Goal: Task Accomplishment & Management: Use online tool/utility

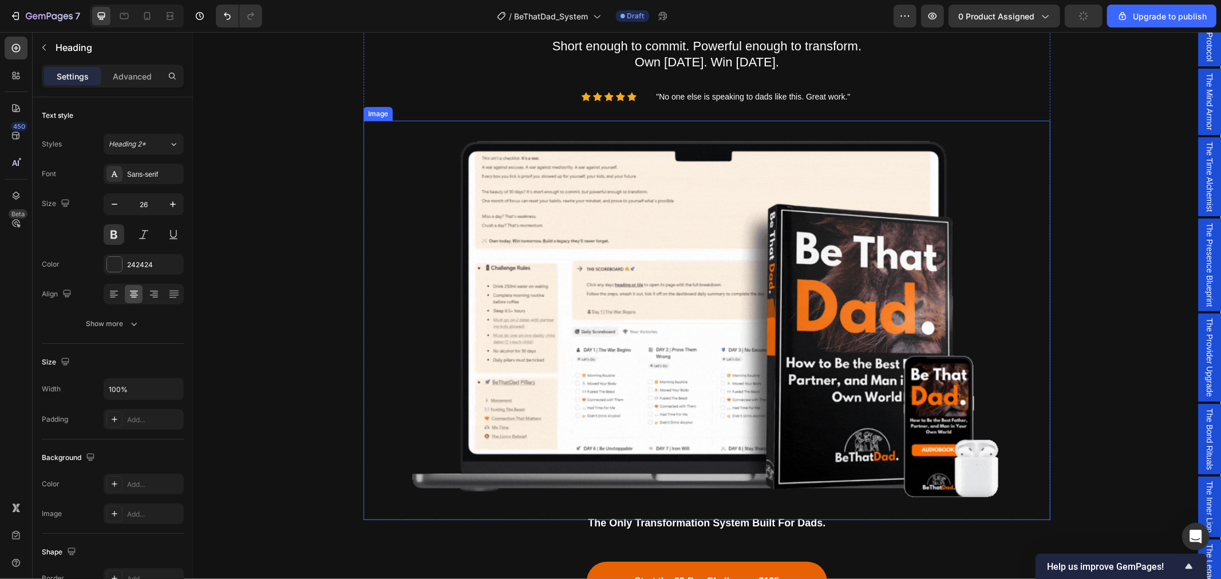
scroll to position [191, 0]
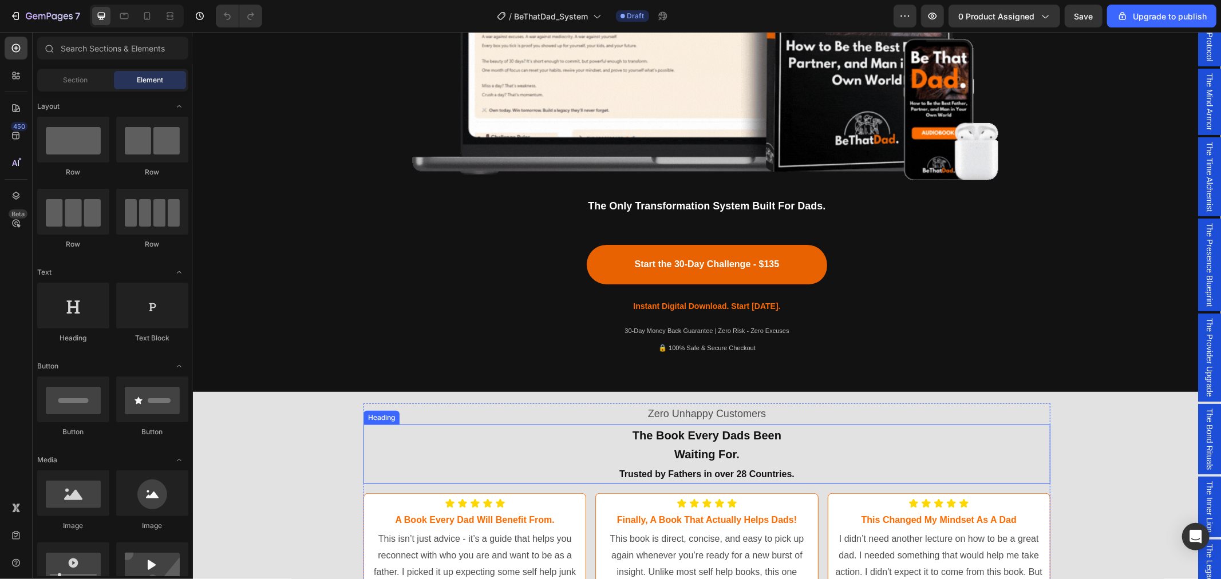
scroll to position [445, 0]
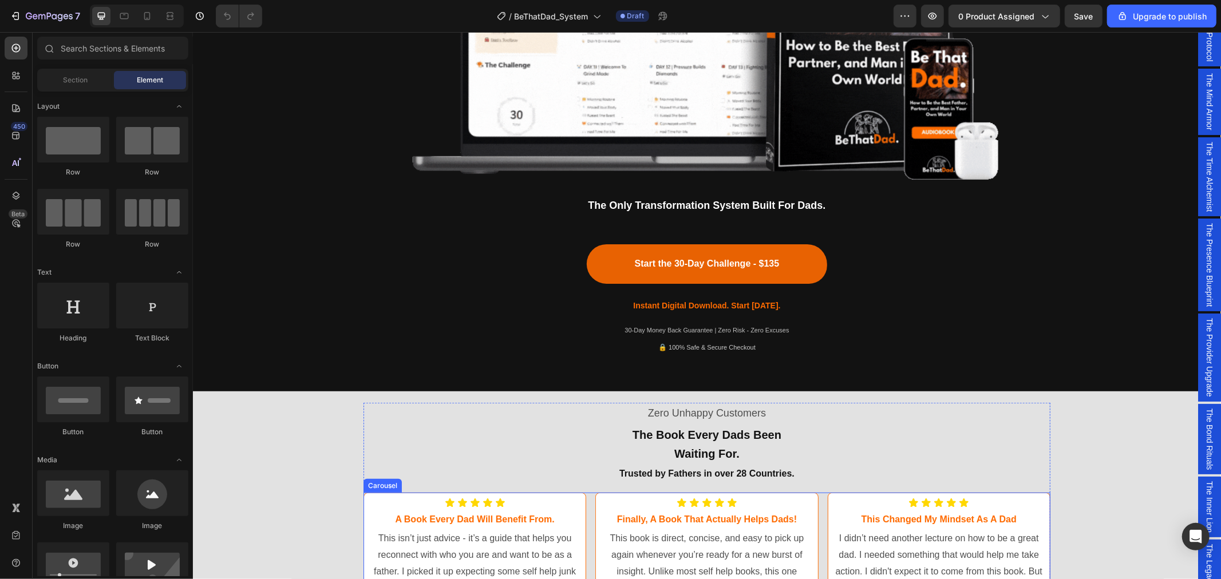
click at [371, 487] on div "Carousel" at bounding box center [382, 486] width 38 height 14
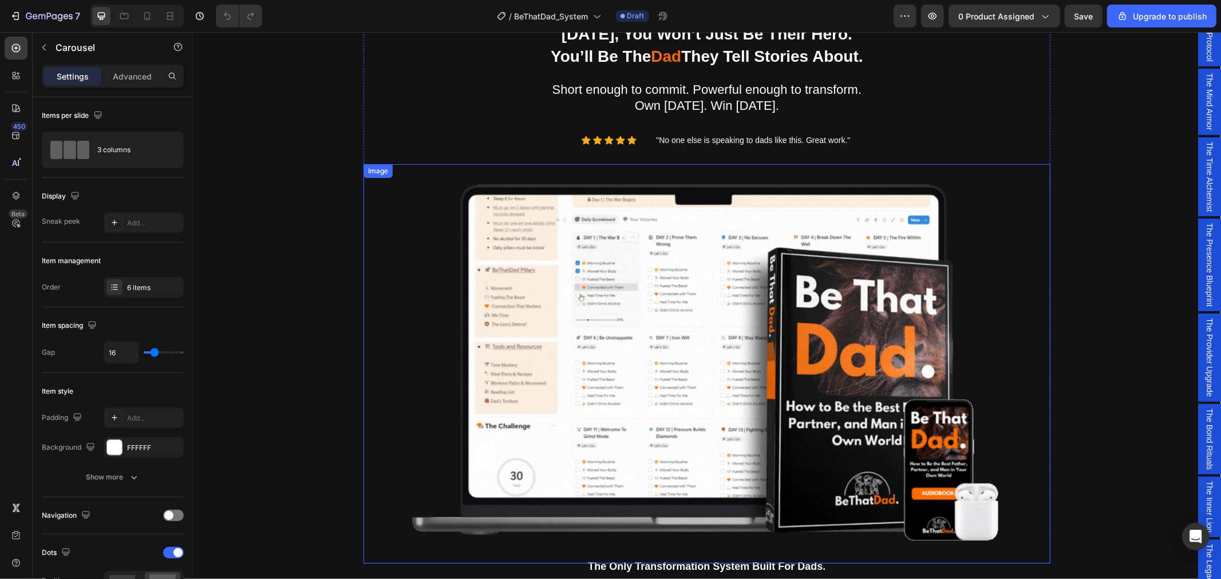
scroll to position [64, 0]
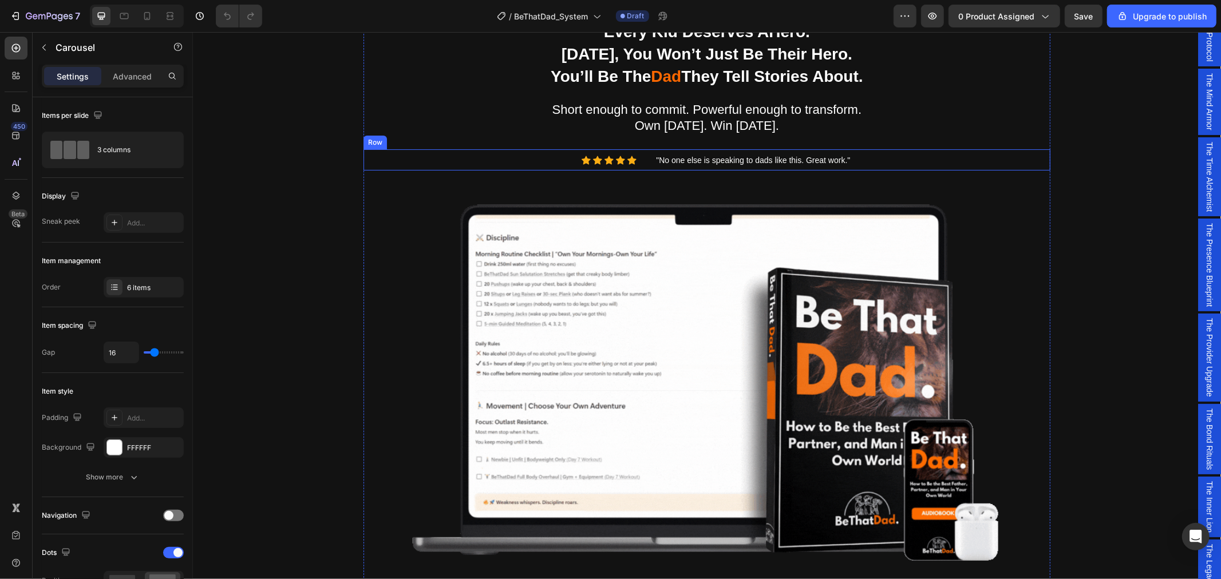
click at [645, 150] on div "Icon Icon Icon Icon Icon Icon List Hoz "No one else is speaking to dads like th…" at bounding box center [706, 159] width 687 height 21
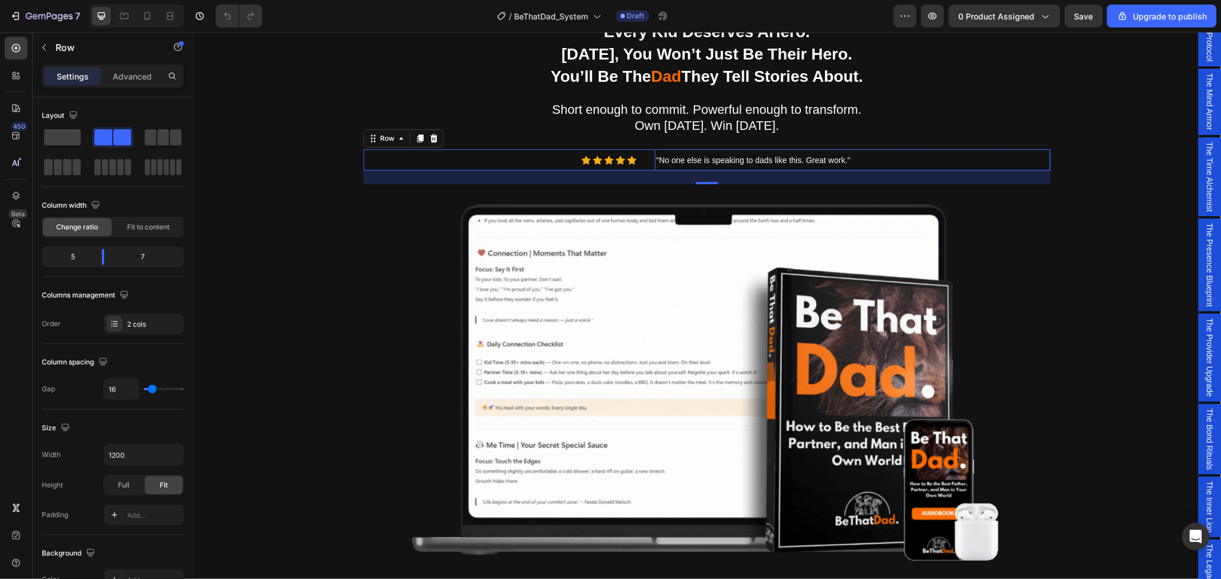
click at [655, 152] on p ""No one else is speaking to dads like this. Great work."" at bounding box center [851, 159] width 393 height 19
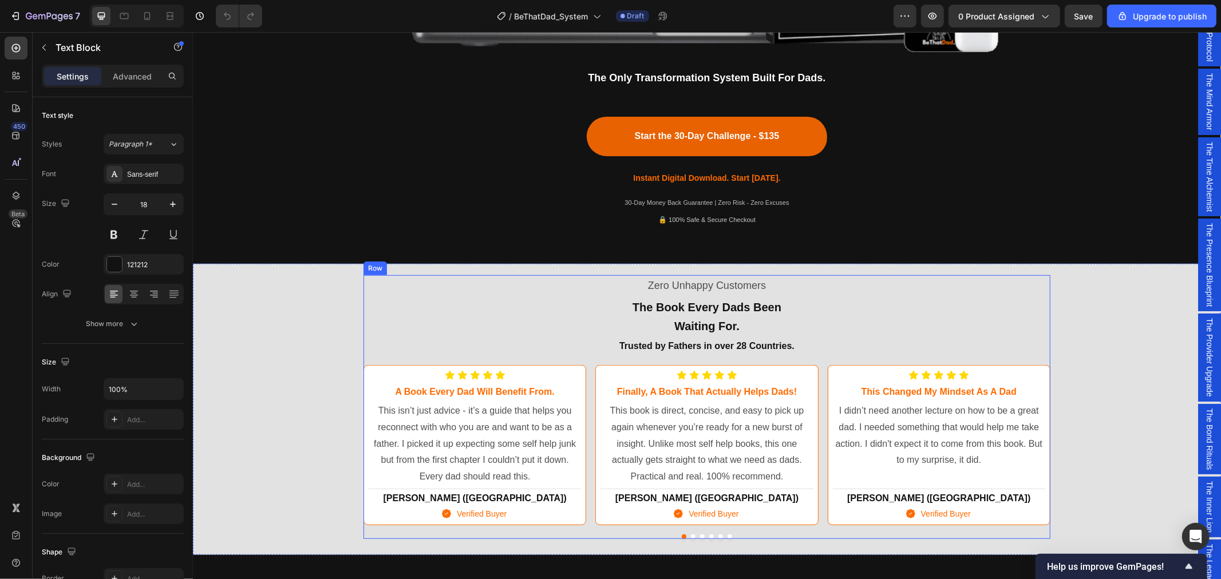
scroll to position [636, 0]
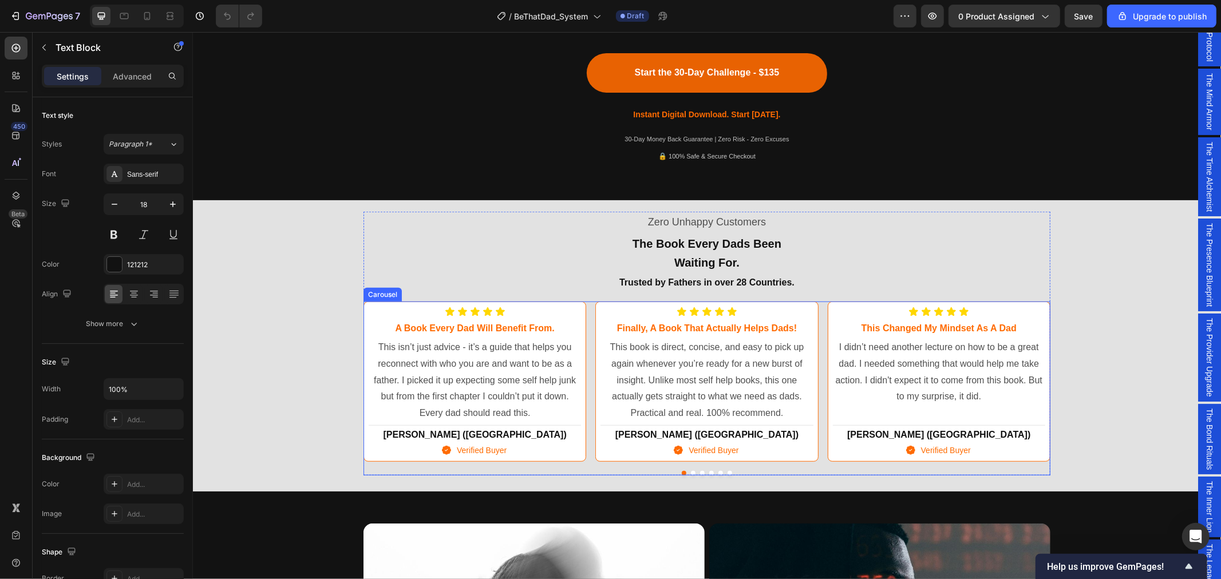
click at [586, 311] on div "Icon Icon Icon Icon Icon Icon List a book every dad will benefit from. Heading …" at bounding box center [706, 381] width 687 height 160
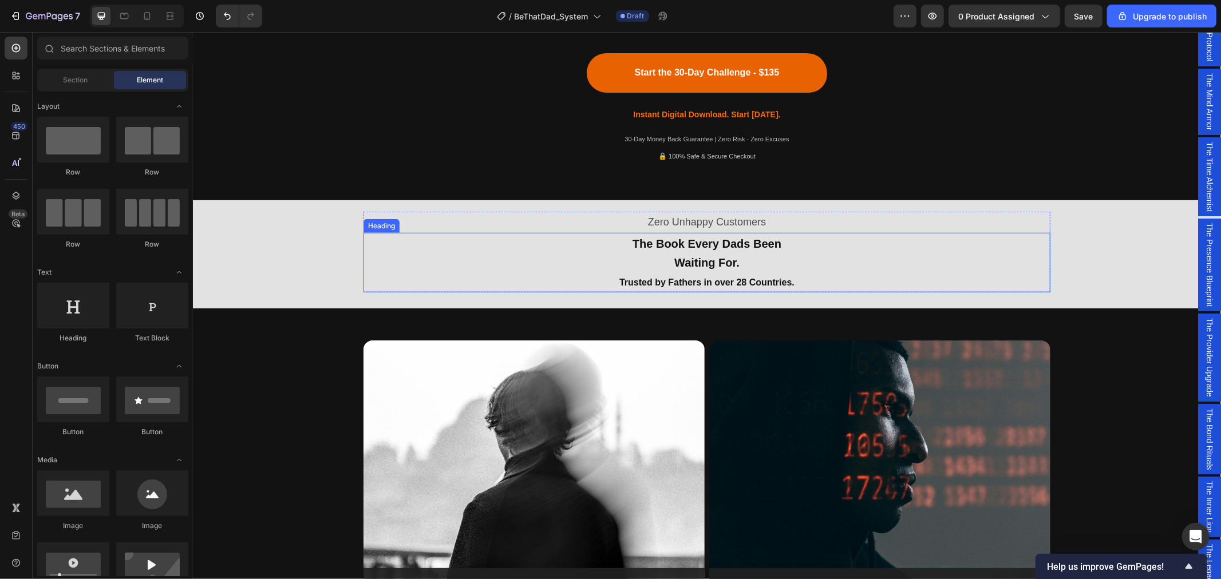
click at [556, 263] on h2 "The Book Every Dads Been Waiting For. Trusted by Fathers in over 28 Countries." at bounding box center [706, 262] width 687 height 60
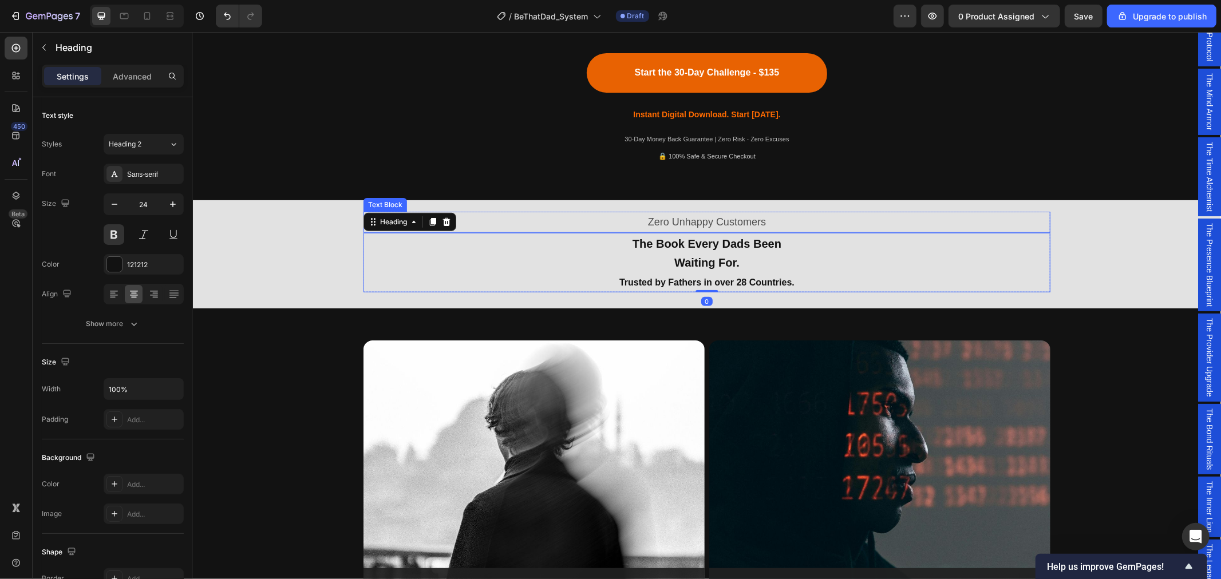
click at [592, 220] on p "Zero Unhappy Customers" at bounding box center [706, 221] width 685 height 18
click at [741, 219] on p "Zero Unhappy Customers" at bounding box center [706, 221] width 685 height 18
click at [367, 218] on p "Zero Unhappy Customers" at bounding box center [706, 221] width 685 height 18
click at [363, 240] on h2 "The Book Every Dads Been Waiting For. Trusted by Fathers in over 28 Countries." at bounding box center [706, 262] width 687 height 60
click at [470, 223] on p "Zero Unhappy Customers" at bounding box center [706, 221] width 685 height 18
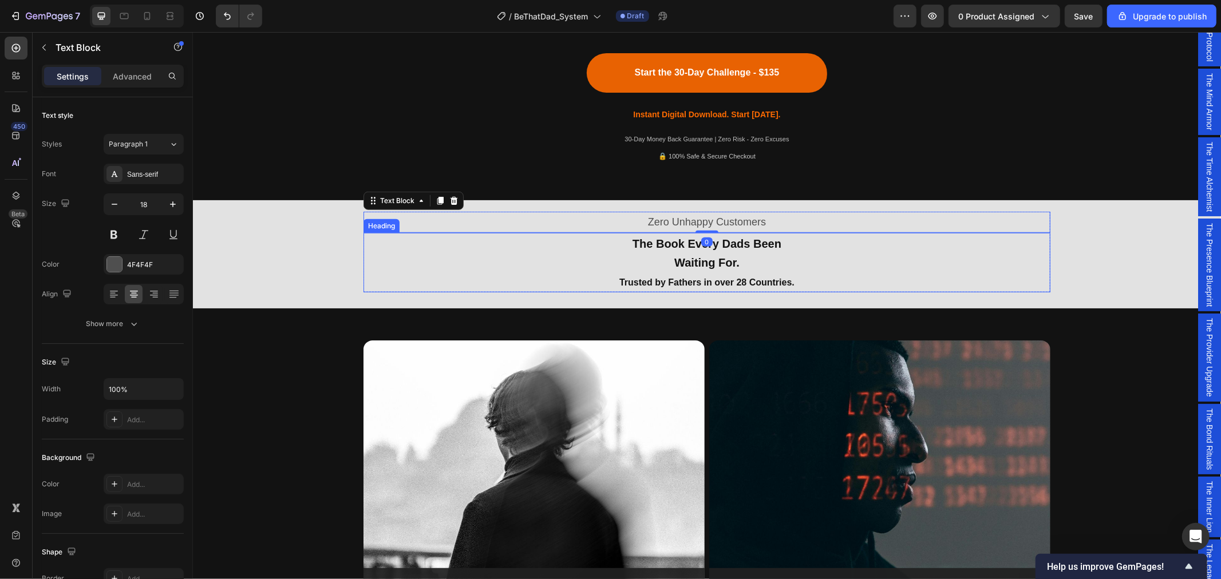
click at [517, 246] on h2 "The Book Every Dads Been Waiting For. Trusted by Fathers in over 28 Countries." at bounding box center [706, 262] width 687 height 60
click at [667, 218] on p "Zero Unhappy Customers" at bounding box center [706, 221] width 685 height 18
drag, startPoint x: 765, startPoint y: 222, endPoint x: 635, endPoint y: 219, distance: 130.5
click at [635, 219] on p "Zero Unhappy Customers" at bounding box center [706, 221] width 685 height 18
click at [725, 251] on h2 "The Book Every Dads Been Waiting For. Trusted by Fathers in over 28 Countries." at bounding box center [706, 262] width 687 height 60
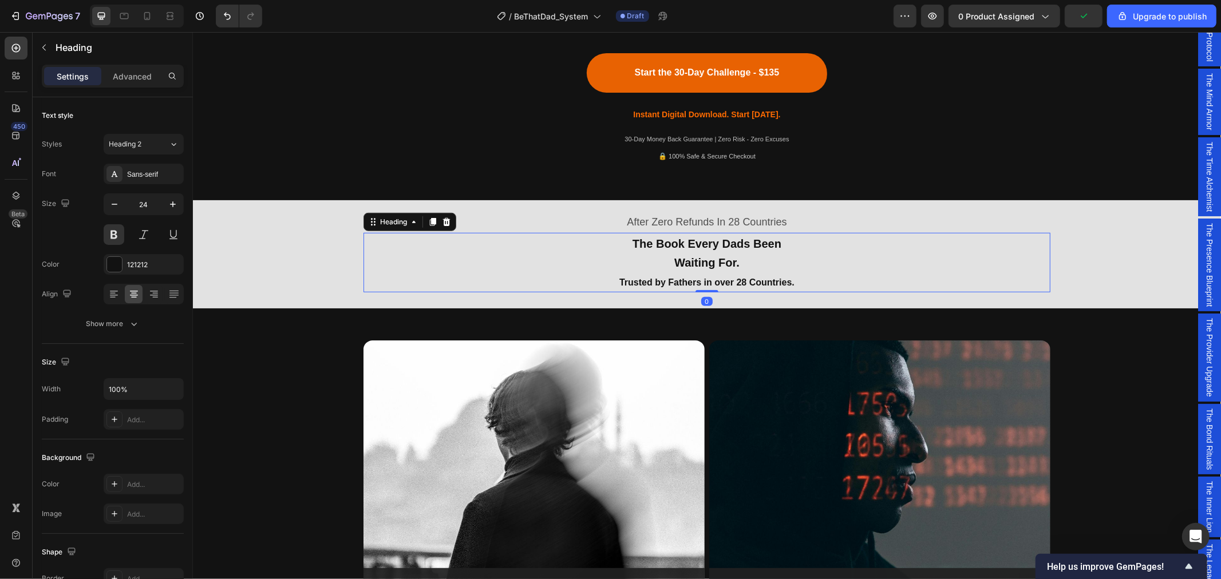
click at [771, 259] on h2 "The Book Every Dads Been Waiting For. Trusted by Fathers in over 28 Countries." at bounding box center [706, 262] width 687 height 60
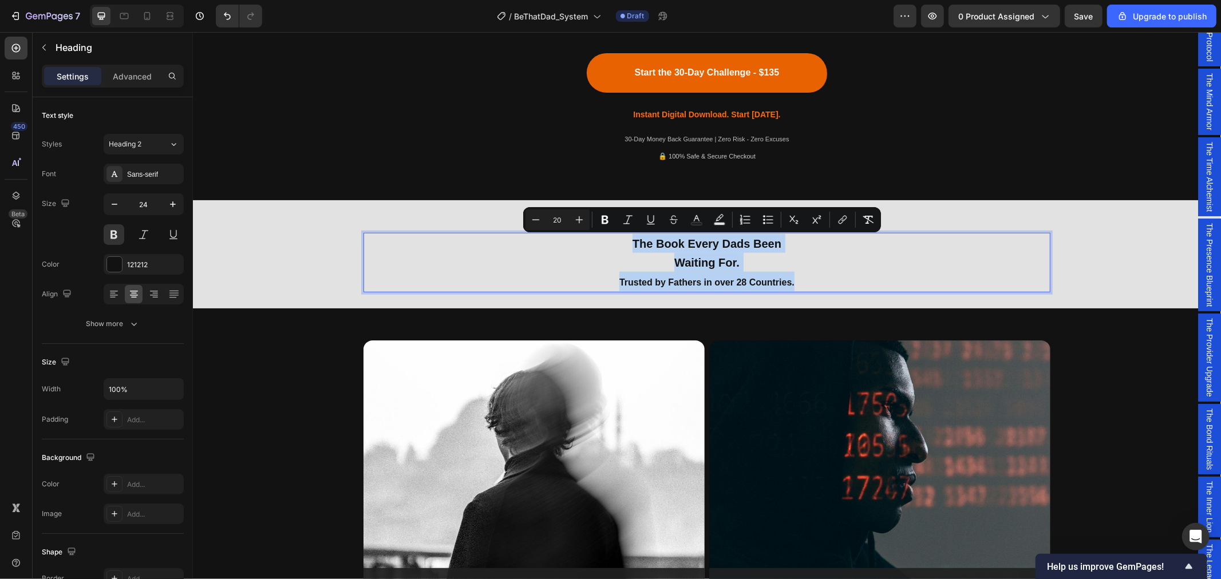
drag, startPoint x: 797, startPoint y: 282, endPoint x: 614, endPoint y: 238, distance: 188.5
click at [614, 238] on p "The Book Every Dads Been Waiting For. Trusted by Fathers in over 28 Countries." at bounding box center [706, 263] width 685 height 58
click at [709, 270] on p "The Book Every Dads Been Waiting For. Trusted by Fathers in over 28 Countries." at bounding box center [706, 263] width 685 height 58
drag, startPoint x: 728, startPoint y: 259, endPoint x: 631, endPoint y: 238, distance: 99.6
click at [631, 238] on p "The Book Every Dads Been Waiting For. Trusted by Fathers in over 28 Countries." at bounding box center [706, 263] width 685 height 58
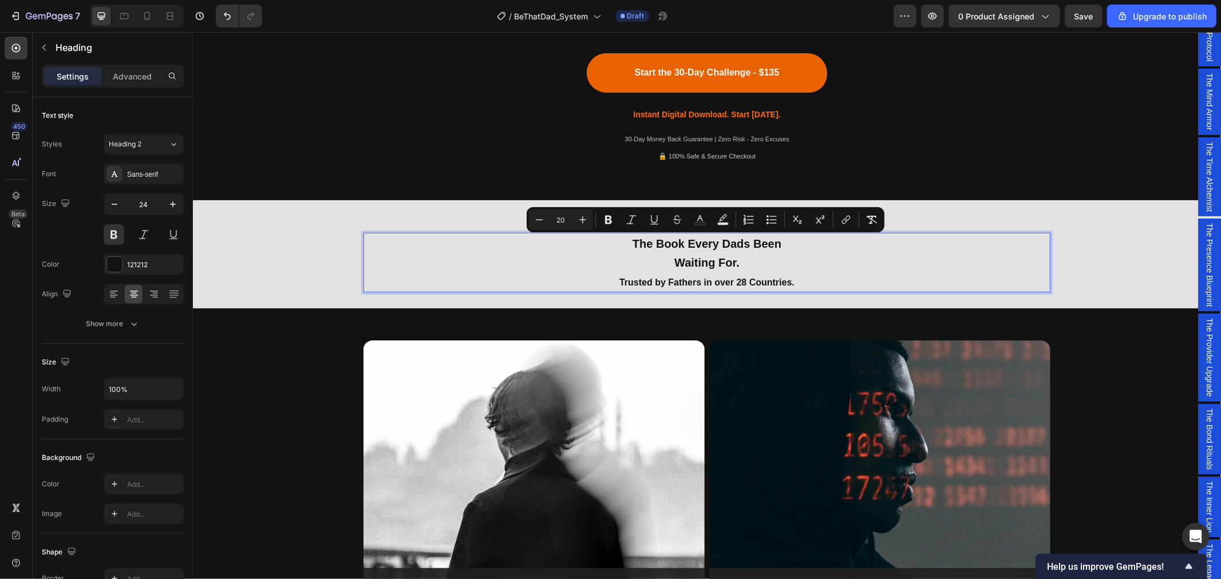
click at [623, 238] on p "The Book Every Dads Been Waiting For. Trusted by Fathers in over 28 Countries." at bounding box center [706, 263] width 685 height 58
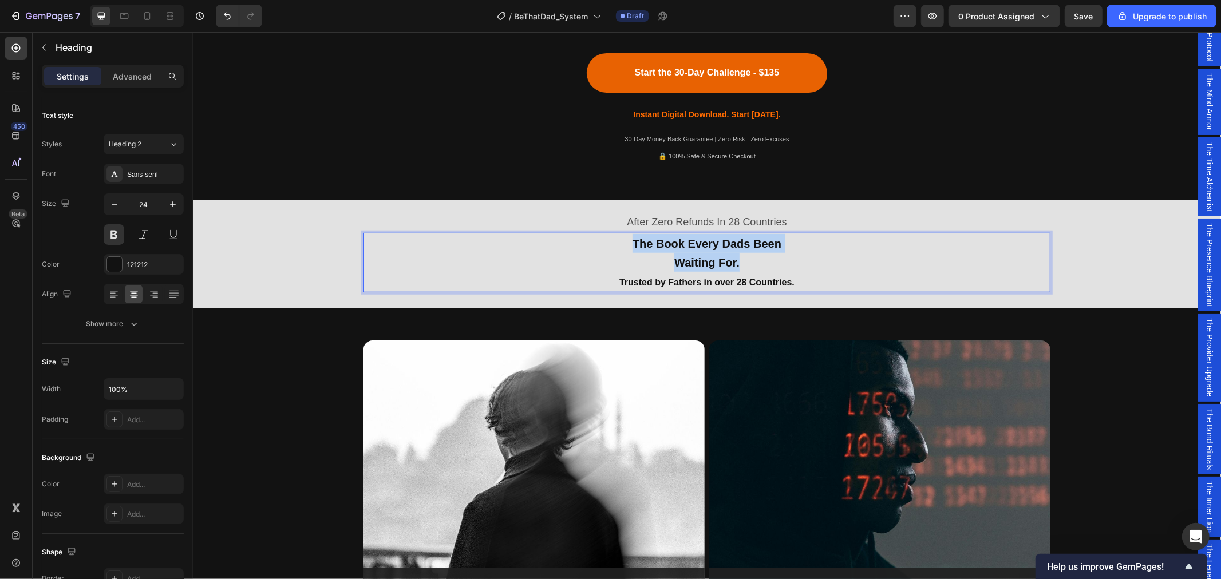
drag, startPoint x: 703, startPoint y: 258, endPoint x: 623, endPoint y: 239, distance: 81.8
click at [623, 239] on p "The Book Every Dads Been Waiting For. Trusted by Fathers in over 28 Countries." at bounding box center [706, 263] width 685 height 58
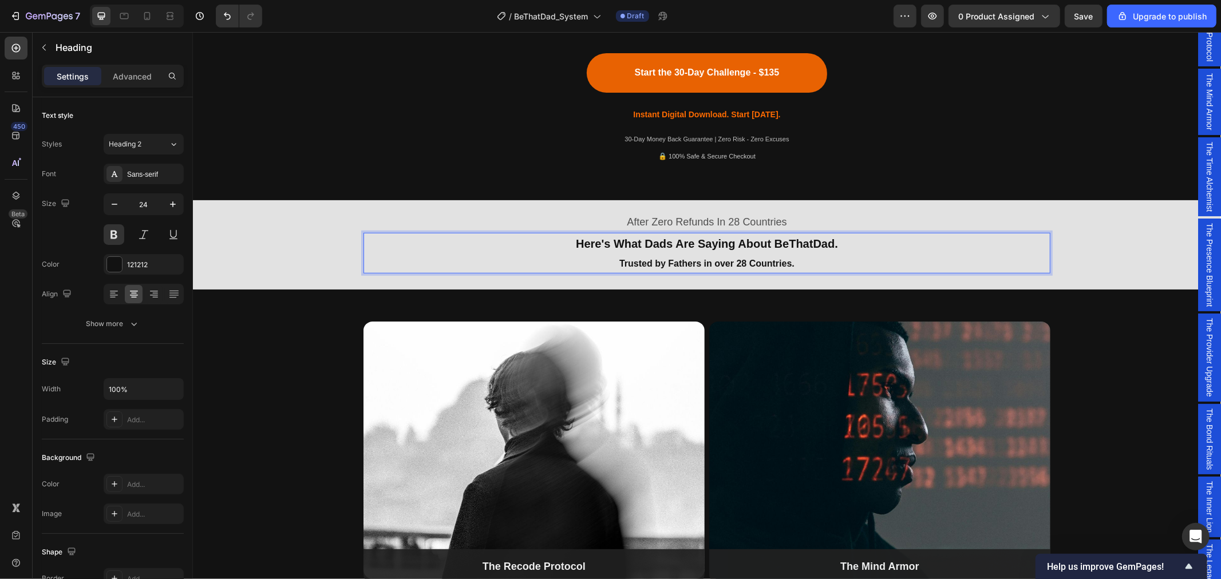
click at [823, 259] on p "Here's What Dads Are Saying About BeThatDad. Trusted by Fathers in over 28 Coun…" at bounding box center [706, 253] width 685 height 38
drag, startPoint x: 764, startPoint y: 259, endPoint x: 616, endPoint y: 257, distance: 147.7
click at [616, 257] on p "Here's What Dads Are Saying About BeThatDad. Trusted by Fathers in over 28 Coun…" at bounding box center [706, 253] width 685 height 38
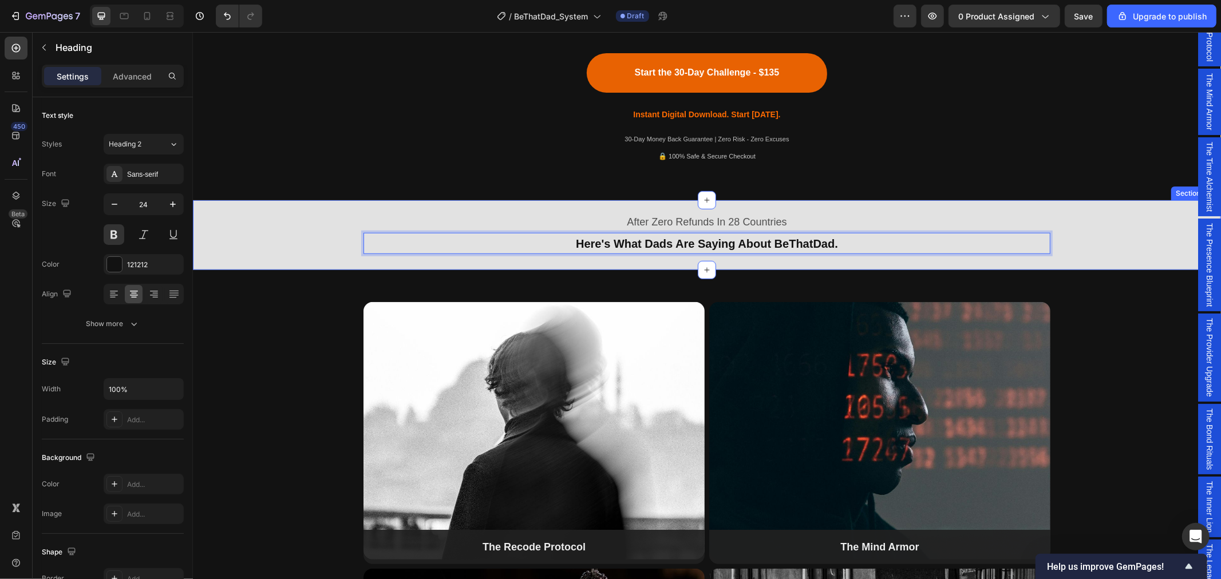
click at [895, 262] on div "After Zero Refunds In 28 Countries Text Block Here's What Dads Are Saying About…" at bounding box center [706, 235] width 1028 height 70
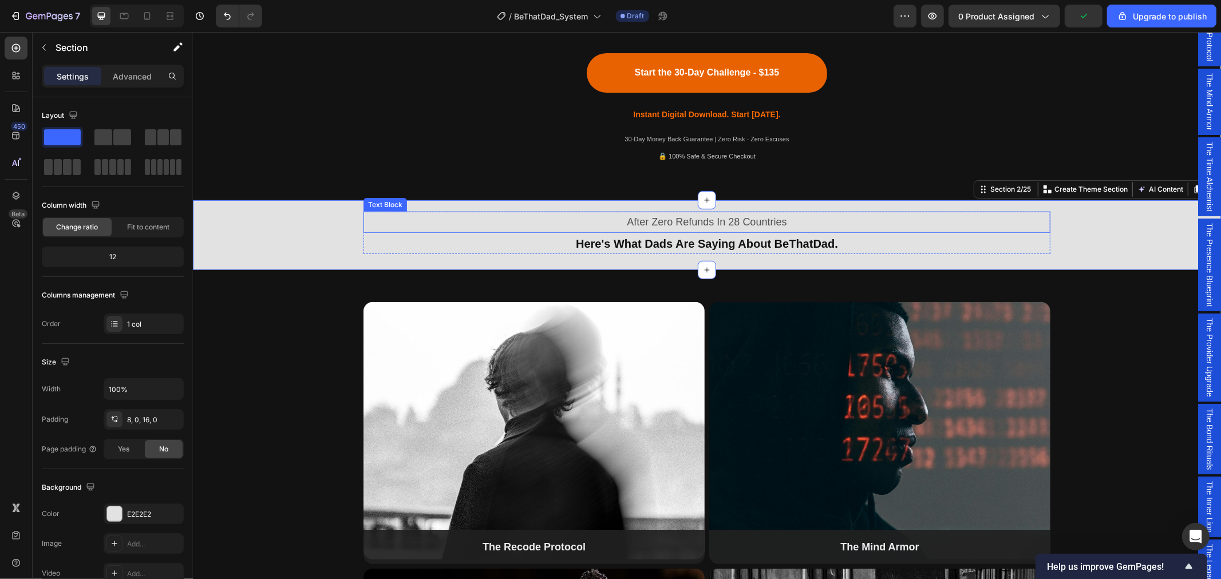
click at [532, 226] on p "After Zero Refunds In 28 Countries" at bounding box center [706, 221] width 685 height 18
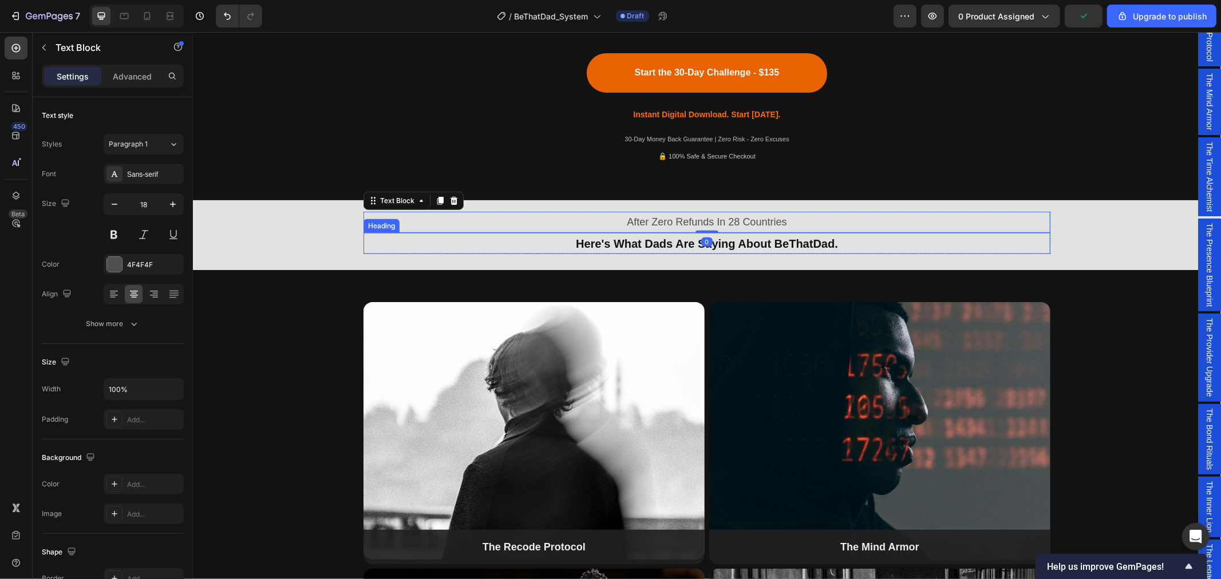
click at [485, 238] on p "⁠⁠⁠⁠⁠⁠⁠ Here's What Dads Are Saying About BeThatDad." at bounding box center [706, 243] width 685 height 19
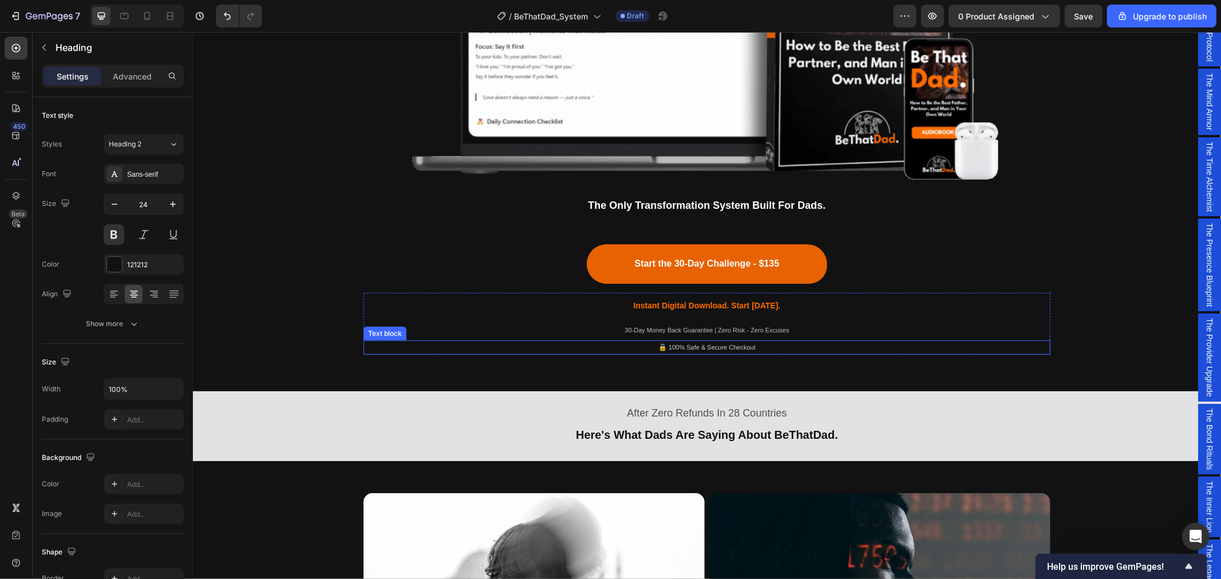
scroll to position [508, 0]
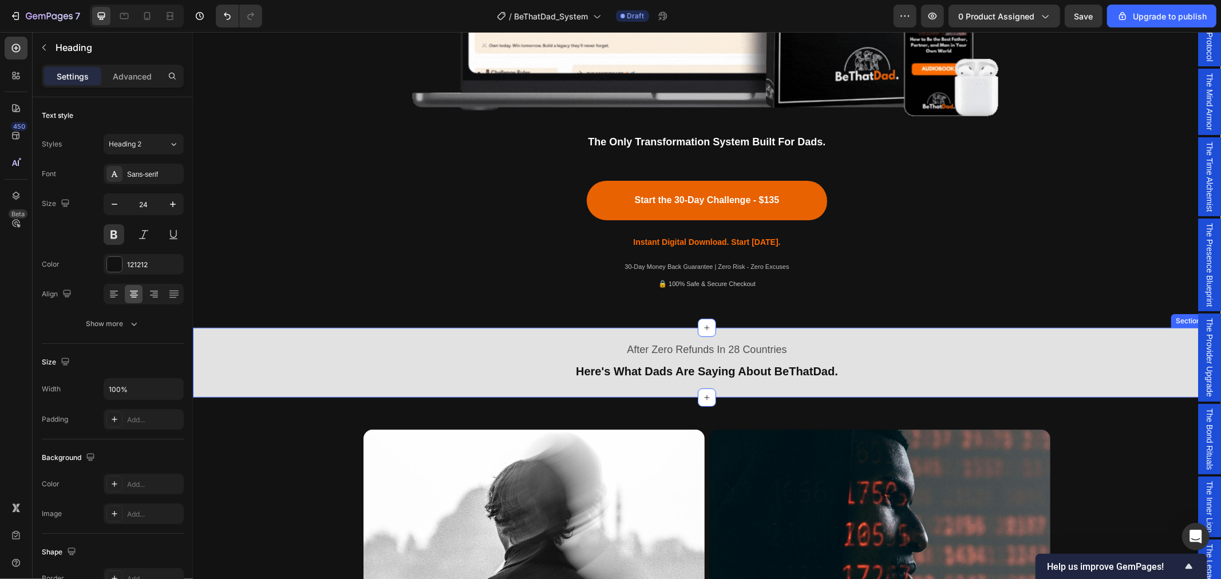
click at [256, 350] on div "After Zero Refunds In 28 Countries Text Block Here's What Dads Are Saying About…" at bounding box center [706, 360] width 1028 height 56
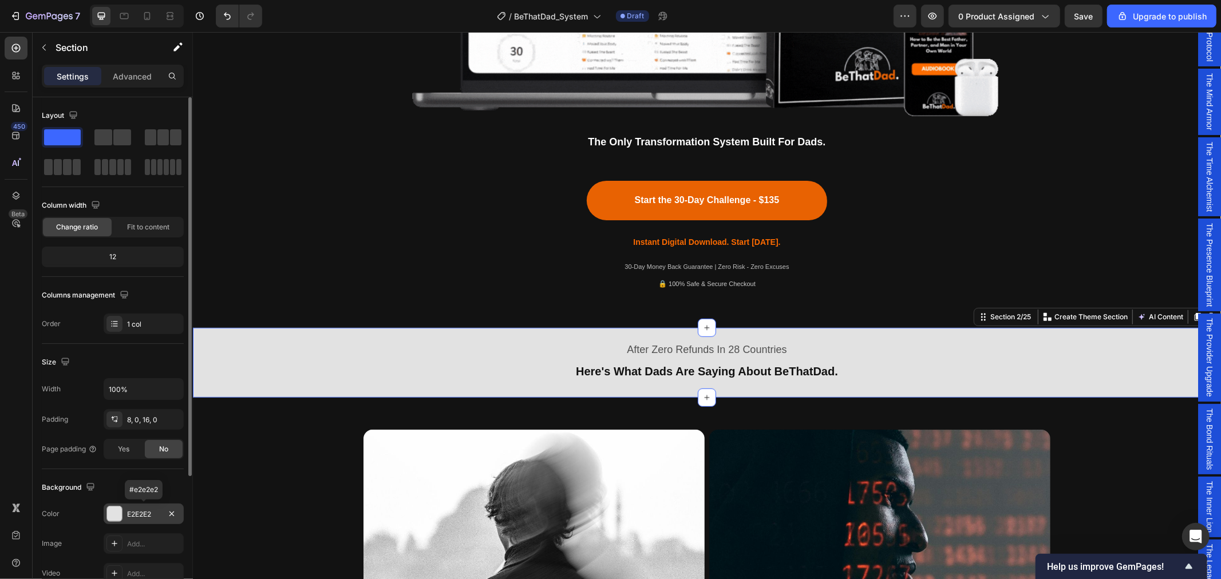
click at [143, 518] on div "E2E2E2" at bounding box center [143, 514] width 33 height 10
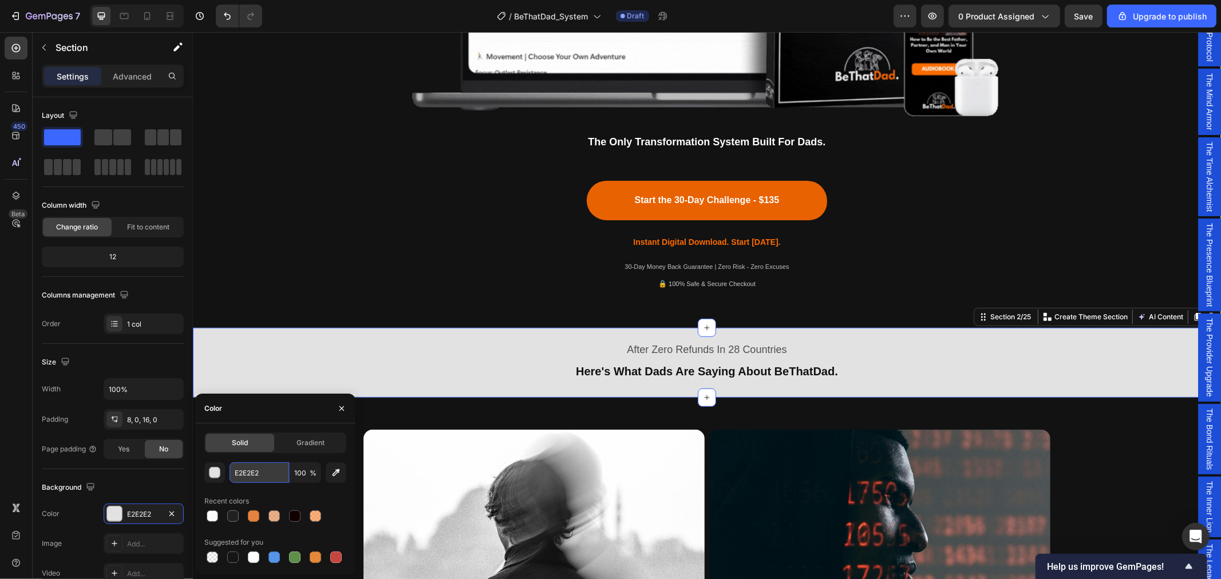
click at [259, 476] on input "E2E2E2" at bounding box center [260, 472] width 60 height 21
click at [264, 475] on input "E2E2E2" at bounding box center [260, 472] width 60 height 21
drag, startPoint x: 265, startPoint y: 473, endPoint x: 222, endPoint y: 472, distance: 42.9
click at [222, 472] on div "E2E2E2 100 %" at bounding box center [275, 472] width 142 height 21
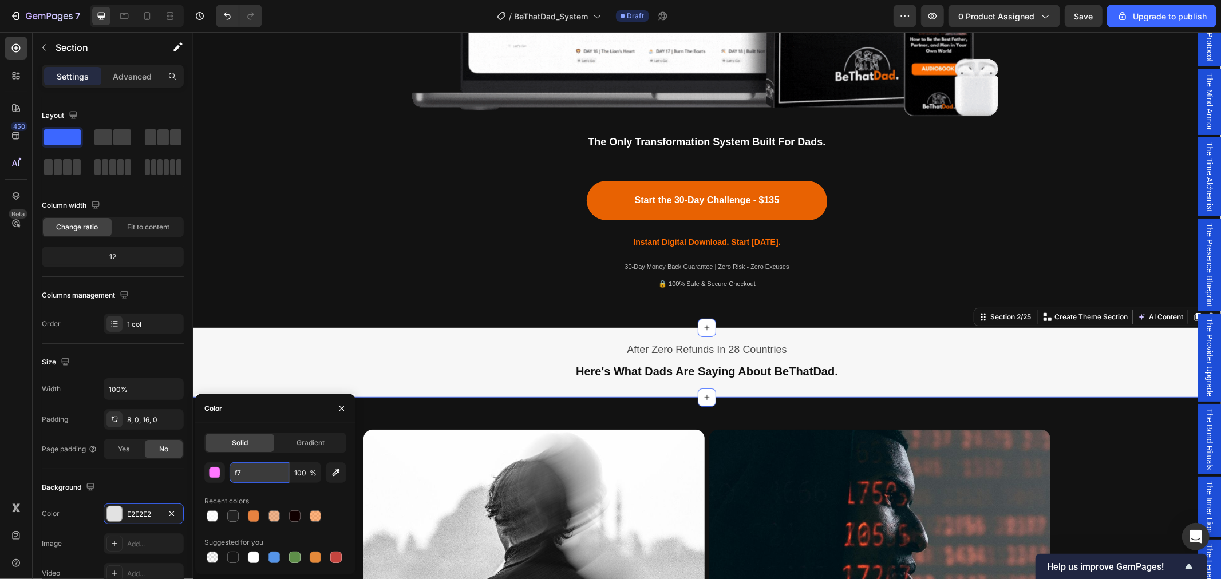
type input "f"
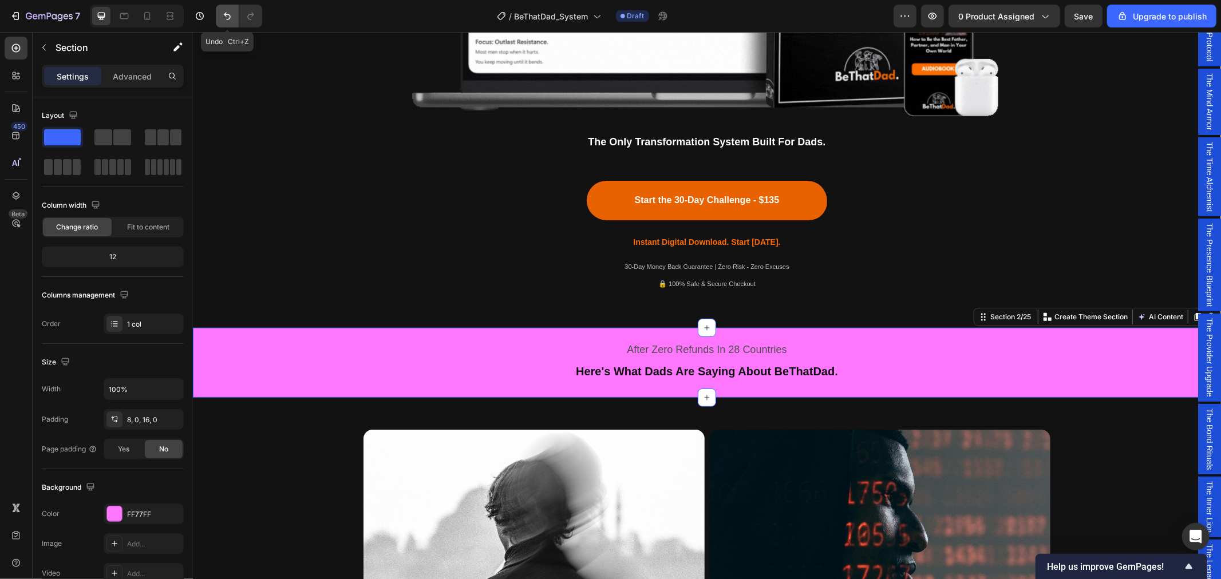
click at [226, 9] on button "Undo/Redo" at bounding box center [227, 16] width 23 height 23
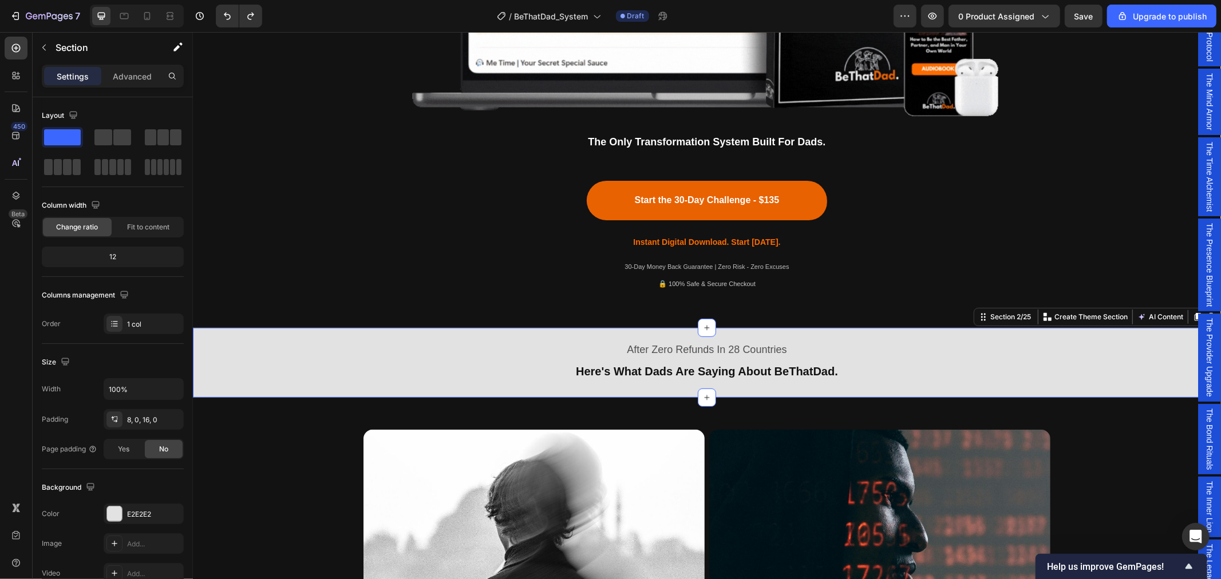
click at [318, 381] on div "After Zero Refunds In 28 Countries Text Block Here's What Dads Are Saying About…" at bounding box center [706, 360] width 1028 height 56
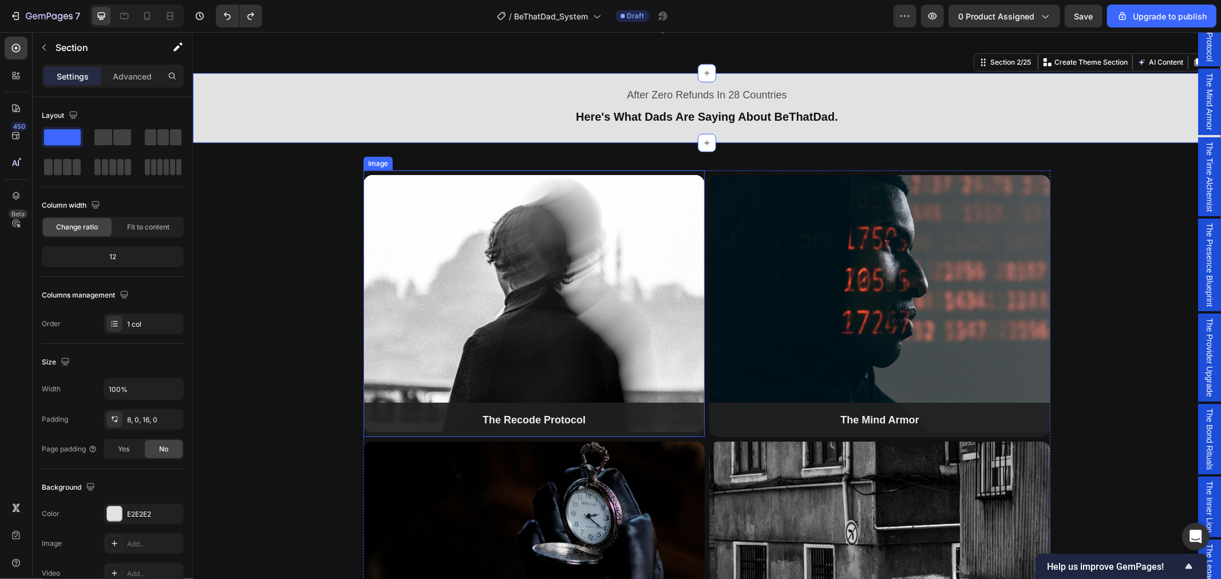
scroll to position [572, 0]
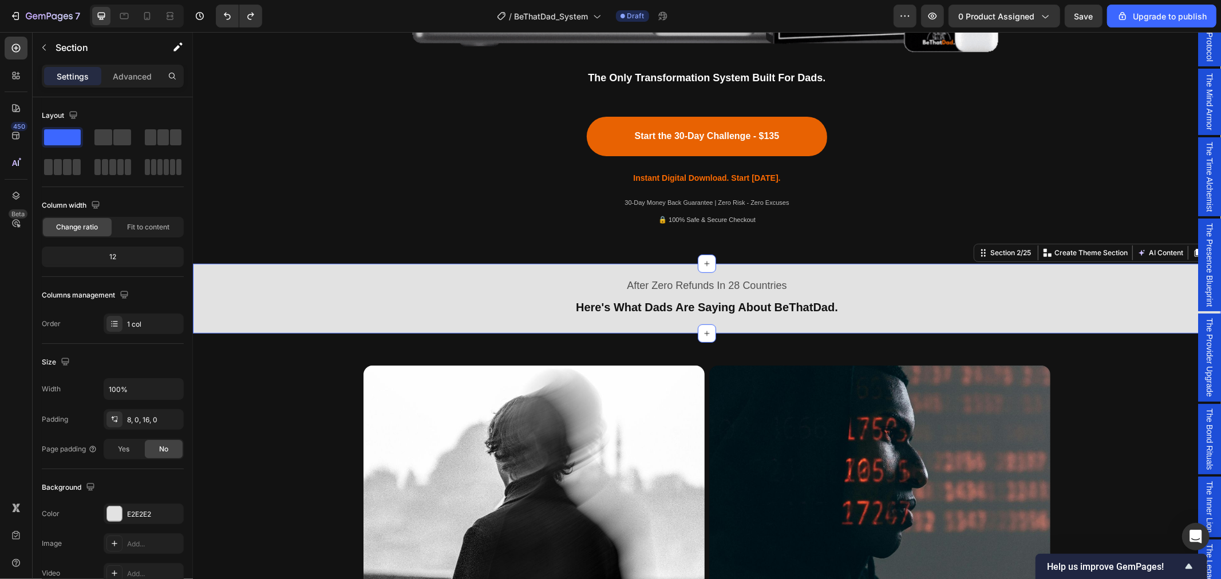
click at [639, 325] on div "After Zero Refunds In 28 Countries Text Block Here's What Dads Are Saying About…" at bounding box center [706, 298] width 1028 height 70
click at [46, 48] on icon "button" at bounding box center [43, 47] width 9 height 9
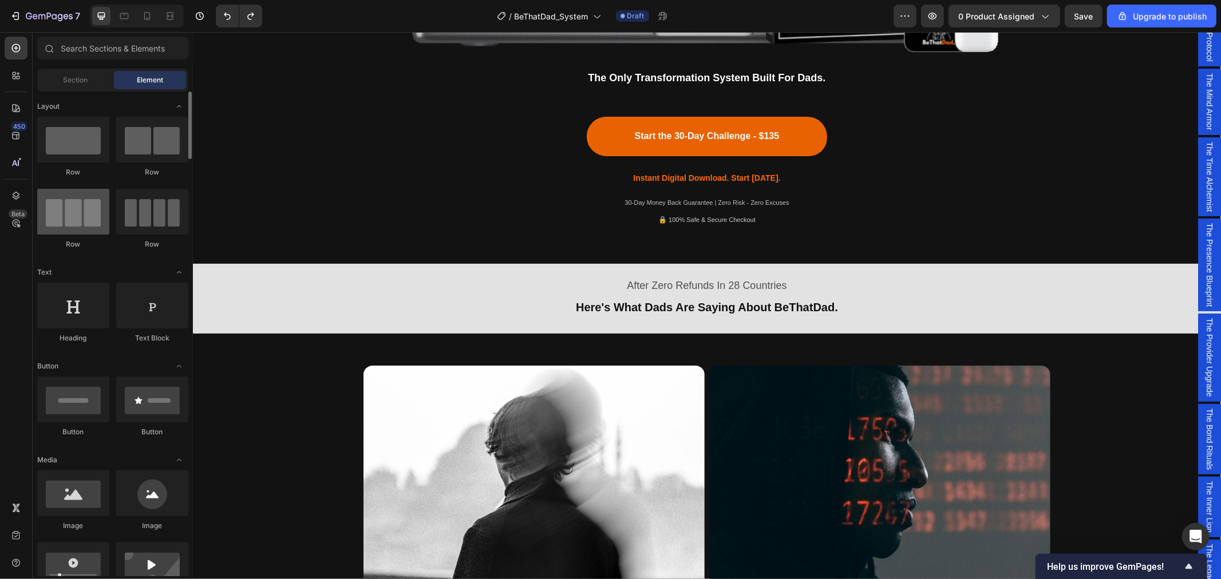
click at [69, 230] on div at bounding box center [73, 212] width 72 height 46
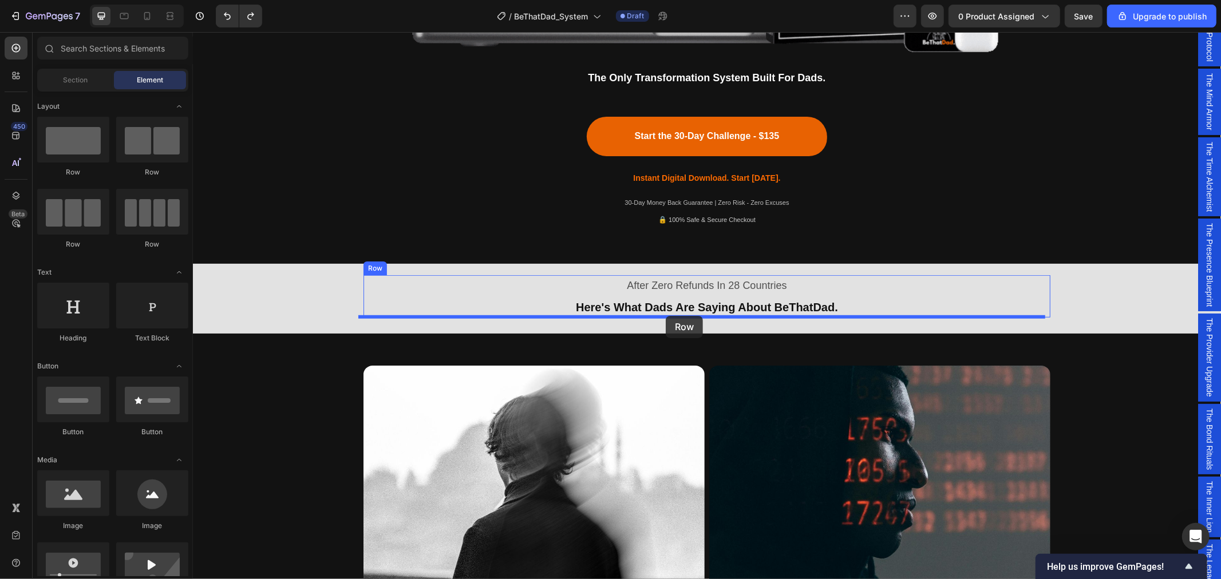
drag, startPoint x: 268, startPoint y: 253, endPoint x: 665, endPoint y: 315, distance: 401.5
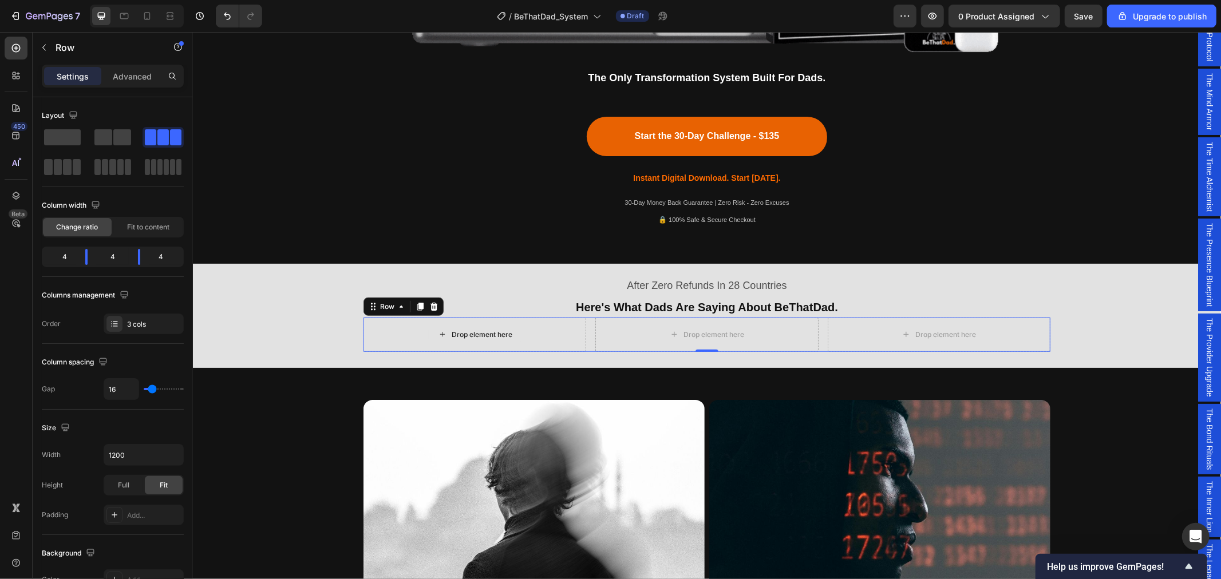
click at [566, 328] on div "Drop element here" at bounding box center [474, 334] width 223 height 34
click at [132, 74] on p "Advanced" at bounding box center [132, 76] width 39 height 12
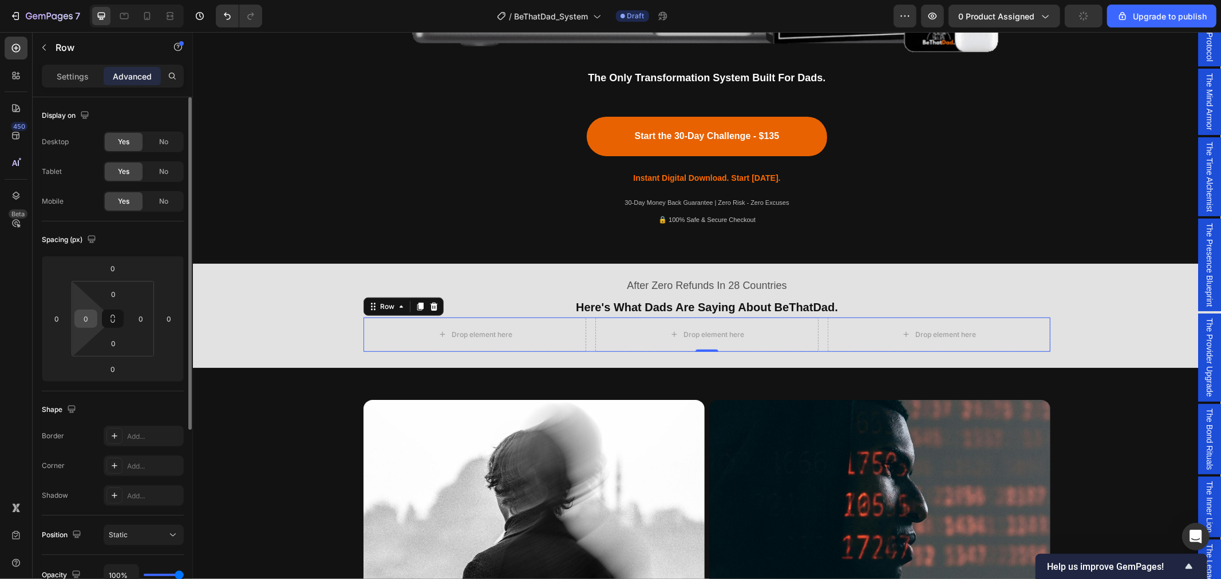
click at [90, 322] on input "0" at bounding box center [85, 318] width 17 height 17
type input "30"
drag, startPoint x: 145, startPoint y: 316, endPoint x: 121, endPoint y: 317, distance: 24.1
click at [128, 317] on div "0 30 0 0" at bounding box center [113, 319] width 82 height 76
type input "30"
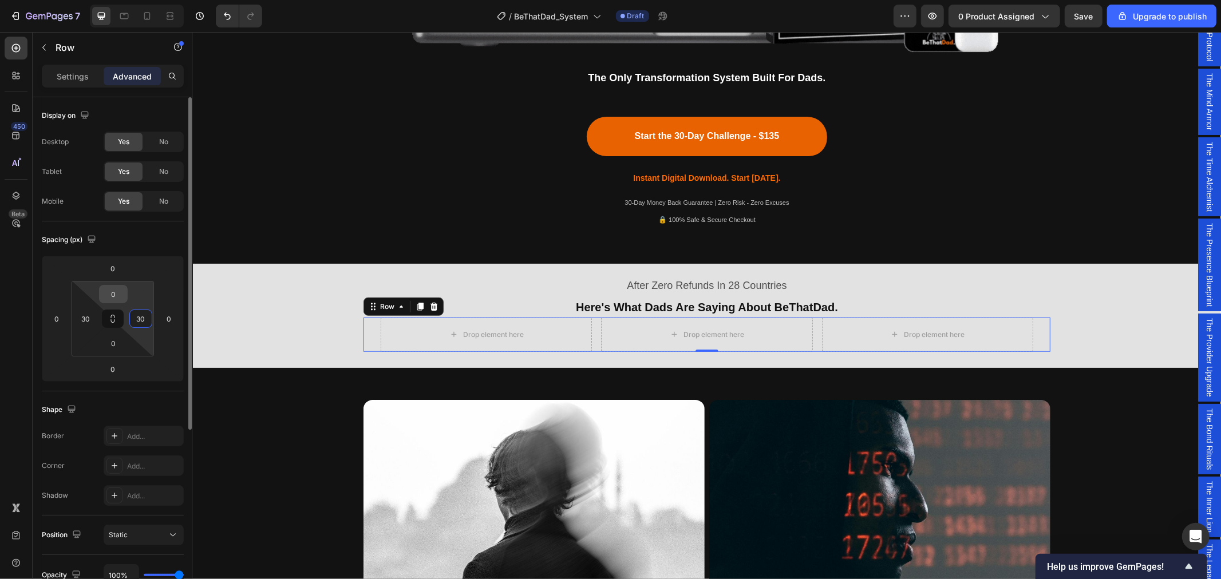
click at [104, 290] on input "0" at bounding box center [113, 294] width 23 height 17
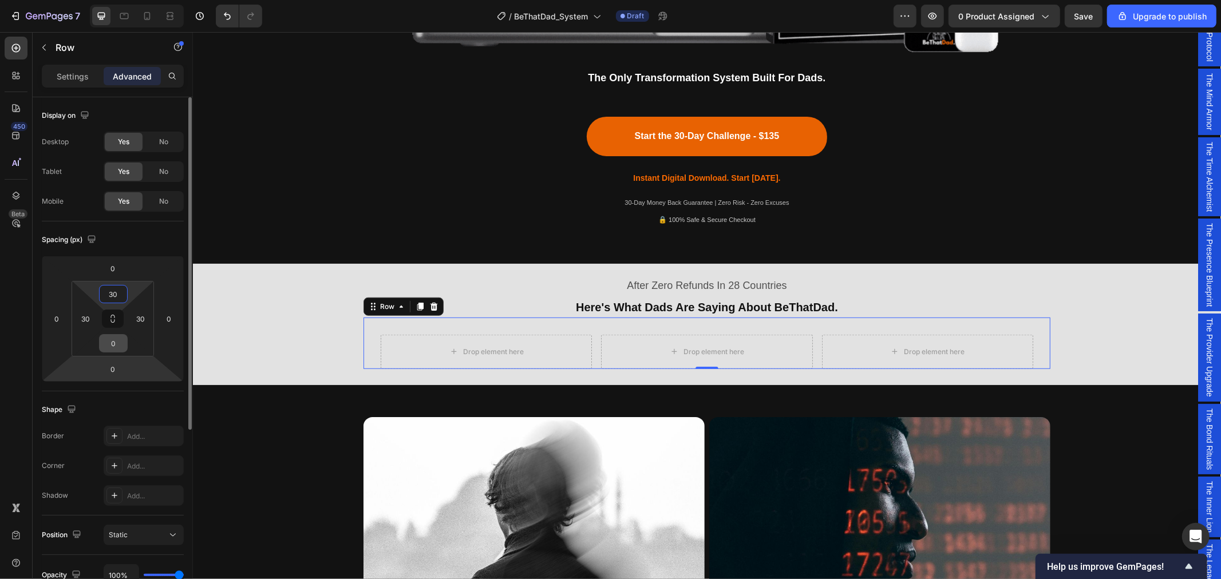
type input "30"
click at [105, 347] on input "0" at bounding box center [113, 343] width 23 height 17
type input "30"
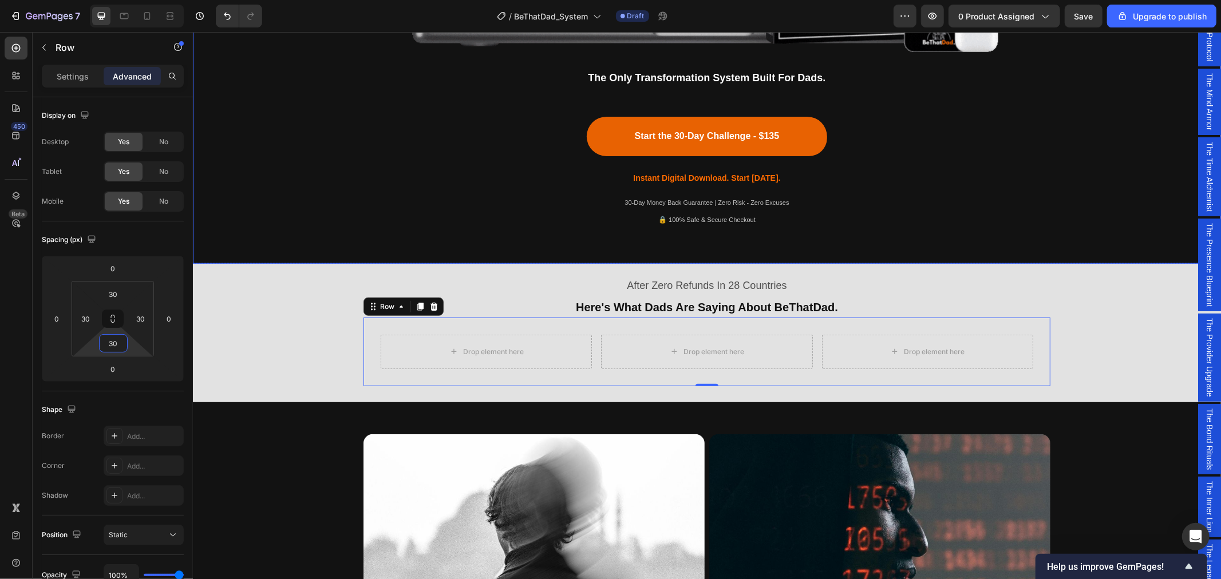
click at [545, 342] on div "Drop element here" at bounding box center [485, 351] width 211 height 34
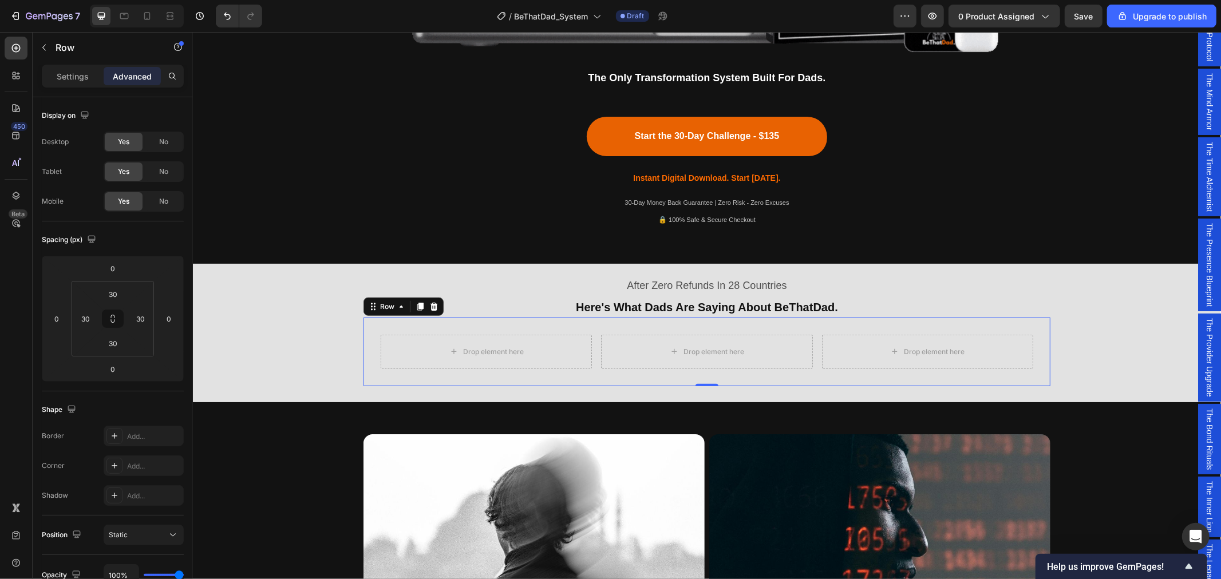
click at [428, 338] on div "Drop element here" at bounding box center [485, 351] width 211 height 34
click at [290, 373] on div "After Zero Refunds In 28 Countries Text Block Here's What Dads Are Saying About…" at bounding box center [706, 330] width 1028 height 125
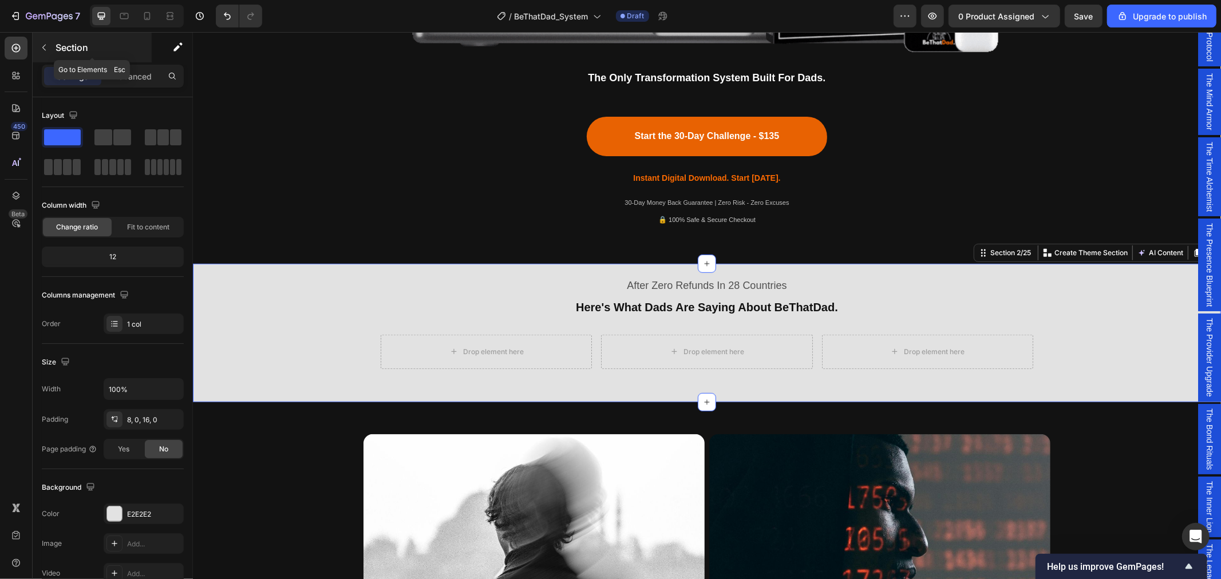
click at [41, 43] on icon "button" at bounding box center [43, 47] width 9 height 9
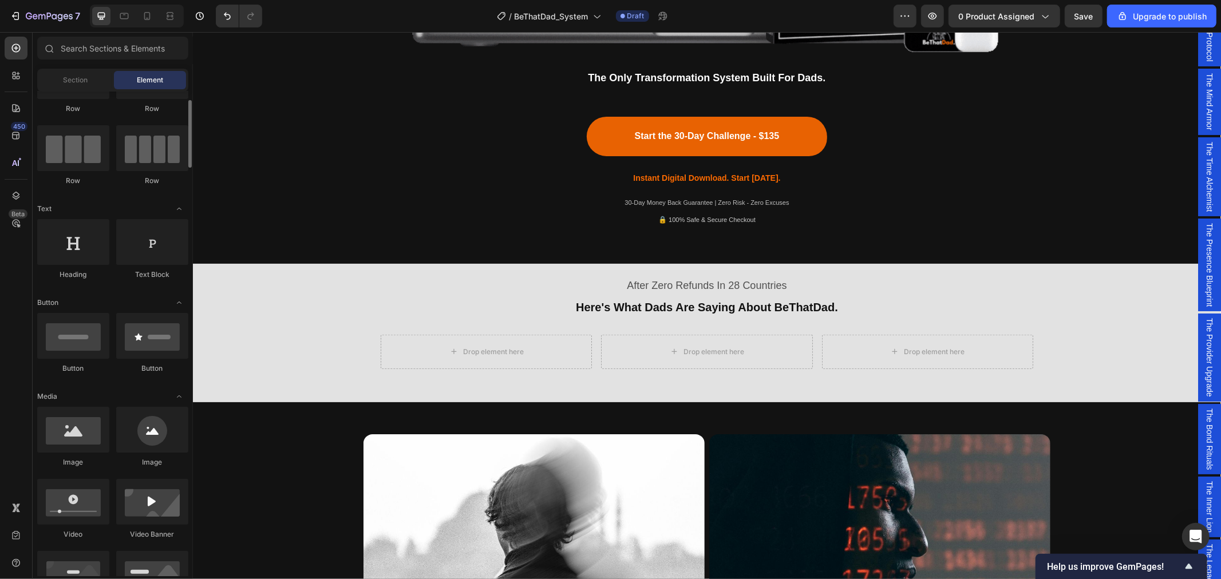
scroll to position [0, 0]
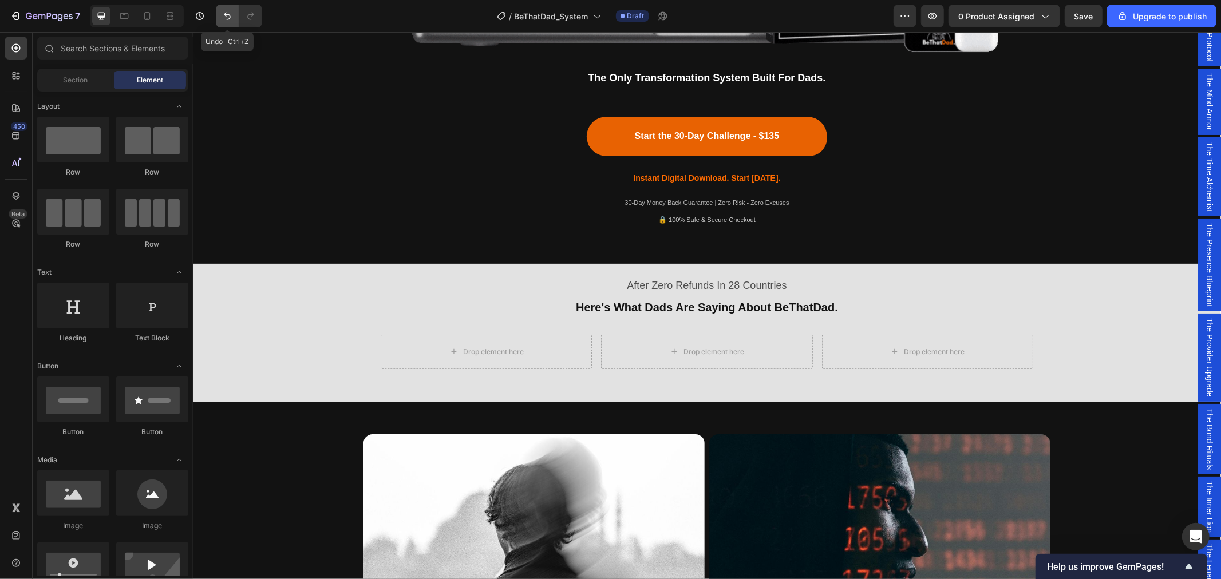
click at [227, 14] on icon "Undo/Redo" at bounding box center [227, 16] width 7 height 7
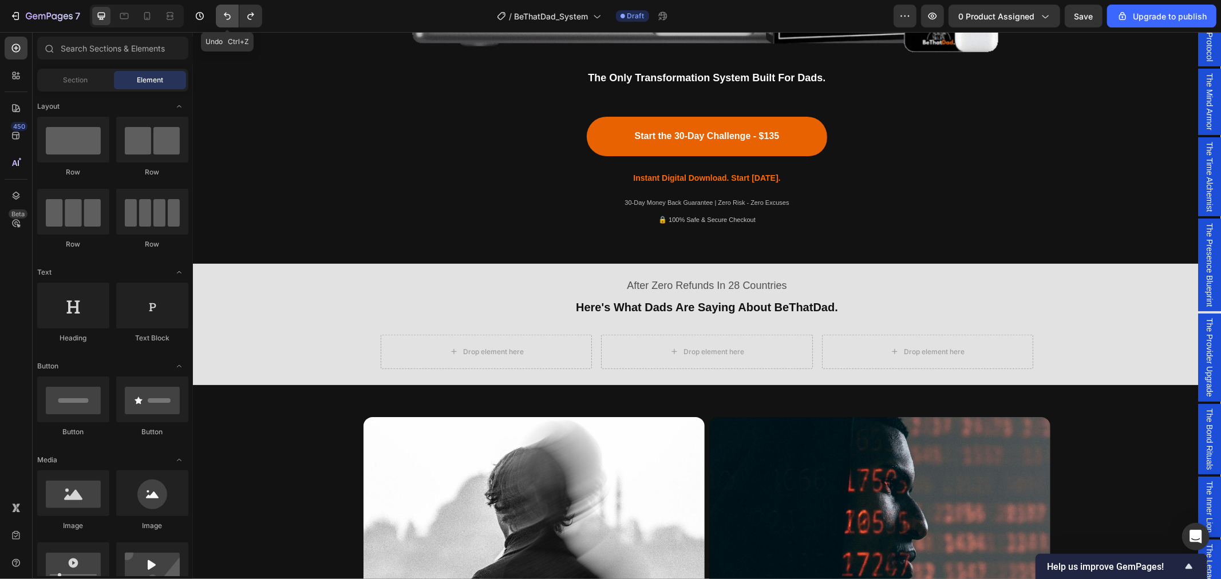
click at [227, 14] on icon "Undo/Redo" at bounding box center [227, 16] width 7 height 7
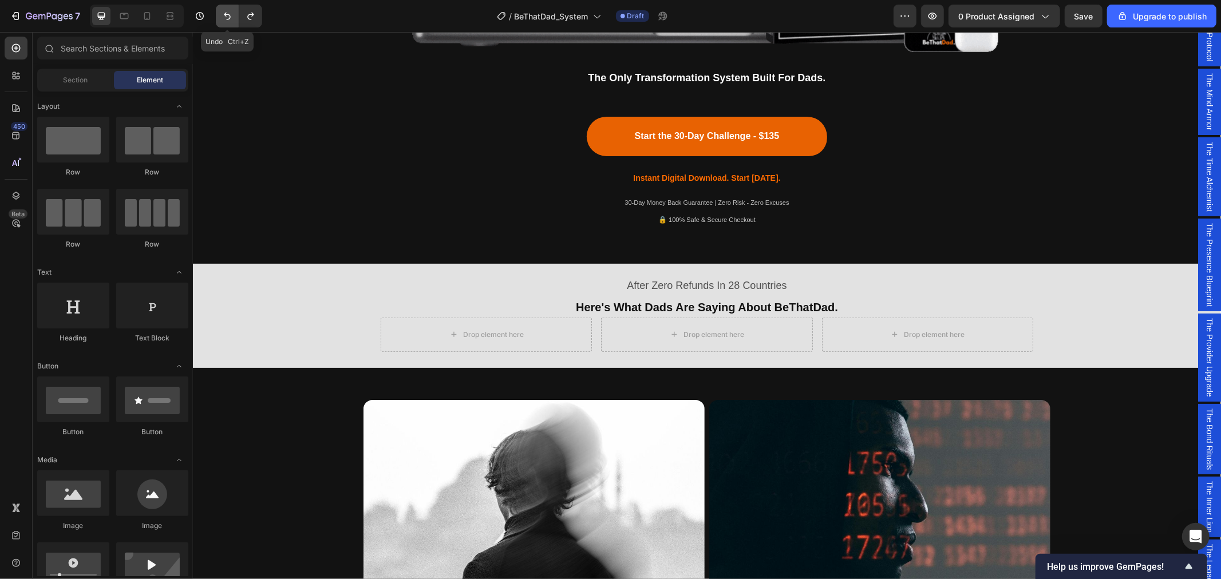
click at [227, 14] on icon "Undo/Redo" at bounding box center [227, 16] width 7 height 7
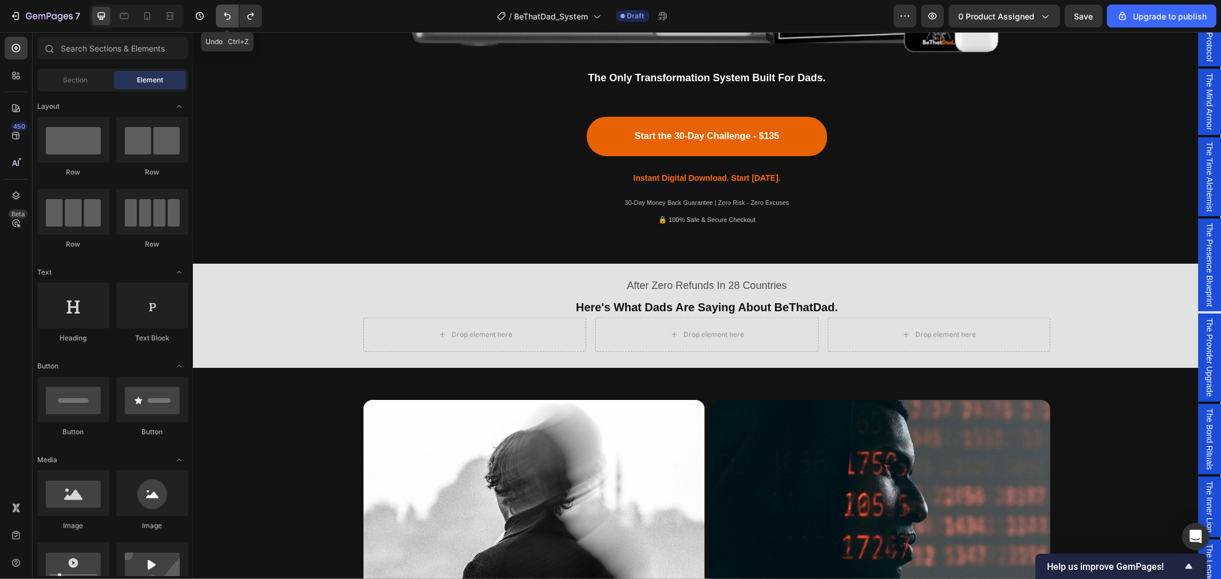
click at [227, 14] on icon "Undo/Redo" at bounding box center [227, 16] width 7 height 7
click at [227, 18] on icon "Undo/Redo" at bounding box center [227, 15] width 11 height 11
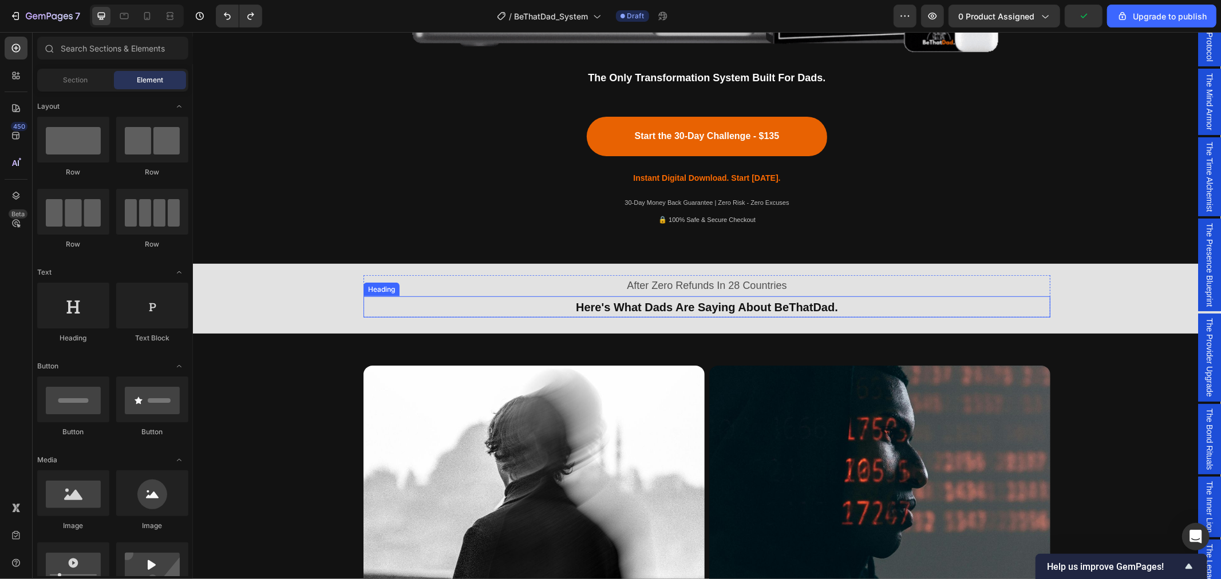
click at [649, 310] on span "Here's What Dads Are Saying About BeThatDad." at bounding box center [706, 307] width 262 height 13
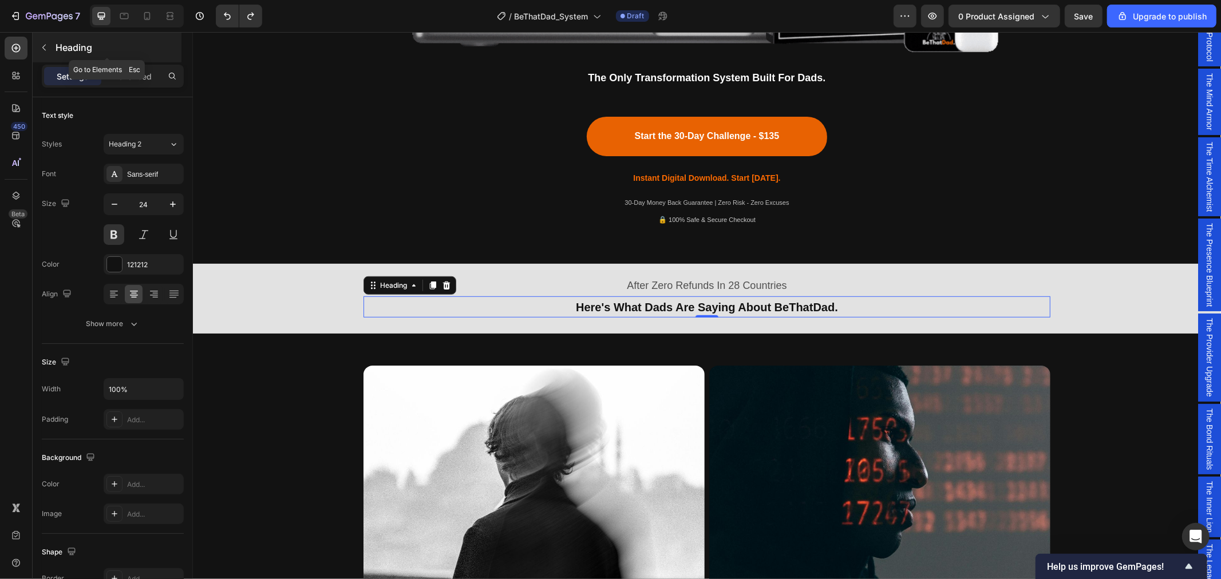
click at [45, 45] on icon "button" at bounding box center [43, 48] width 3 height 6
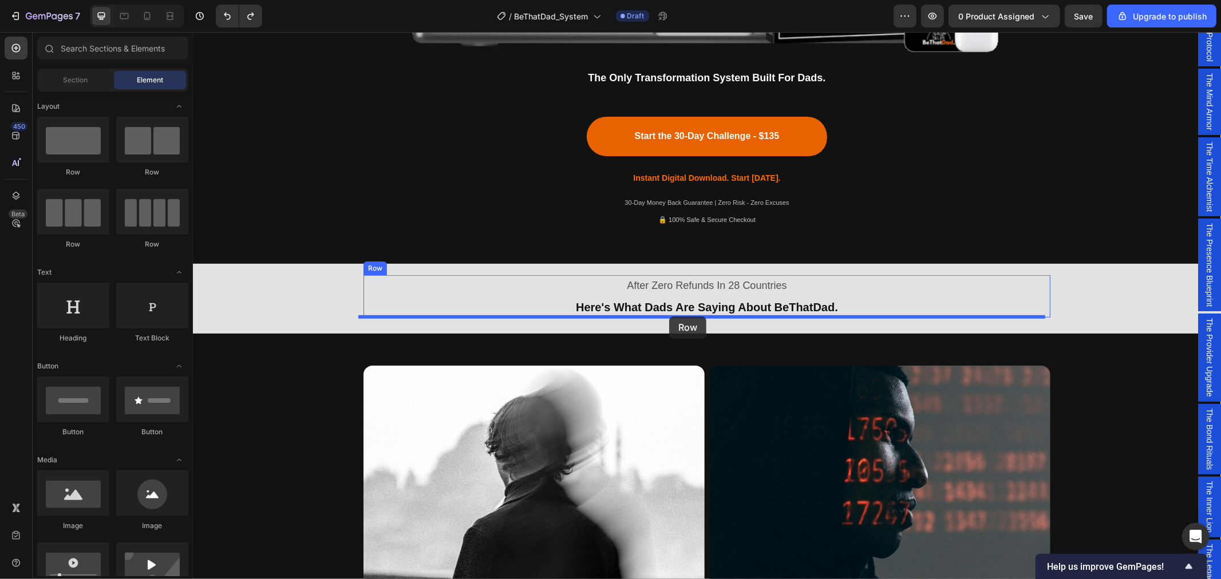
drag, startPoint x: 268, startPoint y: 262, endPoint x: 669, endPoint y: 316, distance: 403.8
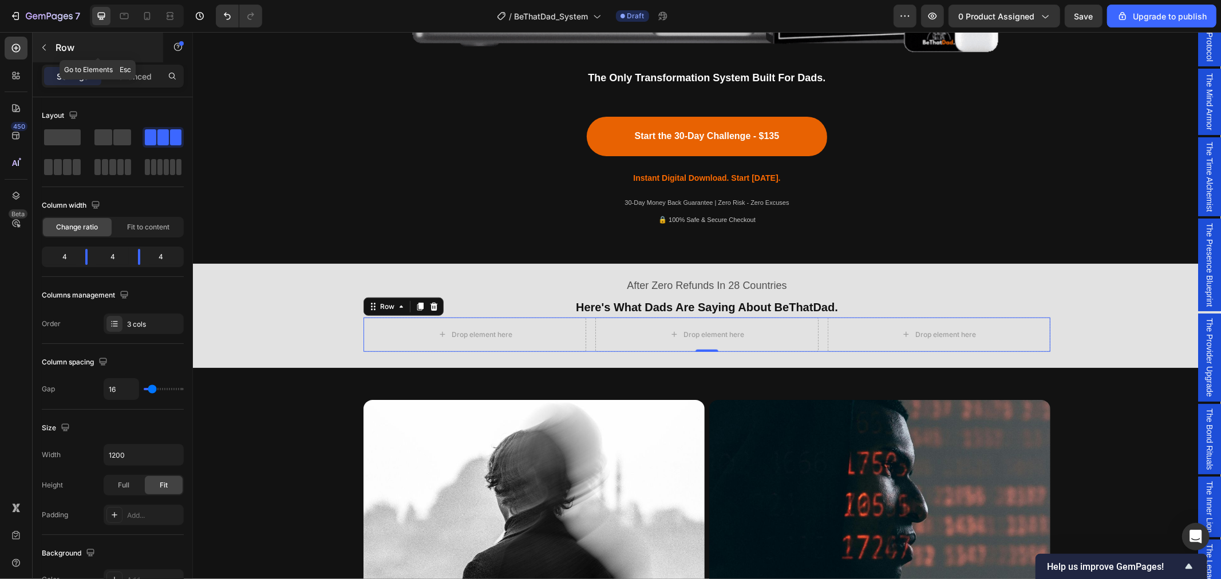
click at [48, 41] on button "button" at bounding box center [44, 47] width 18 height 18
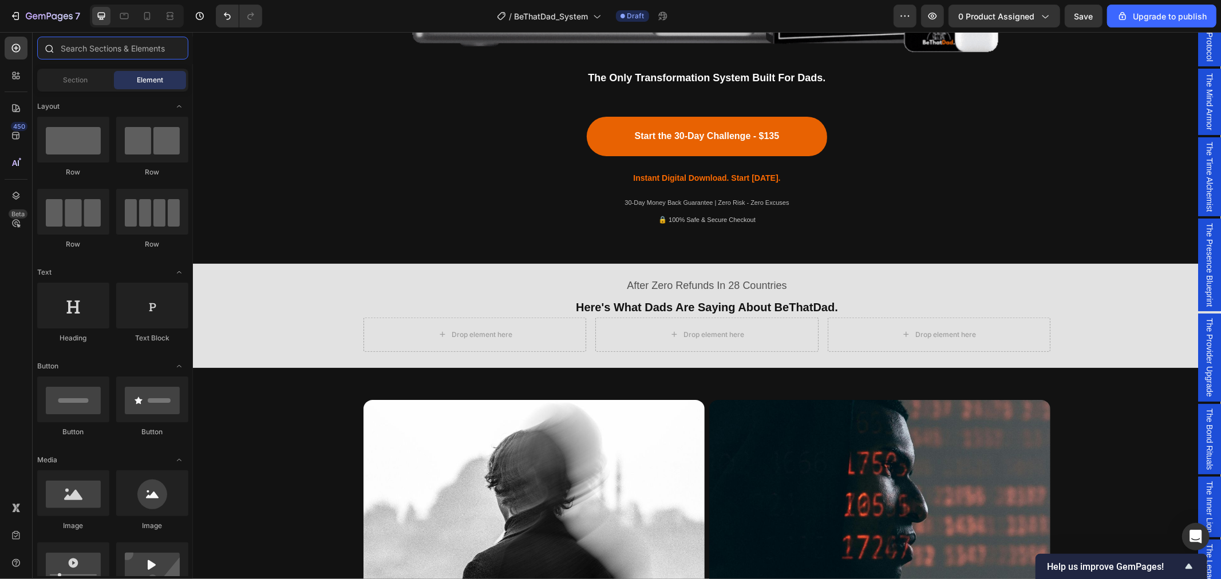
click at [93, 50] on input "text" at bounding box center [112, 48] width 151 height 23
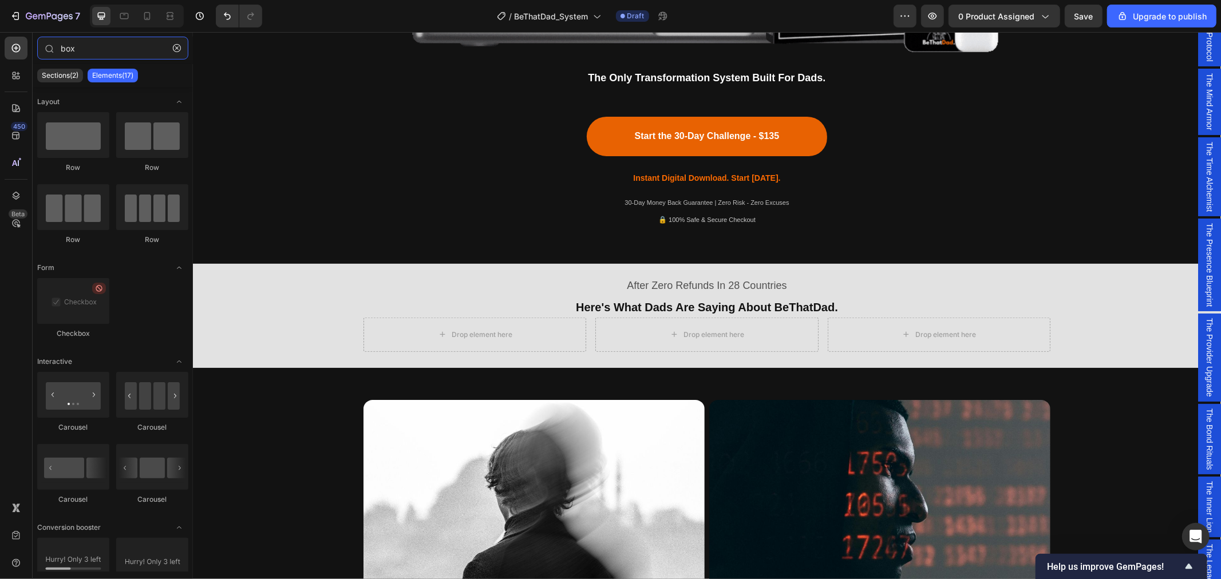
type input "box"
drag, startPoint x: 280, startPoint y: 181, endPoint x: 445, endPoint y: 329, distance: 222.1
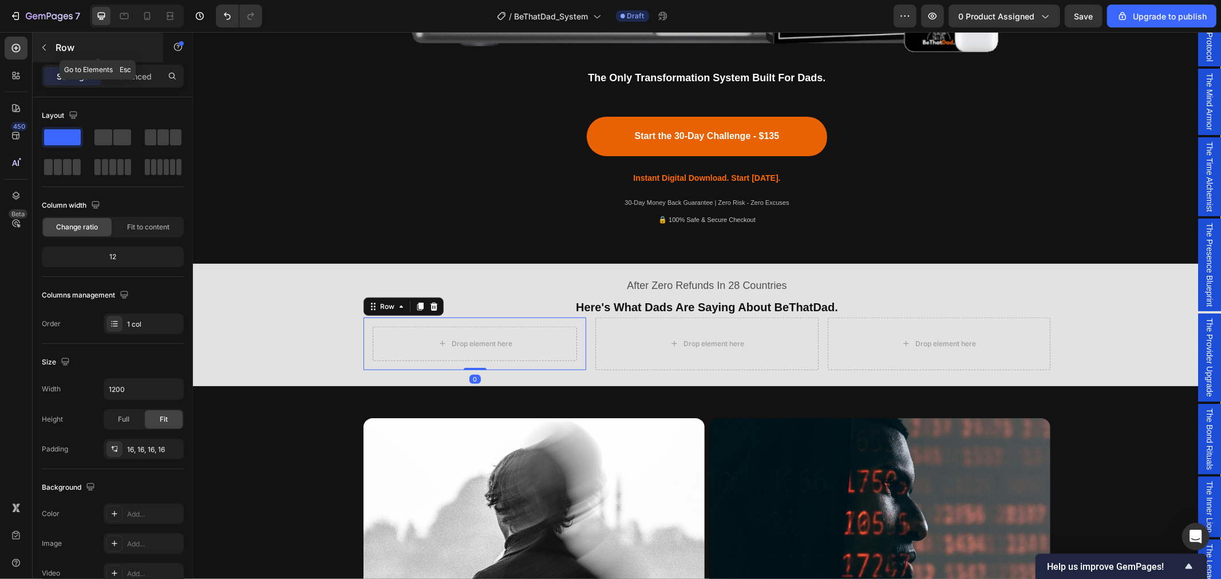
click at [42, 46] on icon "button" at bounding box center [43, 47] width 9 height 9
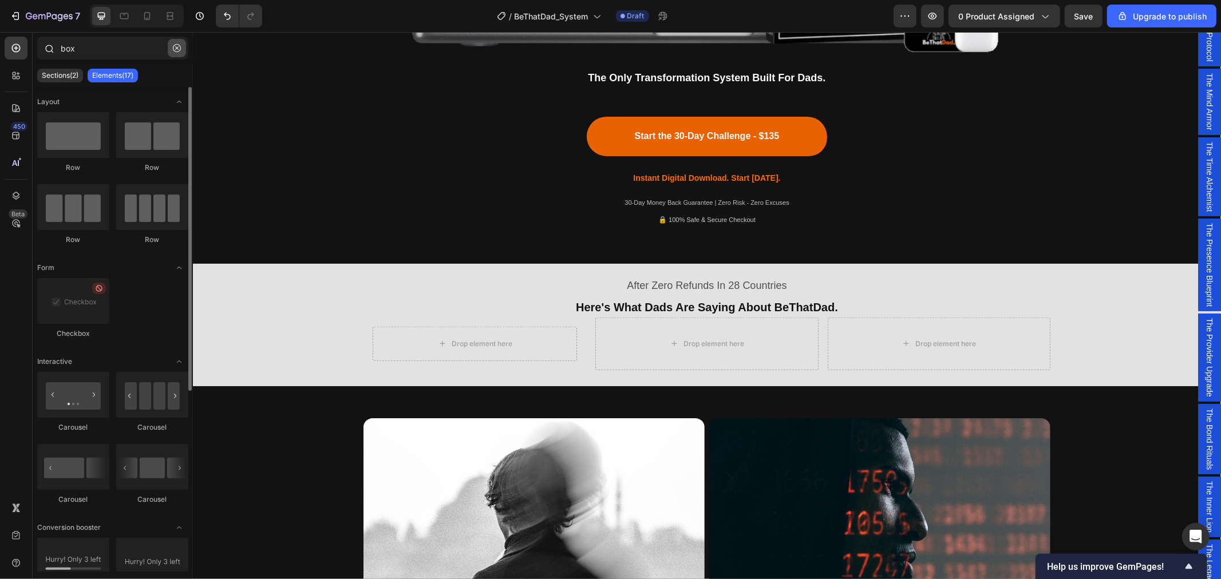
click at [173, 50] on icon "button" at bounding box center [177, 48] width 8 height 8
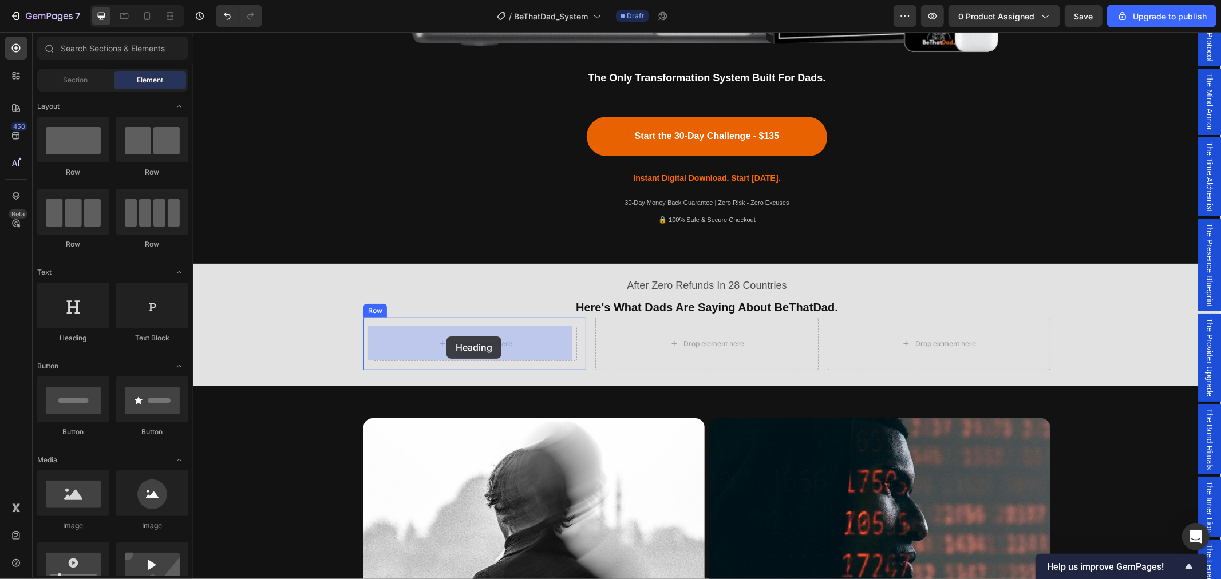
drag, startPoint x: 264, startPoint y: 351, endPoint x: 441, endPoint y: 335, distance: 178.1
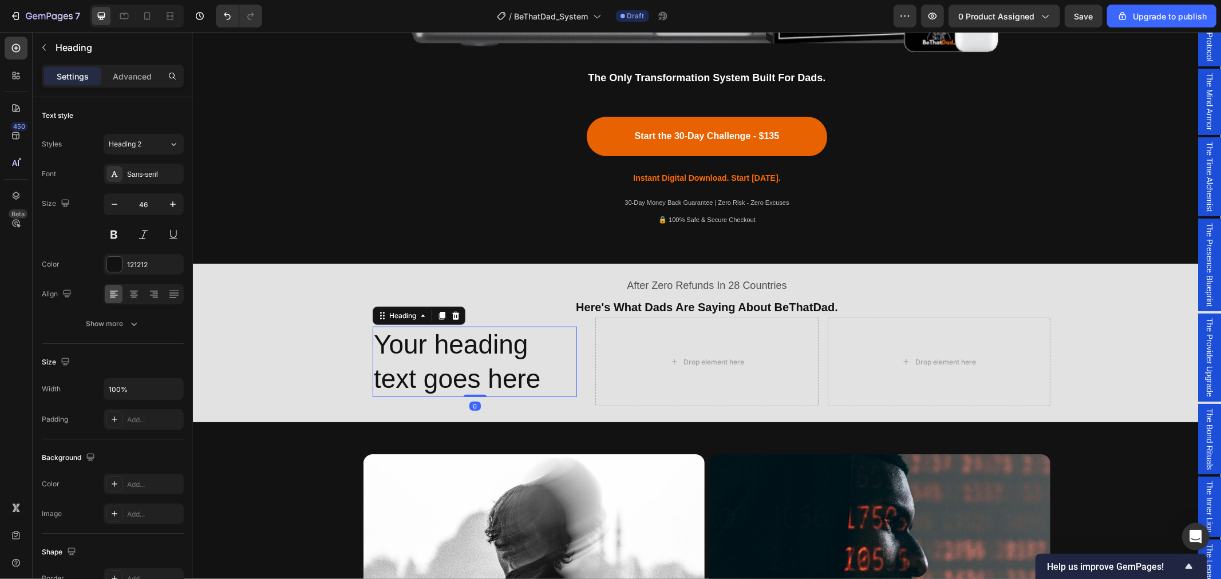
click at [533, 383] on h2 "Your heading text goes here" at bounding box center [474, 361] width 204 height 71
click at [477, 404] on div "Your heading text goes here Heading 0 Row" at bounding box center [474, 361] width 223 height 89
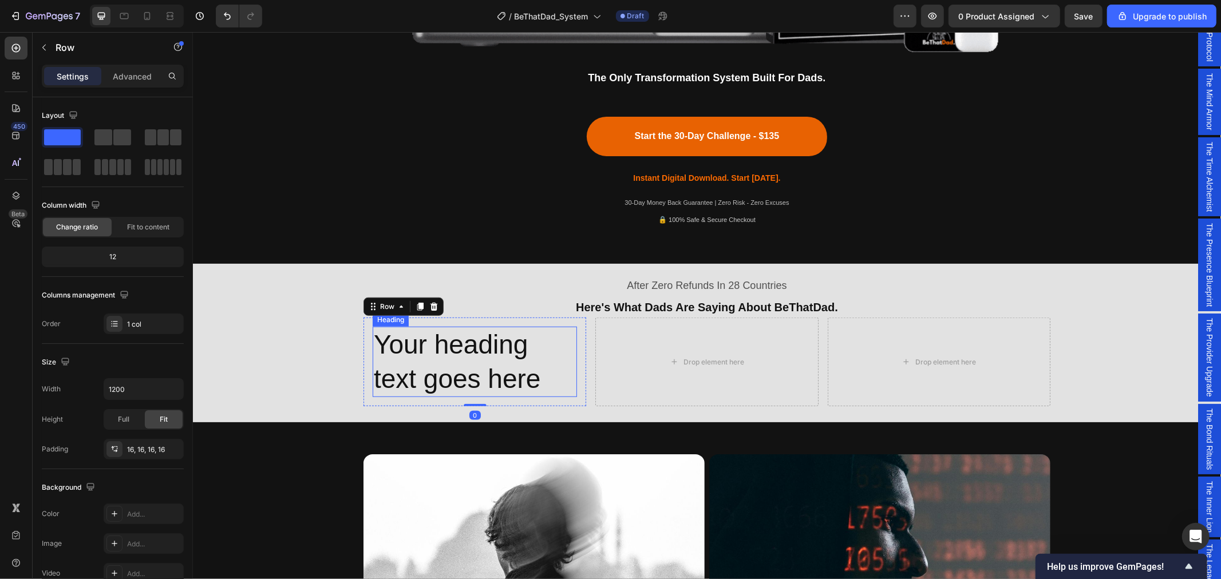
click at [540, 358] on p "Your heading text goes here" at bounding box center [474, 361] width 202 height 69
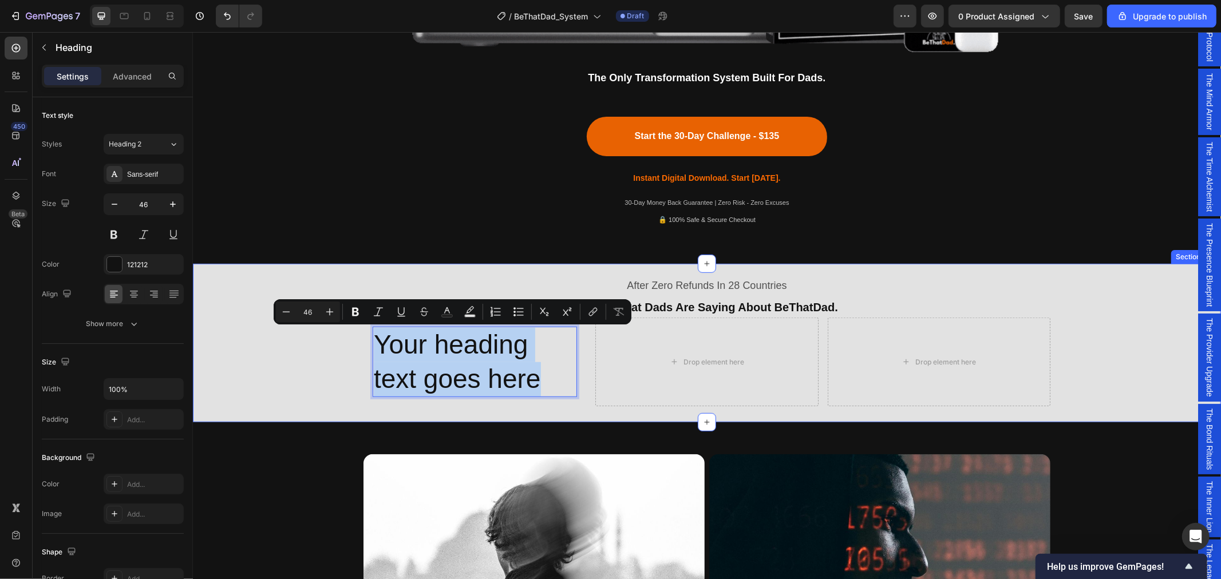
drag, startPoint x: 509, startPoint y: 376, endPoint x: 353, endPoint y: 345, distance: 159.3
click at [353, 345] on div "After Zero Refunds In 28 Countries Text Block Here's What Dads Are Saying About…" at bounding box center [706, 340] width 1028 height 145
click at [310, 313] on input "46" at bounding box center [307, 312] width 23 height 14
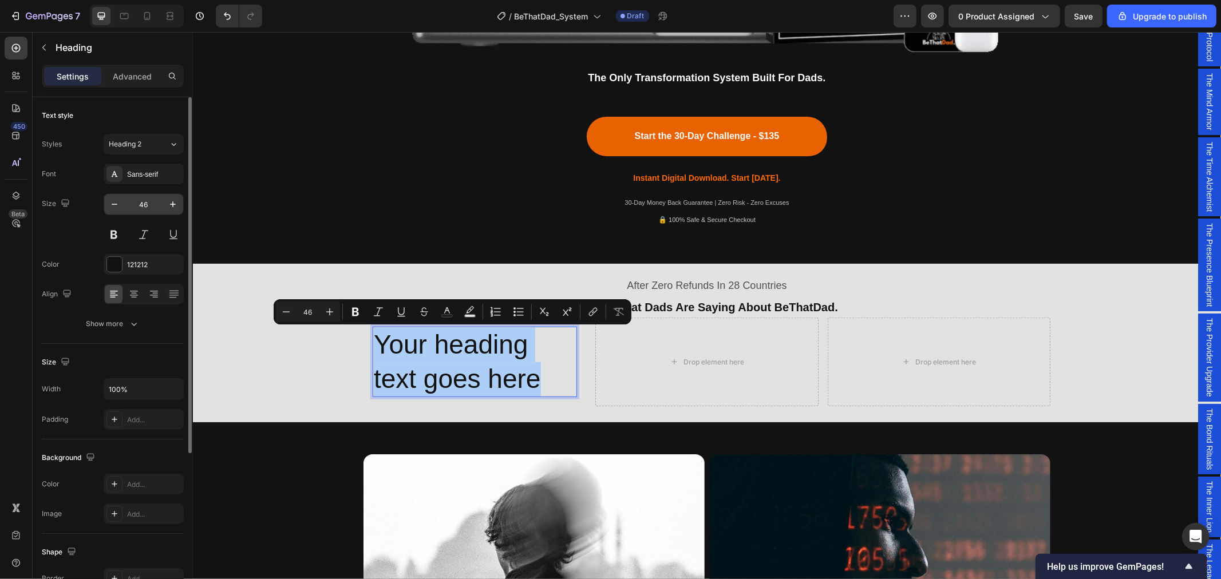
click at [147, 207] on input "46" at bounding box center [144, 204] width 38 height 21
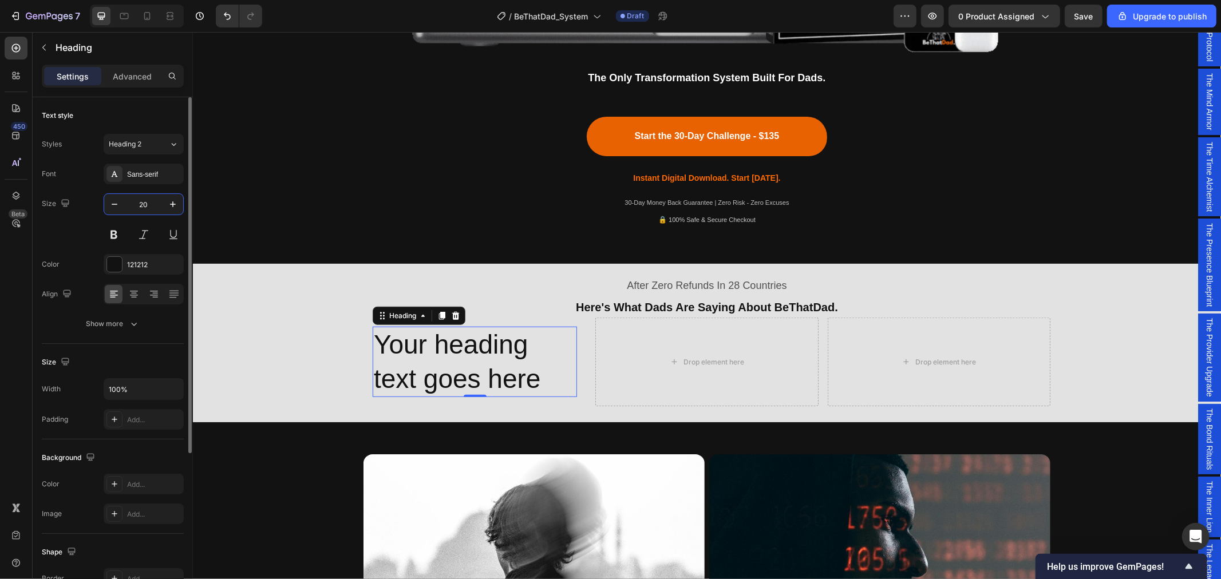
type input "20"
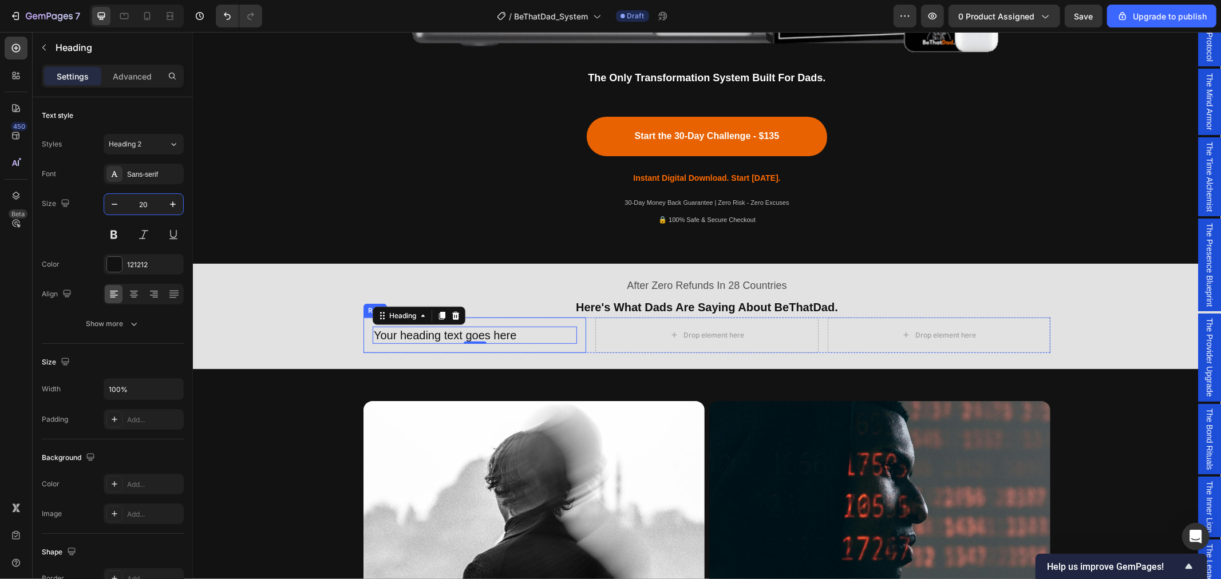
click at [547, 349] on div "Your heading text goes here Heading 0 Row" at bounding box center [474, 334] width 223 height 35
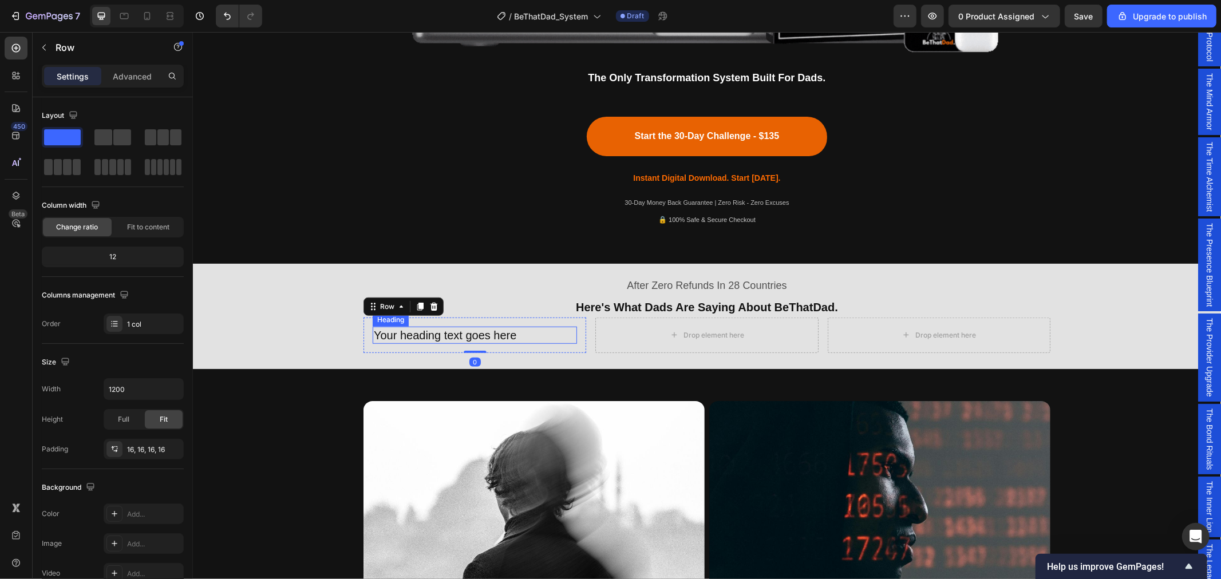
click at [520, 329] on p "Your heading text goes here" at bounding box center [474, 334] width 202 height 15
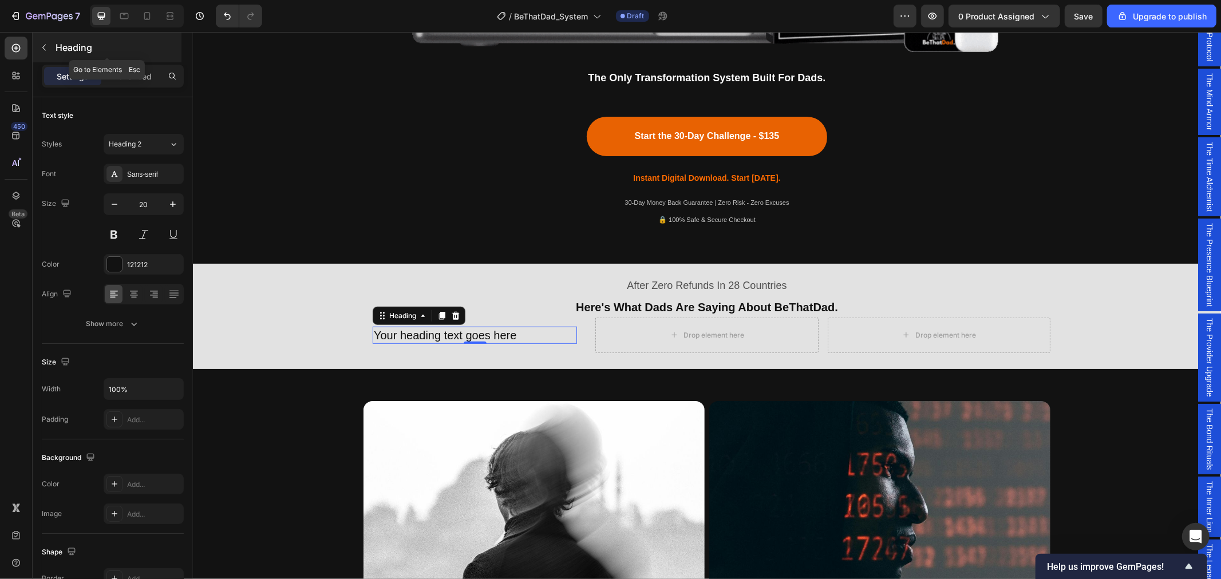
click at [46, 50] on icon "button" at bounding box center [43, 47] width 9 height 9
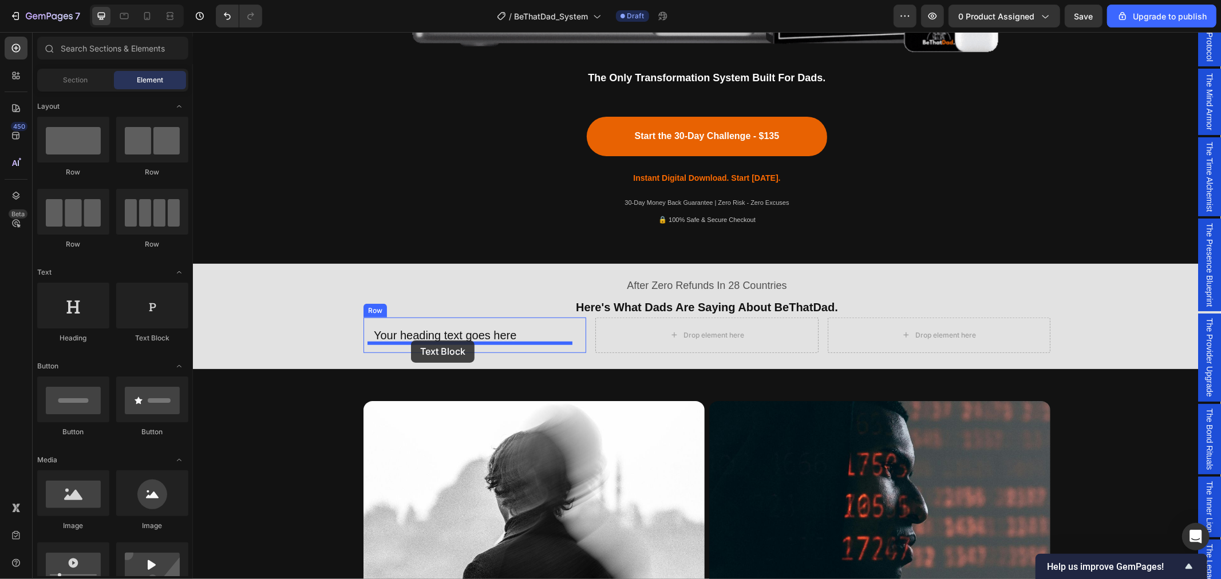
drag, startPoint x: 345, startPoint y: 350, endPoint x: 410, endPoint y: 340, distance: 66.0
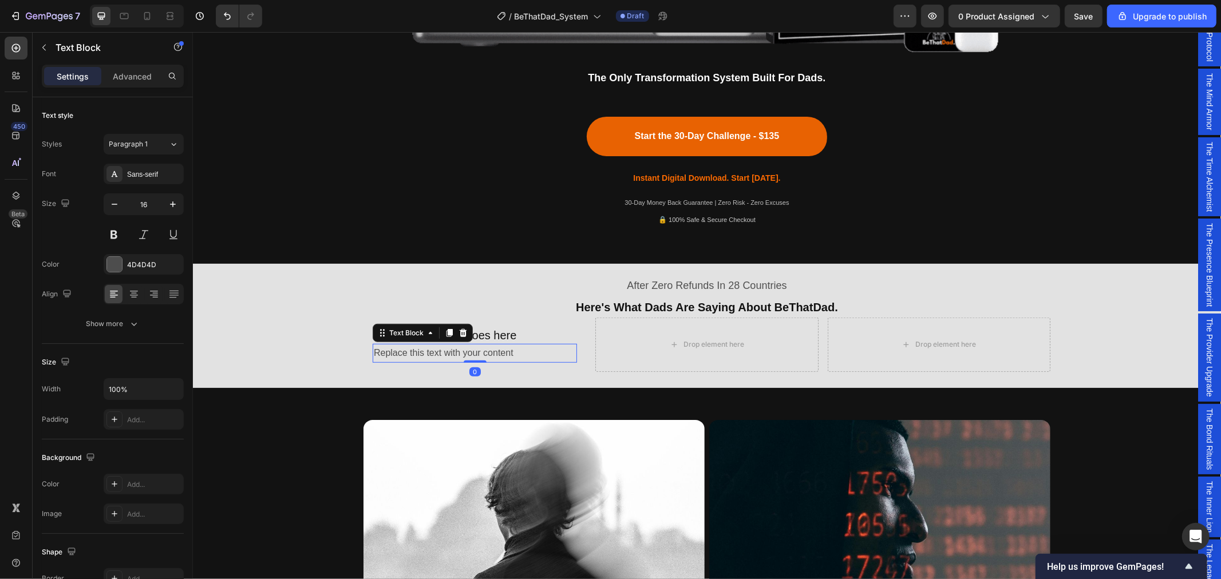
click at [519, 350] on div "Replace this text with your content" at bounding box center [474, 352] width 204 height 19
click at [308, 302] on div "After Zero Refunds In 28 Countries Text Block Here's What Dads Are Saying About…" at bounding box center [706, 323] width 1028 height 110
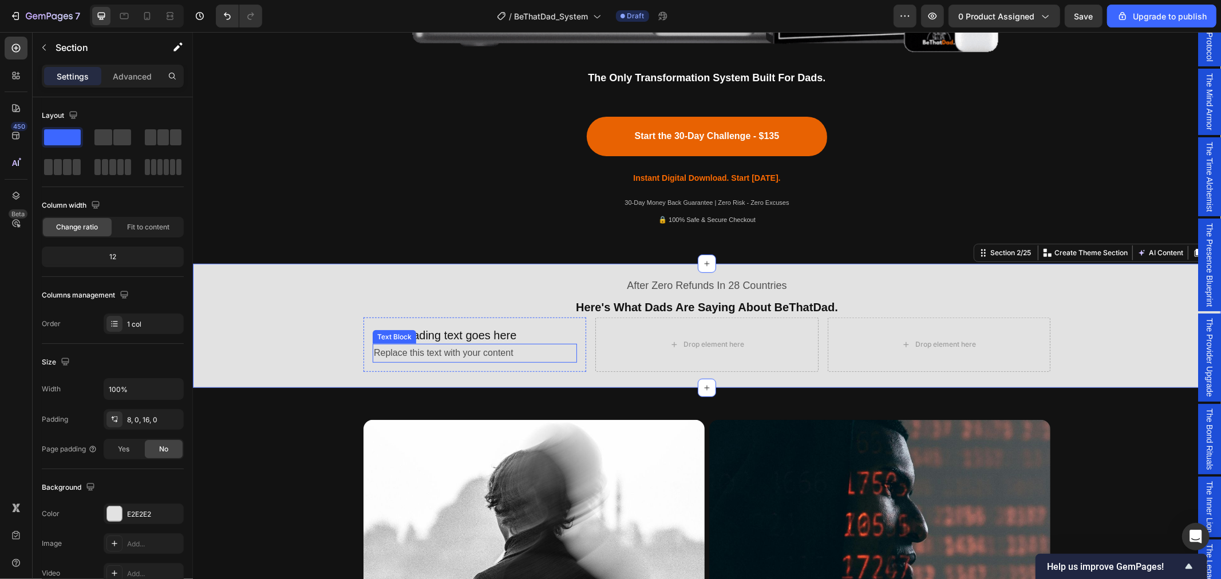
click at [529, 349] on p "Replace this text with your content" at bounding box center [474, 353] width 202 height 17
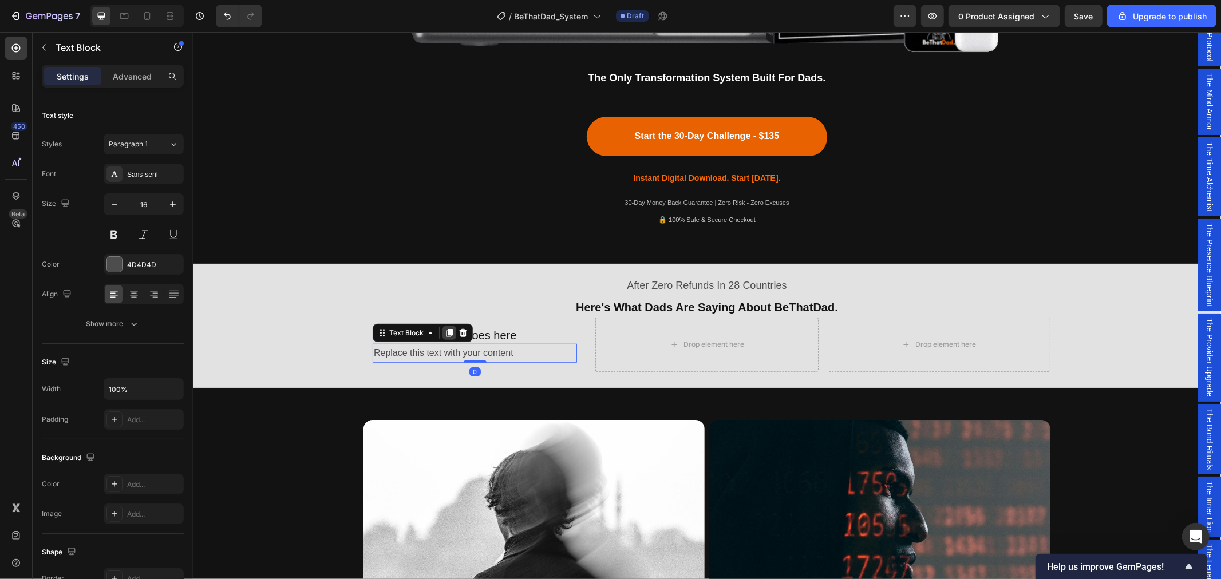
click at [444, 330] on icon at bounding box center [448, 332] width 9 height 9
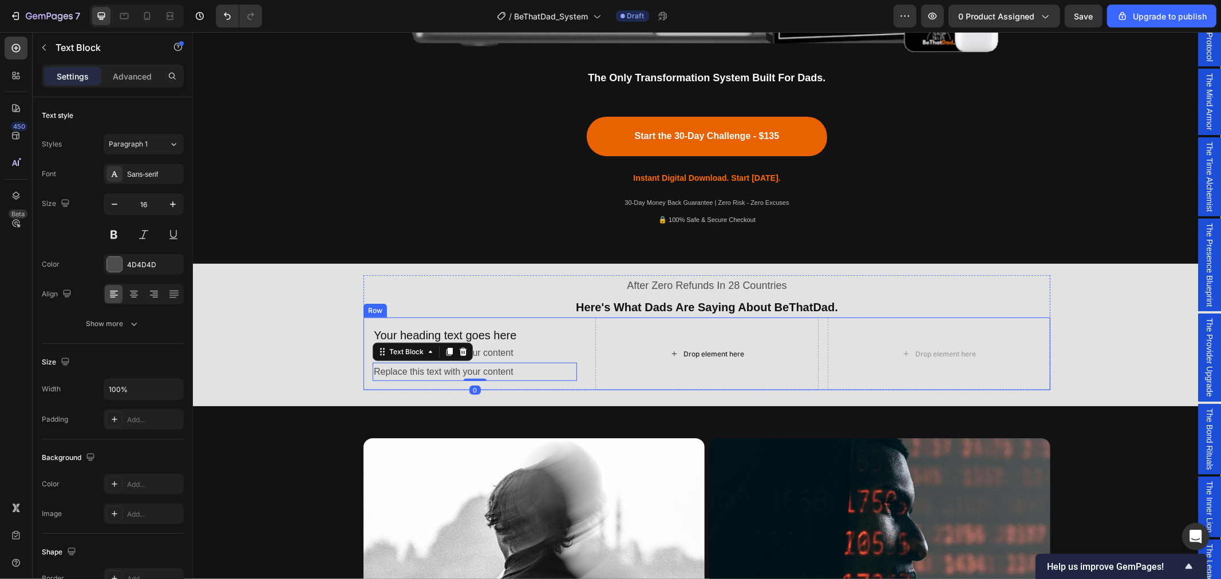
click at [605, 362] on div "Drop element here" at bounding box center [706, 353] width 223 height 73
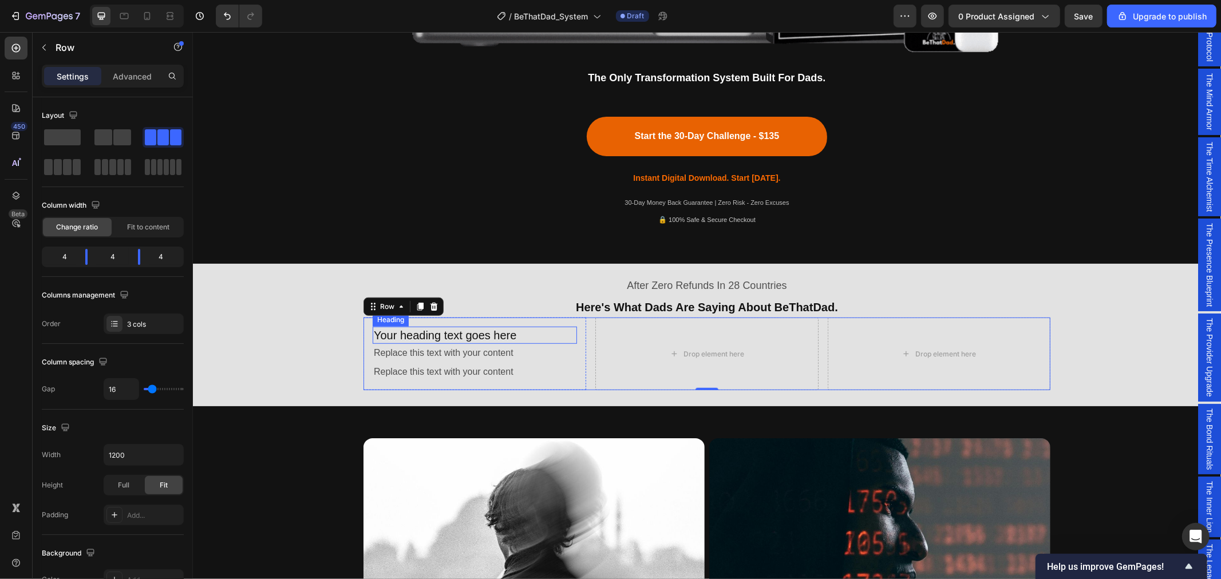
click at [491, 326] on h2 "Your heading text goes here" at bounding box center [474, 334] width 204 height 17
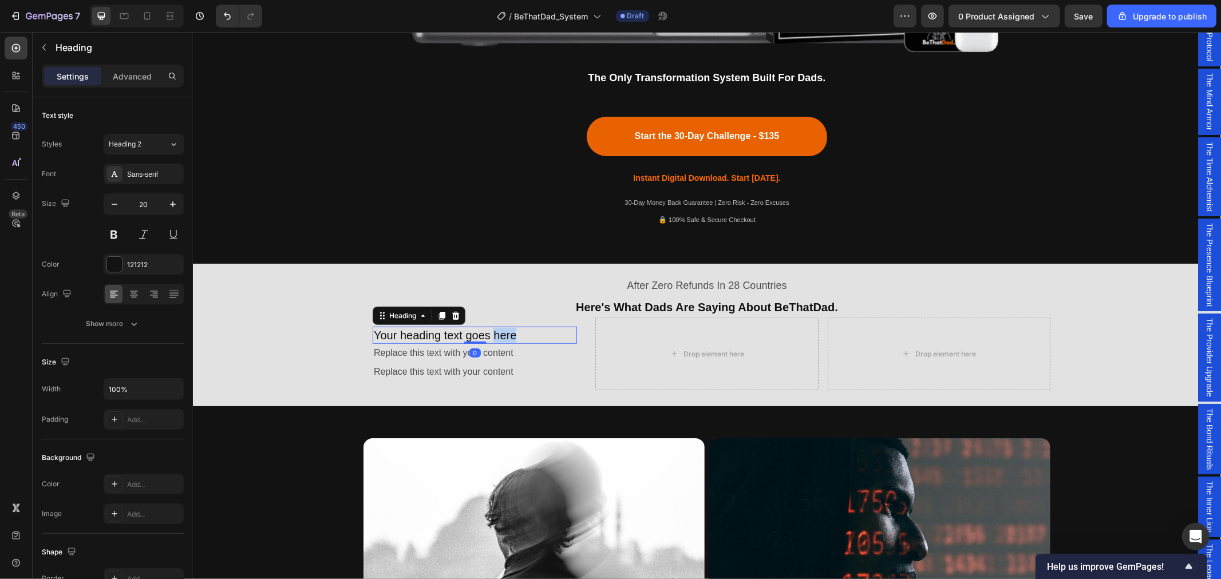
click at [507, 333] on p "Your heading text goes here" at bounding box center [474, 334] width 202 height 15
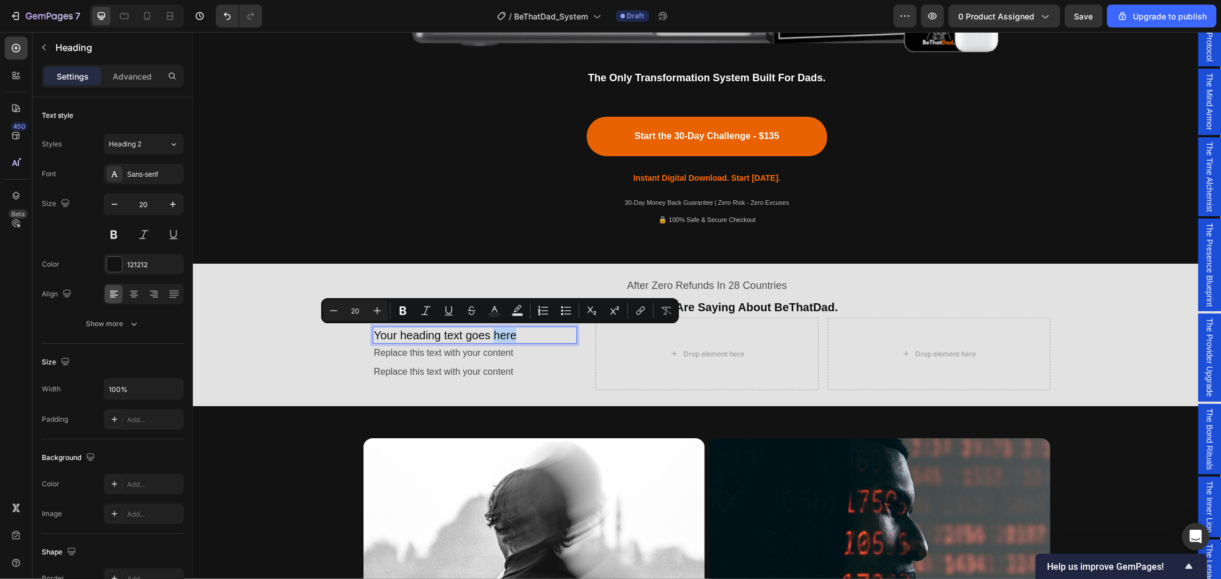
click at [508, 334] on p "Your heading text goes here" at bounding box center [474, 334] width 202 height 15
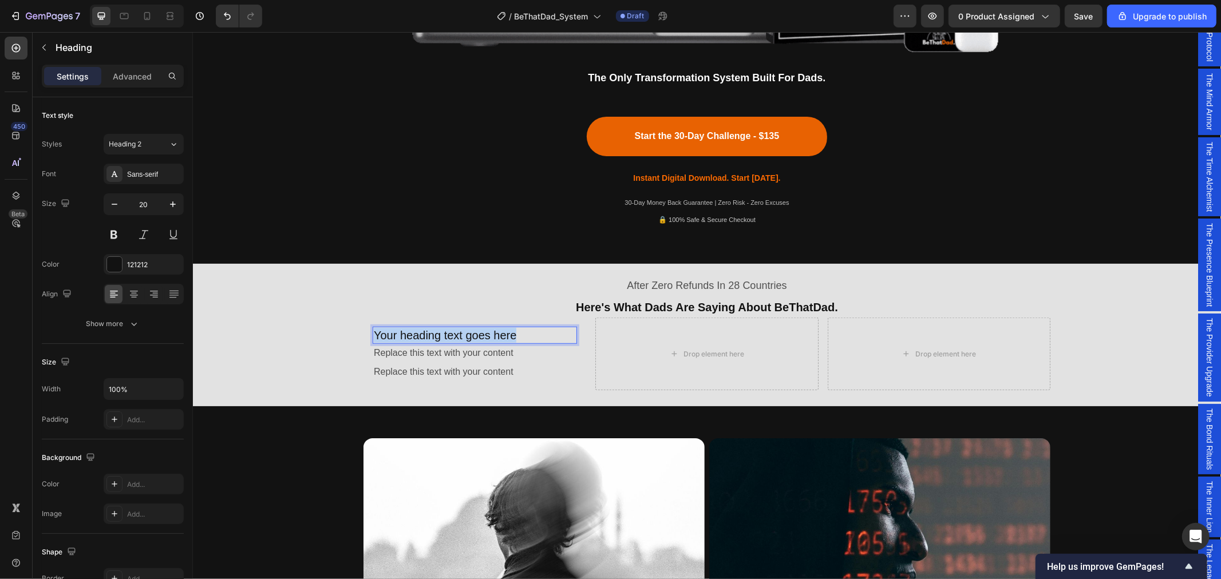
click at [508, 334] on p "Your heading text goes here" at bounding box center [474, 334] width 202 height 15
drag, startPoint x: 548, startPoint y: 334, endPoint x: 428, endPoint y: 334, distance: 120.2
click at [428, 334] on p "Finally, Someone Telling the Truth." at bounding box center [474, 334] width 202 height 15
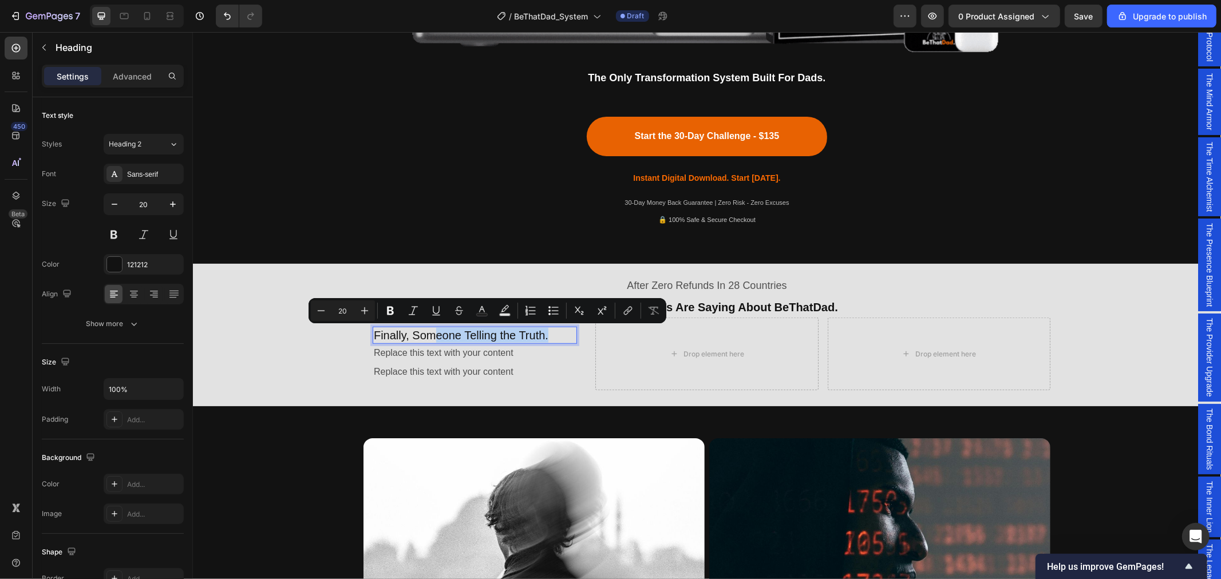
click at [553, 333] on p "Finally, Someone Telling the Truth." at bounding box center [474, 334] width 202 height 15
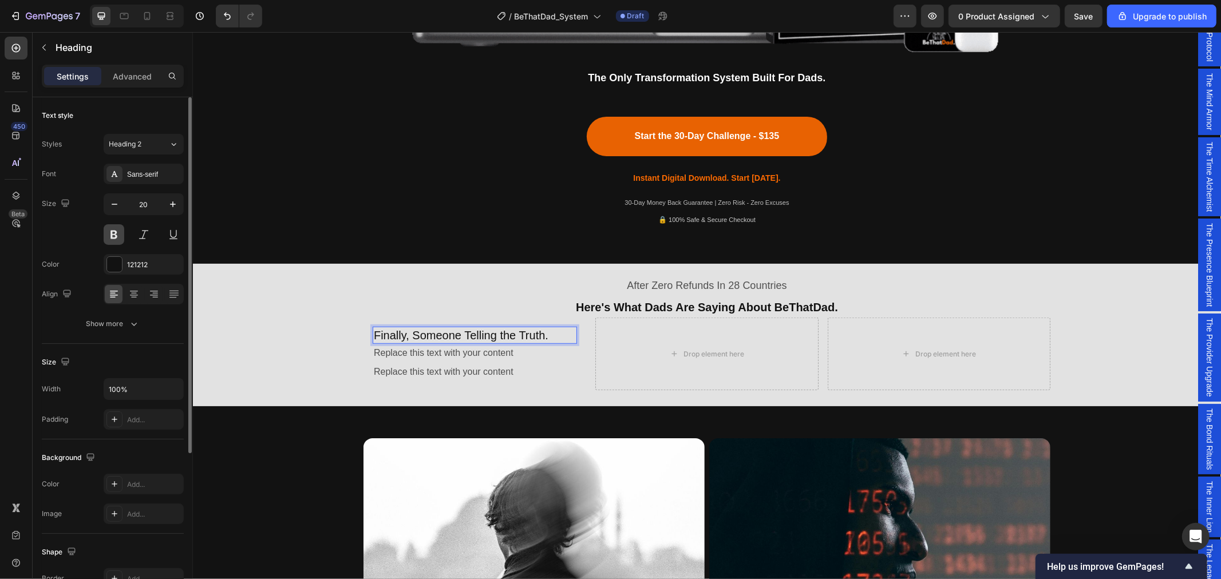
click at [114, 236] on button at bounding box center [114, 234] width 21 height 21
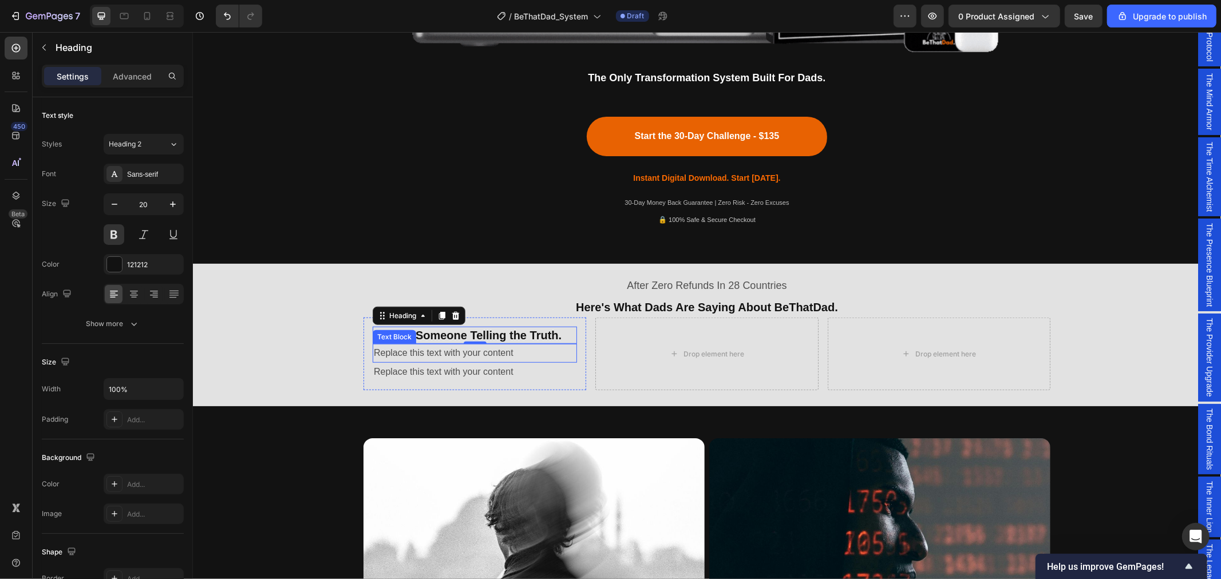
click at [468, 357] on p "Replace this text with your content" at bounding box center [474, 353] width 202 height 17
click at [508, 355] on p "Replace this text with your content" at bounding box center [474, 353] width 202 height 17
drag, startPoint x: 513, startPoint y: 353, endPoint x: 365, endPoint y: 347, distance: 148.4
click at [365, 347] on div "Finally, Someone Telling the Truth. Heading Replace this text with your content…" at bounding box center [474, 353] width 223 height 73
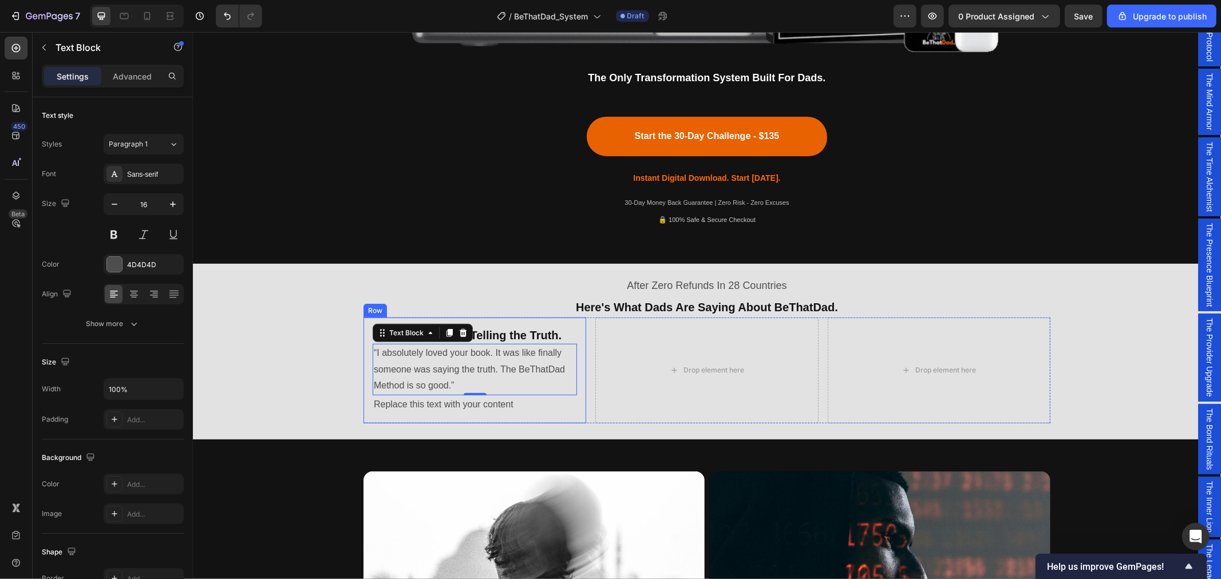
click at [508, 409] on div "Replace this text with your content" at bounding box center [474, 404] width 204 height 19
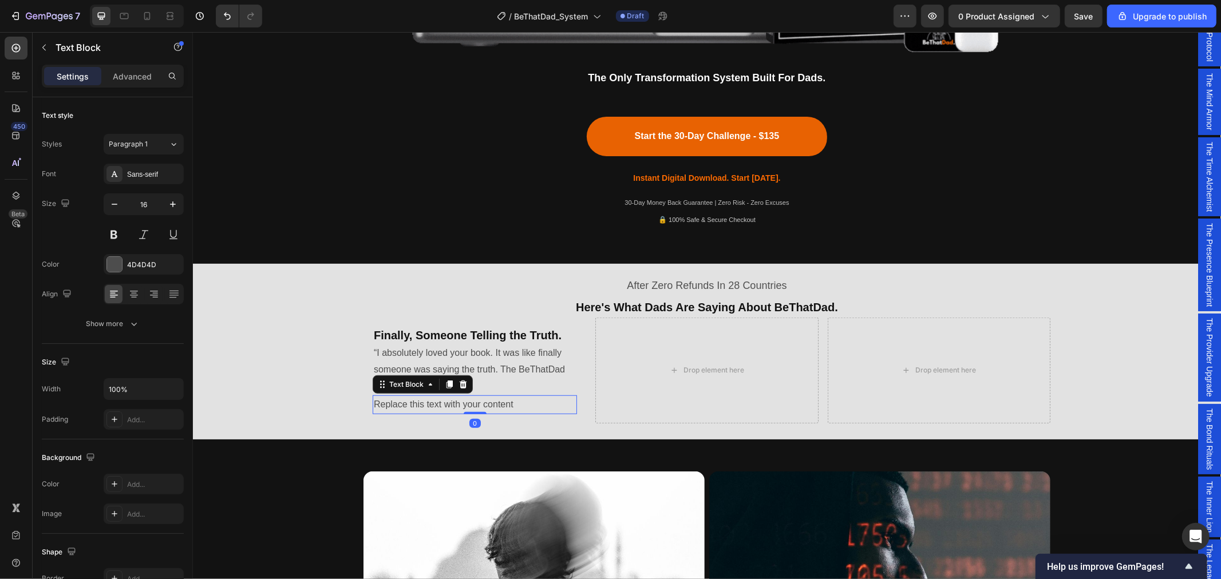
click at [503, 406] on div "Replace this text with your content" at bounding box center [474, 404] width 204 height 19
click at [503, 406] on p "Replace this text with your content" at bounding box center [474, 404] width 202 height 17
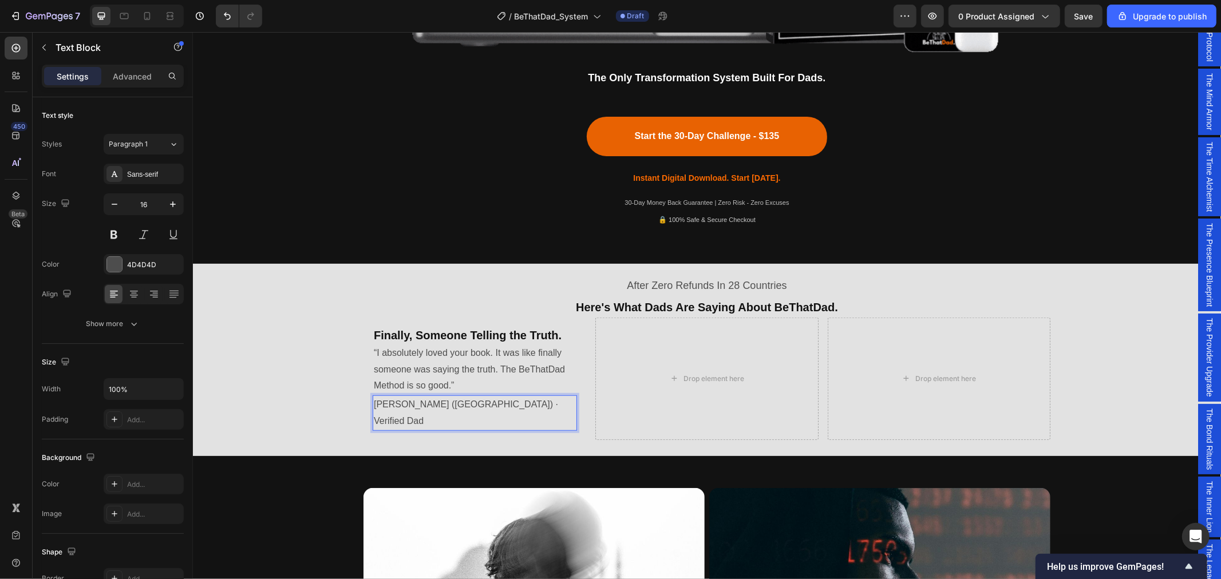
click at [373, 404] on p "[PERSON_NAME] ([GEOGRAPHIC_DATA]) · Verified Dad" at bounding box center [474, 412] width 202 height 33
click at [659, 279] on p "After Zero Refunds In 28 Countries" at bounding box center [706, 285] width 685 height 18
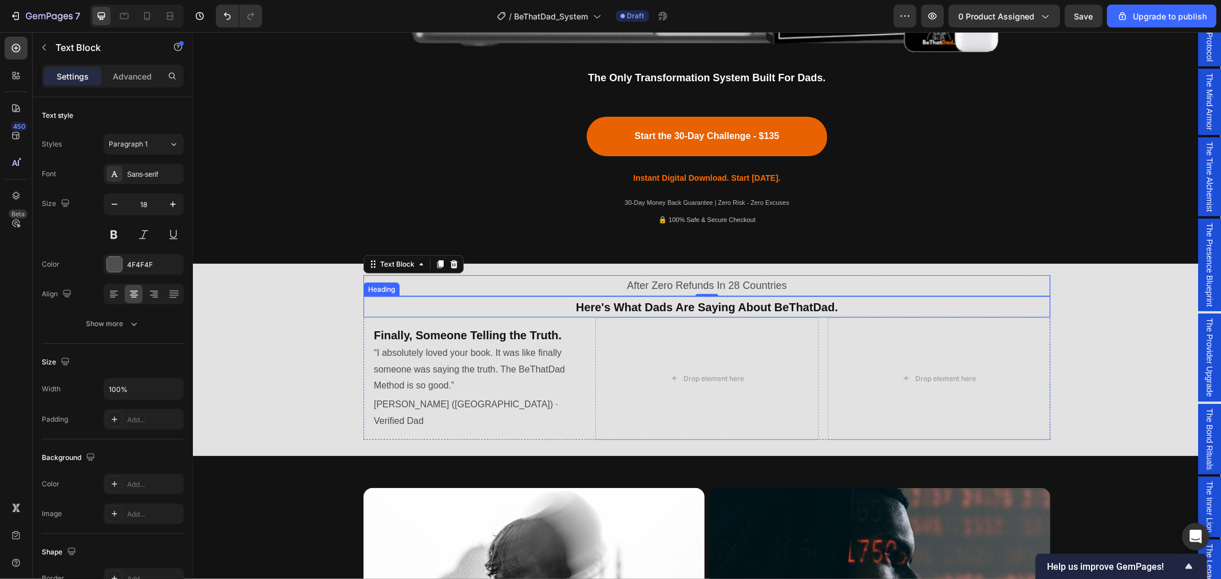
click at [659, 302] on span "Here's What Dads Are Saying About BeThatDad." at bounding box center [706, 307] width 262 height 13
click at [661, 286] on p "After Zero Refunds In 28 Countries" at bounding box center [706, 285] width 685 height 18
click at [631, 303] on span "Here's What Dads Are Saying About BeThatDad." at bounding box center [706, 307] width 262 height 13
click at [630, 307] on span "Here's What Dads Are Saying About BeThatDad." at bounding box center [706, 307] width 262 height 13
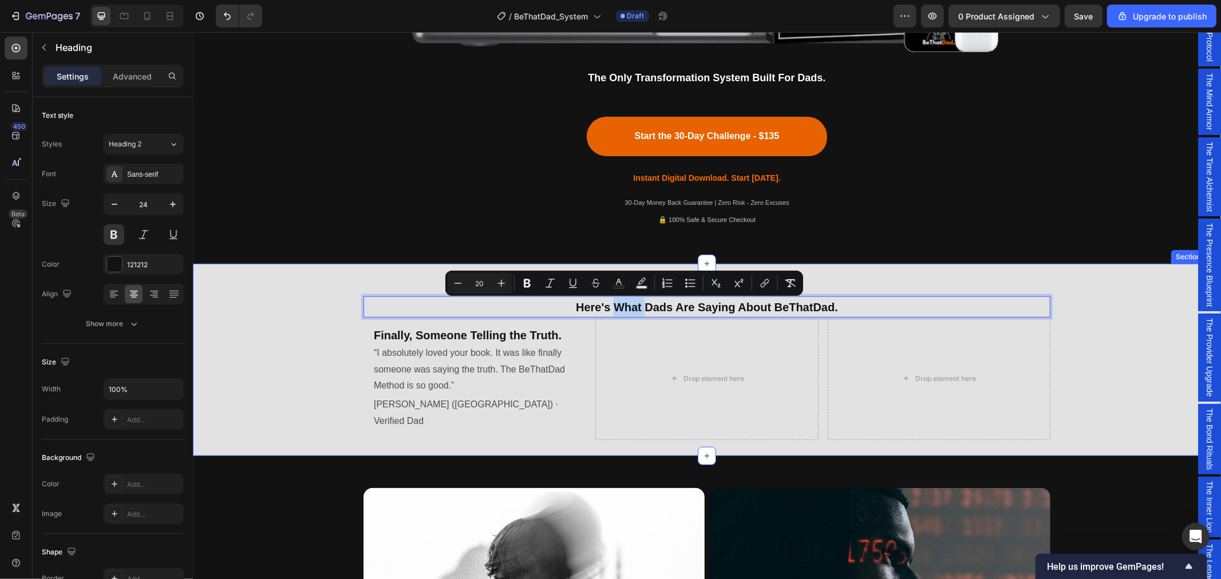
click at [364, 276] on p "After Zero Refunds In 28 Countries" at bounding box center [706, 285] width 685 height 18
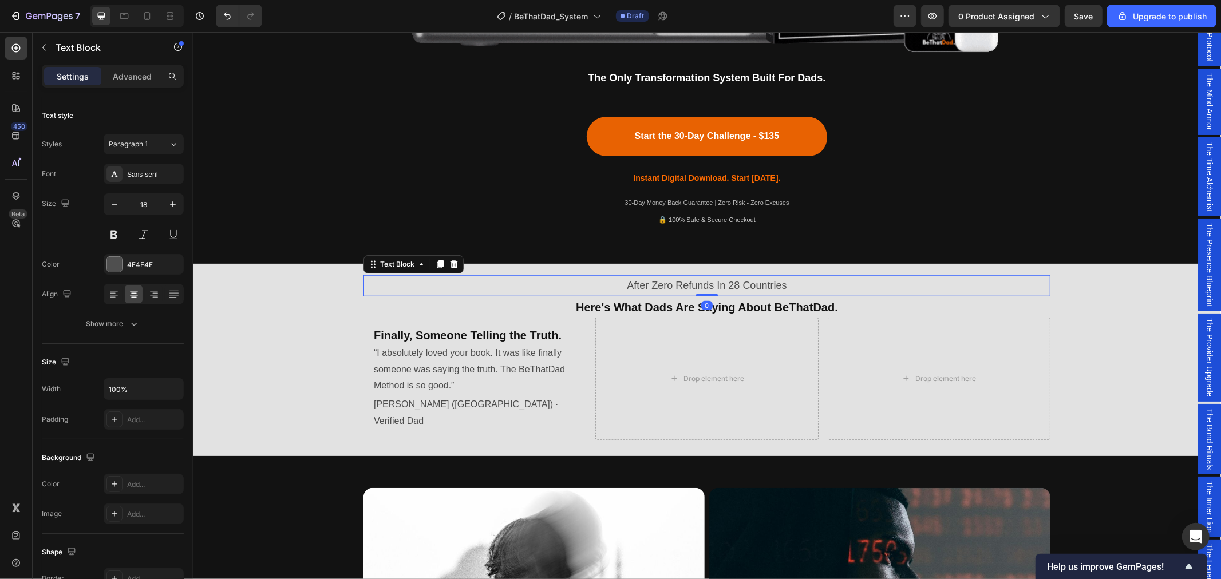
click at [634, 284] on p "After Zero Refunds In 28 Countries" at bounding box center [706, 285] width 685 height 18
click at [491, 335] on p "Finally, Someone Telling the Truth." at bounding box center [474, 334] width 202 height 15
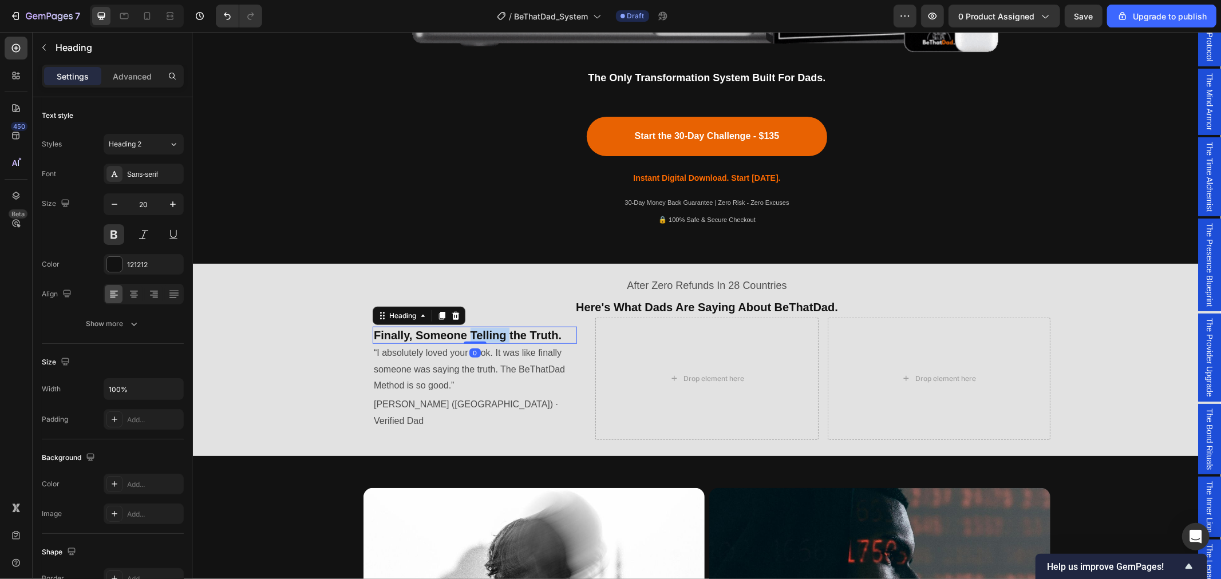
click at [477, 332] on p "Finally, Someone Telling the Truth." at bounding box center [474, 334] width 202 height 15
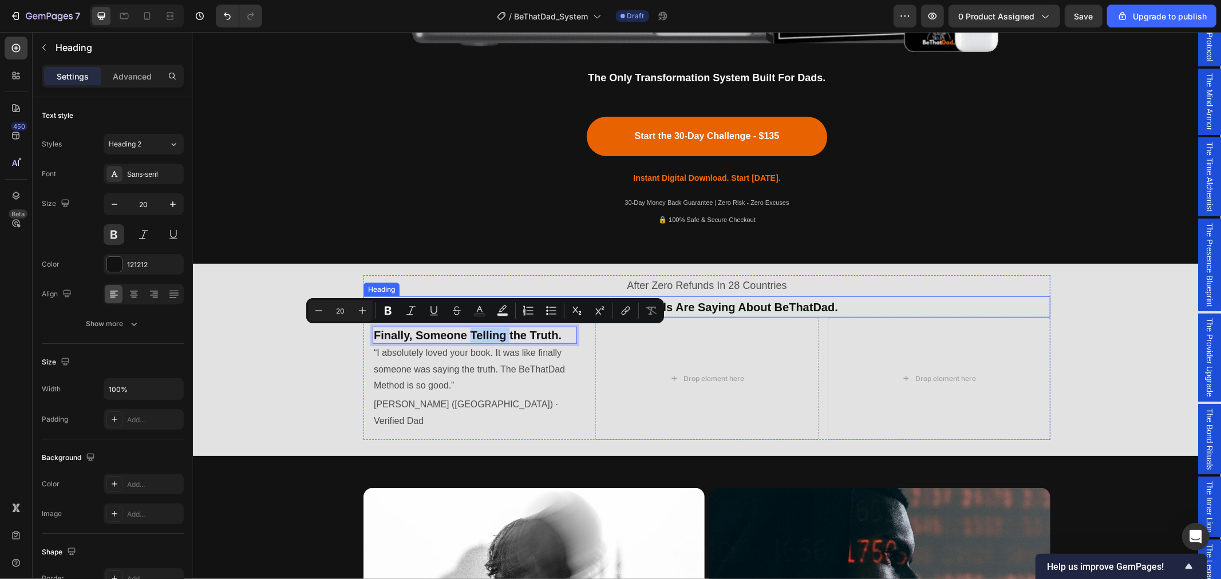
click at [717, 305] on span "Here's What Dads Are Saying About BeThatDad." at bounding box center [706, 307] width 262 height 13
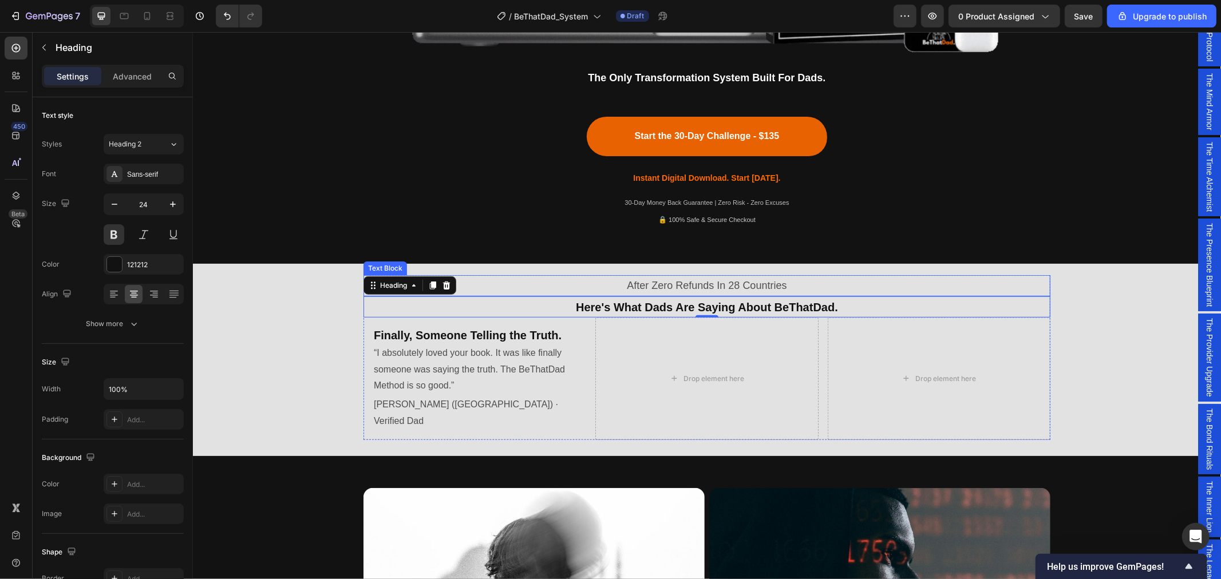
click at [650, 286] on p "After Zero Refunds In 28 Countries" at bounding box center [706, 285] width 685 height 18
click at [646, 284] on p "After Zero Refunds In 28 Countries" at bounding box center [706, 285] width 685 height 18
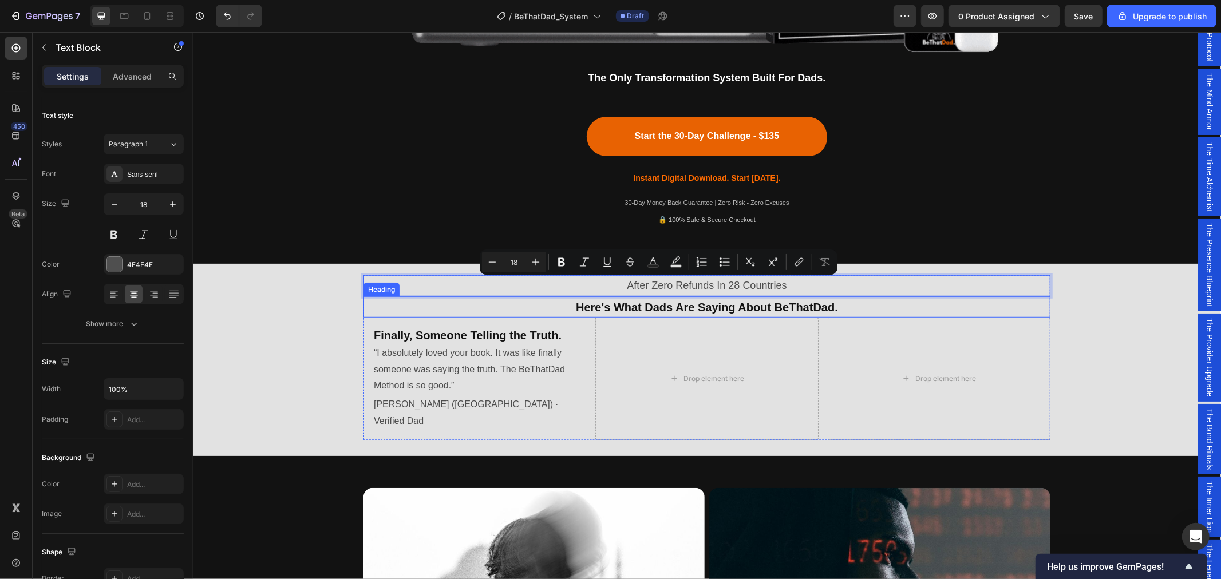
click at [643, 301] on span "Here's What Dads Are Saying About BeThatDad." at bounding box center [706, 307] width 262 height 13
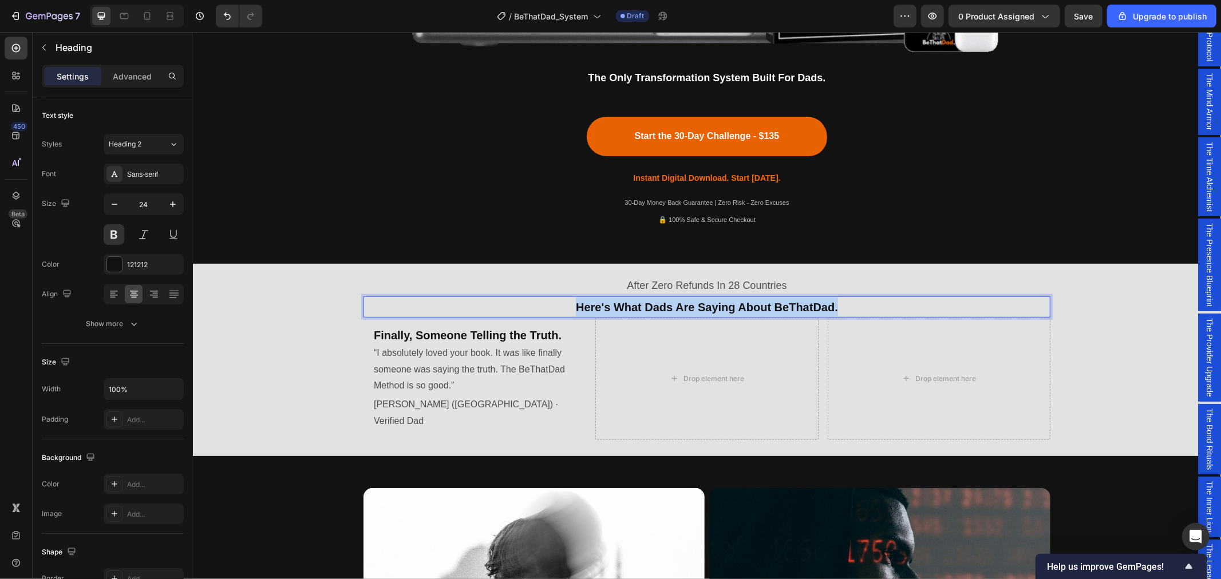
drag, startPoint x: 556, startPoint y: 309, endPoint x: 836, endPoint y: 309, distance: 279.9
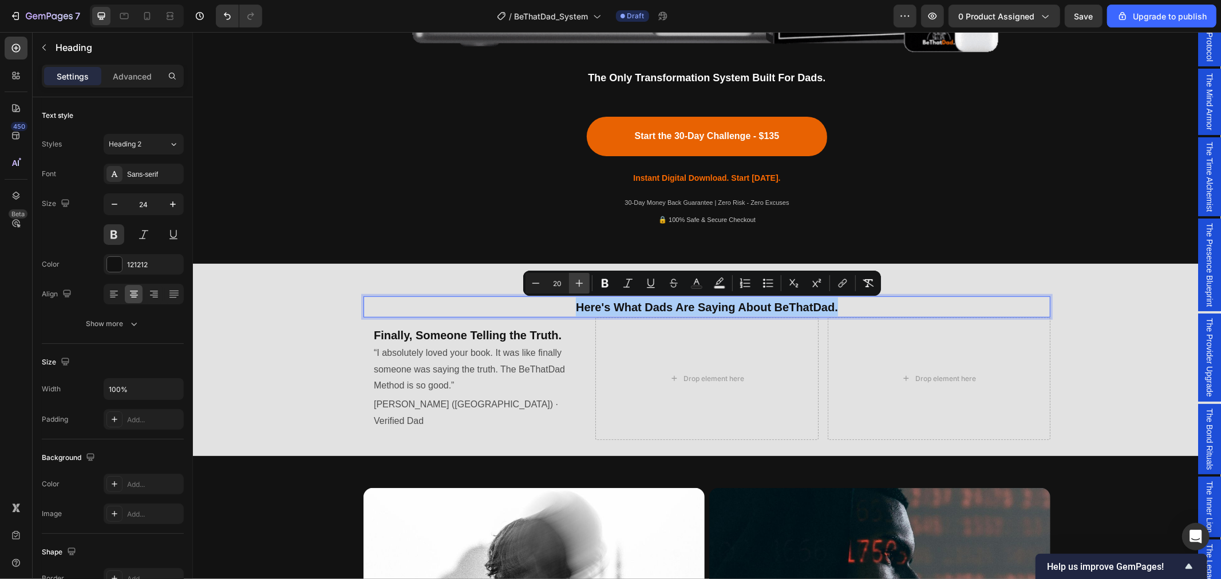
click at [575, 285] on icon "Editor contextual toolbar" at bounding box center [579, 283] width 11 height 11
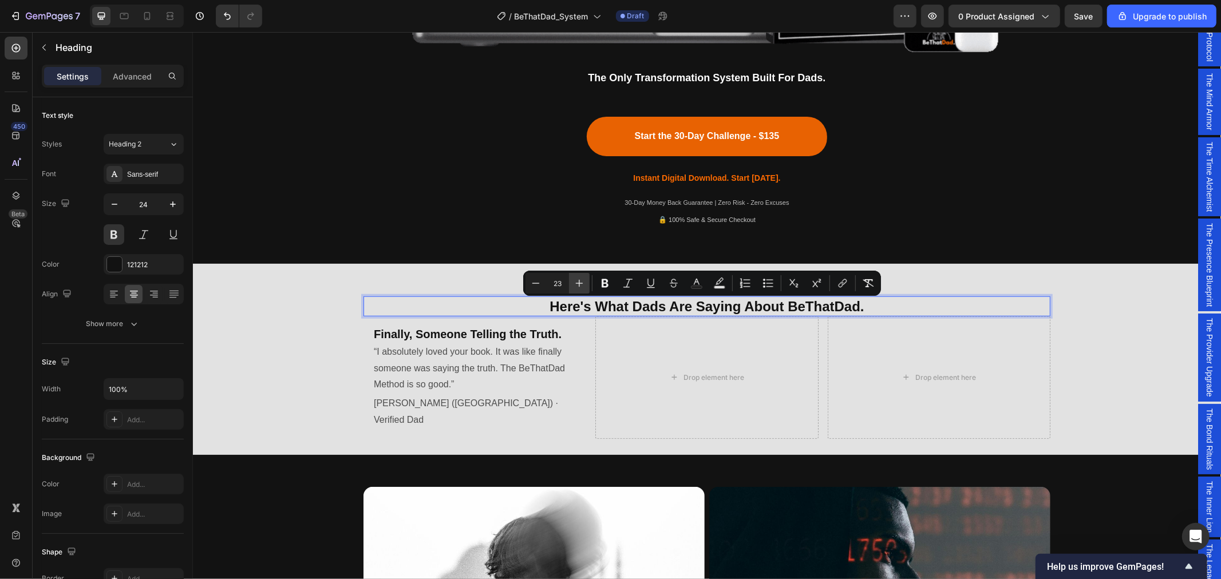
type input "24"
click at [959, 288] on p "After Zero Refunds In 28 Countries" at bounding box center [706, 285] width 685 height 18
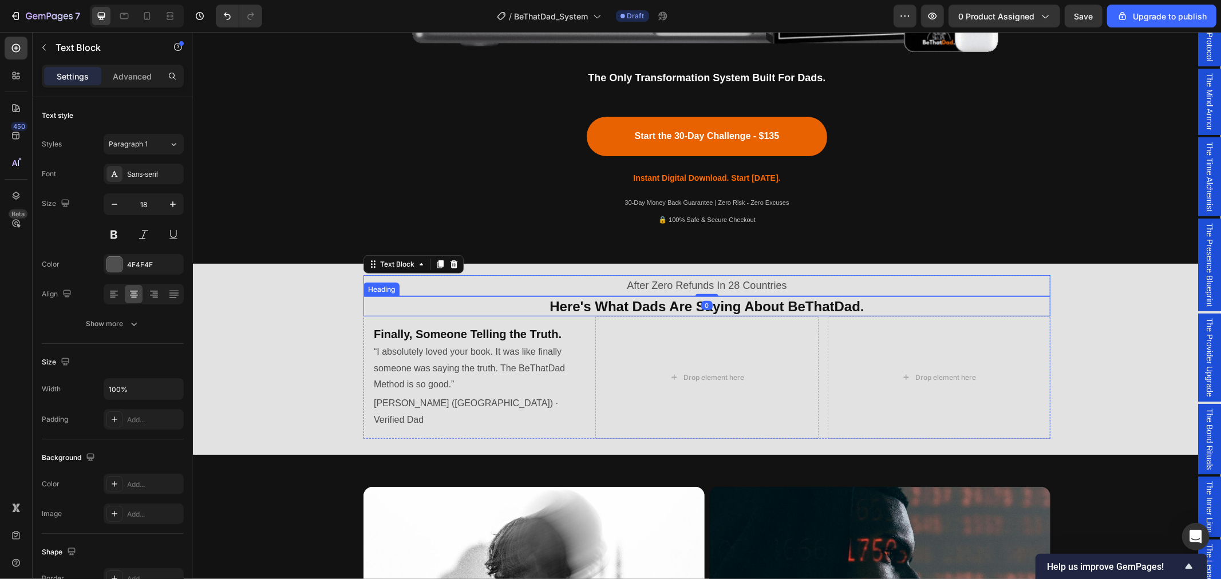
click at [961, 307] on p "⁠⁠⁠⁠⁠⁠⁠ Here's What Dads Are Saying About BeThatDad." at bounding box center [706, 306] width 685 height 18
click at [1085, 282] on div "After Zero Refunds In 28 Countries Text Block ⁠⁠⁠⁠⁠⁠⁠ Here's What Dads Are Sayi…" at bounding box center [706, 356] width 1028 height 177
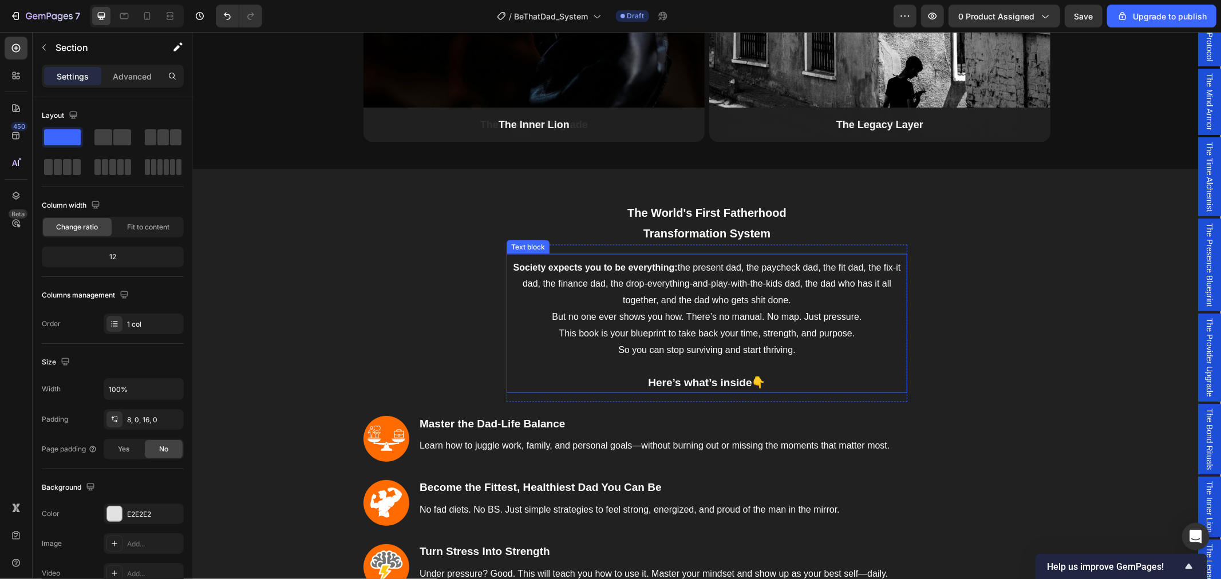
scroll to position [1462, 0]
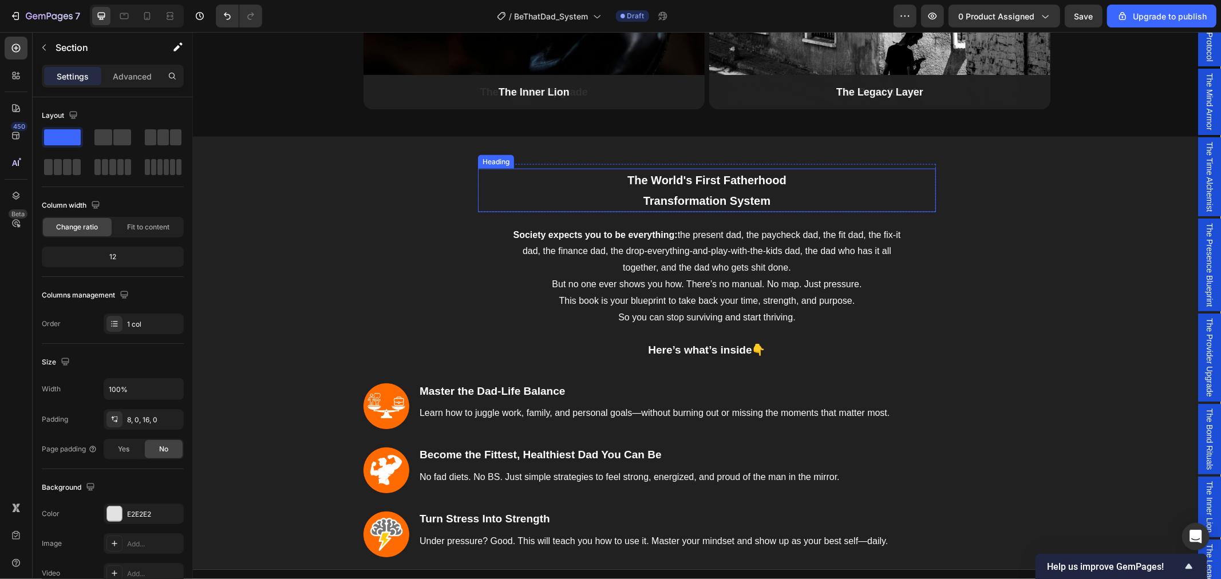
click at [673, 183] on span "The World's First Fatherhood" at bounding box center [706, 179] width 159 height 13
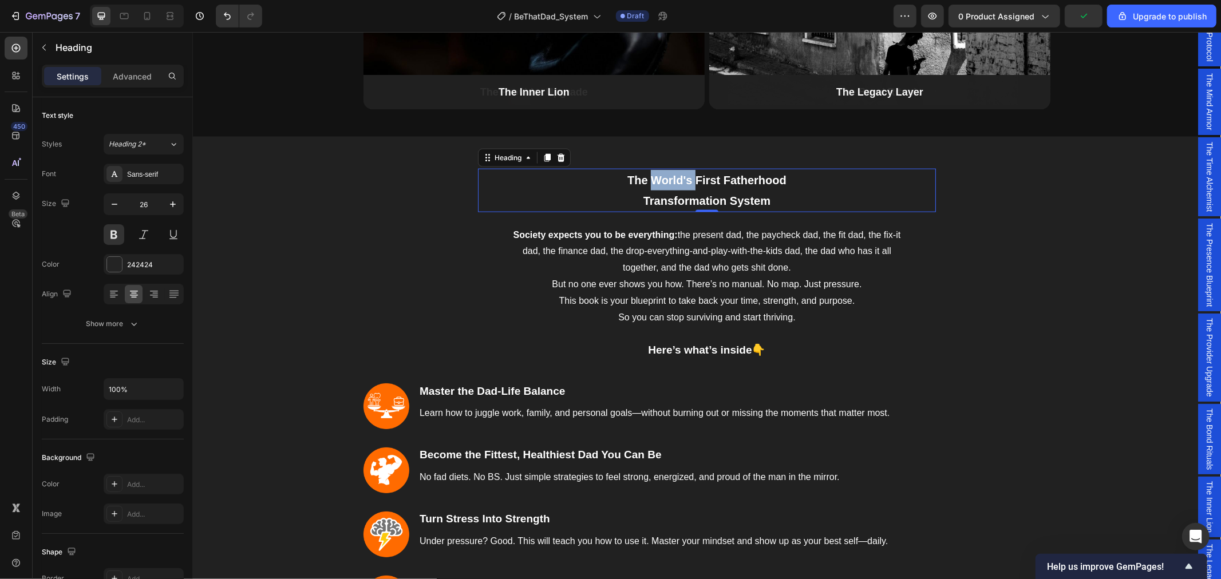
click at [673, 183] on span "The World's First Fatherhood" at bounding box center [706, 179] width 159 height 13
click at [1076, 228] on div "The World's First Fatherhood Transformation System Heading 0 Row Society expect…" at bounding box center [706, 457] width 1011 height 586
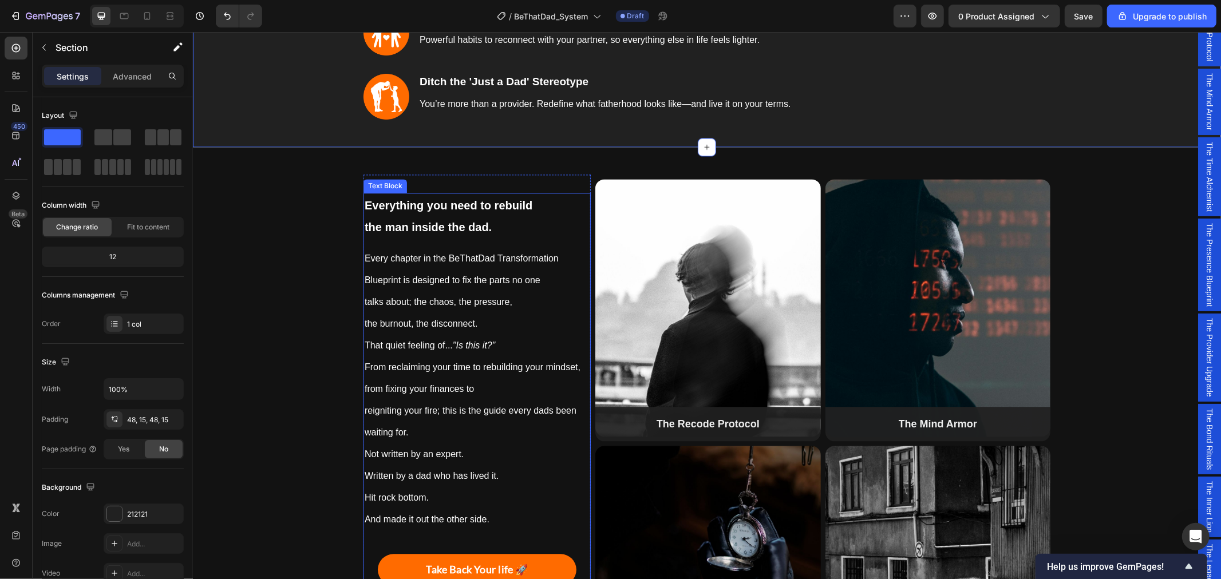
scroll to position [2098, 0]
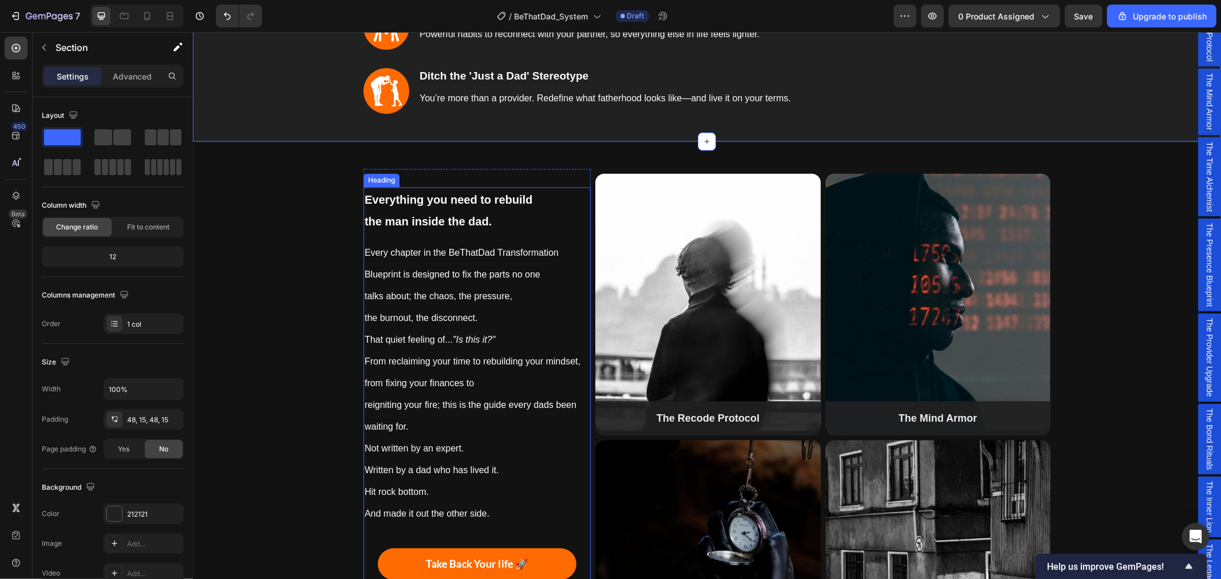
click at [428, 206] on h2 "Everything you need to rebuild the man inside the dad." at bounding box center [476, 210] width 227 height 46
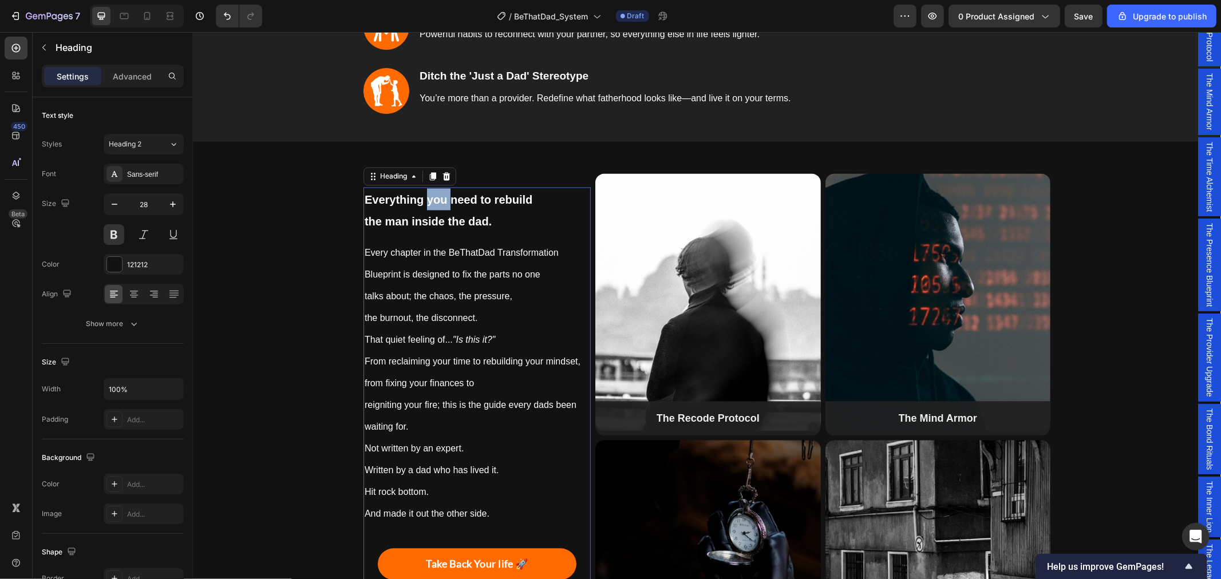
click at [428, 202] on span "Everything you need to rebuild" at bounding box center [448, 199] width 168 height 13
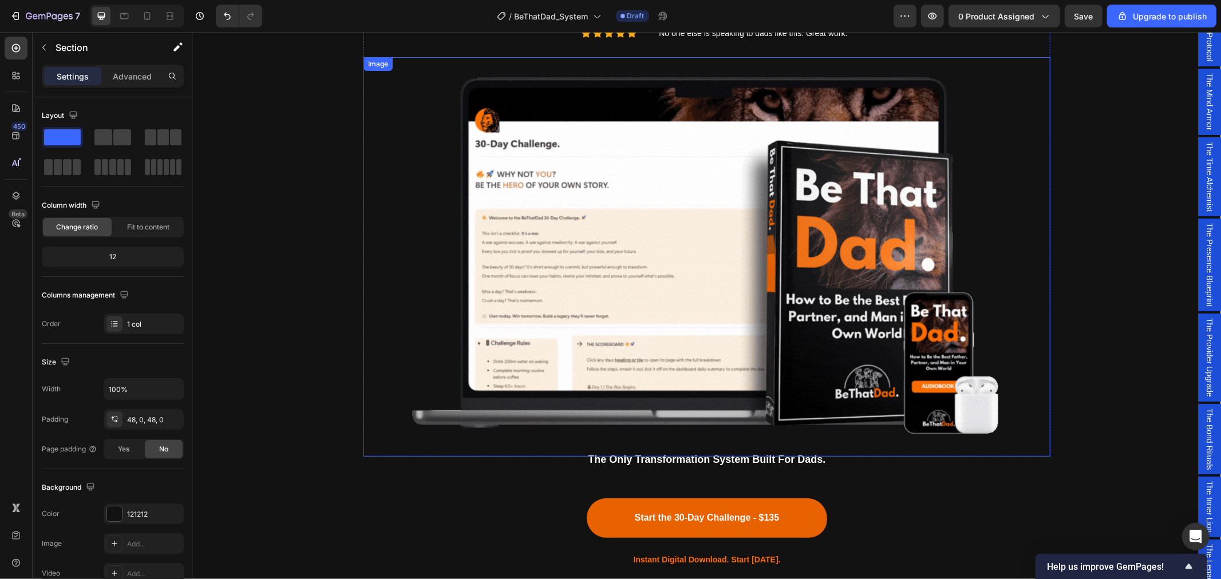
scroll to position [508, 0]
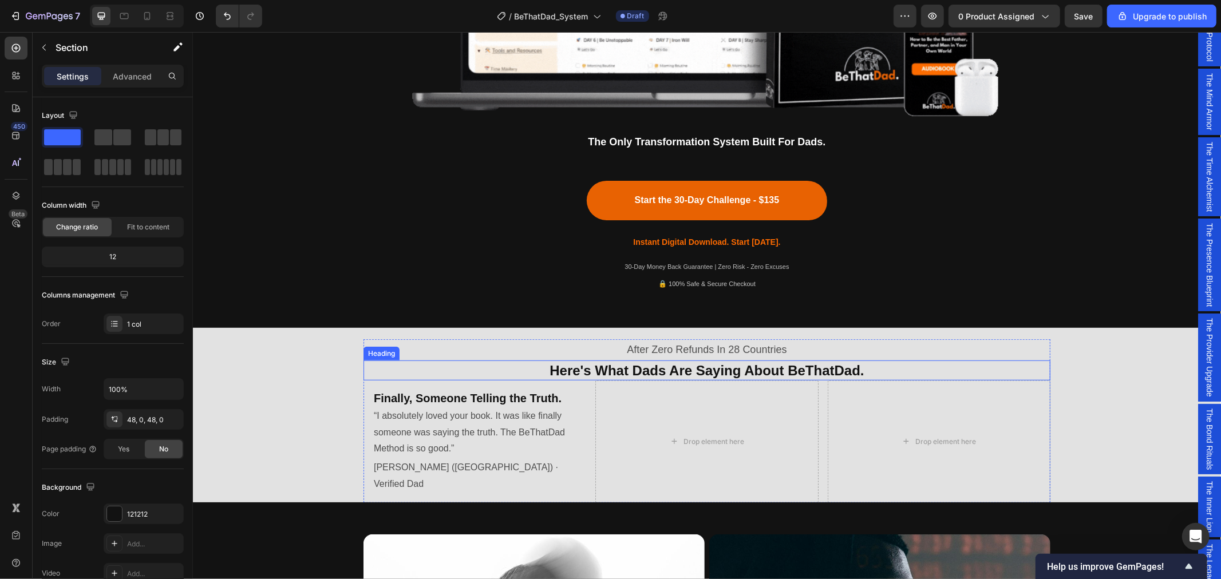
click at [683, 367] on span "Here's What Dads Are Saying About BeThatDad." at bounding box center [706, 369] width 314 height 15
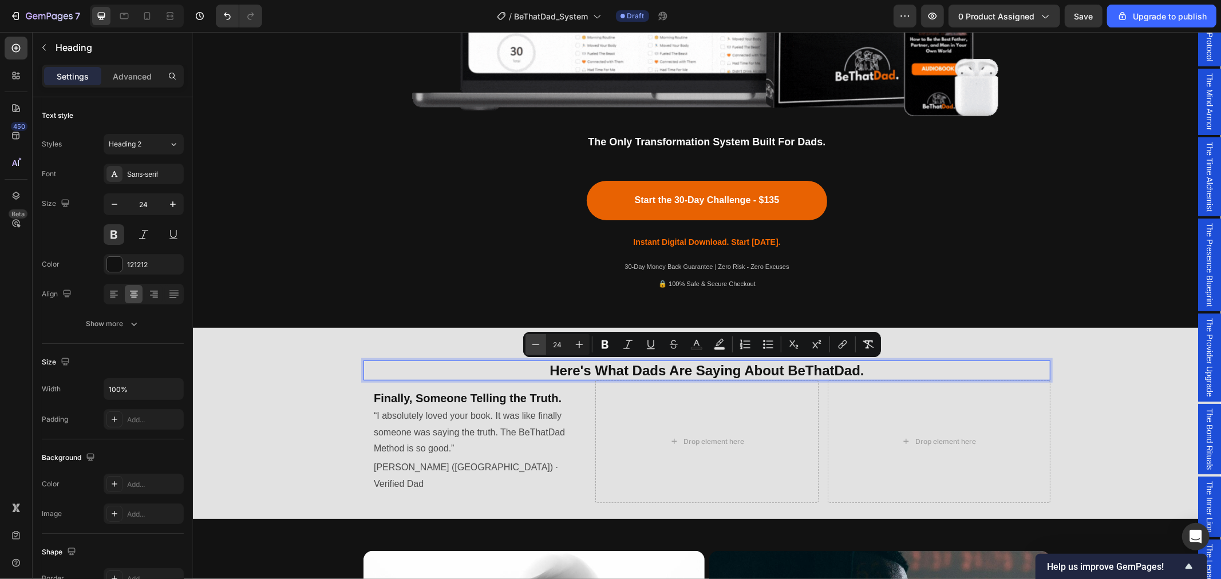
click at [536, 344] on icon "Editor contextual toolbar" at bounding box center [535, 344] width 11 height 11
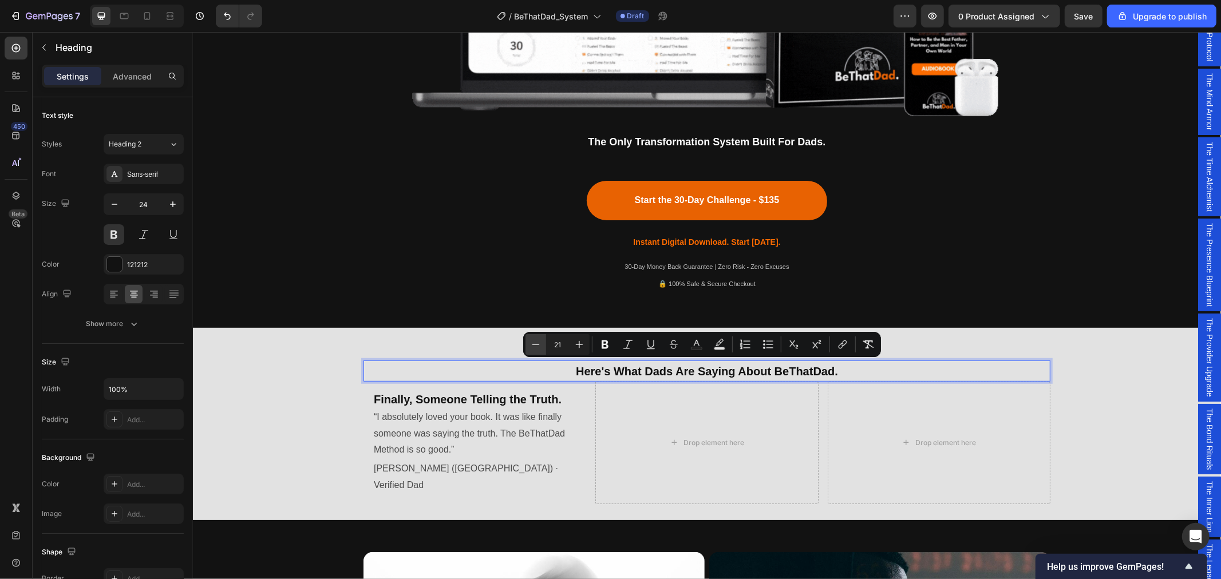
type input "20"
click at [176, 205] on icon "button" at bounding box center [172, 204] width 11 height 11
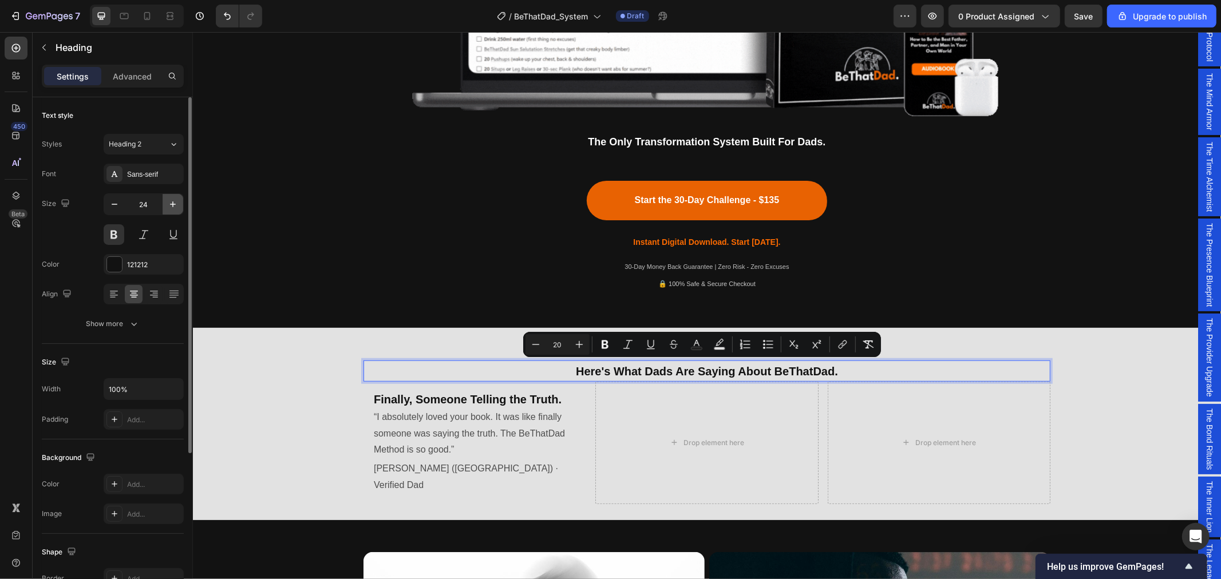
click at [176, 205] on icon "button" at bounding box center [172, 204] width 11 height 11
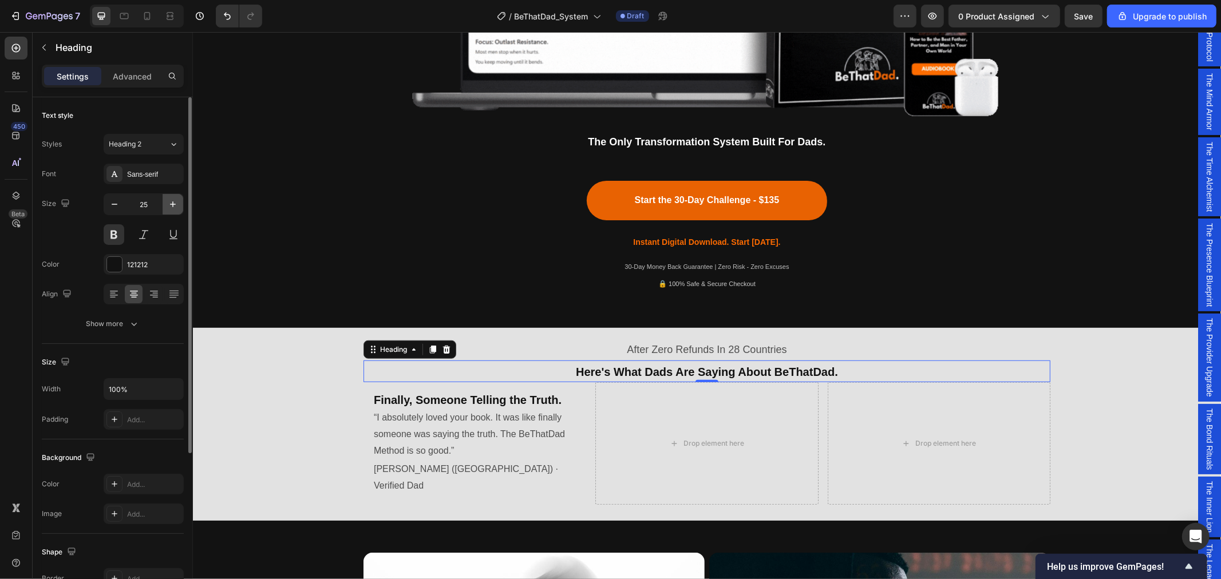
type input "26"
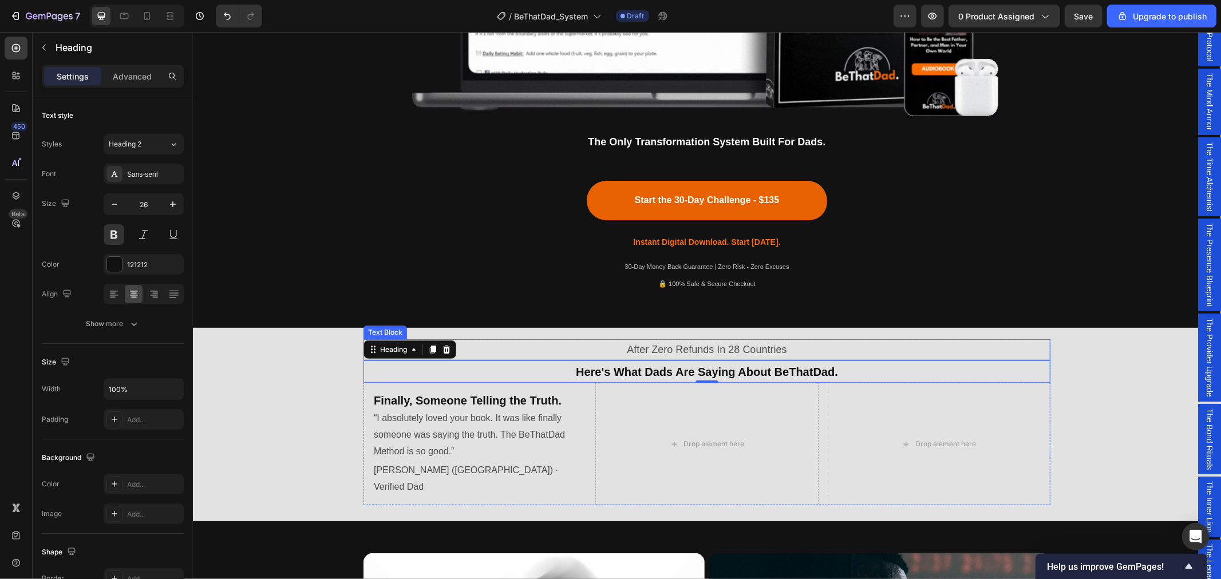
click at [788, 345] on p "After Zero Refunds In 28 Countries" at bounding box center [706, 349] width 685 height 18
click at [654, 374] on span "Here's What Dads Are Saying About BeThatDad." at bounding box center [706, 371] width 262 height 13
click at [662, 353] on p "After Zero Refunds In 28 Countries" at bounding box center [706, 349] width 685 height 18
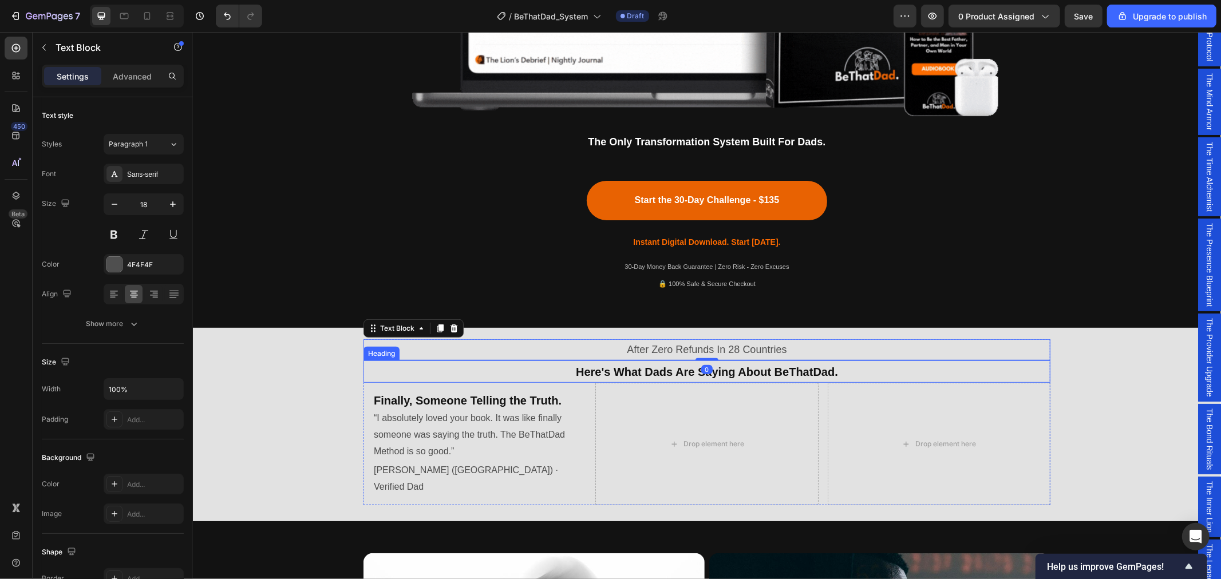
click at [646, 372] on span "Here's What Dads Are Saying About BeThatDad." at bounding box center [706, 371] width 262 height 13
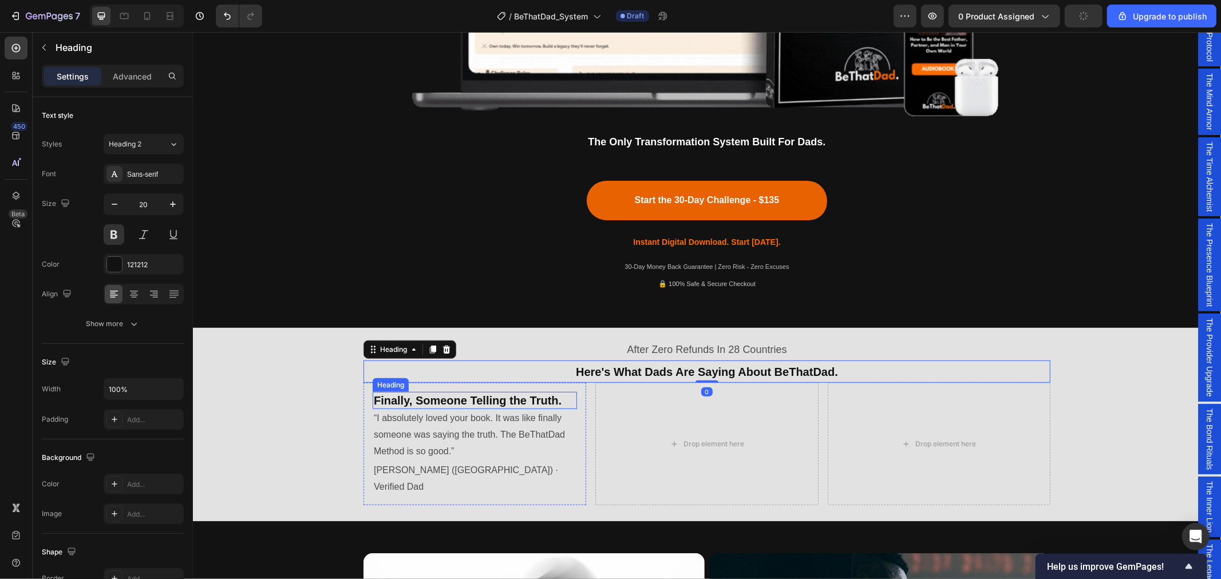
click at [488, 396] on h2 "Finally, Someone Telling the Truth." at bounding box center [474, 400] width 204 height 17
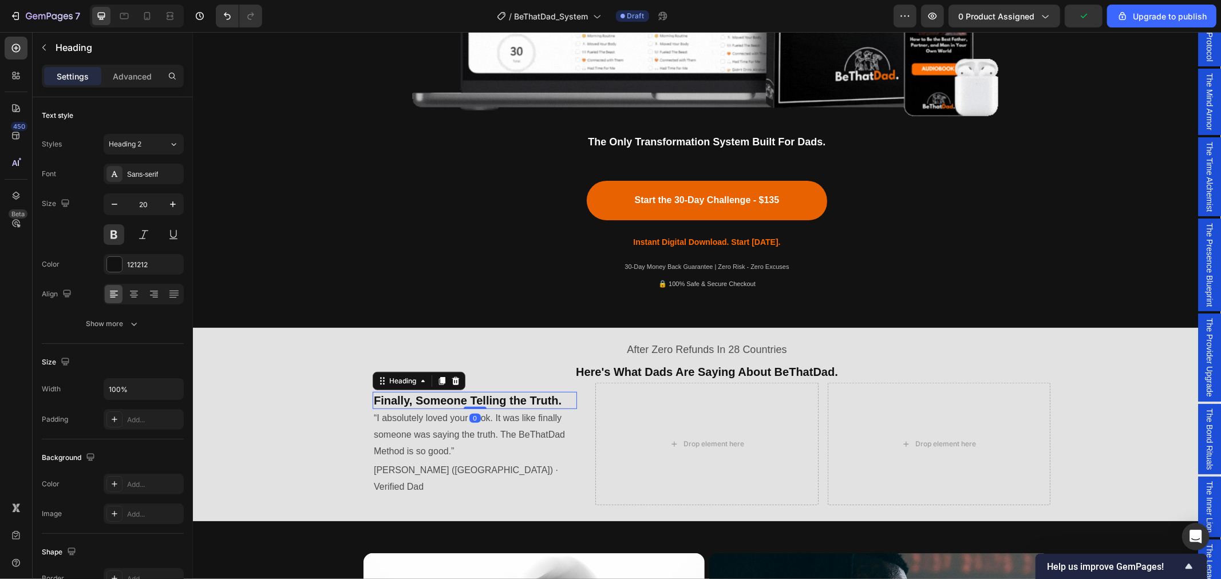
click at [497, 401] on h2 "Finally, Someone Telling the Truth." at bounding box center [474, 400] width 204 height 17
click at [497, 401] on p "Finally, Someone Telling the Truth." at bounding box center [474, 400] width 202 height 15
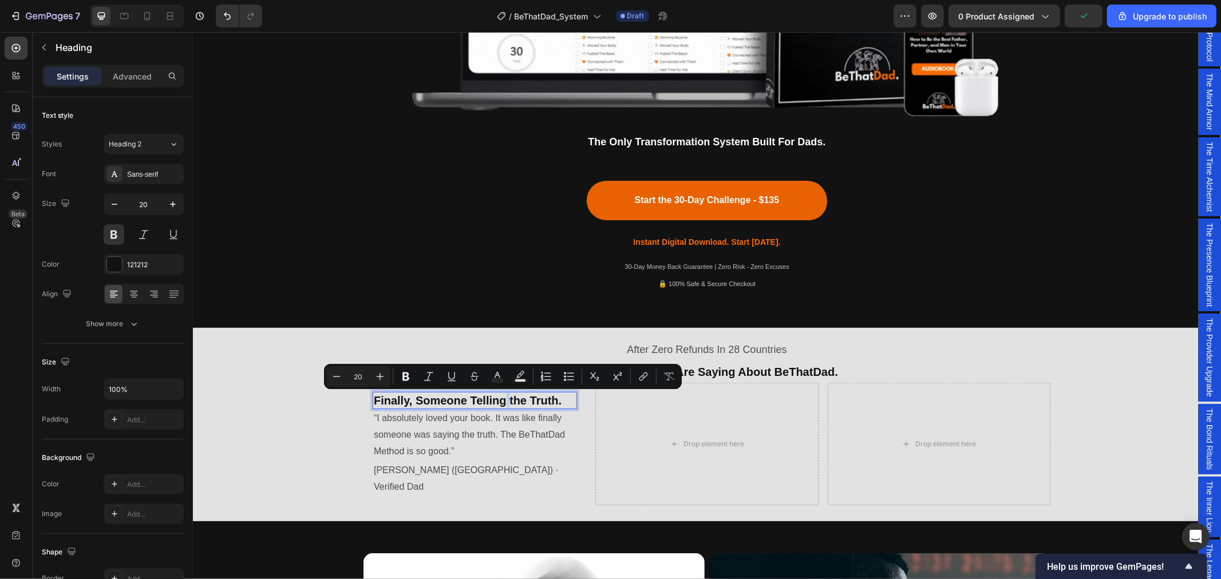
click at [497, 401] on p "Finally, Someone Telling the Truth." at bounding box center [474, 400] width 202 height 15
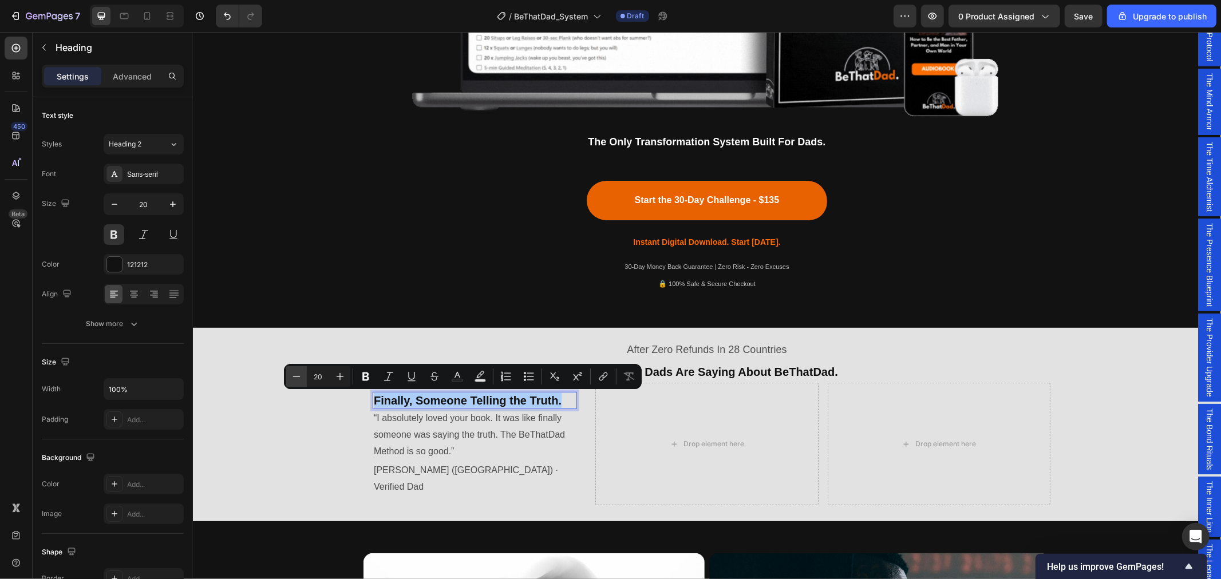
click at [298, 378] on icon "Editor contextual toolbar" at bounding box center [296, 376] width 11 height 11
type input "18"
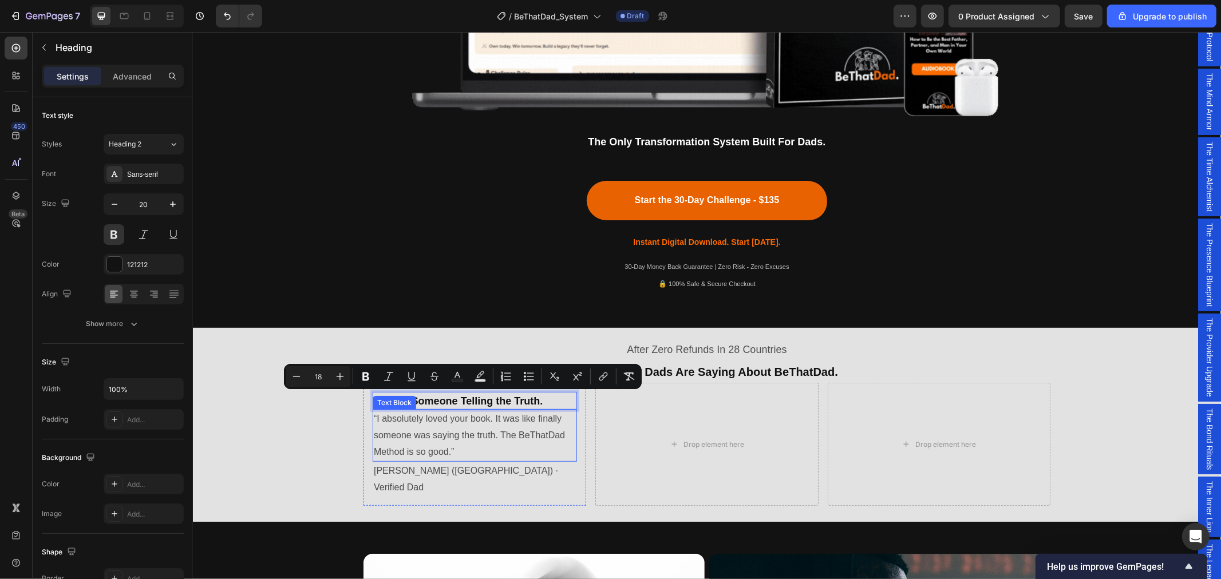
click at [413, 429] on p "“I absolutely loved your book. It was like finally someone was saying the truth…" at bounding box center [474, 434] width 202 height 49
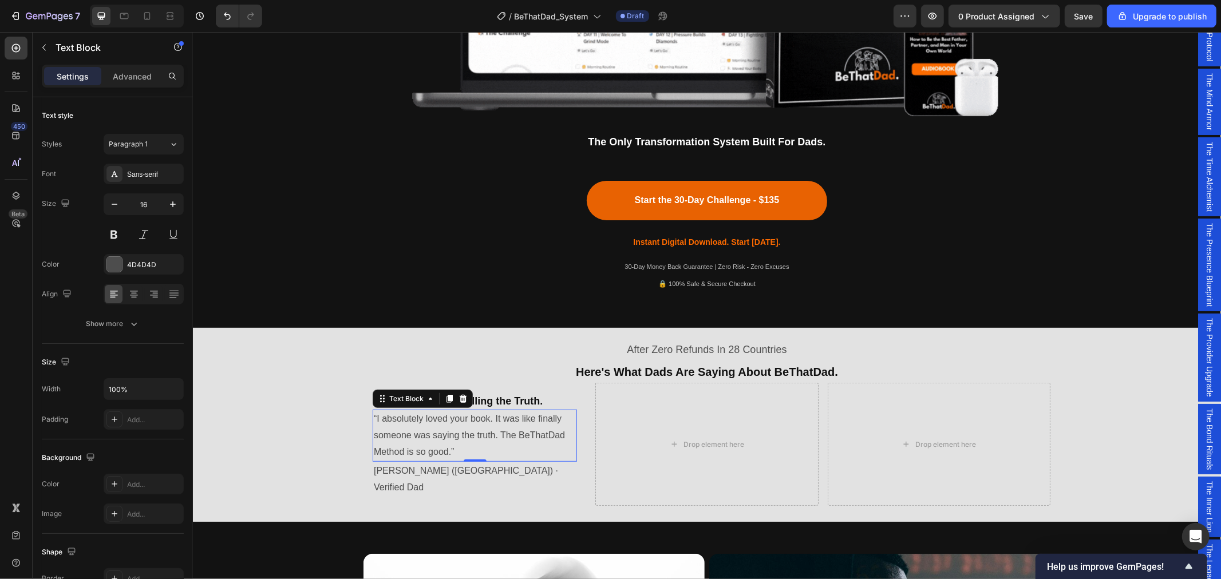
click at [445, 434] on p "“I absolutely loved your book. It was like finally someone was saying the truth…" at bounding box center [474, 434] width 202 height 49
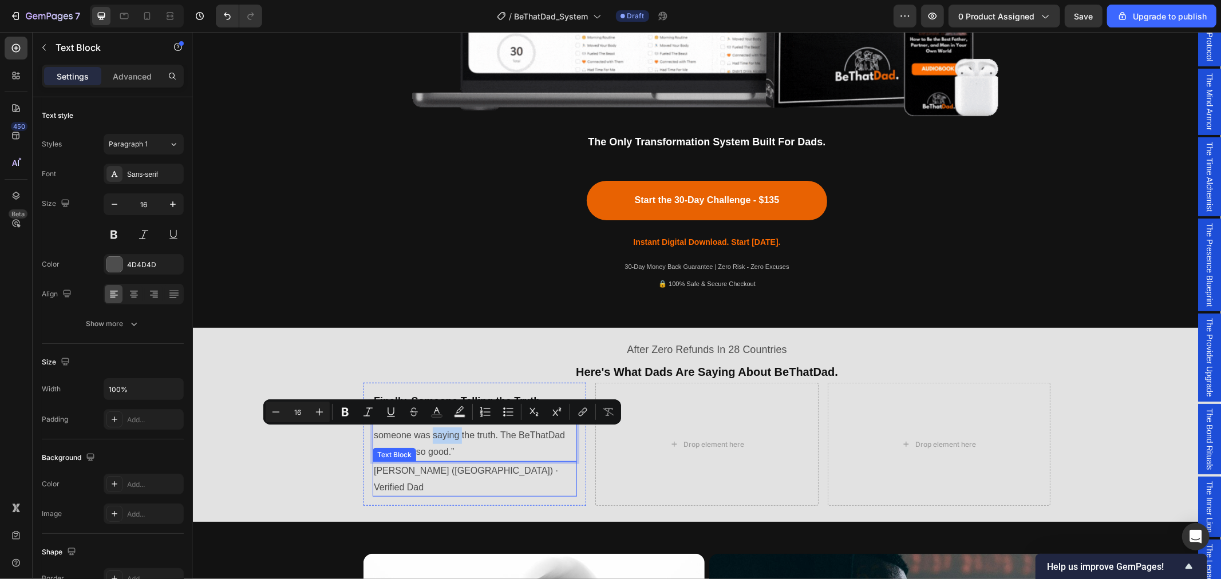
click at [449, 469] on p "[PERSON_NAME] ([GEOGRAPHIC_DATA]) · Verified Dad" at bounding box center [474, 478] width 202 height 33
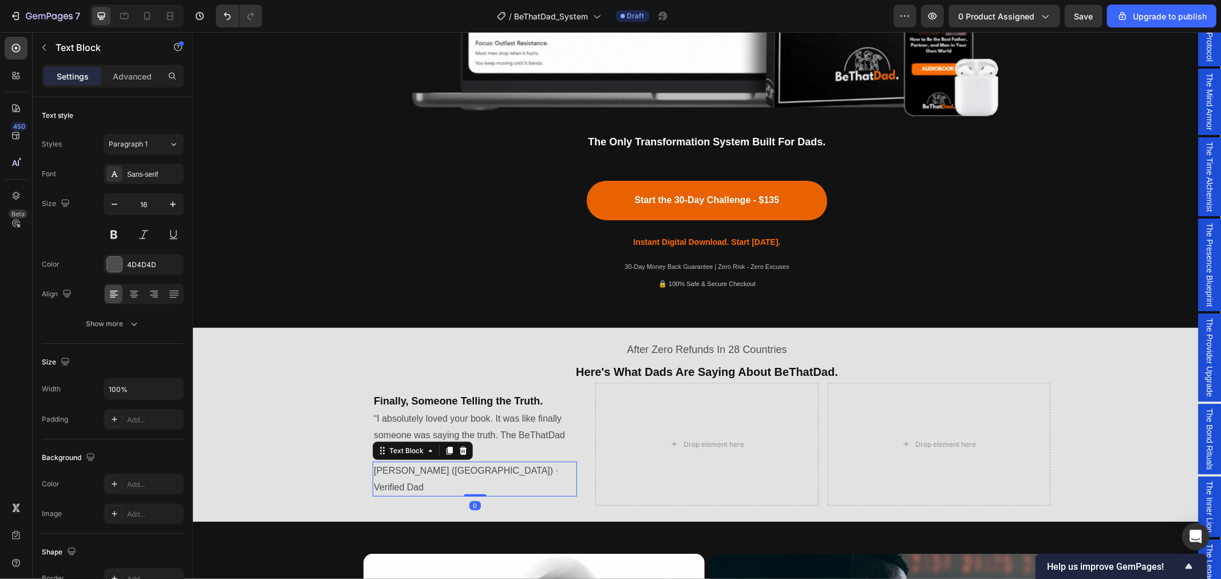
click at [440, 469] on p "[PERSON_NAME] ([GEOGRAPHIC_DATA]) · Verified Dad" at bounding box center [474, 478] width 202 height 33
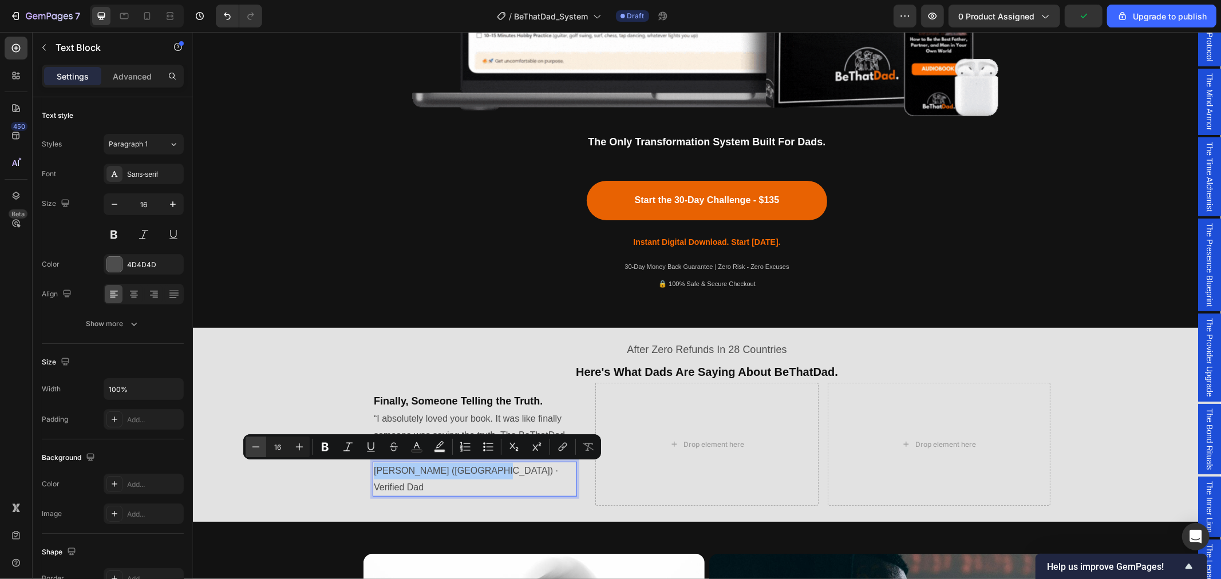
click at [265, 443] on button "Minus" at bounding box center [256, 447] width 21 height 21
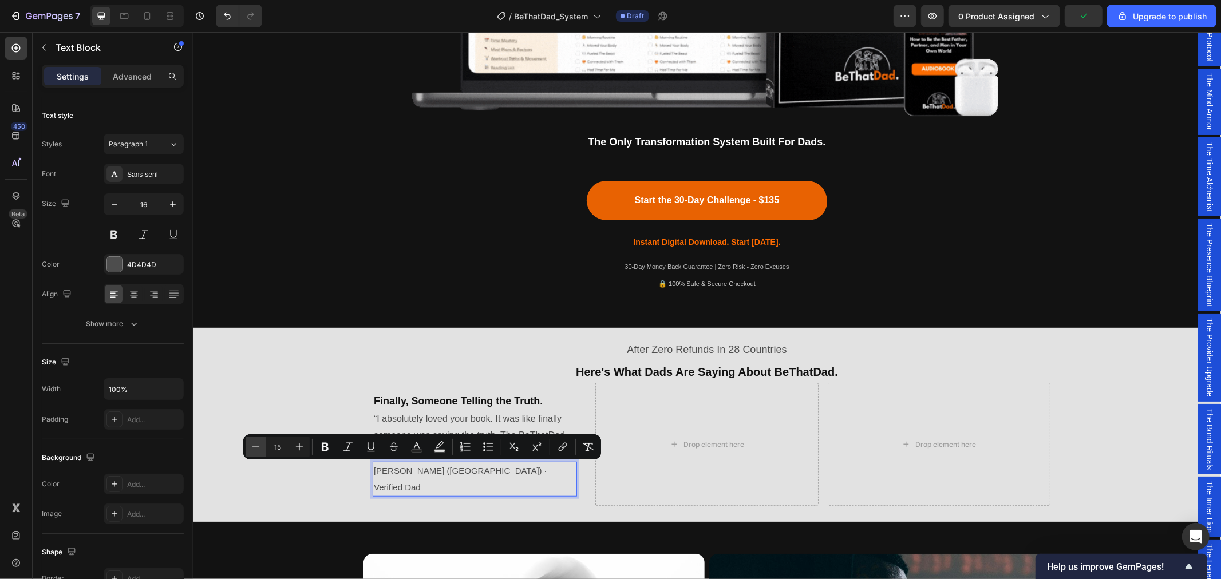
click at [265, 443] on button "Minus" at bounding box center [256, 447] width 21 height 21
type input "14"
click at [295, 368] on div "After Zero Refunds In 28 Countries Text Block ⁠⁠⁠⁠⁠⁠⁠ Here's What Dads Are Sayi…" at bounding box center [706, 422] width 1028 height 180
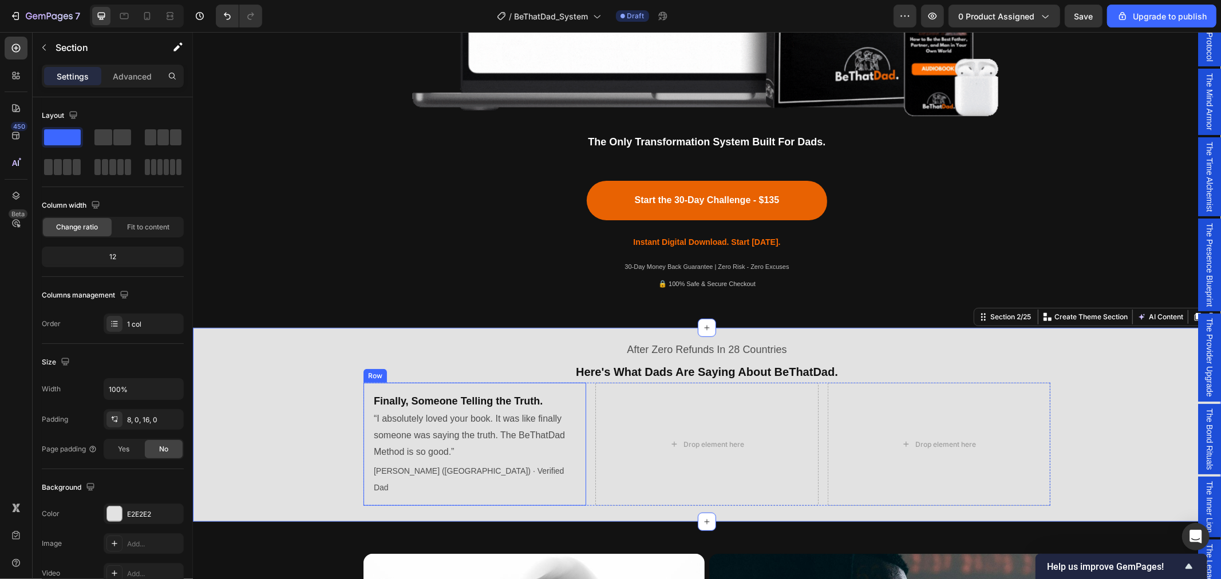
click at [557, 385] on div "⁠⁠⁠⁠⁠⁠⁠ Finally, Someone Telling the Truth. Heading “I absolutely loved your bo…" at bounding box center [474, 443] width 223 height 123
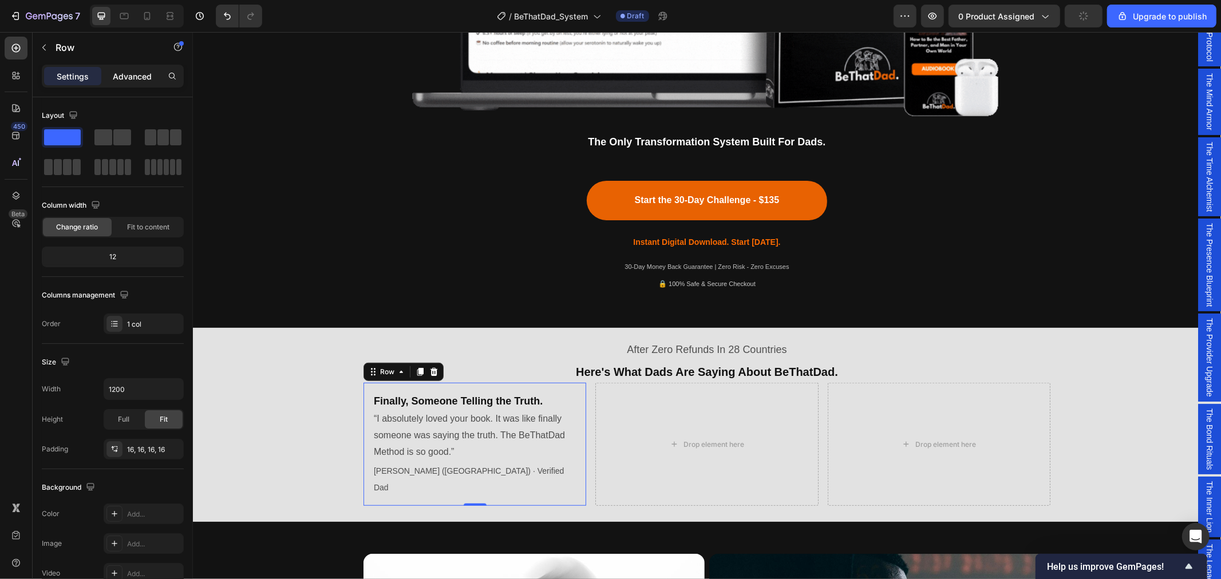
click at [132, 84] on div "Advanced" at bounding box center [132, 76] width 57 height 18
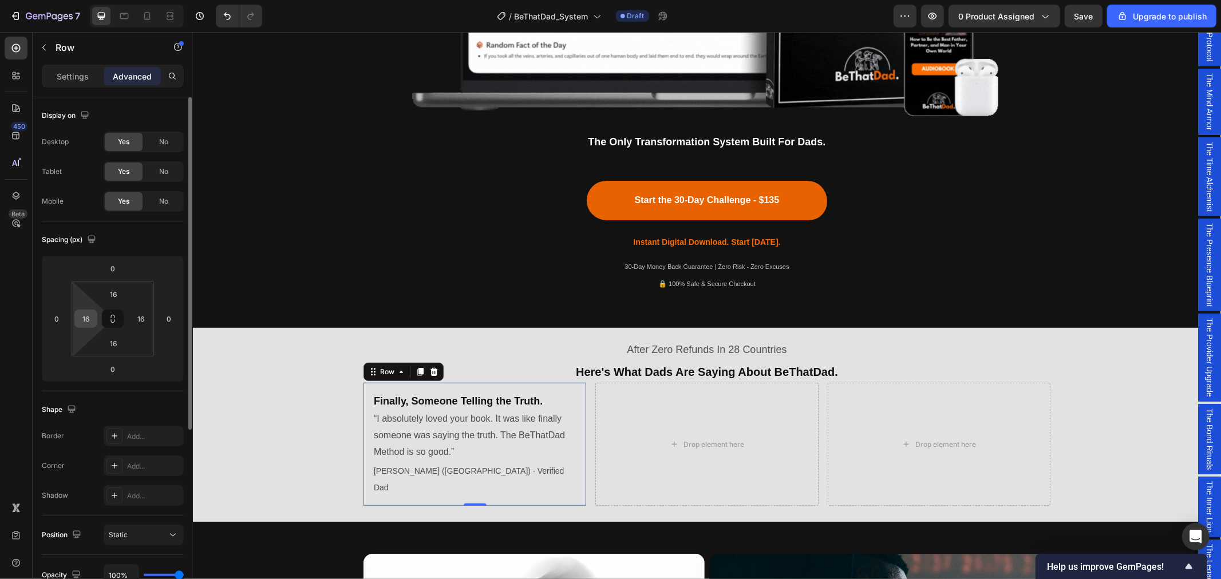
click at [90, 317] on input "16" at bounding box center [85, 318] width 17 height 17
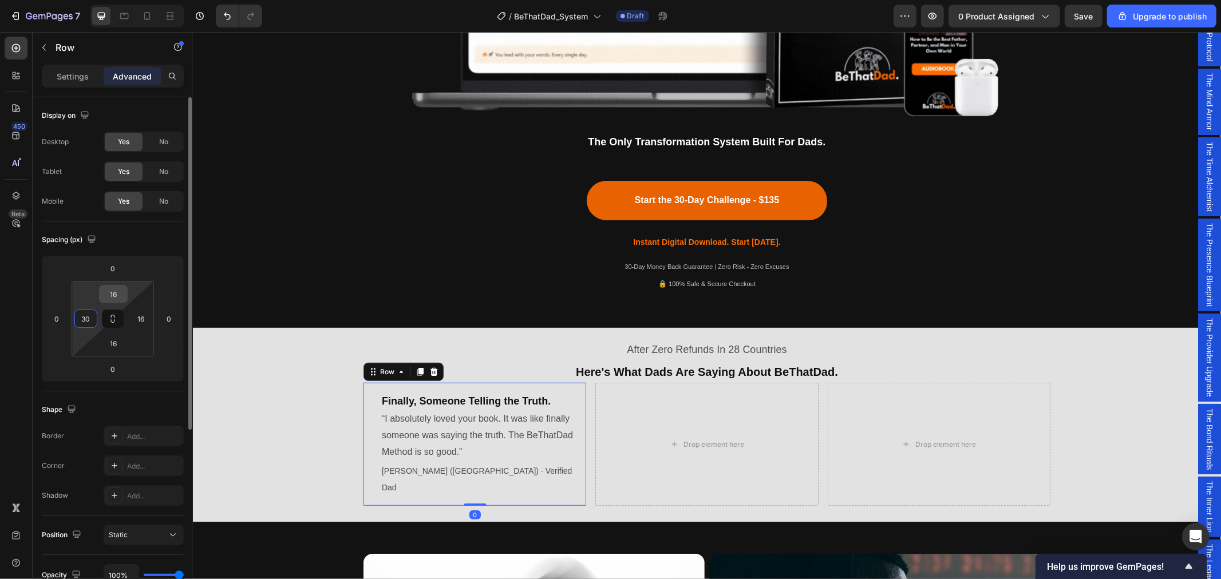
type input "30"
click at [114, 299] on input "16" at bounding box center [113, 294] width 23 height 17
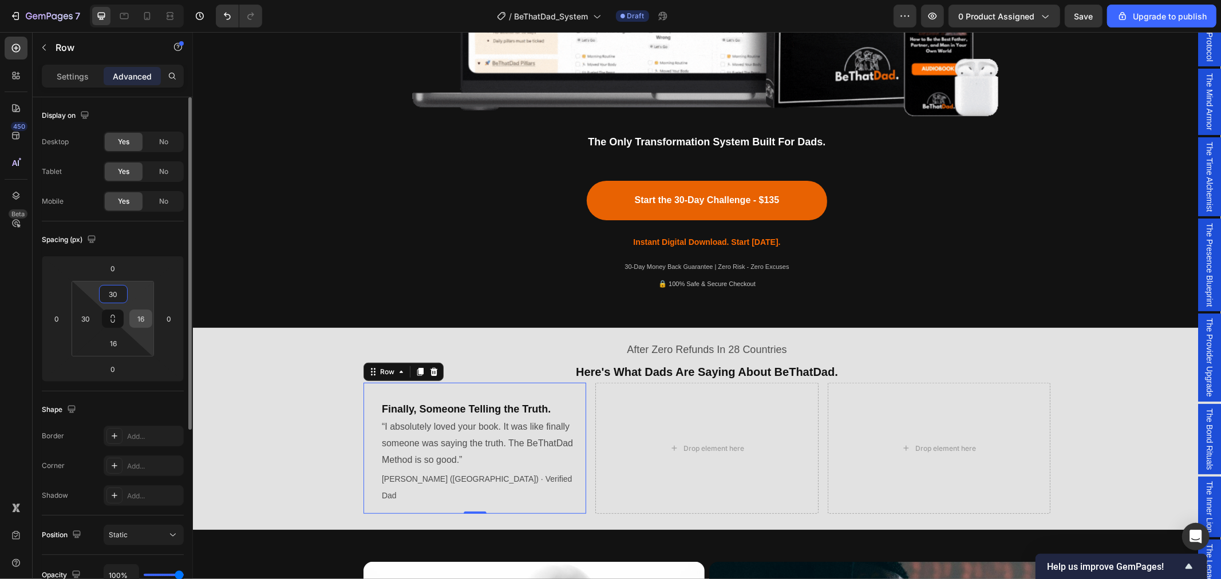
type input "30"
click at [148, 319] on input "16" at bounding box center [140, 318] width 17 height 17
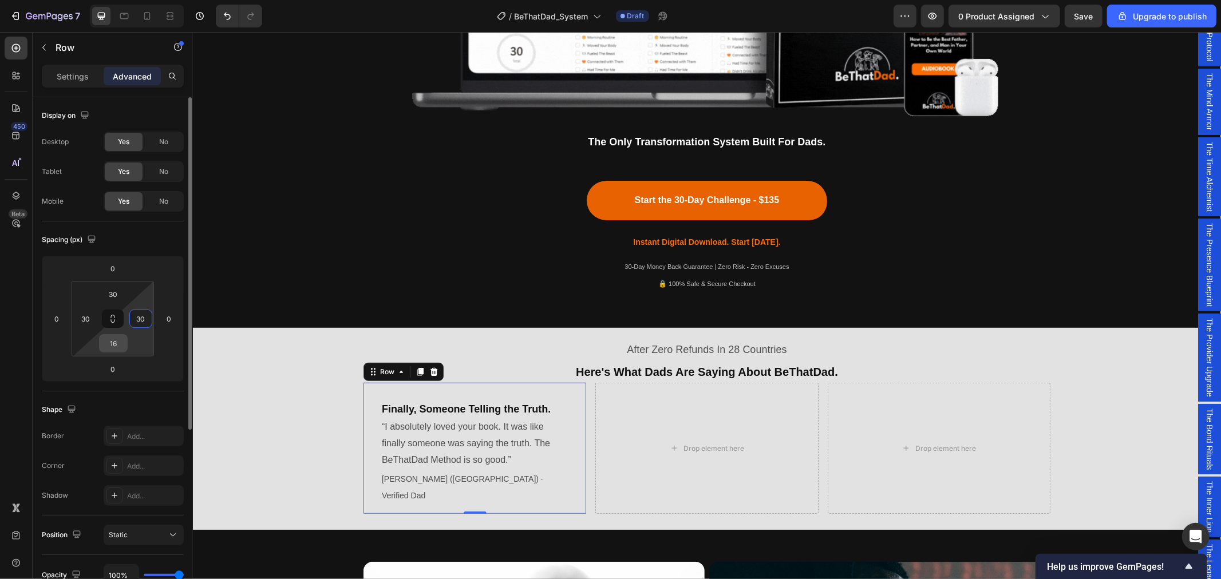
type input "30"
click at [116, 344] on input "16" at bounding box center [113, 343] width 23 height 17
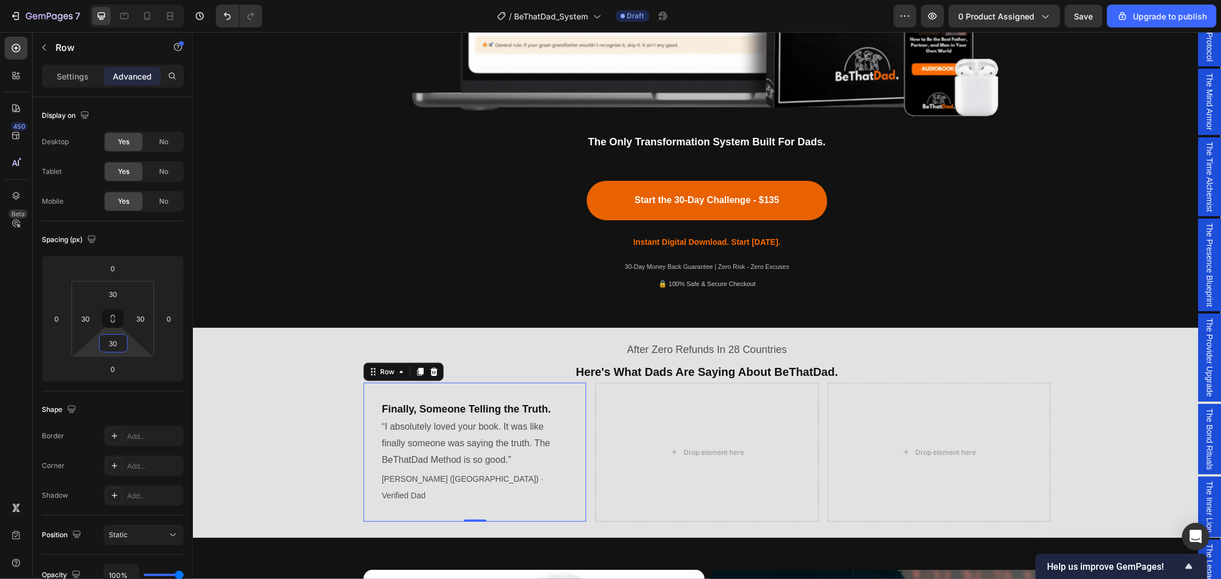
type input "30"
click at [564, 390] on div "⁠⁠⁠⁠⁠⁠⁠ Finally, Someone Telling the Truth. Heading “I absolutely loved your bo…" at bounding box center [474, 451] width 223 height 139
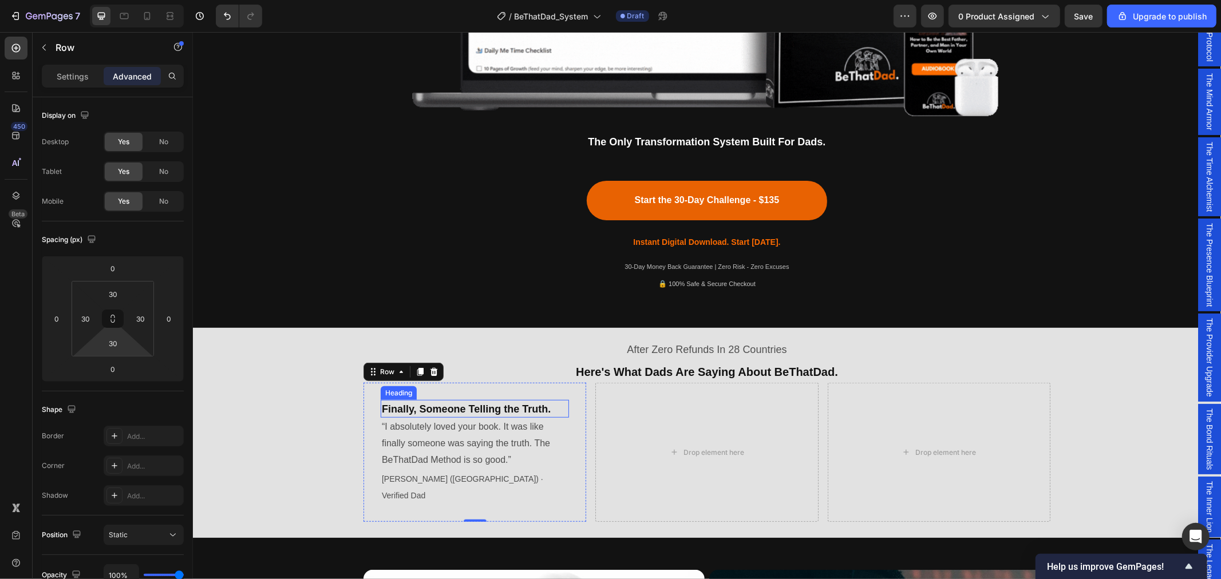
click at [496, 409] on span "Finally, Someone Telling the Truth." at bounding box center [465, 408] width 169 height 11
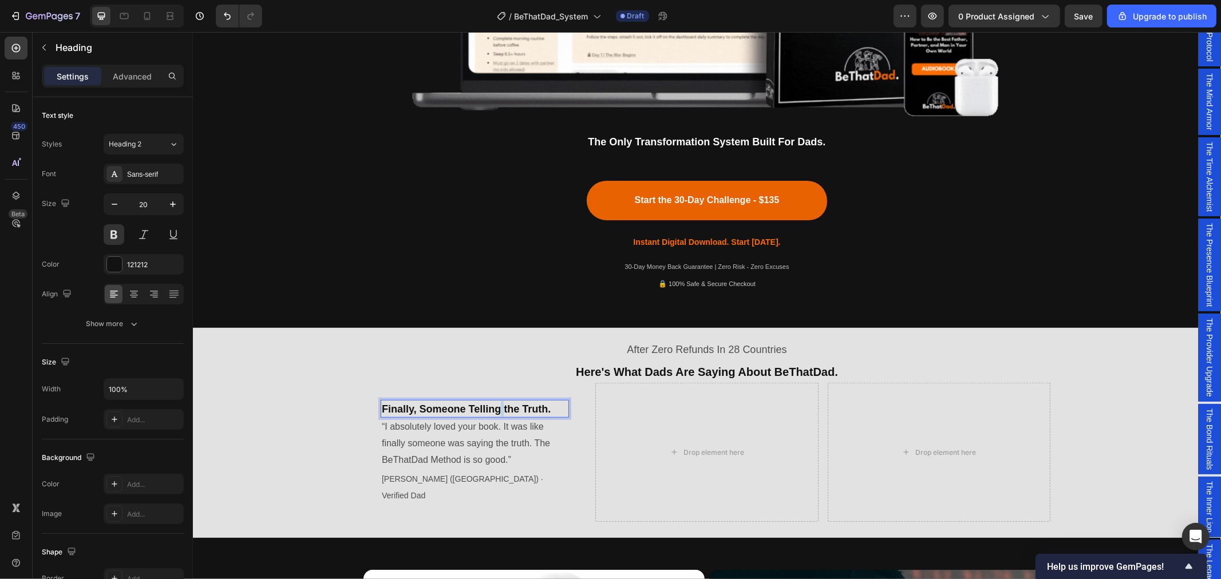
click at [496, 408] on span "Finally, Someone Telling the Truth." at bounding box center [465, 408] width 169 height 11
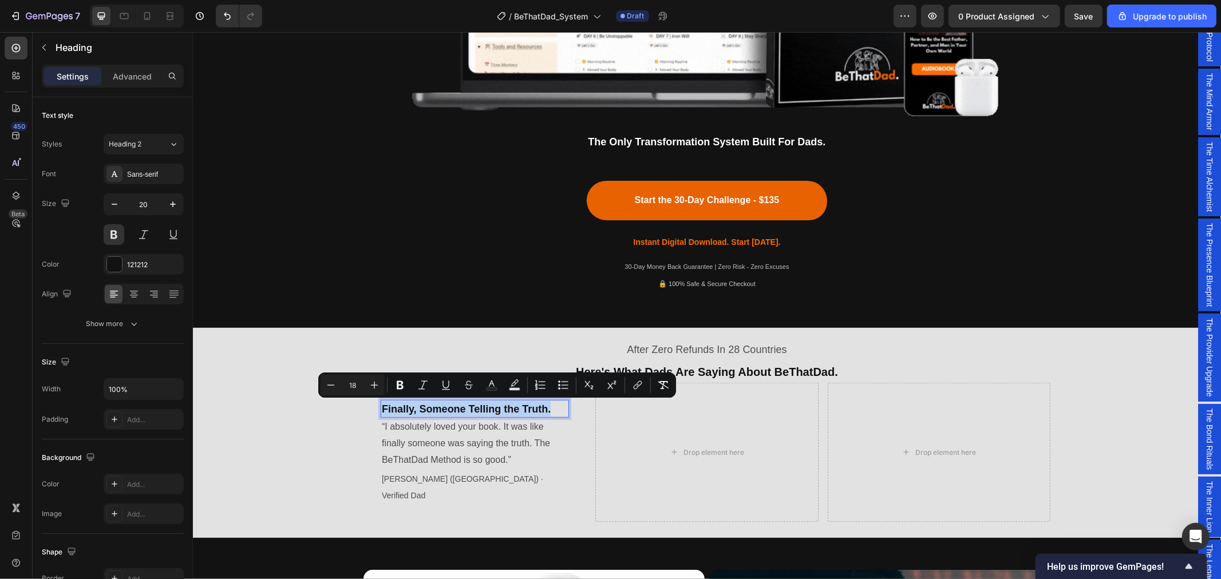
click at [496, 408] on span "Finally, Someone Telling the Truth." at bounding box center [465, 408] width 169 height 11
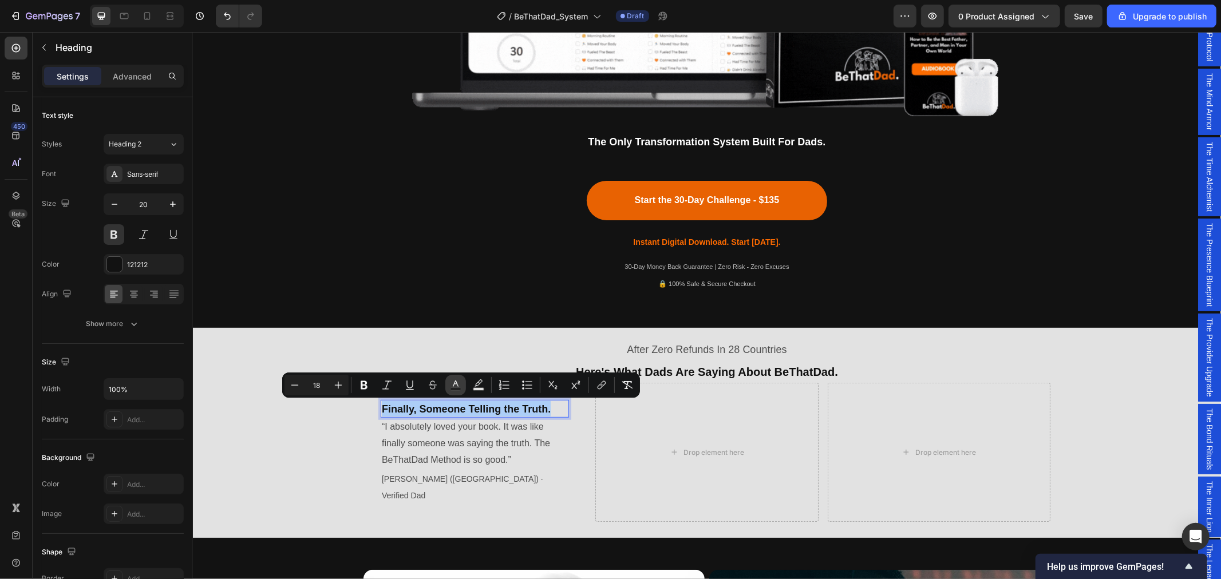
click at [455, 386] on icon "Editor contextual toolbar" at bounding box center [455, 384] width 11 height 11
type input "121212"
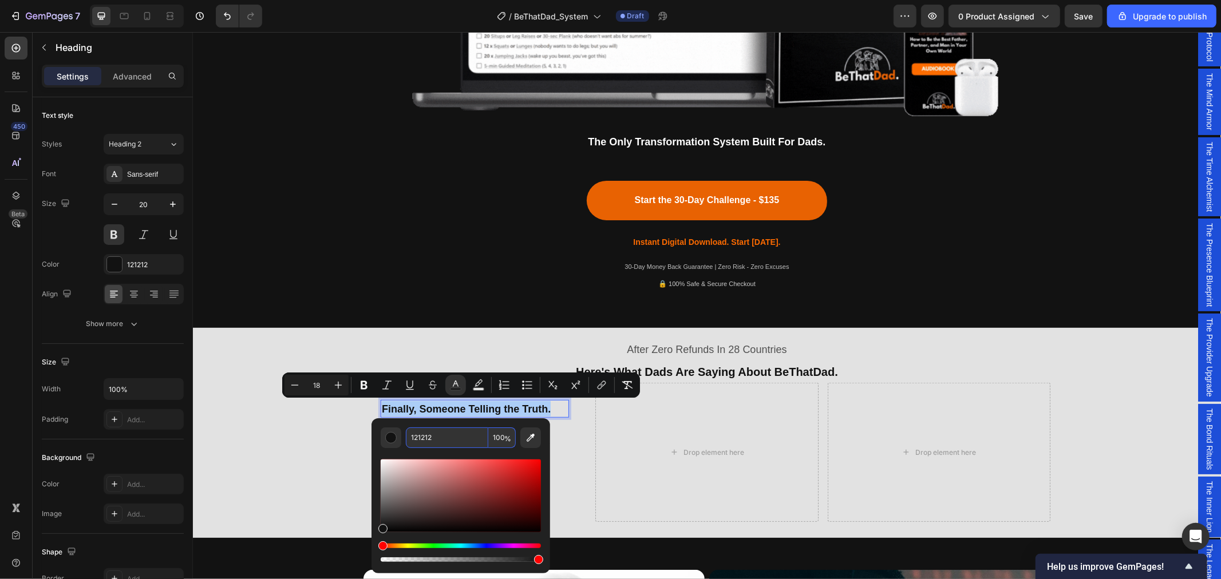
click at [443, 439] on input "121212" at bounding box center [447, 438] width 82 height 21
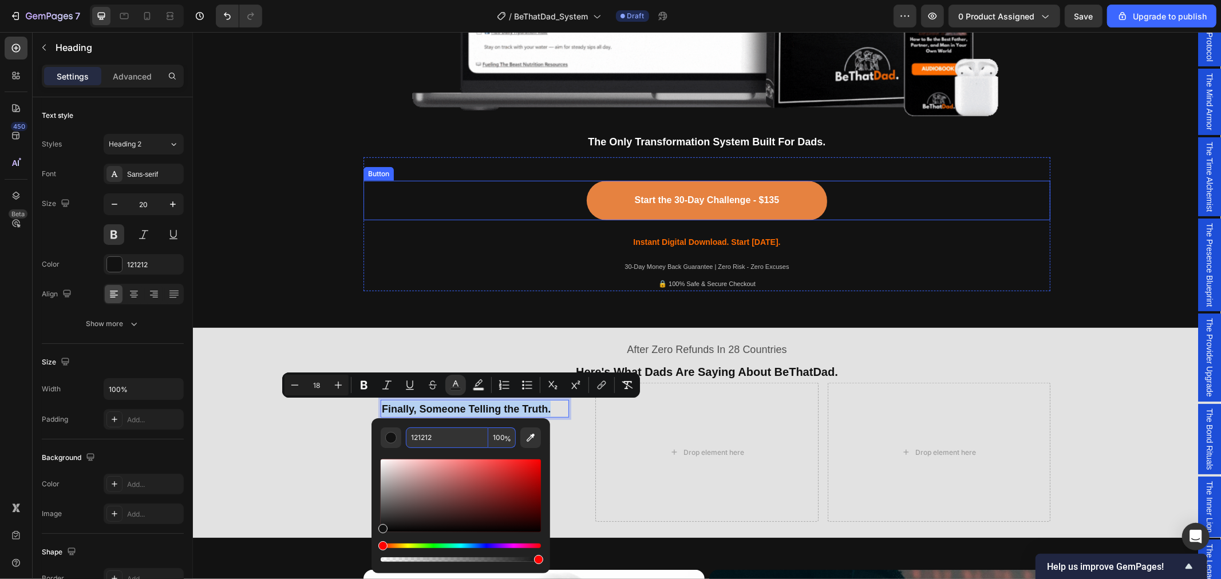
click at [606, 200] on button "Start the 30-Day Challenge - $135" at bounding box center [706, 199] width 240 height 39
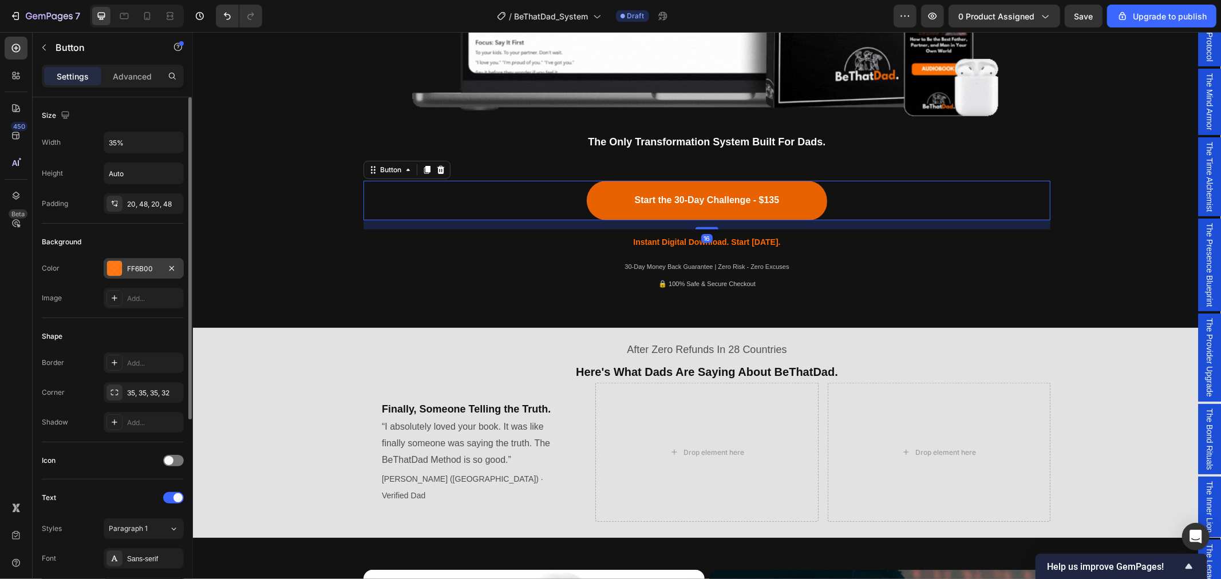
click at [155, 267] on div "FF6B00" at bounding box center [143, 269] width 33 height 10
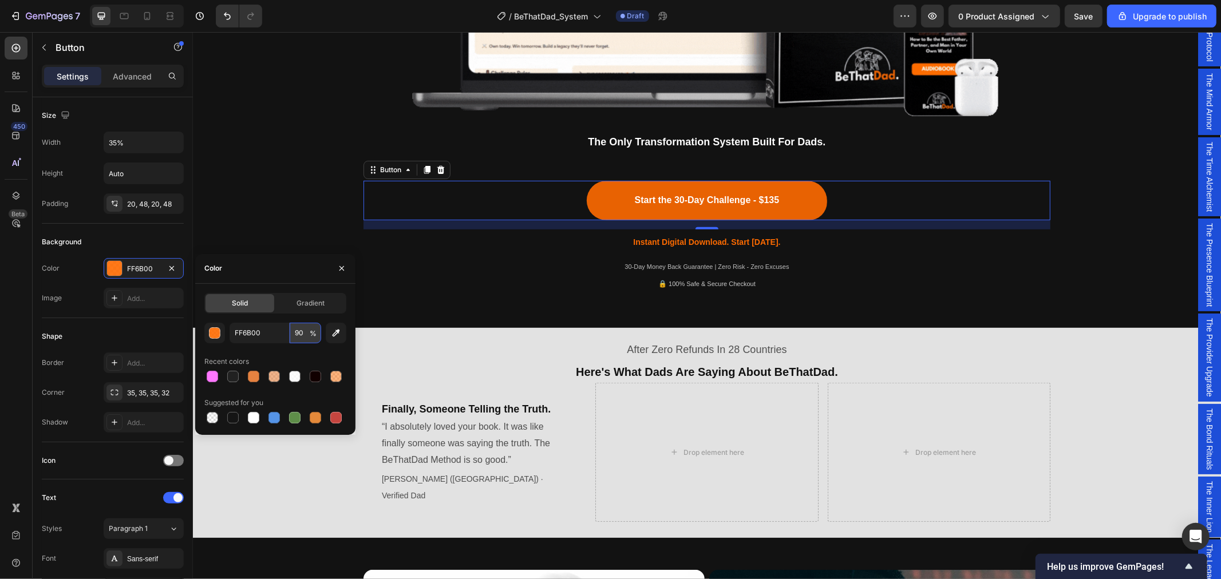
click at [303, 331] on input "90" at bounding box center [305, 333] width 31 height 21
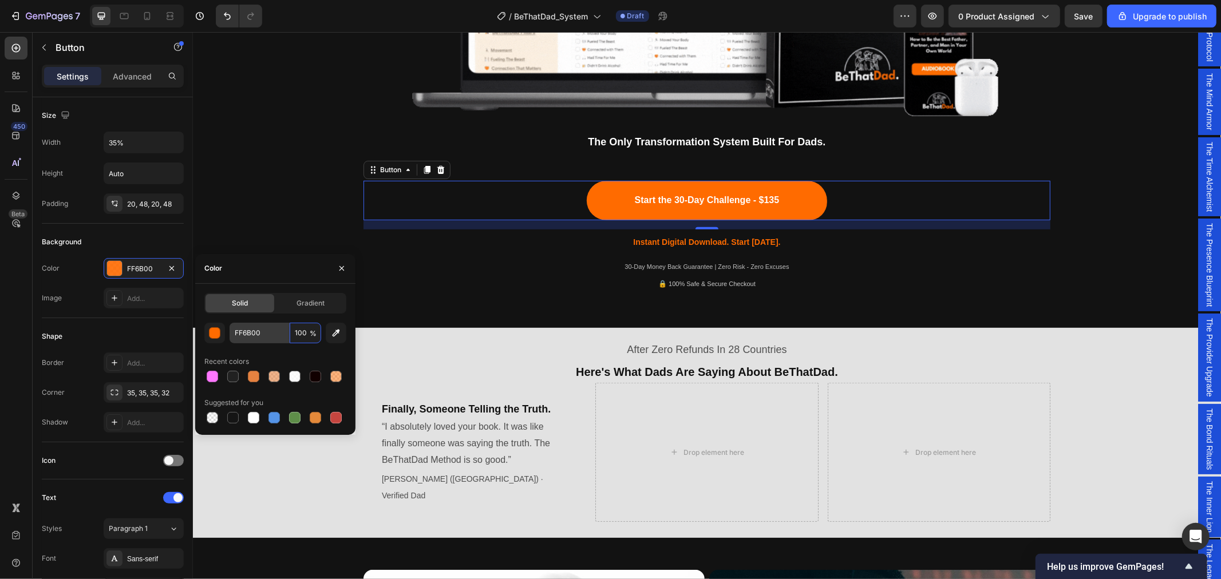
type input "100"
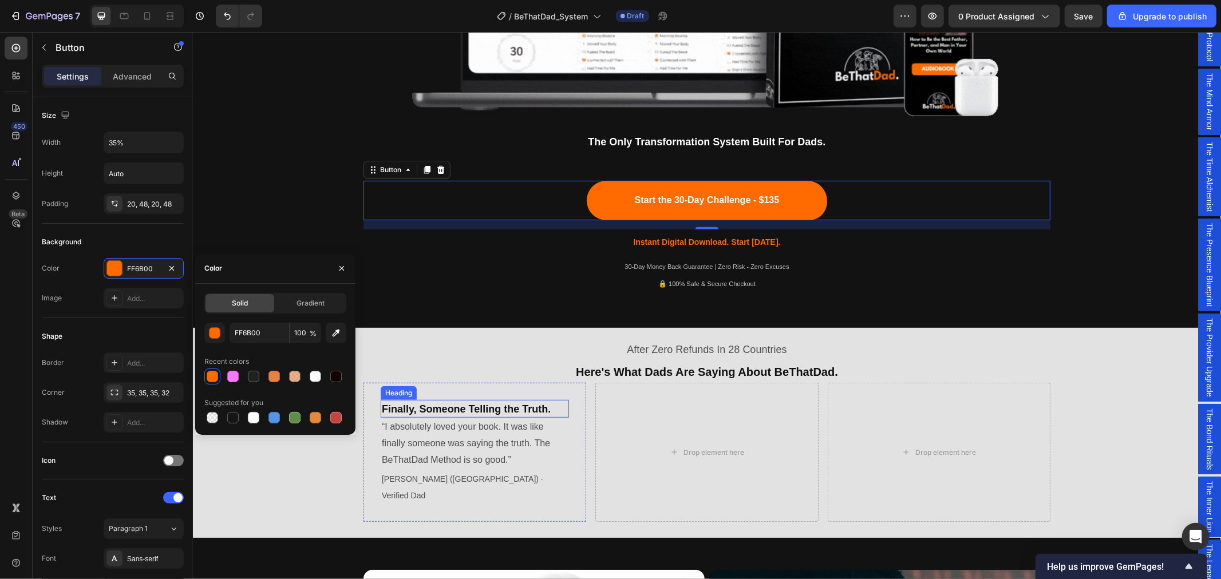
click at [474, 406] on span "Finally, Someone Telling the Truth." at bounding box center [465, 408] width 169 height 11
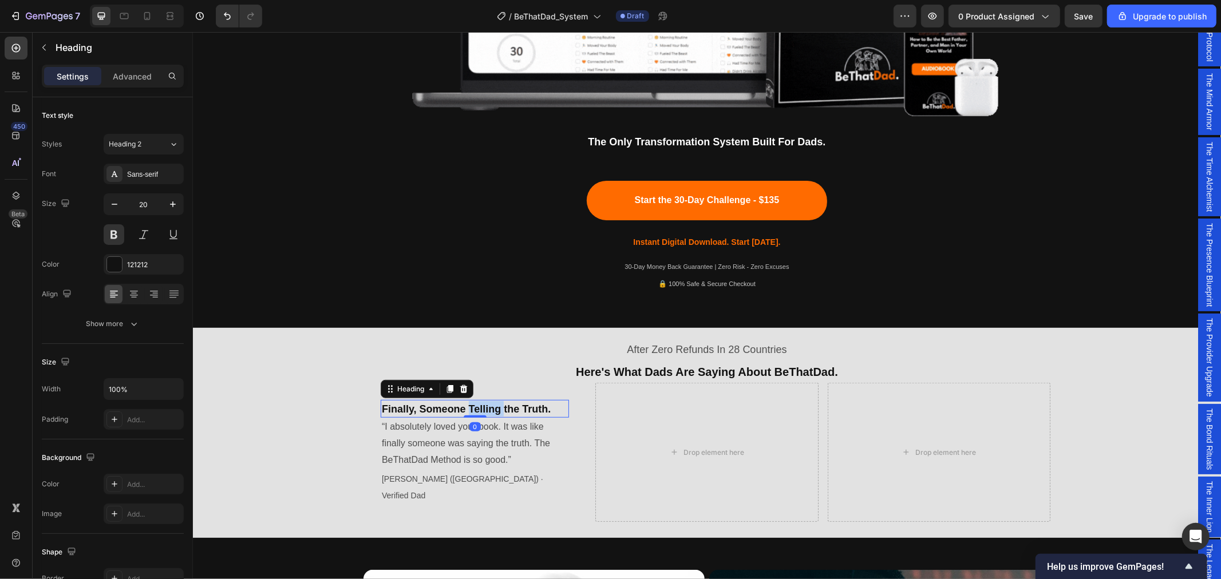
click at [471, 410] on span "Finally, Someone Telling the Truth." at bounding box center [465, 408] width 169 height 11
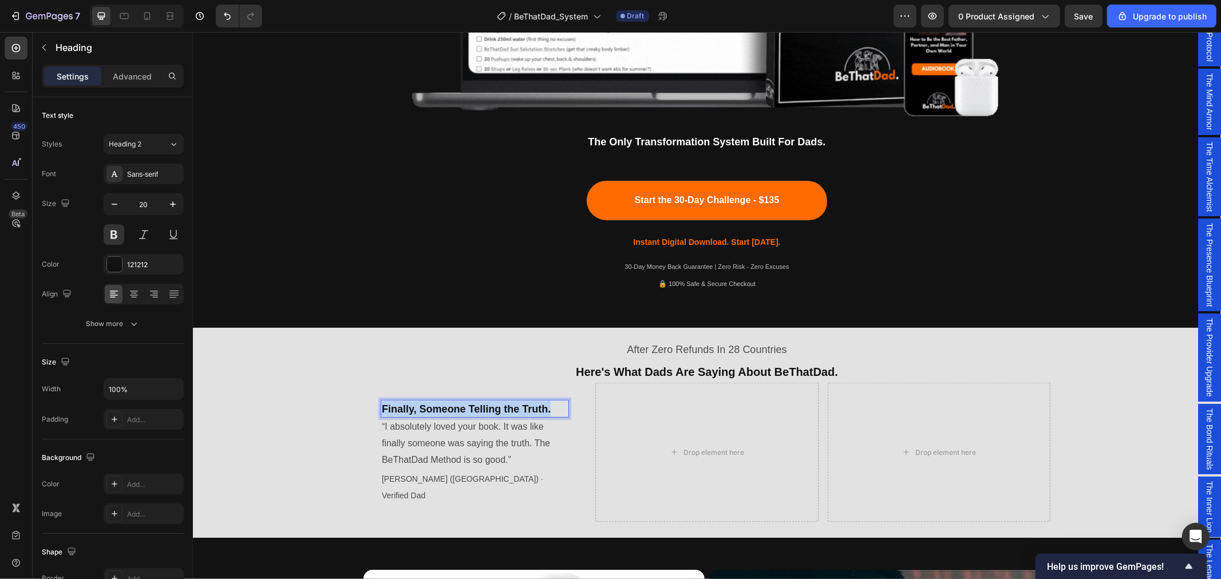
click at [471, 410] on span "Finally, Someone Telling the Truth." at bounding box center [465, 408] width 169 height 11
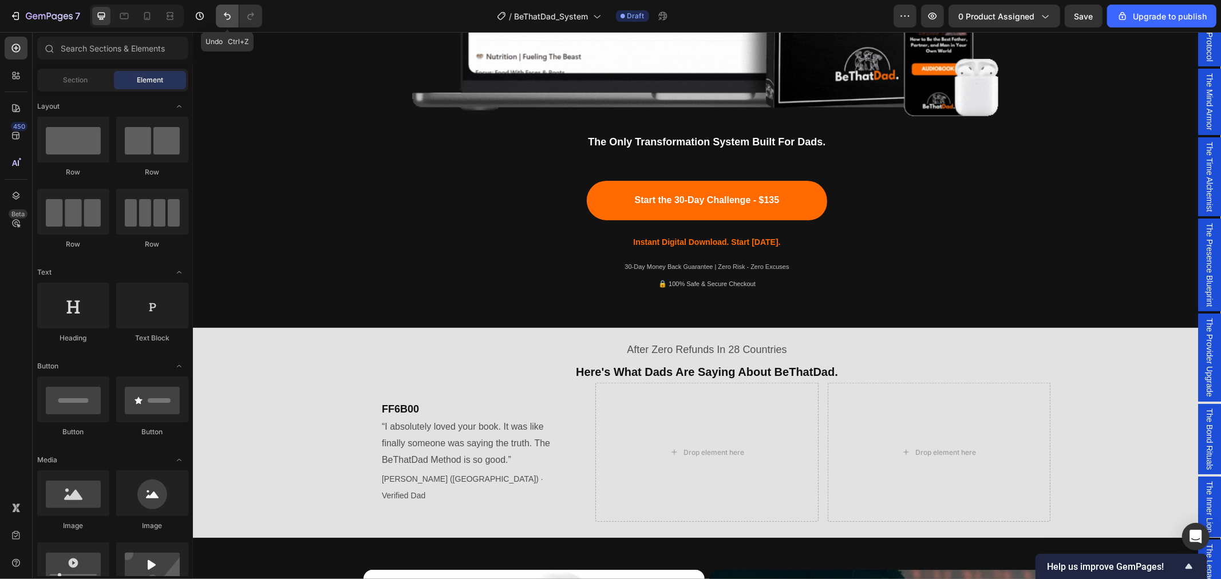
click at [224, 14] on icon "Undo/Redo" at bounding box center [227, 16] width 7 height 7
click at [449, 410] on span "Finally, Someone Telling the Truth." at bounding box center [465, 408] width 169 height 11
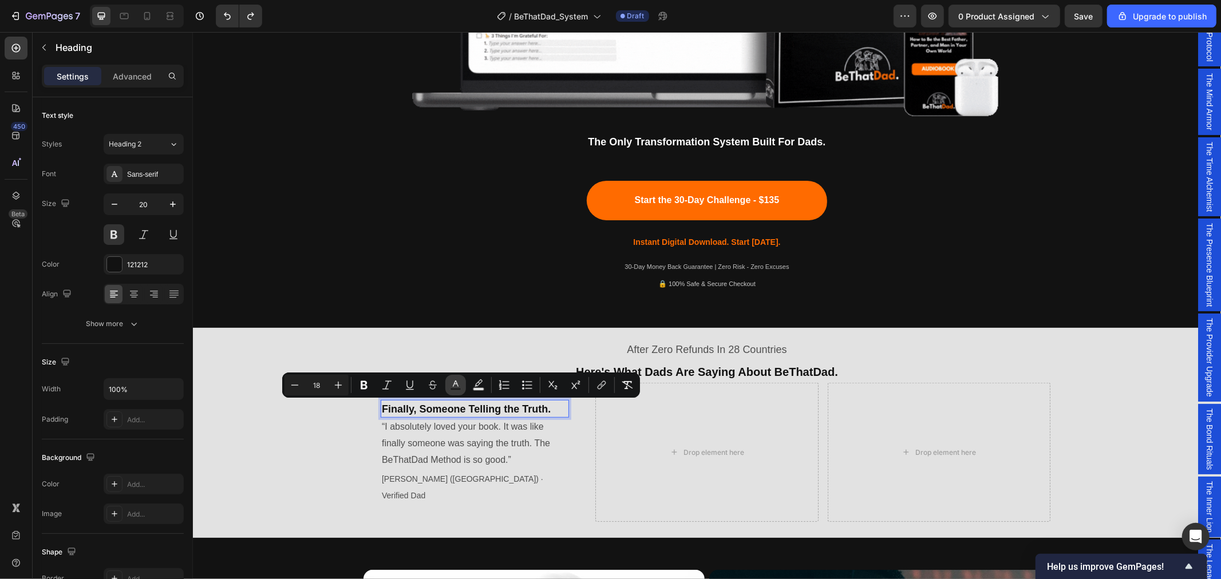
click at [453, 386] on icon "Editor contextual toolbar" at bounding box center [455, 384] width 11 height 11
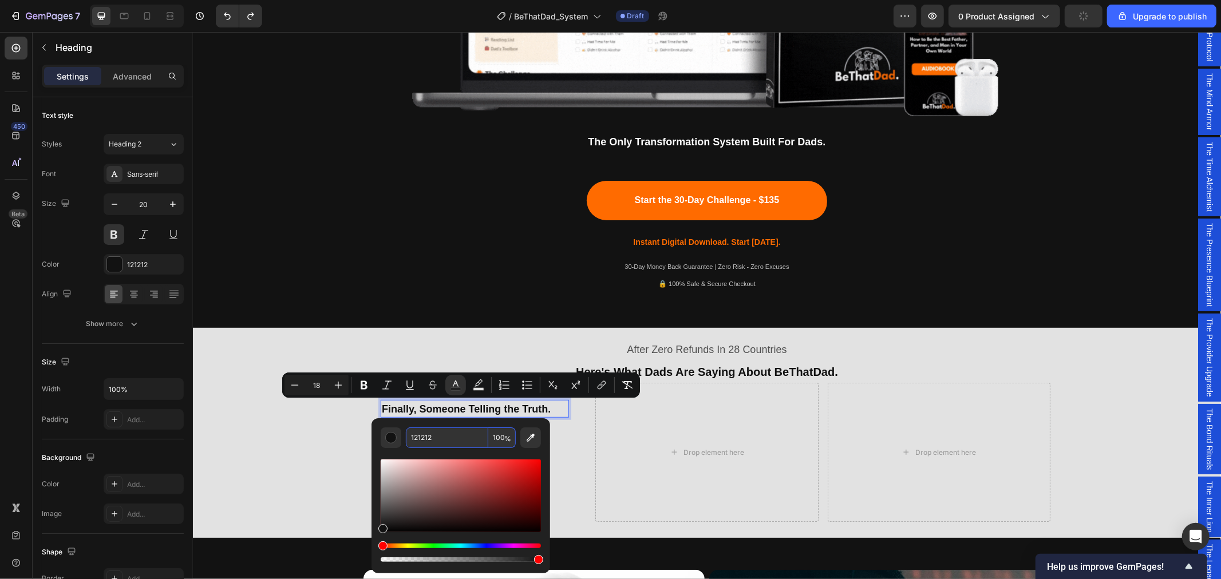
click at [439, 438] on input "121212" at bounding box center [447, 438] width 82 height 21
paste input "FF6B00"
type input "FF6B00"
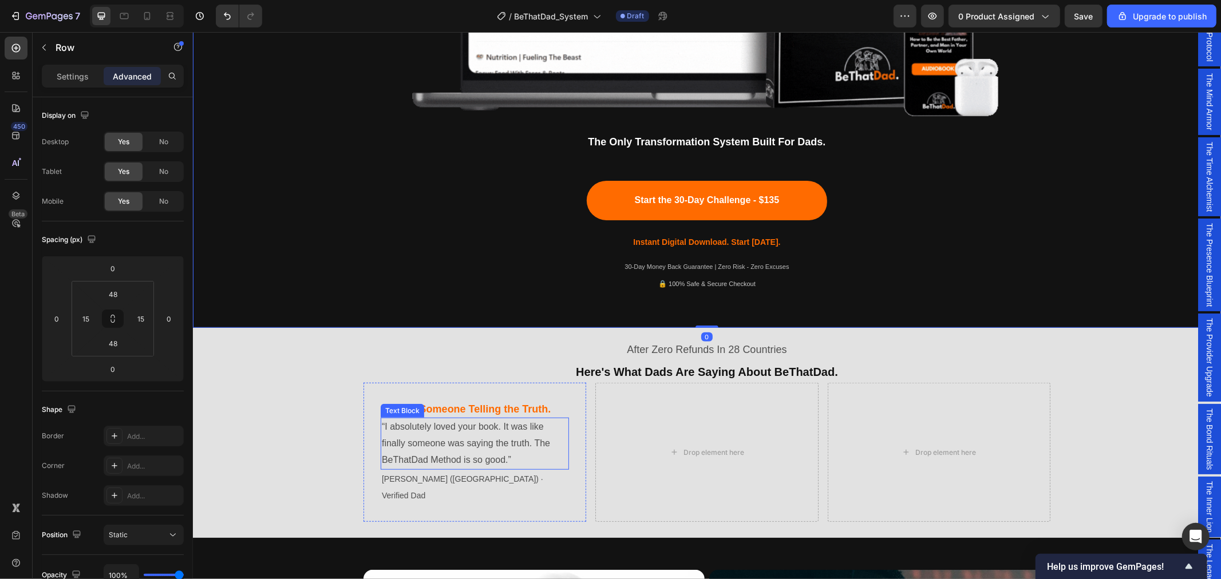
click at [434, 444] on p "“I absolutely loved your book. It was like finally someone was saying the truth…" at bounding box center [474, 442] width 186 height 49
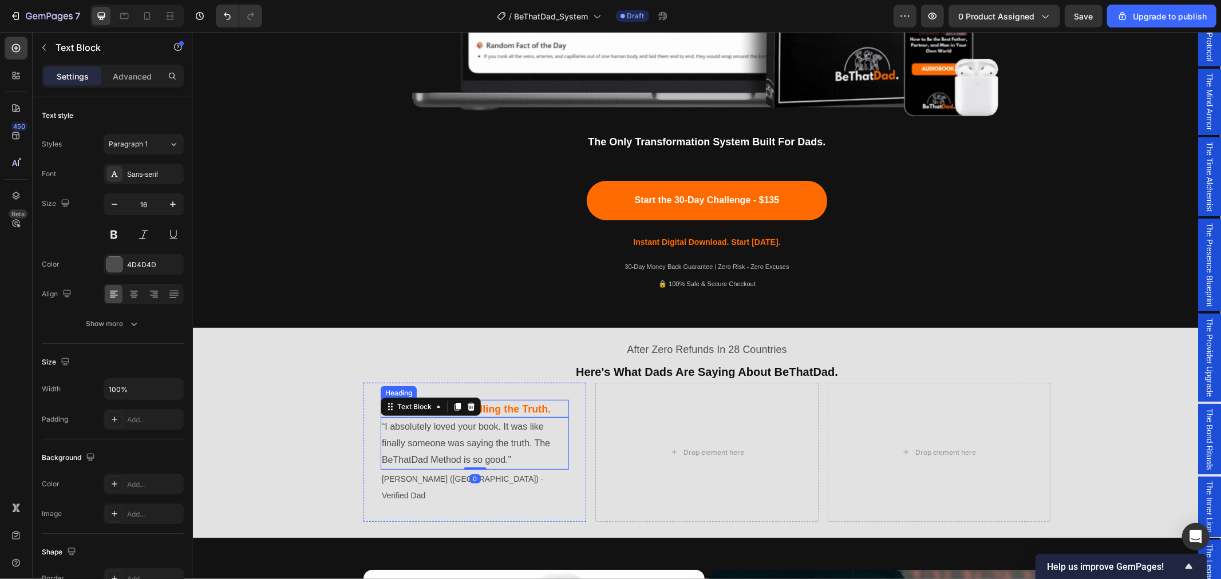
click at [495, 409] on span "Finally, Someone Telling the Truth." at bounding box center [465, 408] width 169 height 11
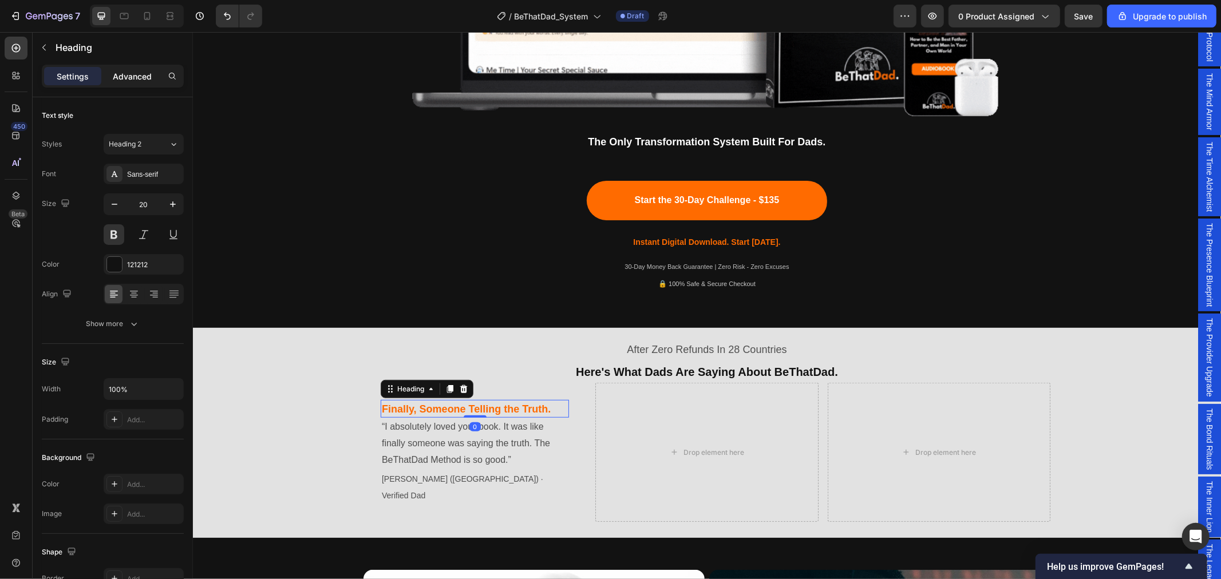
click at [131, 72] on p "Advanced" at bounding box center [132, 76] width 39 height 12
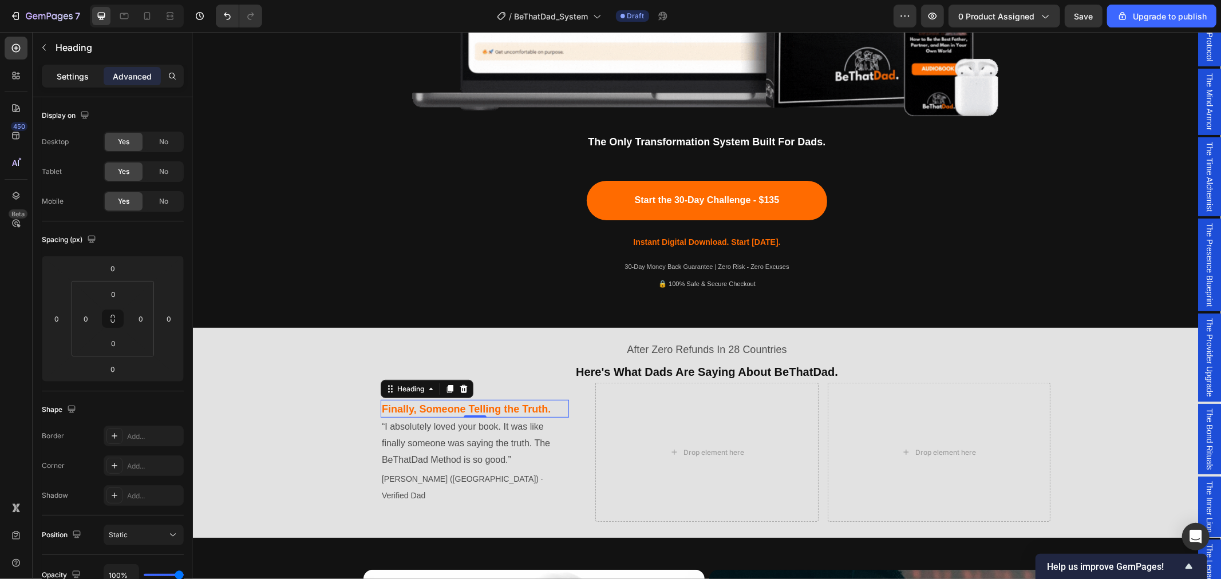
click at [73, 79] on p "Settings" at bounding box center [73, 76] width 32 height 12
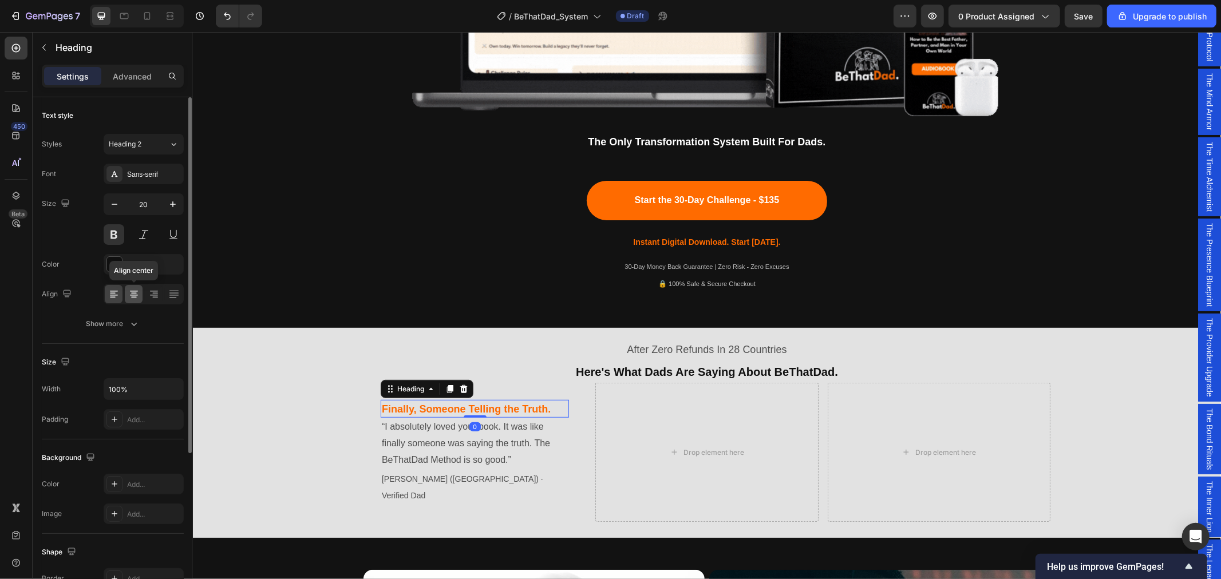
click at [133, 299] on icon at bounding box center [133, 293] width 11 height 11
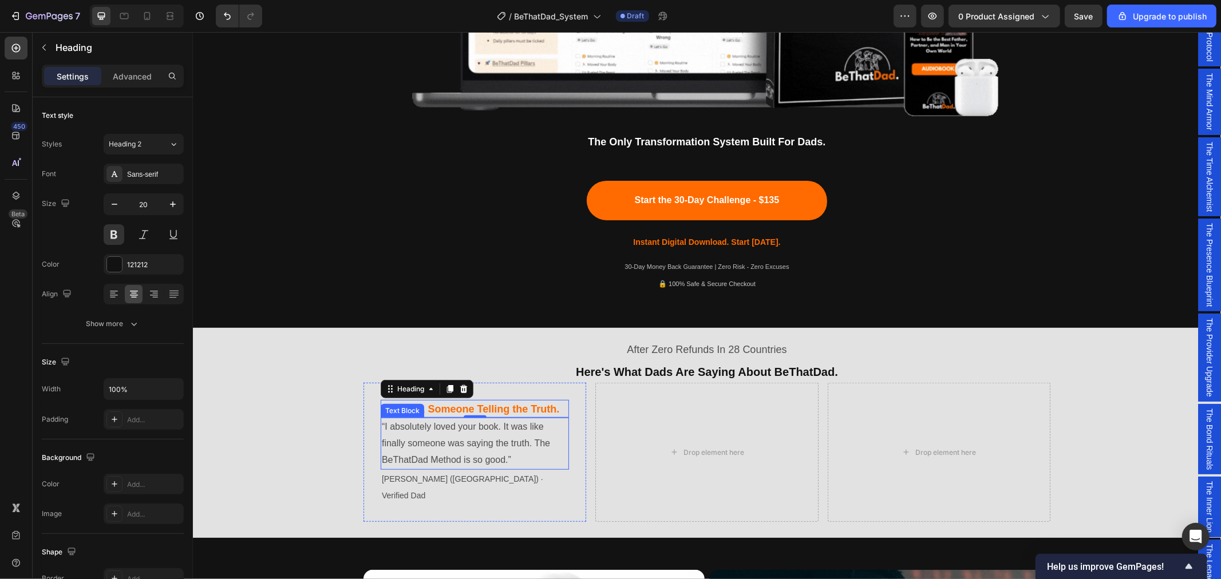
click at [439, 444] on p "“I absolutely loved your book. It was like finally someone was saying the truth…" at bounding box center [474, 442] width 186 height 49
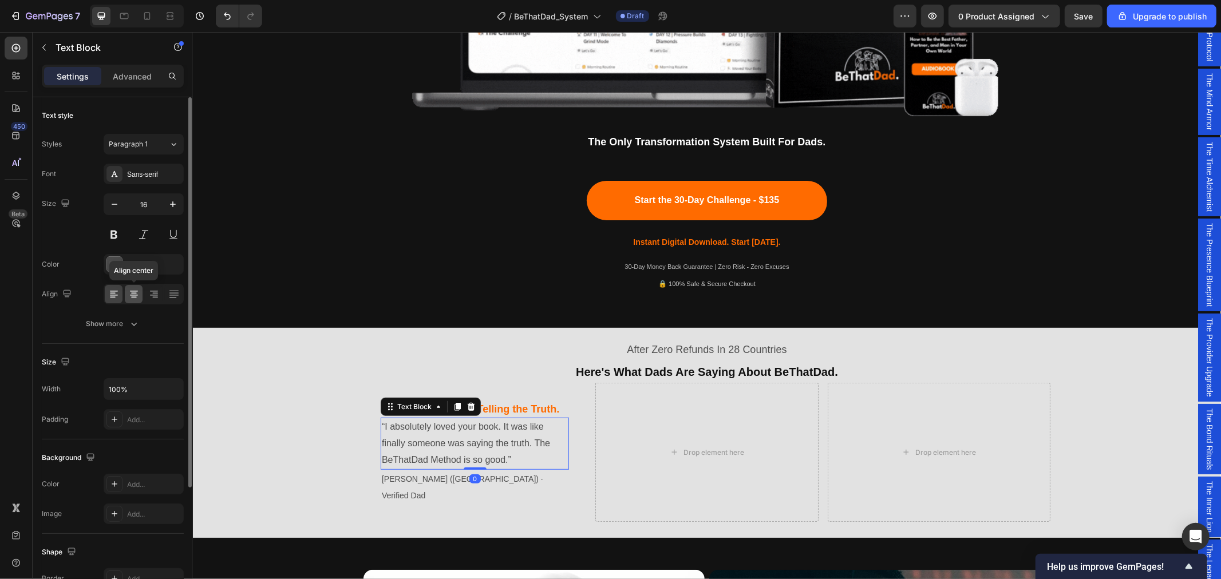
click at [133, 290] on icon at bounding box center [133, 293] width 11 height 11
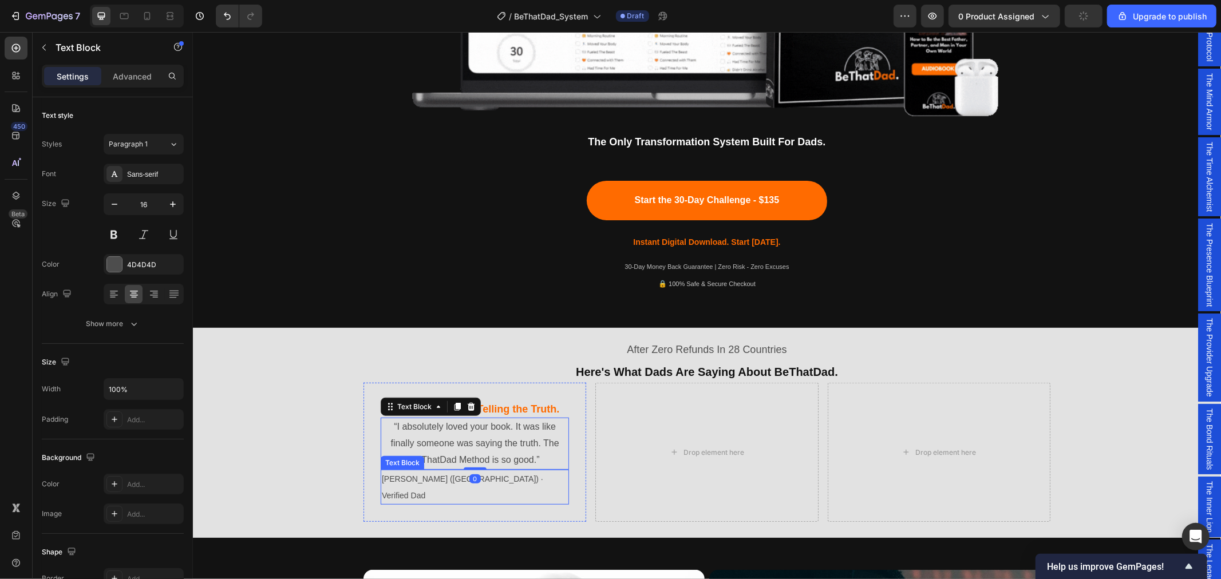
click at [433, 477] on span "[PERSON_NAME] ([GEOGRAPHIC_DATA]) · Verified Dad" at bounding box center [461, 487] width 161 height 26
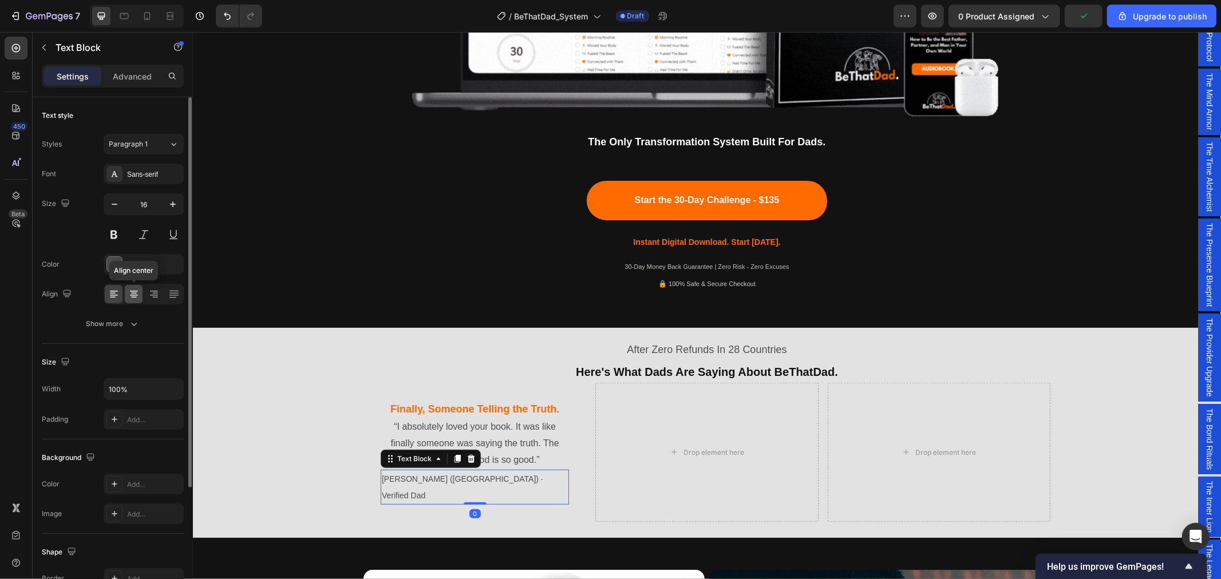
click at [140, 298] on div at bounding box center [134, 294] width 18 height 18
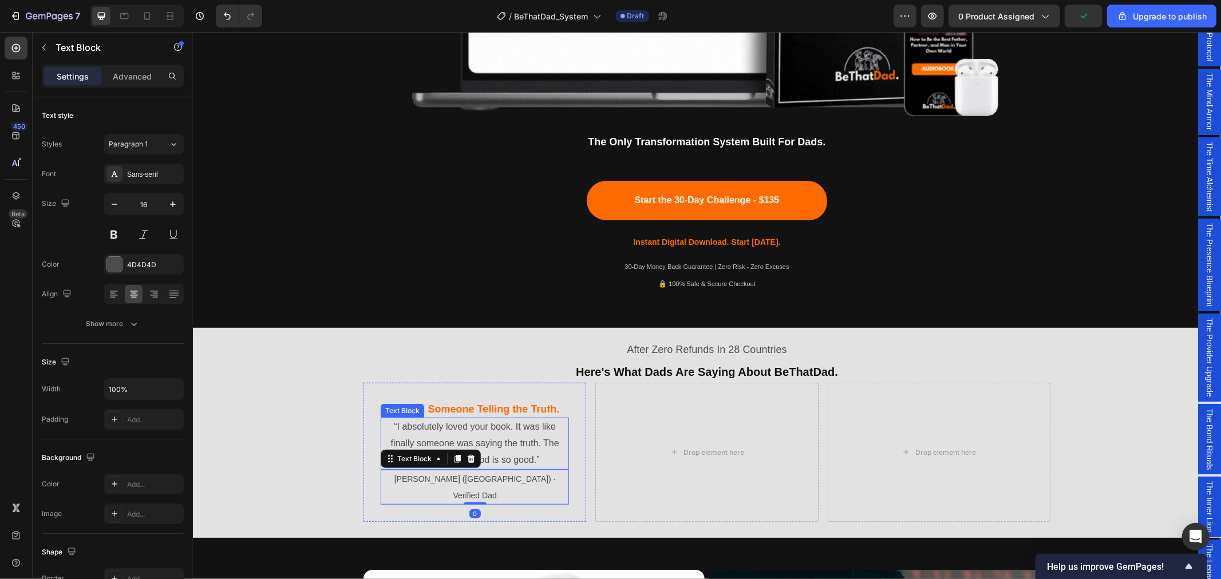
click at [487, 437] on p "“I absolutely loved your book. It was like finally someone was saying the truth…" at bounding box center [474, 442] width 186 height 49
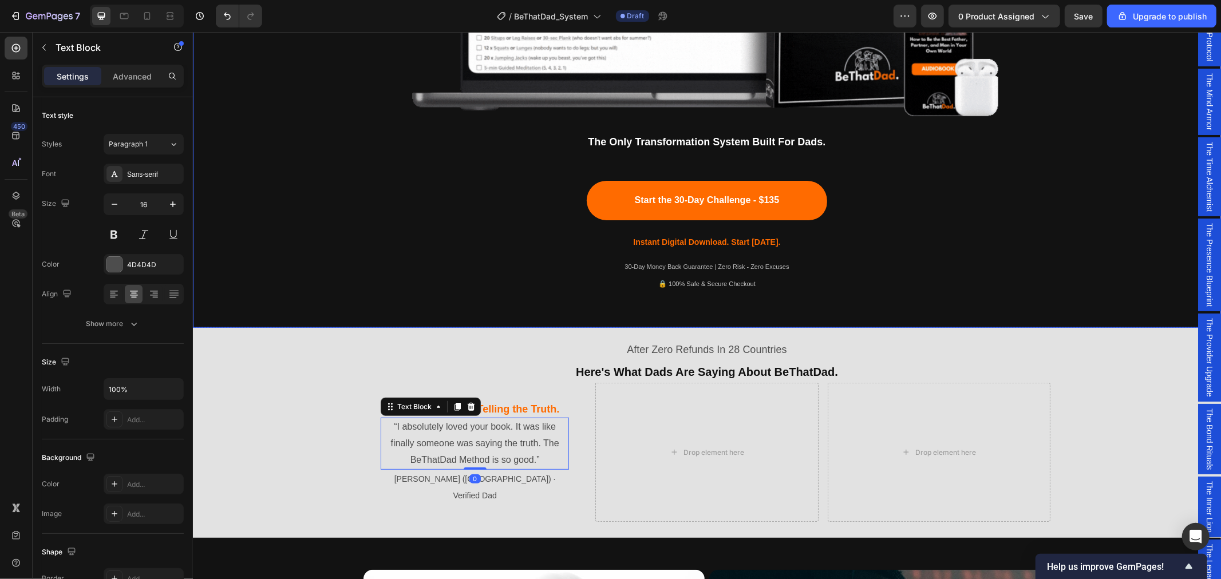
click at [457, 284] on p "🔒 100% Safe & Secure Checkout" at bounding box center [706, 284] width 685 height 13
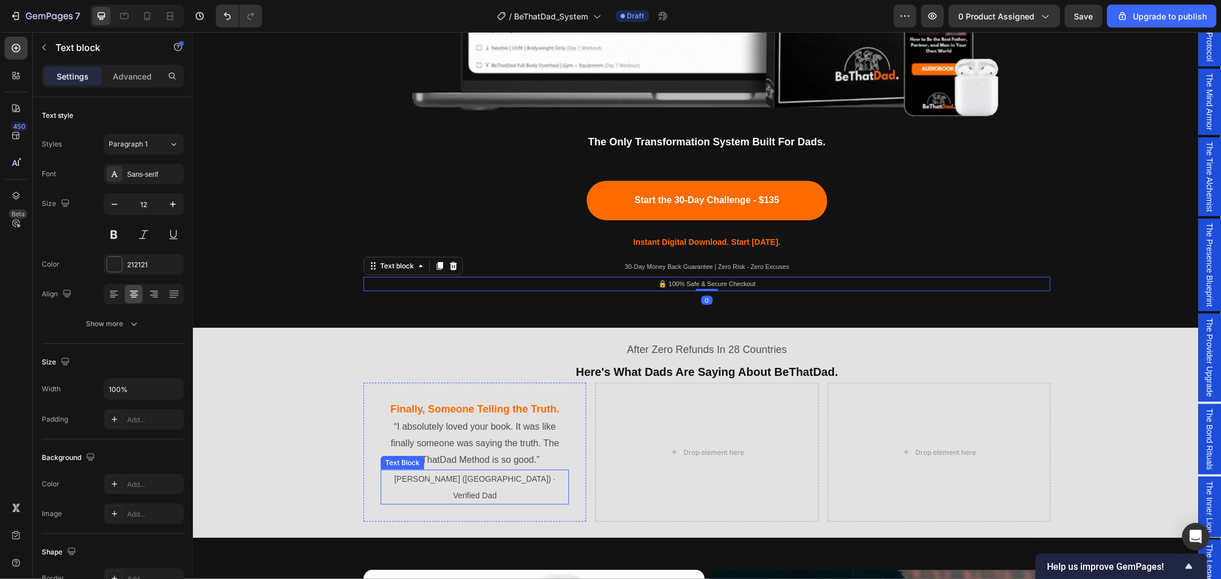
click at [470, 481] on span "[PERSON_NAME] ([GEOGRAPHIC_DATA]) · Verified Dad" at bounding box center [474, 487] width 161 height 26
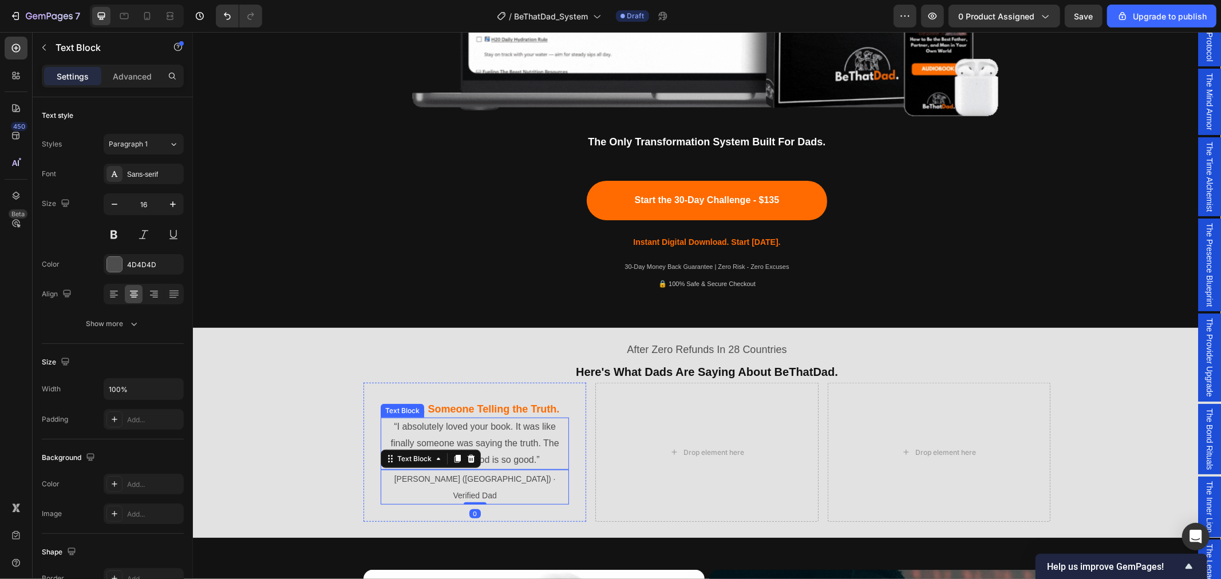
click at [485, 404] on span "Finally, Someone Telling the Truth." at bounding box center [474, 408] width 169 height 11
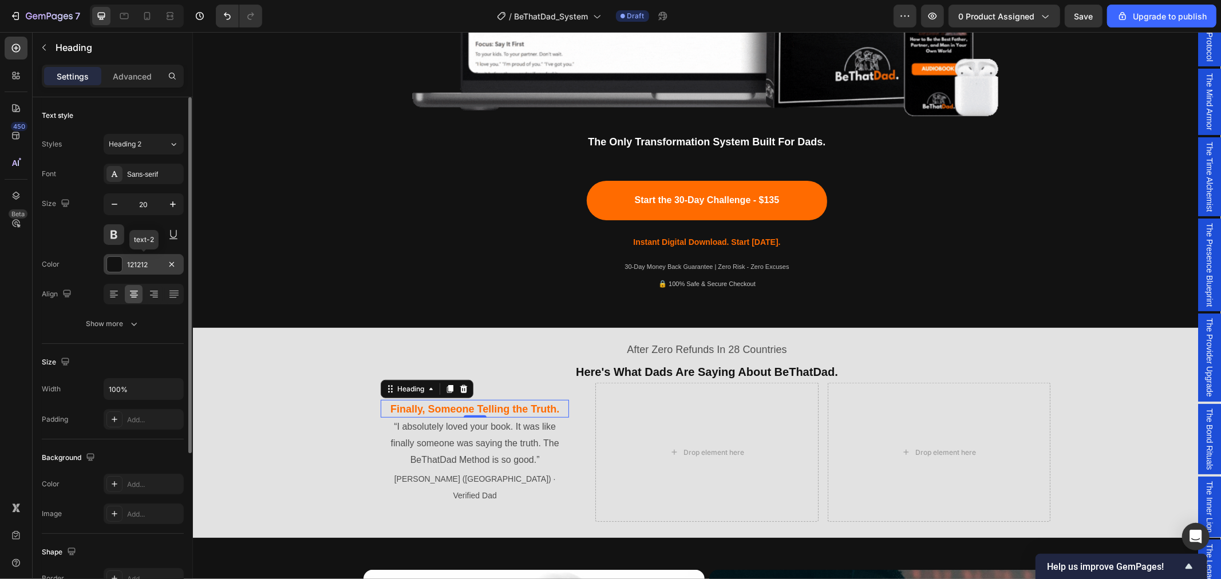
click at [145, 261] on div "121212" at bounding box center [143, 265] width 33 height 10
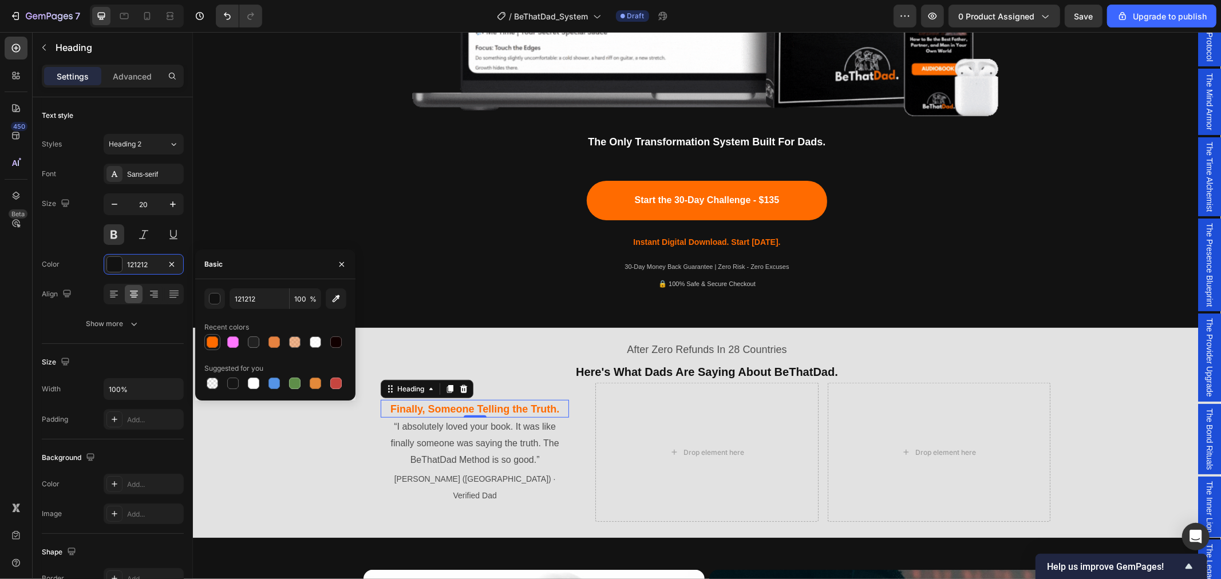
click at [213, 341] on div at bounding box center [212, 342] width 11 height 11
type input "FF6B00"
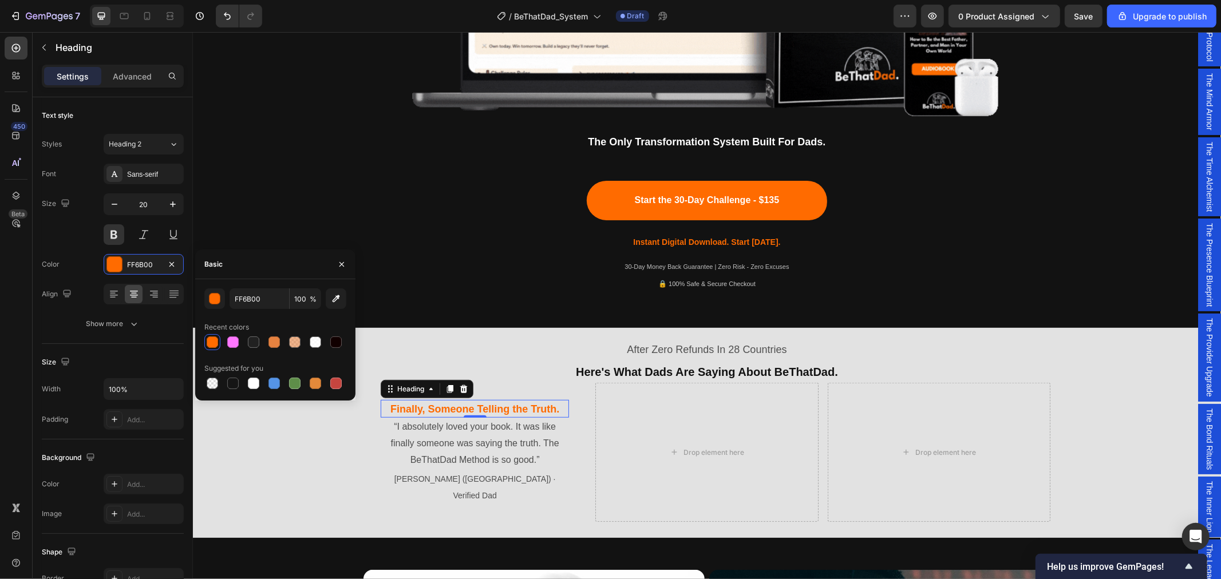
click at [418, 236] on p "Instant Digital Download. Start [DATE]." at bounding box center [706, 242] width 685 height 14
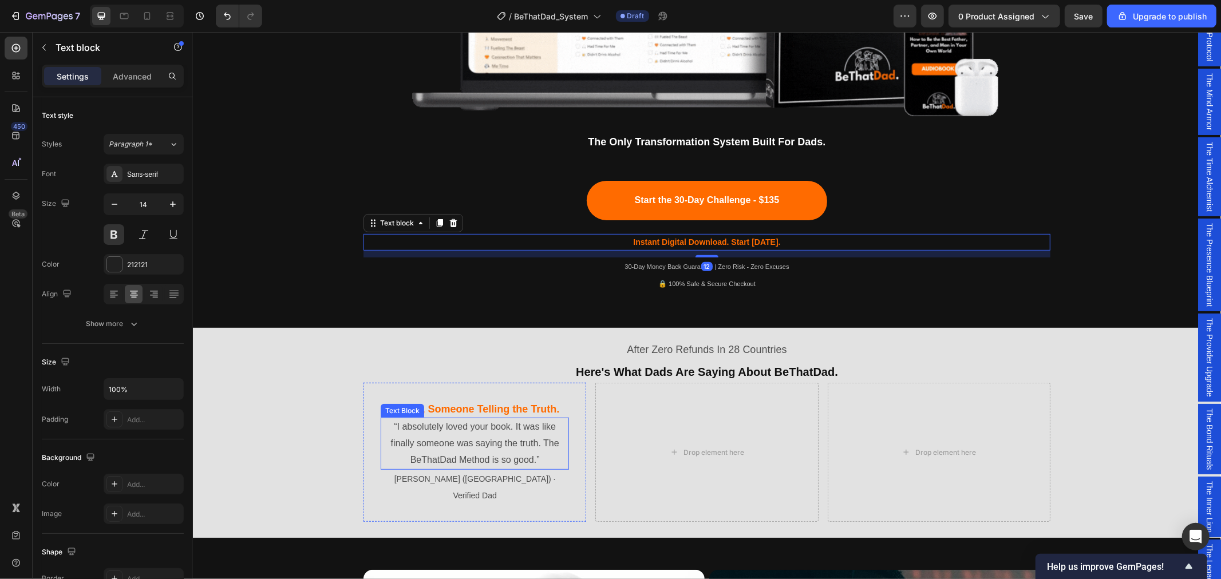
click at [437, 441] on p "“I absolutely loved your book. It was like finally someone was saying the truth…" at bounding box center [474, 442] width 186 height 49
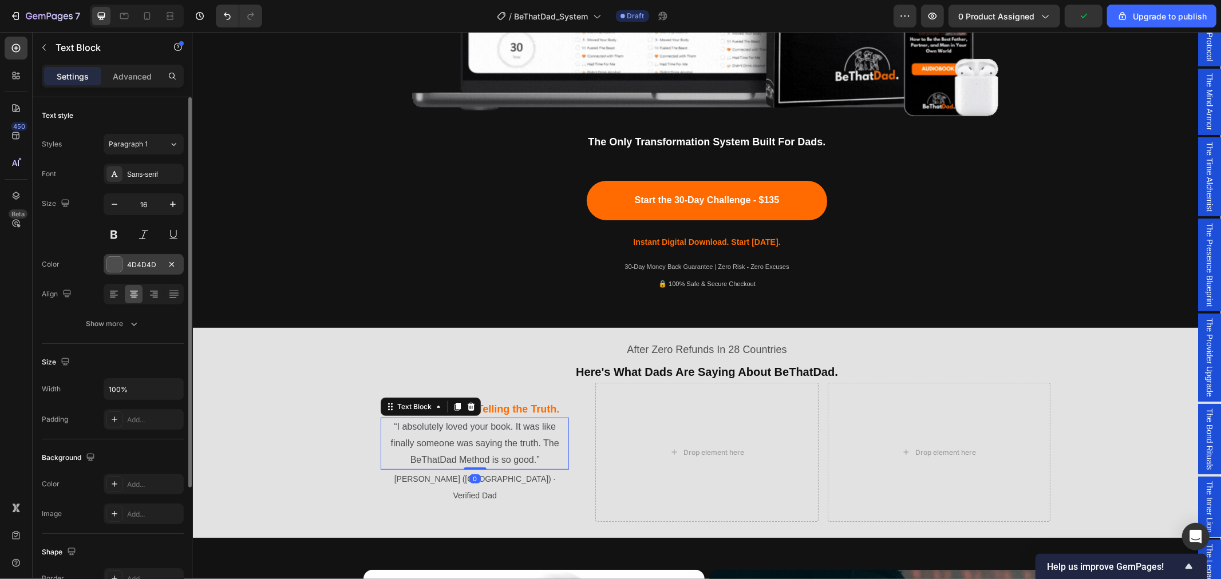
click at [140, 265] on div "4D4D4D" at bounding box center [143, 265] width 33 height 10
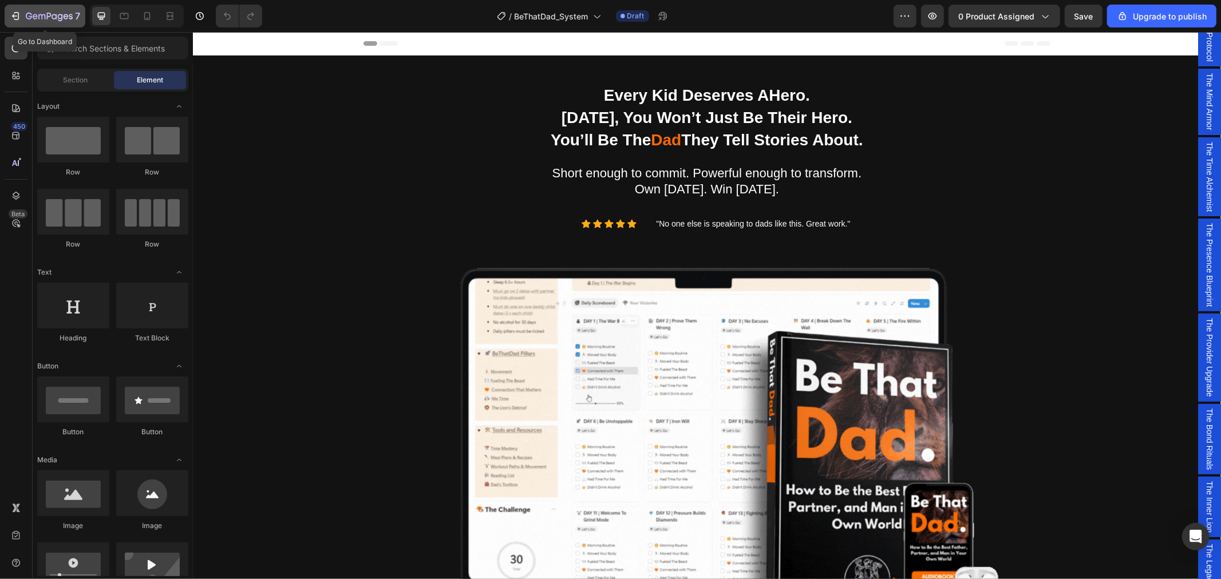
click at [24, 16] on div "7" at bounding box center [45, 16] width 70 height 14
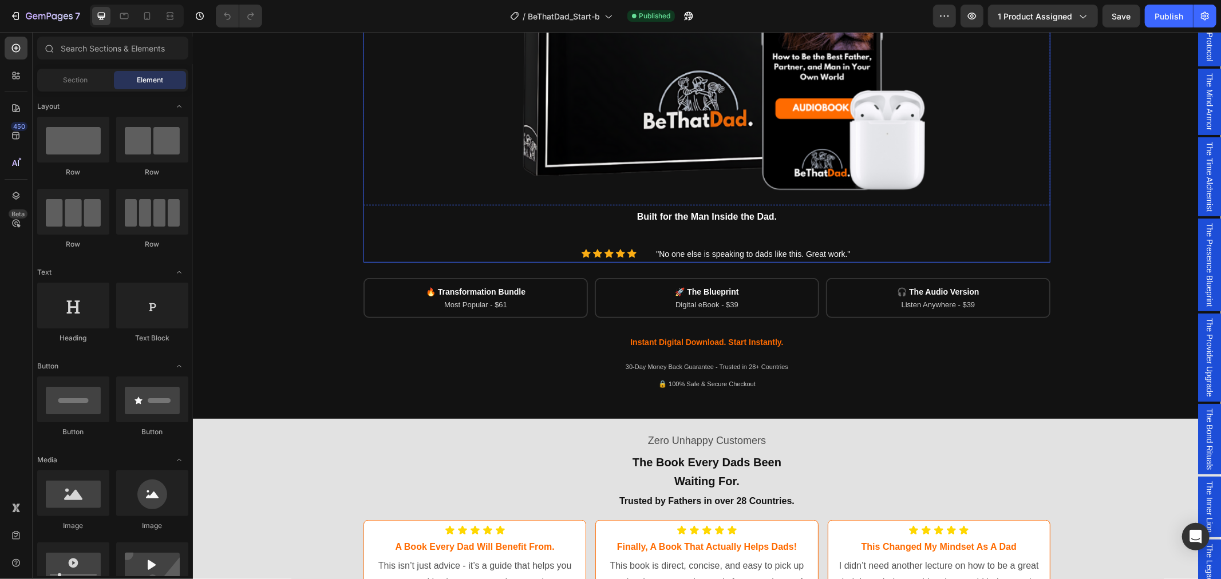
scroll to position [763, 0]
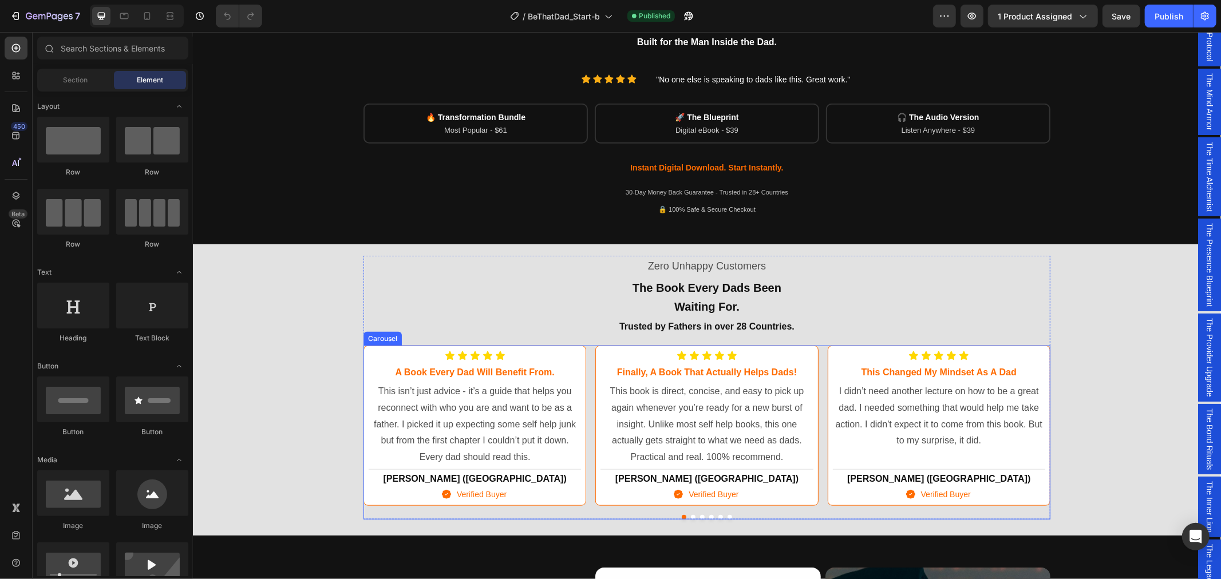
click at [690, 515] on button "Dot" at bounding box center [692, 517] width 5 height 5
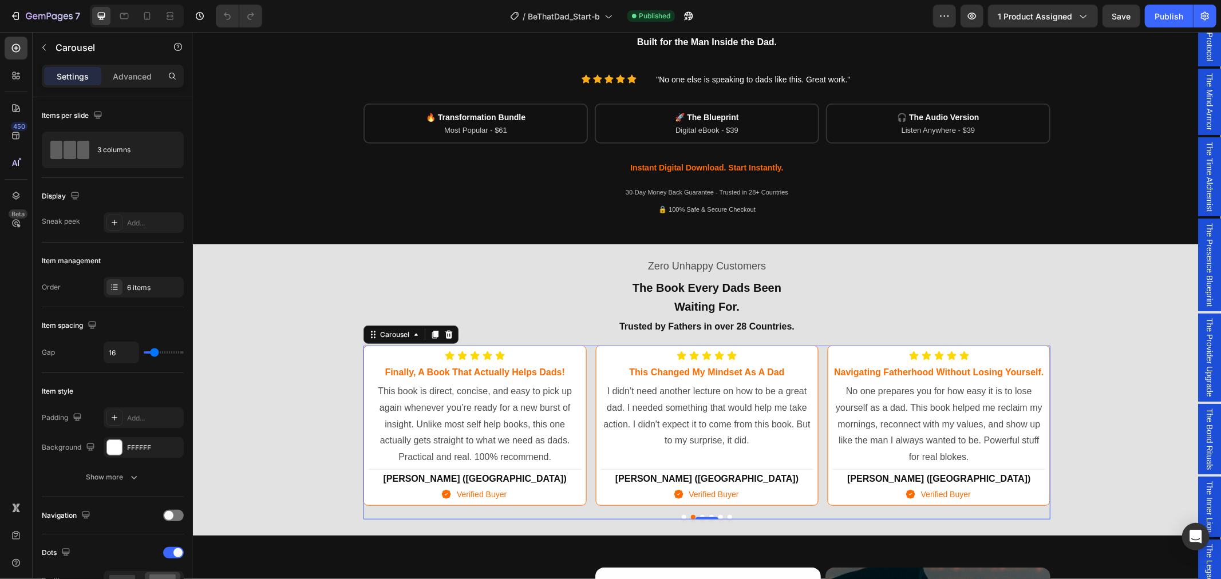
click at [699, 515] on button "Dot" at bounding box center [701, 517] width 5 height 5
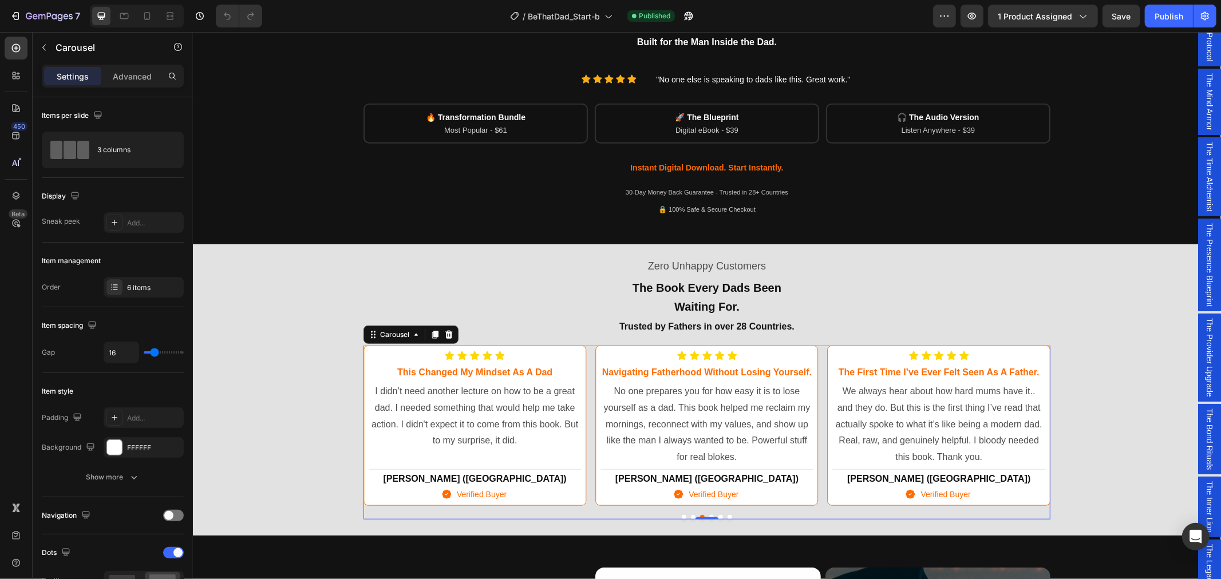
click at [709, 515] on button "Dot" at bounding box center [711, 517] width 5 height 5
click at [718, 515] on button "Dot" at bounding box center [720, 517] width 5 height 5
click at [727, 515] on button "Dot" at bounding box center [729, 517] width 5 height 5
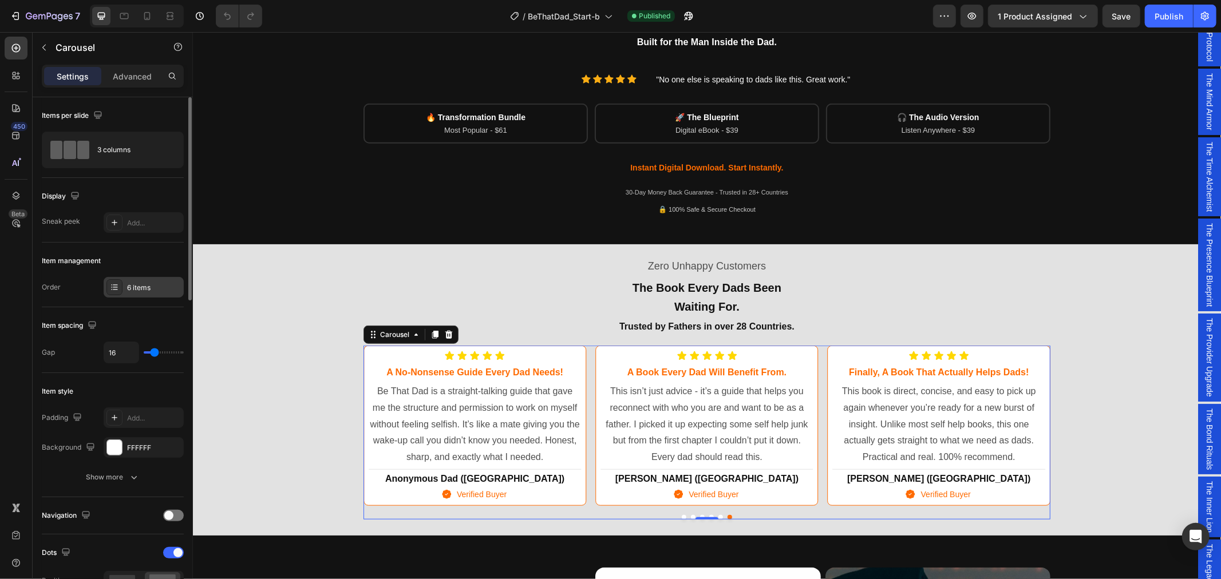
click at [152, 286] on div "6 items" at bounding box center [154, 288] width 54 height 10
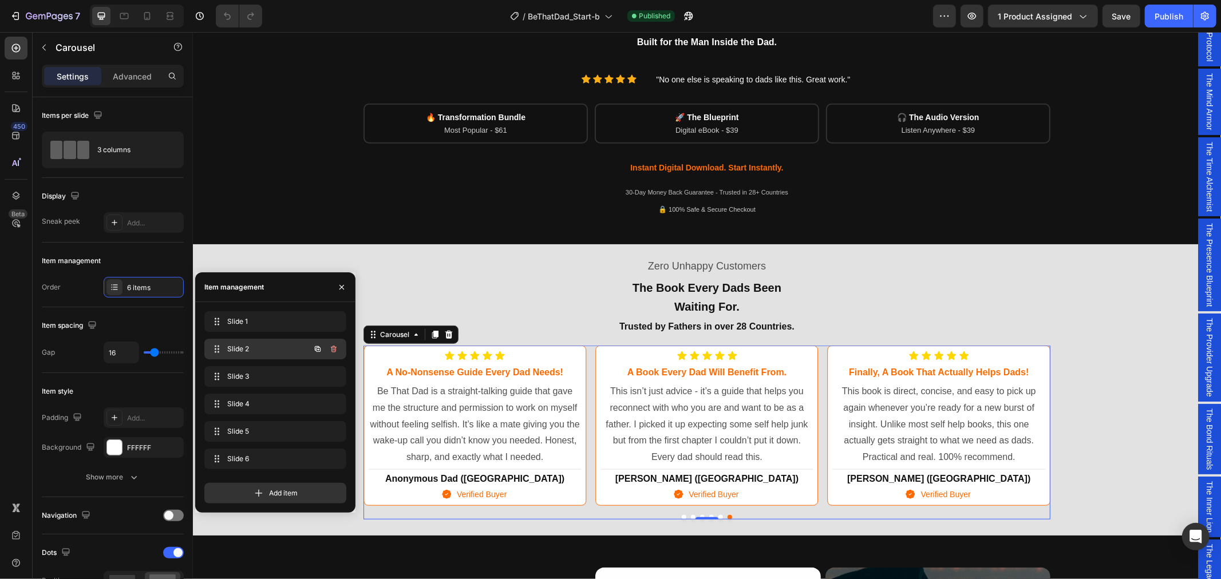
click at [279, 351] on span "Slide 2" at bounding box center [259, 349] width 65 height 10
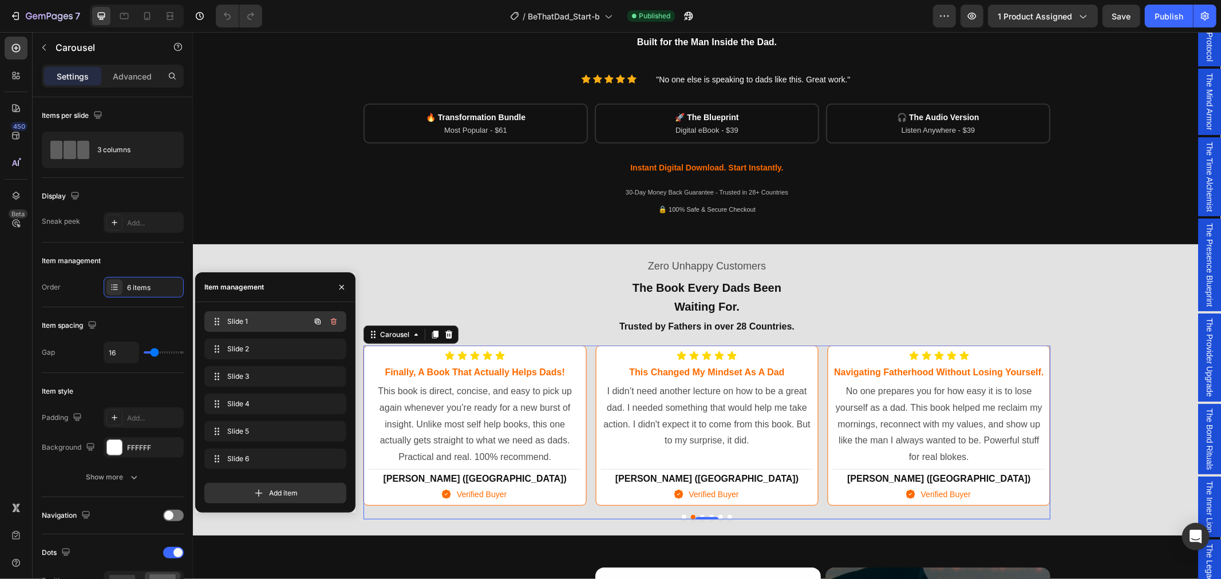
click at [259, 327] on span "Slide 1" at bounding box center [259, 322] width 65 height 10
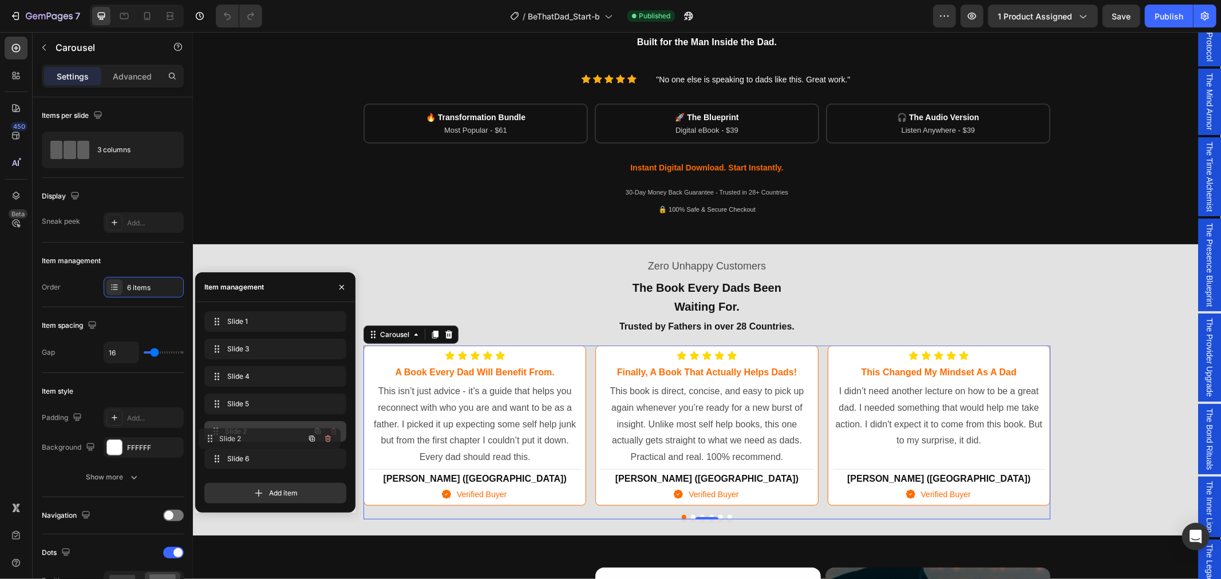
drag, startPoint x: 218, startPoint y: 350, endPoint x: 212, endPoint y: 439, distance: 89.5
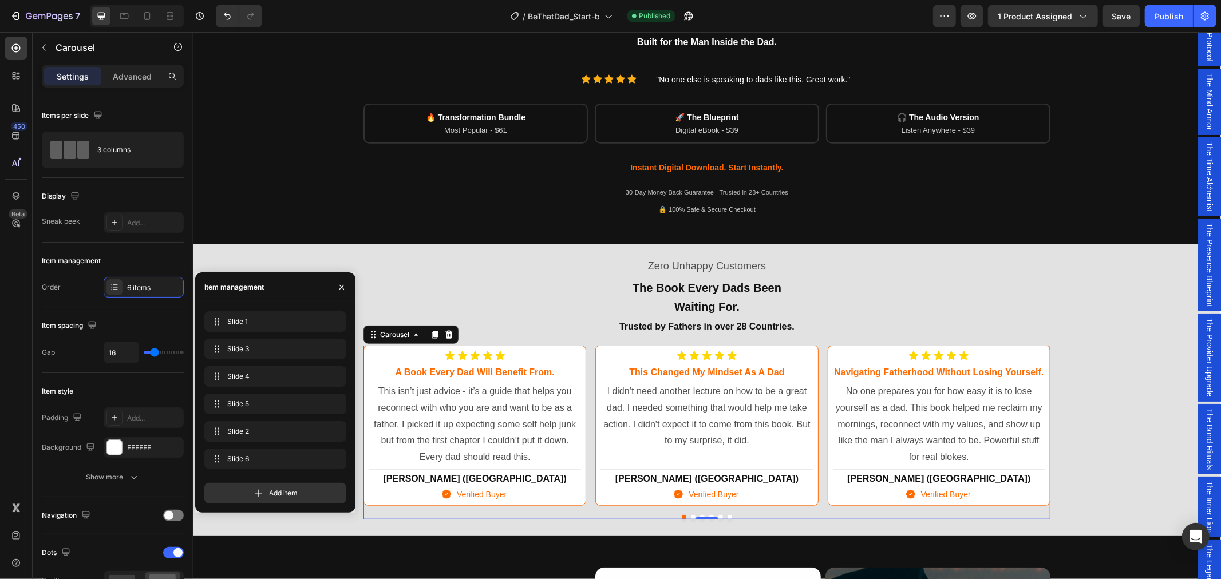
click at [727, 516] on button "Dot" at bounding box center [729, 517] width 5 height 5
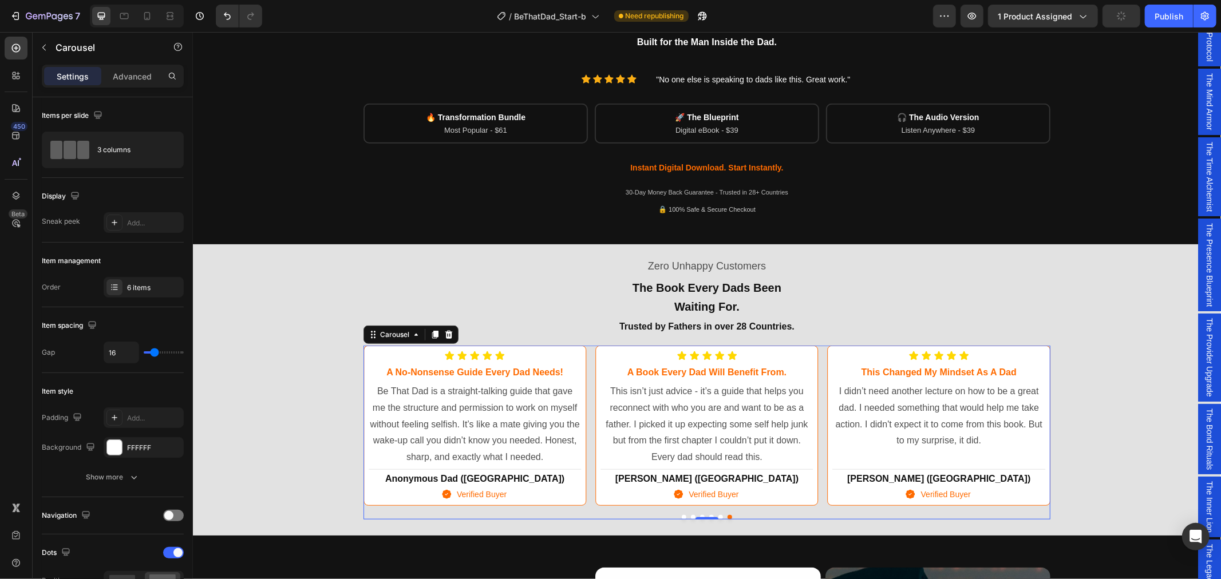
click at [718, 515] on button "Dot" at bounding box center [720, 517] width 5 height 5
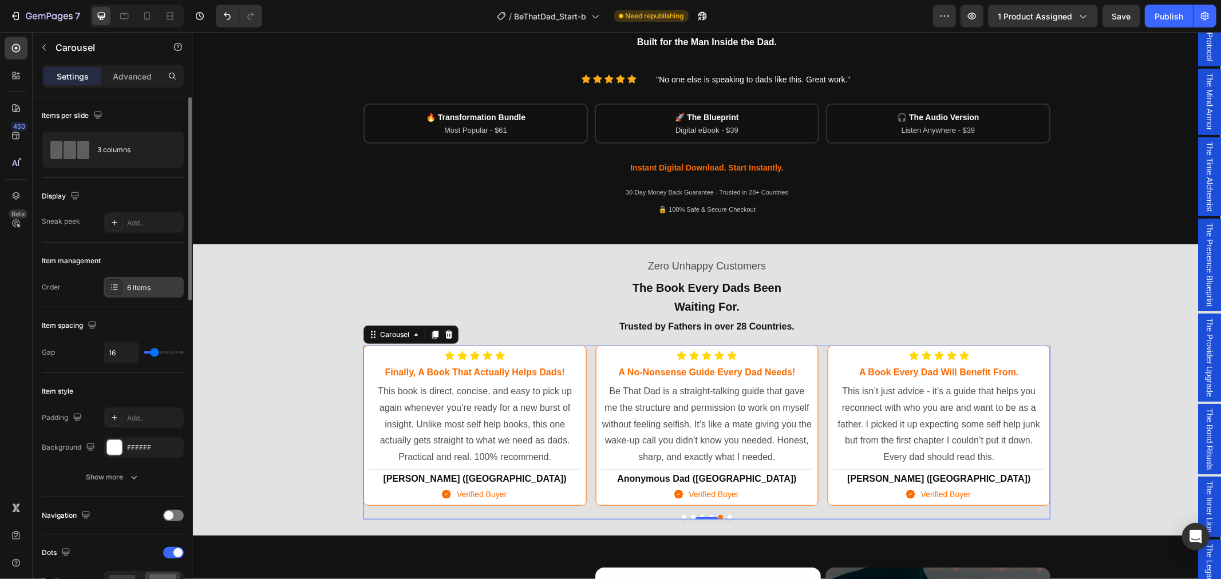
click at [127, 290] on div "6 items" at bounding box center [154, 288] width 54 height 10
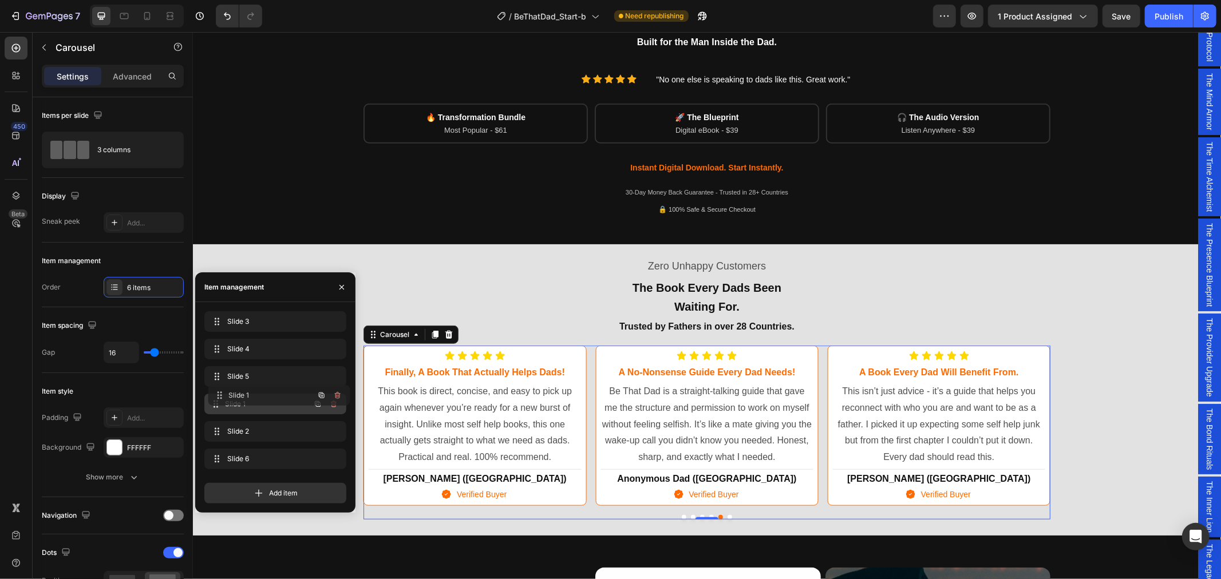
drag, startPoint x: 250, startPoint y: 322, endPoint x: 254, endPoint y: 396, distance: 73.9
click at [507, 282] on h2 "The Book Every Dads Been Waiting For. Trusted by Fathers in over 28 Countries." at bounding box center [706, 306] width 687 height 60
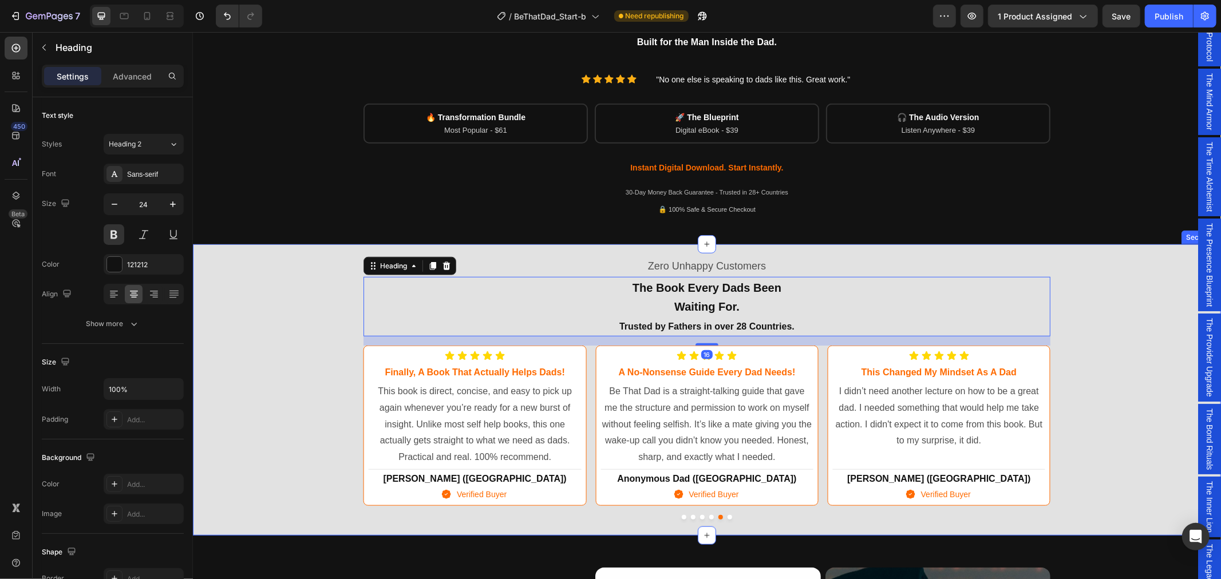
click at [217, 290] on div "Zero Unhappy Customers Text Block The Book Every Dads Been Waiting For. Trusted…" at bounding box center [706, 387] width 1028 height 278
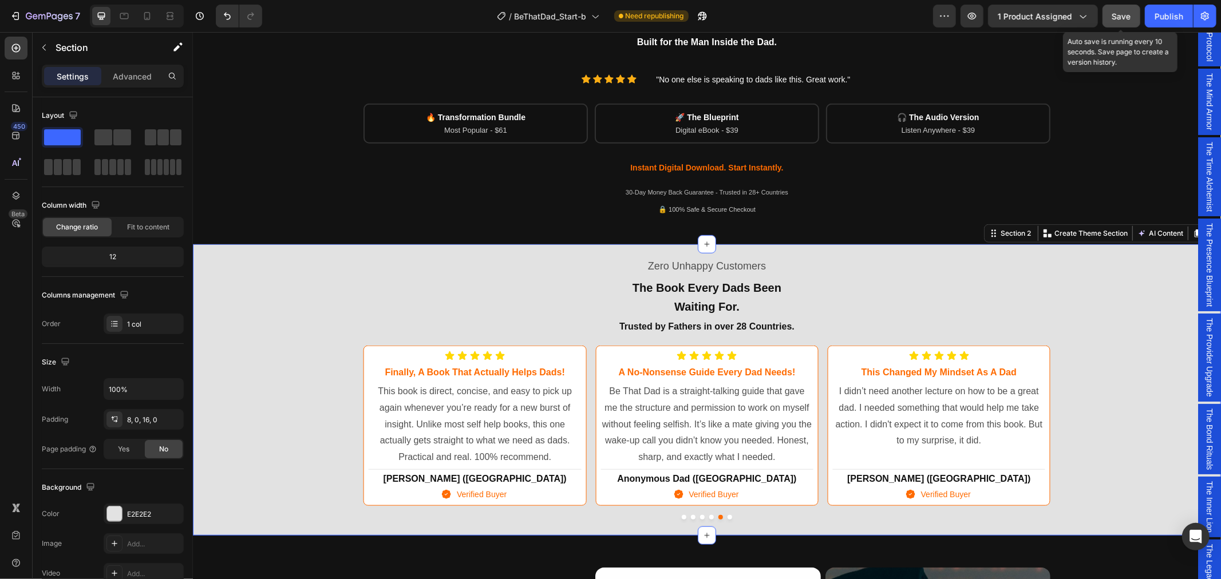
click at [1124, 13] on span "Save" at bounding box center [1121, 16] width 19 height 10
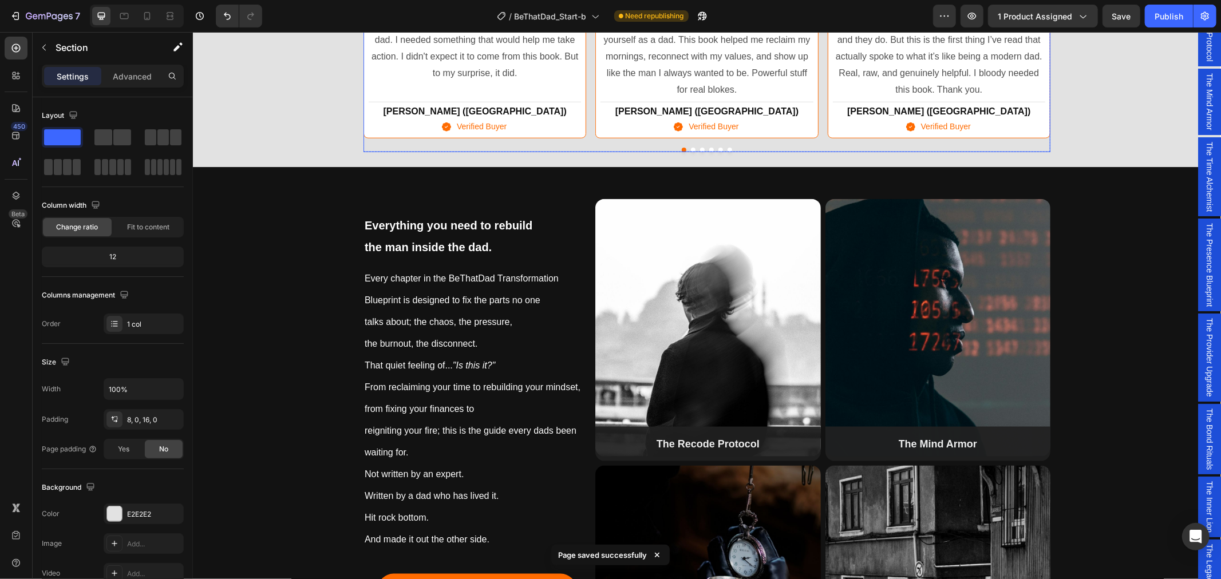
scroll to position [827, 0]
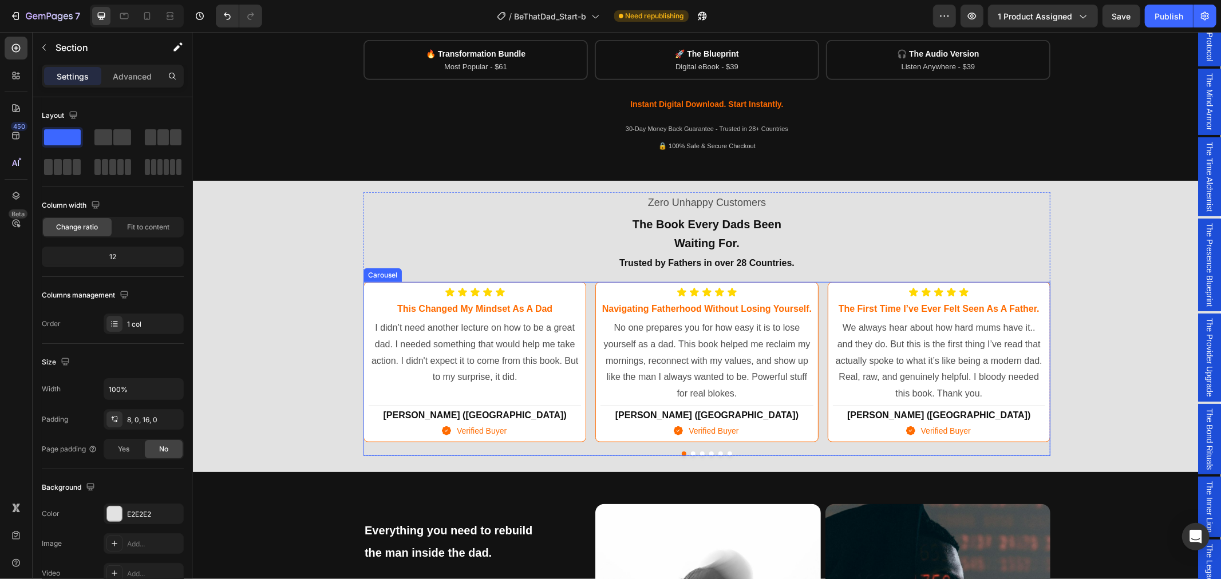
click at [582, 282] on div "Icon Icon Icon Icon Icon Icon List this changed my mindset as a dad Heading I d…" at bounding box center [706, 362] width 687 height 160
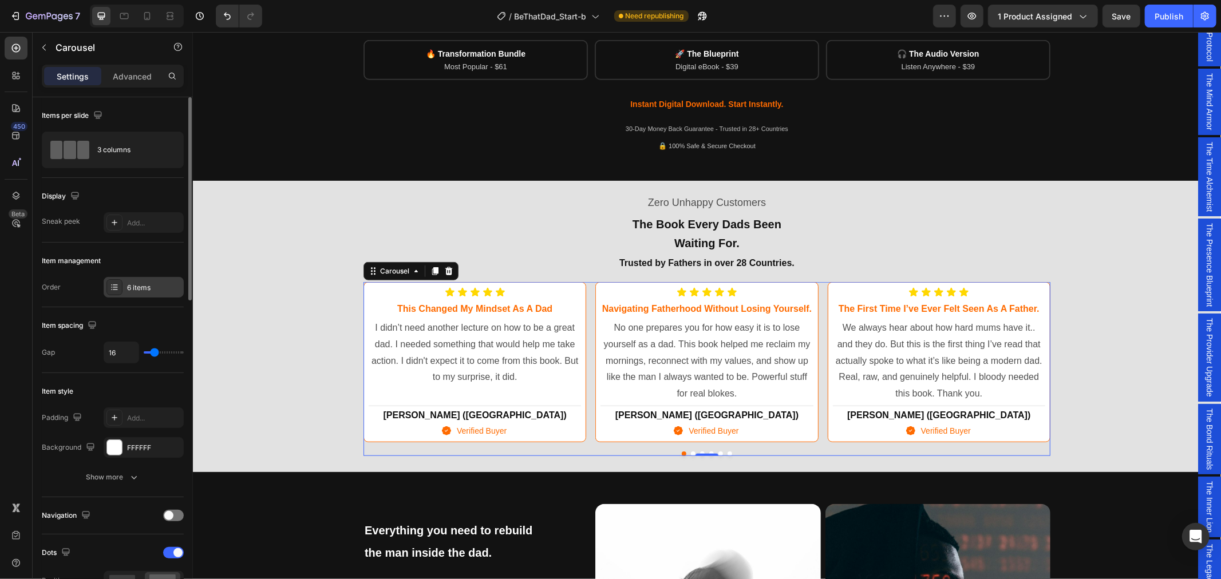
click at [140, 286] on div "6 items" at bounding box center [154, 288] width 54 height 10
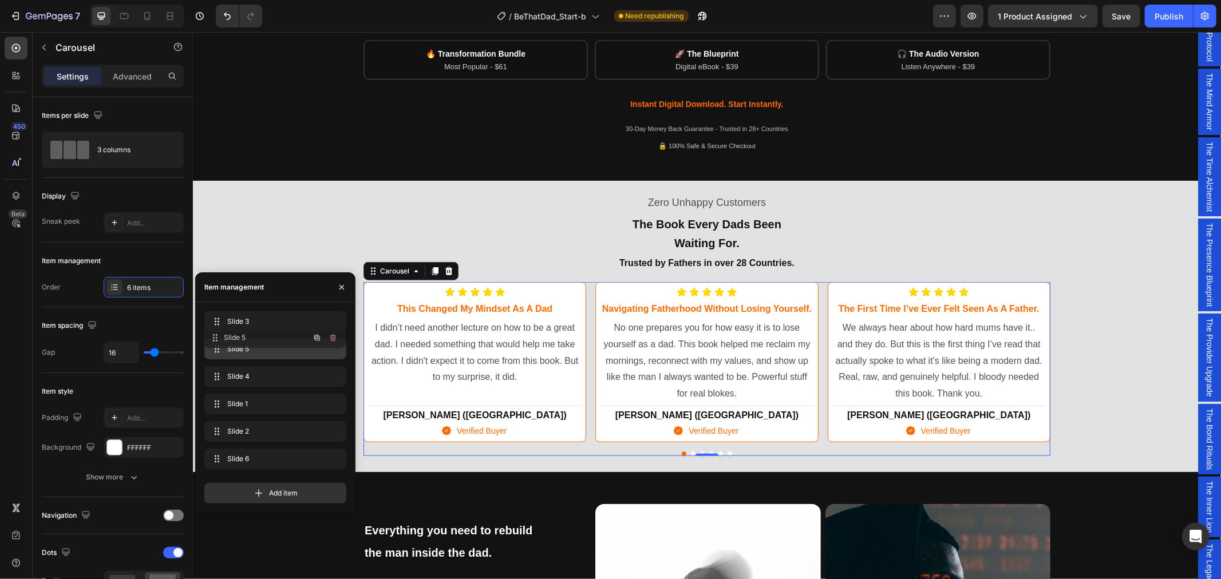
drag, startPoint x: 215, startPoint y: 377, endPoint x: 215, endPoint y: 338, distance: 38.4
click at [1133, 408] on div "Zero Unhappy Customers Text Block The Book Every Dads Been Waiting For. Trusted…" at bounding box center [706, 324] width 1028 height 278
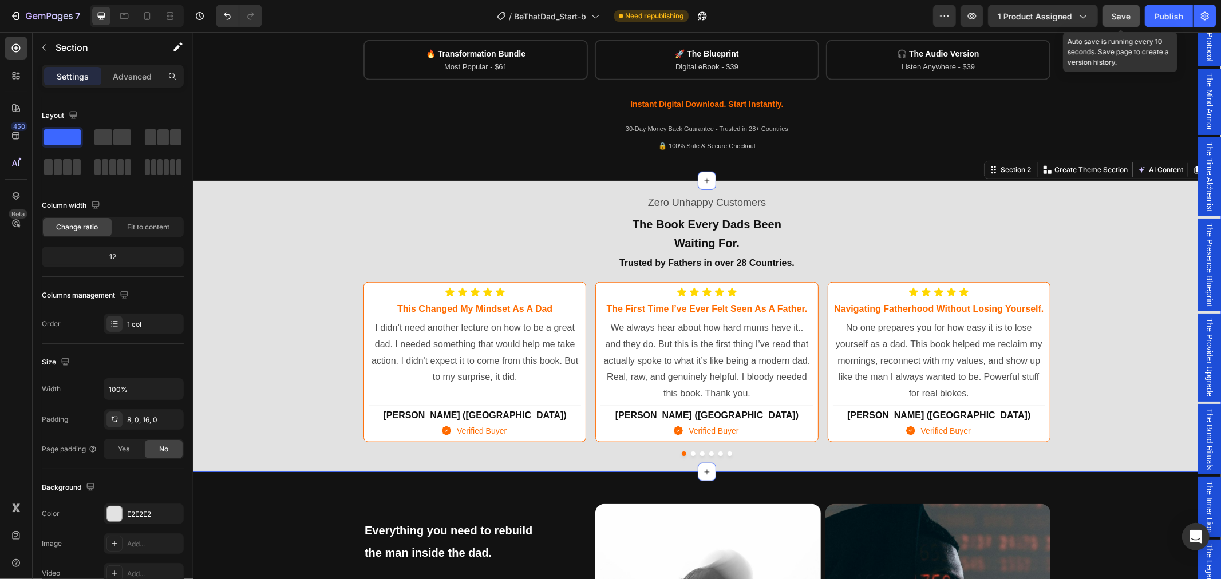
click at [1120, 14] on span "Save" at bounding box center [1121, 16] width 19 height 10
click at [1168, 14] on div "Publish" at bounding box center [1169, 16] width 29 height 12
click at [1122, 18] on span "Save" at bounding box center [1121, 16] width 19 height 10
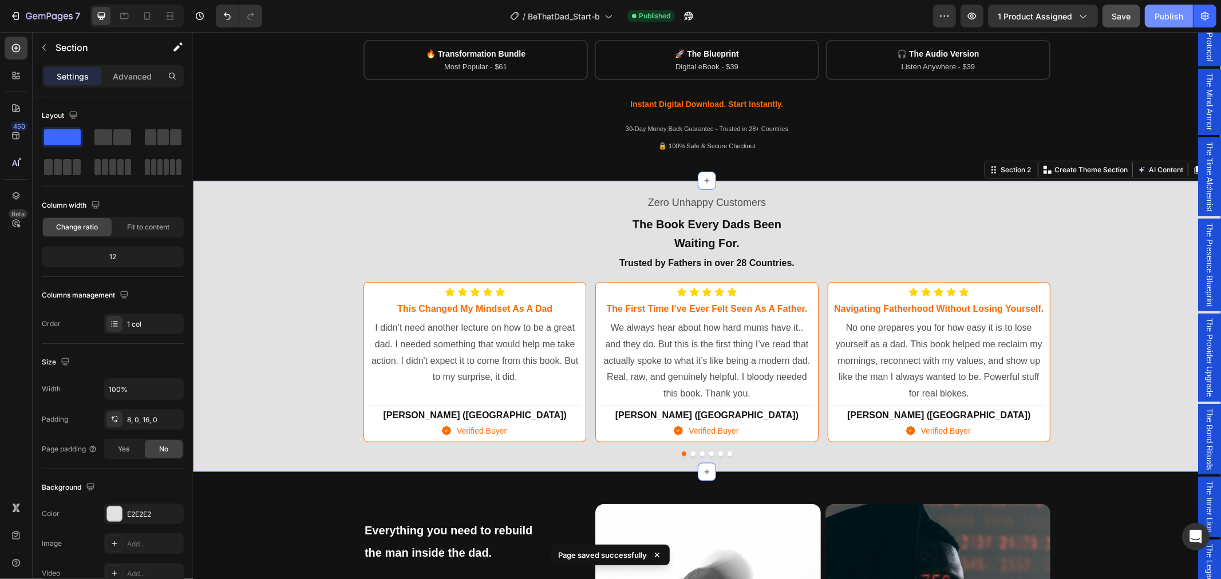
click at [1165, 20] on div "Publish" at bounding box center [1169, 16] width 29 height 12
click at [1169, 10] on div "Publish" at bounding box center [1169, 16] width 29 height 12
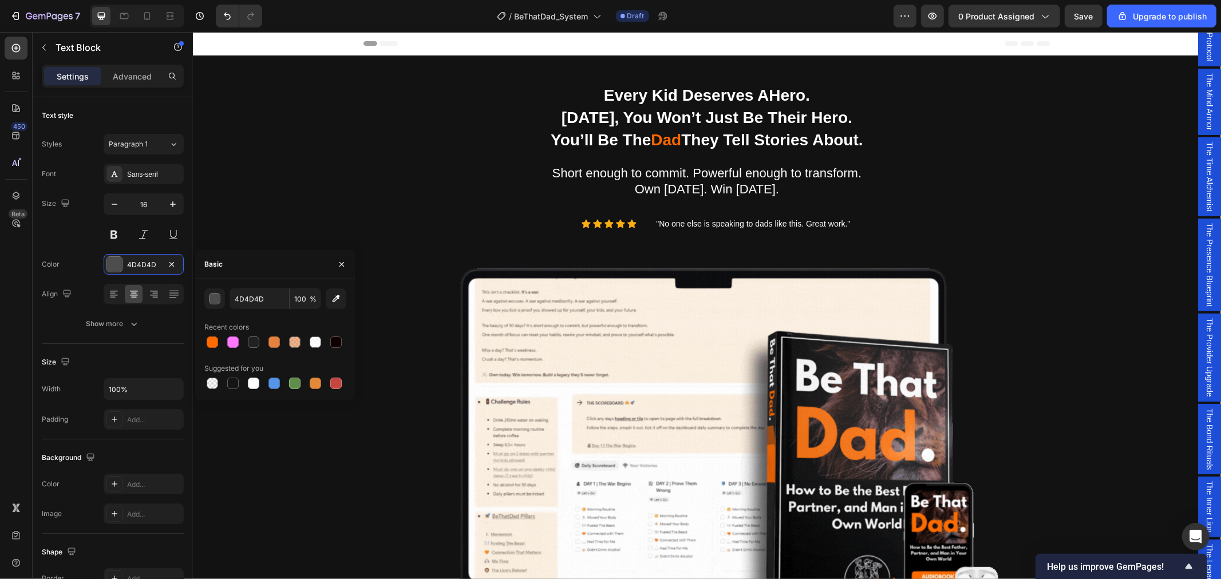
scroll to position [508, 0]
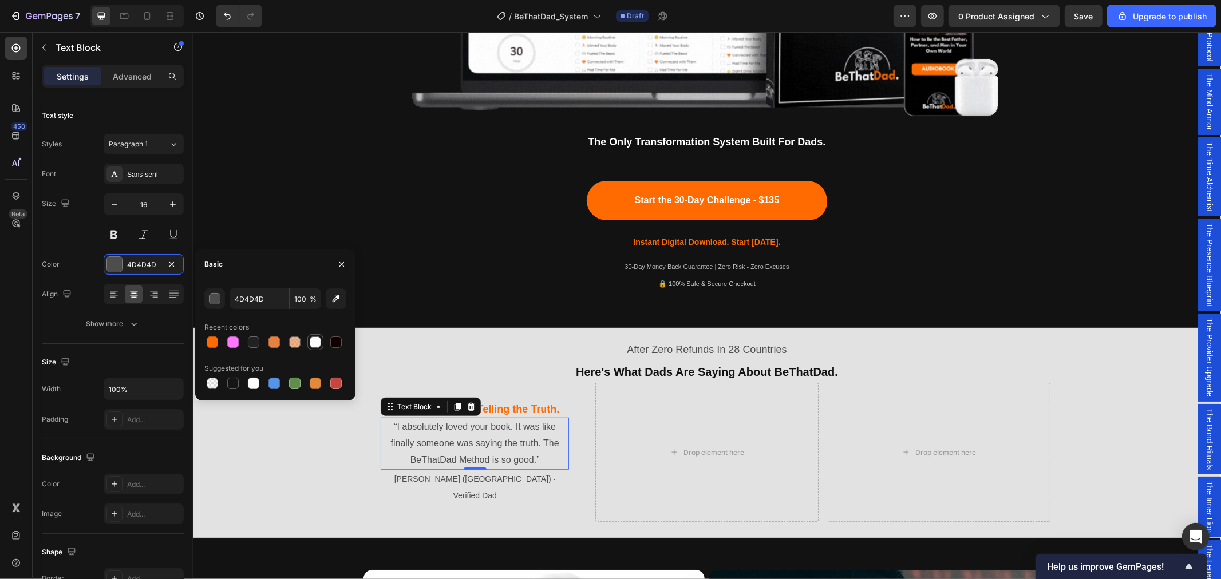
click at [318, 342] on div at bounding box center [315, 342] width 11 height 11
type input "FFFFFF"
type input "80"
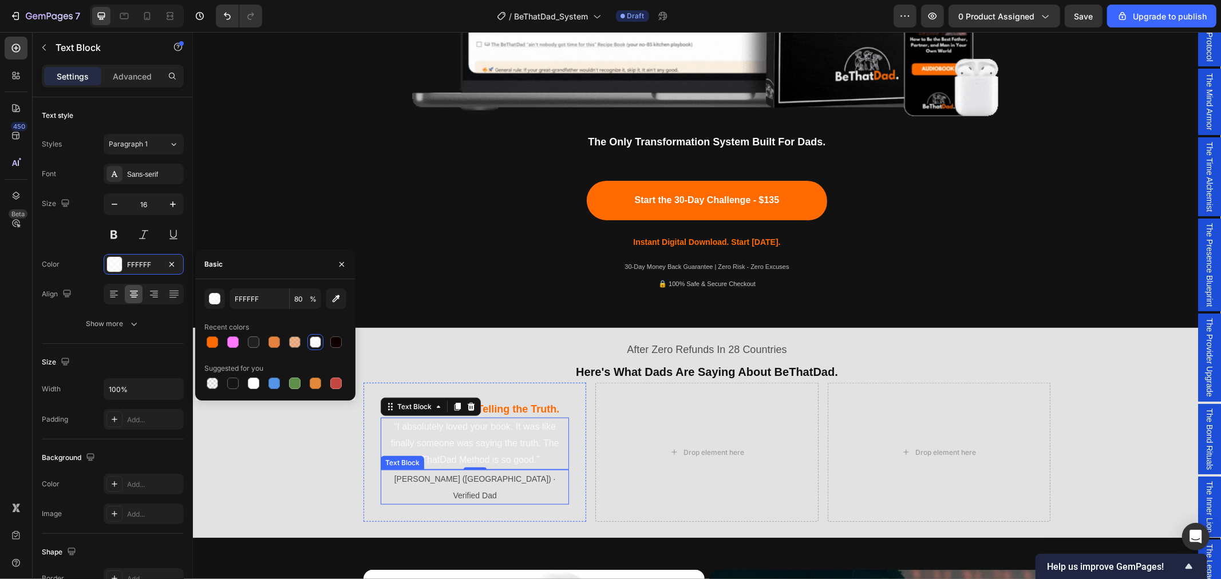
click at [505, 477] on span "[PERSON_NAME] ([GEOGRAPHIC_DATA]) · Verified Dad" at bounding box center [474, 487] width 161 height 26
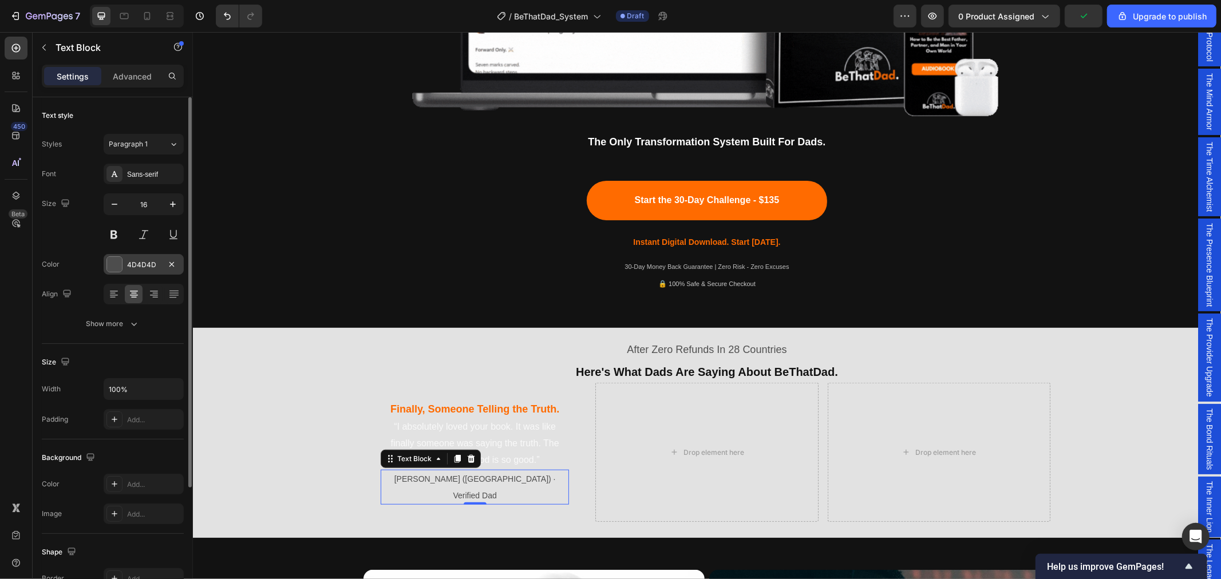
click at [140, 266] on div "4D4D4D" at bounding box center [143, 265] width 33 height 10
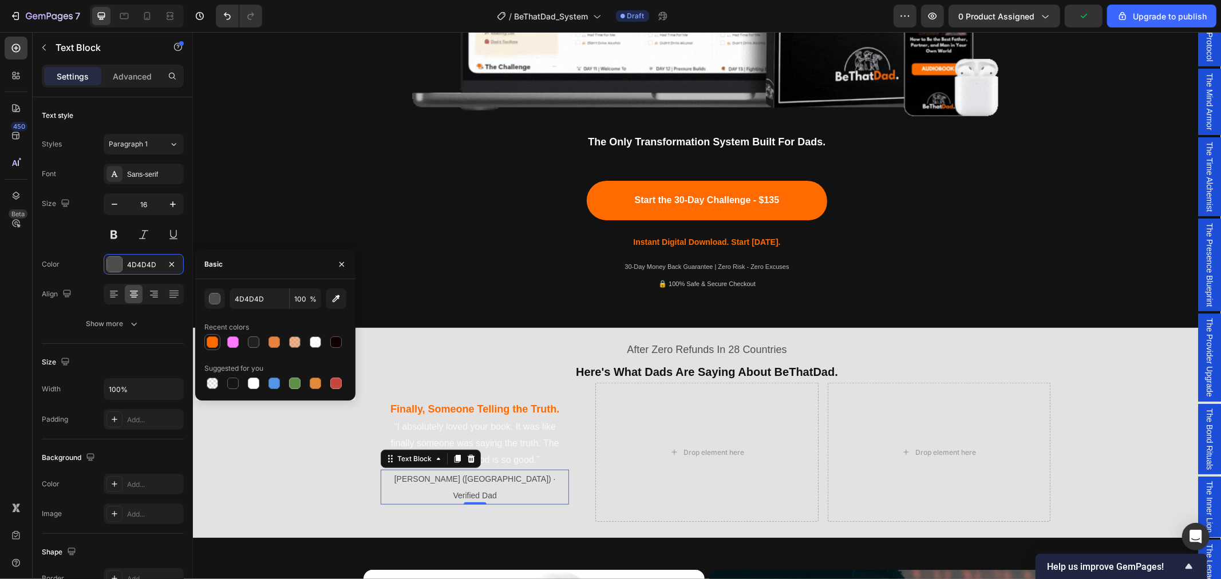
click at [208, 342] on div at bounding box center [212, 342] width 11 height 11
type input "FF6B00"
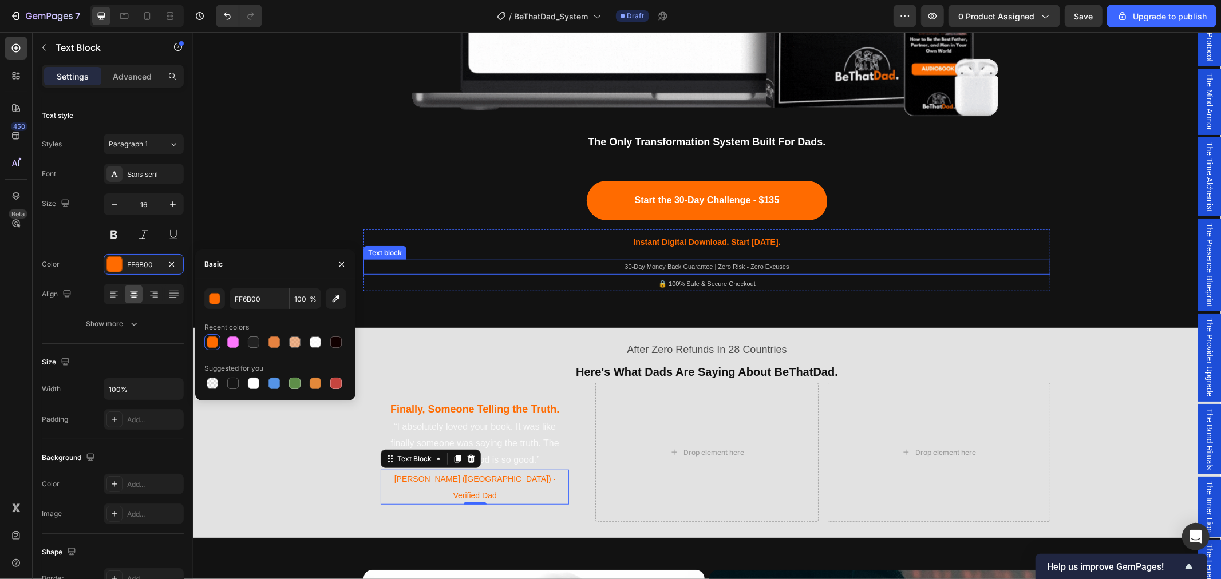
click at [383, 218] on div "Start the 30-Day Challenge - $135 Button" at bounding box center [706, 199] width 687 height 39
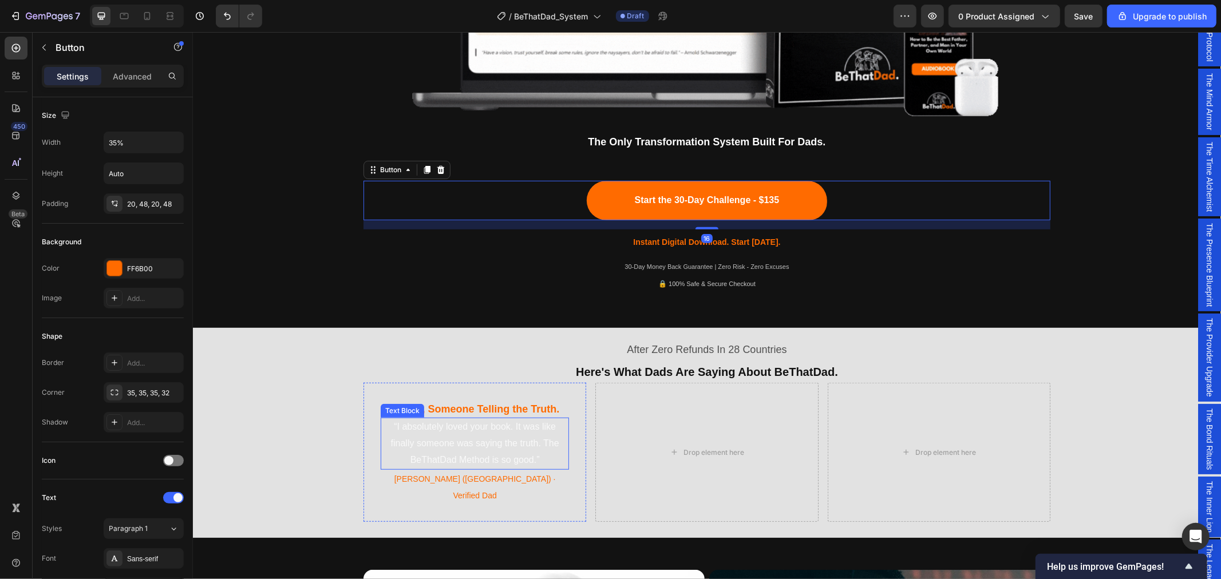
click at [447, 433] on p "“I absolutely loved your book. It was like finally someone was saying the truth…" at bounding box center [474, 442] width 186 height 49
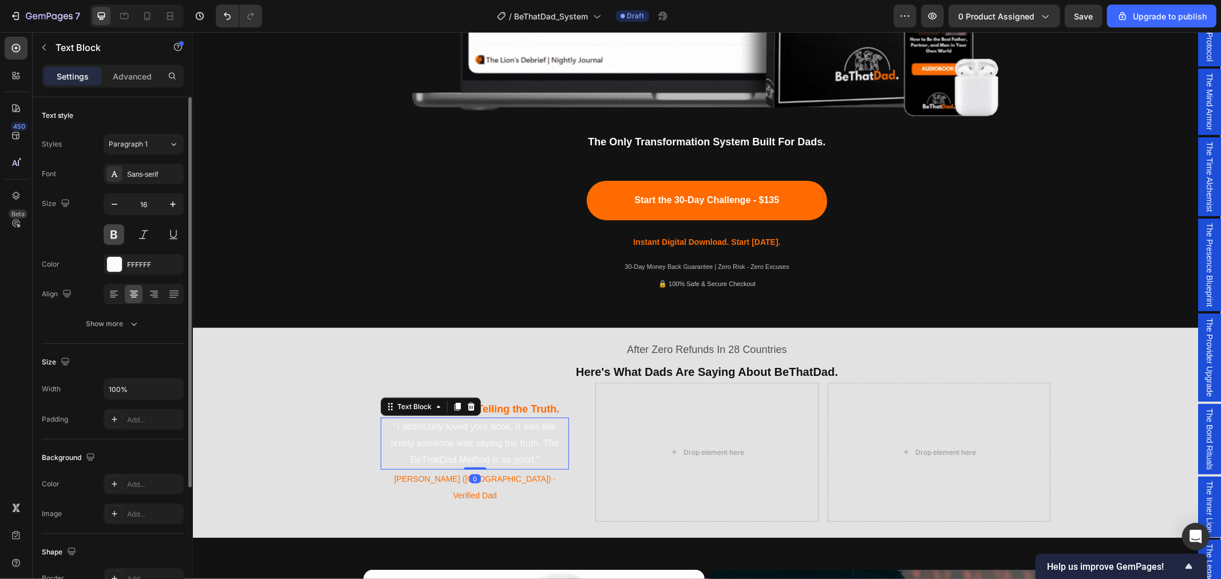
click at [110, 229] on button at bounding box center [114, 234] width 21 height 21
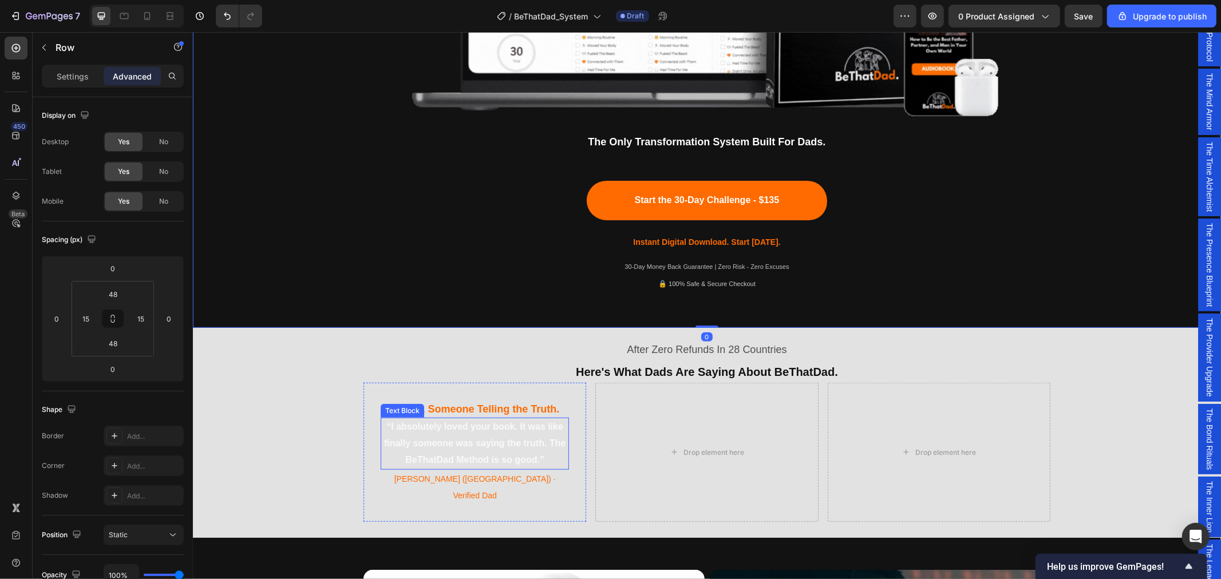
click at [486, 432] on p "“I absolutely loved your book. It was like finally someone was saying the truth…" at bounding box center [474, 442] width 186 height 49
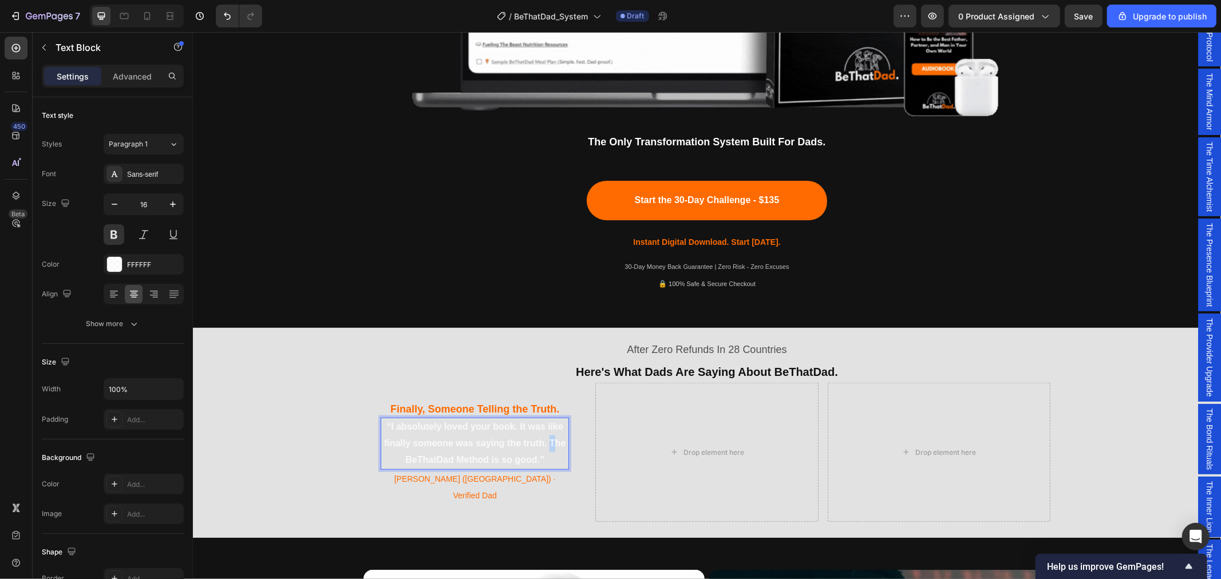
click at [546, 442] on p "“I absolutely loved your book. It was like finally someone was saying the truth…" at bounding box center [474, 442] width 186 height 49
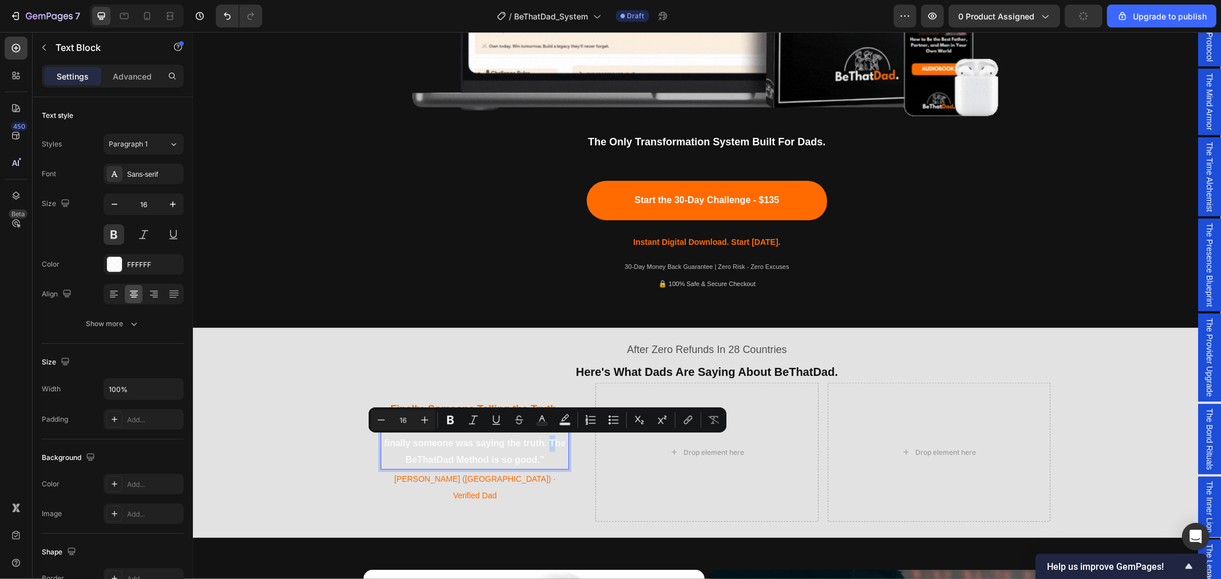
click at [547, 438] on p "“I absolutely loved your book. It was like finally someone was saying the truth…" at bounding box center [474, 442] width 186 height 49
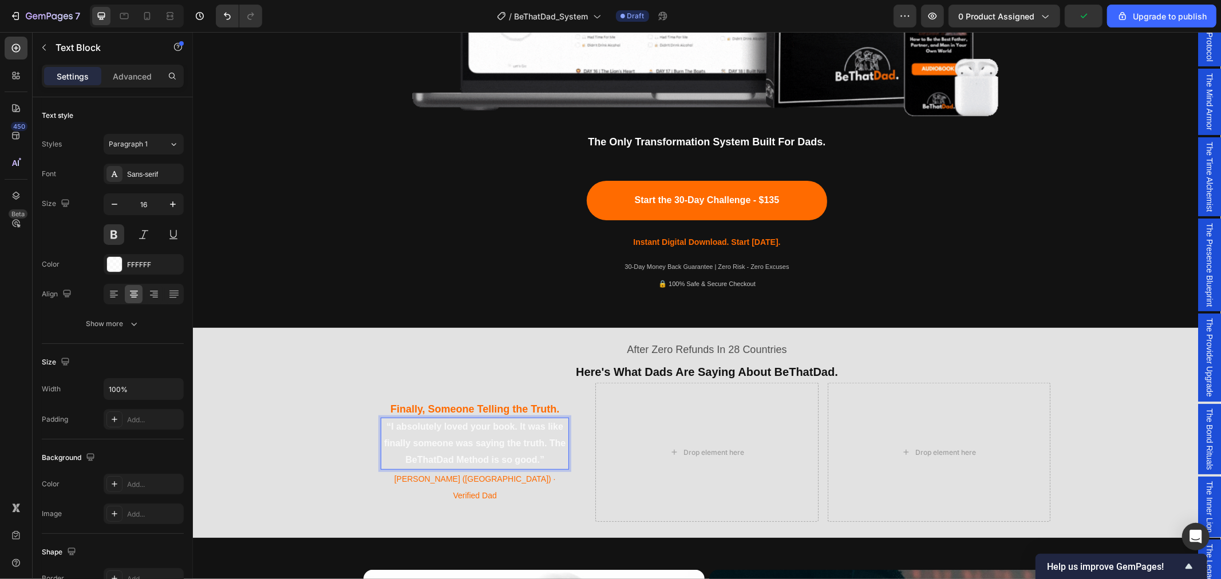
click at [544, 442] on p "“I absolutely loved your book. It was like finally someone was saying the truth…" at bounding box center [474, 442] width 186 height 49
click at [294, 392] on div "After Zero Refunds In 28 Countries Text Block ⁠⁠⁠⁠⁠⁠⁠ Here's What Dads Are Sayi…" at bounding box center [706, 430] width 1028 height 196
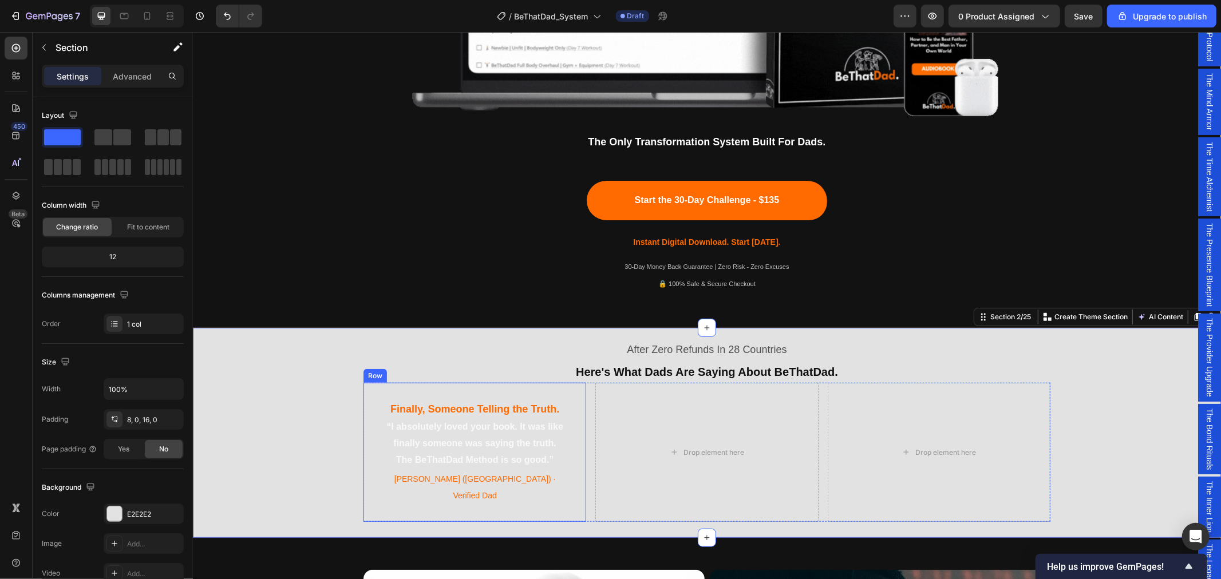
click at [370, 398] on div "⁠⁠⁠⁠⁠⁠⁠ Finally, Someone Telling the Truth. Heading “I absolutely loved your bo…" at bounding box center [474, 451] width 223 height 139
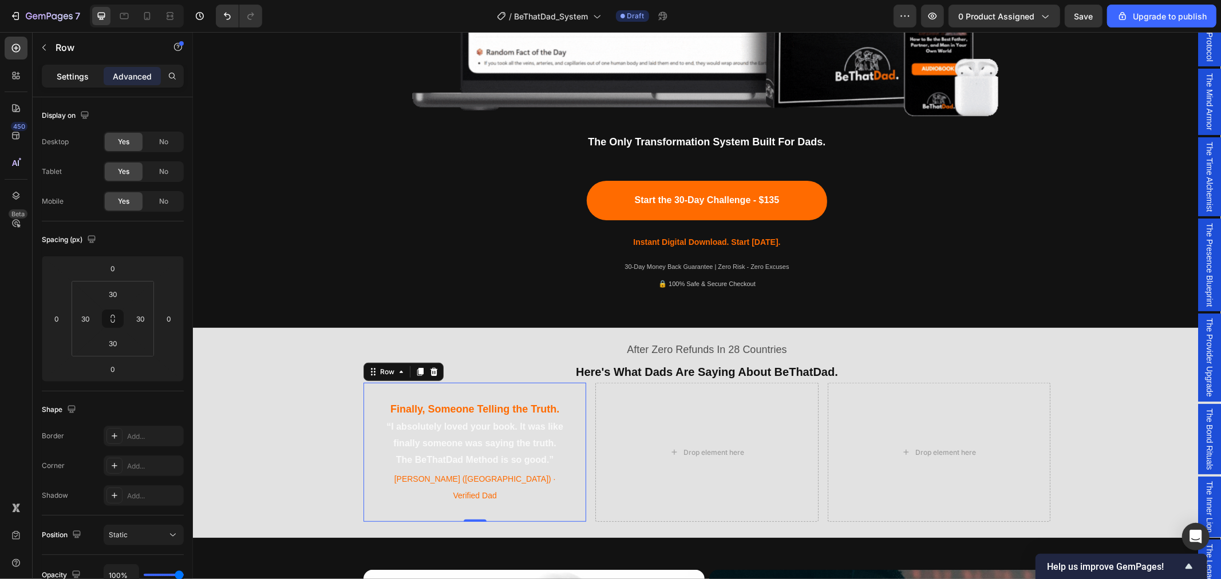
click at [83, 75] on p "Settings" at bounding box center [73, 76] width 32 height 12
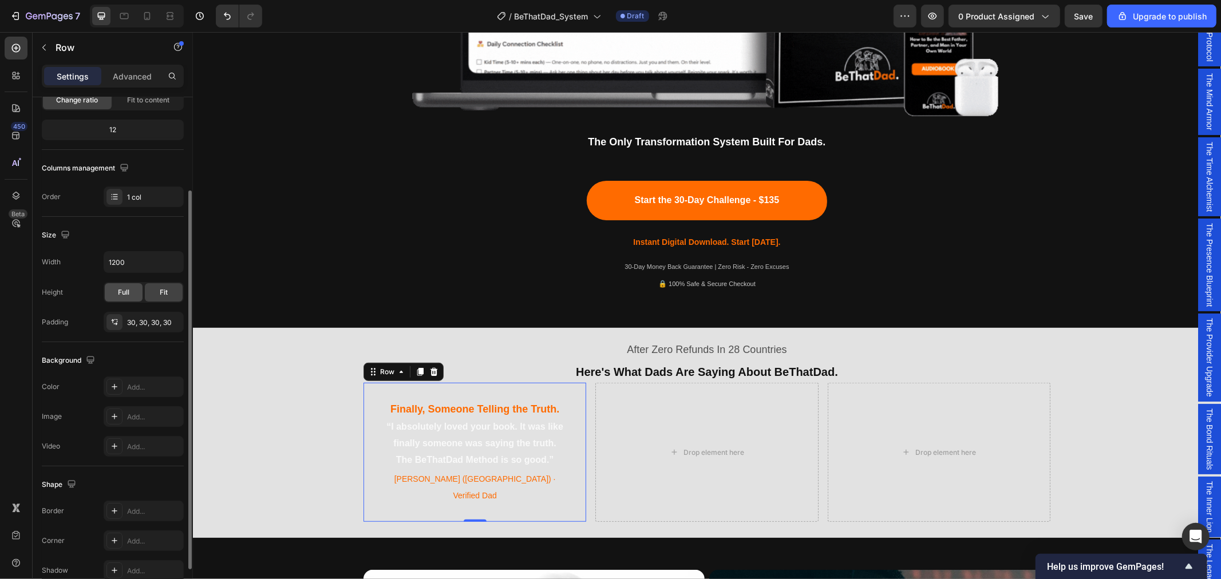
scroll to position [184, 0]
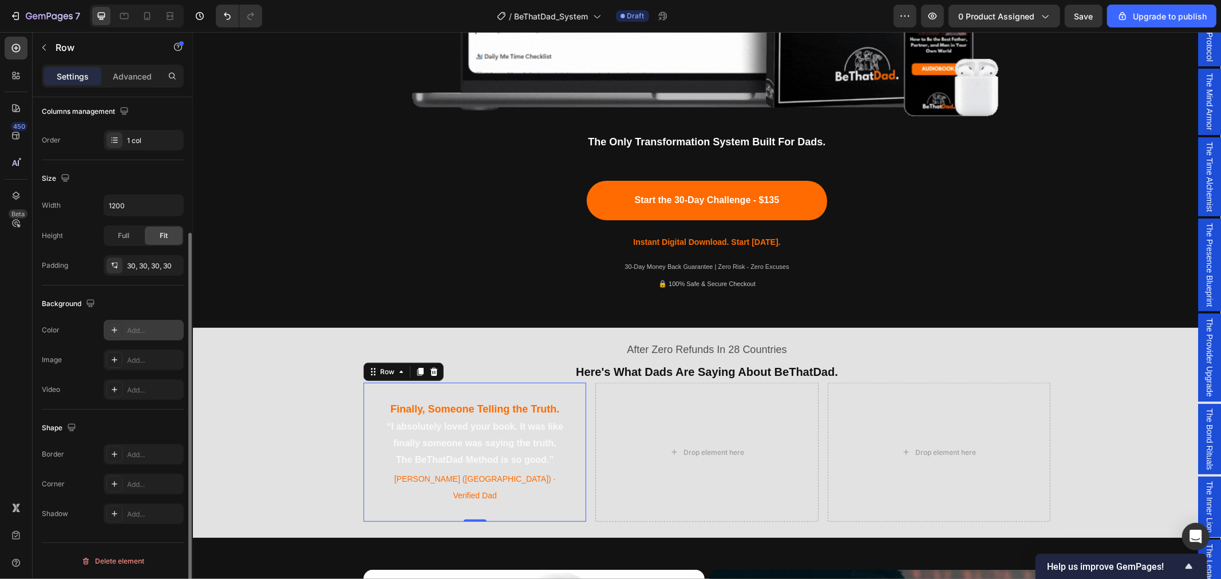
click at [142, 332] on div "Add..." at bounding box center [154, 331] width 54 height 10
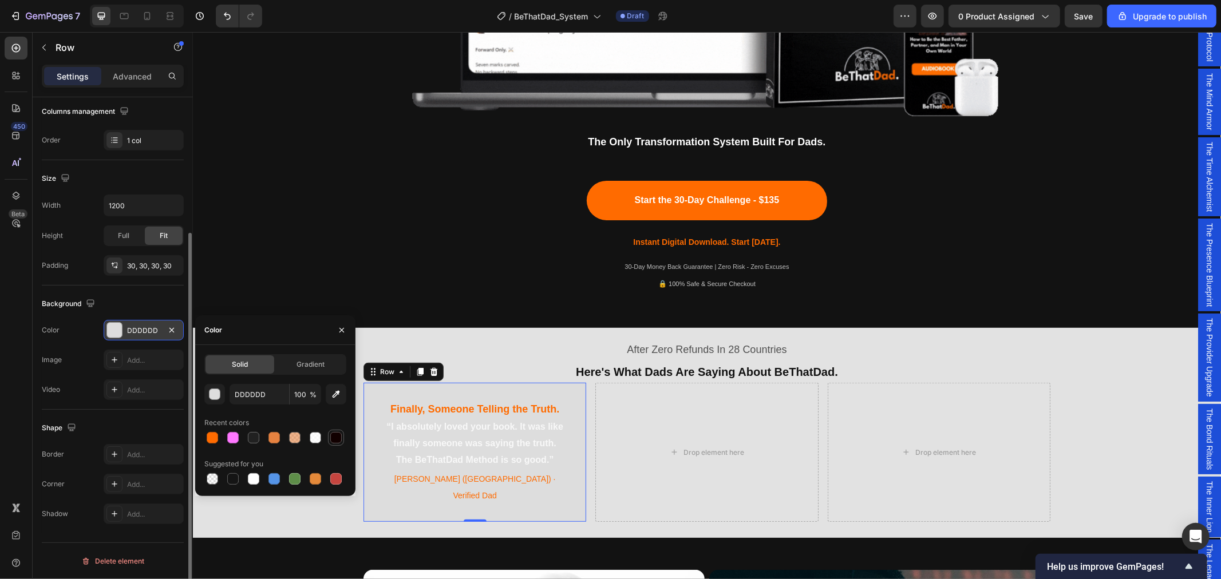
click at [335, 439] on div at bounding box center [335, 437] width 11 height 11
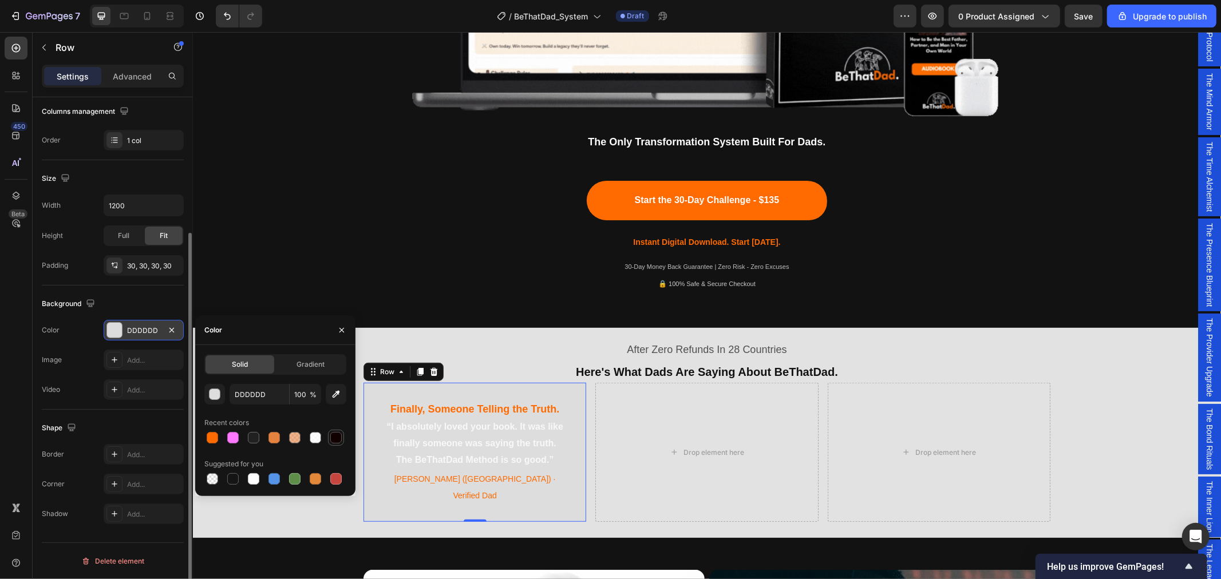
type input "110000"
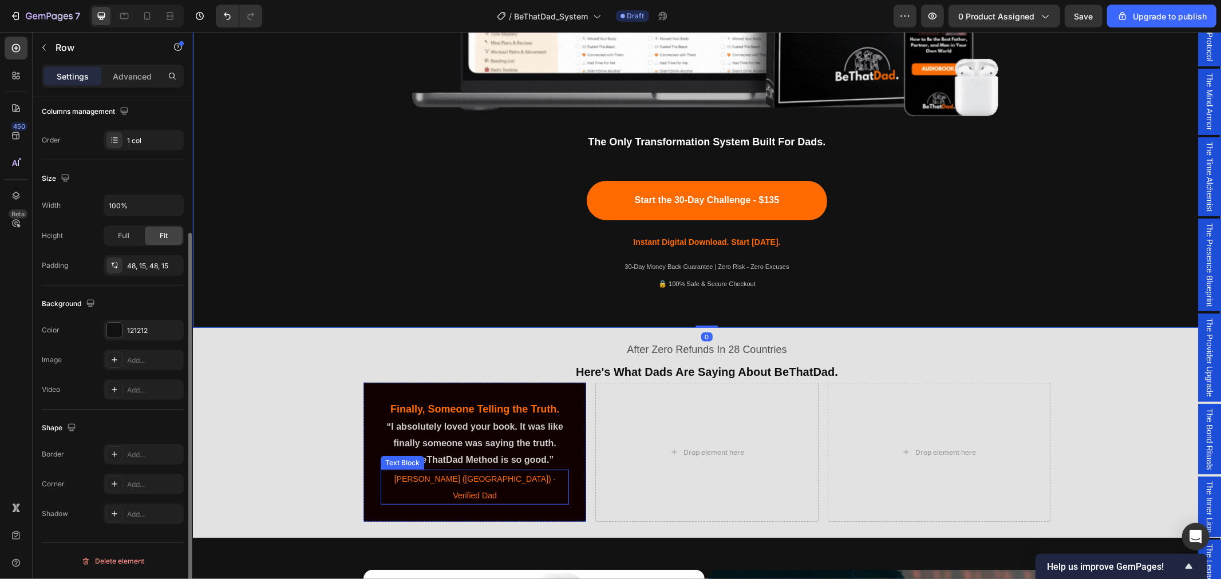
click at [460, 479] on span "[PERSON_NAME] ([GEOGRAPHIC_DATA]) · Verified Dad" at bounding box center [474, 487] width 161 height 26
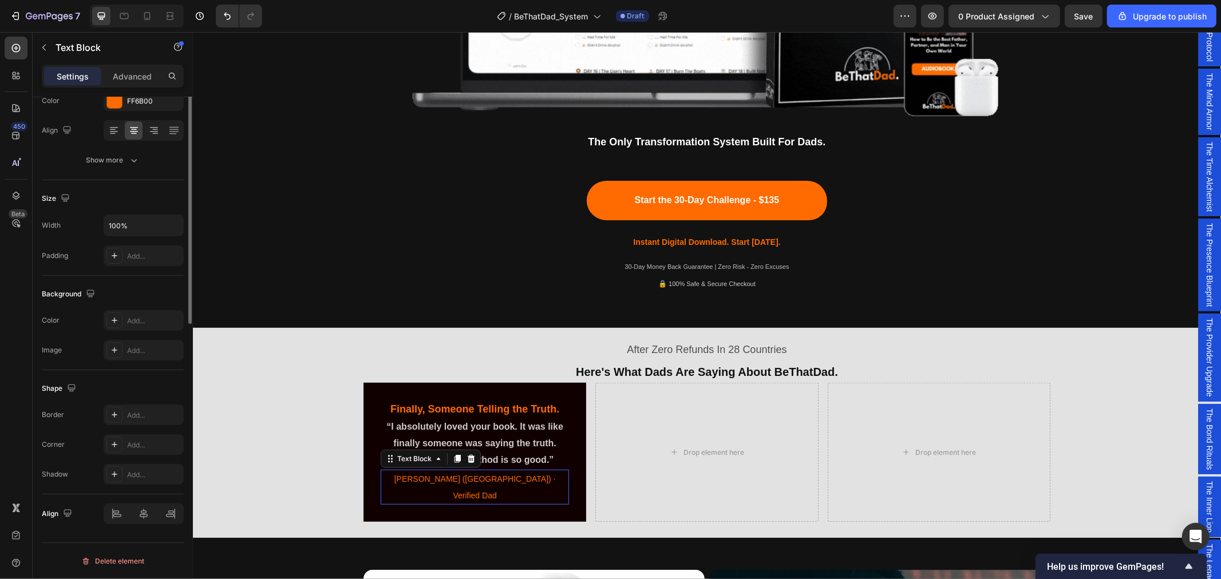
scroll to position [0, 0]
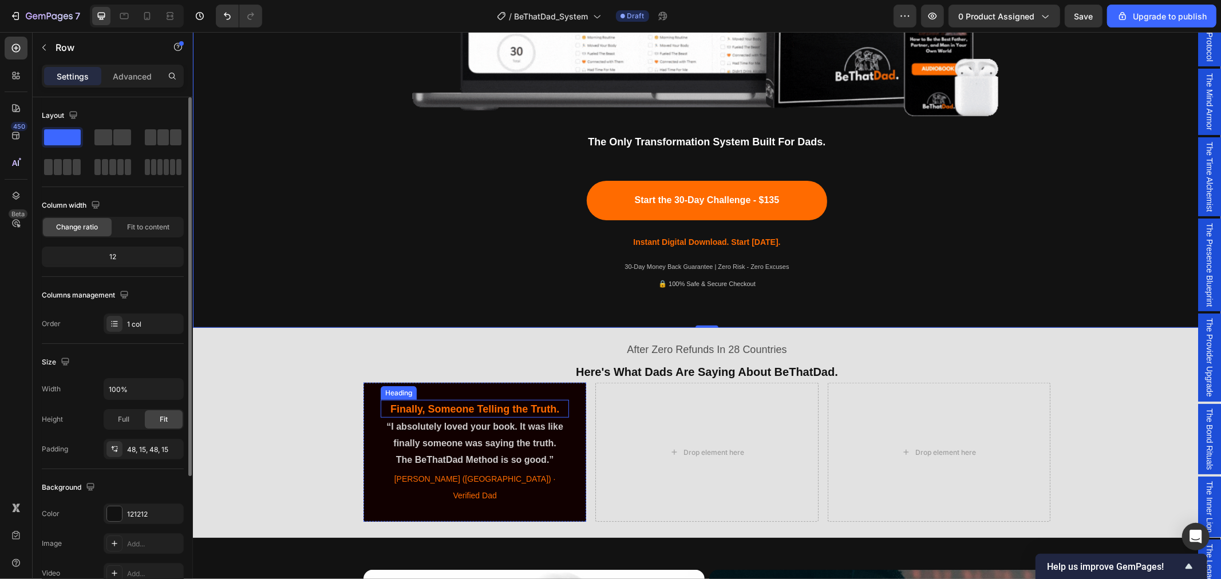
click at [477, 408] on span "Finally, Someone Telling the Truth." at bounding box center [474, 408] width 169 height 11
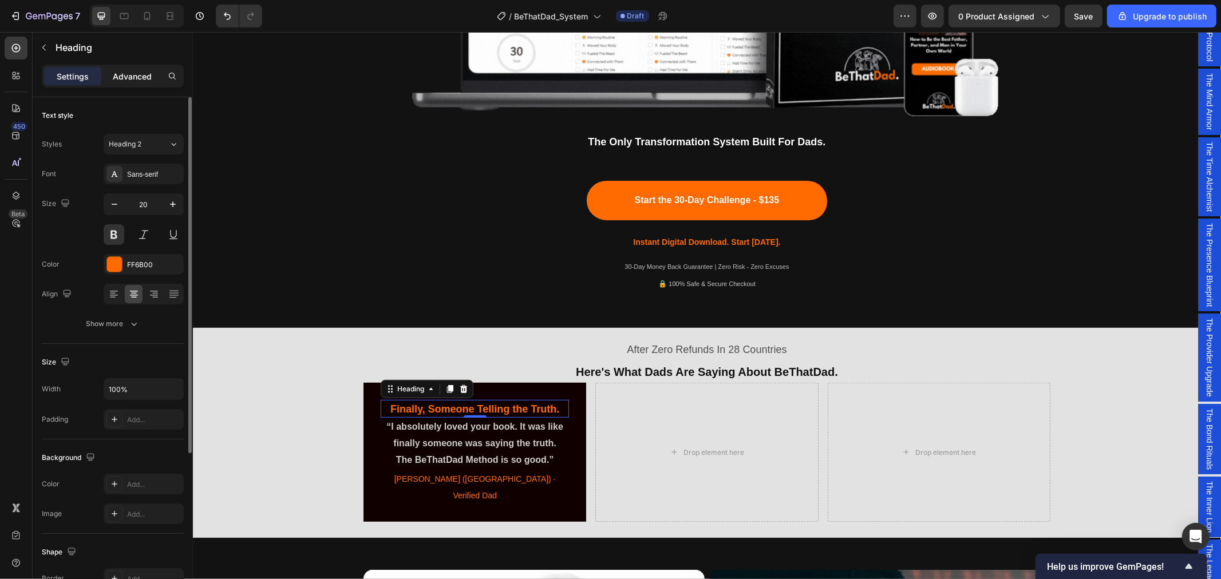
click at [134, 72] on p "Advanced" at bounding box center [132, 76] width 39 height 12
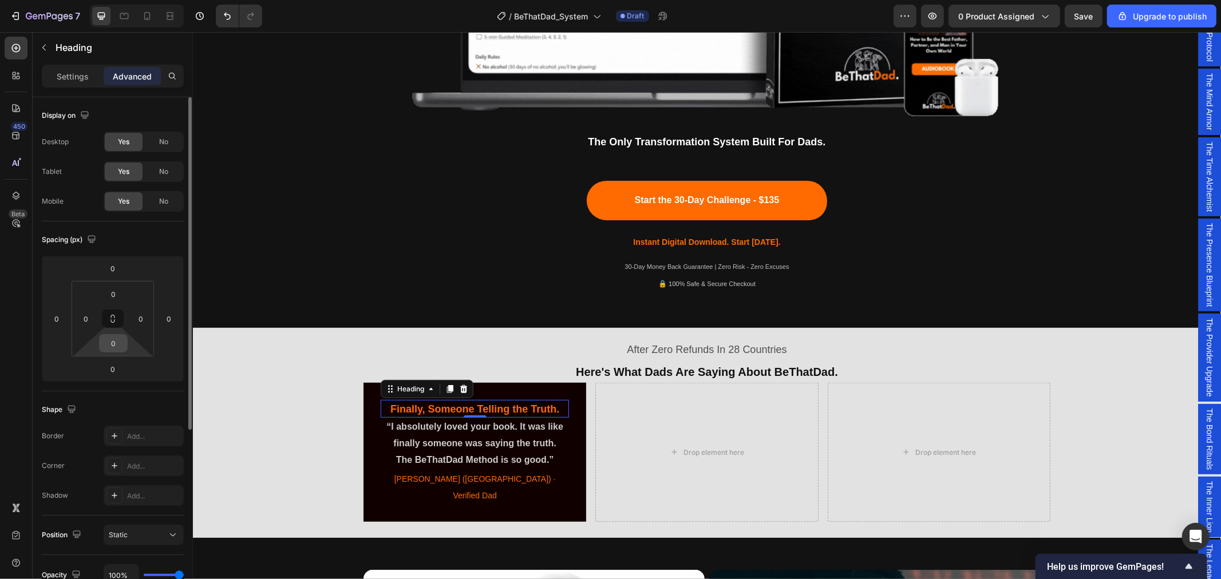
click at [119, 346] on input "0" at bounding box center [113, 343] width 23 height 17
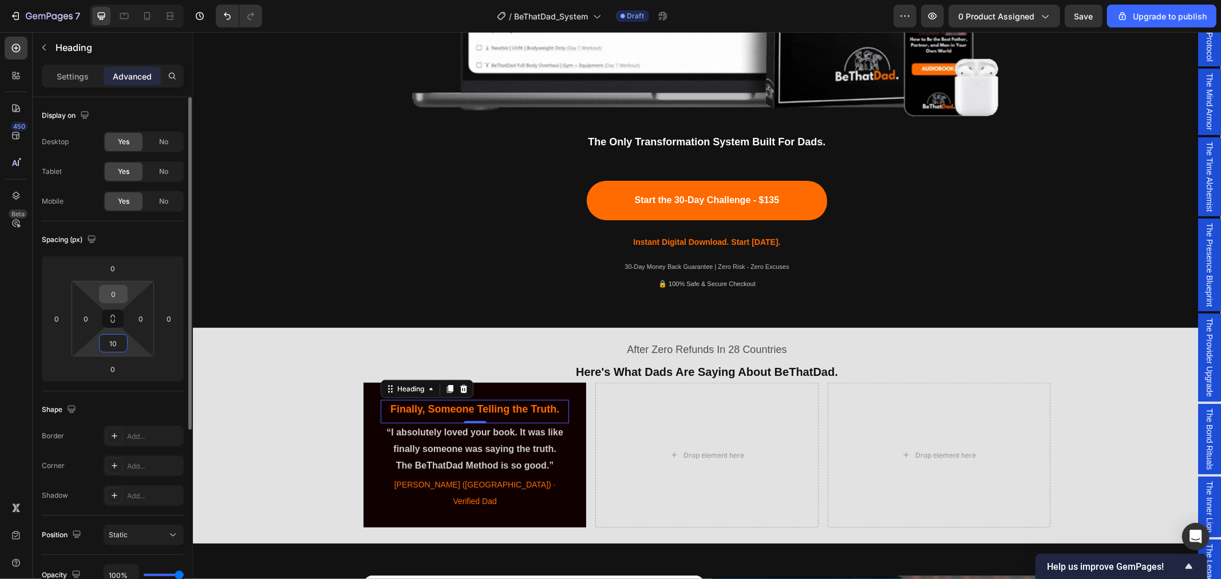
type input "10"
click at [117, 298] on input "0" at bounding box center [113, 294] width 23 height 17
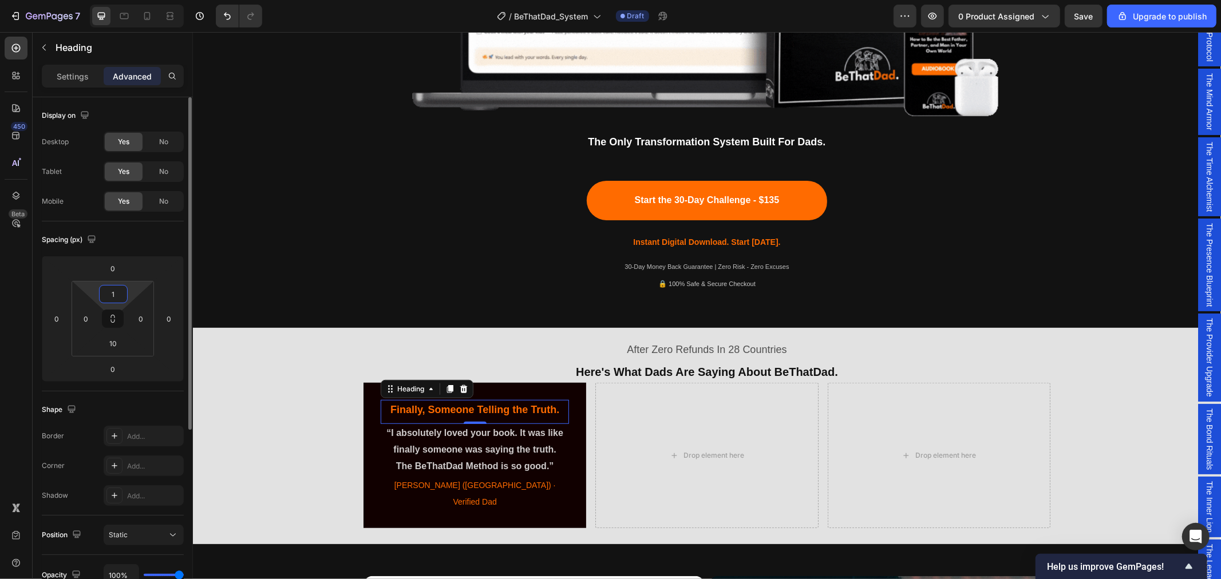
type input "10"
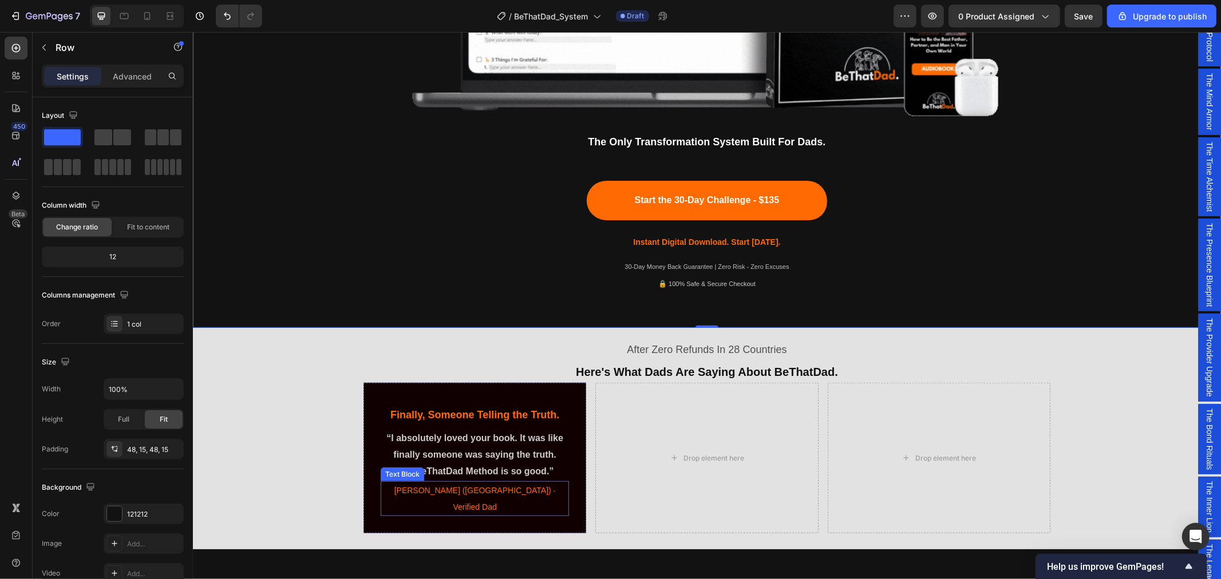
click at [476, 487] on span "[PERSON_NAME] ([GEOGRAPHIC_DATA]) · Verified Dad" at bounding box center [474, 498] width 161 height 26
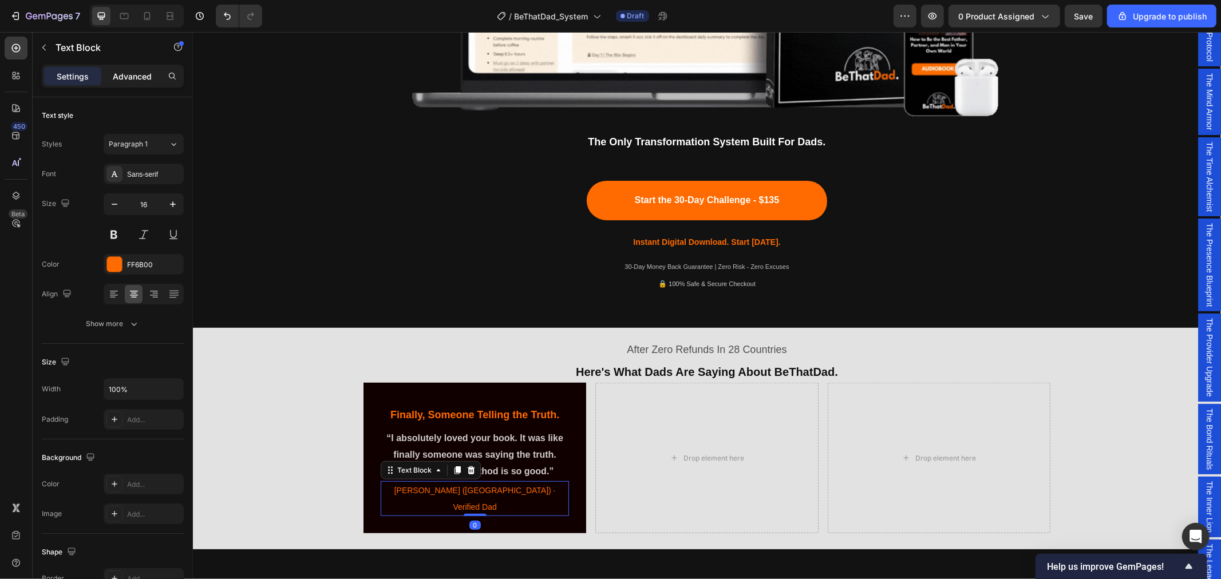
click at [130, 80] on p "Advanced" at bounding box center [132, 76] width 39 height 12
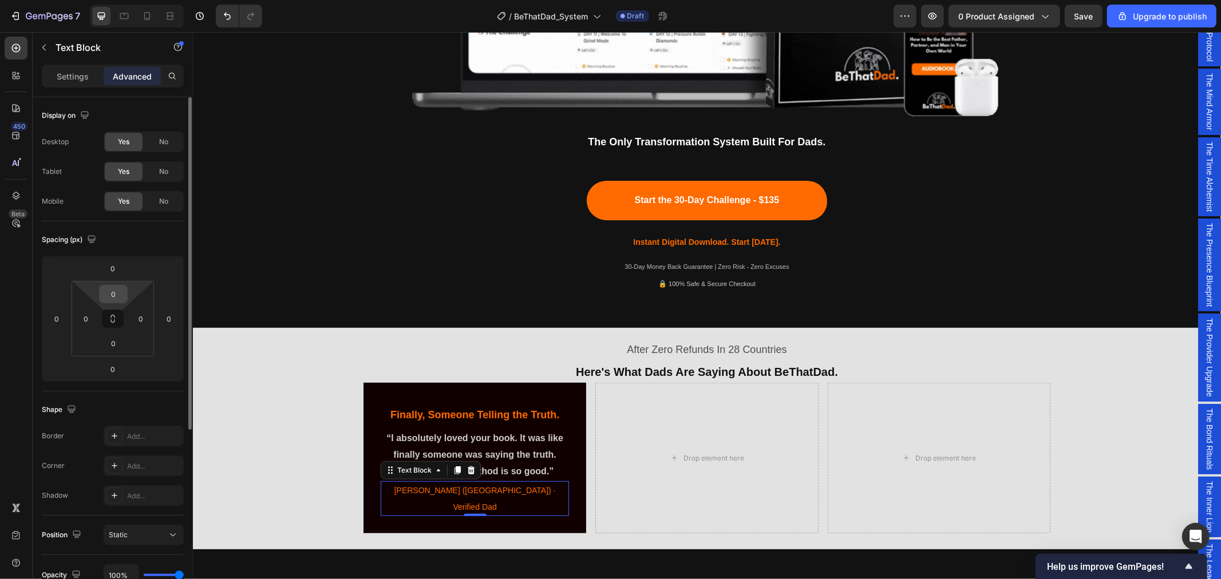
click at [118, 299] on input "0" at bounding box center [113, 294] width 23 height 17
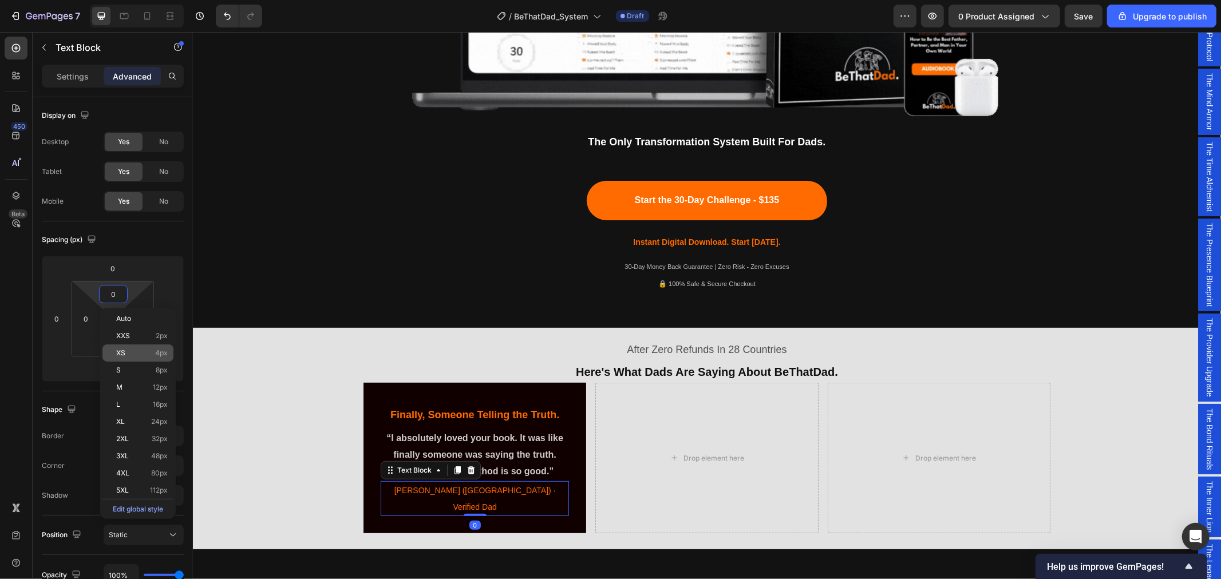
click at [132, 348] on div "XS 4px" at bounding box center [137, 353] width 71 height 17
type input "4"
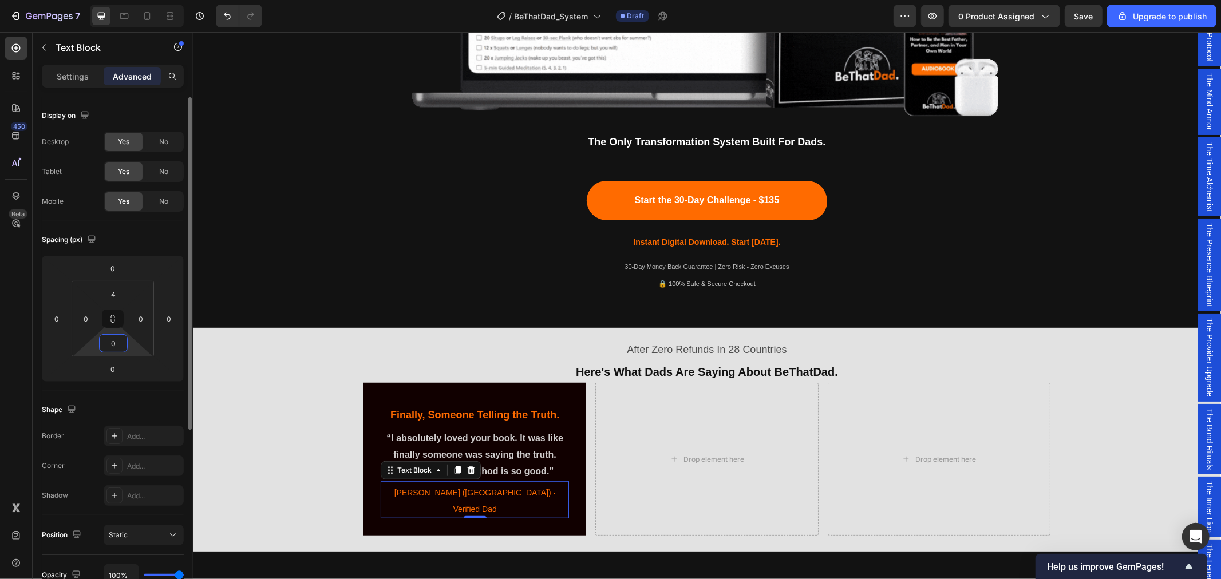
click at [112, 344] on input "0" at bounding box center [113, 343] width 23 height 17
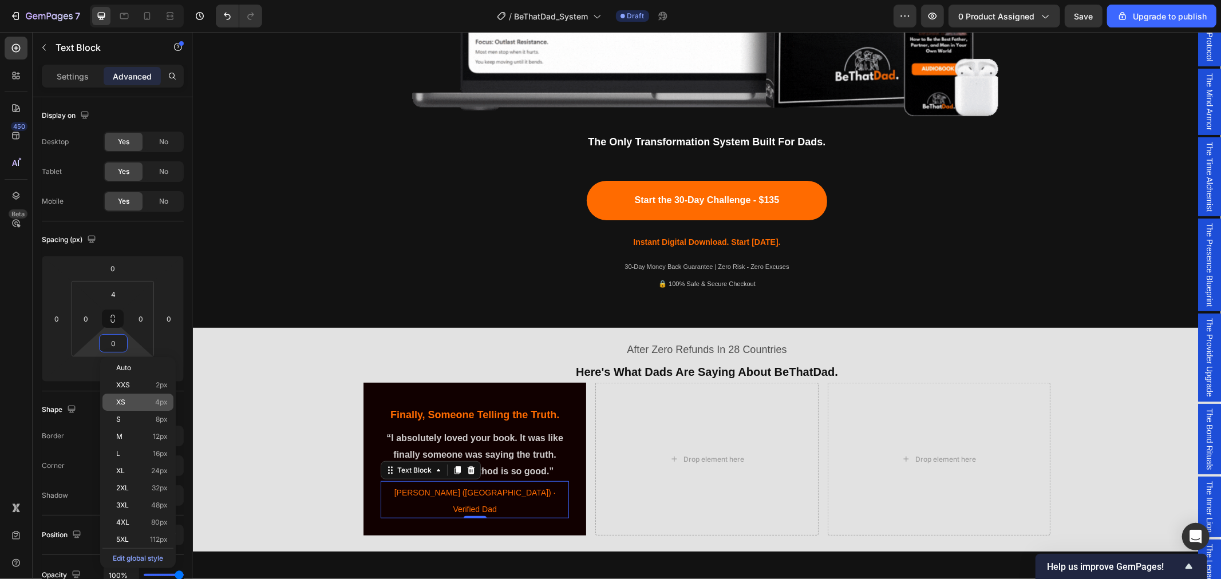
click at [130, 405] on p "XS 4px" at bounding box center [142, 402] width 52 height 8
type input "4"
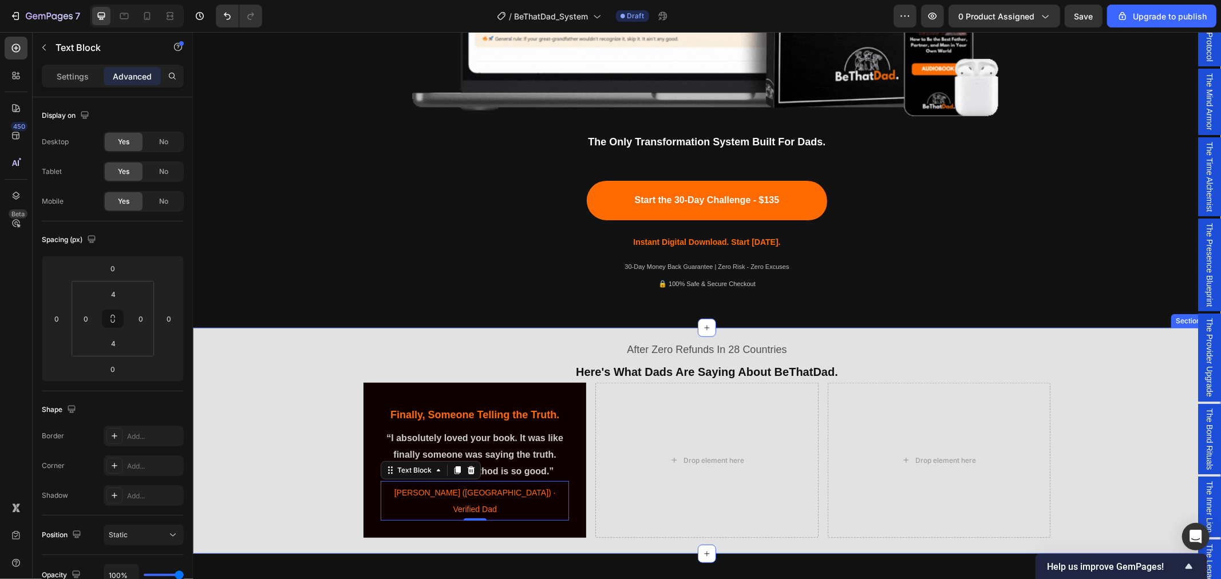
click at [253, 350] on div "After Zero Refunds In 28 Countries Text Block ⁠⁠⁠⁠⁠⁠⁠ Here's What Dads Are Sayi…" at bounding box center [706, 438] width 1028 height 212
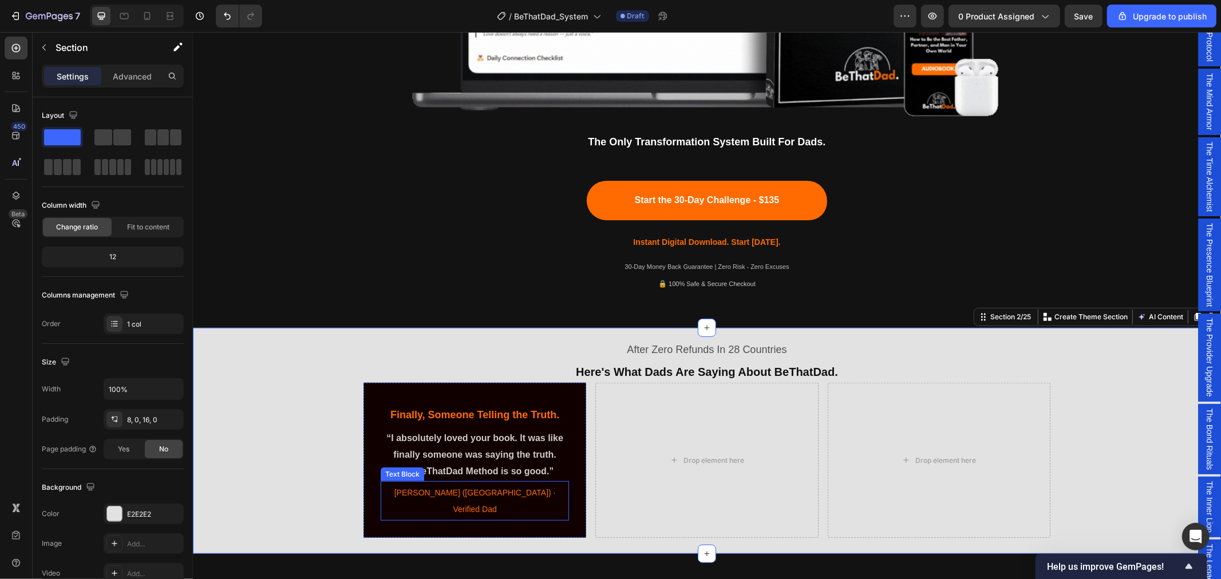
click at [484, 496] on p "[PERSON_NAME] ([GEOGRAPHIC_DATA]) · Verified Dad" at bounding box center [474, 500] width 186 height 33
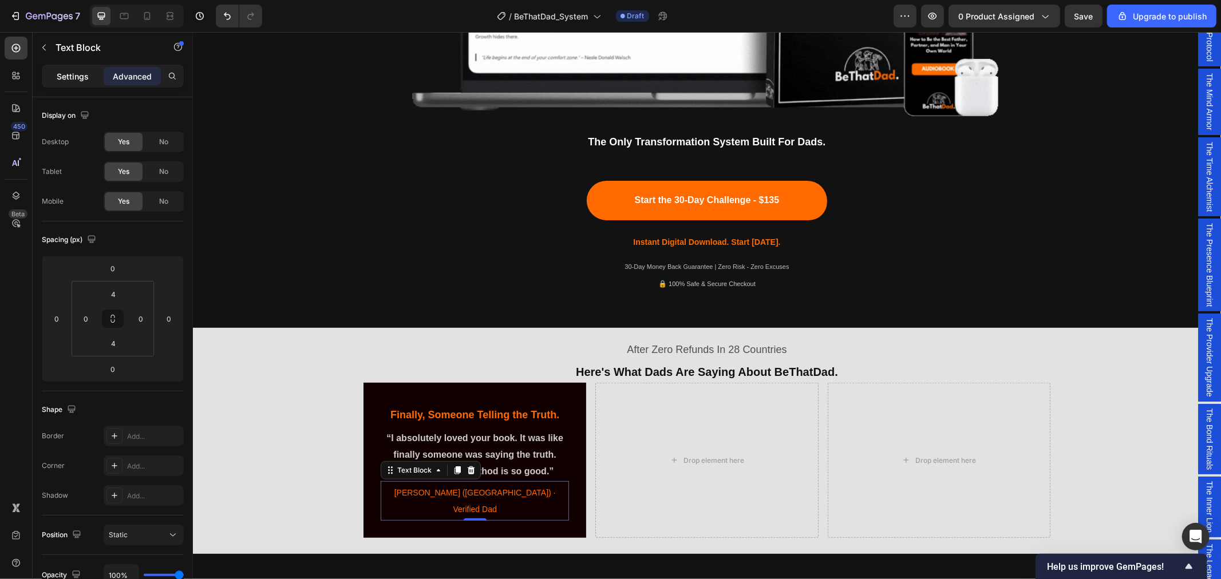
click at [60, 70] on p "Settings" at bounding box center [73, 76] width 32 height 12
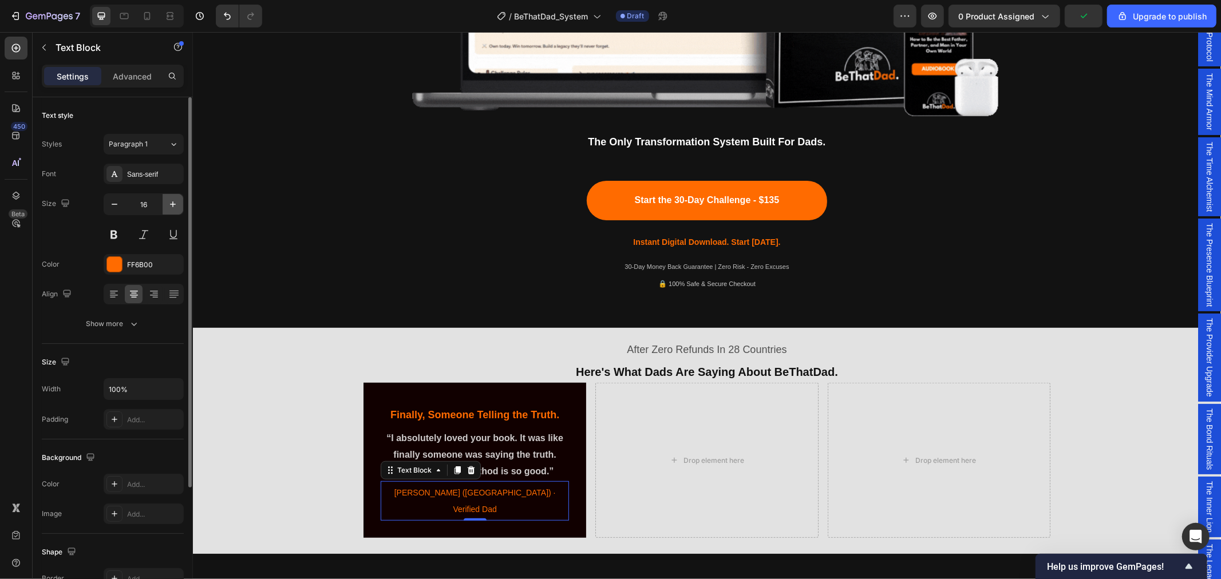
click at [173, 208] on icon "button" at bounding box center [172, 204] width 11 height 11
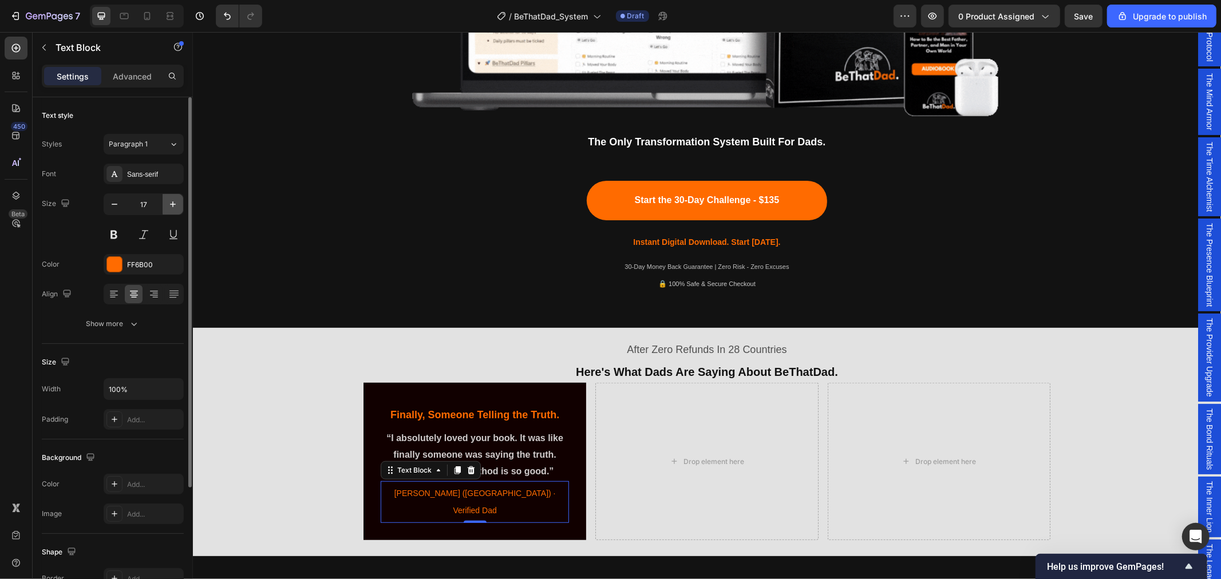
click at [173, 208] on icon "button" at bounding box center [172, 204] width 11 height 11
type input "18"
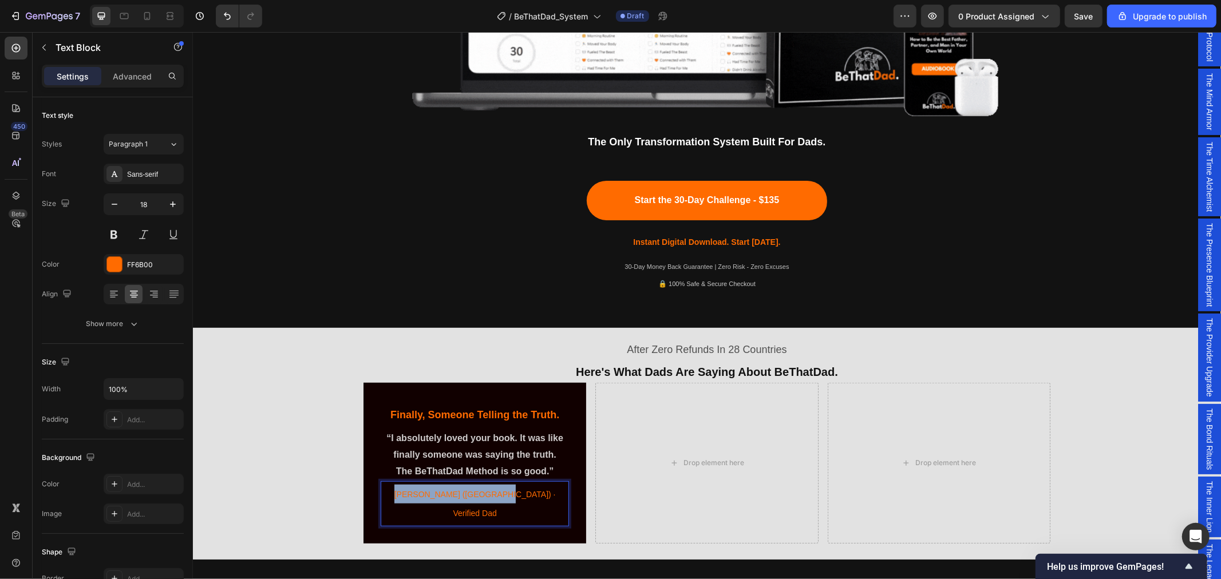
drag, startPoint x: 517, startPoint y: 496, endPoint x: 420, endPoint y: 492, distance: 97.4
click at [420, 492] on p "[PERSON_NAME] ([GEOGRAPHIC_DATA]) · Verified Dad" at bounding box center [474, 503] width 186 height 38
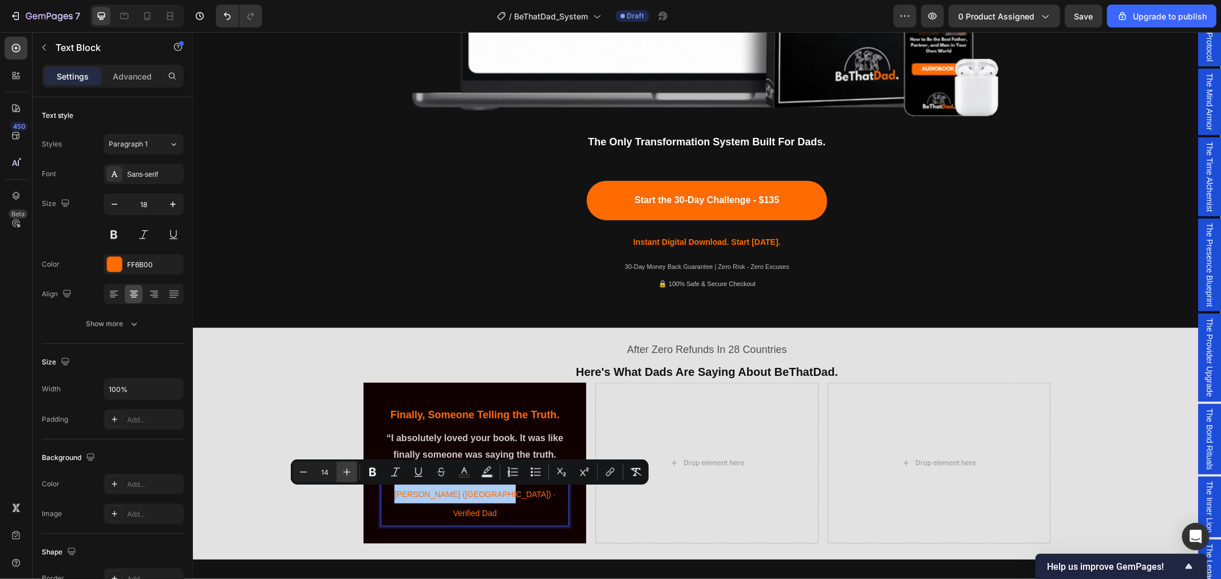
click at [342, 473] on icon "Editor contextual toolbar" at bounding box center [346, 471] width 11 height 11
type input "16"
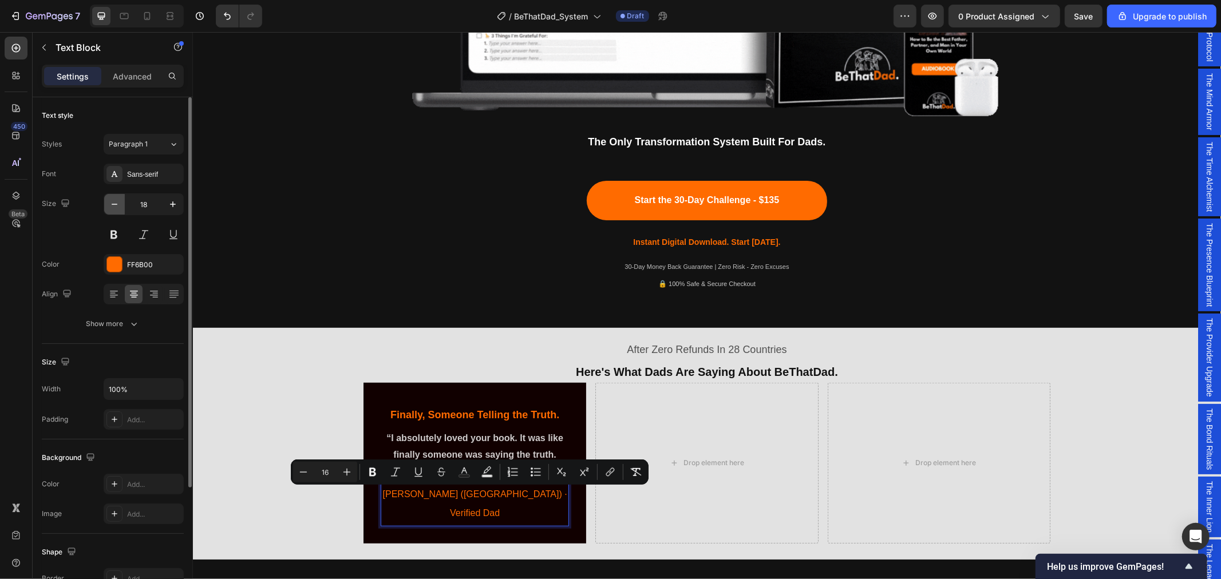
click at [118, 202] on icon "button" at bounding box center [114, 204] width 11 height 11
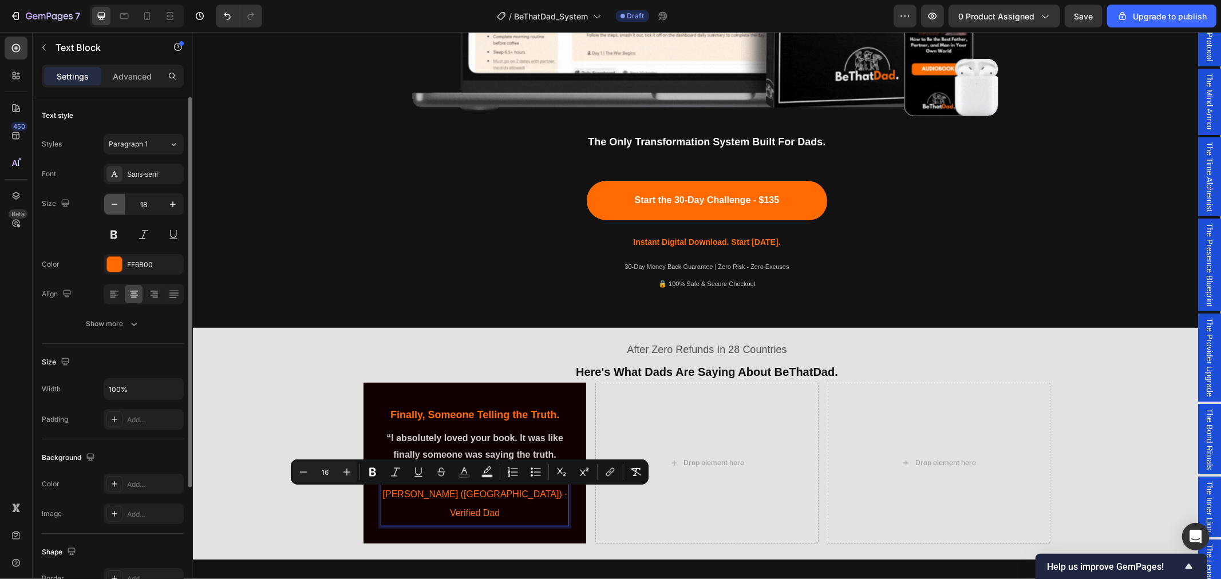
click at [118, 202] on icon "button" at bounding box center [114, 204] width 11 height 11
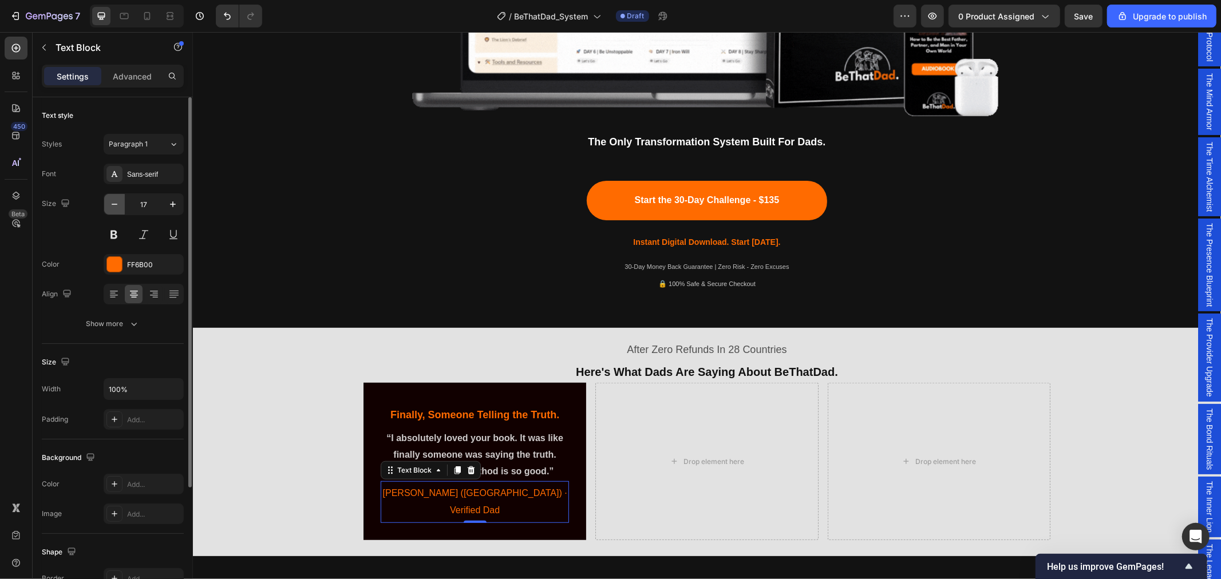
type input "16"
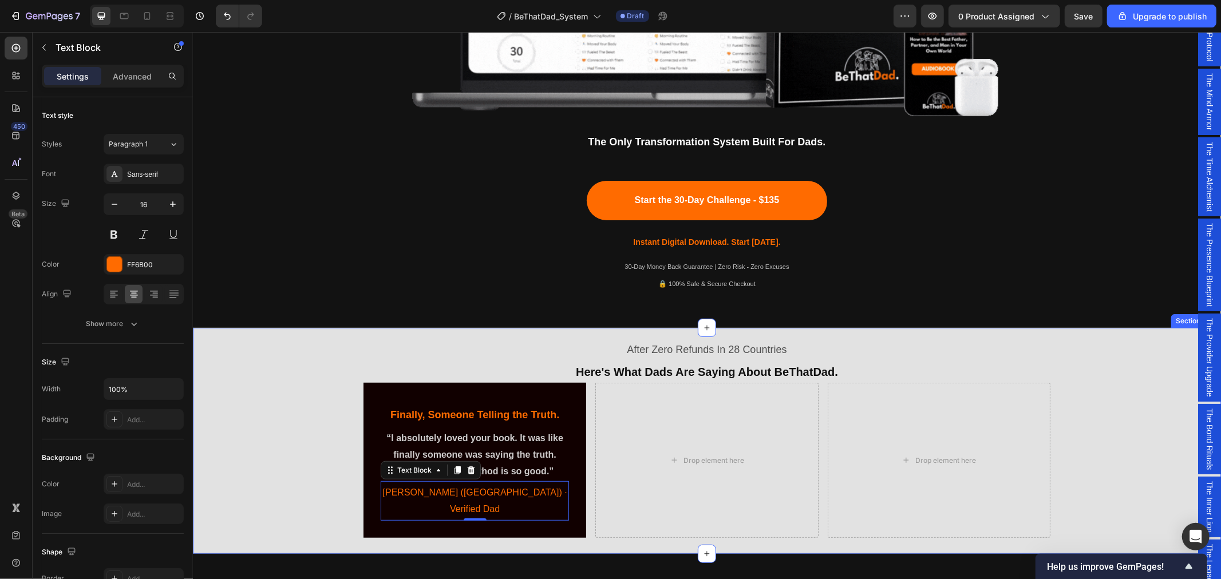
click at [266, 329] on div "After Zero Refunds In 28 Countries Text Block ⁠⁠⁠⁠⁠⁠⁠ Here's What Dads Are Sayi…" at bounding box center [706, 440] width 1028 height 226
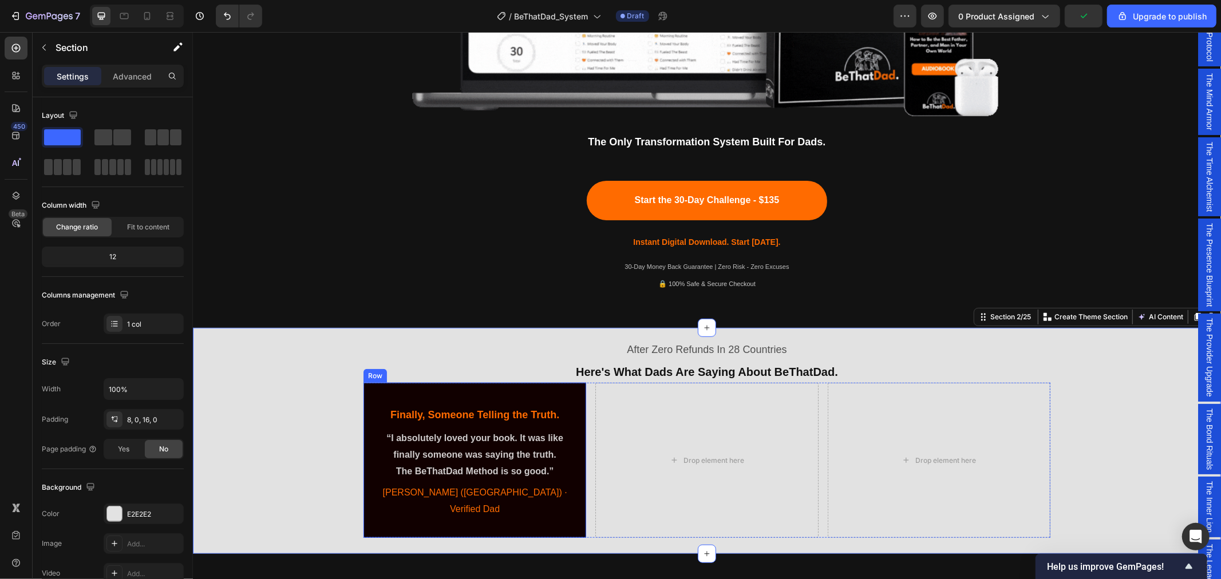
click at [370, 505] on div "⁠⁠⁠⁠⁠⁠⁠ Finally, Someone Telling the Truth. Heading “I absolutely loved your bo…" at bounding box center [474, 459] width 223 height 155
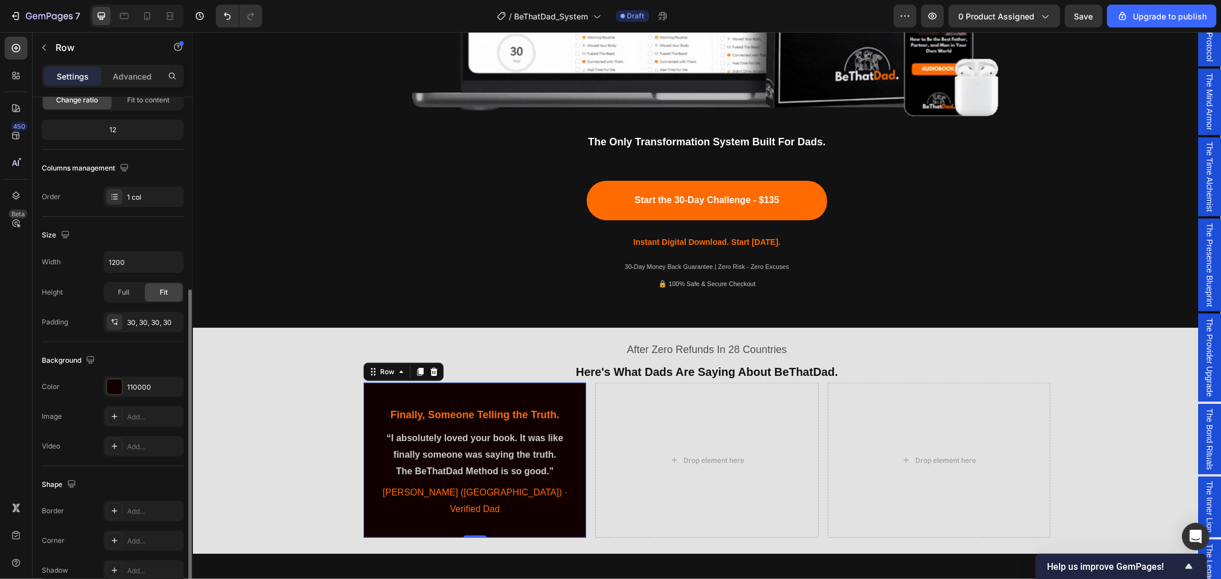
scroll to position [184, 0]
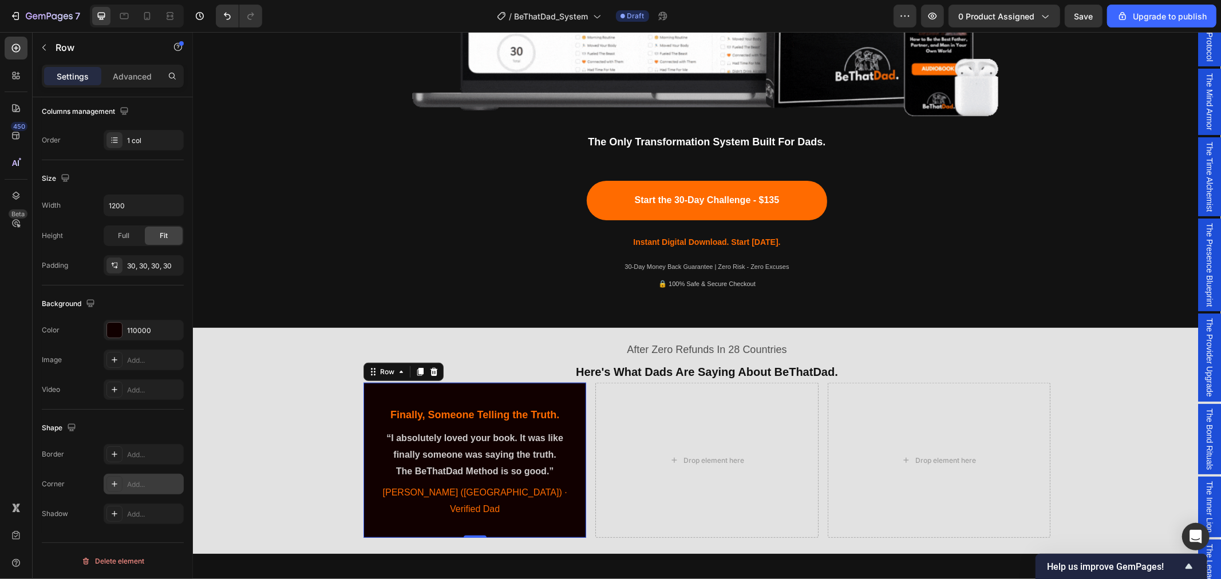
click at [151, 484] on div "Add..." at bounding box center [154, 485] width 54 height 10
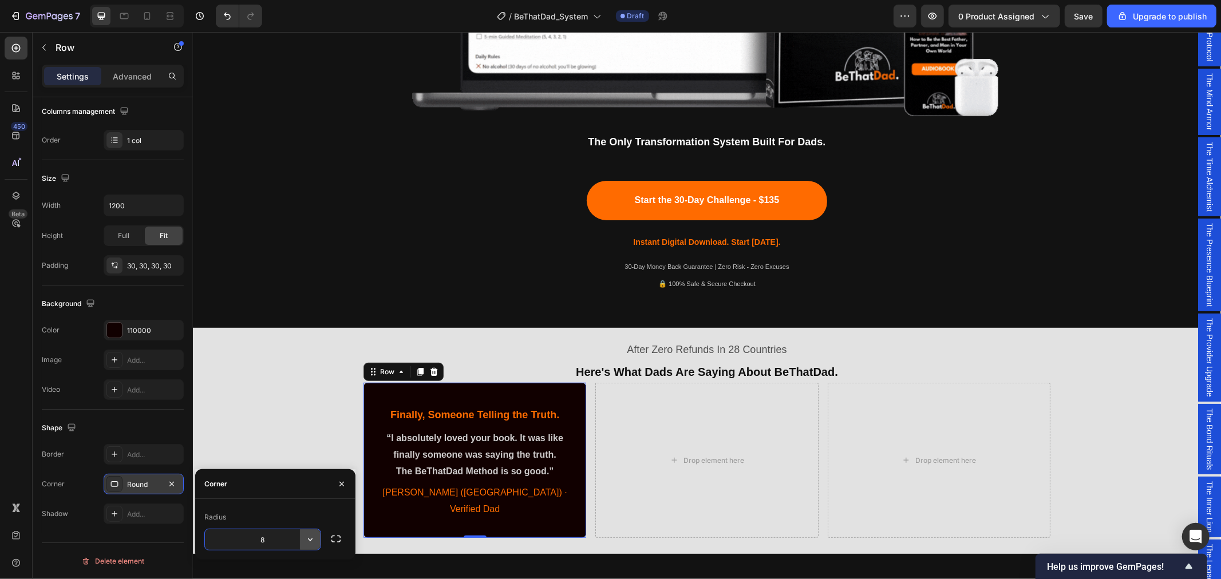
click at [307, 540] on icon "button" at bounding box center [310, 539] width 11 height 11
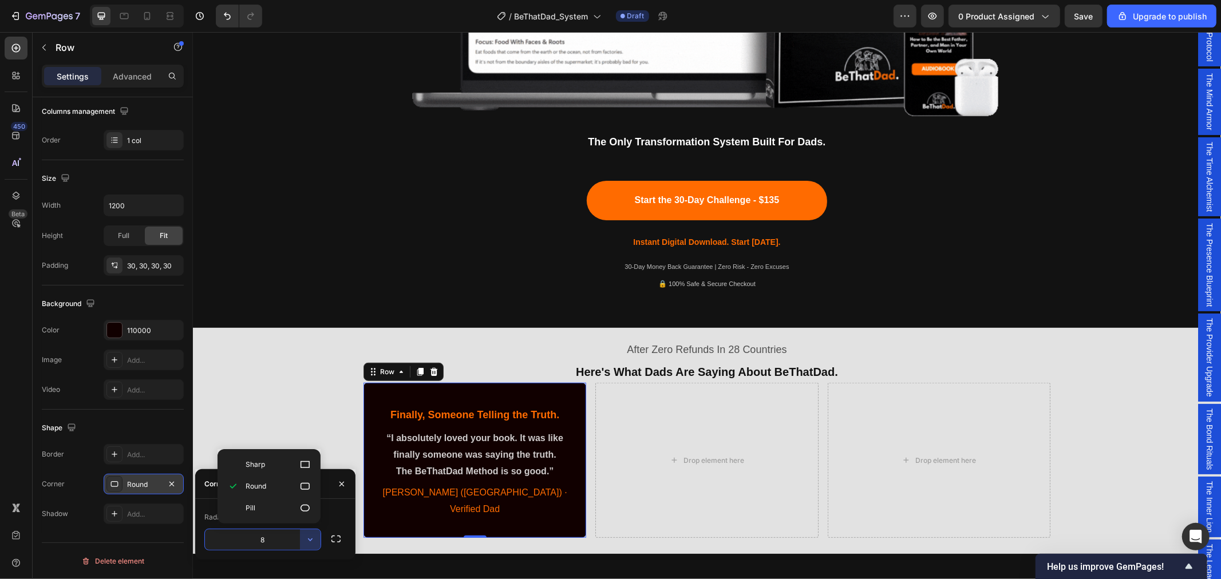
click at [279, 540] on input "8" at bounding box center [263, 539] width 116 height 21
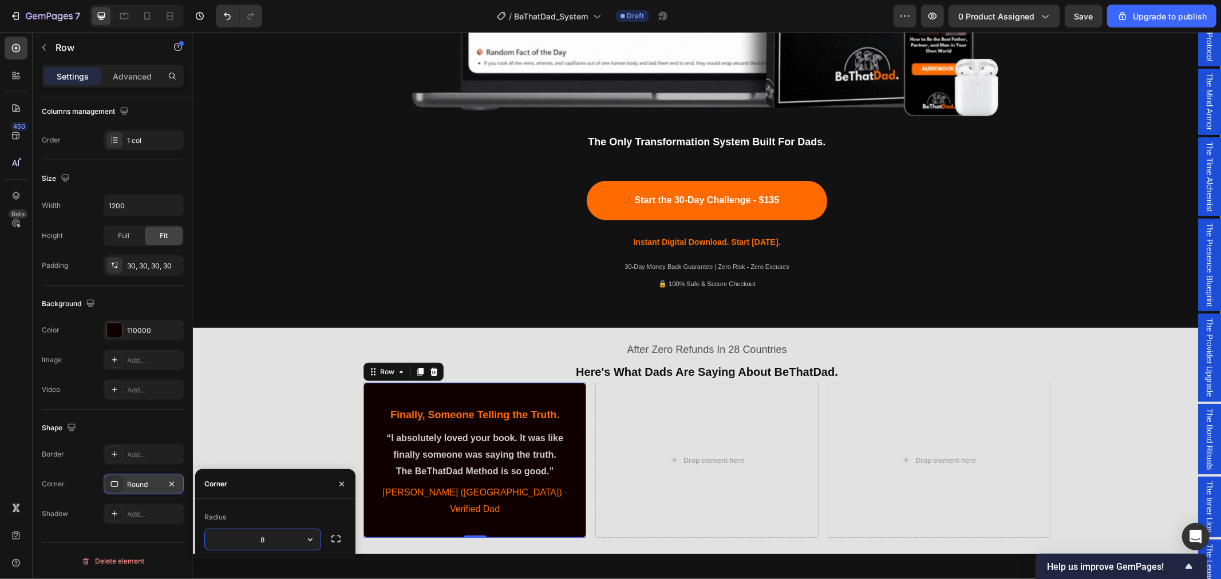
click at [264, 541] on input "8" at bounding box center [263, 539] width 116 height 21
click at [261, 540] on input "8" at bounding box center [263, 539] width 116 height 21
click at [264, 539] on input "8" at bounding box center [263, 539] width 116 height 21
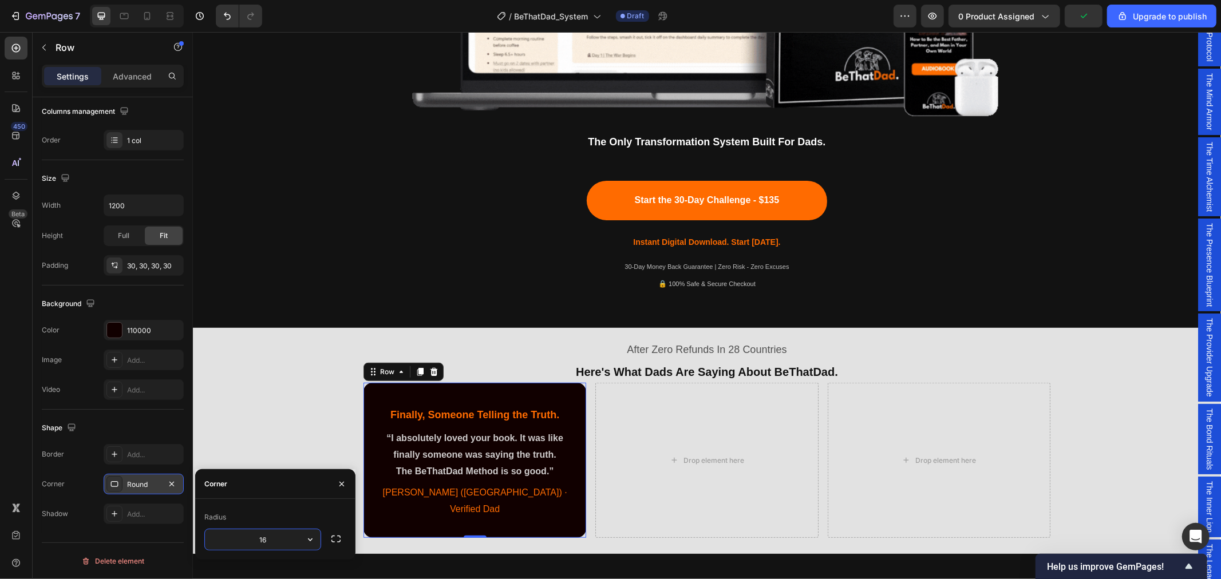
click at [264, 540] on input "16" at bounding box center [263, 539] width 116 height 21
type input "24"
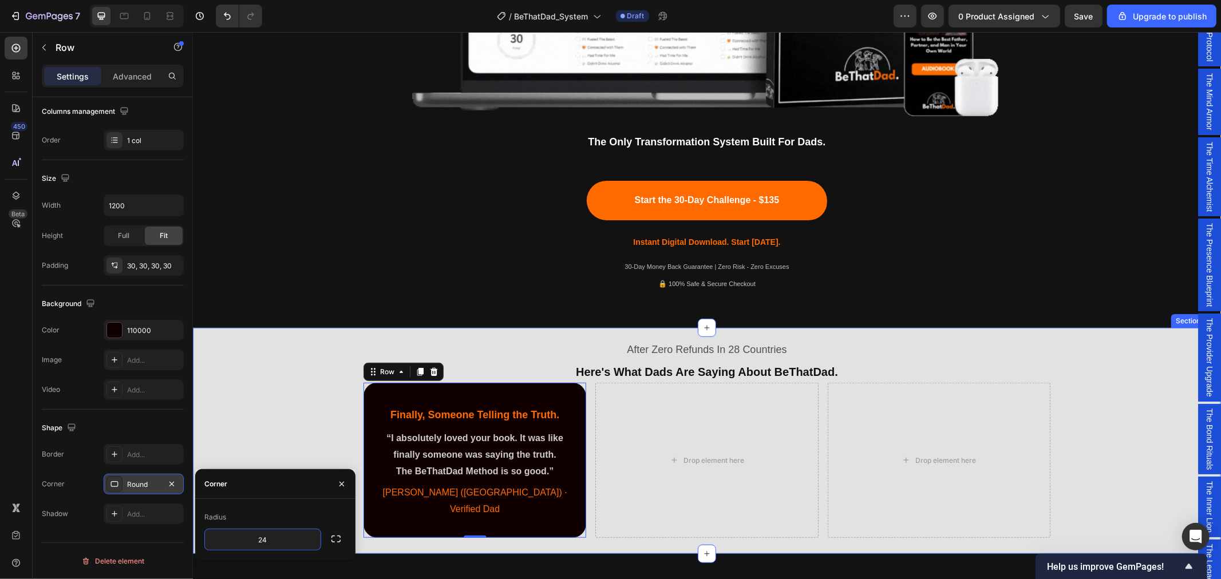
click at [242, 379] on div "After Zero Refunds In 28 Countries Text Block ⁠⁠⁠⁠⁠⁠⁠ Here's What Dads Are Sayi…" at bounding box center [706, 438] width 1028 height 212
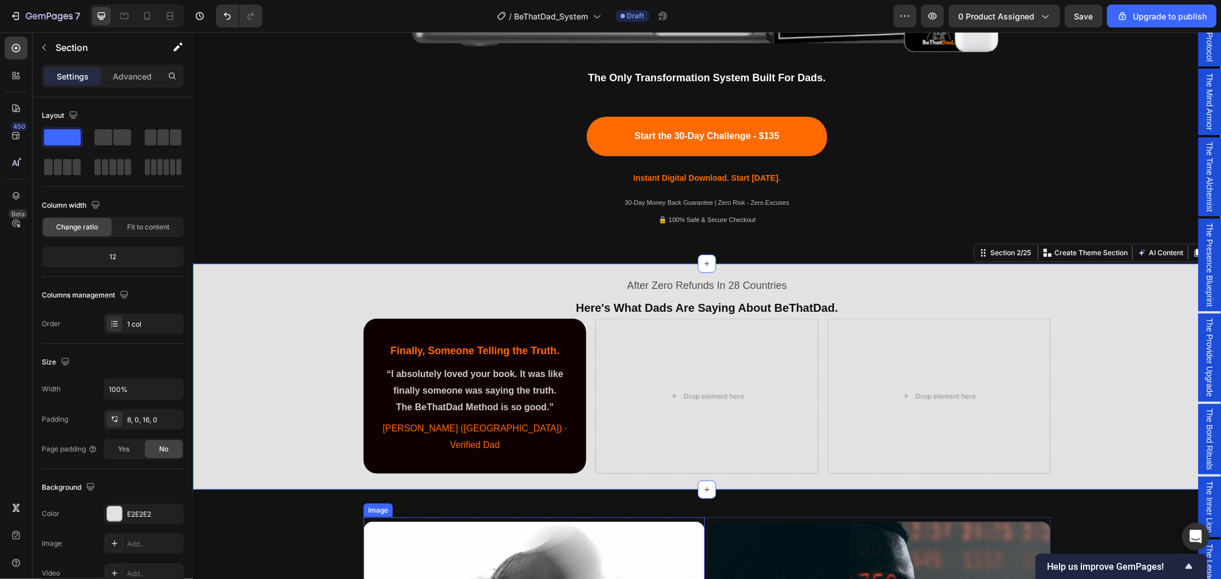
scroll to position [508, 0]
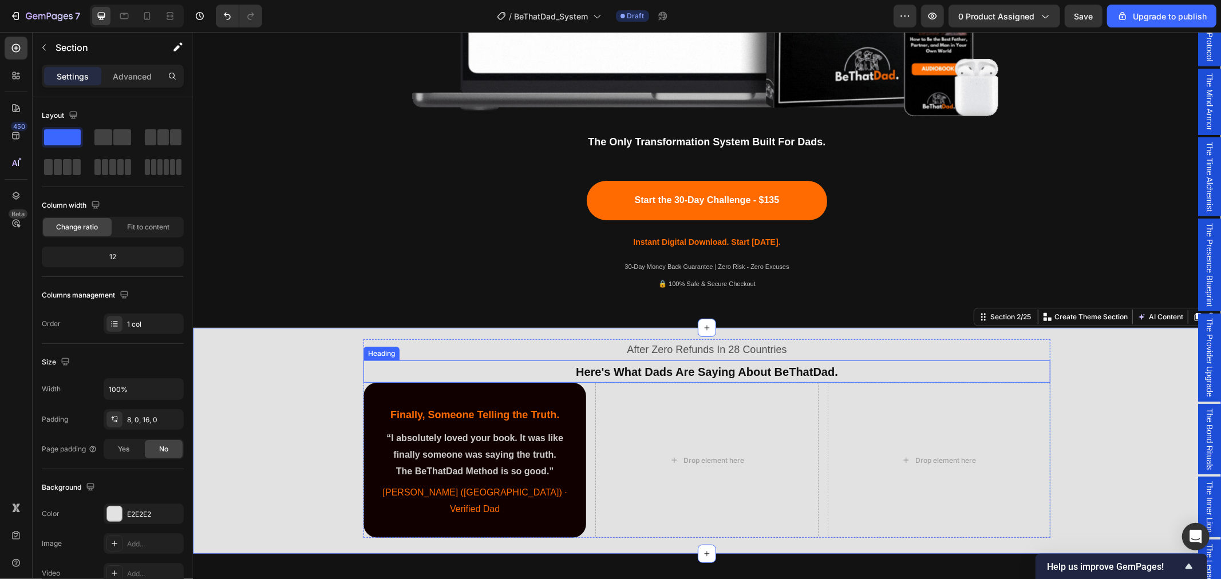
click at [639, 369] on span "Here's What Dads Are Saying About BeThatDad." at bounding box center [706, 371] width 262 height 13
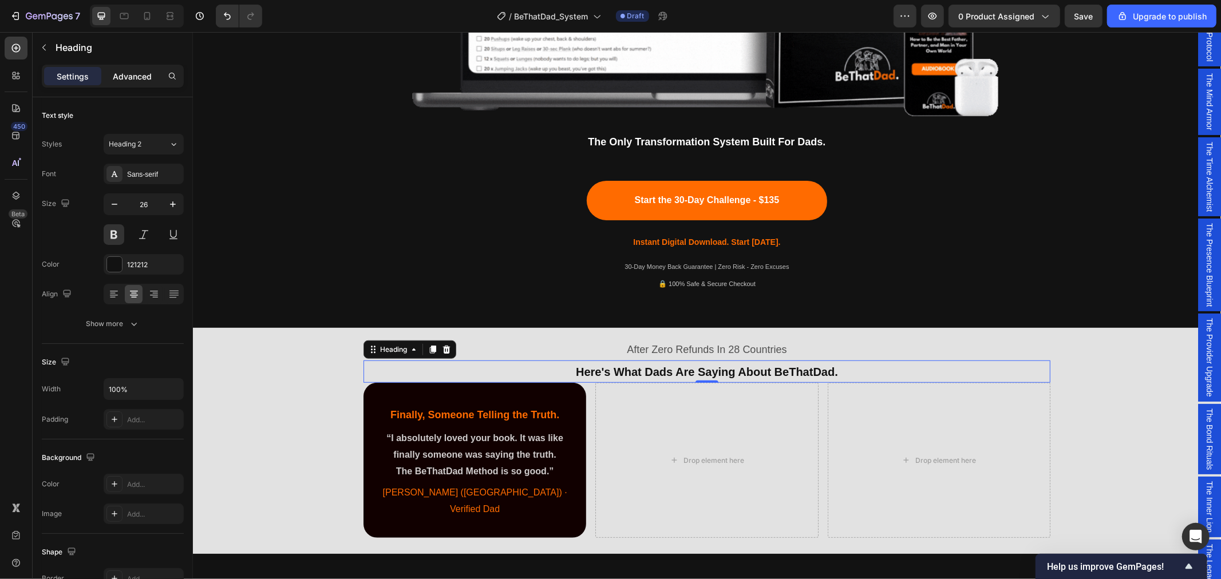
click at [137, 78] on p "Advanced" at bounding box center [132, 76] width 39 height 12
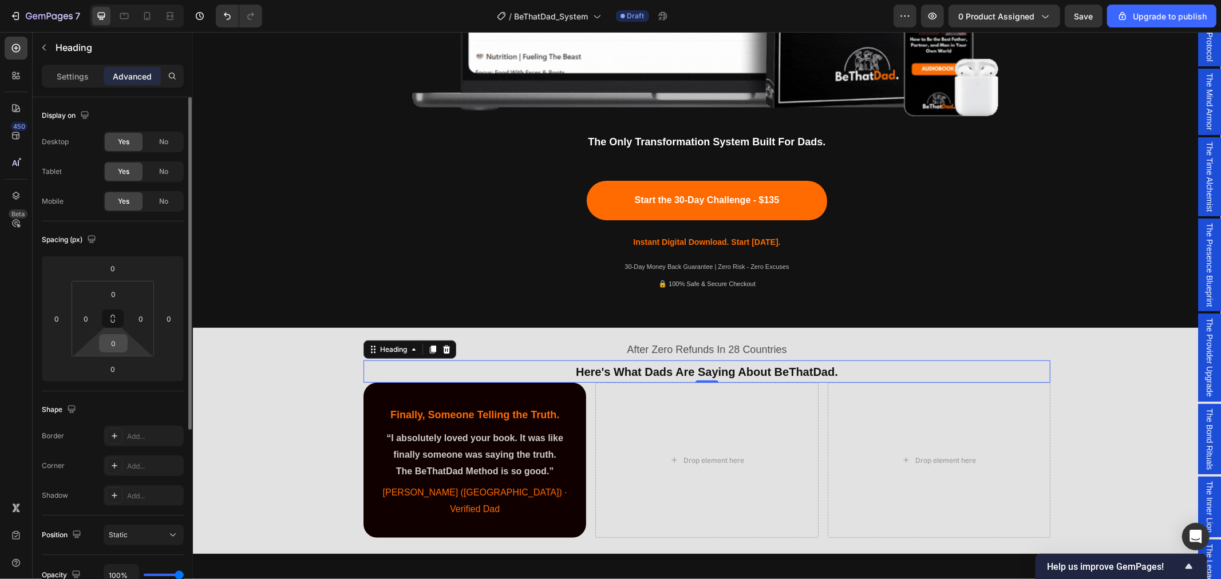
click at [115, 346] on input "0" at bounding box center [113, 343] width 23 height 17
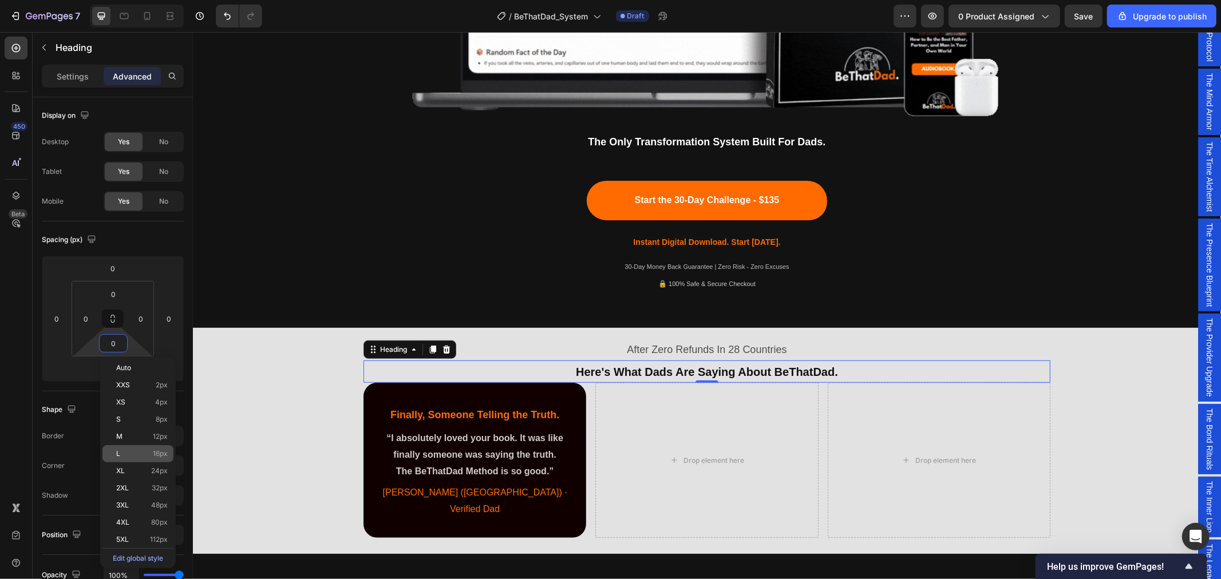
click at [135, 454] on p "L 16px" at bounding box center [142, 454] width 52 height 8
type input "16"
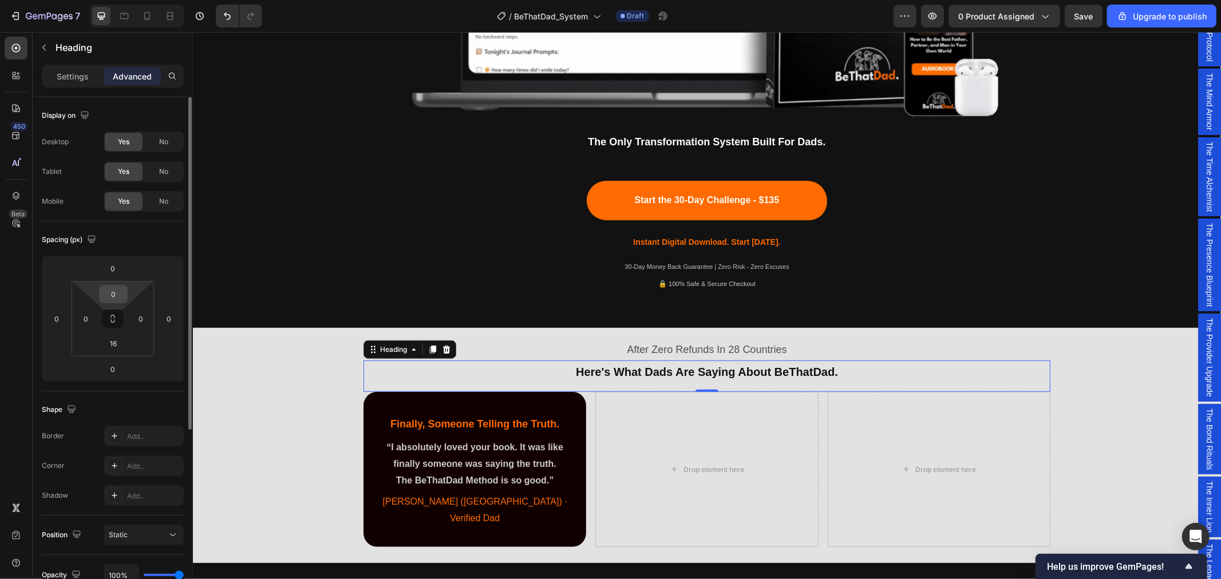
click at [113, 294] on input "0" at bounding box center [113, 294] width 23 height 17
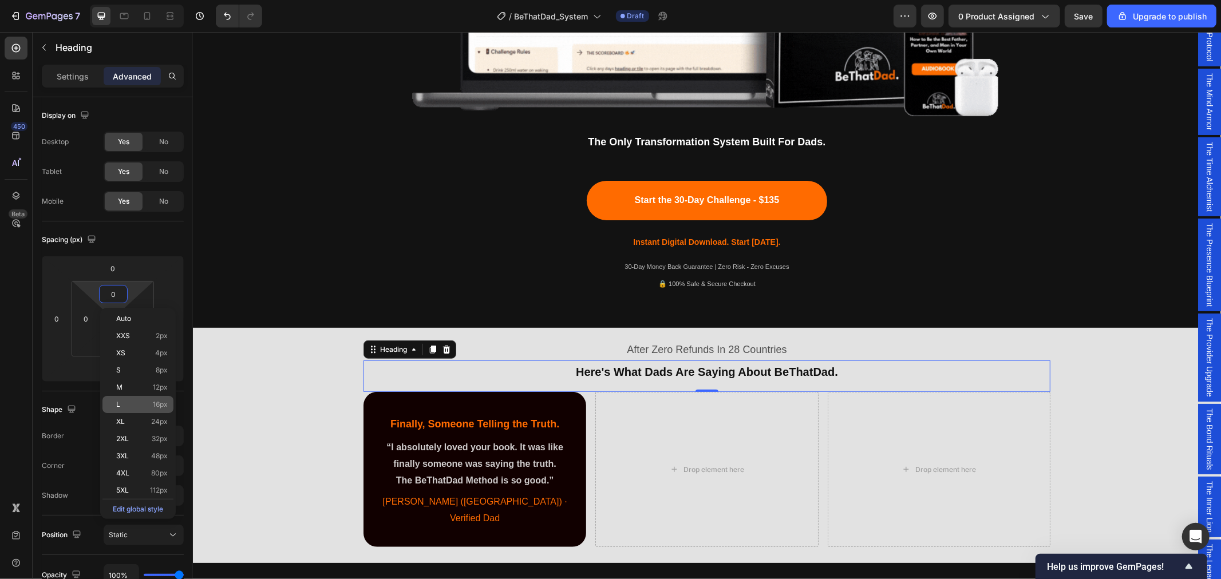
click at [133, 402] on p "L 16px" at bounding box center [142, 405] width 52 height 8
type input "16"
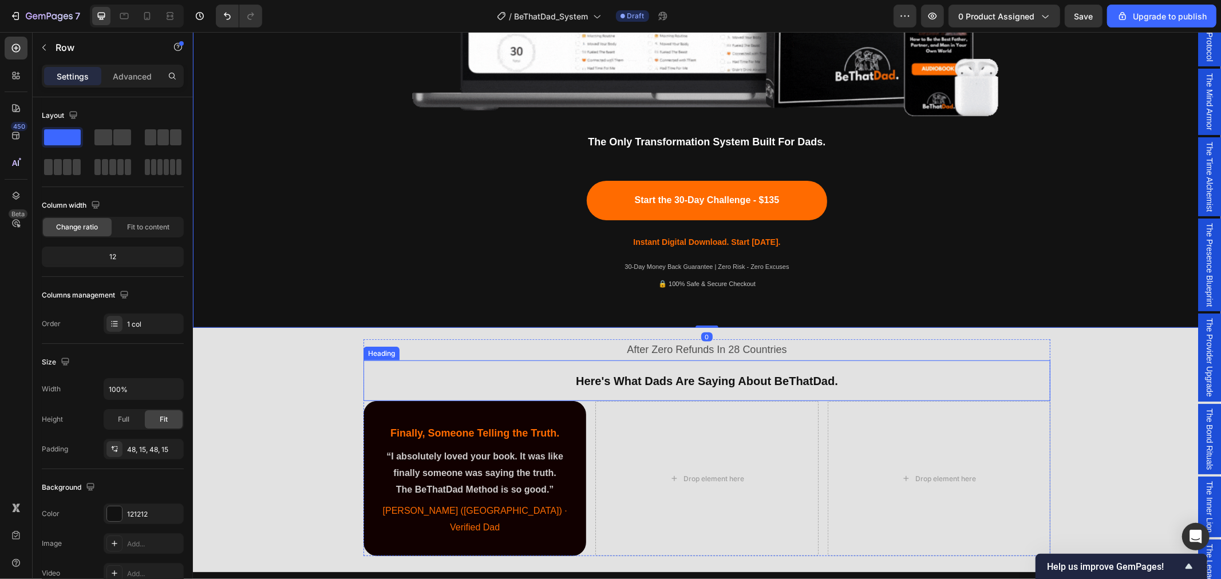
click at [737, 385] on span "Here's What Dads Are Saying About BeThatDad." at bounding box center [706, 380] width 262 height 13
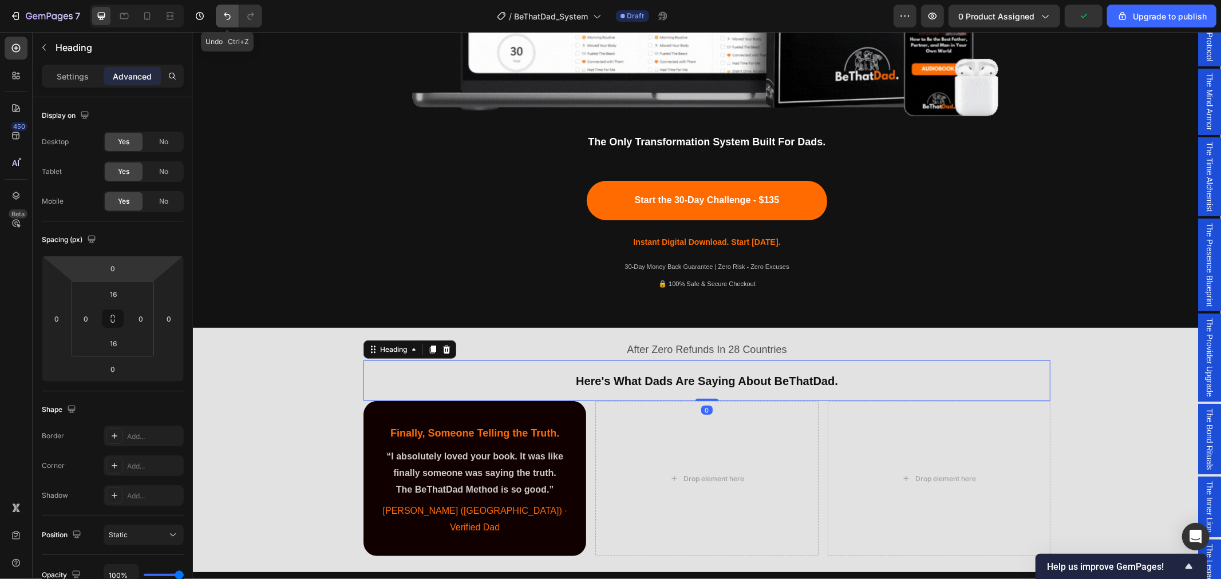
click at [224, 11] on icon "Undo/Redo" at bounding box center [227, 15] width 11 height 11
type input "0"
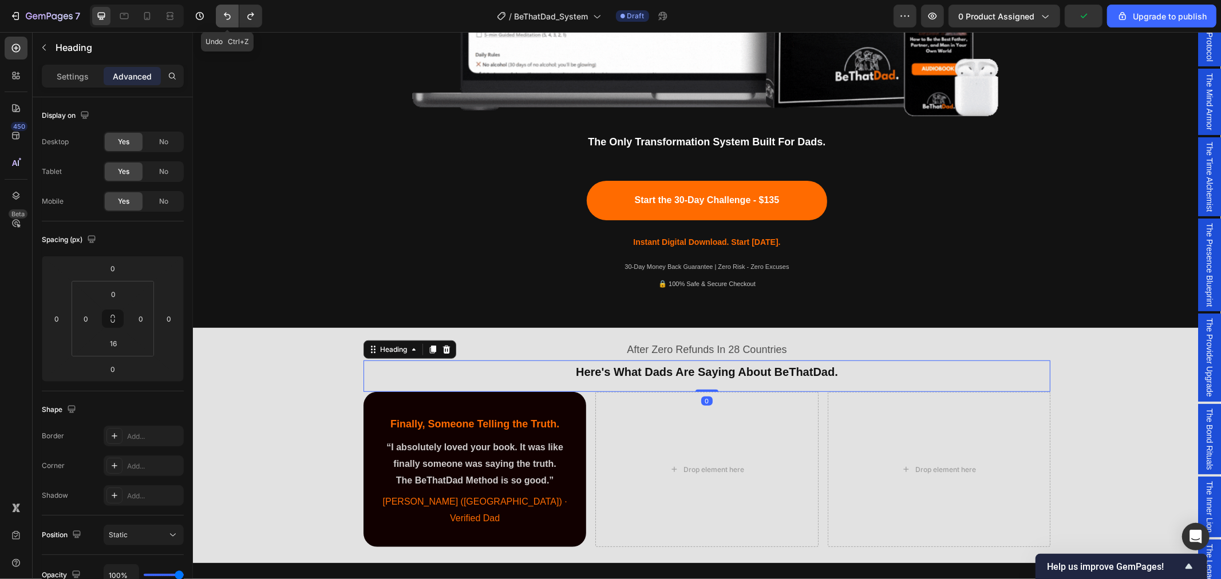
click at [224, 11] on icon "Undo/Redo" at bounding box center [227, 15] width 11 height 11
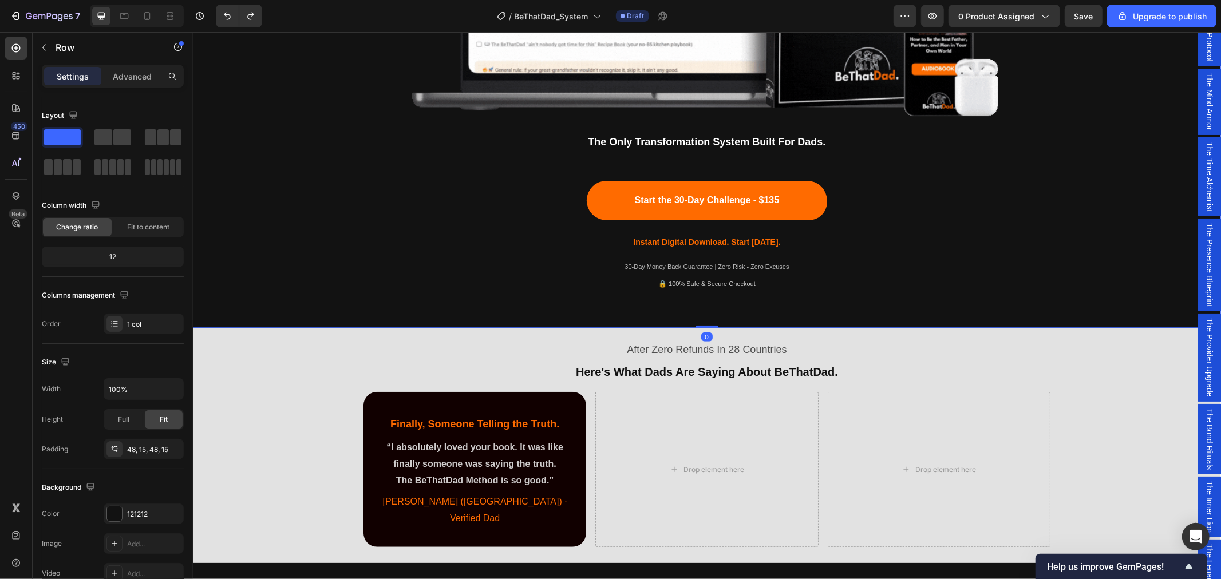
scroll to position [572, 0]
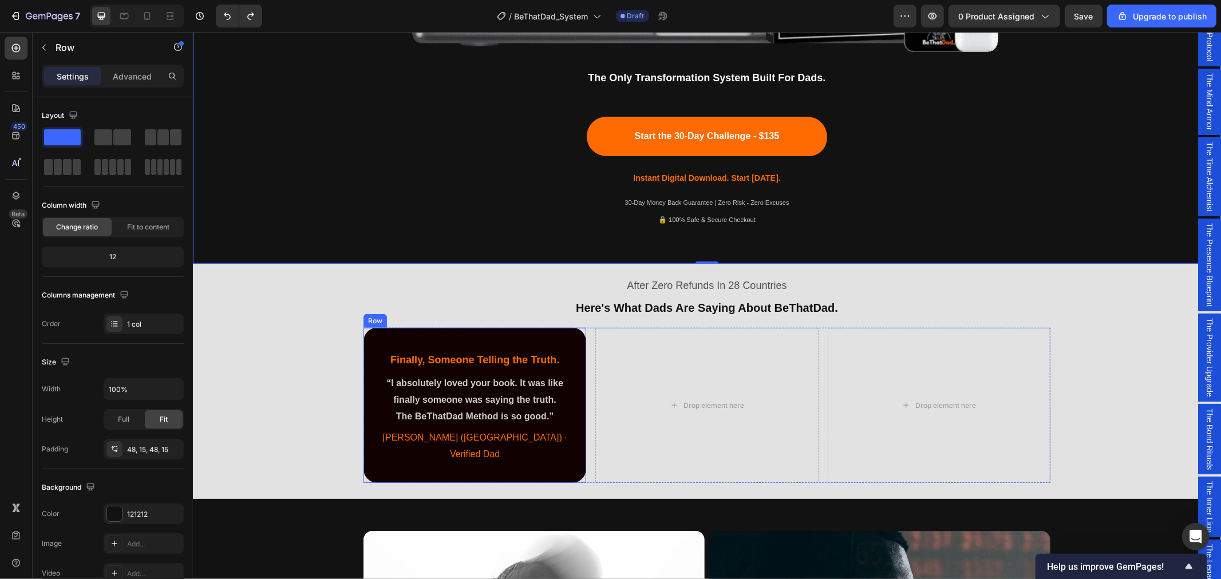
click at [540, 335] on div "⁠⁠⁠⁠⁠⁠⁠ Finally, Someone Telling the Truth. Heading “I absolutely loved your bo…" at bounding box center [474, 404] width 223 height 155
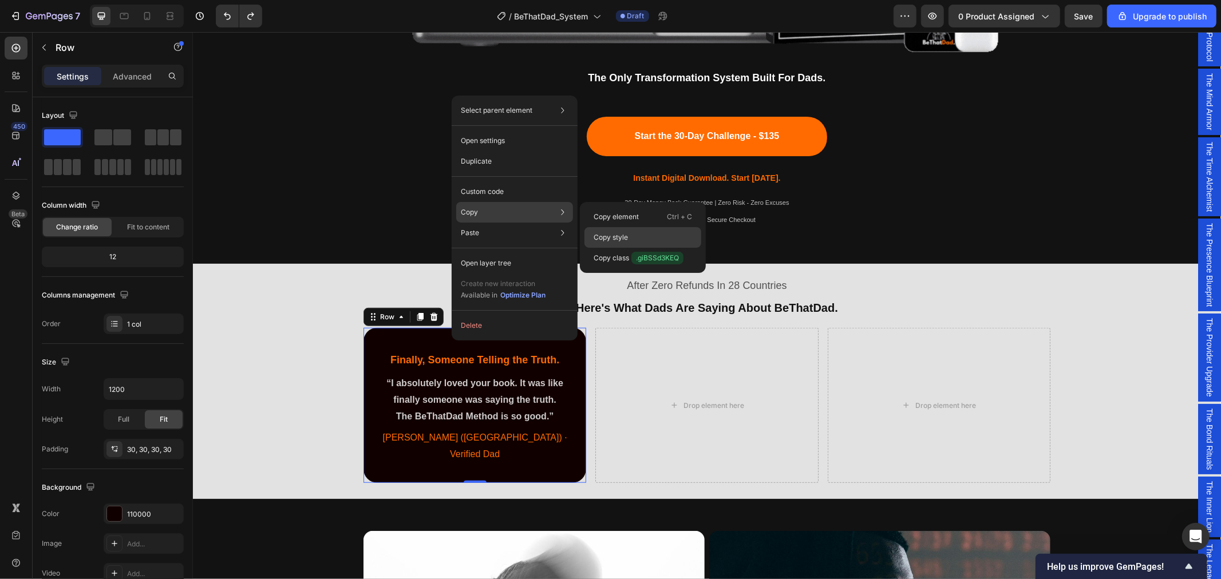
click at [625, 240] on p "Copy style" at bounding box center [611, 237] width 34 height 10
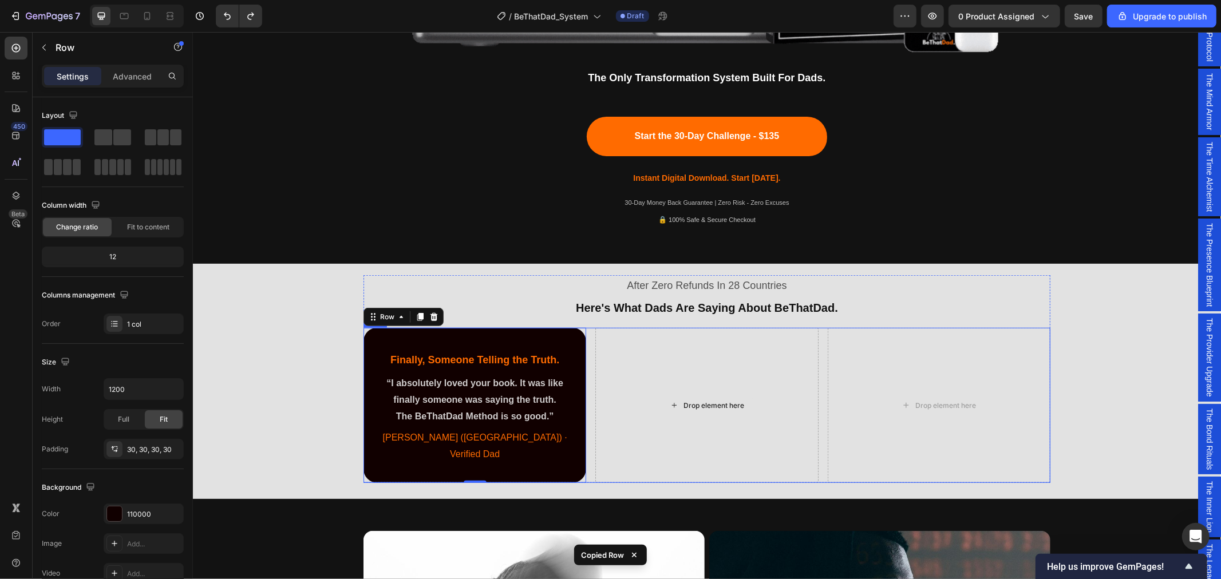
click at [622, 347] on div "Drop element here" at bounding box center [706, 404] width 223 height 155
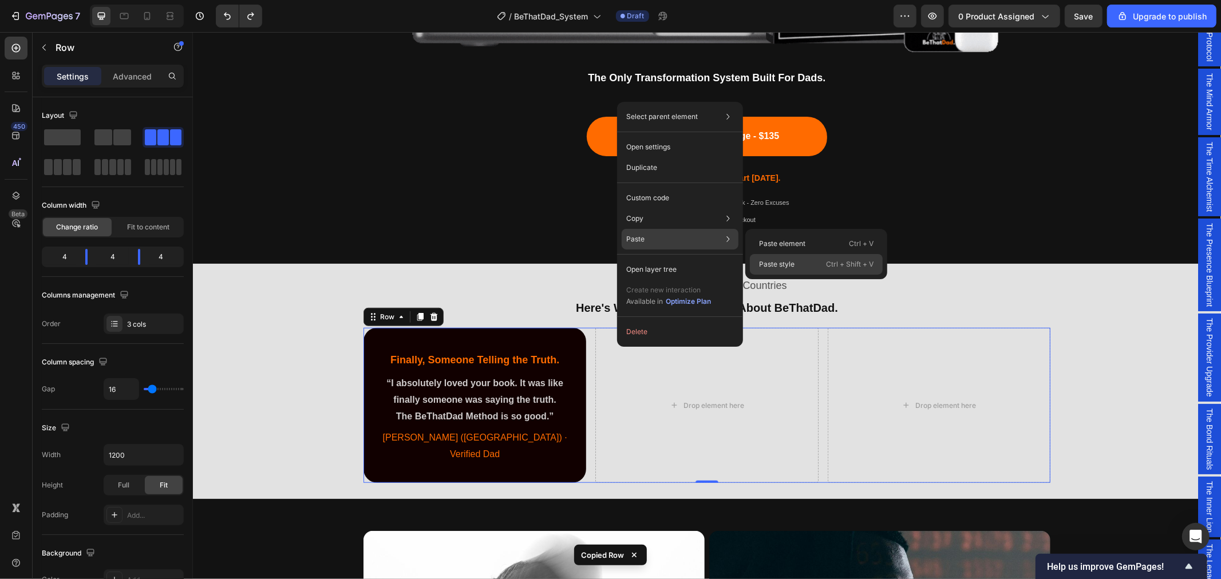
click at [796, 265] on div "Paste style Ctrl + Shift + V" at bounding box center [816, 264] width 133 height 21
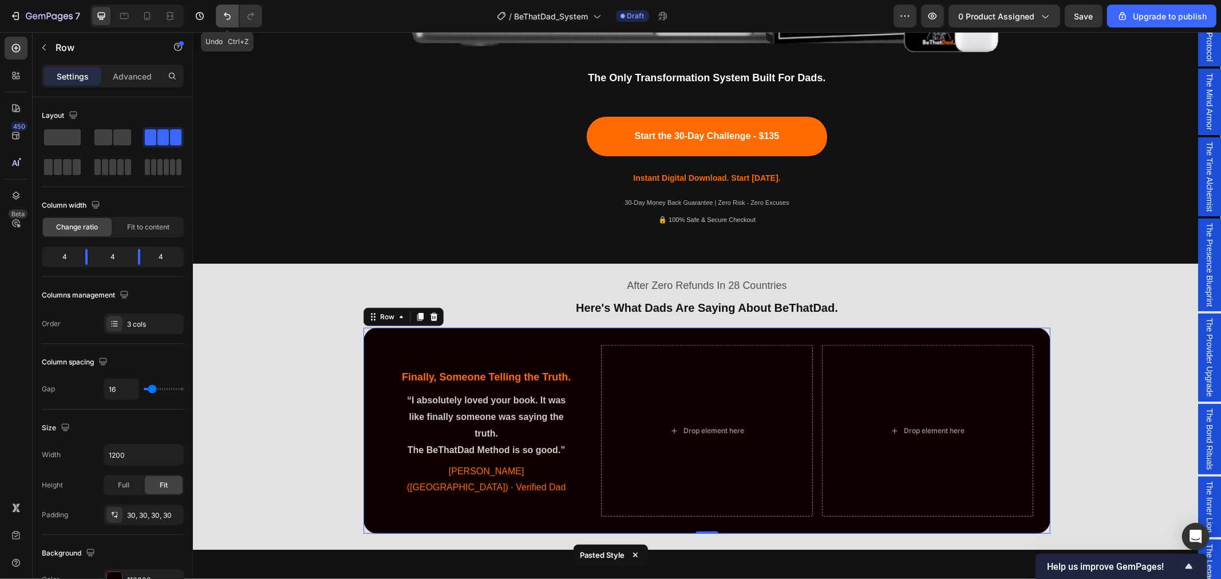
click at [232, 19] on icon "Undo/Redo" at bounding box center [227, 15] width 11 height 11
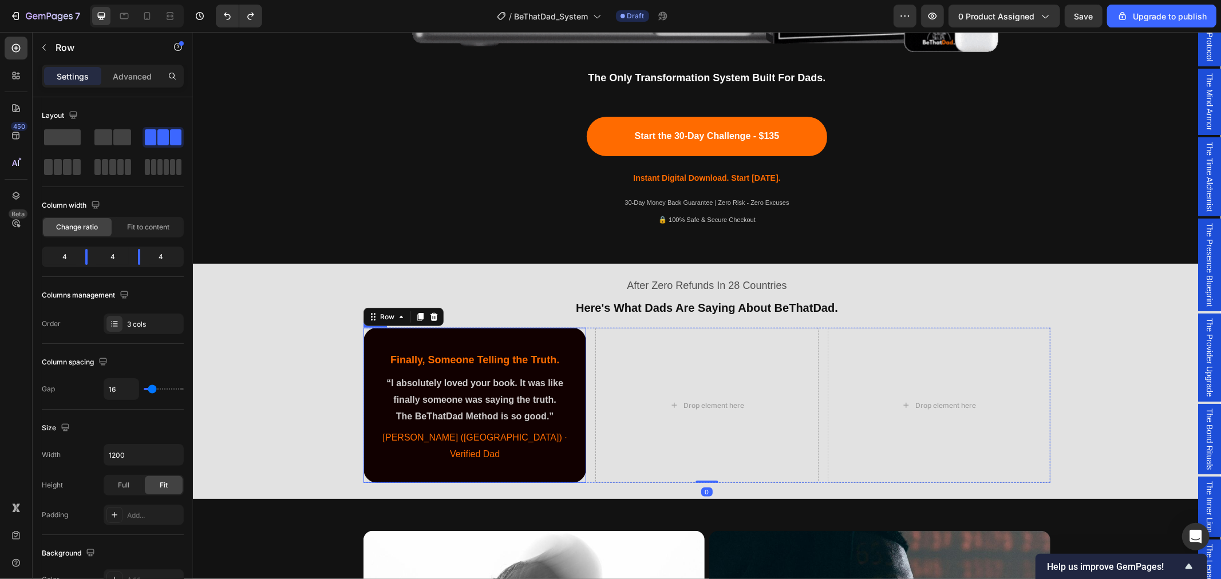
click at [568, 352] on div "⁠⁠⁠⁠⁠⁠⁠ Finally, Someone Telling the Truth. Heading “I absolutely loved your bo…" at bounding box center [474, 404] width 223 height 155
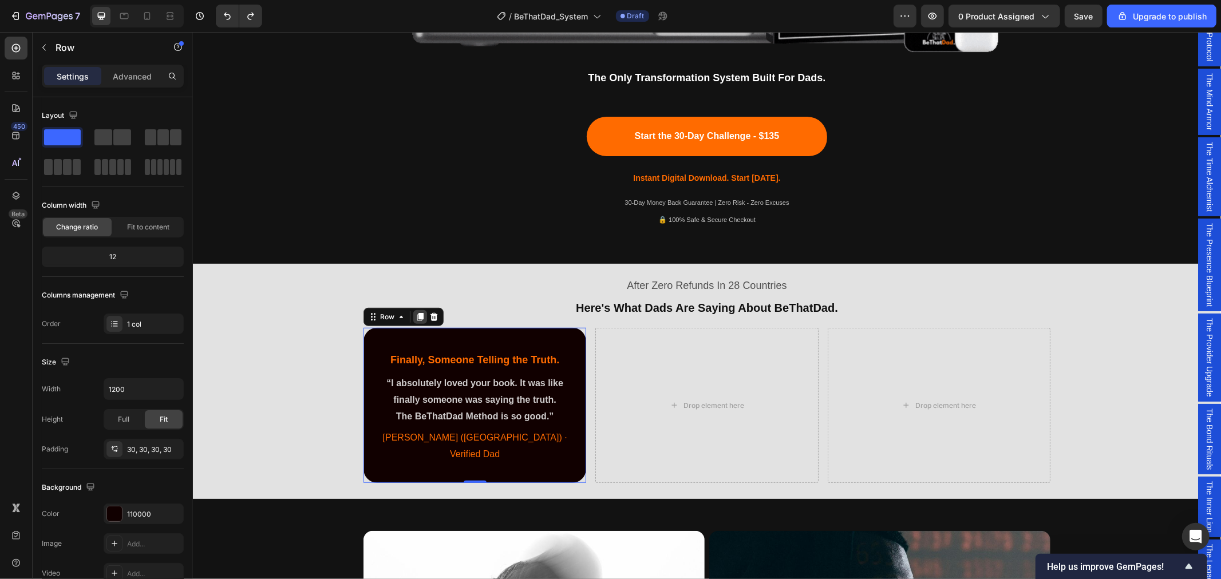
click at [417, 317] on icon at bounding box center [420, 317] width 6 height 8
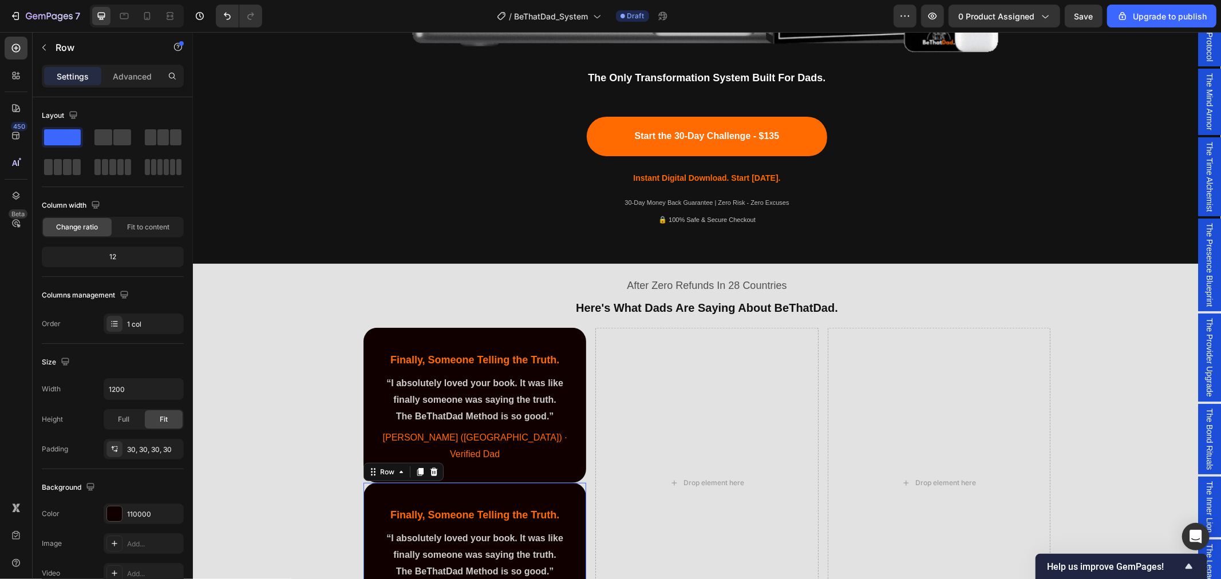
scroll to position [699, 0]
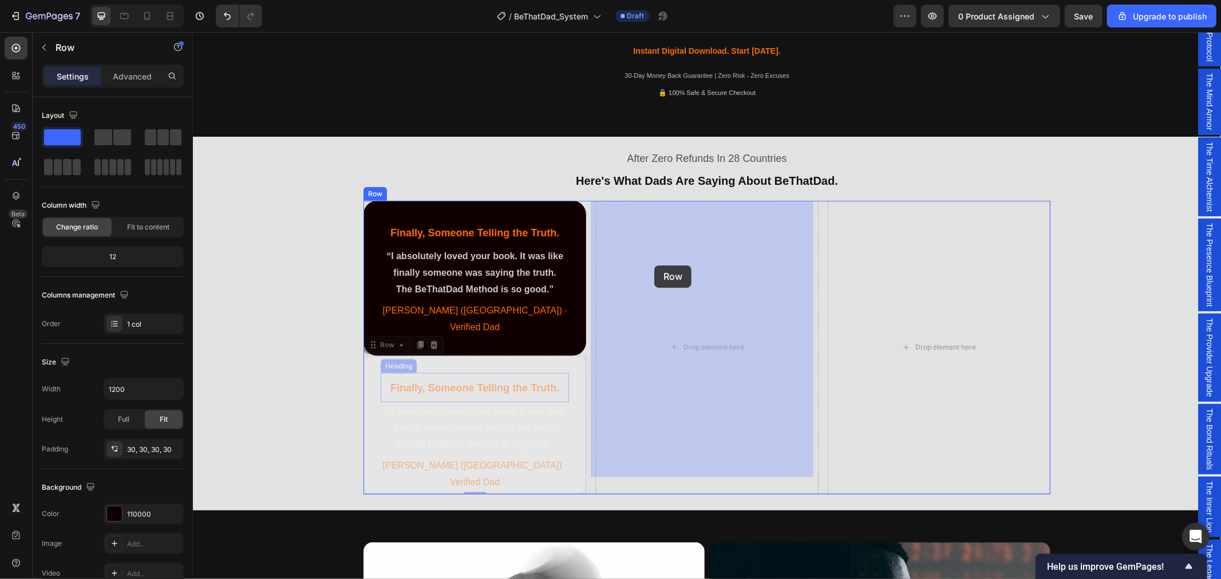
drag, startPoint x: 366, startPoint y: 330, endPoint x: 654, endPoint y: 265, distance: 295.1
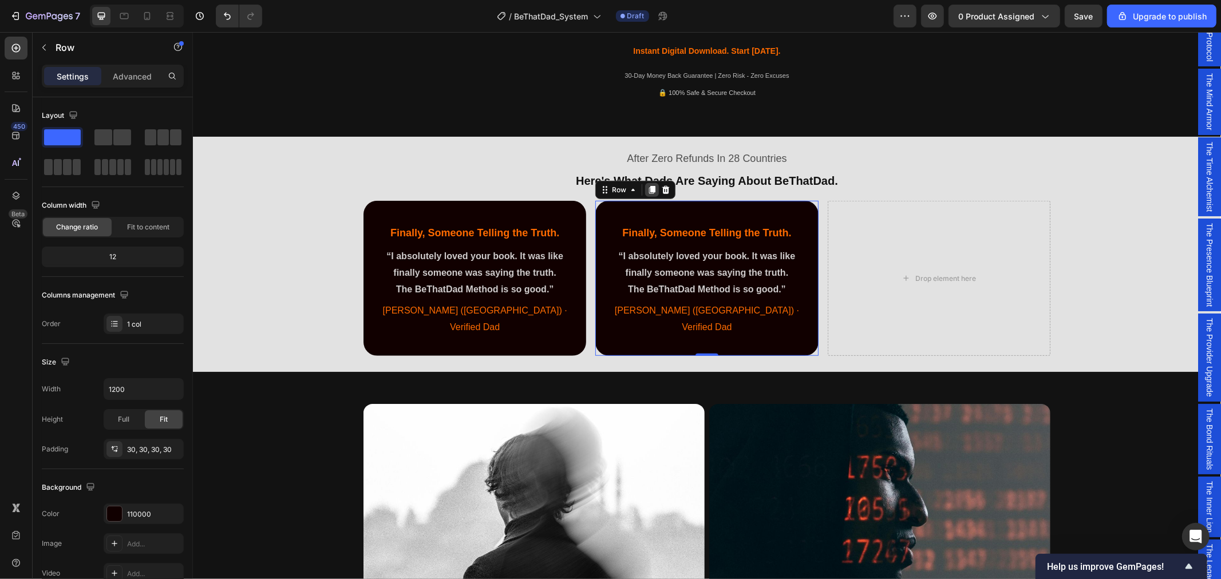
click at [649, 189] on icon at bounding box center [652, 190] width 6 height 8
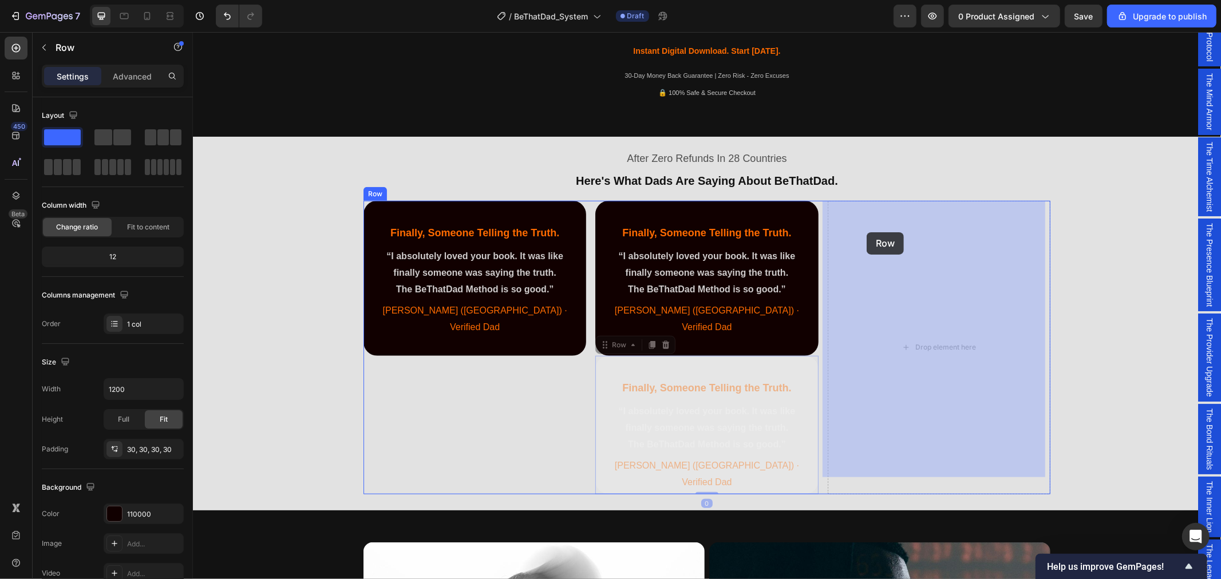
drag, startPoint x: 597, startPoint y: 330, endPoint x: 866, endPoint y: 232, distance: 286.5
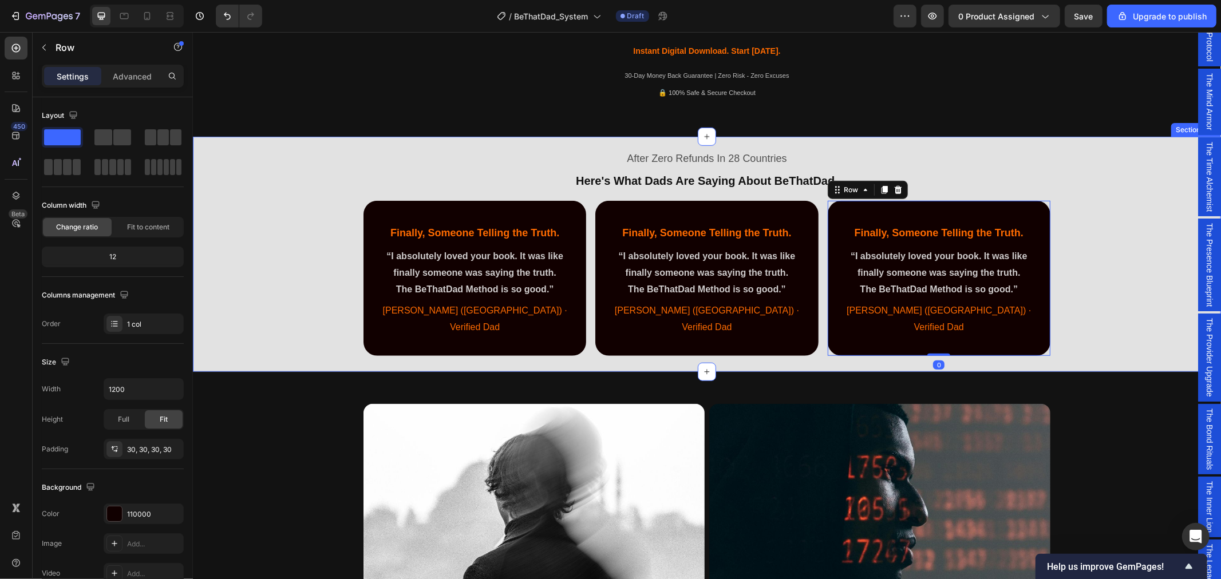
click at [1124, 267] on div "After Zero Refunds In 28 Countries Text Block ⁠⁠⁠⁠⁠⁠⁠ Here's What Dads Are Sayi…" at bounding box center [706, 252] width 1028 height 222
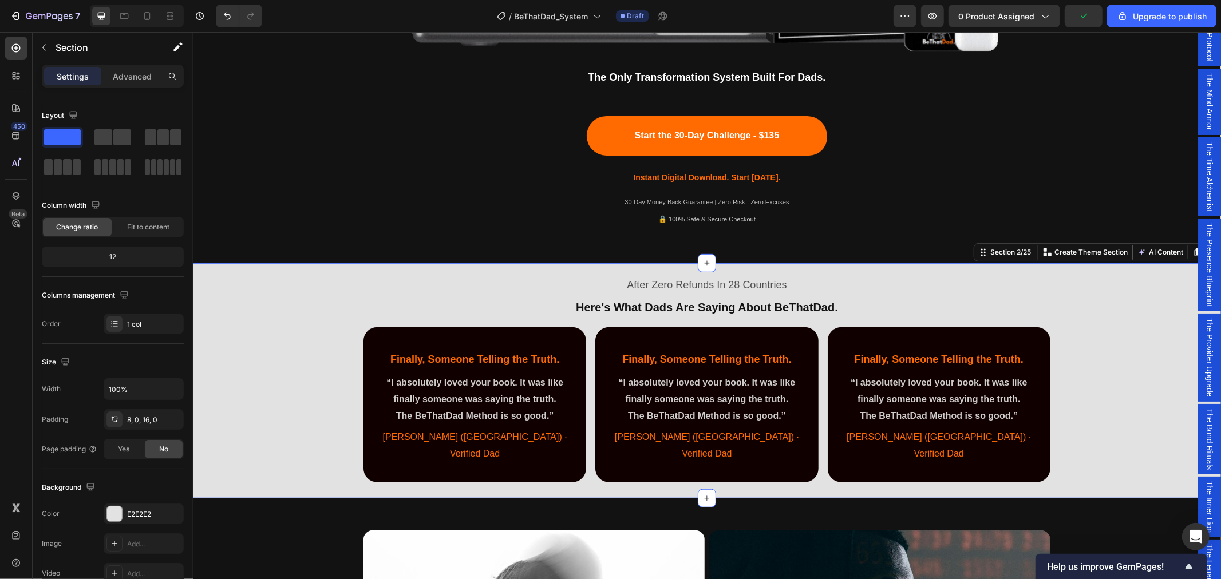
scroll to position [572, 0]
click at [674, 286] on p "After Zero Refunds In 28 Countries" at bounding box center [706, 285] width 685 height 18
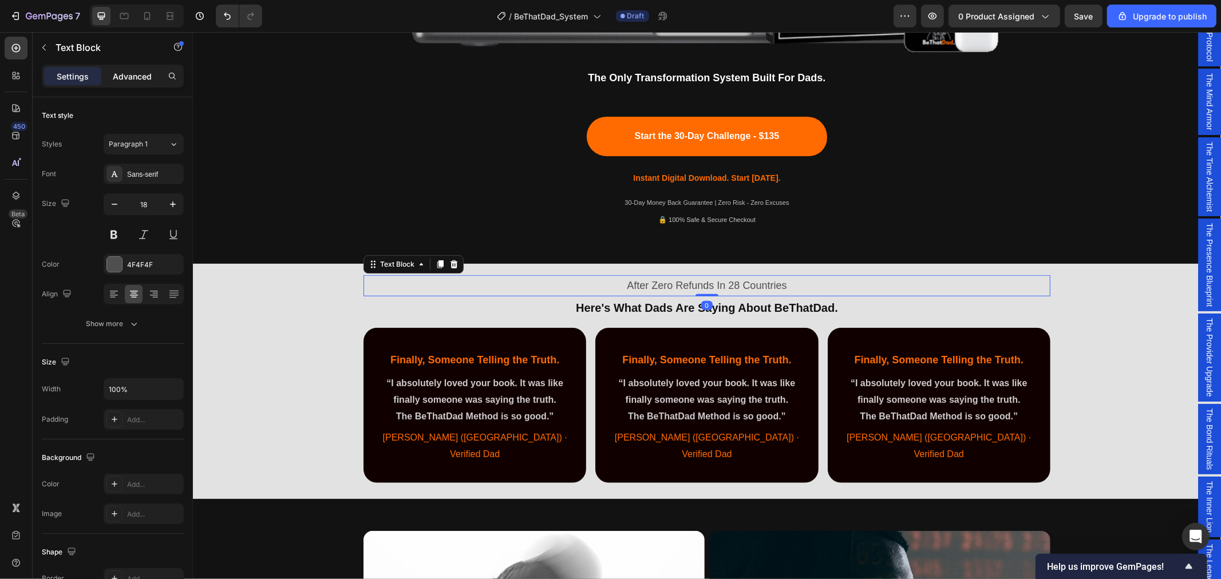
click at [131, 73] on p "Advanced" at bounding box center [132, 76] width 39 height 12
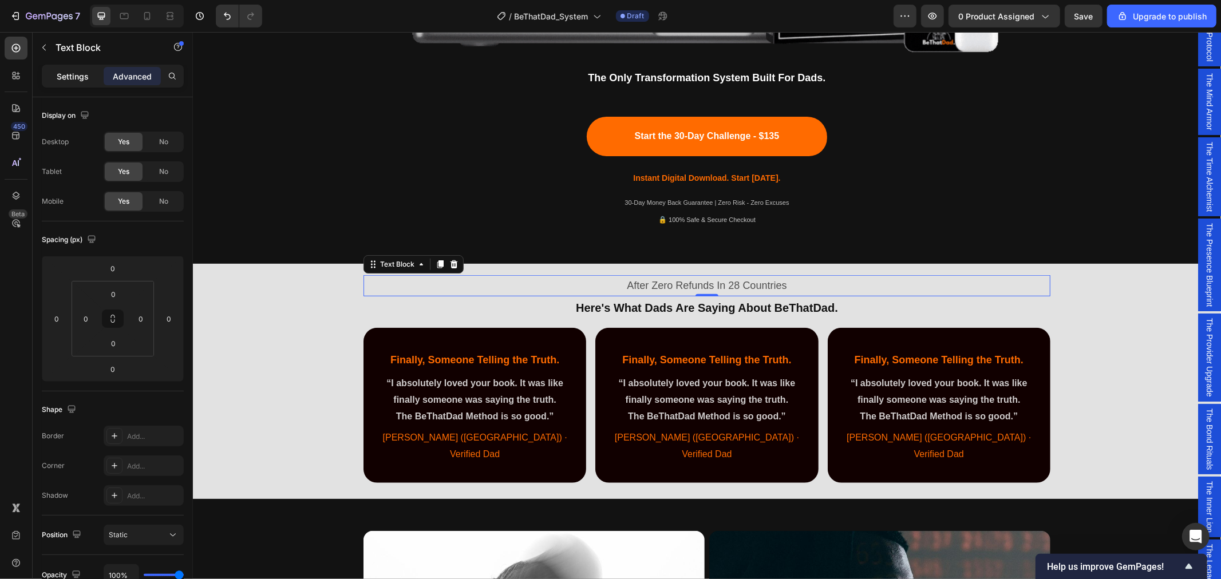
click at [78, 73] on p "Settings" at bounding box center [73, 76] width 32 height 12
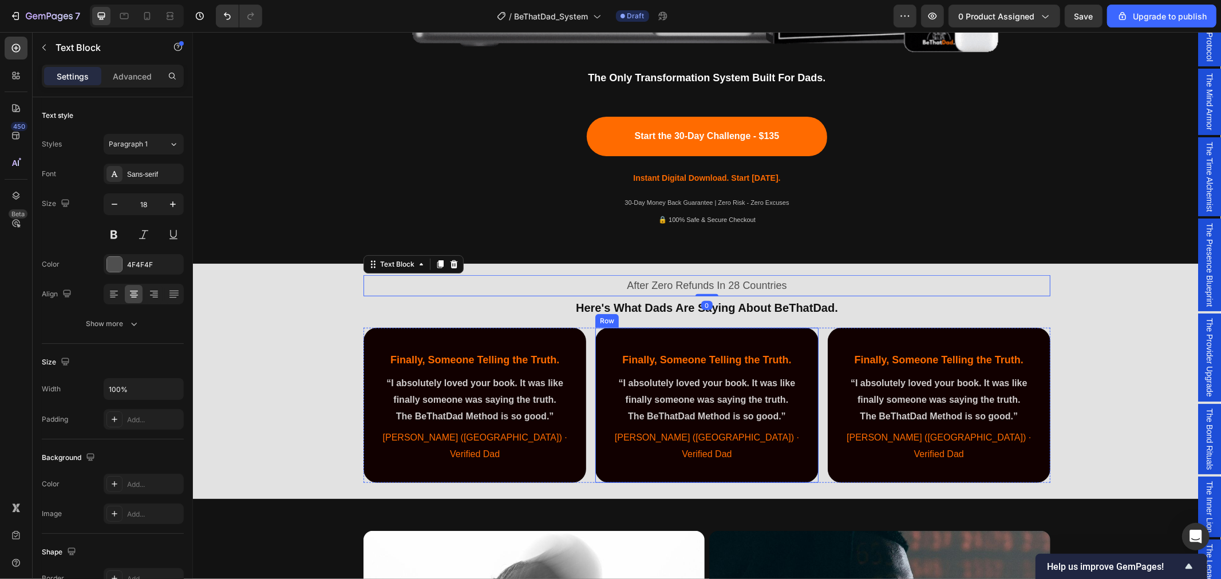
click at [661, 318] on div "⁠⁠⁠⁠⁠⁠⁠ Here's What Dads Are Saying About BeThatDad. Heading" at bounding box center [706, 312] width 687 height 32
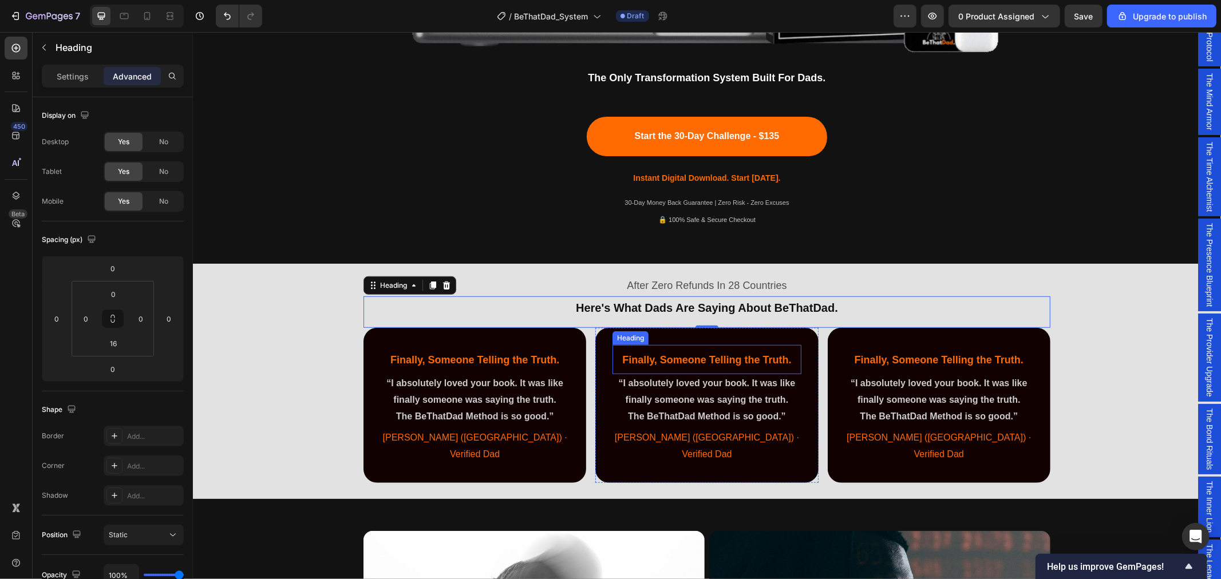
drag, startPoint x: 667, startPoint y: 361, endPoint x: 697, endPoint y: 361, distance: 29.2
click at [667, 361] on span "Finally, Someone Telling the Truth." at bounding box center [706, 359] width 169 height 11
click at [697, 361] on span "Finally, Someone Telling the Truth." at bounding box center [706, 359] width 169 height 11
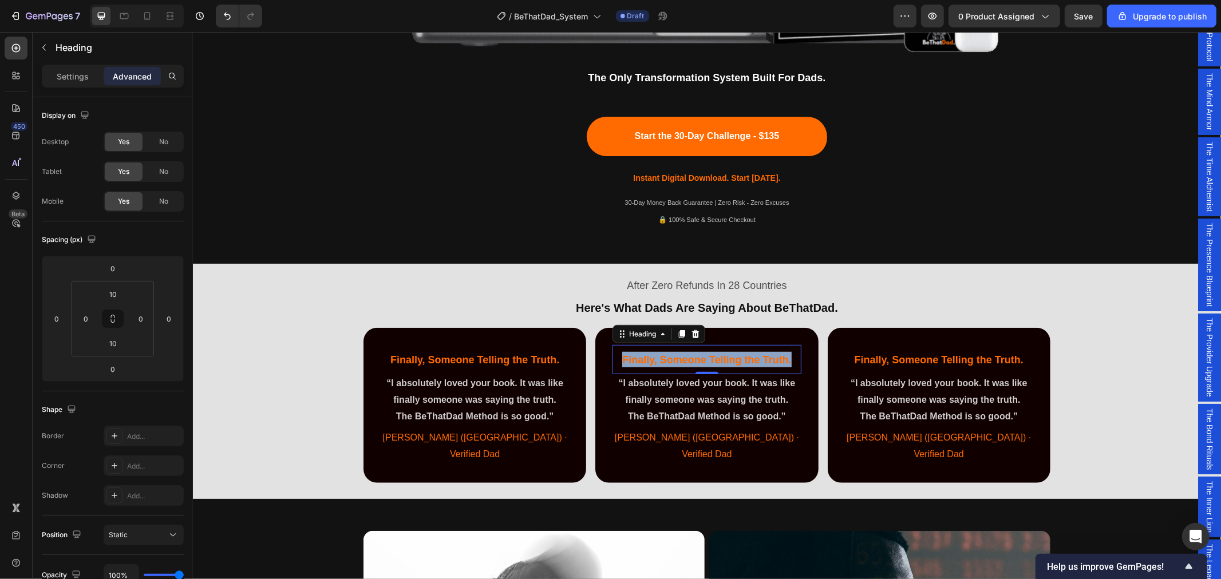
click at [697, 361] on span "Finally, Someone Telling the Truth." at bounding box center [706, 359] width 169 height 11
click at [705, 361] on span "Your Story Hit Home." at bounding box center [706, 359] width 103 height 11
drag, startPoint x: 719, startPoint y: 401, endPoint x: 763, endPoint y: 418, distance: 46.8
click at [719, 401] on p "“I absolutely loved your book. It was like finally someone was saying the truth." at bounding box center [706, 391] width 186 height 33
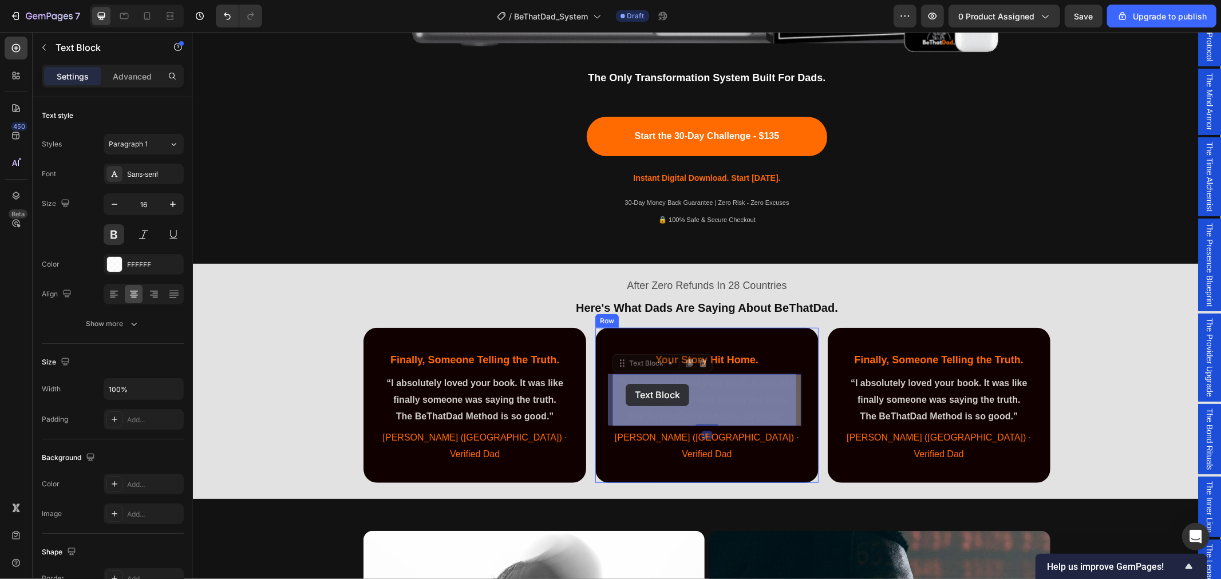
drag, startPoint x: 780, startPoint y: 414, endPoint x: 658, endPoint y: 392, distance: 124.5
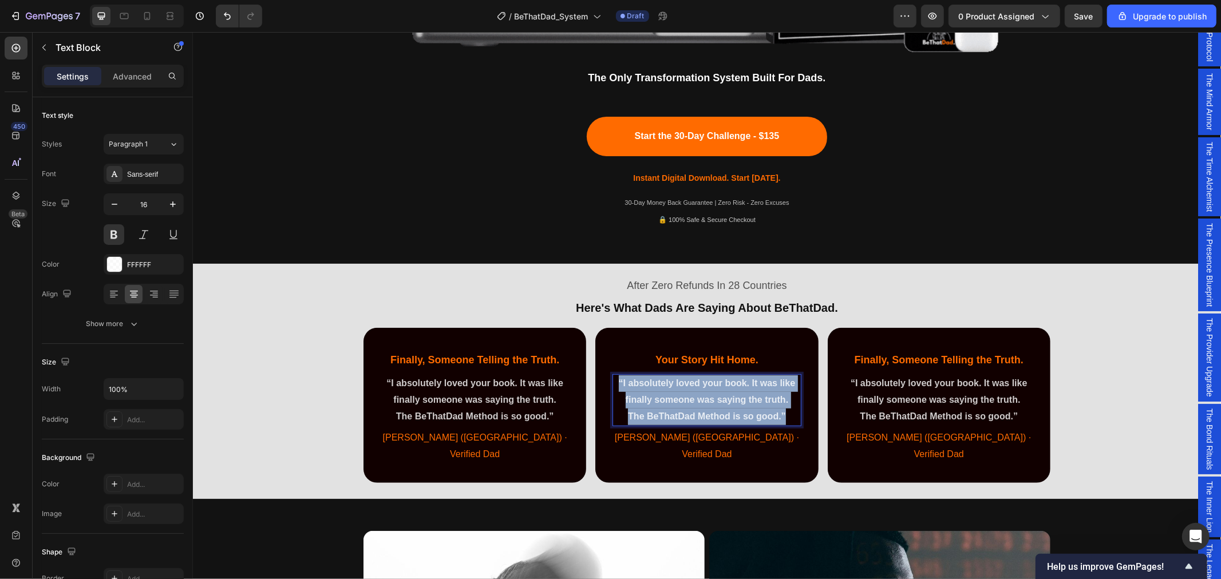
drag, startPoint x: 765, startPoint y: 412, endPoint x: 614, endPoint y: 380, distance: 154.4
click at [614, 380] on div "“I absolutely loved your book. It was like finally someone was saying the truth…" at bounding box center [706, 400] width 188 height 52
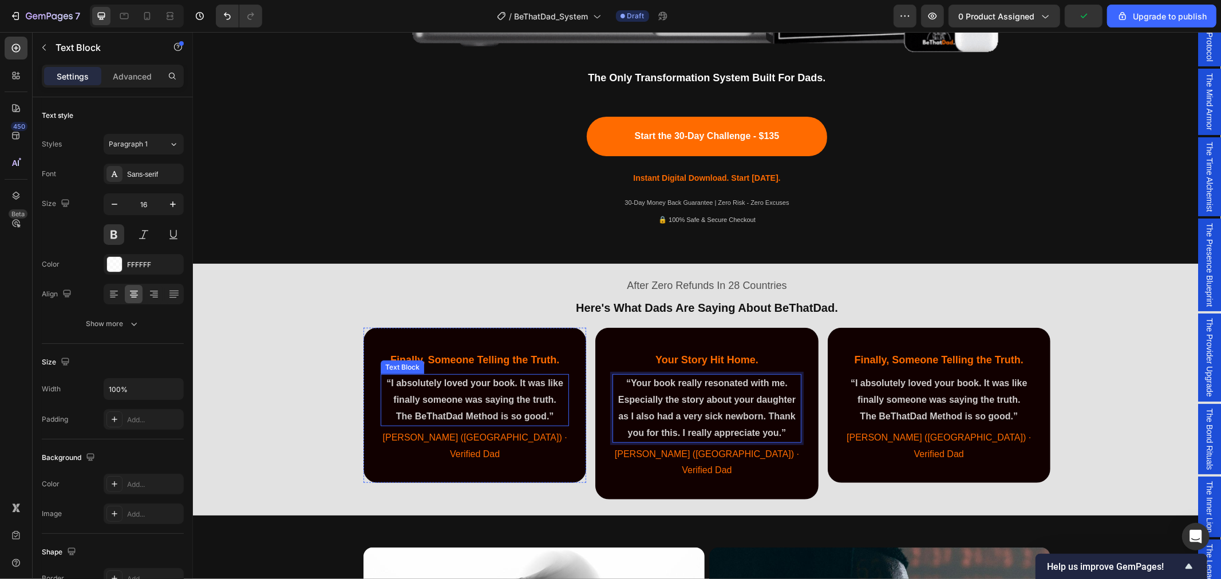
click at [548, 413] on p "The BeThatDad Method is so good.”" at bounding box center [474, 416] width 186 height 17
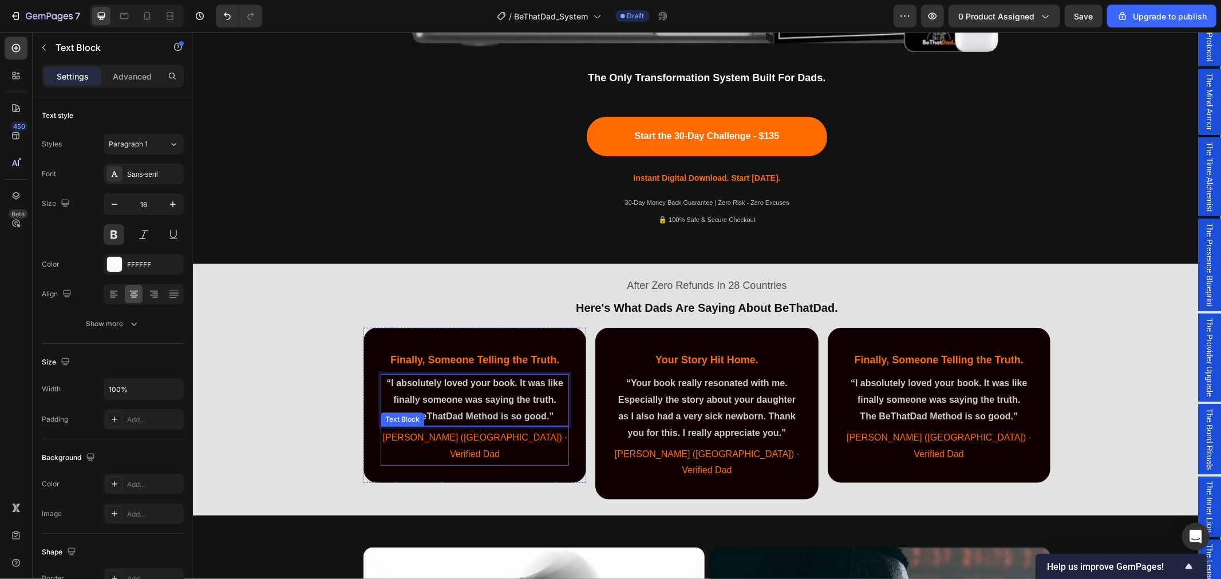
click at [551, 436] on p "[PERSON_NAME] ([GEOGRAPHIC_DATA]) · Verified Dad" at bounding box center [474, 445] width 186 height 33
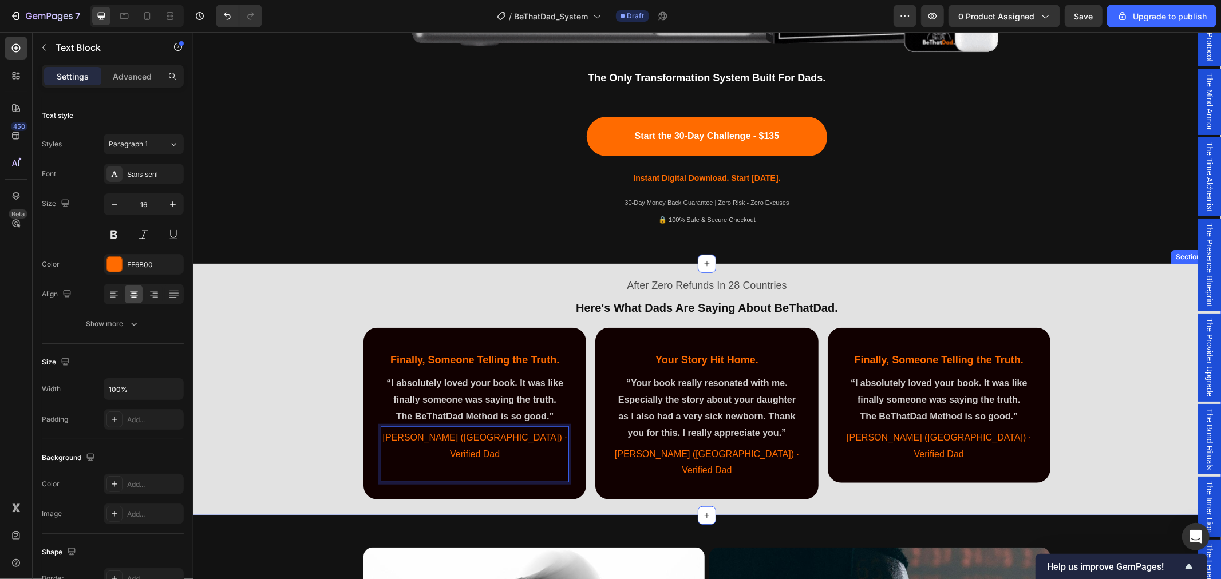
click at [268, 369] on div "After Zero Refunds In 28 Countries Text Block ⁠⁠⁠⁠⁠⁠⁠ Here's What Dads Are Sayi…" at bounding box center [706, 387] width 1028 height 238
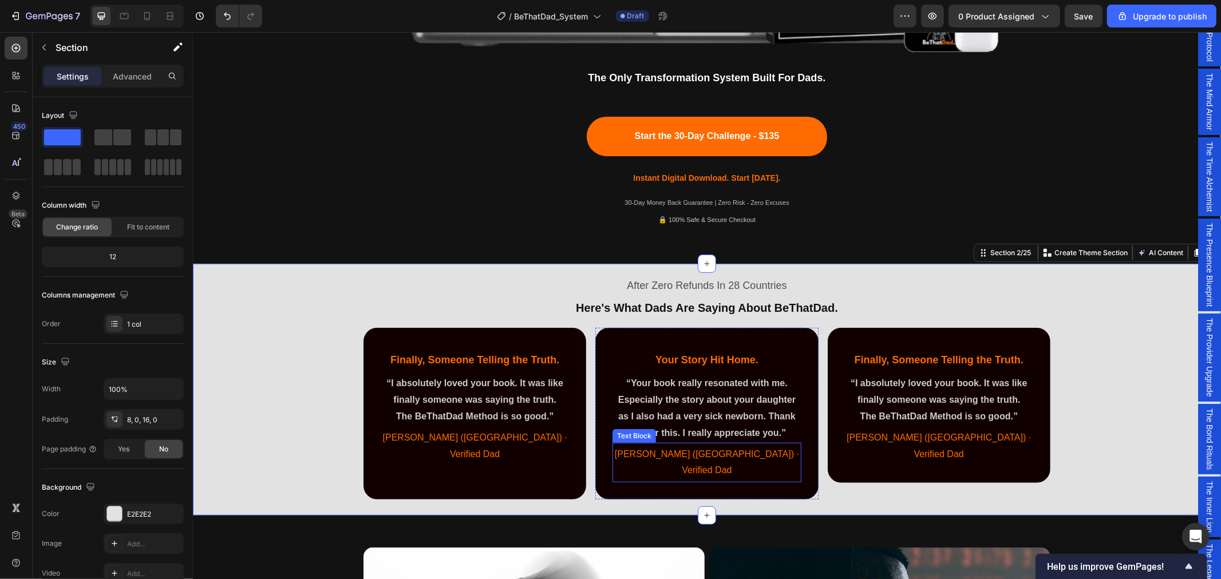
drag, startPoint x: 735, startPoint y: 456, endPoint x: 746, endPoint y: 456, distance: 10.9
click at [735, 456] on span "[PERSON_NAME] ([GEOGRAPHIC_DATA]) · Verified Dad" at bounding box center [706, 462] width 184 height 26
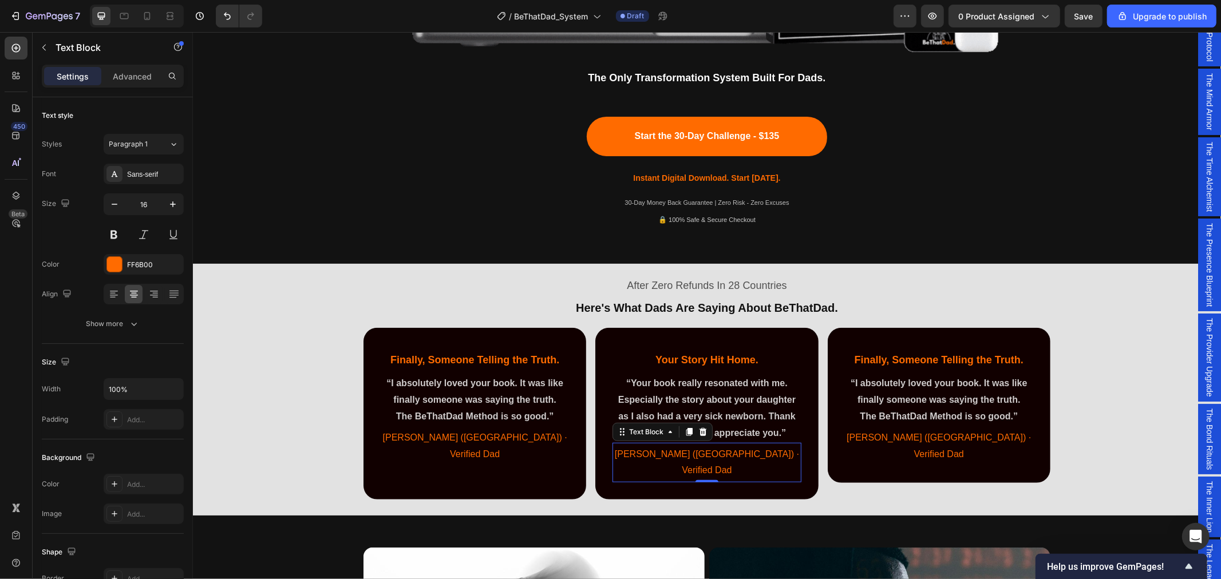
click at [751, 454] on span "[PERSON_NAME] ([GEOGRAPHIC_DATA]) · Verified Dad" at bounding box center [706, 462] width 184 height 26
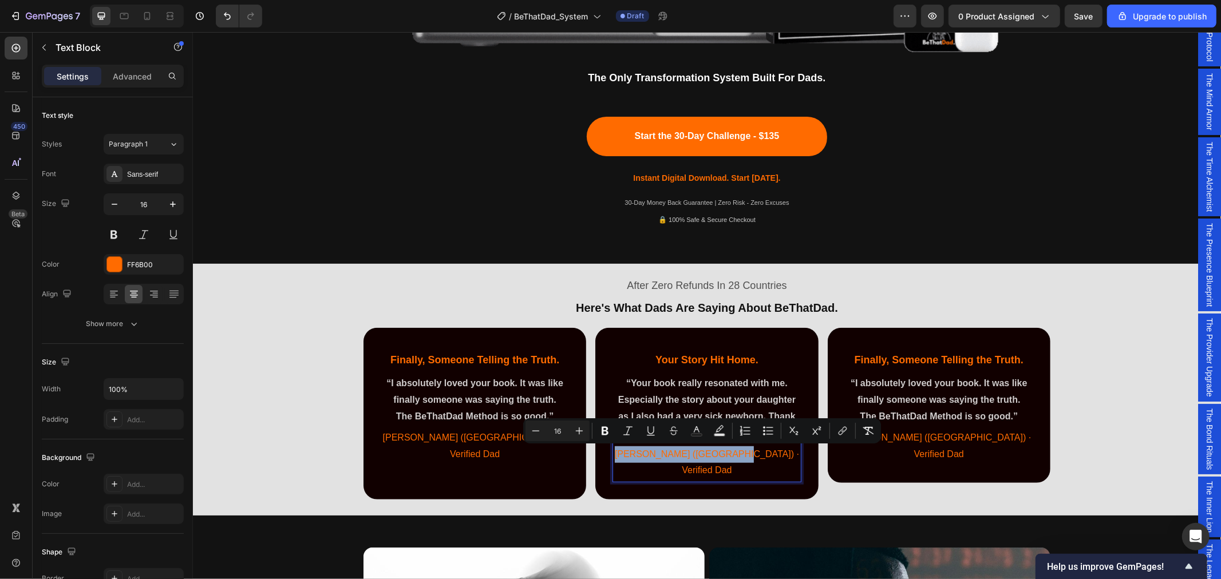
drag, startPoint x: 736, startPoint y: 453, endPoint x: 647, endPoint y: 450, distance: 88.2
click at [647, 450] on p "[PERSON_NAME] ([GEOGRAPHIC_DATA]) · Verified Dad" at bounding box center [706, 462] width 186 height 33
drag, startPoint x: 702, startPoint y: 452, endPoint x: 672, endPoint y: 452, distance: 30.3
click at [672, 452] on span "[PERSON_NAME] ([GEOGRAPHIC_DATA]) · Verified Dad" at bounding box center [706, 462] width 184 height 26
click at [786, 339] on div "⁠⁠⁠⁠⁠⁠⁠ Your Story Hit Home. Heading “Your book really resonated with me. Espec…" at bounding box center [706, 413] width 223 height 172
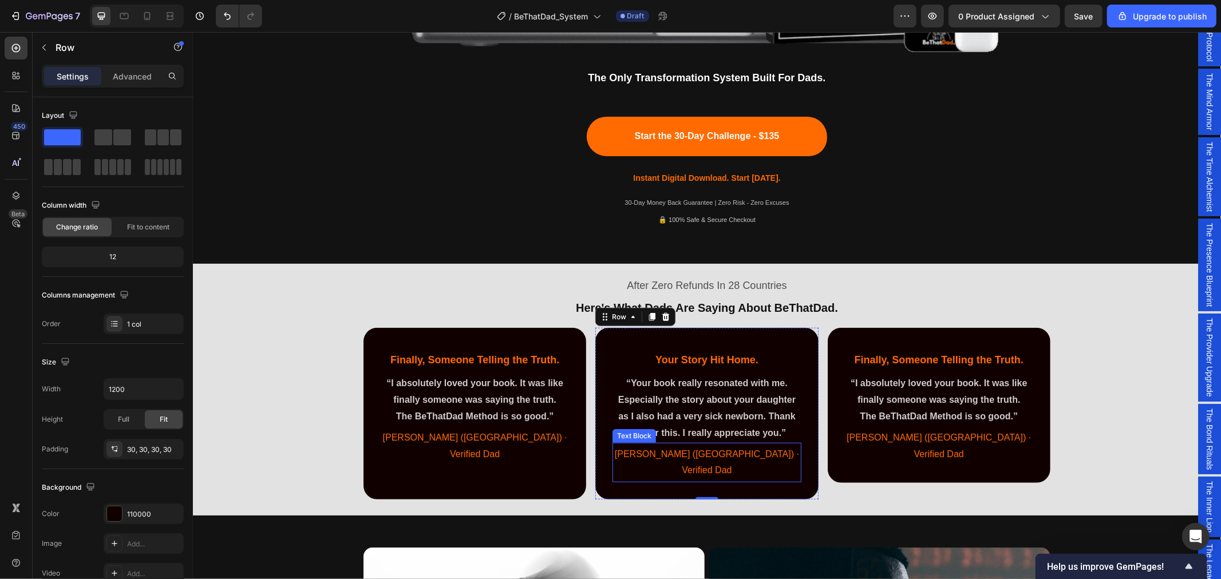
click at [701, 453] on span "[PERSON_NAME] ([GEOGRAPHIC_DATA]) · Verified Dad" at bounding box center [706, 462] width 184 height 26
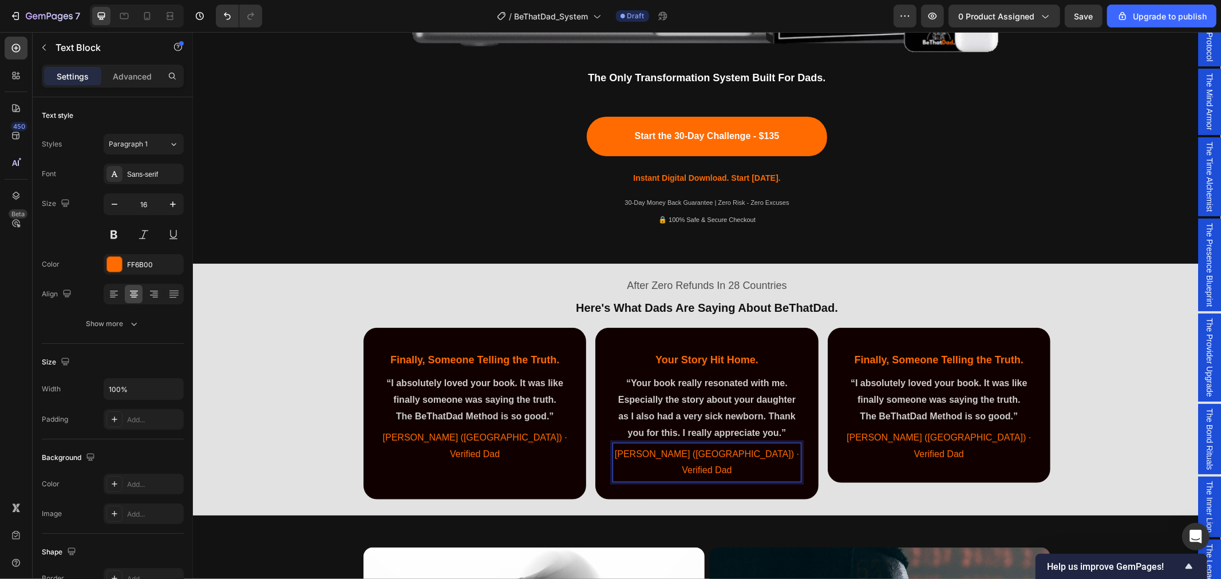
click at [702, 454] on span "[PERSON_NAME] ([GEOGRAPHIC_DATA]) · Verified Dad" at bounding box center [706, 462] width 184 height 26
drag, startPoint x: 702, startPoint y: 452, endPoint x: 671, endPoint y: 452, distance: 31.5
click at [671, 452] on span "[PERSON_NAME] ([GEOGRAPHIC_DATA]) · Verified Dad" at bounding box center [706, 462] width 184 height 26
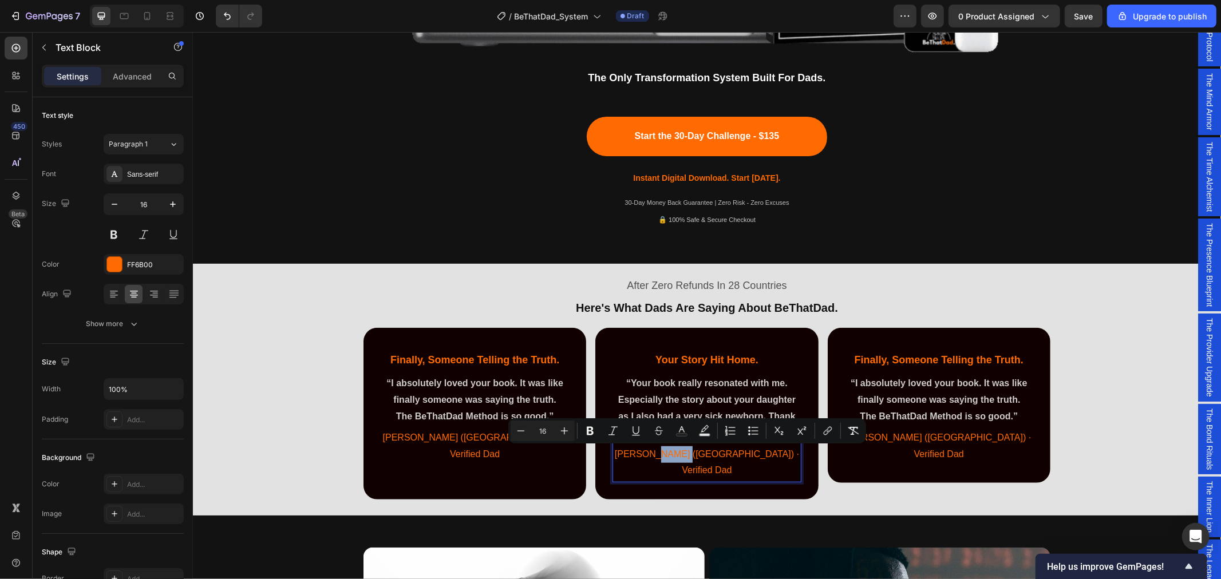
click at [692, 452] on span "[PERSON_NAME] ([GEOGRAPHIC_DATA]) · Verified Dad" at bounding box center [706, 462] width 184 height 26
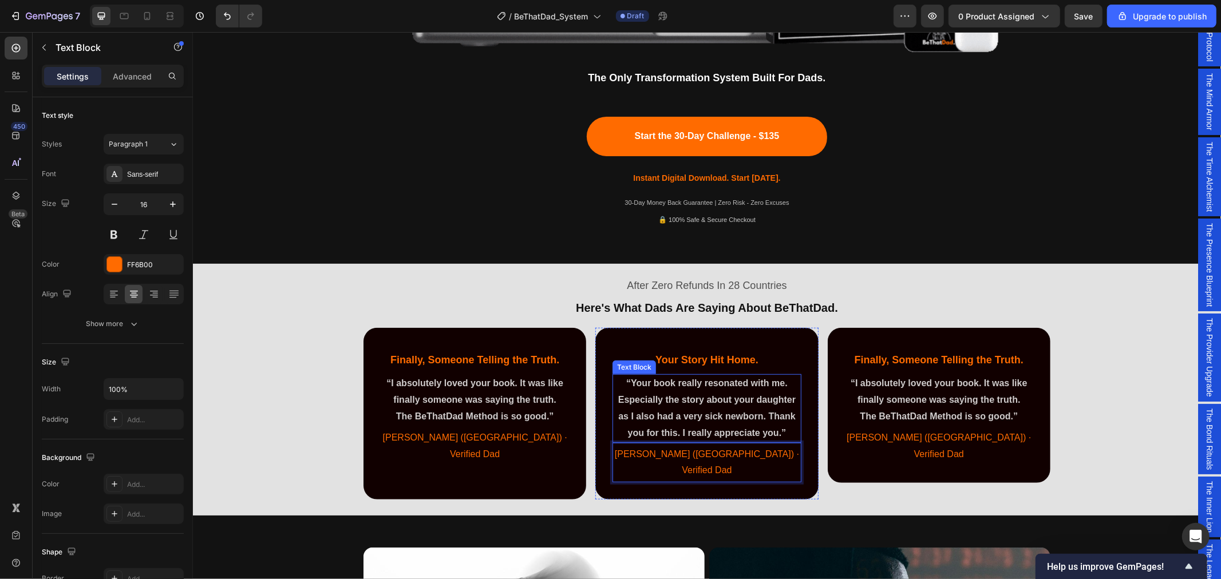
click at [749, 390] on p "“Your book really resonated with me. Especially the story about your daughter a…" at bounding box center [706, 408] width 186 height 66
click at [770, 413] on p "“Your book really resonated with me. Especially the story about your daughter a…" at bounding box center [706, 408] width 186 height 66
click at [764, 416] on p "“Your book really resonated with me. Especially the story about your daughter a…" at bounding box center [706, 408] width 186 height 66
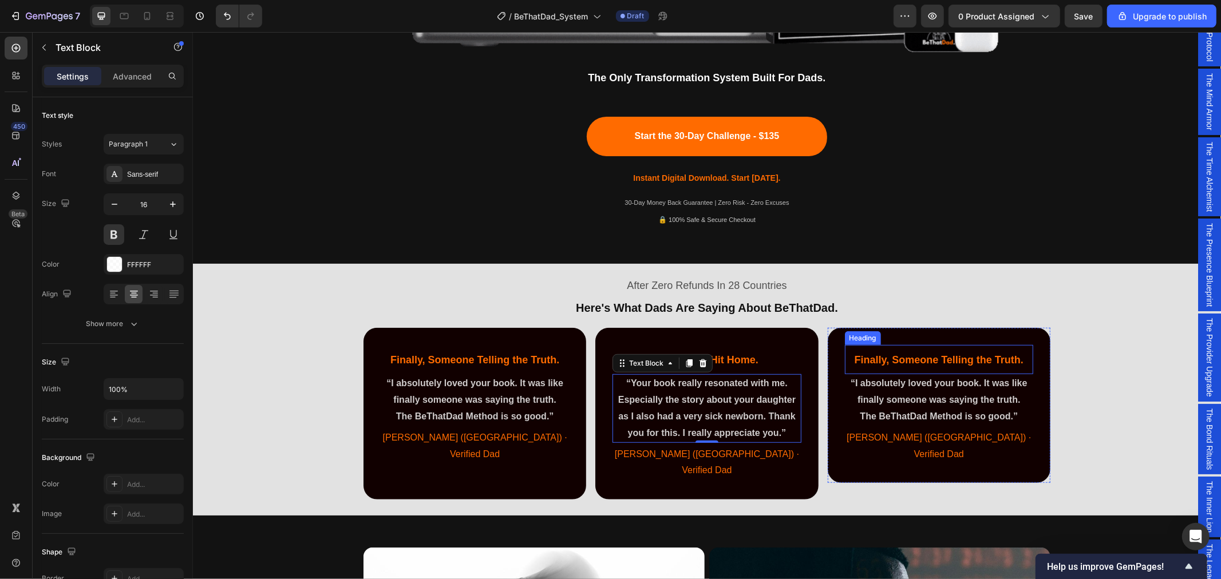
click at [949, 350] on h2 "Finally, Someone Telling the Truth." at bounding box center [938, 359] width 188 height 18
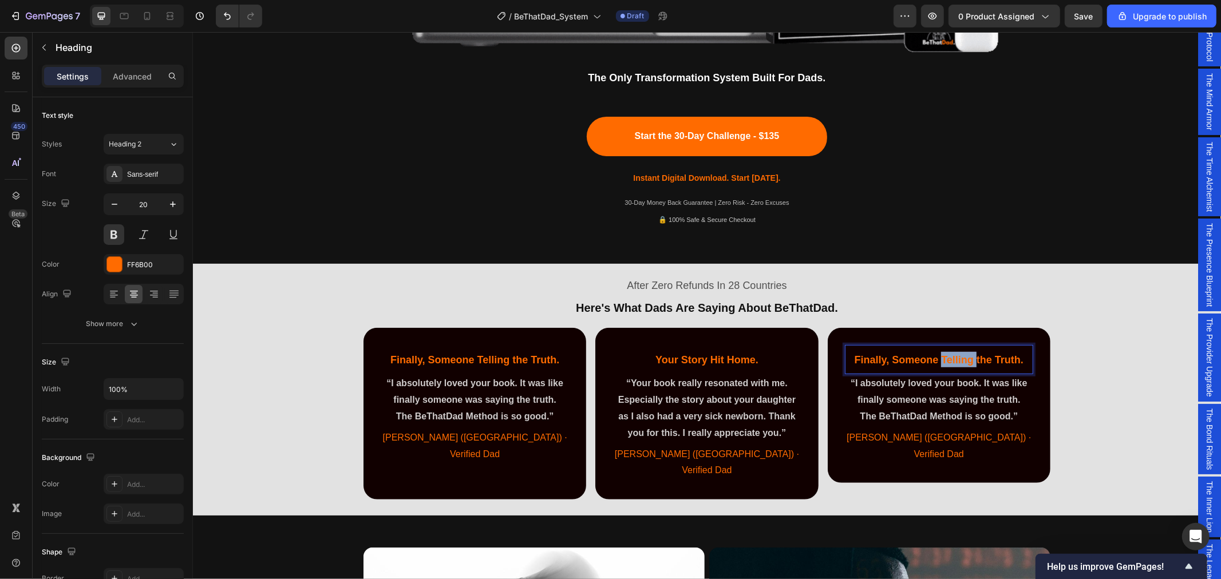
click at [963, 358] on span "Finally, Someone Telling the Truth." at bounding box center [938, 359] width 169 height 11
drag, startPoint x: 845, startPoint y: 388, endPoint x: 867, endPoint y: 397, distance: 23.8
click at [845, 388] on p "“I absolutely loved your book. It was like finally someone was saying the truth." at bounding box center [938, 391] width 186 height 33
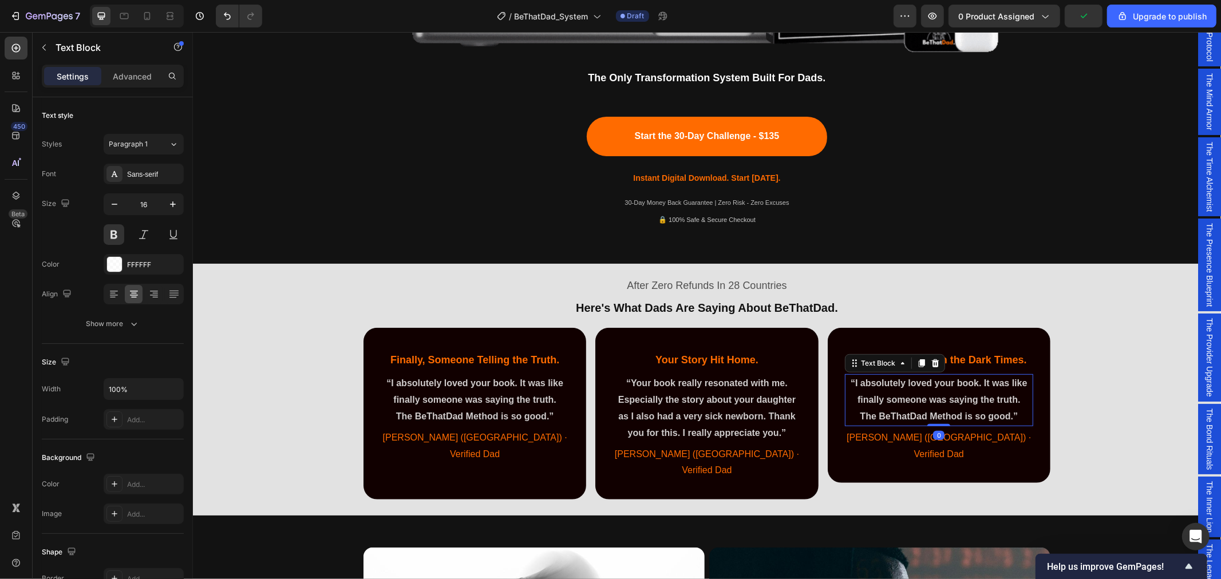
click at [860, 384] on p "“I absolutely loved your book. It was like finally someone was saying the truth." at bounding box center [938, 391] width 186 height 33
click at [857, 381] on p "“I absolutely loved your book. It was like finally someone was saying the truth." at bounding box center [938, 391] width 186 height 33
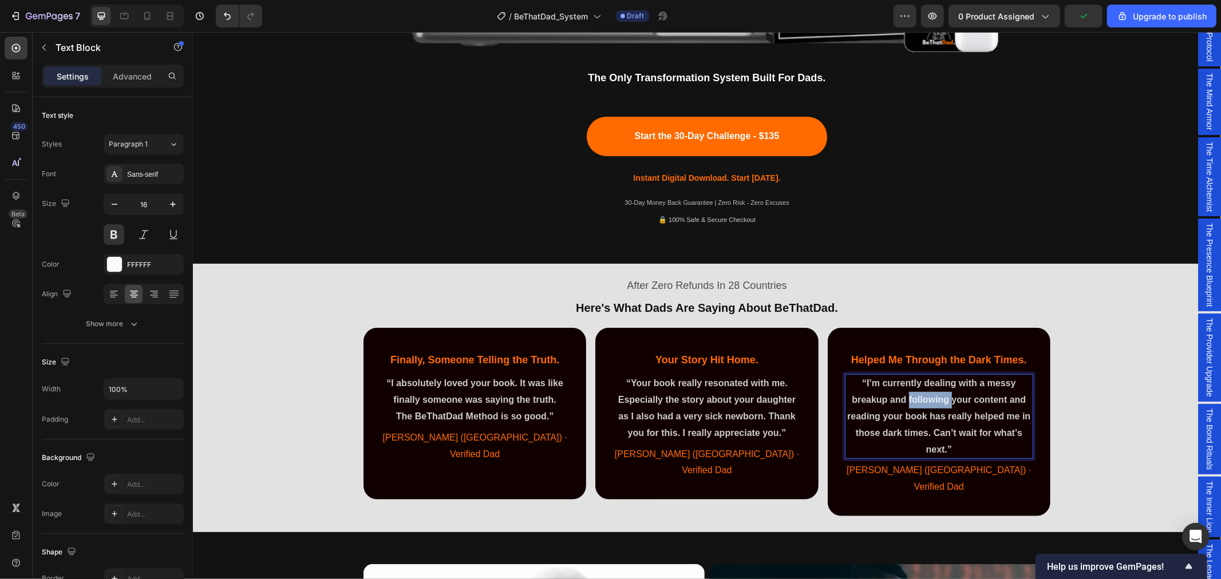
drag, startPoint x: 945, startPoint y: 399, endPoint x: 904, endPoint y: 398, distance: 41.2
click at [904, 398] on p "“I’m currently dealing with a messy breakup and following your content and read…" at bounding box center [938, 416] width 186 height 82
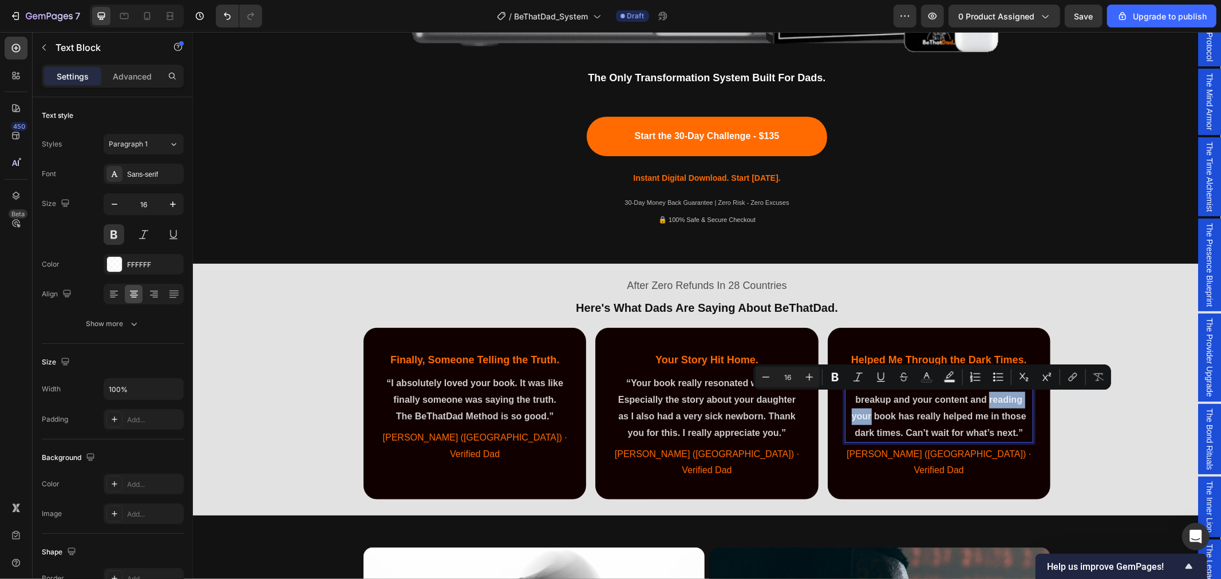
drag, startPoint x: 865, startPoint y: 416, endPoint x: 983, endPoint y: 402, distance: 118.1
click at [983, 402] on p "“I’m currently dealing with a messy breakup and your content and reading your b…" at bounding box center [938, 408] width 186 height 66
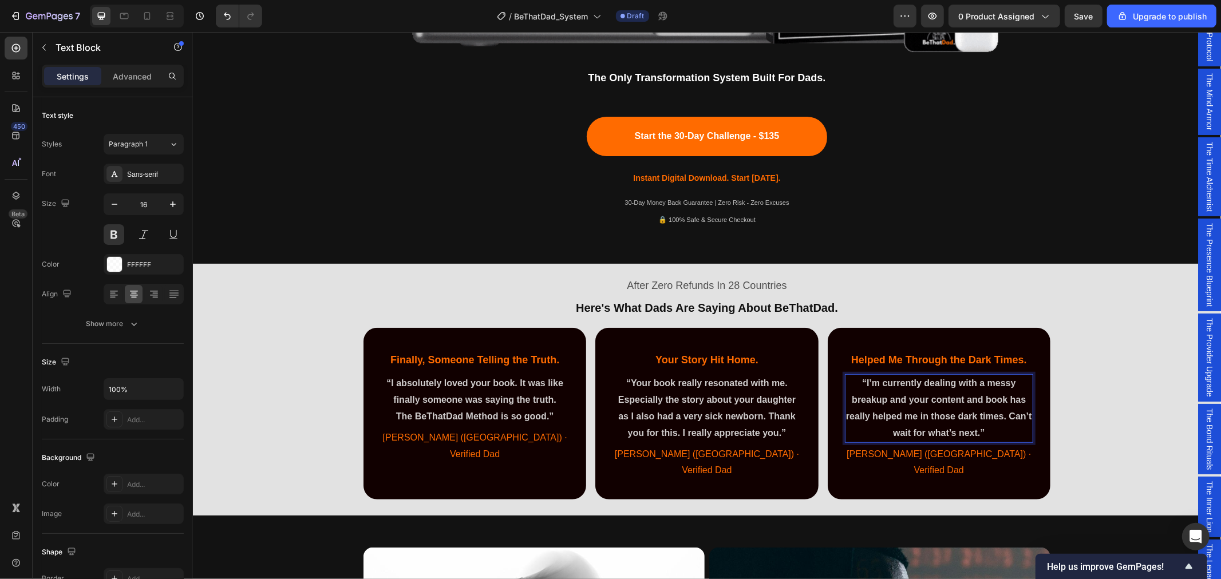
click at [1005, 416] on p "“I’m currently dealing with a messy breakup and your content and book has reall…" at bounding box center [938, 408] width 186 height 66
click at [926, 453] on span "[PERSON_NAME] ([GEOGRAPHIC_DATA]) · Verified Dad" at bounding box center [938, 462] width 184 height 26
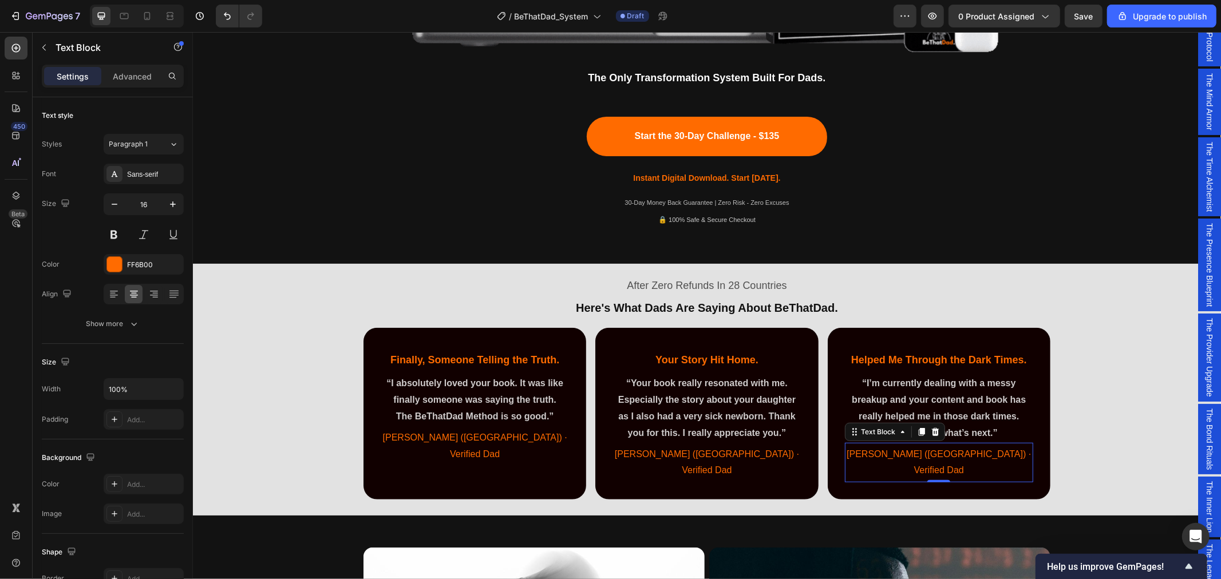
drag, startPoint x: 968, startPoint y: 450, endPoint x: 978, endPoint y: 454, distance: 10.8
click at [968, 450] on span "[PERSON_NAME] ([GEOGRAPHIC_DATA]) · Verified Dad" at bounding box center [938, 462] width 184 height 26
click at [987, 454] on p "[PERSON_NAME] ([GEOGRAPHIC_DATA]) · Verified Dad" at bounding box center [938, 462] width 186 height 33
drag, startPoint x: 992, startPoint y: 456, endPoint x: 840, endPoint y: 453, distance: 152.3
click at [845, 453] on p "[PERSON_NAME] ([GEOGRAPHIC_DATA]) · Verified Dad" at bounding box center [938, 462] width 186 height 33
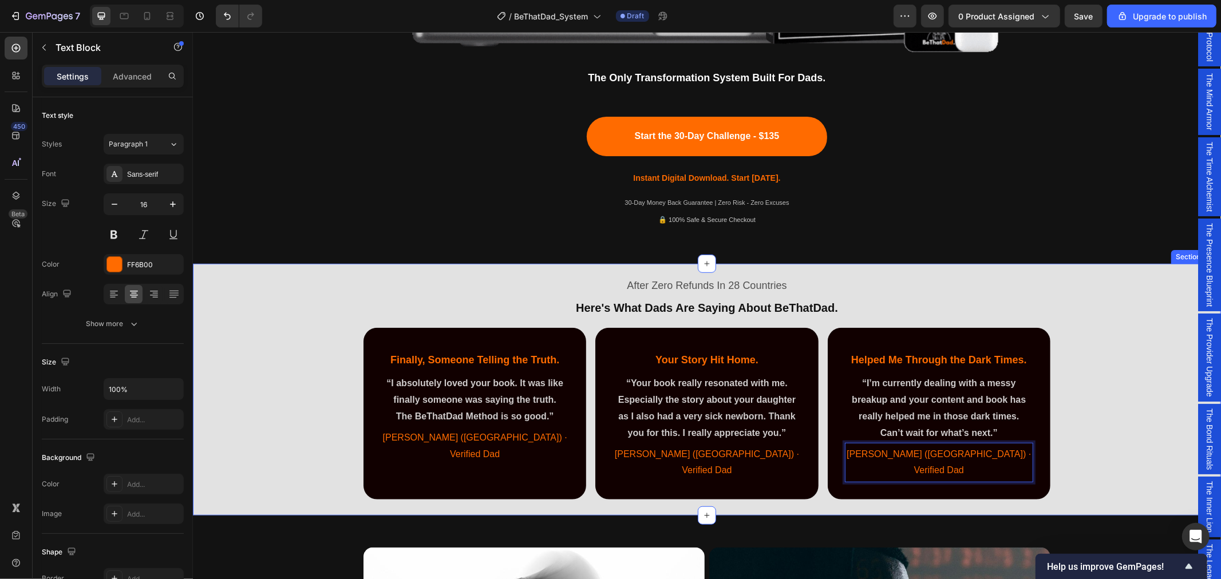
click at [241, 386] on div "After Zero Refunds In 28 Countries Text Block ⁠⁠⁠⁠⁠⁠⁠ Here's What Dads Are Sayi…" at bounding box center [706, 387] width 1028 height 238
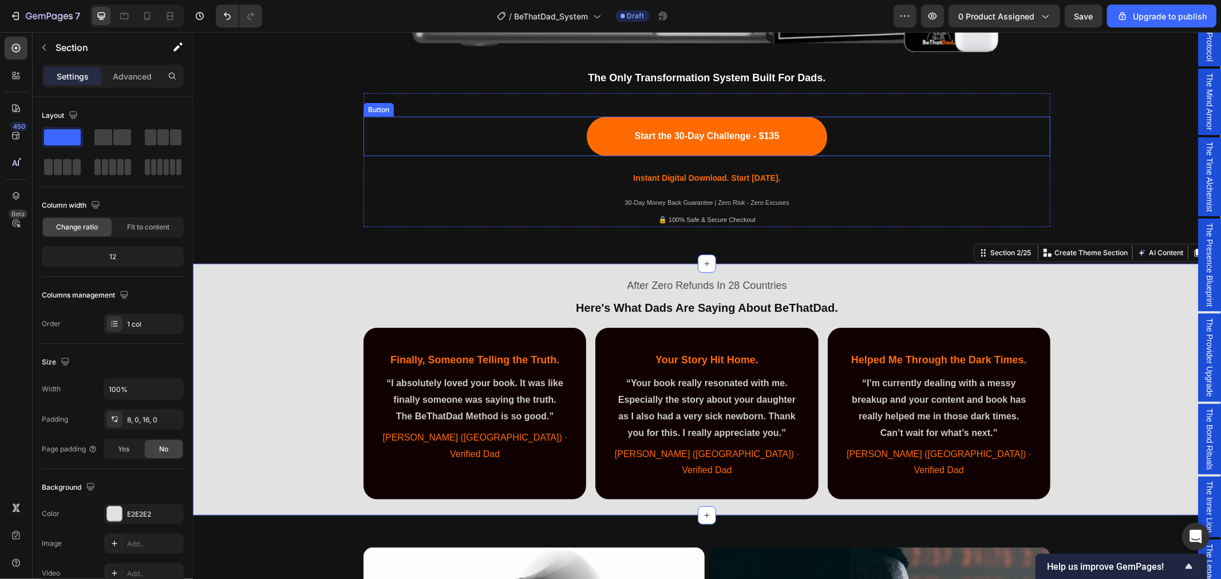
click at [1020, 117] on div "Start the 30-Day Challenge - $135 Button" at bounding box center [706, 135] width 687 height 39
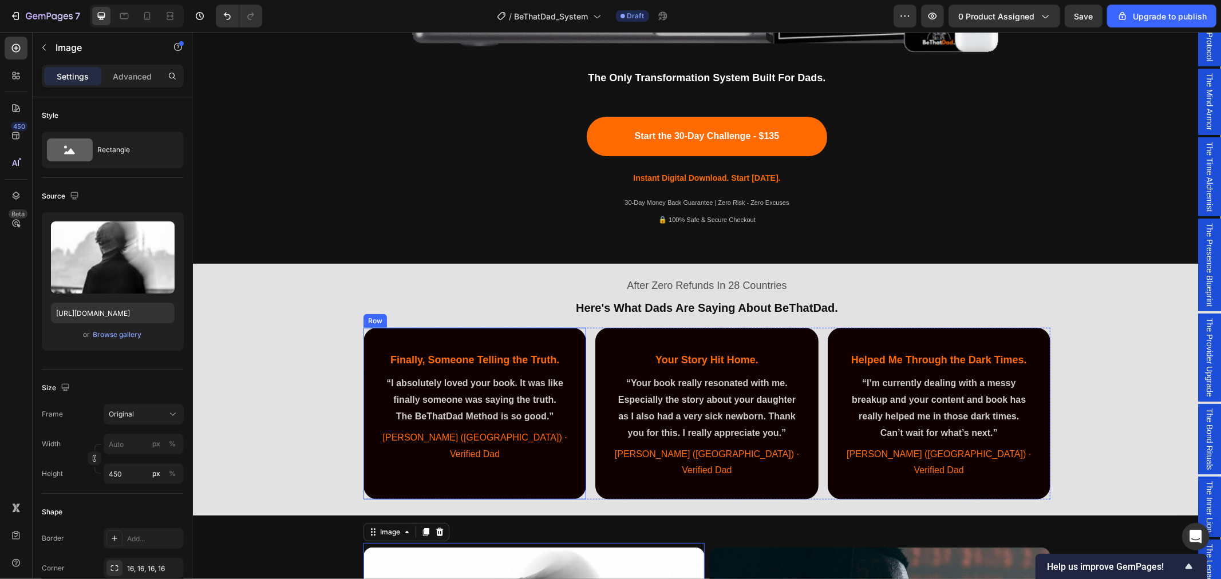
click at [374, 341] on div "⁠⁠⁠⁠⁠⁠⁠ Finally, Someone Telling the Truth. Heading “I absolutely loved your bo…" at bounding box center [474, 413] width 223 height 172
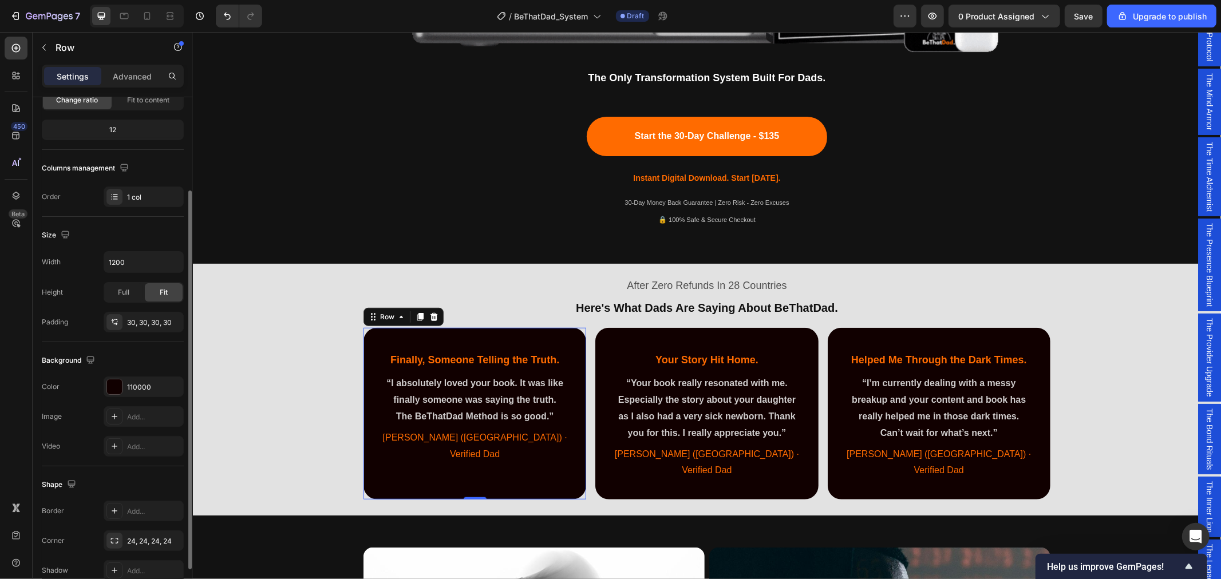
scroll to position [184, 0]
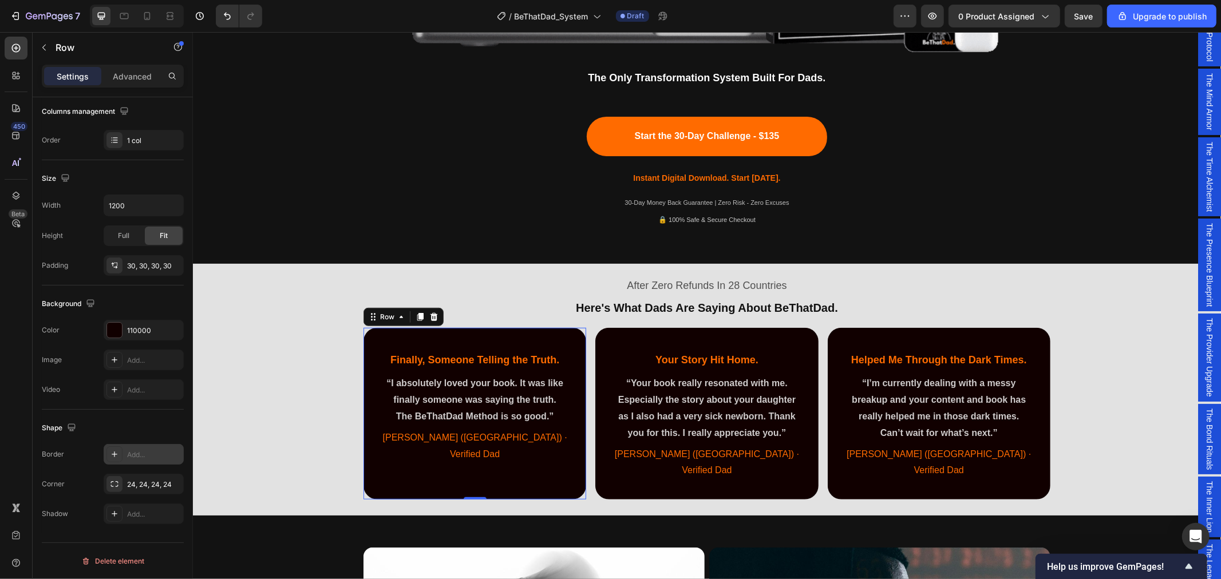
click at [142, 455] on div "Add..." at bounding box center [154, 455] width 54 height 10
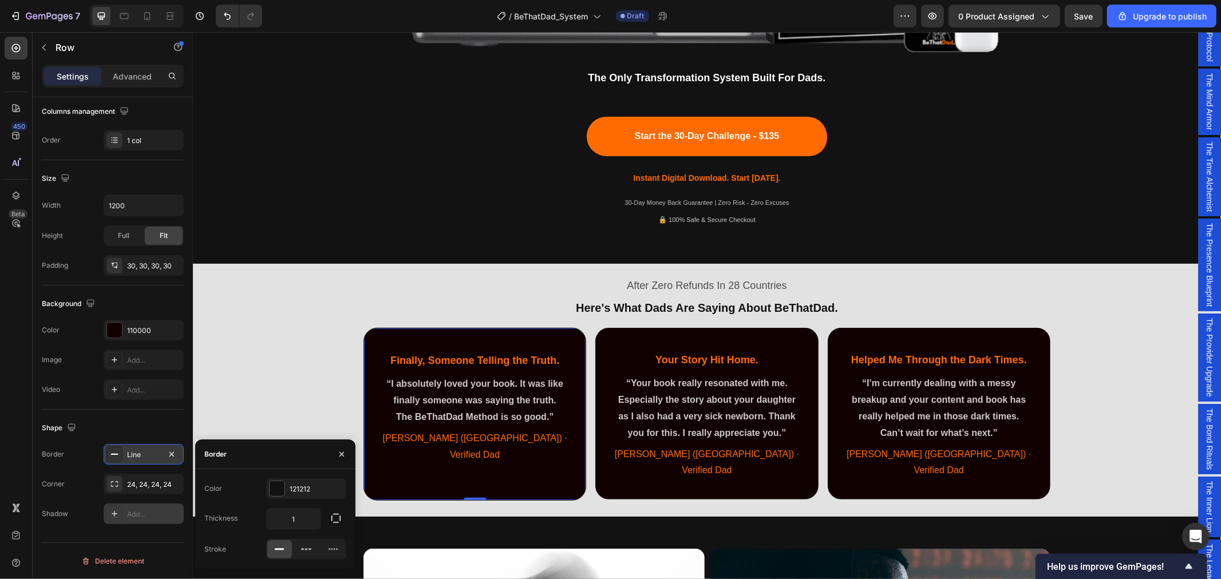
click at [148, 513] on div "Add..." at bounding box center [154, 514] width 54 height 10
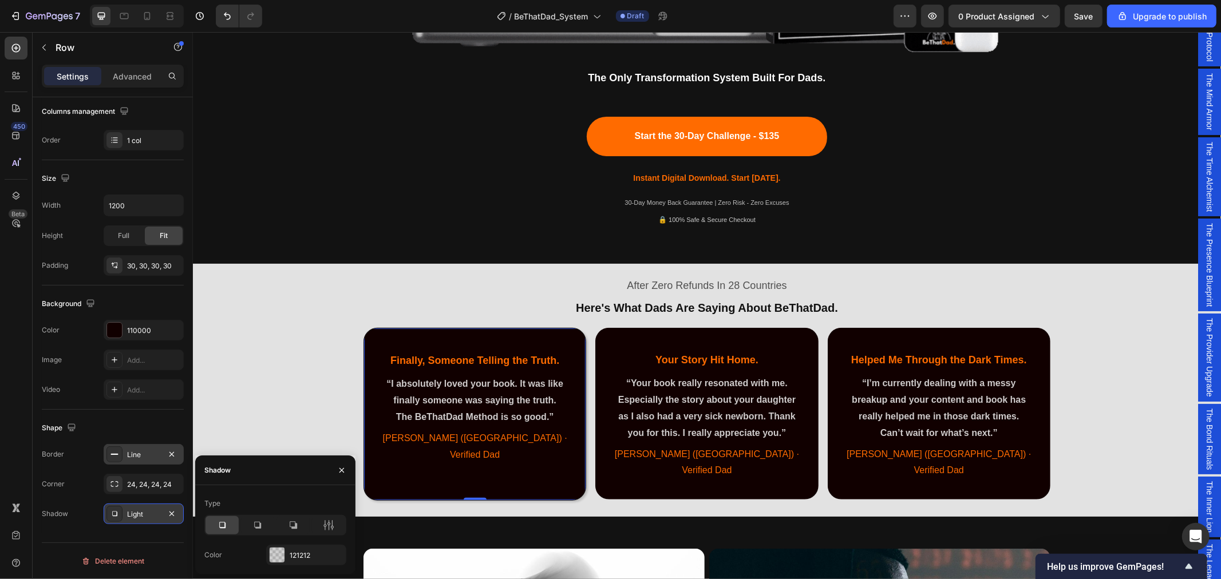
scroll to position [636, 0]
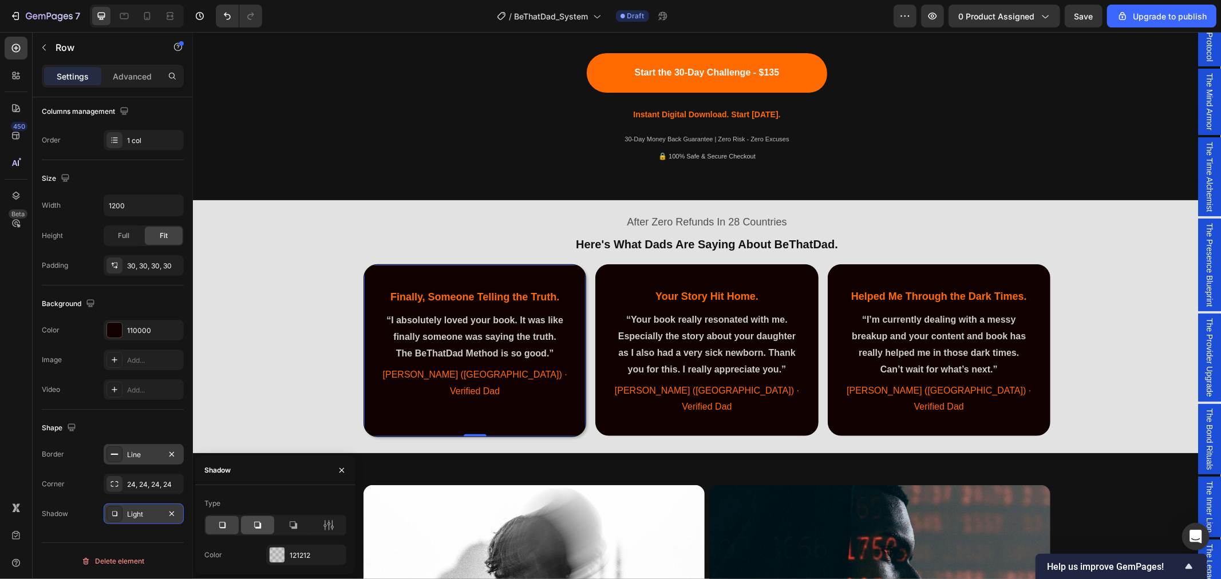
click at [258, 525] on icon at bounding box center [257, 525] width 11 height 11
click at [310, 556] on div "121212" at bounding box center [306, 556] width 33 height 10
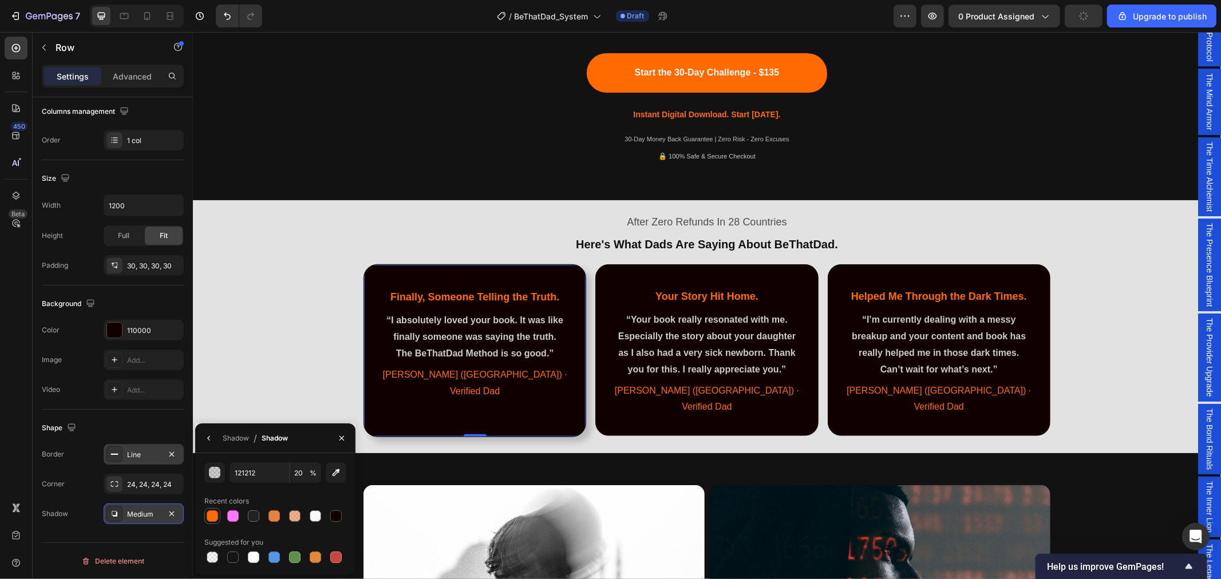
click at [213, 513] on div at bounding box center [212, 516] width 11 height 11
type input "FF6B00"
type input "100"
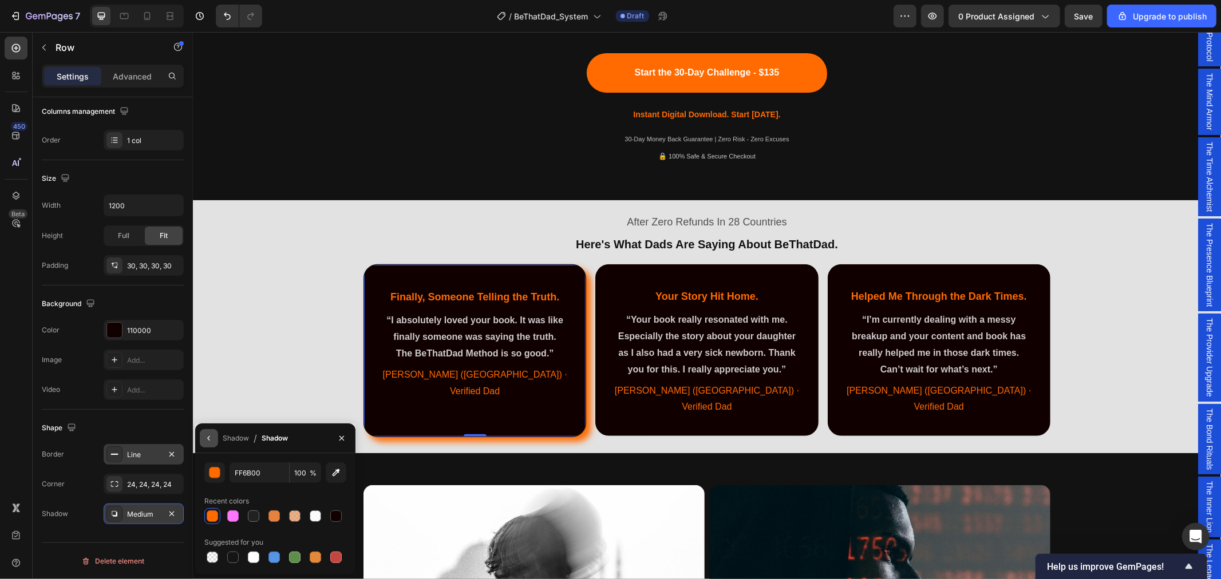
click at [207, 441] on icon "button" at bounding box center [208, 438] width 9 height 9
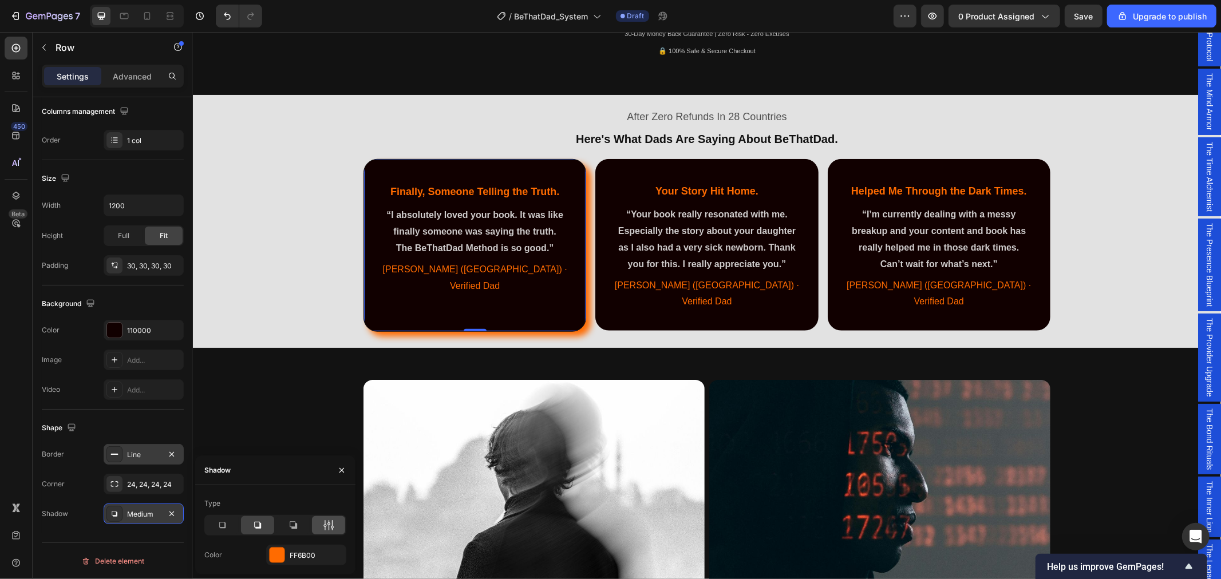
scroll to position [763, 0]
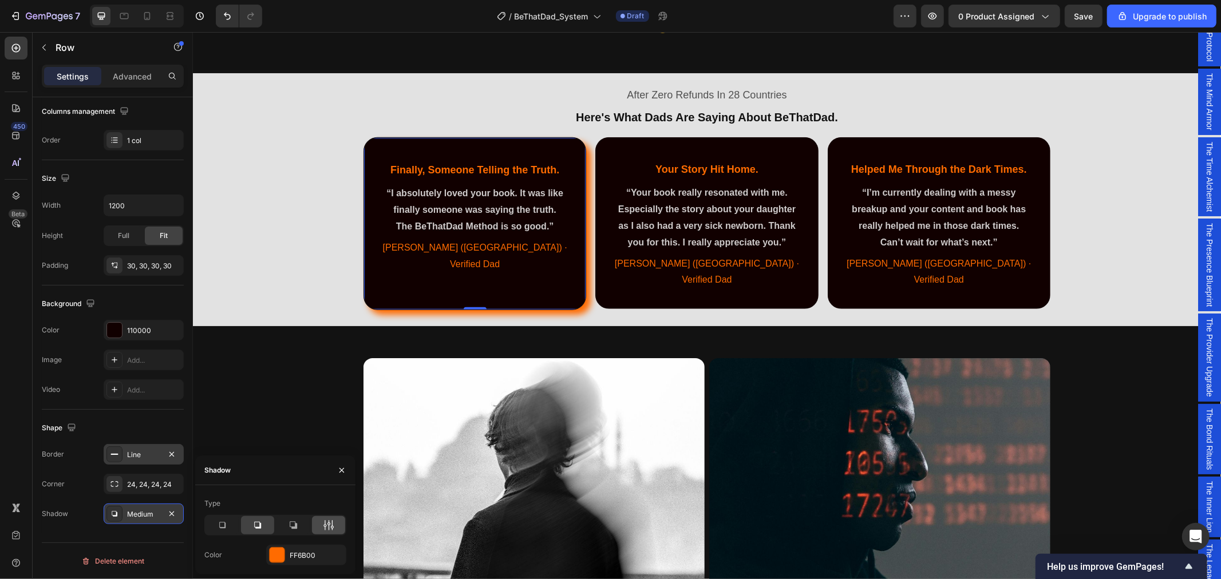
click at [326, 523] on icon at bounding box center [328, 525] width 11 height 11
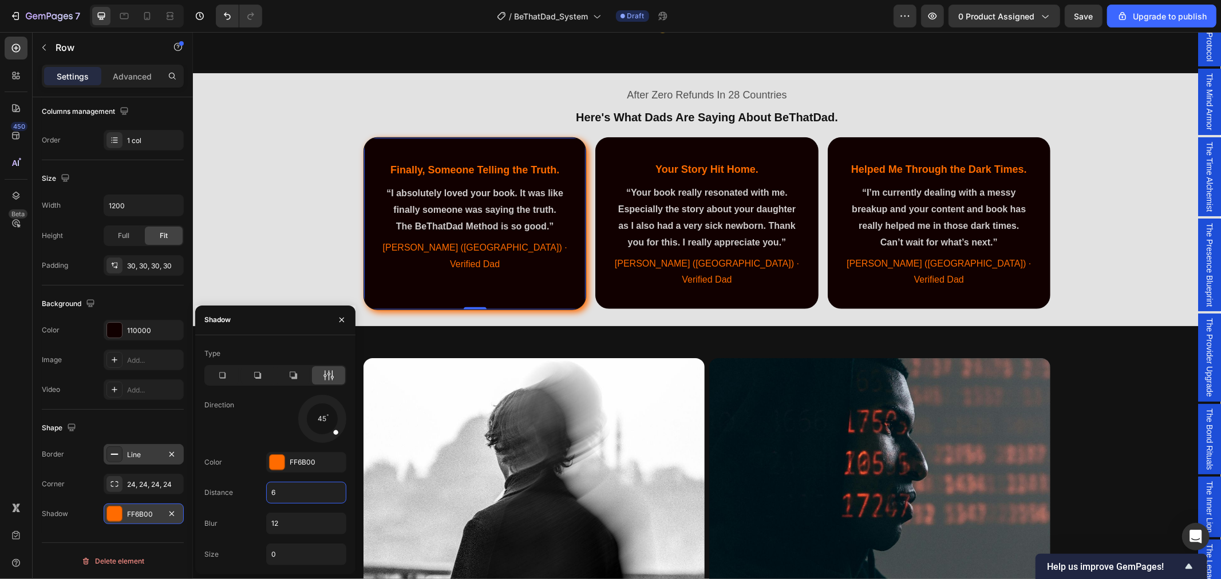
drag, startPoint x: 286, startPoint y: 493, endPoint x: 275, endPoint y: 489, distance: 11.8
click at [275, 489] on input "6" at bounding box center [306, 493] width 79 height 21
type input "6"
click at [258, 378] on icon at bounding box center [257, 375] width 7 height 7
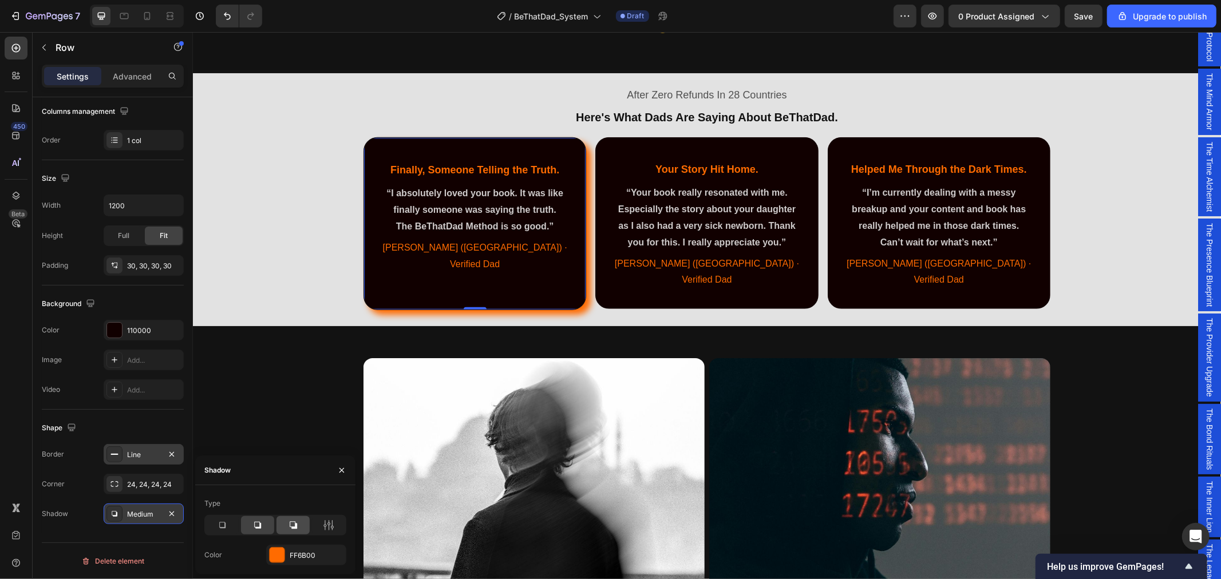
click at [296, 528] on icon at bounding box center [293, 525] width 7 height 7
click at [226, 528] on icon at bounding box center [221, 525] width 11 height 11
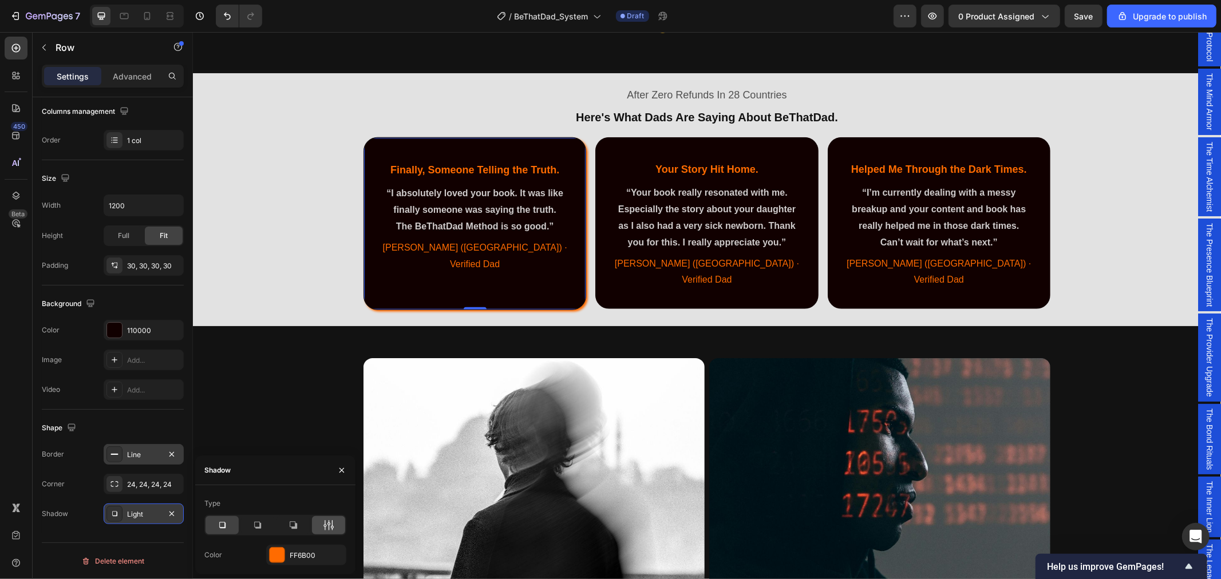
click at [330, 527] on icon at bounding box center [328, 525] width 11 height 11
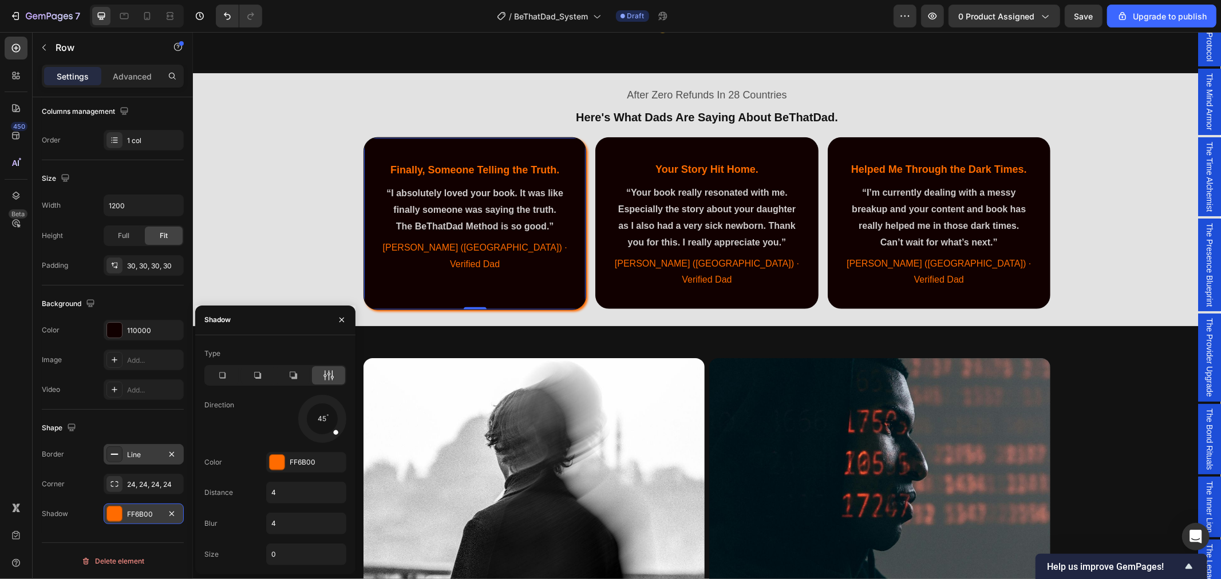
scroll to position [827, 0]
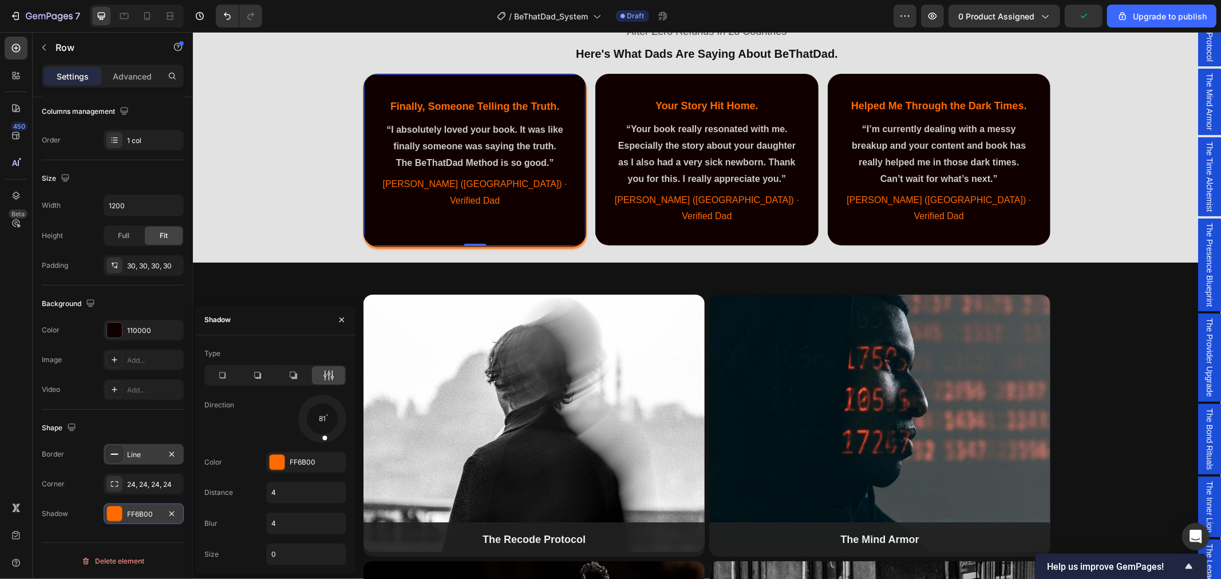
drag, startPoint x: 336, startPoint y: 432, endPoint x: 323, endPoint y: 436, distance: 13.2
click at [323, 436] on span at bounding box center [324, 438] width 5 height 5
click at [284, 166] on div "After Zero Refunds In 28 Countries Text Block ⁠⁠⁠⁠⁠⁠⁠ Here's What Dads Are Sayi…" at bounding box center [706, 133] width 1028 height 239
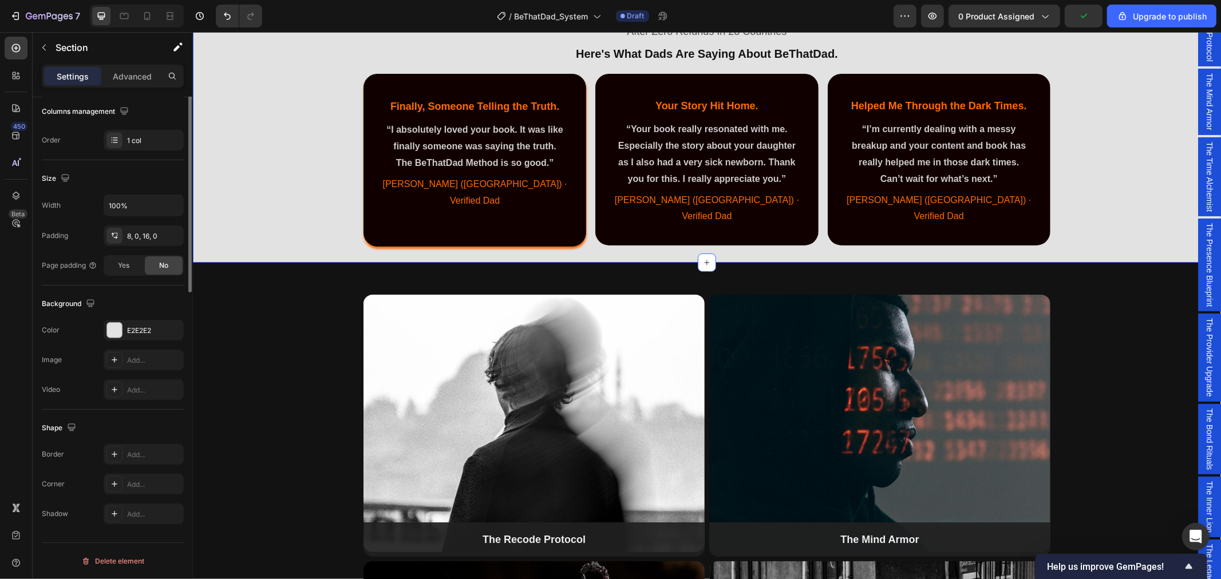
scroll to position [0, 0]
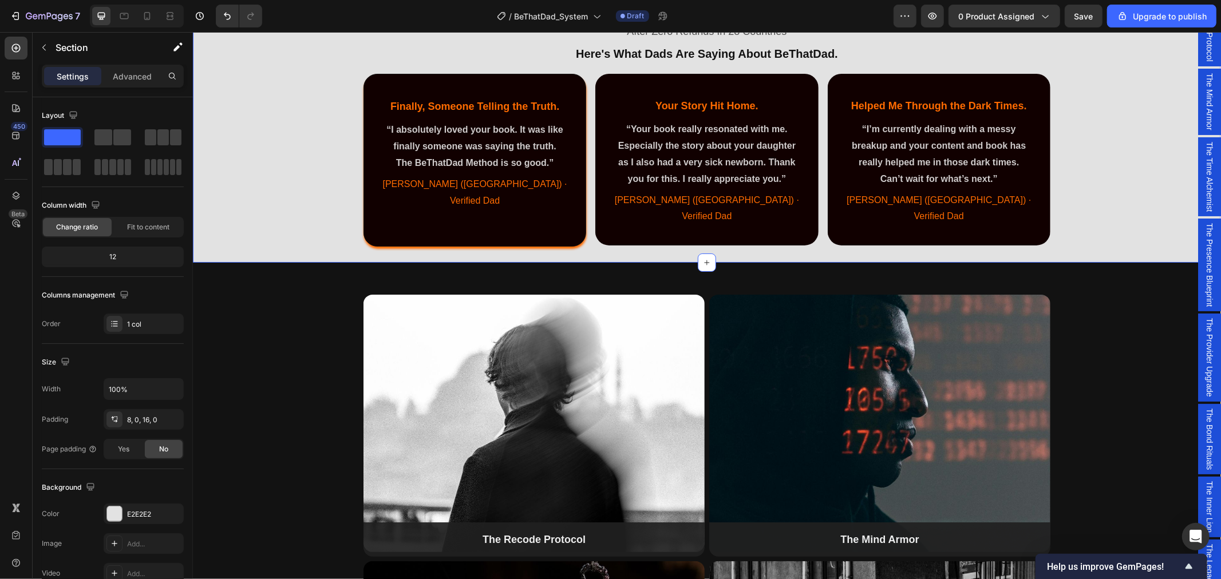
click at [231, 197] on div "After Zero Refunds In 28 Countries Text Block ⁠⁠⁠⁠⁠⁠⁠ Here's What Dads Are Sayi…" at bounding box center [706, 133] width 1028 height 239
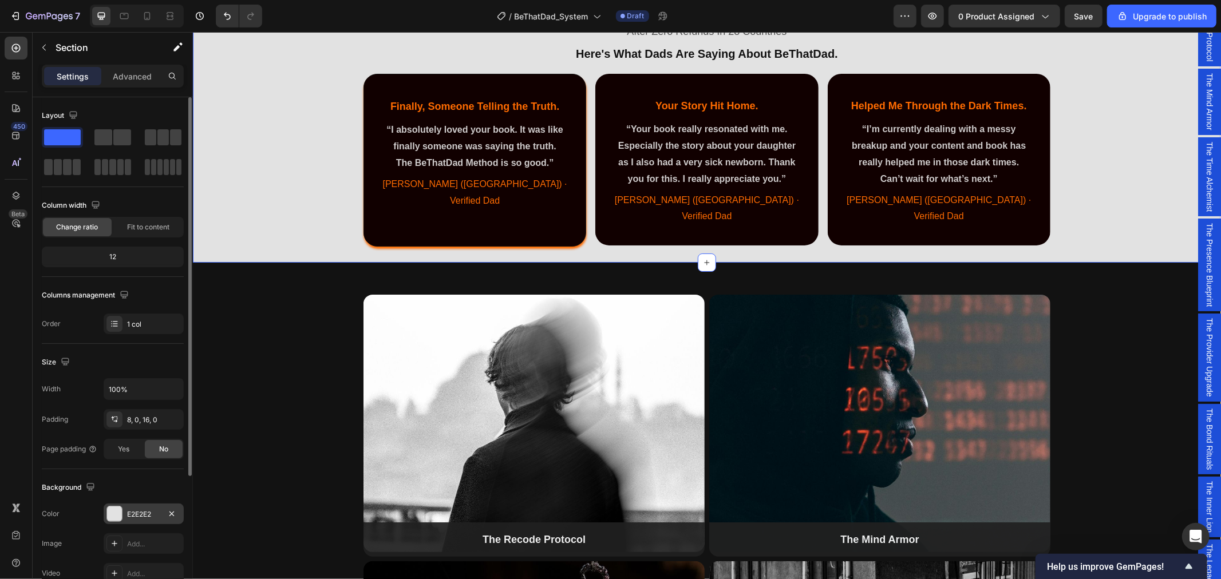
click at [139, 511] on div "E2E2E2" at bounding box center [143, 514] width 33 height 10
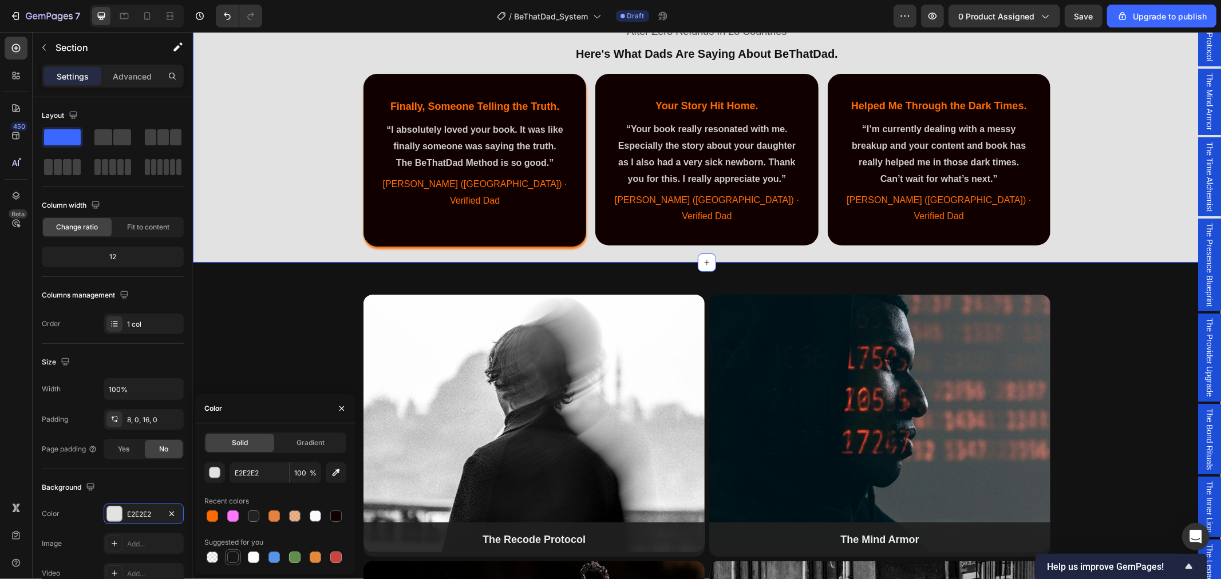
click at [233, 556] on div at bounding box center [232, 557] width 11 height 11
type input "151515"
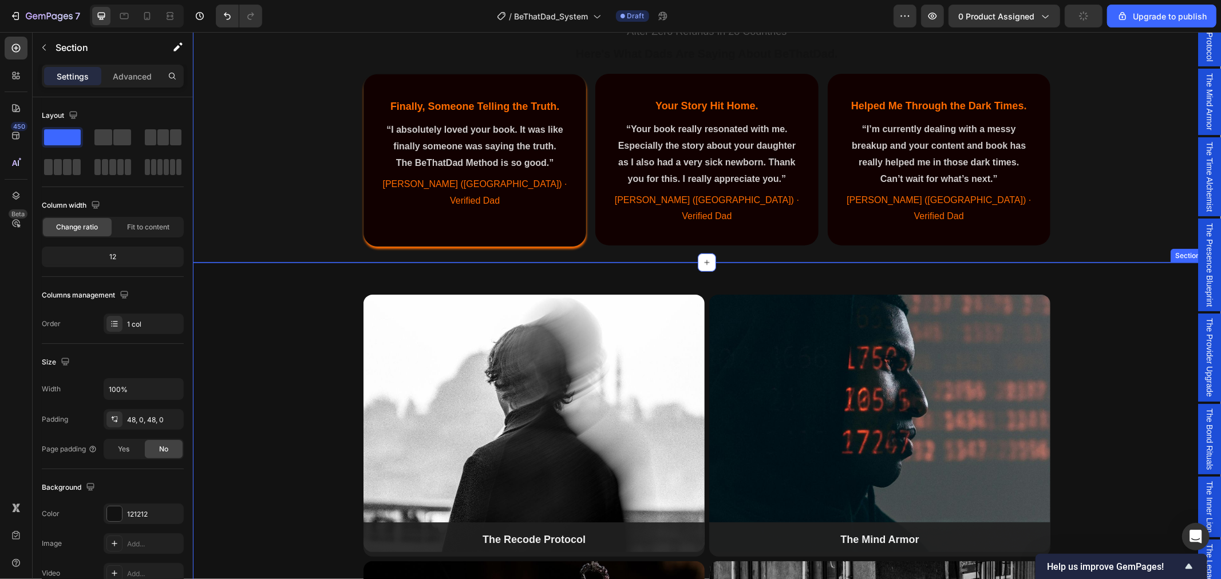
click at [298, 271] on div "Image The Recode Protocol Button Image The Time Alchemist Button The Provider U…" at bounding box center [706, 556] width 1028 height 588
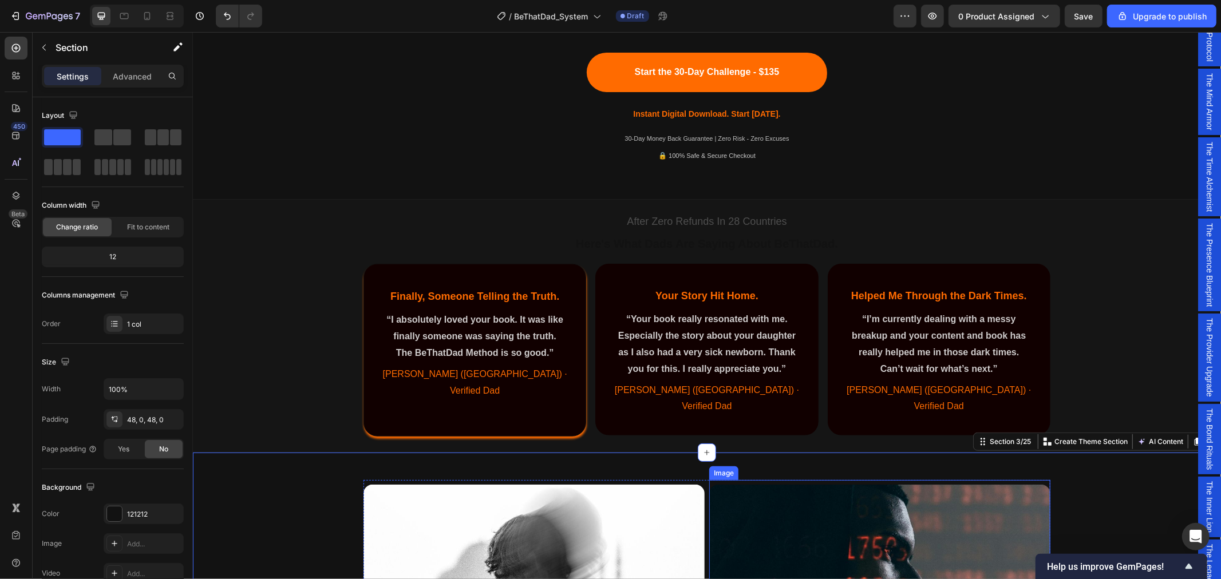
scroll to position [636, 0]
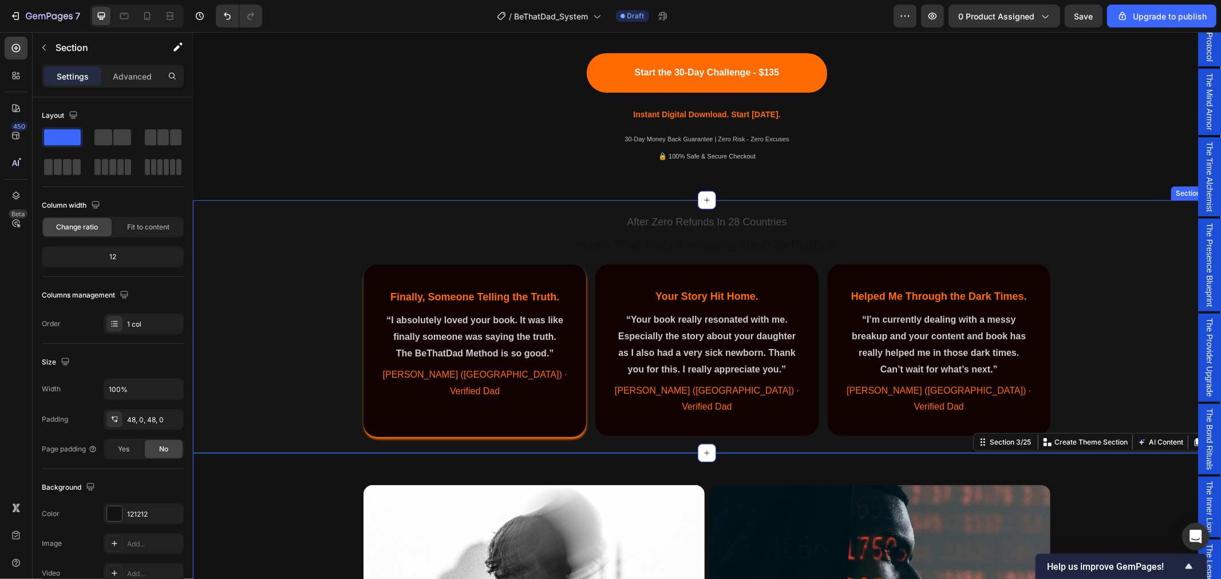
click at [268, 383] on div "After Zero Refunds In 28 Countries Text Block ⁠⁠⁠⁠⁠⁠⁠ Here's What Dads Are Sayi…" at bounding box center [706, 323] width 1028 height 239
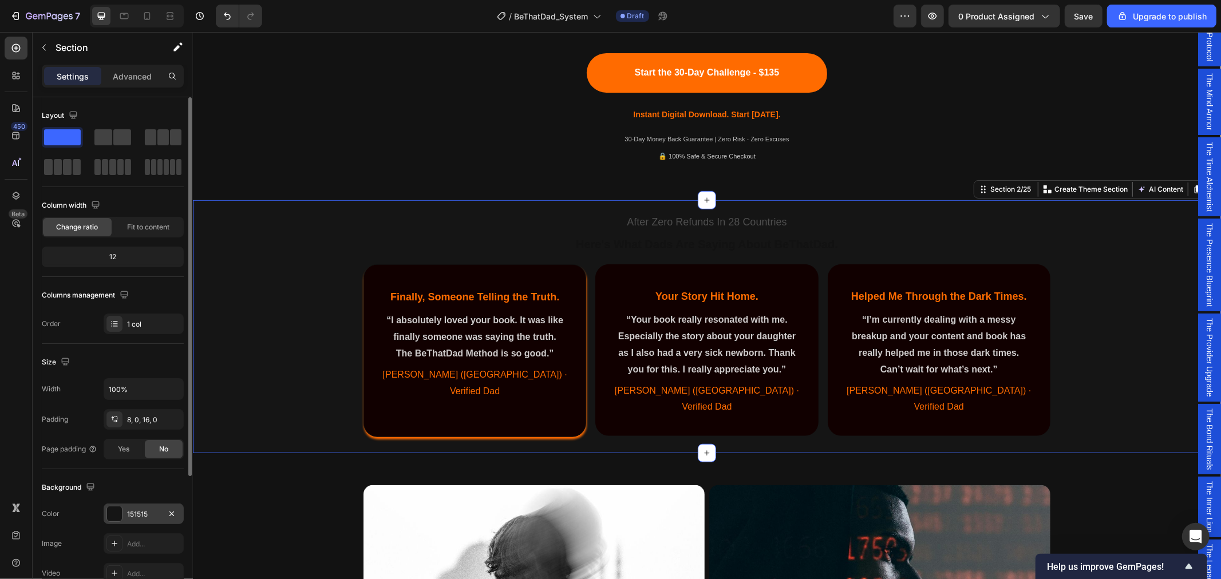
click at [135, 518] on div "151515" at bounding box center [143, 514] width 33 height 10
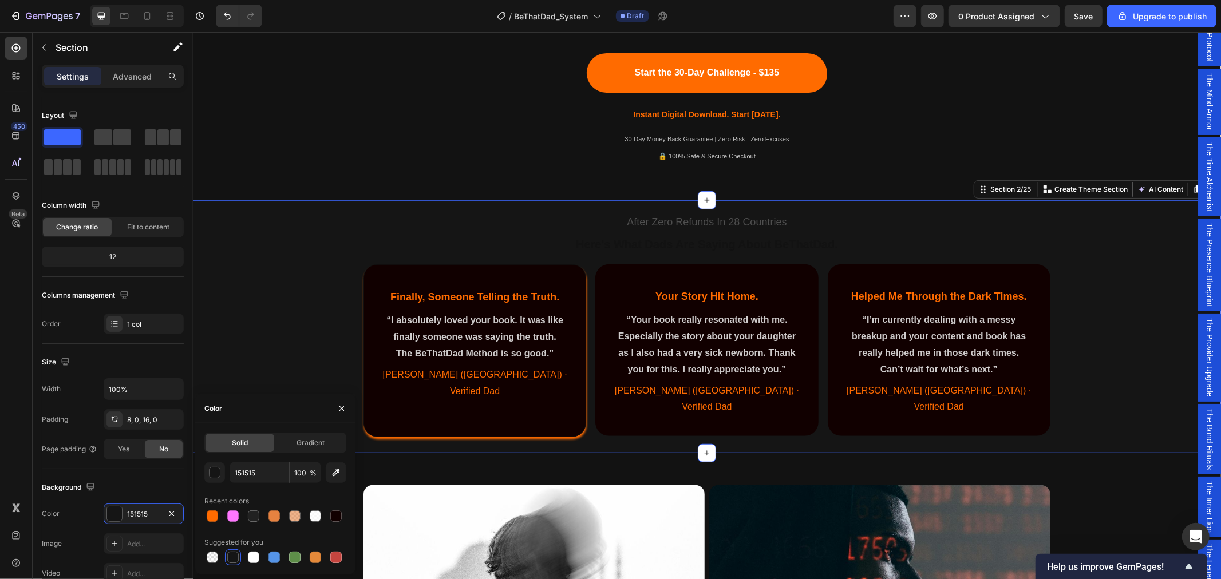
click at [341, 515] on div at bounding box center [335, 516] width 11 height 11
type input "110000"
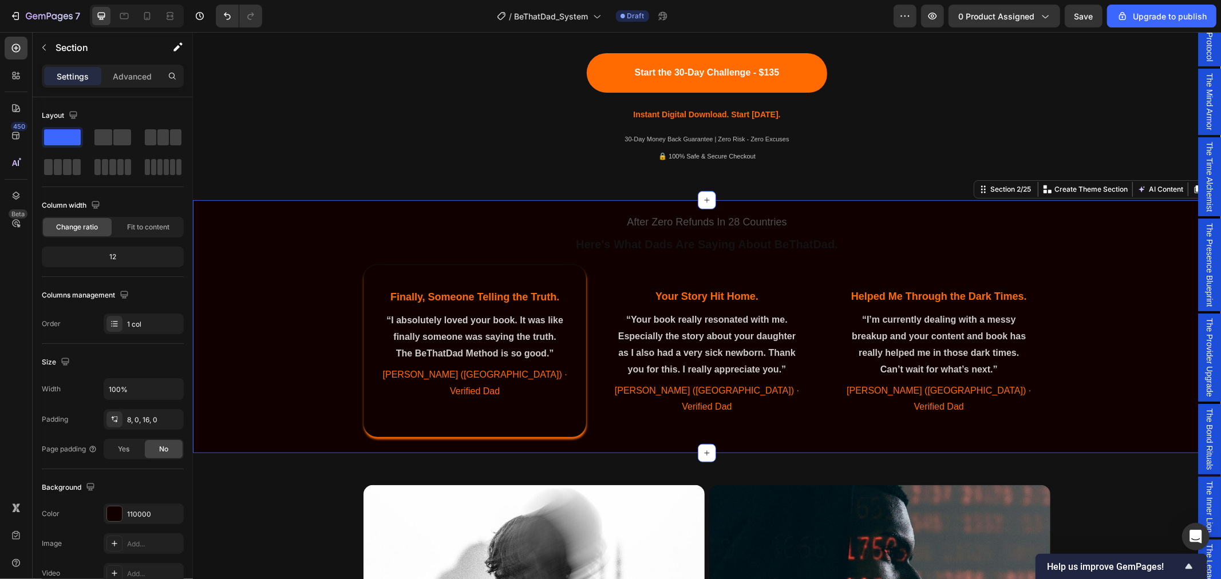
click at [1112, 323] on div "After Zero Refunds In 28 Countries Text Block ⁠⁠⁠⁠⁠⁠⁠ Here's What Dads Are Sayi…" at bounding box center [706, 323] width 1028 height 239
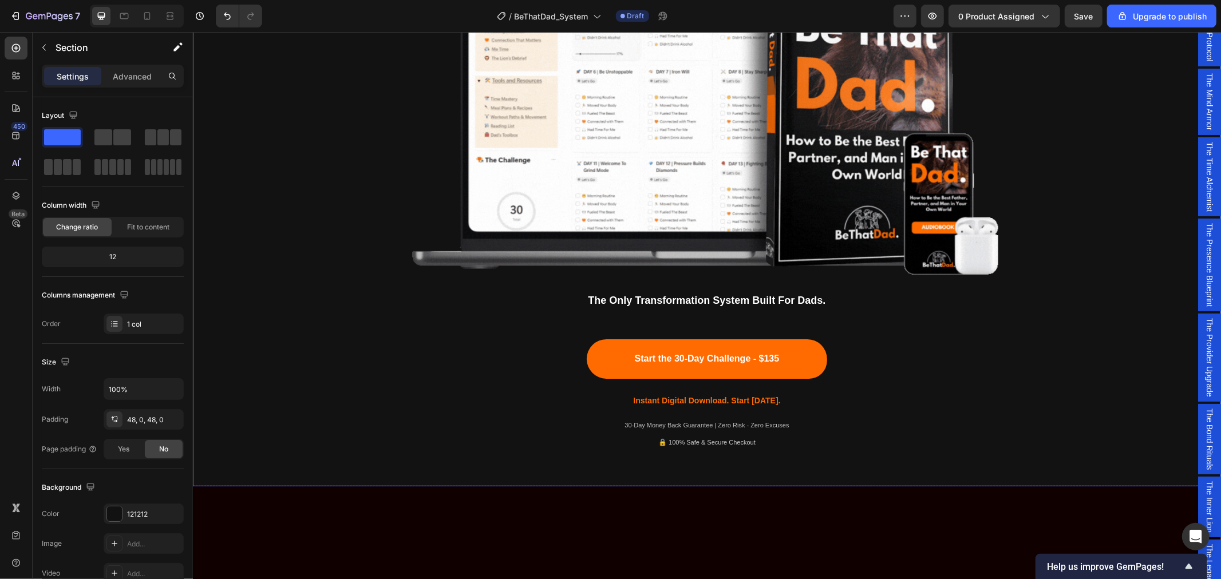
scroll to position [381, 0]
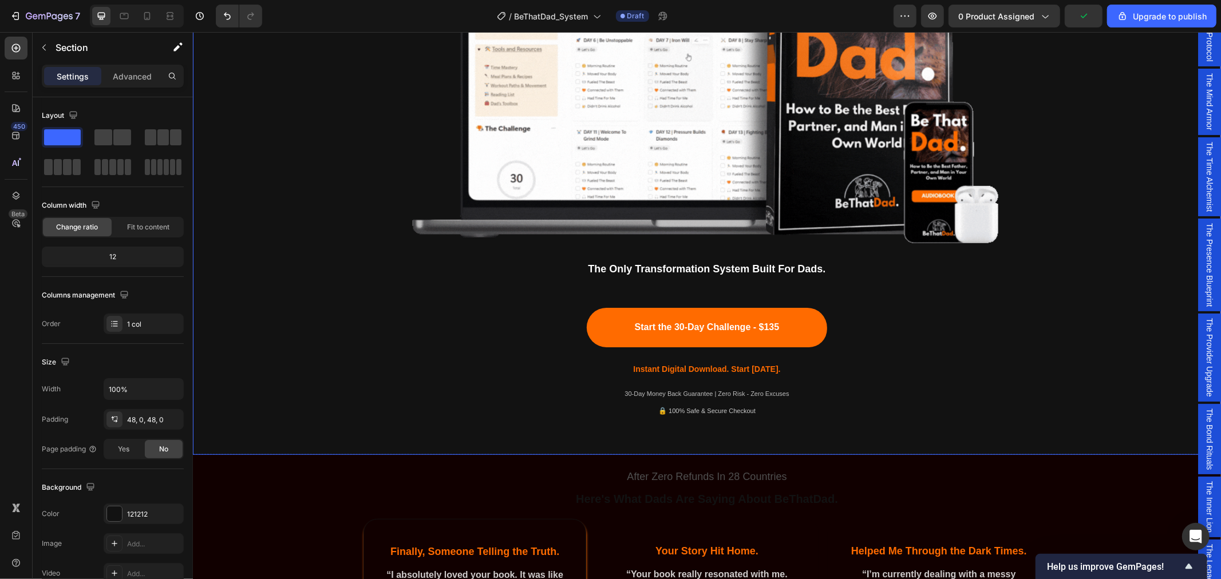
click at [356, 408] on div "Being a dad is f*cking hard. Society expects you to be everything. But no one s…" at bounding box center [706, 64] width 1011 height 726
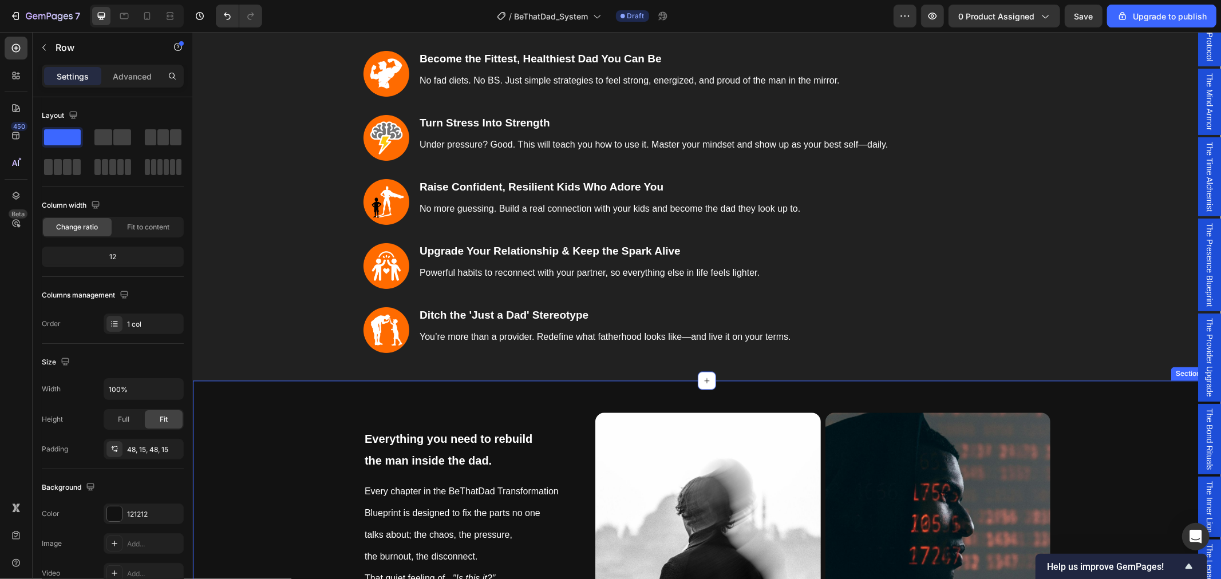
scroll to position [2162, 0]
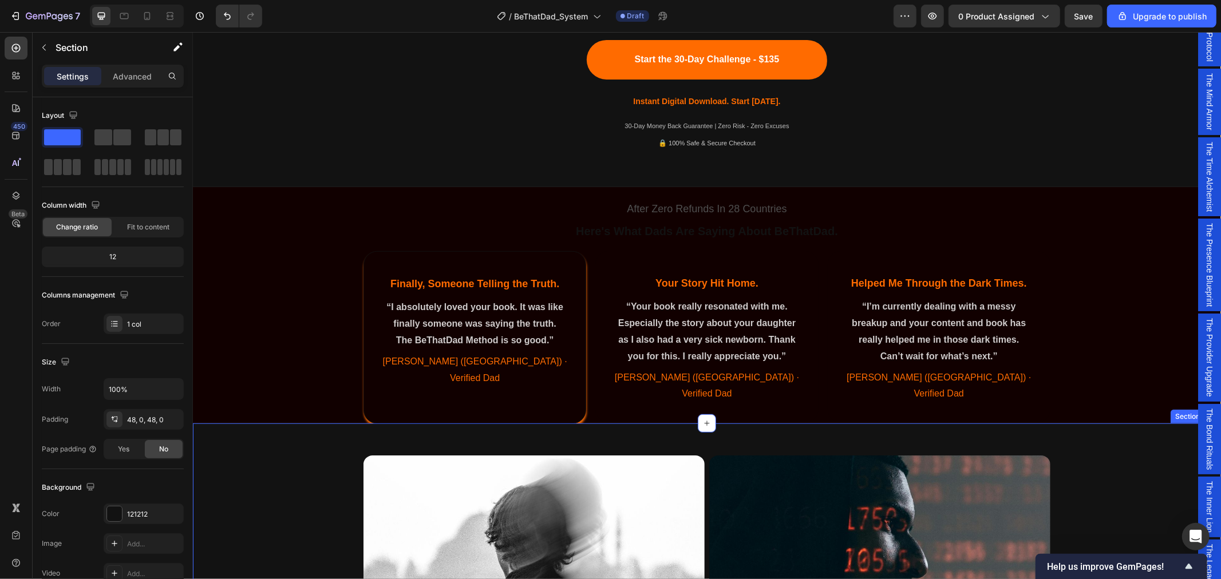
scroll to position [508, 0]
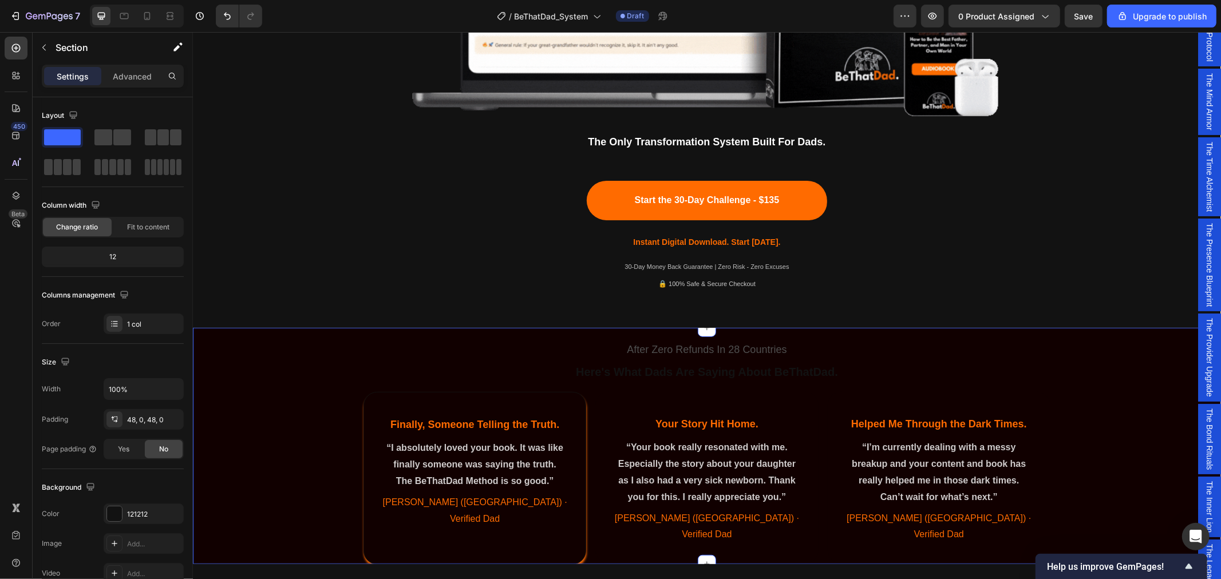
click at [299, 390] on div "After Zero Refunds In 28 Countries Text Block Here's What Dads Are Saying About…" at bounding box center [706, 451] width 1028 height 239
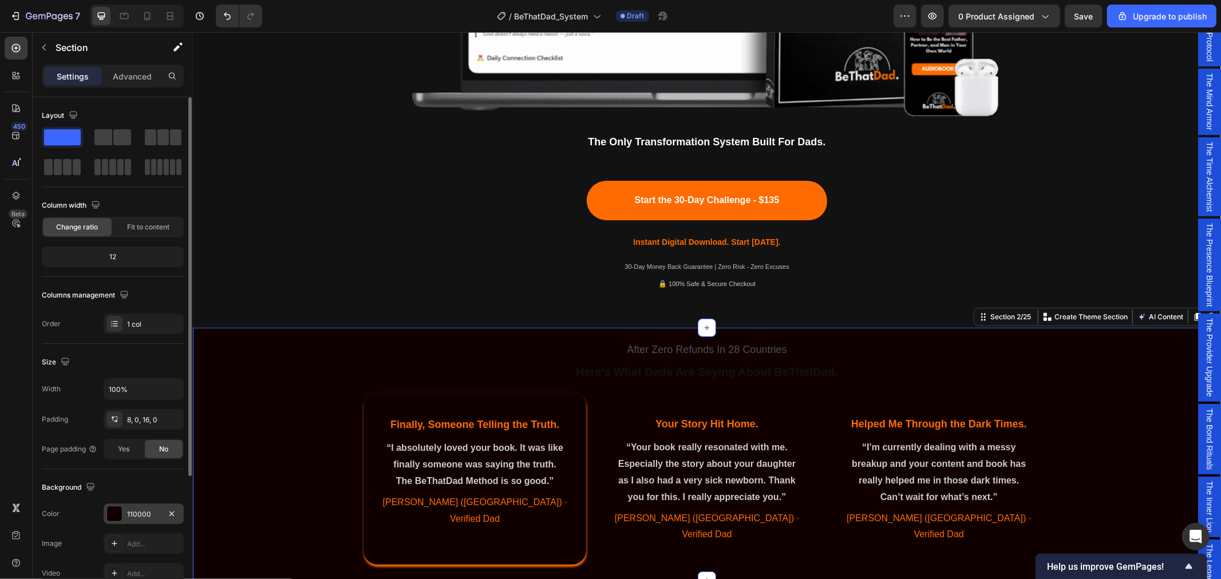
click at [144, 516] on div "110000" at bounding box center [143, 514] width 33 height 10
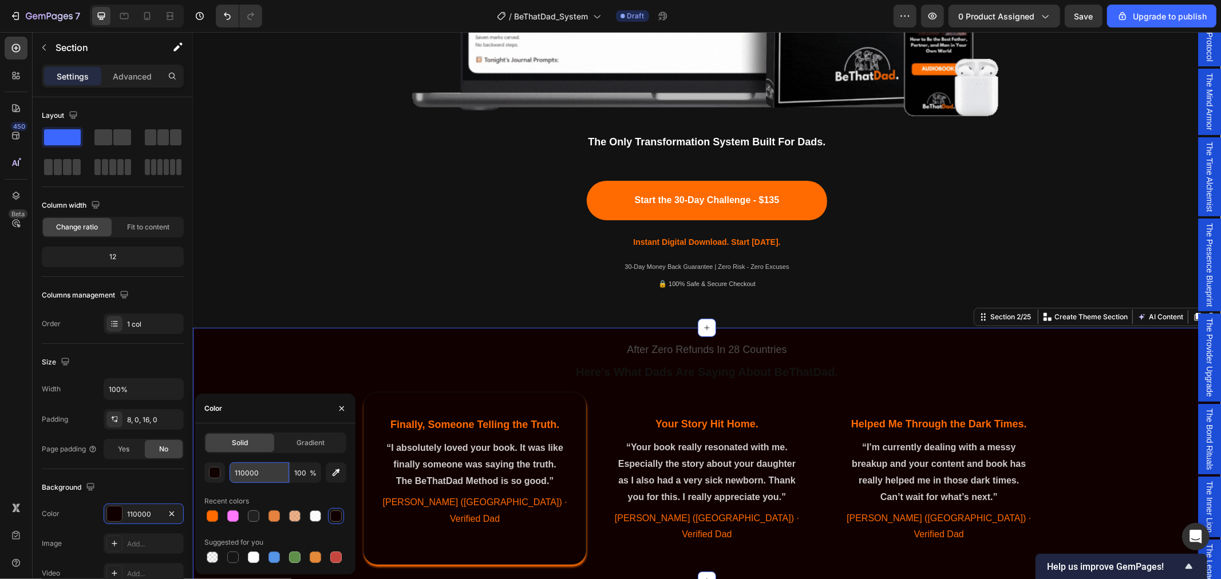
click at [260, 471] on input "110000" at bounding box center [260, 472] width 60 height 21
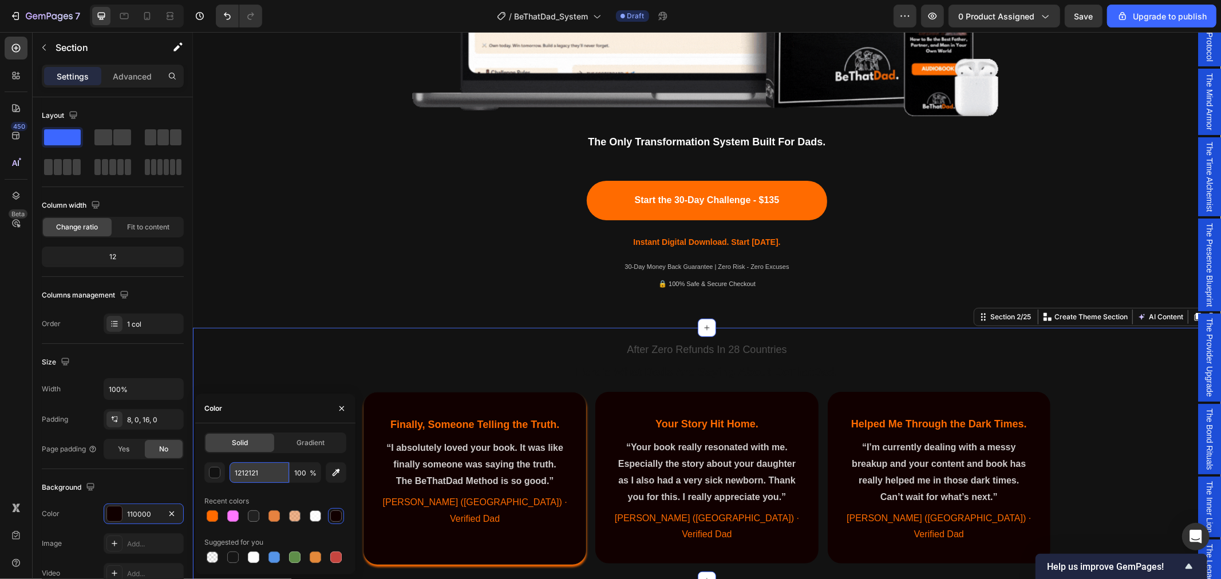
type input "121212"
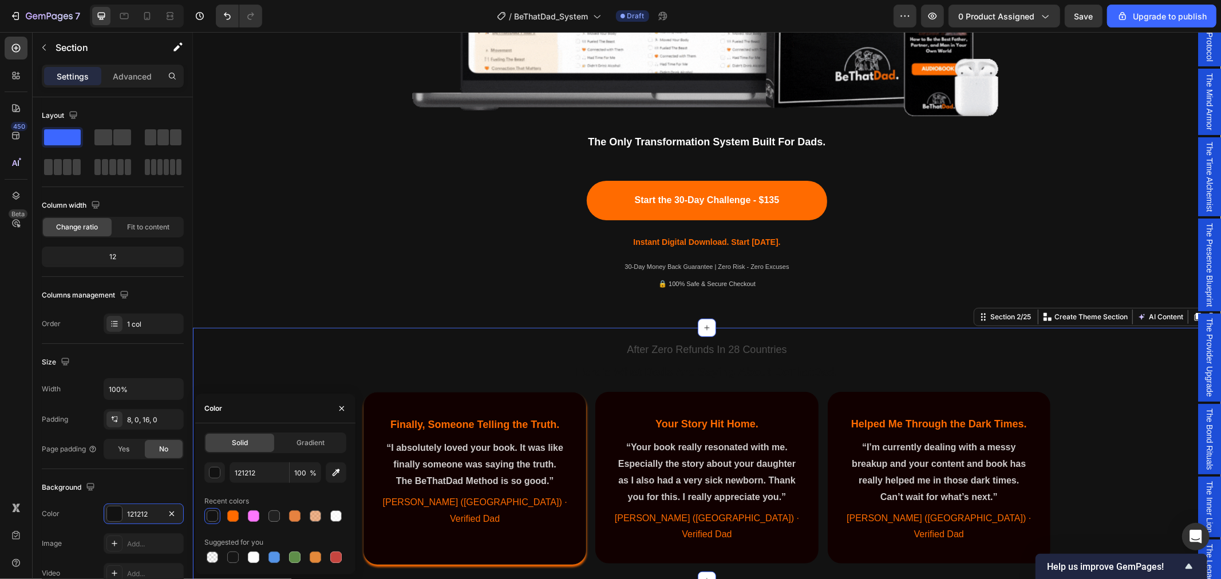
click at [325, 351] on div "After Zero Refunds In 28 Countries Text Block Here's What Dads Are Saying About…" at bounding box center [706, 451] width 1028 height 239
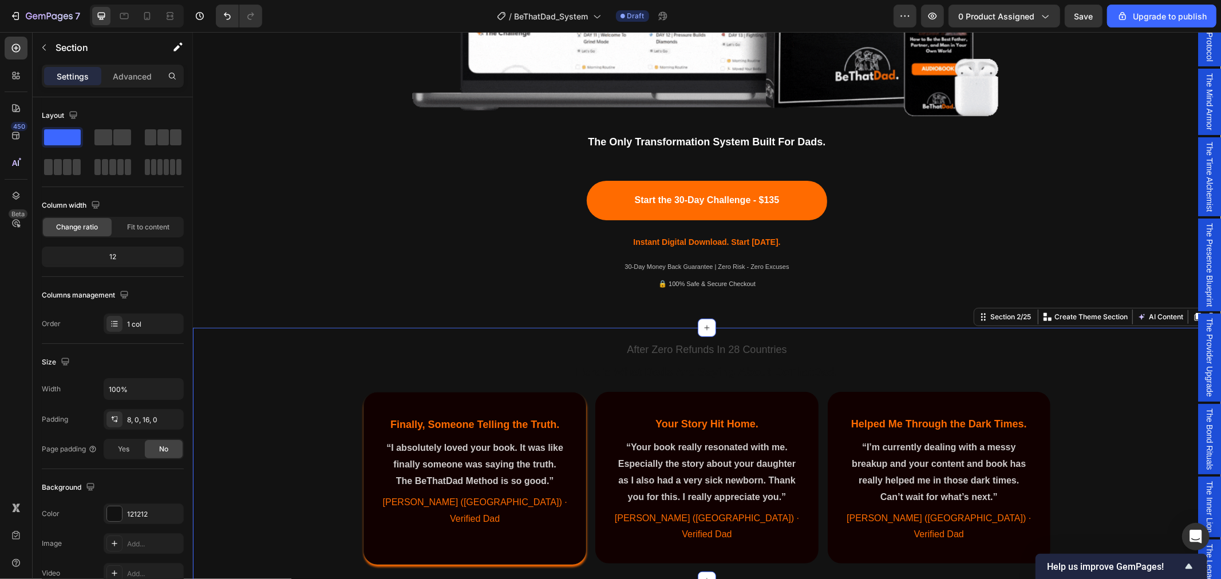
click at [483, 548] on div "After Zero Refunds In 28 Countries Text Block Here's What Dads Are Saying About…" at bounding box center [706, 451] width 1028 height 239
click at [571, 419] on div "Finally, Someone Telling the Truth. Heading “I absolutely loved your book. It w…" at bounding box center [474, 478] width 223 height 173
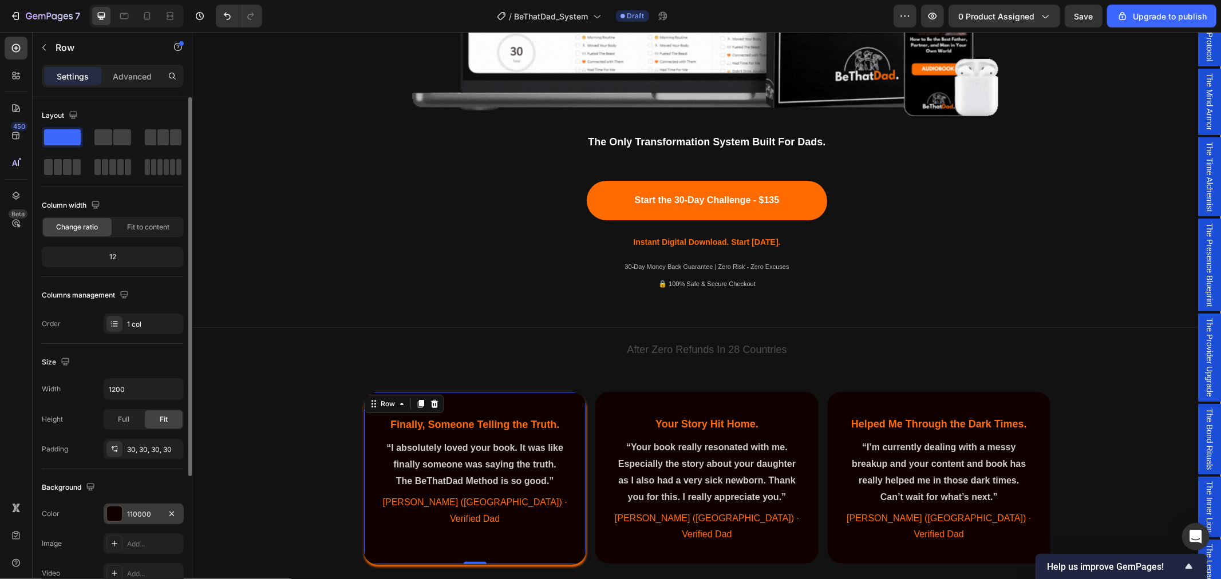
click at [141, 514] on div "110000" at bounding box center [143, 514] width 33 height 10
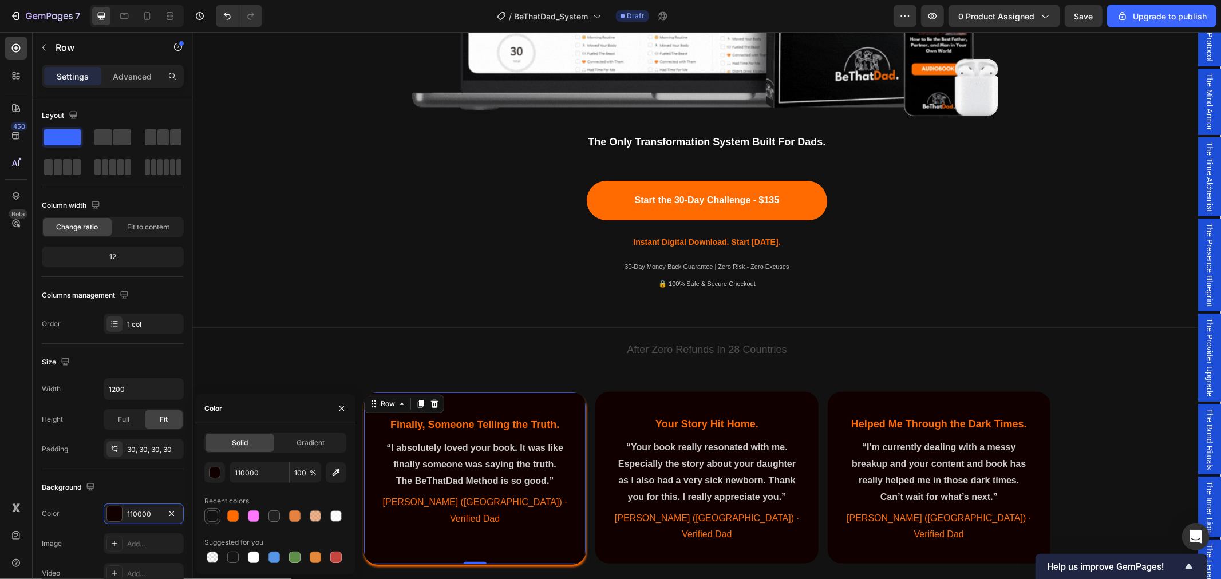
click at [215, 517] on div at bounding box center [212, 516] width 11 height 11
type input "121212"
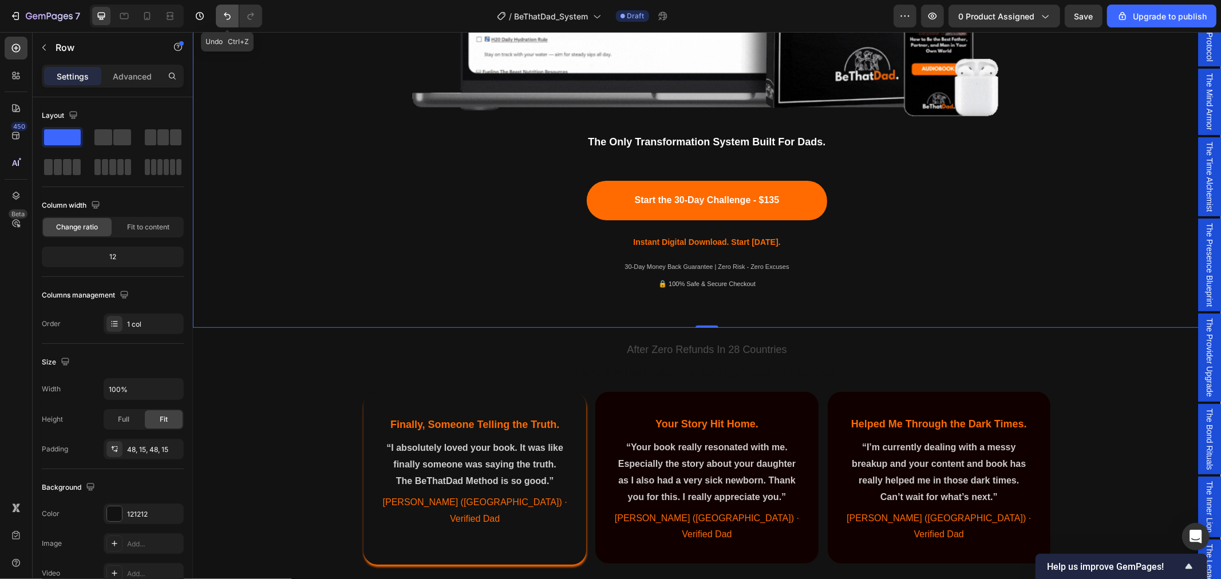
click at [228, 15] on icon "Undo/Redo" at bounding box center [227, 15] width 11 height 11
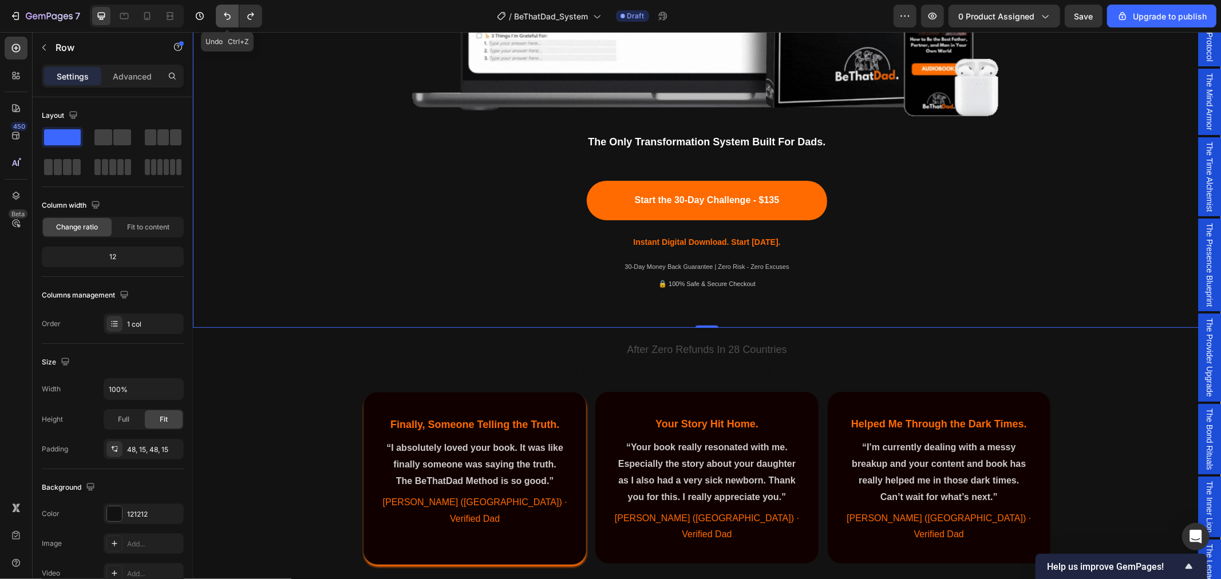
click at [222, 20] on icon "Undo/Redo" at bounding box center [227, 15] width 11 height 11
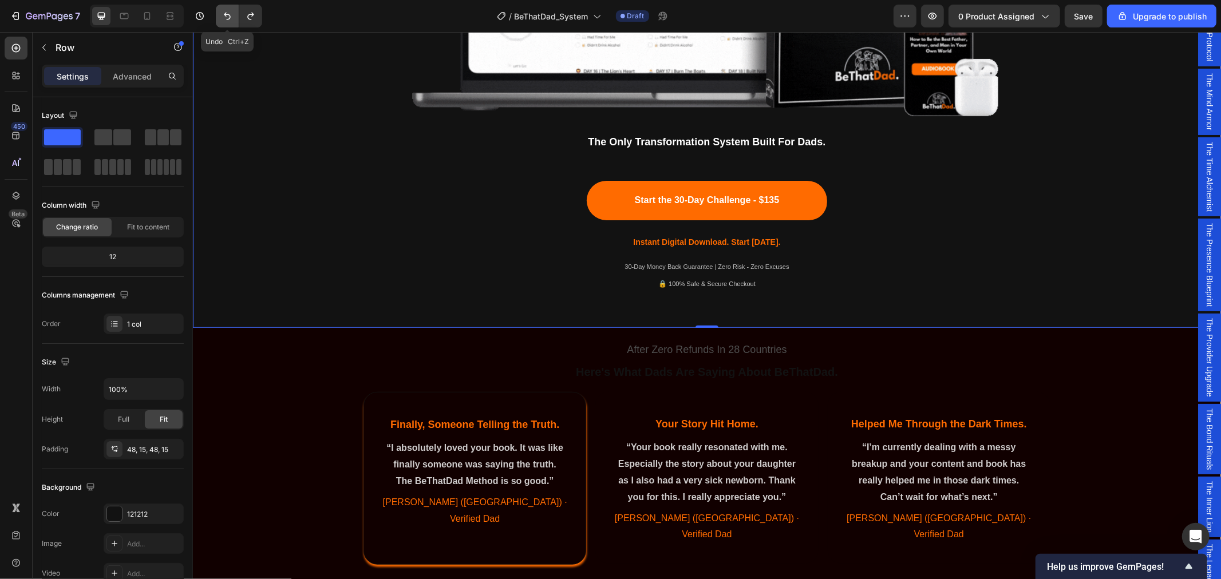
click at [222, 20] on icon "Undo/Redo" at bounding box center [227, 15] width 11 height 11
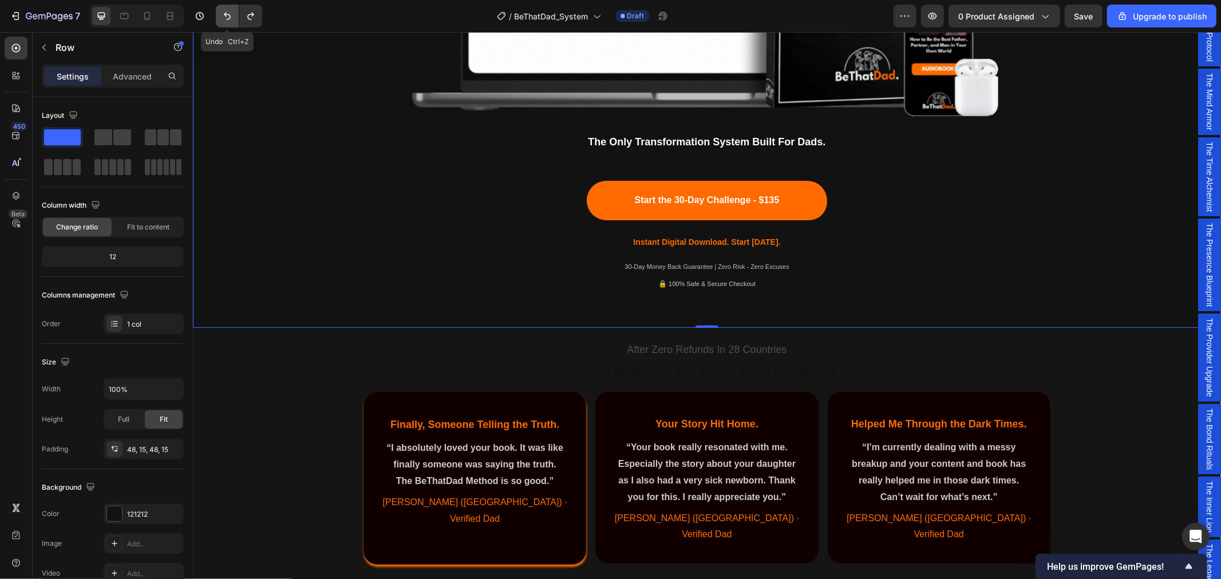
click at [222, 20] on icon "Undo/Redo" at bounding box center [227, 15] width 11 height 11
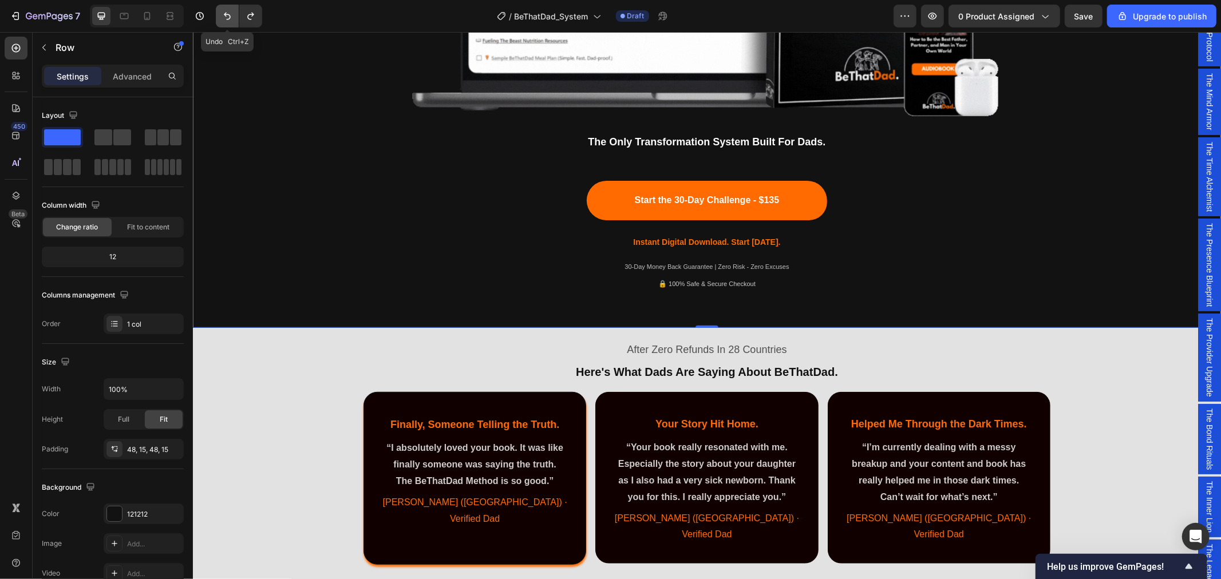
click at [222, 20] on icon "Undo/Redo" at bounding box center [227, 15] width 11 height 11
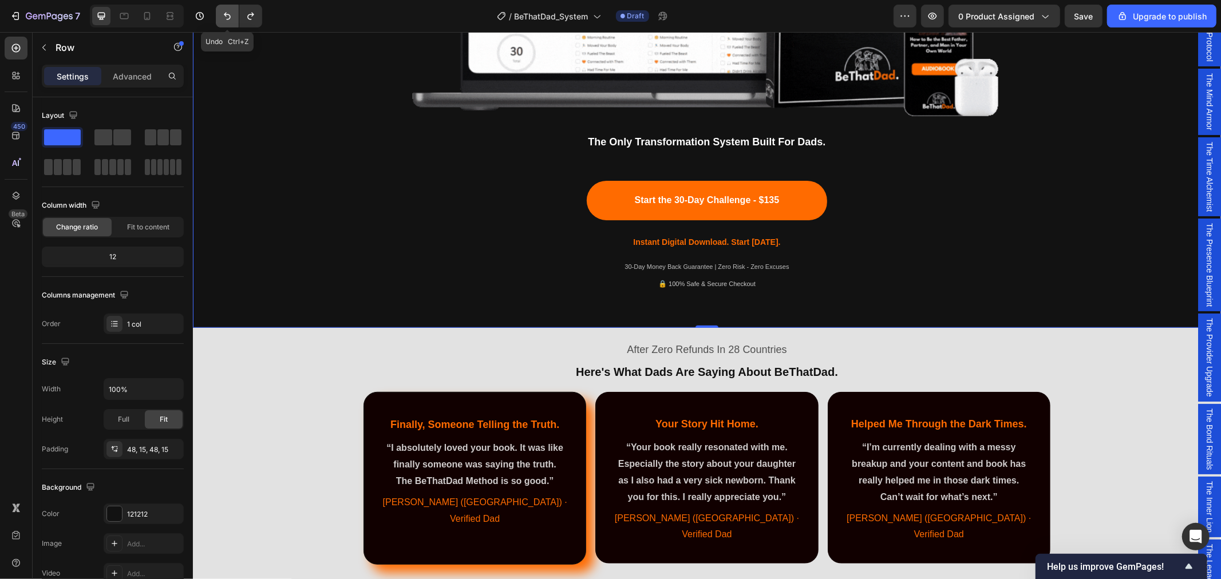
click at [222, 20] on icon "Undo/Redo" at bounding box center [227, 15] width 11 height 11
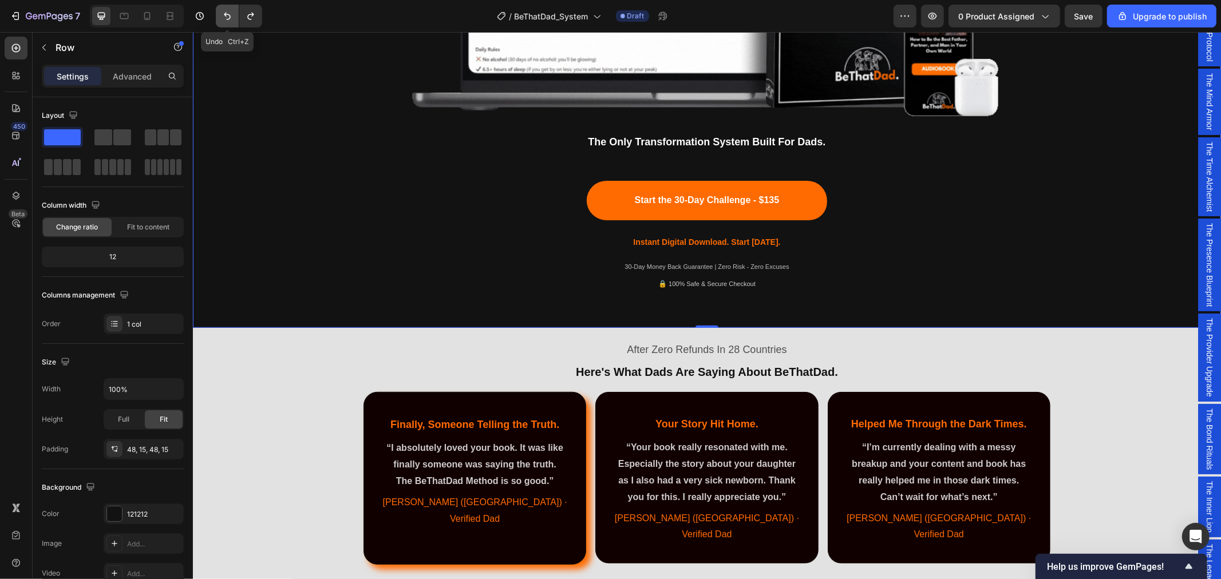
click at [222, 20] on icon "Undo/Redo" at bounding box center [227, 15] width 11 height 11
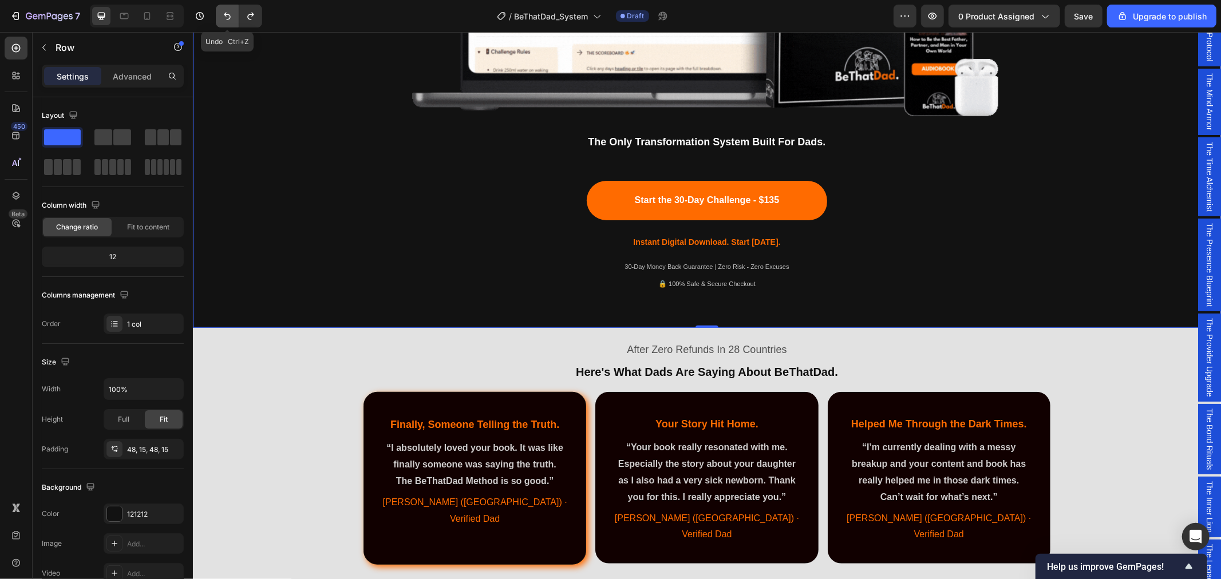
click at [222, 20] on icon "Undo/Redo" at bounding box center [227, 15] width 11 height 11
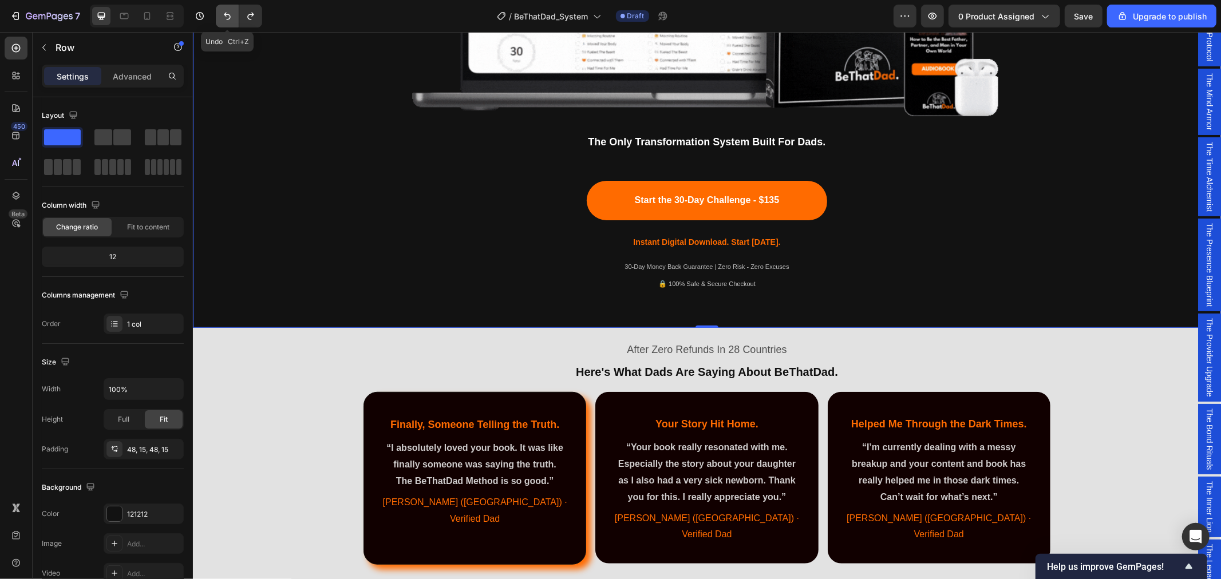
click at [222, 20] on icon "Undo/Redo" at bounding box center [227, 15] width 11 height 11
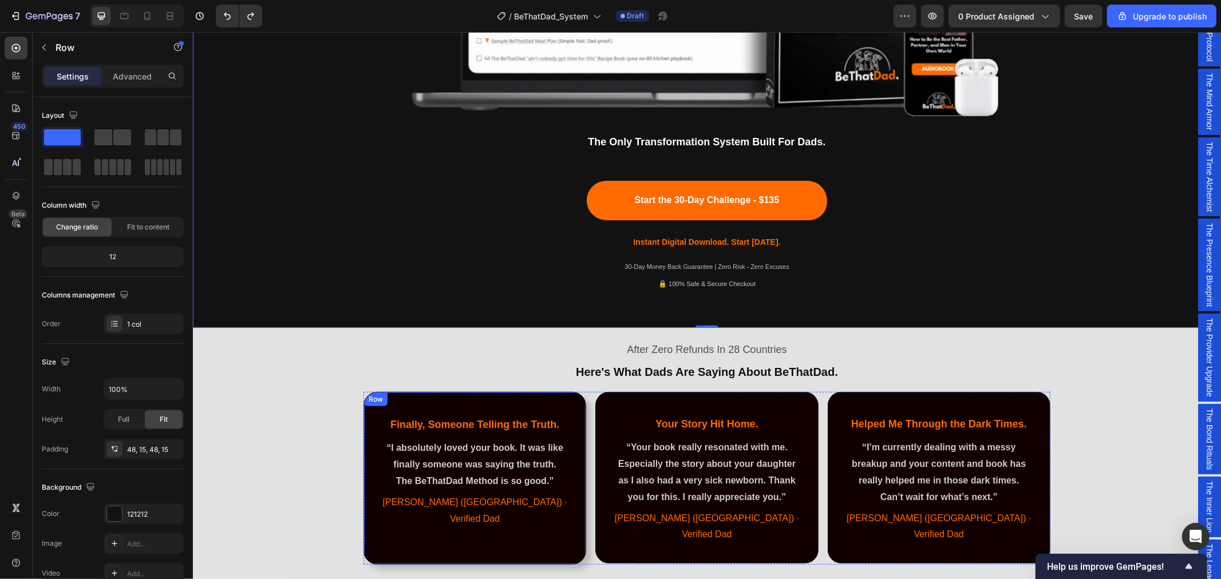
click at [483, 404] on div "Finally, Someone Telling the Truth. Heading “I absolutely loved your book. It w…" at bounding box center [474, 478] width 223 height 173
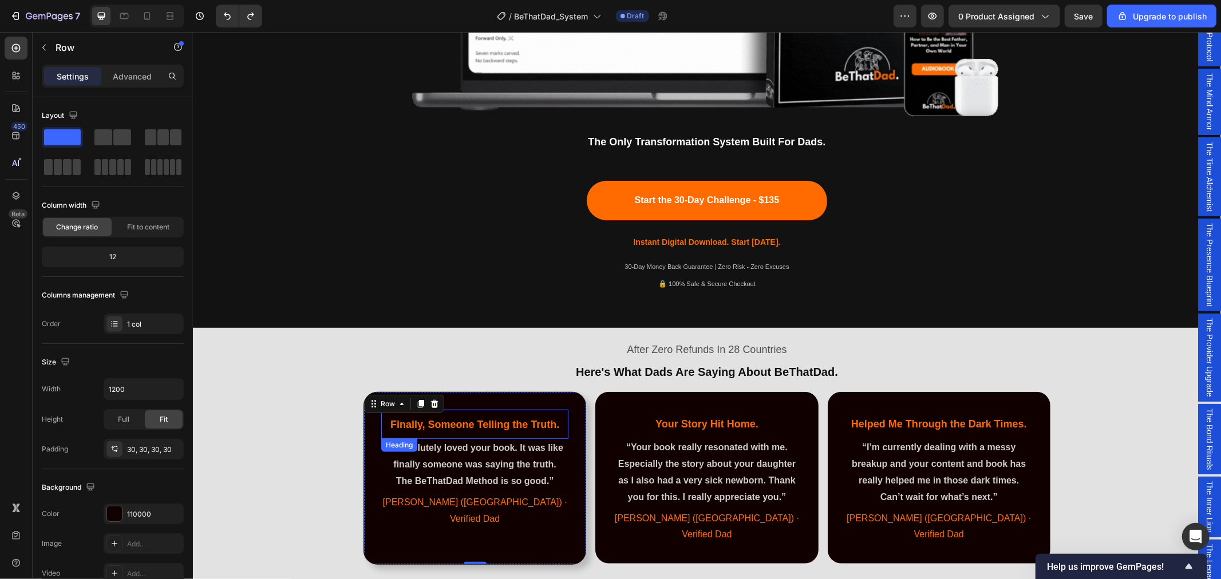
click at [541, 420] on span "Finally, Someone Telling the Truth." at bounding box center [474, 423] width 169 height 11
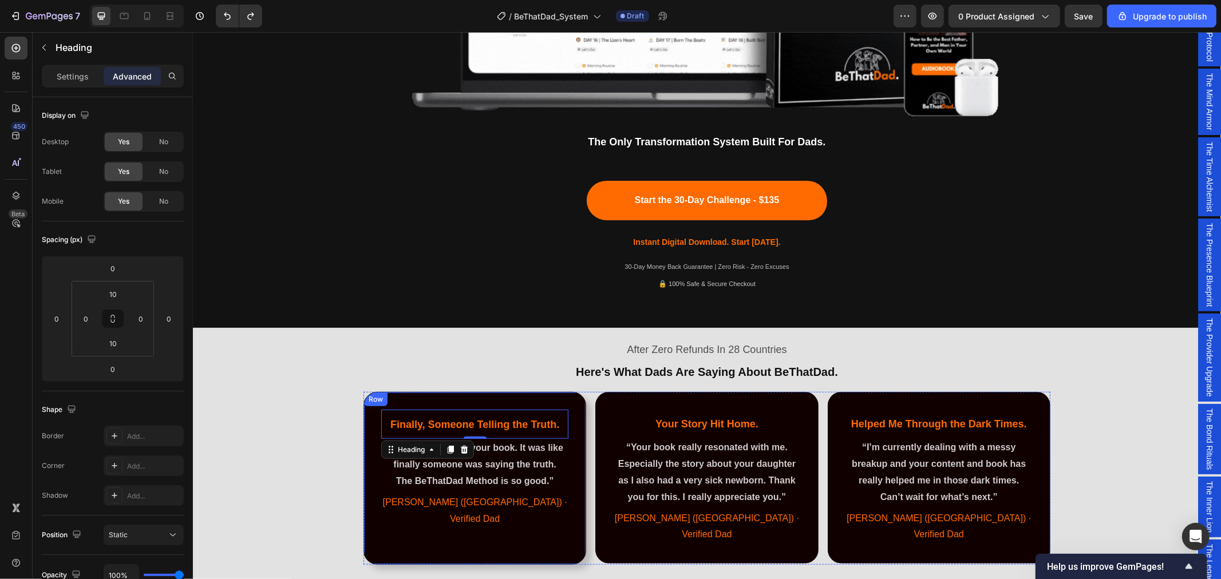
click at [555, 527] on p at bounding box center [474, 535] width 185 height 17
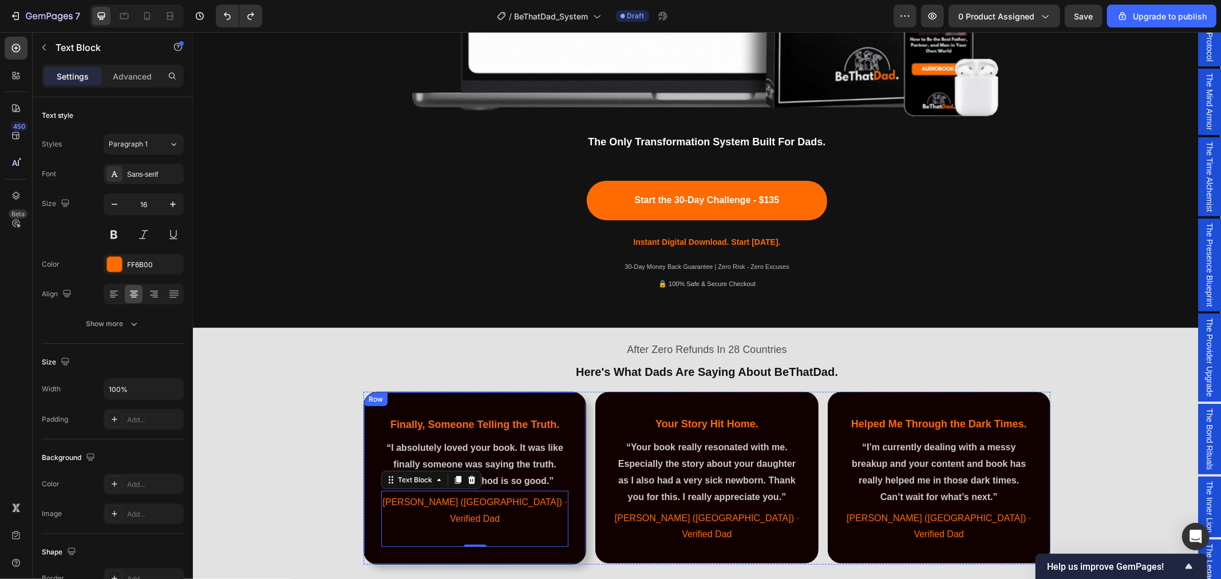
click at [570, 529] on div "Finally, Someone Telling the Truth. Heading “I absolutely loved your book. It w…" at bounding box center [474, 478] width 223 height 173
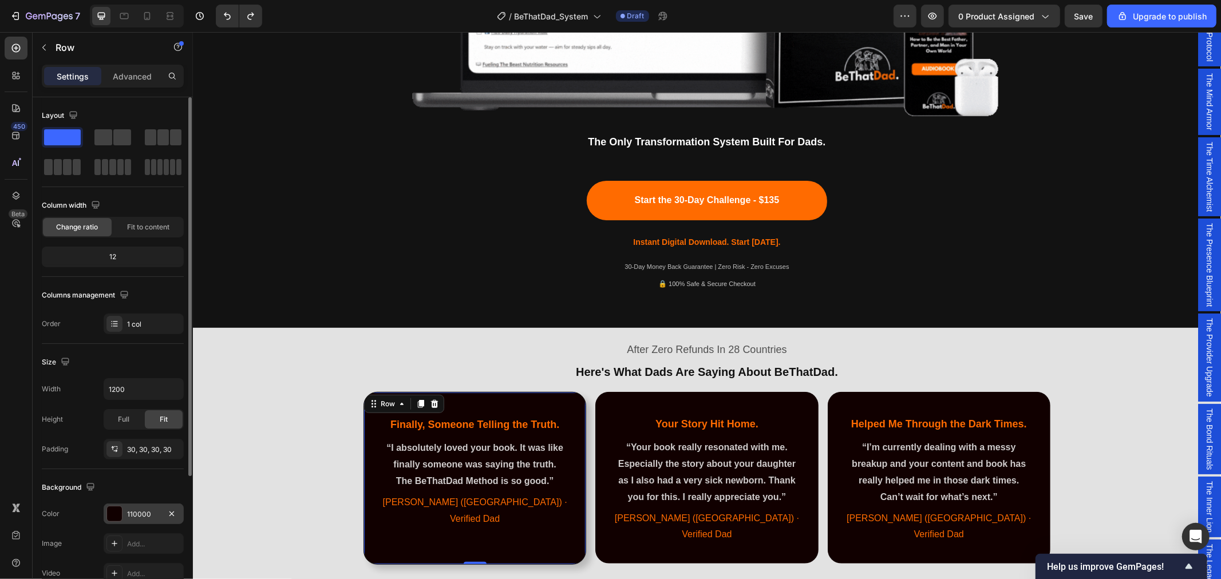
click at [147, 516] on div "110000" at bounding box center [143, 514] width 33 height 10
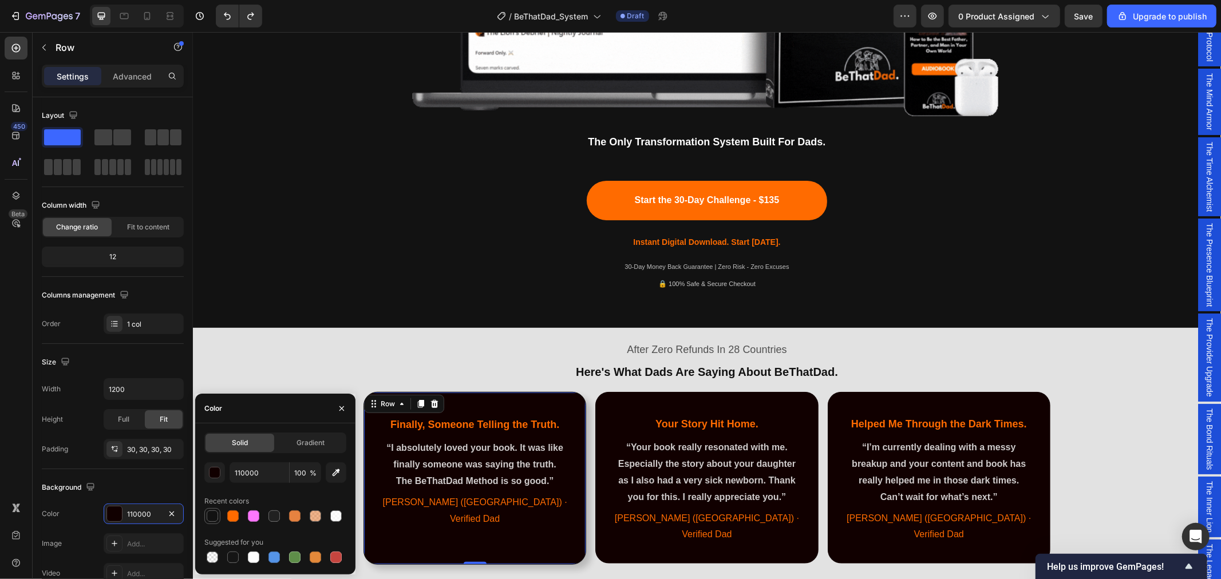
click at [214, 517] on div at bounding box center [212, 516] width 11 height 11
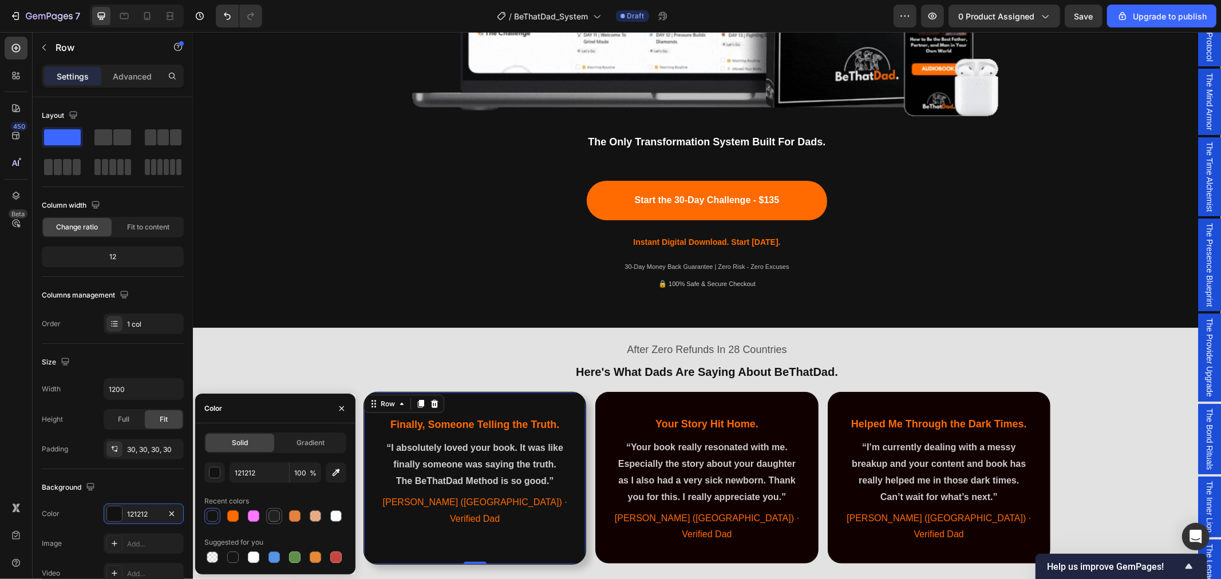
click at [277, 514] on div at bounding box center [273, 516] width 11 height 11
type input "212121"
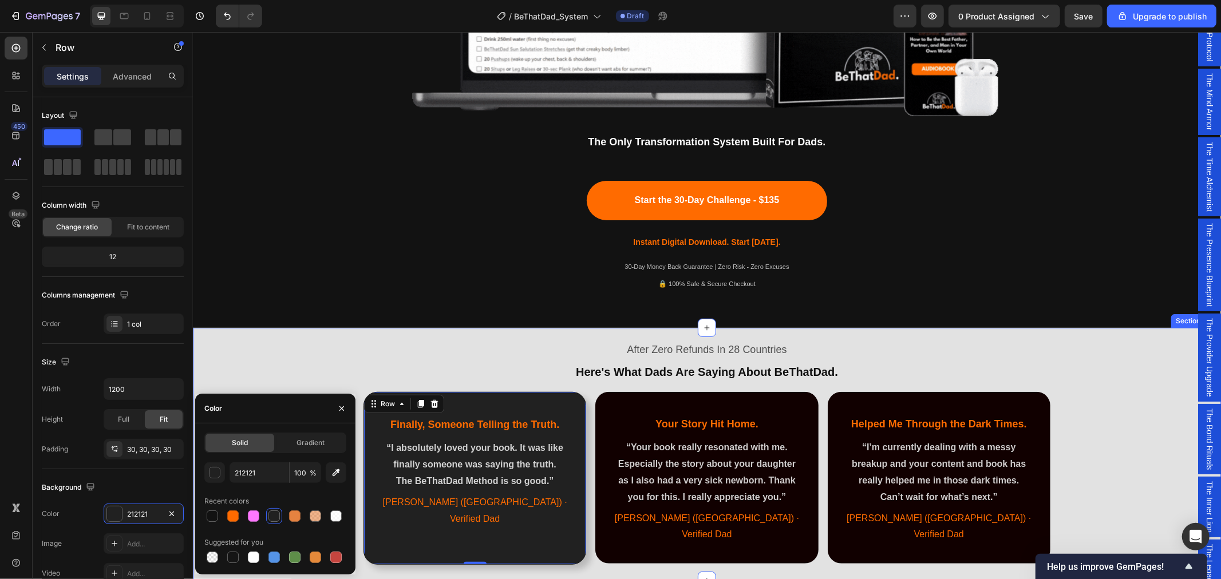
click at [430, 217] on div "Start the 30-Day Challenge - $135 Button" at bounding box center [706, 199] width 687 height 39
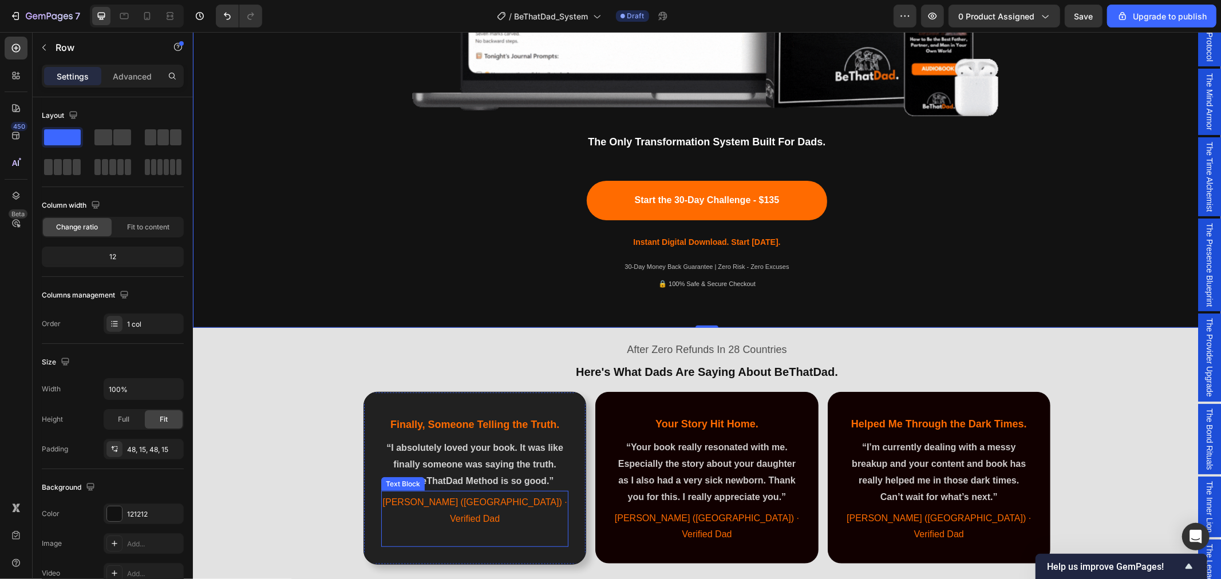
click at [396, 527] on div "James (UK) · Verified Dad Text Block" at bounding box center [474, 519] width 187 height 56
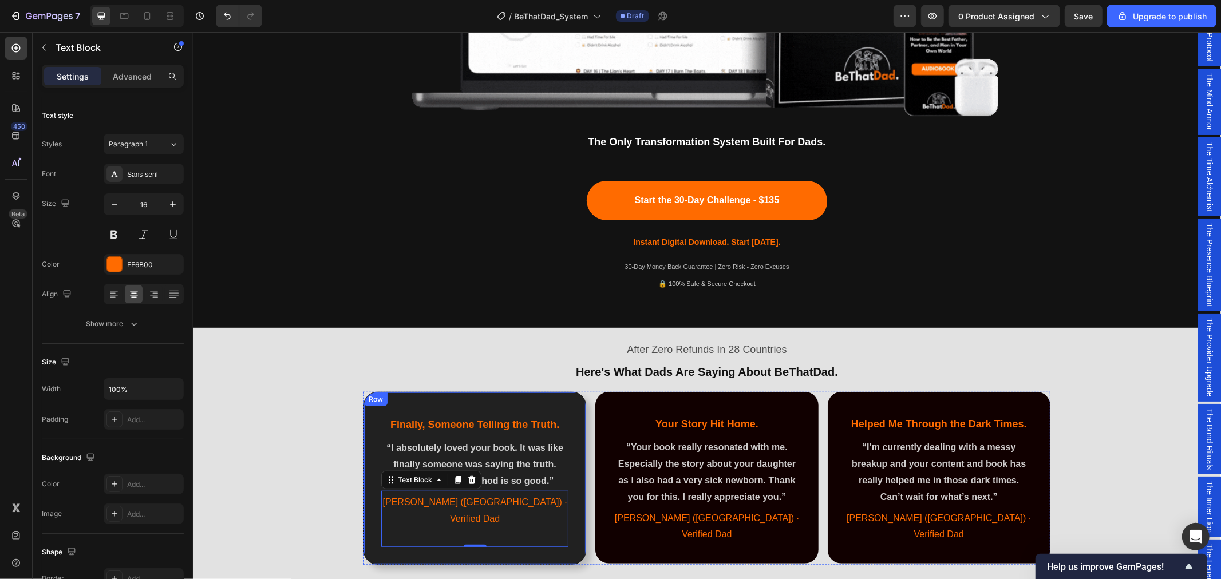
click at [381, 532] on div "Finally, Someone Telling the Truth. Heading “I absolutely loved your book. It w…" at bounding box center [474, 478] width 223 height 173
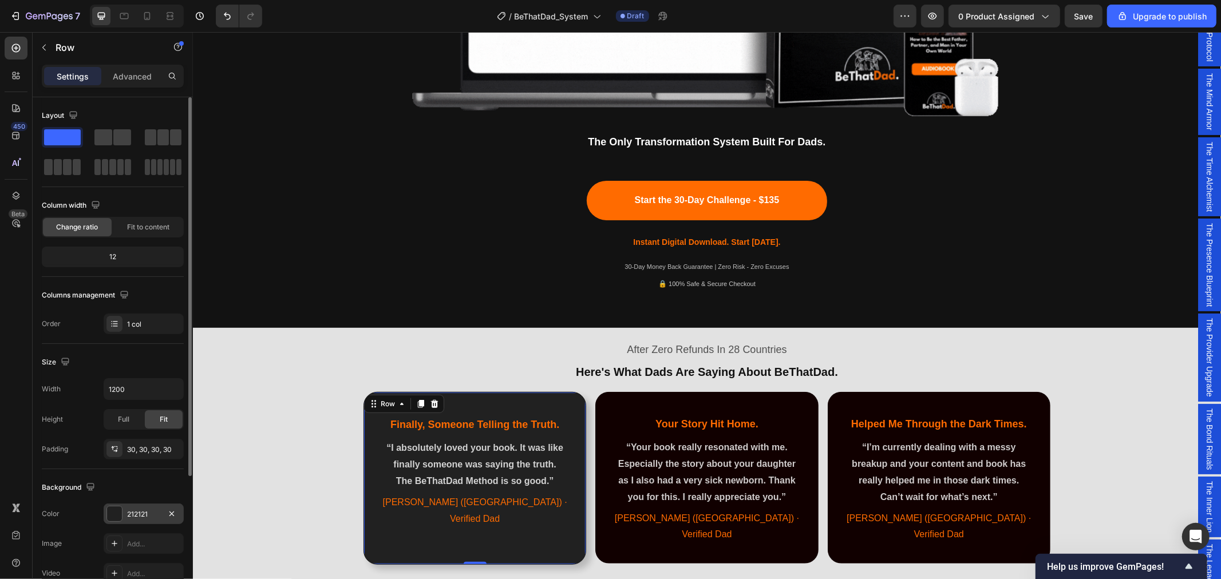
click at [145, 512] on div "212121" at bounding box center [143, 514] width 33 height 10
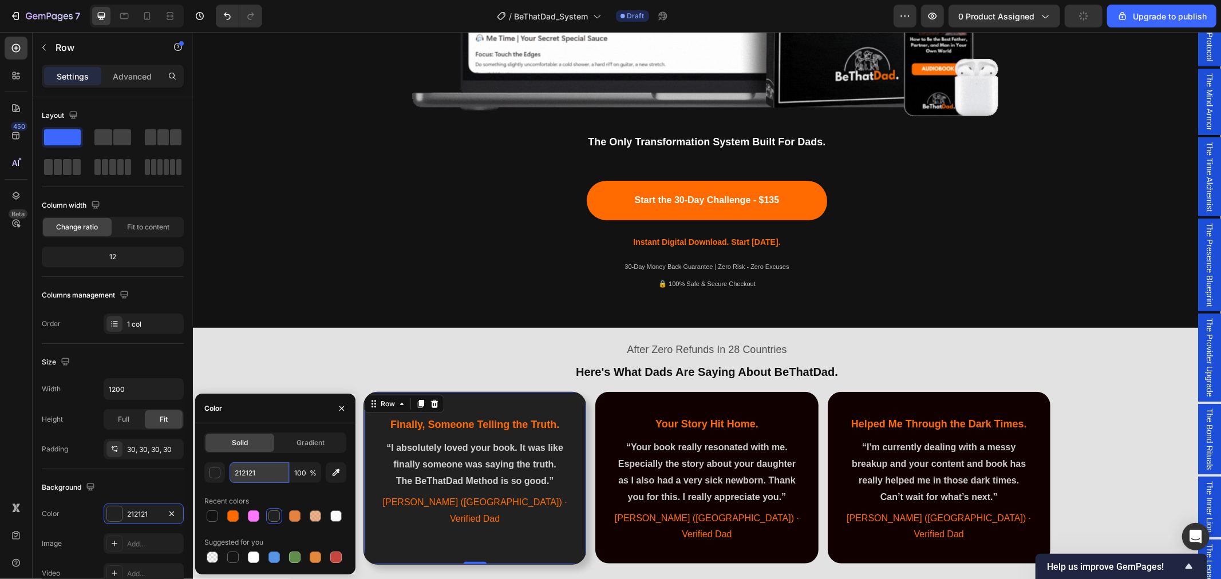
click at [250, 477] on input "212121" at bounding box center [260, 472] width 60 height 21
click at [232, 562] on div at bounding box center [232, 557] width 11 height 11
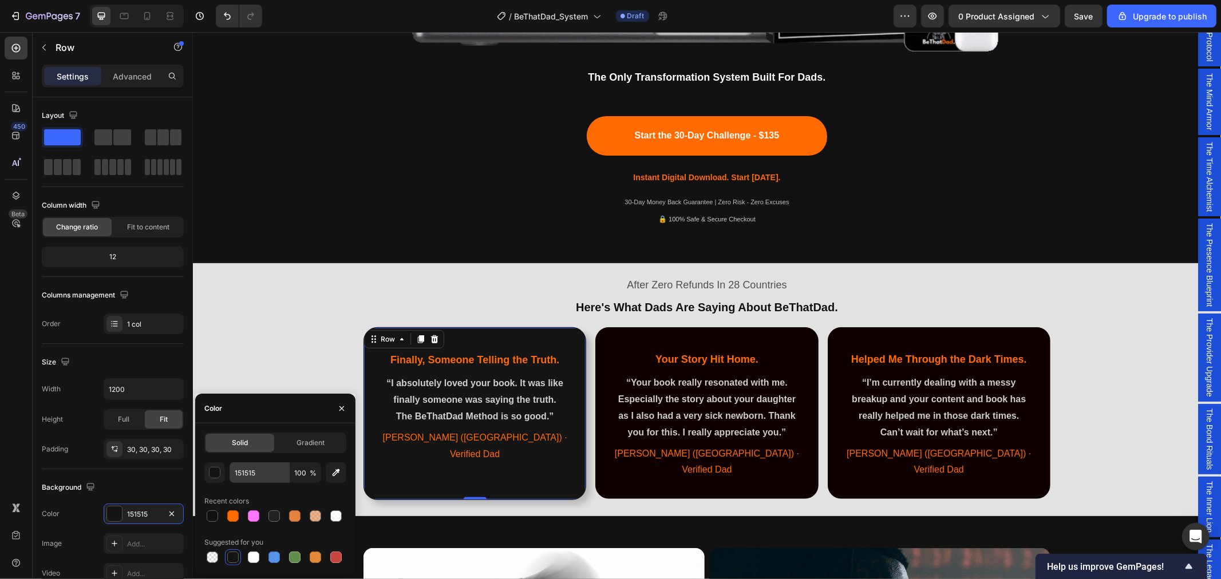
scroll to position [572, 0]
click at [256, 472] on input "151515" at bounding box center [260, 472] width 60 height 21
click at [339, 477] on icon "button" at bounding box center [335, 472] width 11 height 11
type input "121212"
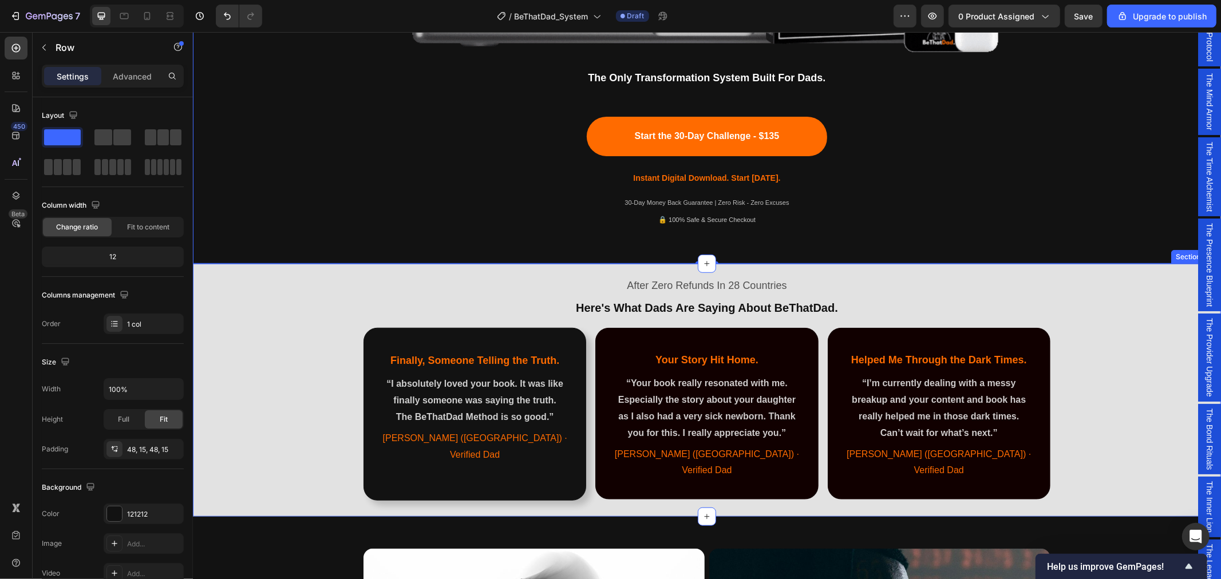
click at [288, 315] on div "After Zero Refunds In 28 Countries Text Block Here's What Dads Are Saying About…" at bounding box center [706, 387] width 1028 height 239
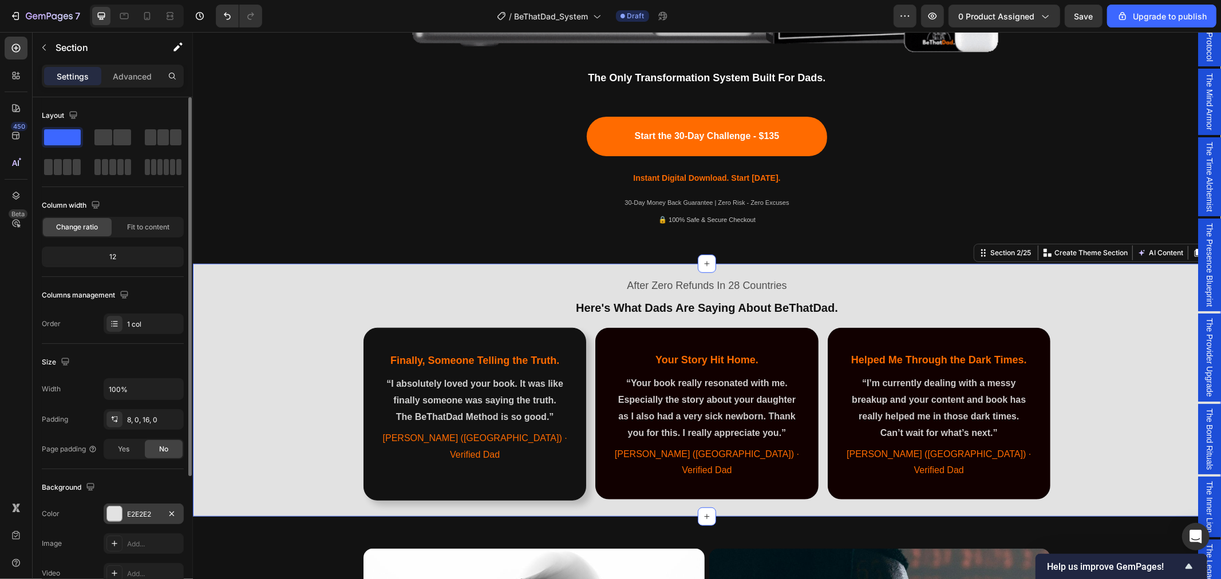
click at [141, 517] on div "E2E2E2" at bounding box center [143, 514] width 33 height 10
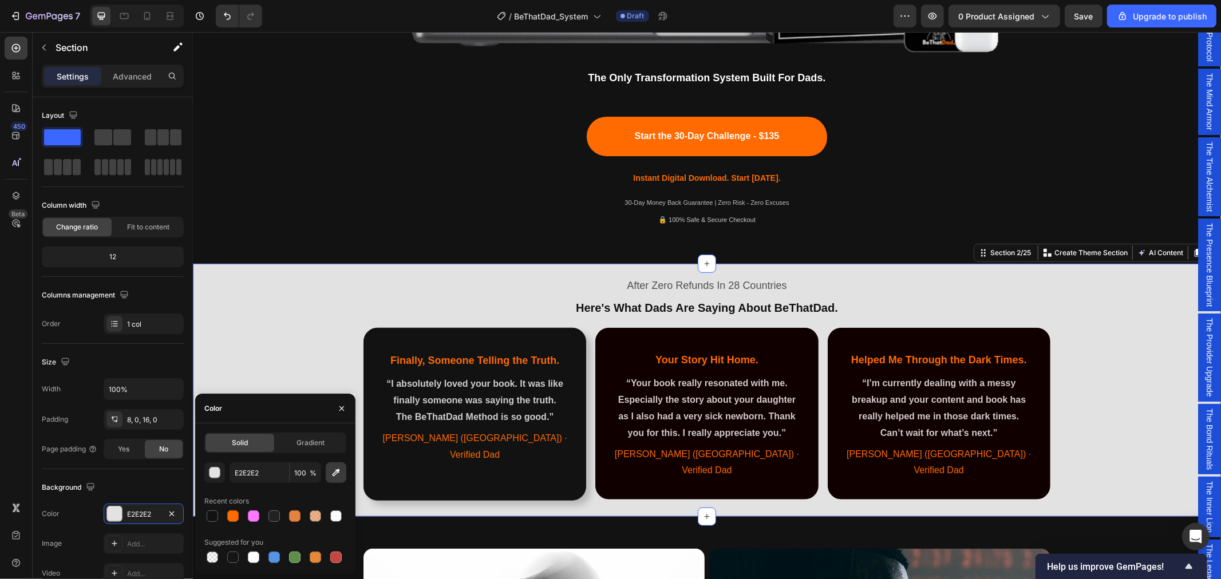
click at [338, 472] on icon "button" at bounding box center [336, 472] width 7 height 7
click at [335, 476] on icon "button" at bounding box center [335, 472] width 11 height 11
type input "121212"
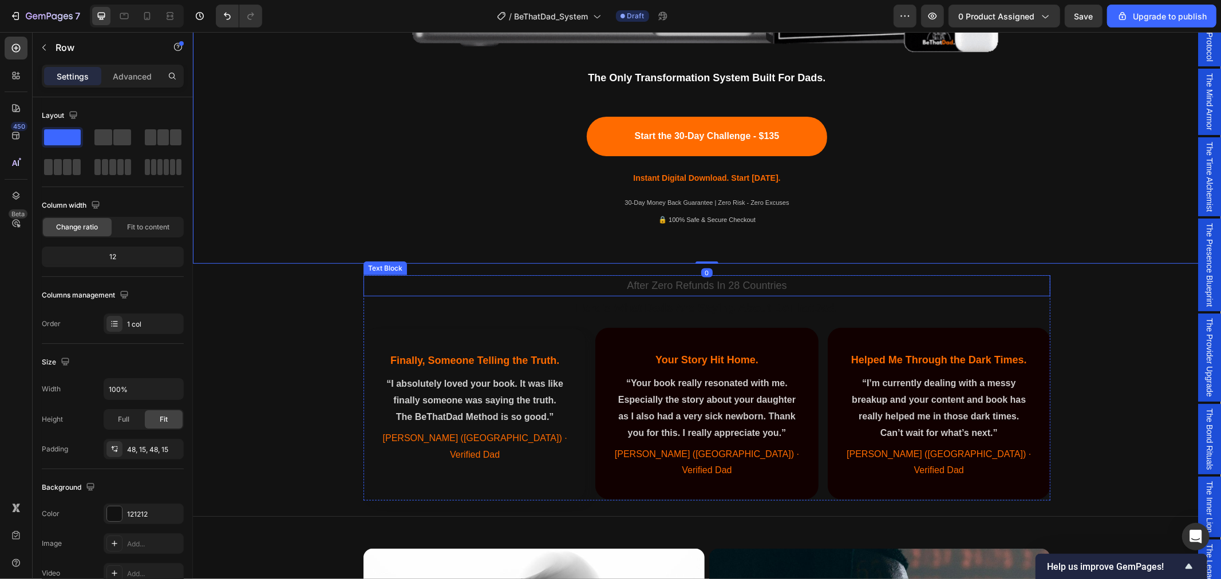
click at [660, 283] on p "After Zero Refunds In 28 Countries" at bounding box center [706, 285] width 685 height 18
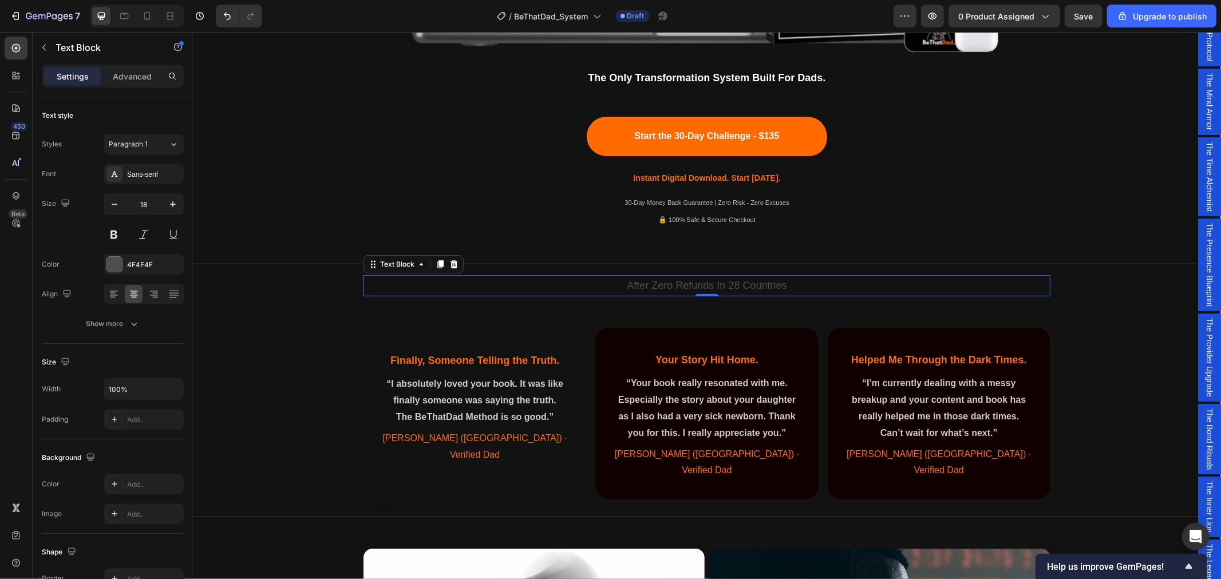
click at [622, 286] on p "After Zero Refunds In 28 Countries" at bounding box center [706, 285] width 685 height 18
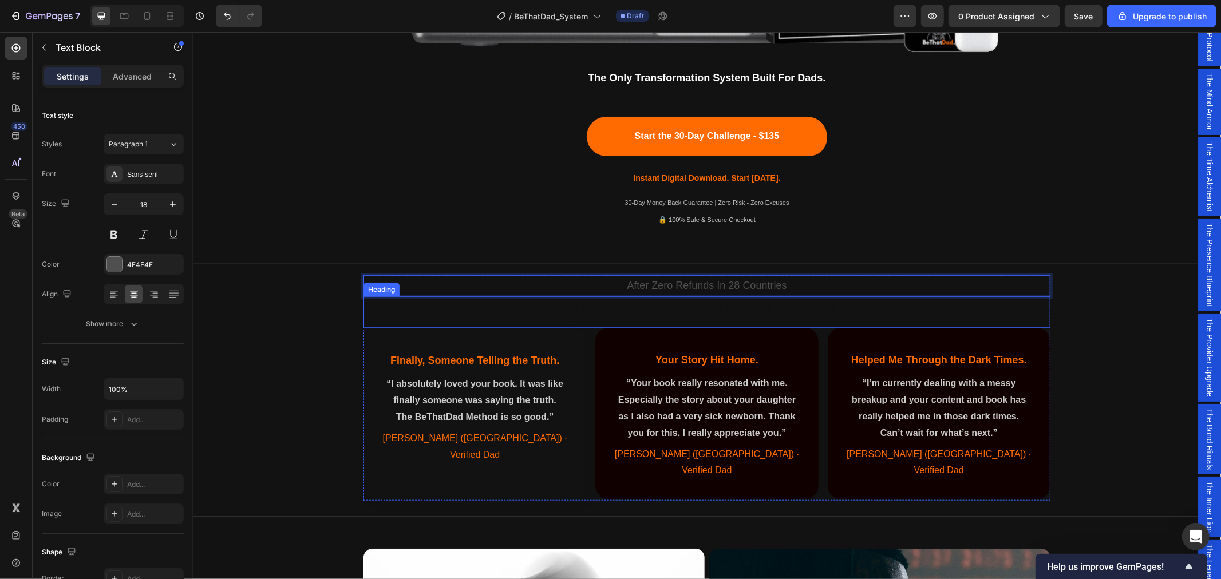
click at [649, 307] on span "Here's What Dads Are Saying About BeThatDad." at bounding box center [706, 307] width 262 height 13
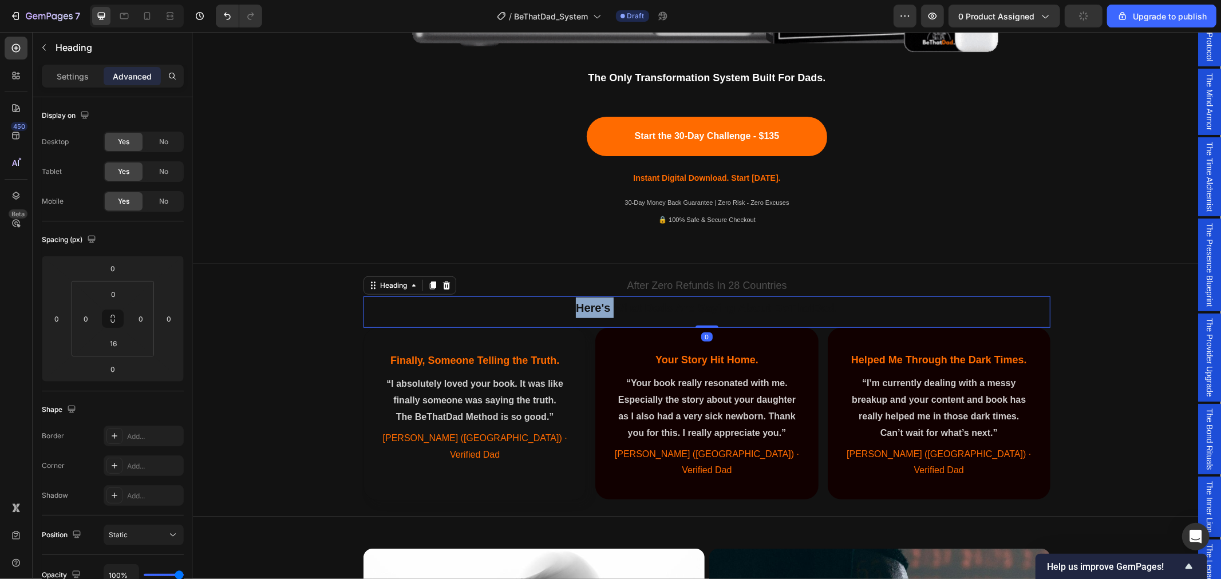
click at [575, 311] on span "Here's What Dads Are Saying About BeThatDad." at bounding box center [706, 307] width 262 height 13
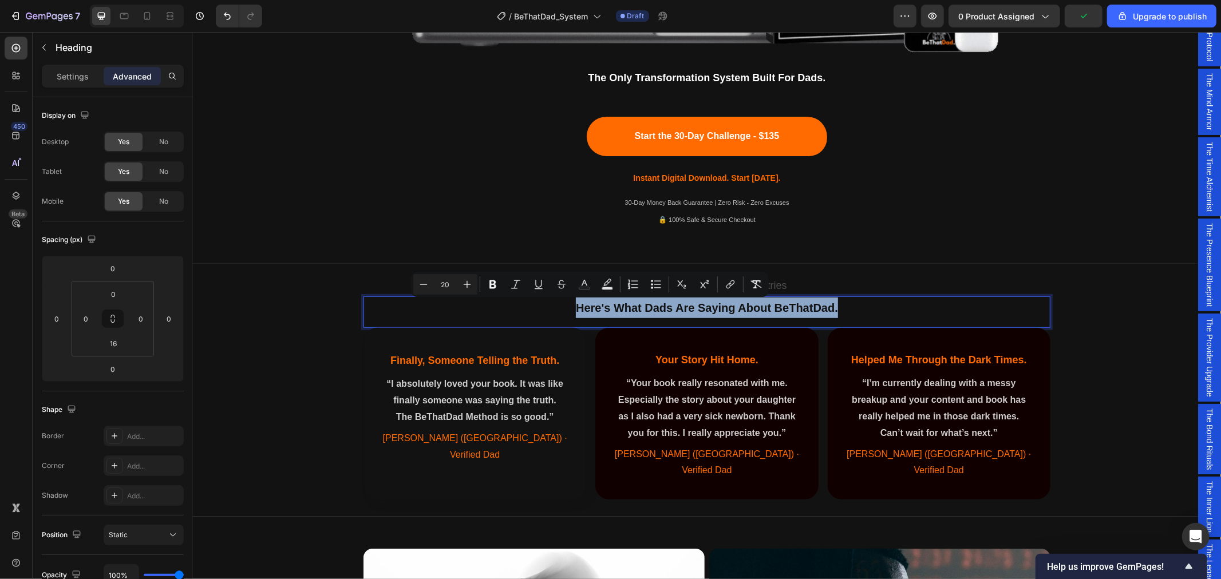
click at [575, 311] on span "Here's What Dads Are Saying About BeThatDad." at bounding box center [706, 307] width 262 height 13
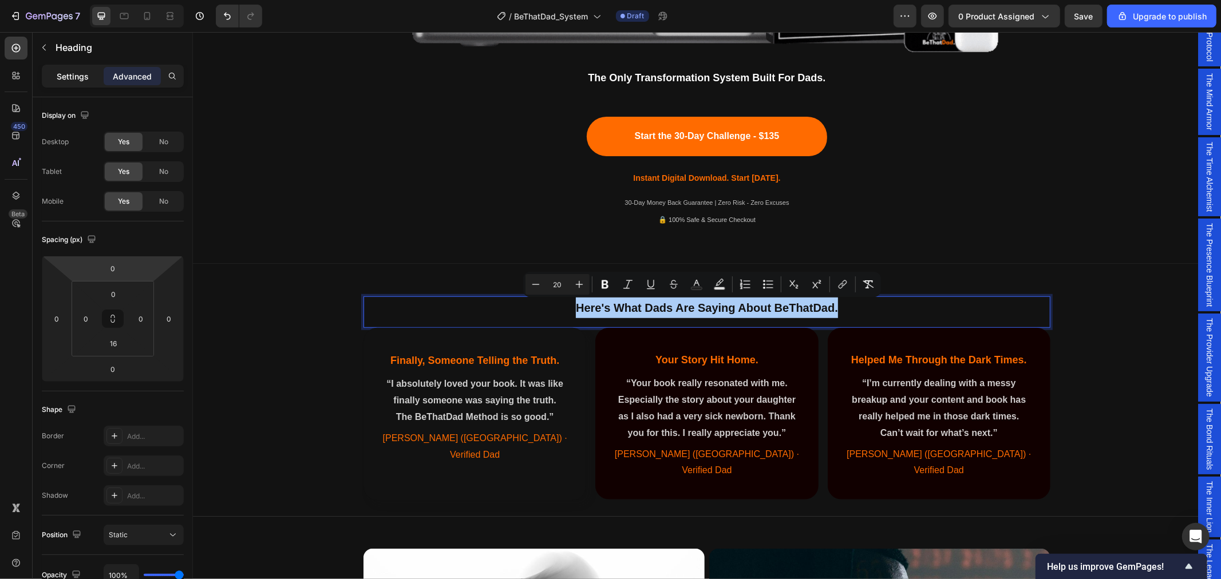
click at [78, 78] on p "Settings" at bounding box center [73, 76] width 32 height 12
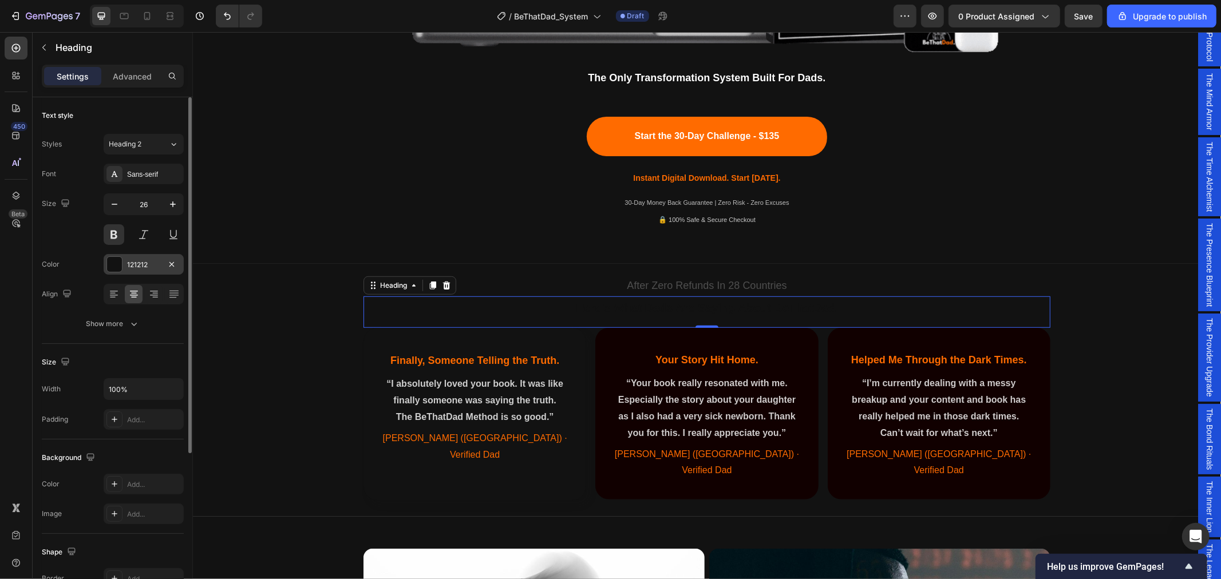
click at [141, 267] on div "121212" at bounding box center [143, 265] width 33 height 10
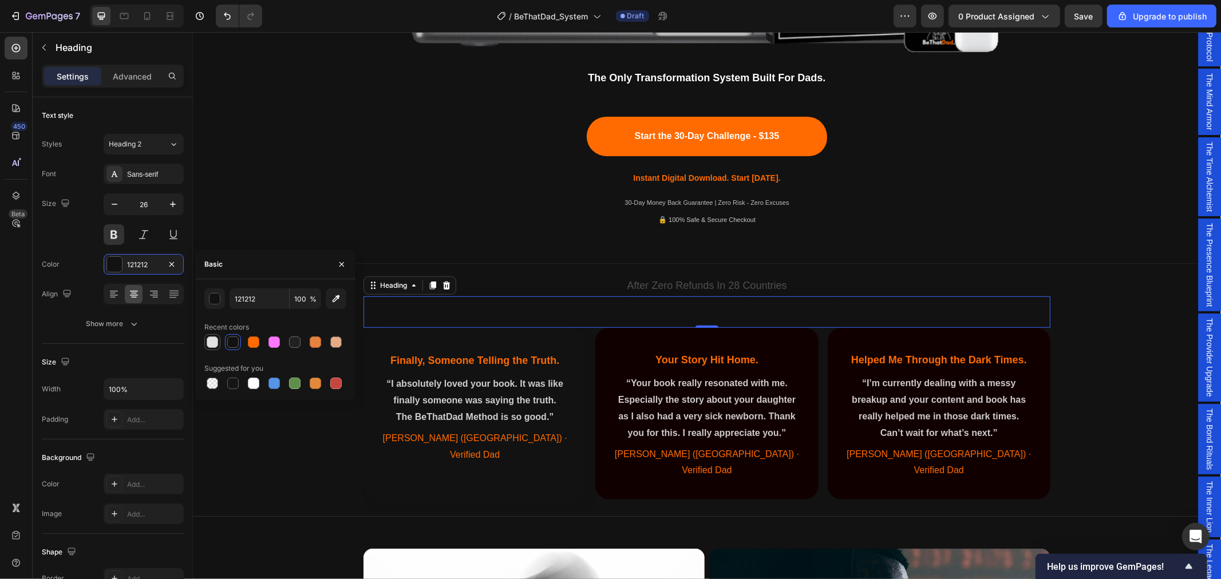
click at [215, 341] on div at bounding box center [212, 342] width 11 height 11
type input "E2E2E2"
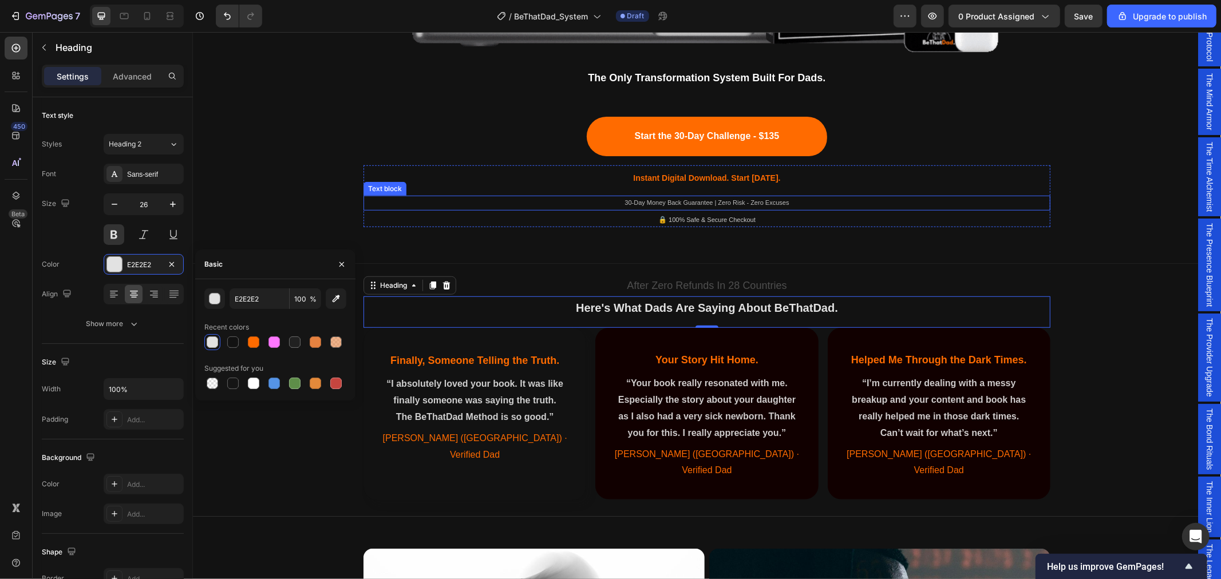
click at [365, 188] on div "Text block" at bounding box center [384, 188] width 38 height 10
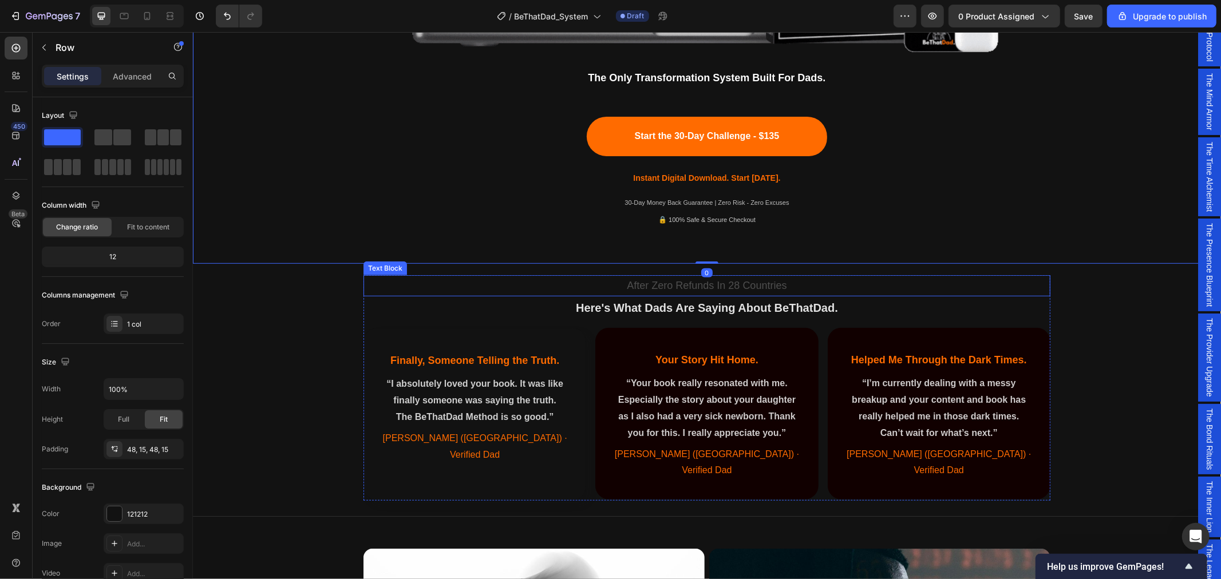
click at [646, 291] on p "After Zero Refunds In 28 Countries" at bounding box center [706, 285] width 685 height 18
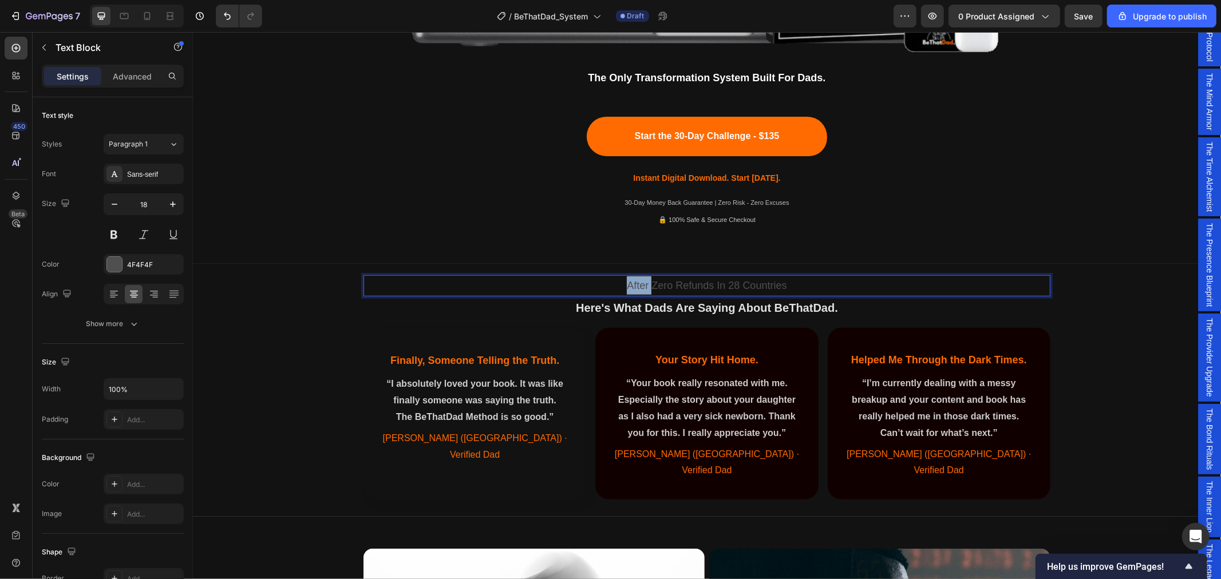
click at [634, 286] on p "After Zero Refunds In 28 Countries" at bounding box center [706, 285] width 685 height 18
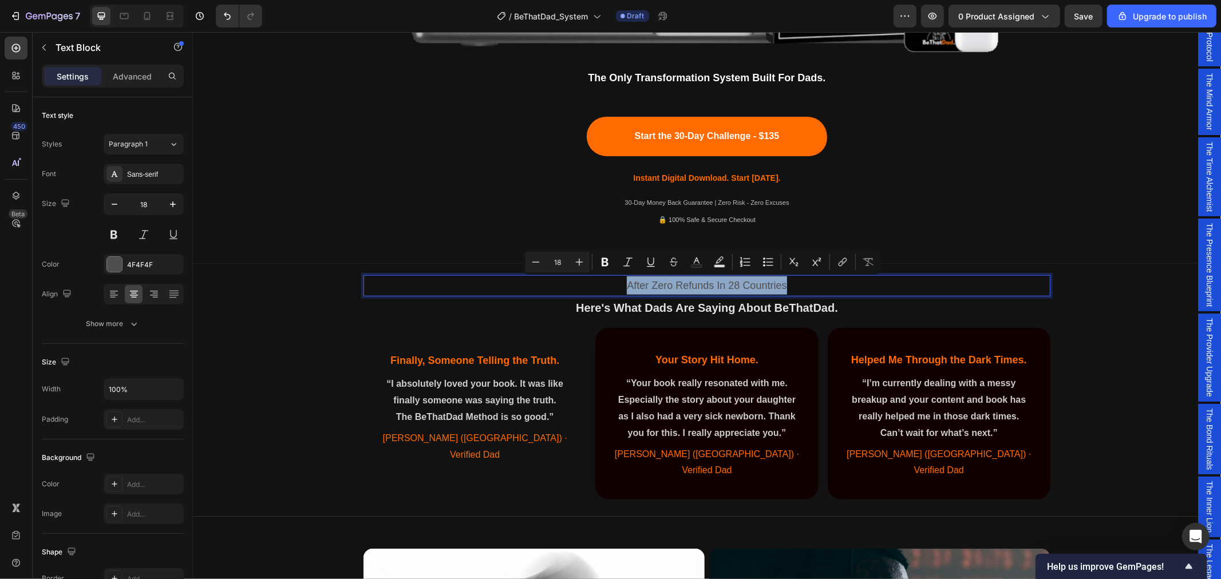
click at [491, 283] on p "After Zero Refunds In 28 Countries" at bounding box center [706, 285] width 685 height 18
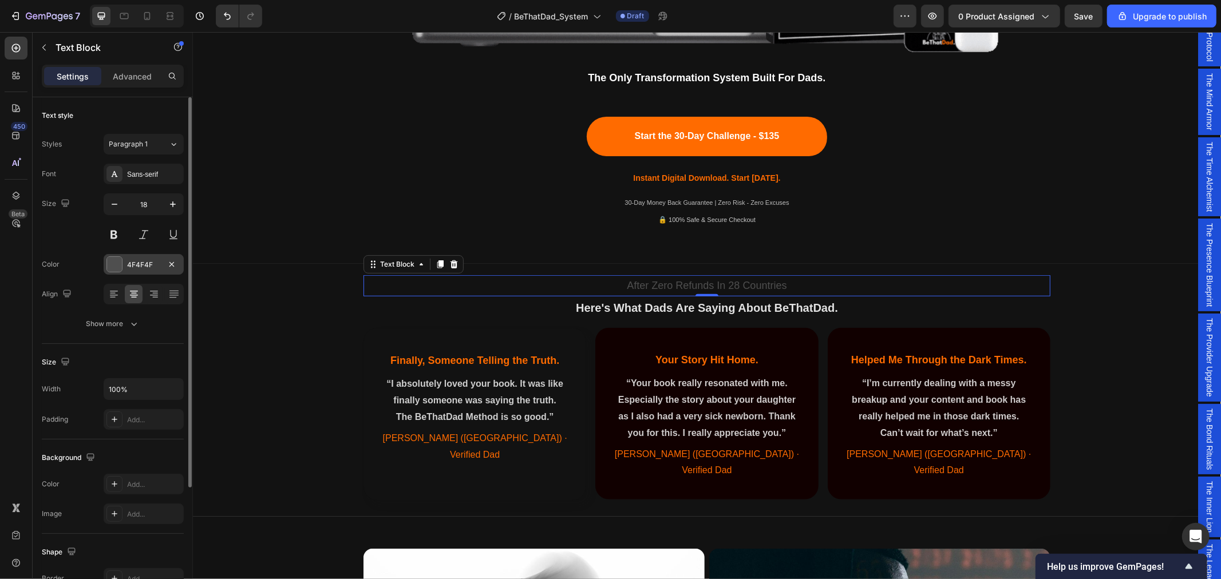
click at [155, 262] on div "4F4F4F" at bounding box center [143, 265] width 33 height 10
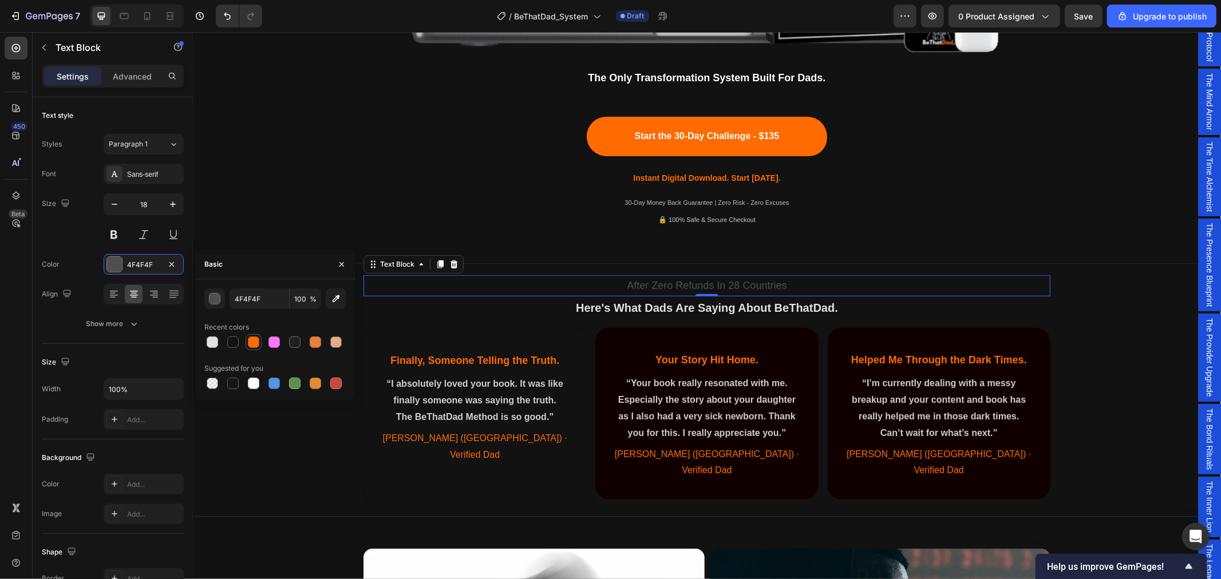
click at [256, 343] on div at bounding box center [253, 342] width 11 height 11
type input "FF6B00"
click at [371, 191] on div "Text block" at bounding box center [385, 188] width 44 height 14
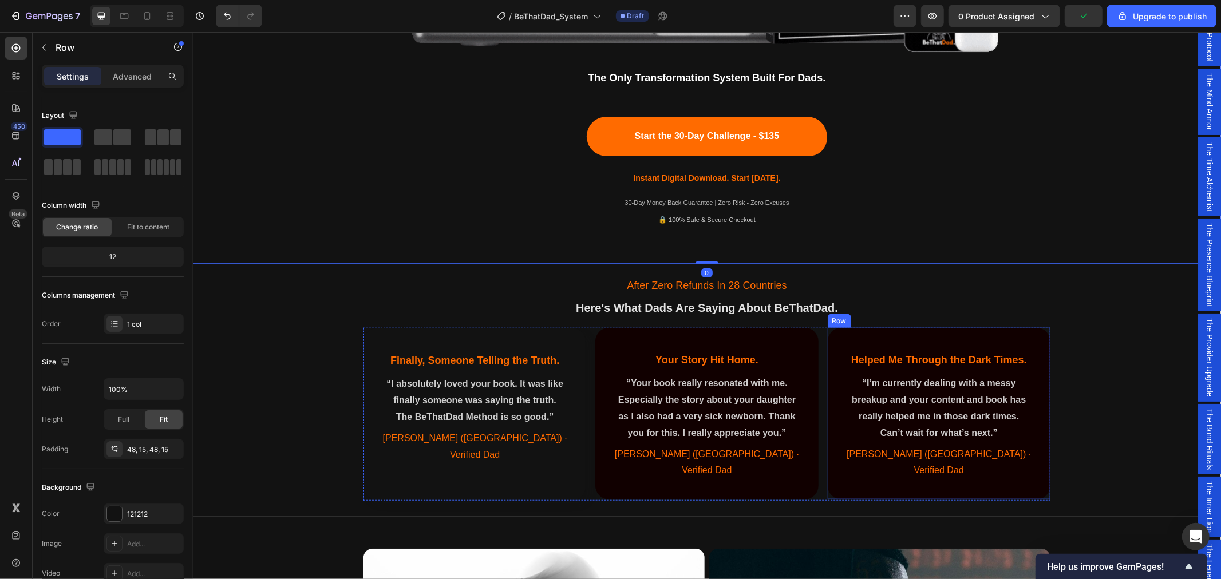
scroll to position [445, 0]
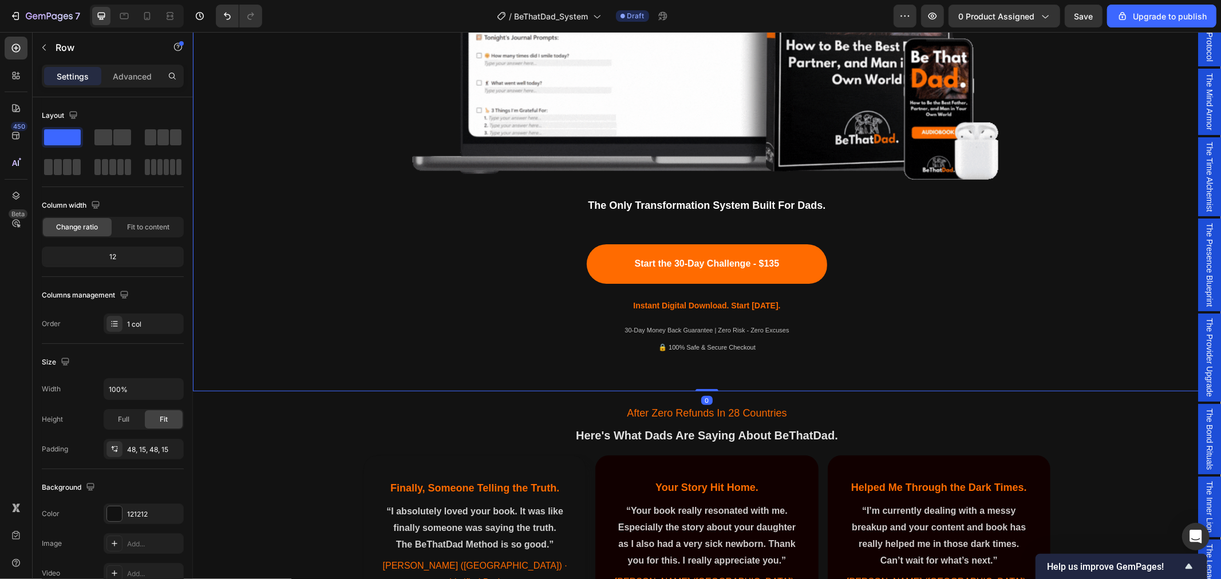
click at [1084, 260] on div "Being a dad is f*cking hard. Society expects you to be everything. But no one s…" at bounding box center [706, 1] width 1011 height 726
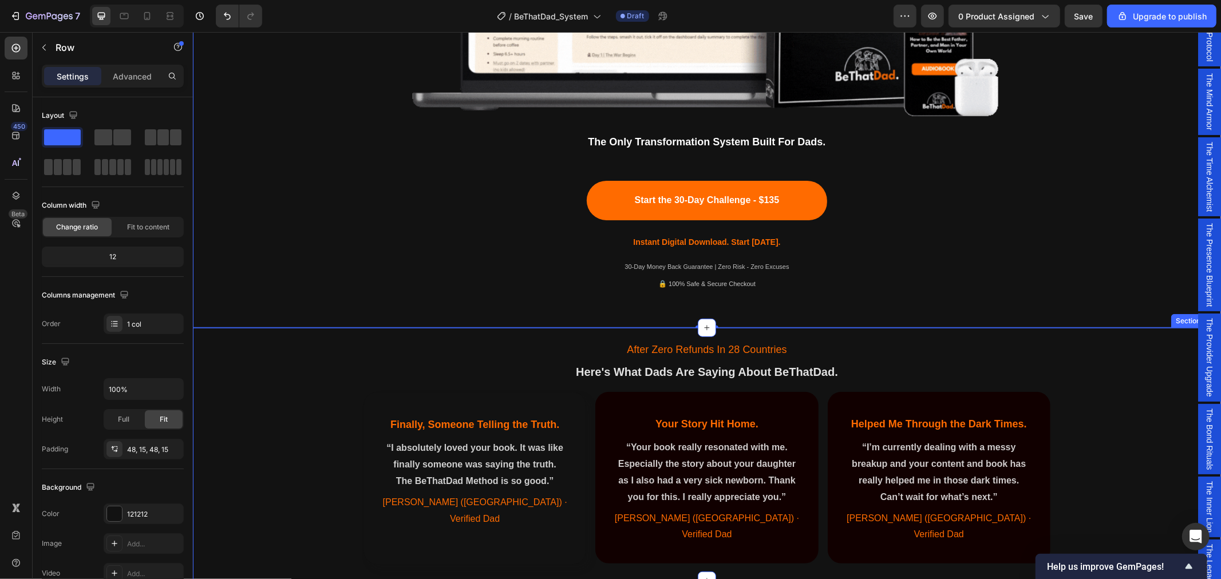
scroll to position [572, 0]
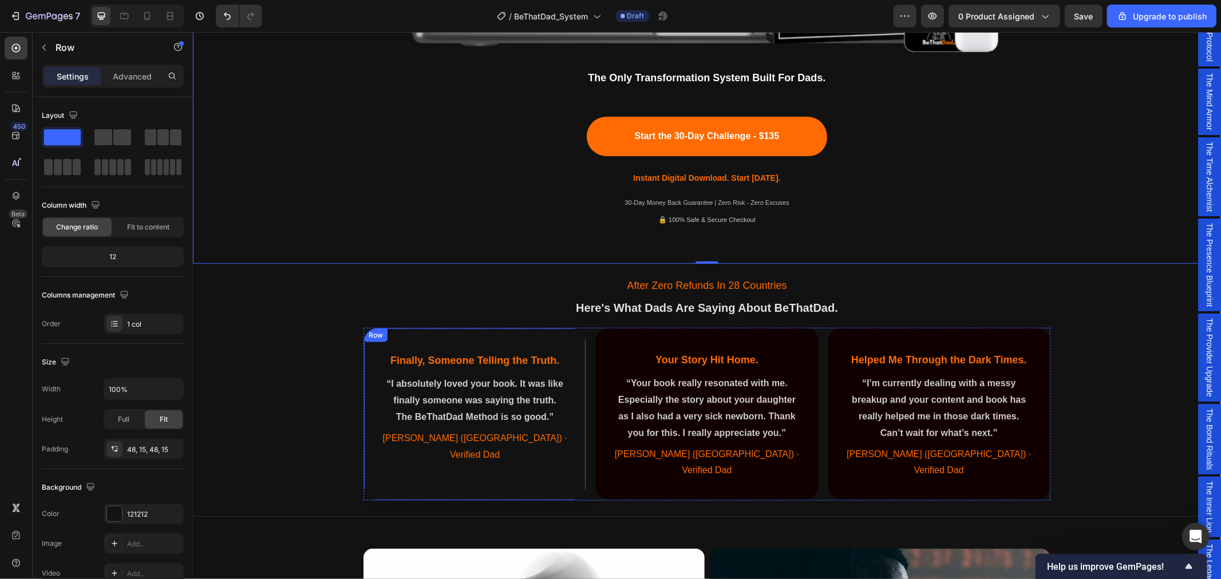
click at [388, 476] on div "Finally, Someone Telling the Truth. Heading “I absolutely loved your book. It w…" at bounding box center [474, 413] width 223 height 173
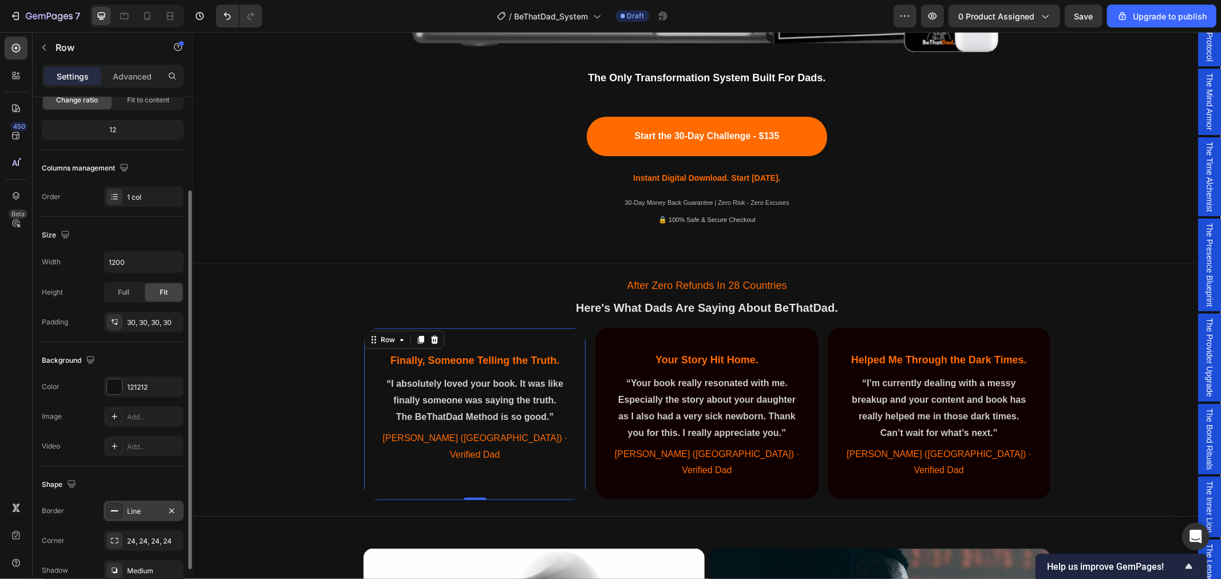
scroll to position [184, 0]
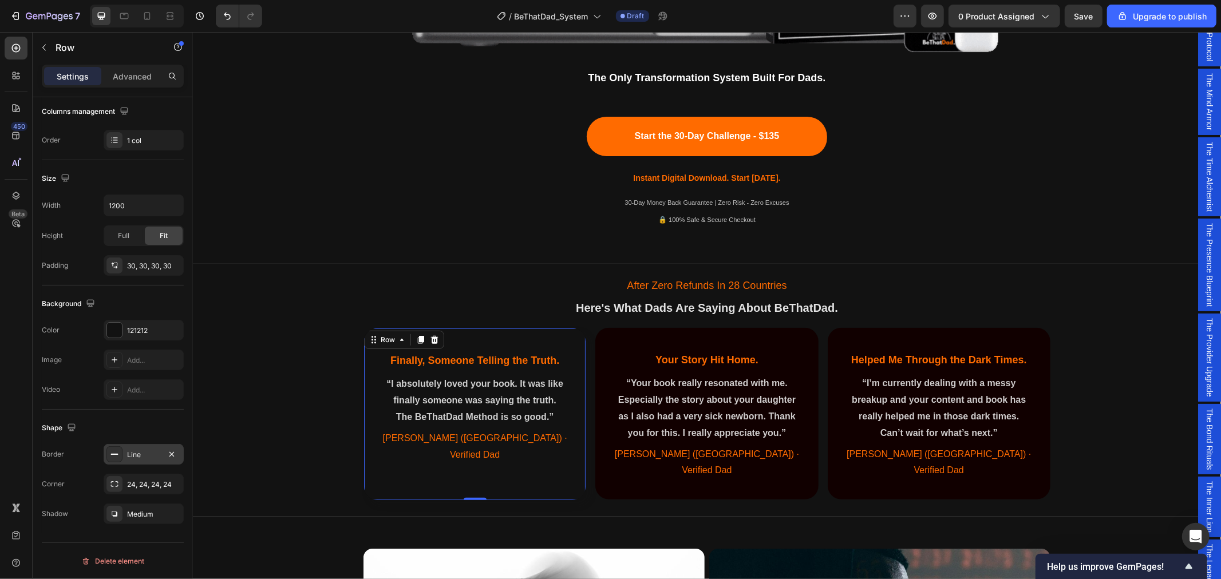
click at [155, 445] on div "Line" at bounding box center [144, 454] width 80 height 21
click at [302, 489] on div "121212" at bounding box center [306, 489] width 33 height 10
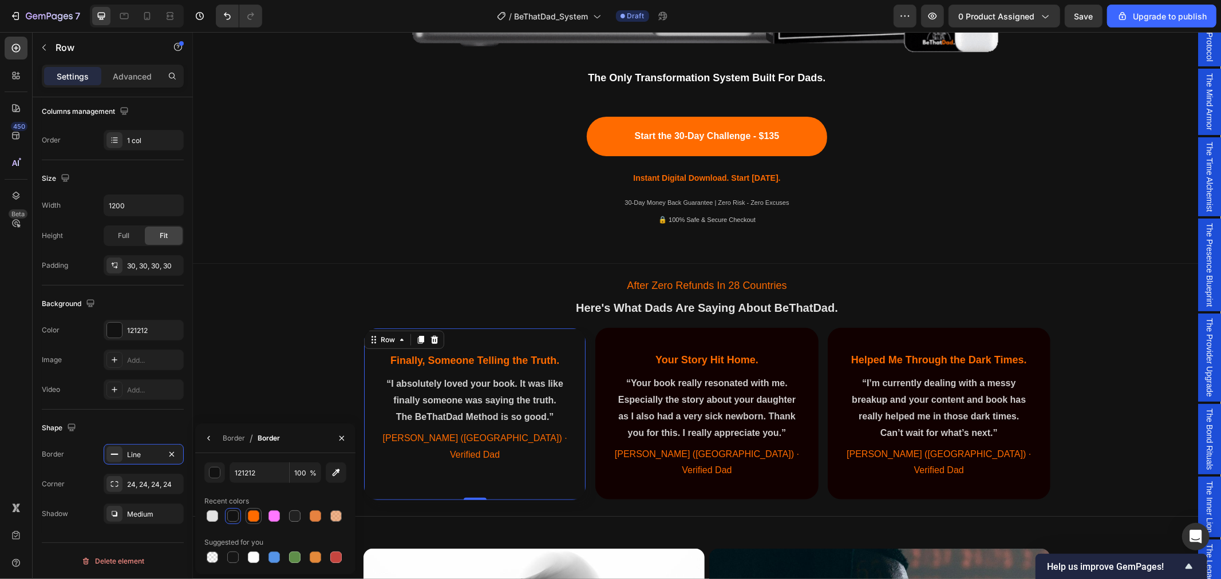
click at [252, 518] on div at bounding box center [253, 516] width 11 height 11
type input "FF6B00"
click at [256, 367] on div "After Zero Refunds In 28 Countries Text Block ⁠⁠⁠⁠⁠⁠⁠ Here's What Dads Are Sayi…" at bounding box center [706, 387] width 1028 height 239
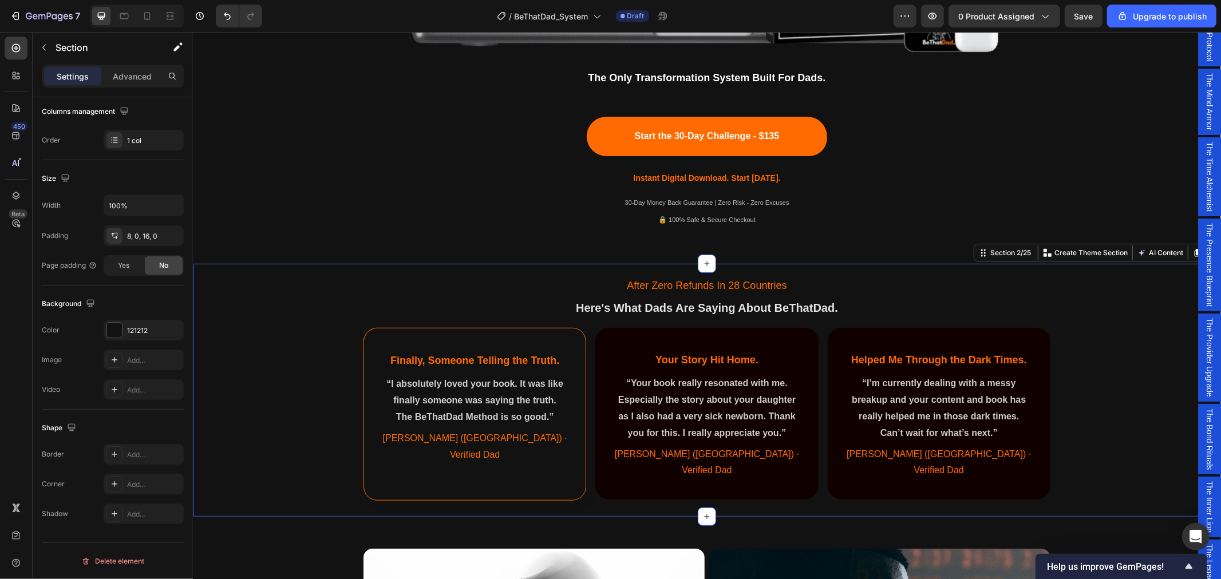
scroll to position [0, 0]
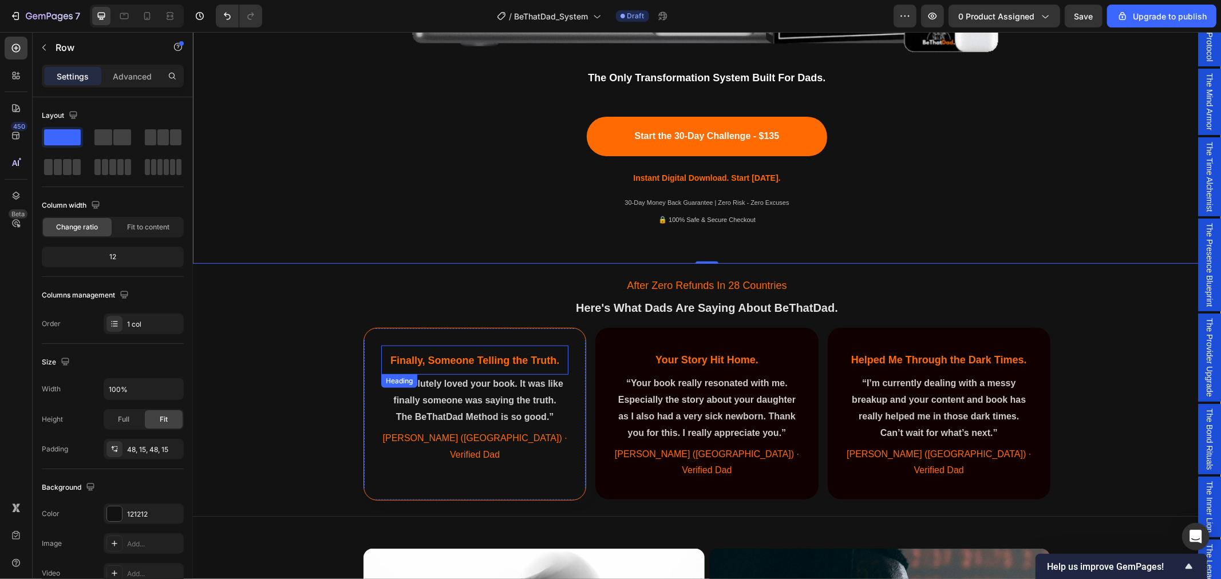
click at [431, 368] on h2 "Finally, Someone Telling the Truth." at bounding box center [474, 360] width 187 height 18
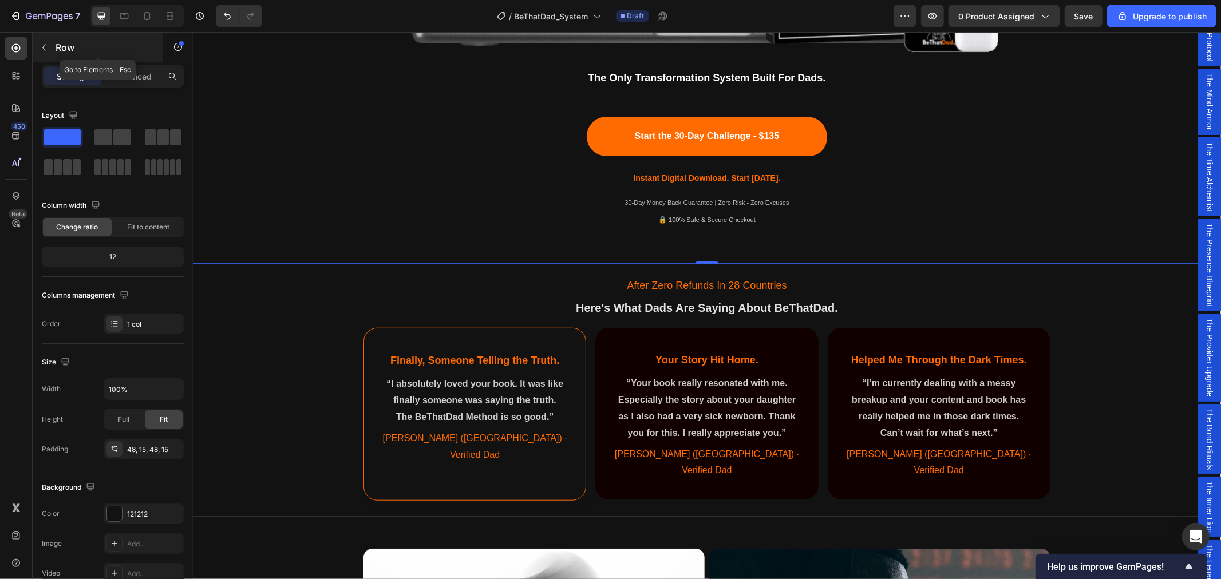
click at [47, 41] on button "button" at bounding box center [44, 47] width 18 height 18
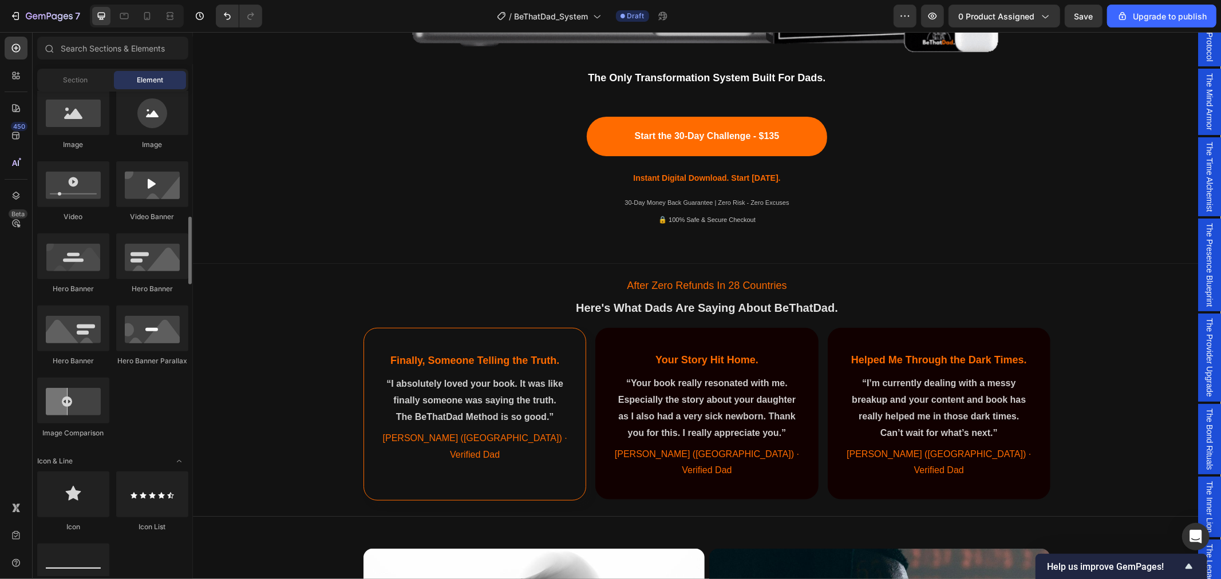
scroll to position [445, 0]
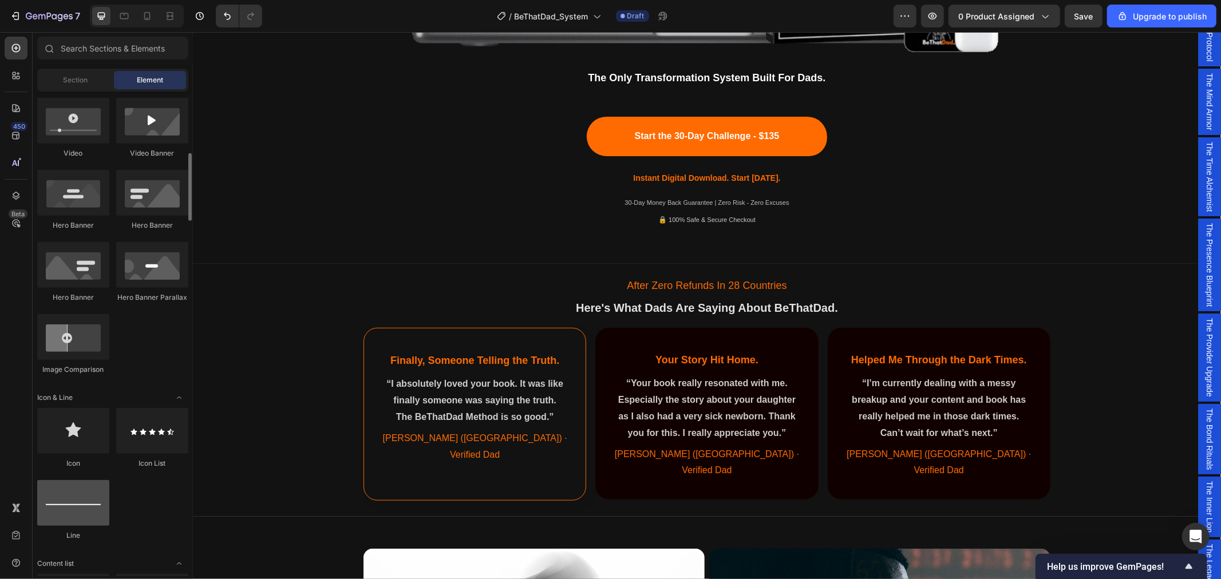
click at [79, 514] on div at bounding box center [73, 503] width 72 height 46
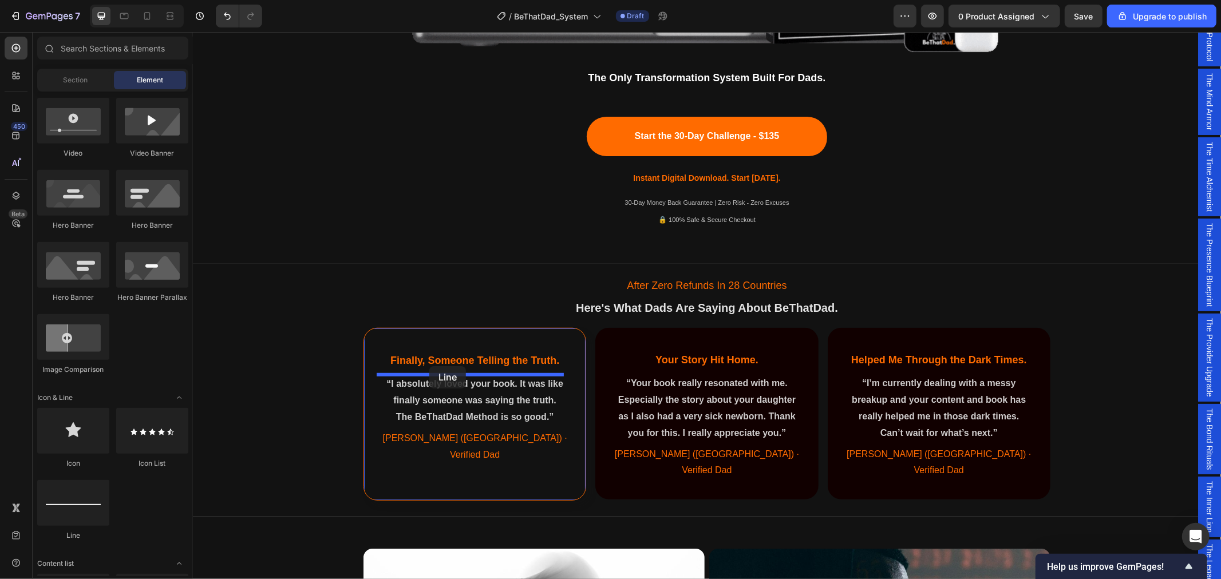
drag, startPoint x: 254, startPoint y: 544, endPoint x: 429, endPoint y: 366, distance: 249.7
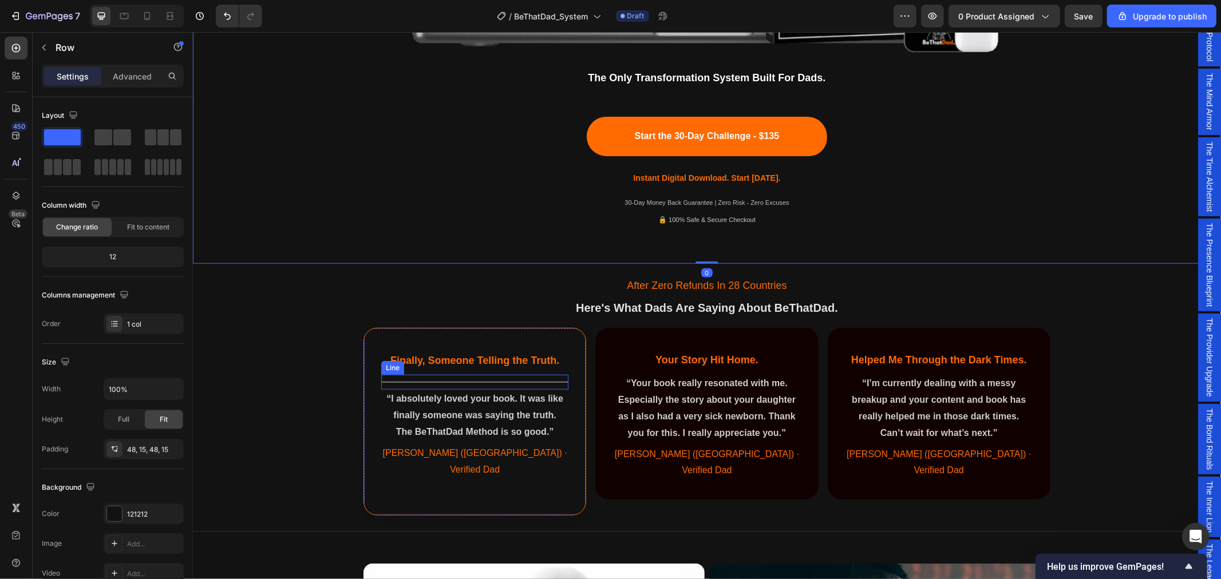
click at [436, 383] on div "Title Line" at bounding box center [474, 381] width 187 height 15
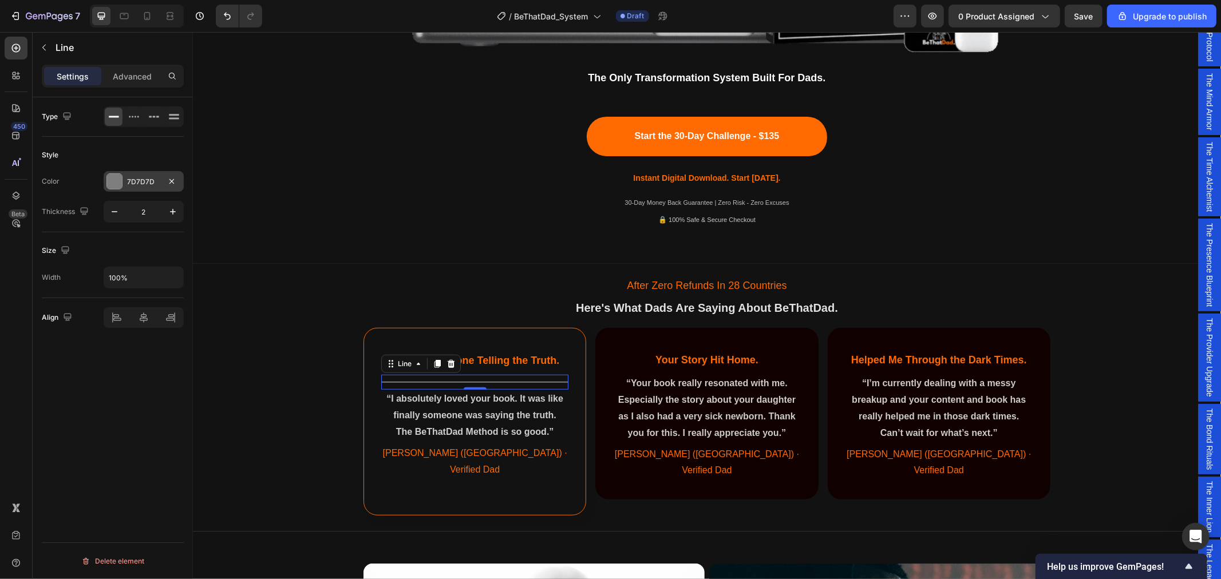
click at [136, 178] on div "7D7D7D" at bounding box center [143, 182] width 33 height 10
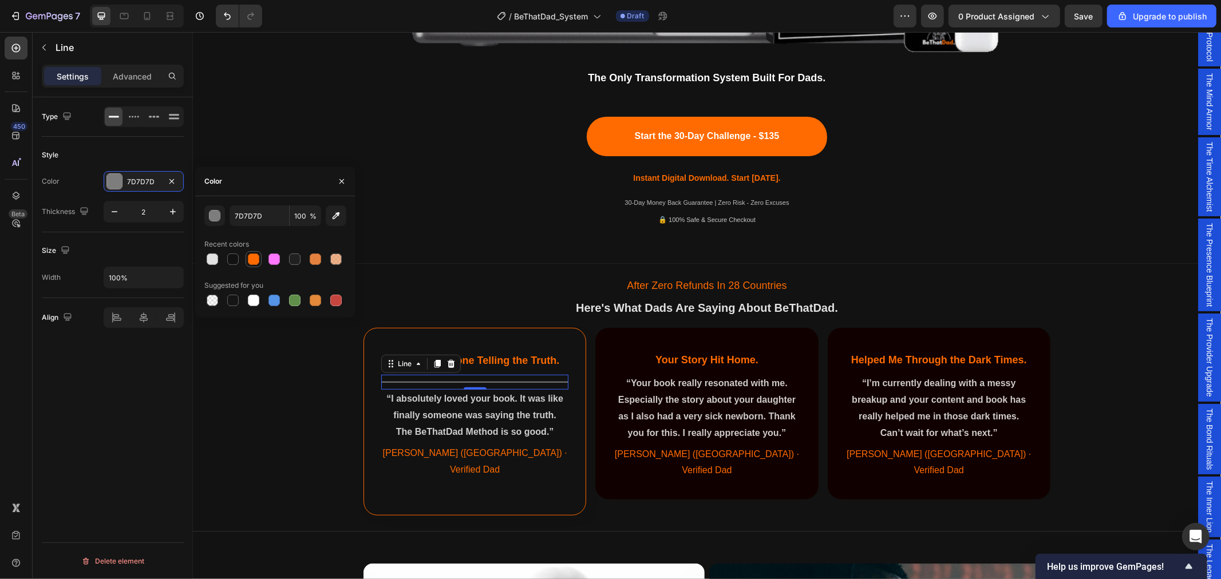
click at [255, 259] on div at bounding box center [253, 259] width 11 height 11
type input "FF6B00"
click at [282, 472] on div "After Zero Refunds In 28 Countries Text Block ⁠⁠⁠⁠⁠⁠⁠ Here's What Dads Are Sayi…" at bounding box center [706, 395] width 1028 height 254
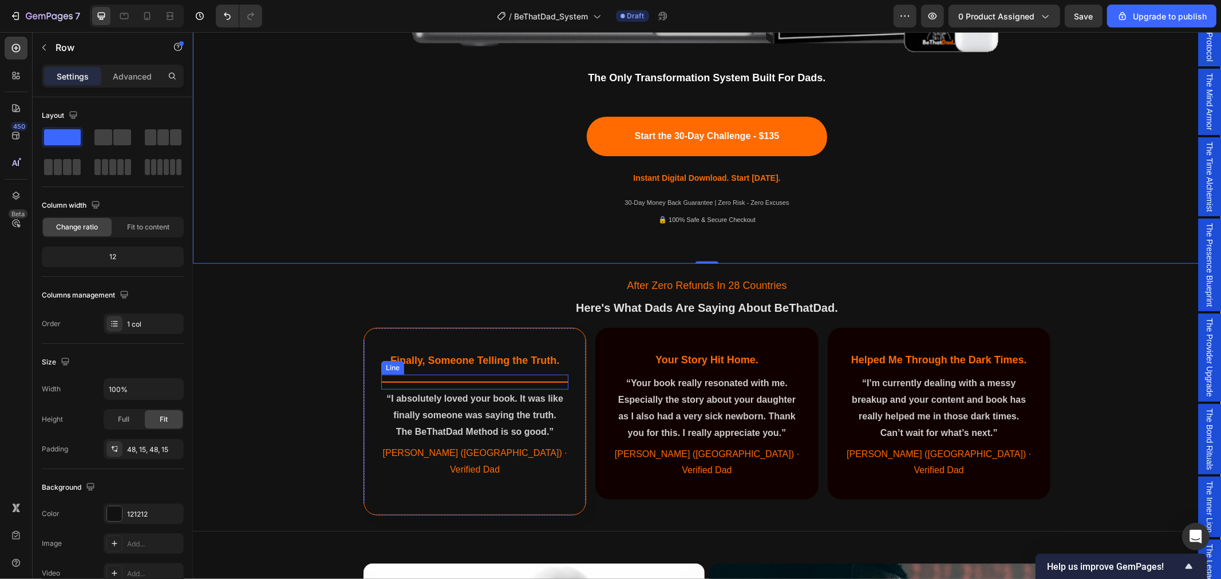
click at [403, 381] on div at bounding box center [474, 381] width 187 height 1
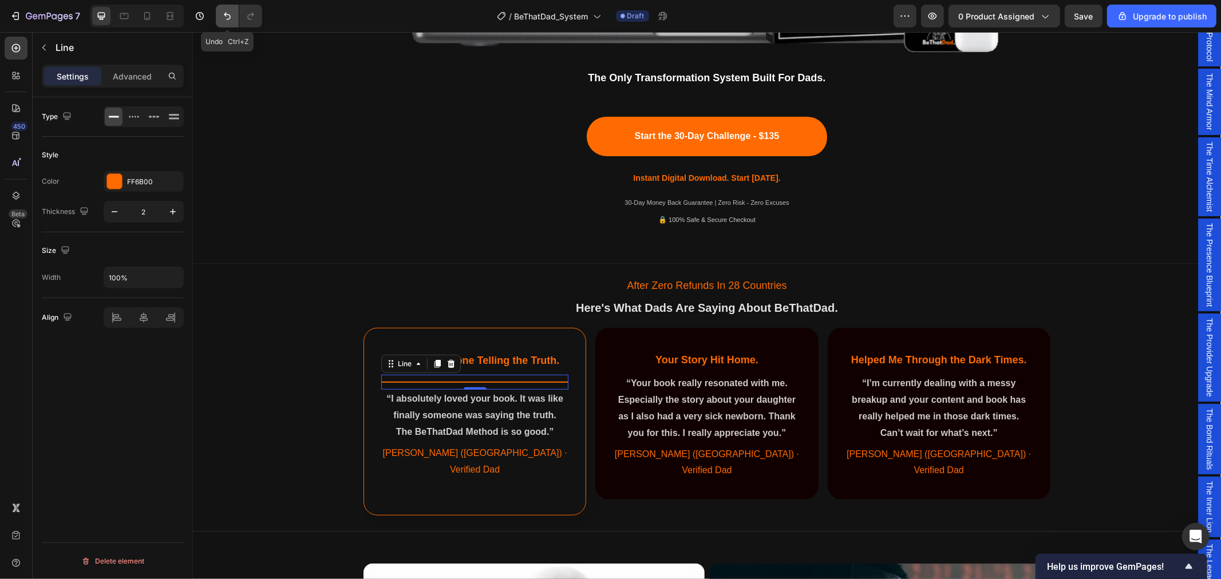
click at [222, 16] on icon "Undo/Redo" at bounding box center [227, 15] width 11 height 11
click at [224, 16] on icon "Undo/Redo" at bounding box center [227, 15] width 11 height 11
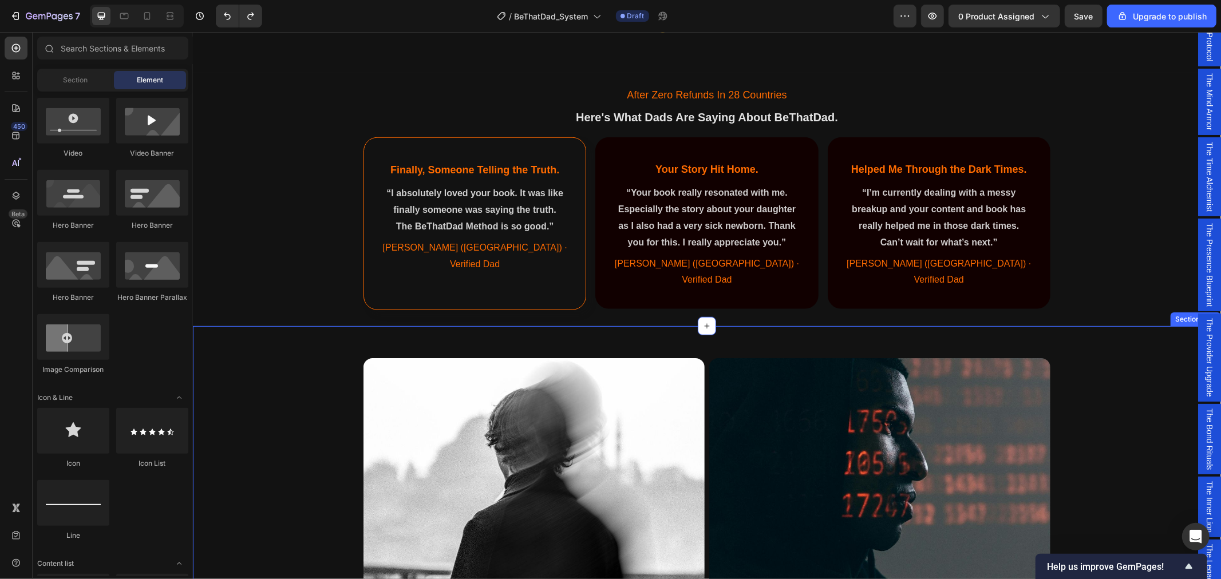
scroll to position [699, 0]
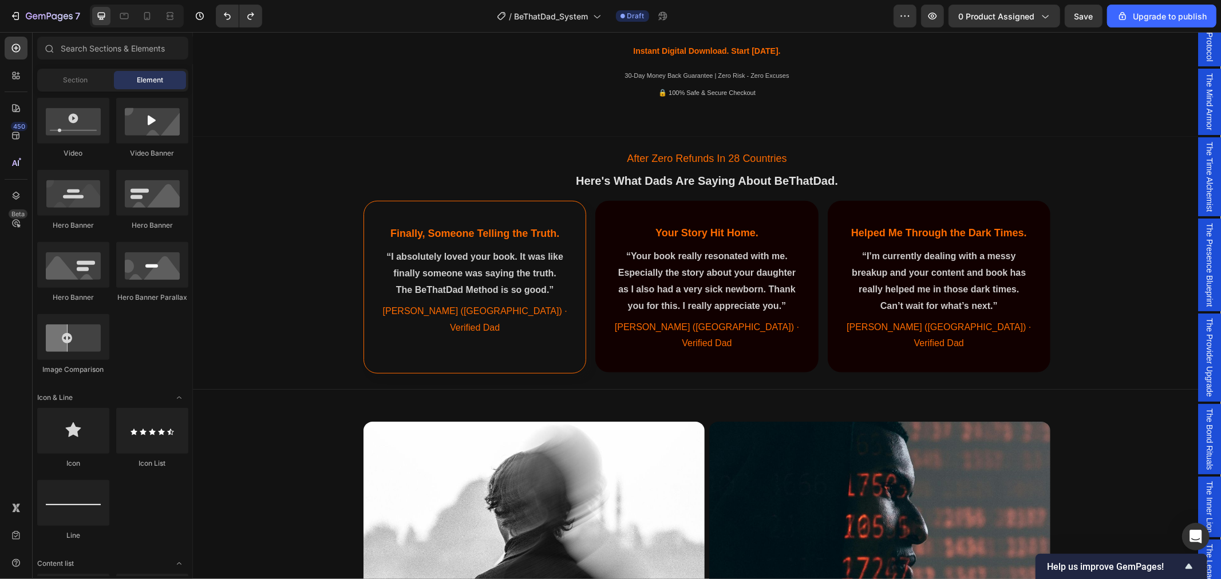
click at [1129, 362] on div "After Zero Refunds In 28 Countries Text Block Here's What Dads Are Saying About…" at bounding box center [706, 260] width 1028 height 239
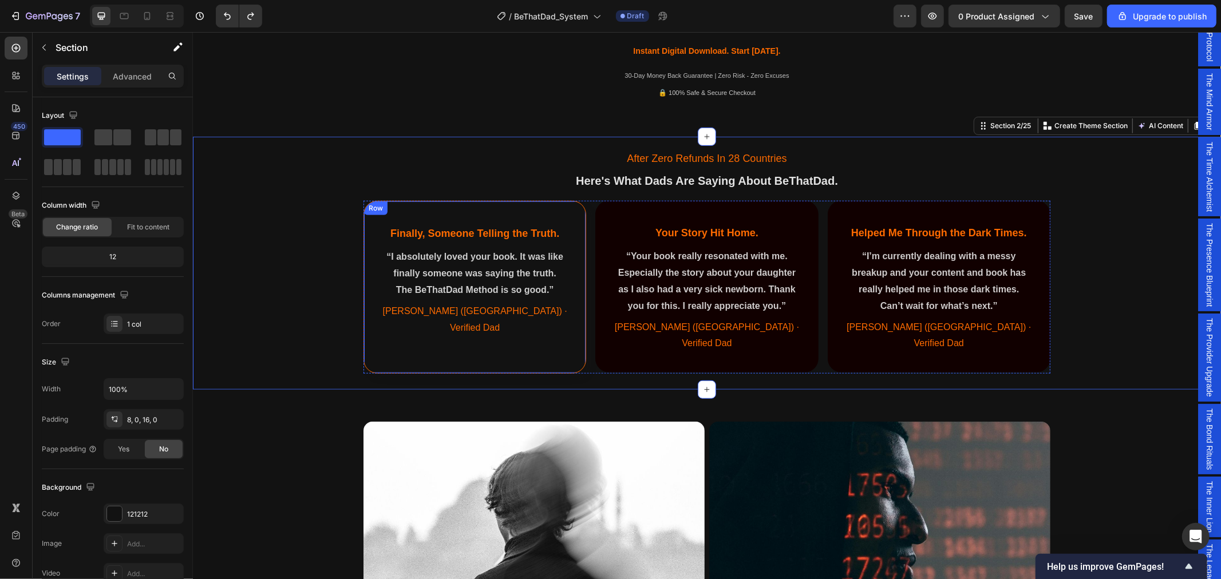
click at [373, 334] on div "Finally, Someone Telling the Truth. Heading “I absolutely loved your book. It w…" at bounding box center [474, 286] width 223 height 173
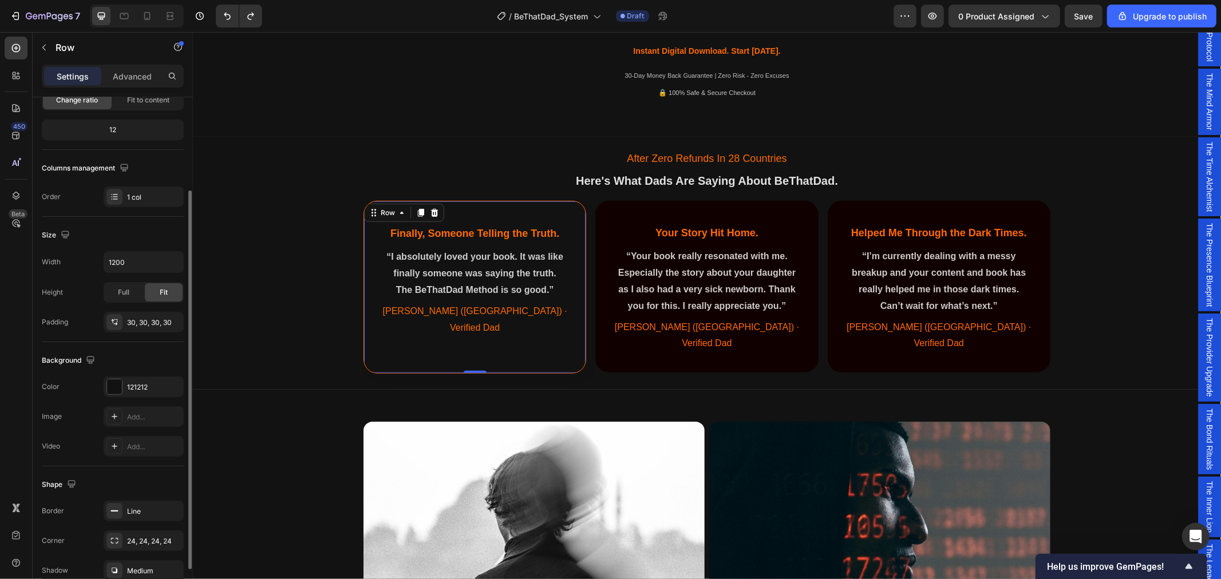
scroll to position [184, 0]
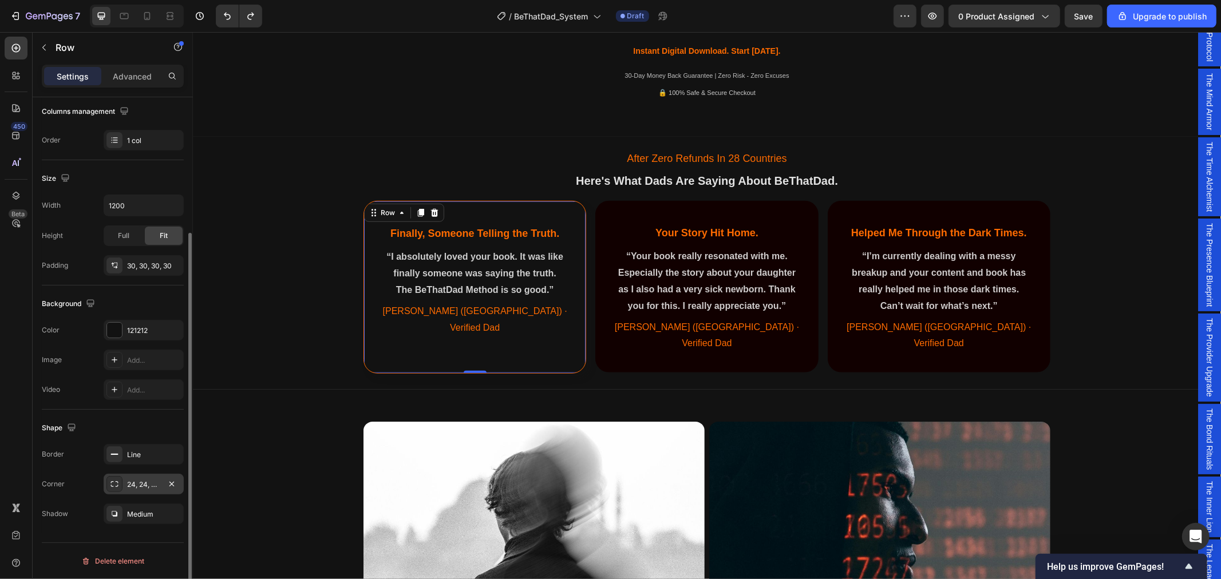
click at [147, 487] on div "24, 24, 24, 24" at bounding box center [143, 485] width 33 height 10
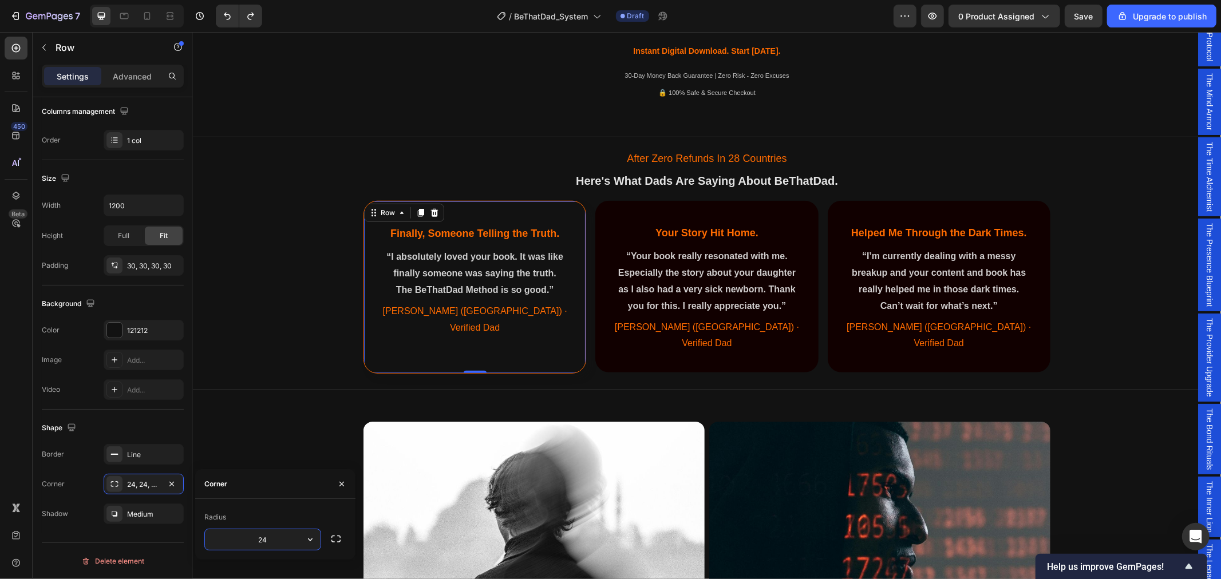
click at [267, 545] on input "24" at bounding box center [263, 539] width 116 height 21
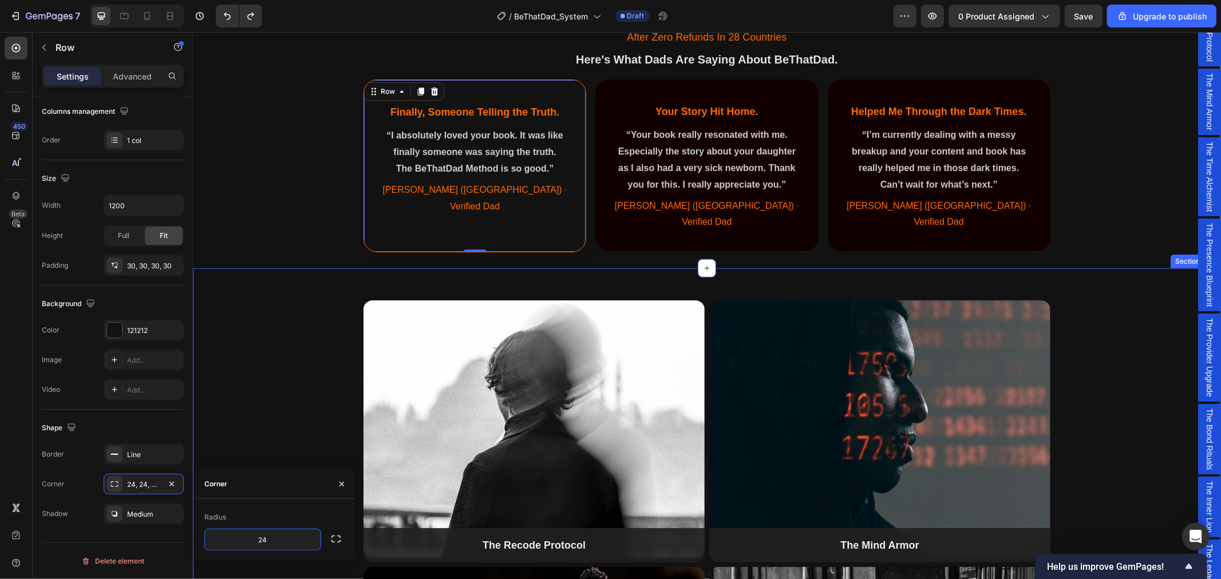
scroll to position [827, 0]
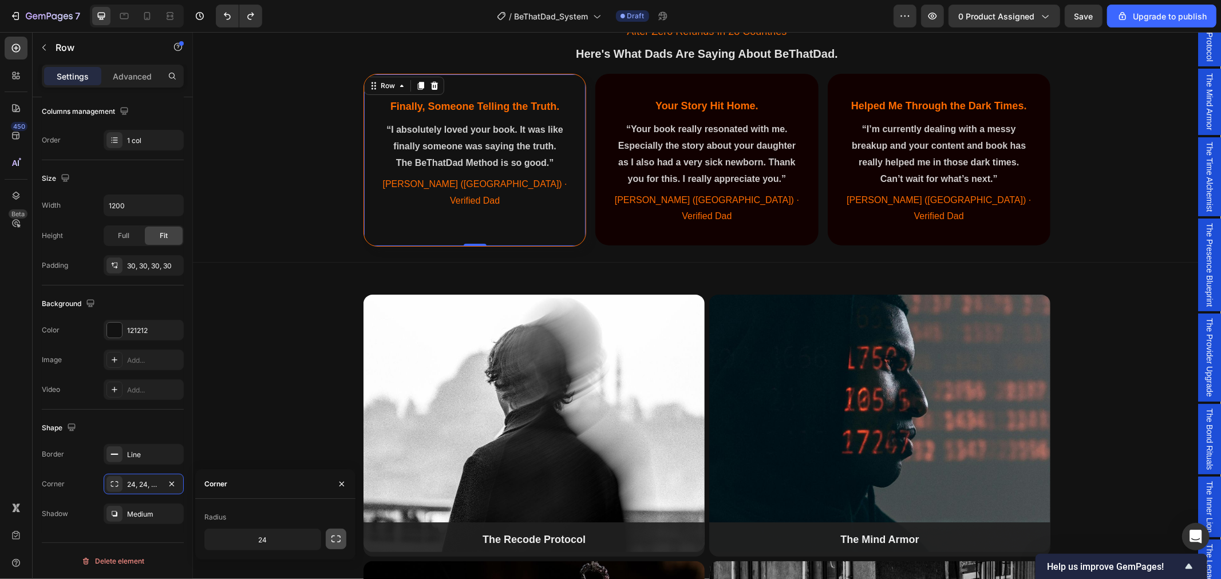
click at [339, 544] on icon "button" at bounding box center [335, 538] width 11 height 11
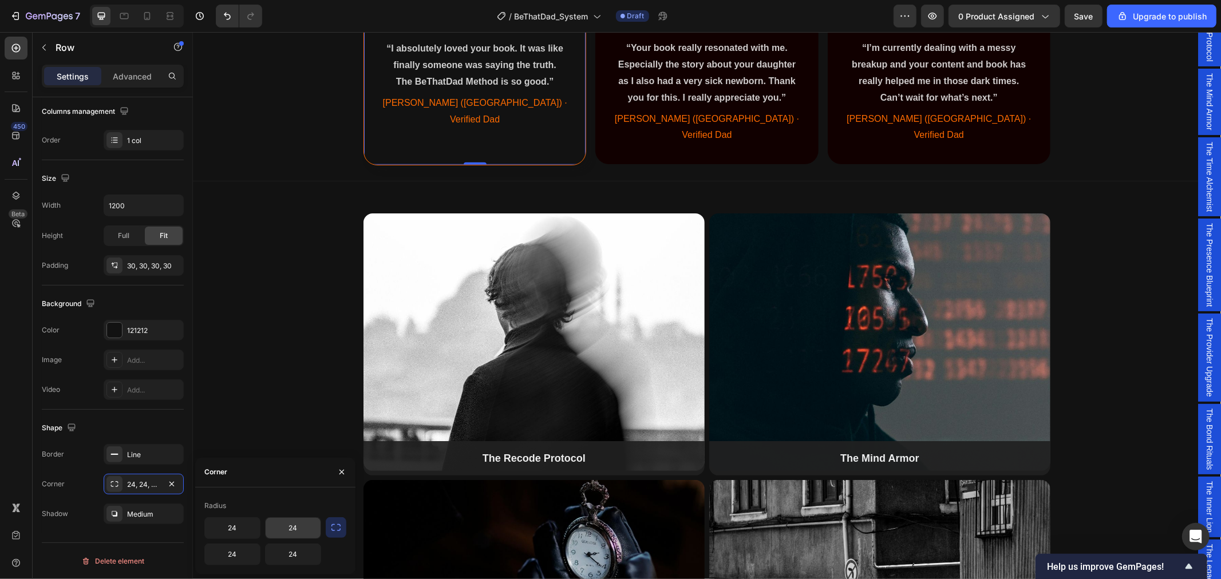
scroll to position [954, 0]
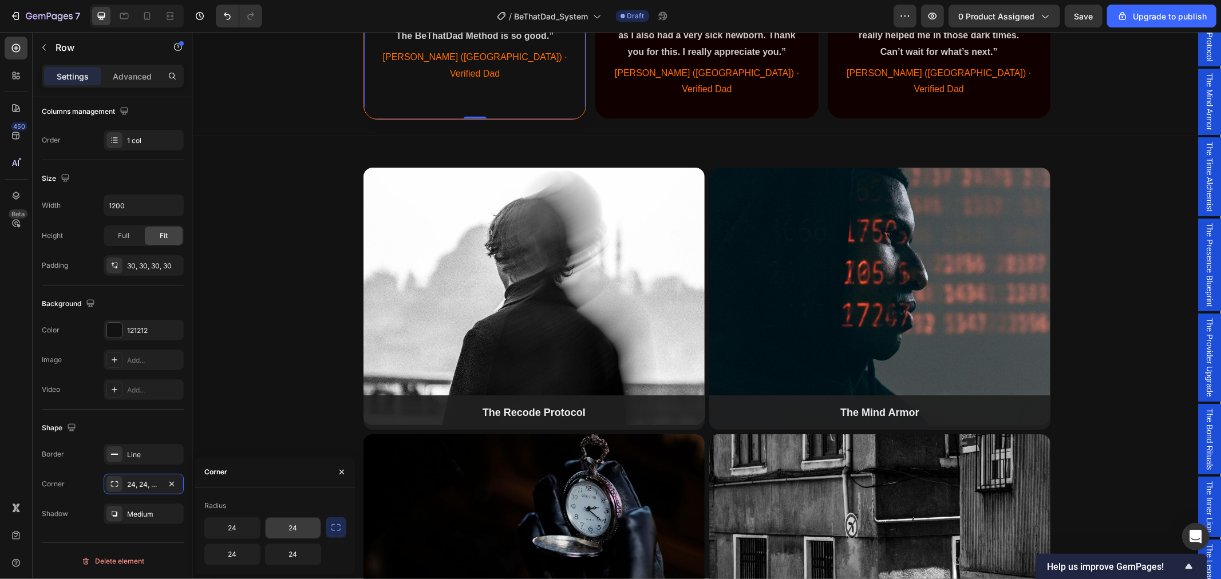
click at [302, 532] on input "24" at bounding box center [293, 528] width 55 height 21
type input "36"
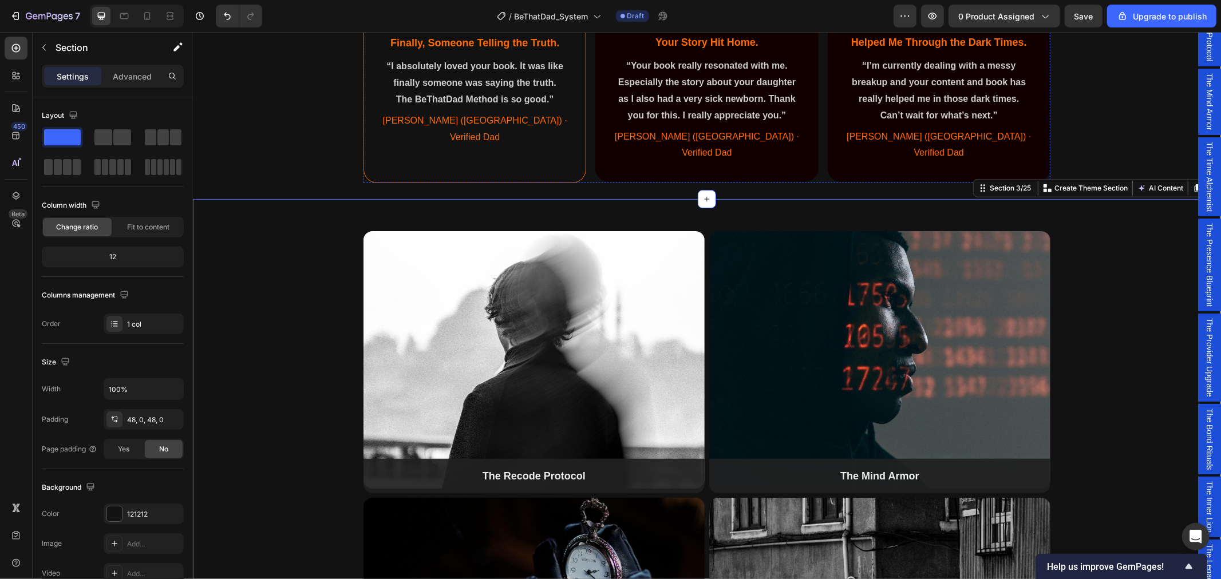
scroll to position [699, 0]
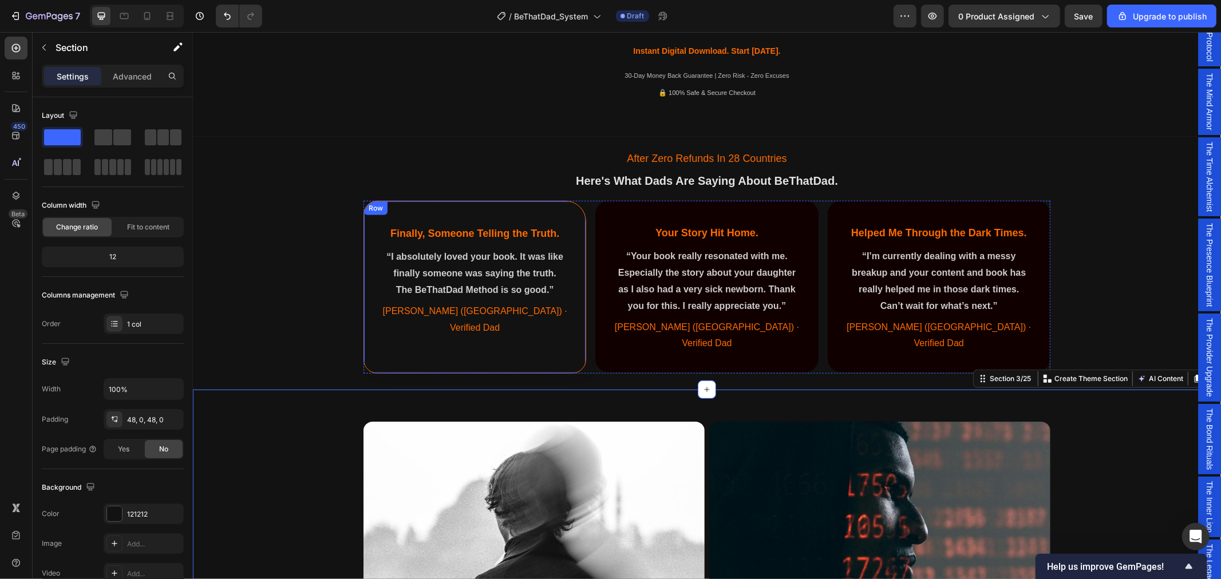
click at [368, 238] on div "Finally, Someone Telling the Truth. Heading “I absolutely loved your book. It w…" at bounding box center [474, 286] width 223 height 173
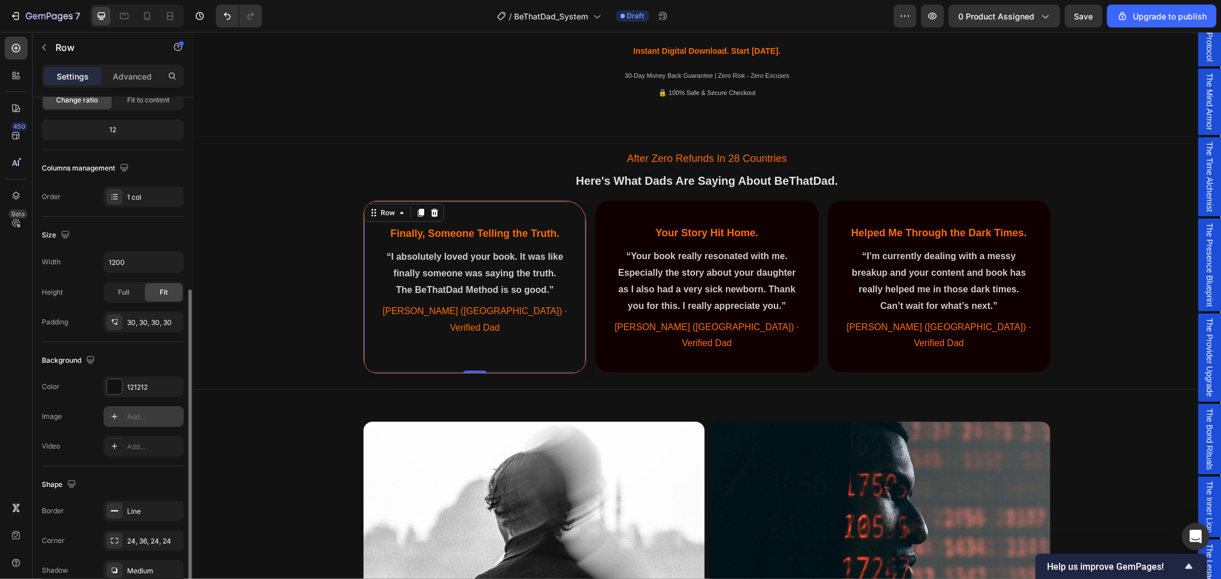
scroll to position [184, 0]
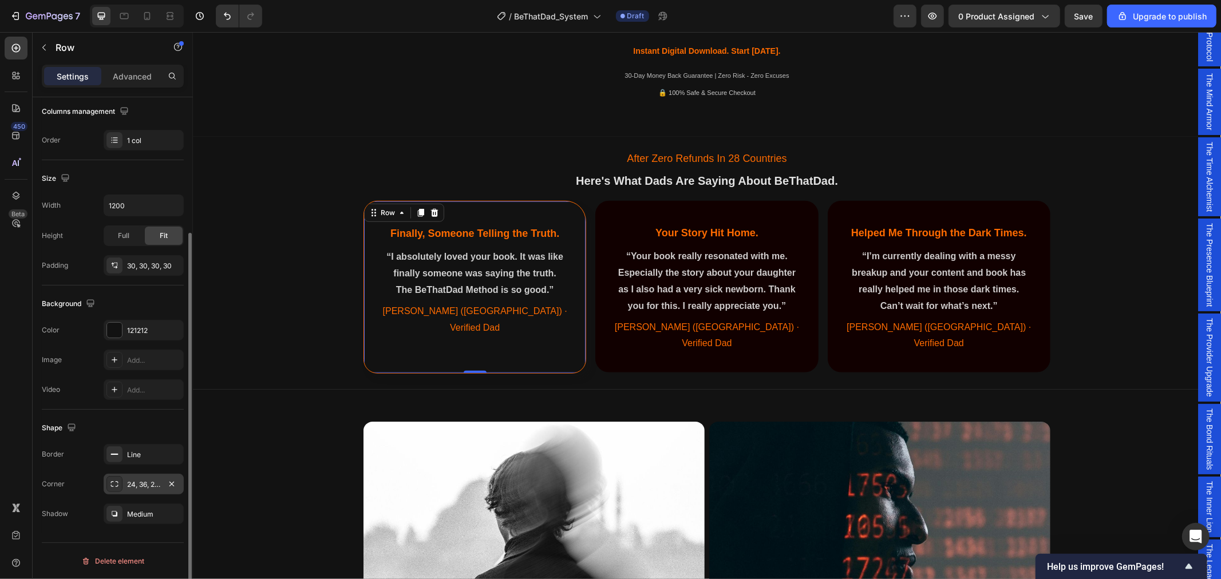
click at [146, 482] on div "24, 36, 24, 24" at bounding box center [143, 485] width 33 height 10
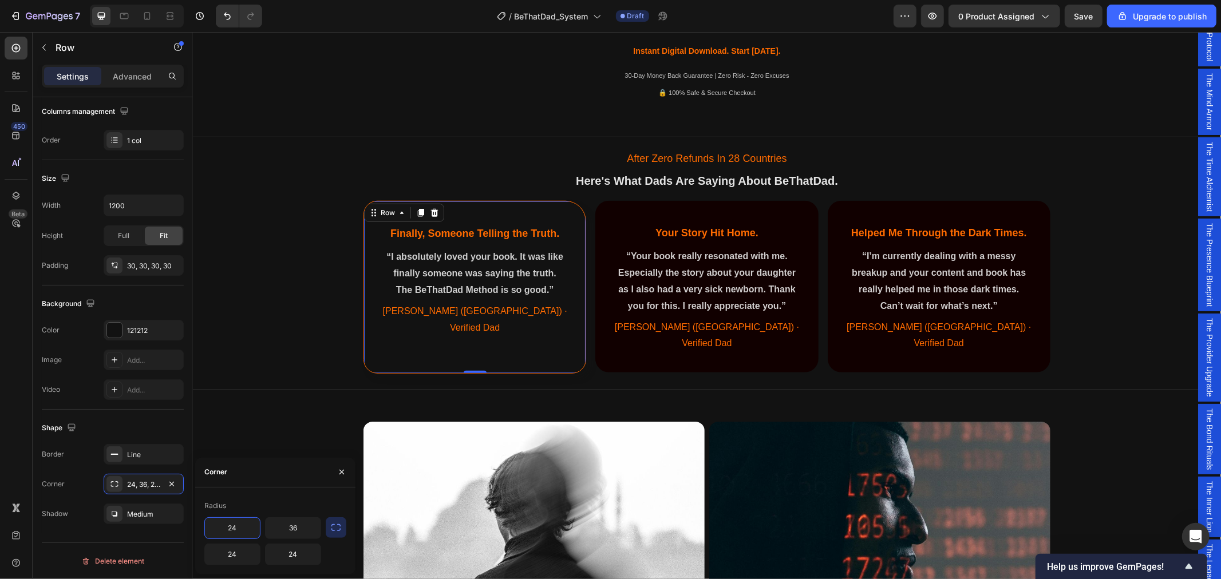
click at [235, 534] on input "24" at bounding box center [232, 528] width 55 height 21
type input "0"
click at [235, 550] on input "24" at bounding box center [232, 554] width 55 height 21
type input "0"
click at [284, 559] on input "24" at bounding box center [293, 554] width 55 height 21
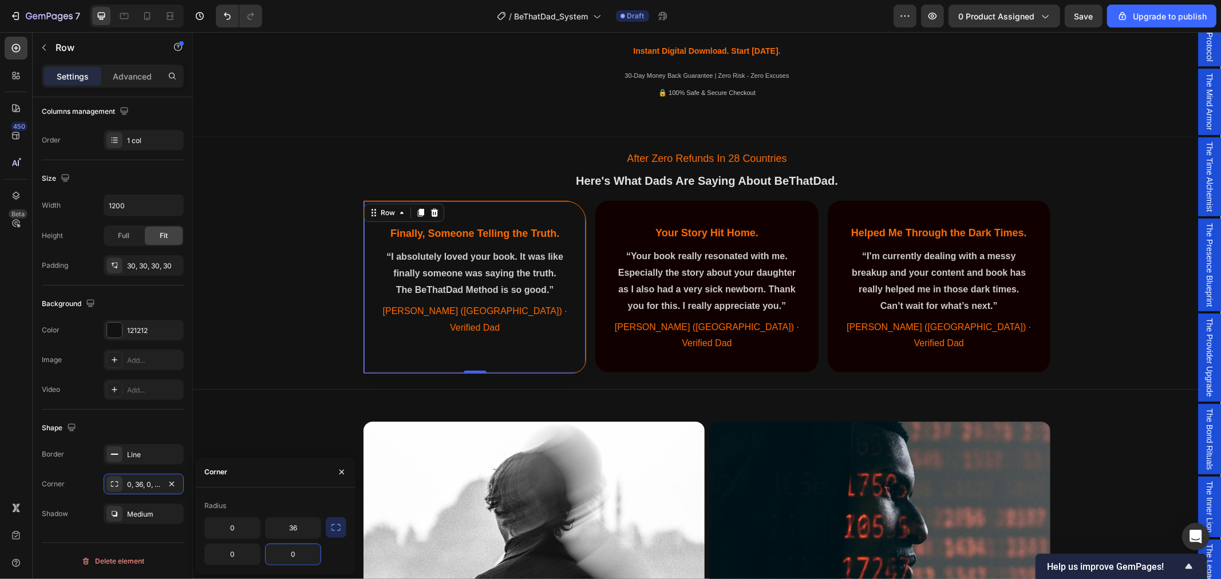
type input "0"
click at [298, 523] on input "36" at bounding box center [293, 528] width 55 height 21
type input "64"
click at [260, 253] on div "After Zero Refunds In 28 Countries Text Block Here's What Dads Are Saying About…" at bounding box center [706, 260] width 1028 height 239
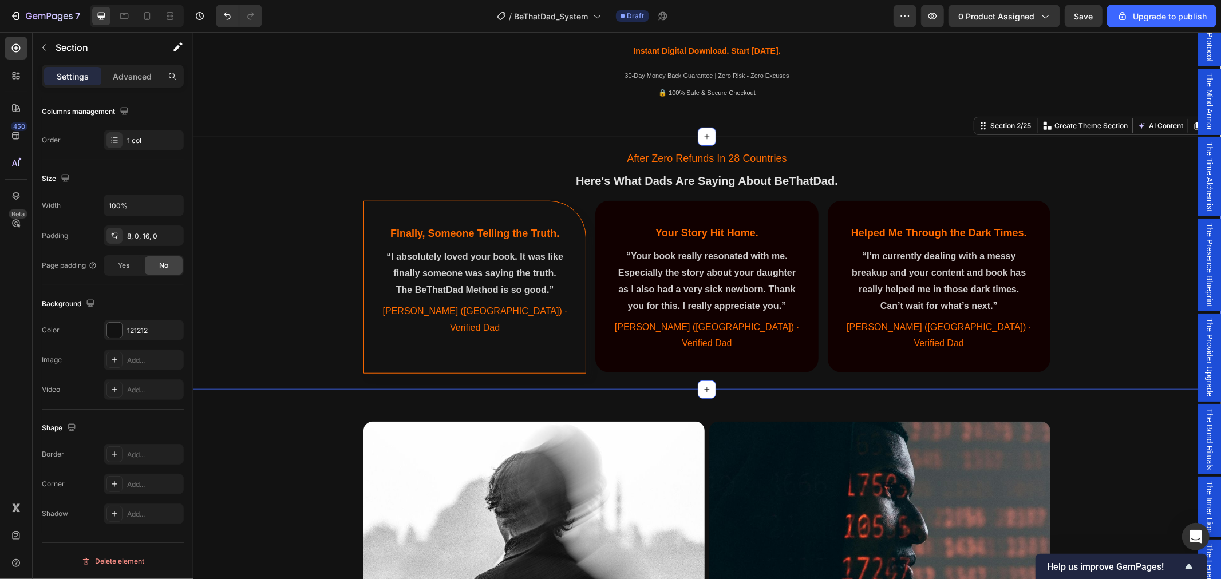
scroll to position [0, 0]
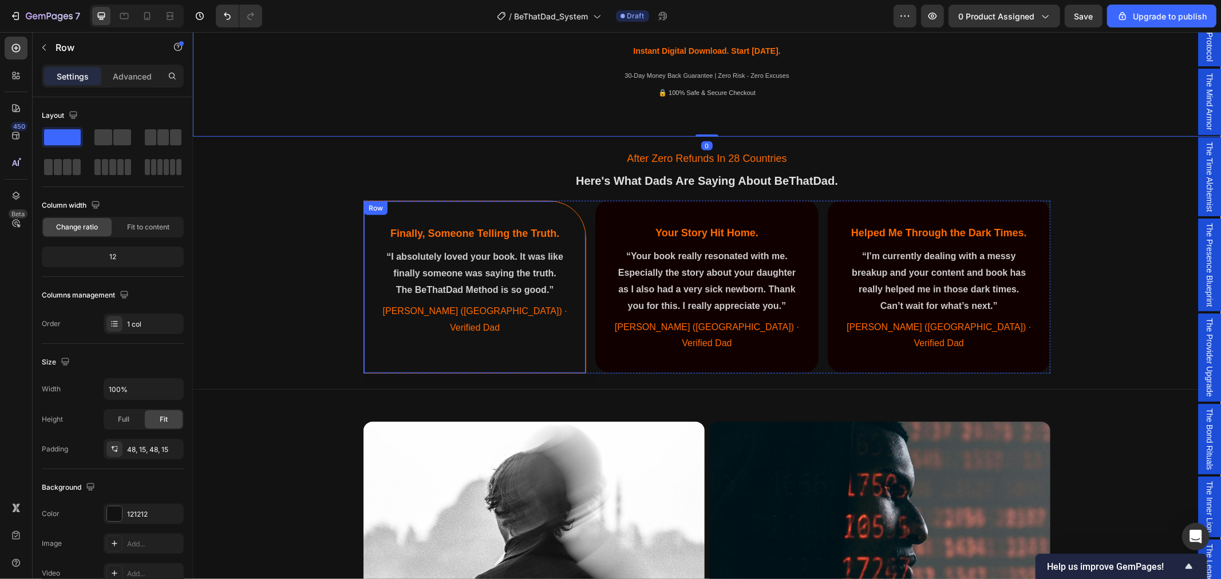
click at [528, 212] on div "Finally, Someone Telling the Truth. Heading “I absolutely loved your book. It w…" at bounding box center [474, 286] width 223 height 173
click at [272, 317] on div "After Zero Refunds In 28 Countries Text Block Here's What Dads Are Saying About…" at bounding box center [706, 260] width 1028 height 239
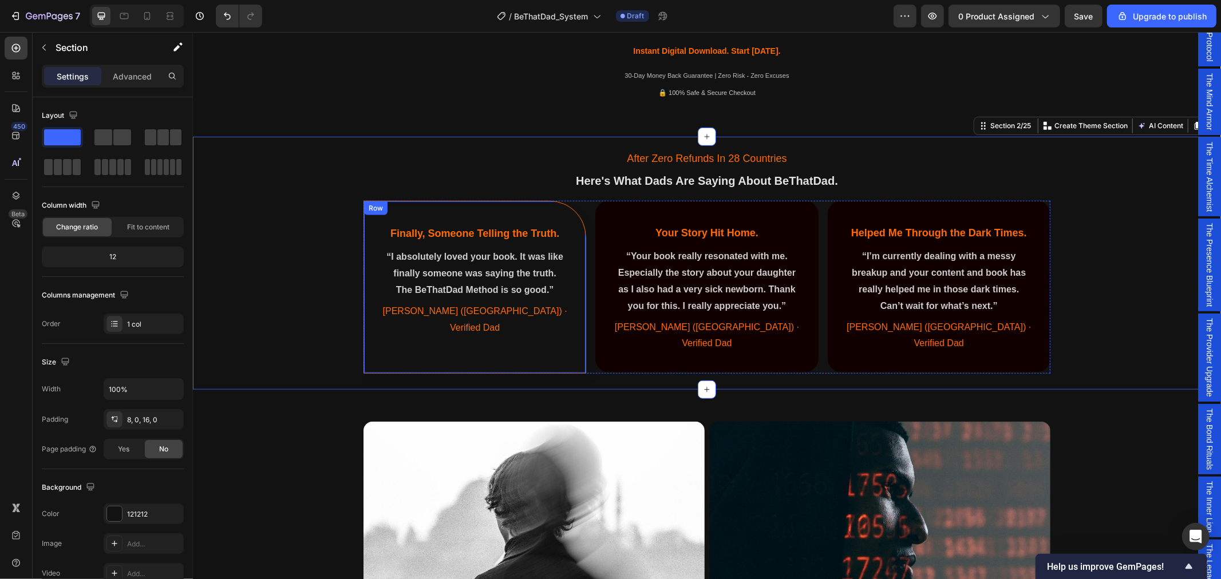
click at [557, 210] on div "Finally, Someone Telling the Truth. Heading “I absolutely loved your book. It w…" at bounding box center [474, 286] width 223 height 173
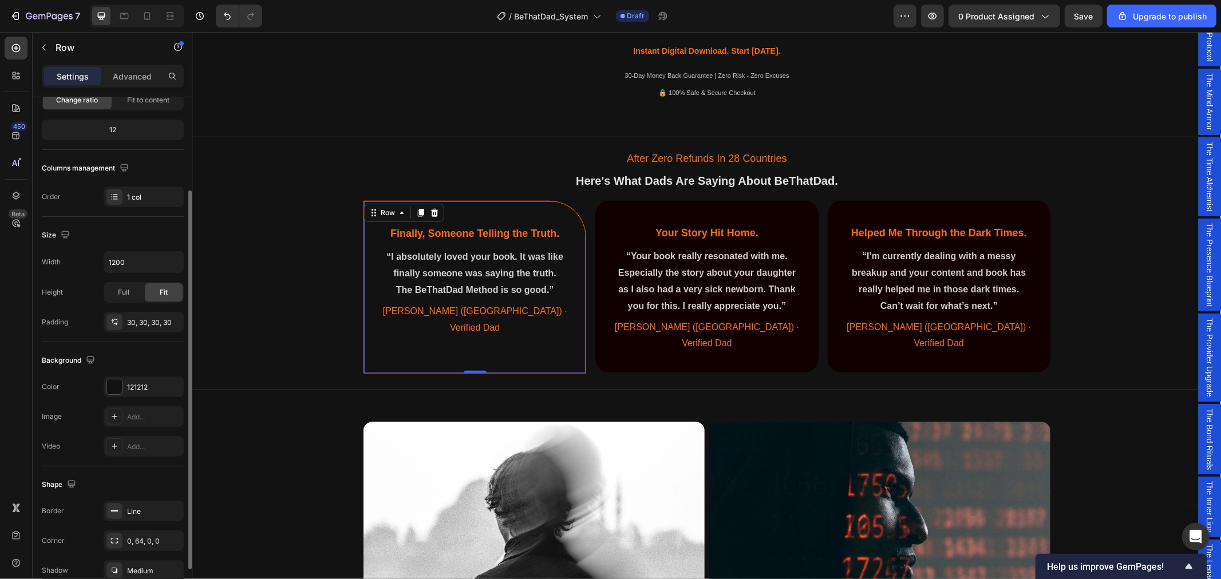
scroll to position [184, 0]
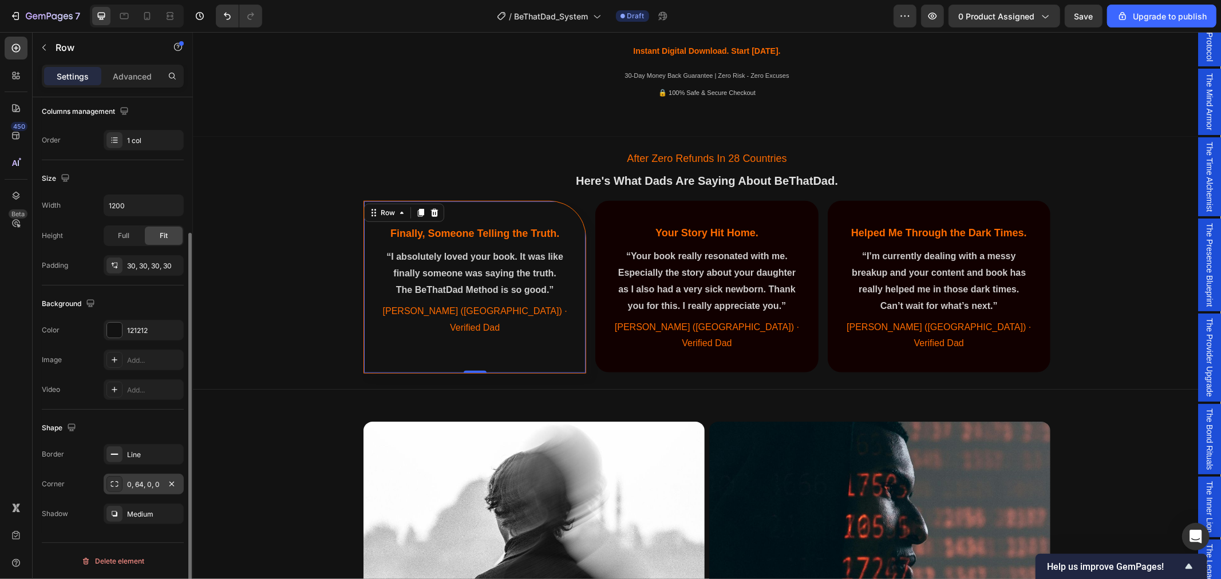
click at [147, 488] on div "0, 64, 0, 0" at bounding box center [143, 485] width 33 height 10
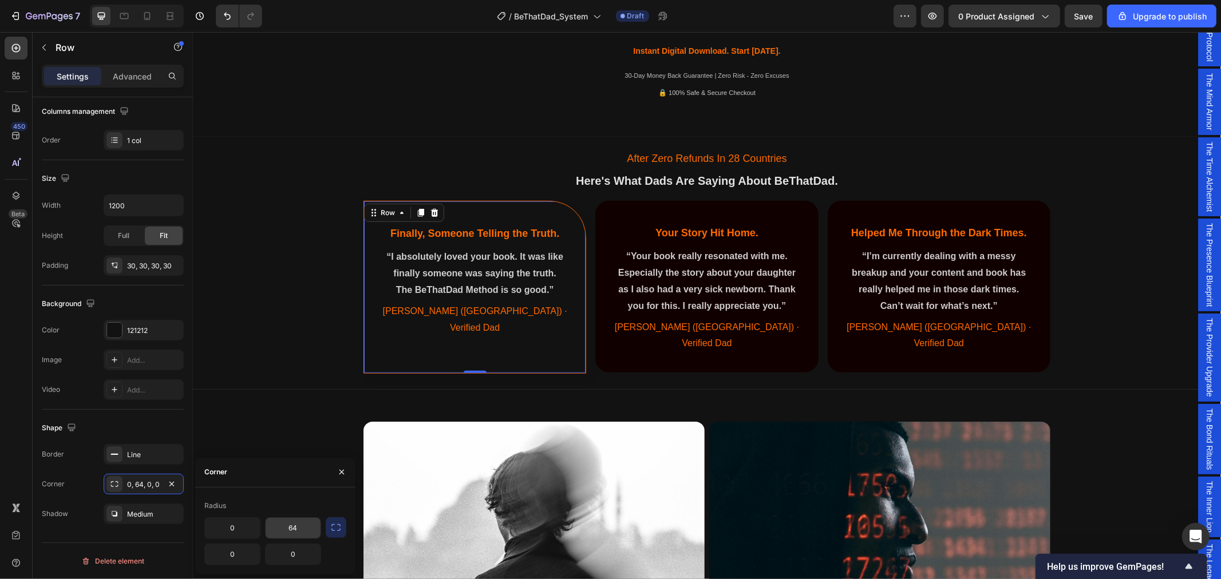
click at [302, 528] on input "64" at bounding box center [293, 528] width 55 height 21
click at [303, 528] on input "72" at bounding box center [293, 528] width 55 height 21
type input "96"
click at [287, 292] on div "After Zero Refunds In 28 Countries Text Block Here's What Dads Are Saying About…" at bounding box center [706, 260] width 1028 height 239
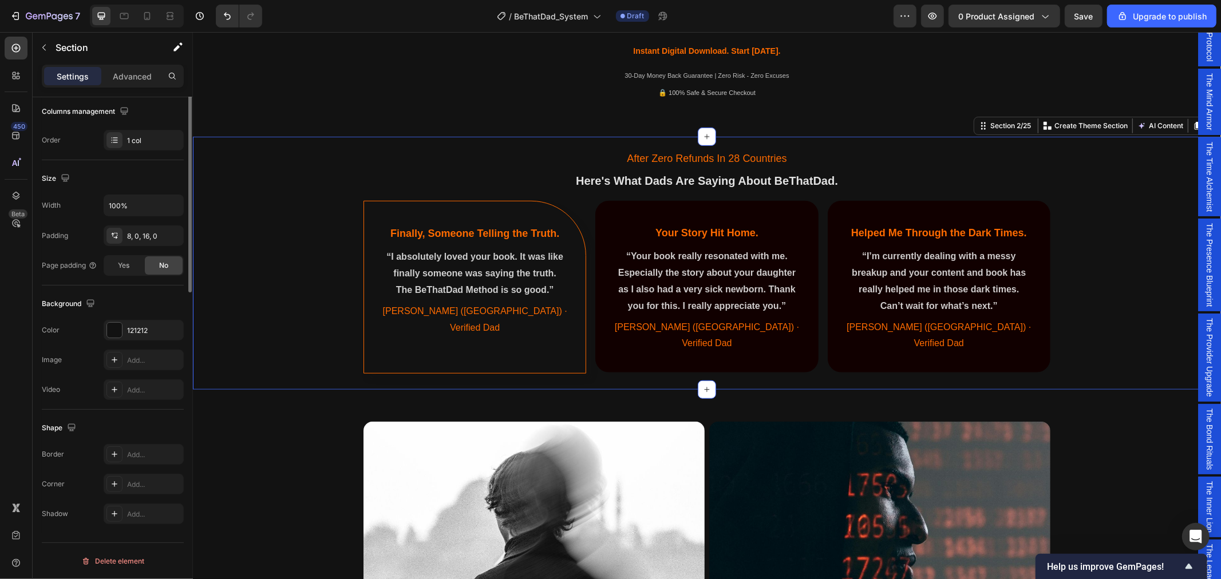
scroll to position [0, 0]
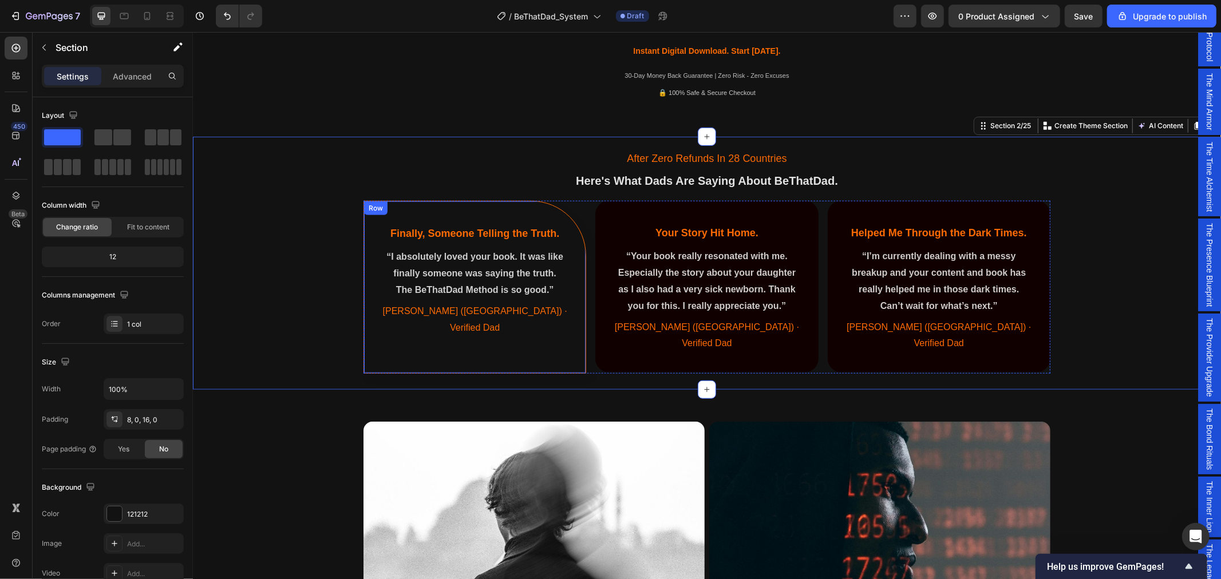
click at [562, 347] on div "Finally, Someone Telling the Truth. Heading “I absolutely loved your book. It w…" at bounding box center [474, 286] width 223 height 173
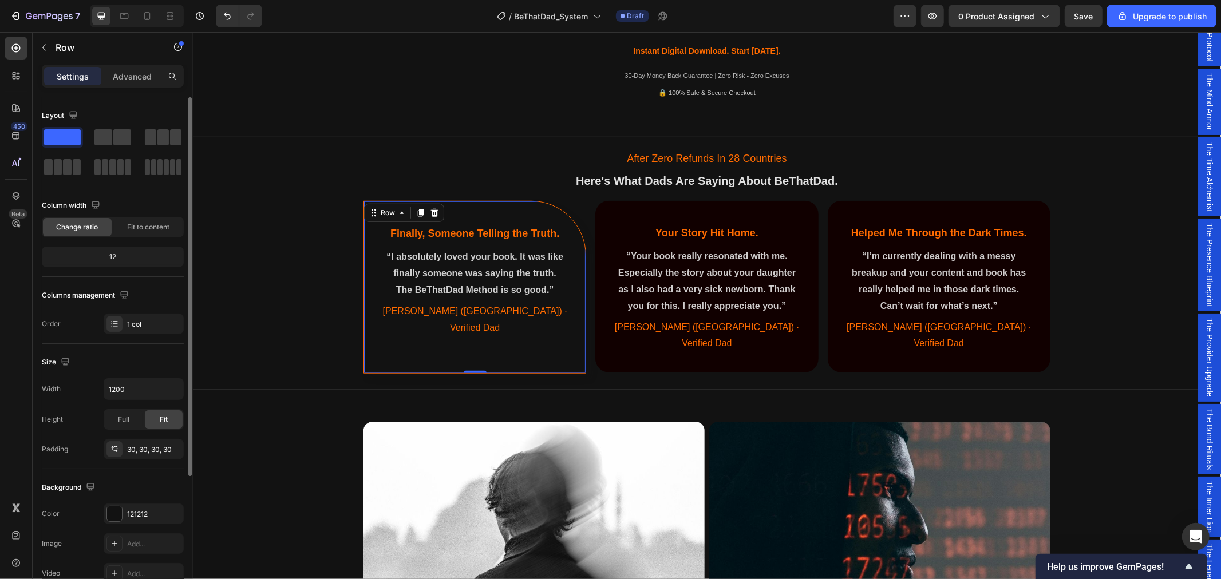
scroll to position [127, 0]
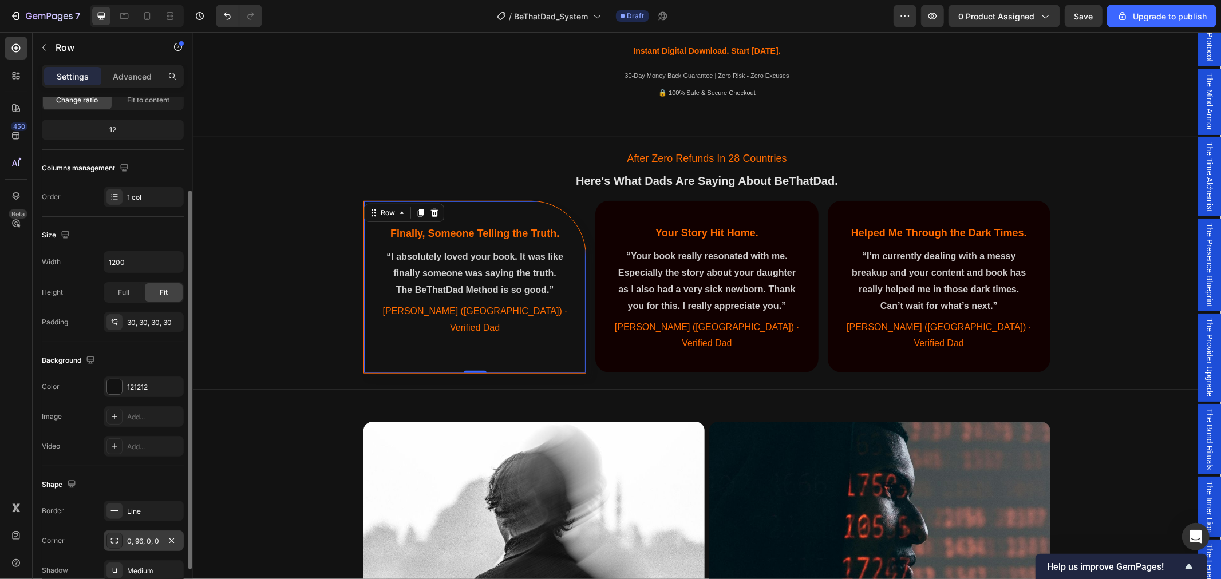
click at [139, 541] on div "0, 96, 0, 0" at bounding box center [143, 541] width 33 height 10
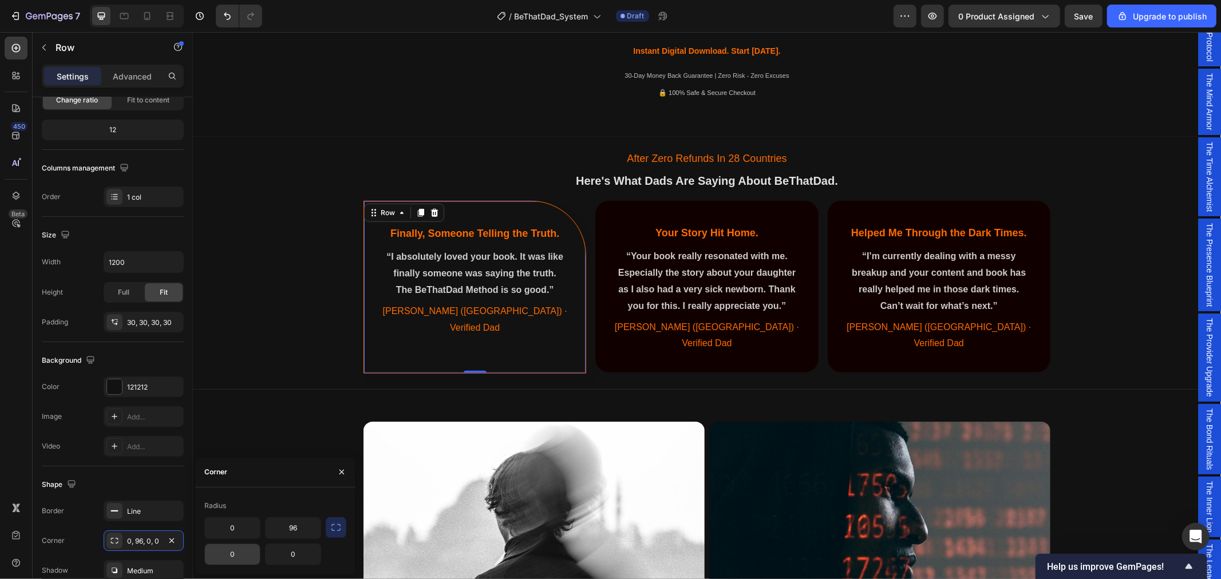
click at [234, 558] on input "0" at bounding box center [232, 554] width 55 height 21
type input "32"
click at [278, 323] on div "After Zero Refunds In 28 Countries Text Block Here's What Dads Are Saying About…" at bounding box center [706, 260] width 1028 height 239
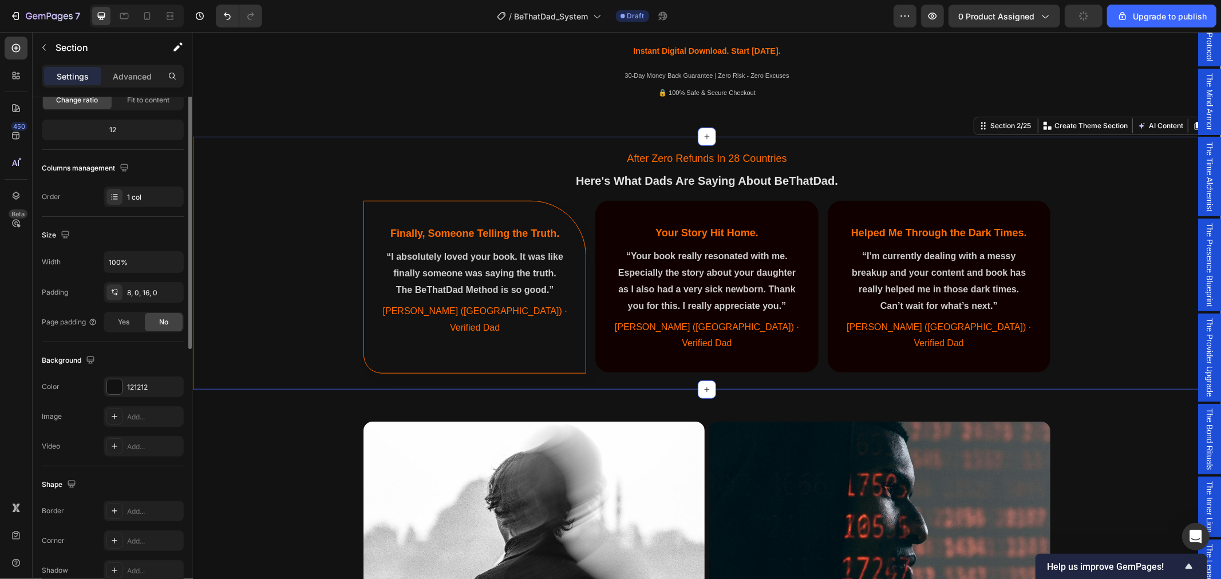
scroll to position [0, 0]
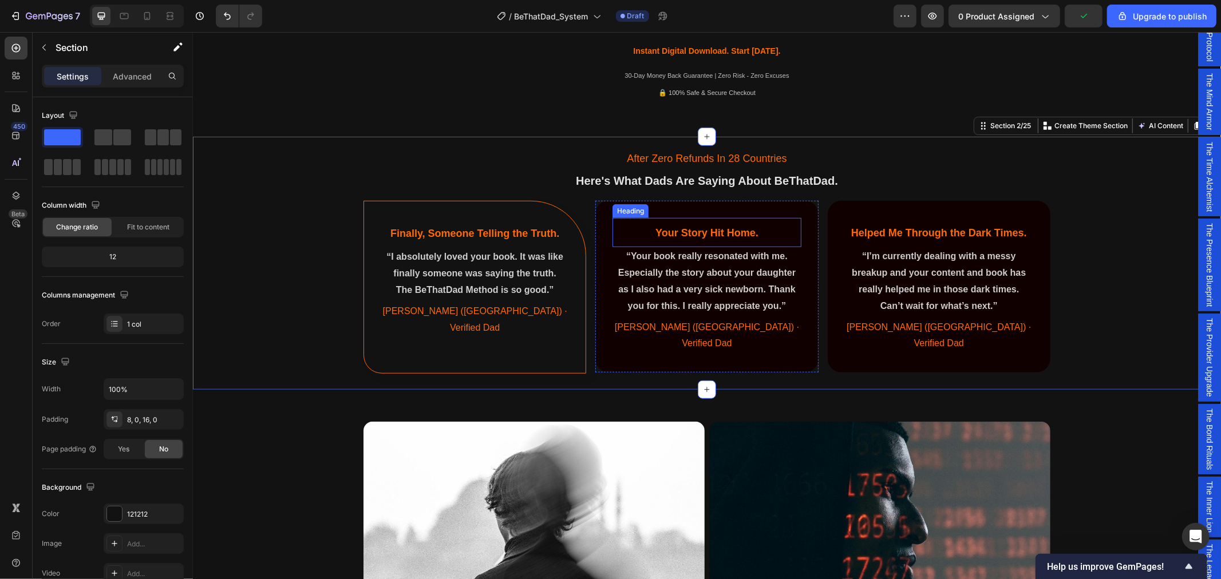
click at [615, 226] on h2 "Your Story Hit Home." at bounding box center [706, 232] width 188 height 18
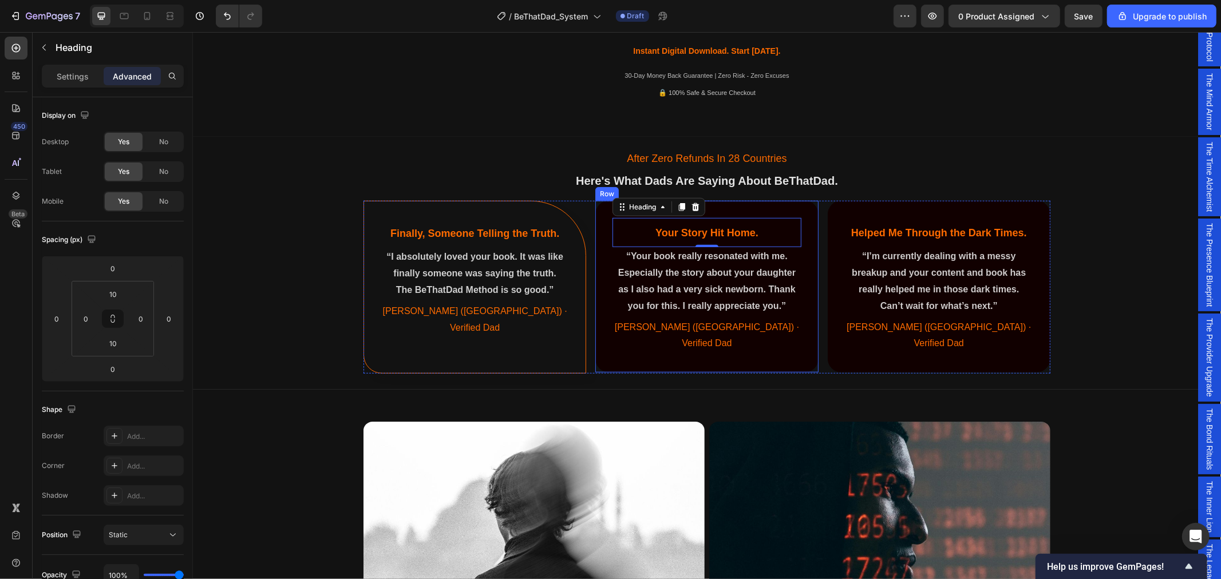
click at [604, 311] on div "Your Story Hit Home. Heading 0 “Your book really resonated with me. Especially …" at bounding box center [706, 286] width 223 height 172
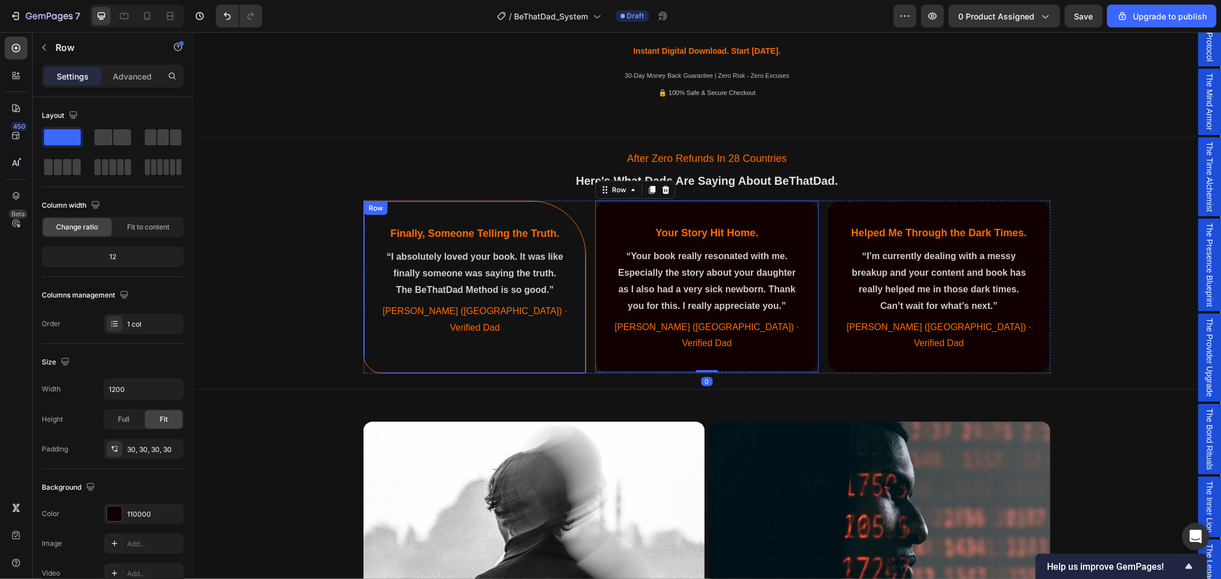
click at [495, 345] on div "Finally, Someone Telling the Truth. Heading “I absolutely loved your book. It w…" at bounding box center [474, 286] width 223 height 173
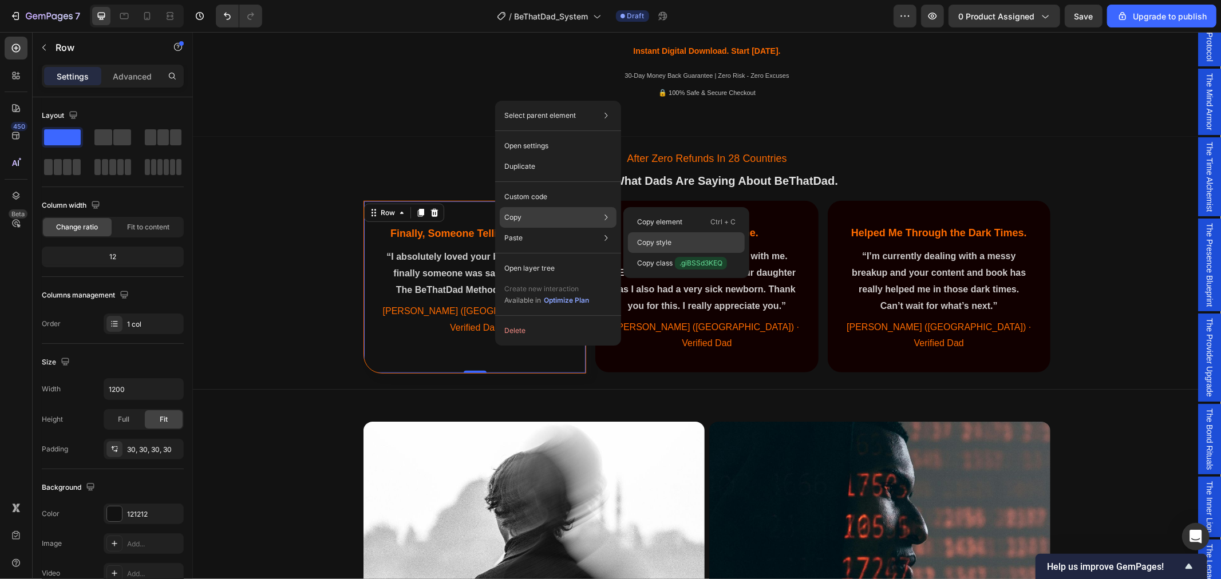
click at [662, 236] on div "Copy style" at bounding box center [686, 242] width 117 height 21
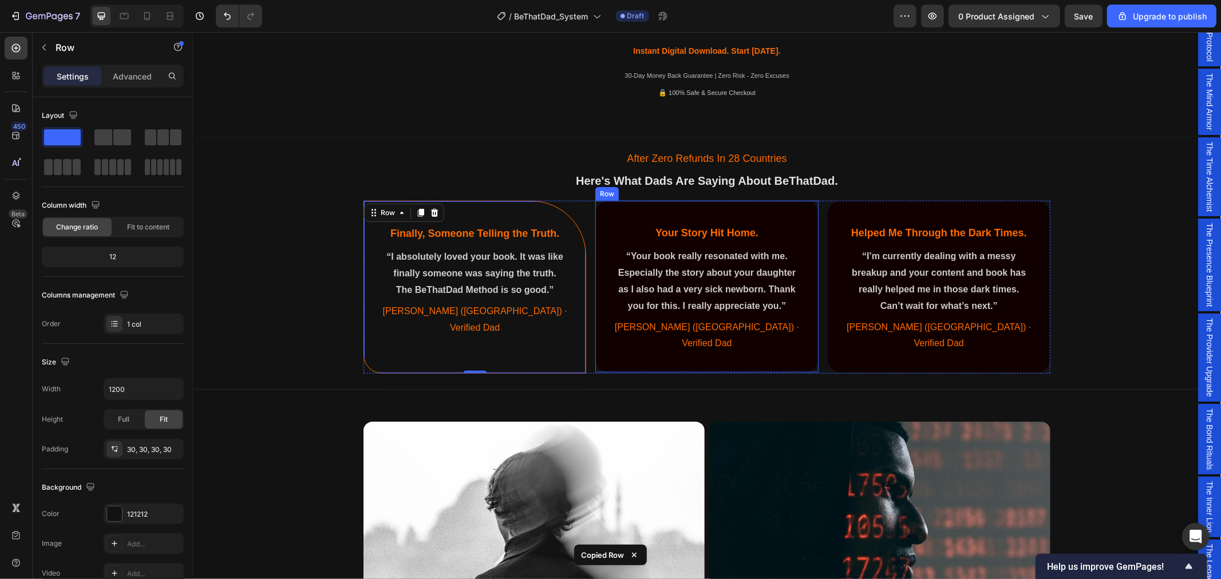
click at [608, 339] on div "Your Story Hit Home. Heading “Your book really resonated with me. Especially th…" at bounding box center [706, 286] width 223 height 172
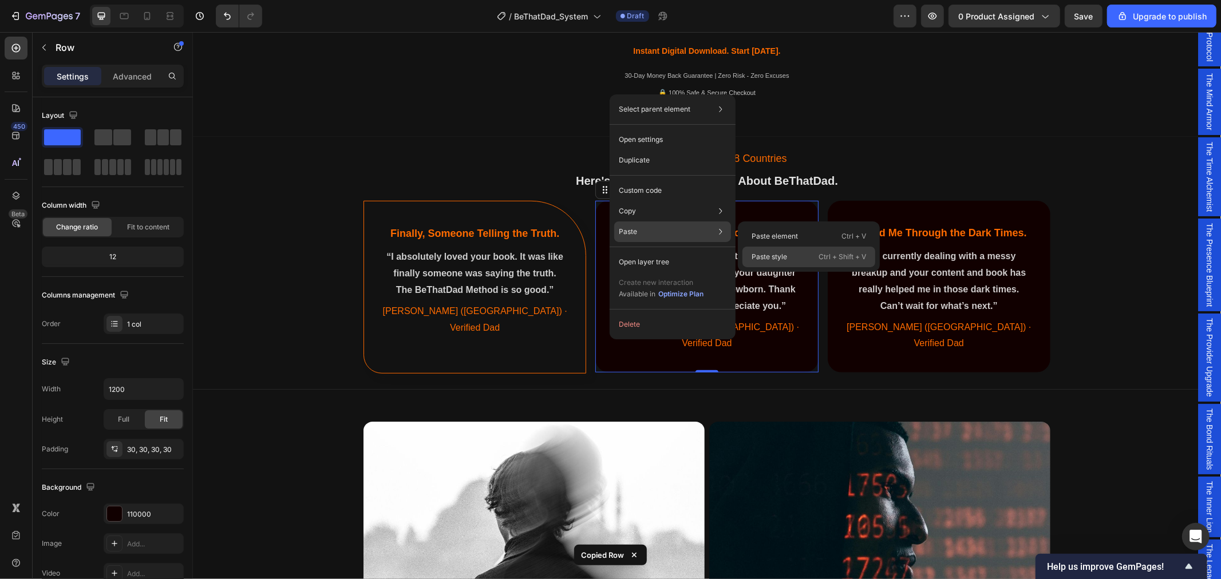
click at [791, 255] on div "Paste style Ctrl + Shift + V" at bounding box center [808, 257] width 133 height 21
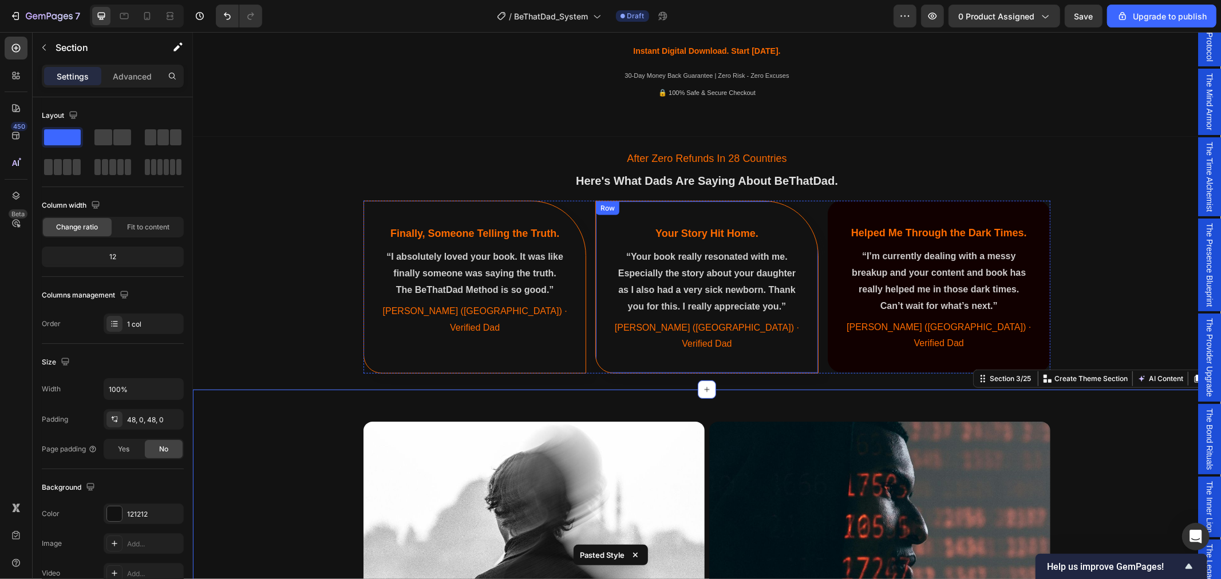
click at [799, 339] on div "Your Story Hit Home. Heading “Your book really resonated with me. Especially th…" at bounding box center [706, 286] width 223 height 173
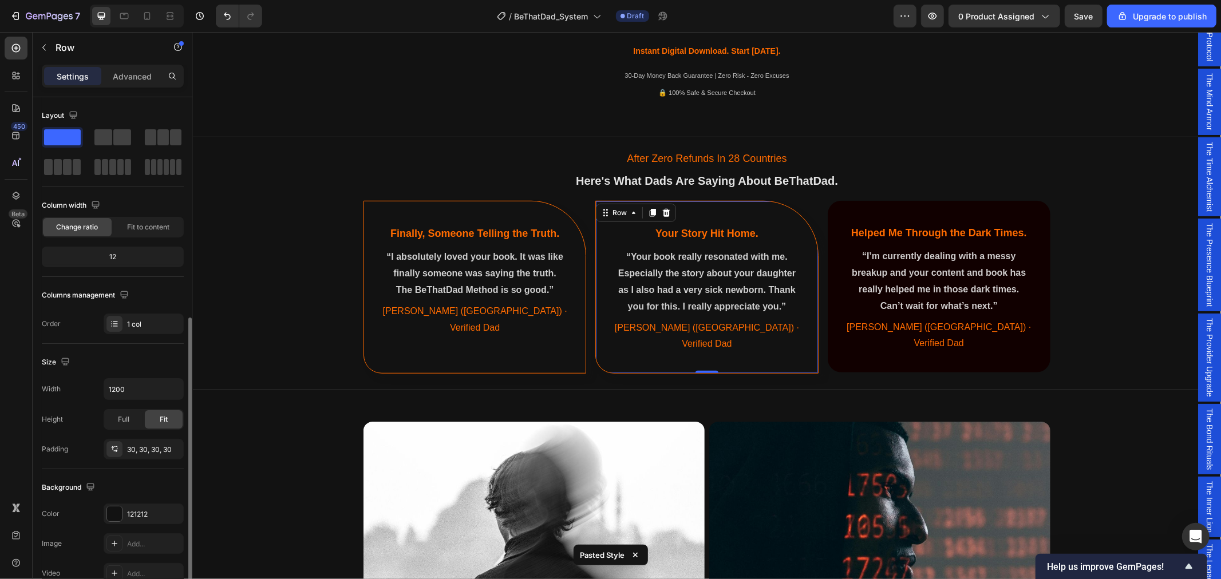
scroll to position [127, 0]
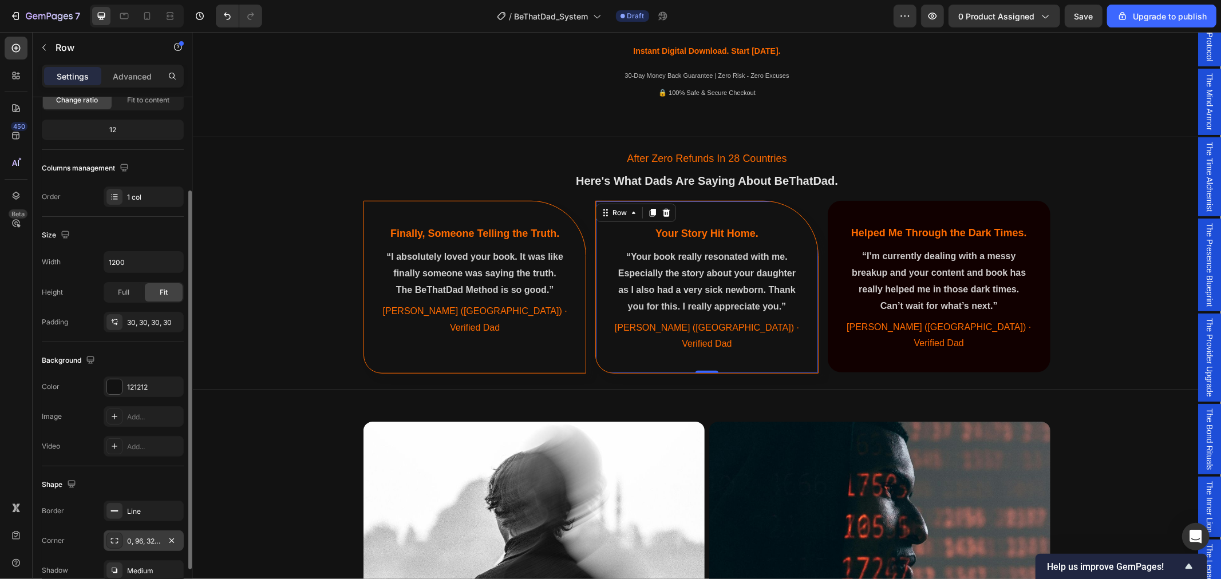
click at [141, 545] on div "0, 96, 32, 0" at bounding box center [143, 541] width 33 height 10
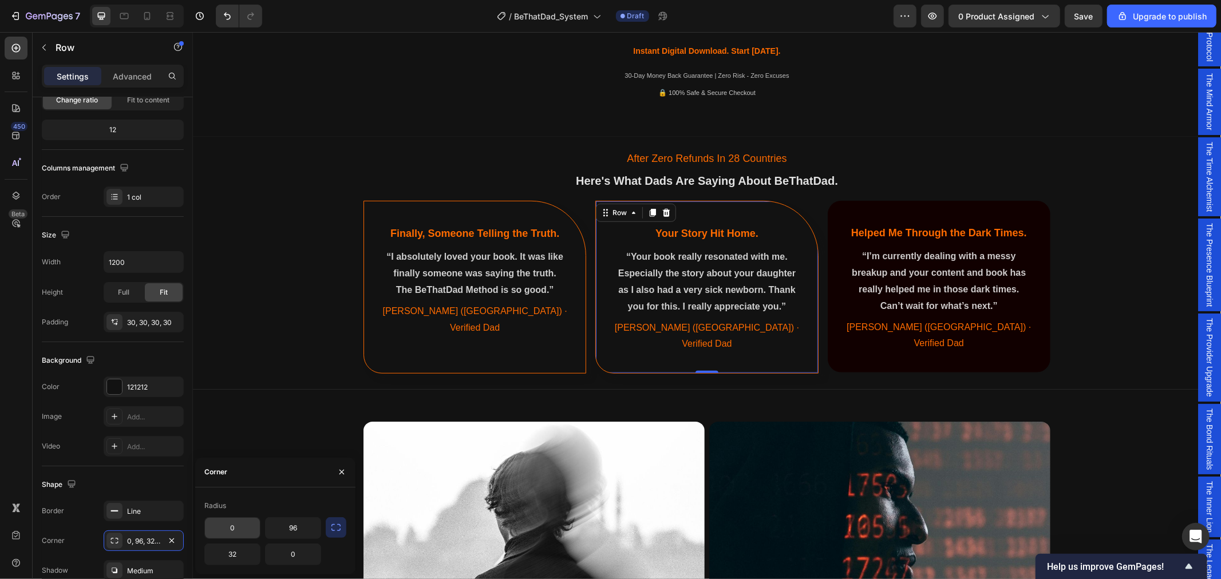
click at [247, 529] on input "0" at bounding box center [232, 528] width 55 height 21
type input "96"
type input "0"
click at [1090, 173] on div "After Zero Refunds In 28 Countries Text Block Here's What Dads Are Saying About…" at bounding box center [706, 260] width 1028 height 239
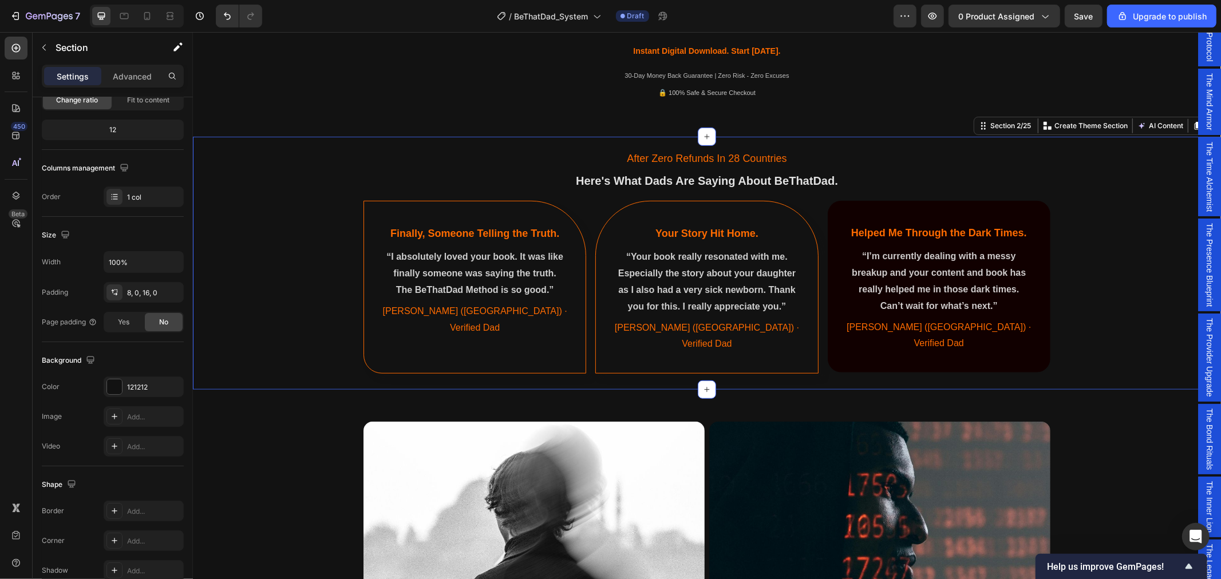
scroll to position [0, 0]
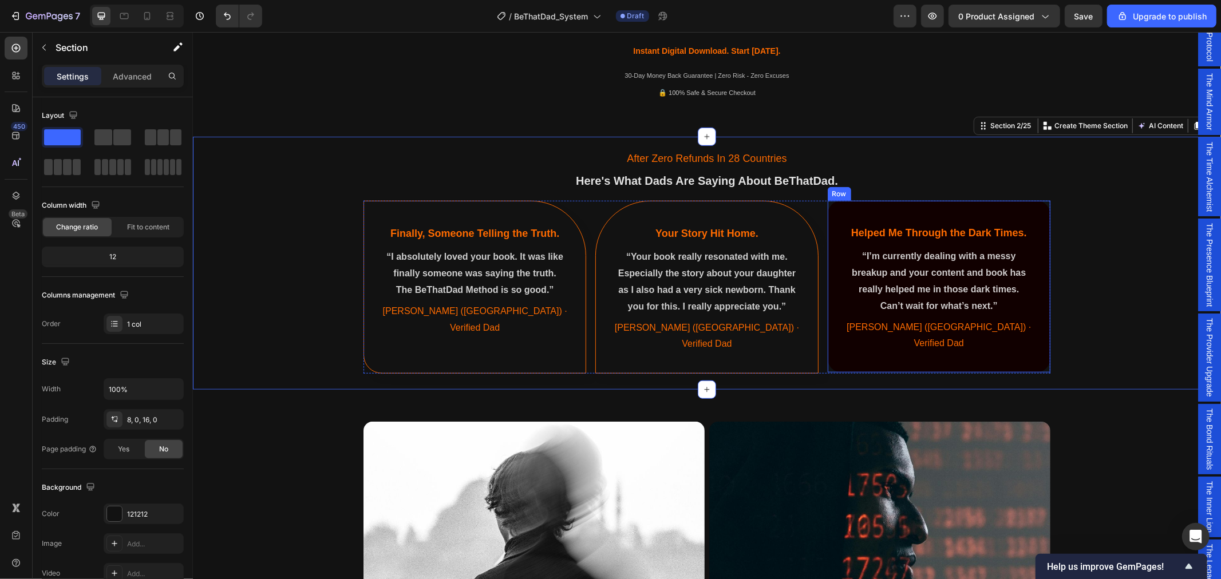
click at [858, 342] on div "Helped Me Through the Dark Times. Heading “I’m currently dealing with a messy b…" at bounding box center [938, 286] width 223 height 172
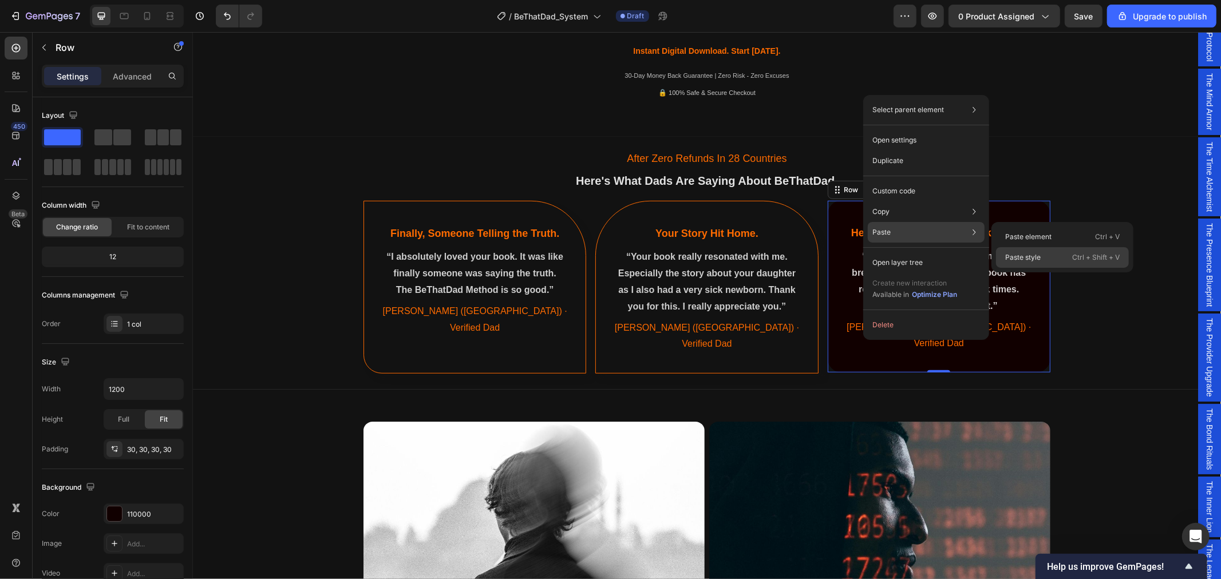
click at [1029, 259] on p "Paste style" at bounding box center [1022, 257] width 35 height 10
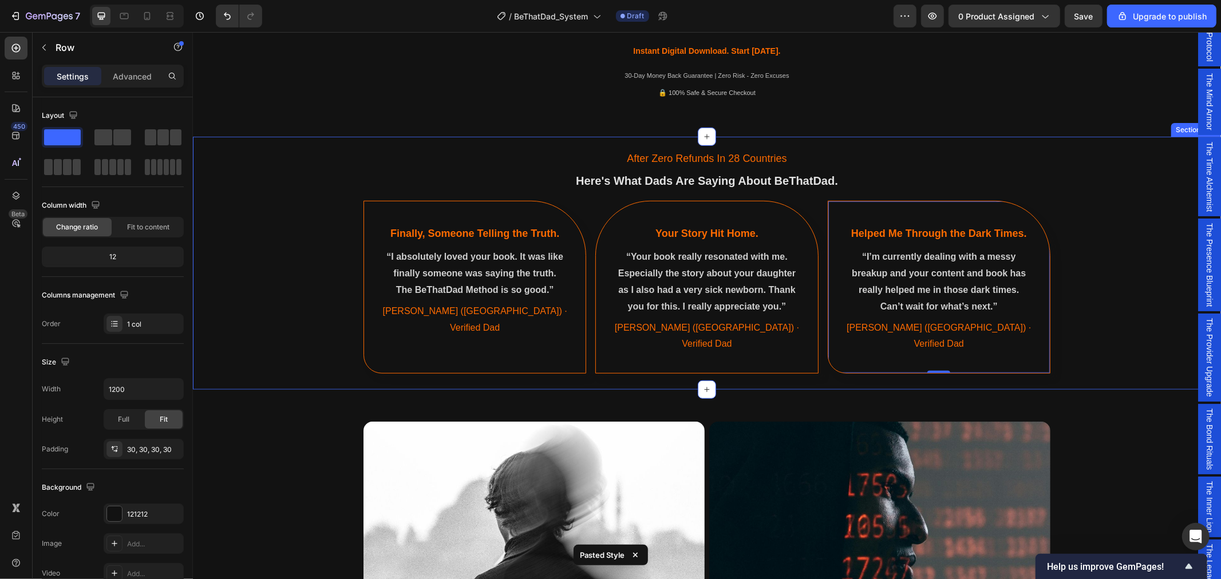
click at [1092, 209] on div "After Zero Refunds In 28 Countries Text Block Here's What Dads Are Saying About…" at bounding box center [706, 260] width 1028 height 239
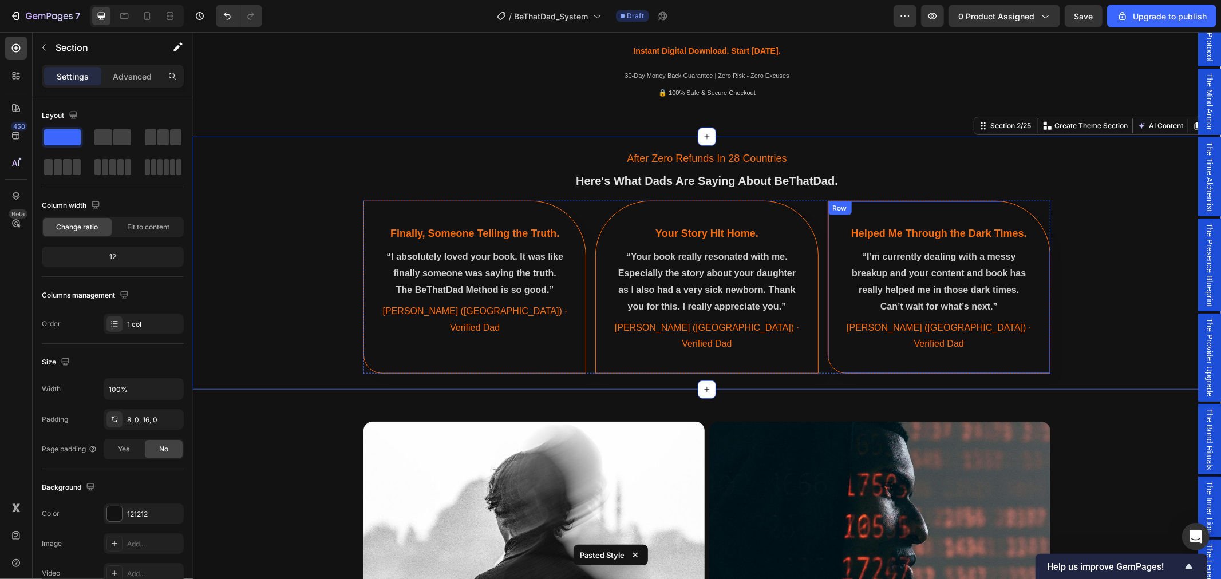
click at [1001, 215] on div "Helped Me Through the Dark Times. Heading “I’m currently dealing with a messy b…" at bounding box center [938, 286] width 223 height 173
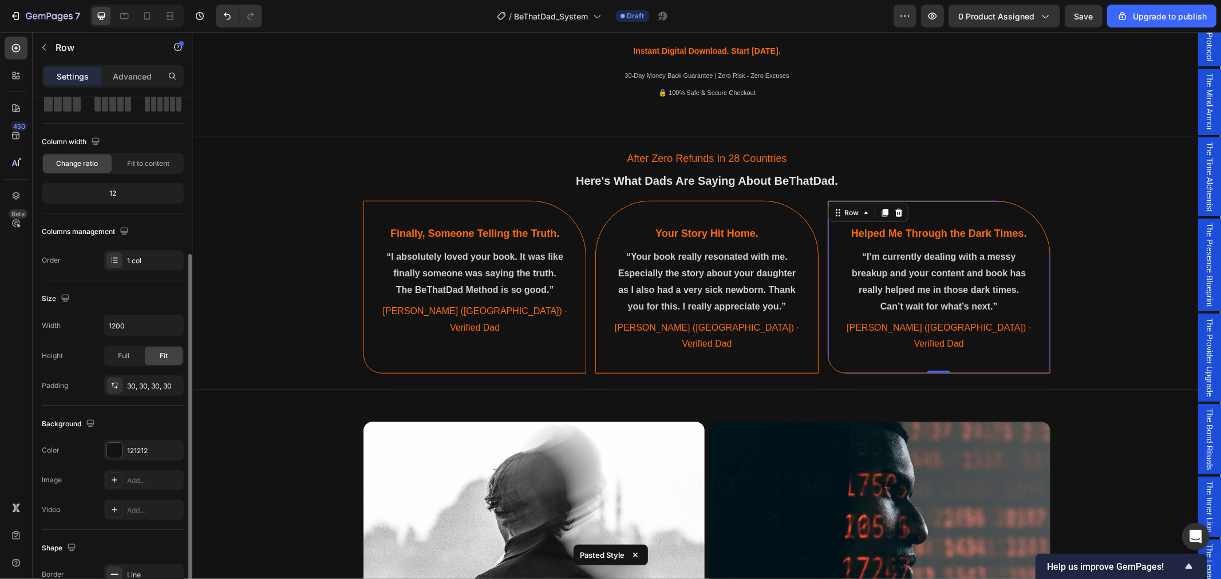
scroll to position [184, 0]
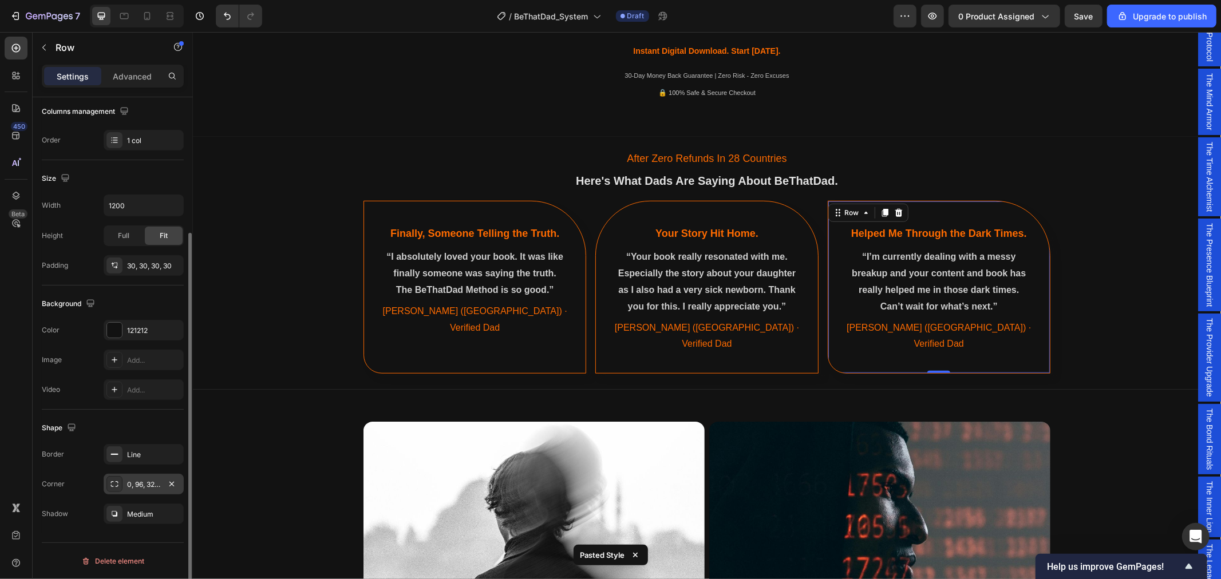
click at [139, 489] on div "0, 96, 32, 0" at bounding box center [143, 485] width 33 height 10
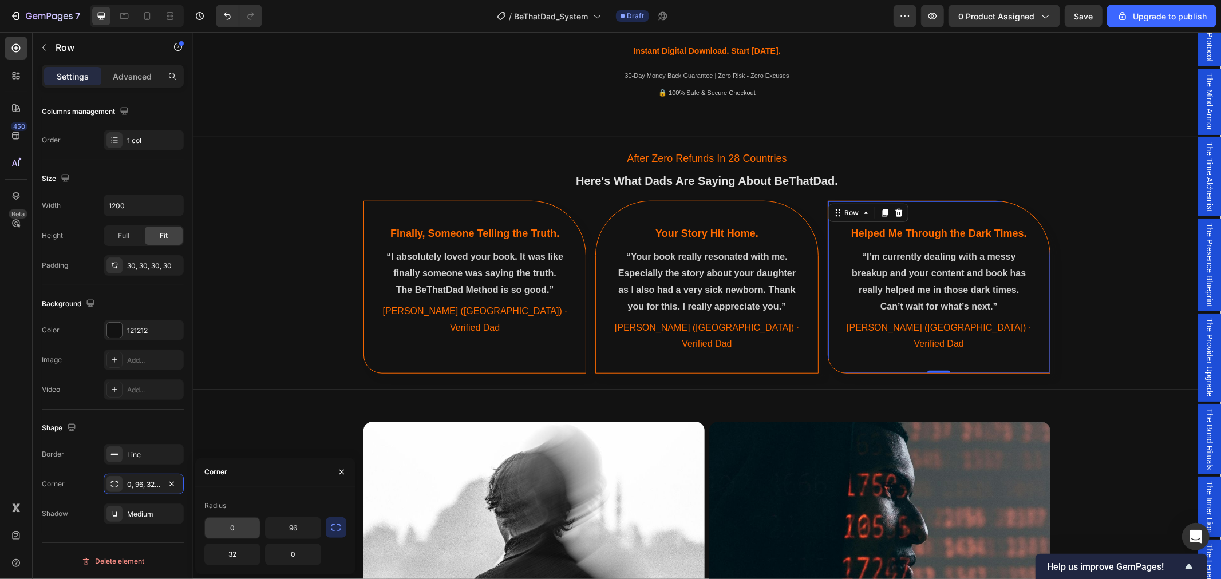
click at [239, 530] on input "0" at bounding box center [232, 528] width 55 height 21
type input "96"
click at [296, 533] on input "96" at bounding box center [293, 528] width 55 height 21
type input "0"
click at [239, 559] on input "32" at bounding box center [232, 554] width 55 height 21
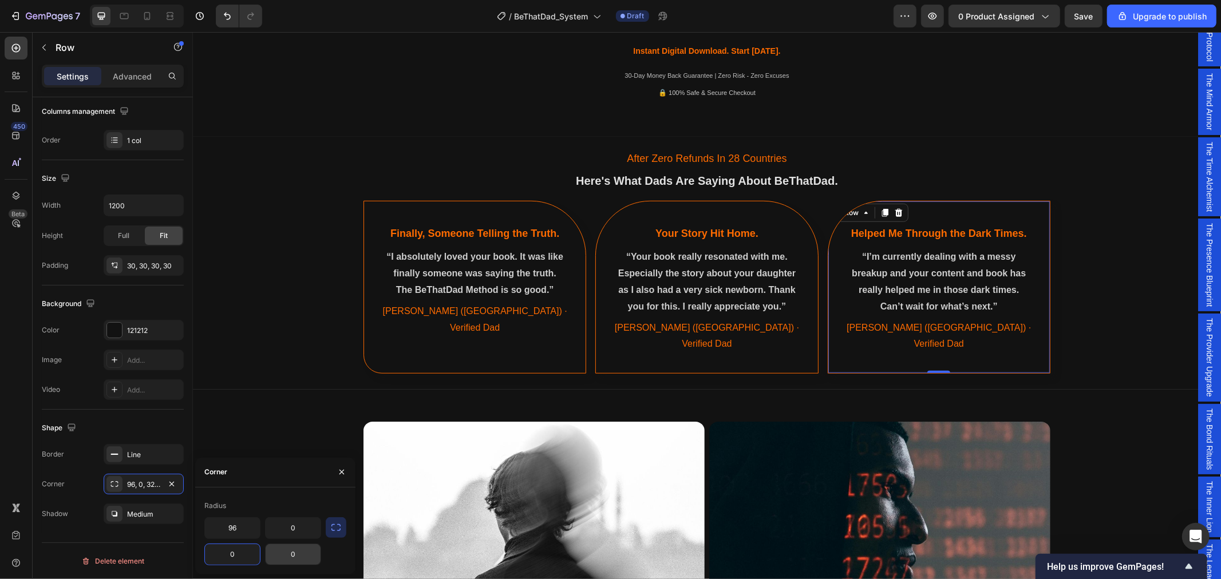
type input "0"
click at [293, 554] on input "0" at bounding box center [293, 554] width 55 height 21
type input "32"
click at [402, 335] on div "[PERSON_NAME] ([GEOGRAPHIC_DATA]) · Verified Dad" at bounding box center [474, 328] width 187 height 52
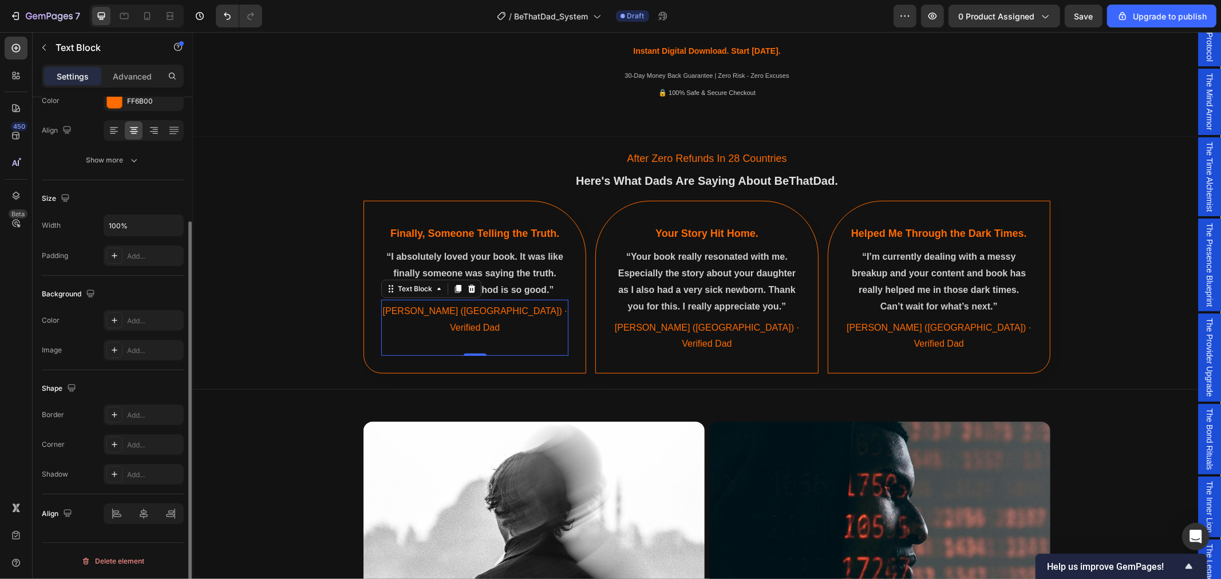
scroll to position [0, 0]
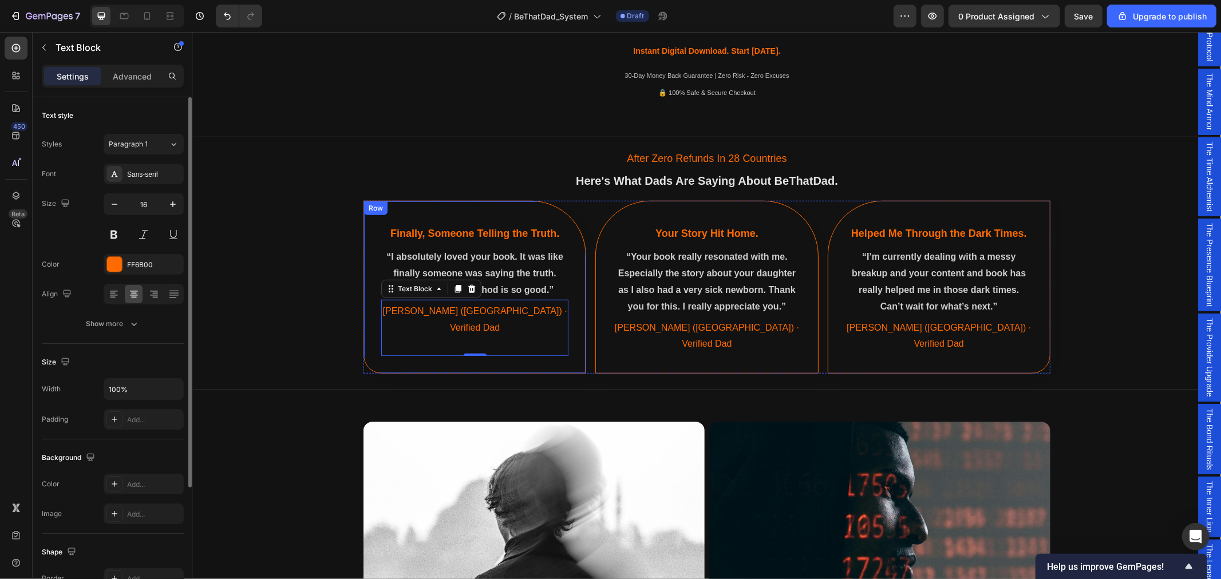
click at [370, 350] on div "Finally, Someone Telling the Truth. Heading “I absolutely loved your book. It w…" at bounding box center [474, 286] width 223 height 173
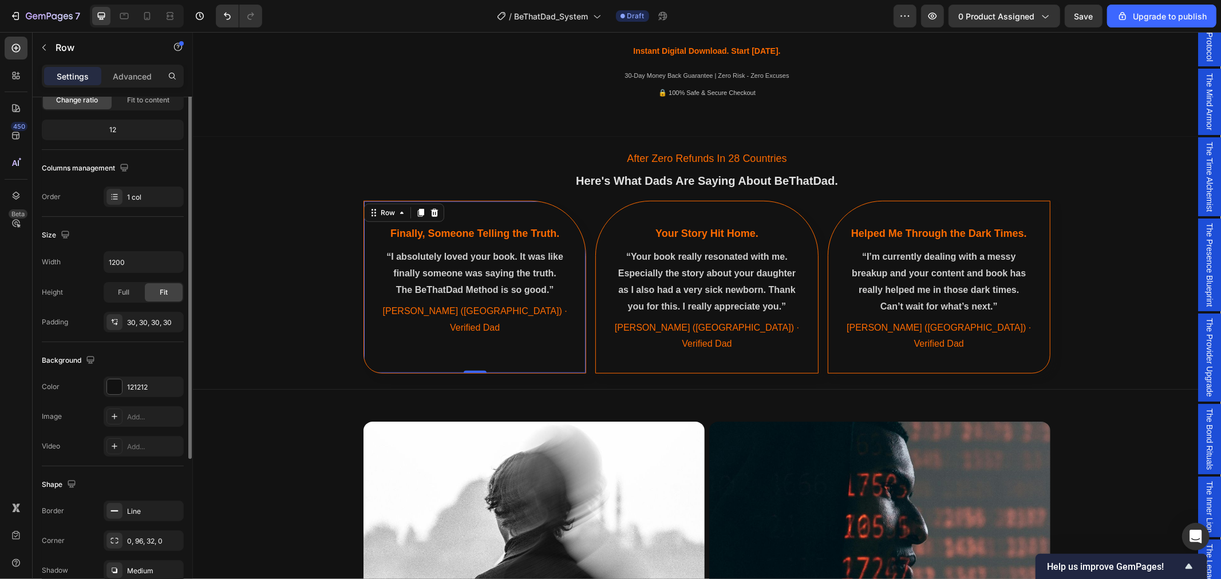
scroll to position [184, 0]
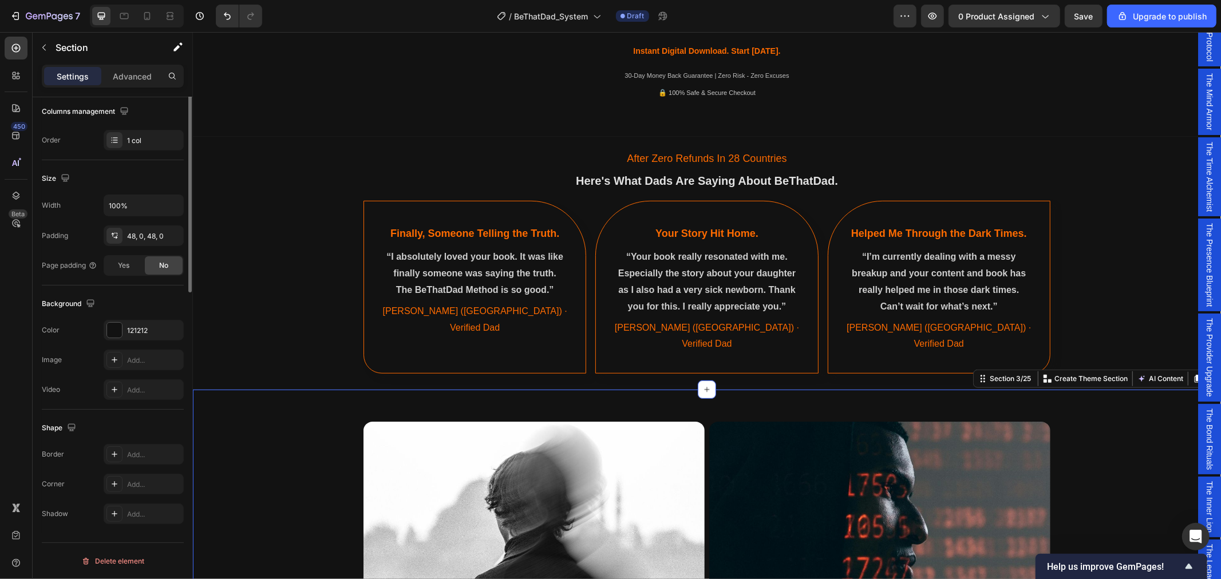
scroll to position [0, 0]
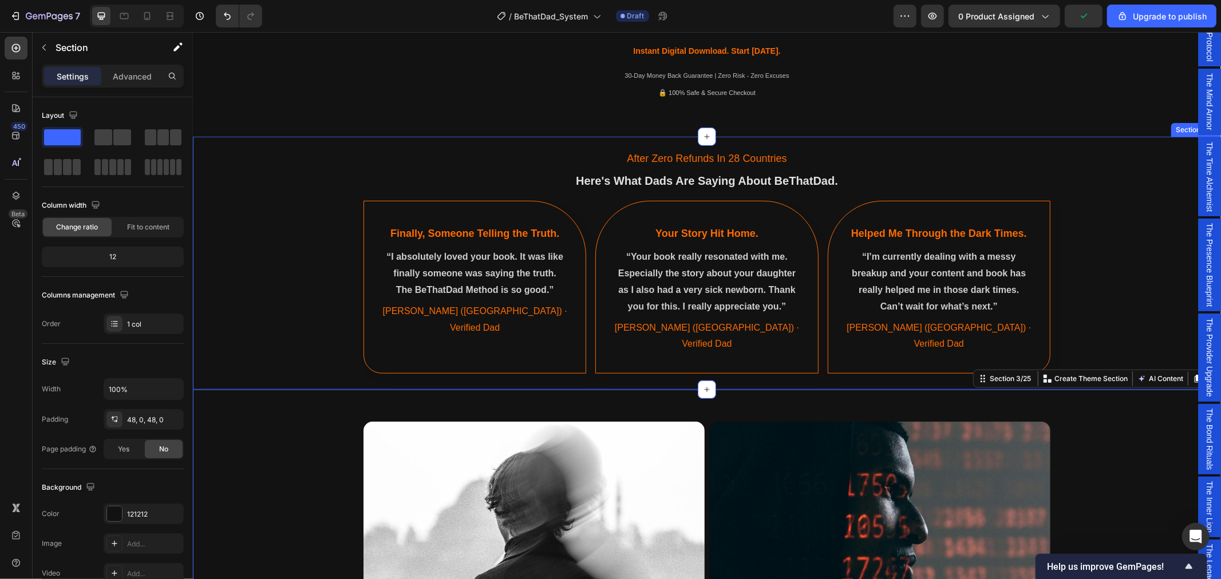
click at [268, 290] on div "After Zero Refunds In 28 Countries Text Block Here's What Dads Are Saying About…" at bounding box center [706, 260] width 1028 height 239
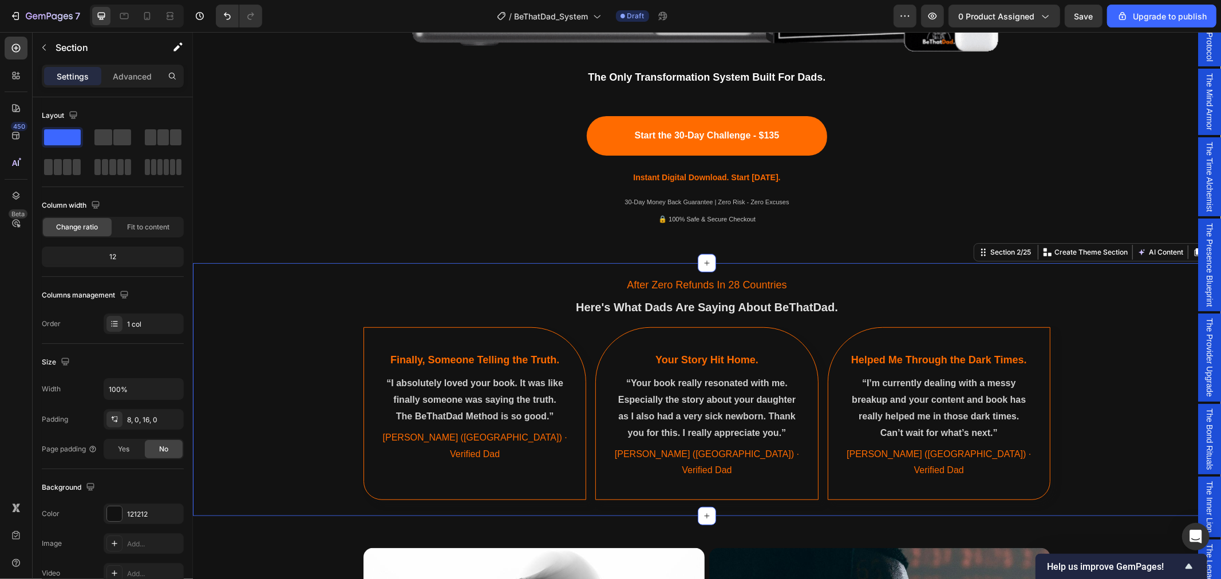
scroll to position [508, 0]
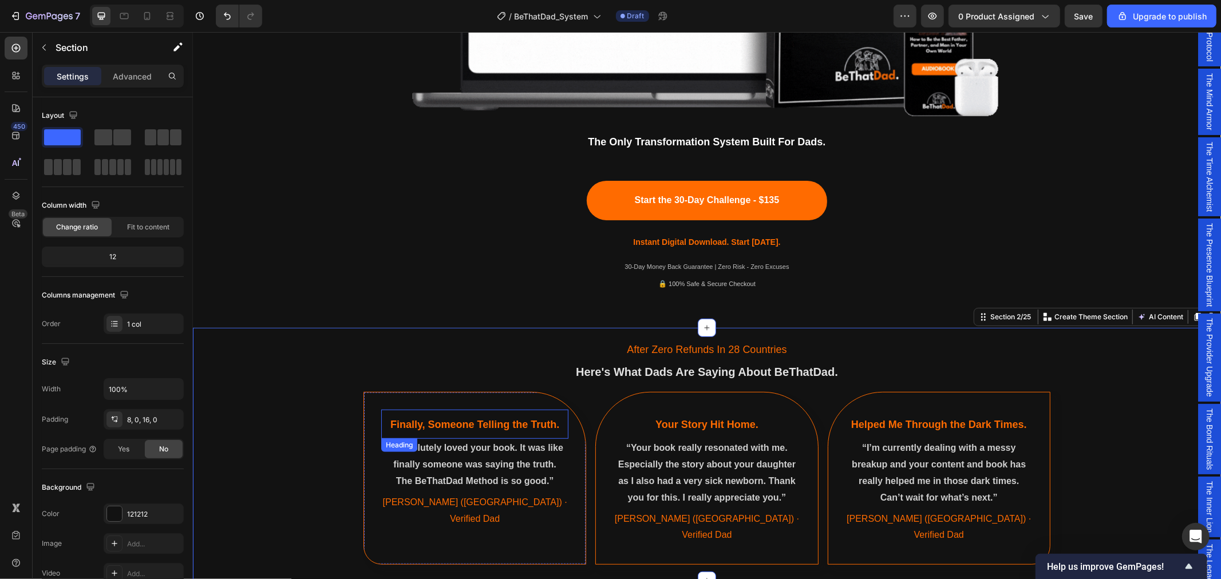
click at [444, 429] on span "Finally, Someone Telling the Truth." at bounding box center [474, 423] width 169 height 11
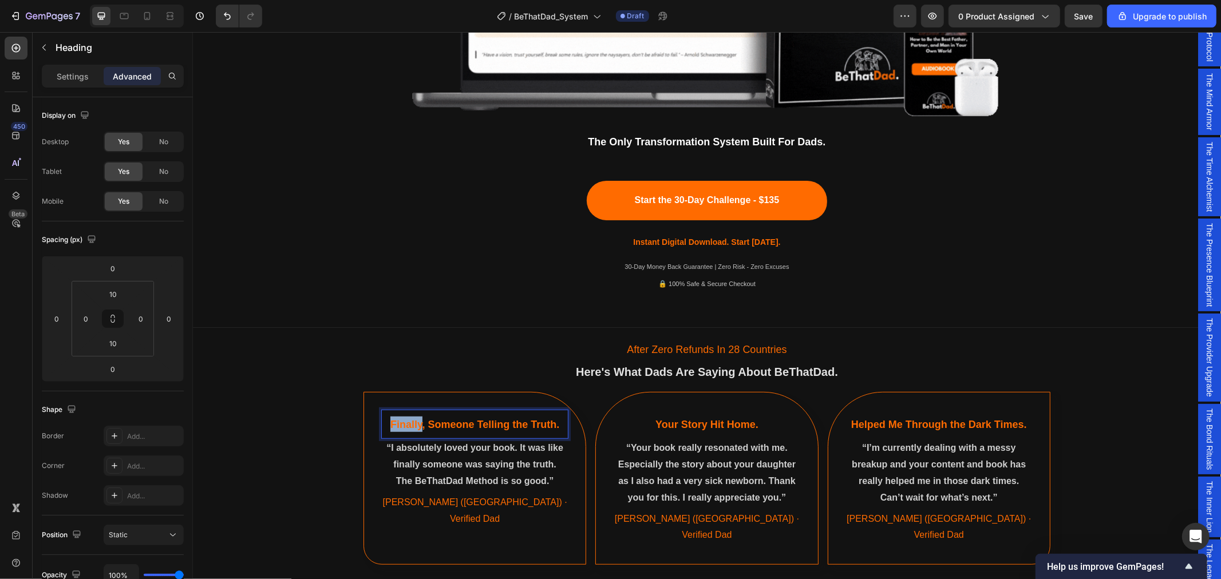
click at [413, 421] on span "Finally, Someone Telling the Truth." at bounding box center [474, 423] width 169 height 11
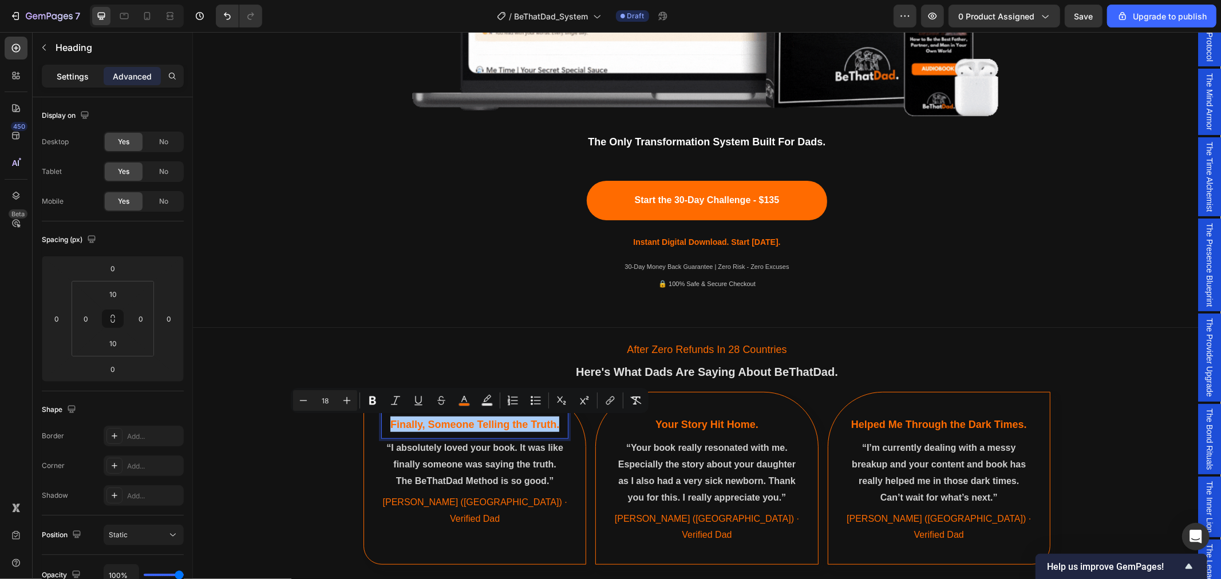
click at [78, 73] on p "Settings" at bounding box center [73, 76] width 32 height 12
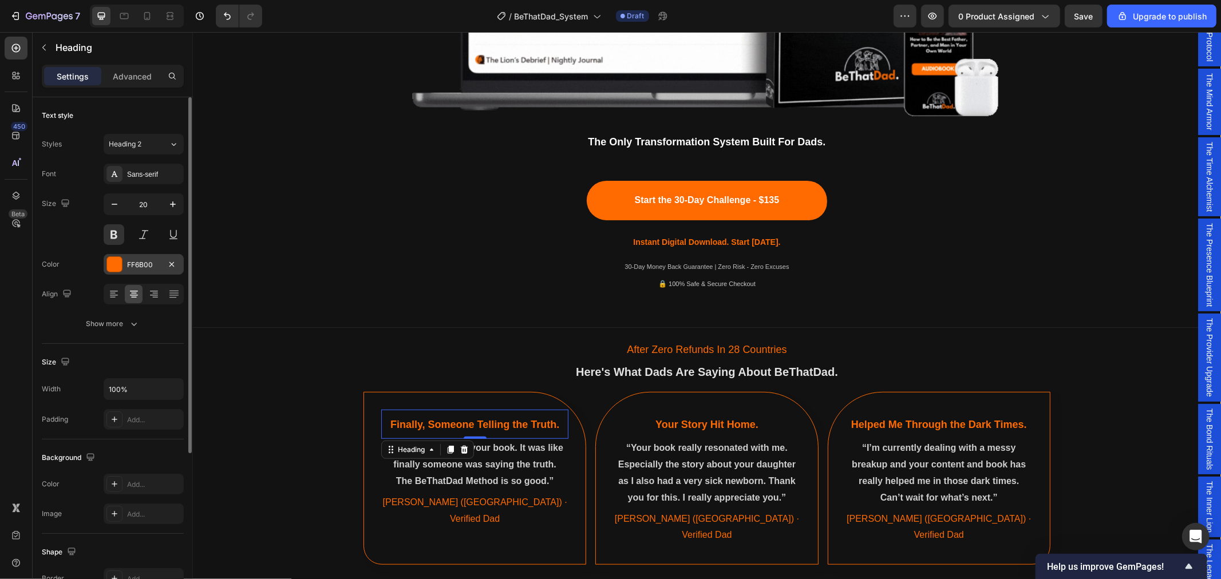
click at [144, 266] on div "FF6B00" at bounding box center [143, 265] width 33 height 10
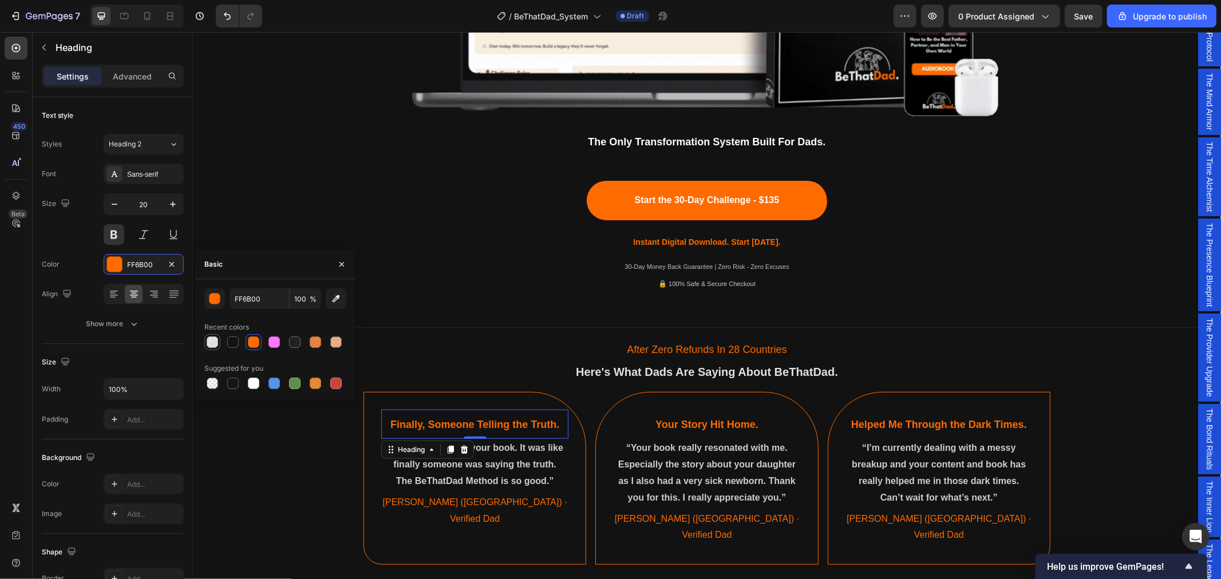
click at [209, 343] on div at bounding box center [212, 342] width 11 height 11
click at [256, 384] on div at bounding box center [253, 383] width 11 height 11
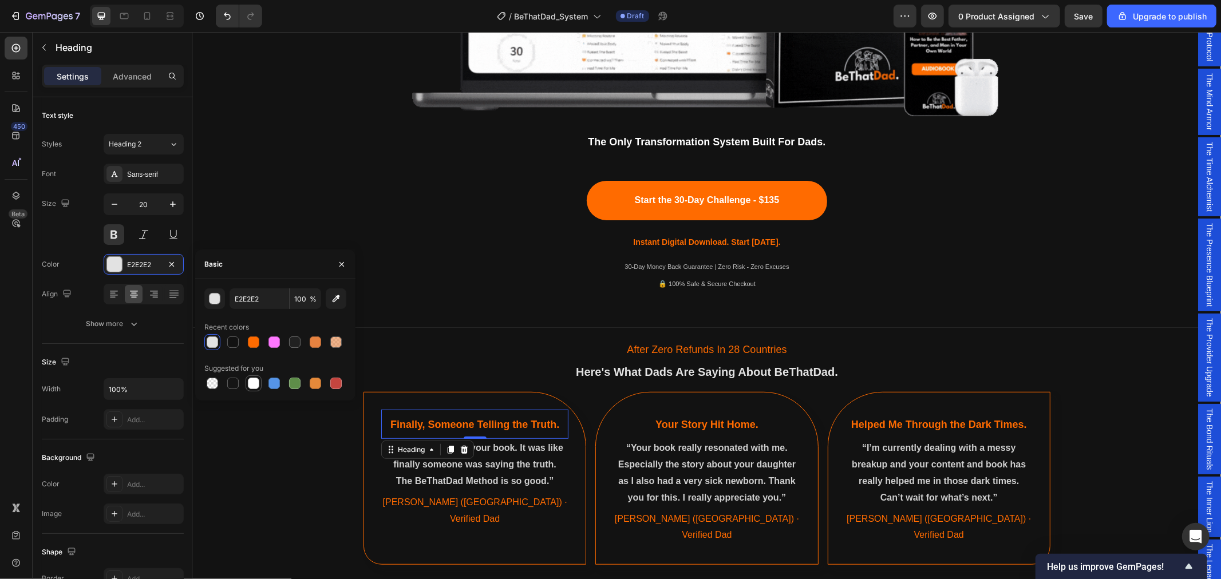
type input "FFFFFF"
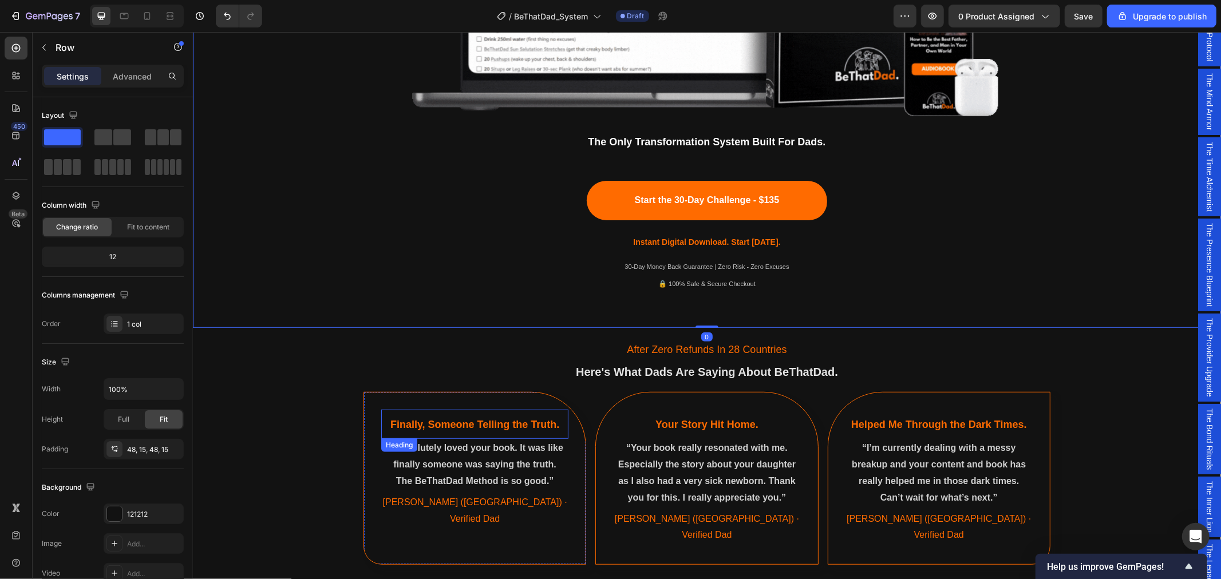
click at [497, 420] on span "Finally, Someone Telling the Truth." at bounding box center [474, 423] width 169 height 11
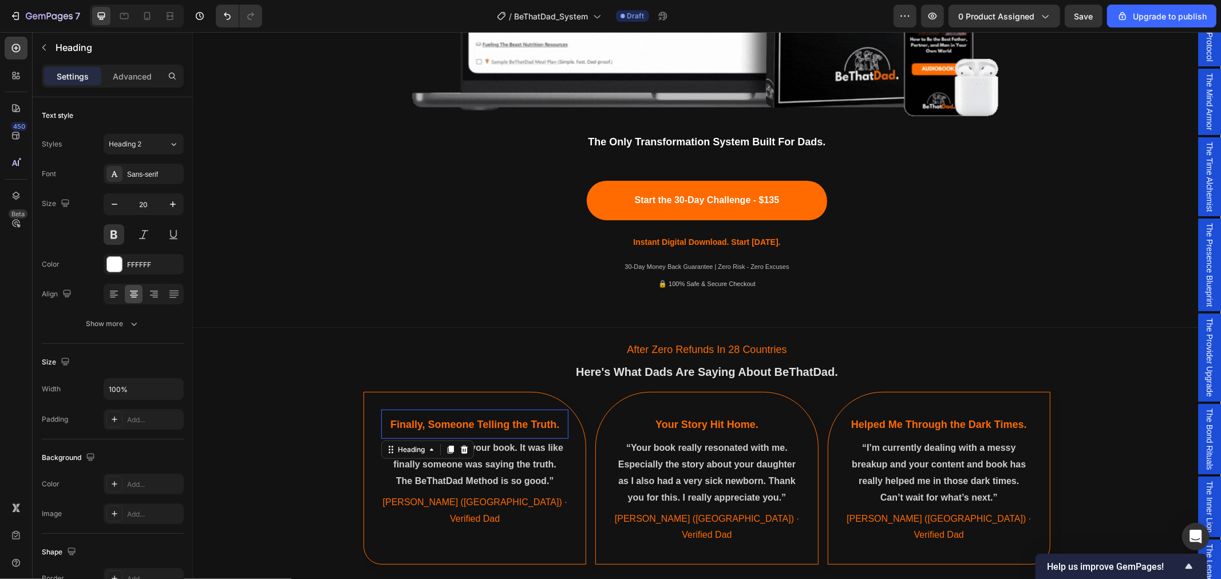
click at [497, 420] on span "Finally, Someone Telling the Truth." at bounding box center [474, 423] width 169 height 11
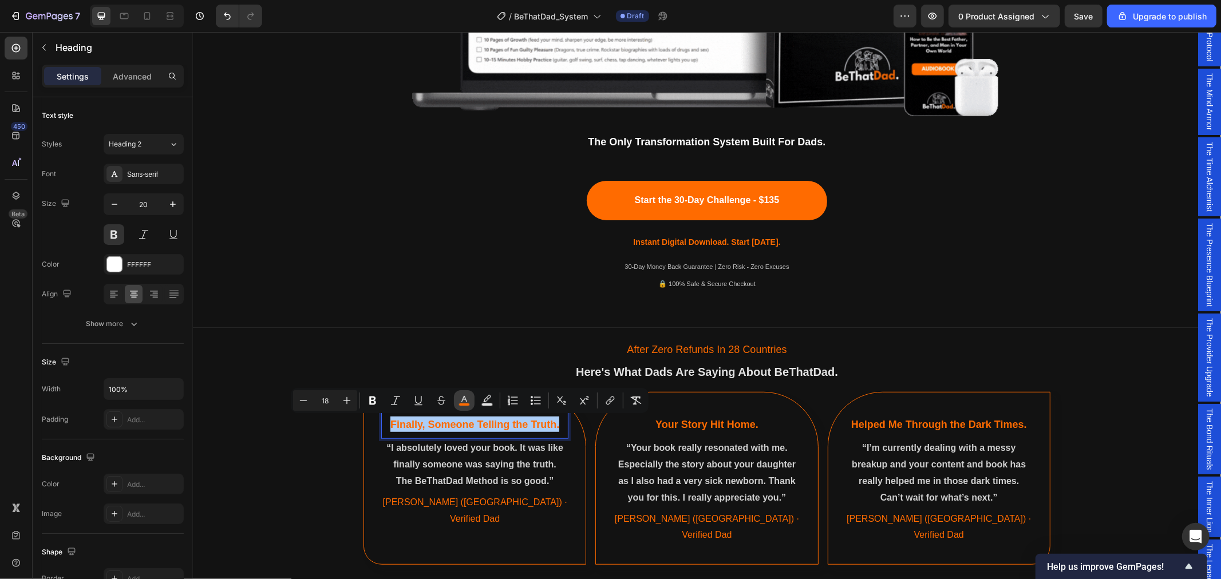
click at [461, 408] on button "color" at bounding box center [464, 400] width 21 height 21
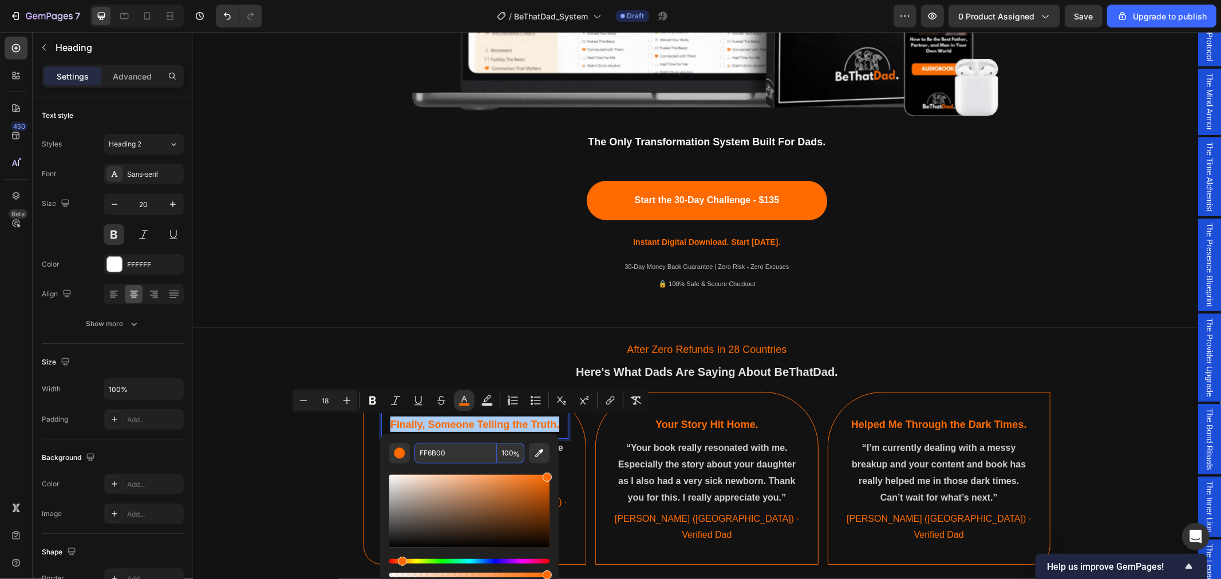
click at [448, 449] on input "FF6B00" at bounding box center [455, 453] width 82 height 21
type input "FFFFFF"
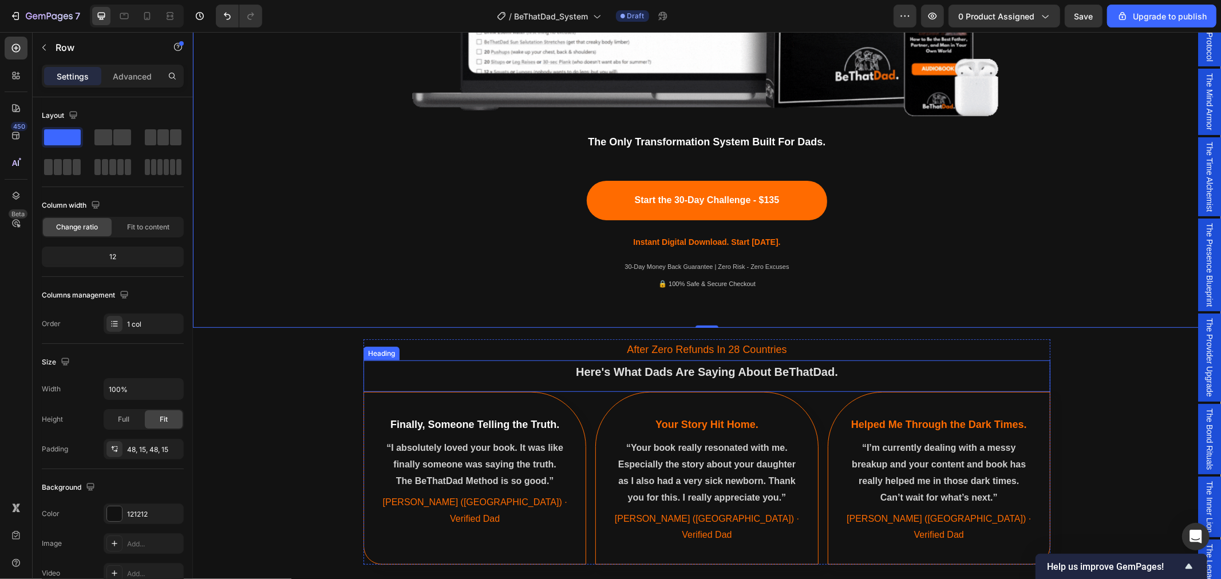
click at [647, 369] on span "Here's What Dads Are Saying About BeThatDad." at bounding box center [706, 371] width 262 height 13
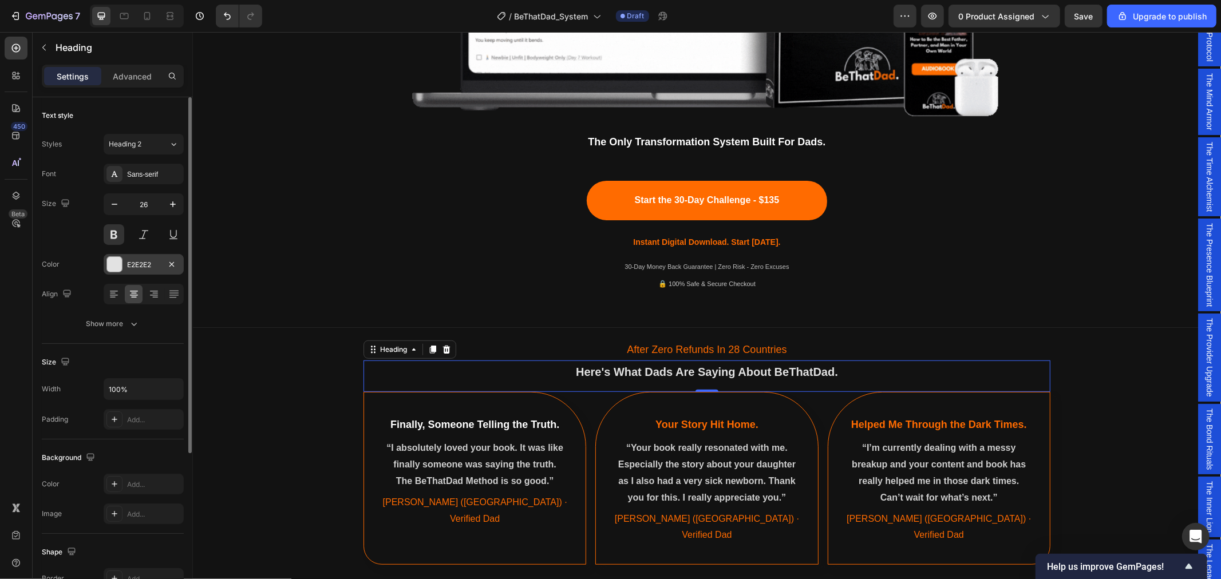
click at [141, 265] on div "E2E2E2" at bounding box center [143, 265] width 33 height 10
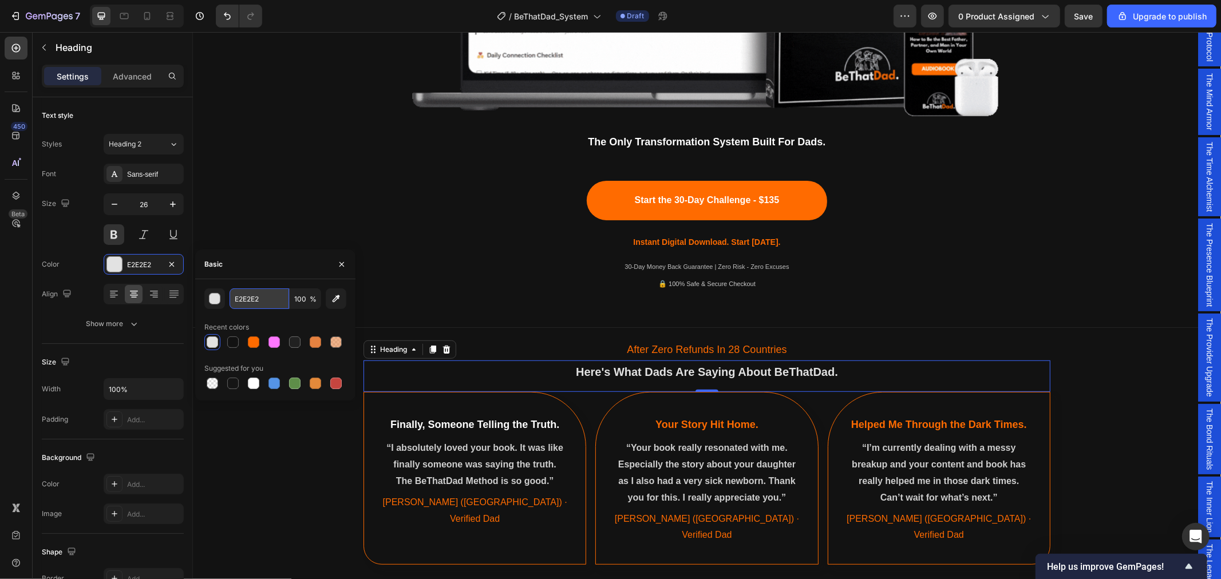
click at [264, 299] on input "E2E2E2" at bounding box center [260, 298] width 60 height 21
type input "fffffff"
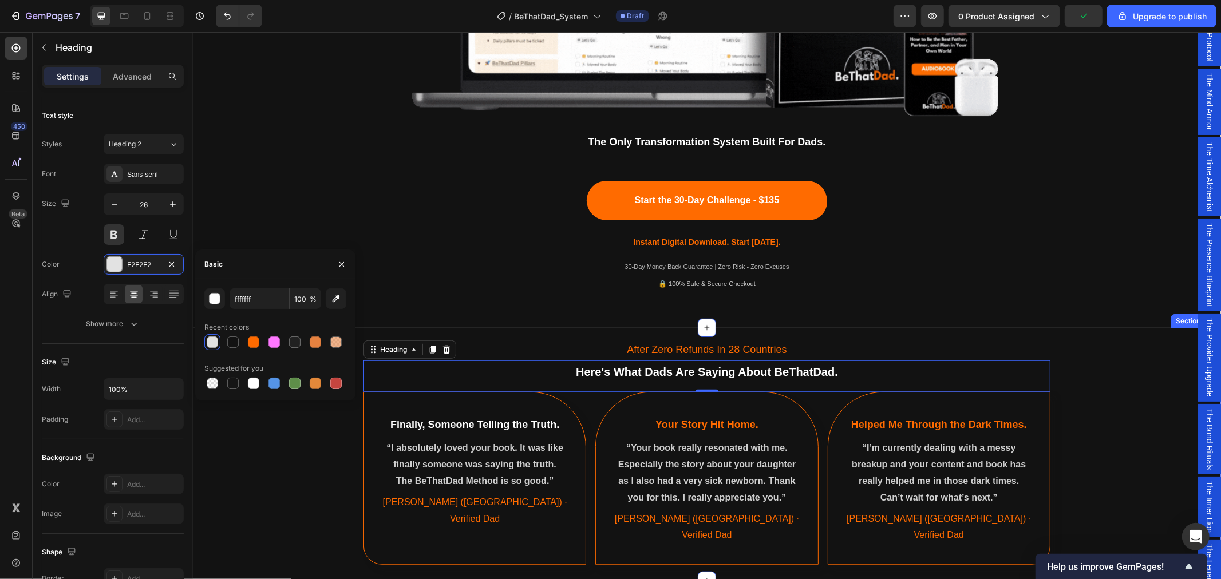
click at [250, 493] on div "After Zero Refunds In 28 Countries Text Block Here's What Dads Are Saying About…" at bounding box center [706, 451] width 1028 height 239
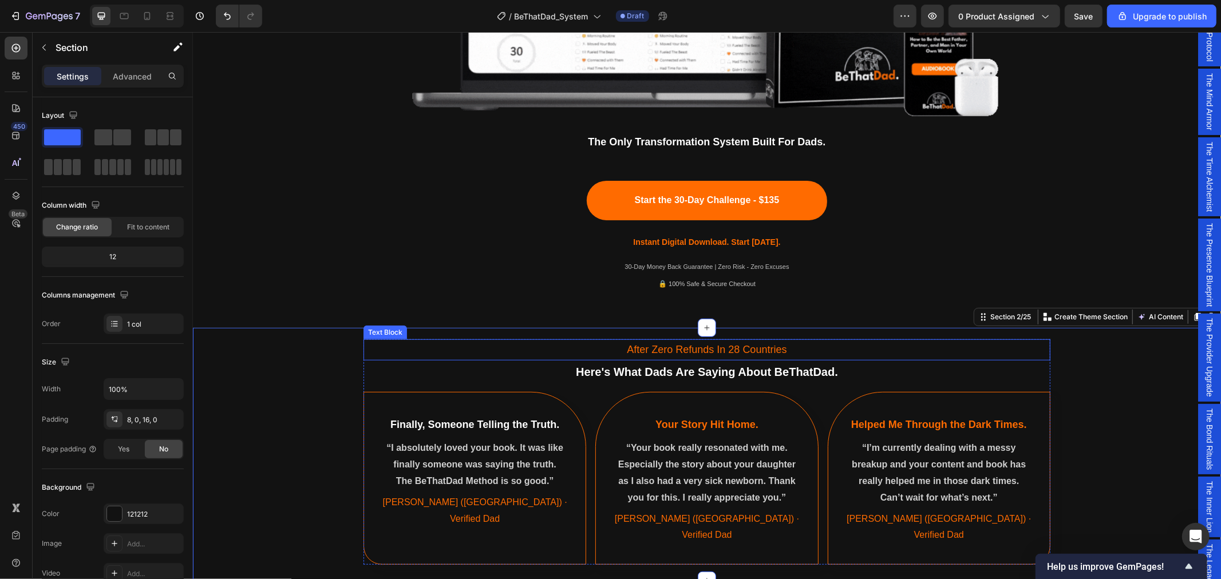
click at [677, 351] on p "After Zero Refunds In 28 Countries" at bounding box center [706, 349] width 685 height 18
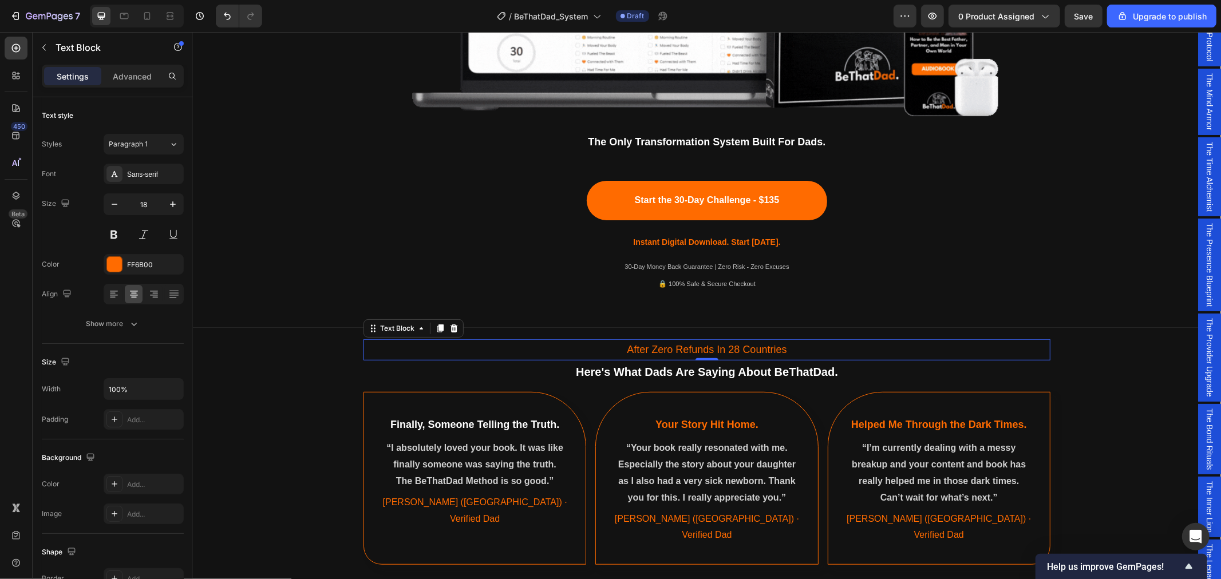
click at [677, 351] on p "After Zero Refunds In 28 Countries" at bounding box center [706, 349] width 685 height 18
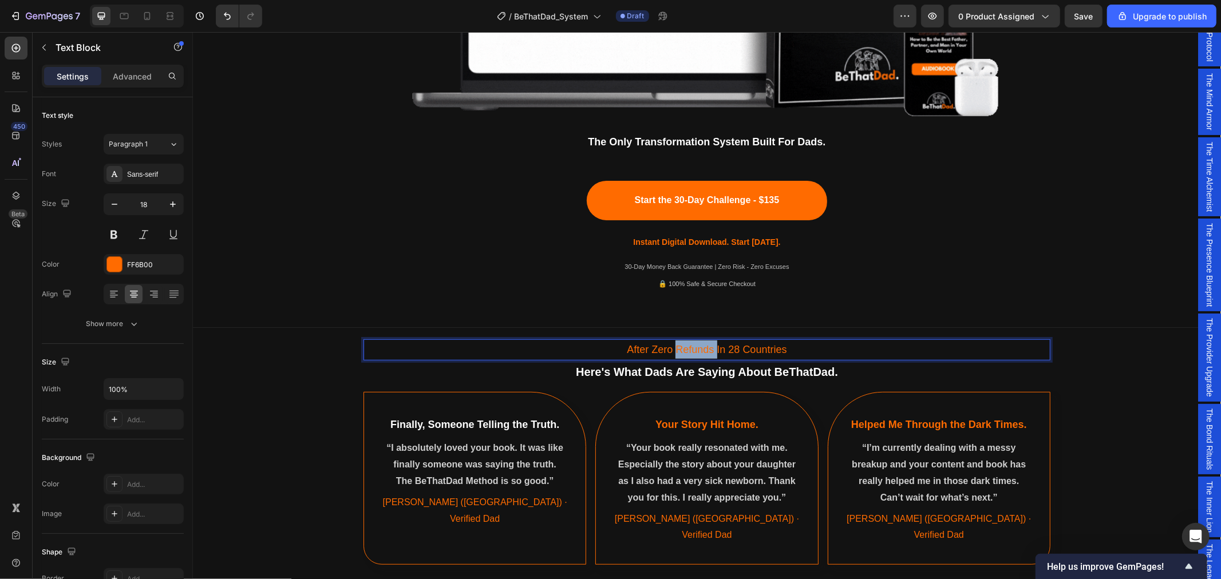
click at [677, 351] on p "After Zero Refunds In 28 Countries" at bounding box center [706, 349] width 685 height 18
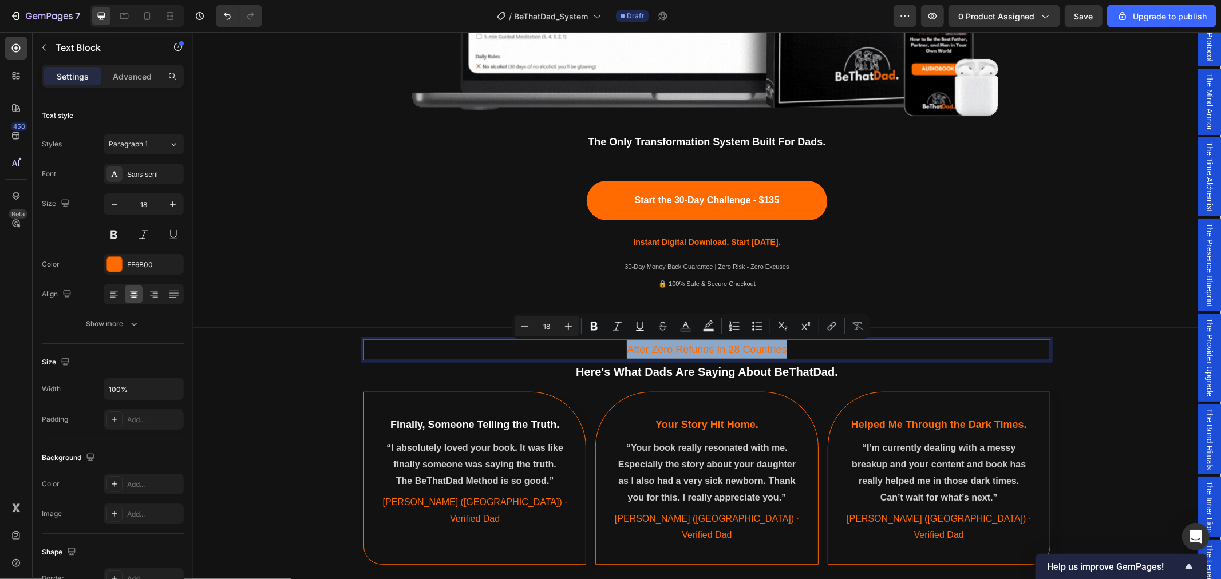
click at [677, 351] on p "After Zero Refunds In 28 Countries" at bounding box center [706, 349] width 685 height 18
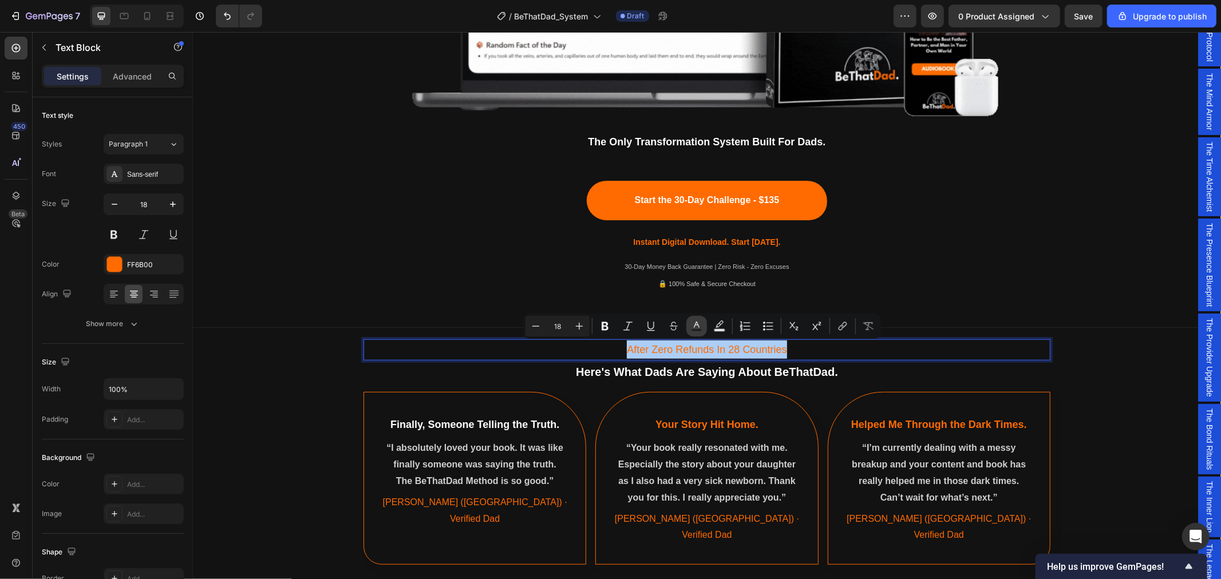
click at [696, 329] on rect "Editor contextual toolbar" at bounding box center [696, 330] width 11 height 3
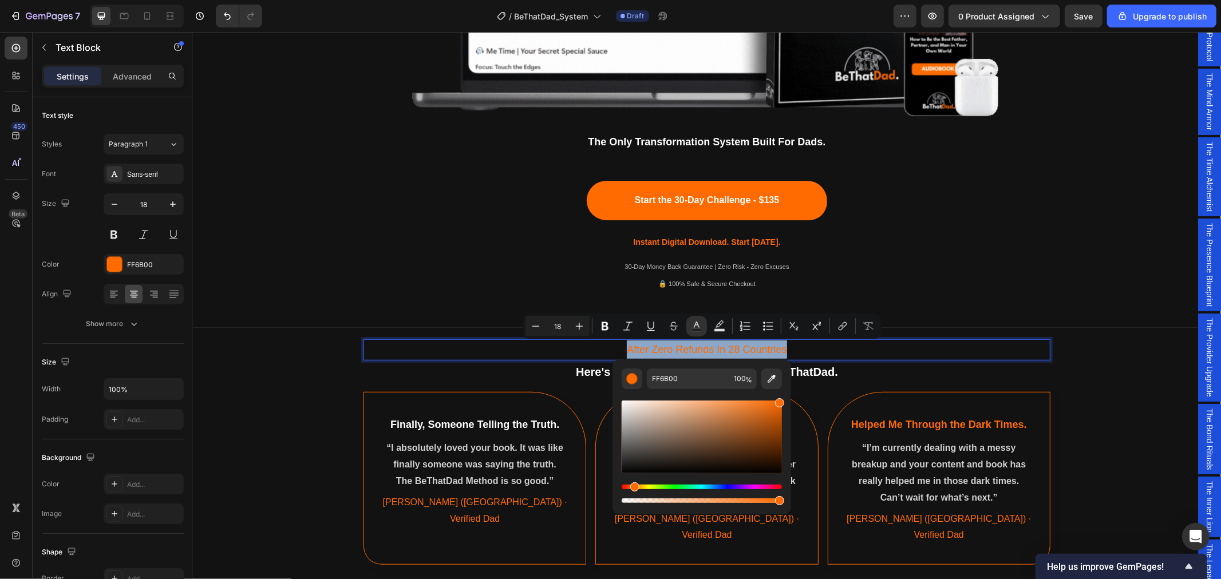
click at [476, 286] on p "🔒 100% Safe & Secure Checkout" at bounding box center [706, 284] width 685 height 13
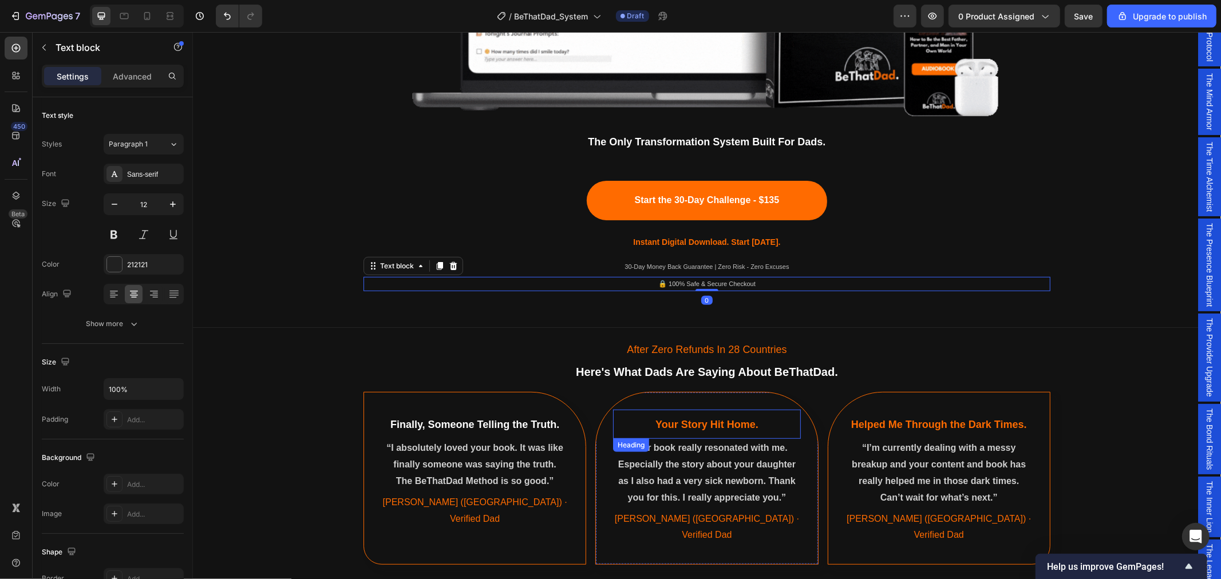
click at [711, 418] on span "Your Story Hit Home." at bounding box center [706, 423] width 103 height 11
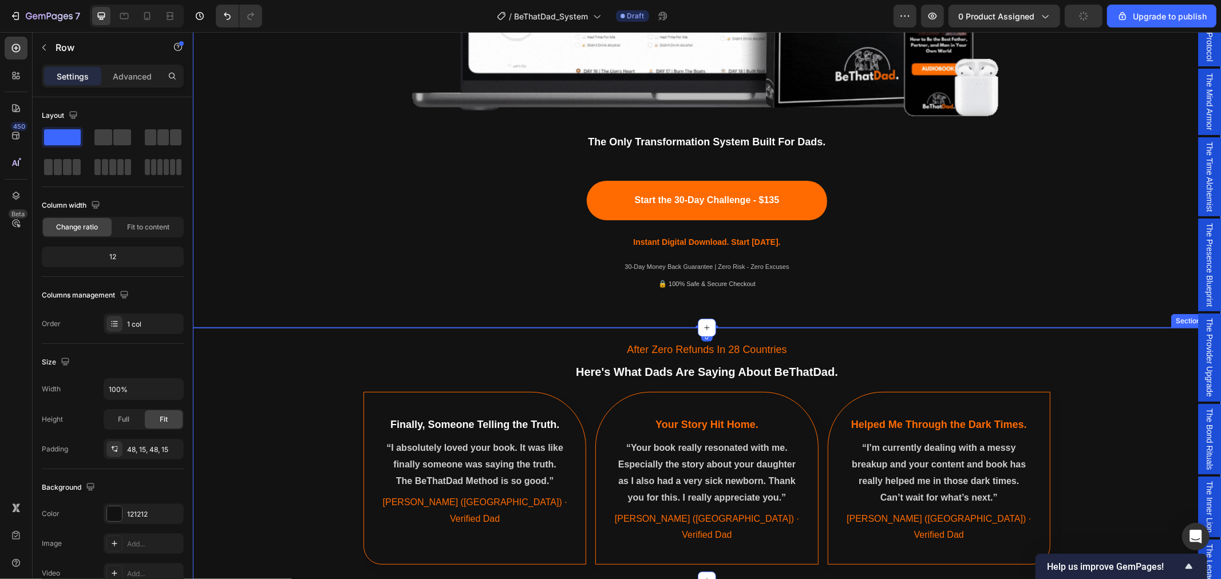
click at [304, 420] on div "After Zero Refunds In 28 Countries Text Block Here's What Dads Are Saying About…" at bounding box center [706, 451] width 1028 height 239
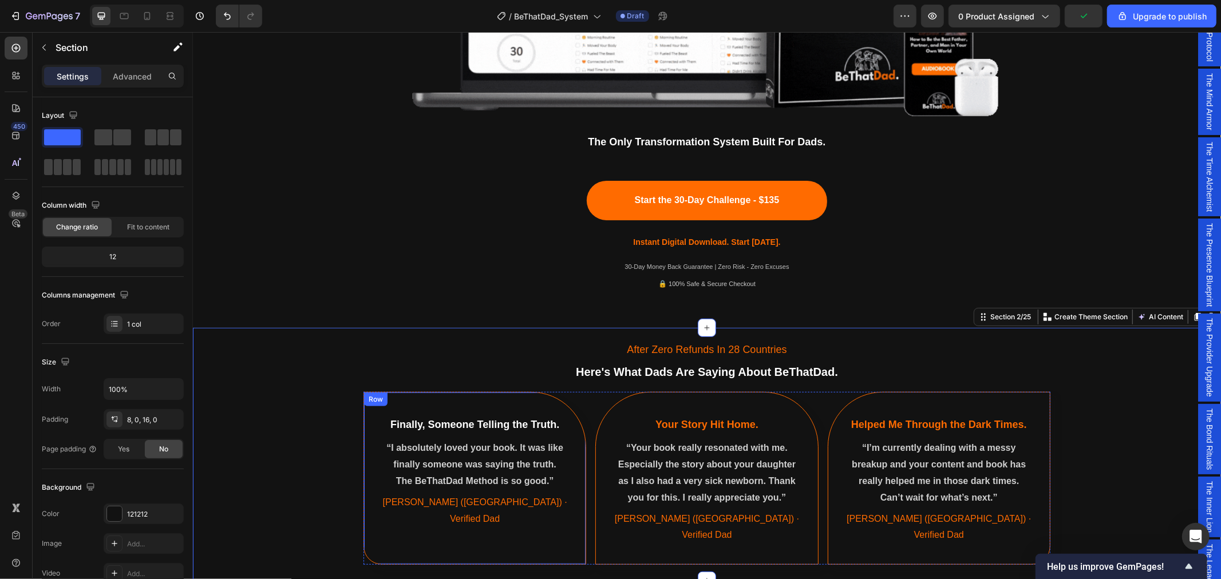
click at [368, 477] on div "⁠⁠⁠⁠⁠⁠⁠ Finally, Someone Telling the Truth. Heading “I absolutely loved your bo…" at bounding box center [474, 478] width 223 height 173
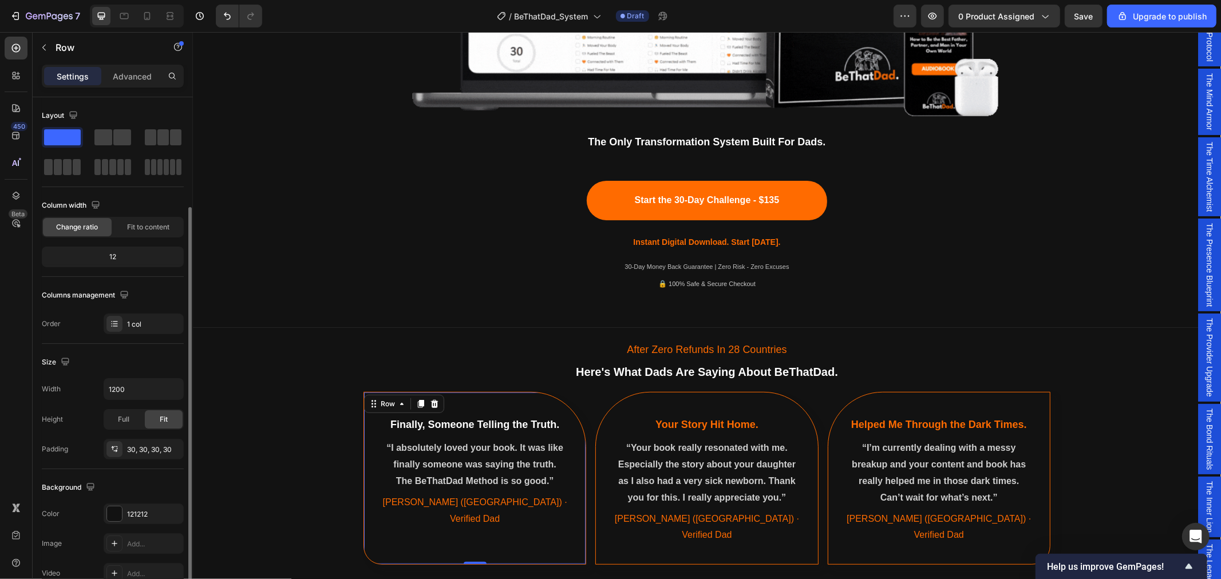
scroll to position [184, 0]
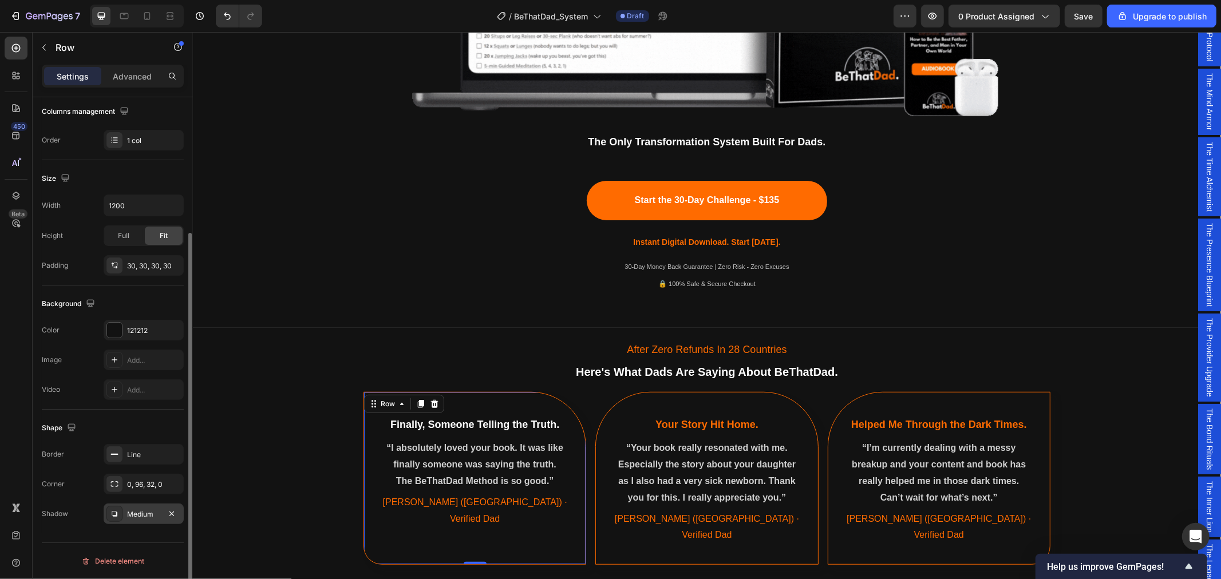
click at [144, 516] on div "Medium" at bounding box center [143, 514] width 33 height 10
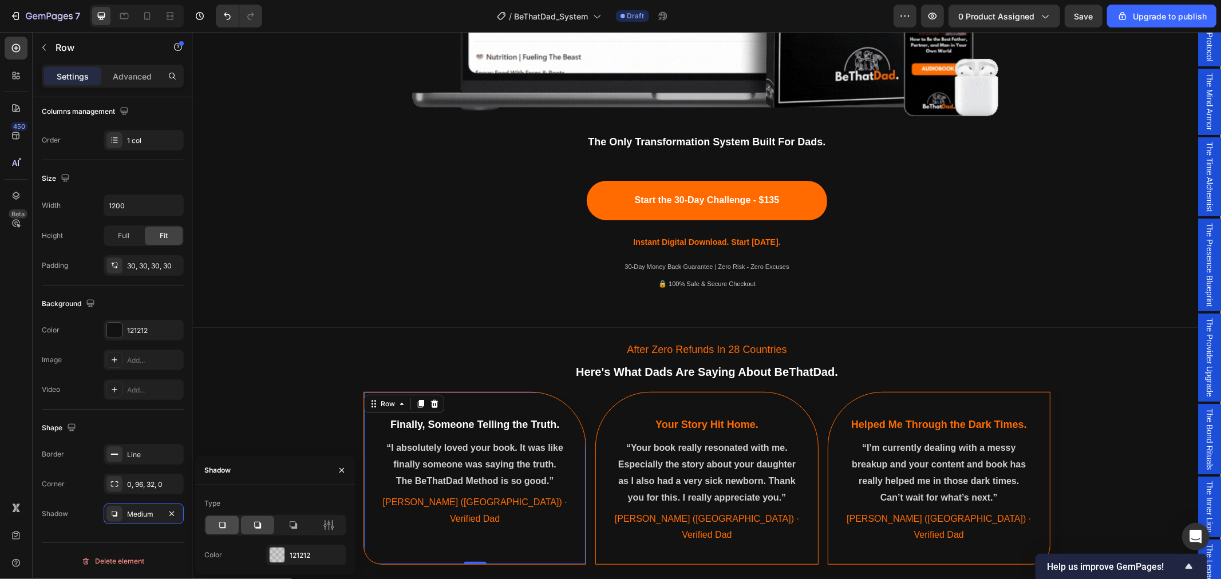
click at [220, 527] on icon at bounding box center [221, 525] width 11 height 11
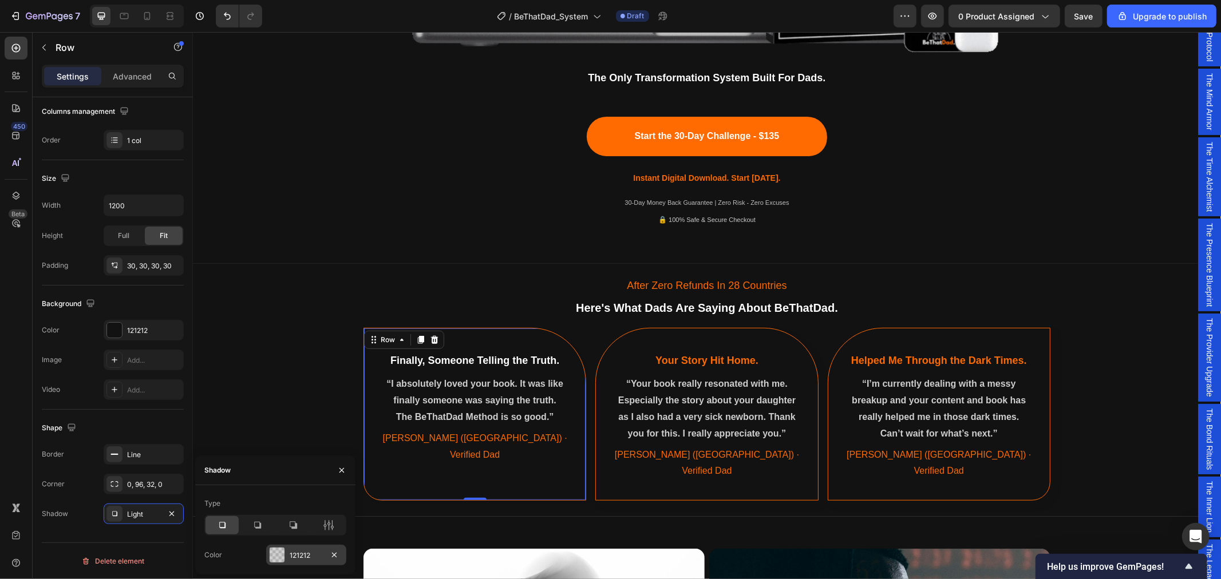
click at [300, 556] on div "121212" at bounding box center [306, 556] width 33 height 10
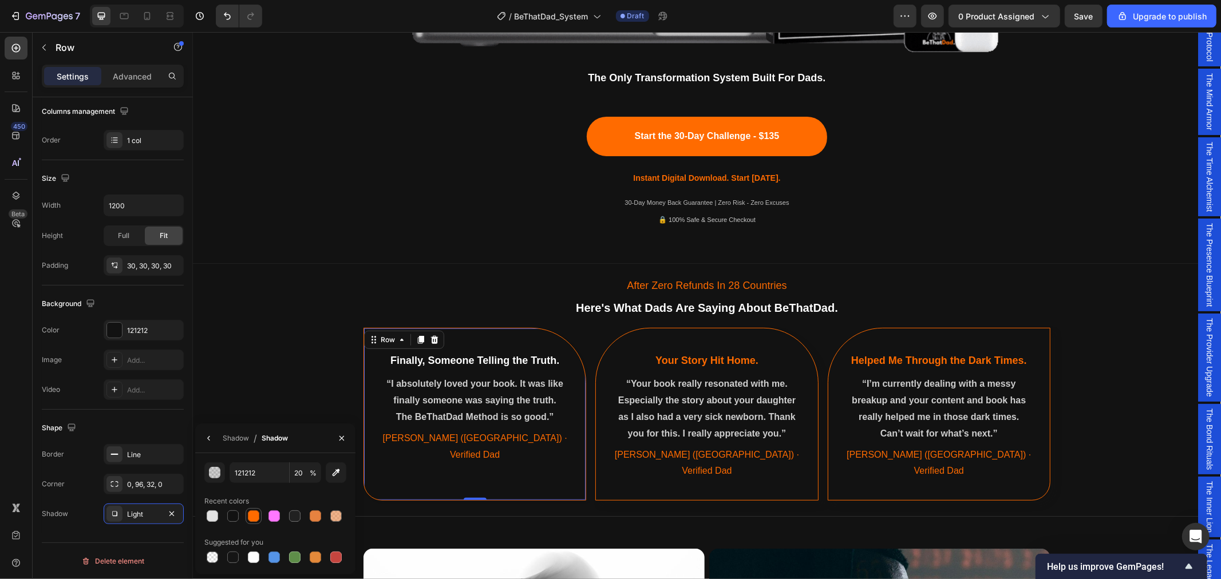
click at [252, 518] on div at bounding box center [253, 516] width 11 height 11
type input "FF6B00"
type input "100"
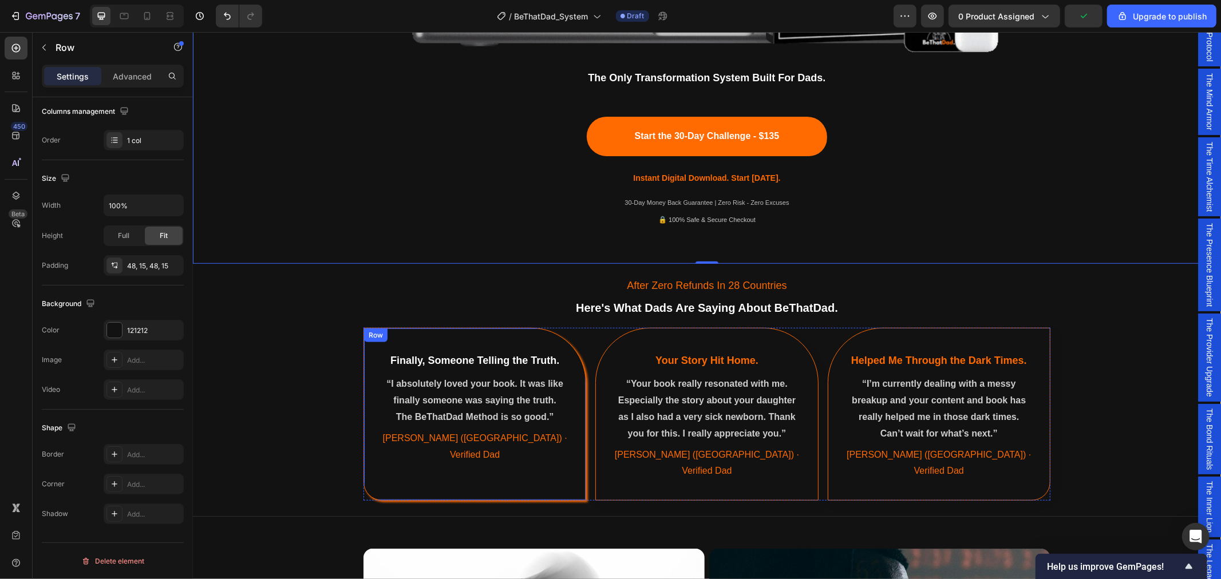
click at [441, 477] on div "⁠⁠⁠⁠⁠⁠⁠ Finally, Someone Telling the Truth. Heading “I absolutely loved your bo…" at bounding box center [474, 413] width 223 height 173
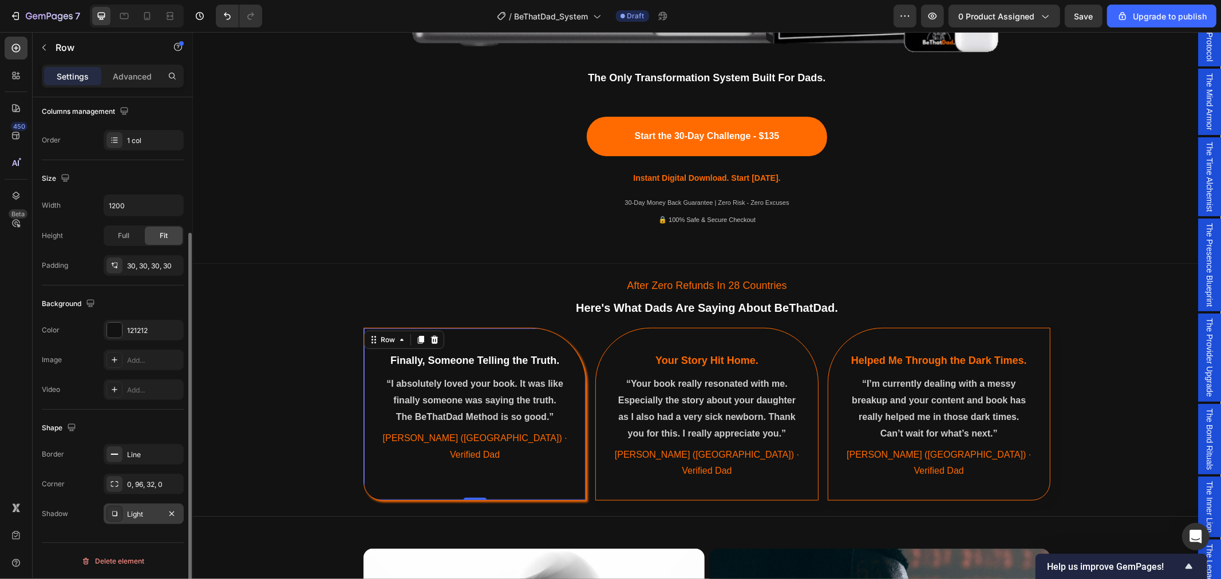
click at [141, 512] on div "Light" at bounding box center [143, 514] width 33 height 10
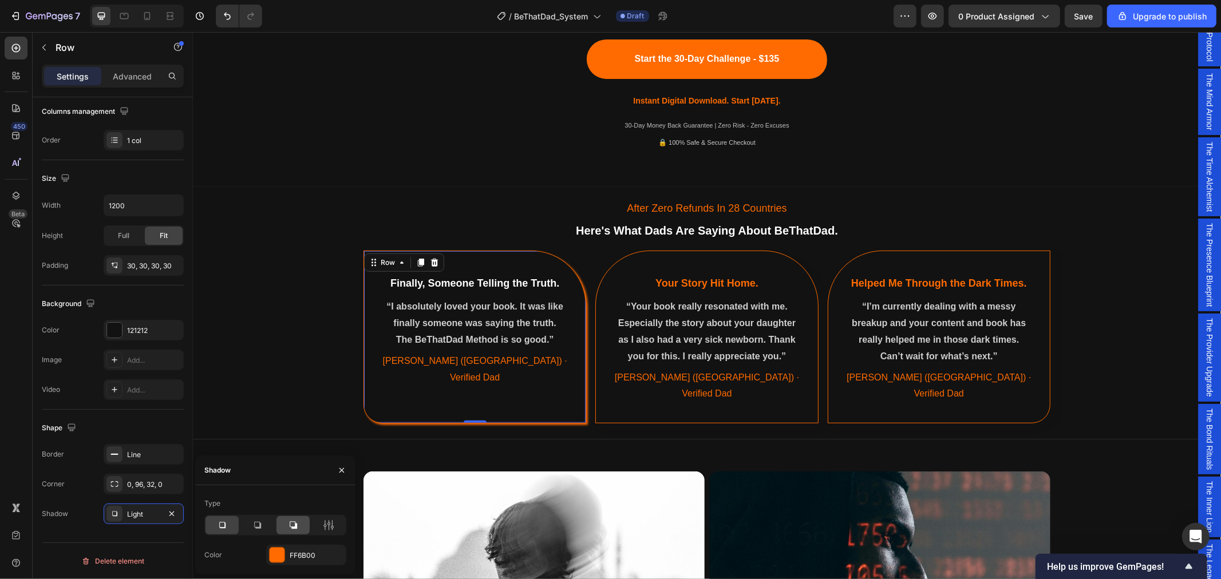
scroll to position [699, 0]
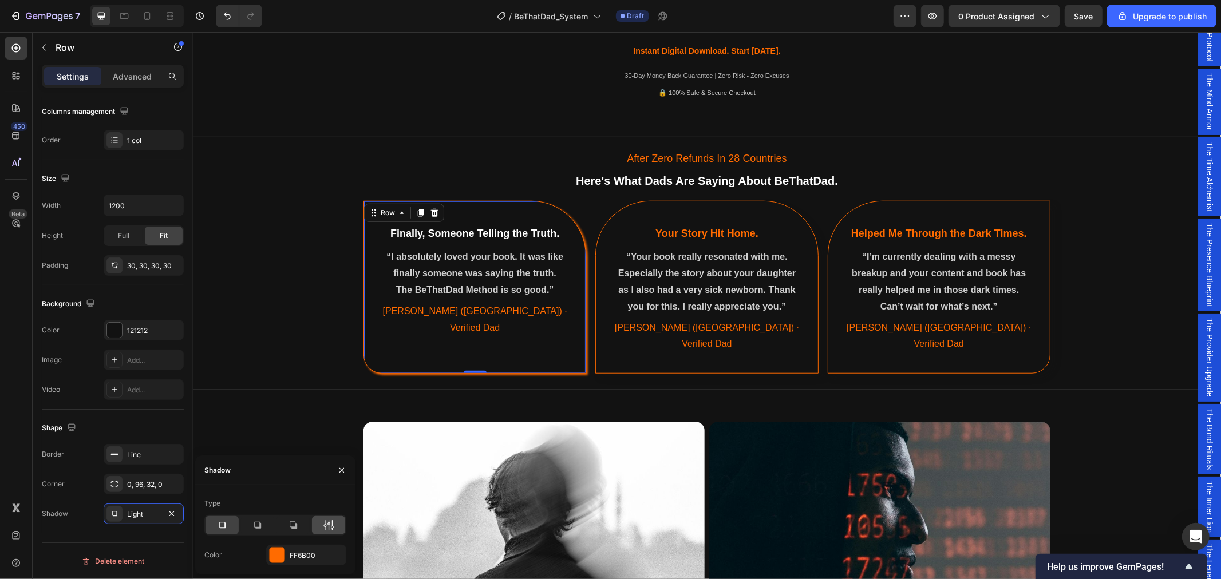
click at [325, 524] on icon at bounding box center [328, 525] width 11 height 11
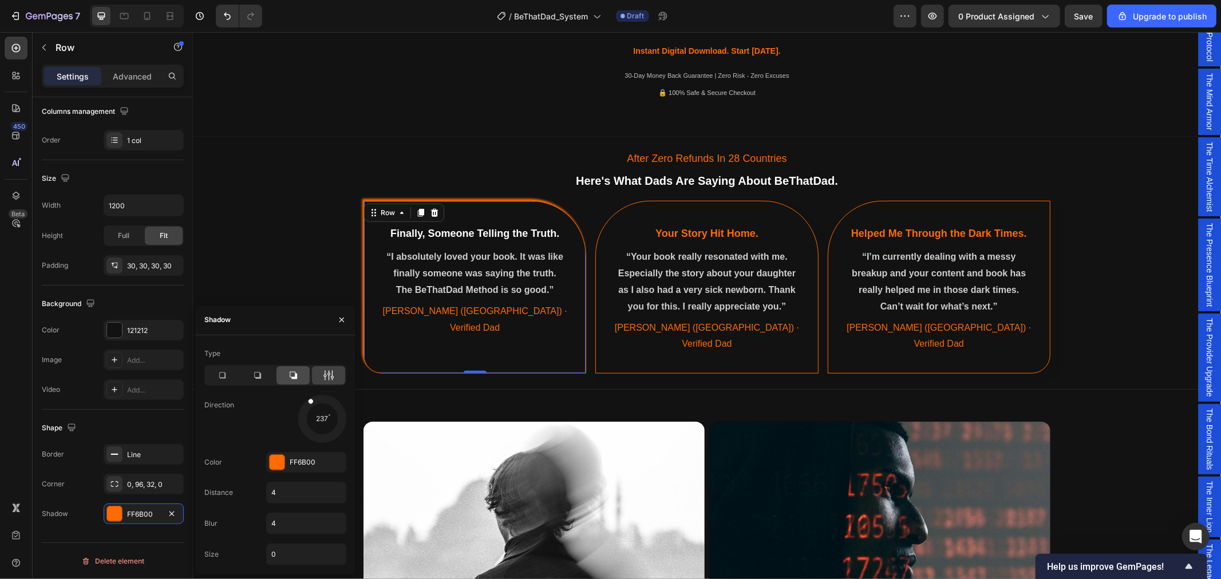
drag, startPoint x: 334, startPoint y: 433, endPoint x: 292, endPoint y: 373, distance: 72.4
click at [292, 373] on div "Type Direction 237 Color FF6B00 Distance 4 Blur 4 Size 0" at bounding box center [275, 455] width 160 height 221
click at [271, 225] on div "After Zero Refunds In 28 Countries Text Block Here's What Dads Are Saying About…" at bounding box center [706, 260] width 1028 height 239
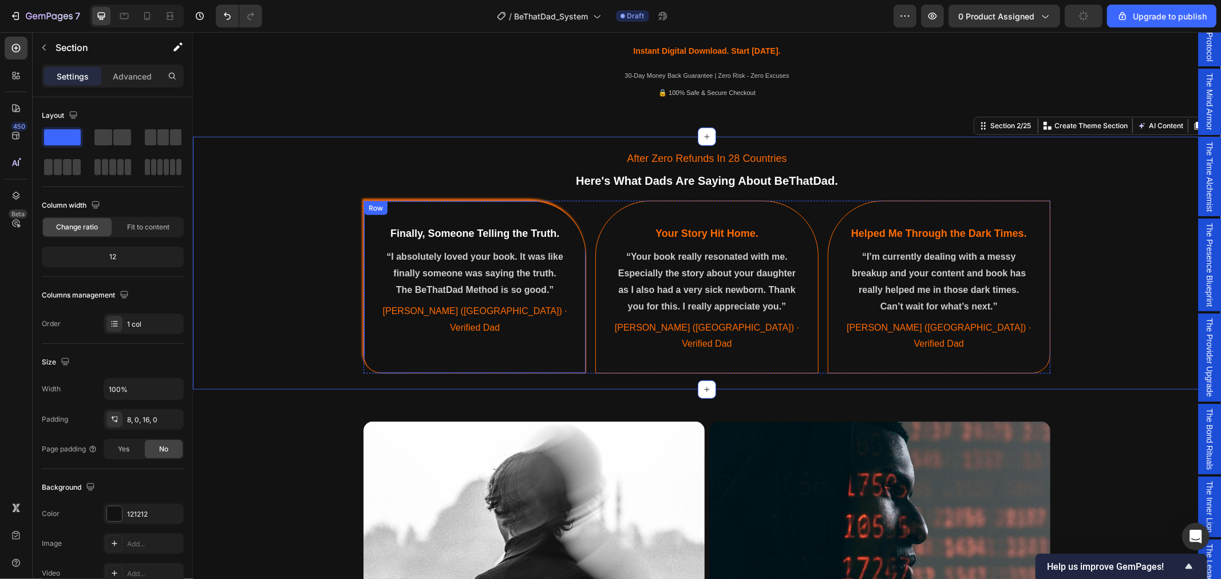
scroll to position [636, 0]
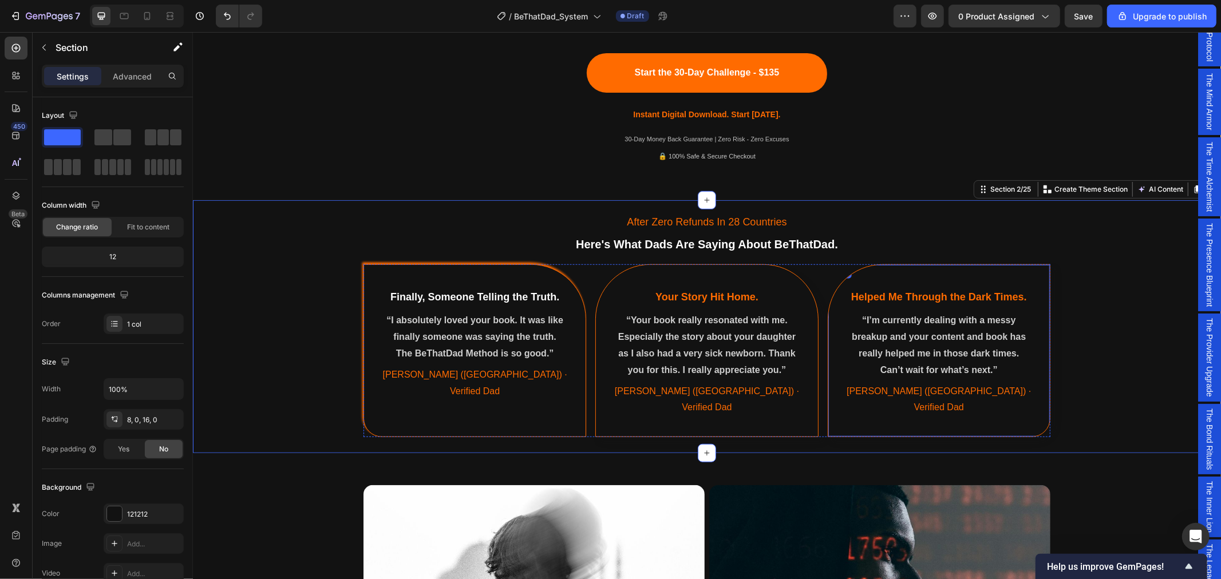
click at [1026, 269] on div "Helped Me Through the Dark Times. Heading “I’m currently dealing with a messy b…" at bounding box center [938, 350] width 223 height 173
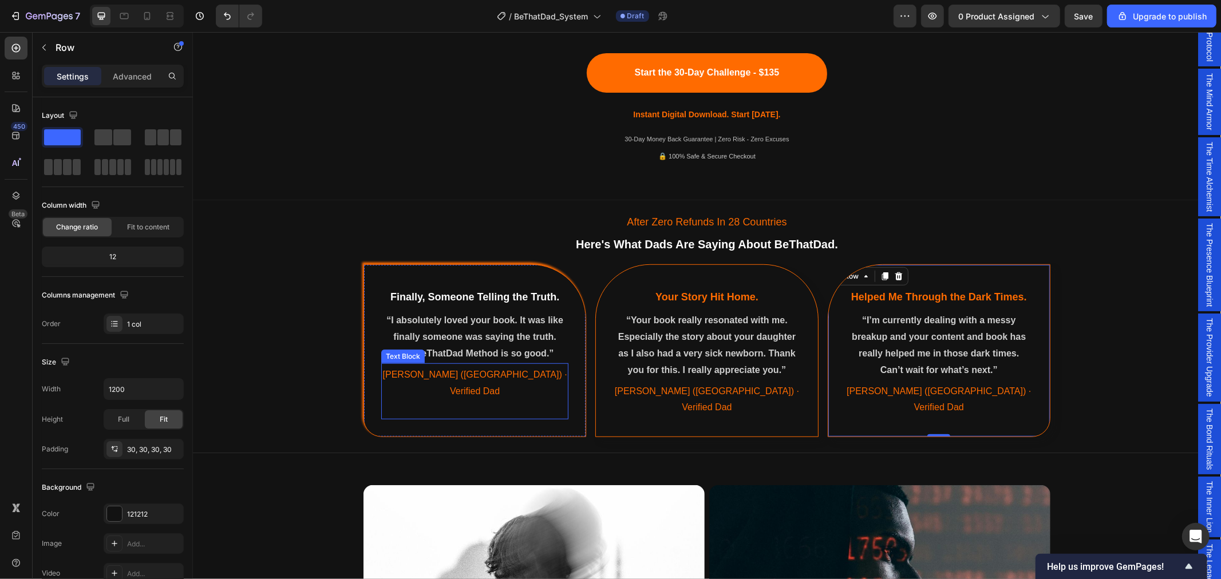
click at [489, 398] on div "[PERSON_NAME] ([GEOGRAPHIC_DATA]) · Verified Dad" at bounding box center [474, 391] width 187 height 52
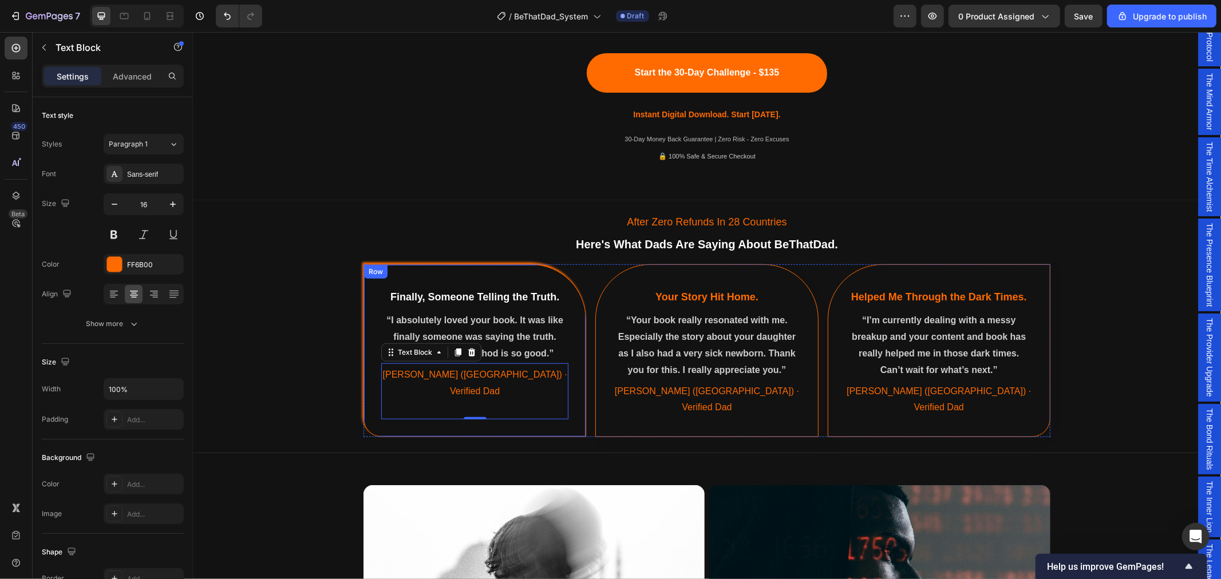
click at [551, 406] on div "⁠⁠⁠⁠⁠⁠⁠ Finally, Someone Telling the Truth. Heading “I absolutely loved your bo…" at bounding box center [474, 350] width 223 height 173
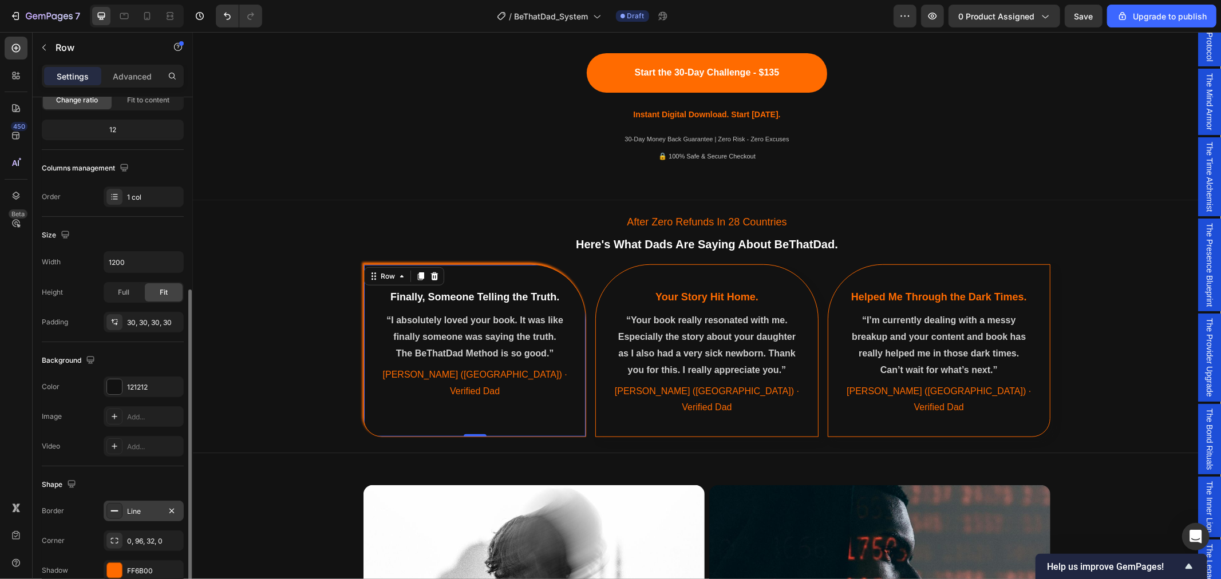
scroll to position [184, 0]
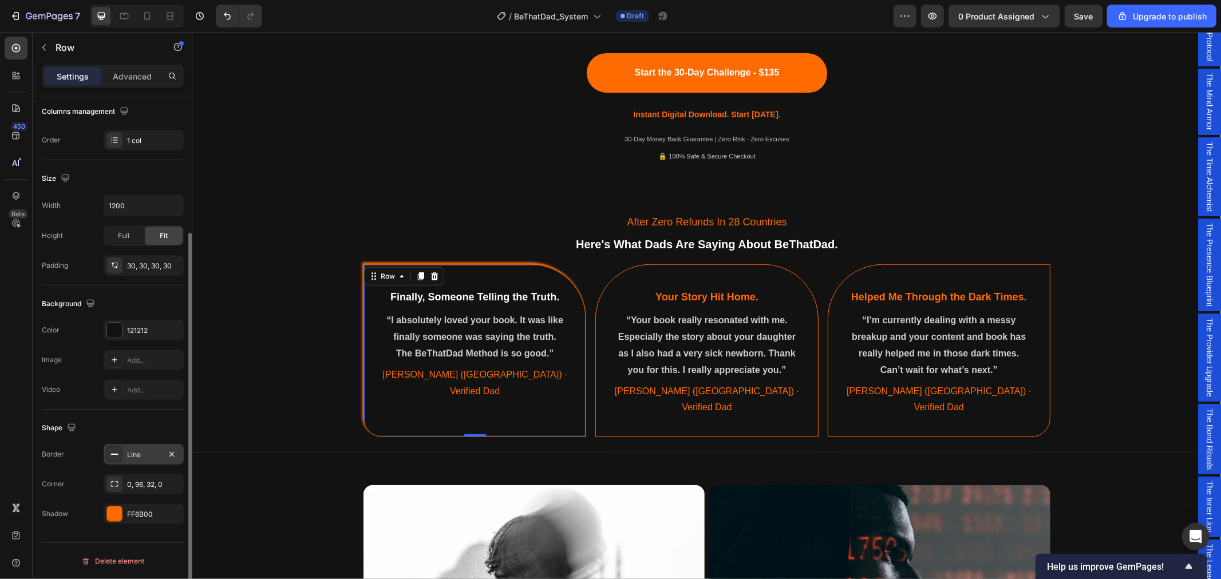
click at [142, 456] on div "Line" at bounding box center [143, 455] width 33 height 10
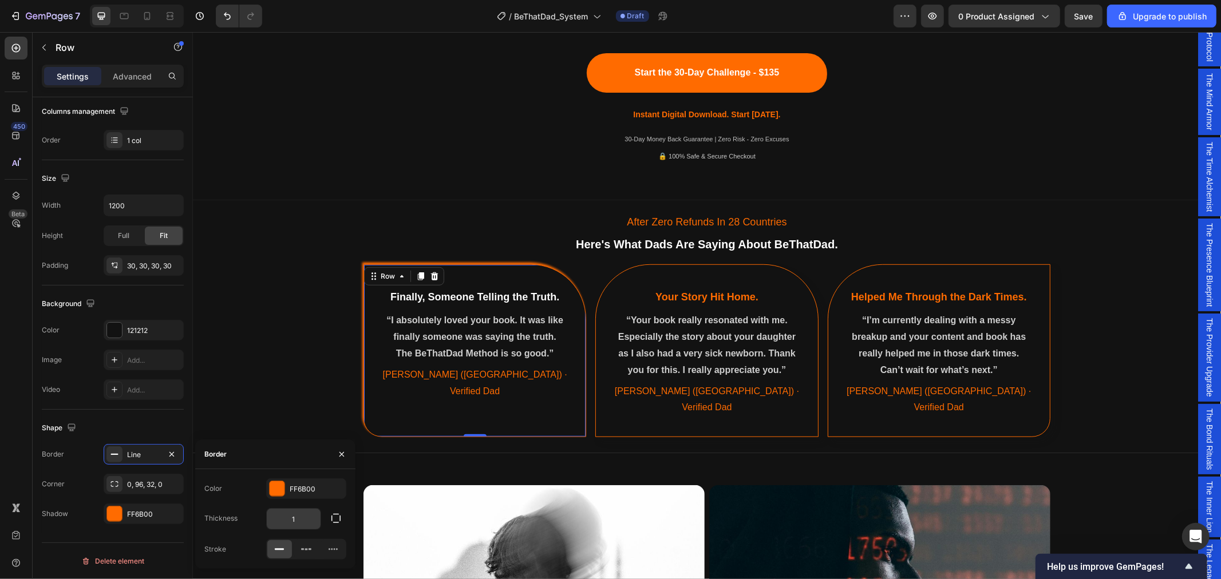
click at [295, 523] on input "1" at bounding box center [294, 519] width 54 height 21
type input "1.5"
click at [346, 507] on div "Color FF6B00 Thickness 1.5 Stroke" at bounding box center [275, 519] width 160 height 81
click at [301, 361] on div "After Zero Refunds In 28 Countries Text Block Here's What Dads Are Saying About…" at bounding box center [706, 323] width 1028 height 239
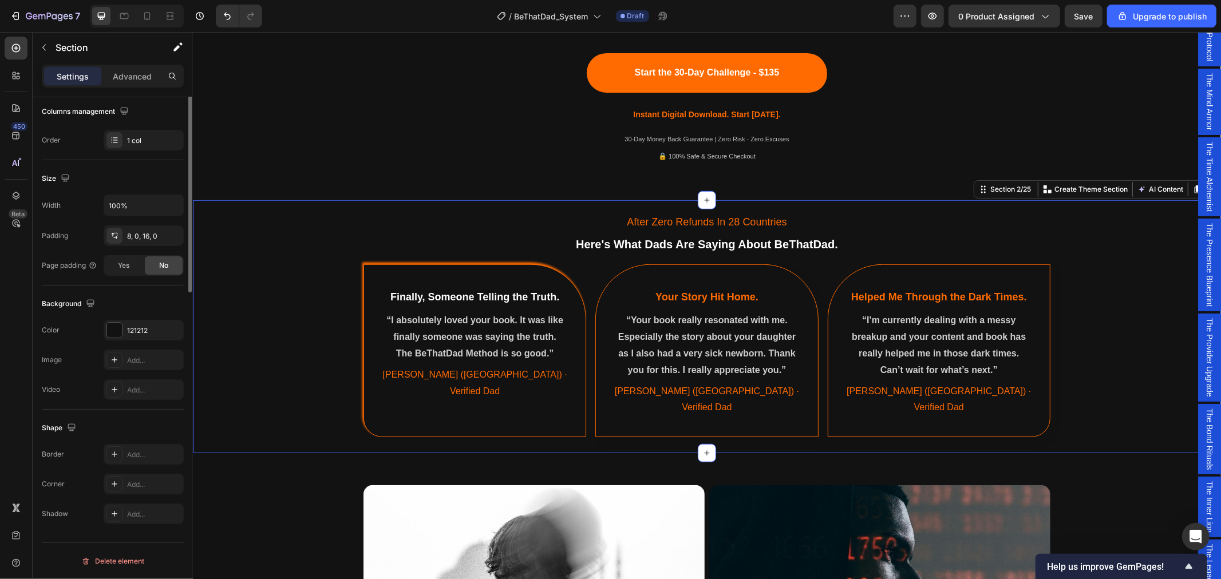
scroll to position [0, 0]
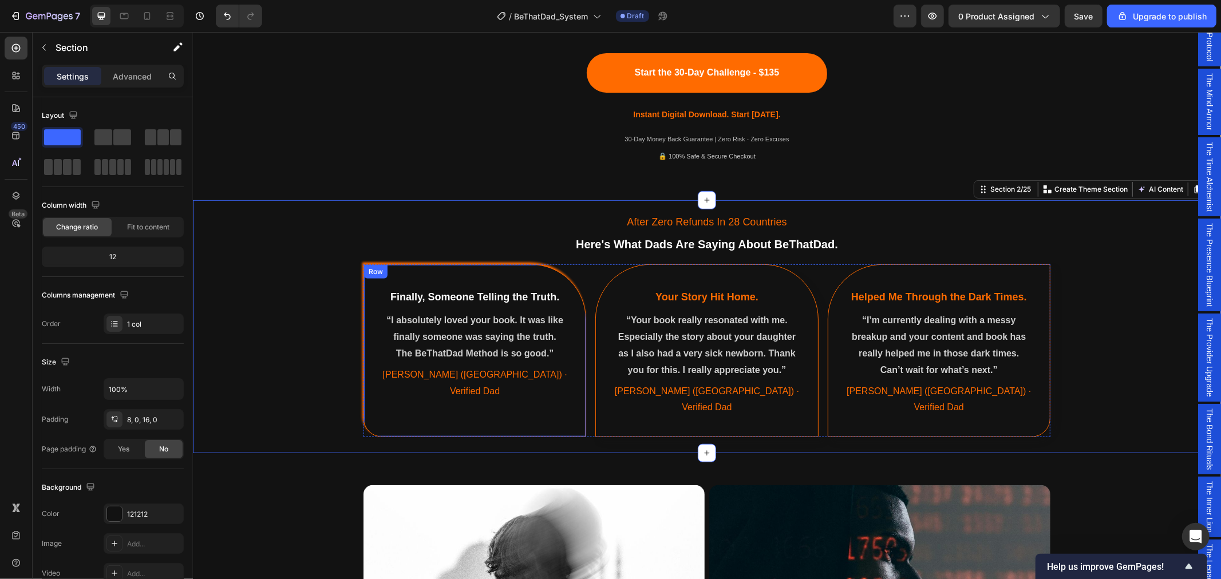
click at [534, 403] on div "⁠⁠⁠⁠⁠⁠⁠ Finally, Someone Telling the Truth. Heading “I absolutely loved your bo…" at bounding box center [474, 350] width 223 height 173
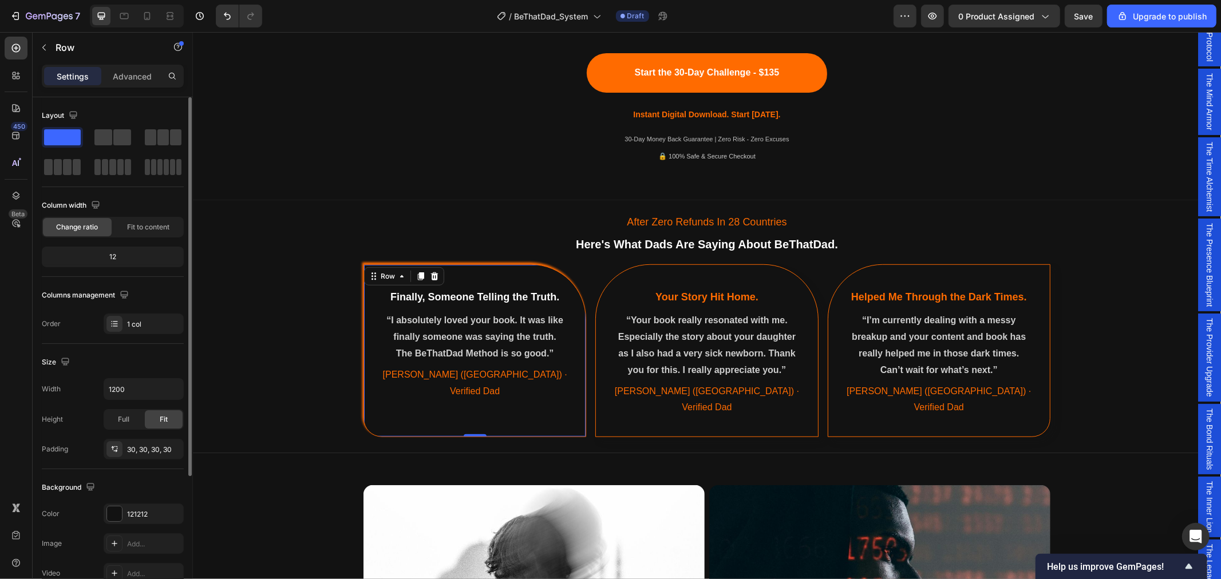
scroll to position [184, 0]
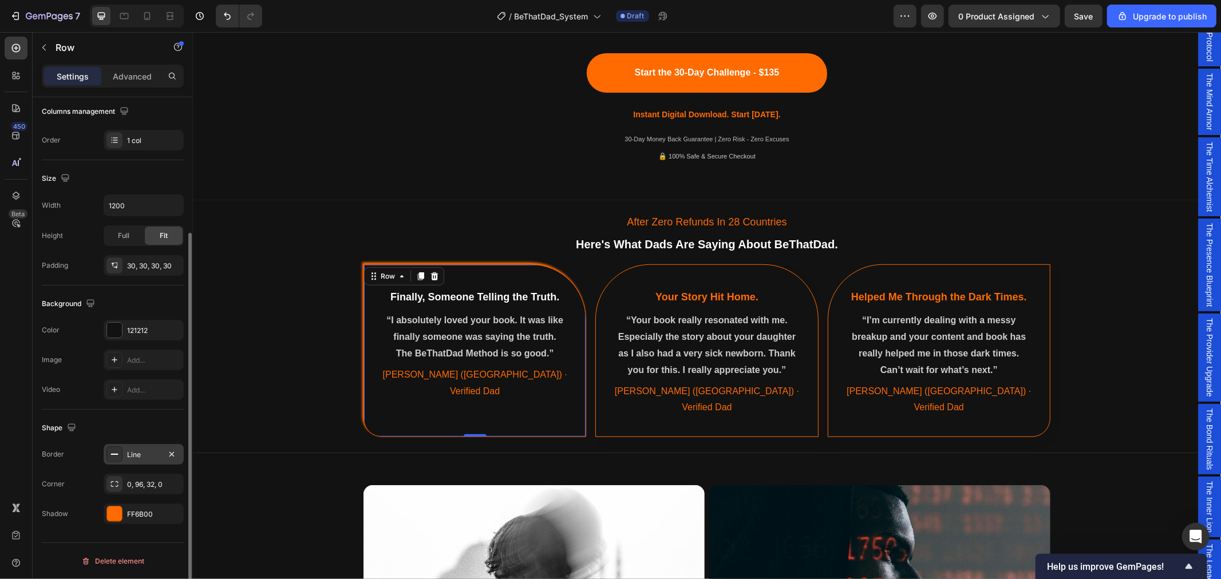
click at [144, 454] on div "Line" at bounding box center [143, 455] width 33 height 10
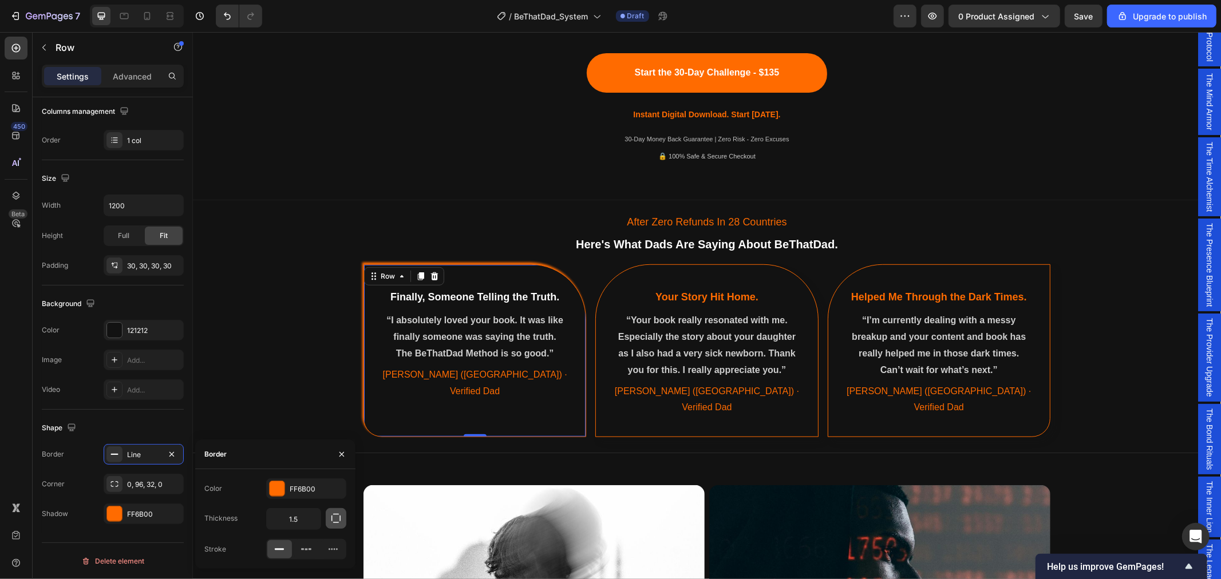
click at [335, 521] on icon "button" at bounding box center [335, 518] width 11 height 11
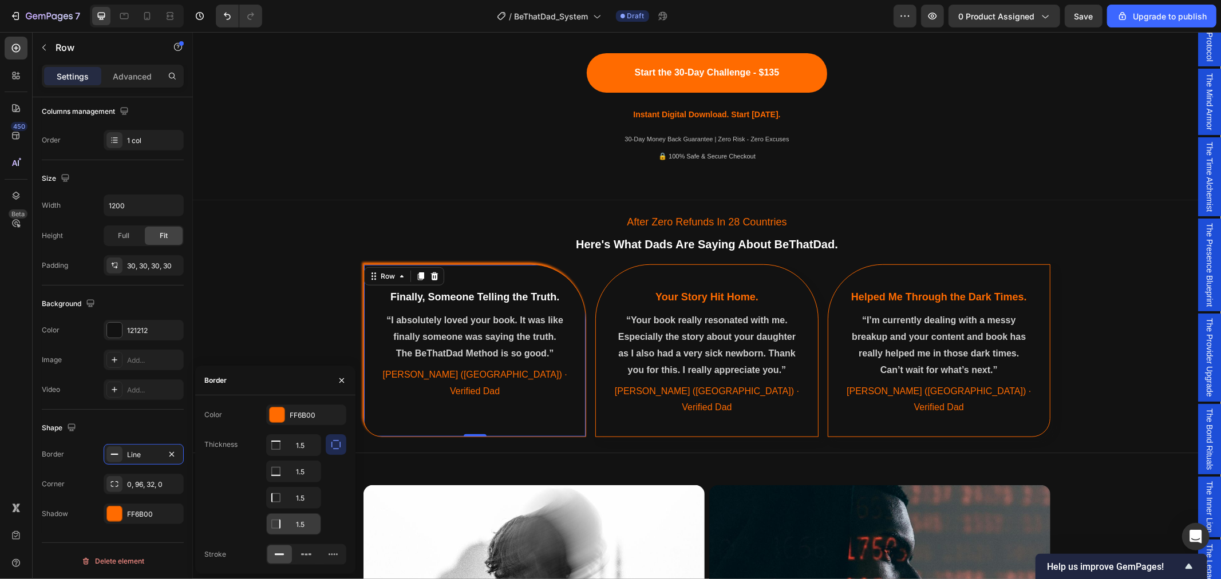
click at [306, 524] on input "1.5" at bounding box center [294, 524] width 54 height 21
type input "3"
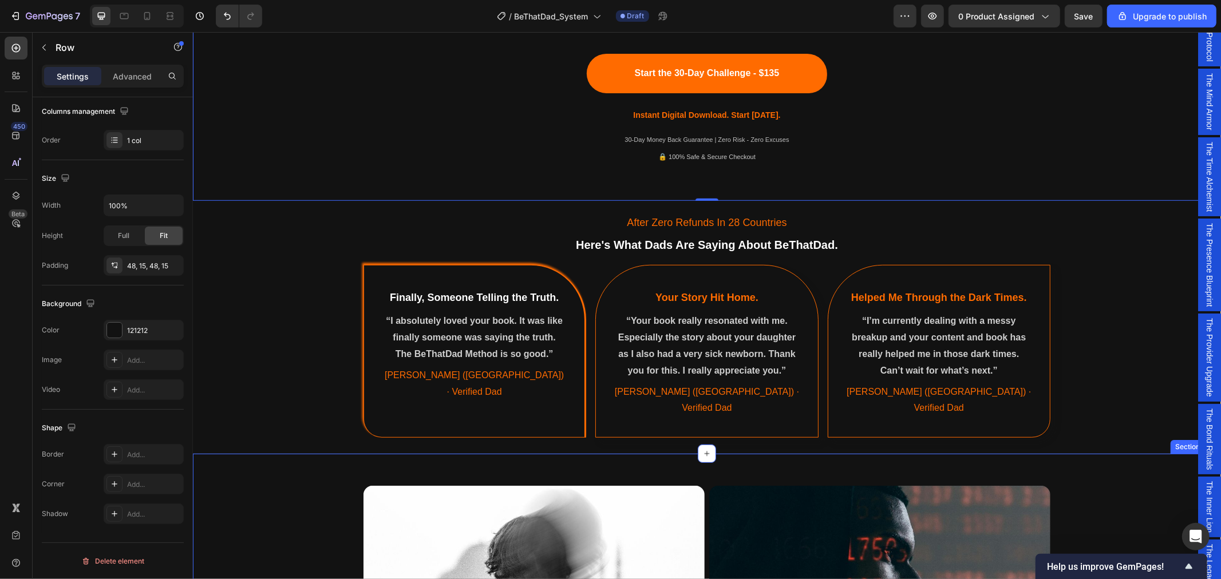
scroll to position [572, 0]
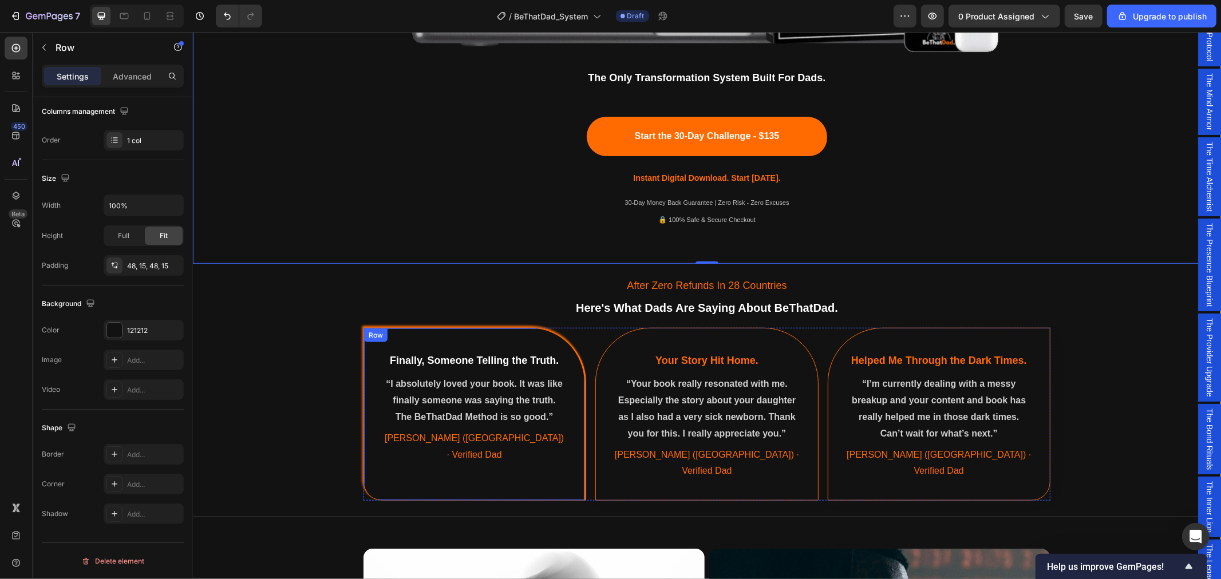
click at [371, 369] on div "⁠⁠⁠⁠⁠⁠⁠ Finally, Someone Telling the Truth. Heading “I absolutely loved your bo…" at bounding box center [474, 413] width 223 height 173
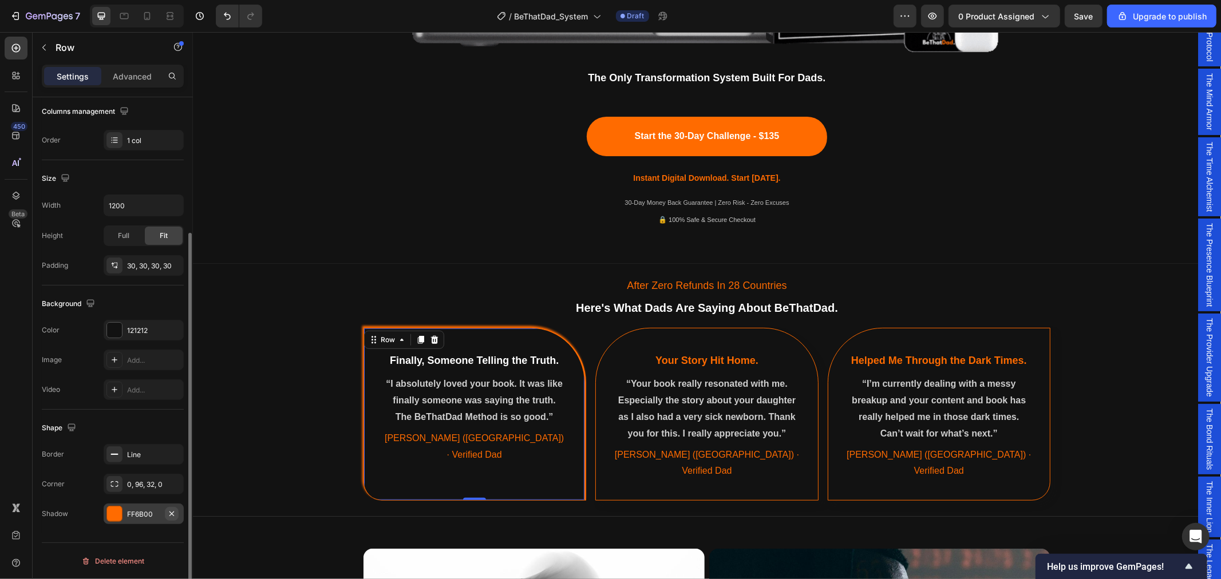
click at [174, 516] on icon "button" at bounding box center [171, 513] width 9 height 9
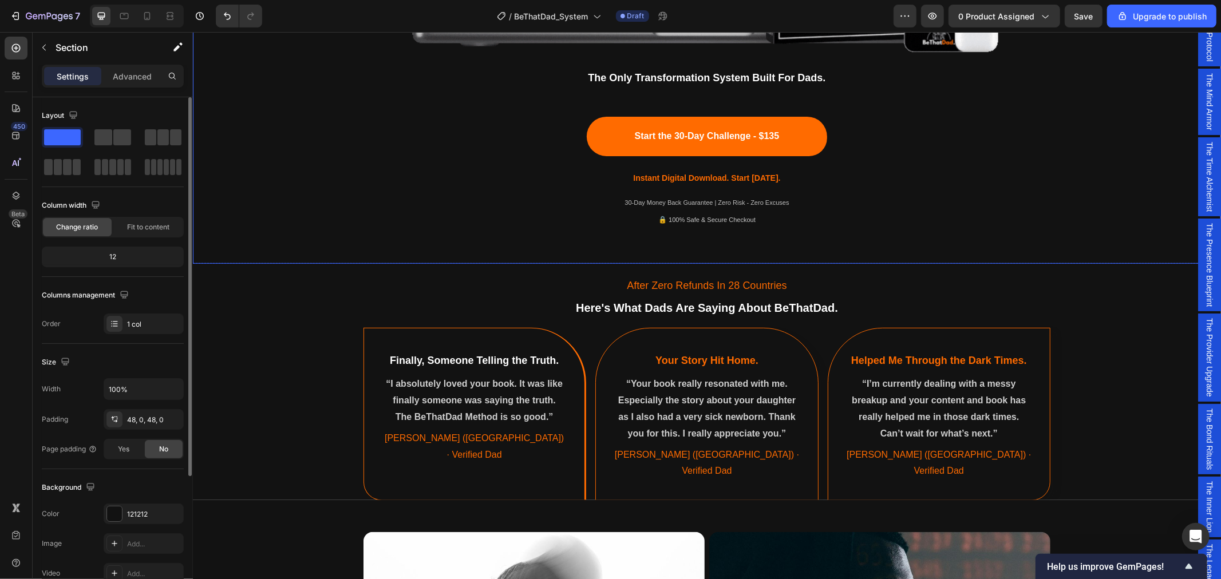
scroll to position [636, 0]
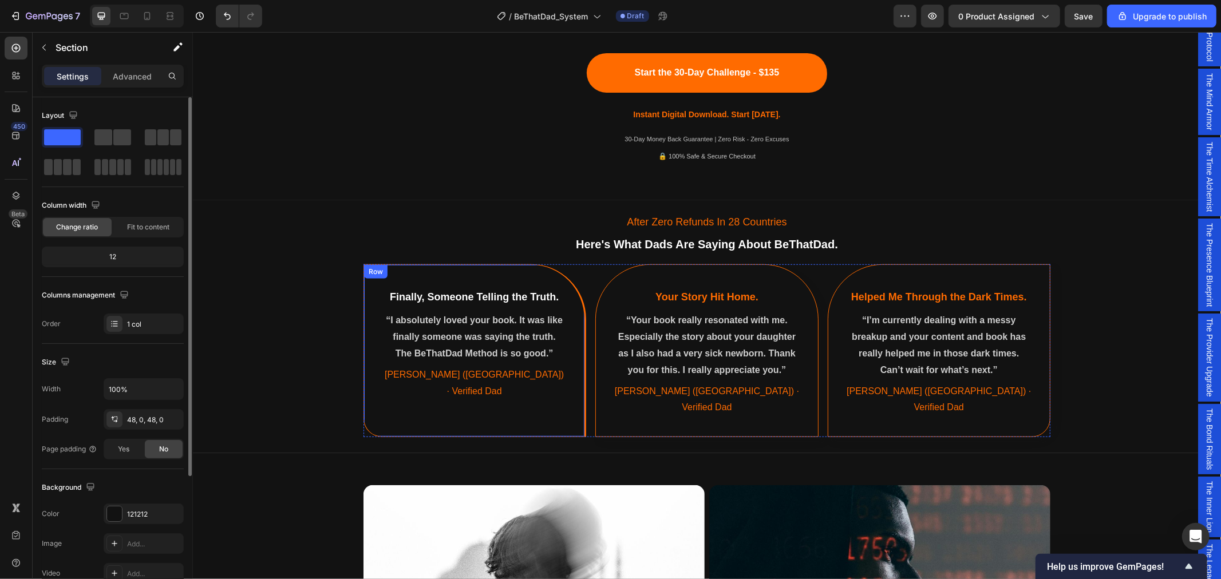
click at [574, 339] on div "Finally, Someone Telling the Truth. Heading “I absolutely loved your book. It w…" at bounding box center [474, 350] width 223 height 173
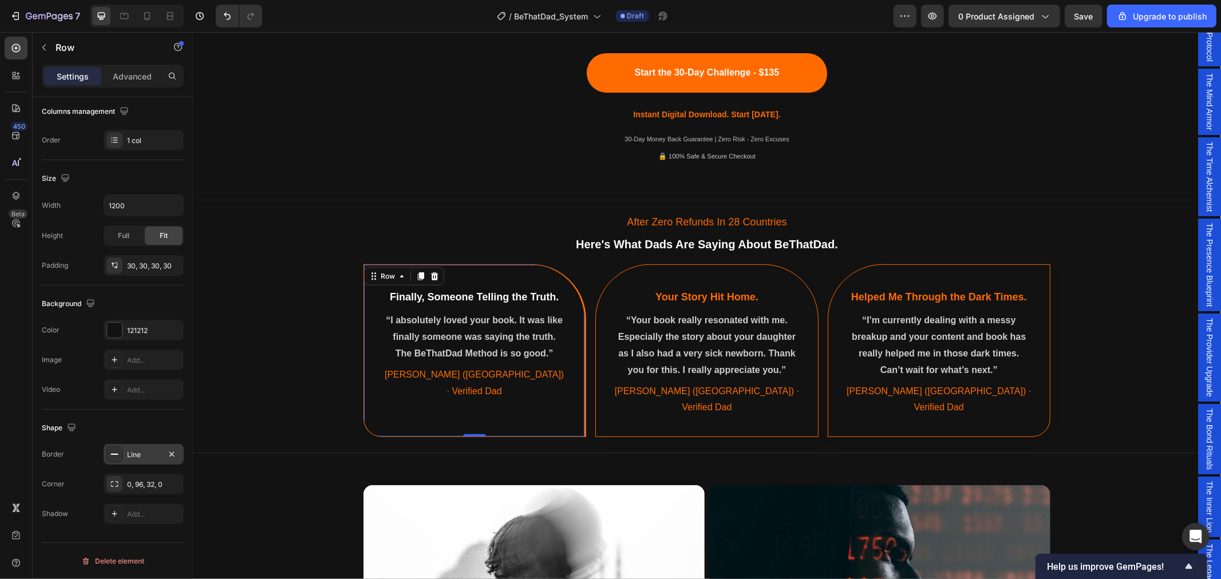
click at [144, 455] on div "Line" at bounding box center [143, 455] width 33 height 10
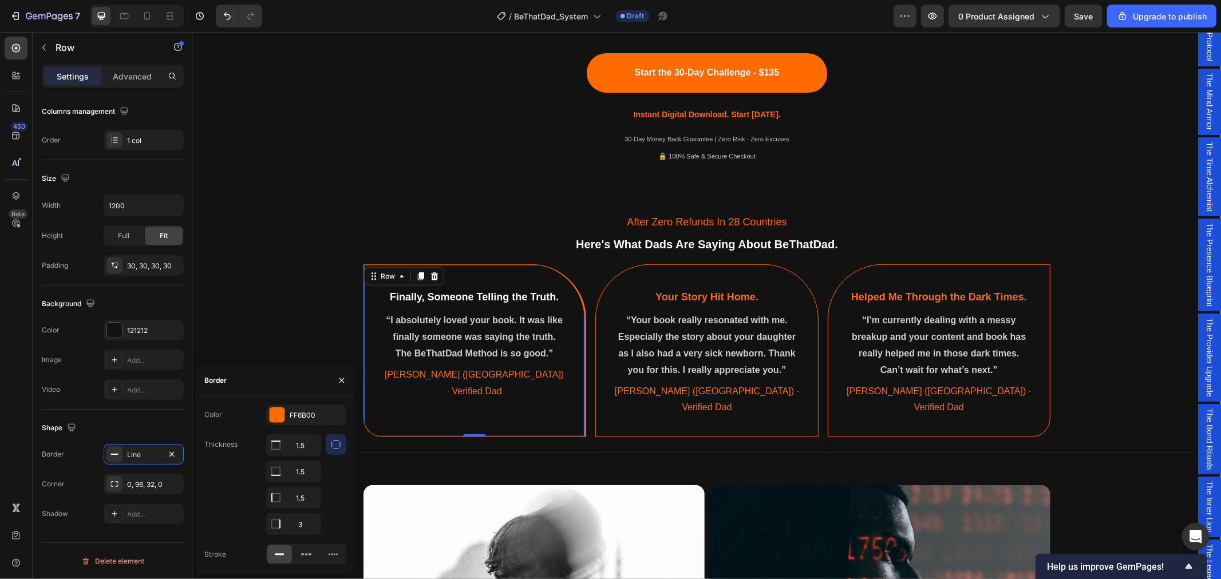
click at [338, 448] on icon "button" at bounding box center [335, 444] width 11 height 11
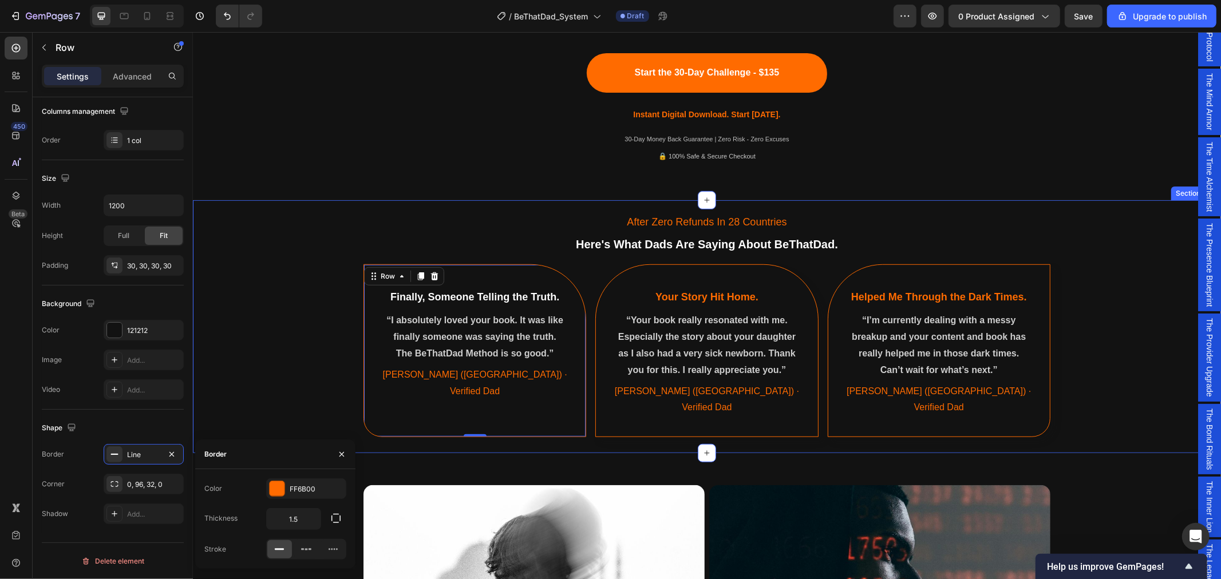
click at [268, 319] on div "After Zero Refunds In 28 Countries Text Block Here's What Dads Are Saying About…" at bounding box center [706, 323] width 1028 height 239
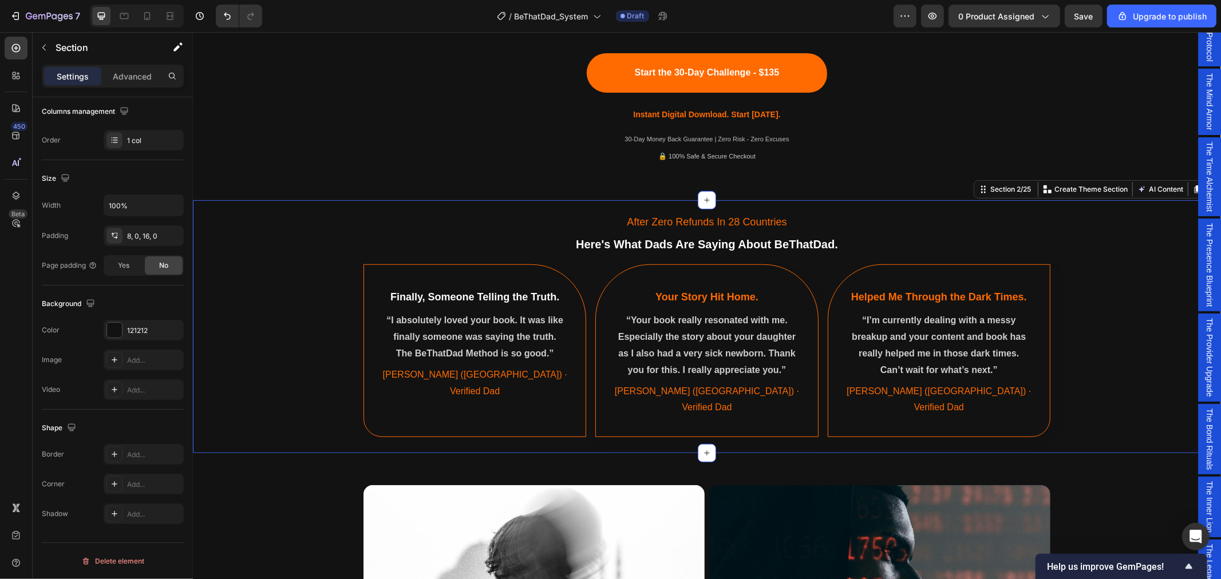
scroll to position [0, 0]
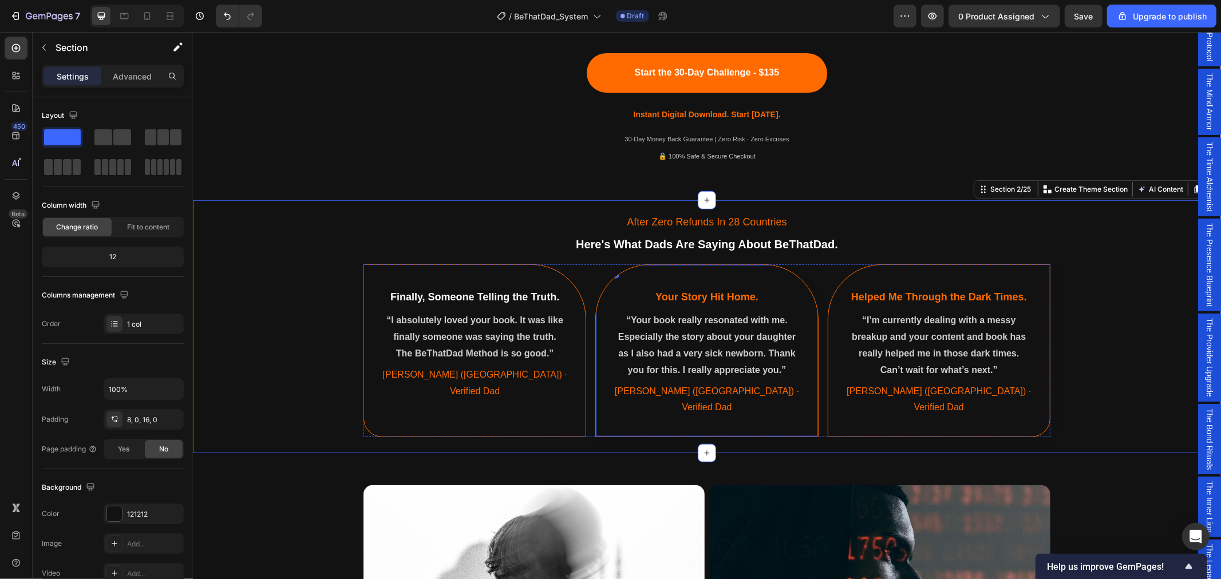
click at [602, 406] on div "Your Story Hit Home. Heading “Your book really resonated with me. Especially th…" at bounding box center [706, 350] width 223 height 173
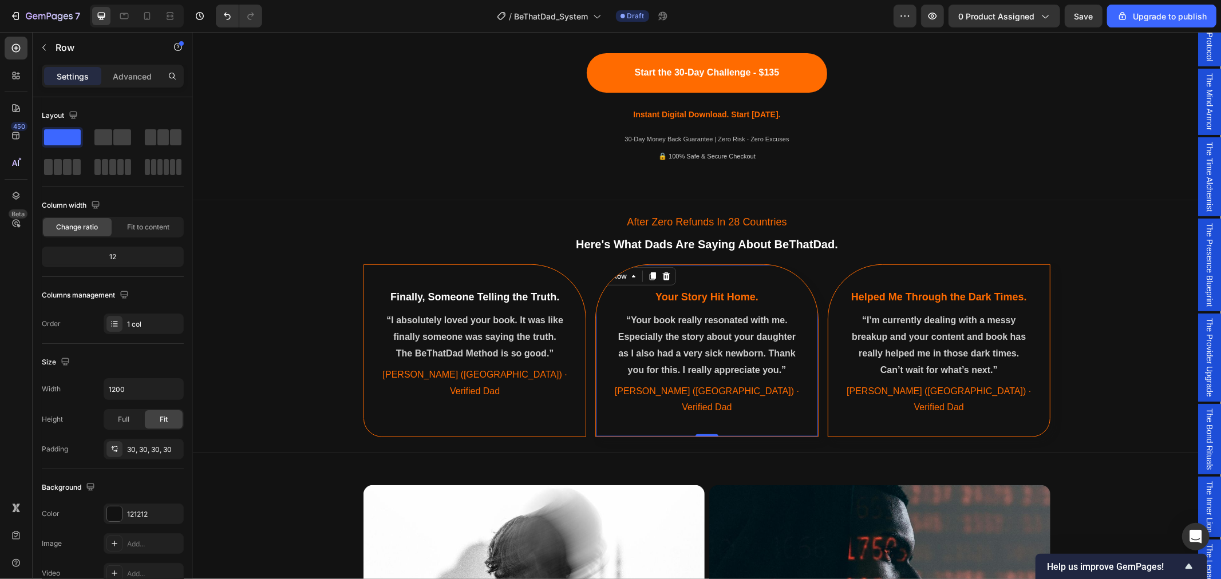
scroll to position [184, 0]
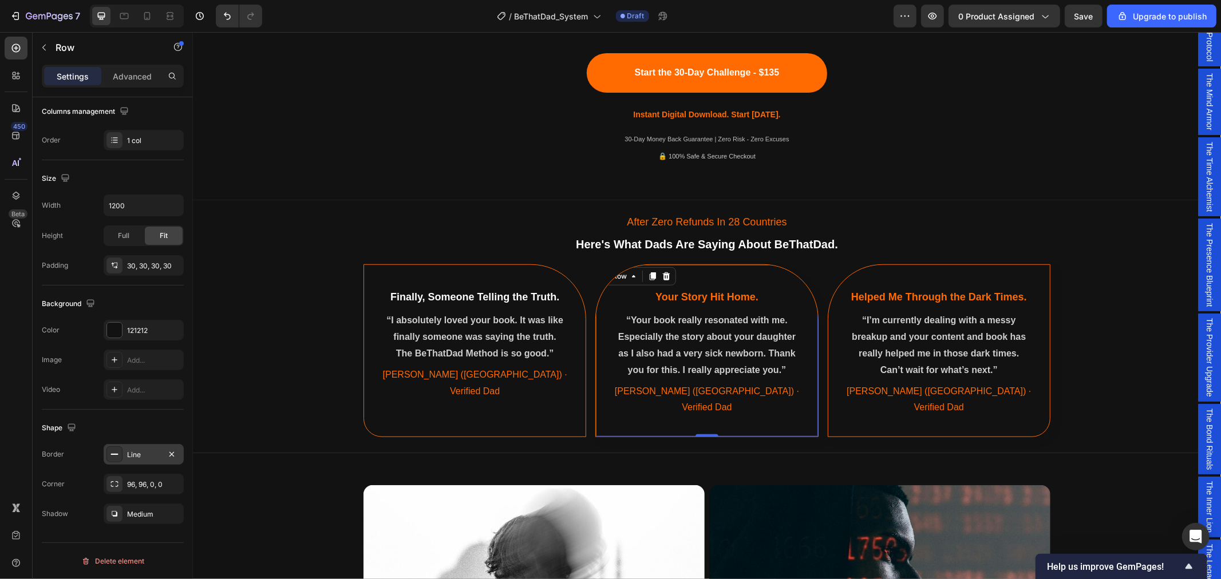
click at [146, 458] on div "Line" at bounding box center [143, 455] width 33 height 10
click at [304, 527] on input "1" at bounding box center [294, 519] width 54 height 21
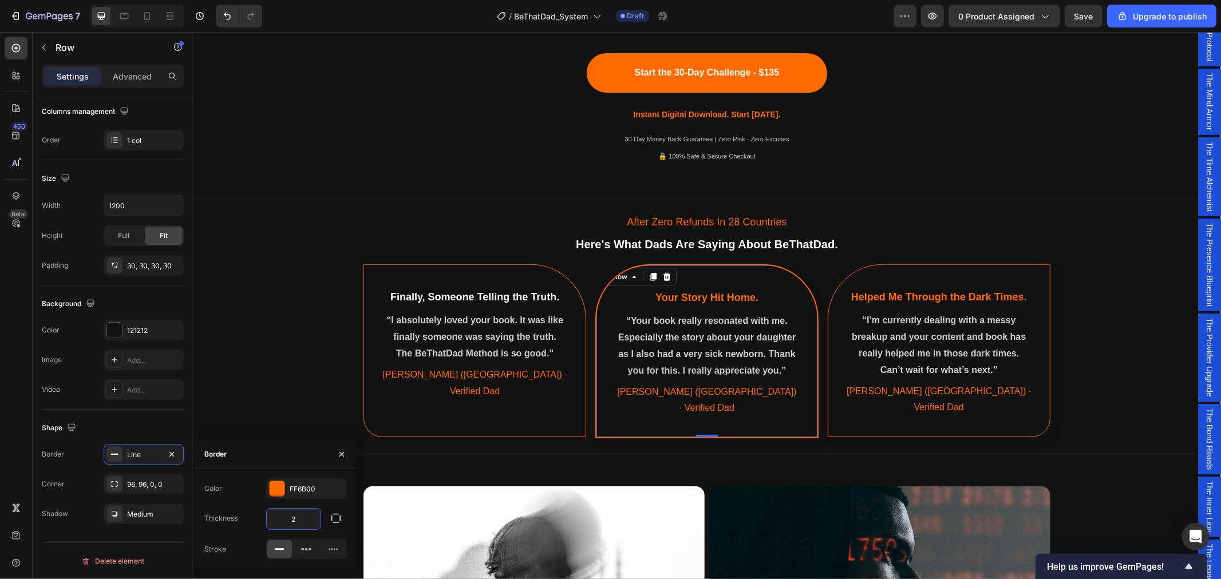
type input "2"
click at [295, 375] on div "After Zero Refunds In 28 Countries Text Block Here's What Dads Are Saying About…" at bounding box center [706, 324] width 1028 height 240
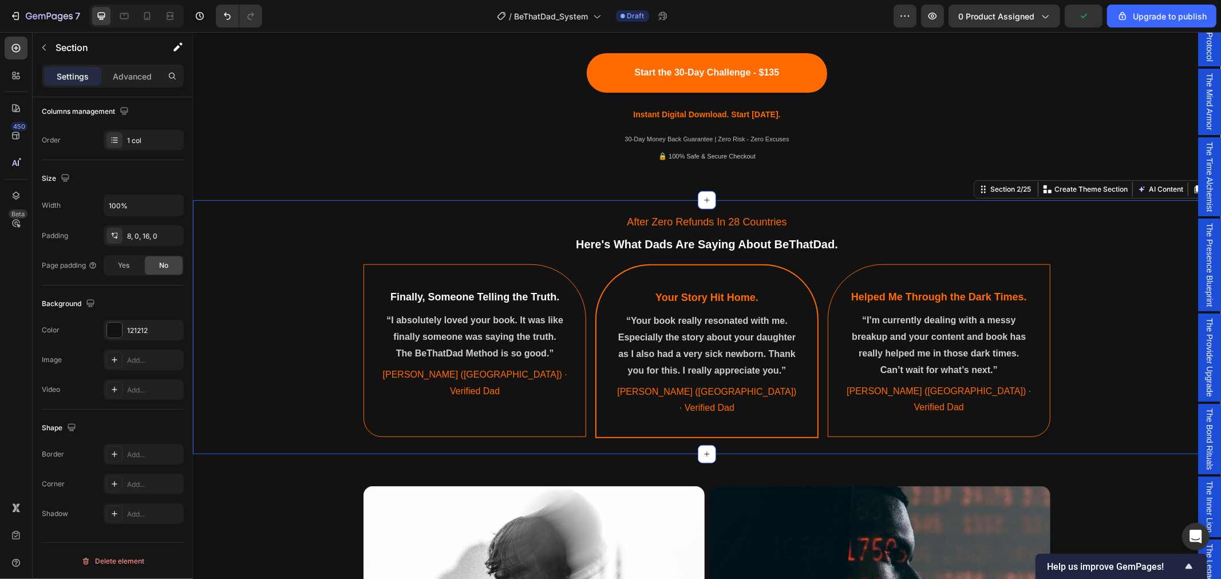
scroll to position [0, 0]
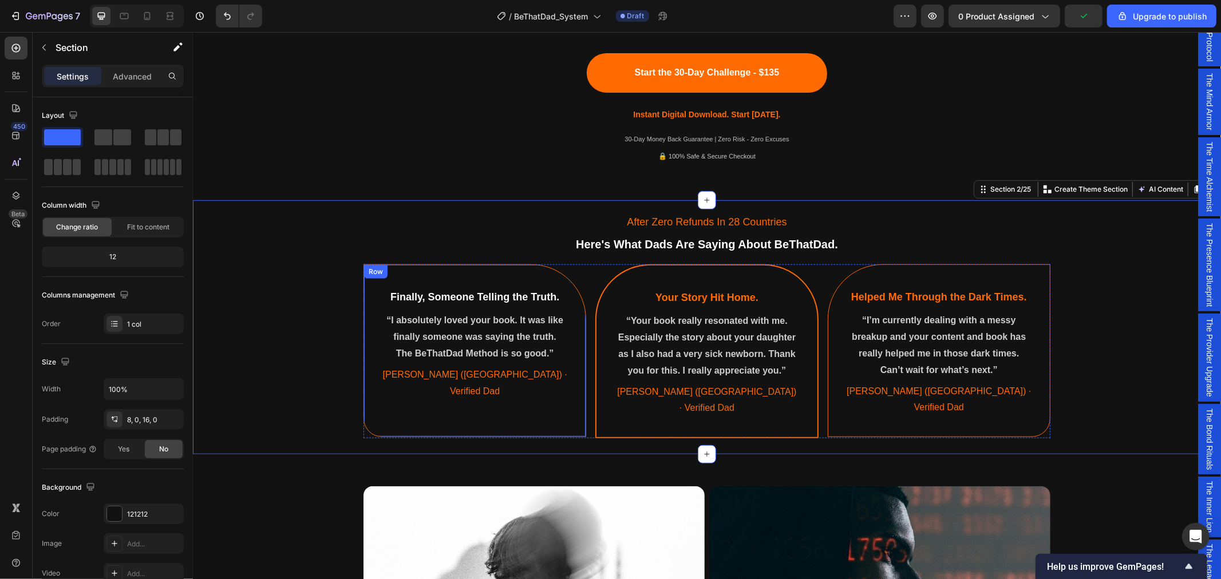
click at [535, 273] on div "Finally, Someone Telling the Truth. Heading “I absolutely loved your book. It w…" at bounding box center [474, 350] width 223 height 173
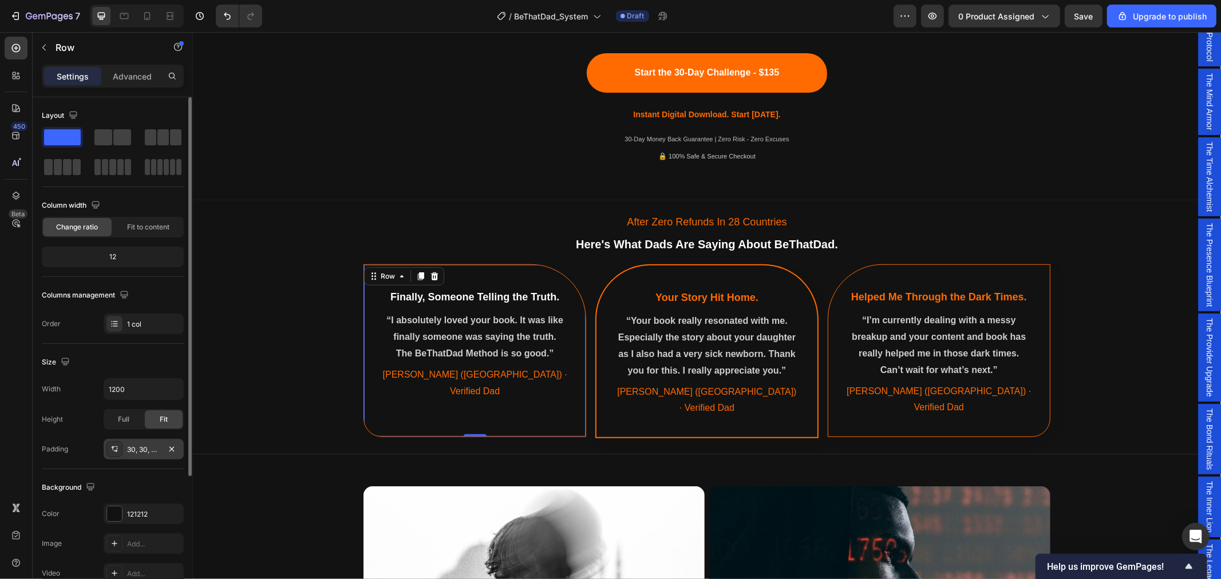
scroll to position [184, 0]
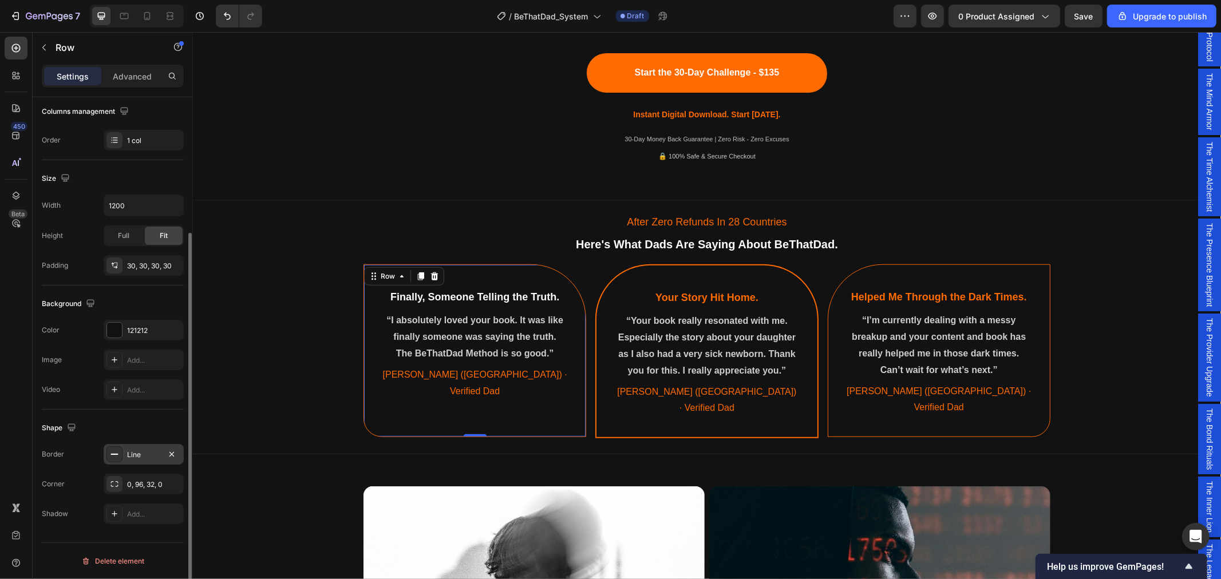
click at [143, 454] on div "Line" at bounding box center [143, 455] width 33 height 10
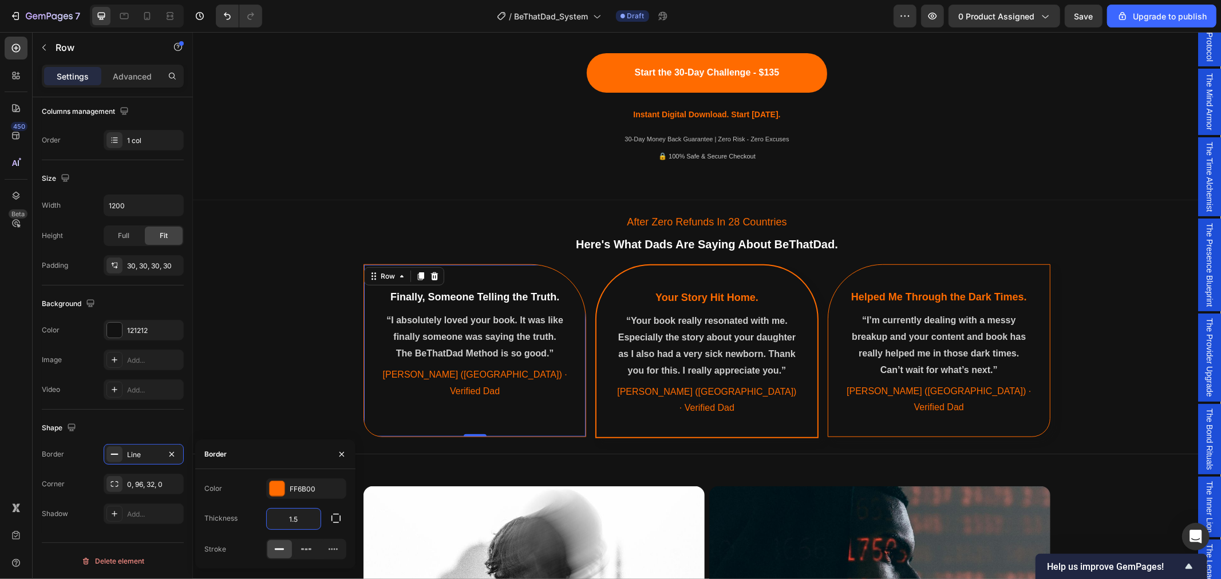
click at [301, 524] on input "1.5" at bounding box center [294, 519] width 54 height 21
type input "2"
click at [867, 278] on div "Helped Me Through the Dark Times. Heading “I’m currently dealing with a messy b…" at bounding box center [938, 350] width 223 height 173
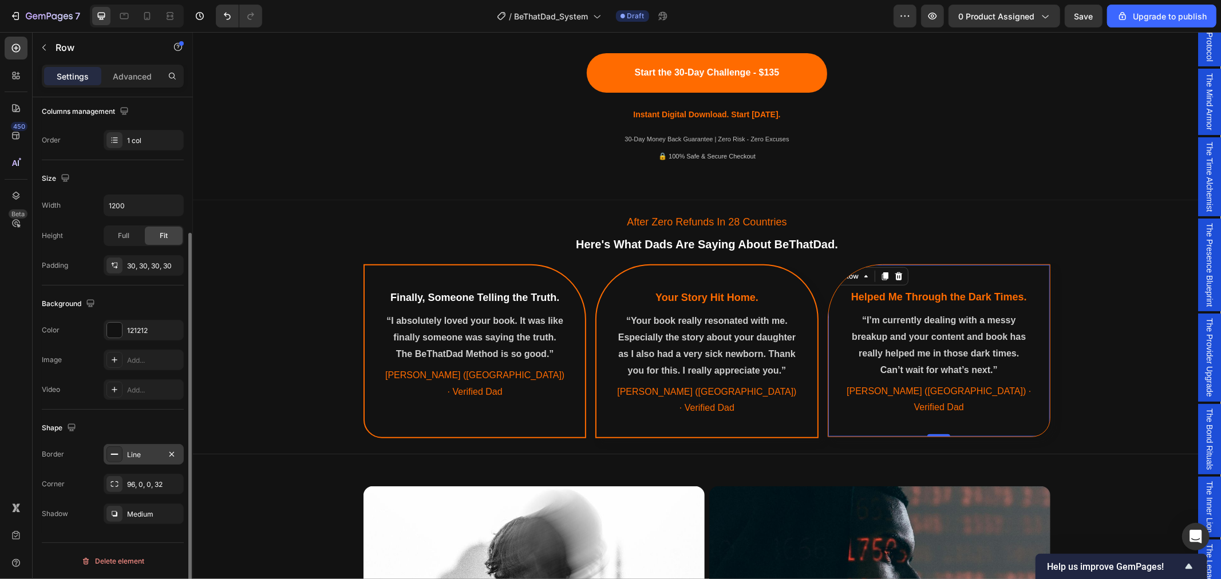
click at [133, 459] on div "Line" at bounding box center [143, 455] width 33 height 10
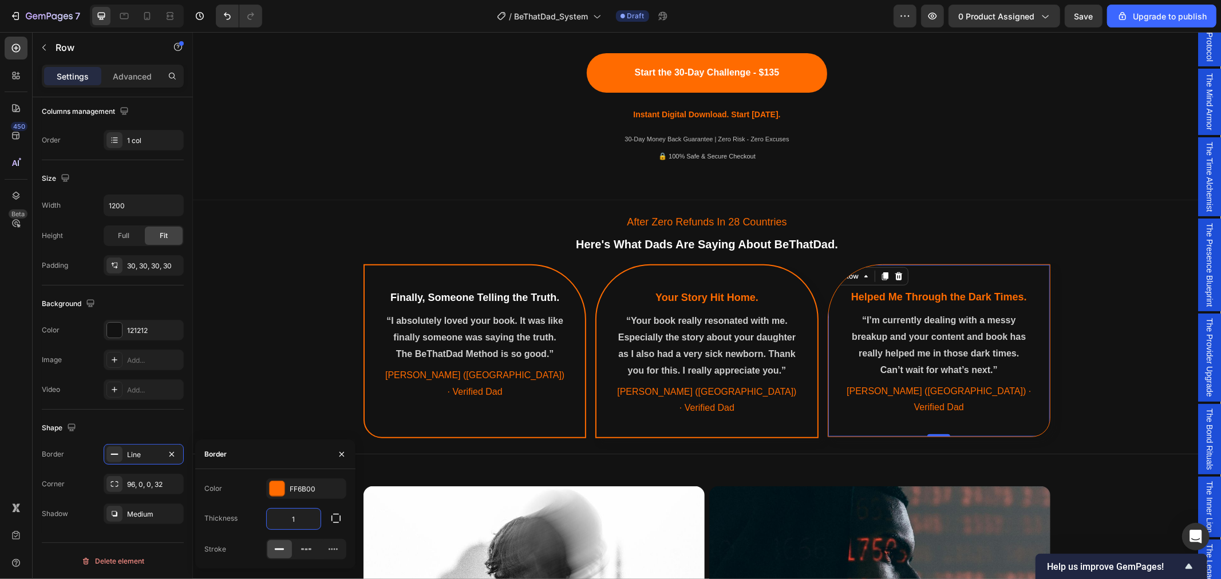
click at [295, 522] on input "1" at bounding box center [294, 519] width 54 height 21
type input "2"
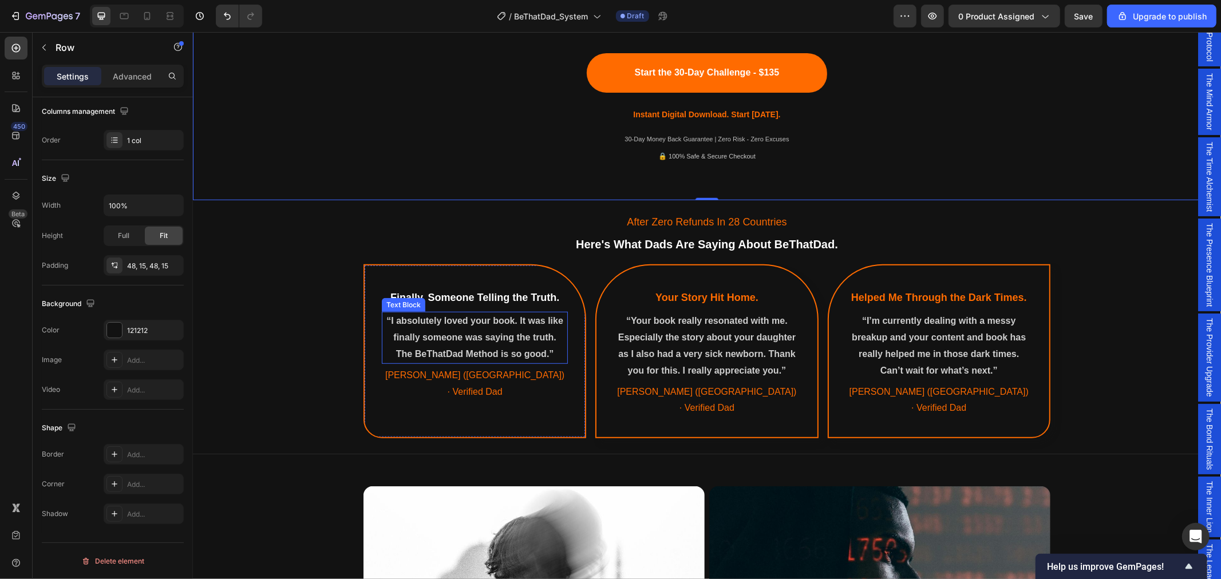
click at [468, 318] on p "“I absolutely loved your book. It was like finally someone was saying the truth." at bounding box center [474, 329] width 184 height 33
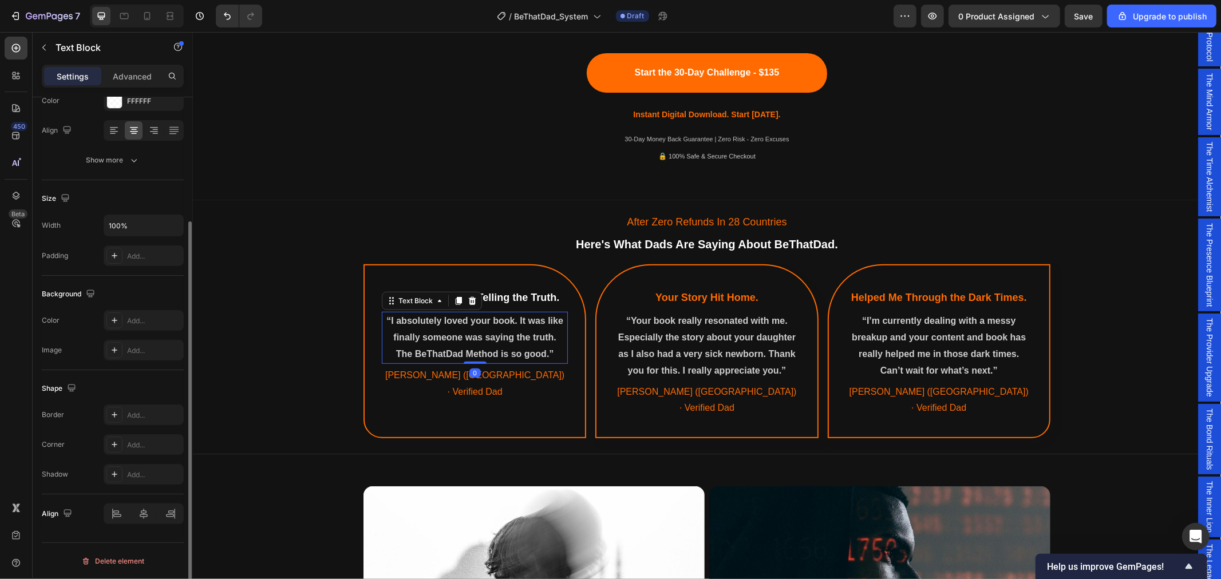
scroll to position [0, 0]
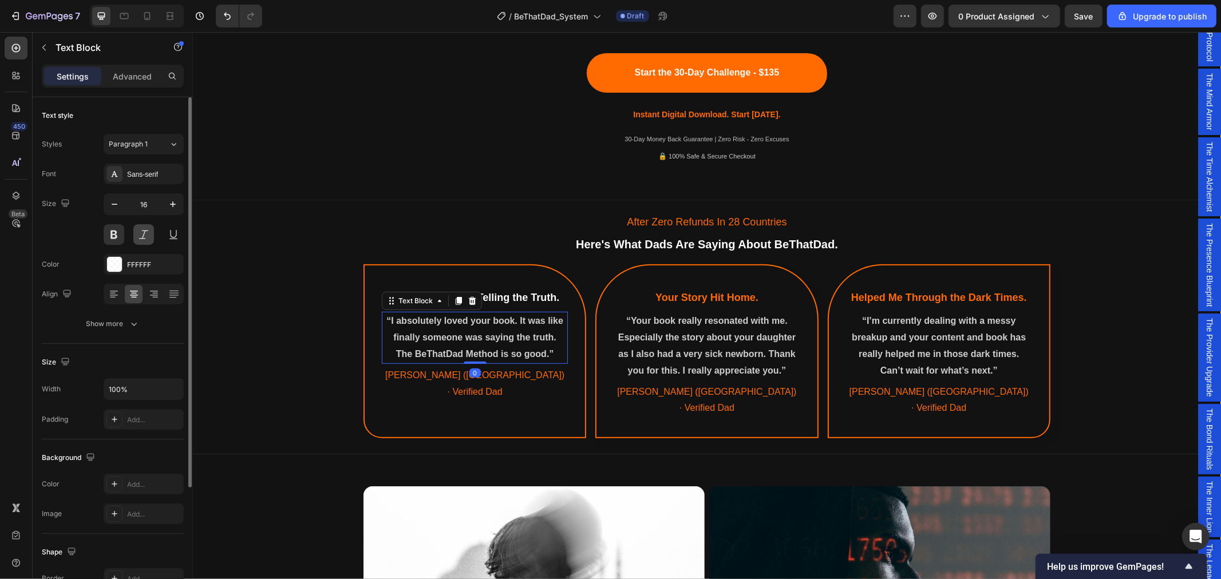
click at [144, 238] on button at bounding box center [143, 234] width 21 height 21
click at [116, 236] on button at bounding box center [114, 234] width 21 height 21
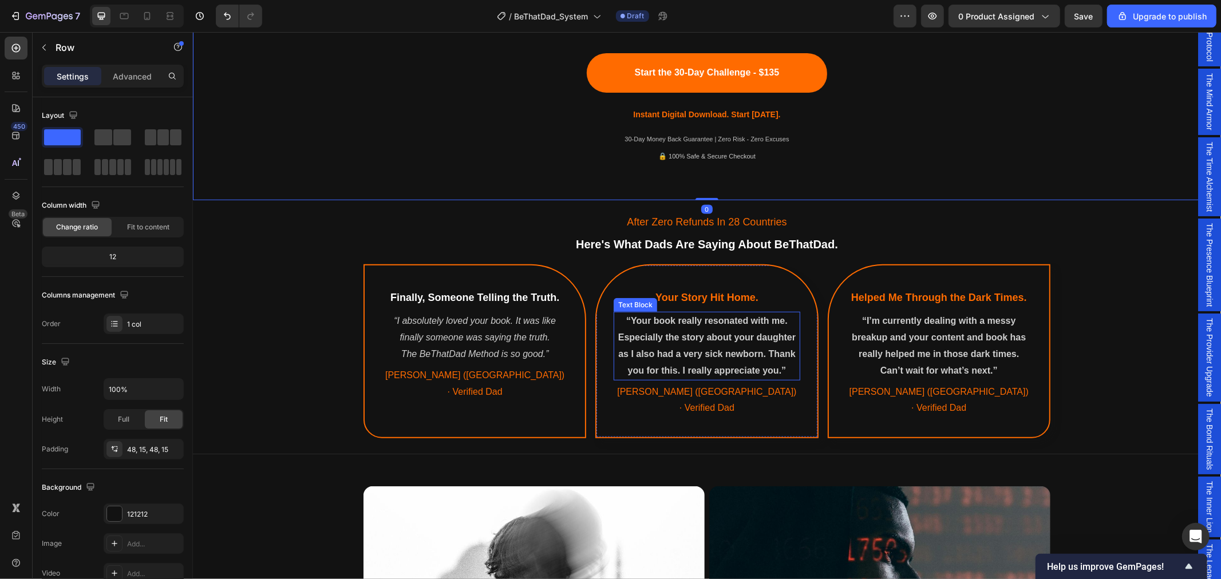
click at [679, 349] on p "“Your book really resonated with me. Especially the story about your daughter a…" at bounding box center [706, 346] width 184 height 66
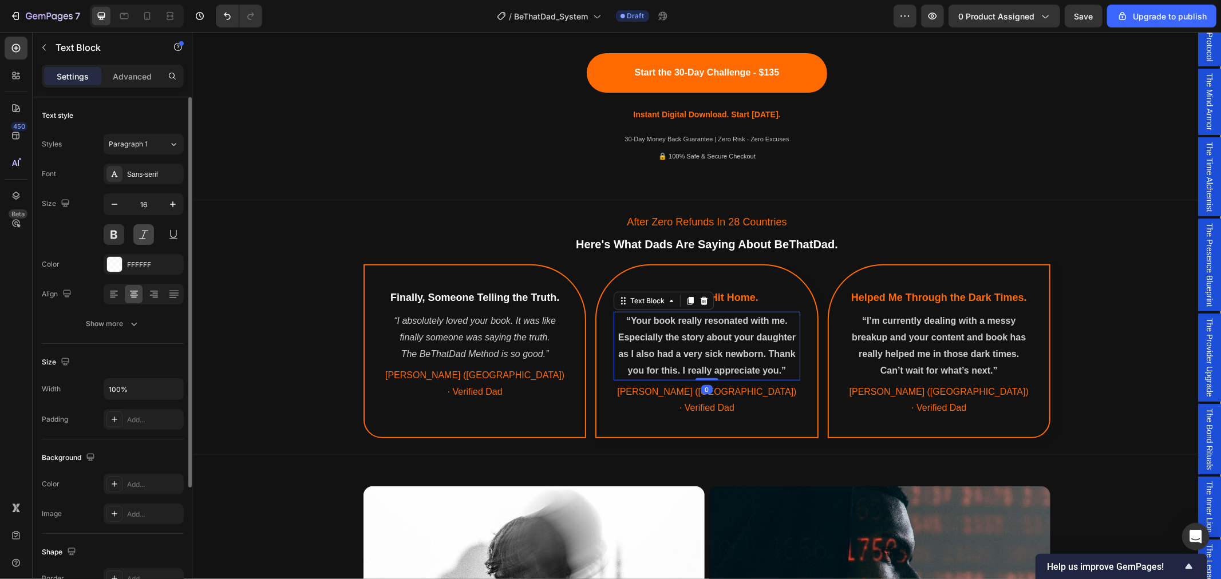
click at [144, 239] on button at bounding box center [143, 234] width 21 height 21
click at [117, 235] on button at bounding box center [114, 234] width 21 height 21
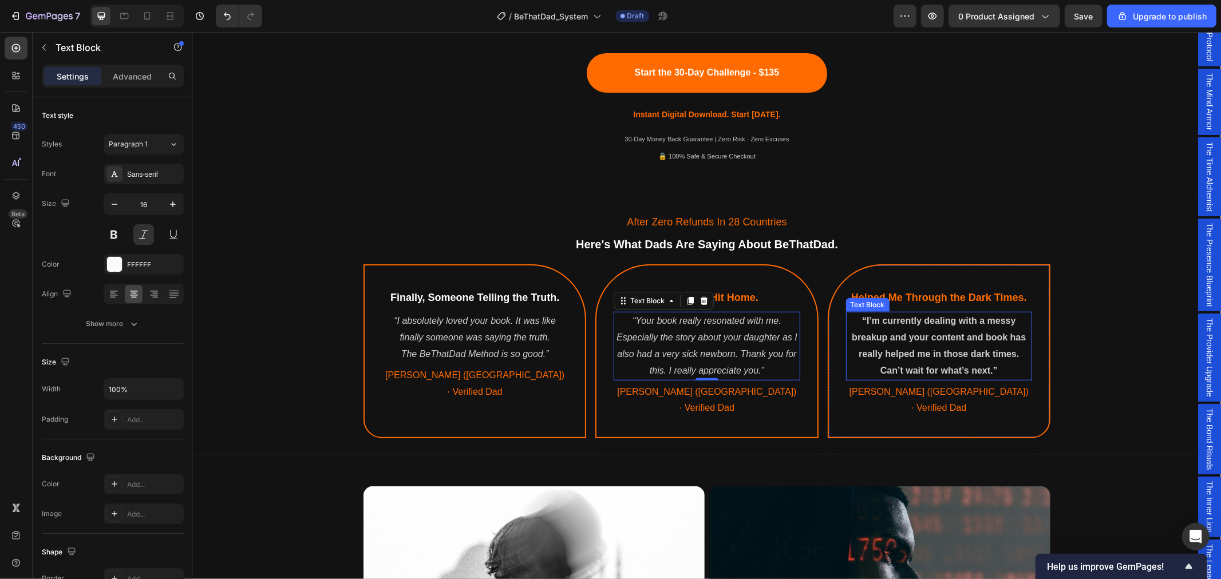
click at [971, 344] on p "“I’m currently dealing with a messy breakup and your content and book has reall…" at bounding box center [939, 337] width 184 height 49
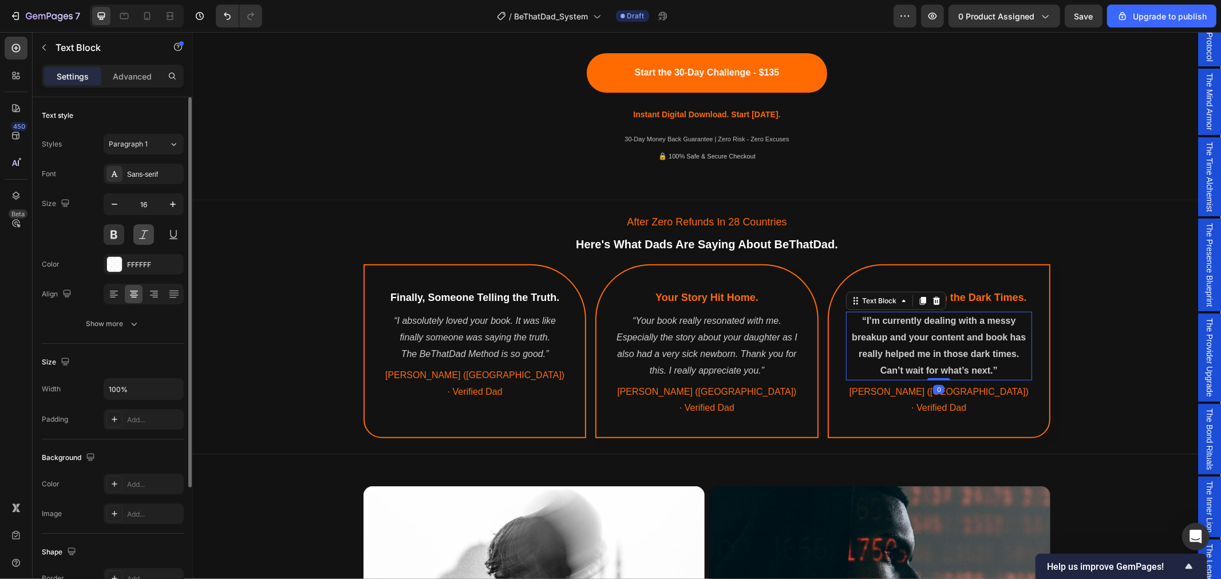
click at [145, 238] on button at bounding box center [143, 234] width 21 height 21
click at [117, 233] on button at bounding box center [114, 234] width 21 height 21
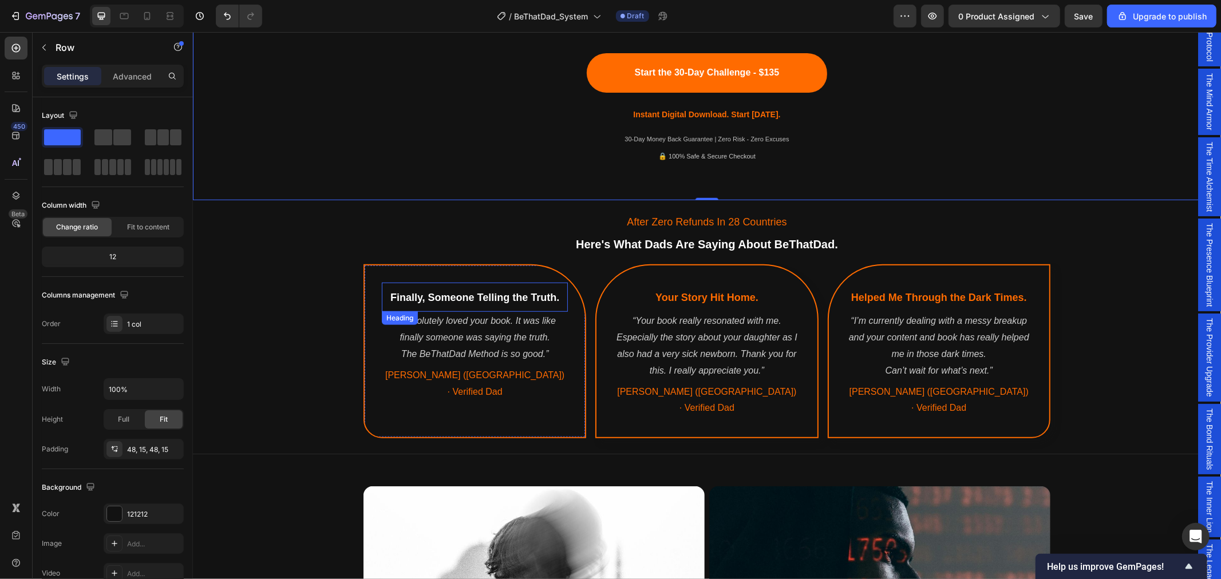
click at [531, 295] on span "Finally, Someone Telling the Truth." at bounding box center [474, 296] width 169 height 11
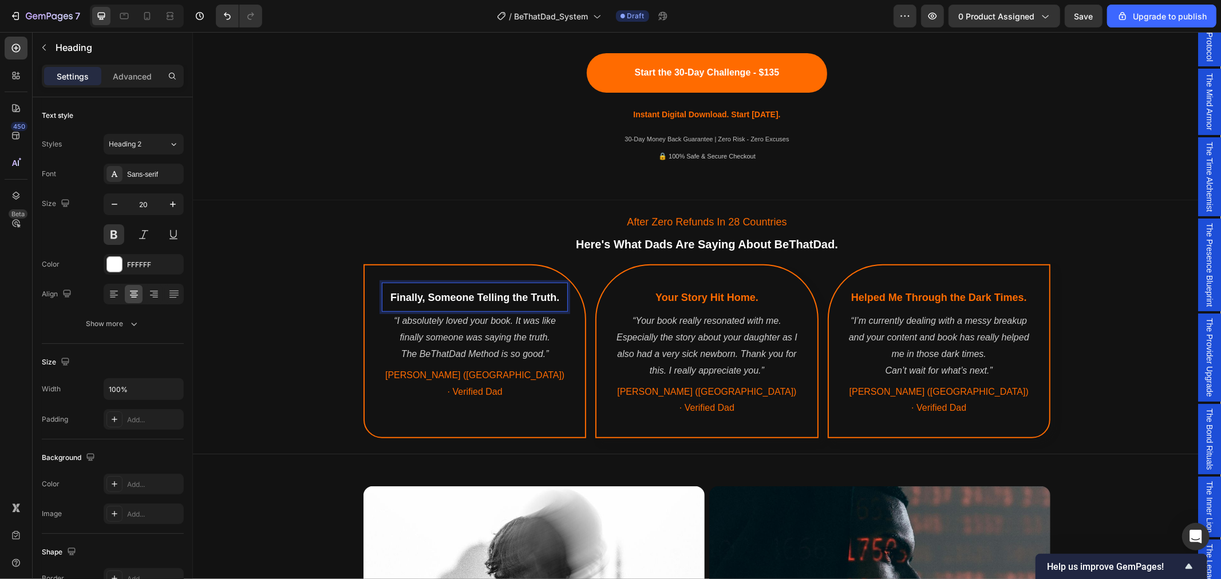
click at [528, 293] on span "Finally, Someone Telling the Truth." at bounding box center [474, 296] width 169 height 11
drag, startPoint x: 526, startPoint y: 294, endPoint x: 548, endPoint y: 296, distance: 22.4
click at [548, 296] on span "Finally, Someone Telling the Truth." at bounding box center [474, 296] width 169 height 11
click at [535, 278] on rect "Editor contextual toolbar" at bounding box center [533, 277] width 11 height 3
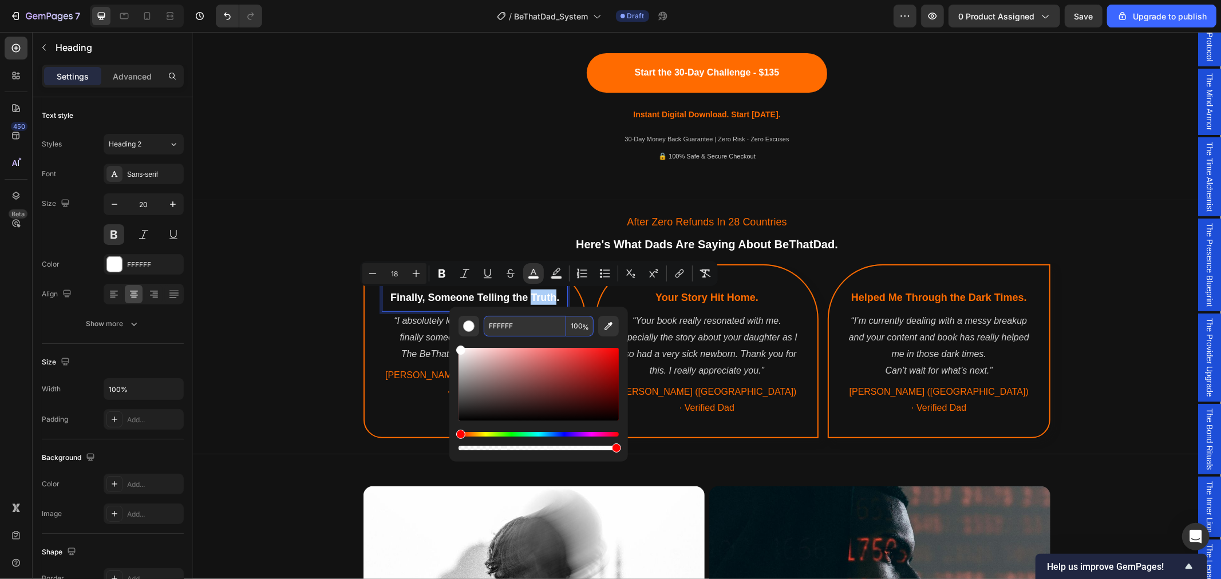
click at [517, 329] on input "FFFFFF" at bounding box center [525, 326] width 82 height 21
type input "FFFF66"
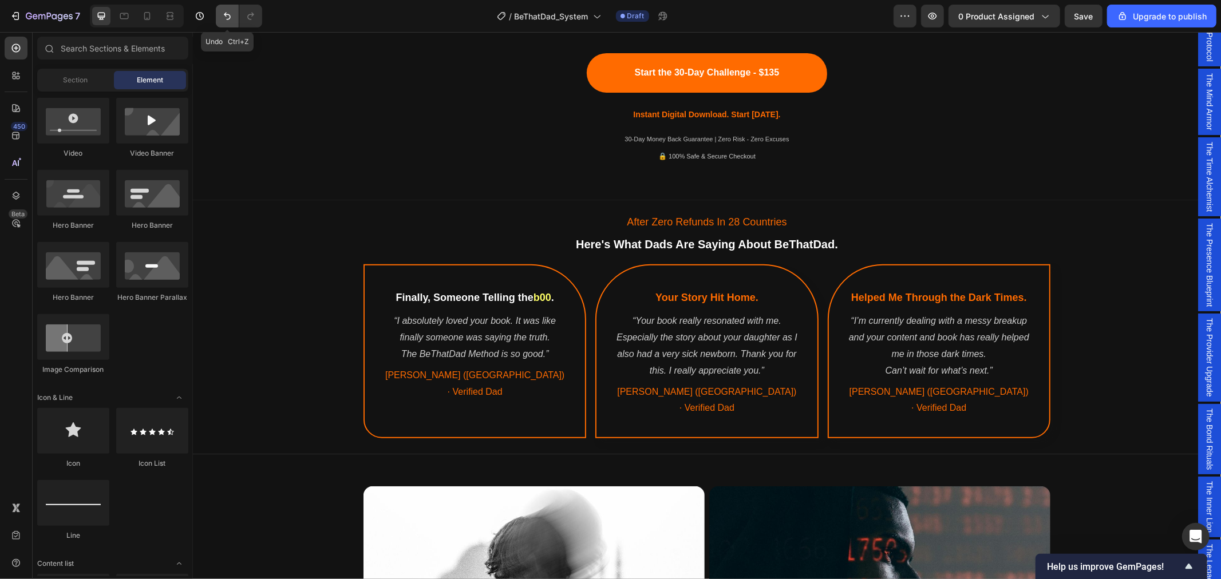
click at [227, 15] on icon "Undo/Redo" at bounding box center [227, 15] width 11 height 11
click at [245, 16] on icon "Undo/Redo" at bounding box center [250, 15] width 11 height 11
click at [543, 299] on span "Truth" at bounding box center [542, 296] width 26 height 11
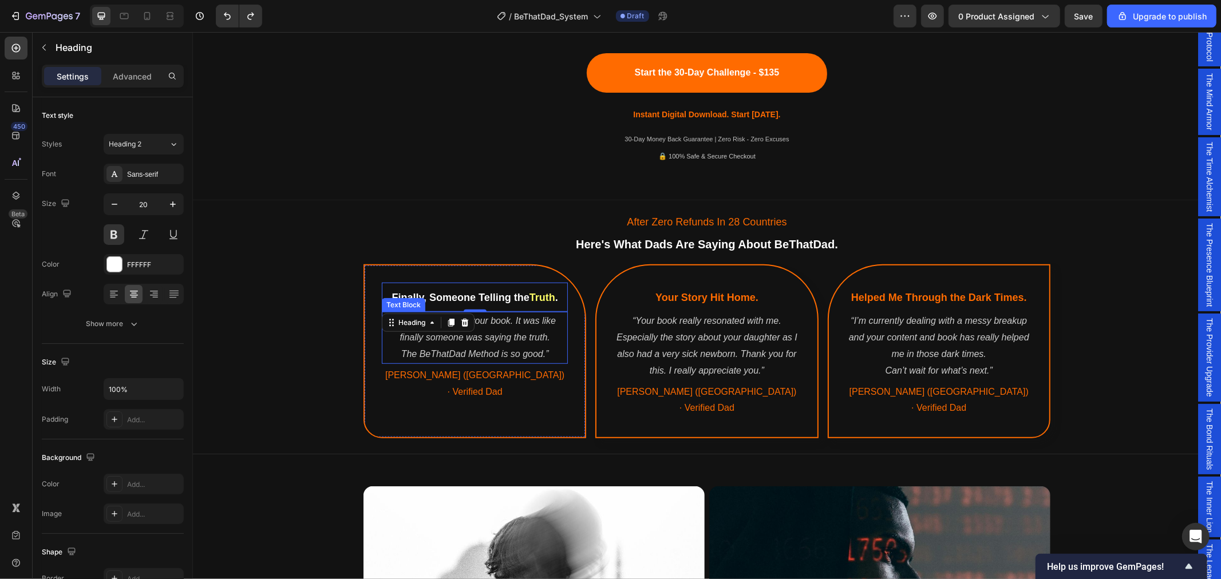
click at [495, 367] on p "[PERSON_NAME] ([GEOGRAPHIC_DATA]) · Verified Dad" at bounding box center [474, 383] width 184 height 33
click at [534, 300] on span "Truth" at bounding box center [542, 296] width 26 height 11
click at [529, 295] on span "Truth" at bounding box center [542, 296] width 26 height 11
drag, startPoint x: 528, startPoint y: 295, endPoint x: 541, endPoint y: 297, distance: 13.3
click at [541, 297] on span "Truth" at bounding box center [542, 296] width 26 height 11
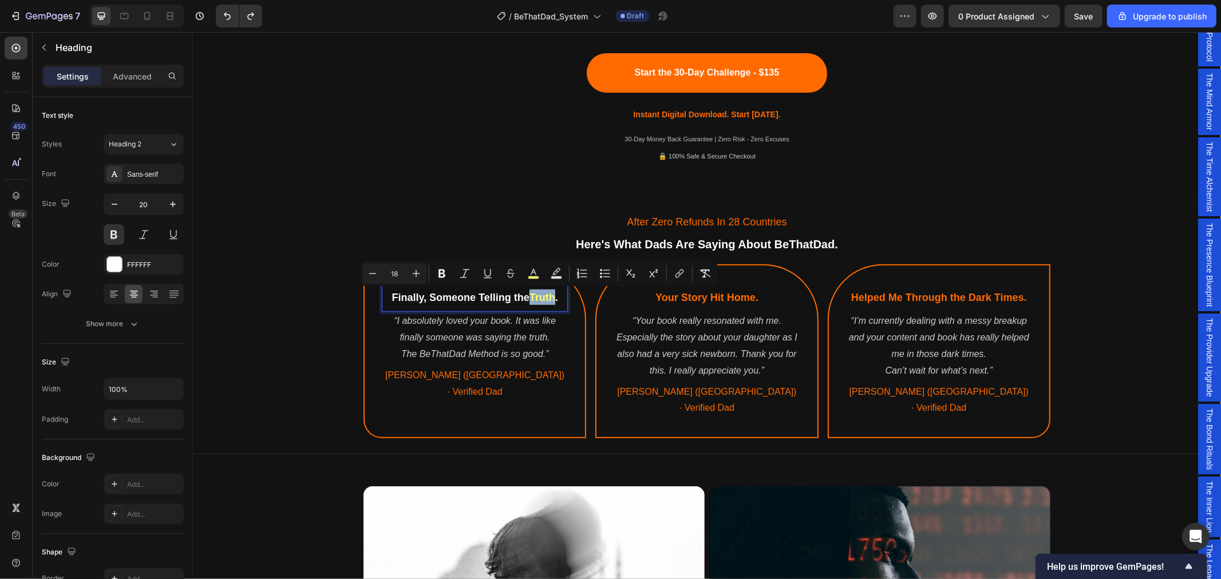
drag, startPoint x: 526, startPoint y: 294, endPoint x: 548, endPoint y: 296, distance: 22.4
click at [548, 296] on span "Truth" at bounding box center [542, 296] width 26 height 11
click at [528, 271] on icon "Editor contextual toolbar" at bounding box center [533, 273] width 11 height 11
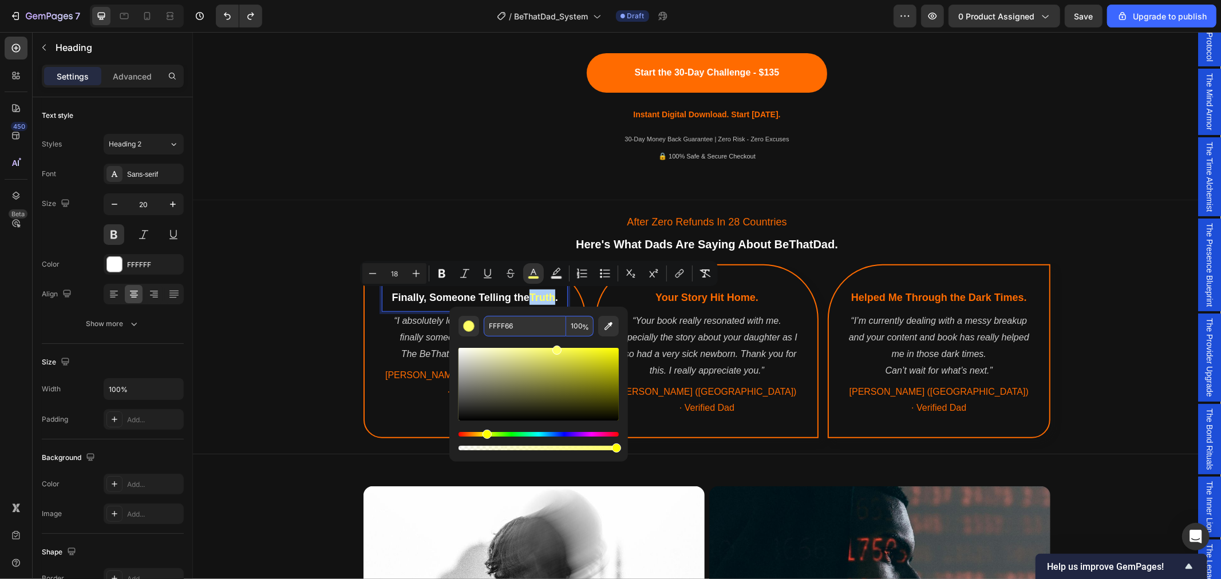
click at [519, 327] on input "FFFF66" at bounding box center [525, 326] width 82 height 21
drag, startPoint x: 519, startPoint y: 328, endPoint x: 497, endPoint y: 327, distance: 22.3
click at [497, 327] on input "FFFF66" at bounding box center [525, 326] width 82 height 21
type input "FFFF66"
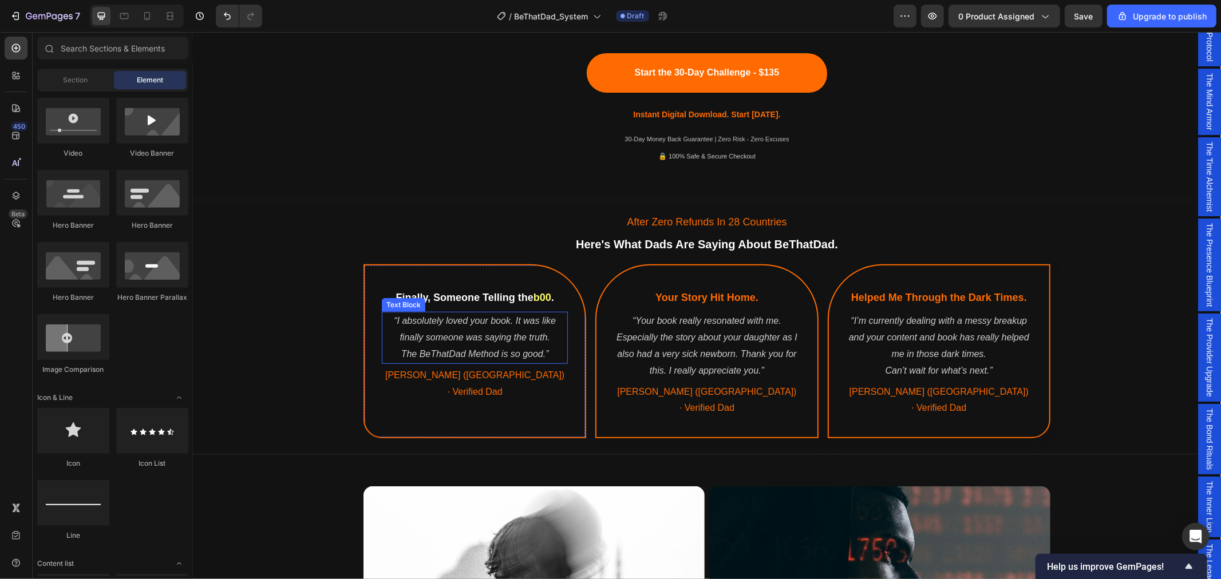
click at [537, 296] on span "b00" at bounding box center [542, 296] width 18 height 11
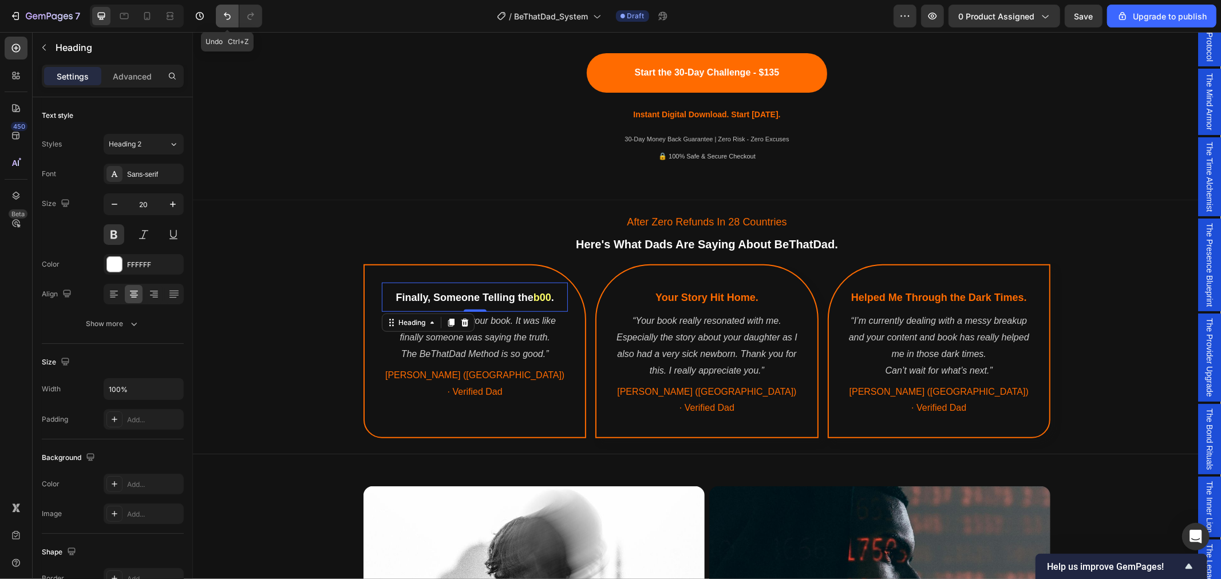
click at [228, 14] on icon "Undo/Redo" at bounding box center [227, 15] width 11 height 11
click at [229, 14] on icon "Undo/Redo" at bounding box center [227, 15] width 11 height 11
click at [220, 13] on button "Undo/Redo" at bounding box center [227, 16] width 23 height 23
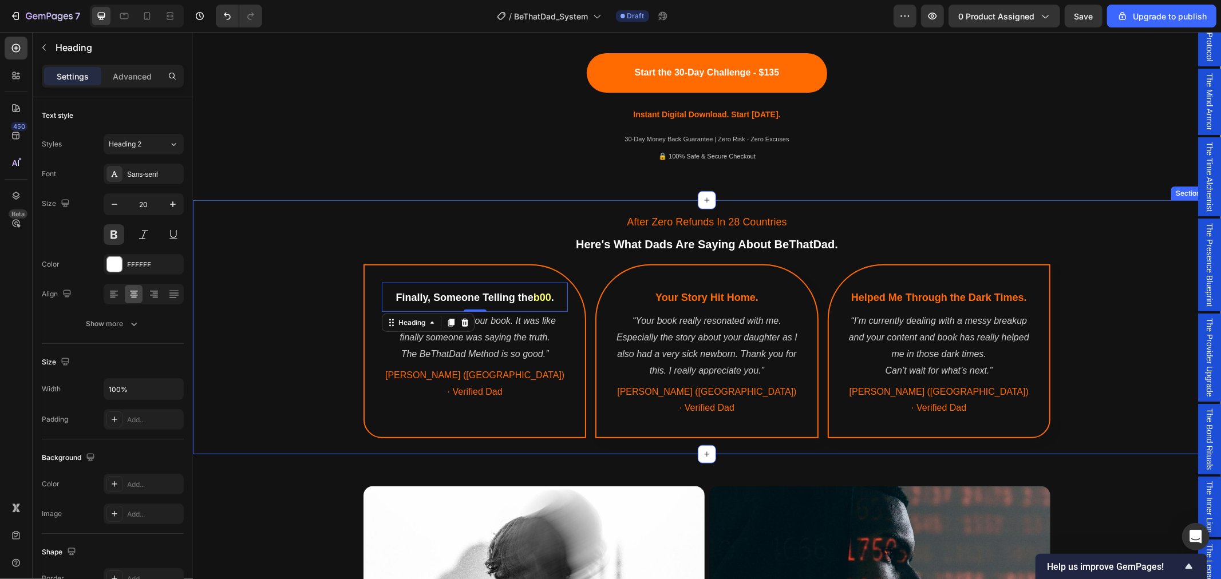
click at [307, 240] on div "After Zero Refunds In 28 Countries Text Block Here's What Dads Are Saying About…" at bounding box center [706, 324] width 1028 height 240
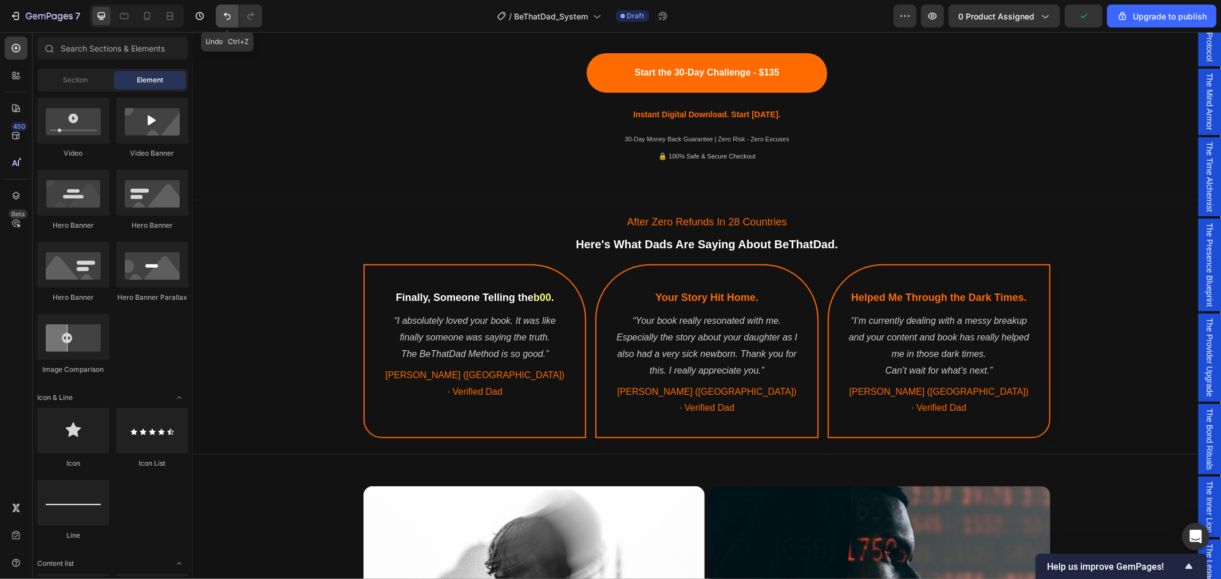
click at [228, 19] on icon "Undo/Redo" at bounding box center [227, 16] width 7 height 7
click at [225, 16] on icon "Undo/Redo" at bounding box center [227, 15] width 11 height 11
click at [529, 284] on div "Finally, Someone Telling the Truth . Heading" at bounding box center [474, 296] width 186 height 29
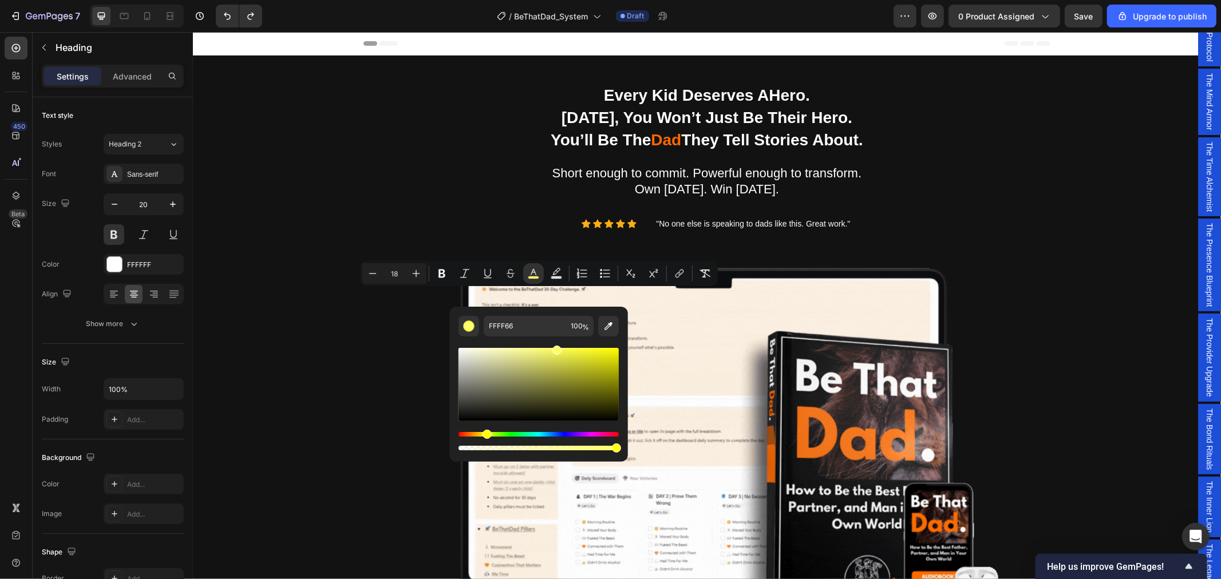
scroll to position [636, 0]
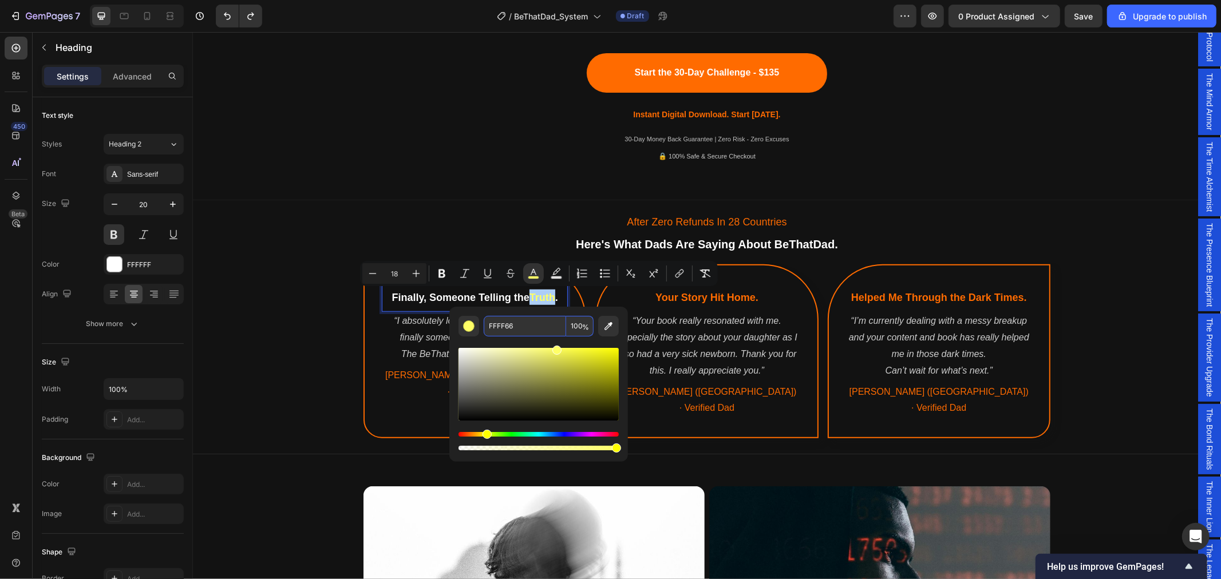
click at [517, 327] on input "FFFF66" at bounding box center [525, 326] width 82 height 21
type input "FFFF66"
click at [523, 326] on input "FFFF66" at bounding box center [525, 326] width 82 height 21
type input "FFFF55"
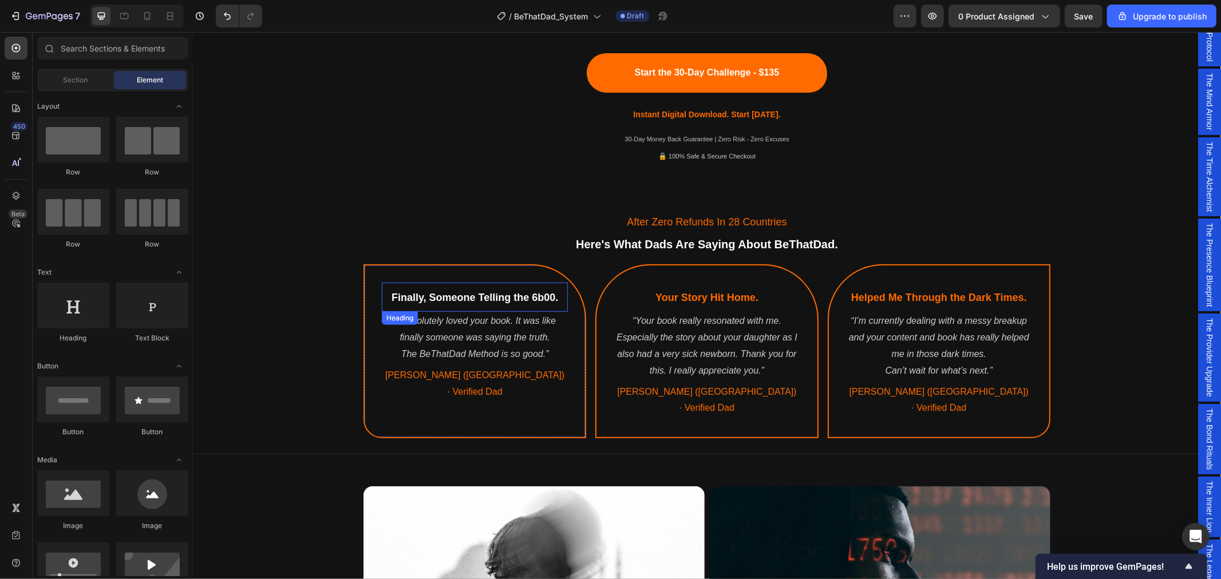
click at [541, 294] on span "Finally, Someone Telling the 6b00." at bounding box center [474, 296] width 167 height 11
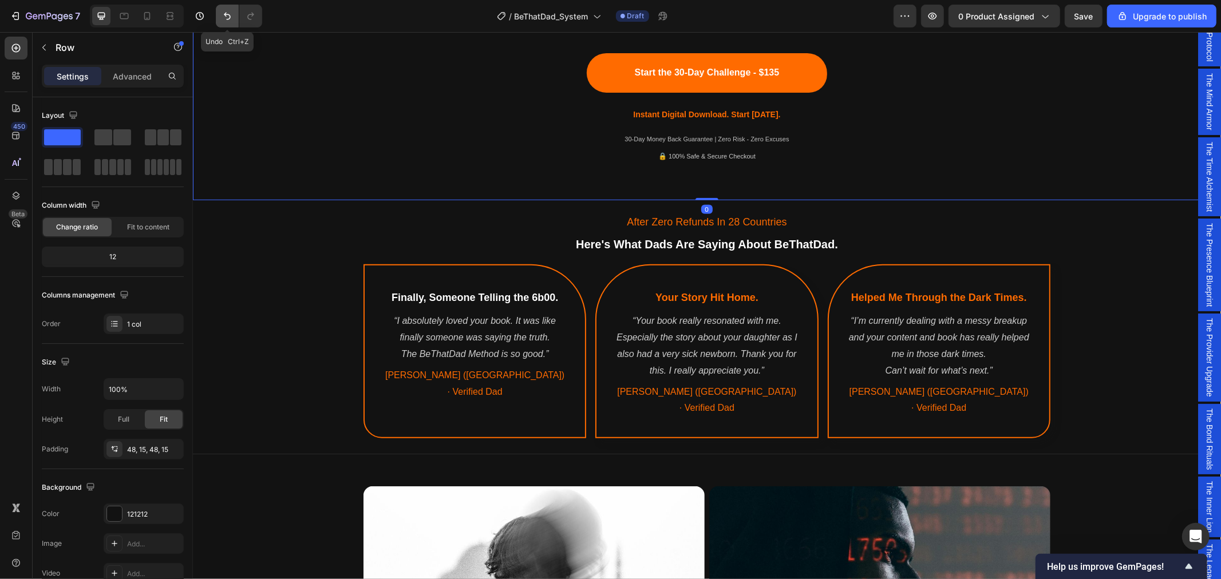
click at [226, 14] on icon "Undo/Redo" at bounding box center [227, 16] width 7 height 7
click at [443, 375] on span "[PERSON_NAME] ([GEOGRAPHIC_DATA]) · Verified Dad" at bounding box center [474, 383] width 179 height 26
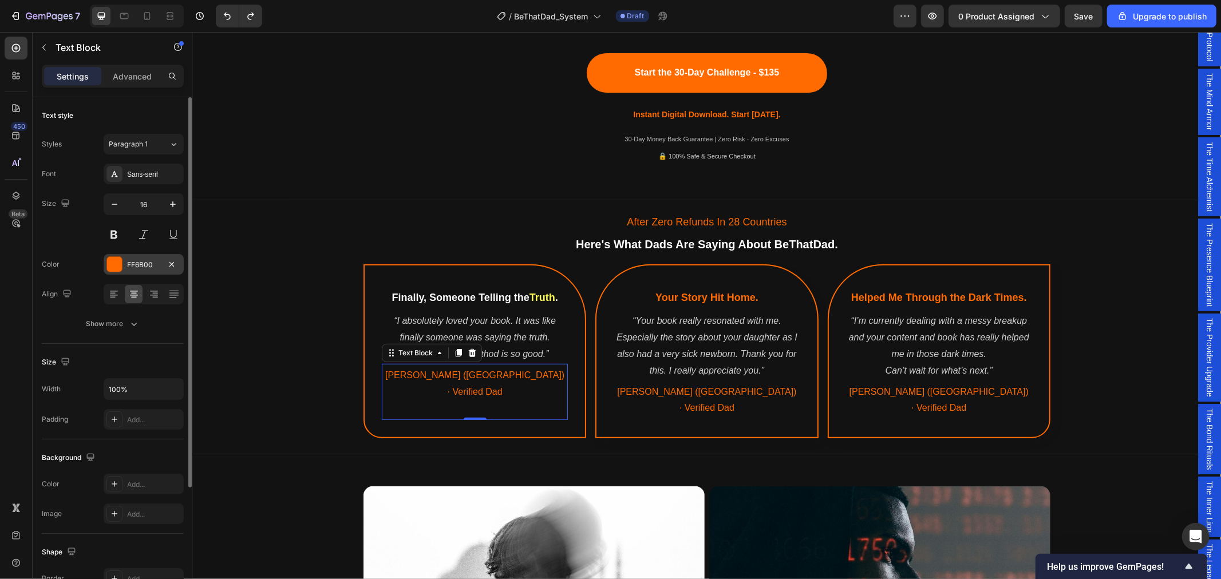
click at [141, 267] on div "FF6B00" at bounding box center [143, 265] width 33 height 10
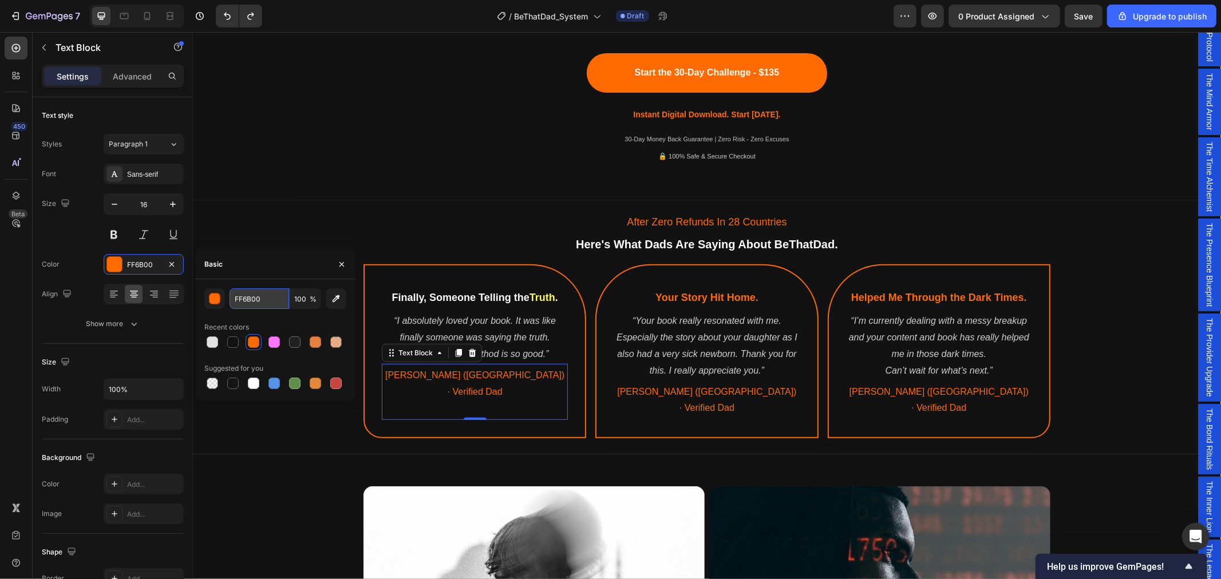
click at [259, 301] on input "FF6B00" at bounding box center [260, 298] width 60 height 21
click at [540, 298] on span "Truth" at bounding box center [542, 296] width 26 height 11
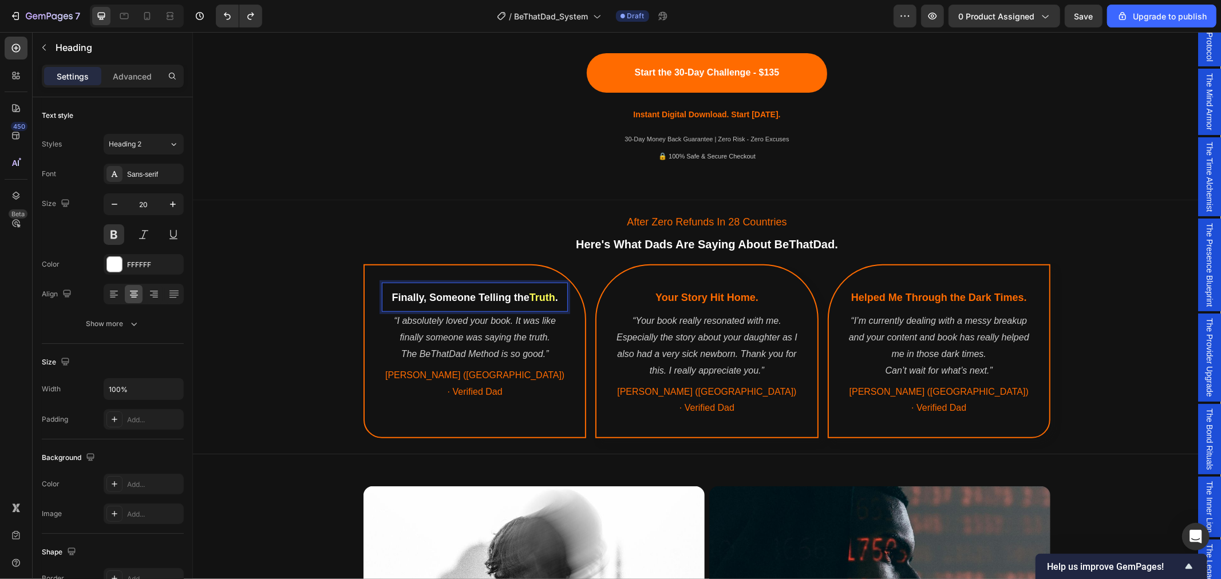
click at [529, 294] on span "Truth" at bounding box center [542, 296] width 26 height 11
drag, startPoint x: 525, startPoint y: 292, endPoint x: 549, endPoint y: 298, distance: 24.9
click at [549, 298] on span "Truth" at bounding box center [542, 296] width 26 height 11
click at [536, 275] on icon "Editor contextual toolbar" at bounding box center [533, 273] width 11 height 11
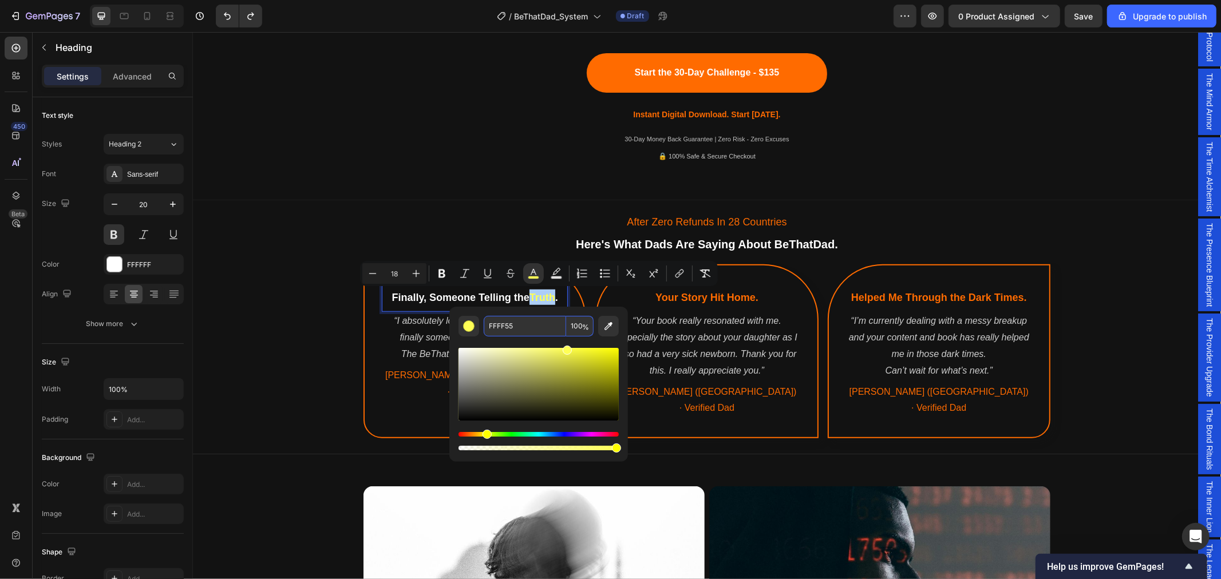
click at [518, 328] on input "FFFF55" at bounding box center [525, 326] width 82 height 21
paste input "6B00"
type input "FF6B00"
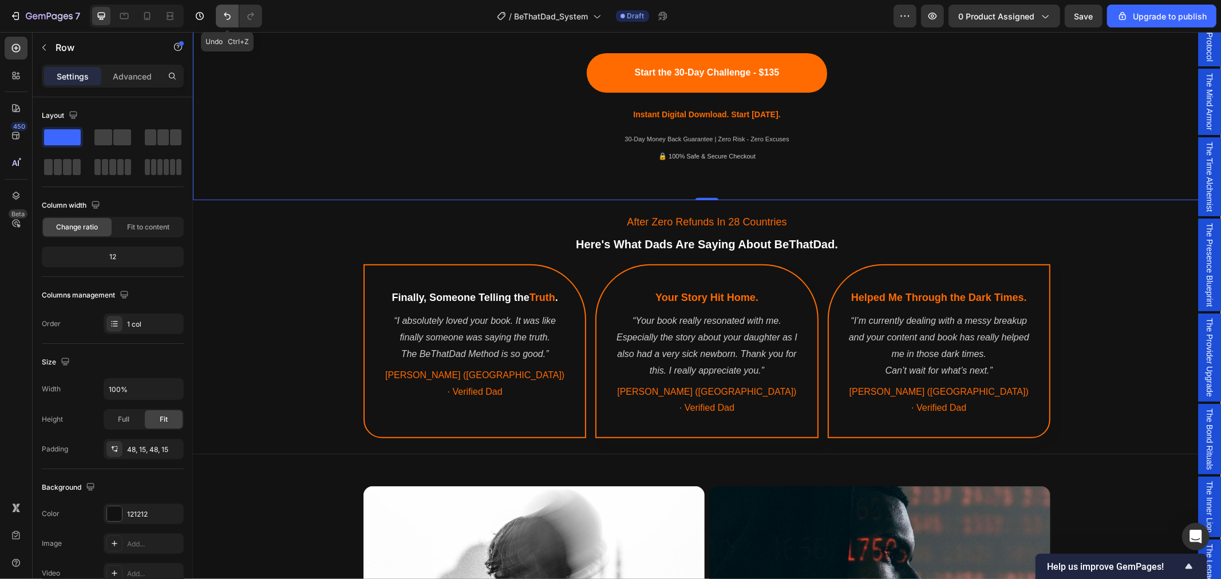
click at [220, 15] on button "Undo/Redo" at bounding box center [227, 16] width 23 height 23
click at [224, 17] on icon "Undo/Redo" at bounding box center [227, 15] width 11 height 11
click at [250, 17] on icon "Undo/Redo" at bounding box center [250, 15] width 11 height 11
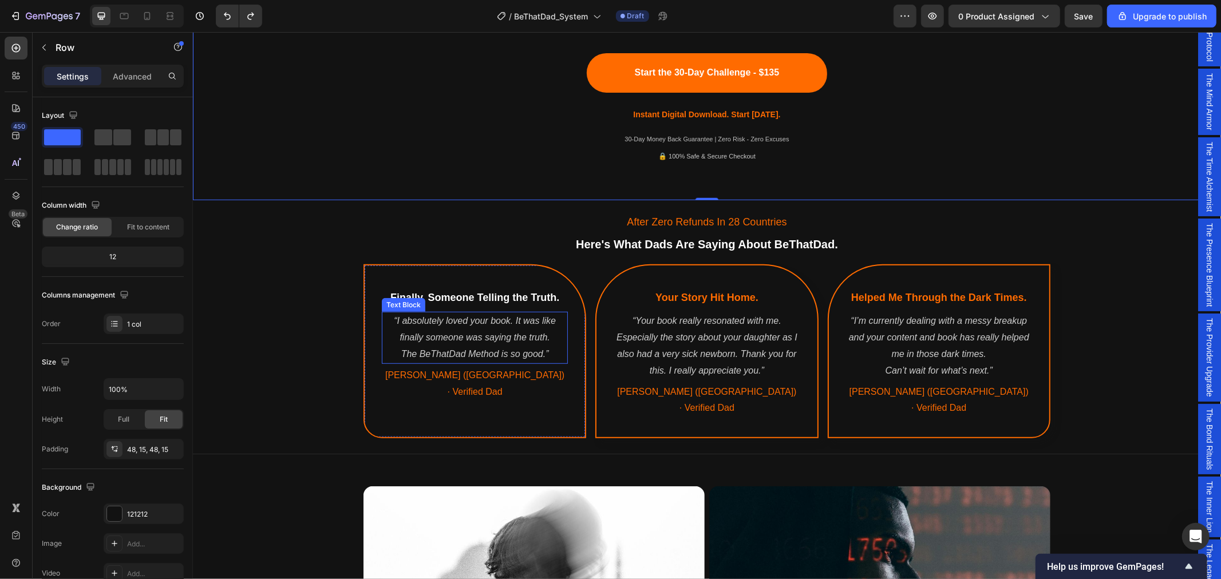
click at [468, 333] on p "“I absolutely loved your book. It was like finally someone was saying the truth." at bounding box center [474, 329] width 184 height 33
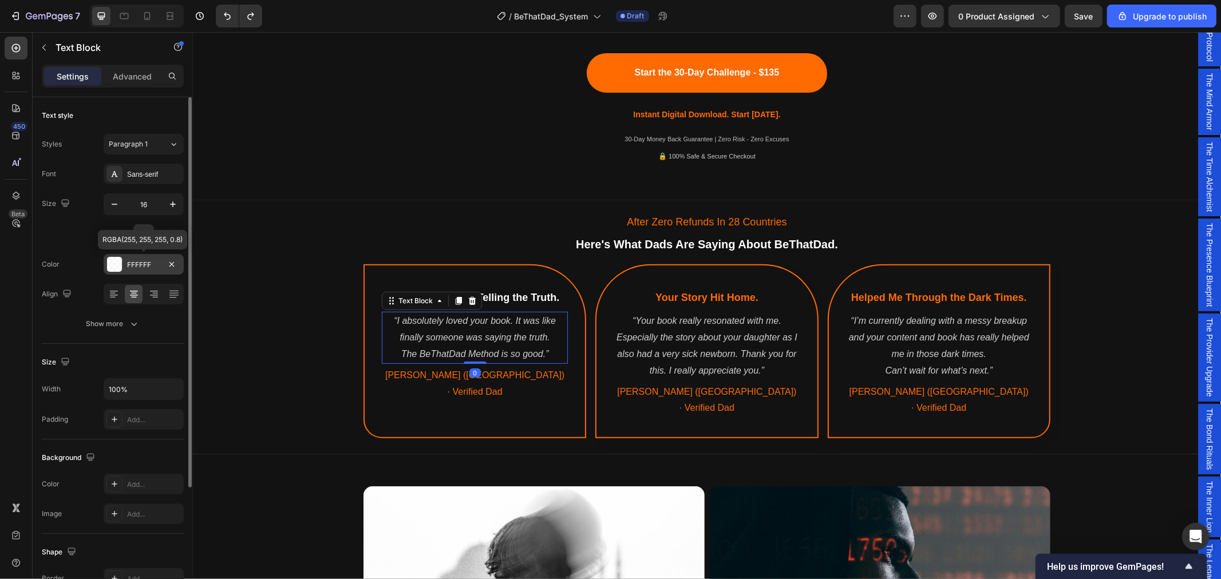
click at [144, 264] on div "FFFFFF" at bounding box center [143, 265] width 33 height 10
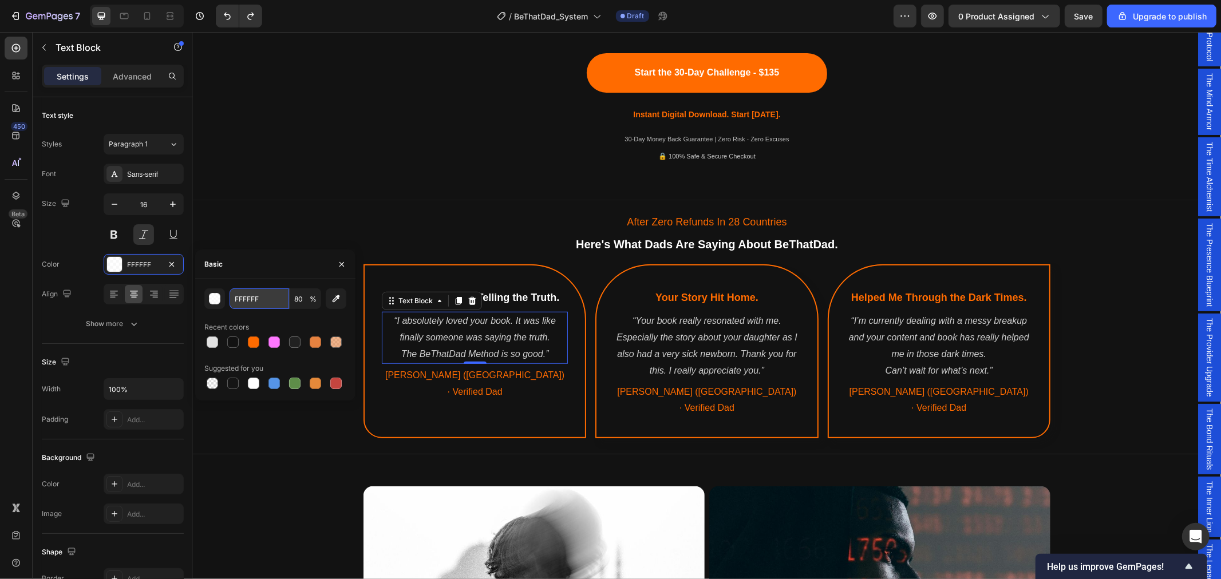
click at [260, 296] on input "FFFFFF" at bounding box center [260, 298] width 60 height 21
type input "bbb"
type input "100"
type input "bbbbbb"
click at [709, 340] on p "“Your book really resonated with me. Especially the story about your daughter a…" at bounding box center [706, 346] width 184 height 66
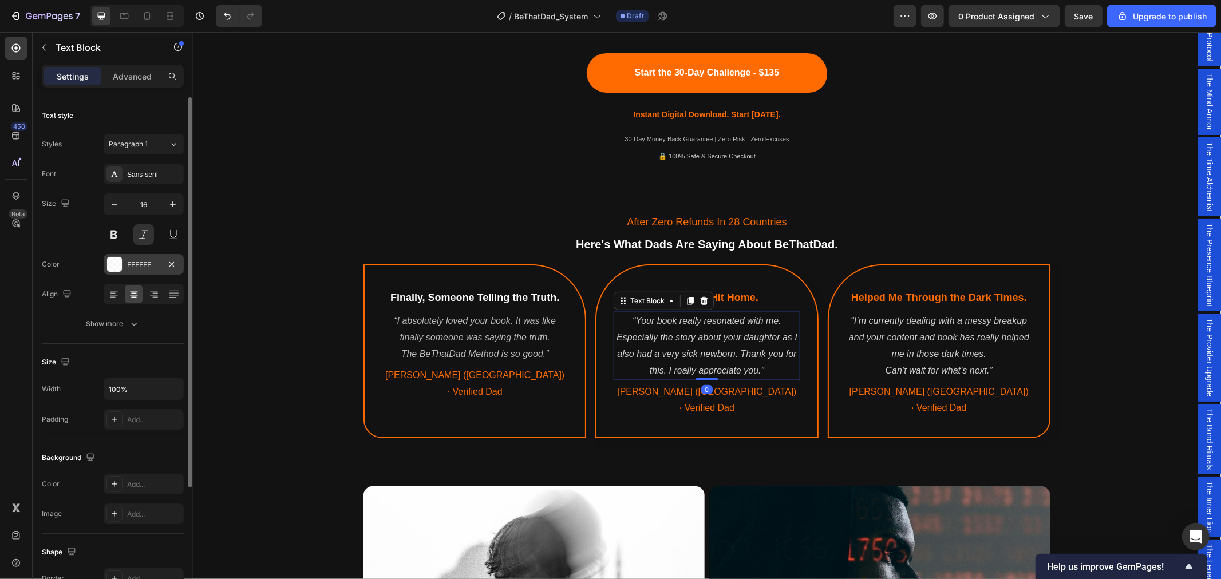
click at [140, 265] on div "FFFFFF" at bounding box center [143, 265] width 33 height 10
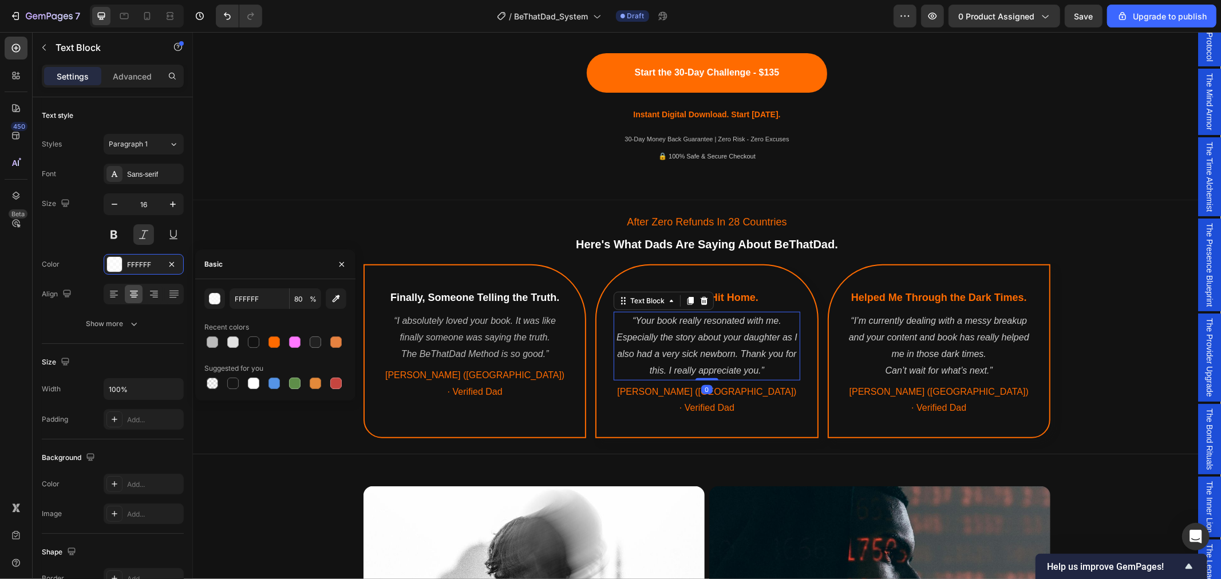
click at [267, 310] on div "FFFFFF 80 % Recent colors Suggested for you" at bounding box center [275, 339] width 142 height 103
click at [265, 298] on input "FFFFFF" at bounding box center [260, 298] width 60 height 21
type input "bbb"
type input "100"
type input "bbbbb"
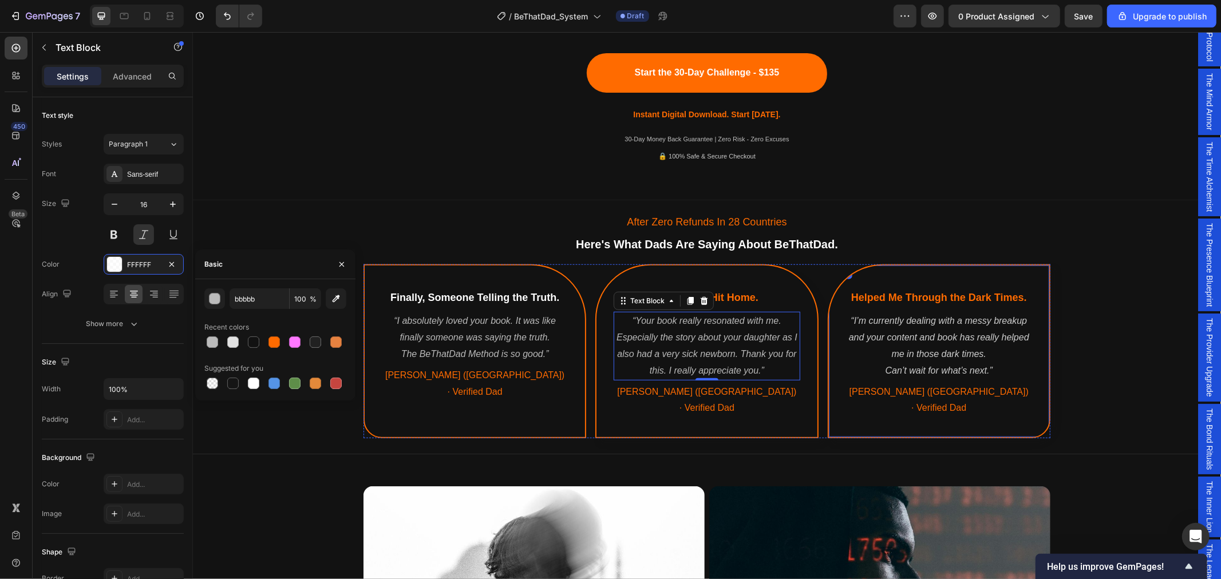
click at [920, 352] on p "“I’m currently dealing with a messy breakup and your content and book has reall…" at bounding box center [939, 337] width 184 height 49
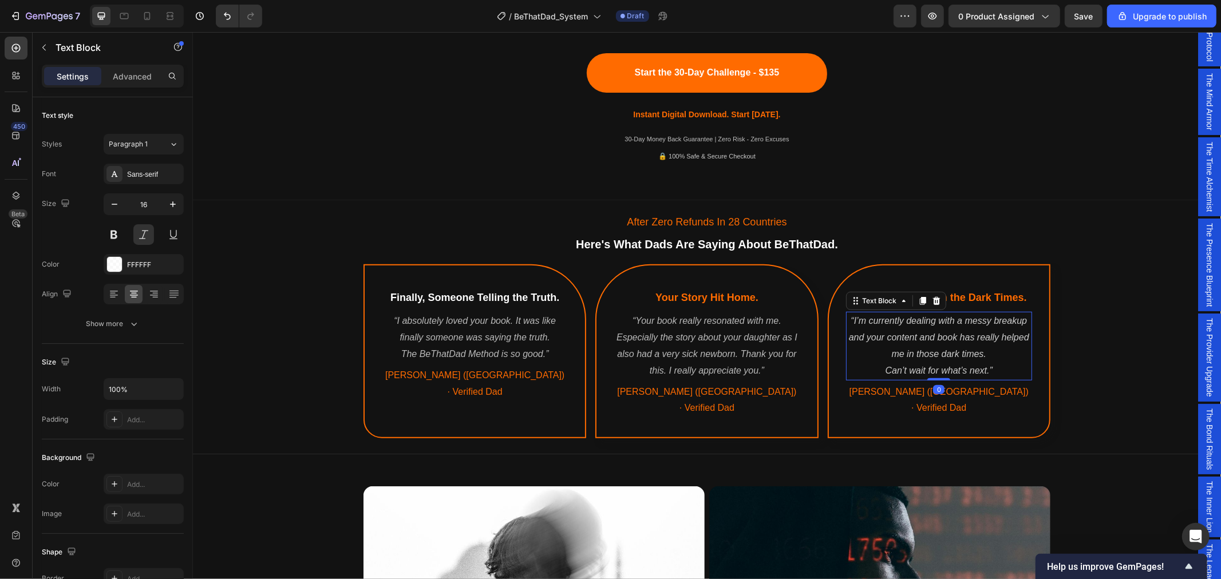
click at [913, 333] on p "“I’m currently dealing with a messy breakup and your content and book has reall…" at bounding box center [939, 337] width 184 height 49
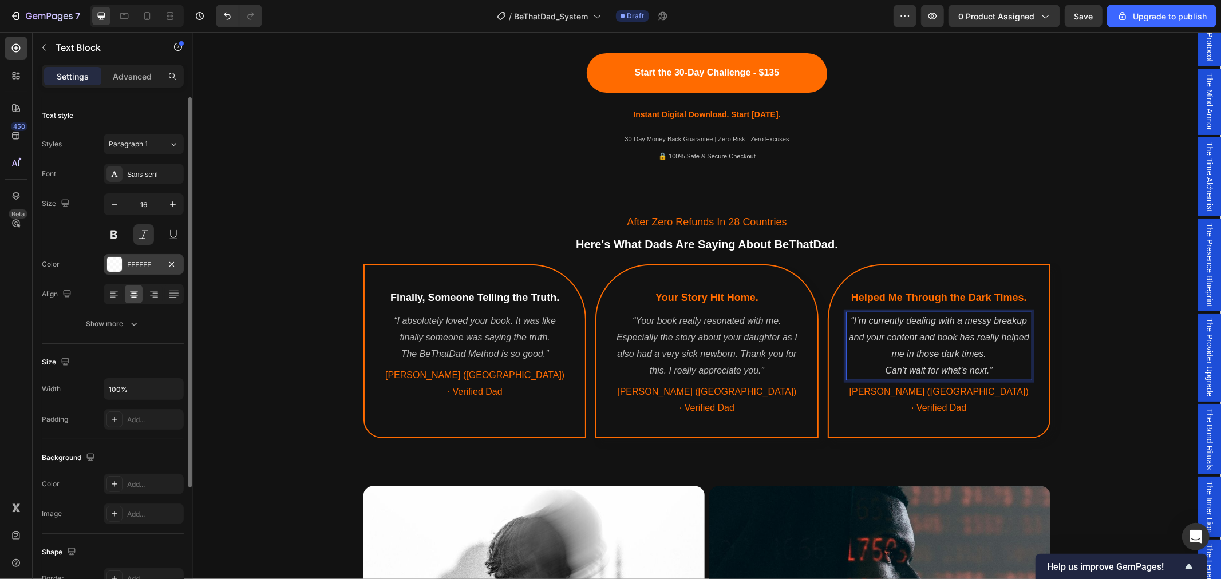
click at [142, 267] on div "FFFFFF" at bounding box center [143, 265] width 33 height 10
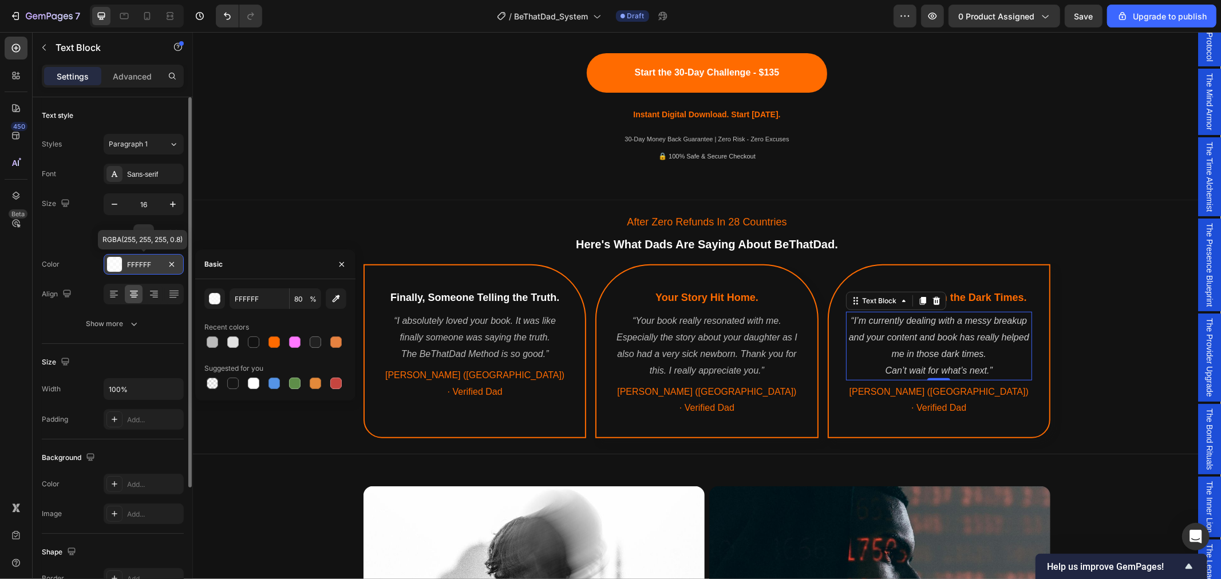
click at [142, 267] on div "FFFFFF" at bounding box center [143, 265] width 33 height 10
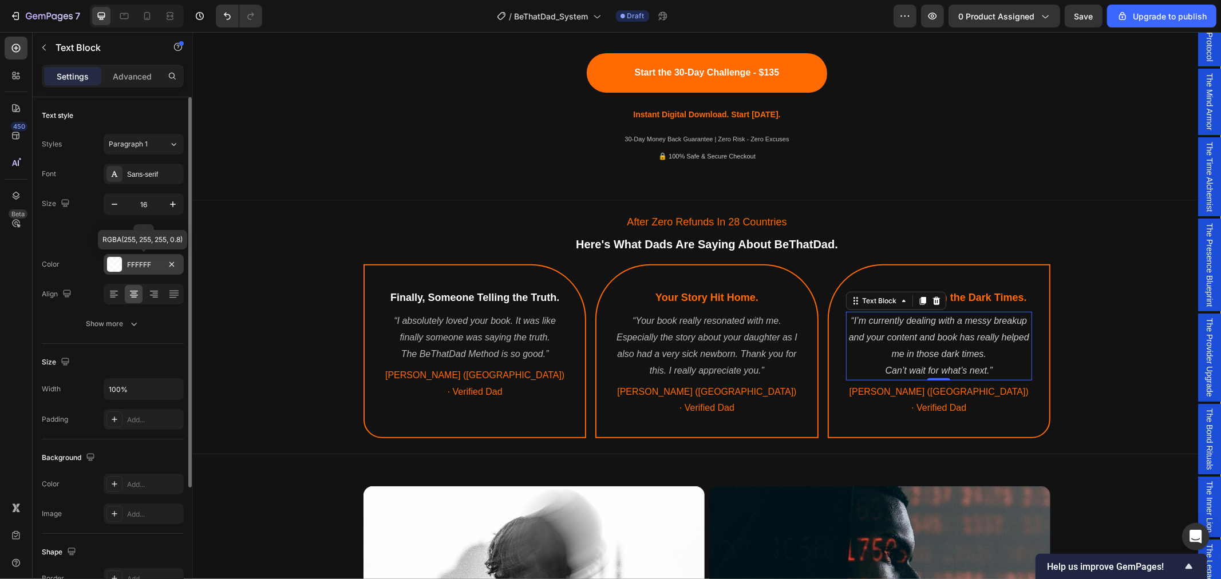
click at [145, 266] on div "FFFFFF" at bounding box center [143, 265] width 33 height 10
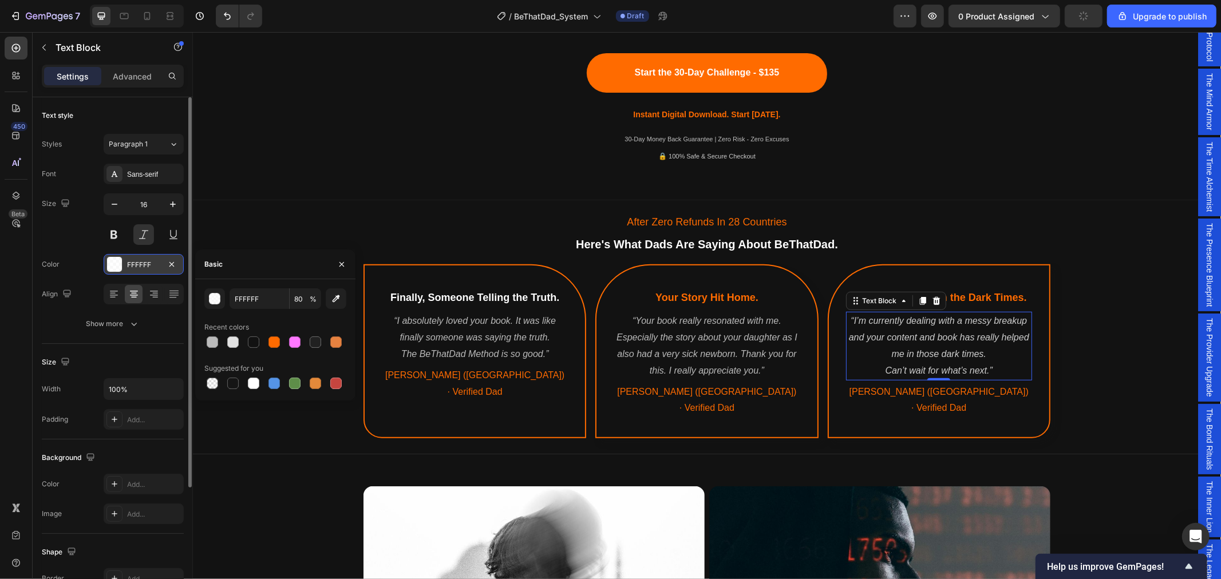
click at [152, 262] on div "FFFFFF" at bounding box center [143, 265] width 33 height 10
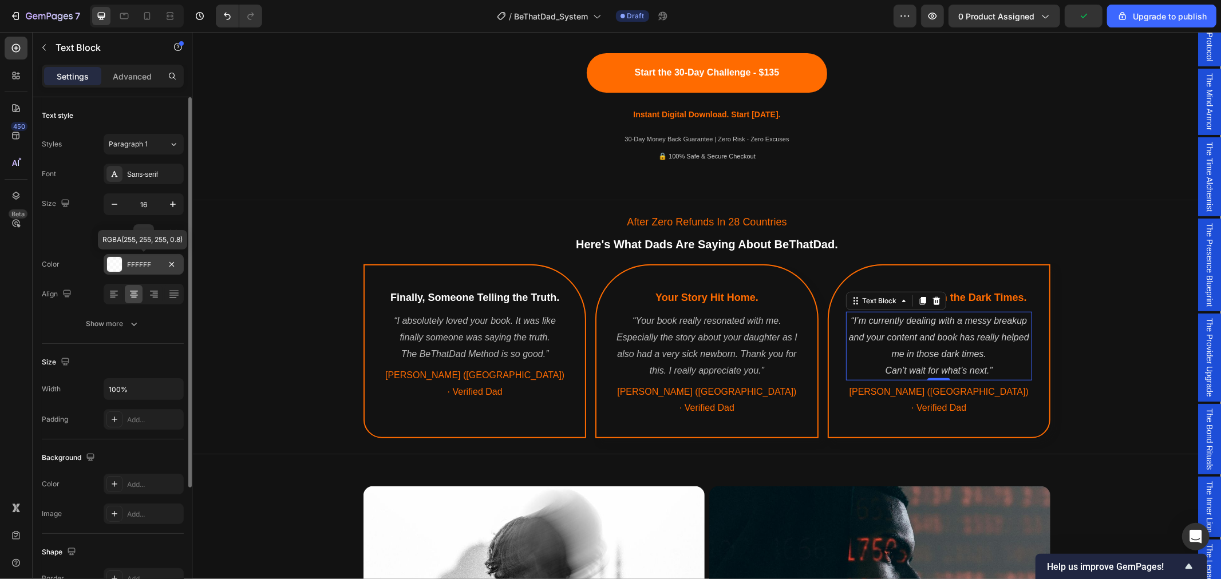
click at [144, 264] on div "FFFFFF" at bounding box center [143, 265] width 33 height 10
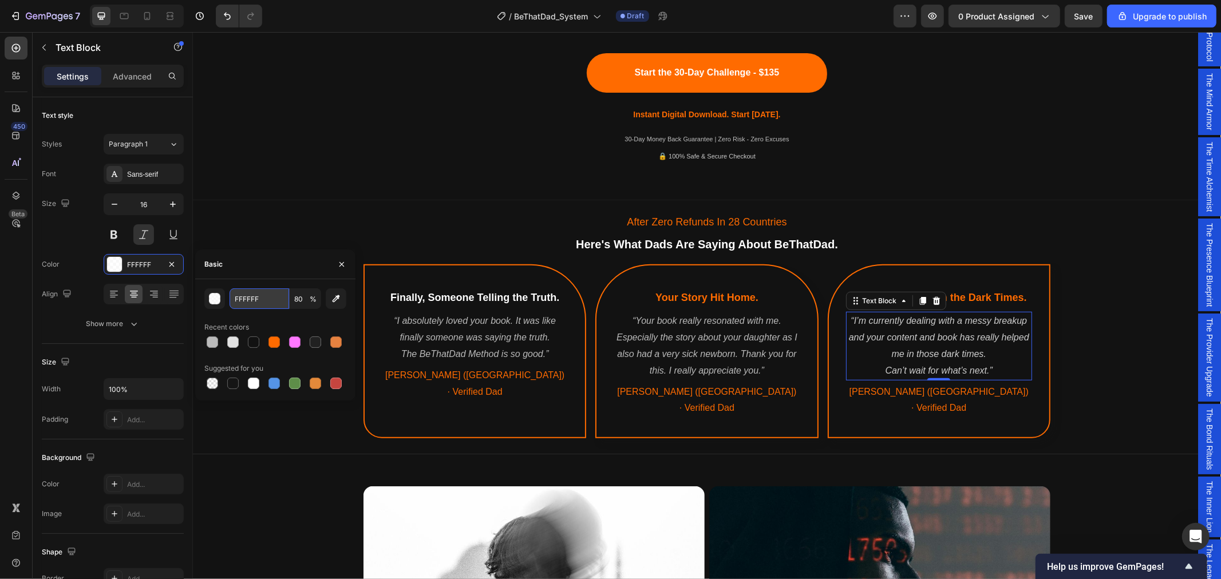
click at [282, 306] on input "FFFFFF" at bounding box center [260, 298] width 60 height 21
type input "bbb"
type input "100"
type input "bbbbbb"
click at [1100, 377] on div "After Zero Refunds In 28 Countries Text Block Here's What Dads Are Saying About…" at bounding box center [706, 324] width 1028 height 240
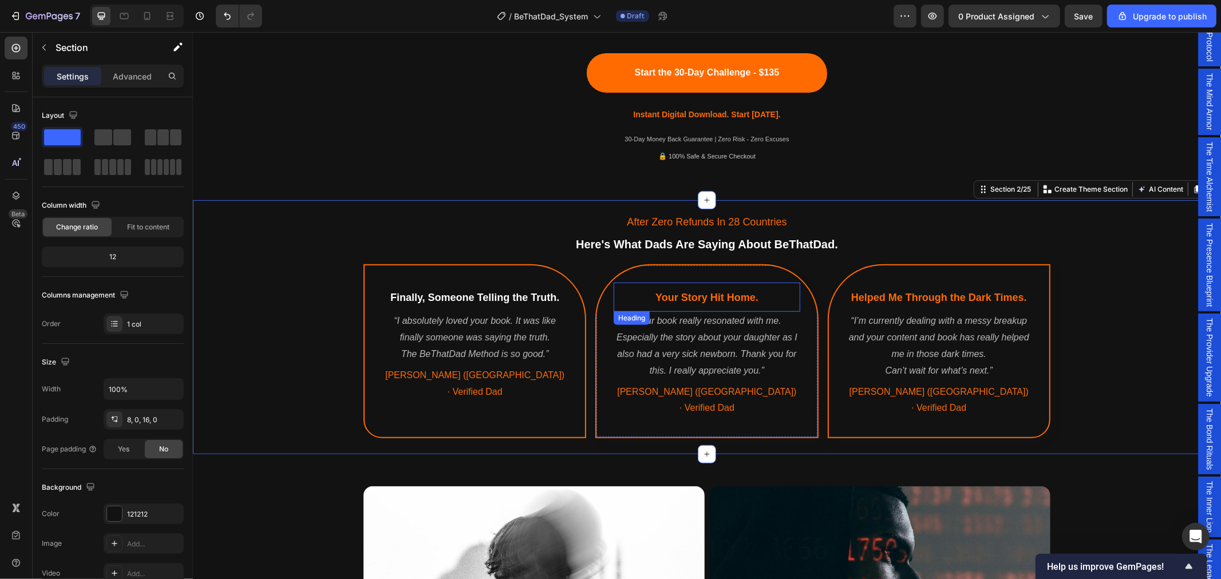
click at [707, 288] on h2 "Your Story Hit Home." at bounding box center [706, 297] width 186 height 18
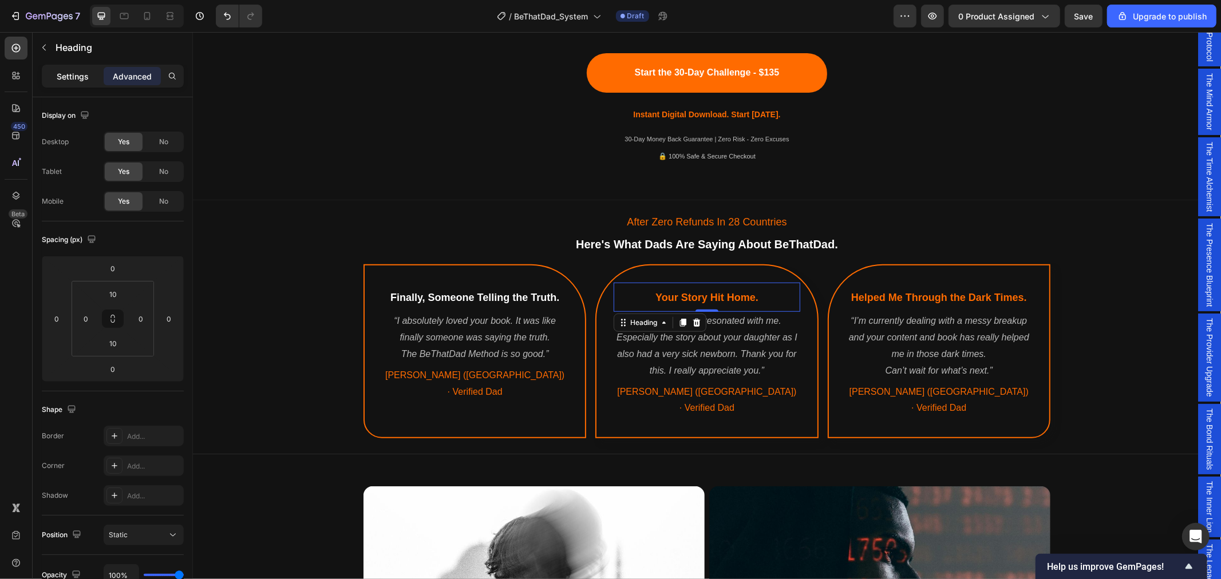
click at [70, 76] on p "Settings" at bounding box center [73, 76] width 32 height 12
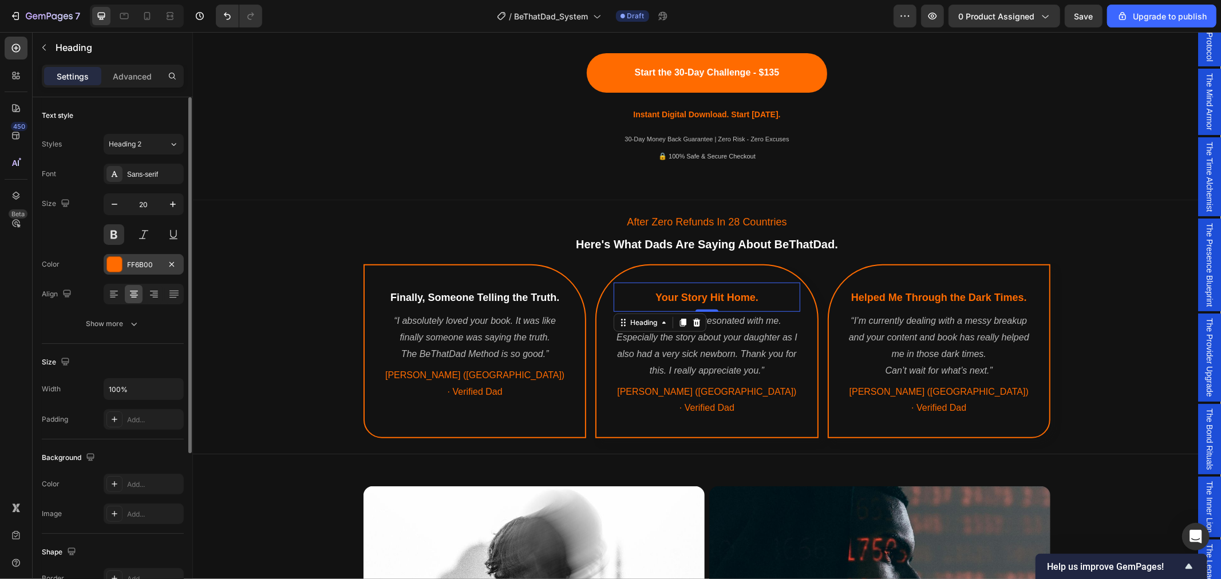
click at [140, 269] on div "FF6B00" at bounding box center [143, 265] width 33 height 10
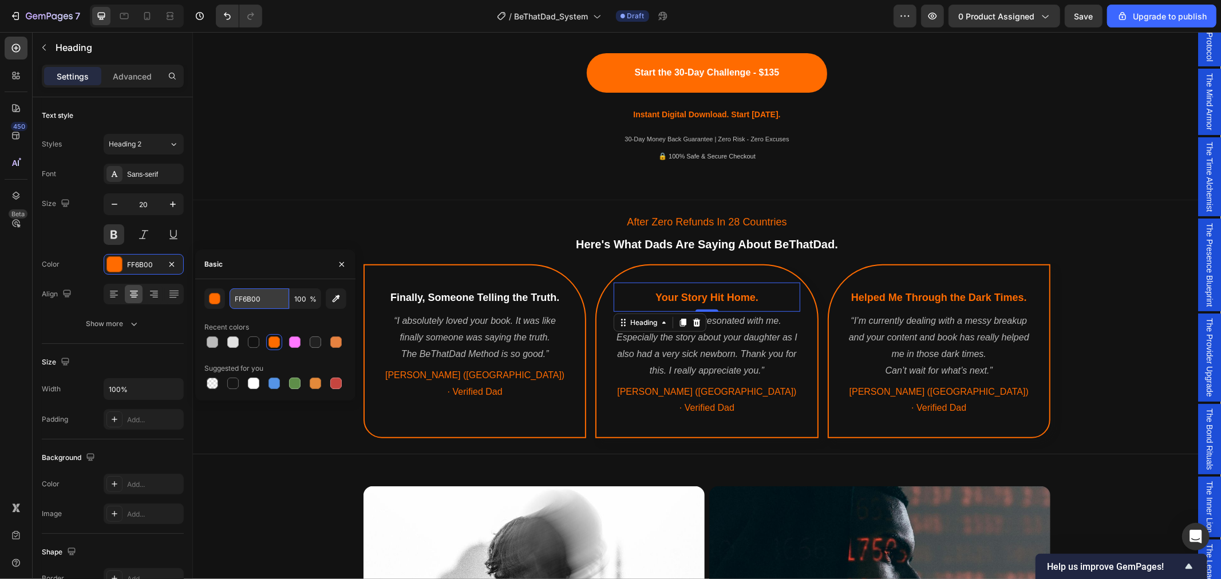
click at [262, 296] on input "FF6B00" at bounding box center [260, 298] width 60 height 21
type input "fffffff"
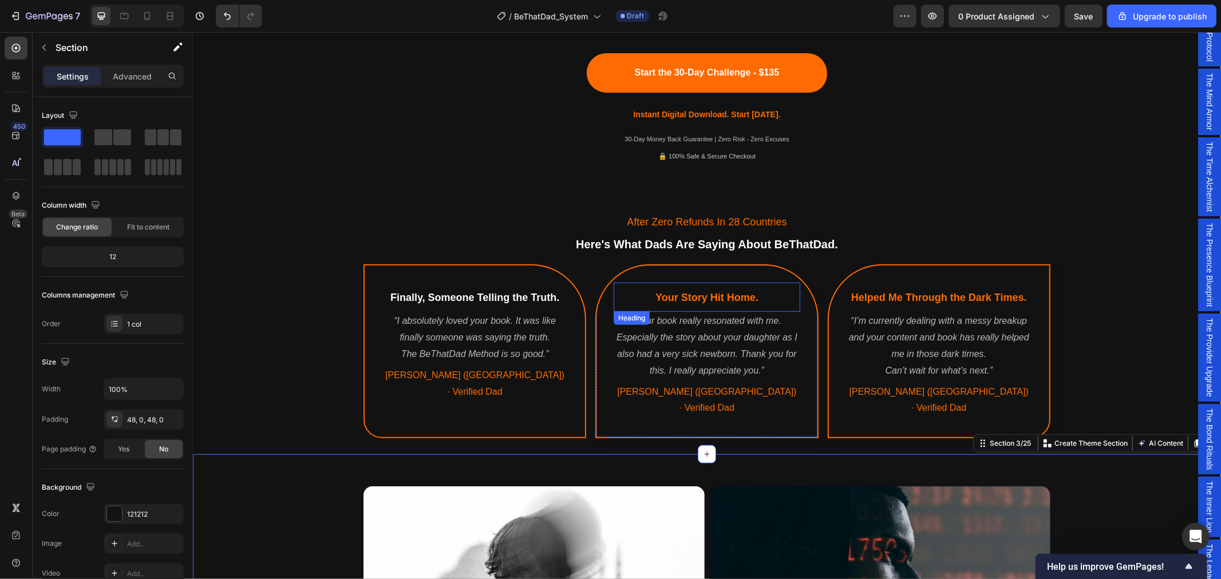
click at [665, 299] on span "Your Story Hit Home." at bounding box center [706, 296] width 103 height 11
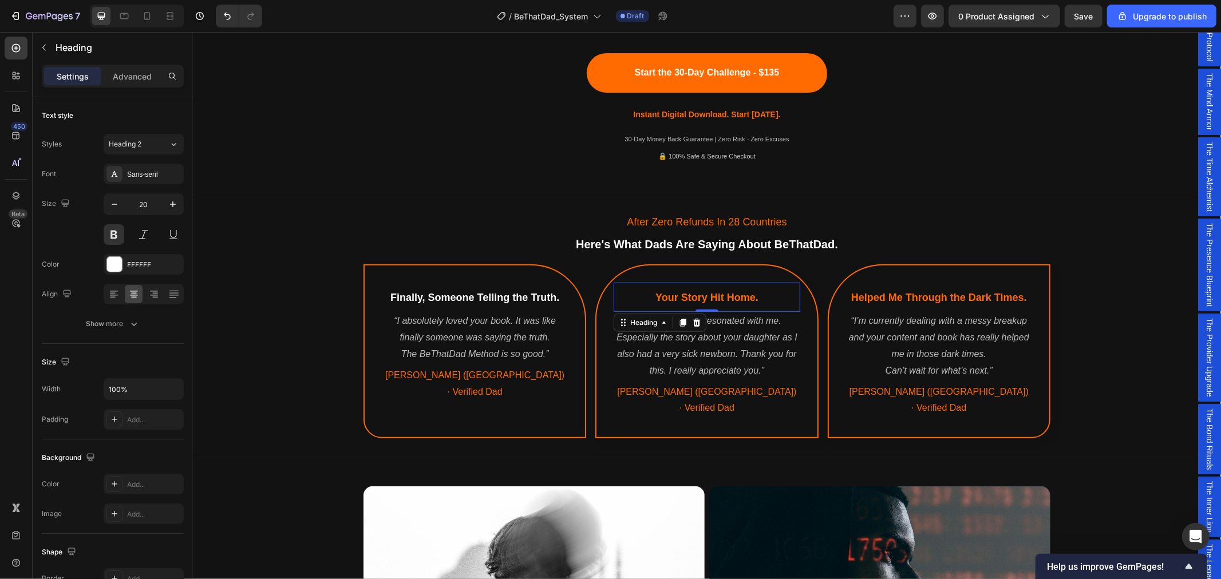
click at [665, 299] on span "Your Story Hit Home." at bounding box center [706, 296] width 103 height 11
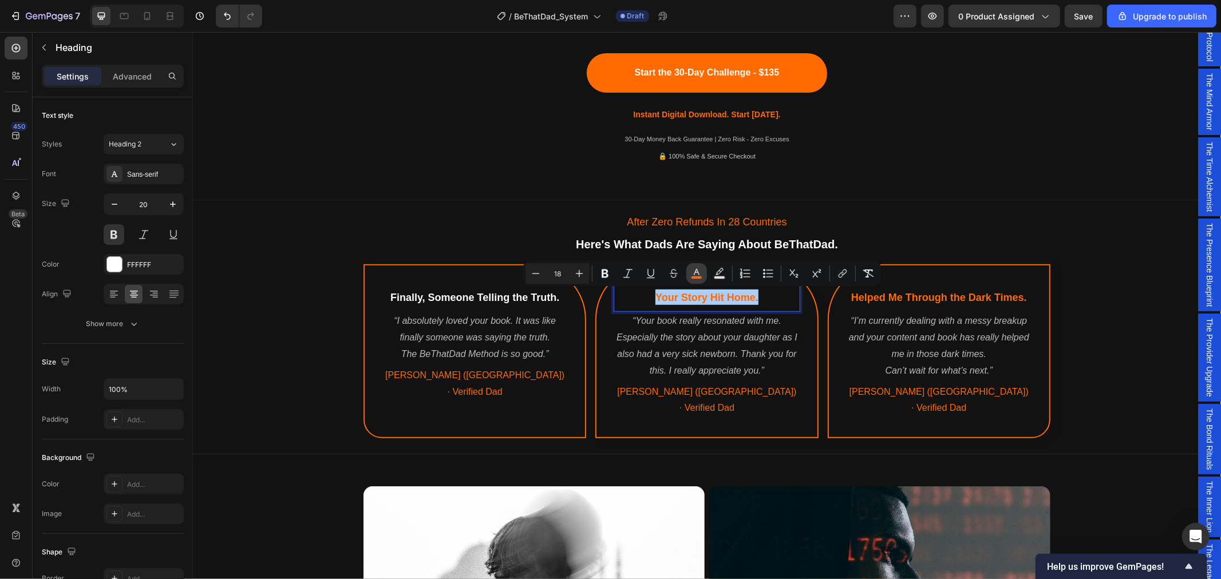
click at [697, 271] on icon "Editor contextual toolbar" at bounding box center [697, 272] width 6 height 6
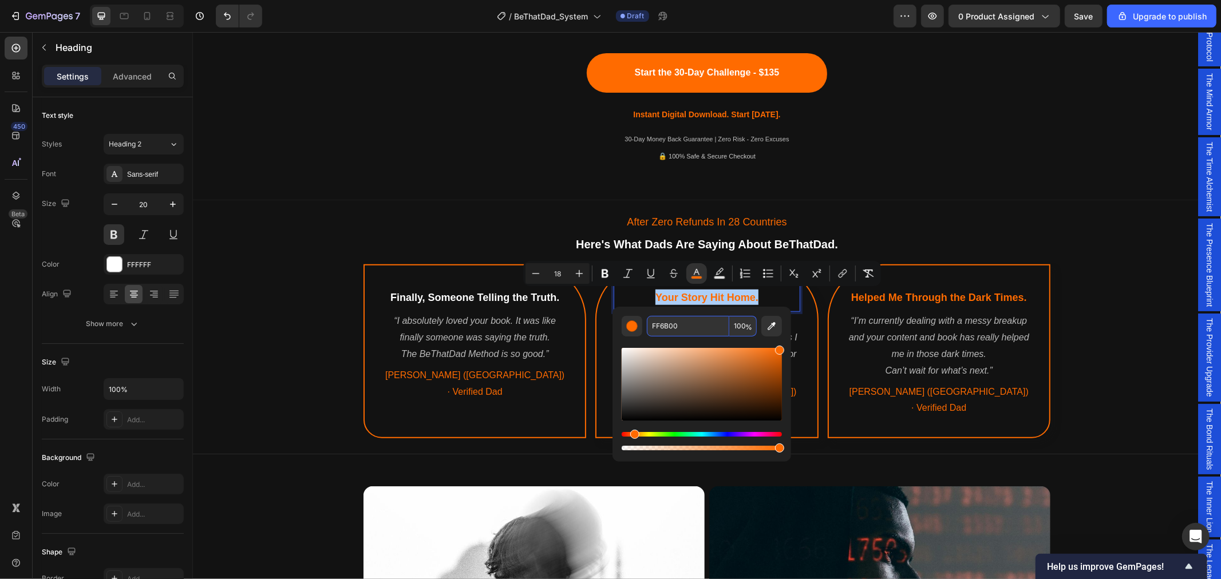
click at [686, 325] on input "FF6B00" at bounding box center [688, 326] width 82 height 21
type input "FFFFFF"
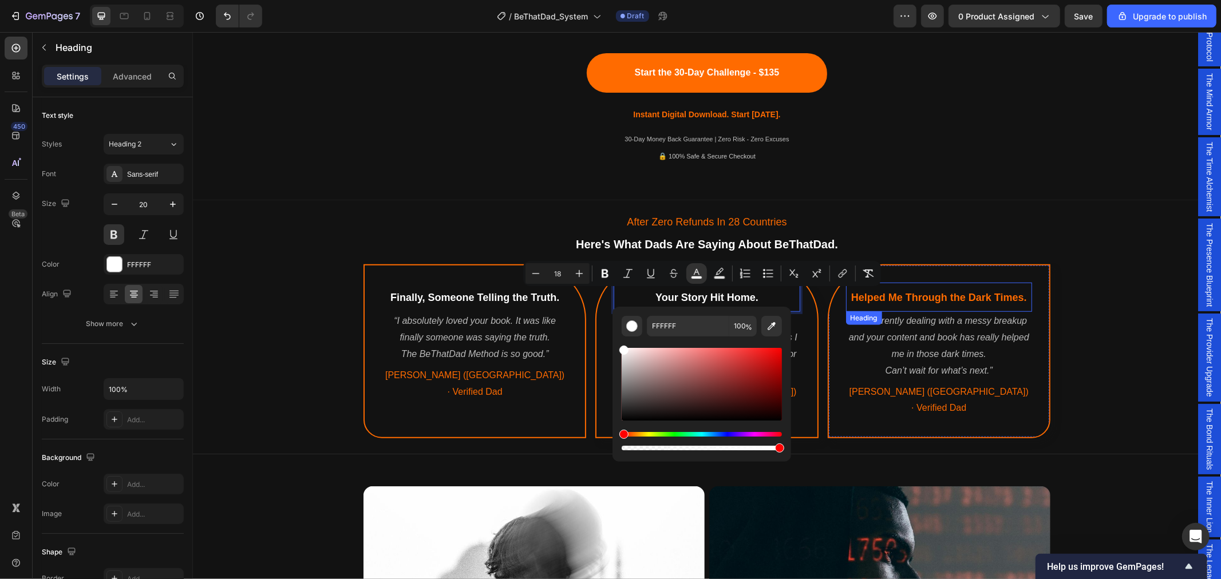
click at [1077, 301] on div "After Zero Refunds In 28 Countries Text Block Here's What Dads Are Saying About…" at bounding box center [706, 324] width 1028 height 240
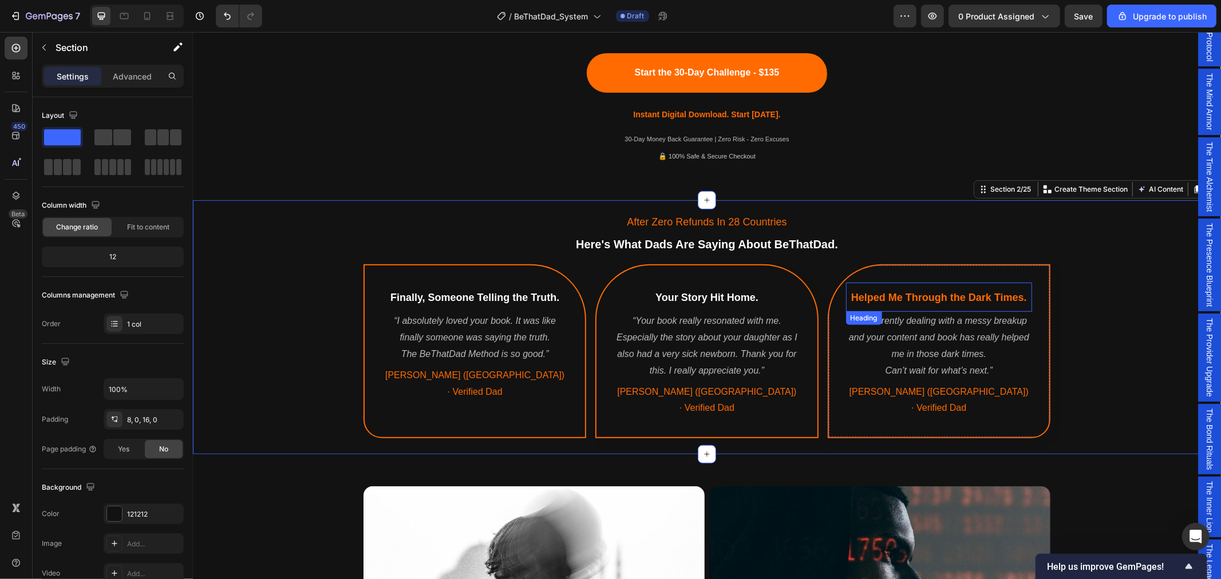
click at [948, 294] on span "Helped Me Through the Dark Times." at bounding box center [939, 296] width 176 height 11
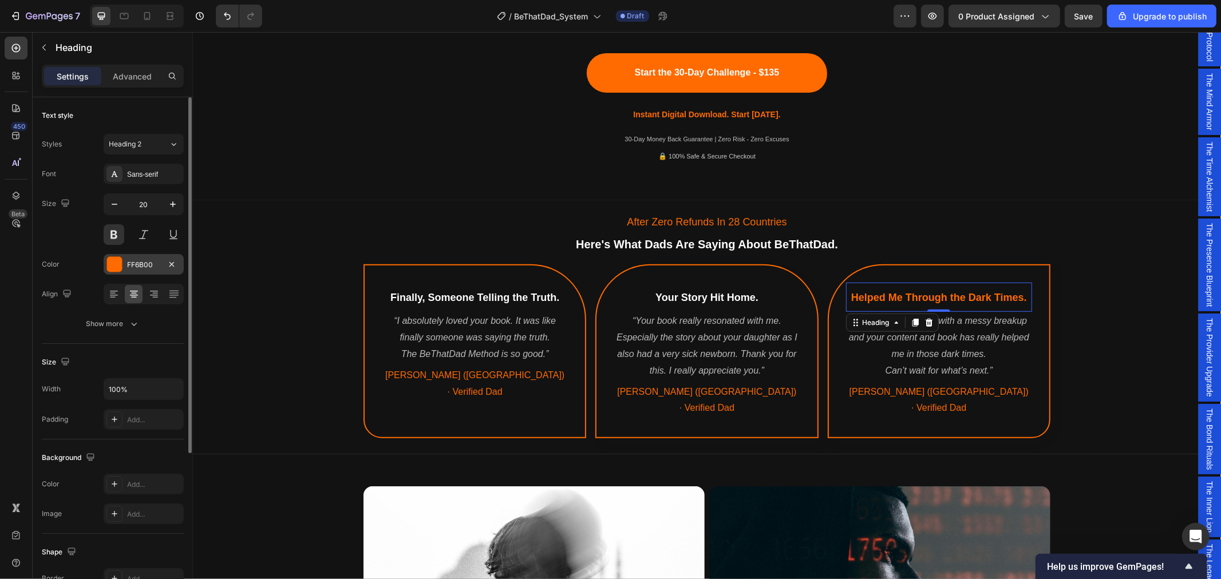
click at [147, 262] on div "FF6B00" at bounding box center [143, 265] width 33 height 10
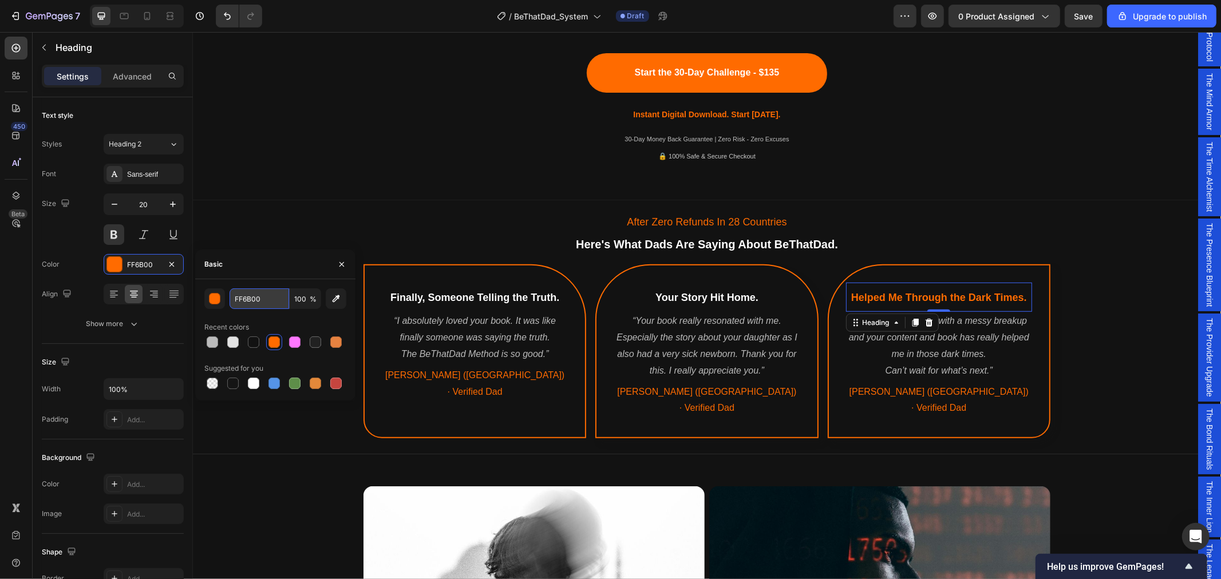
click at [258, 298] on input "FF6B00" at bounding box center [260, 298] width 60 height 21
type input "ffffff"
click at [1105, 315] on div "After Zero Refunds In 28 Countries Text Block Here's What Dads Are Saying About…" at bounding box center [706, 324] width 1028 height 240
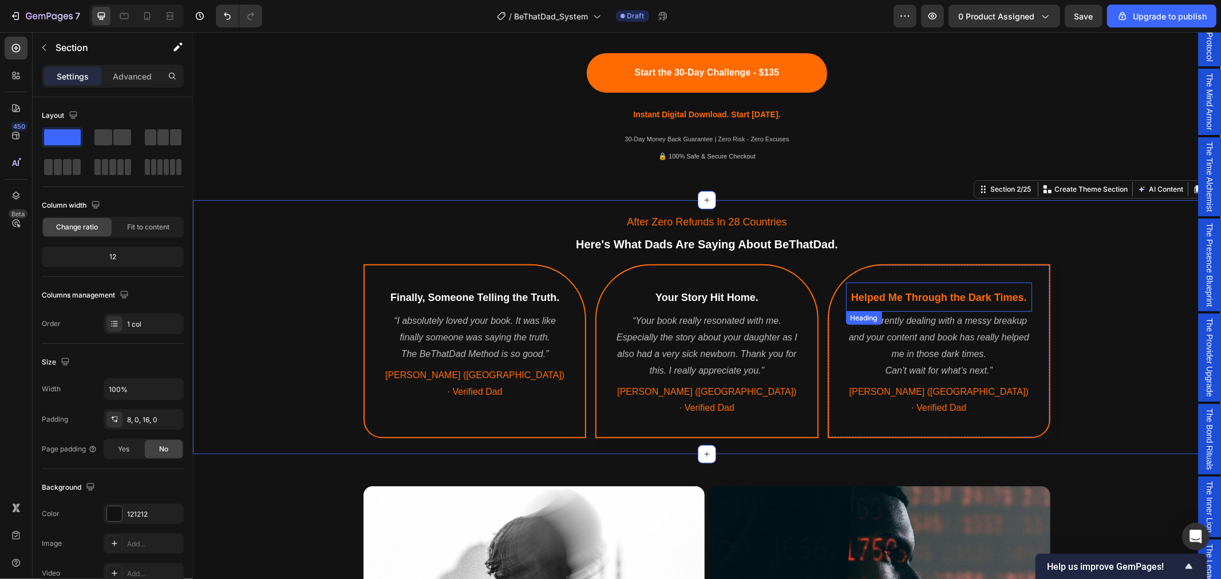
click at [952, 298] on span "Helped Me Through the Dark Times." at bounding box center [939, 296] width 176 height 11
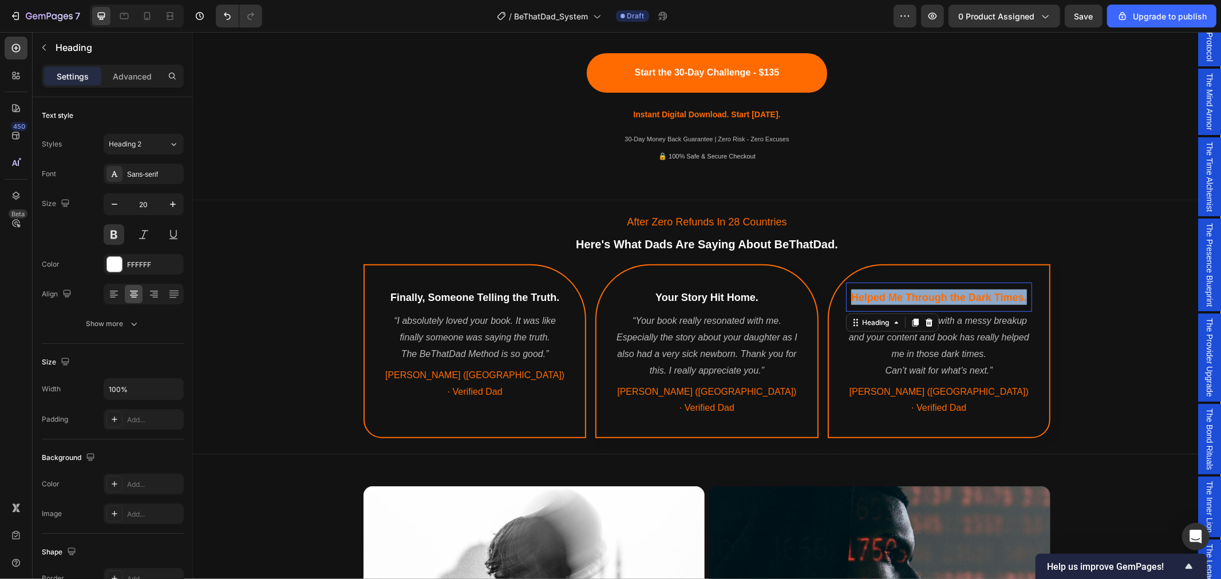
click at [952, 298] on span "Helped Me Through the Dark Times." at bounding box center [939, 296] width 176 height 11
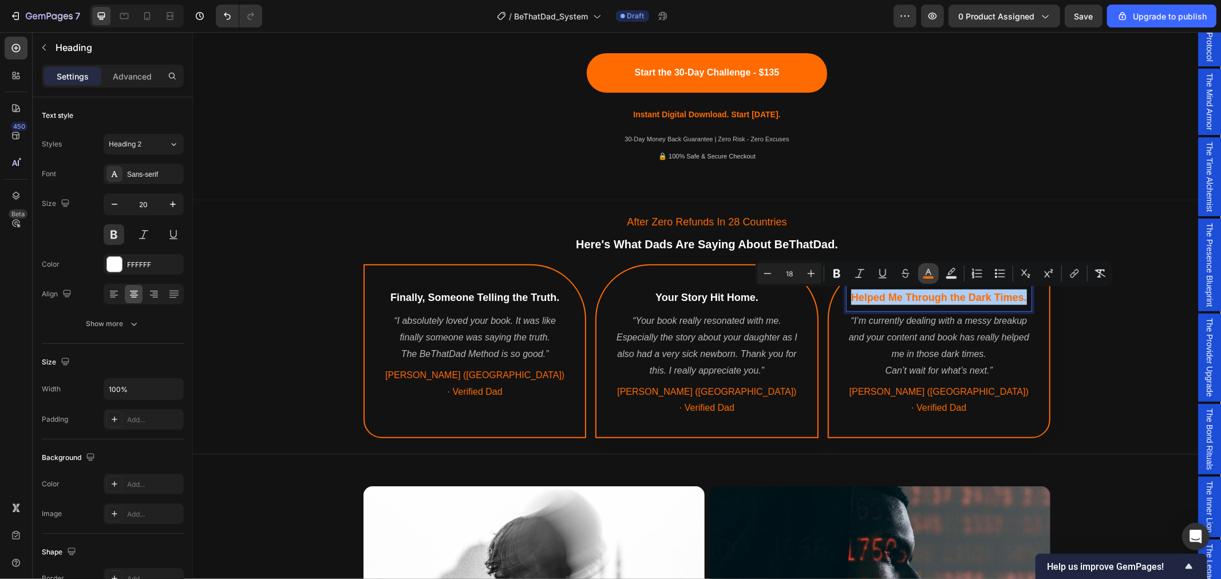
click at [924, 274] on icon "Editor contextual toolbar" at bounding box center [928, 273] width 11 height 11
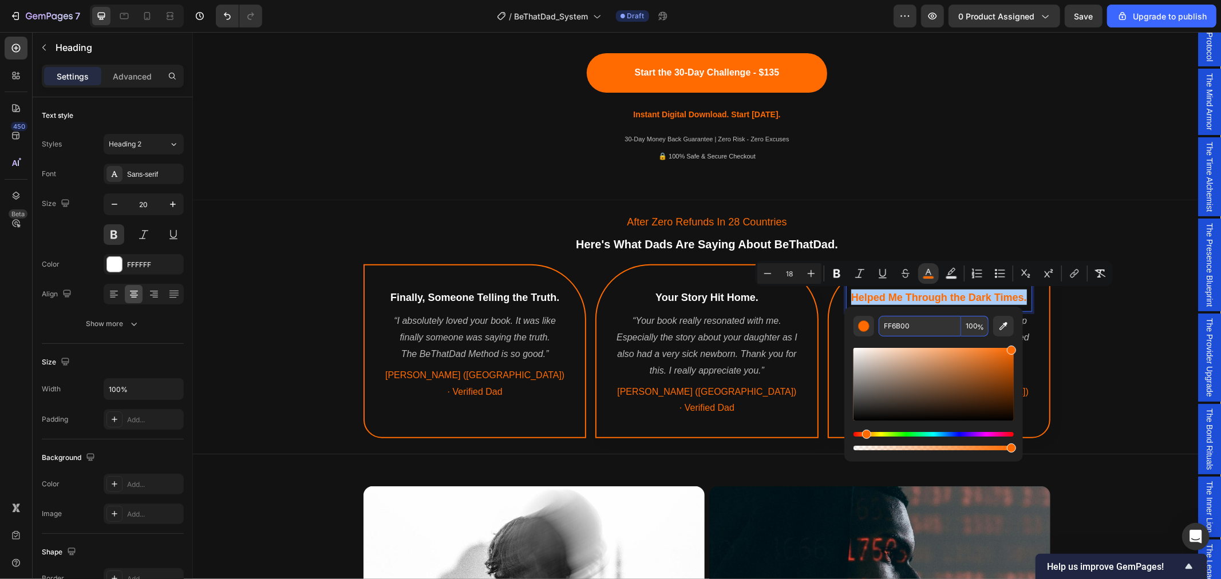
click at [895, 321] on input "FF6B00" at bounding box center [920, 326] width 82 height 21
type input "FFFFFF"
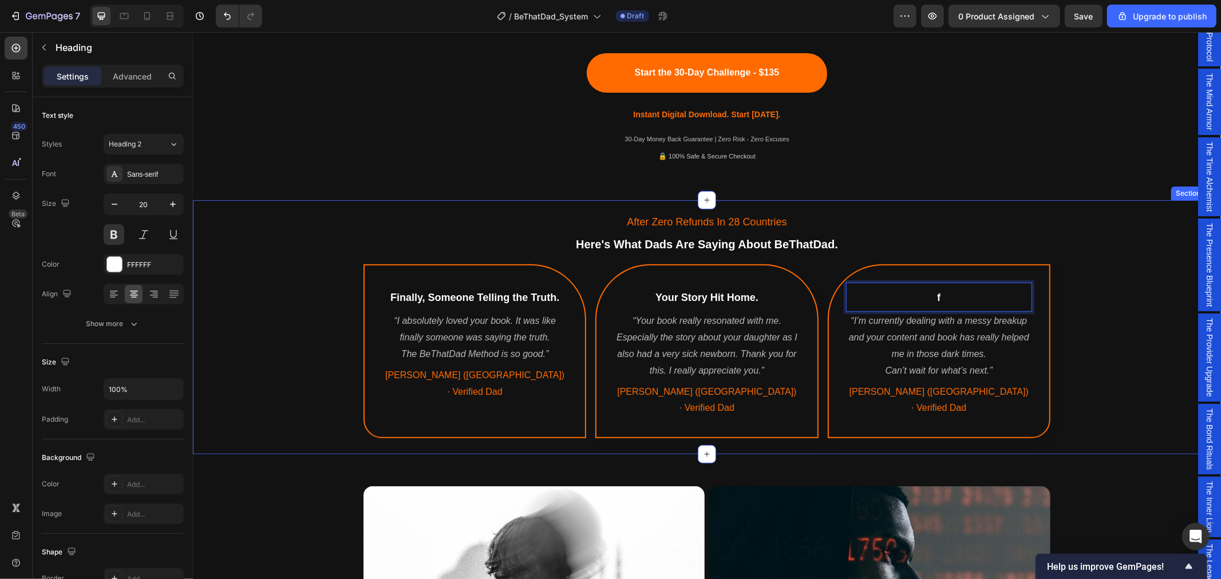
click at [1102, 405] on div "After Zero Refunds In 28 Countries Text Block Here's What Dads Are Saying About…" at bounding box center [706, 324] width 1028 height 240
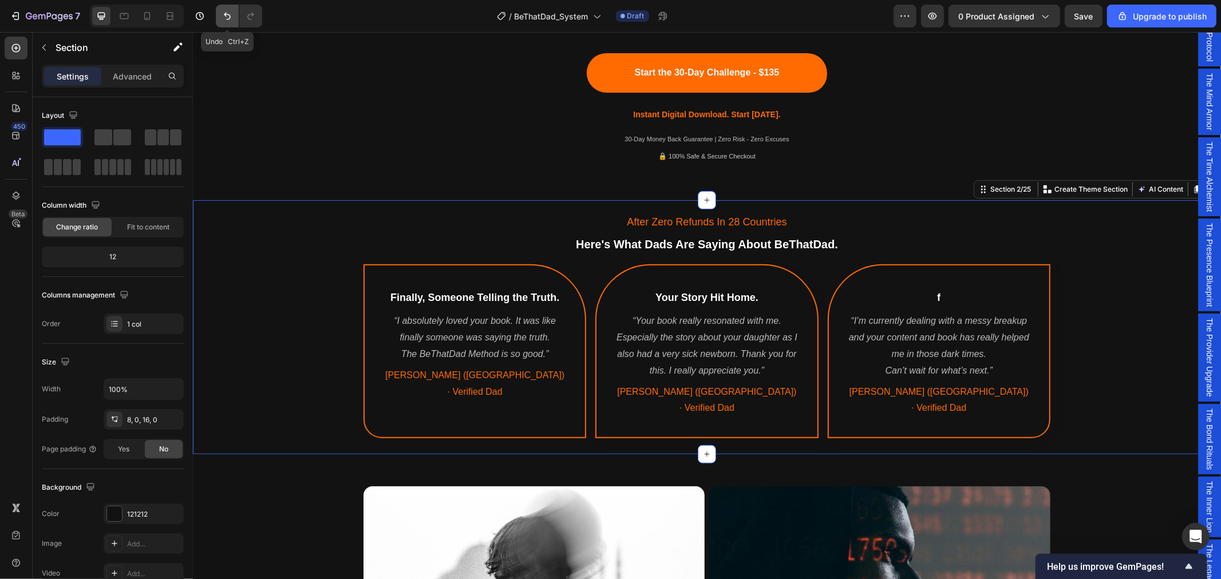
click at [230, 18] on icon "Undo/Redo" at bounding box center [227, 16] width 7 height 7
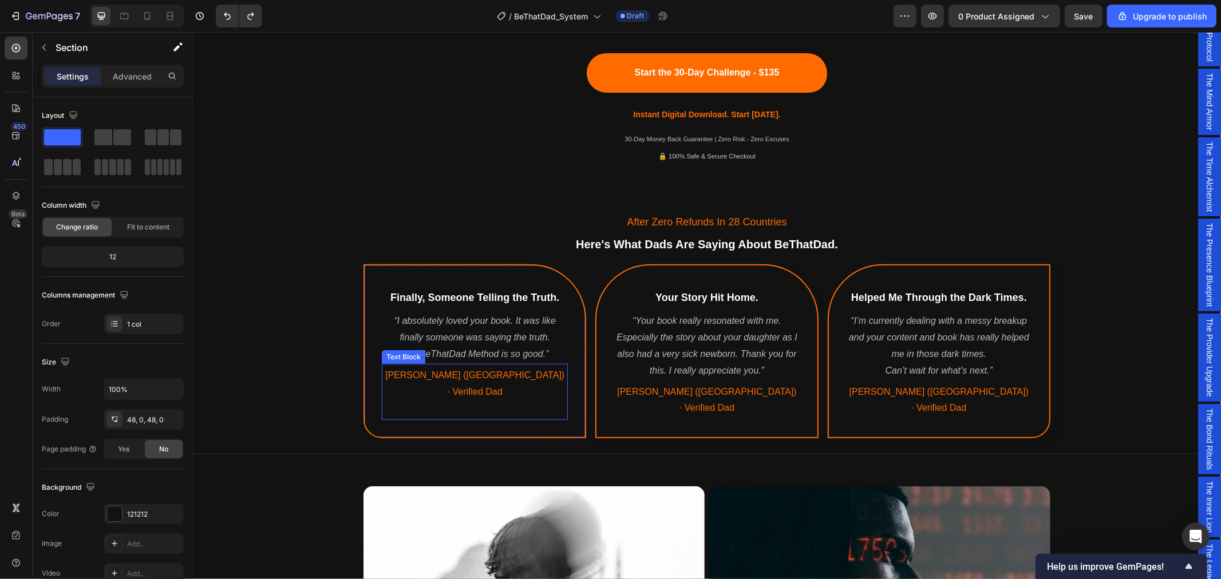
click at [460, 373] on span "[PERSON_NAME] ([GEOGRAPHIC_DATA]) · Verified Dad" at bounding box center [474, 383] width 179 height 26
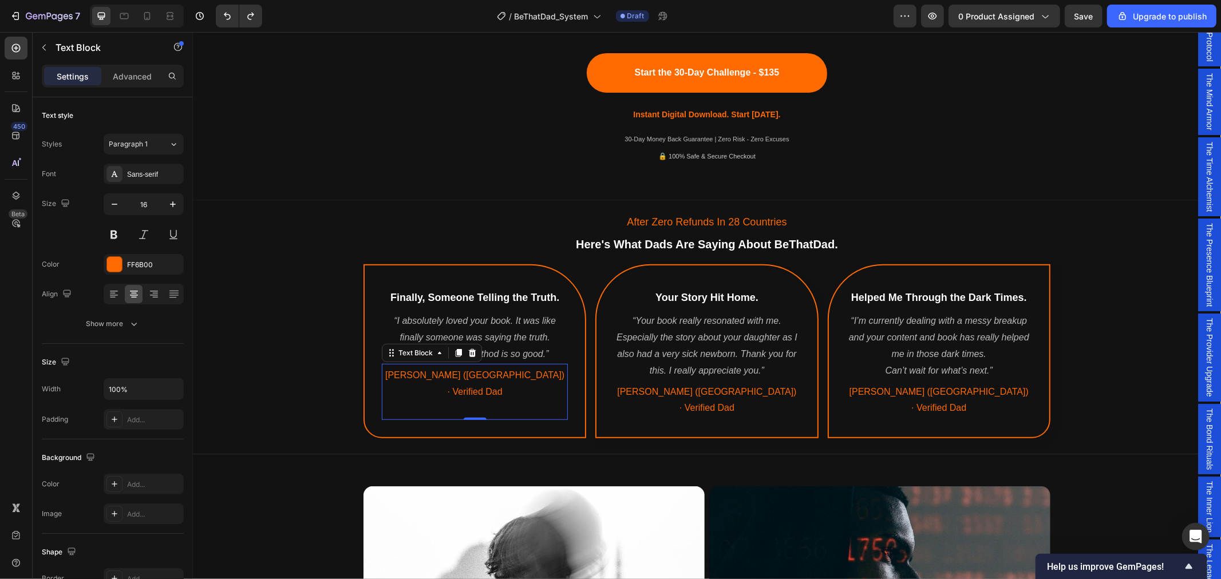
click at [467, 374] on span "[PERSON_NAME] ([GEOGRAPHIC_DATA]) · Verified Dad" at bounding box center [474, 383] width 179 height 26
drag, startPoint x: 464, startPoint y: 376, endPoint x: 416, endPoint y: 375, distance: 48.7
click at [416, 375] on span "[PERSON_NAME] ([GEOGRAPHIC_DATA]) · Verified Dad" at bounding box center [474, 383] width 179 height 26
click at [437, 356] on rect "Editor contextual toolbar" at bounding box center [435, 355] width 11 height 3
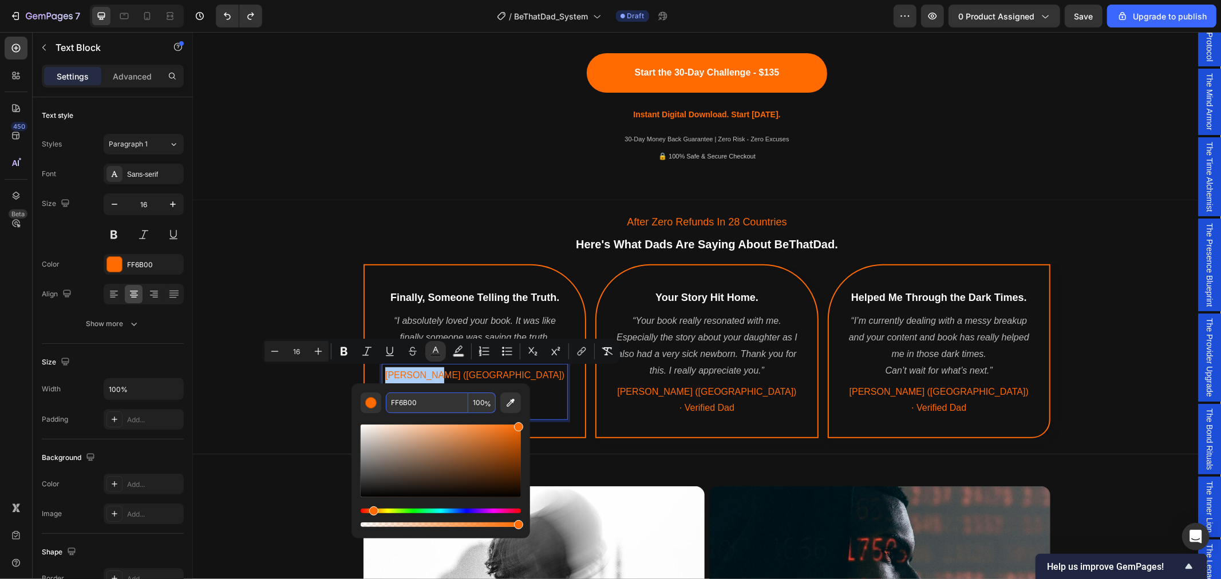
click at [425, 403] on input "FF6B00" at bounding box center [427, 403] width 82 height 21
type input "FFFFFF"
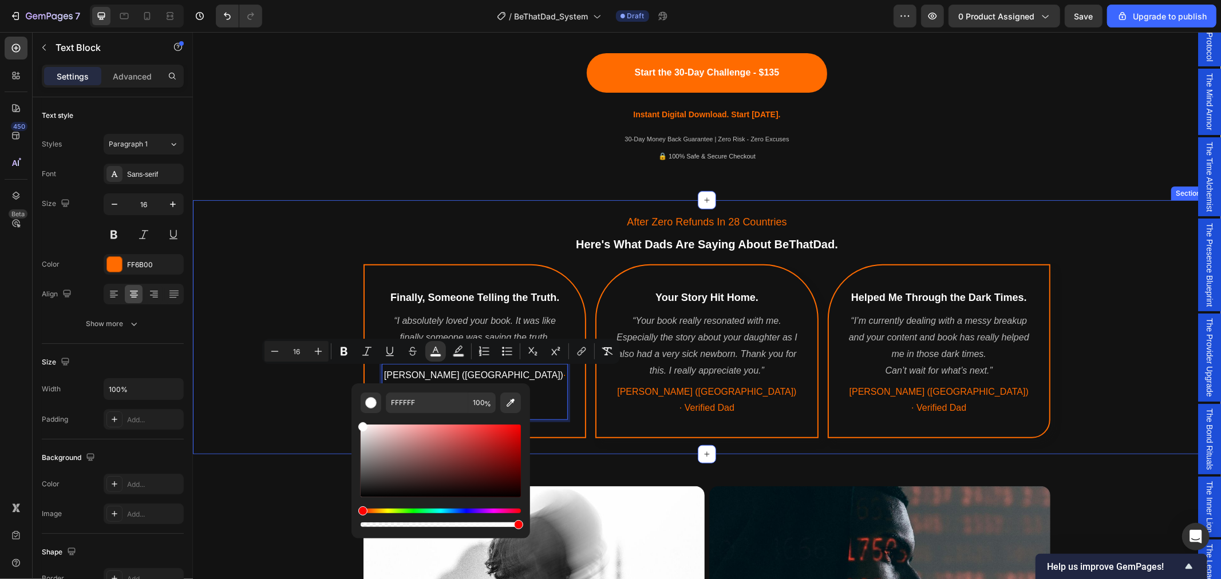
click at [279, 209] on div "After Zero Refunds In 28 Countries Text Block Here's What Dads Are Saying About…" at bounding box center [706, 324] width 1028 height 240
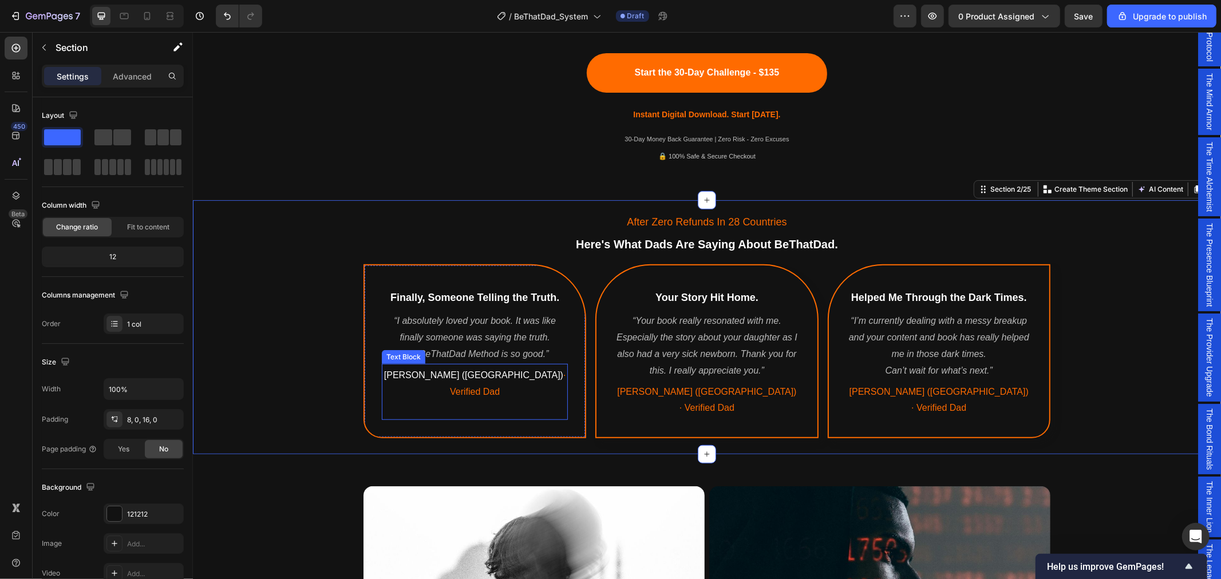
click at [473, 374] on span "· Verified Dad" at bounding box center [507, 383] width 116 height 26
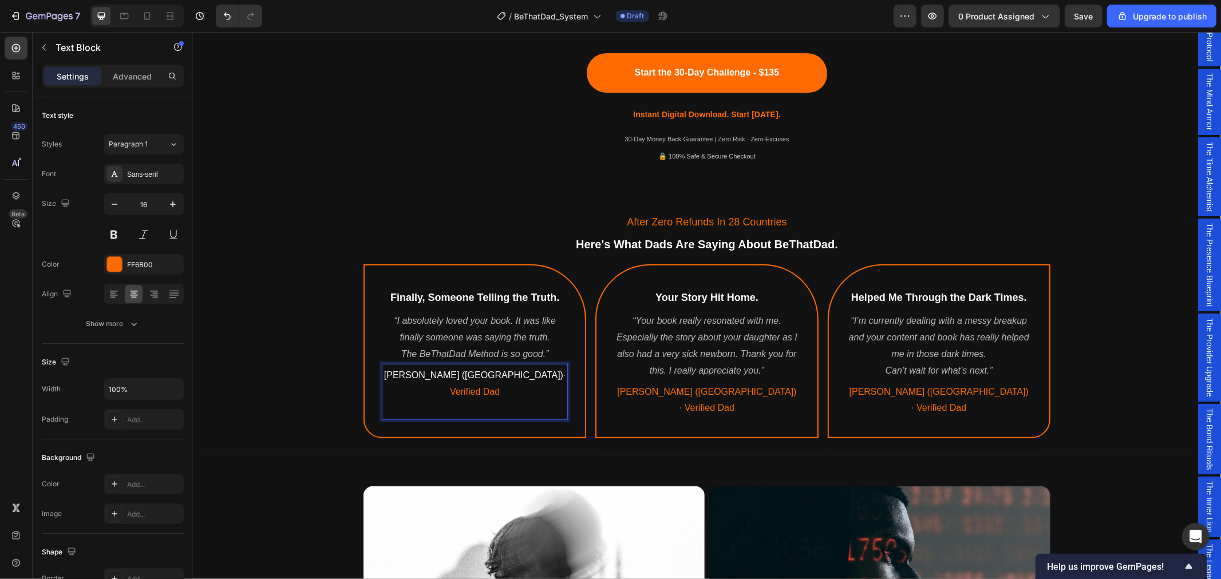
click at [474, 373] on span "· Verified Dad" at bounding box center [507, 383] width 116 height 26
click at [229, 19] on icon "Undo/Redo" at bounding box center [227, 16] width 7 height 7
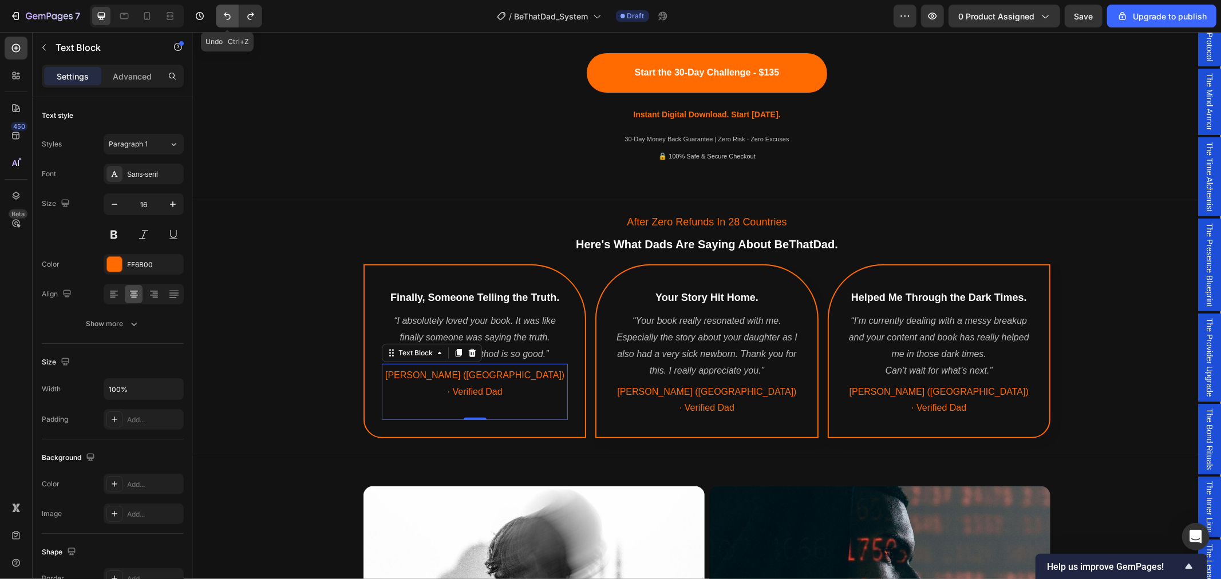
click at [229, 19] on icon "Undo/Redo" at bounding box center [227, 16] width 7 height 7
click at [256, 15] on icon "Undo/Redo" at bounding box center [250, 15] width 11 height 11
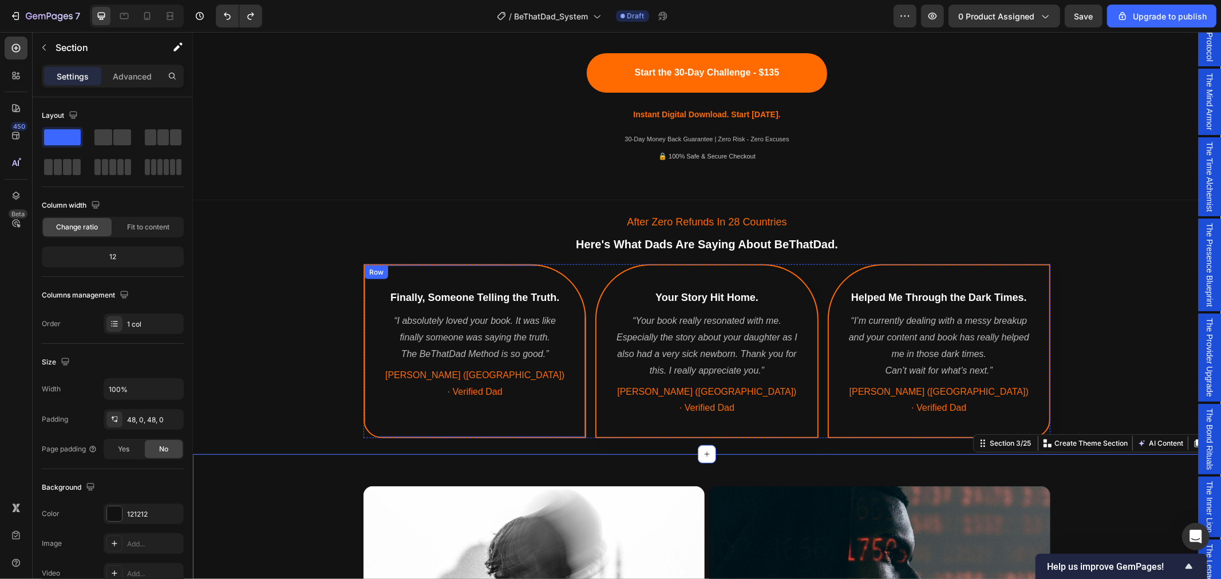
click at [368, 404] on div "Finally, Someone Telling the Truth. Heading “I absolutely loved your book. It w…" at bounding box center [474, 351] width 223 height 174
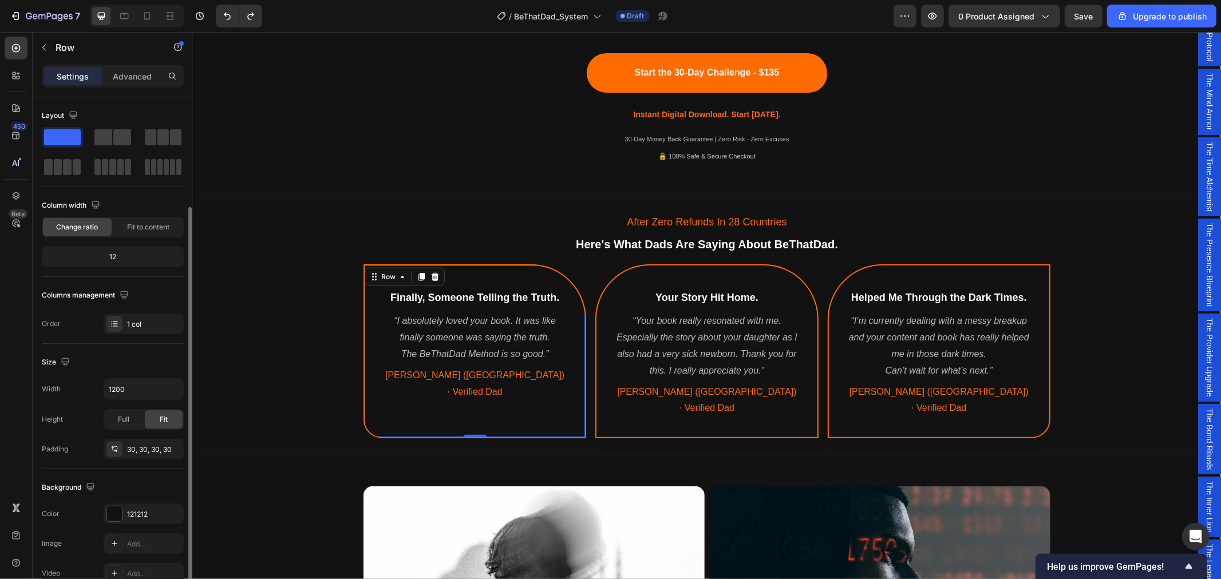
scroll to position [64, 0]
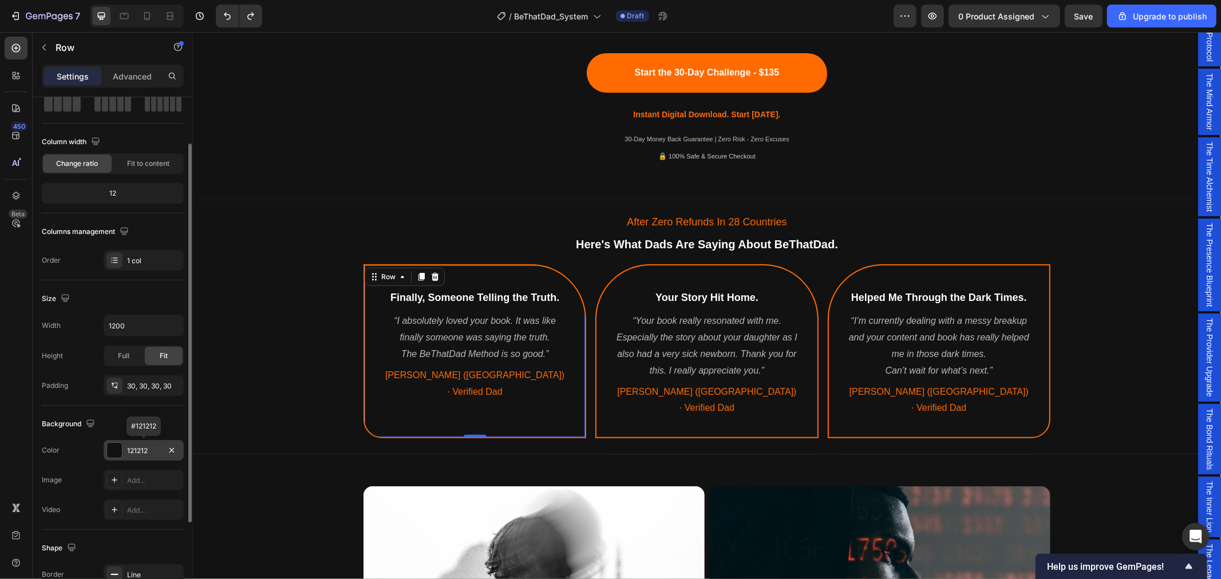
click at [144, 451] on div "121212" at bounding box center [143, 451] width 33 height 10
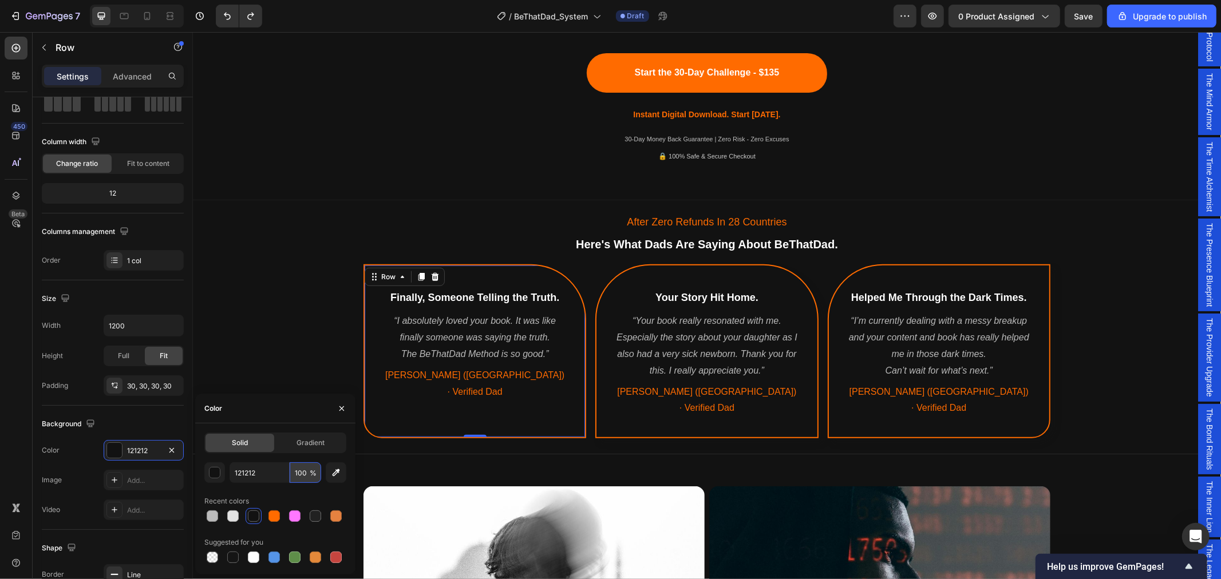
click at [302, 476] on input "100" at bounding box center [305, 472] width 31 height 21
type input "1"
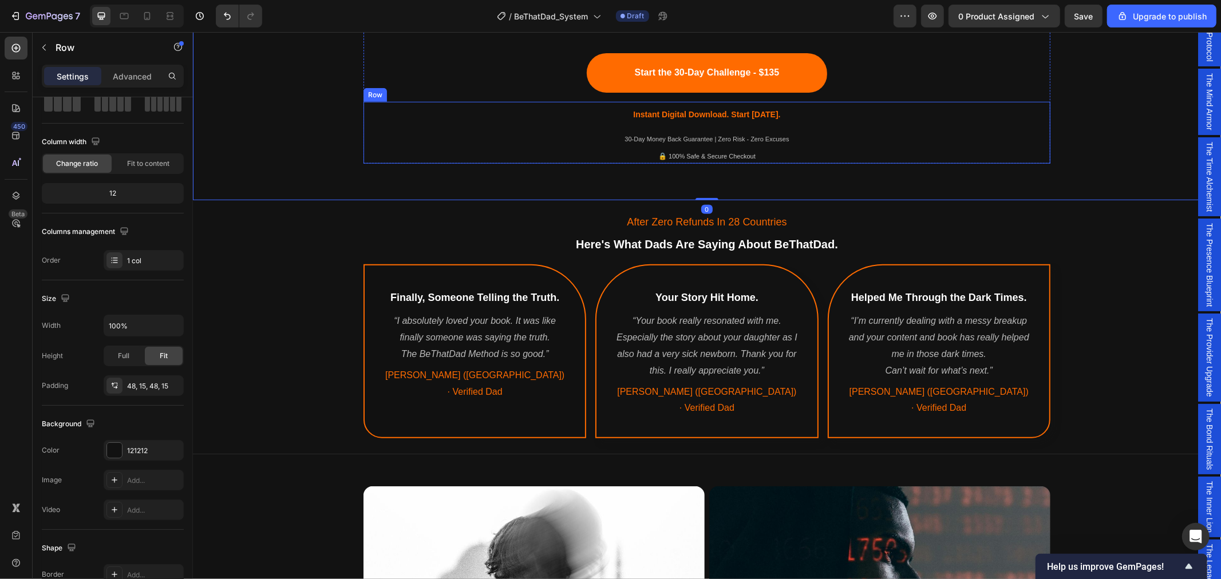
click at [1014, 123] on div "Instant Digital Download. Start [DATE]. Text block 30-Day Money Back Guarantee …" at bounding box center [706, 132] width 687 height 62
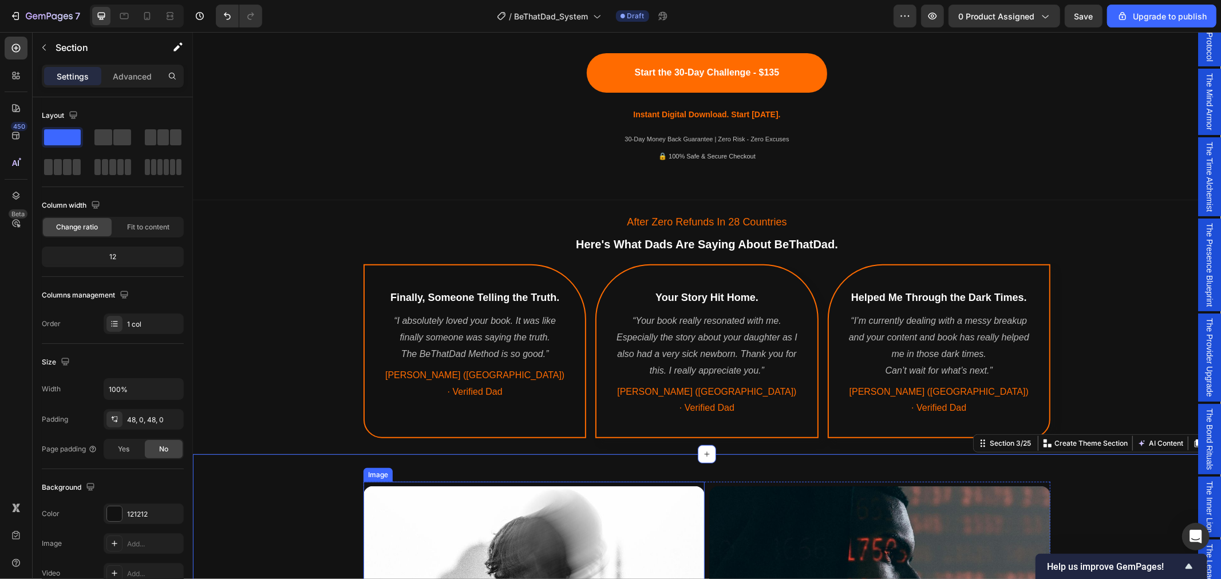
scroll to position [699, 0]
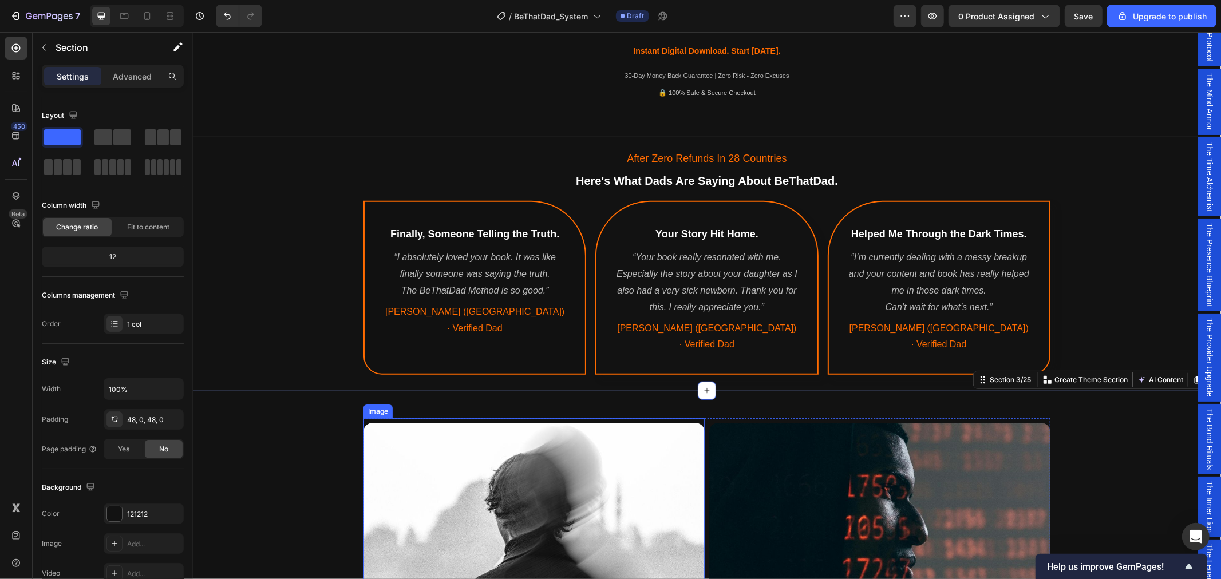
click at [677, 501] on img at bounding box center [533, 551] width 341 height 258
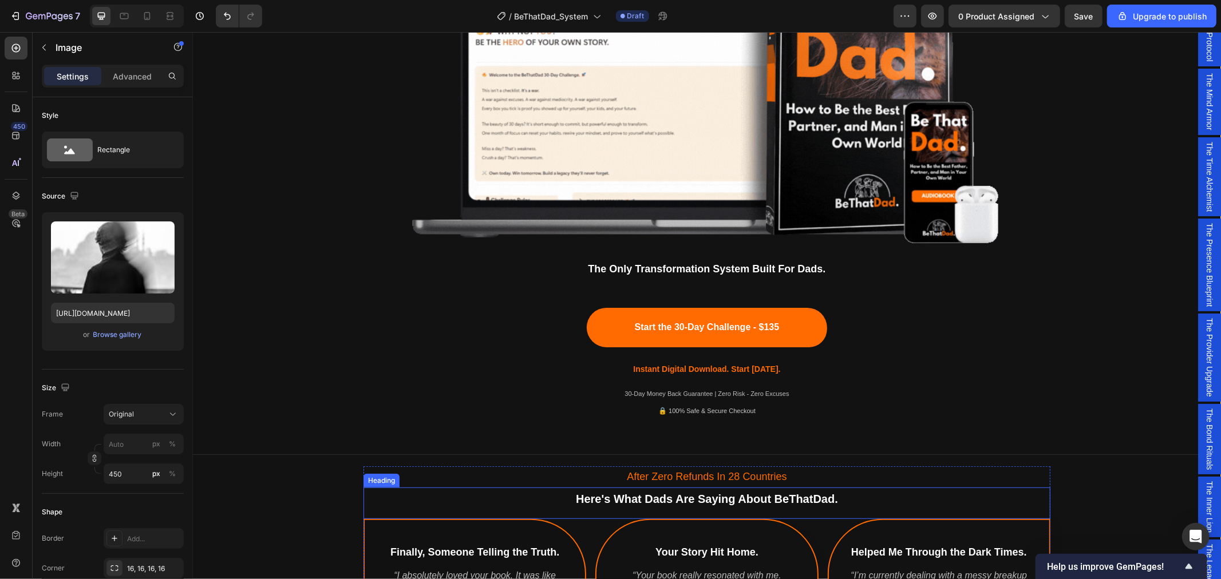
scroll to position [572, 0]
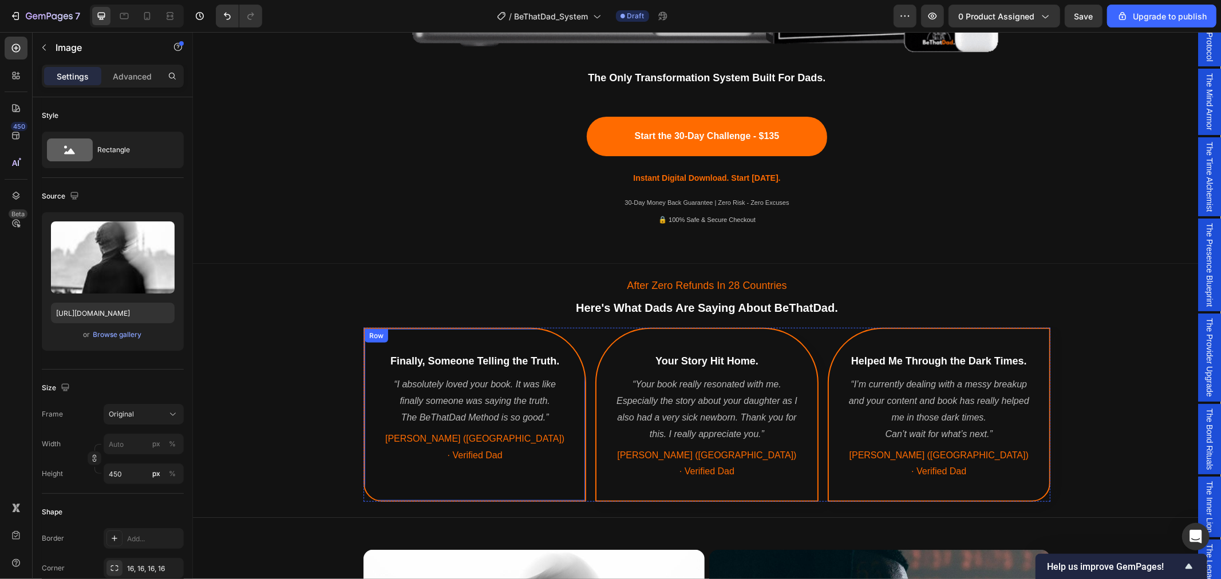
click at [385, 463] on p at bounding box center [474, 471] width 184 height 17
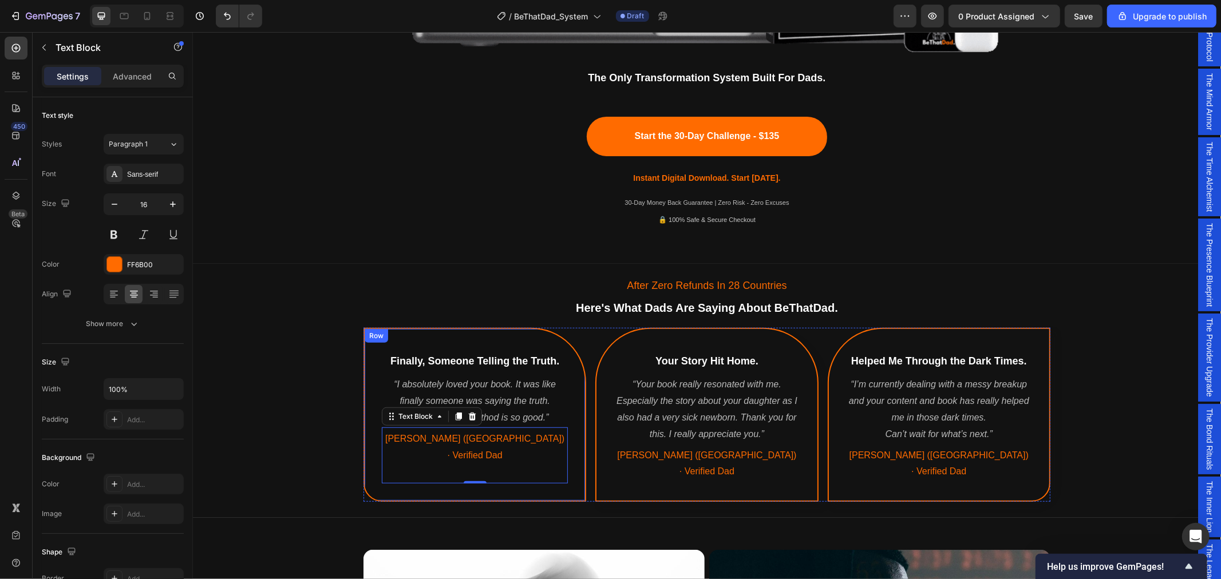
click at [381, 469] on div "Finally, Someone Telling the Truth. Heading “I absolutely loved your book. It w…" at bounding box center [474, 414] width 223 height 174
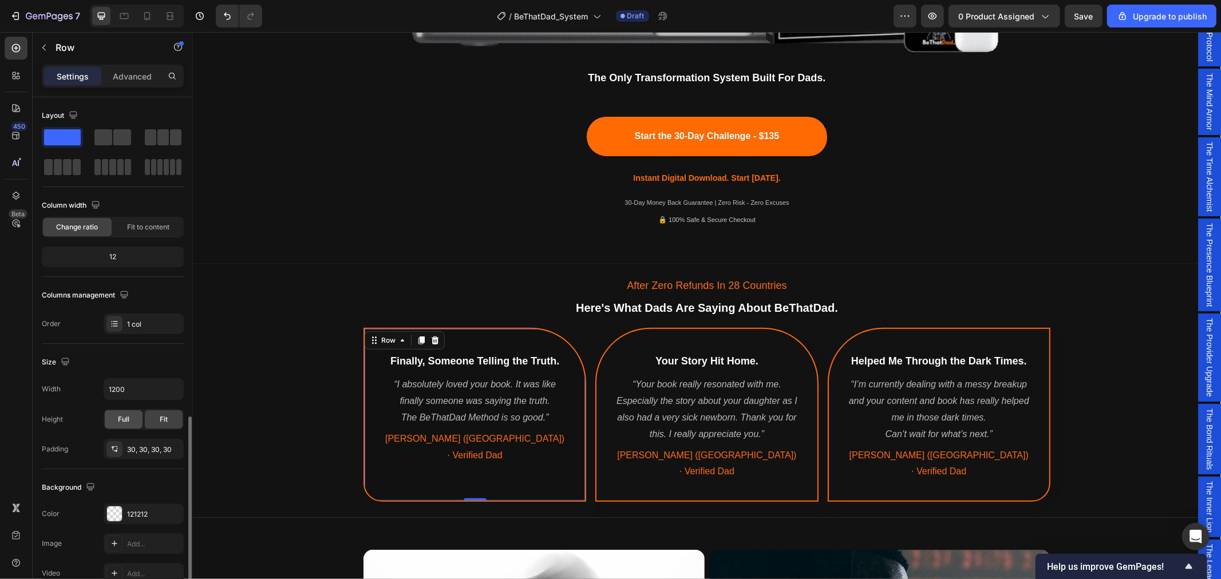
scroll to position [184, 0]
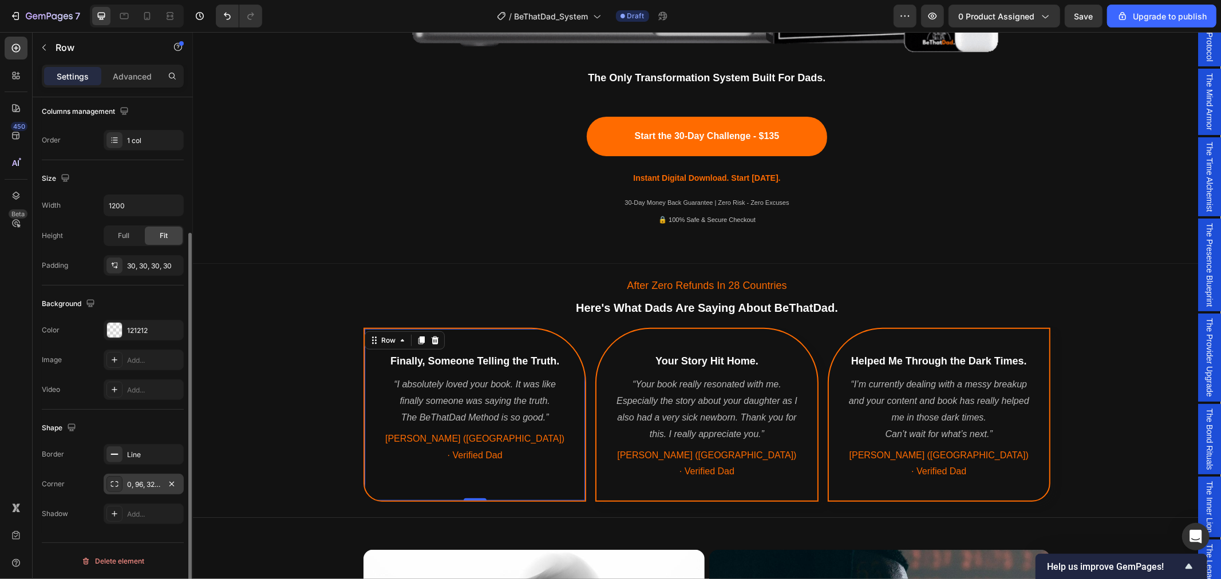
click at [149, 485] on div "0, 96, 32, 0" at bounding box center [143, 485] width 33 height 10
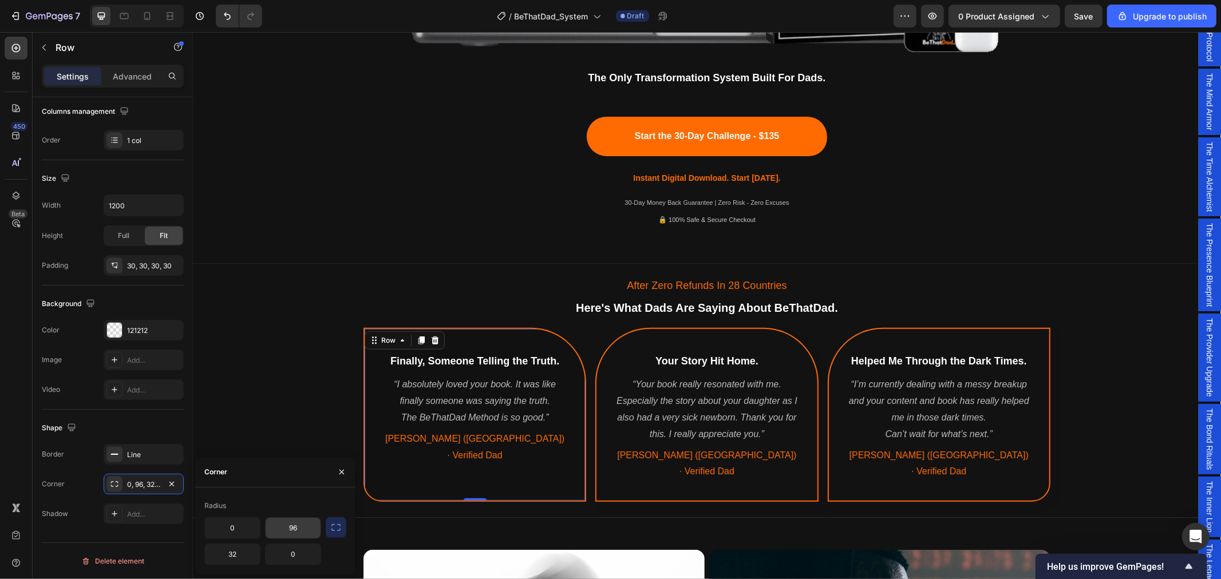
click at [303, 530] on input "96" at bounding box center [293, 528] width 55 height 21
drag, startPoint x: 296, startPoint y: 527, endPoint x: 276, endPoint y: 527, distance: 20.6
click at [280, 527] on input "96" at bounding box center [293, 528] width 55 height 21
drag, startPoint x: 303, startPoint y: 531, endPoint x: 283, endPoint y: 528, distance: 20.2
click at [284, 529] on input "96" at bounding box center [293, 528] width 55 height 21
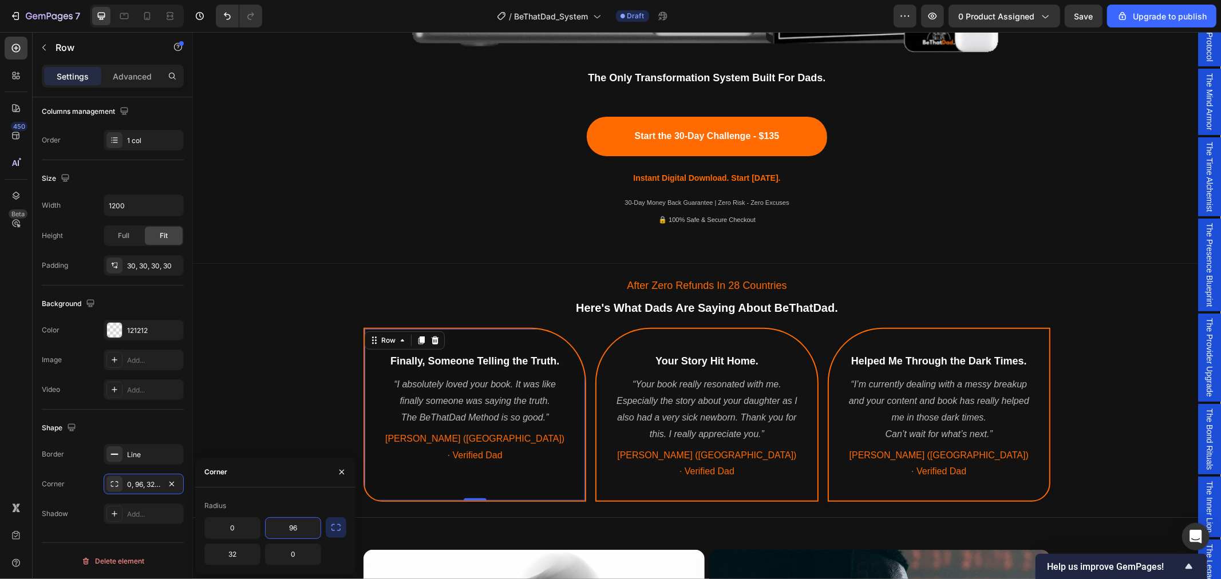
click at [283, 527] on input "96" at bounding box center [293, 528] width 55 height 21
type input "4"
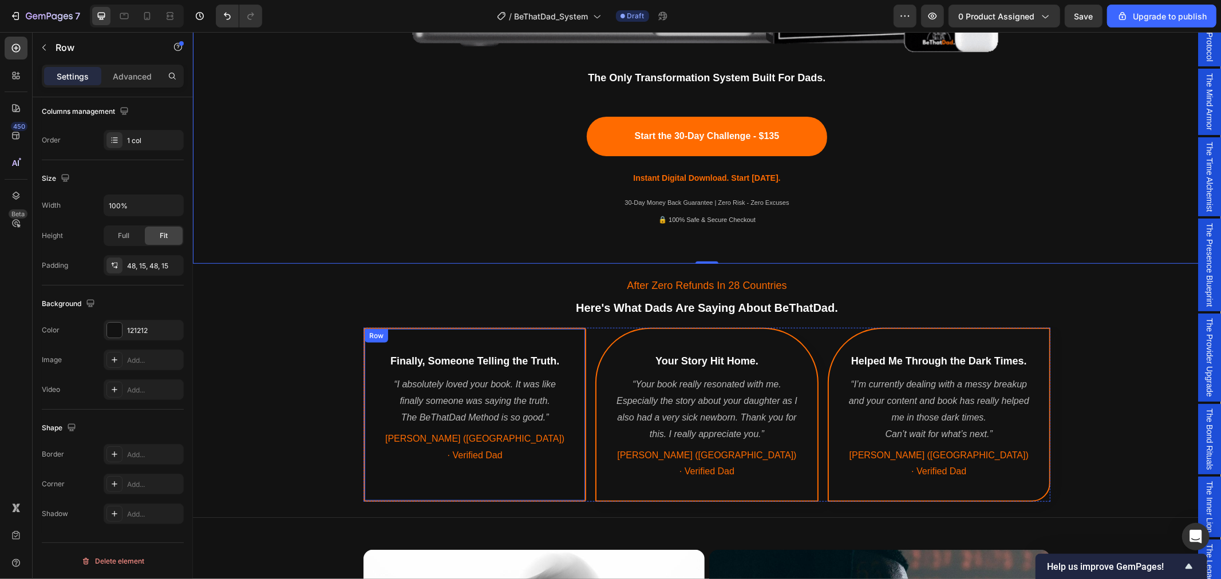
click at [528, 473] on div "Finally, Someone Telling the Truth. Heading “I absolutely loved your book. It w…" at bounding box center [474, 414] width 223 height 174
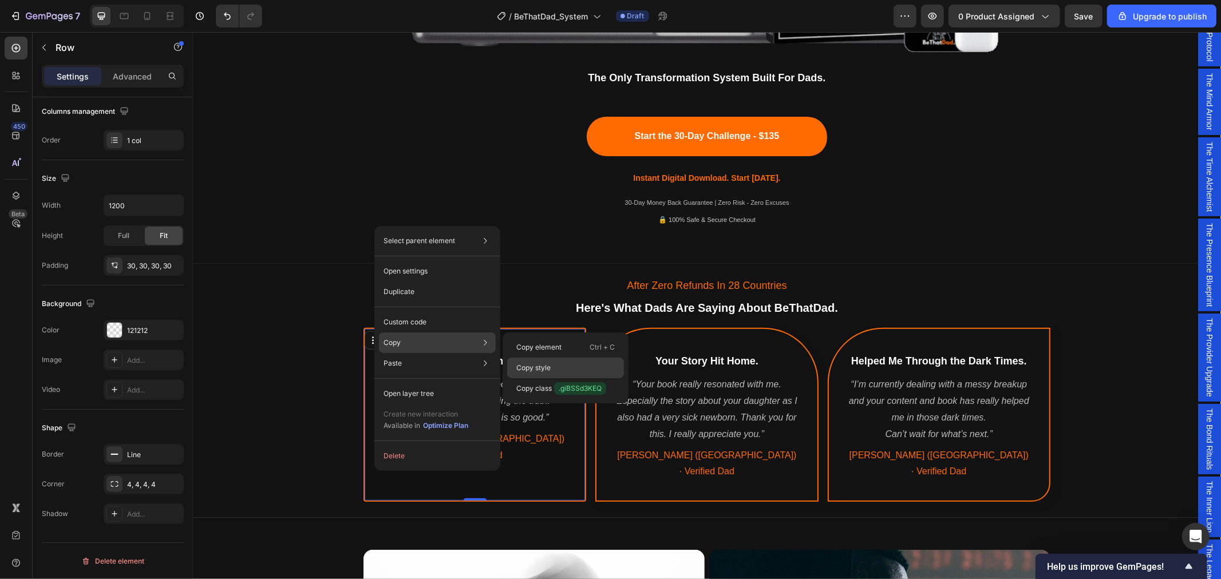
drag, startPoint x: 539, startPoint y: 373, endPoint x: 345, endPoint y: 340, distance: 196.2
click at [539, 373] on p "Copy style" at bounding box center [533, 368] width 34 height 10
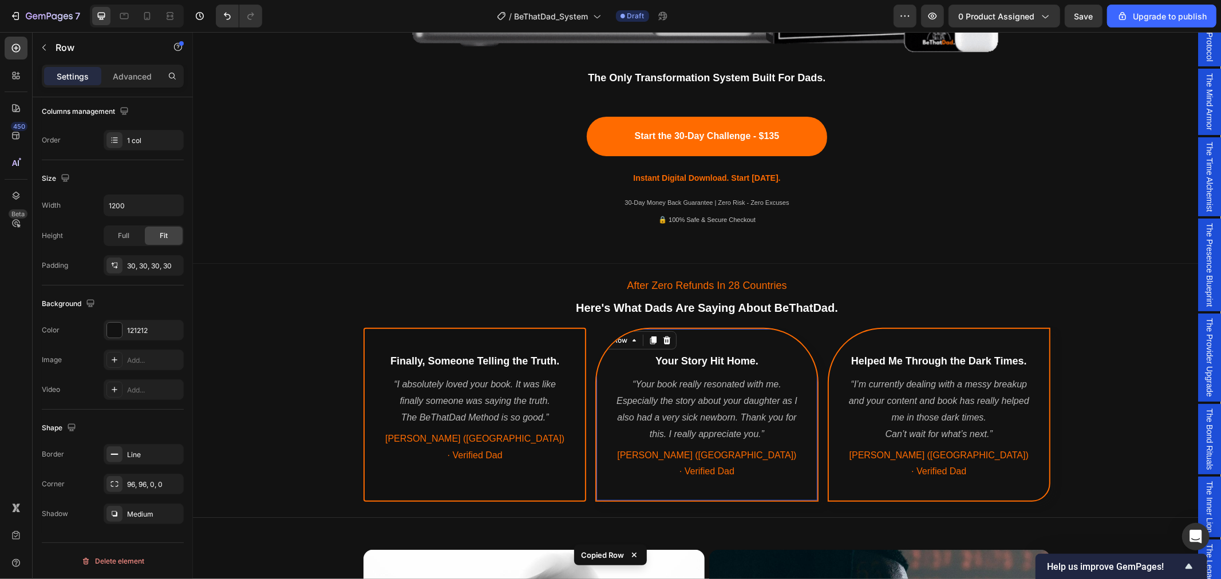
click at [606, 460] on div "Your Story Hit Home. Heading “Your book really resonated with me. Especially th…" at bounding box center [706, 414] width 223 height 174
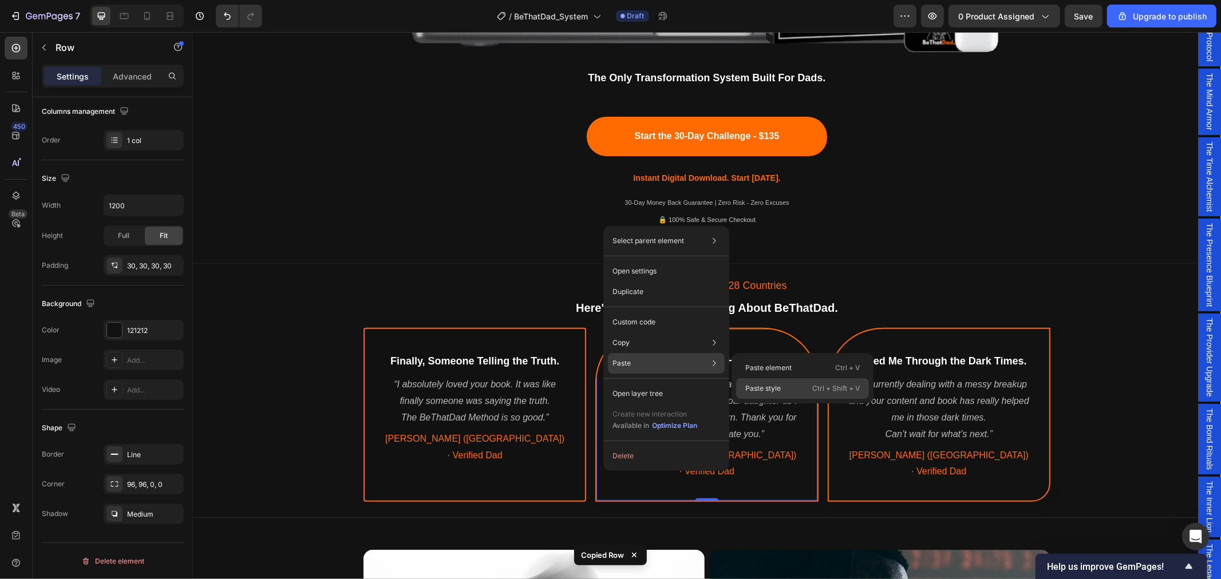
click at [773, 390] on p "Paste style" at bounding box center [762, 389] width 35 height 10
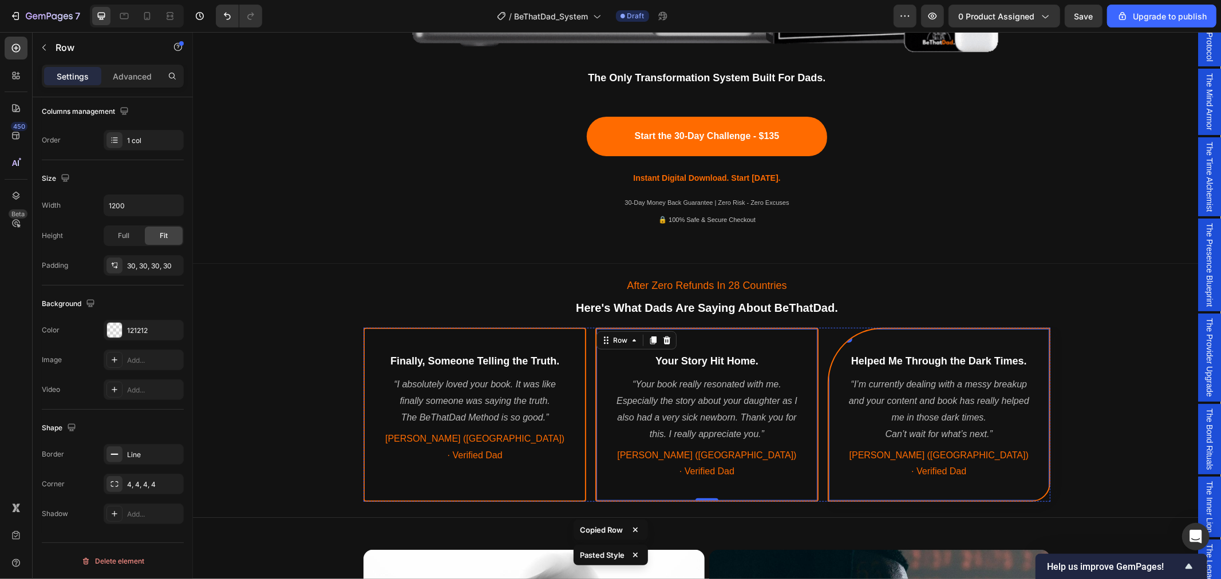
click at [853, 471] on div "Helped Me Through the Dark Times. Heading “I’m currently dealing with a messy b…" at bounding box center [938, 414] width 223 height 174
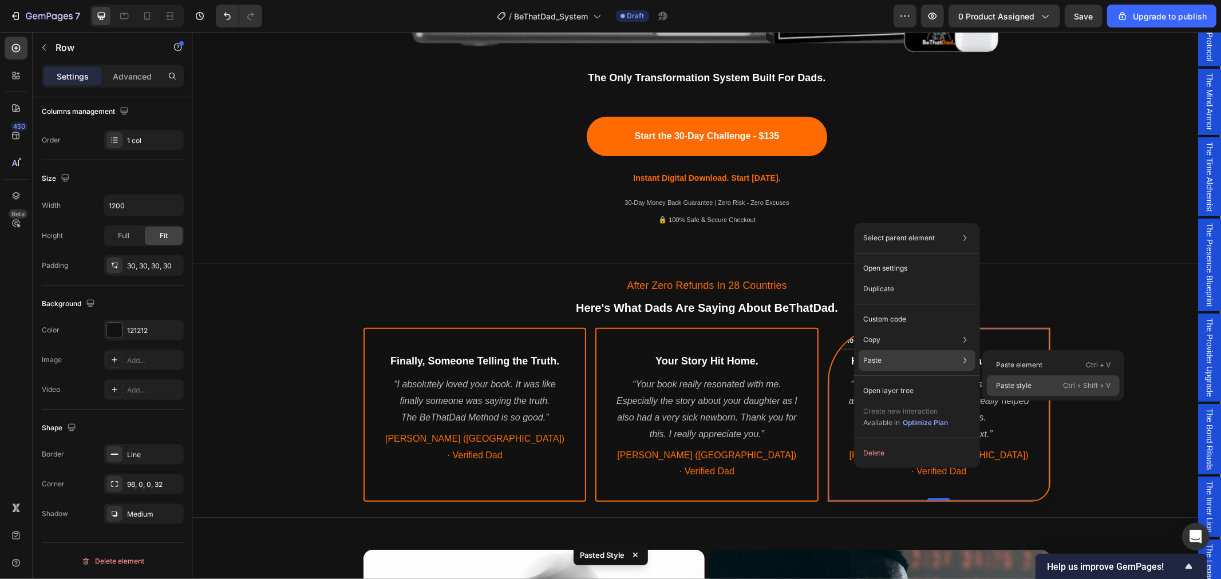
click at [1009, 379] on div "Paste style Ctrl + Shift + V" at bounding box center [1053, 385] width 133 height 21
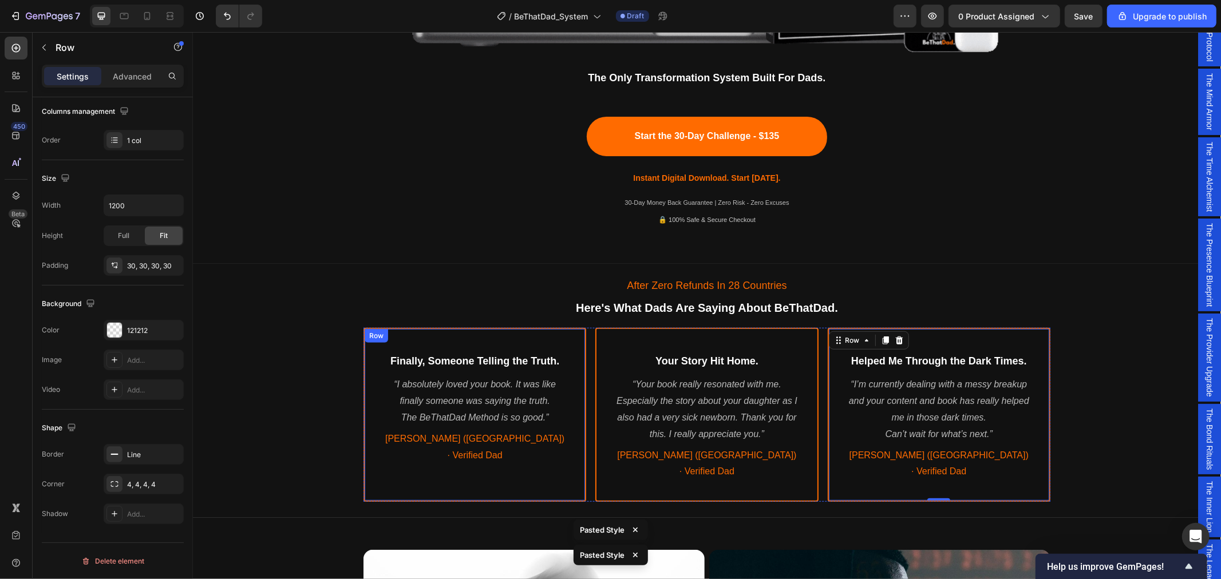
click at [536, 467] on div "Finally, Someone Telling the Truth. Heading “I absolutely loved your book. It w…" at bounding box center [474, 414] width 223 height 174
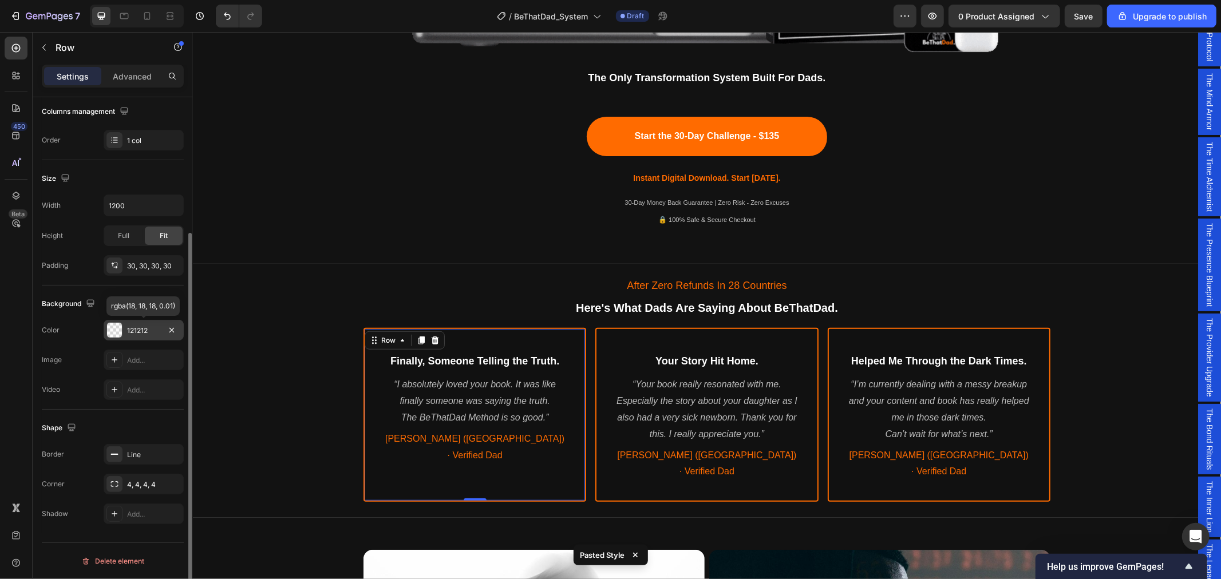
click at [133, 329] on div "121212" at bounding box center [143, 331] width 33 height 10
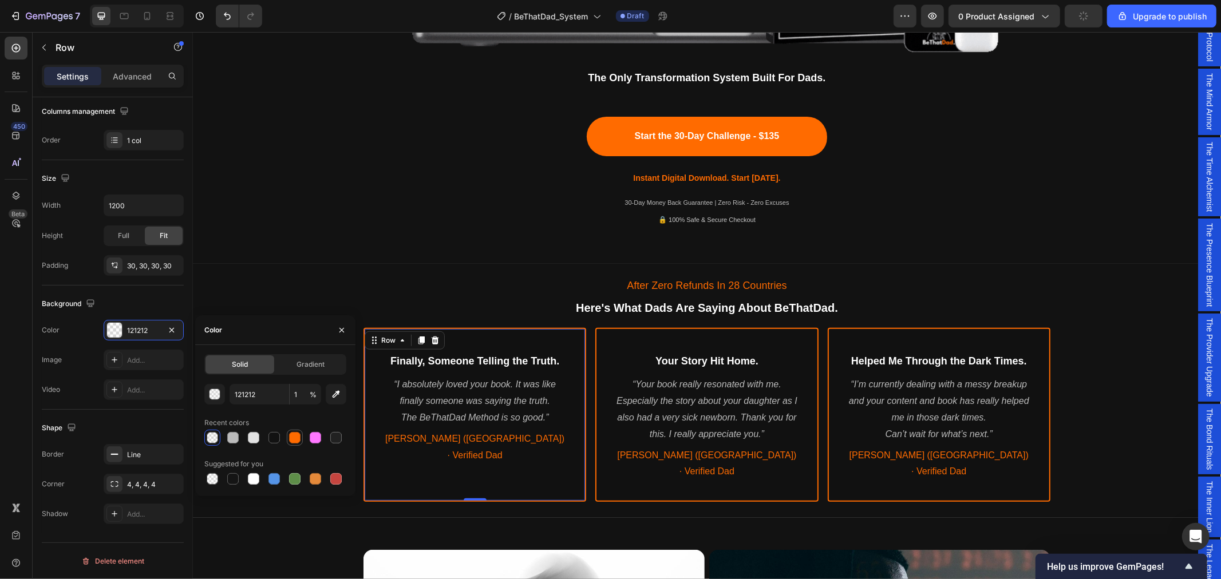
click at [294, 439] on div at bounding box center [294, 437] width 11 height 11
type input "FF6B00"
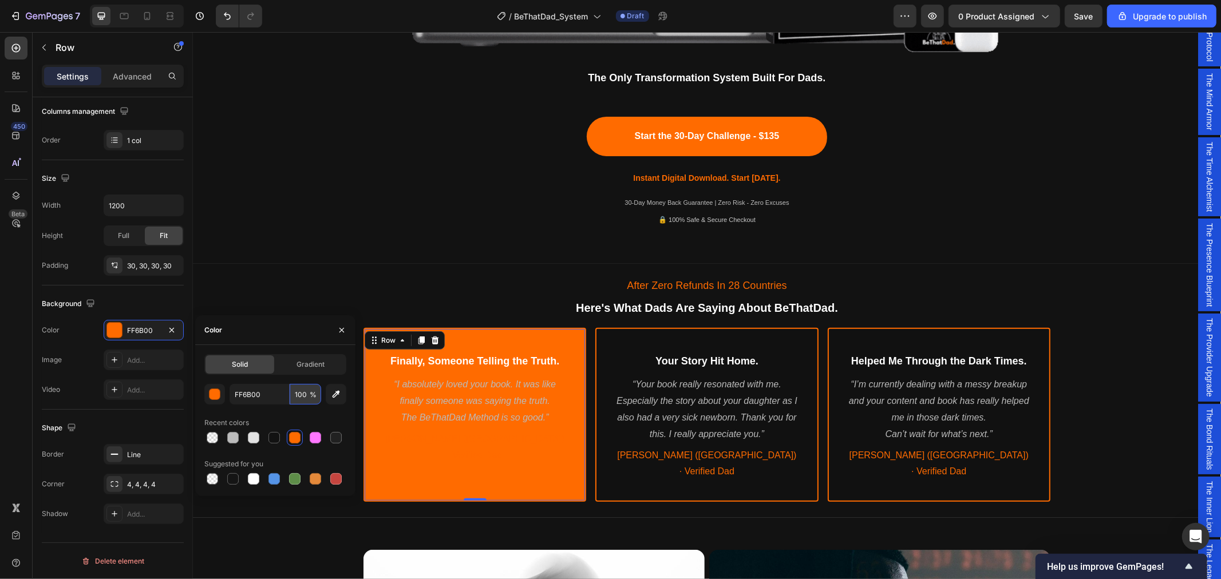
click at [300, 398] on input "100" at bounding box center [305, 394] width 31 height 21
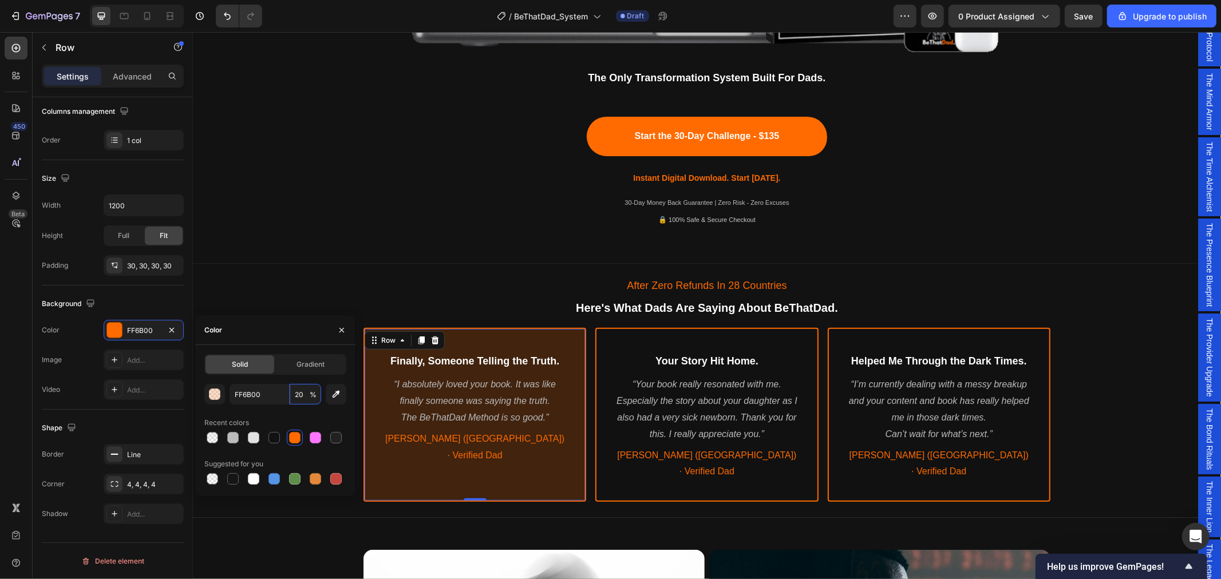
type input "2"
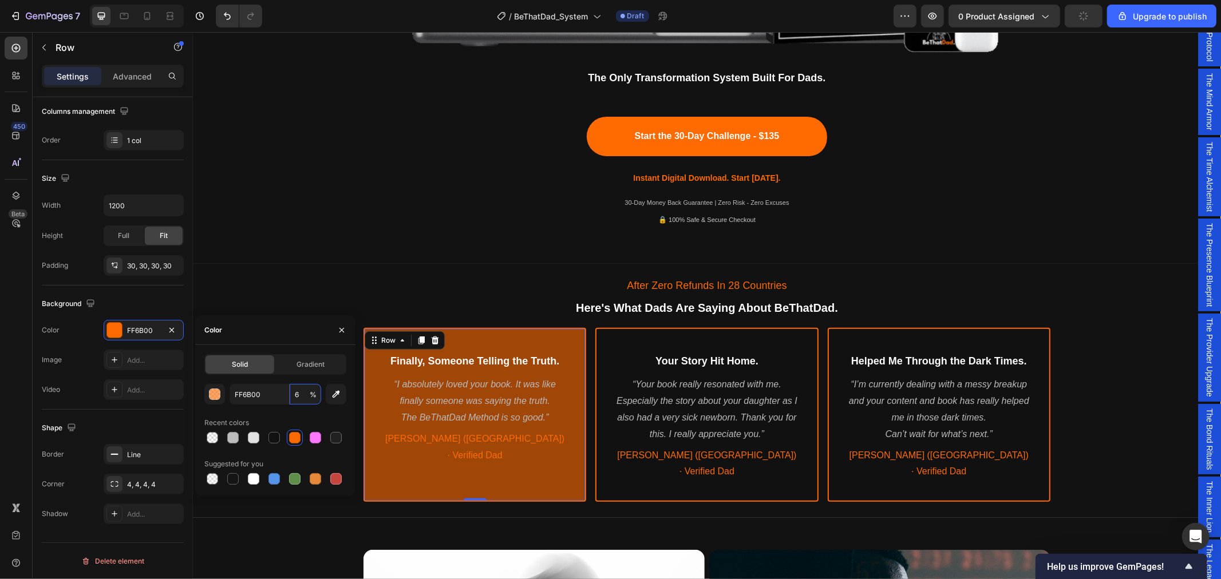
type input "60"
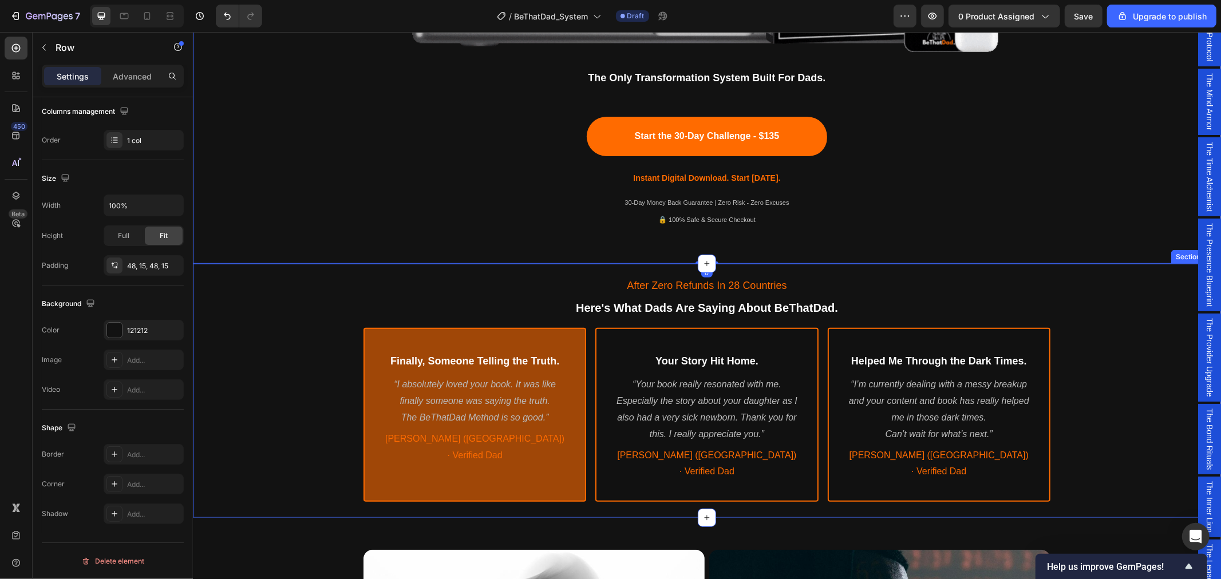
click at [283, 286] on div "After Zero Refunds In 28 Countries Text Block Here's What Dads Are Saying About…" at bounding box center [706, 388] width 1028 height 240
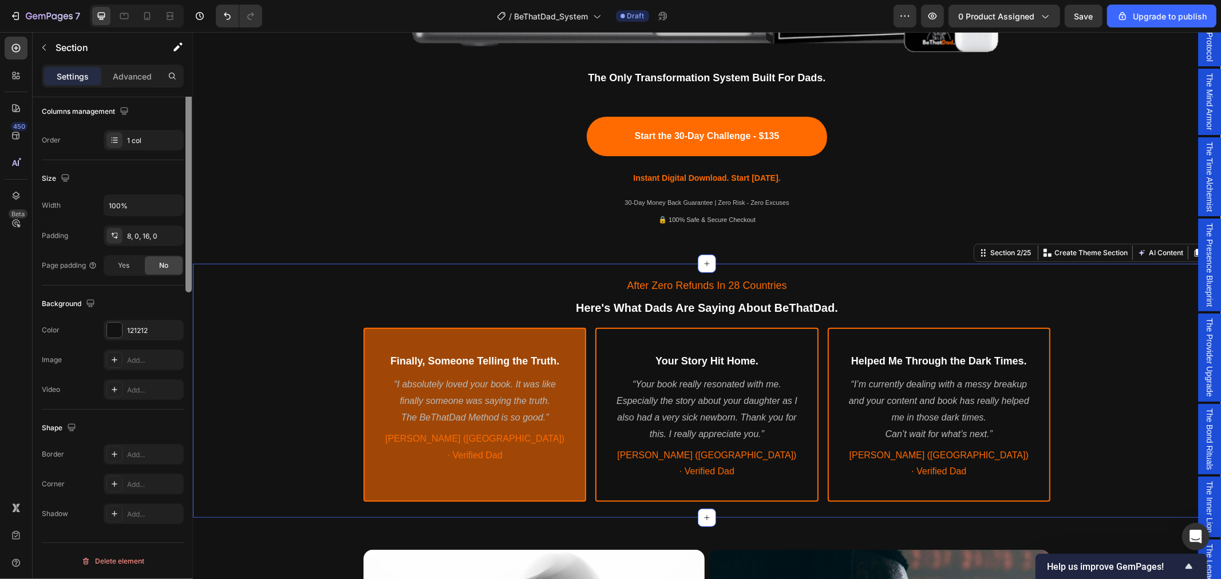
scroll to position [0, 0]
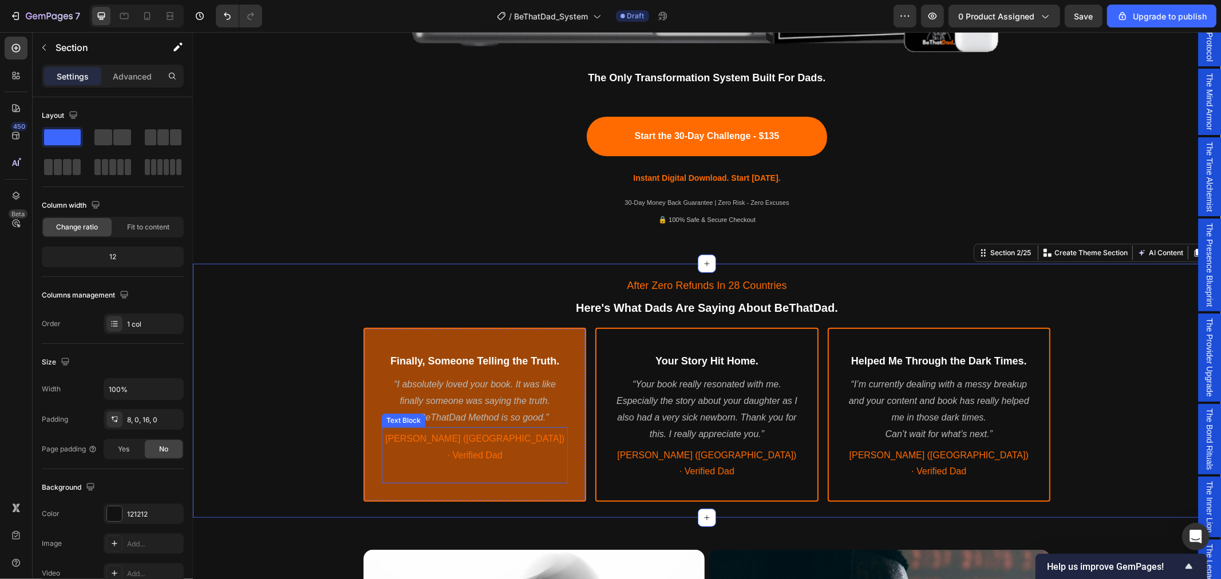
click at [484, 443] on p "[PERSON_NAME] ([GEOGRAPHIC_DATA]) · Verified Dad" at bounding box center [474, 446] width 184 height 33
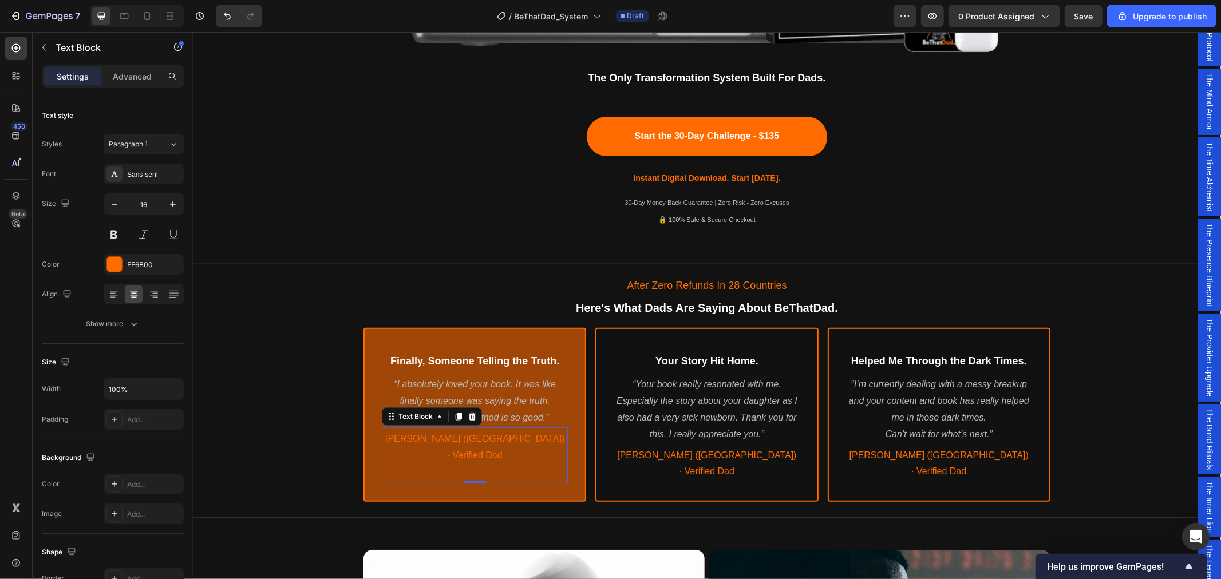
click at [495, 437] on span "[PERSON_NAME] ([GEOGRAPHIC_DATA]) · Verified Dad" at bounding box center [474, 446] width 179 height 26
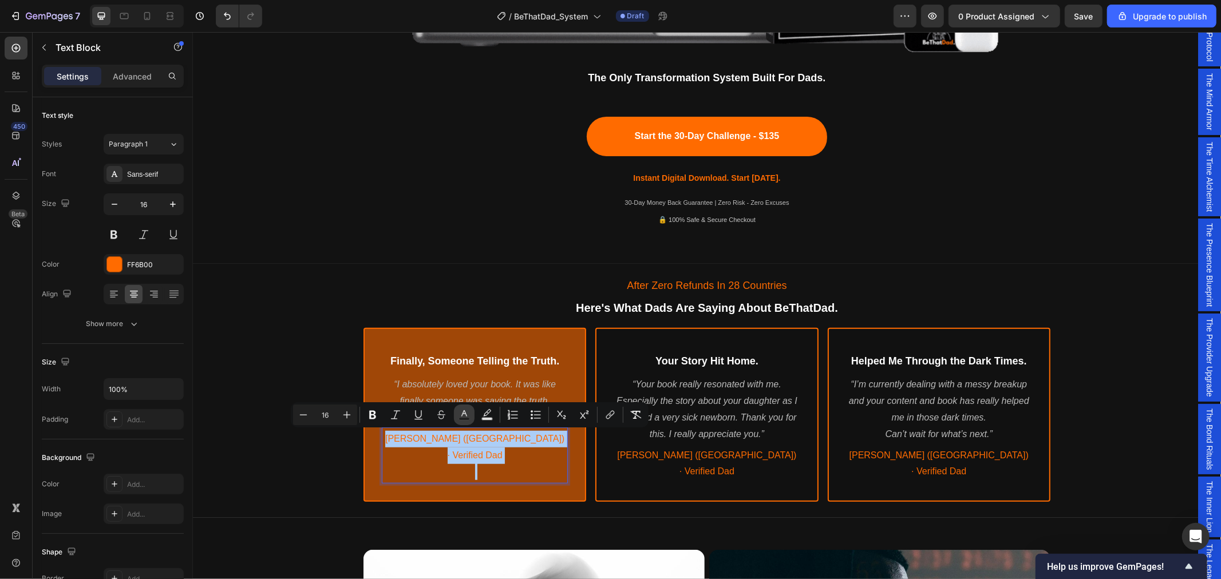
click at [458, 418] on button "Text Color" at bounding box center [464, 415] width 21 height 21
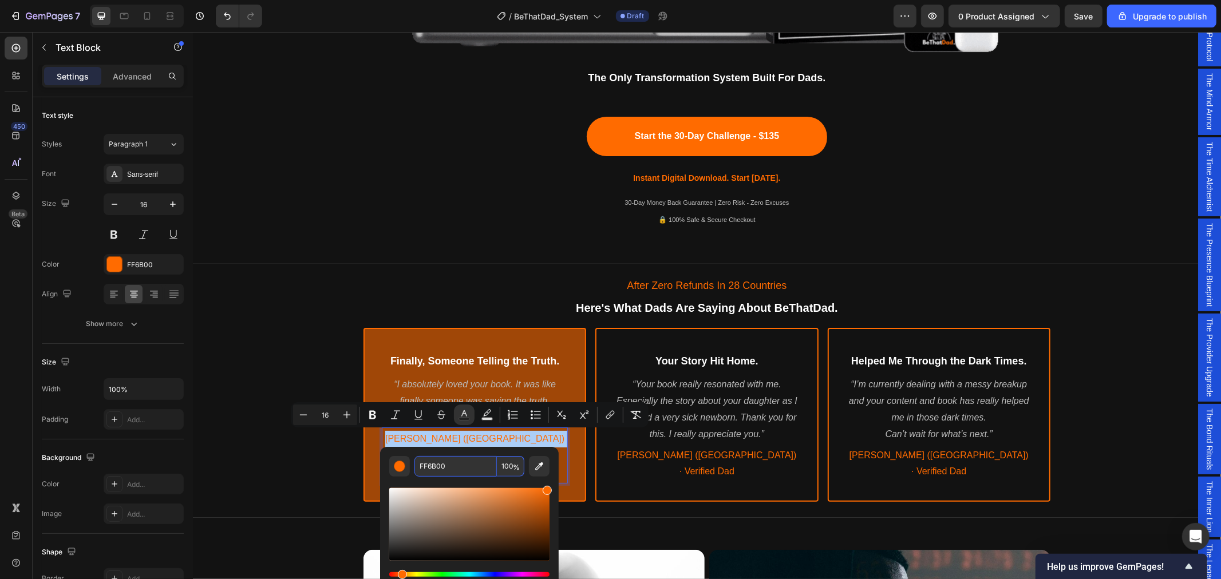
click at [444, 464] on input "FF6B00" at bounding box center [455, 466] width 82 height 21
type input "FFFFFF"
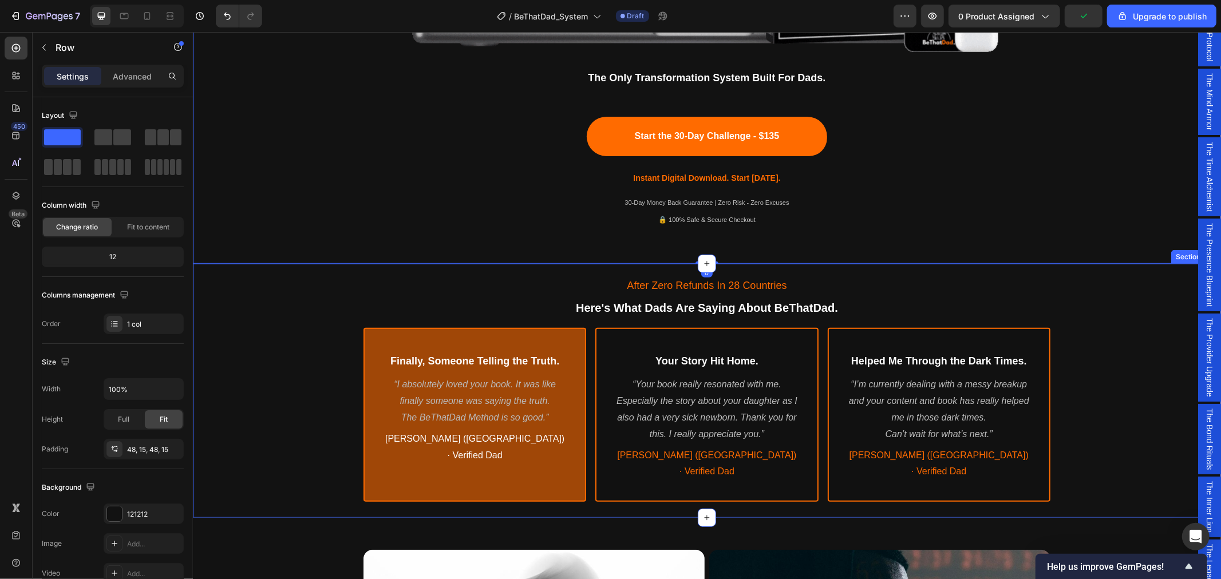
click at [267, 398] on div "After Zero Refunds In 28 Countries Text Block Here's What Dads Are Saying About…" at bounding box center [706, 388] width 1028 height 240
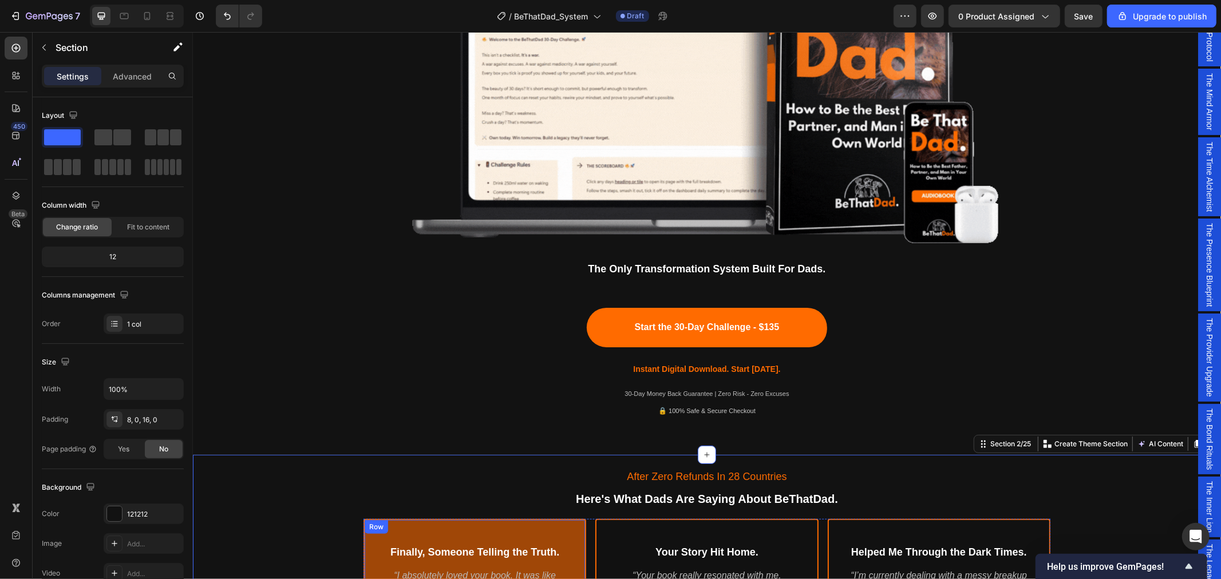
scroll to position [699, 0]
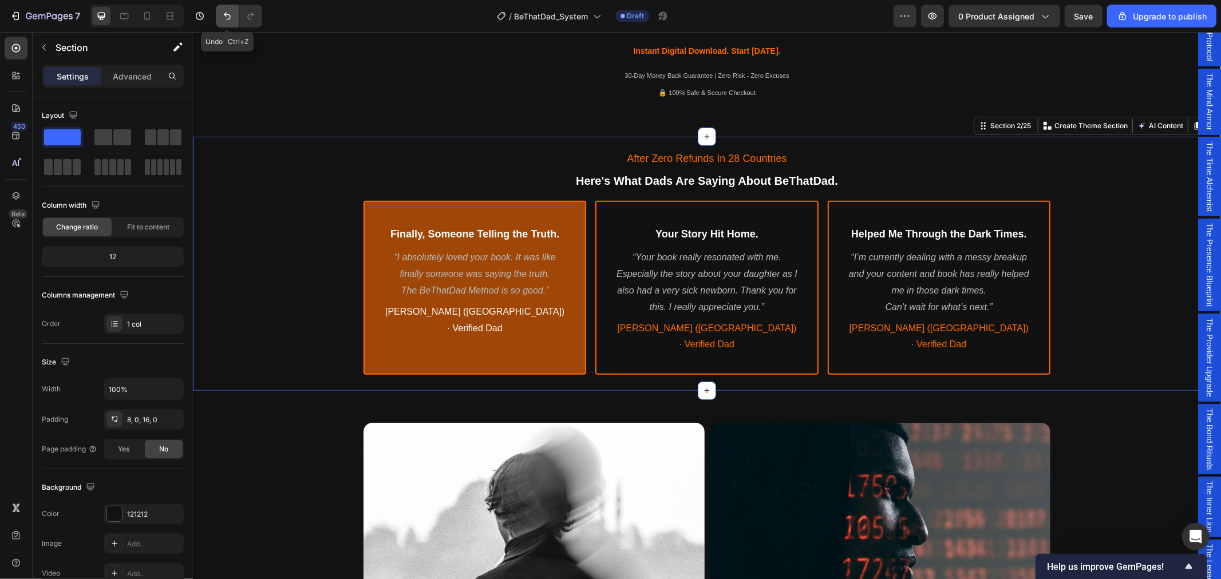
click at [230, 18] on icon "Undo/Redo" at bounding box center [227, 16] width 7 height 7
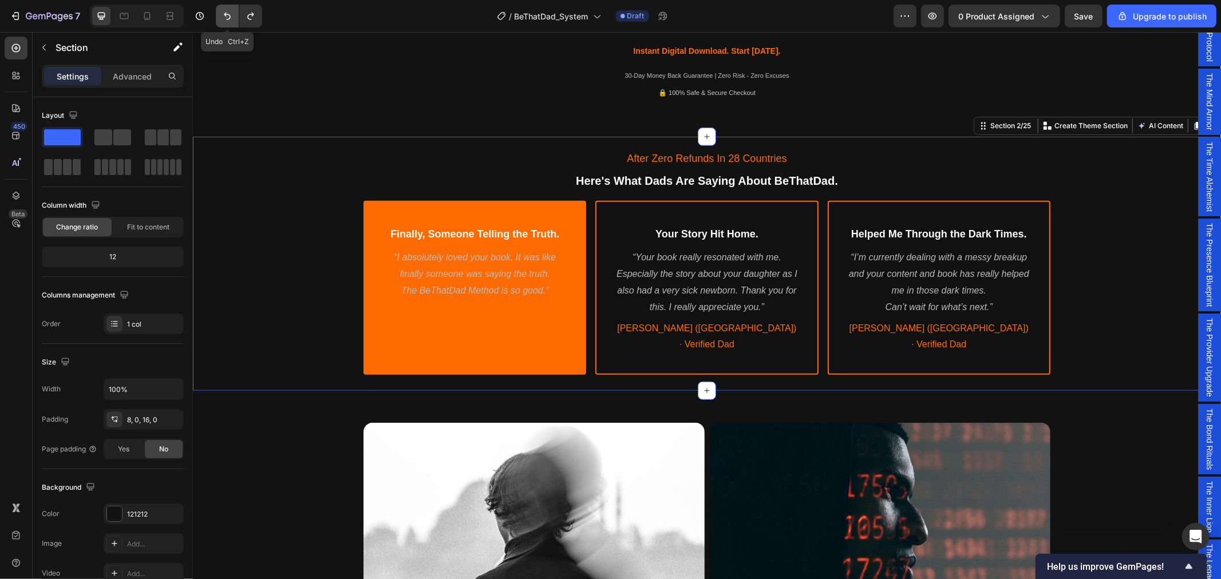
click at [230, 20] on icon "Undo/Redo" at bounding box center [227, 15] width 11 height 11
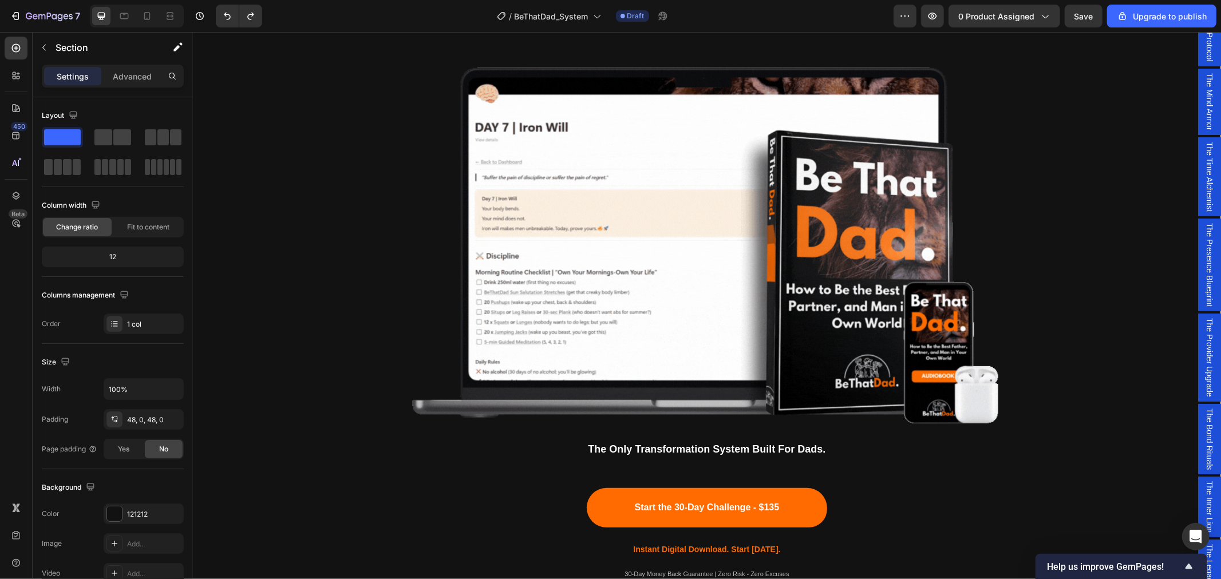
scroll to position [127, 0]
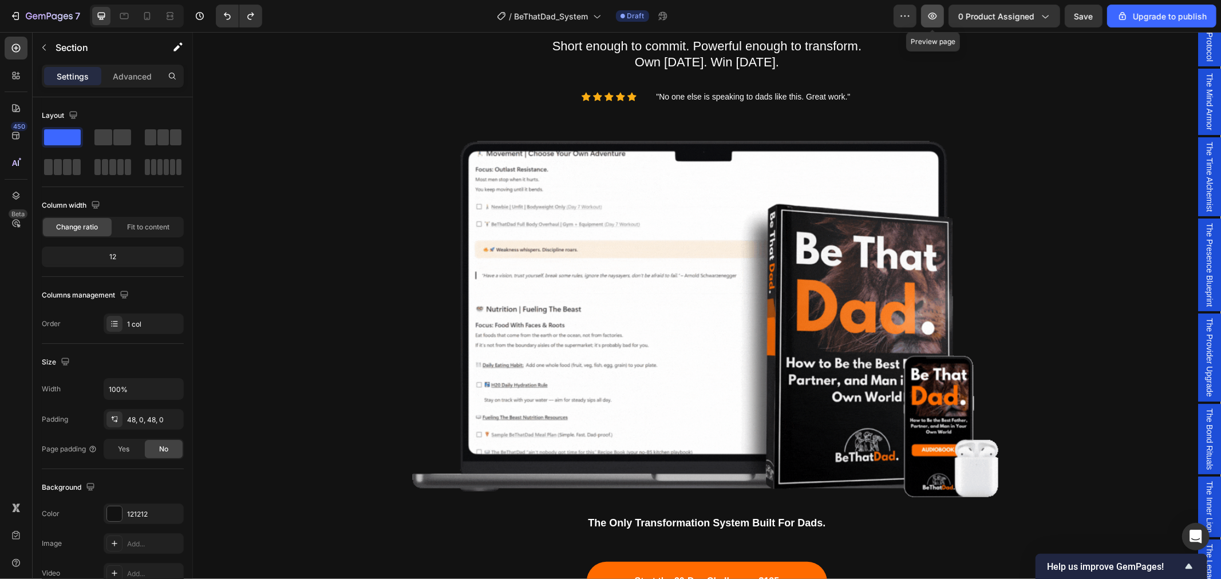
click at [934, 15] on icon "button" at bounding box center [932, 15] width 3 height 3
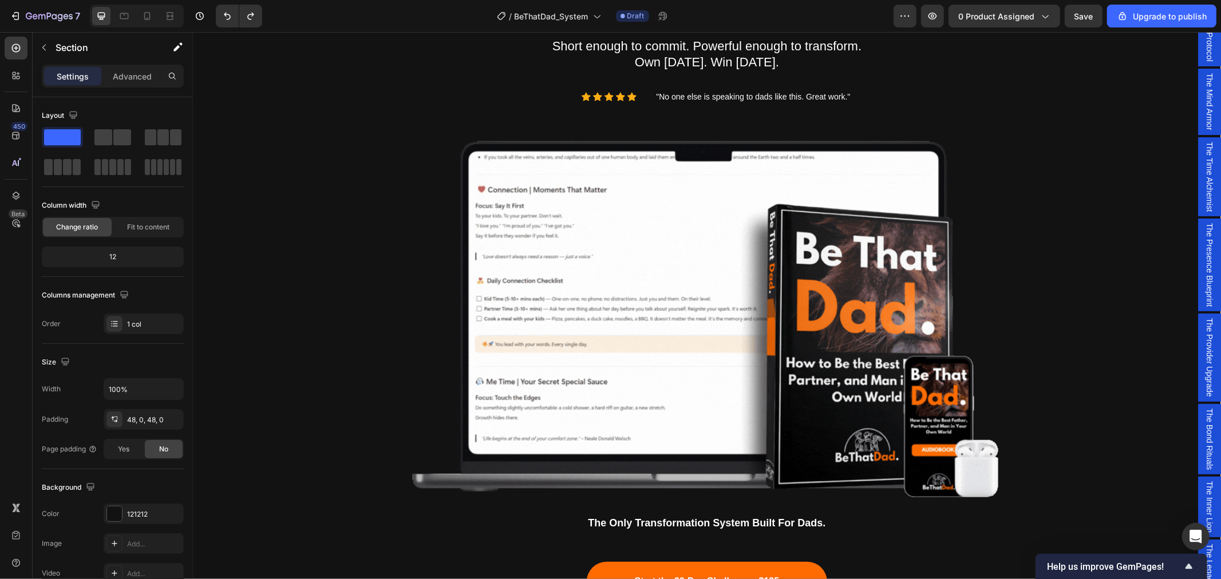
scroll to position [572, 0]
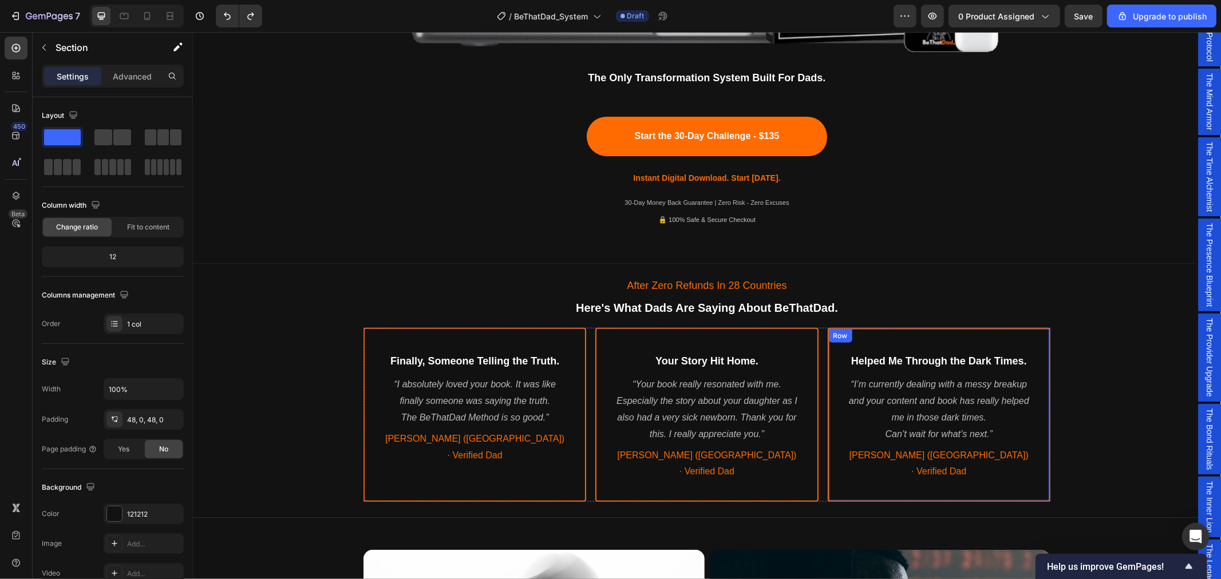
click at [852, 471] on div "Helped Me Through the Dark Times. Heading “I’m currently dealing with a messy b…" at bounding box center [938, 414] width 223 height 174
click at [909, 471] on div "Helped Me Through the Dark Times. Heading “I’m currently dealing with a messy b…" at bounding box center [938, 414] width 223 height 174
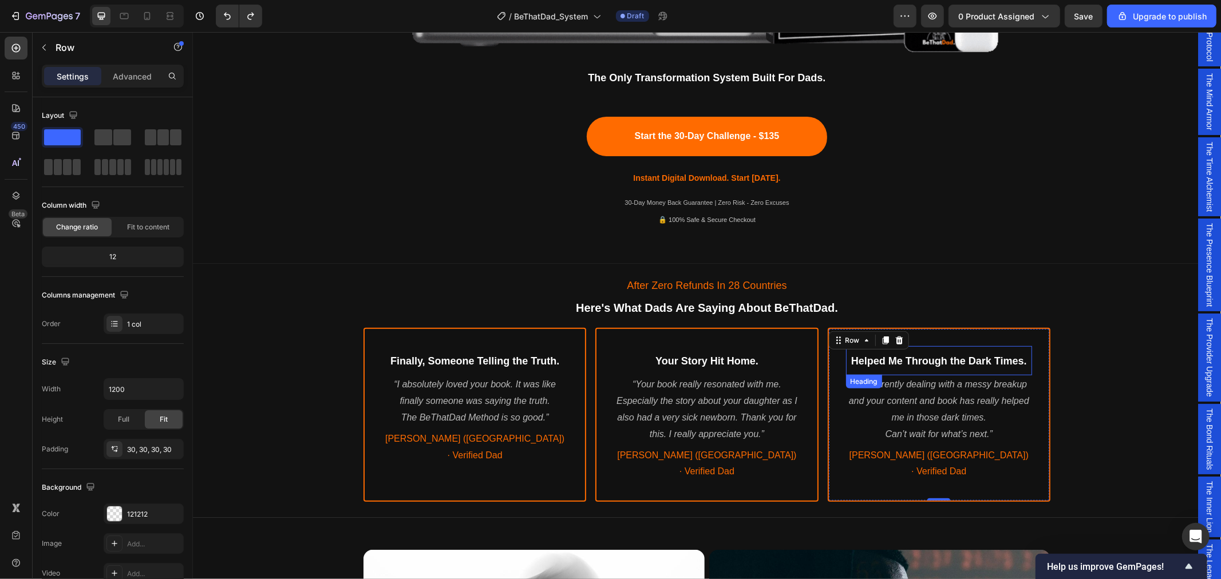
click at [958, 363] on span "Helped Me Through the Dark Times." at bounding box center [939, 360] width 176 height 11
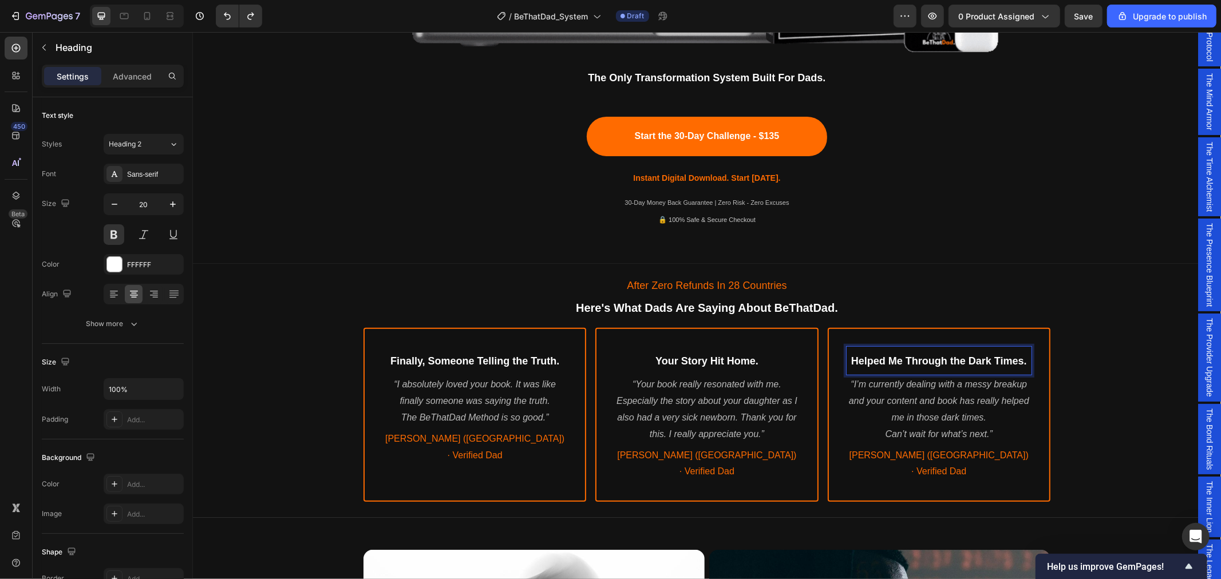
click at [964, 356] on span "Helped Me Through the Dark Times." at bounding box center [939, 360] width 176 height 11
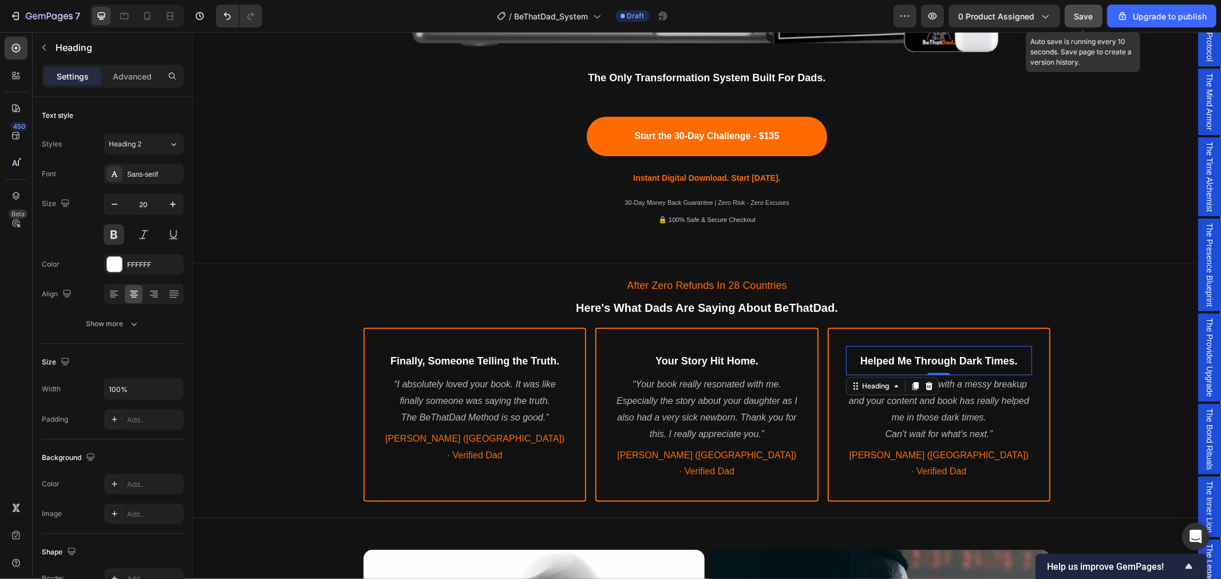
click at [1086, 13] on span "Save" at bounding box center [1083, 16] width 19 height 10
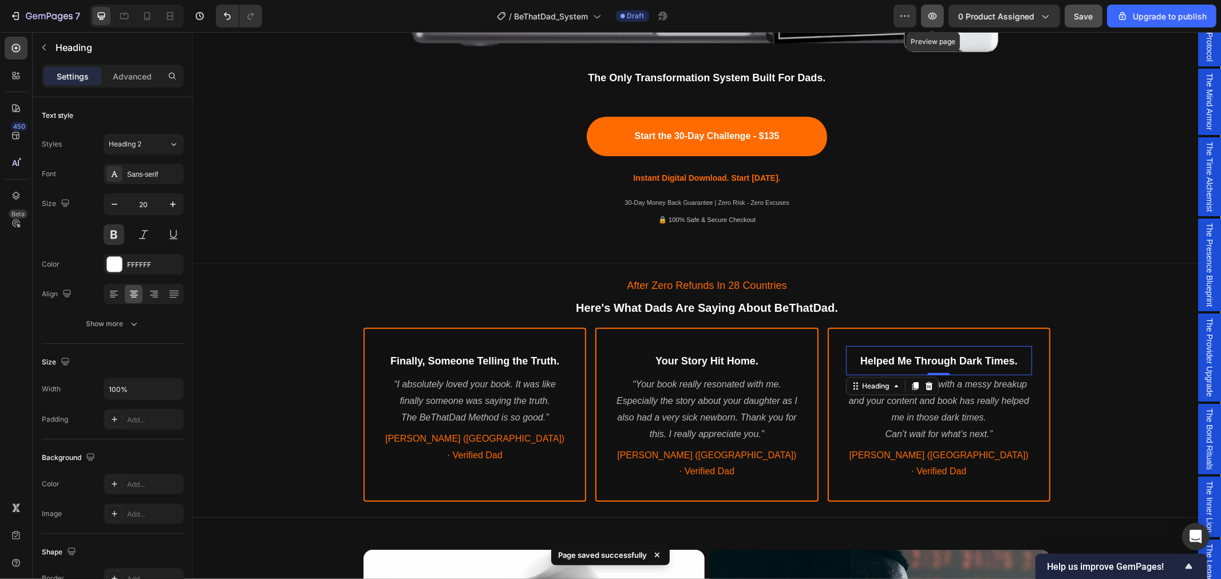
click at [927, 19] on button "button" at bounding box center [932, 16] width 23 height 23
click at [465, 301] on h2 "Here's What Dads Are Saying About BeThatDad." at bounding box center [706, 307] width 687 height 23
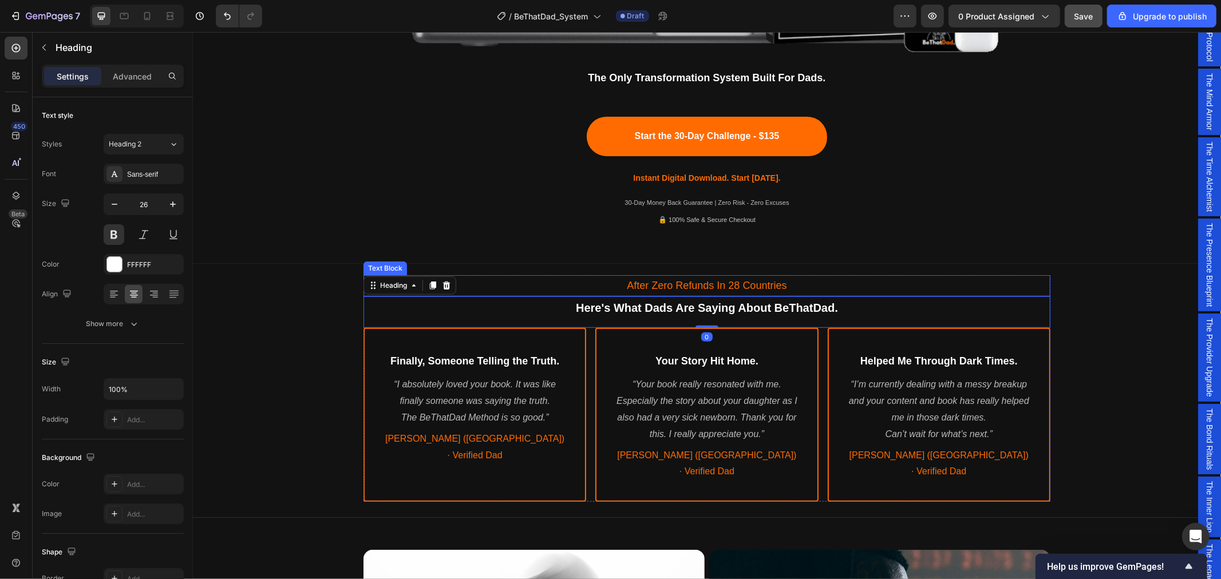
click at [481, 282] on p "After Zero Refunds In 28 Countries" at bounding box center [706, 285] width 685 height 18
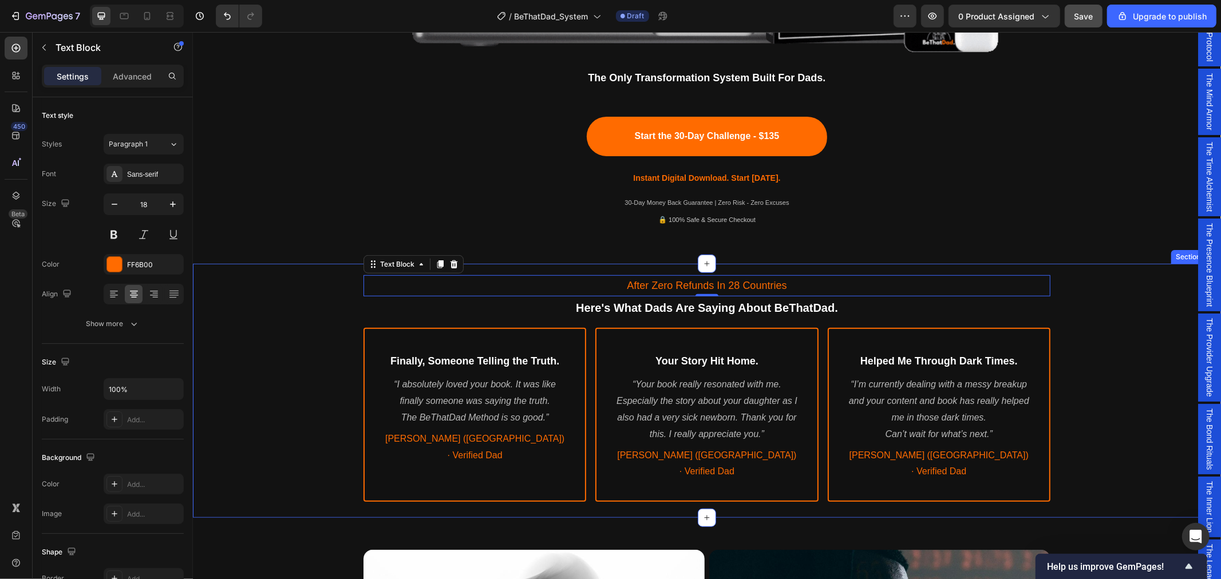
click at [333, 306] on div "After Zero Refunds In 28 Countries Text Block 0 Here's What Dads Are Saying Abo…" at bounding box center [706, 388] width 1028 height 240
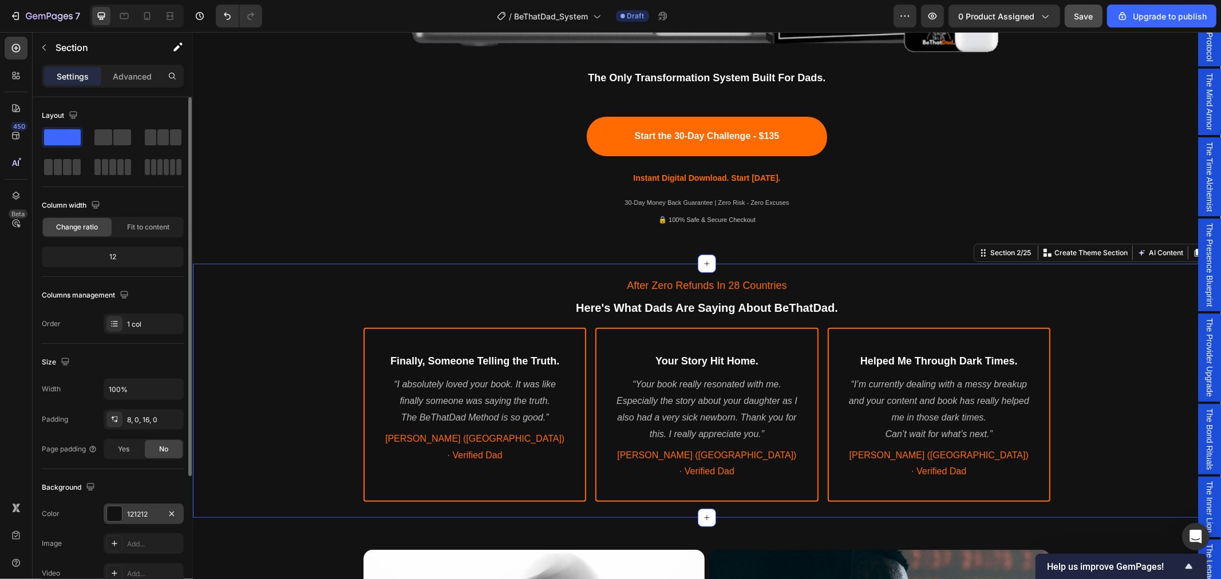
click at [136, 513] on div "121212" at bounding box center [143, 514] width 33 height 10
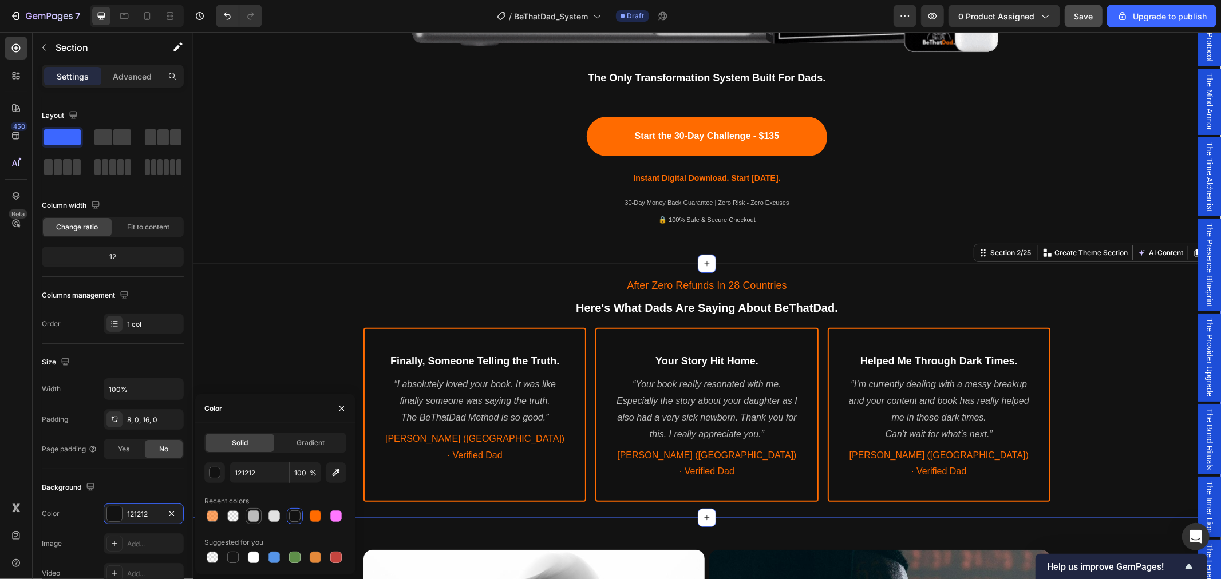
click at [260, 517] on div at bounding box center [254, 516] width 14 height 14
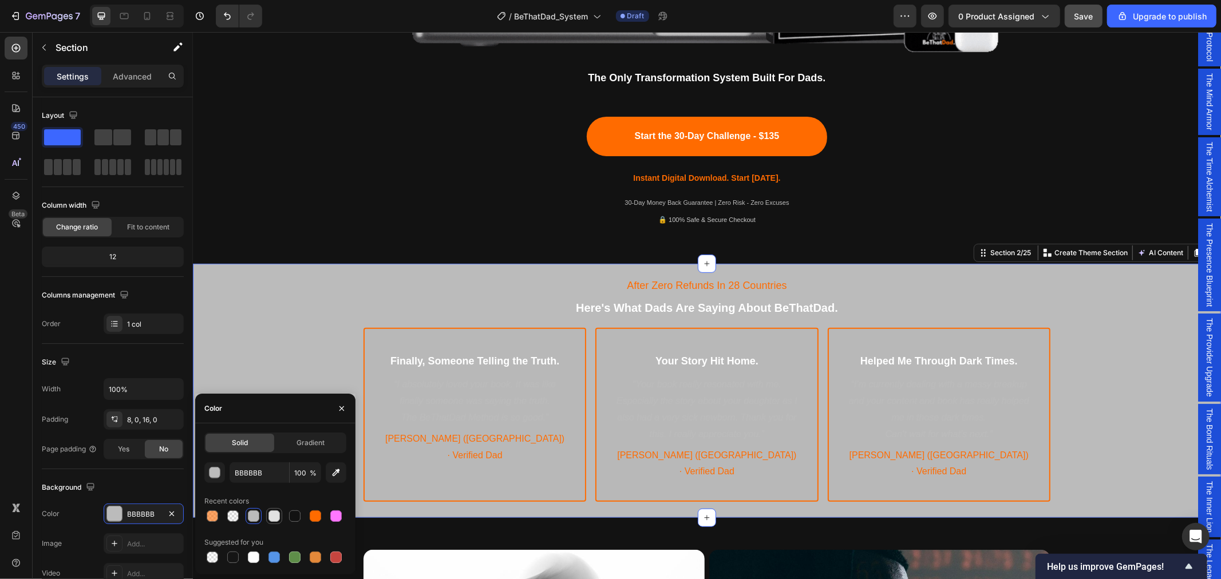
click at [275, 516] on div at bounding box center [273, 516] width 11 height 11
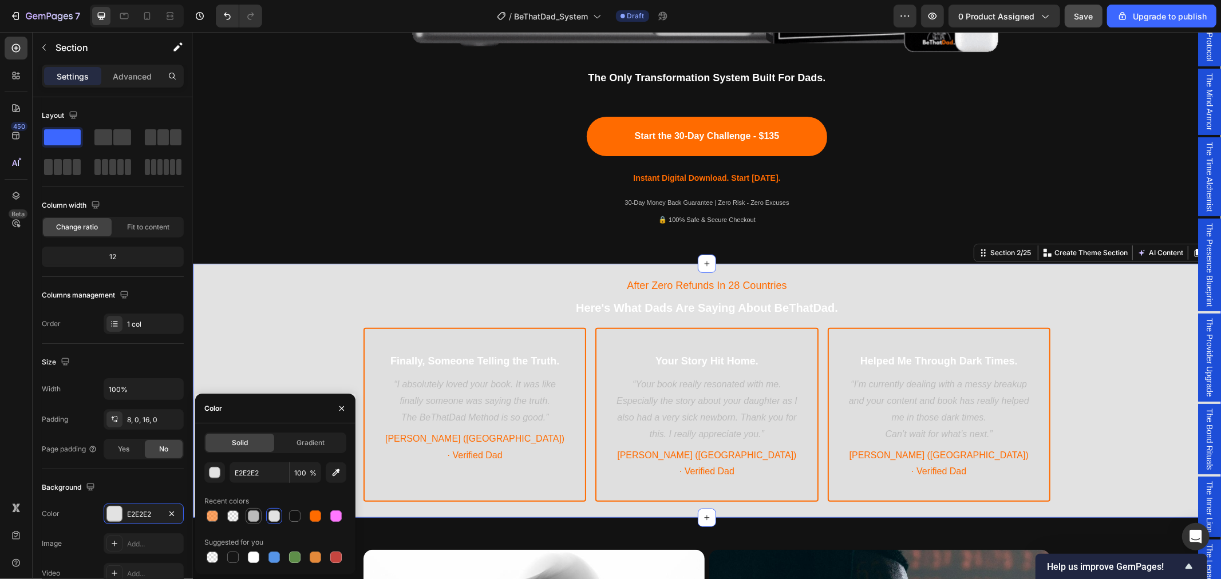
click at [259, 515] on div at bounding box center [253, 516] width 11 height 11
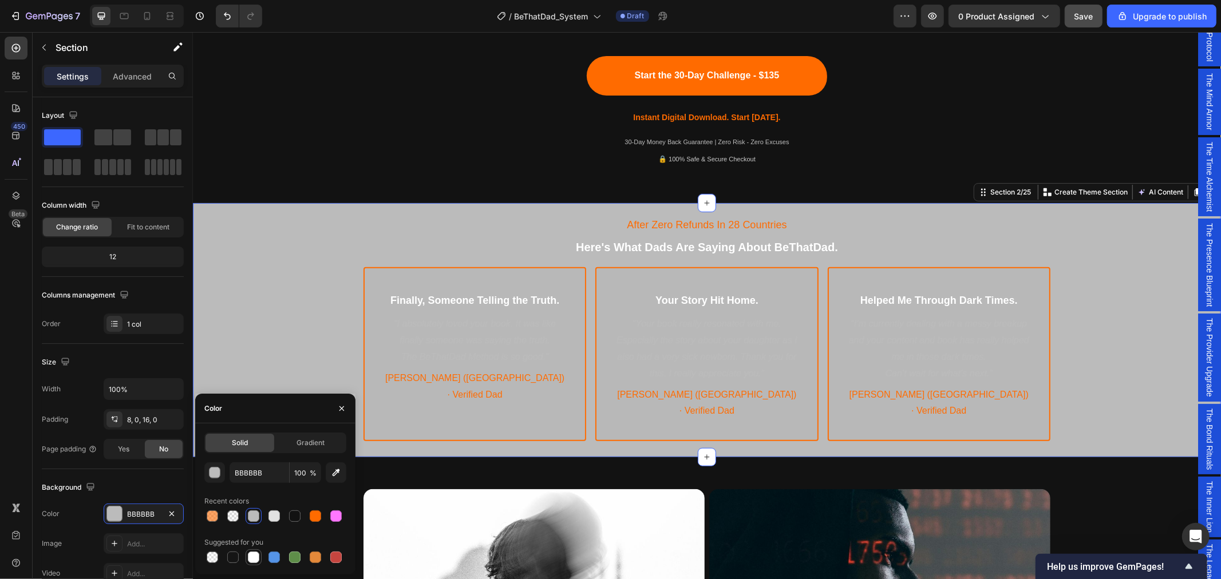
scroll to position [636, 0]
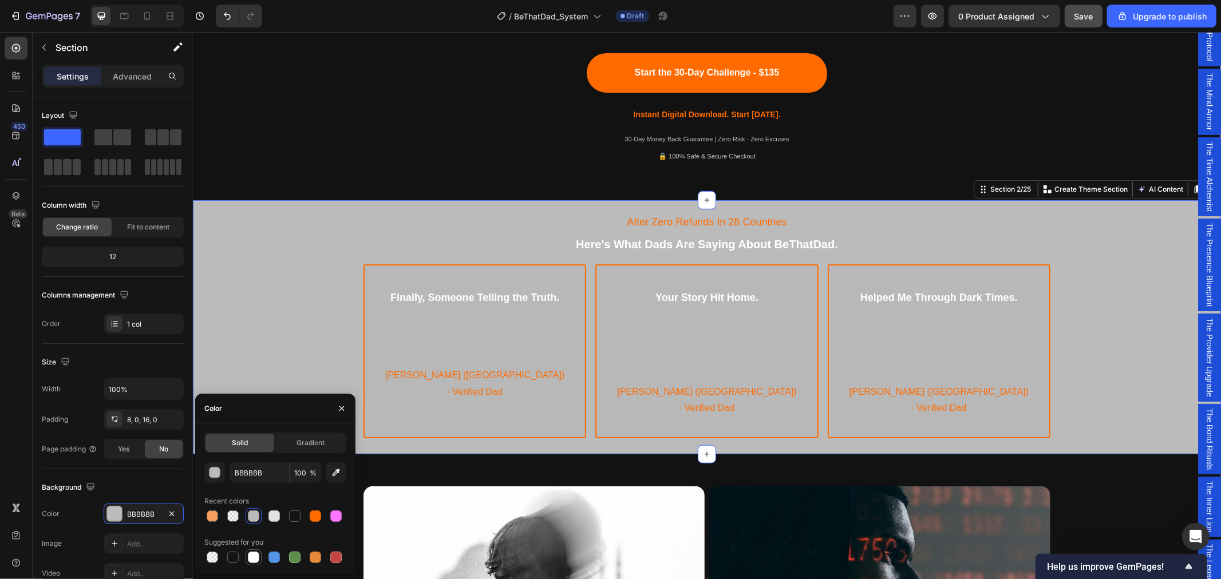
click at [255, 557] on div at bounding box center [253, 557] width 11 height 11
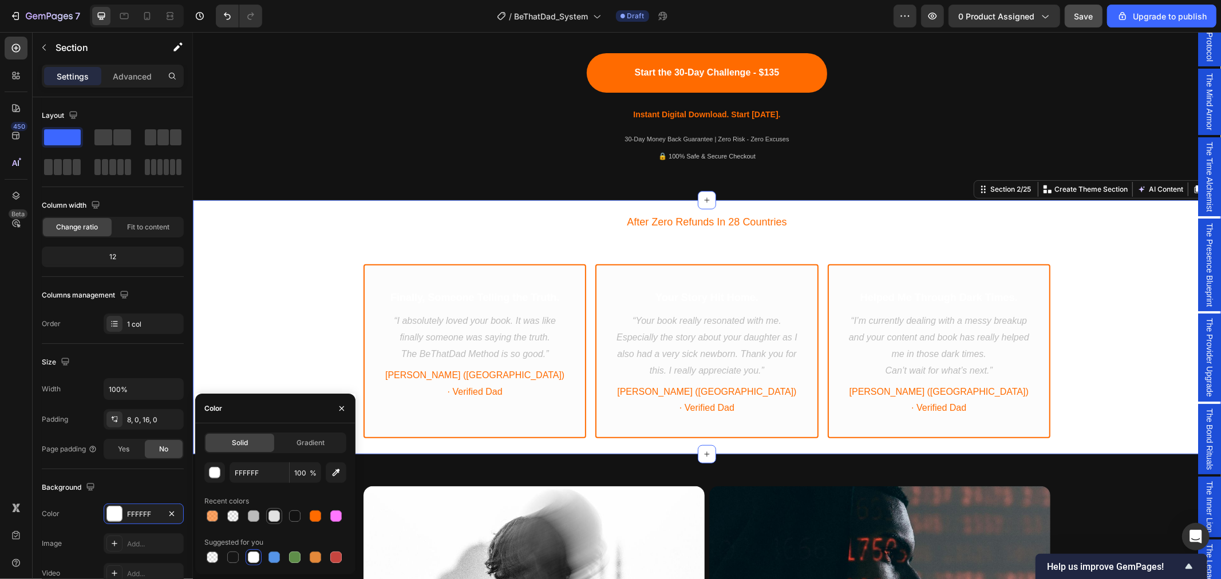
click at [275, 518] on div at bounding box center [273, 516] width 11 height 11
type input "E2E2E2"
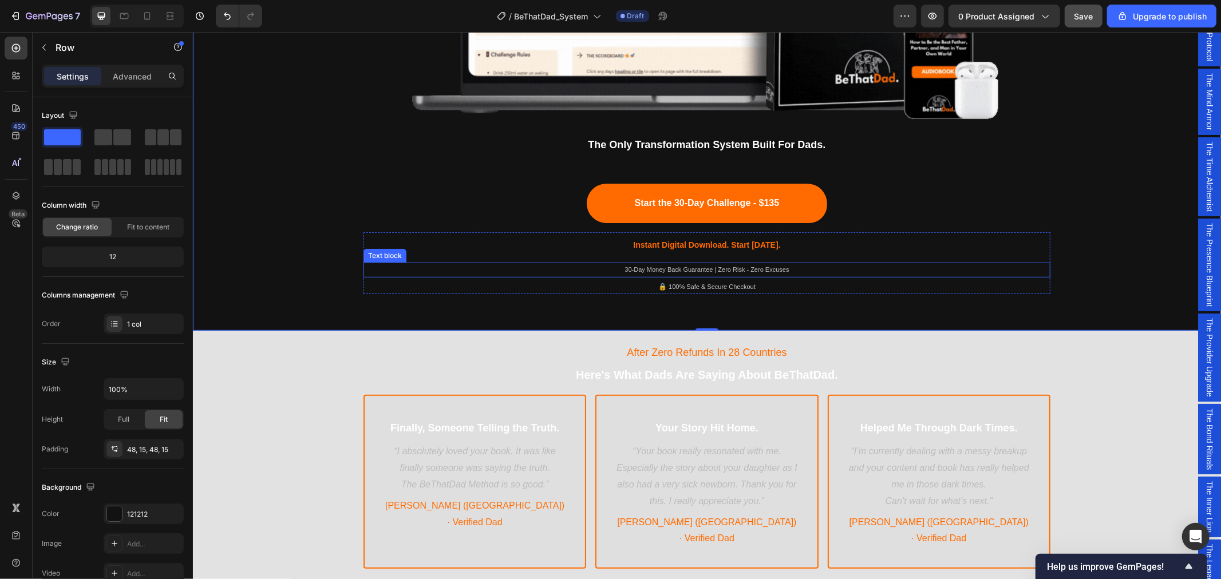
scroll to position [508, 0]
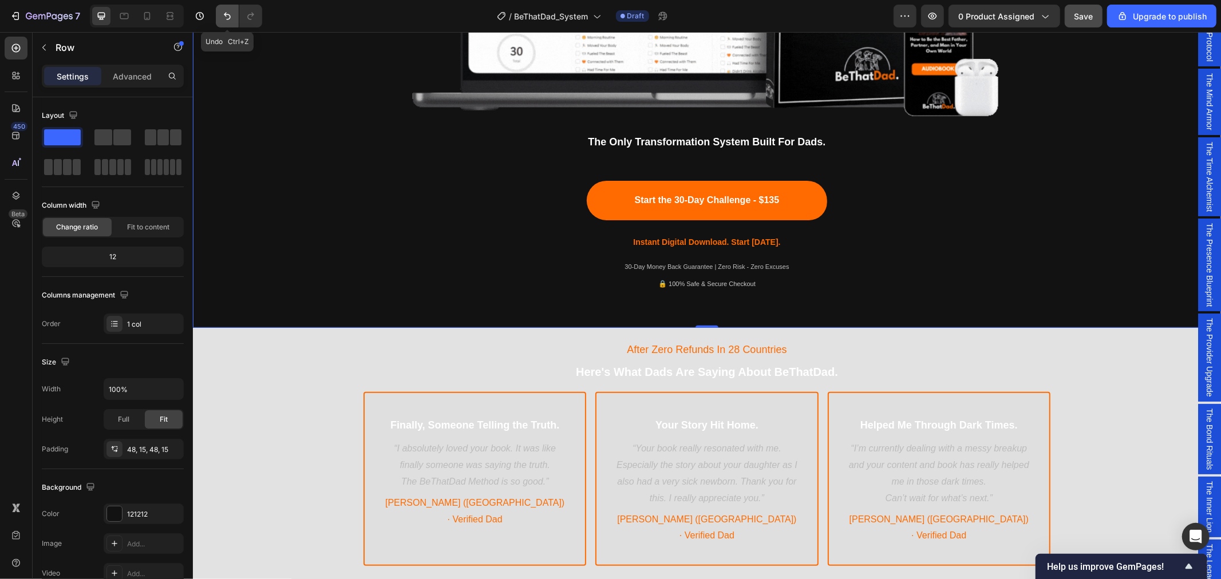
click at [228, 13] on icon "Undo/Redo" at bounding box center [227, 15] width 11 height 11
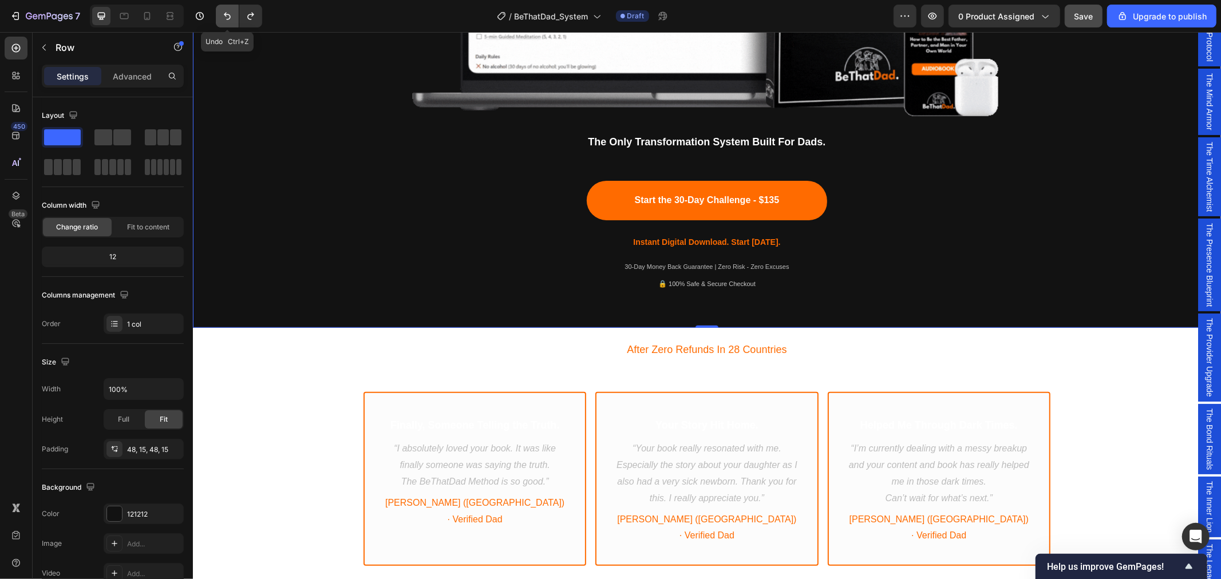
click at [227, 13] on icon "Undo/Redo" at bounding box center [227, 15] width 11 height 11
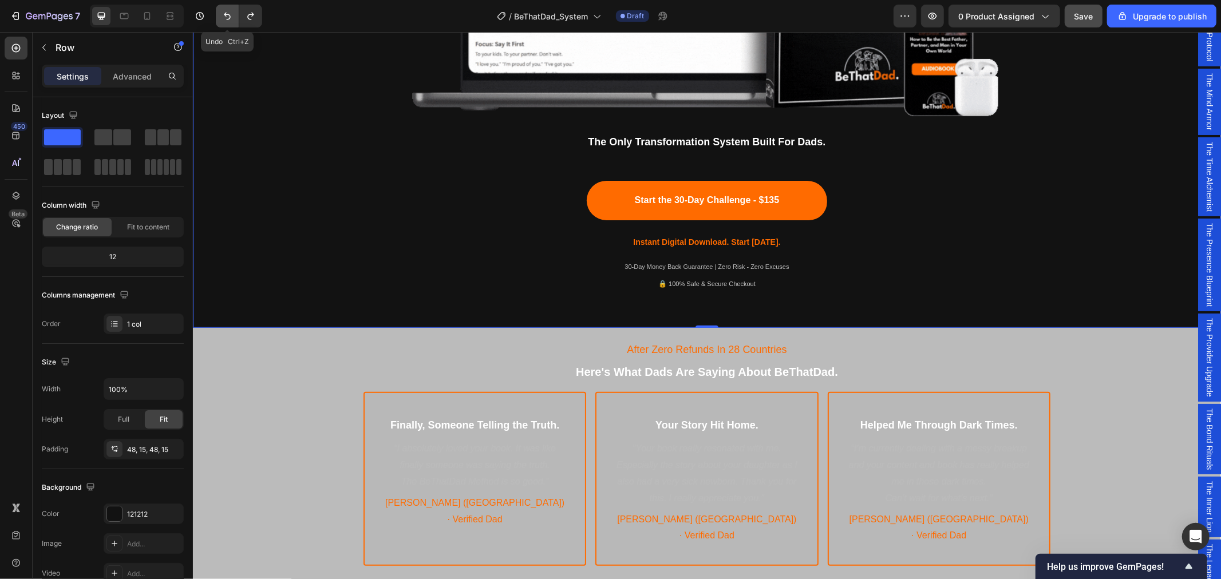
click at [227, 13] on icon "Undo/Redo" at bounding box center [227, 15] width 11 height 11
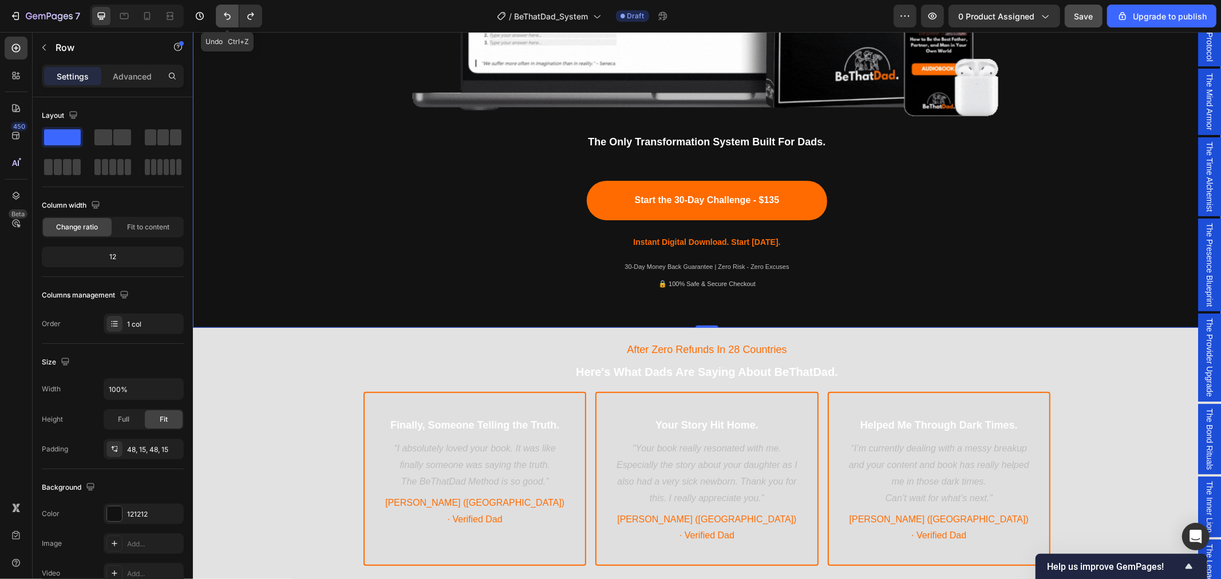
click at [227, 13] on icon "Undo/Redo" at bounding box center [227, 15] width 11 height 11
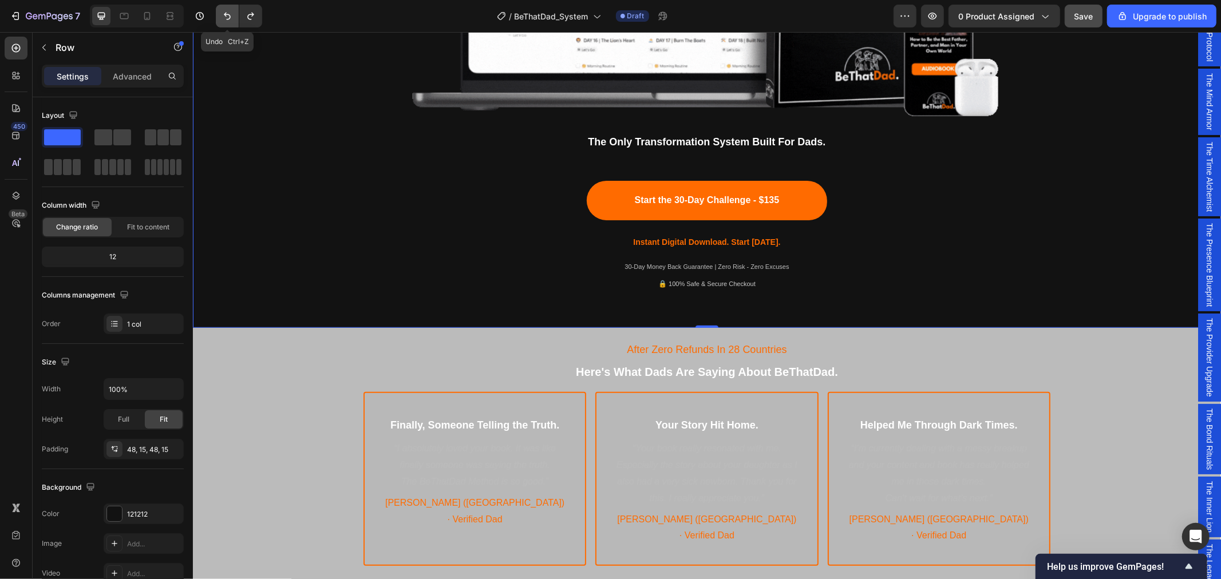
click at [227, 13] on icon "Undo/Redo" at bounding box center [227, 15] width 11 height 11
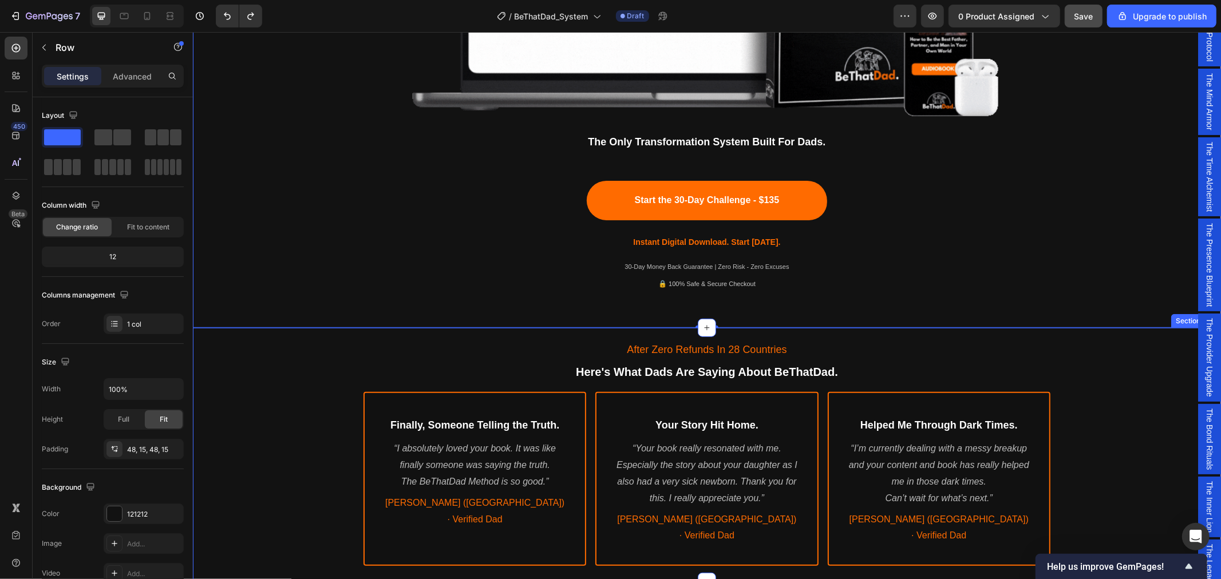
click at [281, 454] on div "After Zero Refunds In 28 Countries Text Block Here's What Dads Are Saying About…" at bounding box center [706, 452] width 1028 height 240
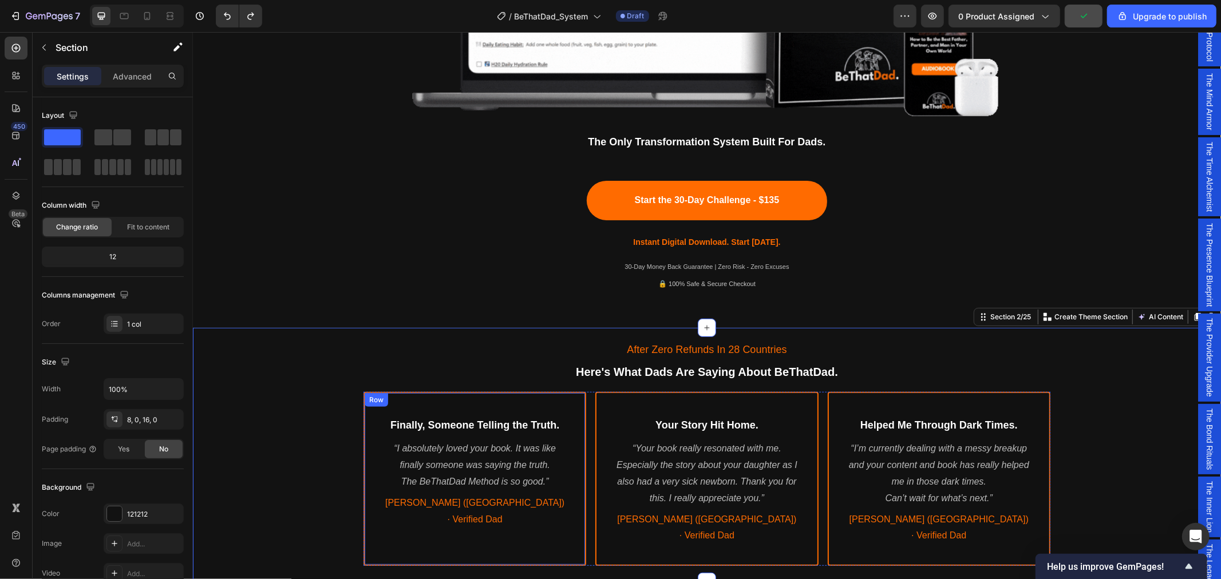
click at [363, 534] on div "Finally, Someone Telling the Truth. Heading “I absolutely loved your book. It w…" at bounding box center [474, 479] width 223 height 174
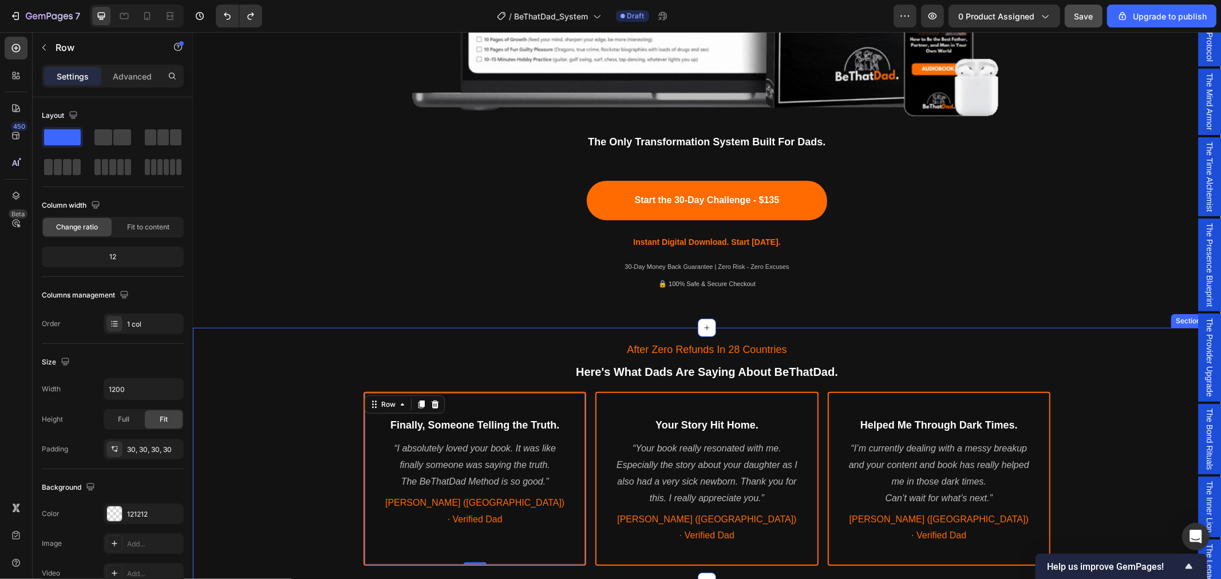
click at [274, 548] on div "After Zero Refunds In 28 Countries Text Block Here's What Dads Are Saying About…" at bounding box center [706, 452] width 1028 height 240
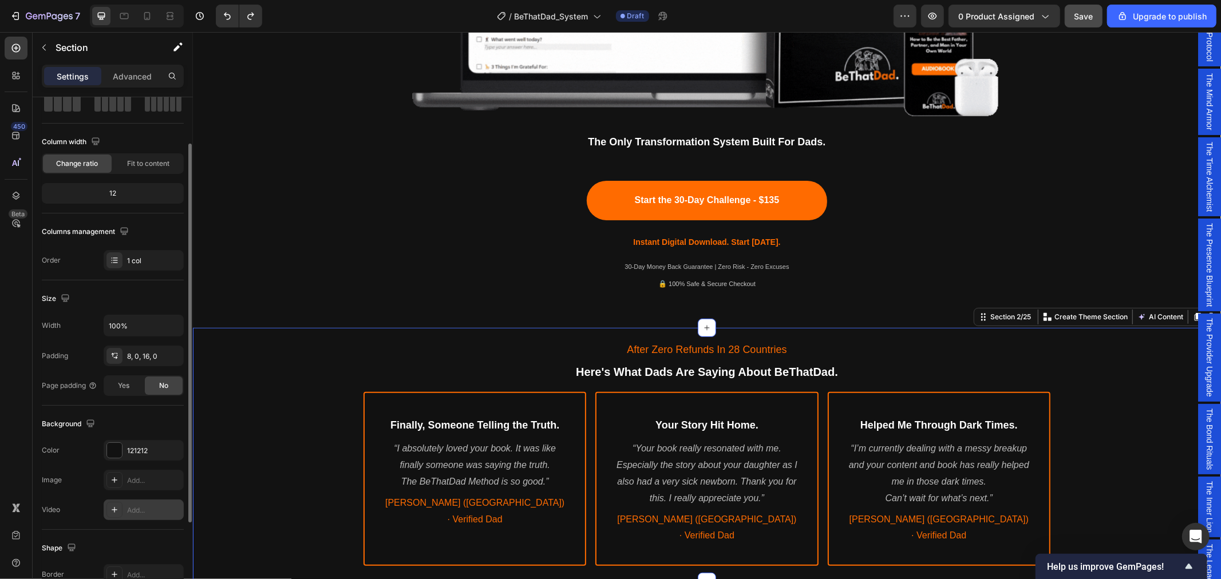
scroll to position [127, 0]
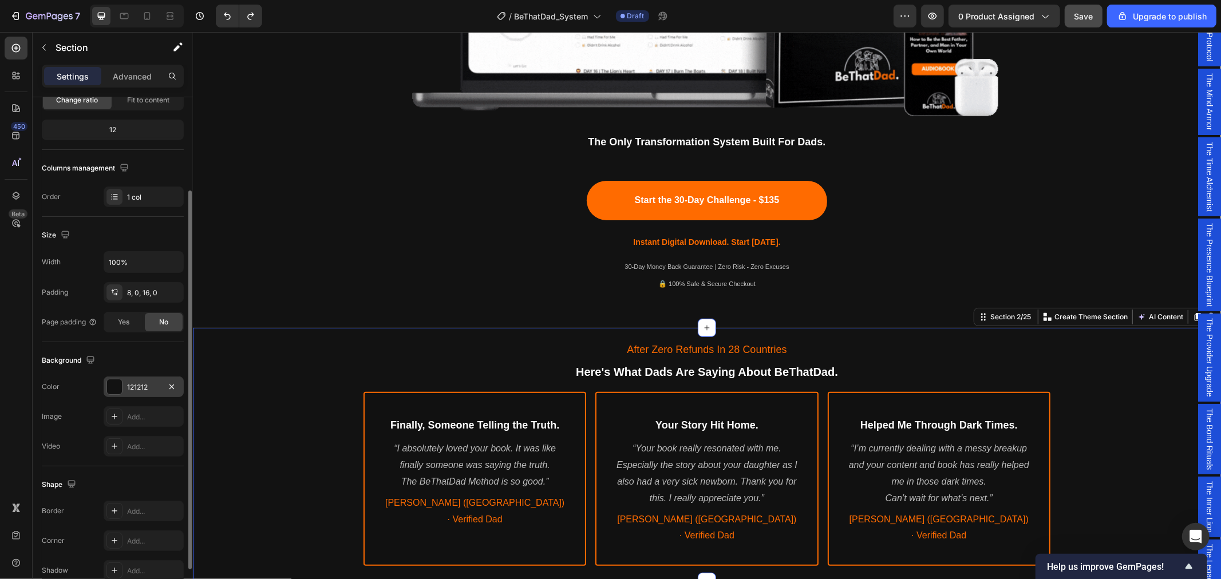
click at [132, 381] on div "121212" at bounding box center [144, 387] width 80 height 21
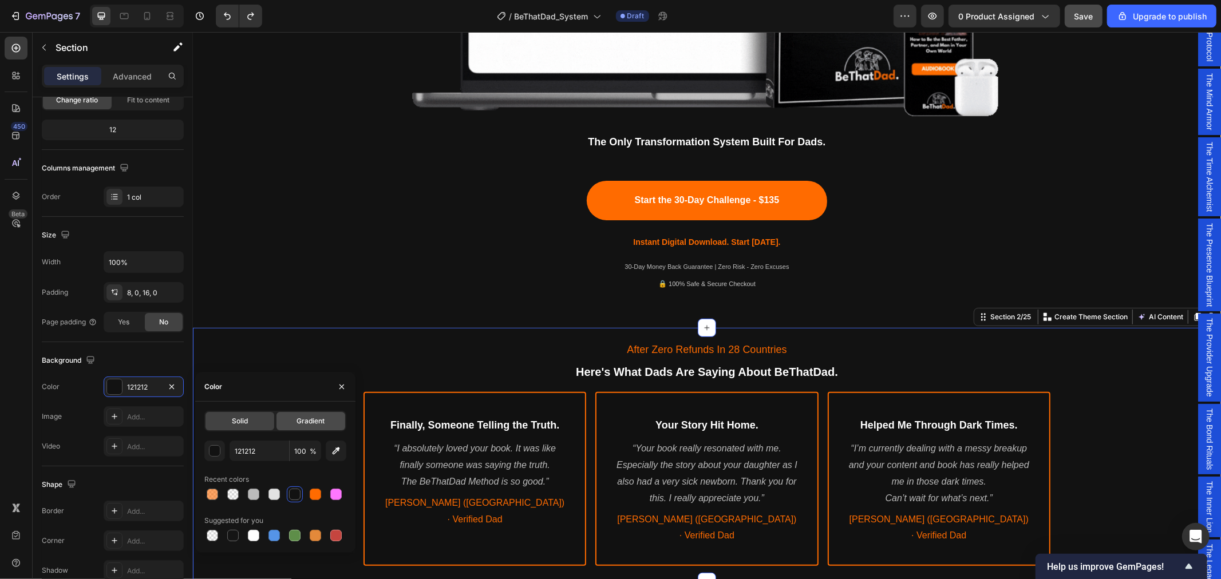
click at [304, 417] on span "Gradient" at bounding box center [310, 421] width 28 height 10
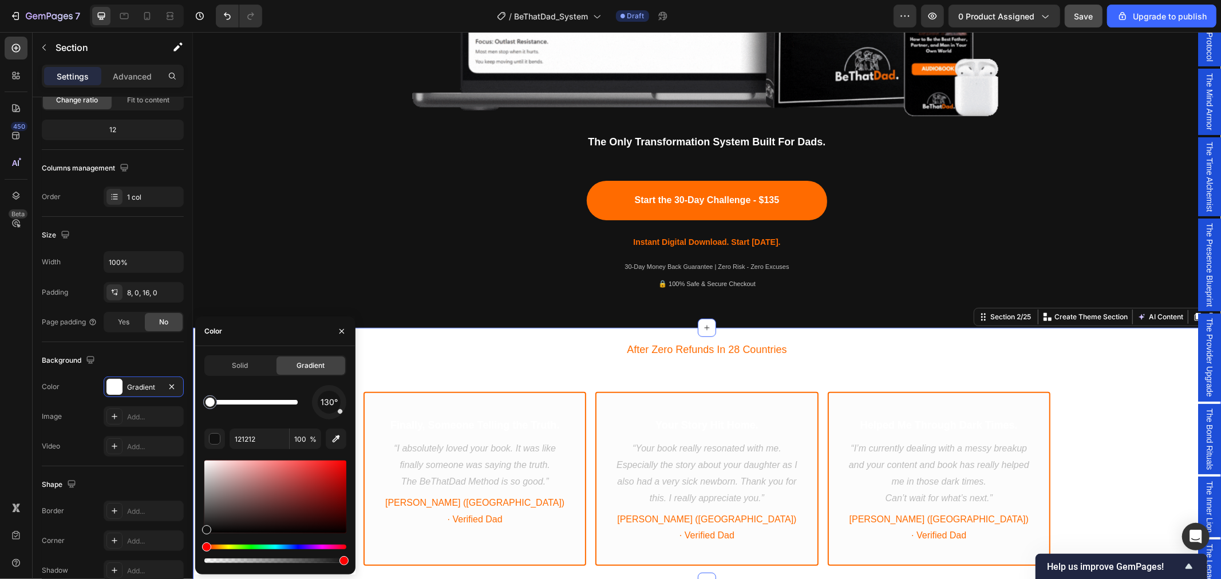
drag, startPoint x: 295, startPoint y: 401, endPoint x: 311, endPoint y: 408, distance: 17.4
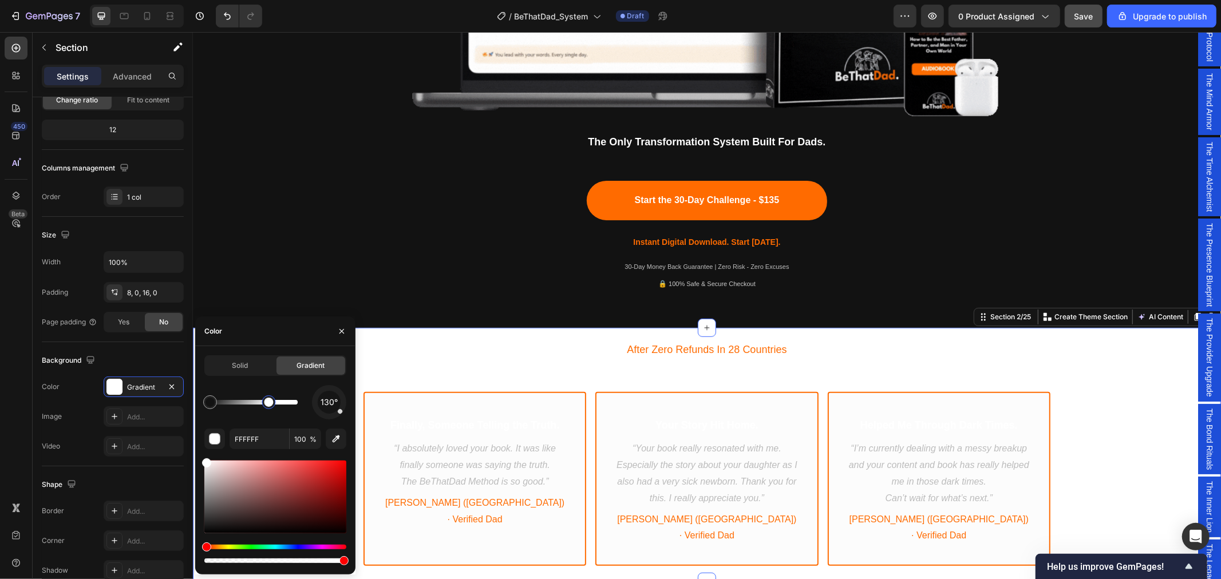
drag, startPoint x: 210, startPoint y: 401, endPoint x: 311, endPoint y: 405, distance: 101.4
click at [310, 405] on div "130°" at bounding box center [275, 402] width 142 height 34
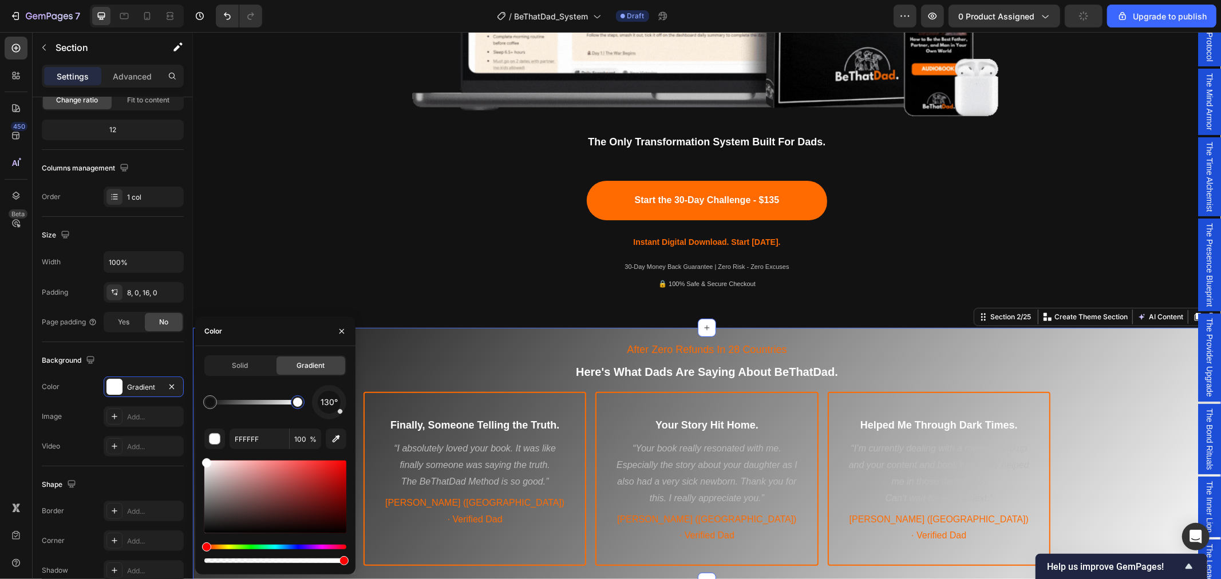
type input "121212"
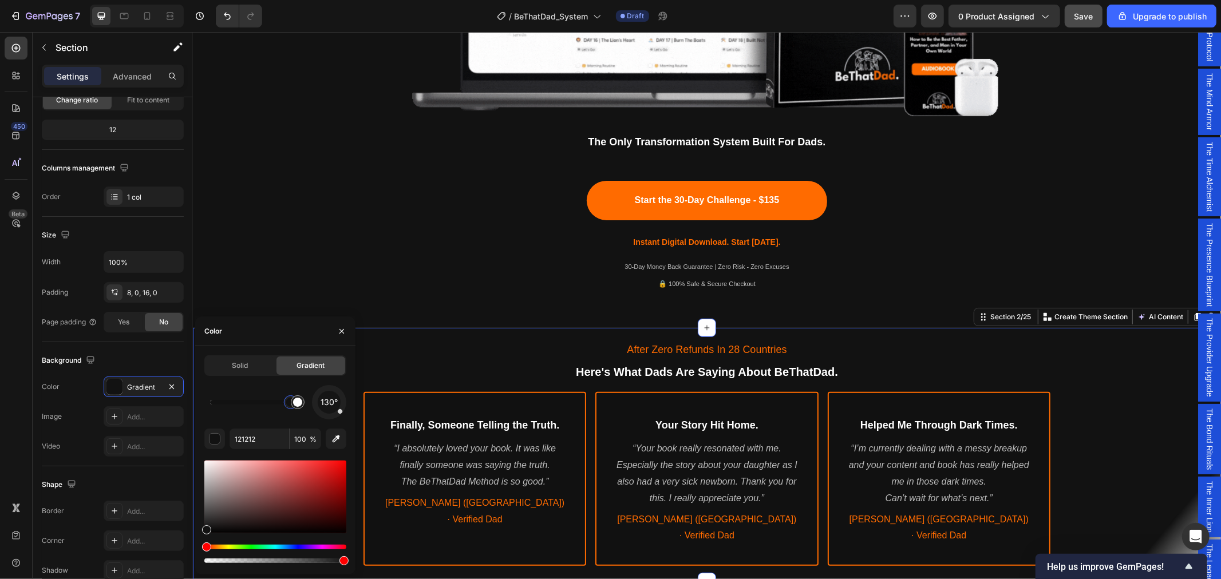
drag, startPoint x: 206, startPoint y: 404, endPoint x: 282, endPoint y: 409, distance: 76.3
drag, startPoint x: 339, startPoint y: 414, endPoint x: 332, endPoint y: 420, distance: 8.9
click at [332, 420] on div "171° 121212 100 %" at bounding box center [275, 475] width 142 height 180
drag, startPoint x: 535, startPoint y: 593, endPoint x: 359, endPoint y: 562, distance: 177.9
click at [231, 366] on div "Solid" at bounding box center [239, 366] width 69 height 18
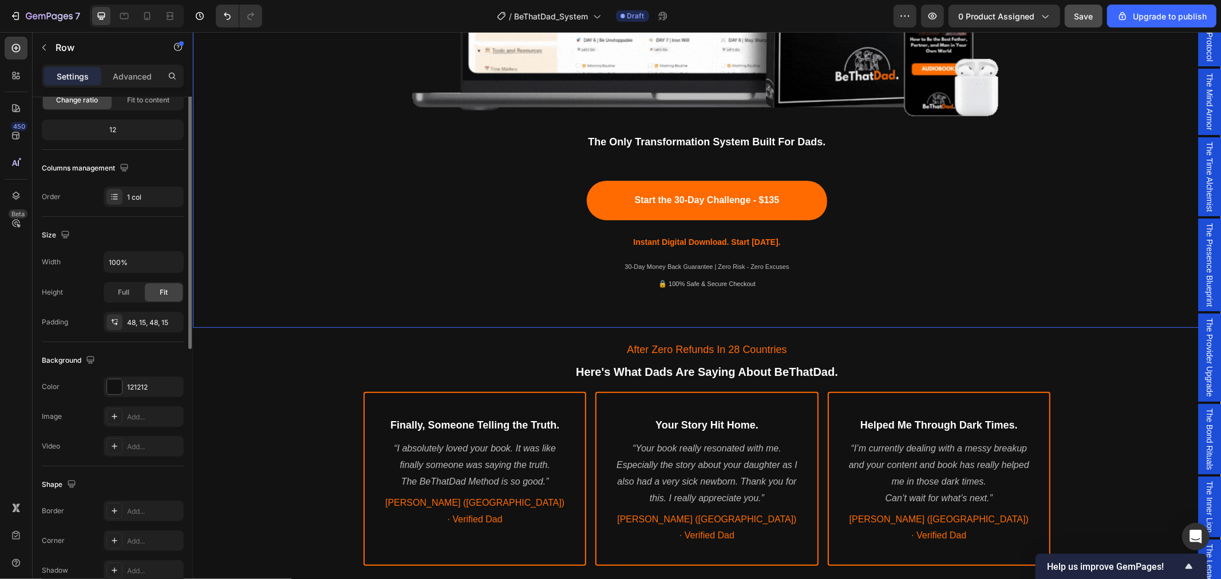
scroll to position [0, 0]
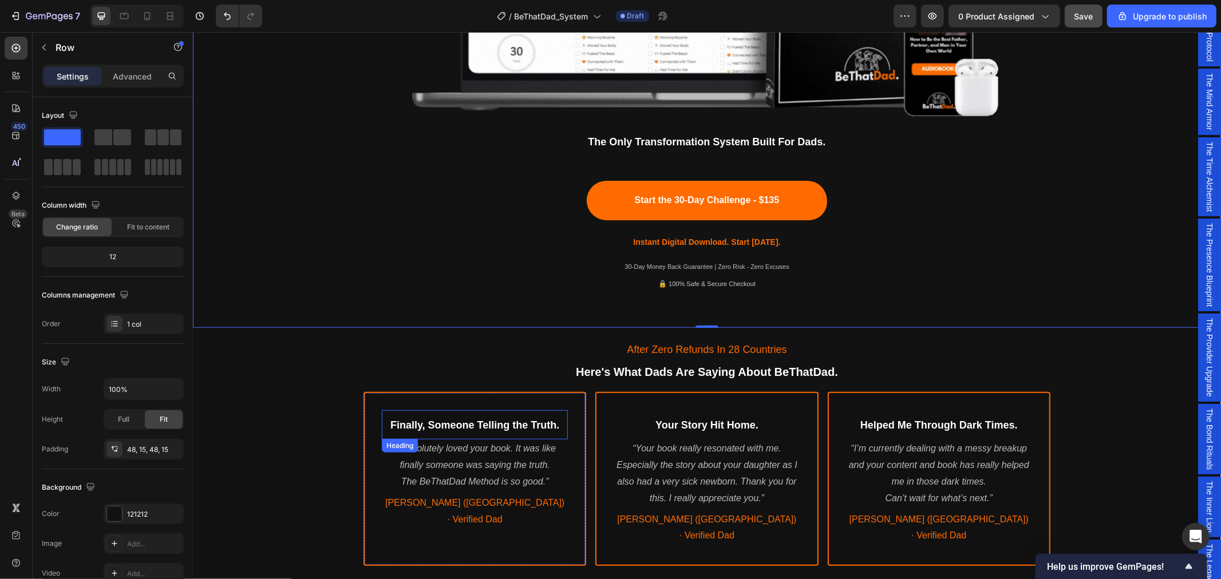
click at [484, 416] on h2 "Finally, Someone Telling the Truth." at bounding box center [474, 425] width 186 height 18
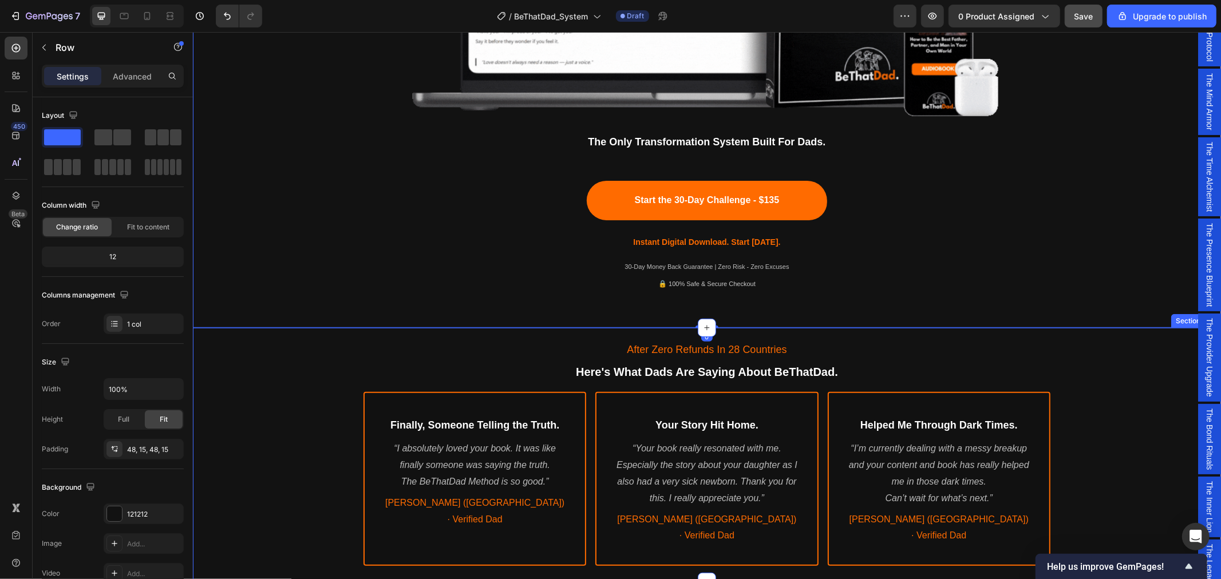
click at [219, 389] on div "After Zero Refunds In 28 Countries Text Block Here's What Dads Are Saying About…" at bounding box center [706, 452] width 1028 height 240
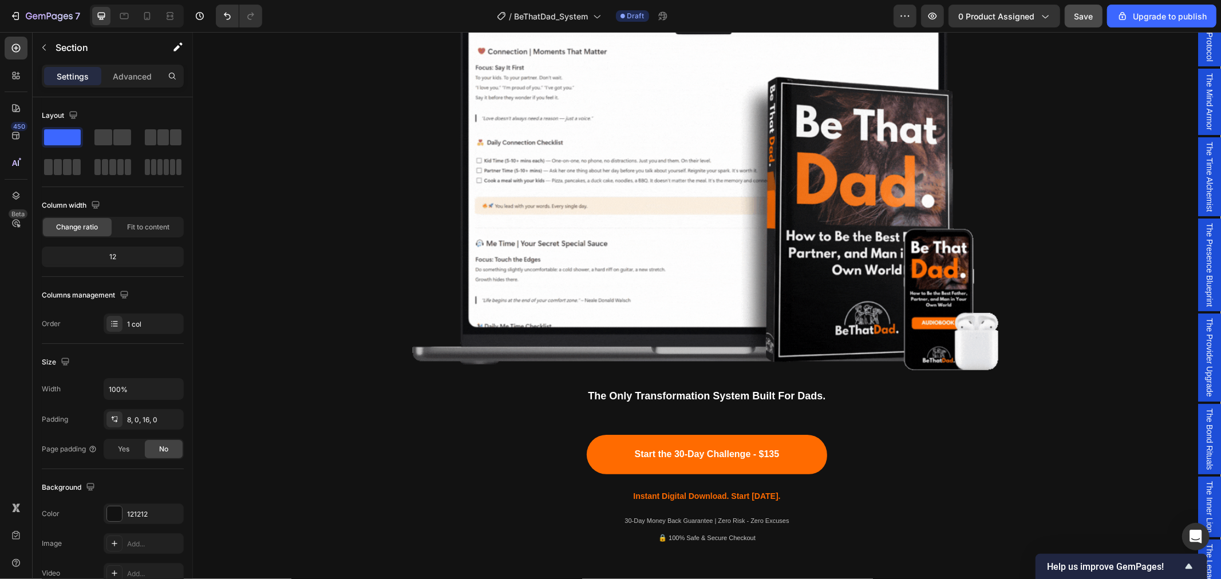
scroll to position [636, 0]
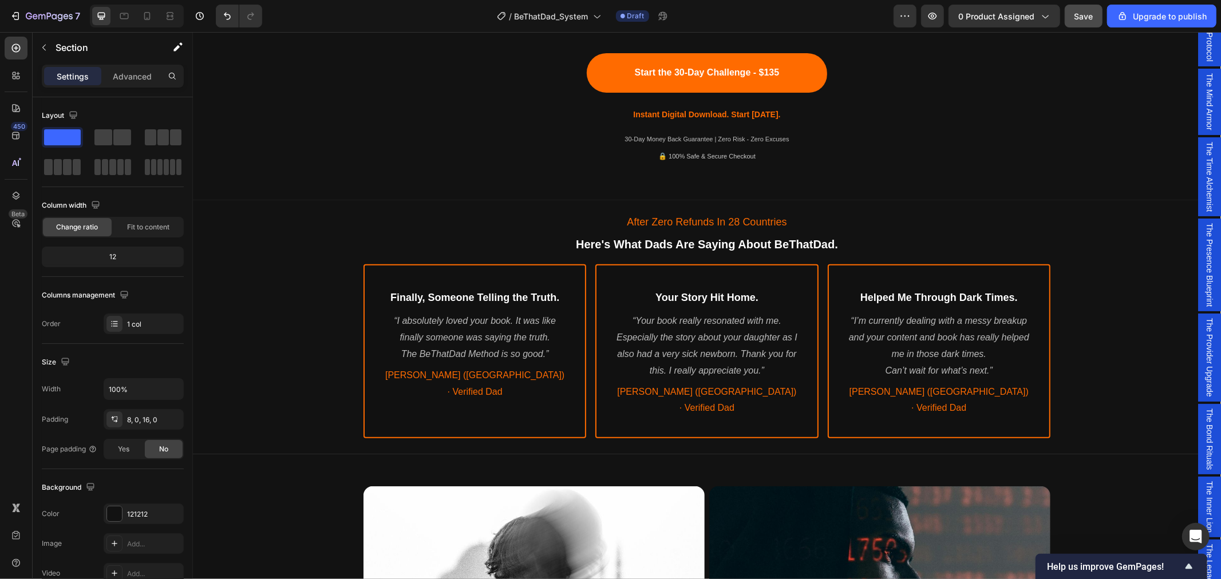
click at [285, 263] on div "After Zero Refunds In 28 Countries Text Block Here's What Dads Are Saying About…" at bounding box center [706, 324] width 1028 height 240
click at [287, 345] on div "After Zero Refunds In 28 Countries Text Block Here's What Dads Are Saying About…" at bounding box center [706, 324] width 1028 height 240
click at [321, 425] on div "After Zero Refunds In 28 Countries Text Block Here's What Dads Are Saying About…" at bounding box center [706, 324] width 1028 height 240
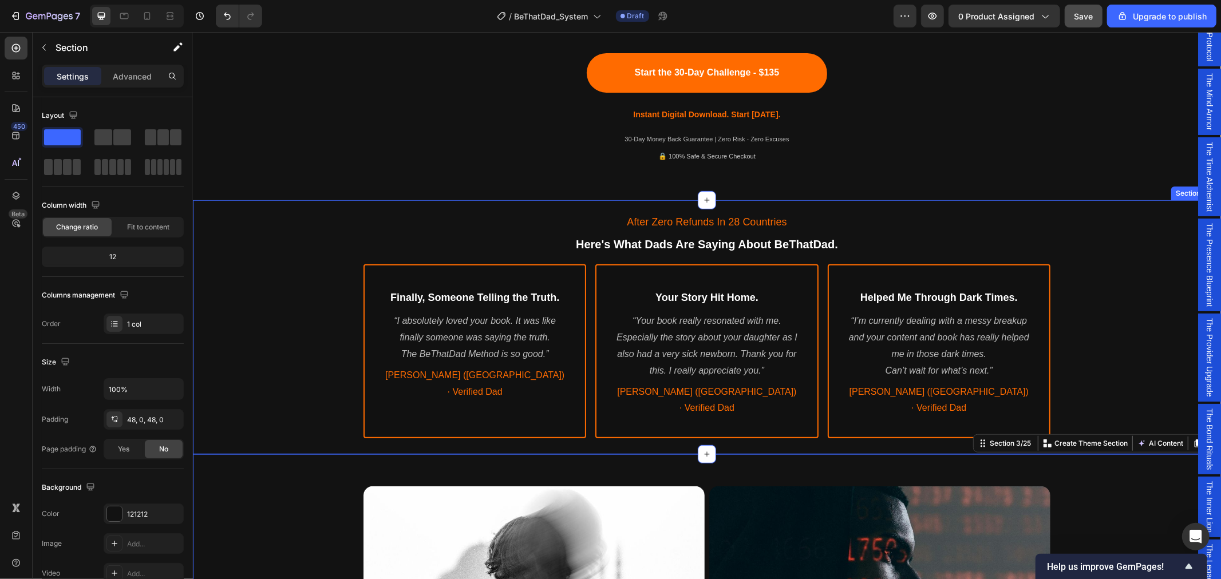
click at [309, 409] on div "After Zero Refunds In 28 Countries Text Block Here's What Dads Are Saying About…" at bounding box center [706, 324] width 1028 height 240
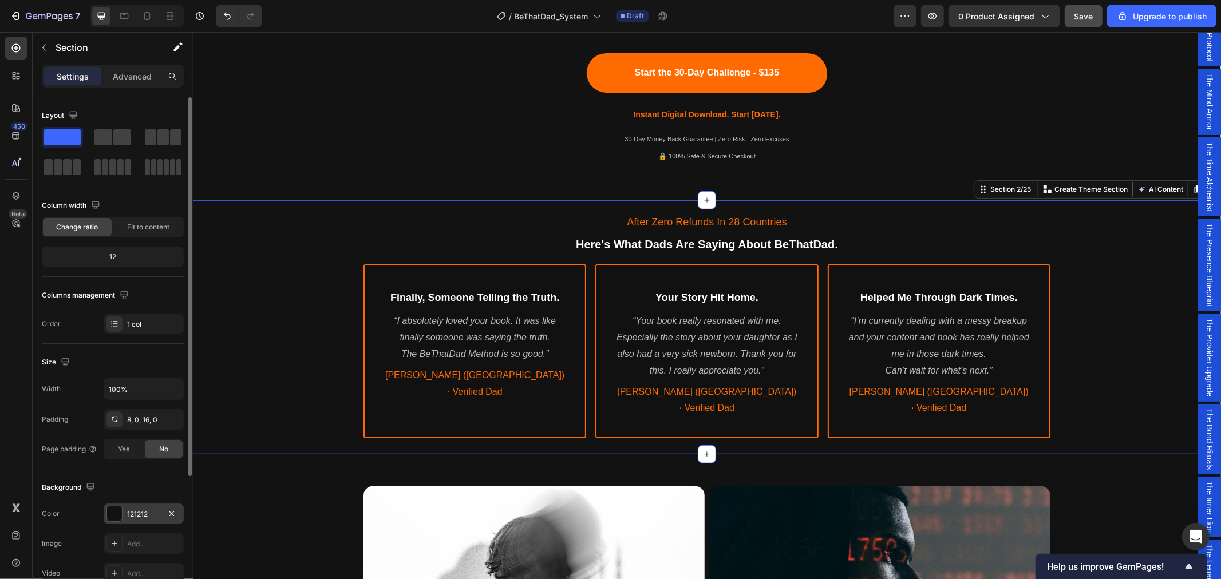
click at [133, 513] on div "121212" at bounding box center [143, 514] width 33 height 10
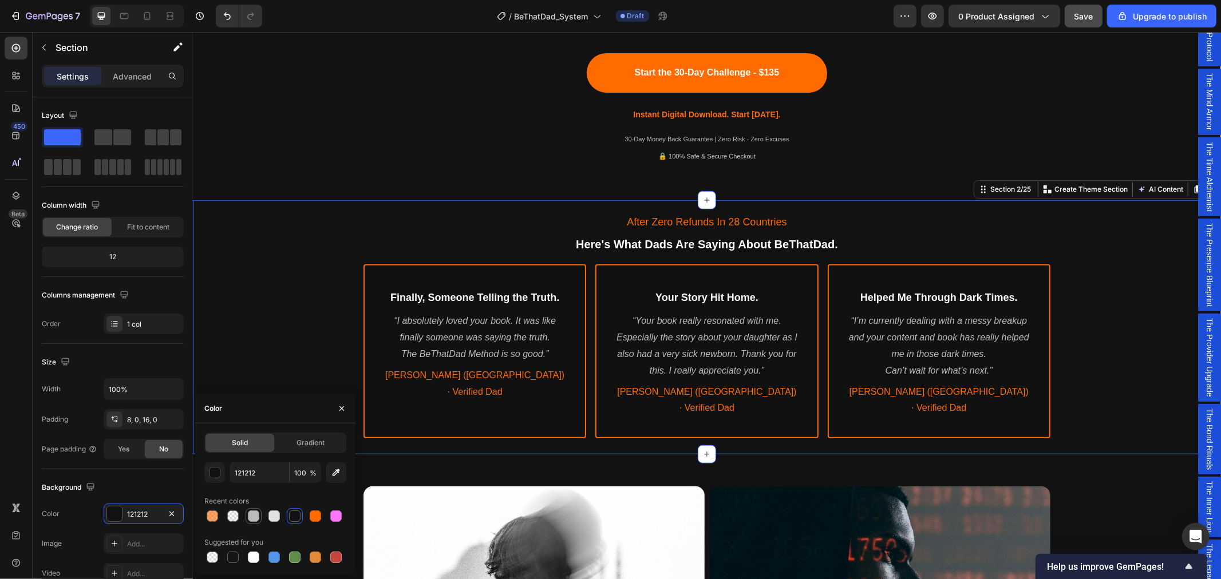
click at [251, 517] on div at bounding box center [253, 516] width 11 height 11
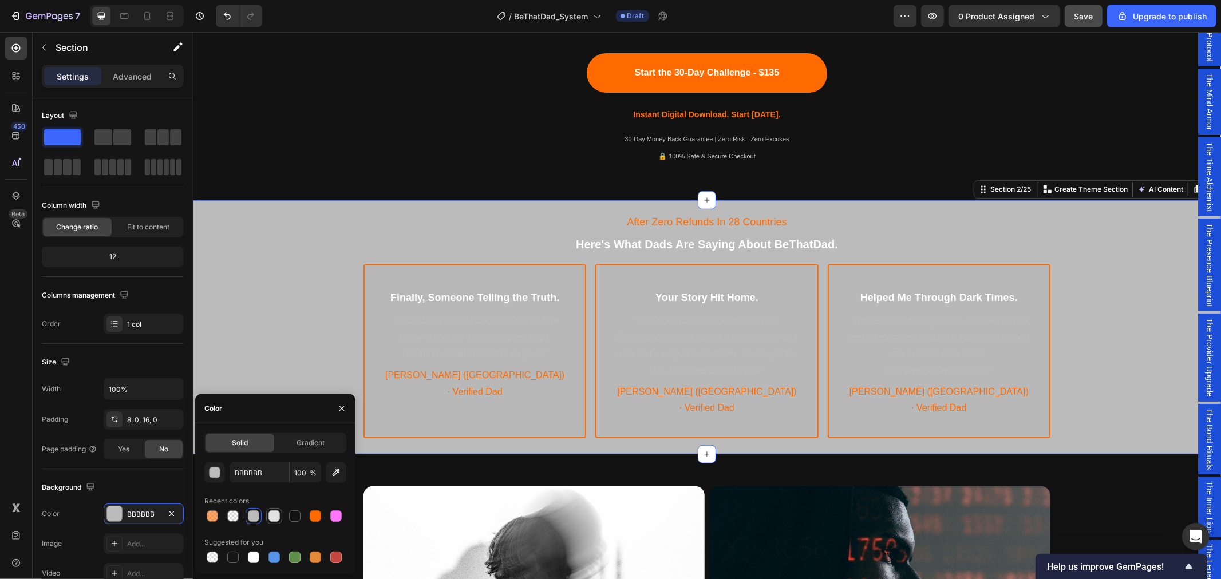
click at [272, 514] on div at bounding box center [273, 516] width 11 height 11
type input "E2E2E2"
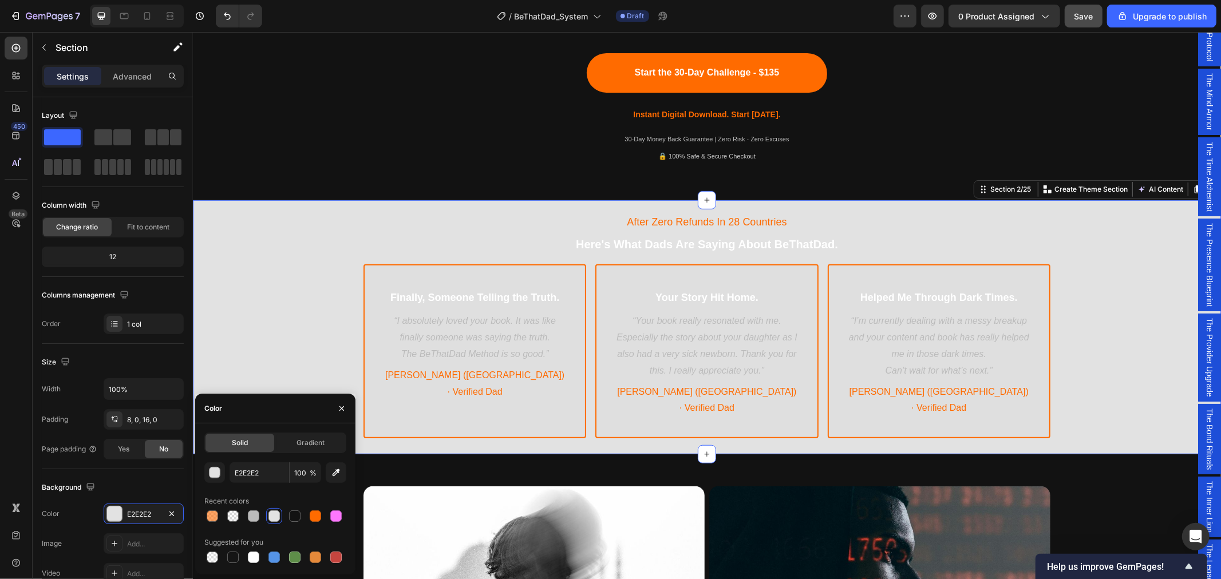
click at [286, 257] on div "After Zero Refunds In 28 Countries Text Block Here's What Dads Are Saying About…" at bounding box center [706, 324] width 1028 height 240
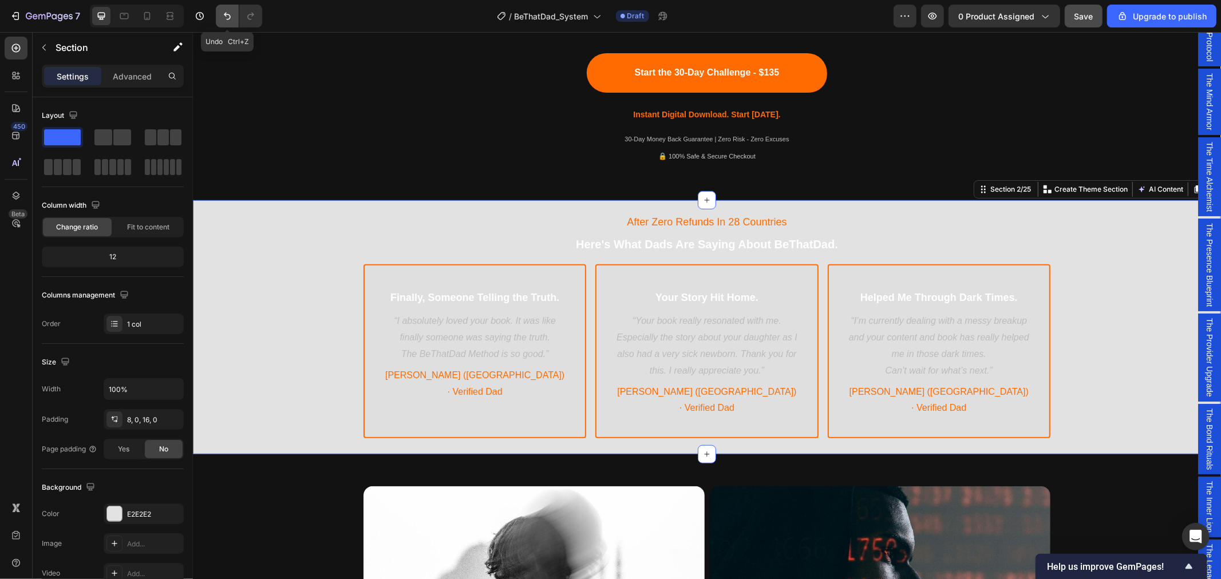
click at [229, 18] on icon "Undo/Redo" at bounding box center [227, 15] width 11 height 11
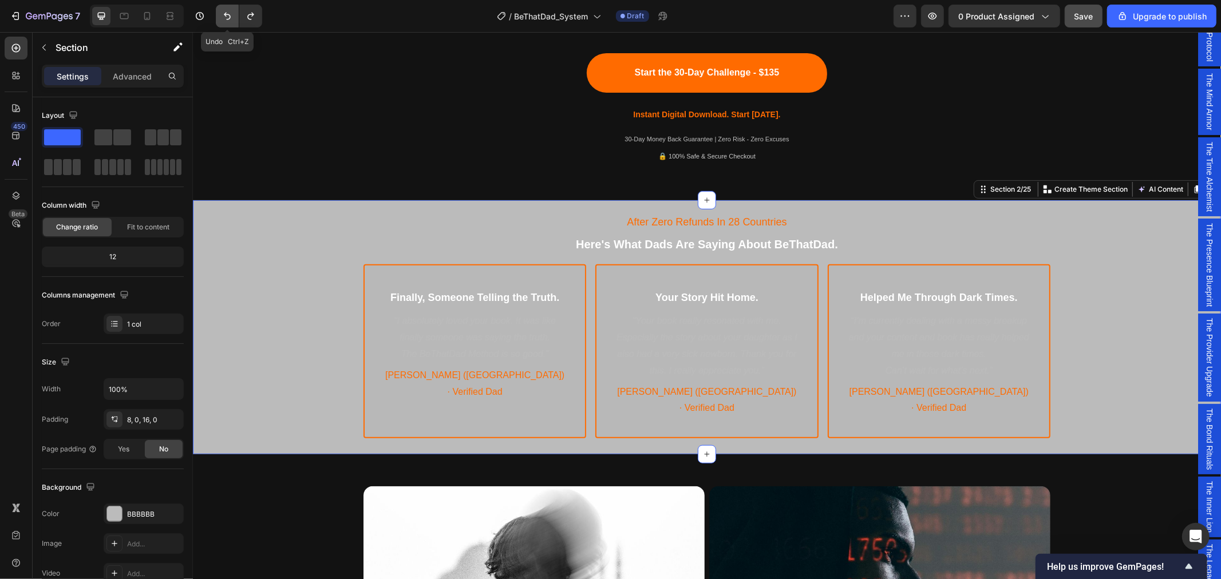
click at [229, 18] on icon "Undo/Redo" at bounding box center [227, 15] width 11 height 11
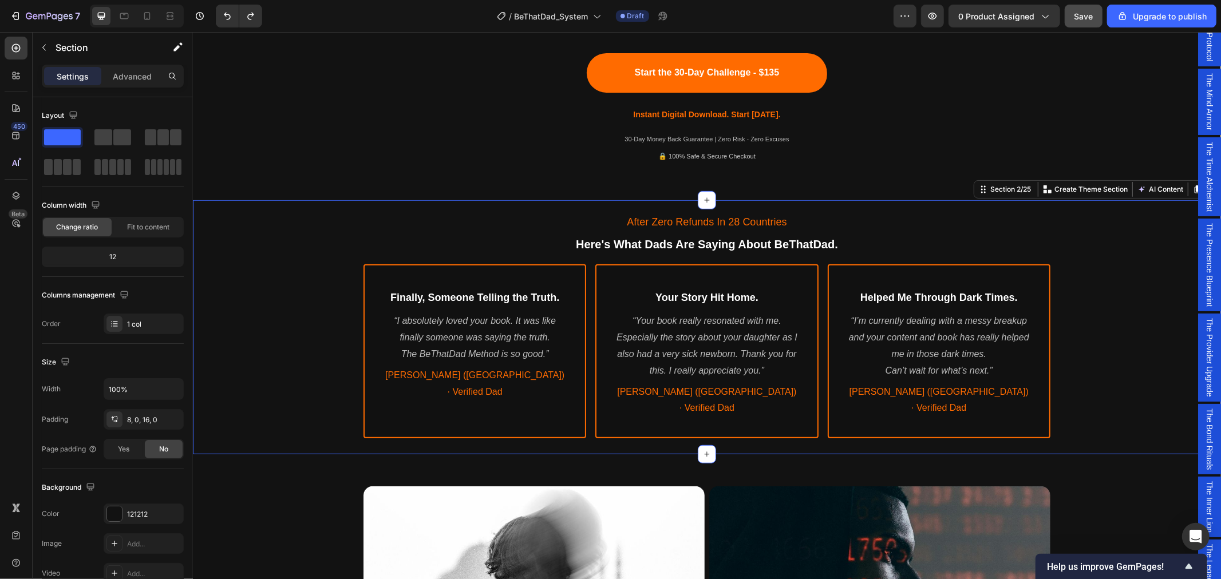
click at [284, 305] on div "After Zero Refunds In 28 Countries Text Block Here's What Dads Are Saying About…" at bounding box center [706, 324] width 1028 height 240
click at [365, 358] on div "Finally, Someone Telling the Truth. Heading “I absolutely loved your book. It w…" at bounding box center [474, 351] width 223 height 174
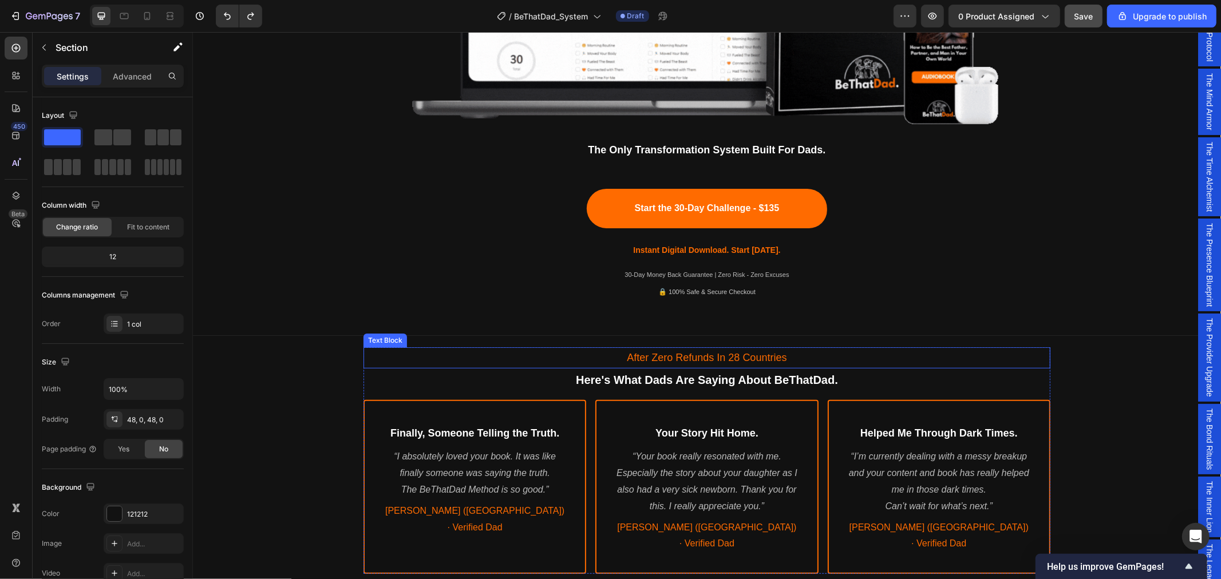
scroll to position [508, 0]
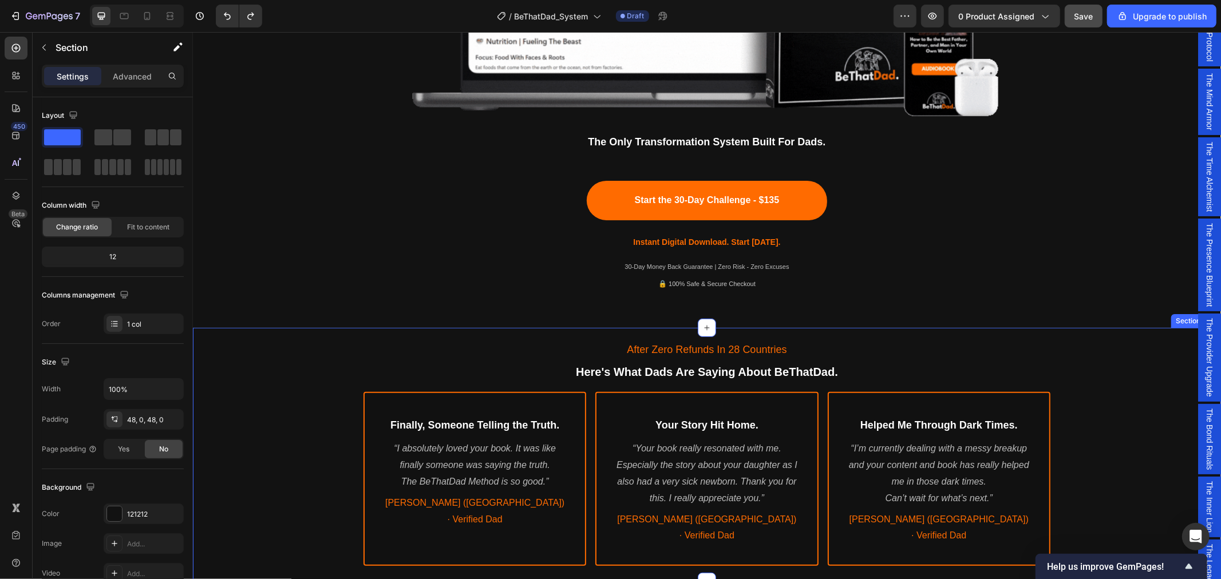
click at [306, 393] on div "After Zero Refunds In 28 Countries Text Block Here's What Dads Are Saying About…" at bounding box center [706, 452] width 1028 height 240
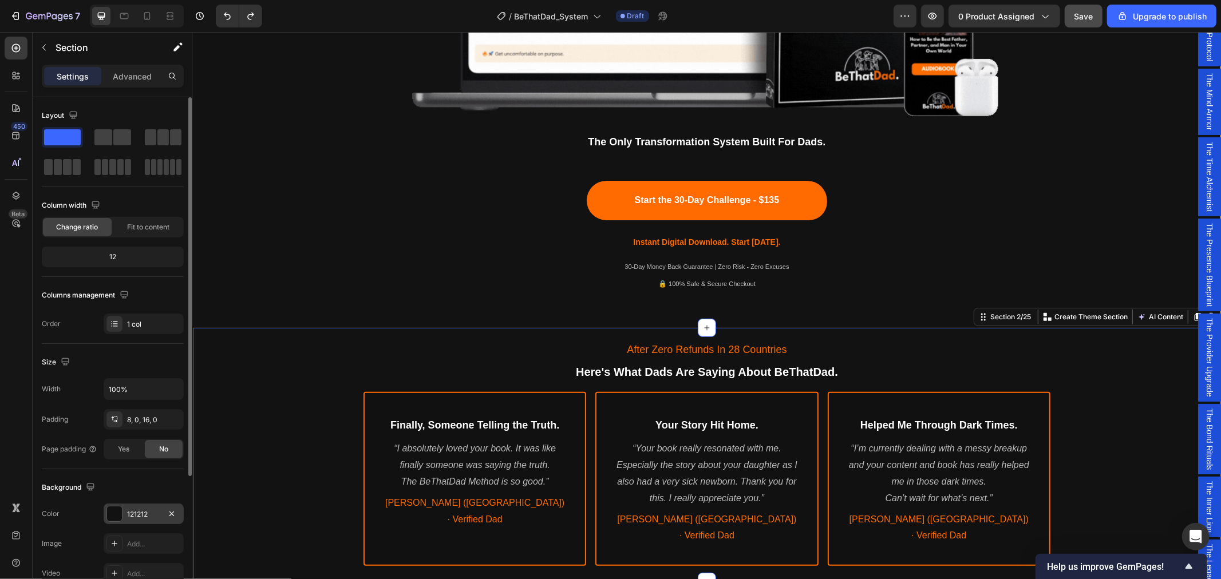
click at [134, 516] on div "121212" at bounding box center [143, 514] width 33 height 10
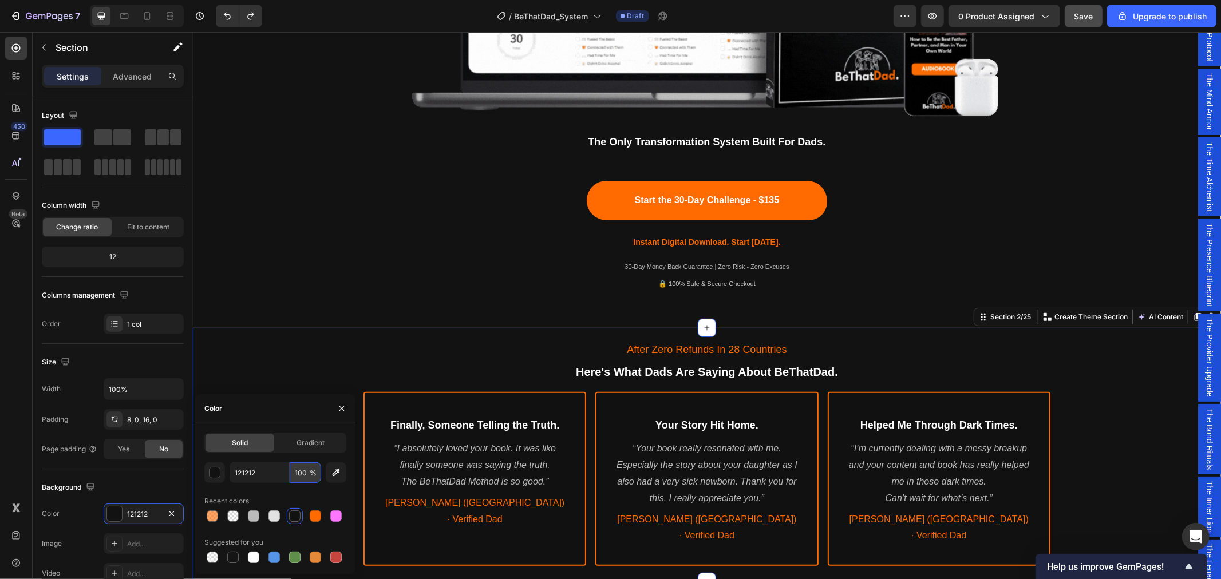
click at [306, 476] on input "100" at bounding box center [305, 472] width 31 height 21
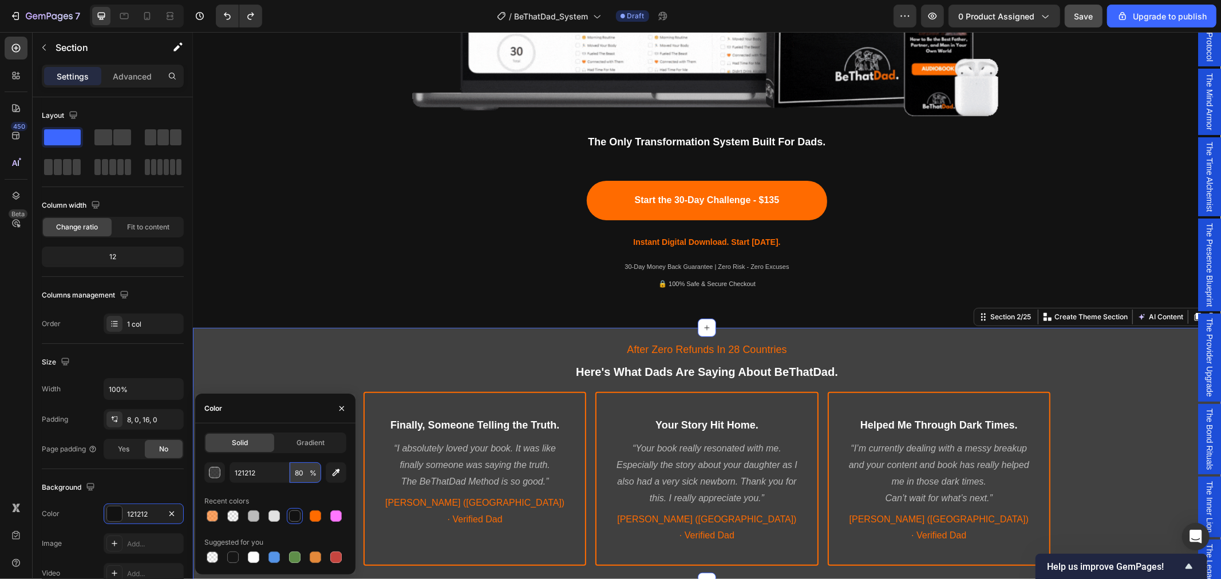
type input "8"
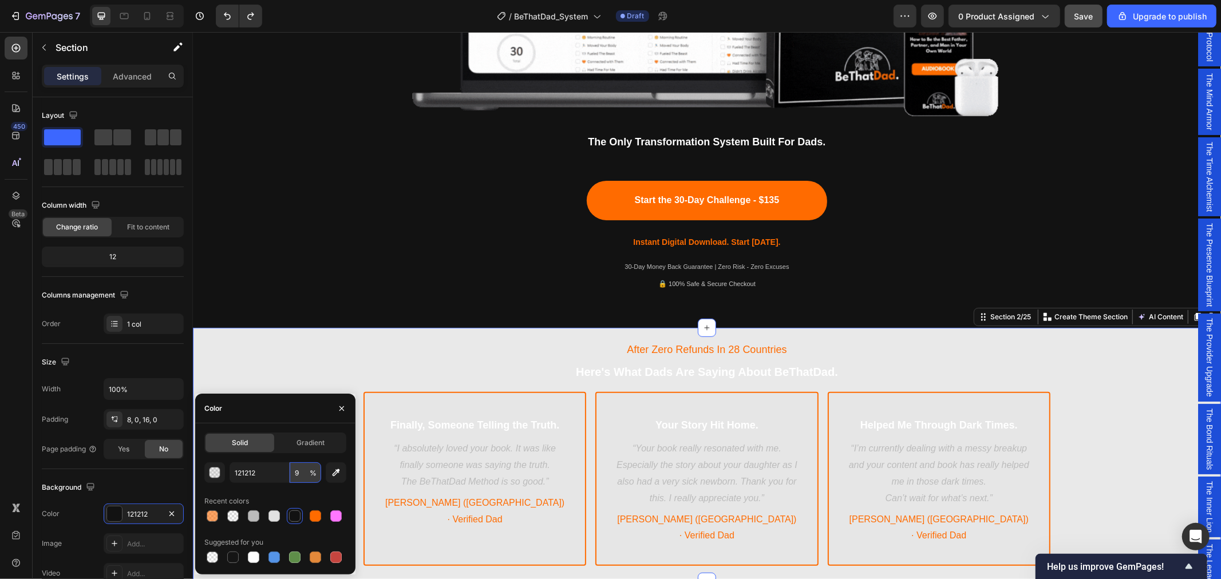
type input "95"
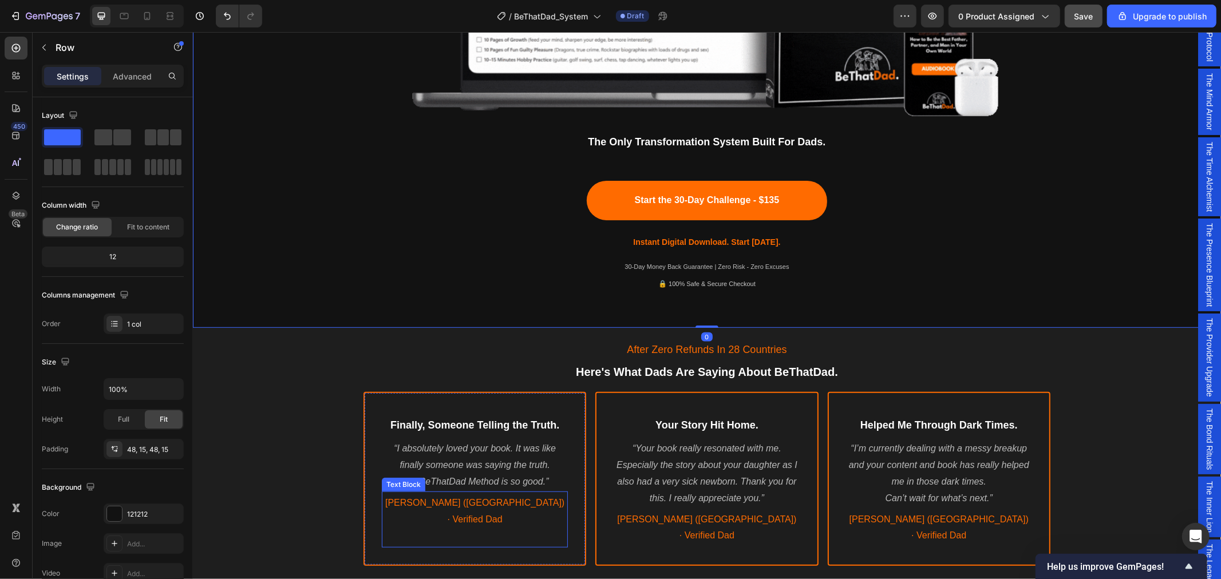
click at [393, 530] on div "Finally, Someone Telling the Truth. Heading “I absolutely loved your book. It w…" at bounding box center [474, 479] width 223 height 174
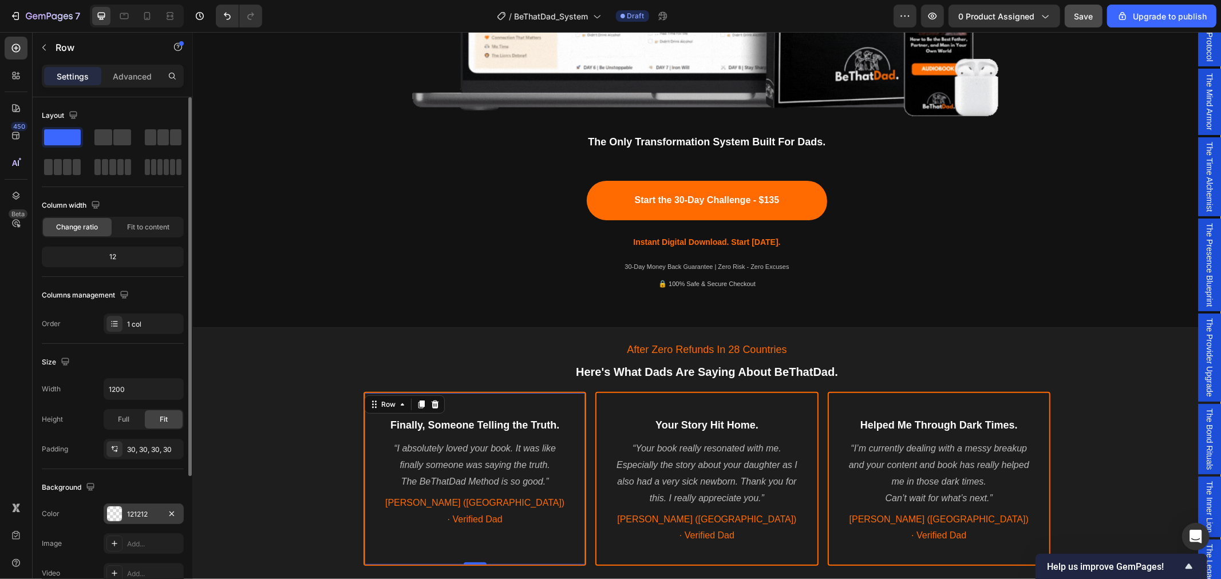
click at [146, 513] on div "121212" at bounding box center [143, 514] width 33 height 10
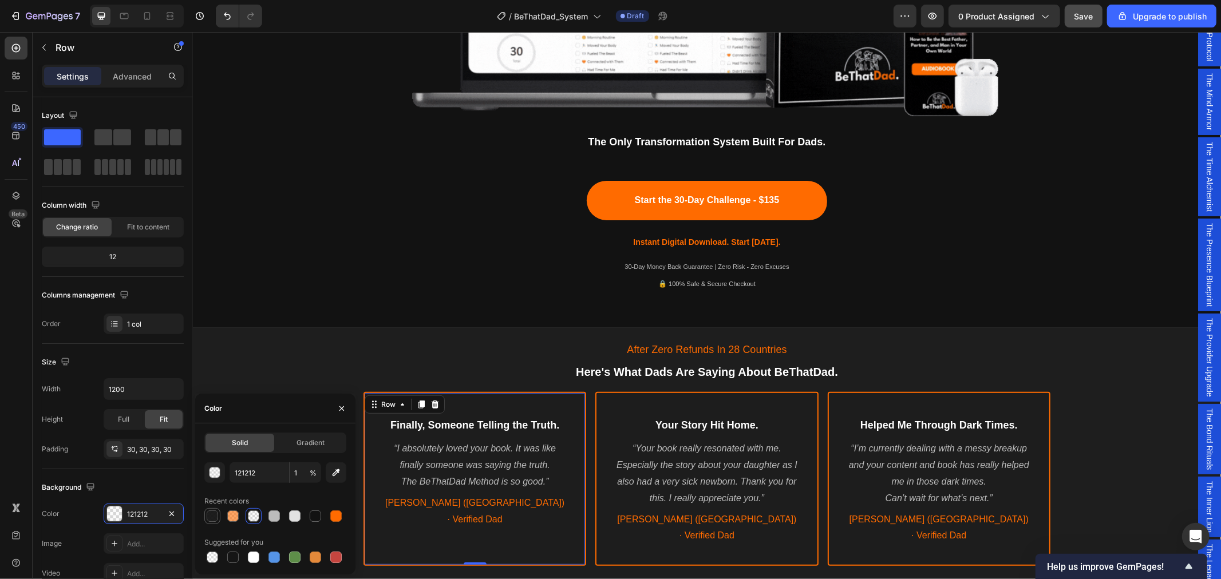
click at [213, 517] on div at bounding box center [212, 516] width 11 height 11
type input "95"
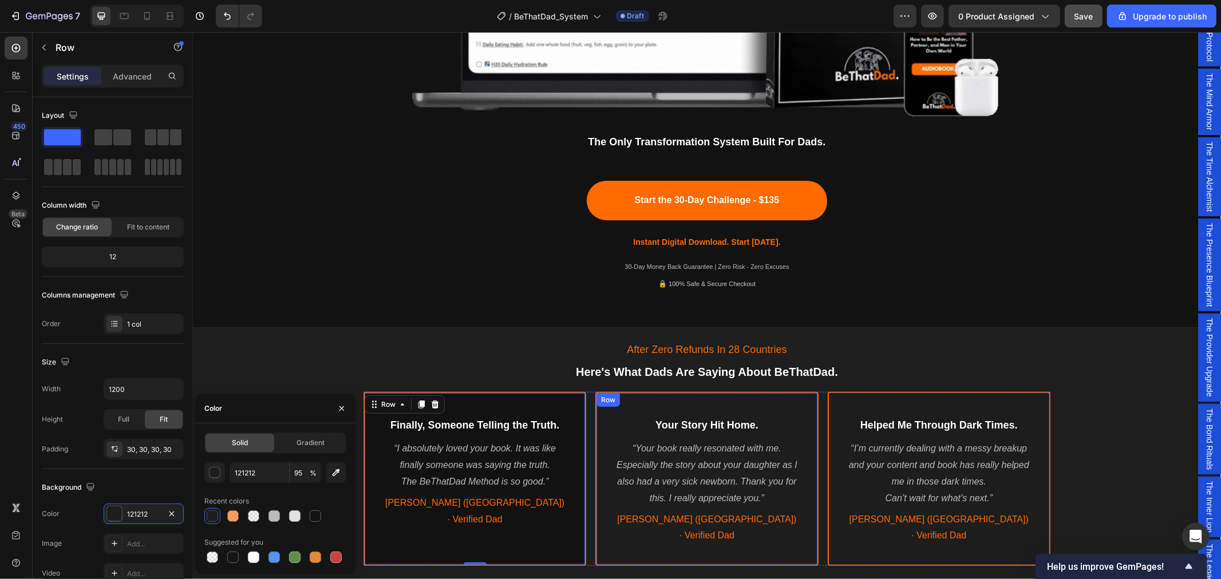
click at [600, 533] on div "Your Story Hit Home. Heading “Your book really resonated with me. Especially th…" at bounding box center [706, 479] width 223 height 174
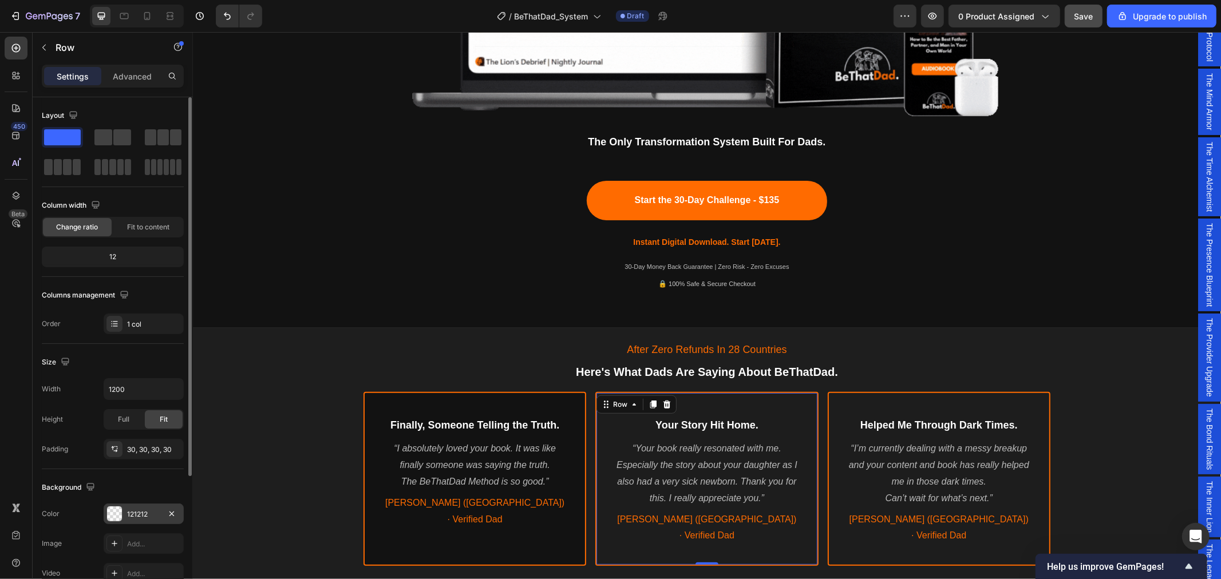
click at [122, 514] on div at bounding box center [114, 514] width 16 height 16
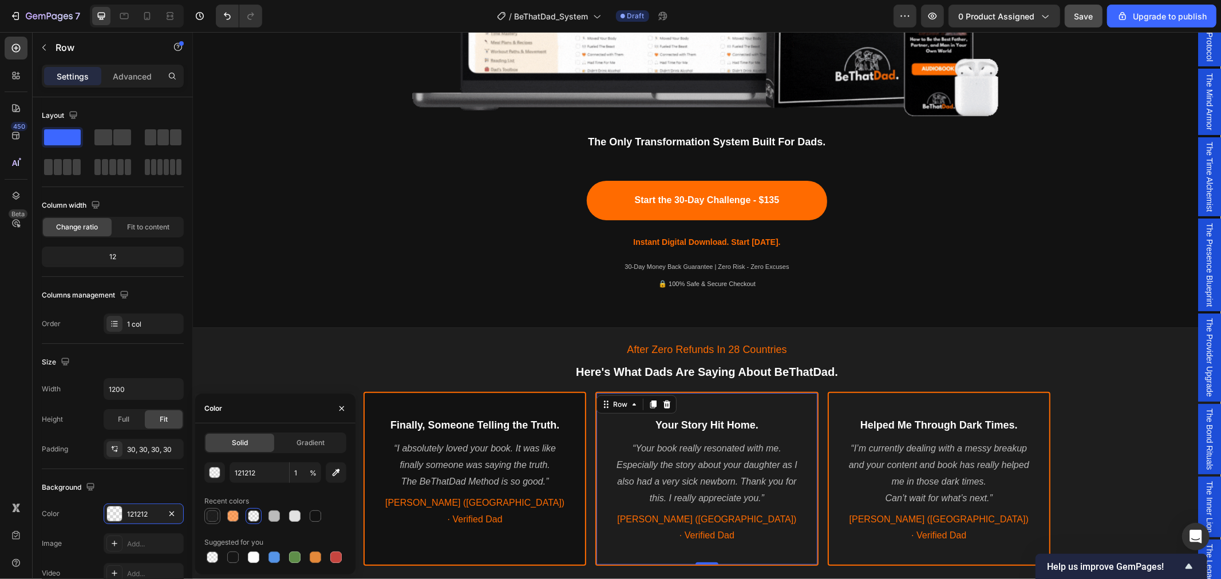
click at [216, 516] on div at bounding box center [212, 516] width 11 height 11
type input "95"
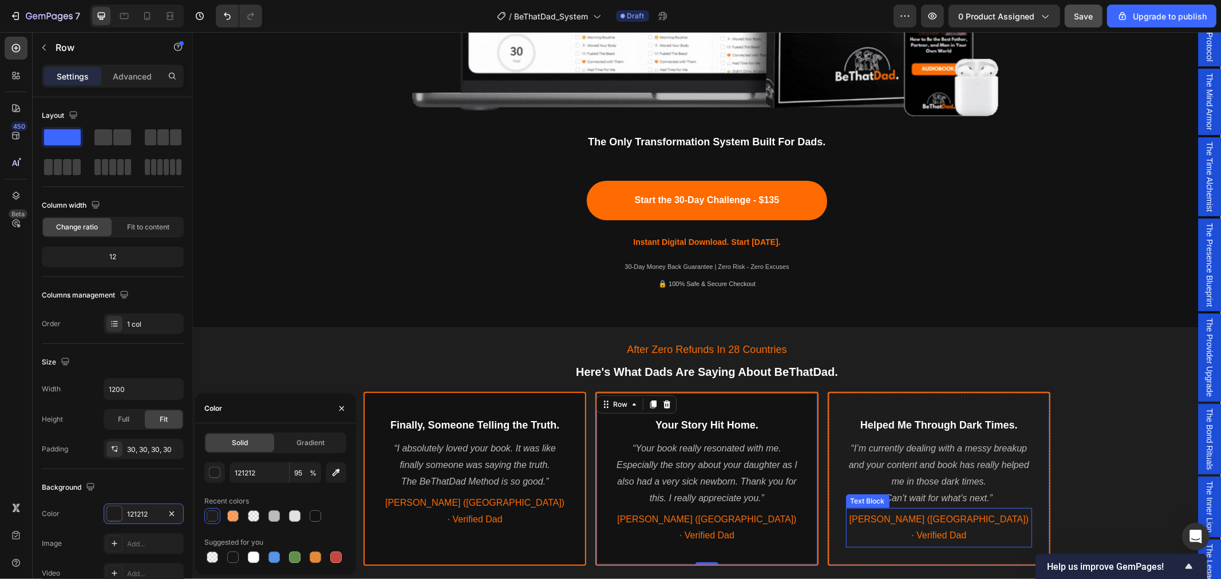
click at [848, 516] on p "[PERSON_NAME] ([GEOGRAPHIC_DATA]) · Verified Dad" at bounding box center [939, 527] width 184 height 33
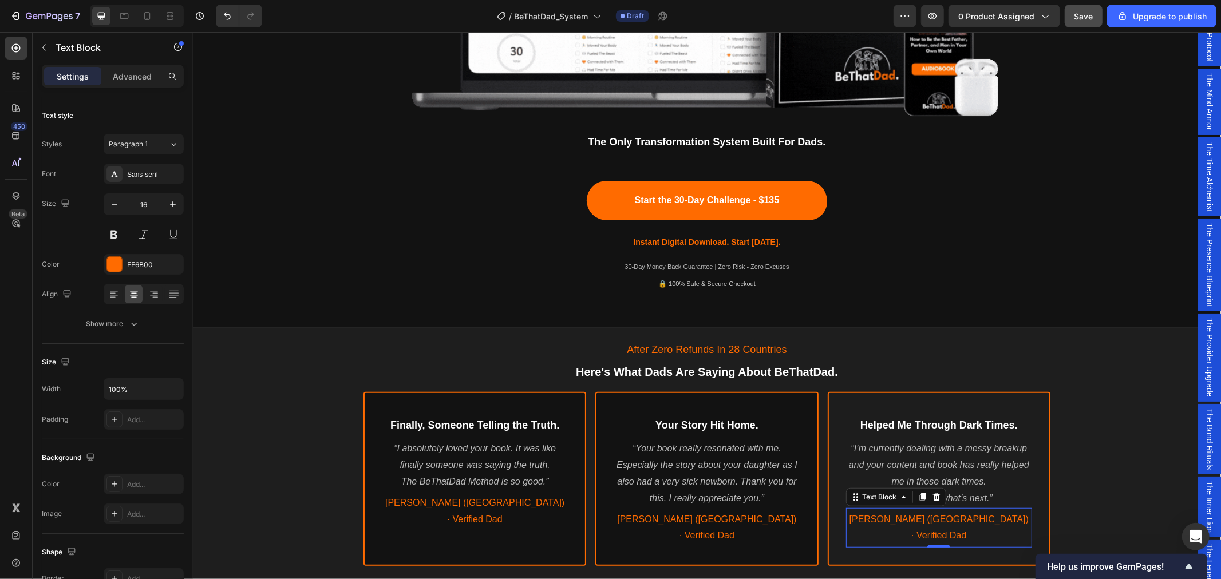
click at [835, 527] on div "Helped Me Through Dark Times. Heading “I’m currently dealing with a messy break…" at bounding box center [938, 479] width 223 height 174
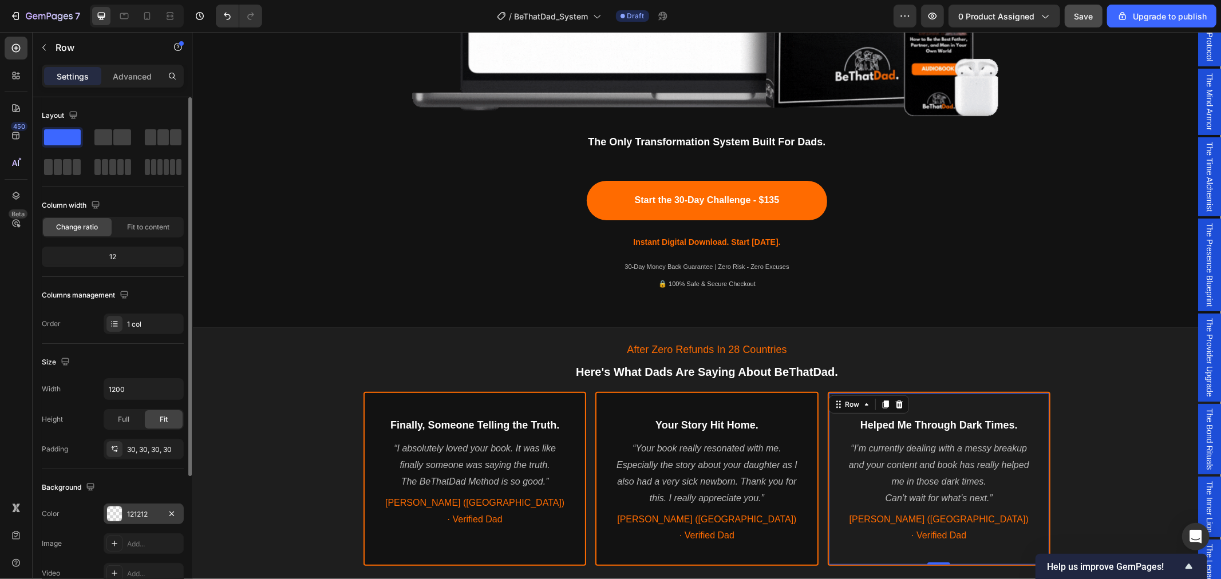
click at [140, 518] on div "121212" at bounding box center [143, 514] width 33 height 10
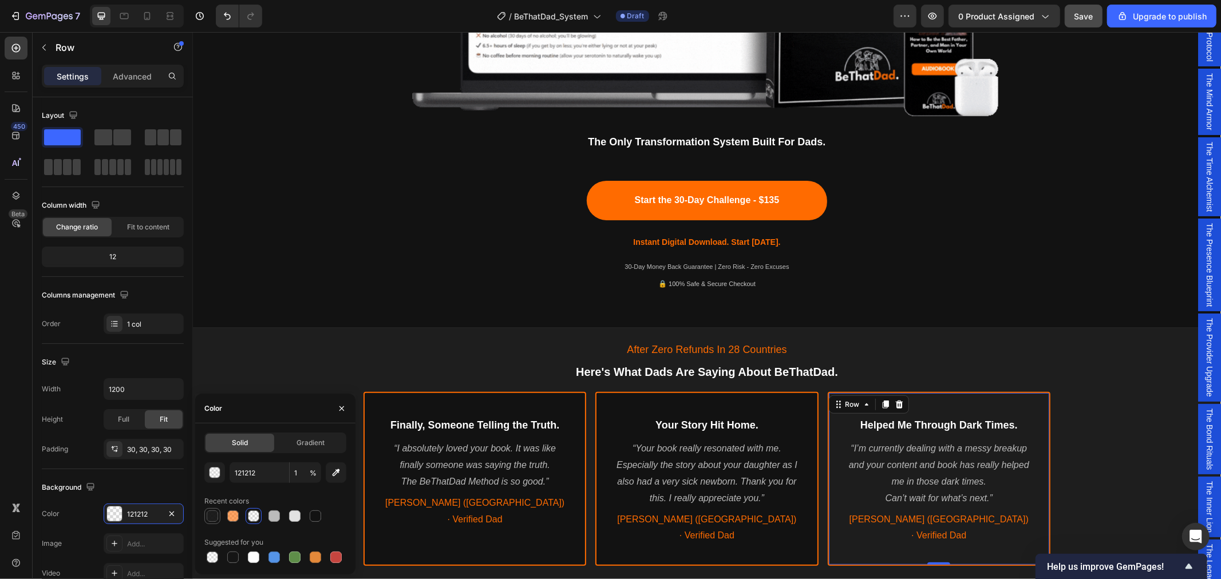
click at [214, 521] on div at bounding box center [212, 516] width 11 height 11
type input "95"
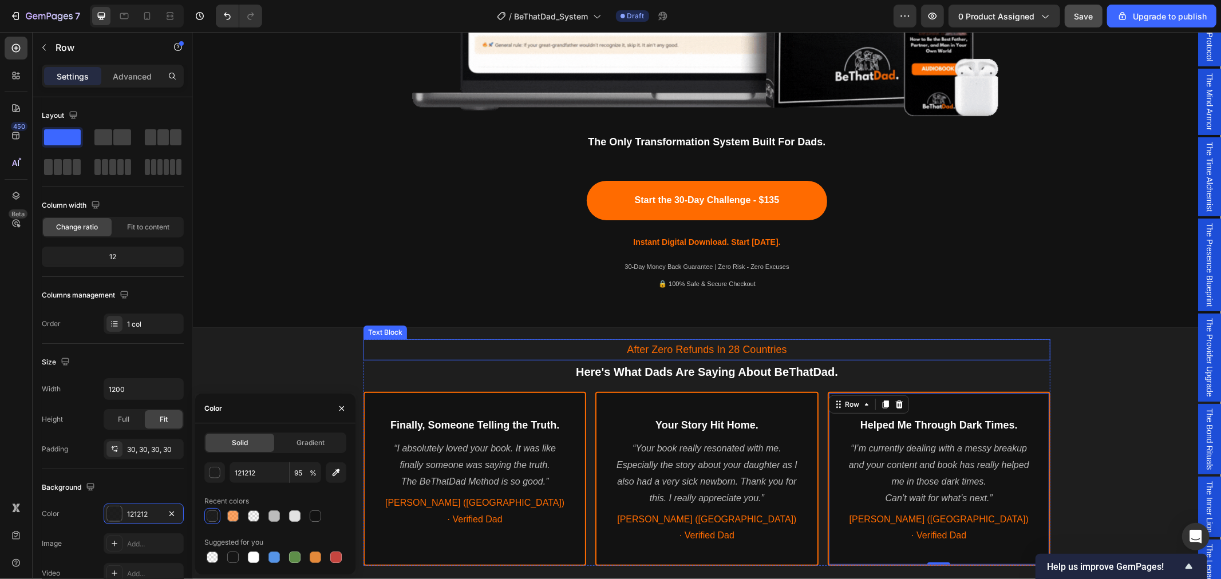
click at [369, 268] on div "Text block" at bounding box center [385, 269] width 38 height 10
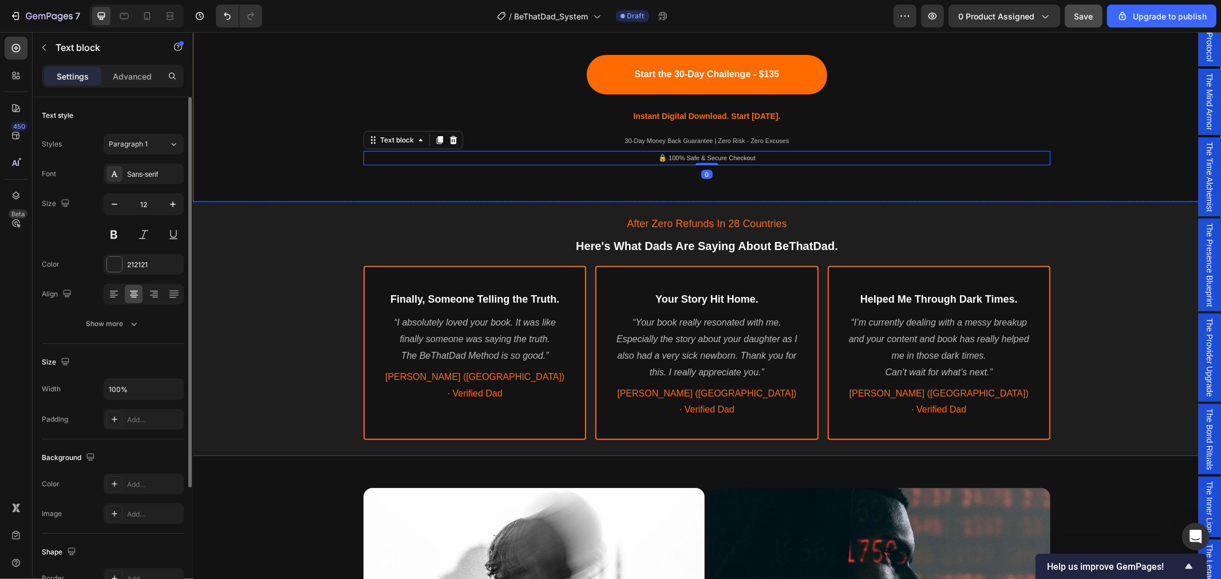
scroll to position [636, 0]
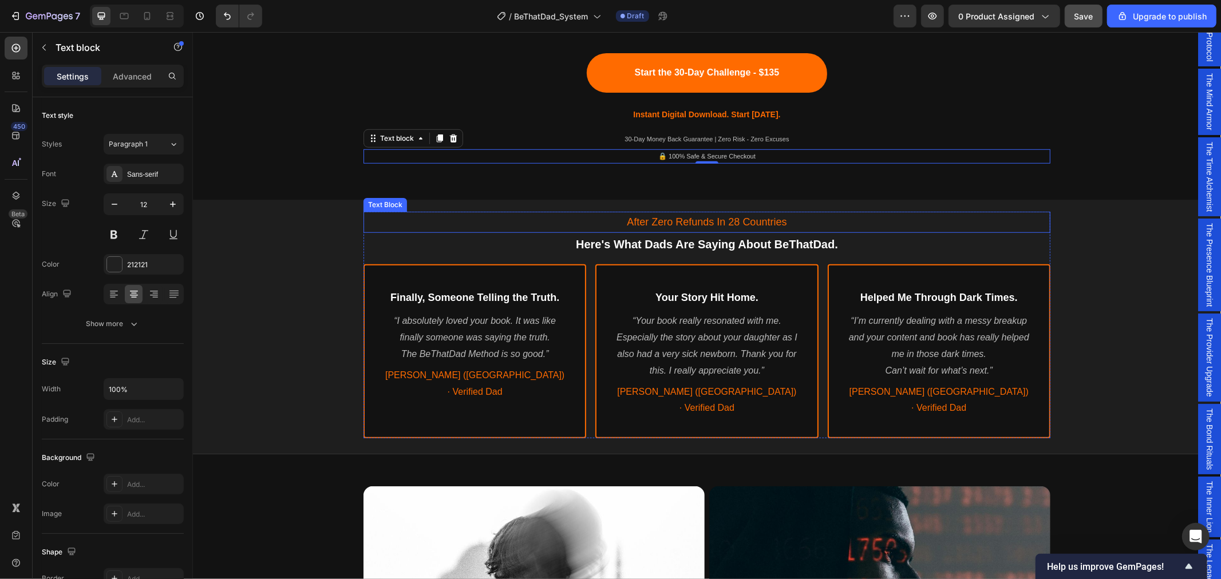
click at [714, 223] on p "After Zero Refunds In 28 Countries" at bounding box center [706, 221] width 685 height 18
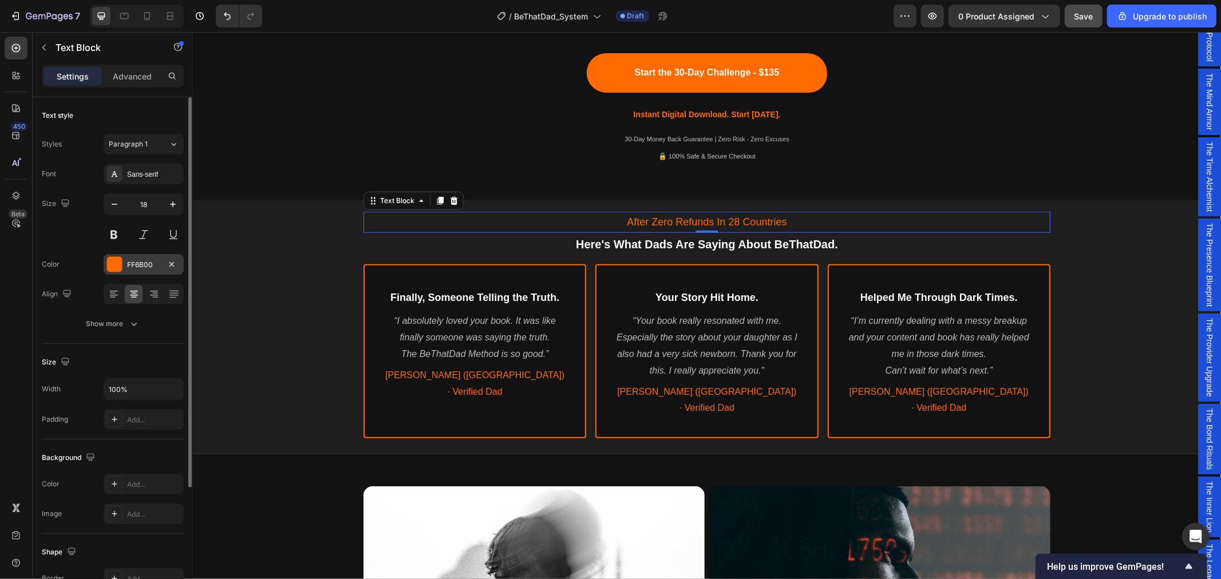
click at [133, 259] on div "FF6B00" at bounding box center [144, 264] width 80 height 21
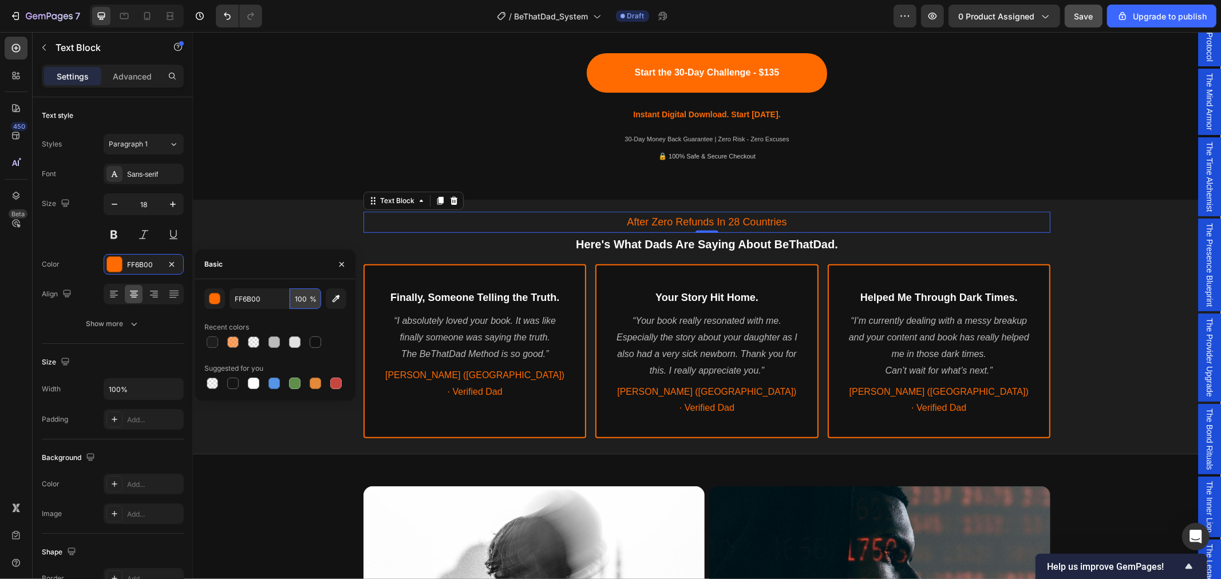
click at [305, 302] on input "100" at bounding box center [305, 298] width 31 height 21
type input "80"
click at [254, 382] on div at bounding box center [253, 383] width 11 height 11
type input "FFFFFF"
click at [301, 299] on input "100" at bounding box center [305, 298] width 31 height 21
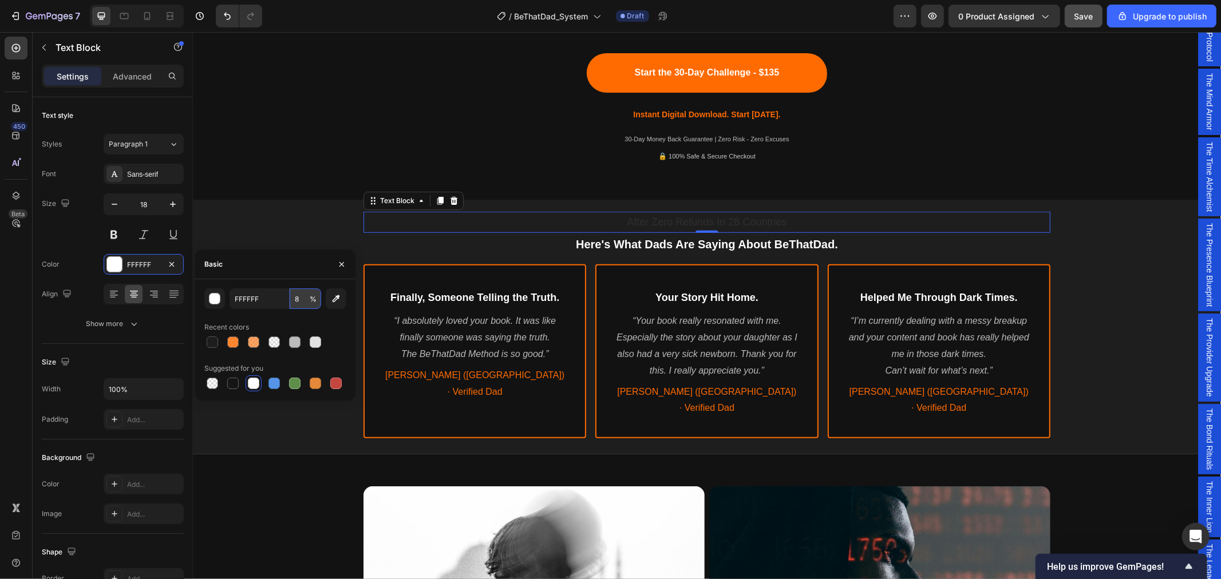
type input "80"
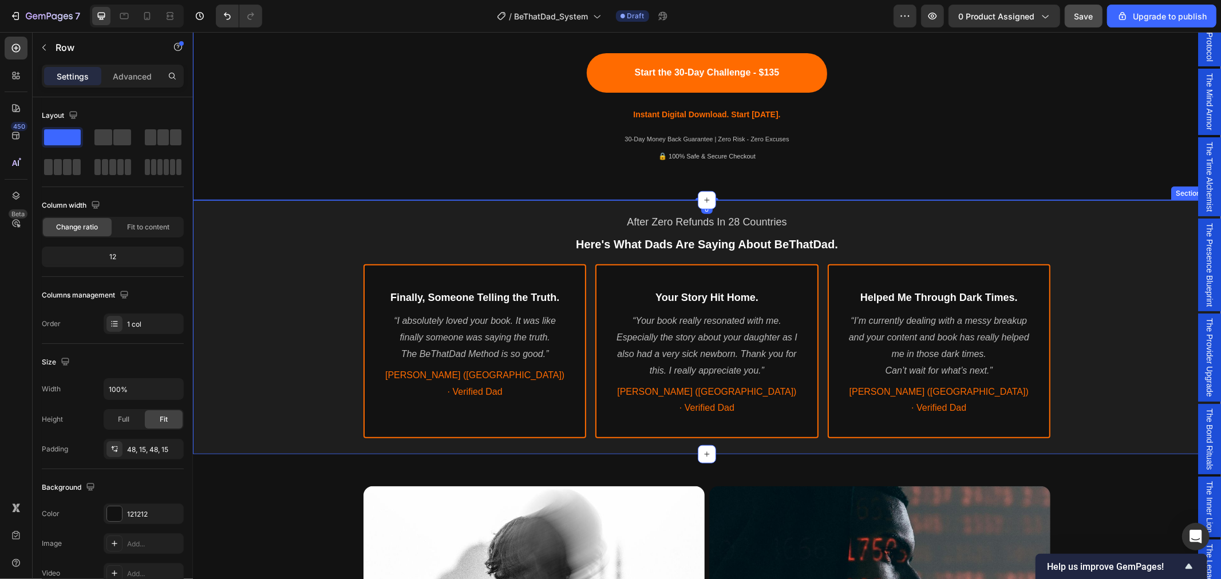
click at [325, 283] on div "After Zero Refunds In 28 Countries Text Block Here's What Dads Are Saying About…" at bounding box center [706, 324] width 1028 height 240
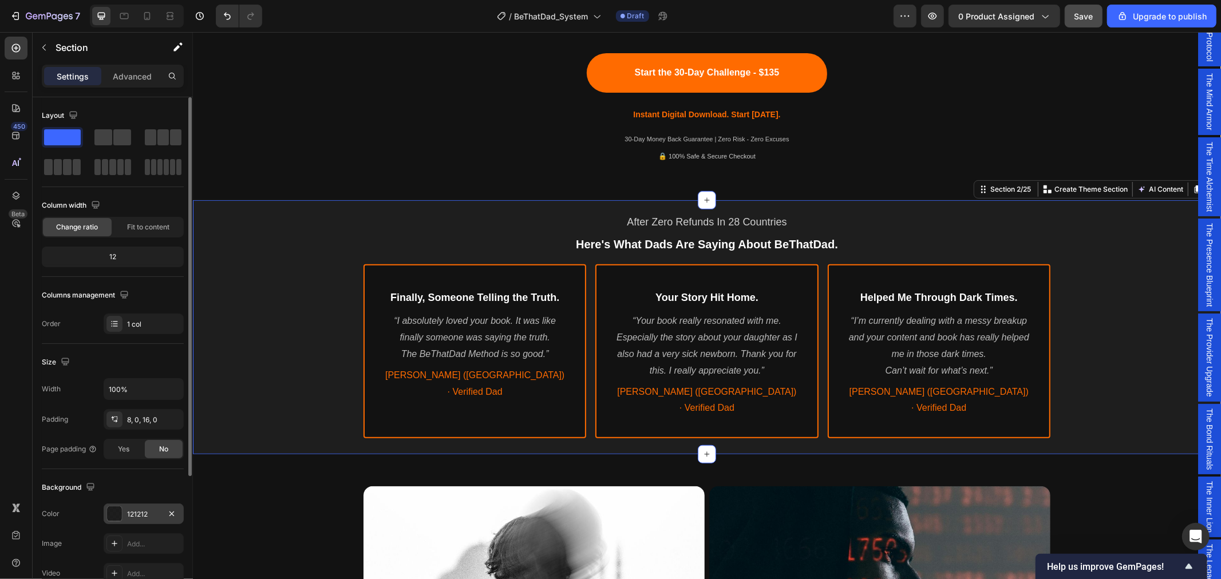
click at [136, 516] on div "121212" at bounding box center [143, 514] width 33 height 10
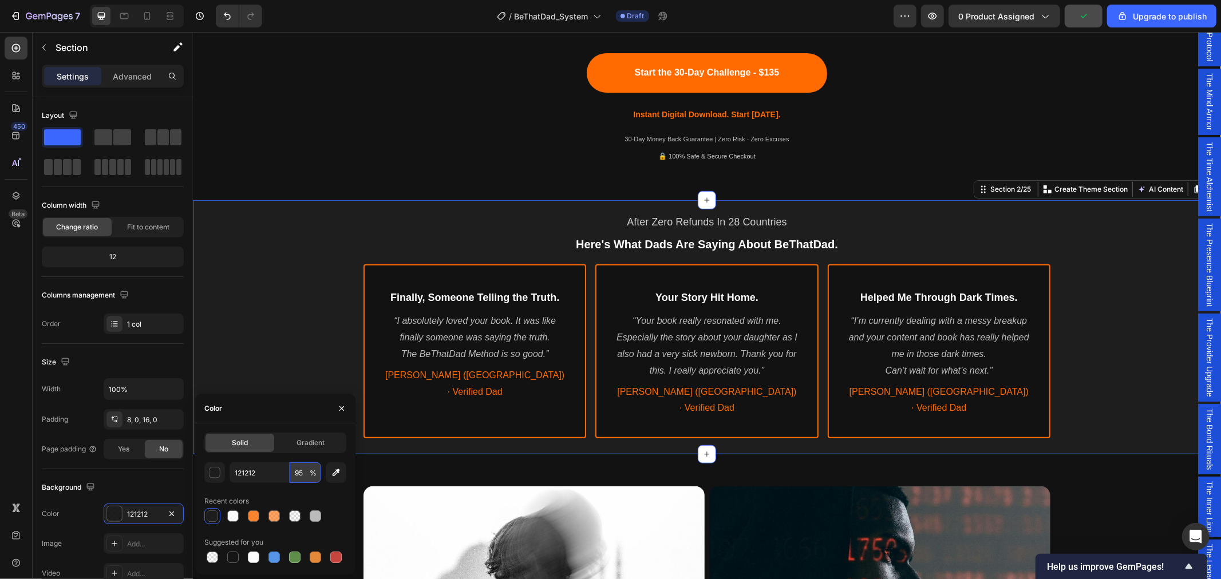
click at [300, 473] on input "95" at bounding box center [305, 472] width 31 height 21
click at [255, 477] on input "121212" at bounding box center [260, 472] width 60 height 21
type input "111"
type input "100"
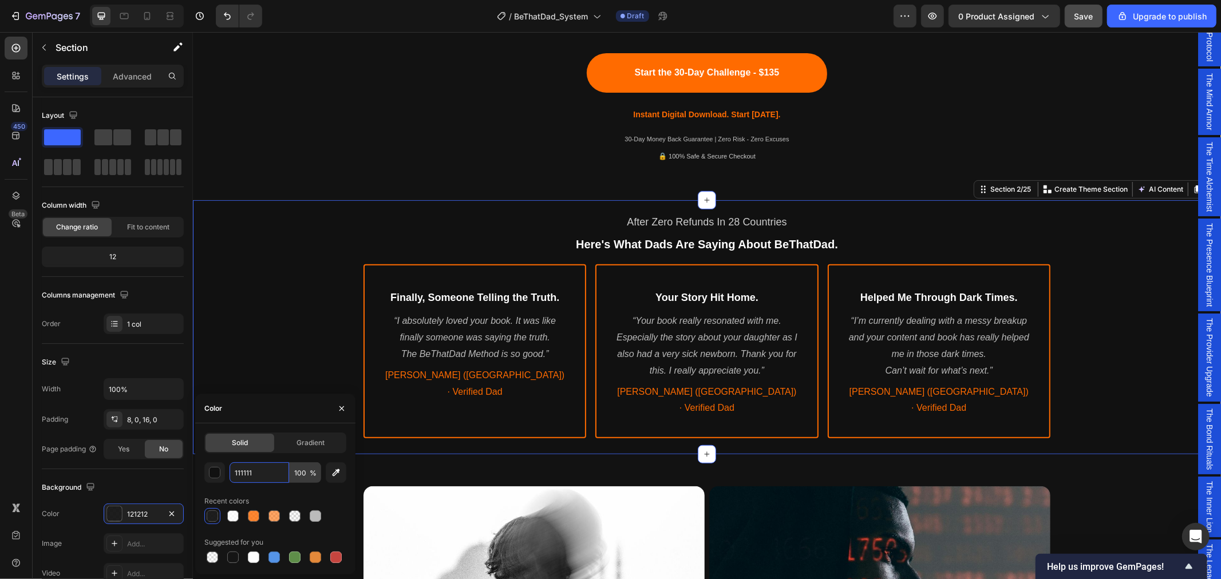
type input "111111"
click at [305, 478] on input "100" at bounding box center [305, 472] width 31 height 21
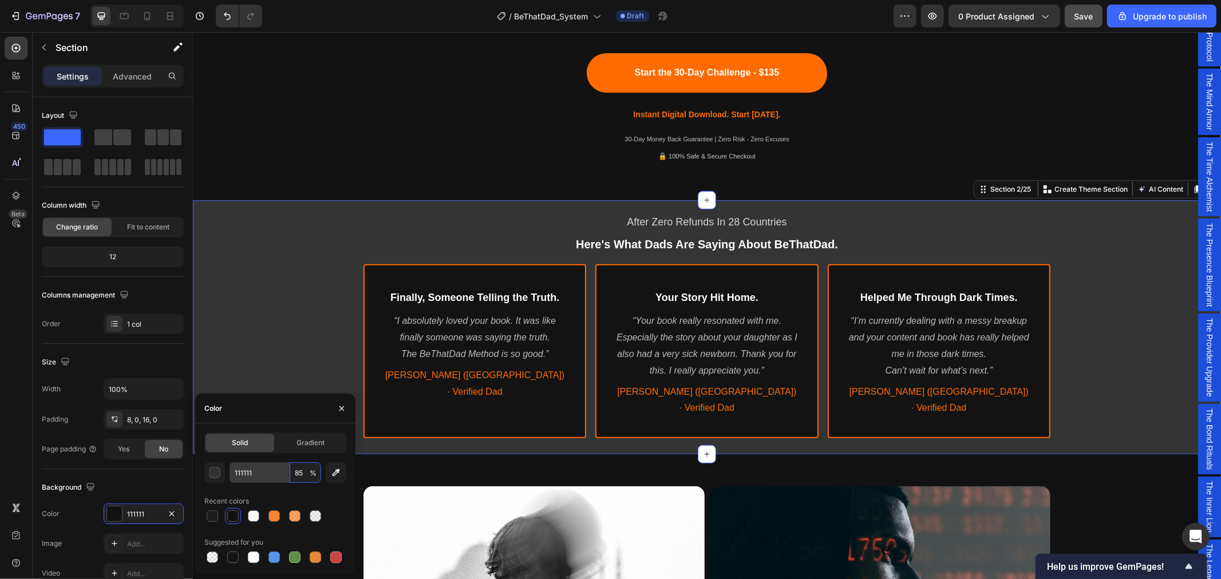
click at [284, 472] on div "111111 85 %" at bounding box center [276, 472] width 92 height 21
type input "85"
click at [263, 472] on input "111111" at bounding box center [260, 472] width 60 height 21
click at [215, 518] on div at bounding box center [212, 516] width 11 height 11
type input "121212"
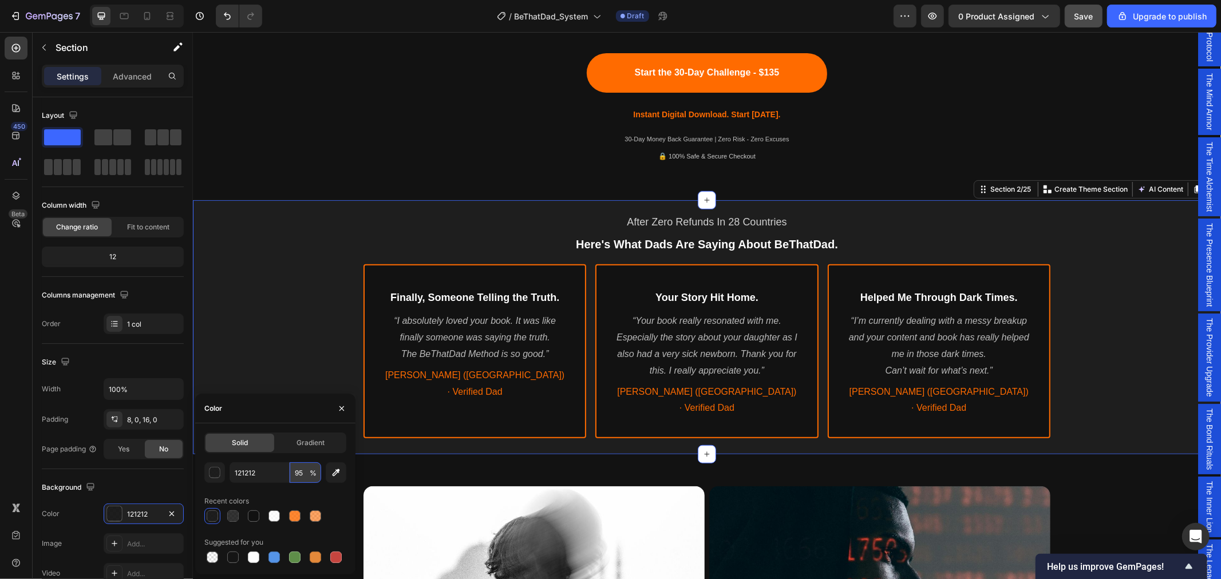
click at [305, 473] on input "95" at bounding box center [305, 472] width 31 height 21
type input "98"
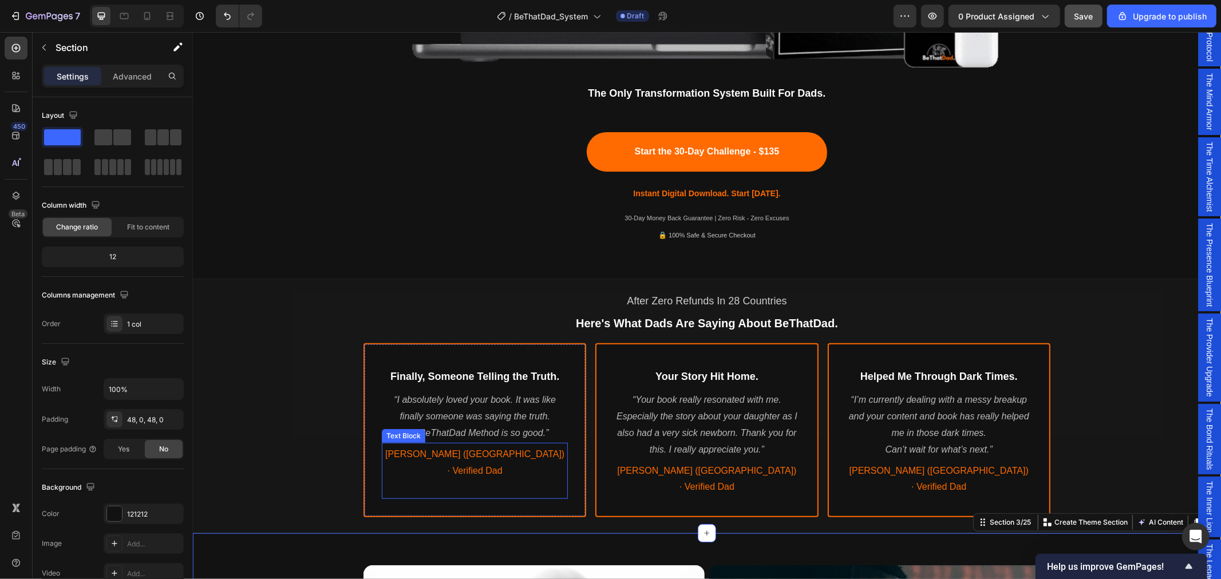
scroll to position [508, 0]
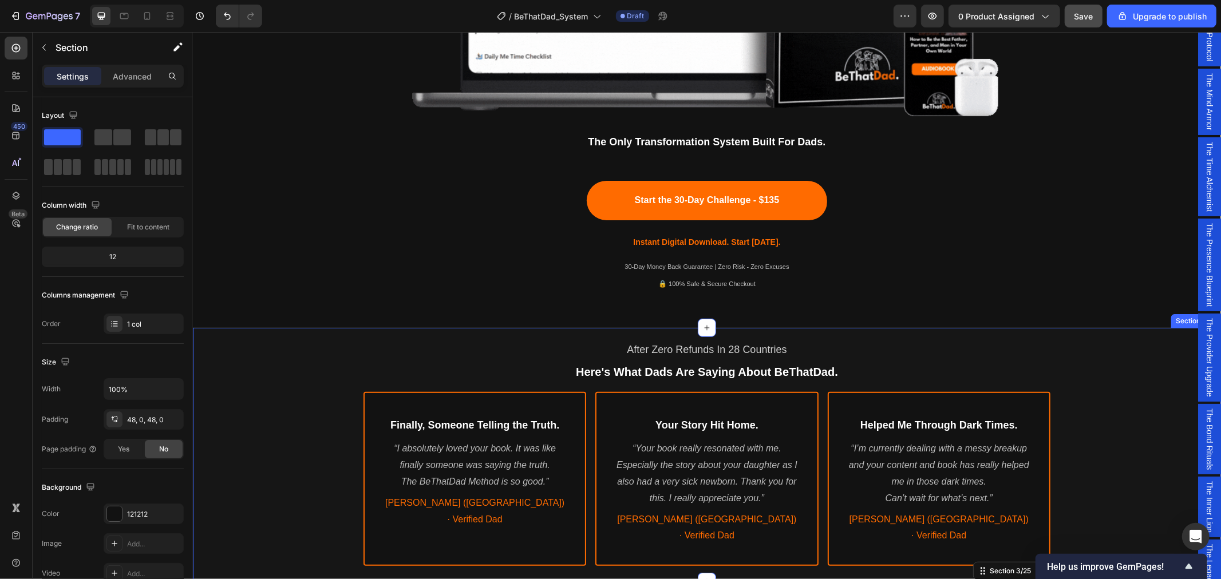
click at [276, 402] on div "After Zero Refunds In 28 Countries Text Block Here's What Dads Are Saying About…" at bounding box center [706, 452] width 1028 height 240
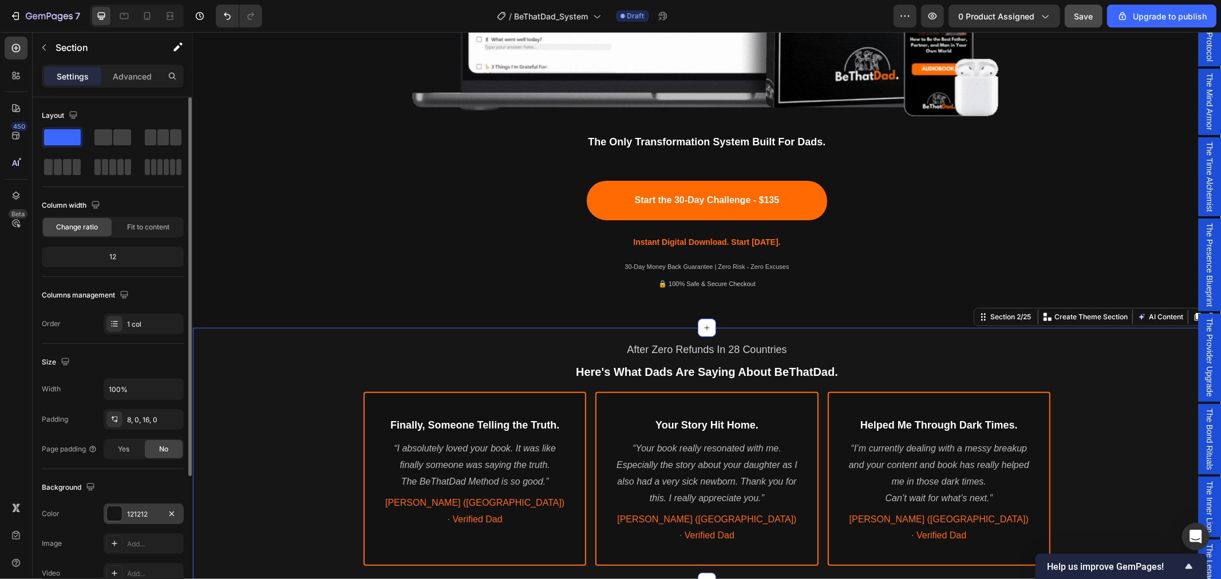
click at [142, 512] on div "121212" at bounding box center [143, 514] width 33 height 10
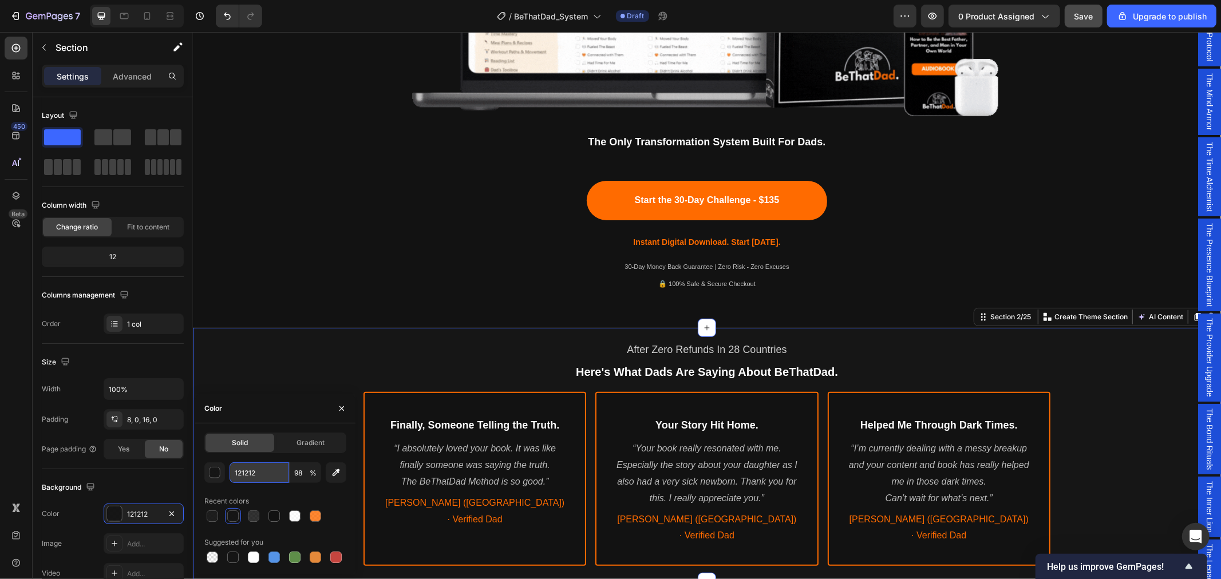
click at [253, 468] on input "121212" at bounding box center [260, 472] width 60 height 21
type input "000"
type input "100"
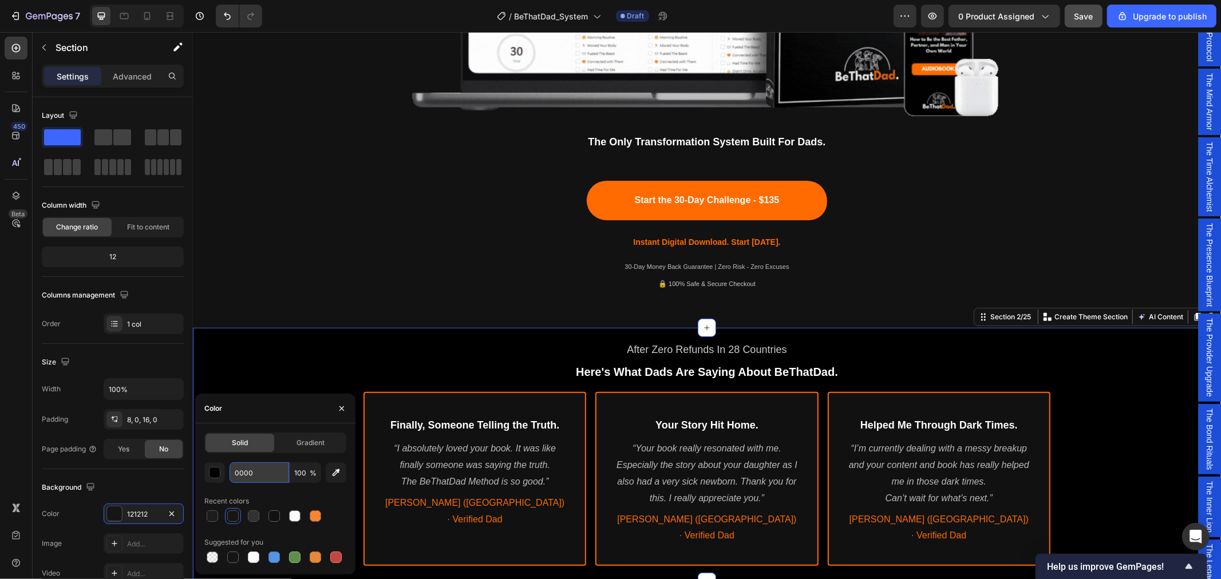
type input "00000"
click at [364, 278] on p "🔒 100% Safe & Secure Checkout" at bounding box center [706, 284] width 685 height 13
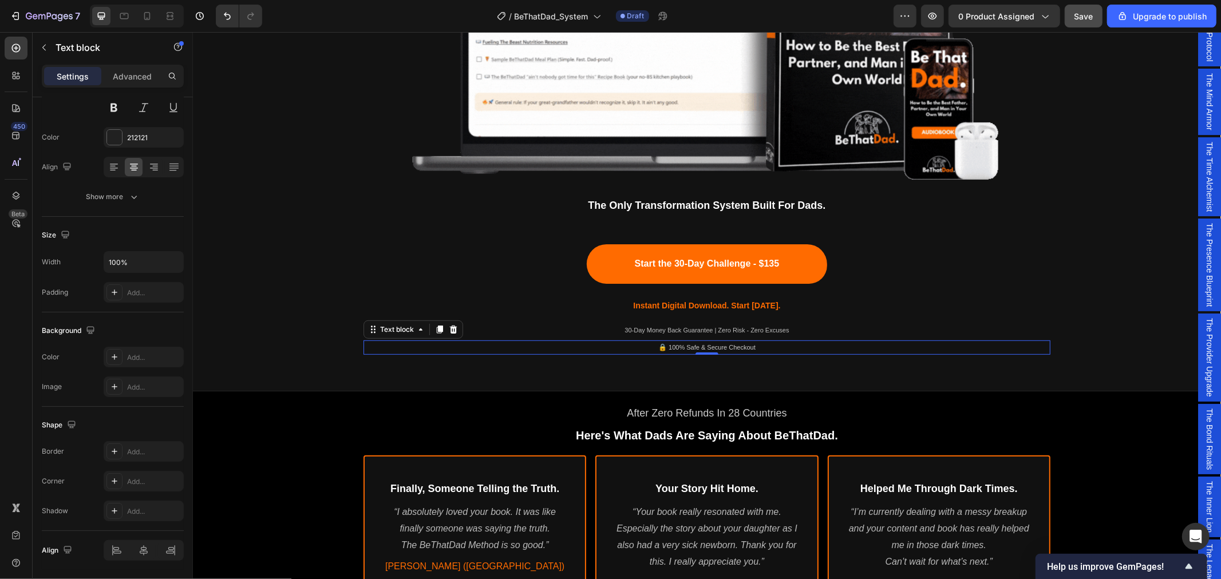
scroll to position [827, 0]
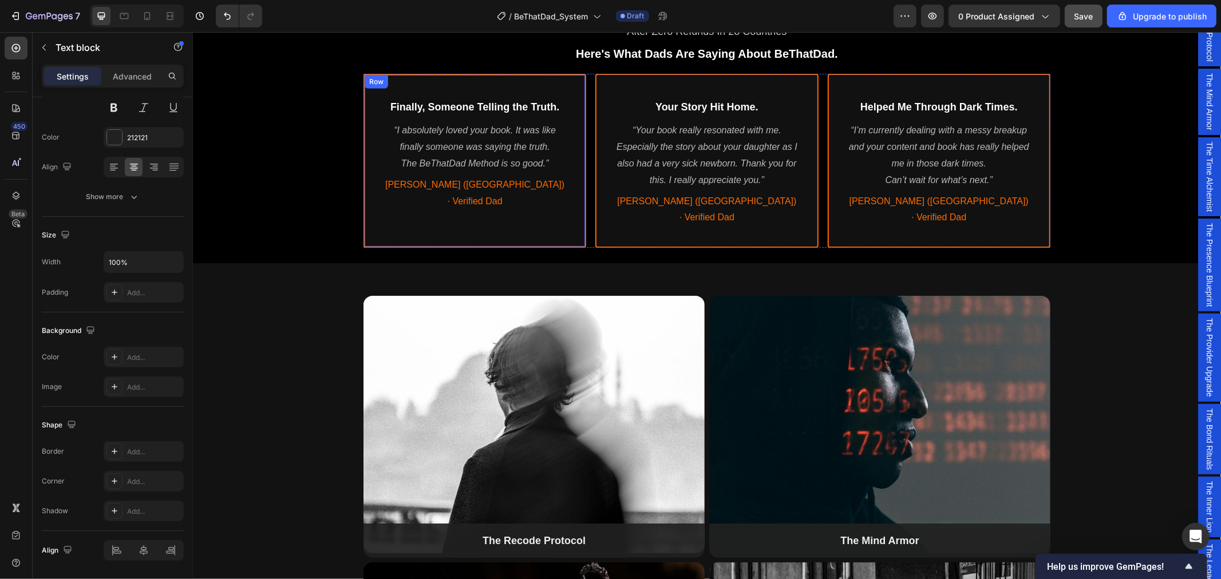
click at [414, 222] on div "Finally, Someone Telling the Truth. Heading “I absolutely loved your book. It w…" at bounding box center [474, 160] width 223 height 174
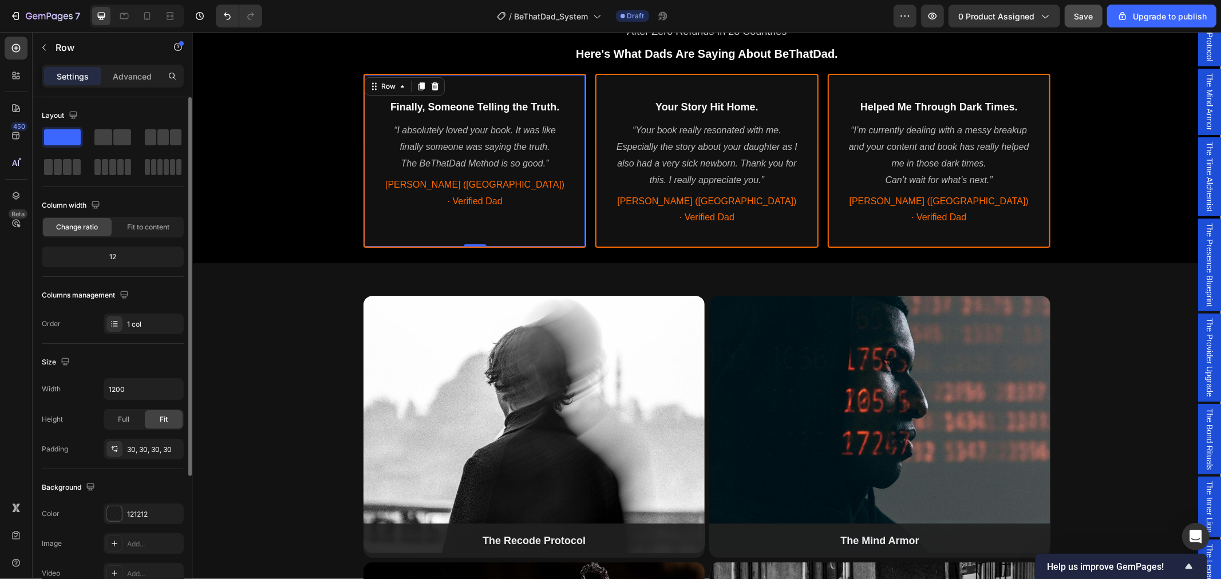
scroll to position [184, 0]
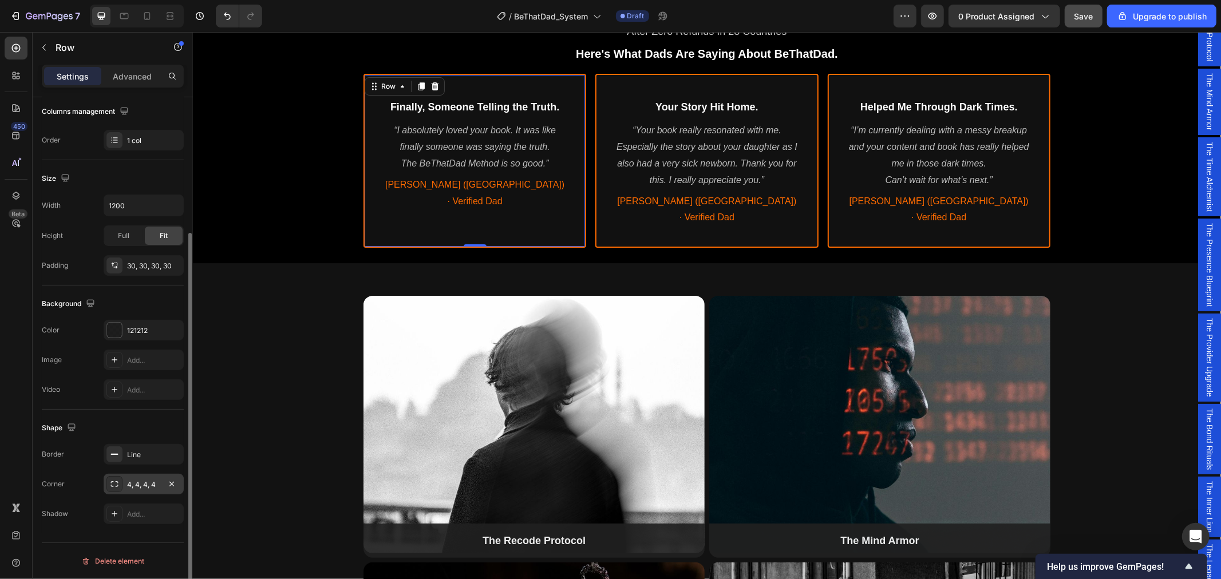
click at [145, 487] on div "4, 4, 4, 4" at bounding box center [143, 485] width 33 height 10
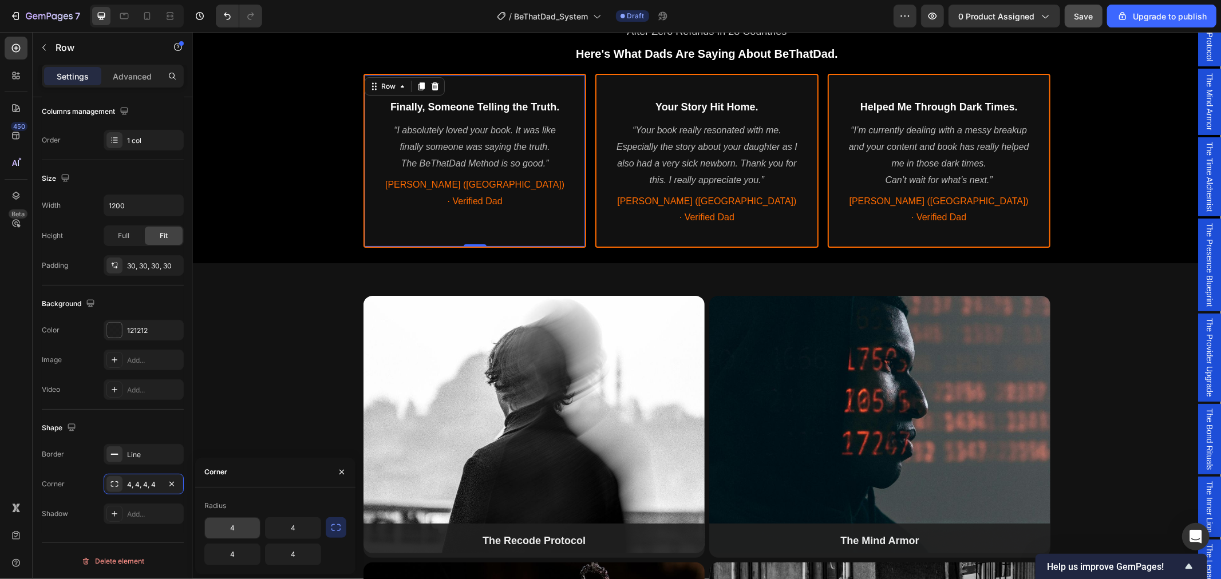
click at [245, 529] on input "4" at bounding box center [232, 528] width 55 height 21
type input "8"
click at [302, 529] on input "4" at bounding box center [293, 528] width 55 height 21
type input "8"
click at [240, 559] on input "4" at bounding box center [232, 554] width 55 height 21
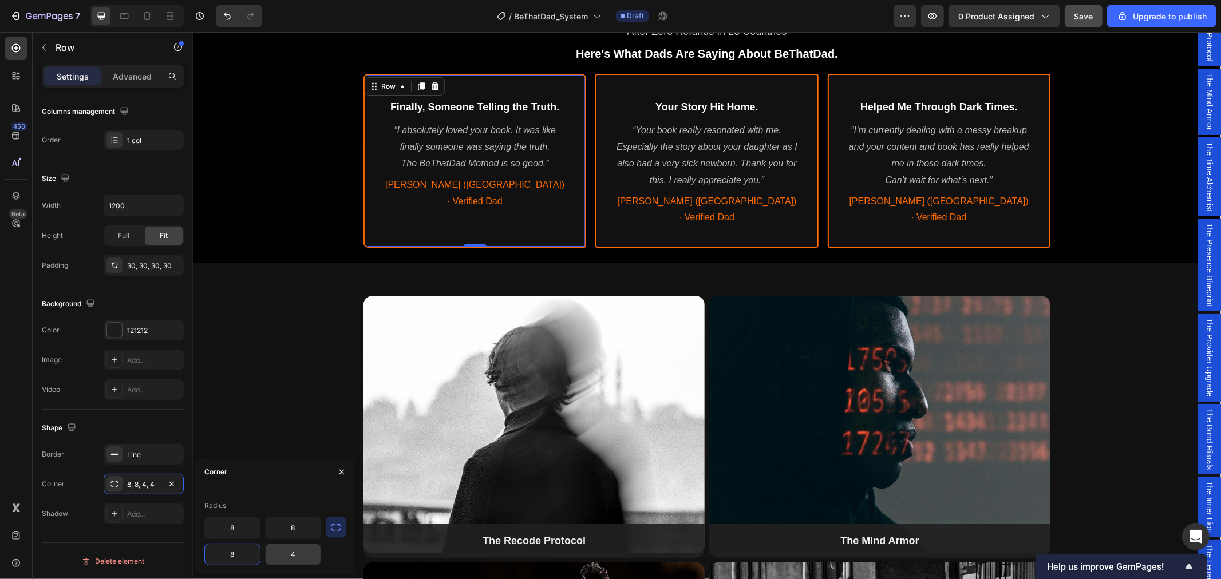
type input "8"
click at [298, 558] on input "4" at bounding box center [293, 554] width 55 height 21
type input "8"
click at [283, 212] on div "After Zero Refunds In 28 Countries Text Block Here's What Dads Are Saying About…" at bounding box center [706, 134] width 1028 height 240
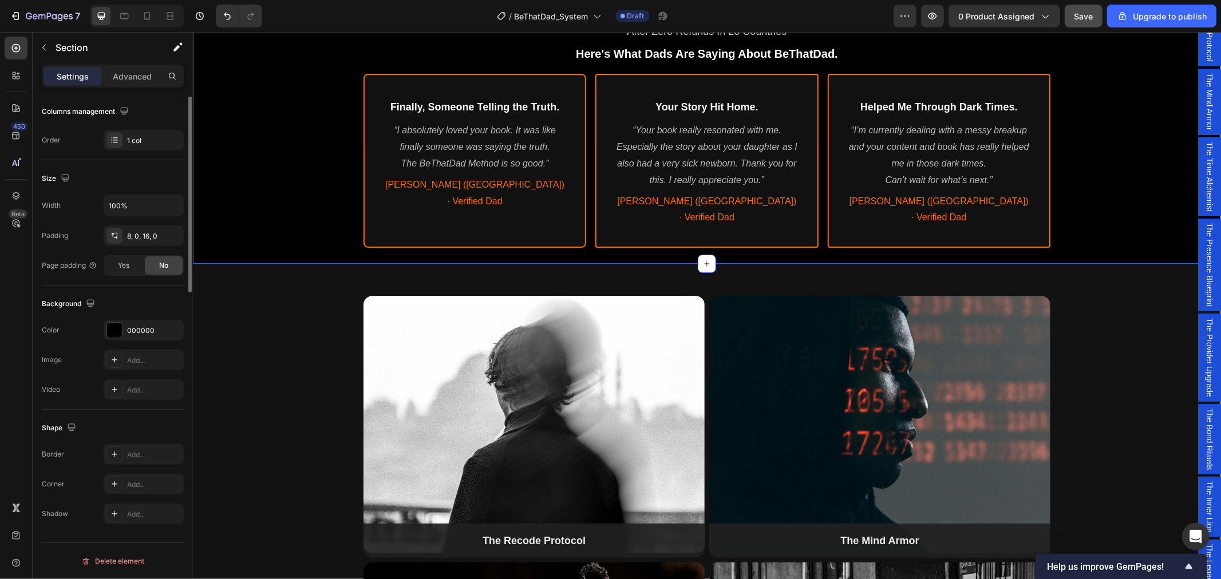
scroll to position [0, 0]
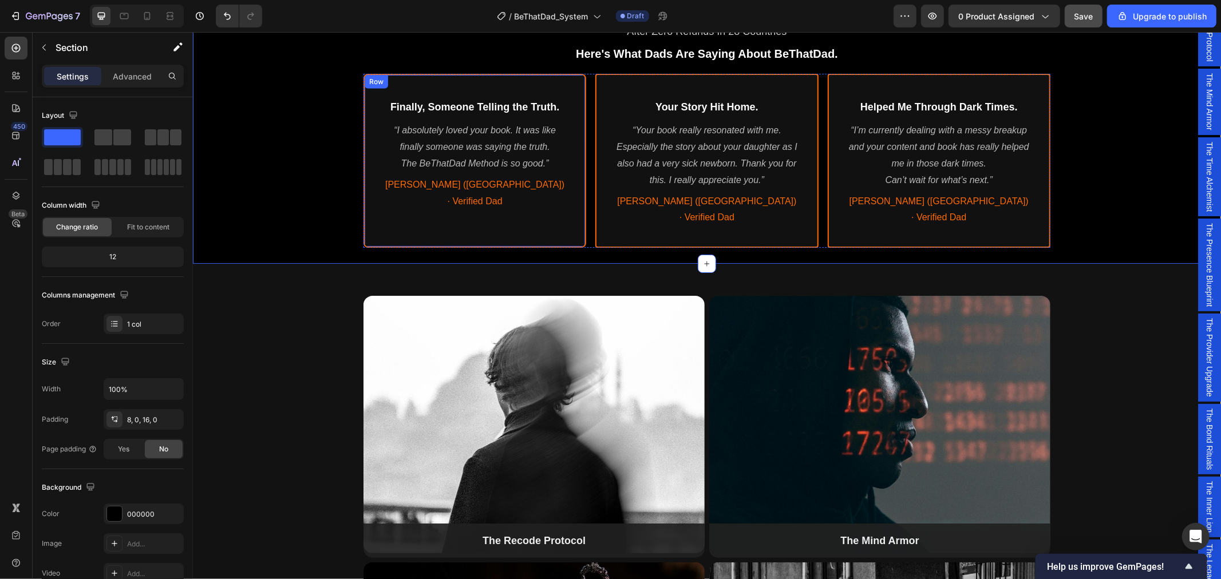
click at [547, 215] on div "Finally, Someone Telling the Truth. Heading “I absolutely loved your book. It w…" at bounding box center [474, 160] width 223 height 174
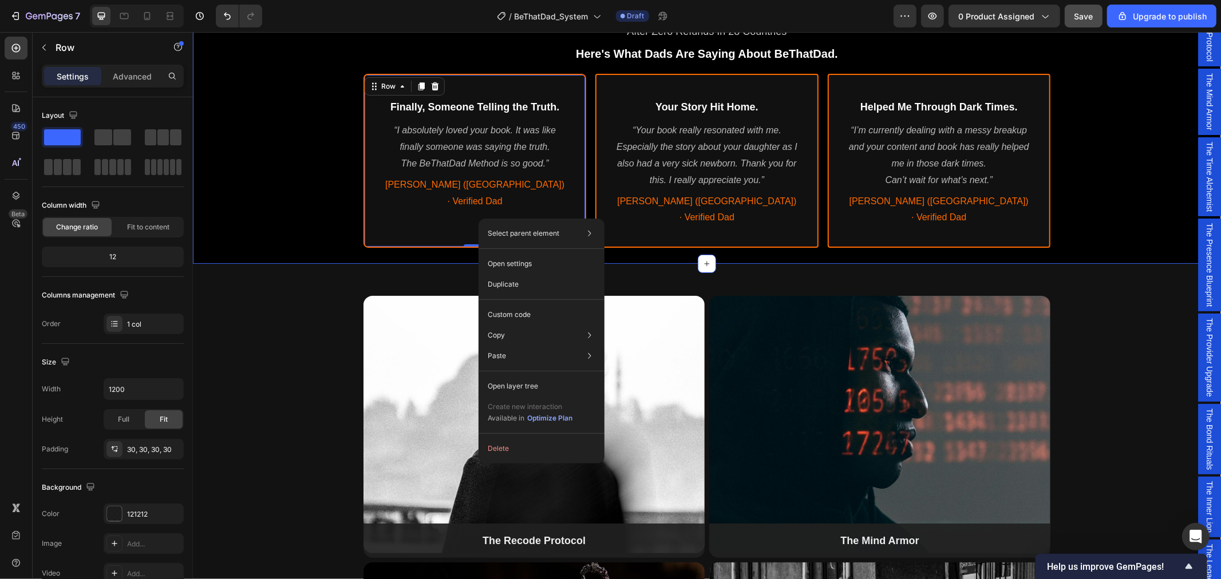
click at [247, 145] on div "After Zero Refunds In 28 Countries Text Block Here's What Dads Are Saying About…" at bounding box center [706, 134] width 1028 height 240
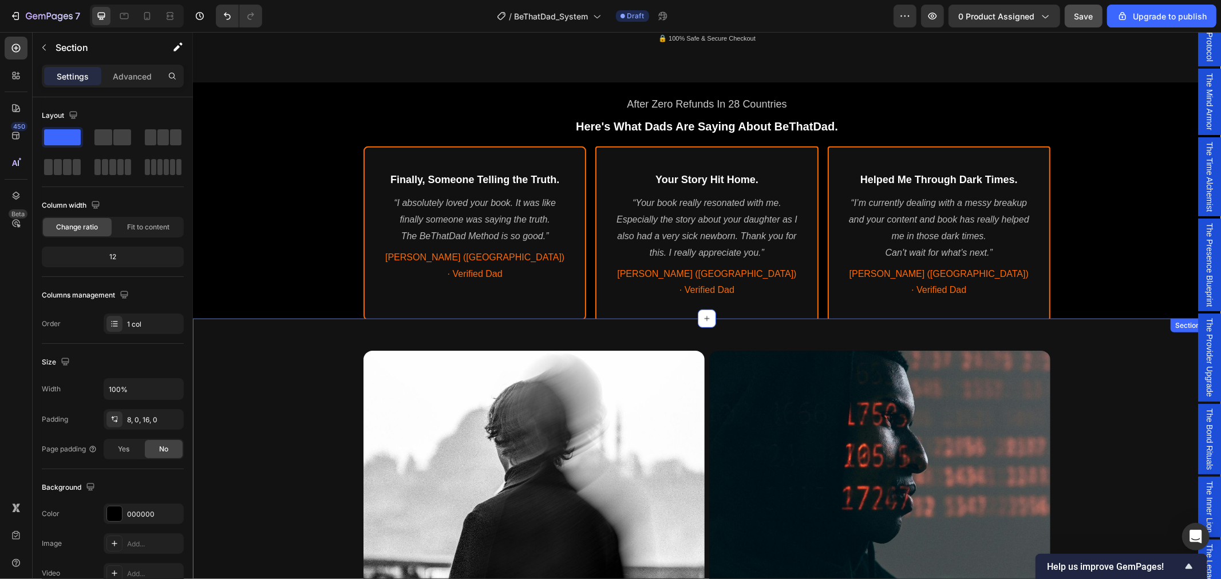
scroll to position [636, 0]
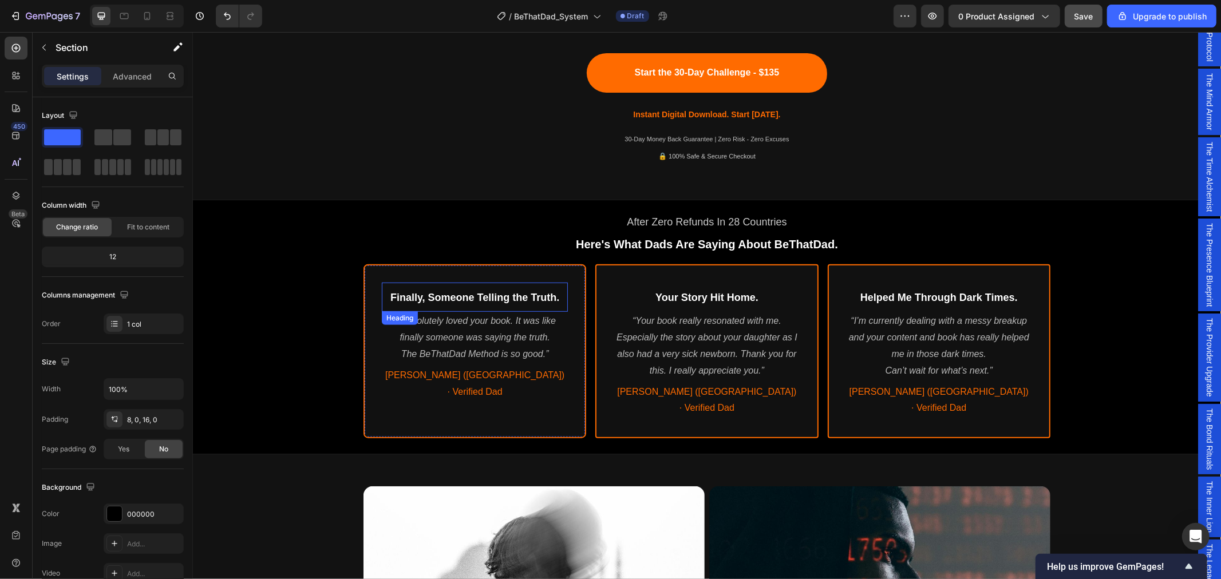
click at [384, 298] on h2 "Finally, Someone Telling the Truth." at bounding box center [474, 297] width 186 height 18
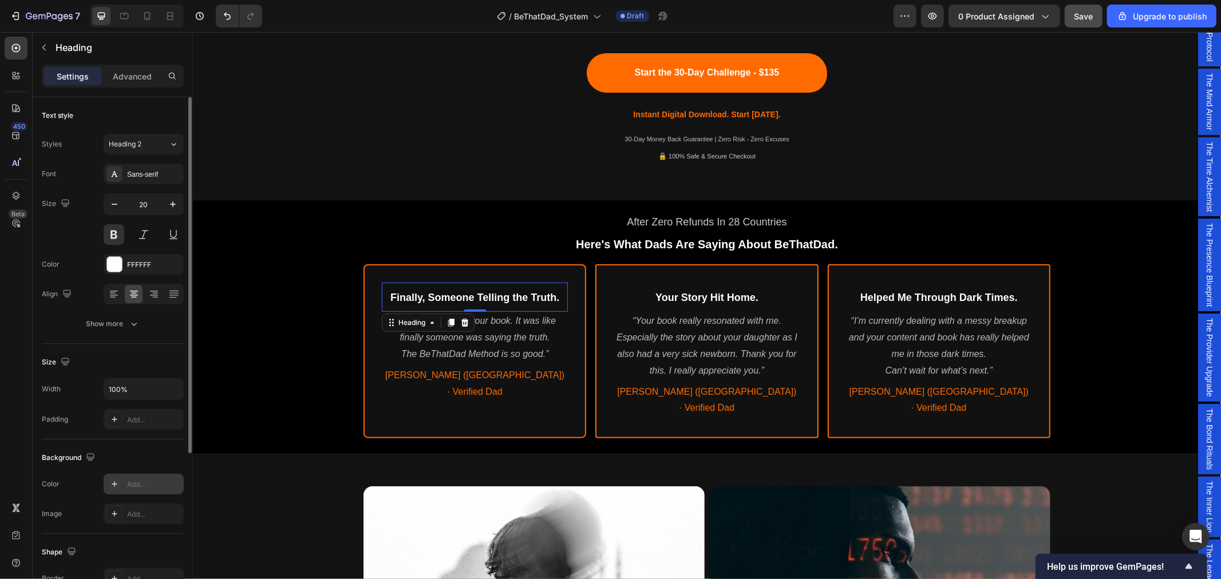
click at [141, 485] on div "Add..." at bounding box center [154, 485] width 54 height 10
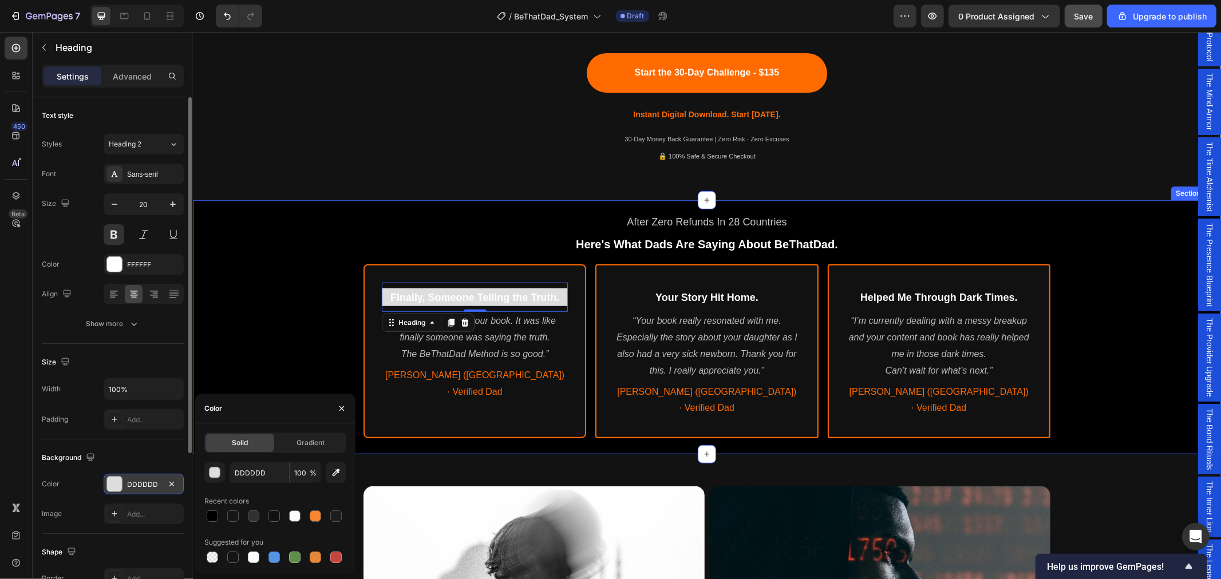
click at [295, 361] on div "After Zero Refunds In 28 Countries Text Block Here's What Dads Are Saying About…" at bounding box center [706, 324] width 1028 height 240
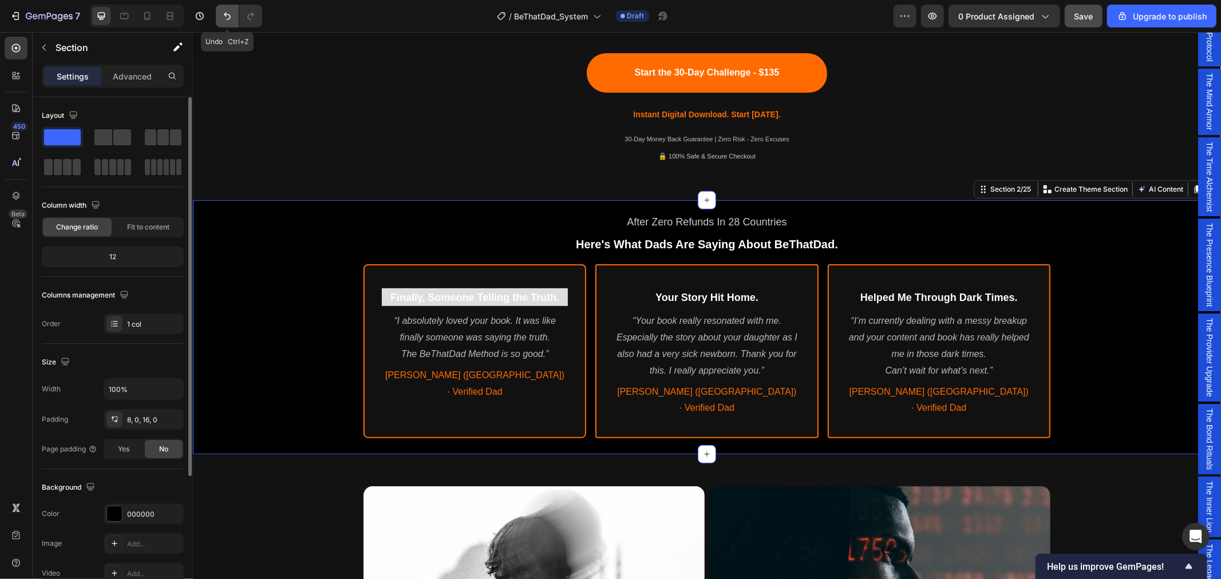
click at [226, 11] on icon "Undo/Redo" at bounding box center [227, 15] width 11 height 11
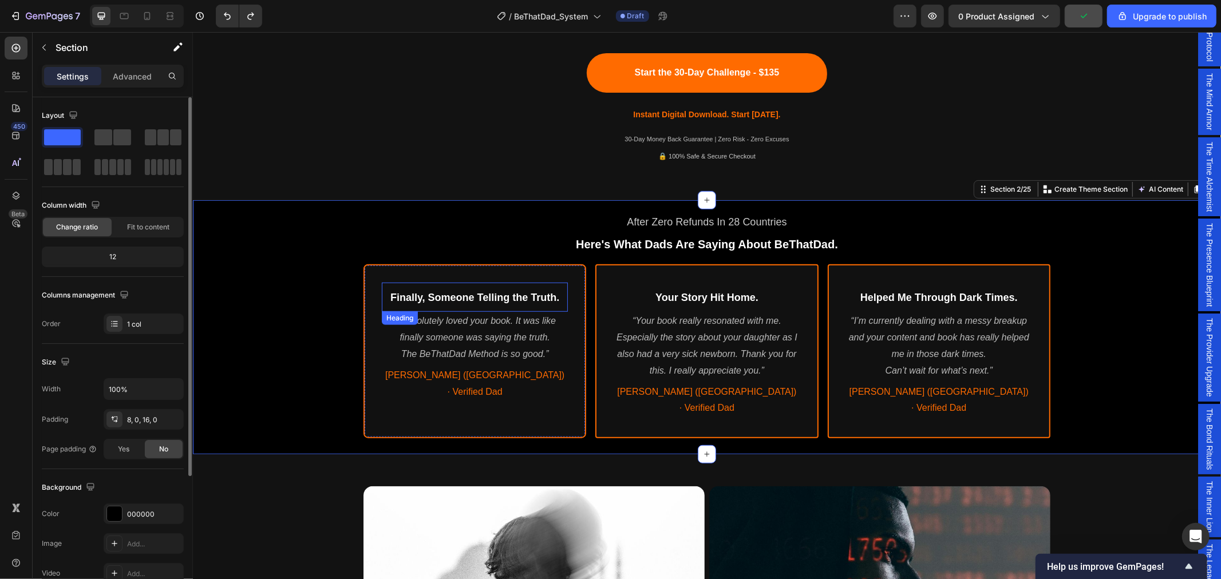
click at [448, 299] on span "Finally, Someone Telling the Truth." at bounding box center [474, 296] width 169 height 11
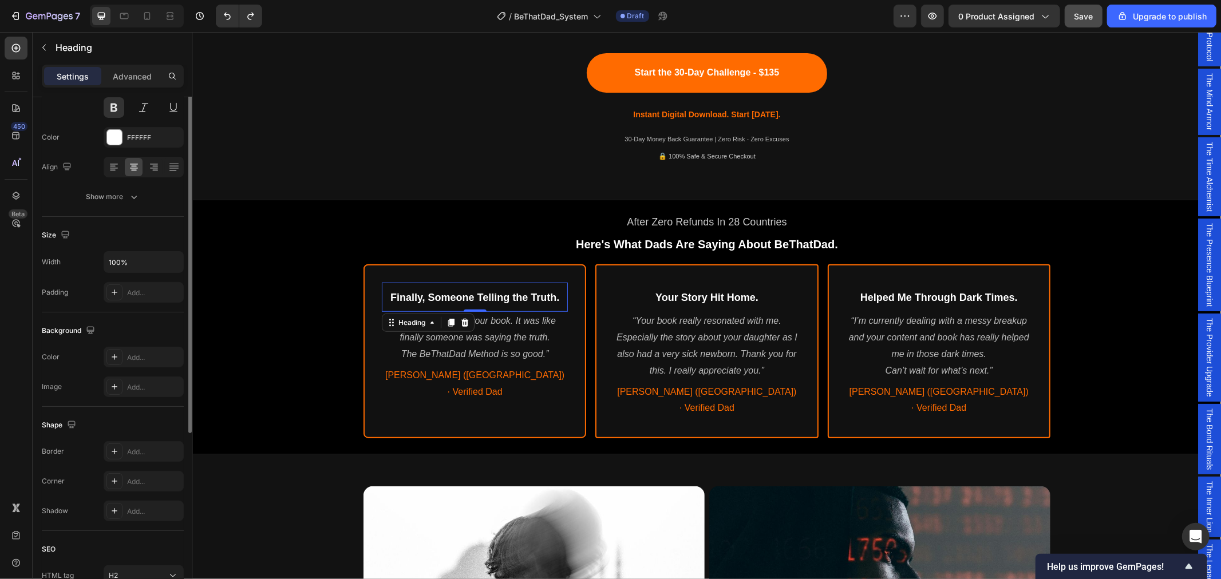
scroll to position [64, 0]
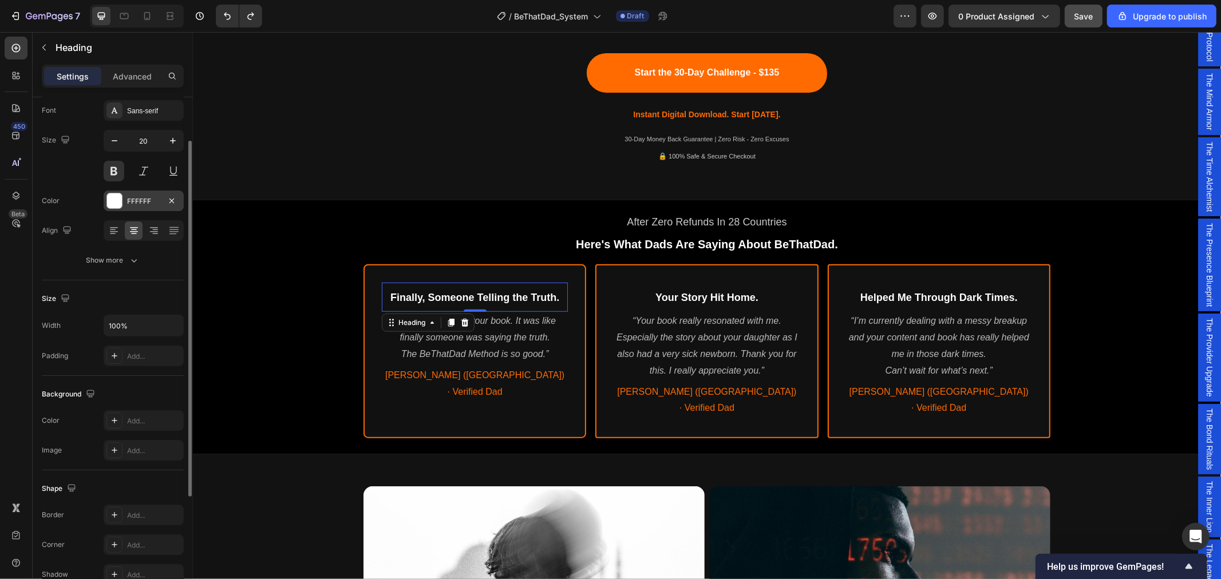
click at [140, 202] on div "FFFFFF" at bounding box center [143, 201] width 33 height 10
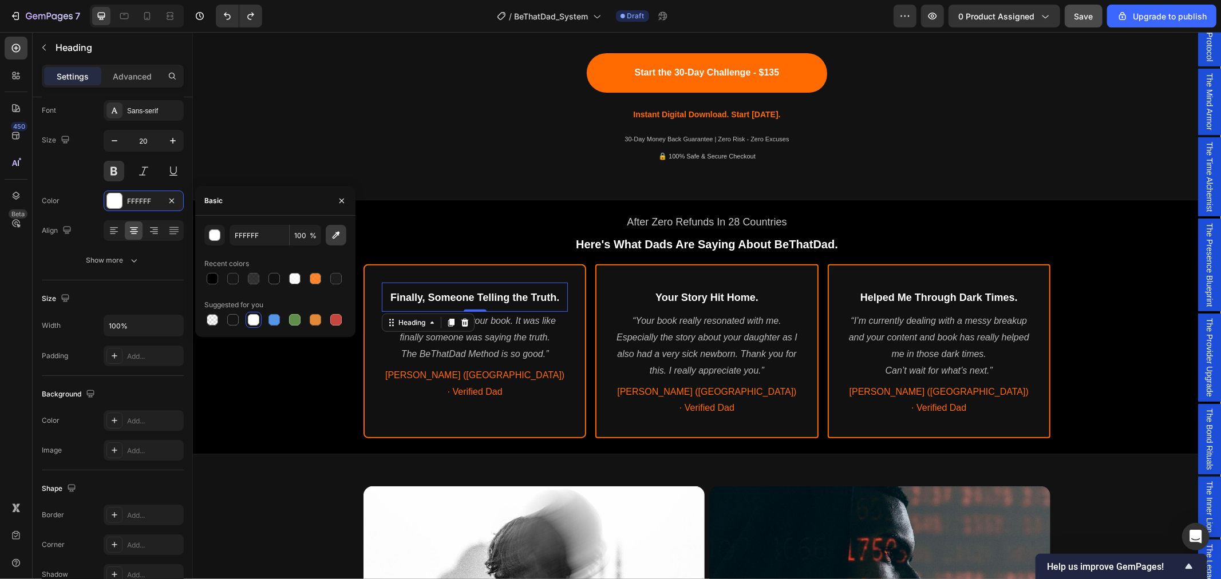
click at [336, 235] on icon "button" at bounding box center [335, 235] width 11 height 11
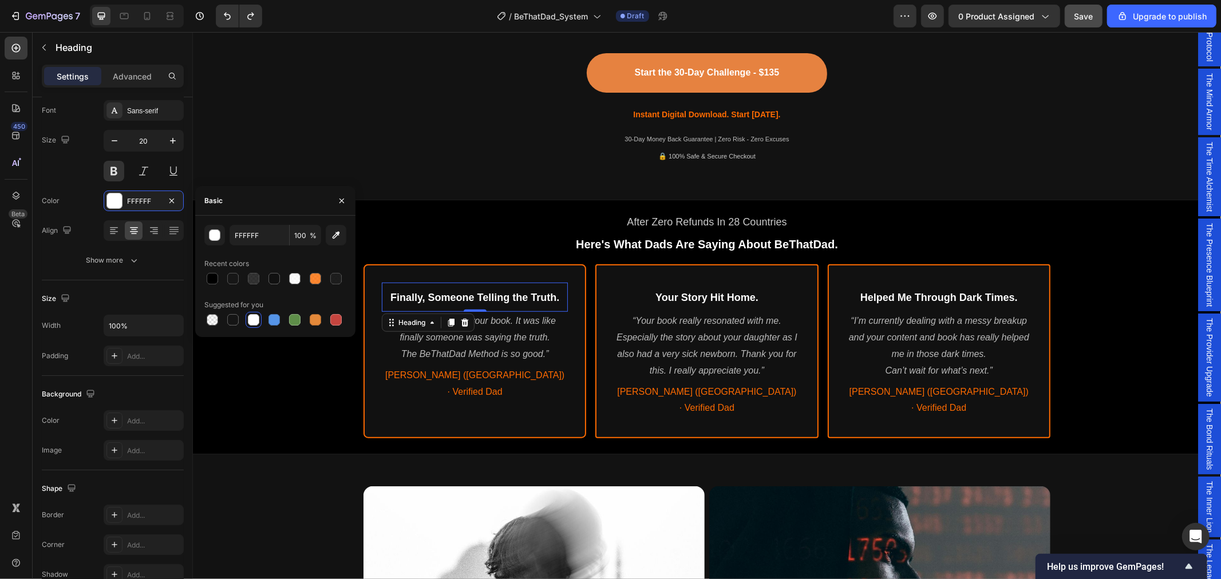
type input "FF6B00"
click at [608, 72] on button "Start the 30-Day Challenge - $135" at bounding box center [706, 72] width 240 height 39
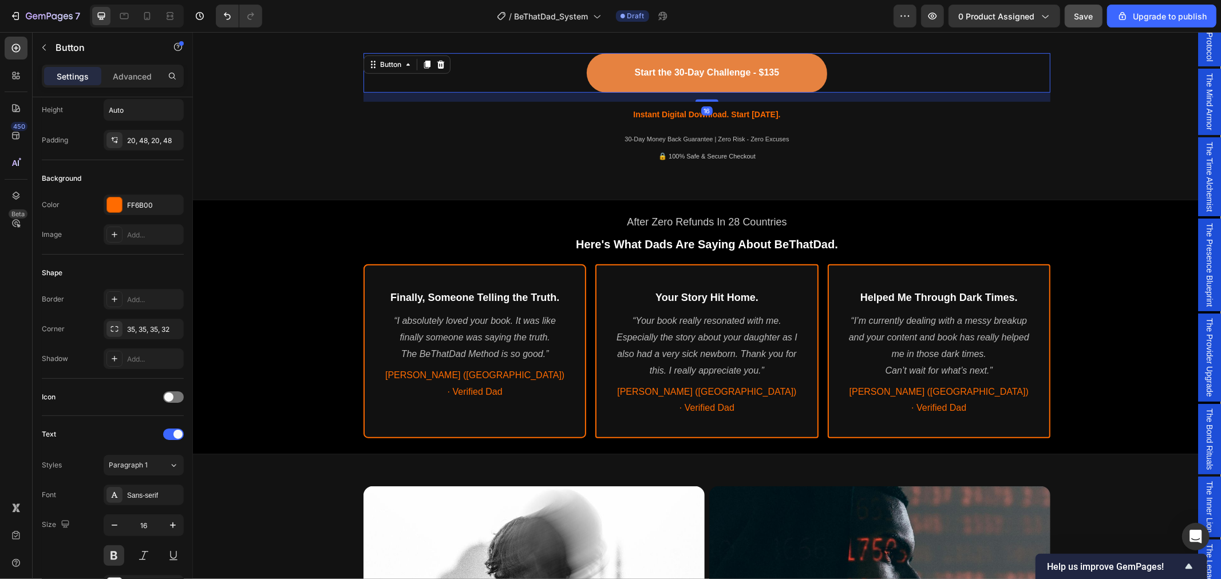
scroll to position [0, 0]
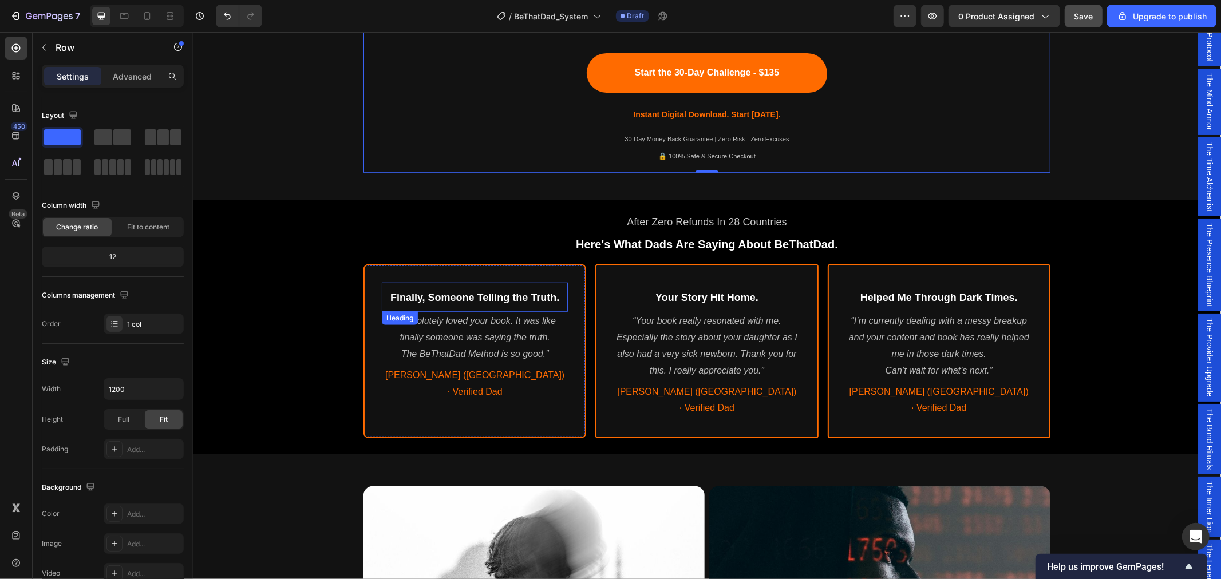
click at [412, 294] on span "Finally, Someone Telling the Truth." at bounding box center [474, 296] width 169 height 11
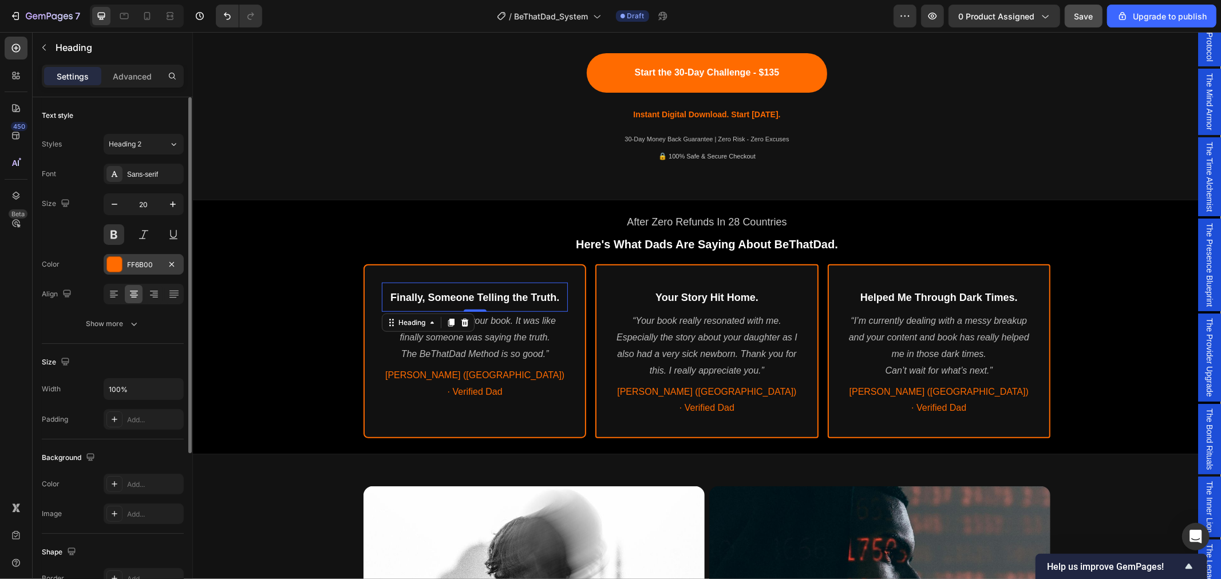
click at [139, 266] on div "FF6B00" at bounding box center [143, 265] width 33 height 10
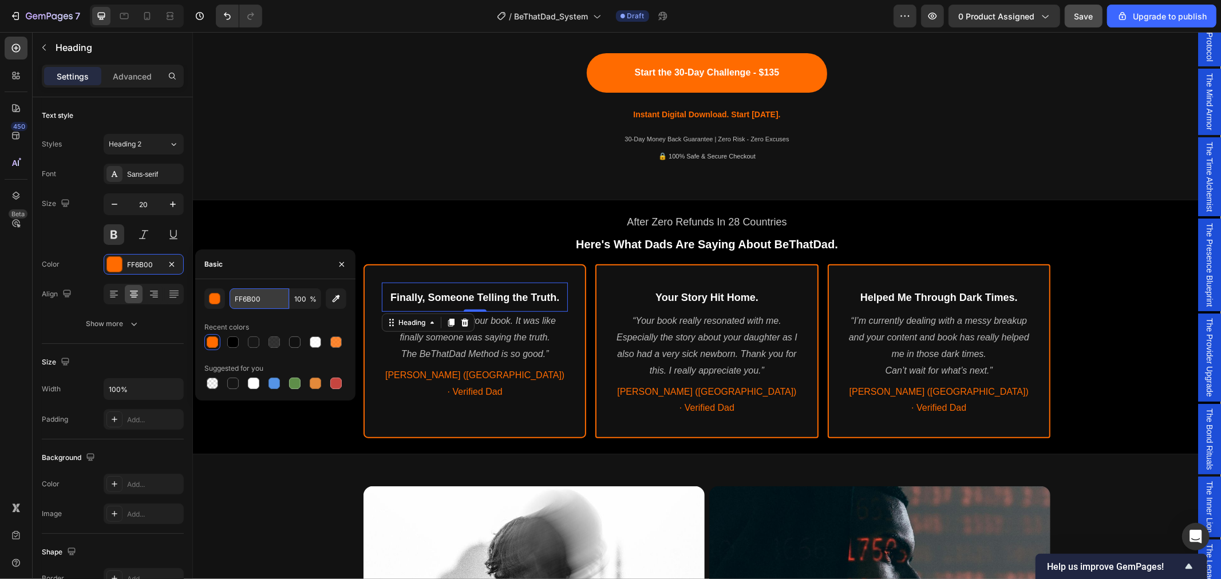
click at [269, 305] on input "FF6B00" at bounding box center [260, 298] width 60 height 21
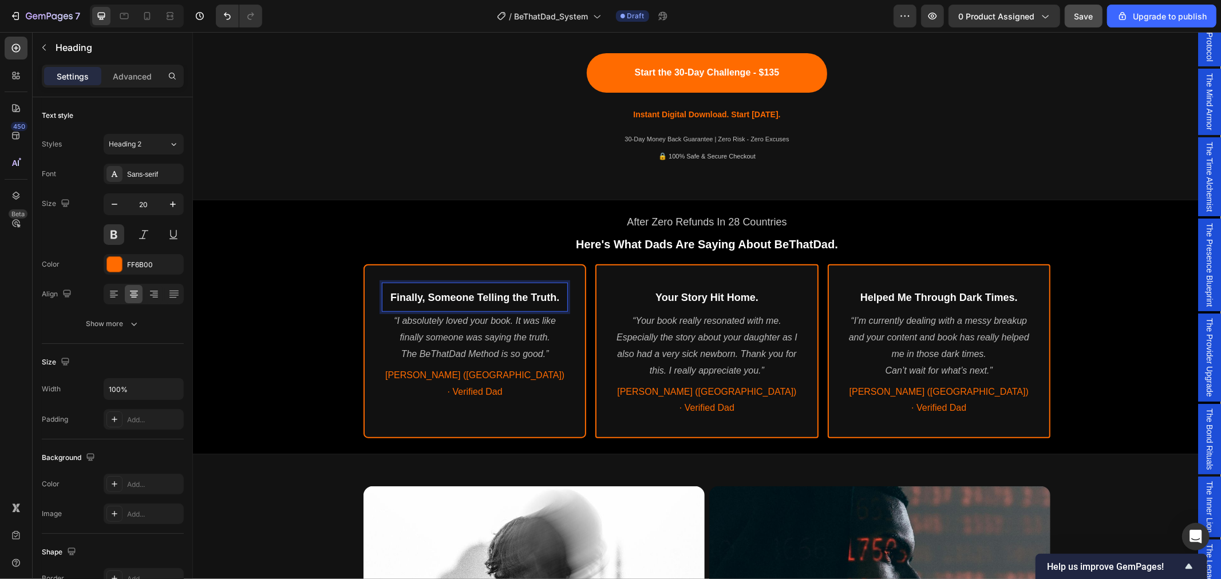
click at [473, 295] on span "Finally, Someone Telling the Truth." at bounding box center [474, 296] width 169 height 11
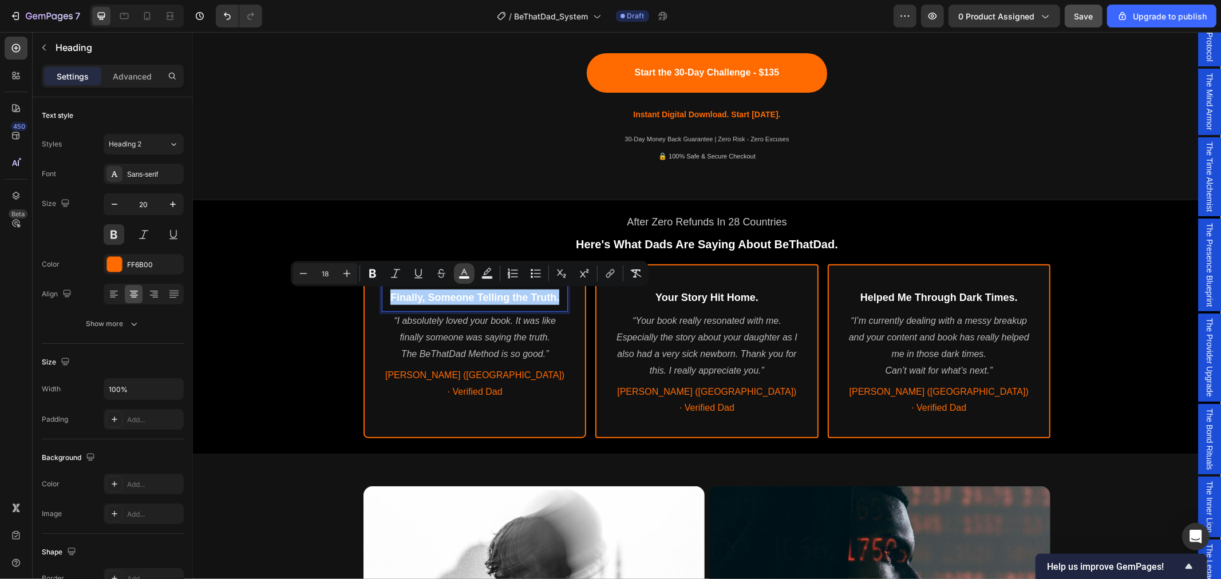
click at [466, 276] on rect "Editor contextual toolbar" at bounding box center [464, 277] width 11 height 3
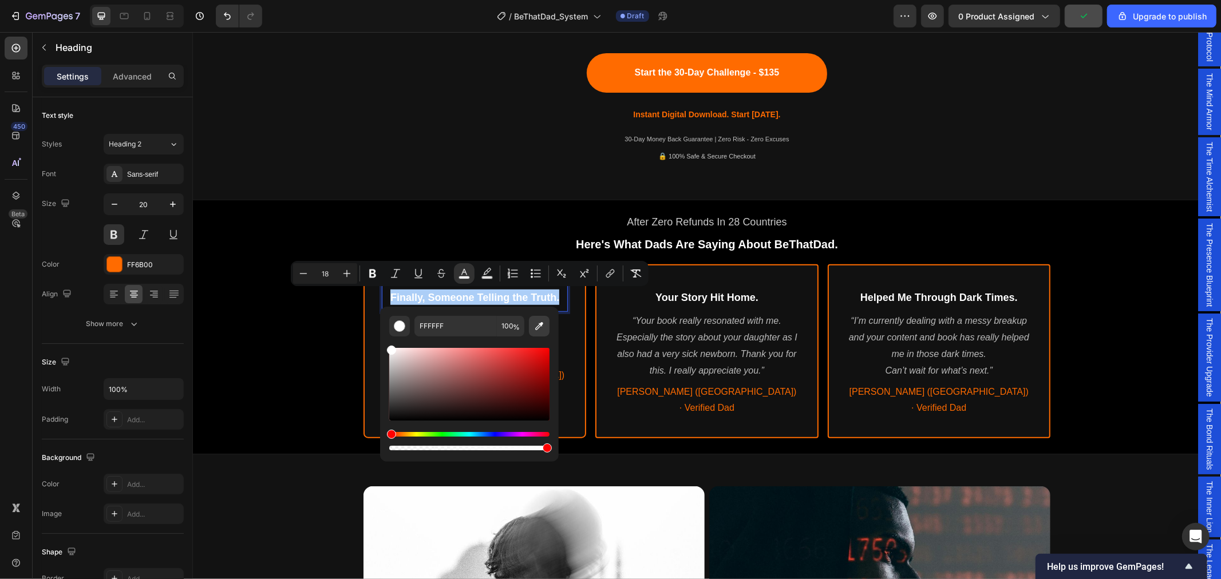
click at [539, 323] on icon "Editor contextual toolbar" at bounding box center [539, 326] width 8 height 8
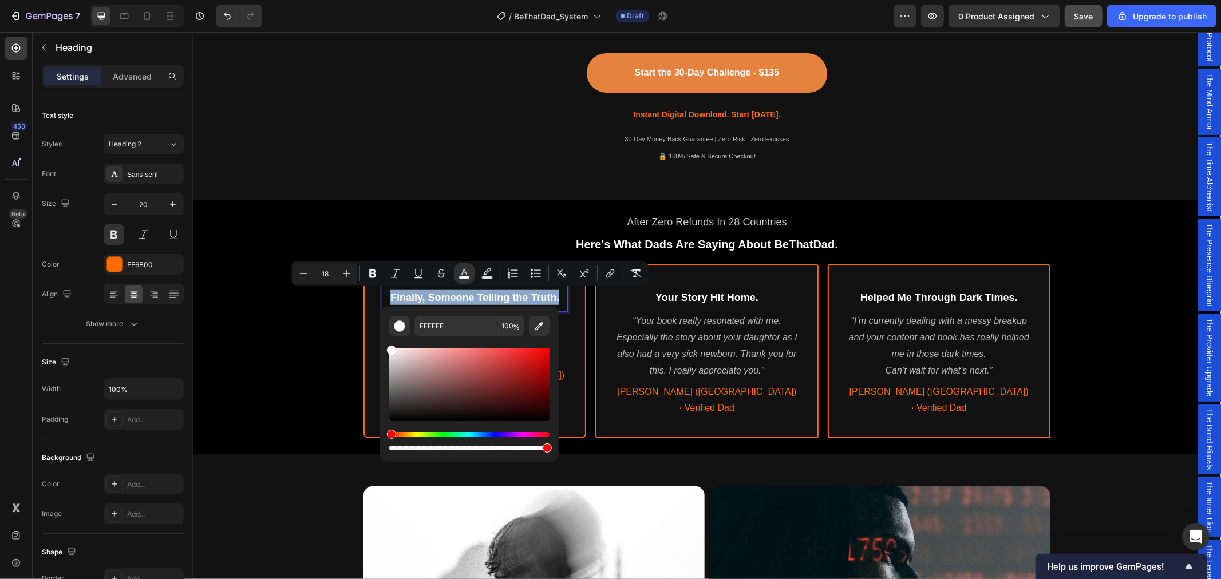
type input "FF6B00"
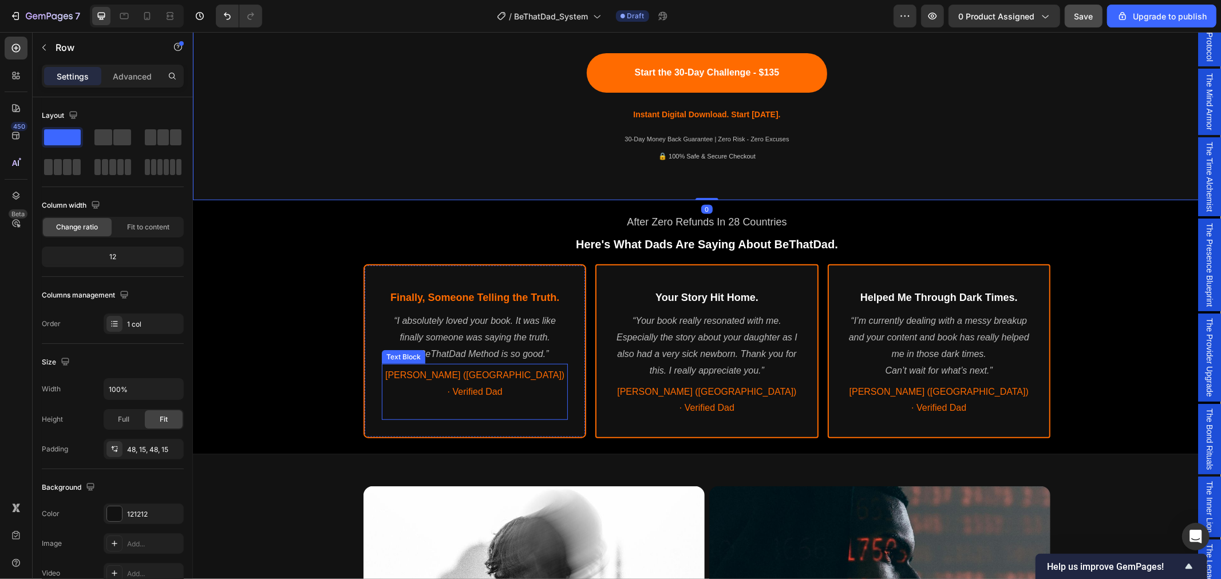
click at [453, 370] on span "[PERSON_NAME] ([GEOGRAPHIC_DATA]) · Verified Dad" at bounding box center [474, 383] width 179 height 26
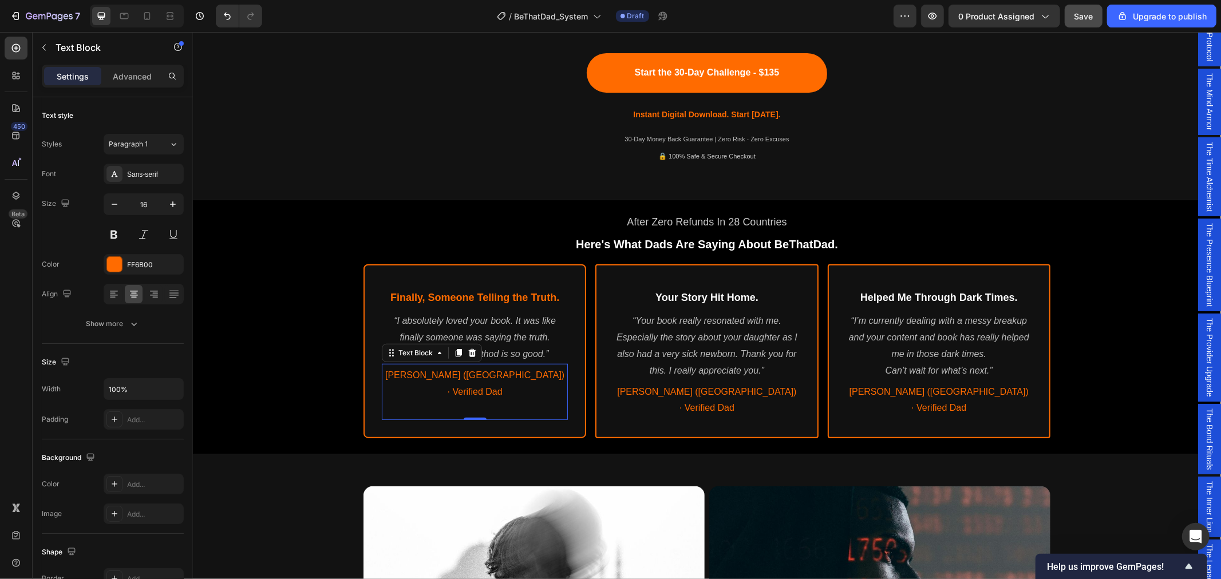
click at [473, 379] on p "[PERSON_NAME] ([GEOGRAPHIC_DATA]) · Verified Dad" at bounding box center [474, 383] width 184 height 33
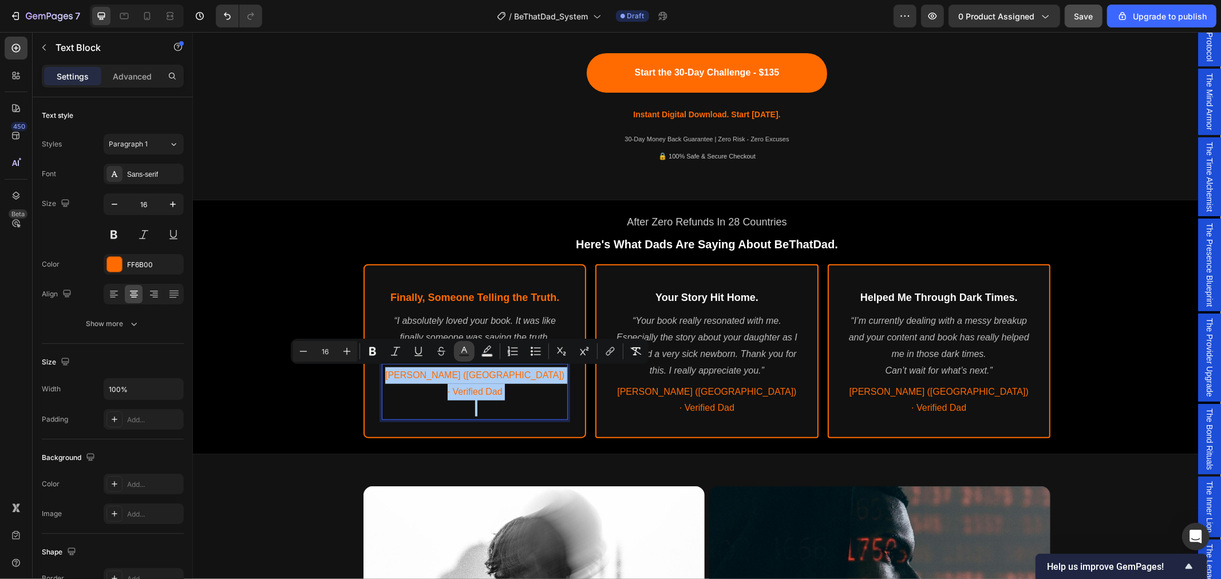
click at [464, 351] on icon "Editor contextual toolbar" at bounding box center [463, 351] width 11 height 11
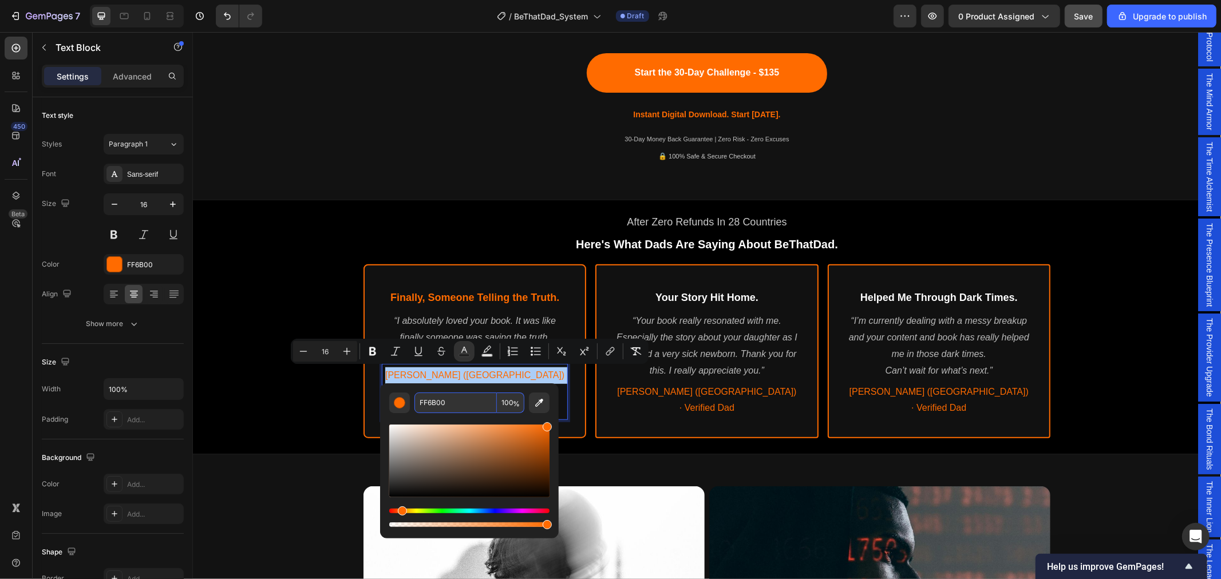
click at [453, 403] on input "FF6B00" at bounding box center [455, 403] width 82 height 21
type input "FFFFFF"
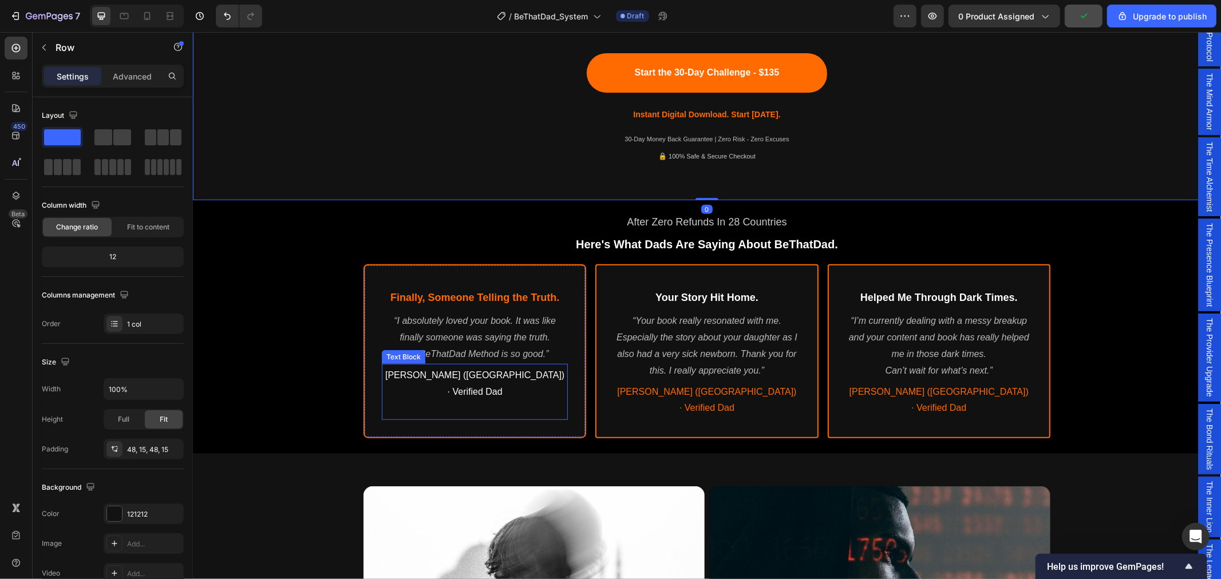
click at [473, 373] on span "[PERSON_NAME] ([GEOGRAPHIC_DATA]) · Verified Dad" at bounding box center [474, 383] width 179 height 26
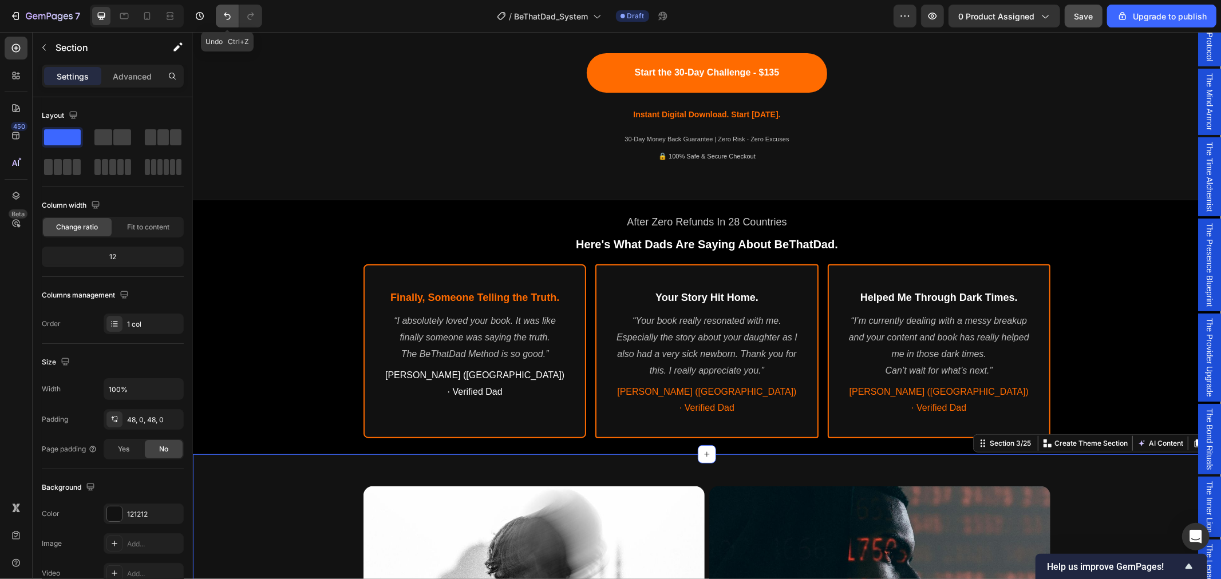
click at [223, 11] on icon "Undo/Redo" at bounding box center [227, 15] width 11 height 11
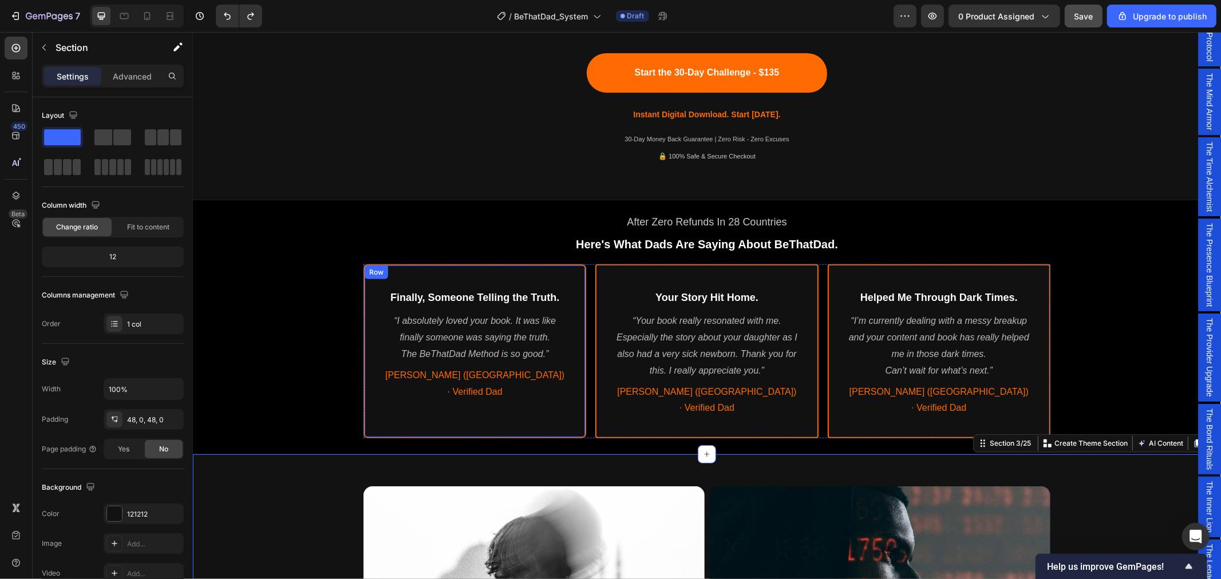
click at [366, 409] on div "Finally, Someone Telling the Truth. Heading “I absolutely loved your book. It w…" at bounding box center [474, 351] width 223 height 174
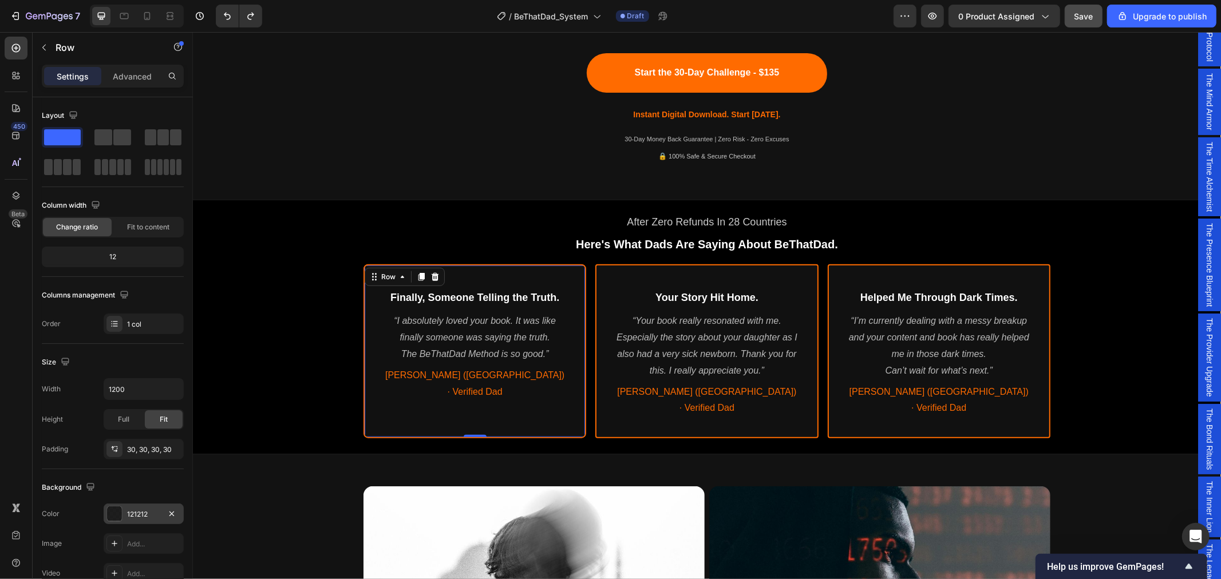
click at [137, 519] on div "121212" at bounding box center [143, 514] width 33 height 10
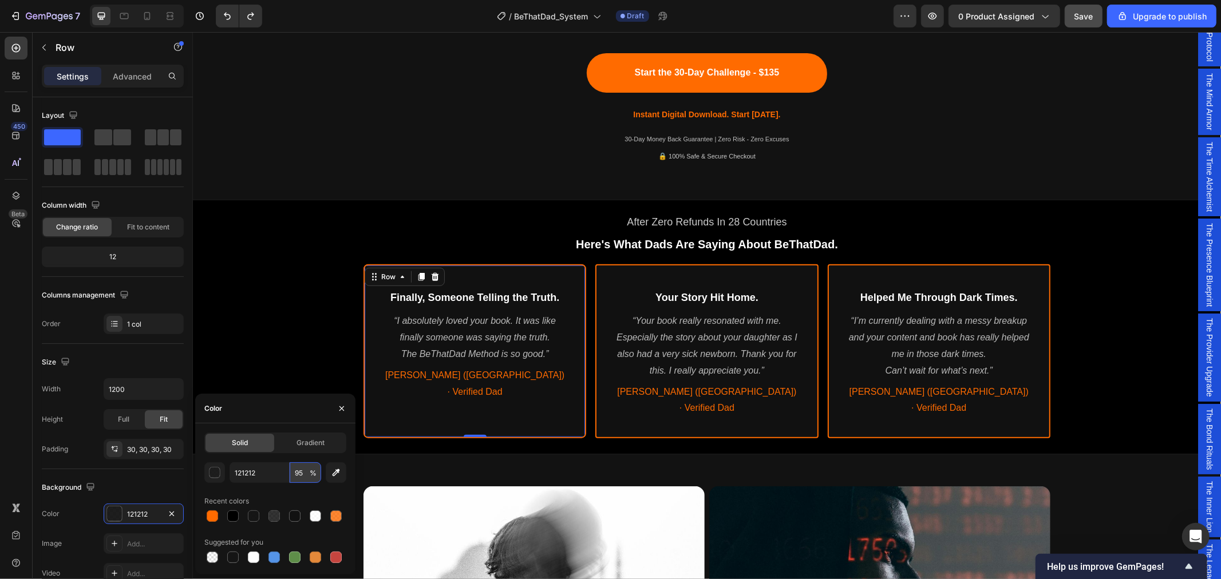
click at [299, 477] on input "95" at bounding box center [305, 472] width 31 height 21
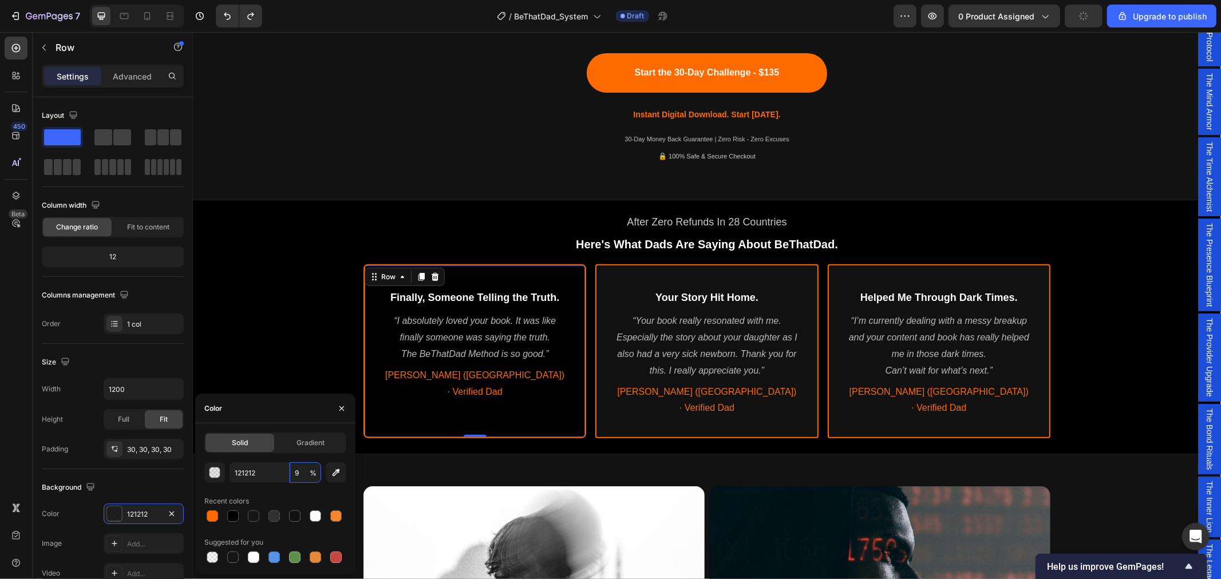
type input "98"
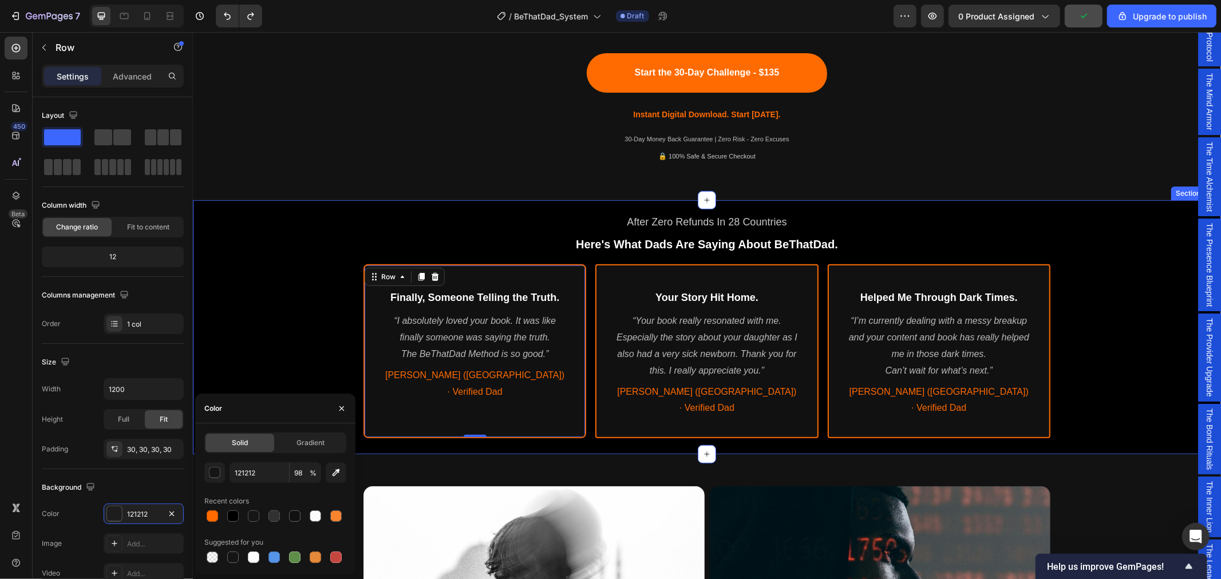
click at [326, 327] on div "After Zero Refunds In 28 Countries Text Block Here's What Dads Are Saying About…" at bounding box center [706, 324] width 1028 height 240
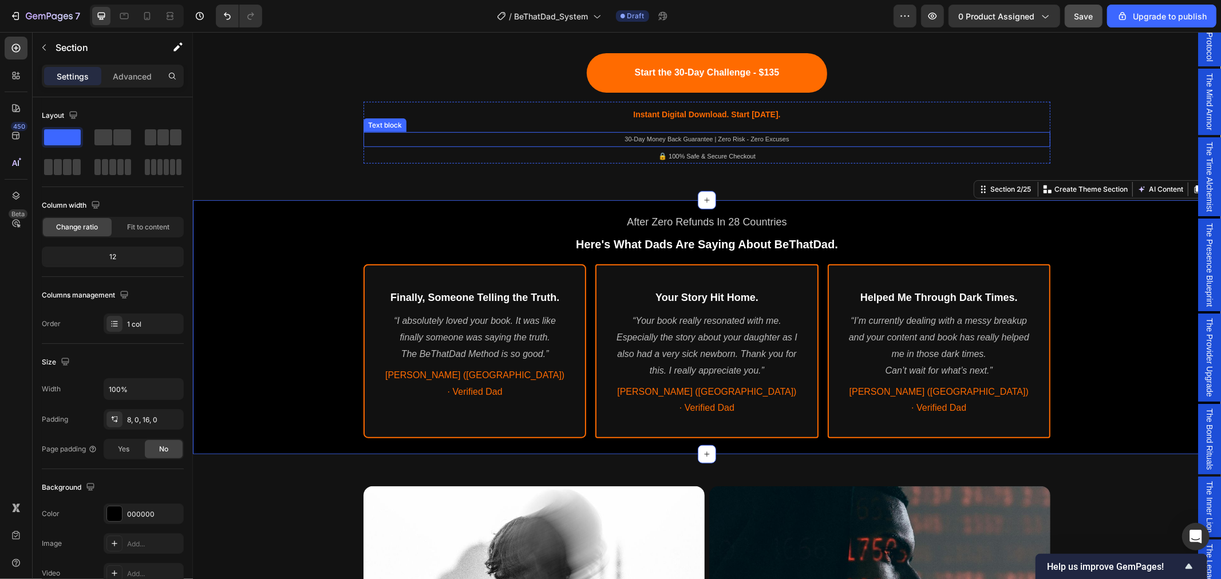
click at [389, 128] on div "Text block" at bounding box center [384, 125] width 43 height 14
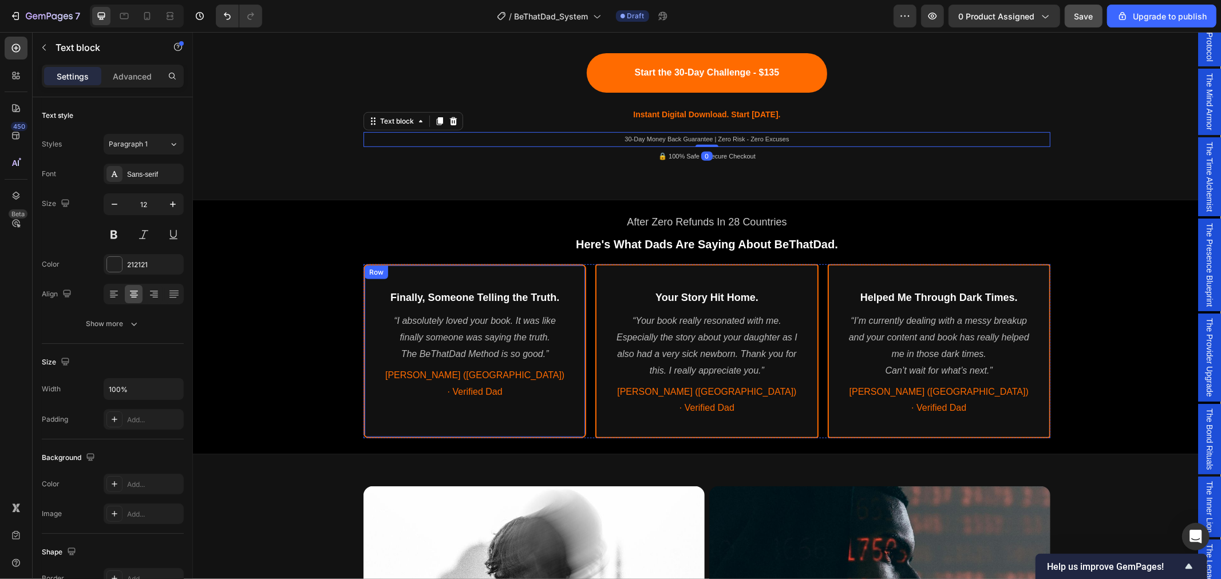
click at [371, 410] on div "Finally, Someone Telling the Truth. Heading “I absolutely loved your book. It w…" at bounding box center [474, 351] width 223 height 174
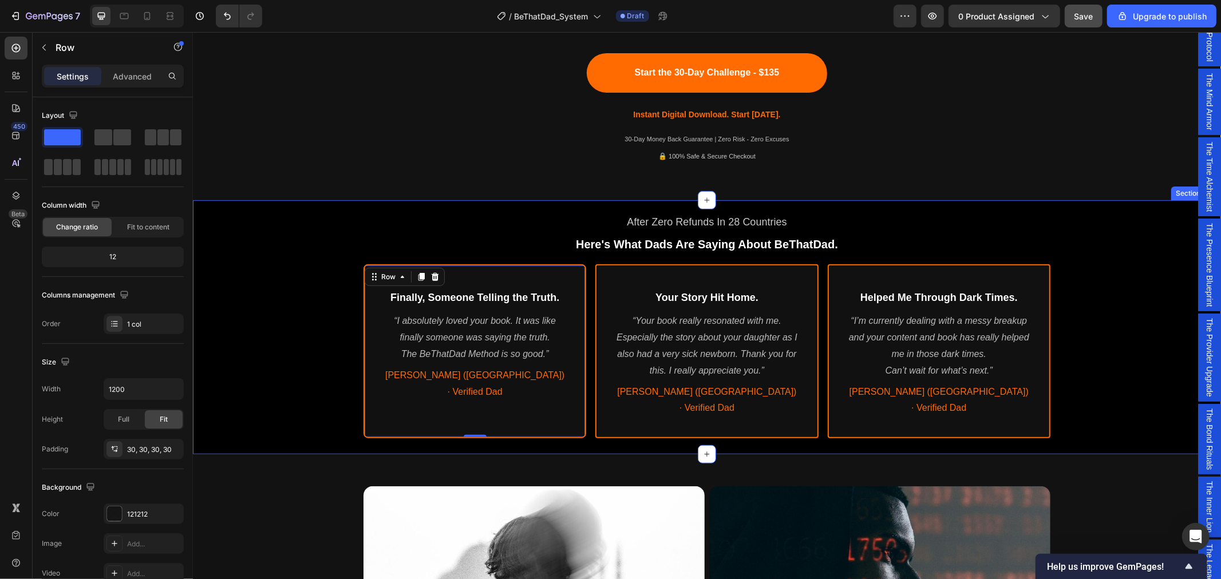
click at [289, 307] on div "After Zero Refunds In 28 Countries Text Block Here's What Dads Are Saying About…" at bounding box center [706, 324] width 1028 height 240
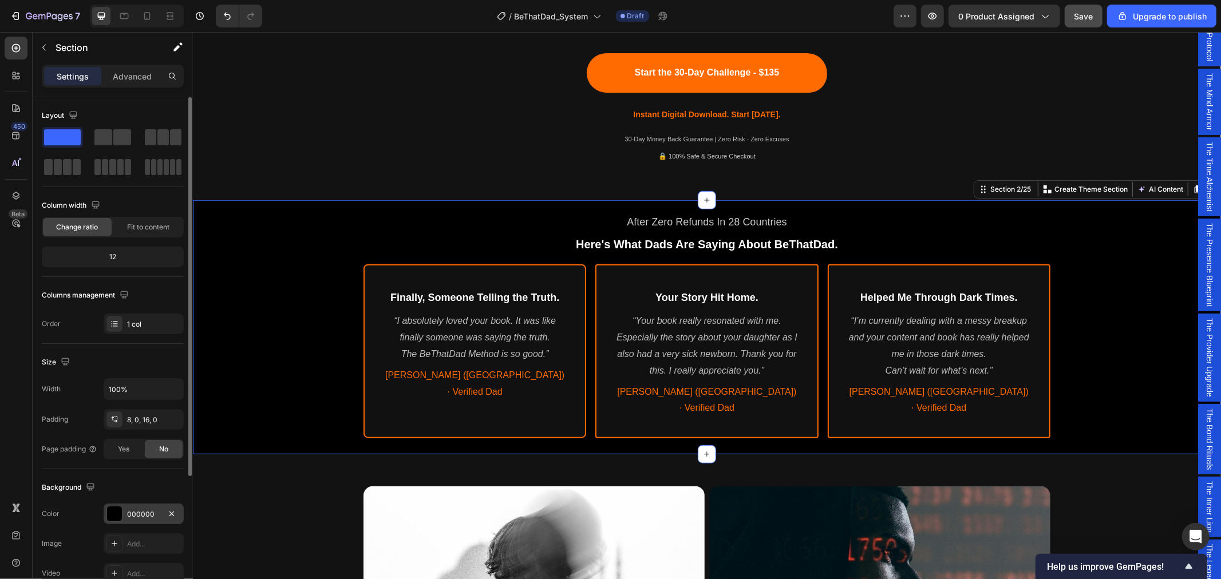
click at [137, 519] on div "000000" at bounding box center [143, 514] width 33 height 10
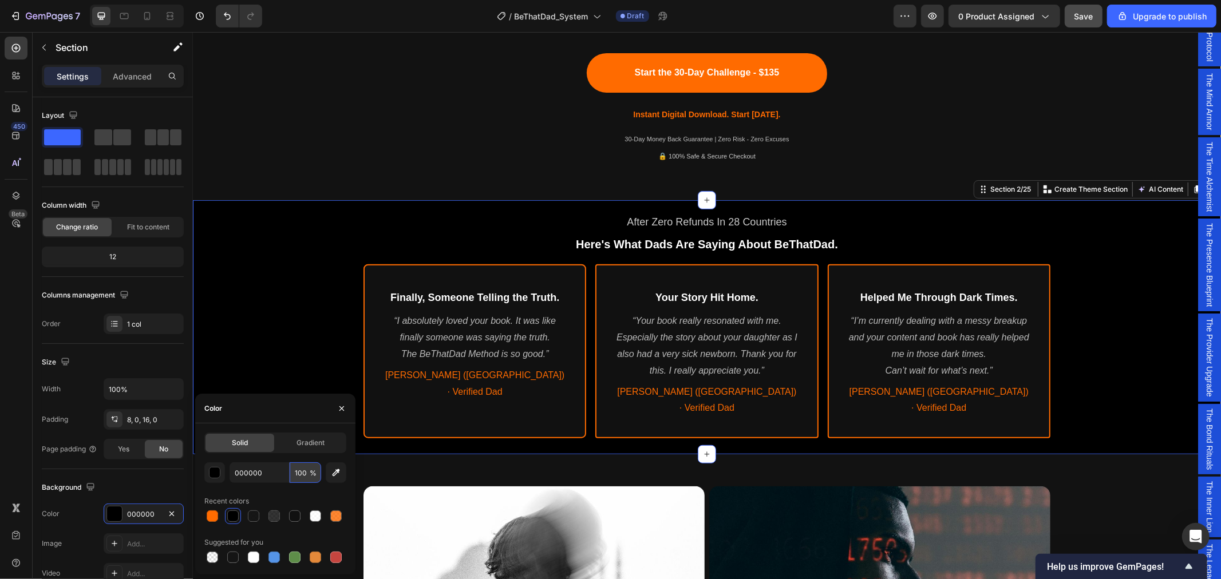
click at [298, 478] on input "100" at bounding box center [305, 472] width 31 height 21
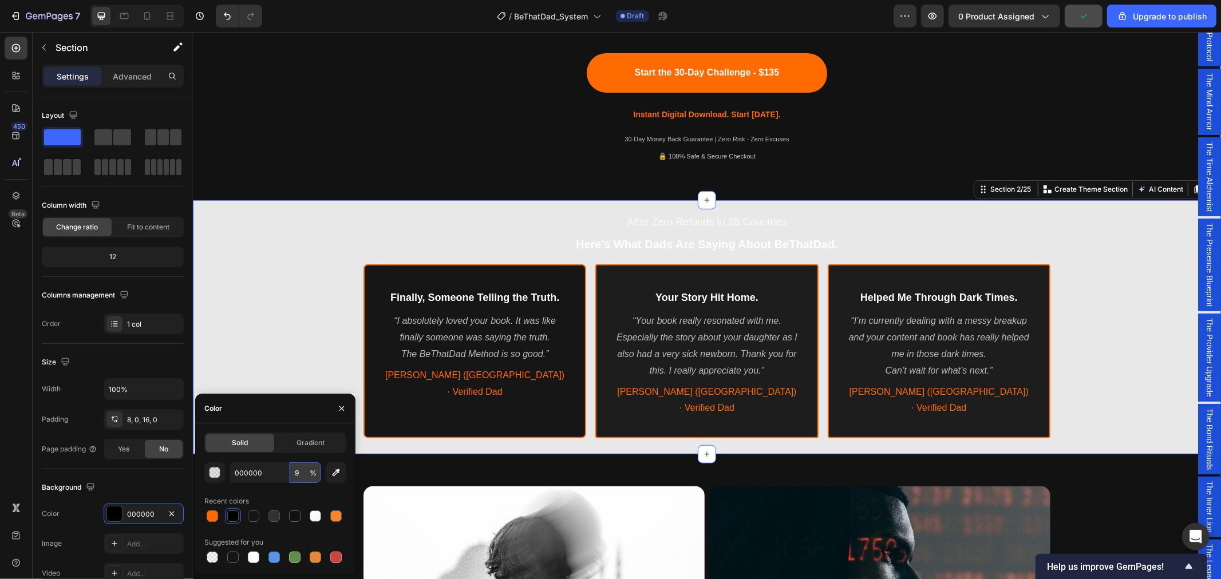
type input "98"
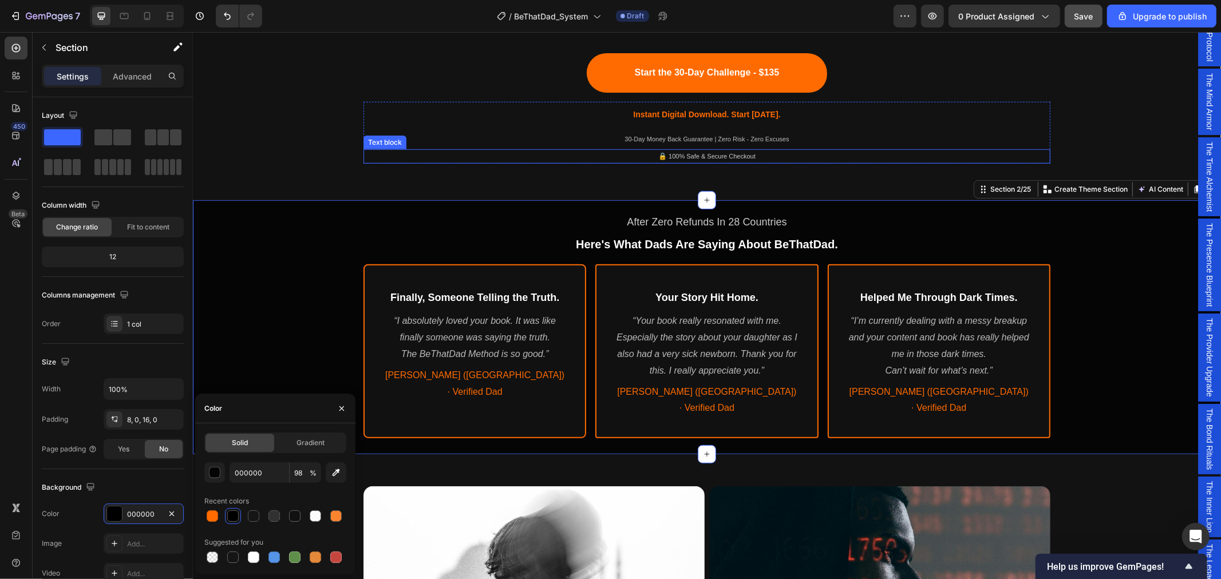
click at [426, 133] on p "30-Day Money Back Guarantee | Zero Risk - Zero Excuses" at bounding box center [706, 139] width 685 height 13
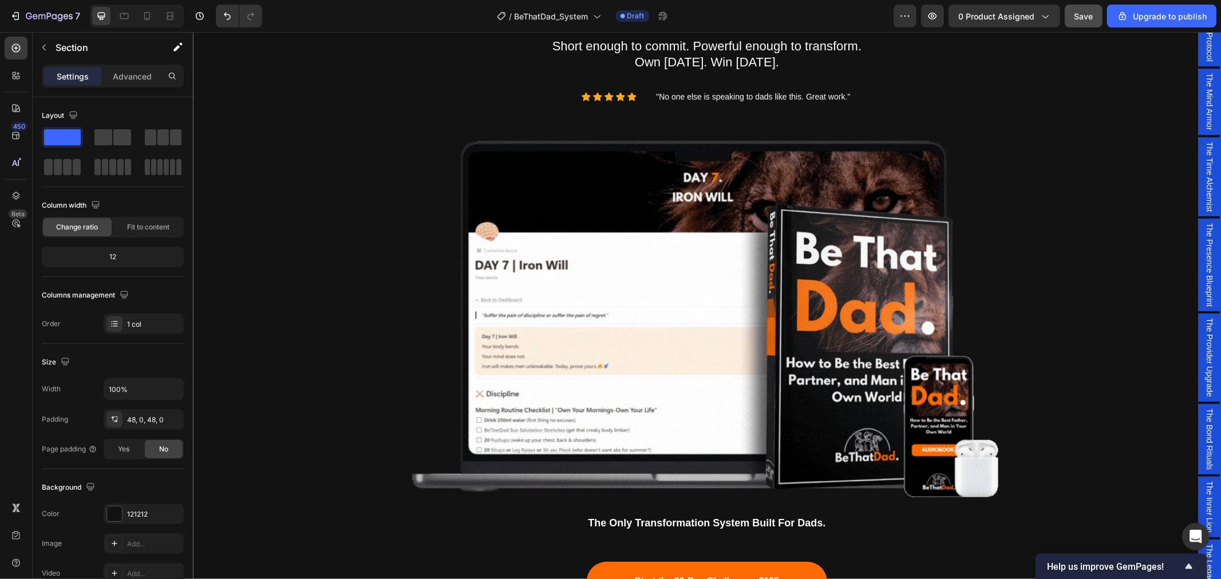
scroll to position [508, 0]
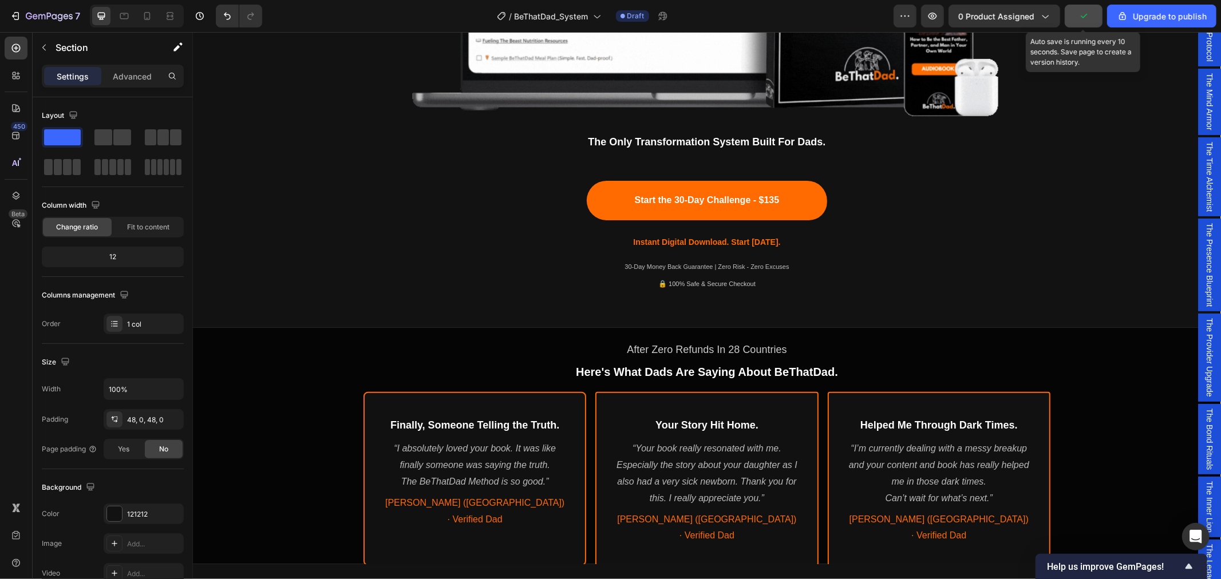
click at [1085, 20] on icon "button" at bounding box center [1083, 15] width 11 height 11
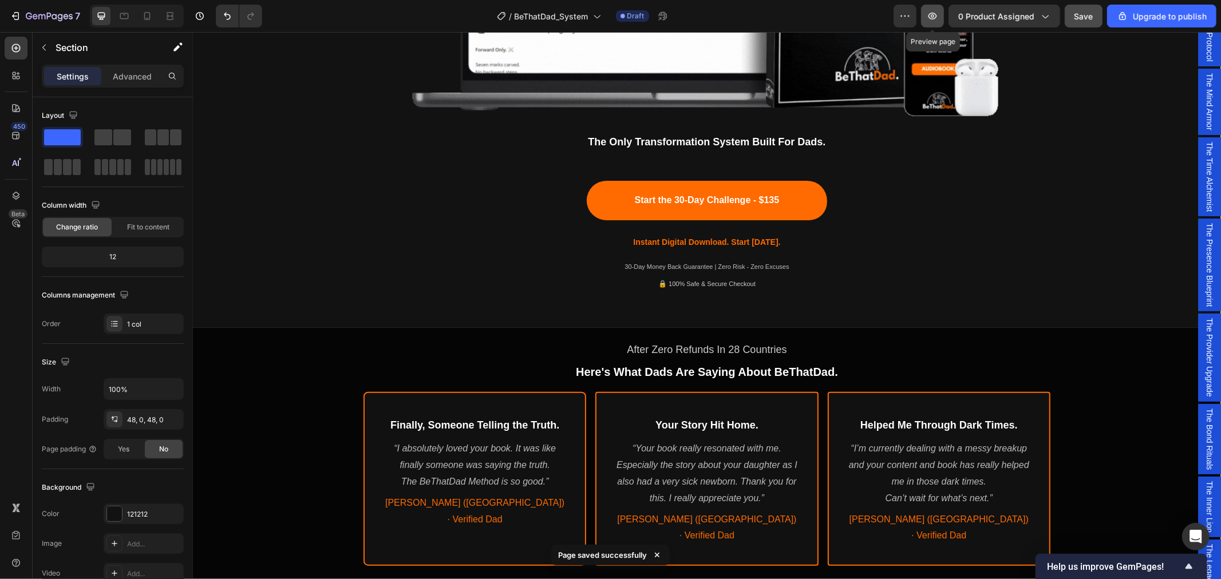
click at [940, 19] on button "button" at bounding box center [932, 16] width 23 height 23
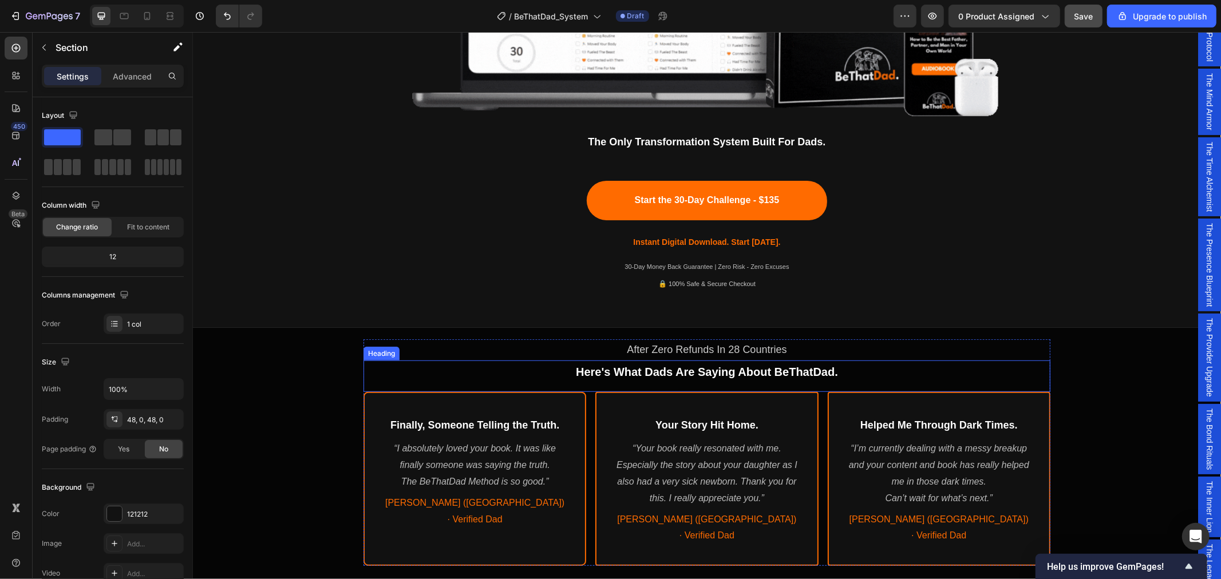
click at [798, 373] on span "Here's What Dads Are Saying About BeThatDad." at bounding box center [706, 371] width 262 height 13
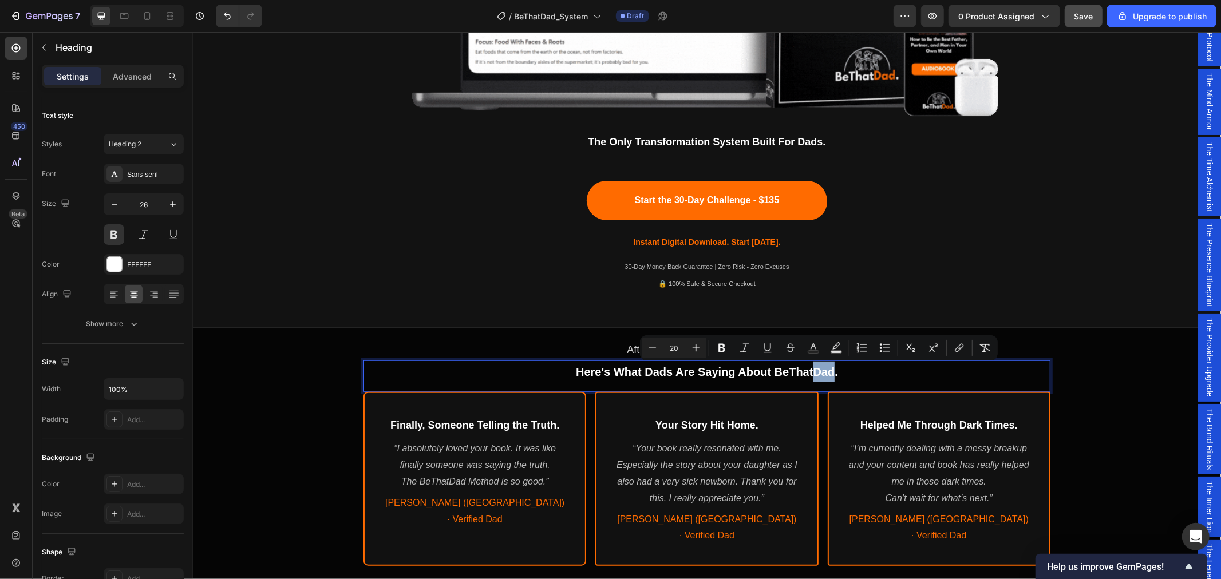
drag, startPoint x: 809, startPoint y: 370, endPoint x: 827, endPoint y: 372, distance: 18.4
click at [827, 372] on span "Here's What Dads Are Saying About BeThatDad." at bounding box center [706, 371] width 262 height 13
click at [814, 349] on icon "Editor contextual toolbar" at bounding box center [813, 347] width 11 height 11
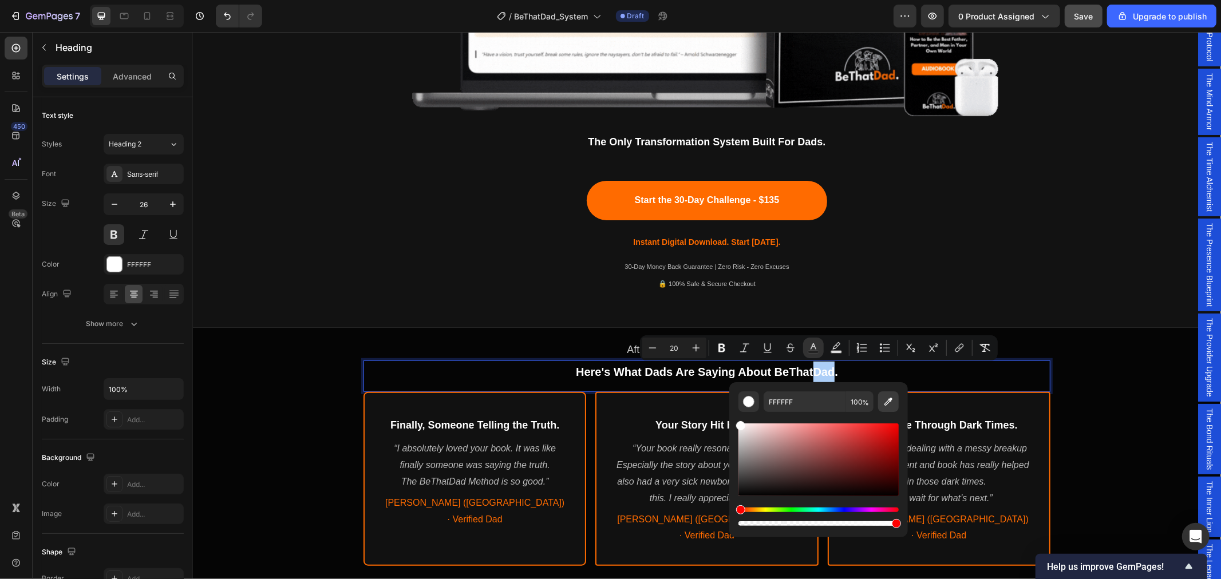
click at [885, 404] on icon "Editor contextual toolbar" at bounding box center [888, 402] width 8 height 8
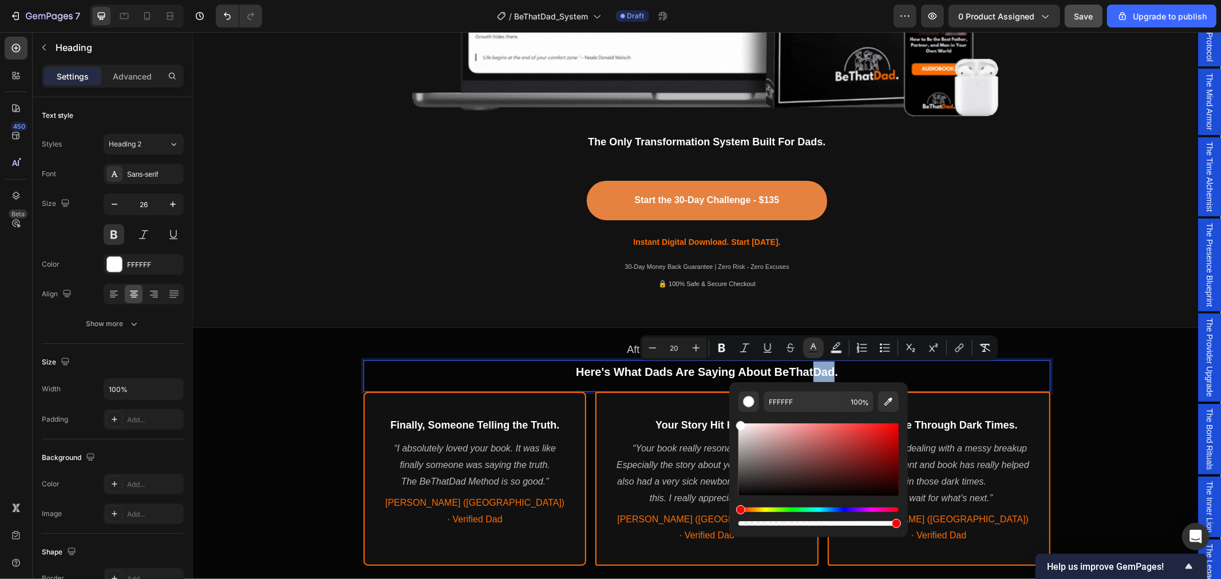
type input "FF6B00"
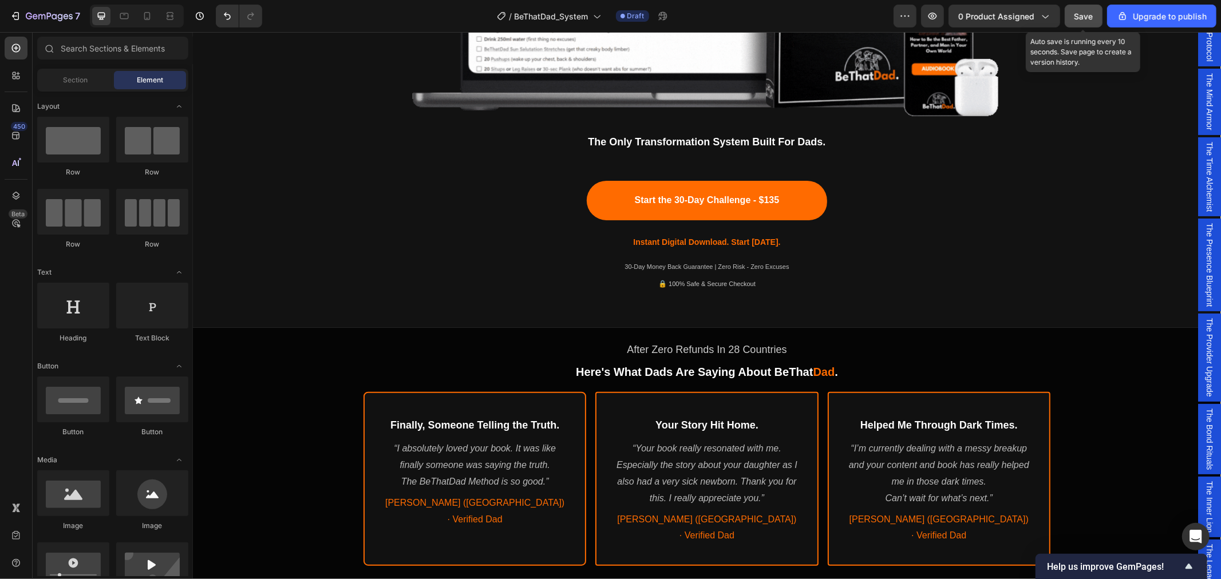
click at [1085, 16] on span "Save" at bounding box center [1083, 16] width 19 height 10
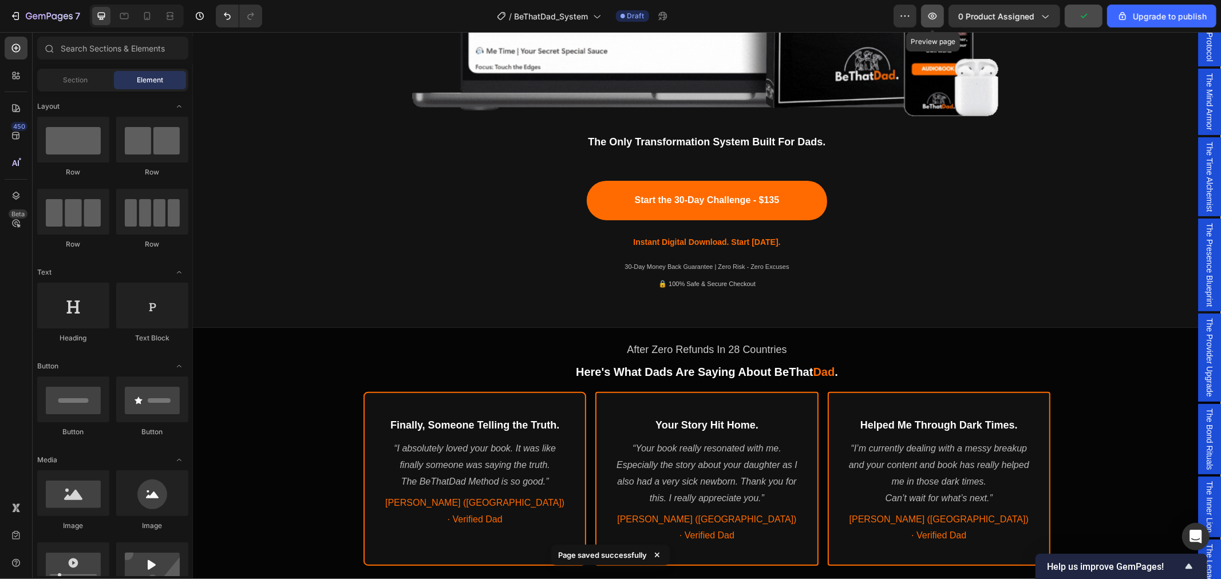
click at [937, 14] on icon "button" at bounding box center [932, 16] width 9 height 7
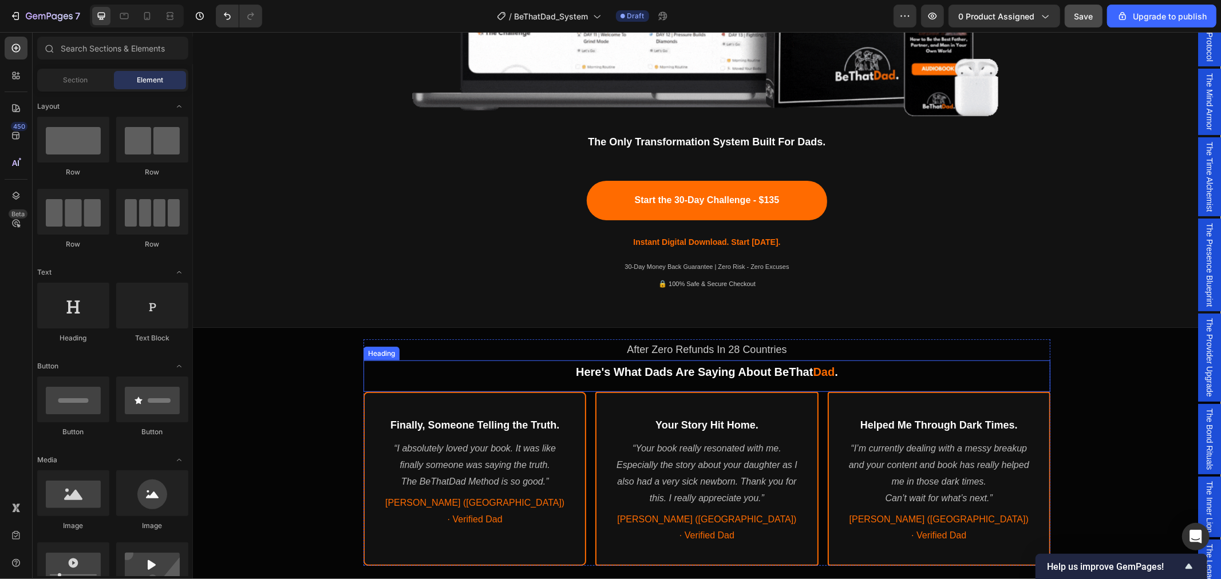
click at [787, 370] on span "Here's What Dads Are Saying About BeThat" at bounding box center [693, 371] width 237 height 13
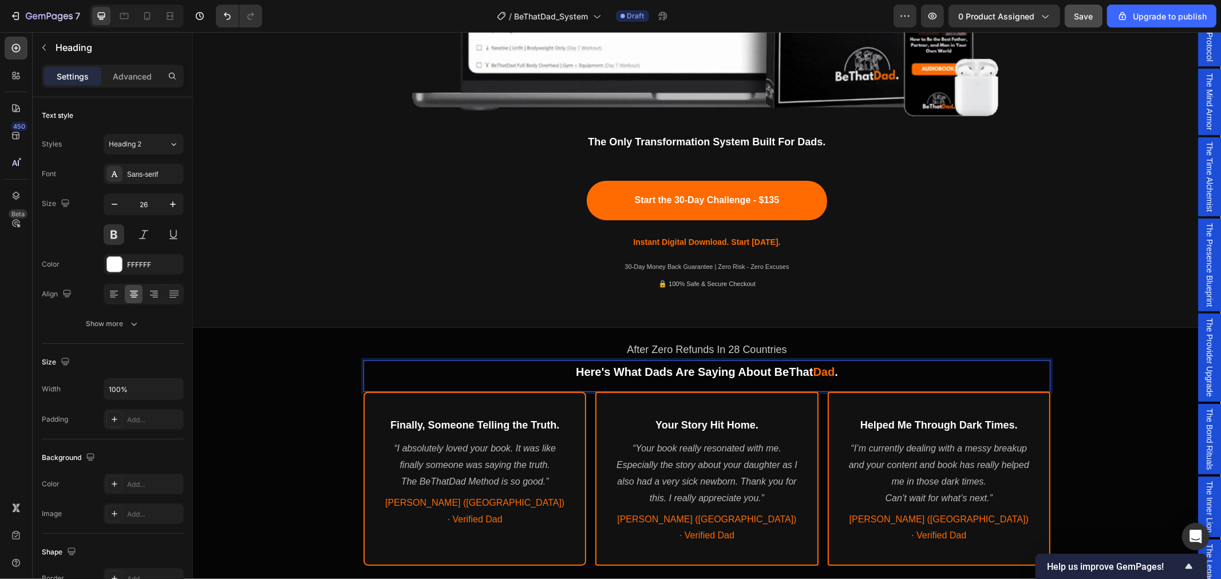
click at [785, 369] on span "Here's What Dads Are Saying About BeThat" at bounding box center [693, 371] width 237 height 13
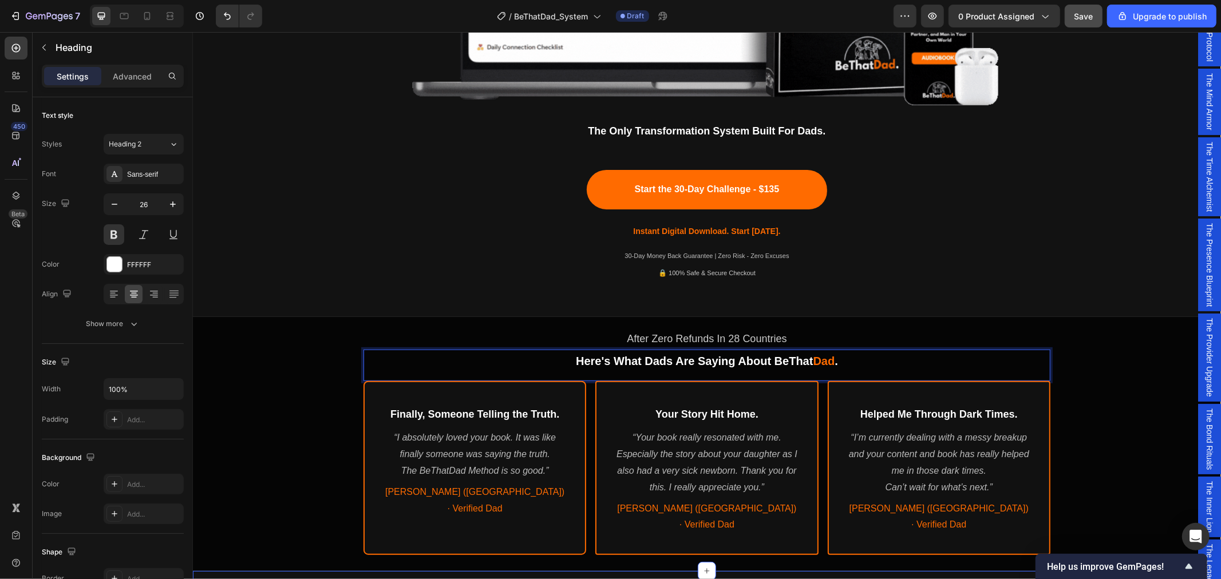
scroll to position [699, 0]
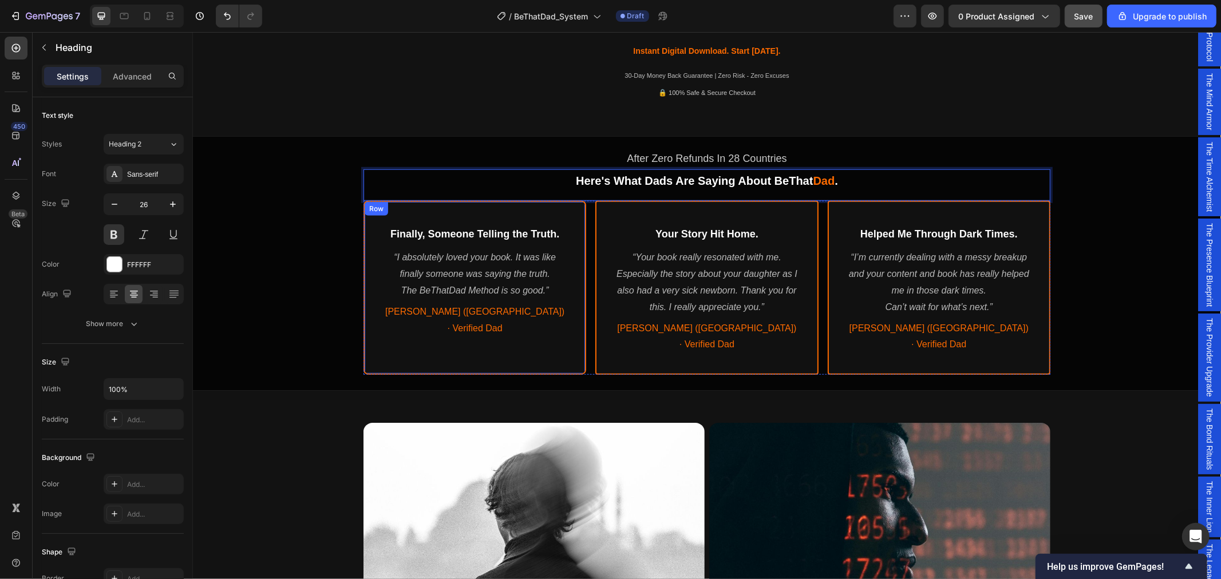
click at [394, 341] on div "Finally, Someone Telling the Truth. Heading “I absolutely loved your book. It w…" at bounding box center [474, 287] width 223 height 174
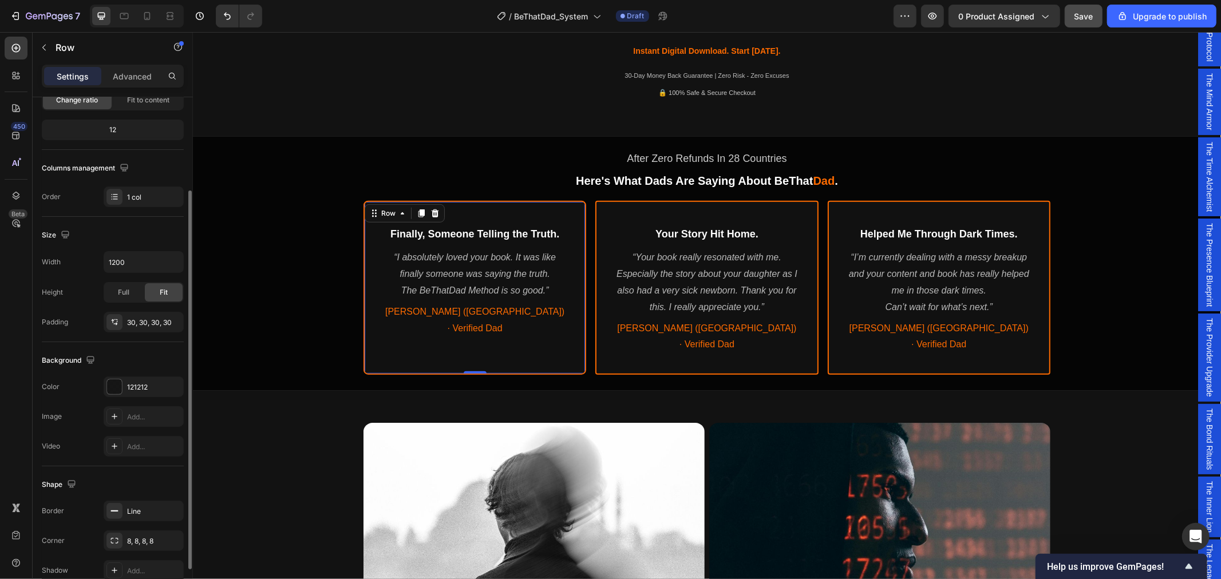
scroll to position [184, 0]
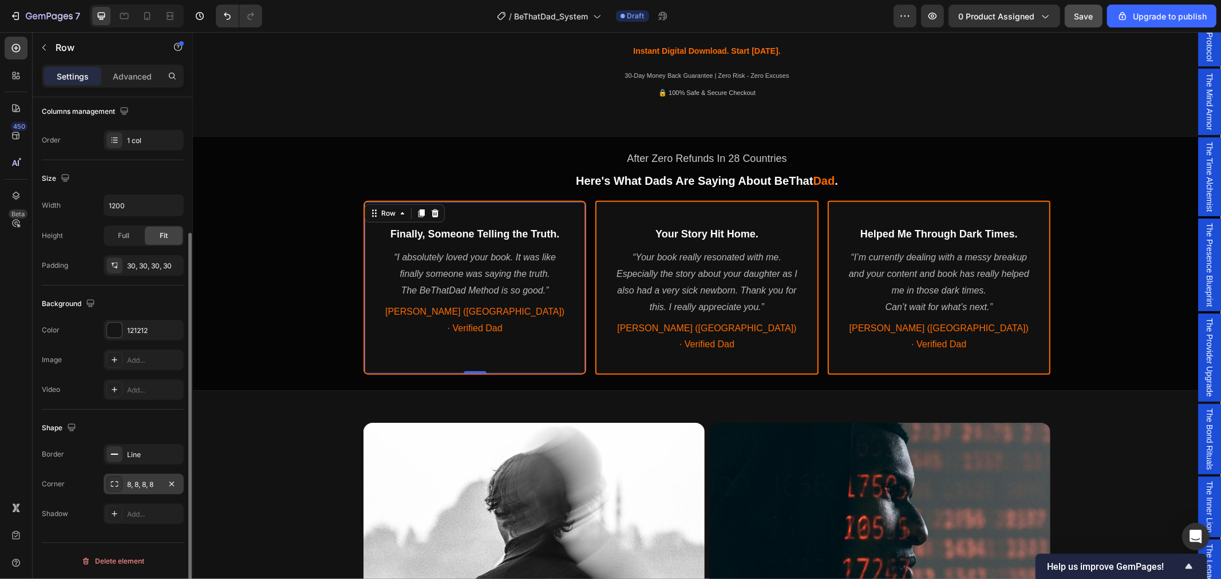
click at [144, 485] on div "8, 8, 8, 8" at bounding box center [143, 485] width 33 height 10
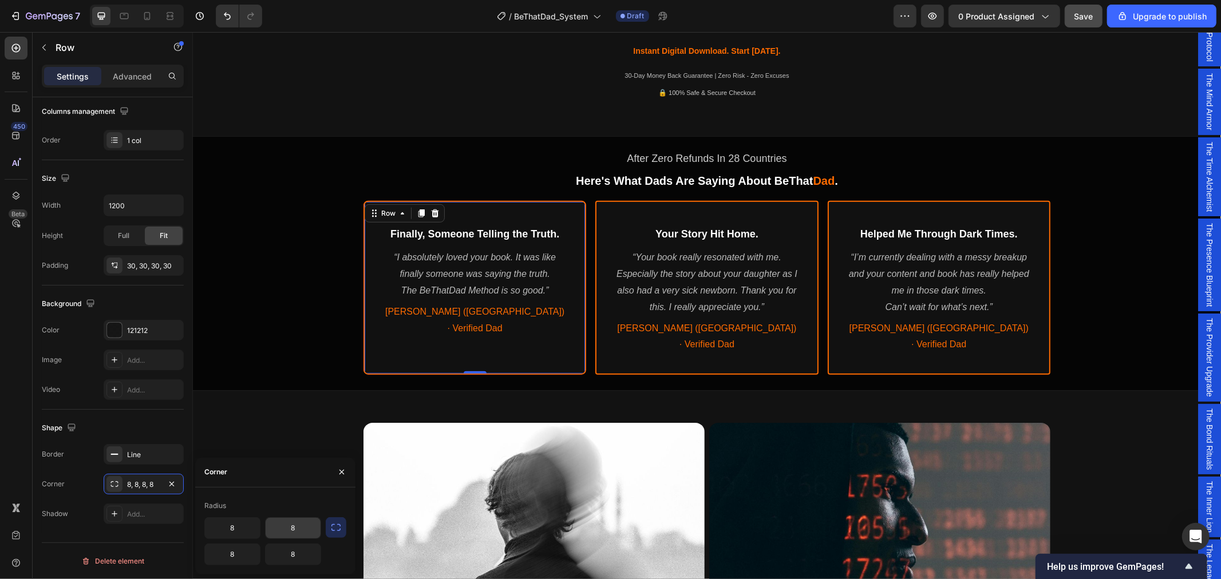
click at [292, 534] on input "8" at bounding box center [293, 528] width 55 height 21
type input "32"
click at [606, 213] on div "Row" at bounding box center [607, 208] width 19 height 10
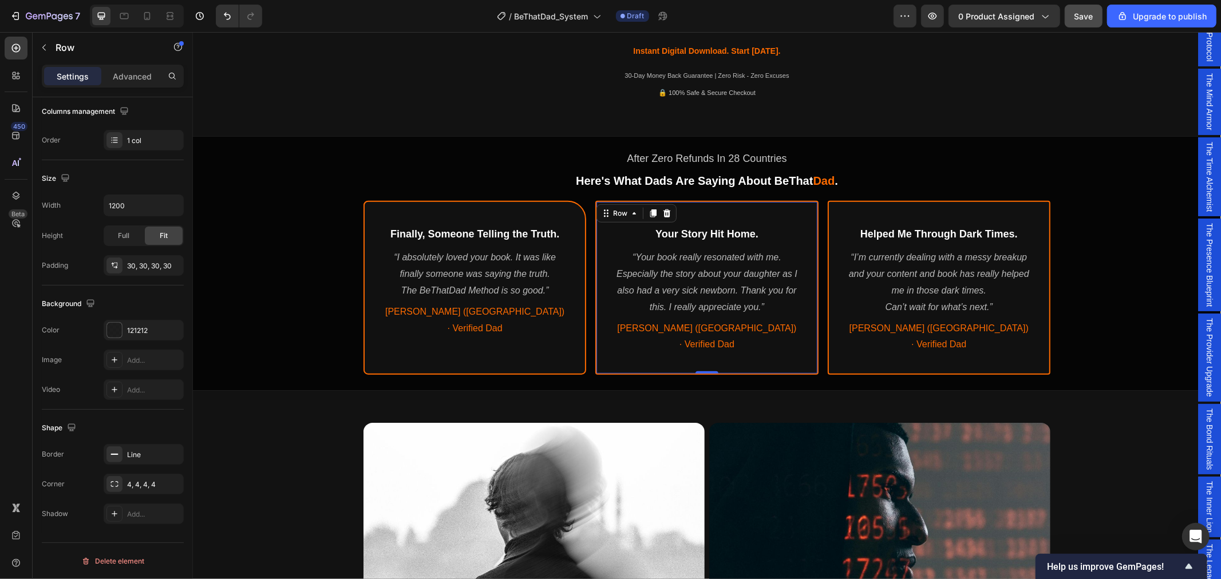
click at [600, 258] on div "Your Story Hit Home. Heading “Your book really resonated with me. Especially th…" at bounding box center [706, 287] width 223 height 174
click at [144, 488] on div "4, 4, 4, 4" at bounding box center [143, 485] width 33 height 10
click at [242, 528] on input "4" at bounding box center [232, 528] width 55 height 21
type input "32"
click at [288, 533] on input "4" at bounding box center [293, 528] width 55 height 21
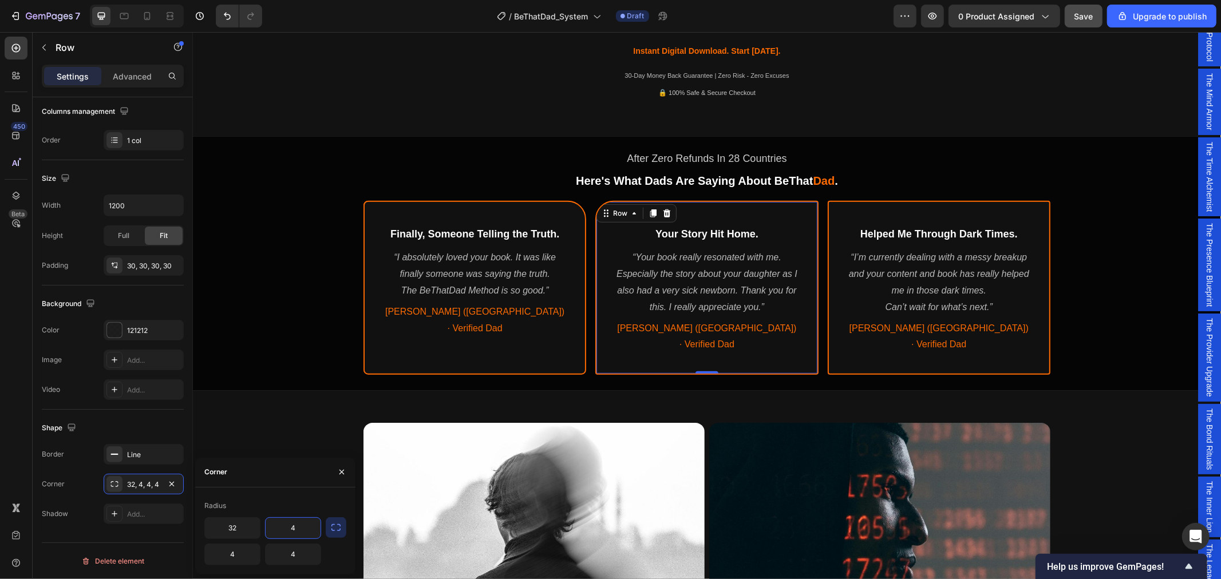
click at [295, 532] on input "4" at bounding box center [293, 528] width 55 height 21
type input "32"
click at [243, 563] on input "4" at bounding box center [232, 554] width 55 height 21
type input "8"
click at [293, 555] on input "4" at bounding box center [293, 554] width 55 height 21
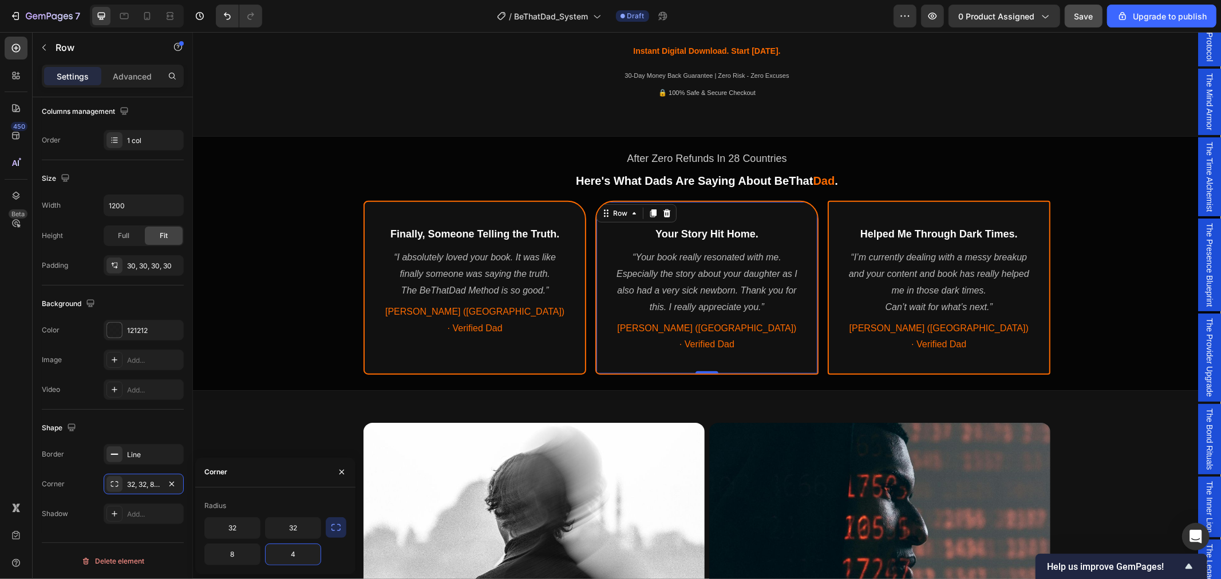
type input "8"
click at [832, 209] on div "Row" at bounding box center [840, 208] width 19 height 10
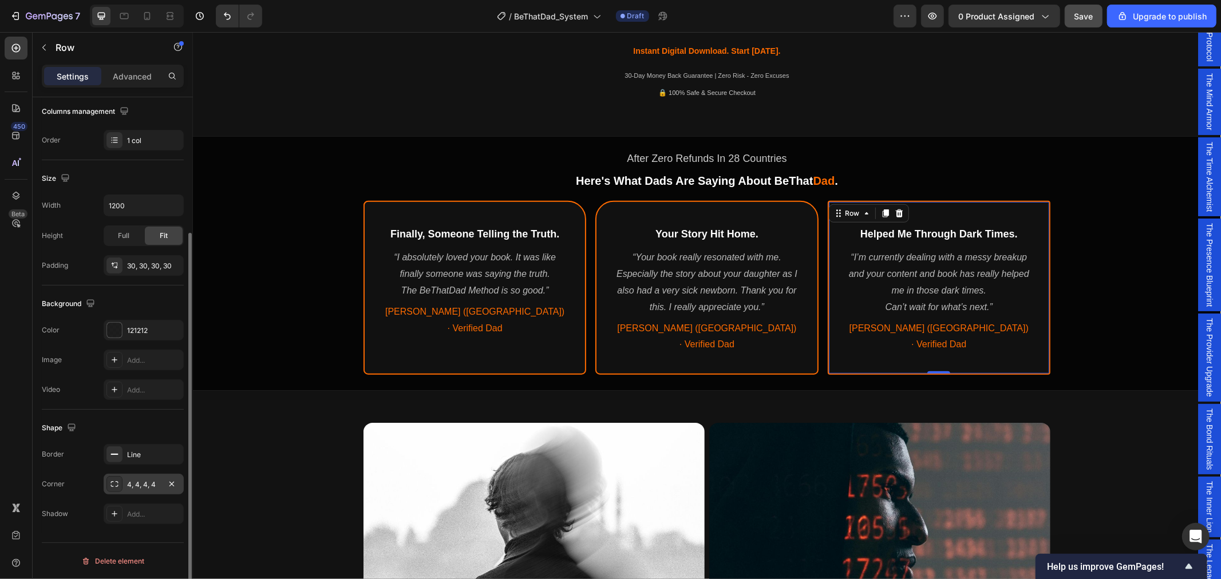
click at [150, 476] on div "4, 4, 4, 4" at bounding box center [144, 484] width 80 height 21
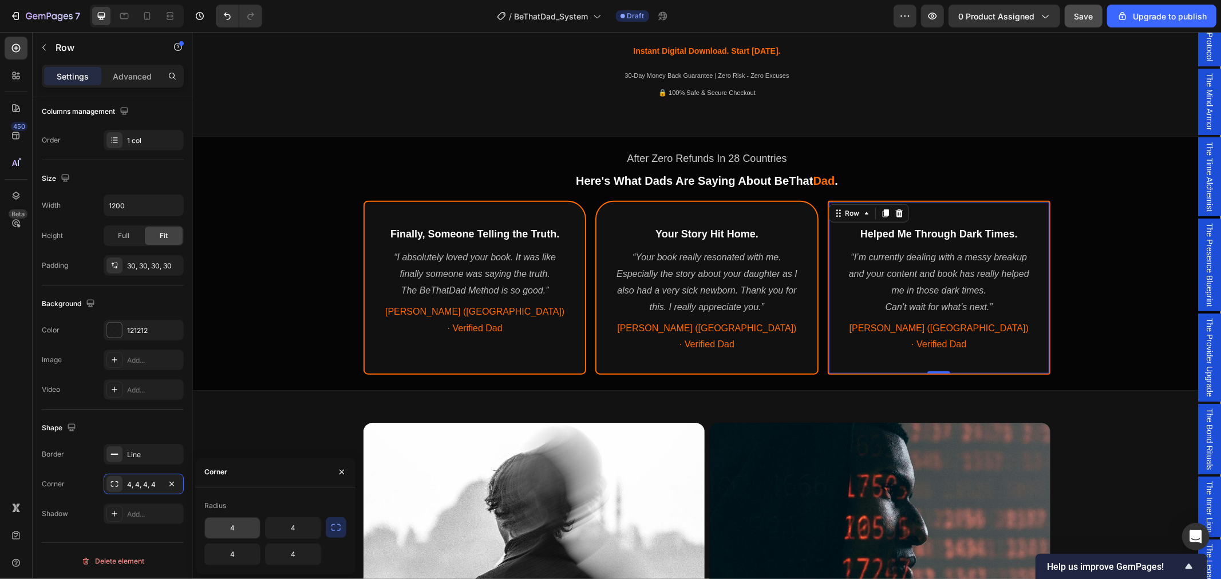
click at [247, 524] on input "4" at bounding box center [232, 528] width 55 height 21
type input "32"
click at [300, 523] on input "4" at bounding box center [293, 528] width 55 height 21
type input "8"
click at [243, 558] on input "4" at bounding box center [232, 554] width 55 height 21
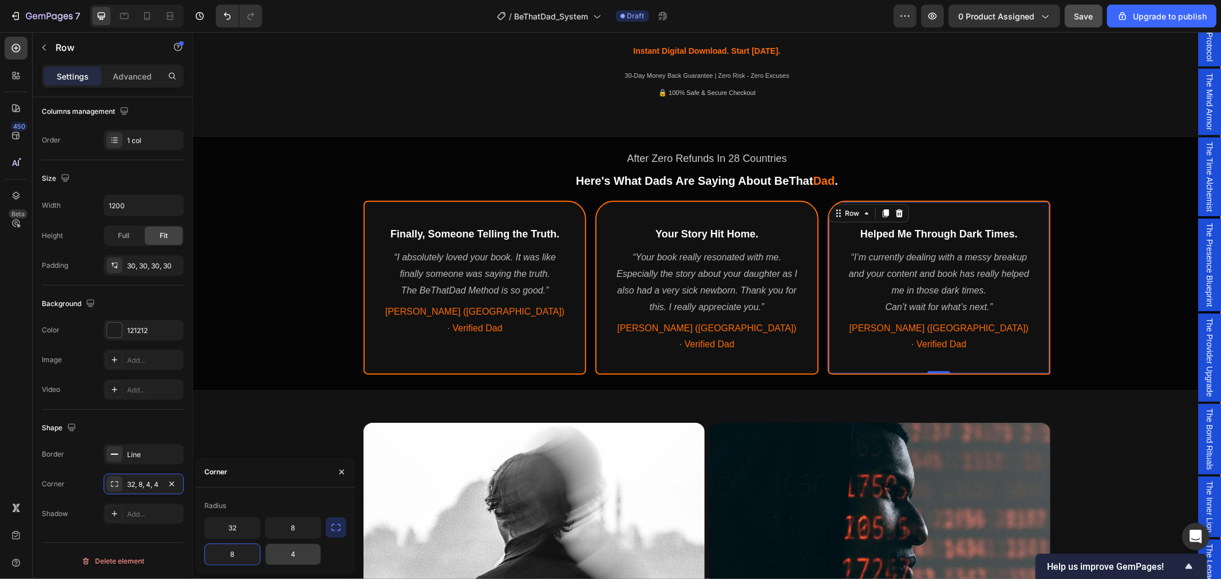
type input "8"
click at [293, 553] on input "4" at bounding box center [293, 554] width 55 height 21
type input "8"
click at [251, 241] on div "After Zero Refunds In 28 Countries Text Block ⁠⁠⁠⁠⁠⁠⁠ Here's What Dads Are Sayi…" at bounding box center [706, 261] width 1028 height 240
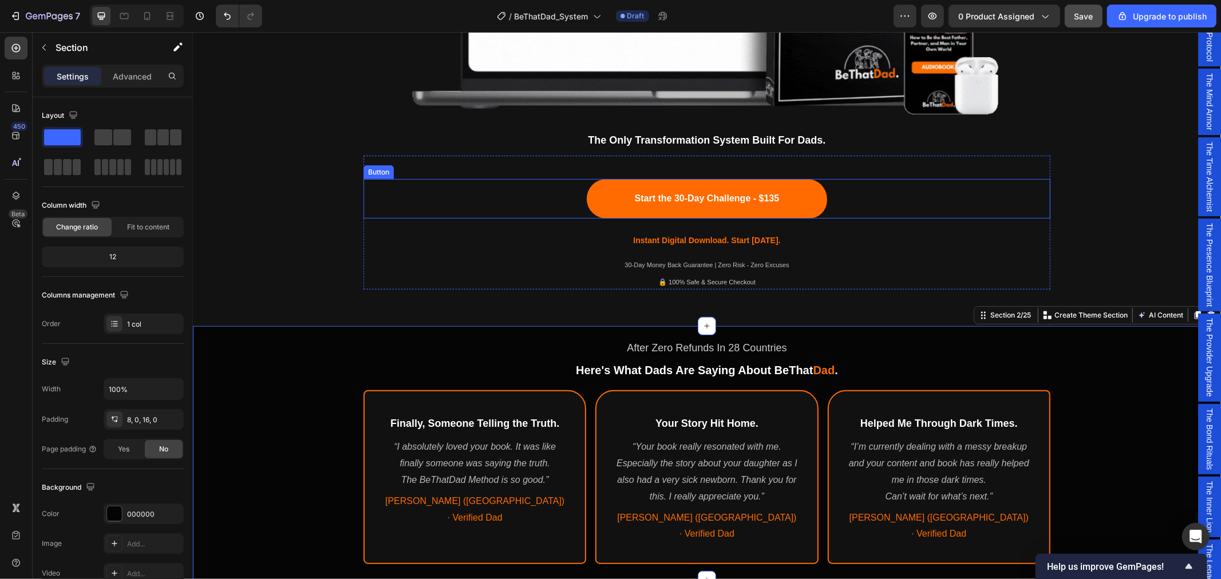
scroll to position [508, 0]
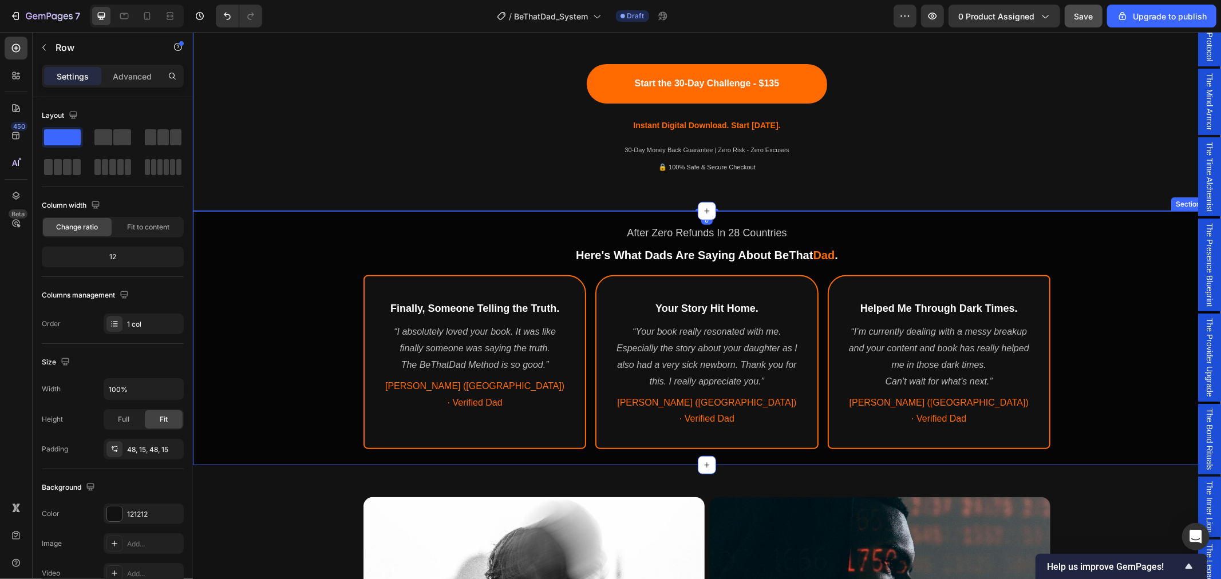
scroll to position [699, 0]
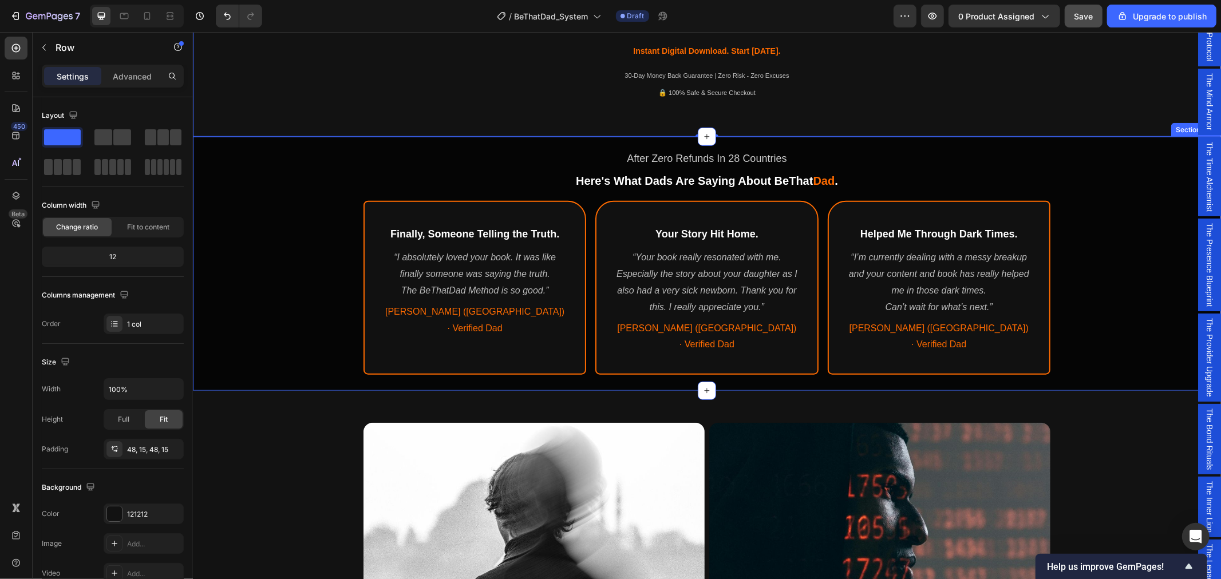
click at [314, 189] on div "After Zero Refunds In 28 Countries Text Block ⁠⁠⁠⁠⁠⁠⁠ Here's What Dads Are Sayi…" at bounding box center [706, 261] width 1028 height 240
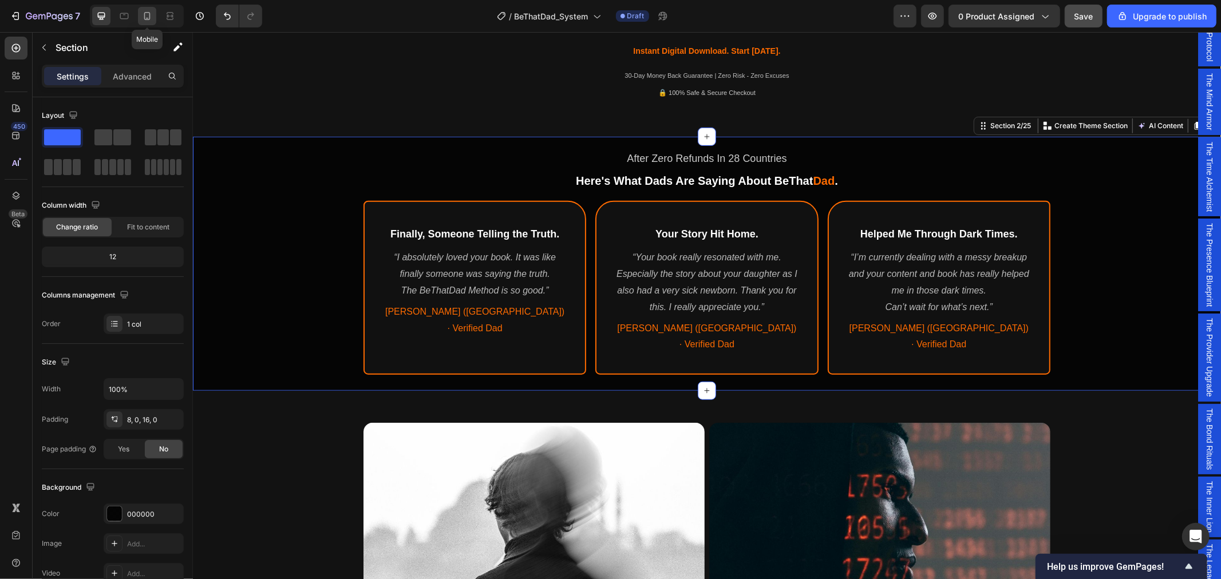
click at [151, 17] on icon at bounding box center [146, 15] width 11 height 11
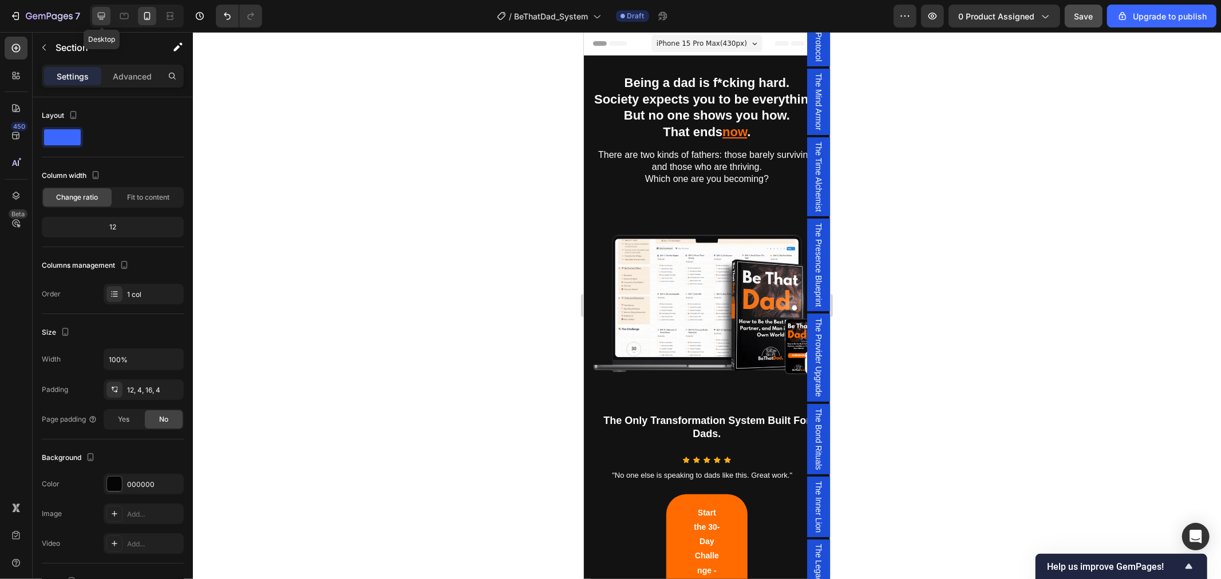
click at [101, 14] on icon at bounding box center [101, 15] width 11 height 11
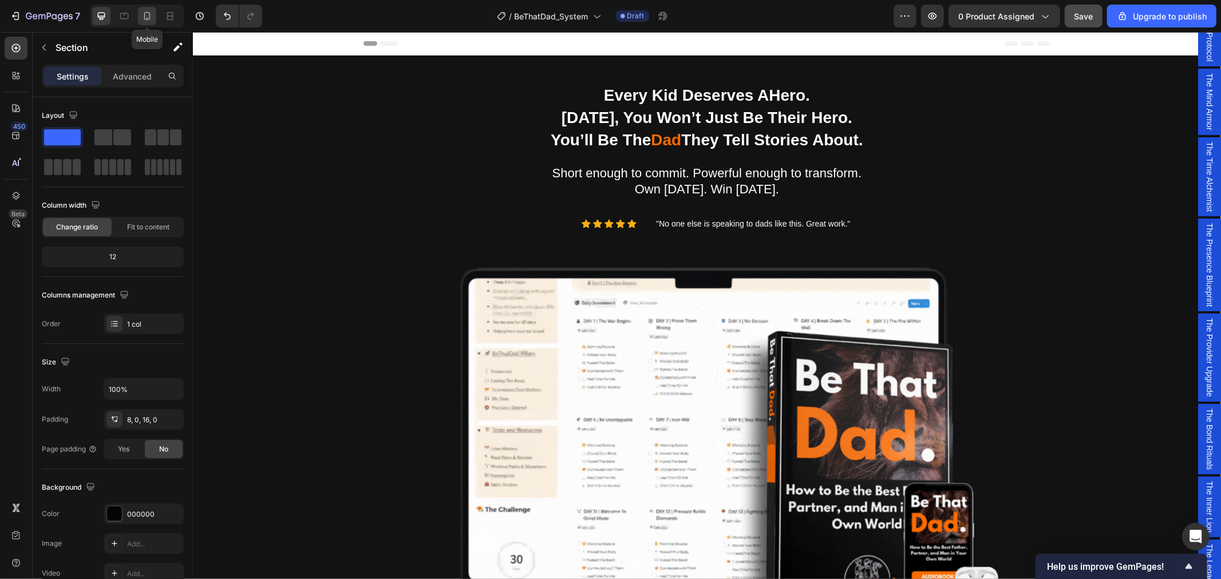
click at [147, 14] on icon at bounding box center [146, 15] width 11 height 11
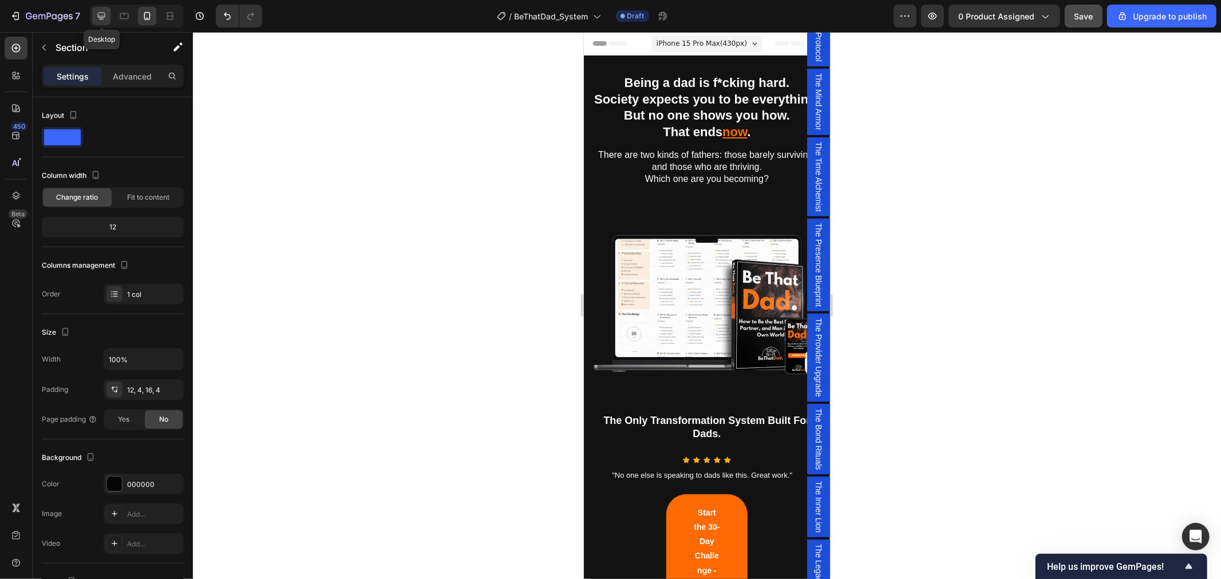
click at [100, 20] on icon at bounding box center [101, 15] width 11 height 11
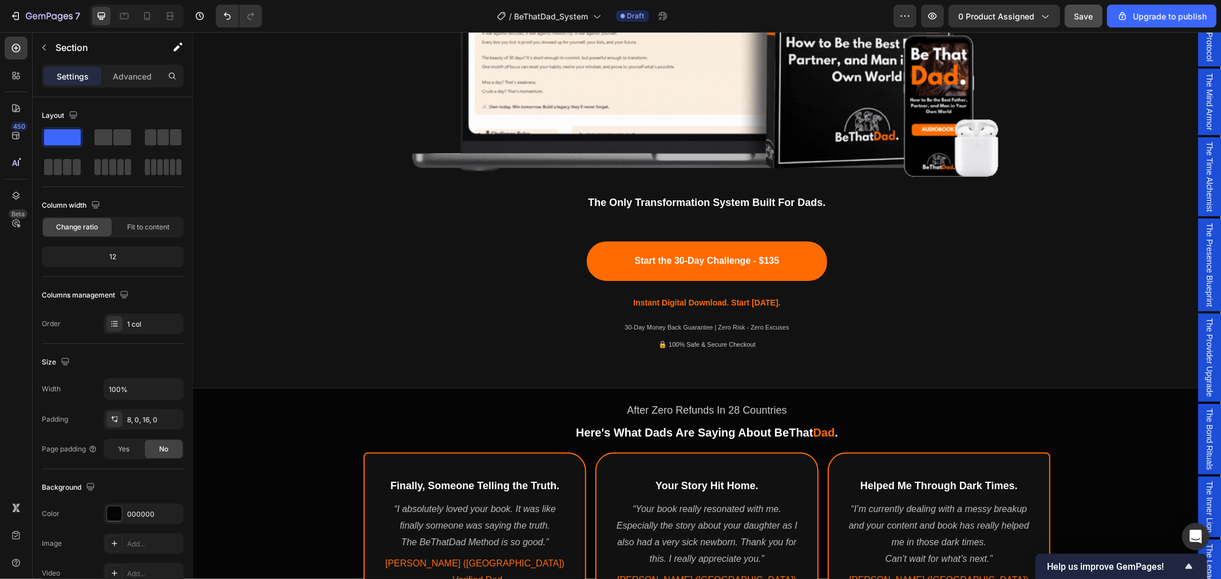
scroll to position [446, 0]
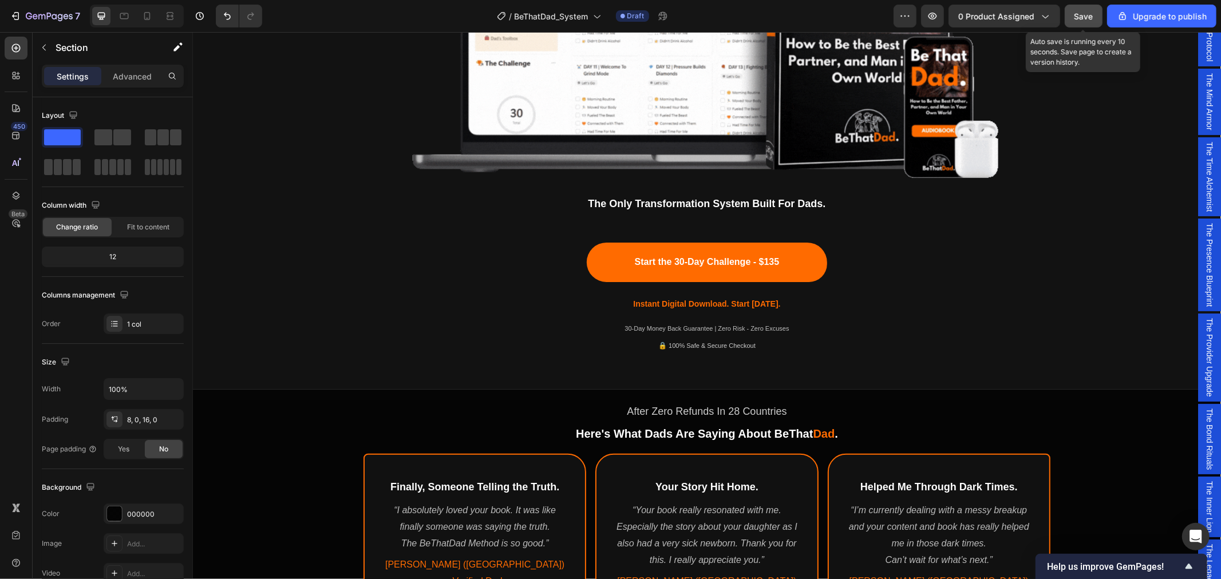
click at [1082, 15] on span "Save" at bounding box center [1083, 16] width 19 height 10
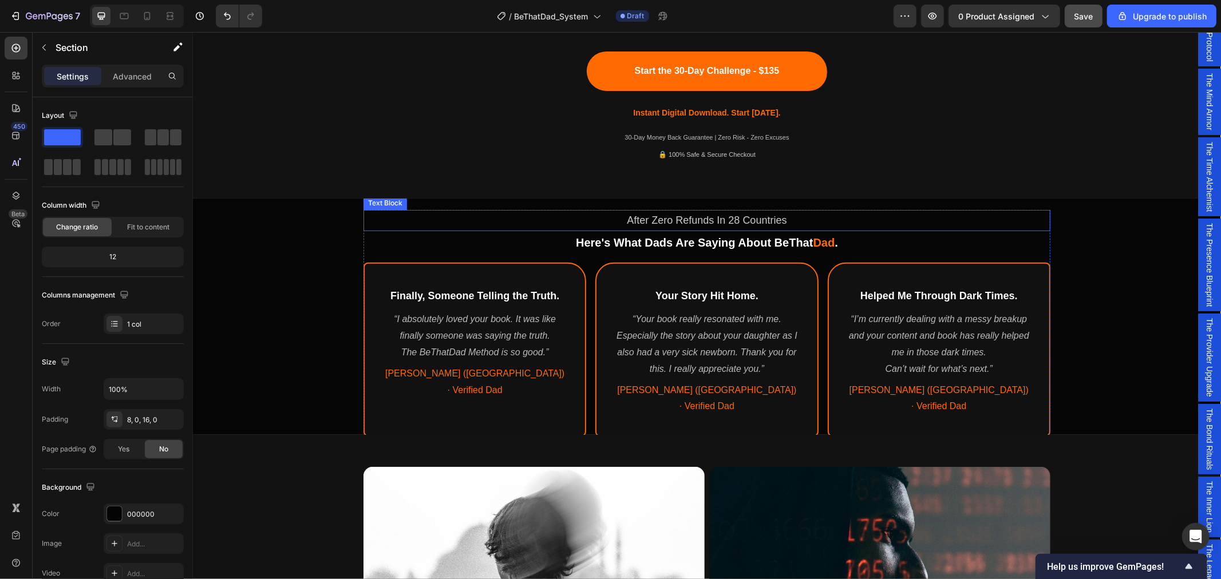
scroll to position [637, 0]
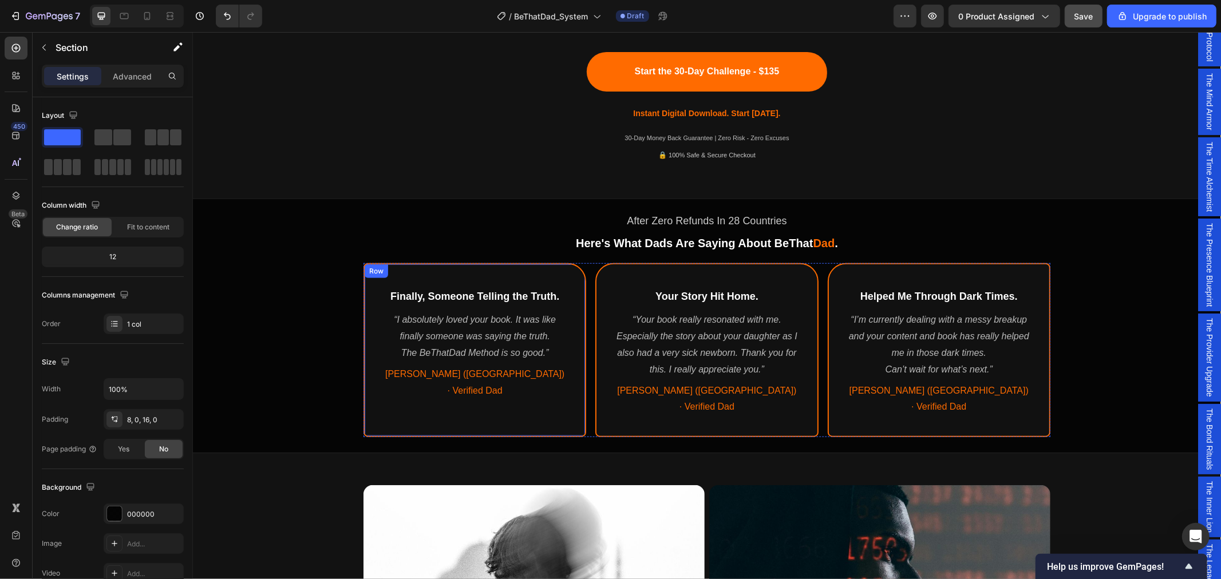
click at [384, 406] on div "Finally, Someone Telling the Truth. Heading “I absolutely loved your book. It w…" at bounding box center [474, 350] width 223 height 174
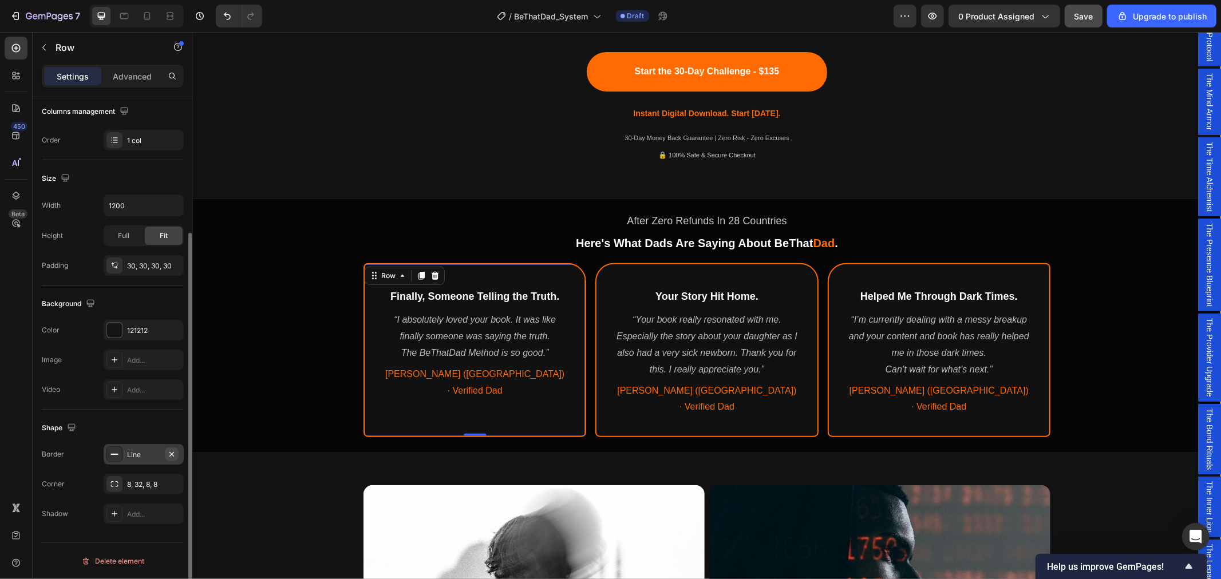
click at [172, 456] on icon "button" at bounding box center [171, 454] width 9 height 9
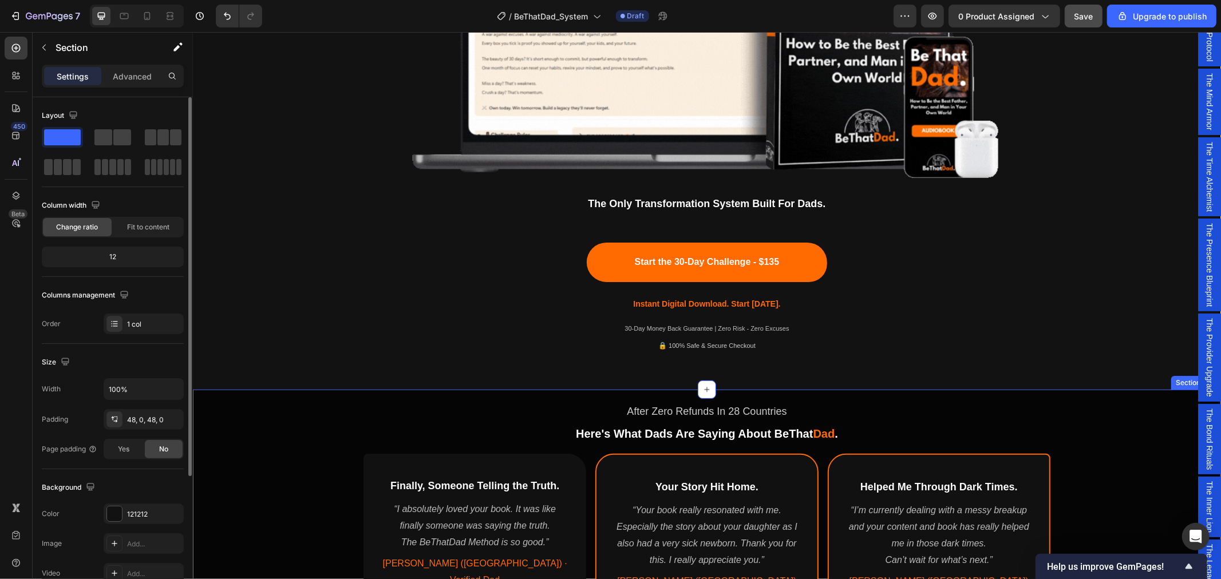
scroll to position [764, 0]
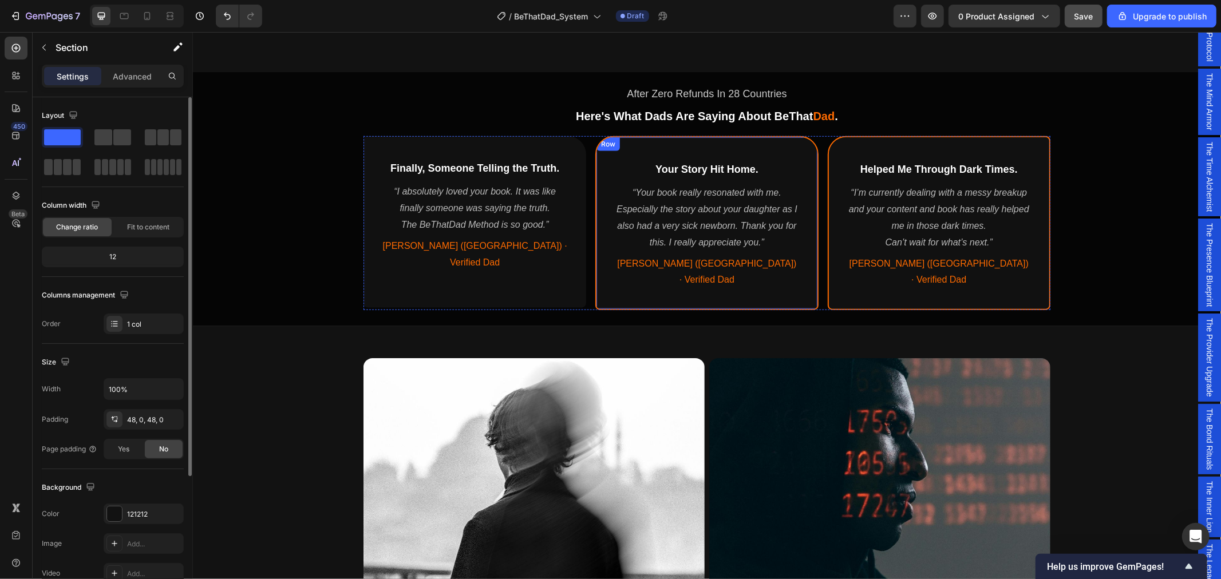
click at [604, 277] on div "Your Story Hit Home. Heading “Your book really resonated with me. Especially th…" at bounding box center [706, 223] width 223 height 174
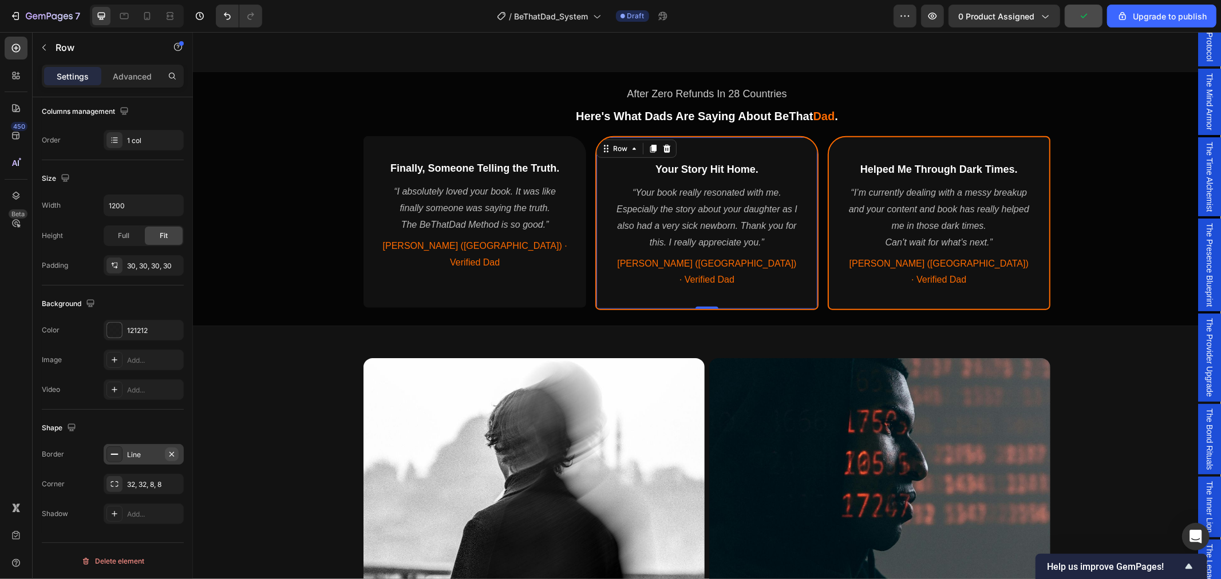
click at [172, 450] on icon "button" at bounding box center [171, 454] width 9 height 9
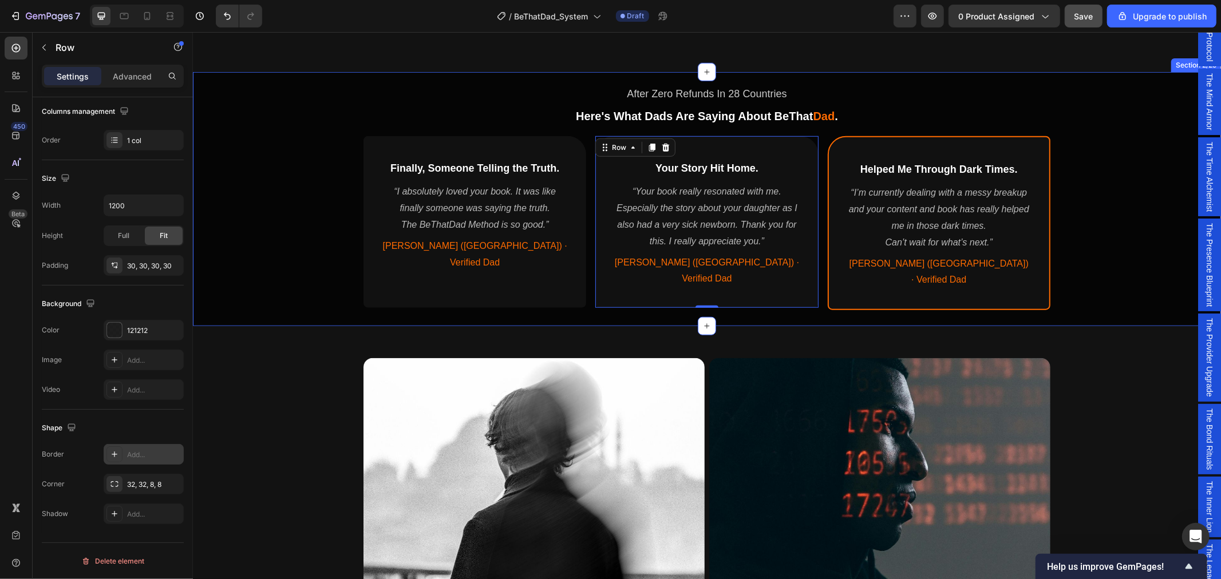
click at [278, 244] on div "After Zero Refunds In 28 Countries Text Block Here's What Dads Are Saying About…" at bounding box center [706, 196] width 1028 height 240
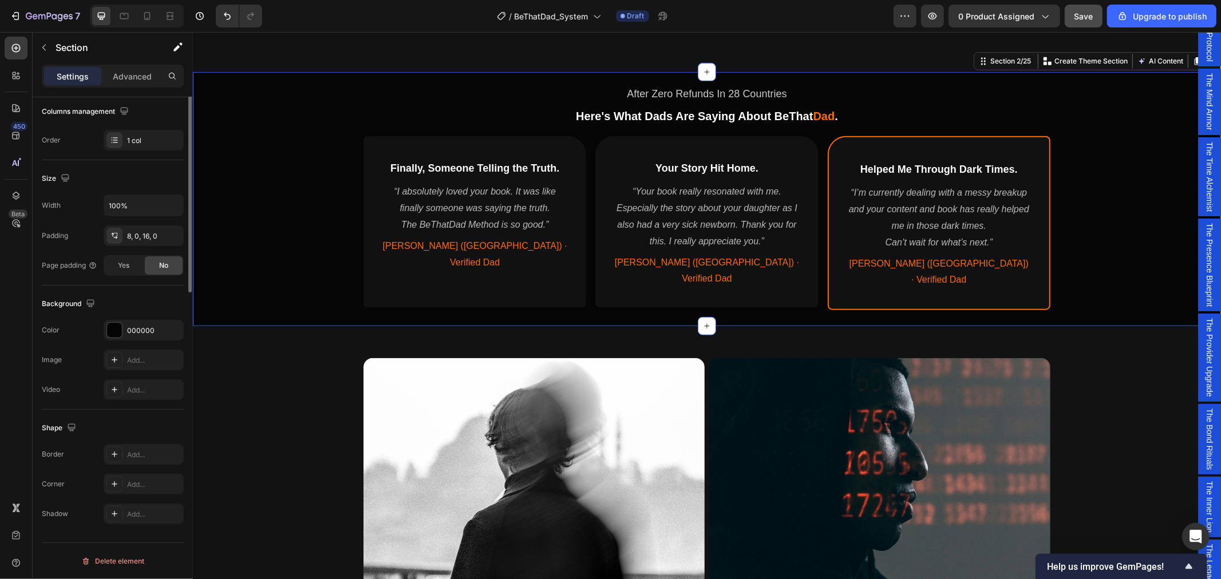
scroll to position [0, 0]
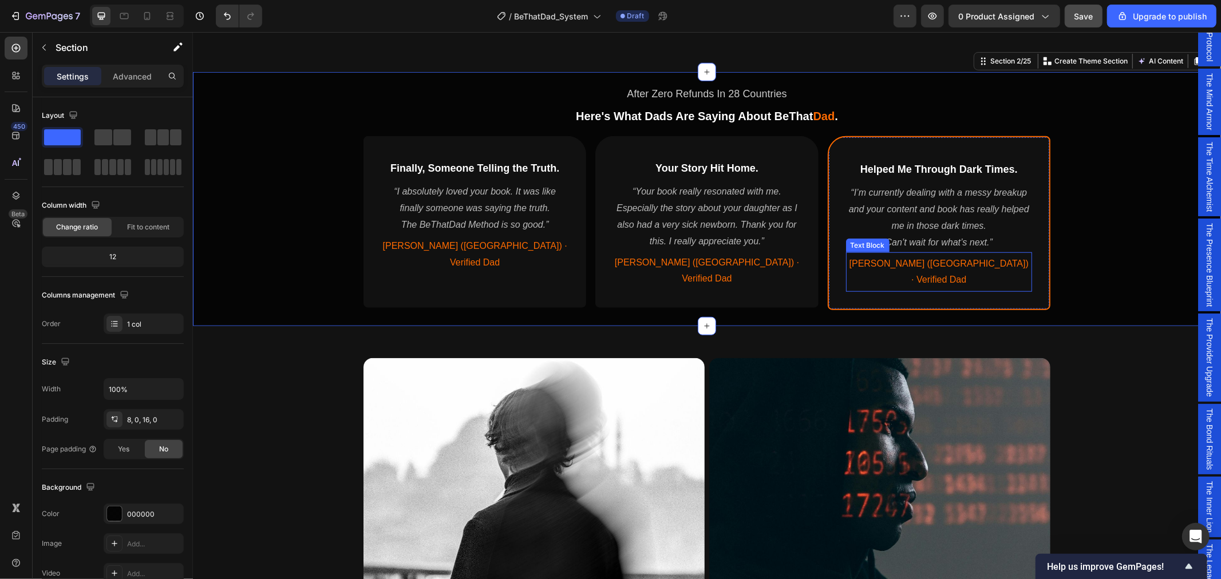
click at [845, 272] on div "[PERSON_NAME] ([GEOGRAPHIC_DATA]) · Verified Dad Text Block" at bounding box center [938, 272] width 186 height 40
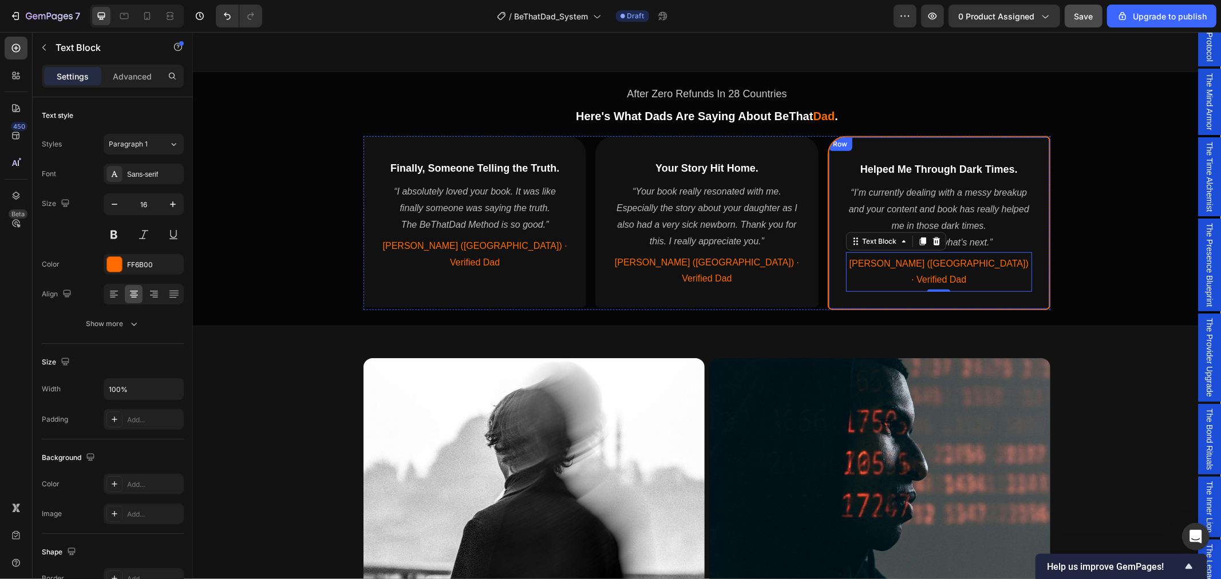
click at [848, 145] on div "Helped Me Through Dark Times. Heading “I’m currently dealing with a messy break…" at bounding box center [938, 223] width 223 height 174
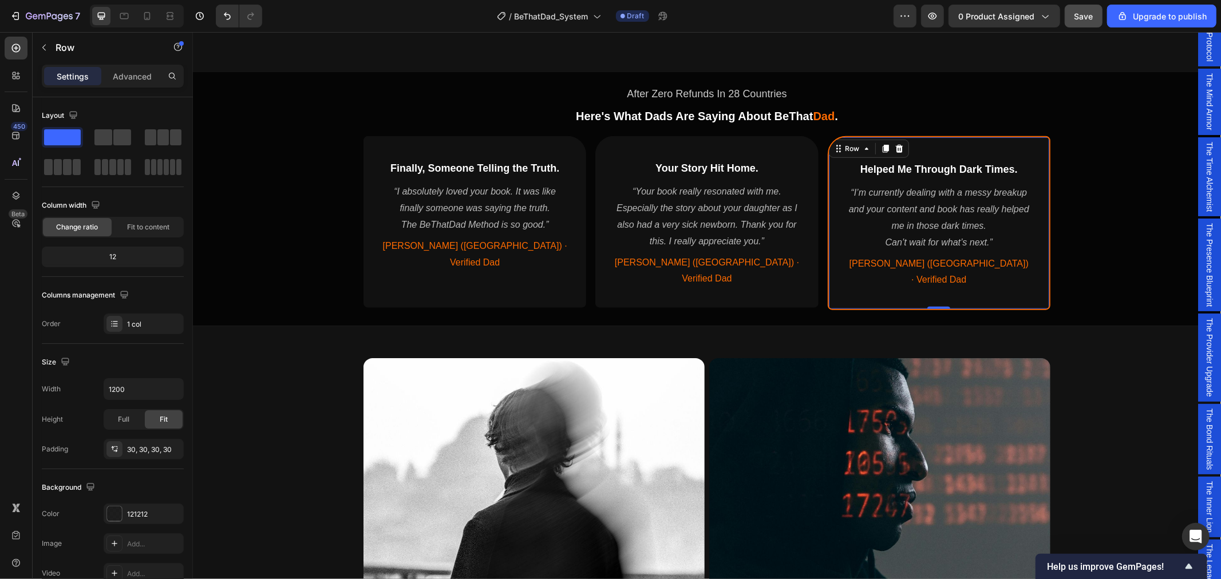
click at [1031, 143] on div "Helped Me Through Dark Times. Heading “I’m currently dealing with a messy break…" at bounding box center [938, 223] width 223 height 174
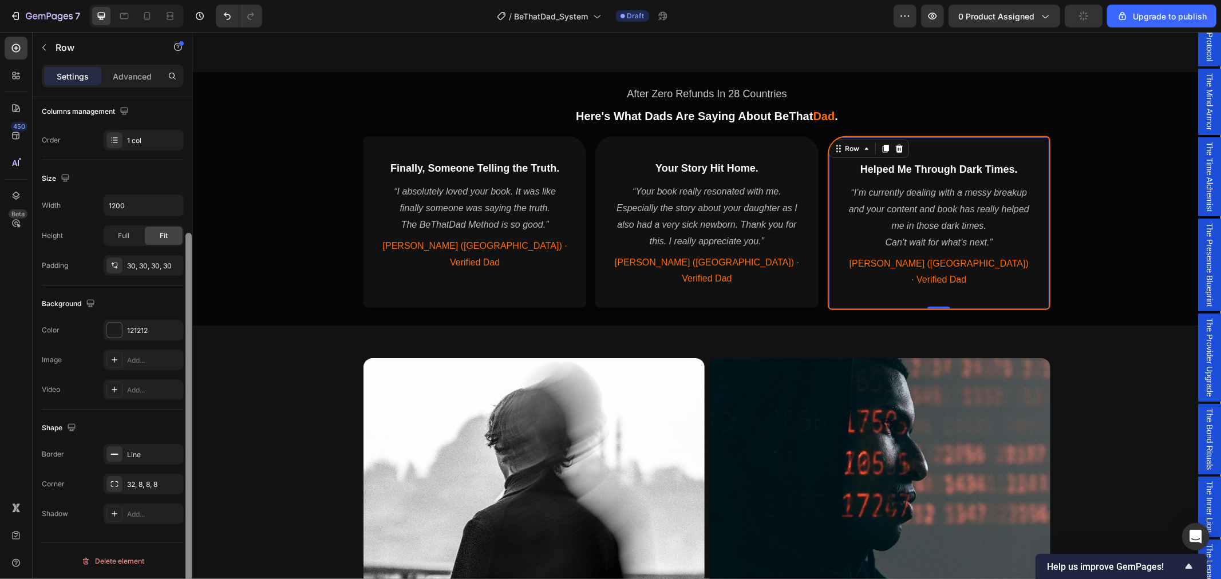
click at [0, 0] on icon "button" at bounding box center [0, 0] width 0 height 0
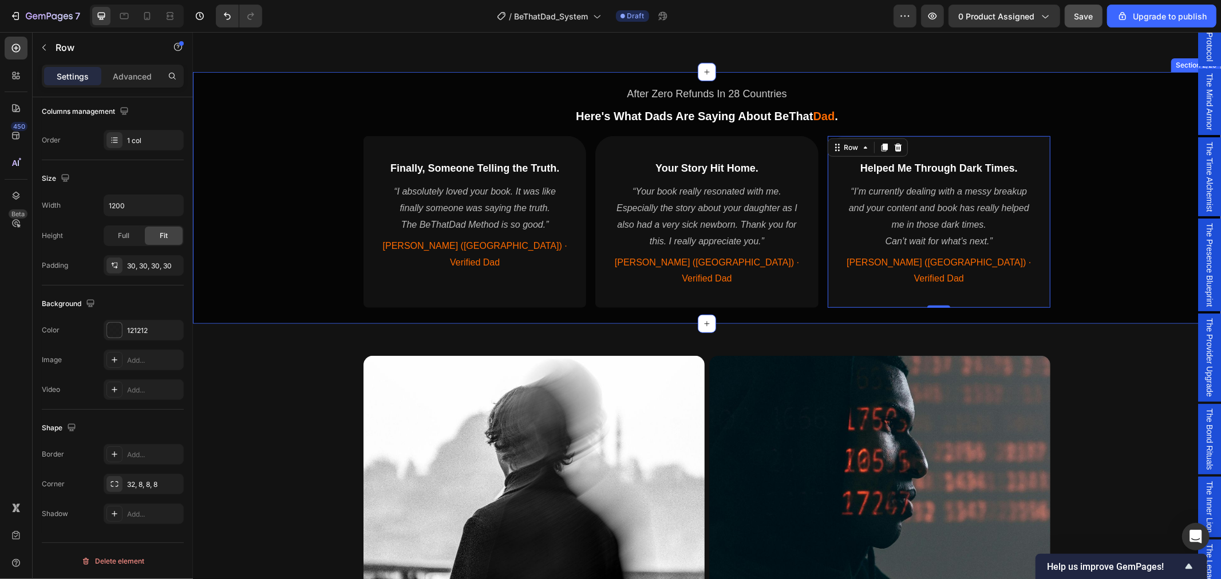
click at [1135, 235] on div "After Zero Refunds In 28 Countries Text Block Here's What Dads Are Saying About…" at bounding box center [706, 195] width 1028 height 238
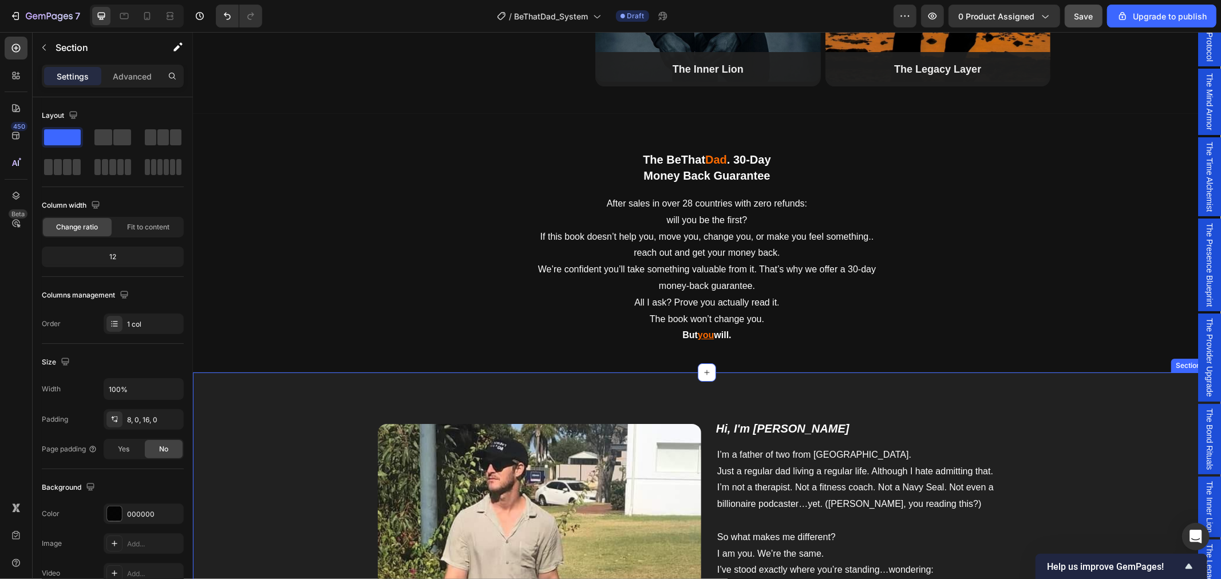
scroll to position [3563, 0]
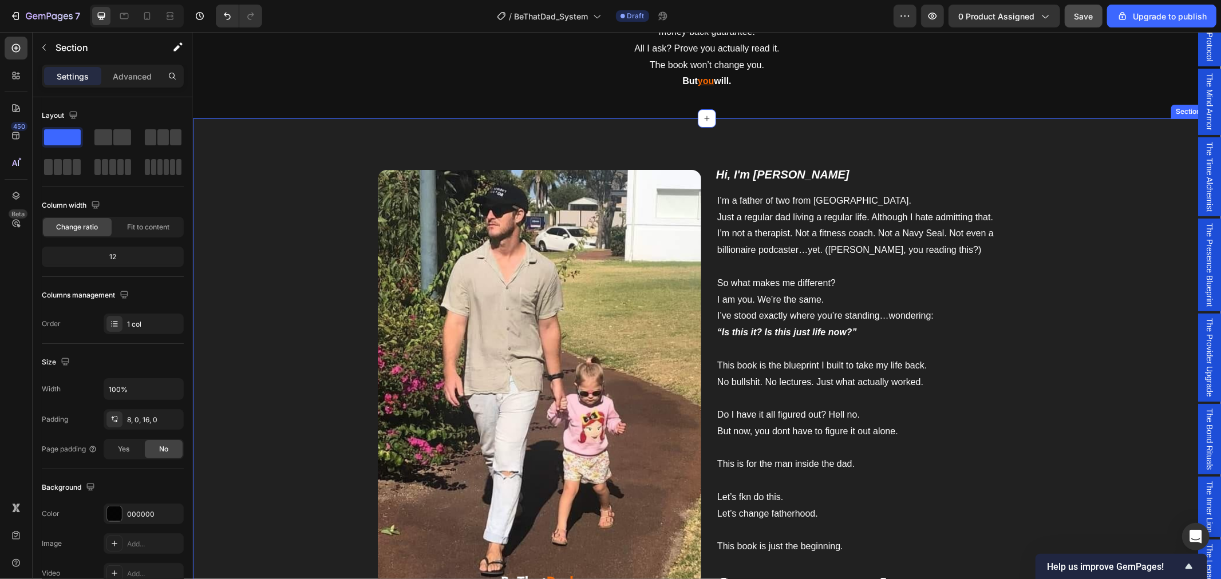
click at [566, 136] on div "Image Hi, I'm [PERSON_NAME] I’m a father of two from [GEOGRAPHIC_DATA]. Just a …" at bounding box center [706, 384] width 1028 height 533
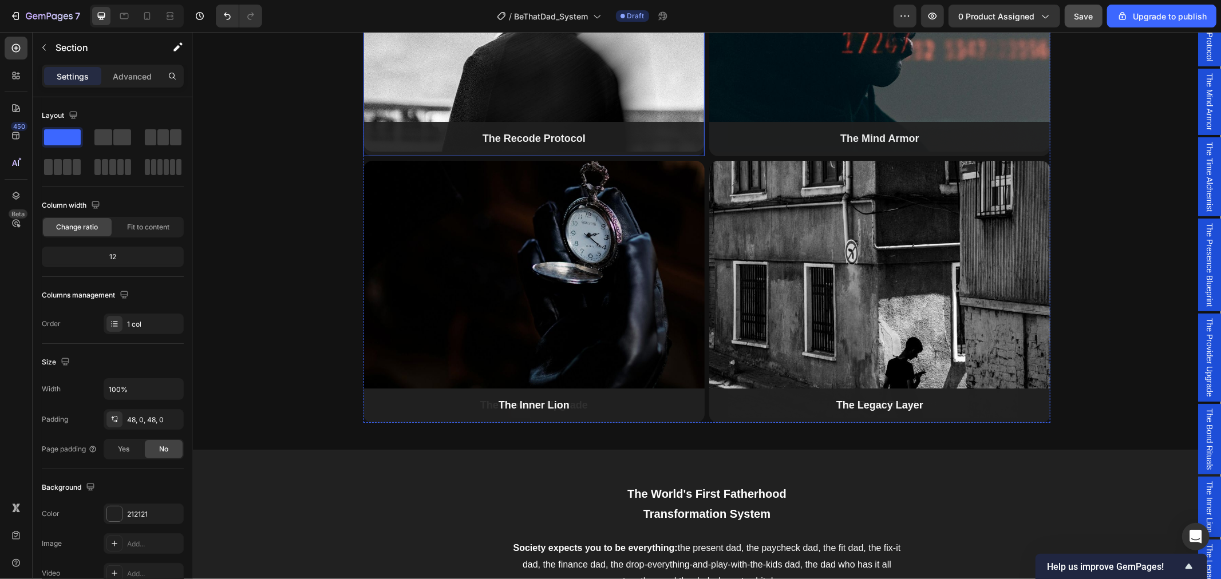
scroll to position [1527, 0]
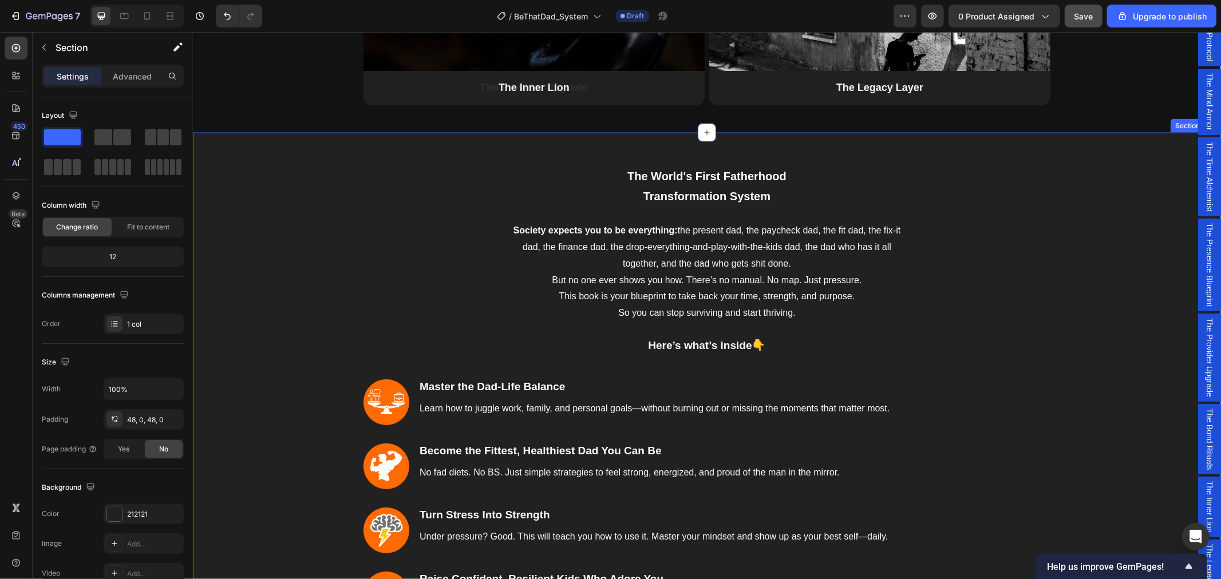
click at [425, 259] on div "The World's First Fatherhood Transformation System Heading Row Society expects …" at bounding box center [706, 453] width 1011 height 586
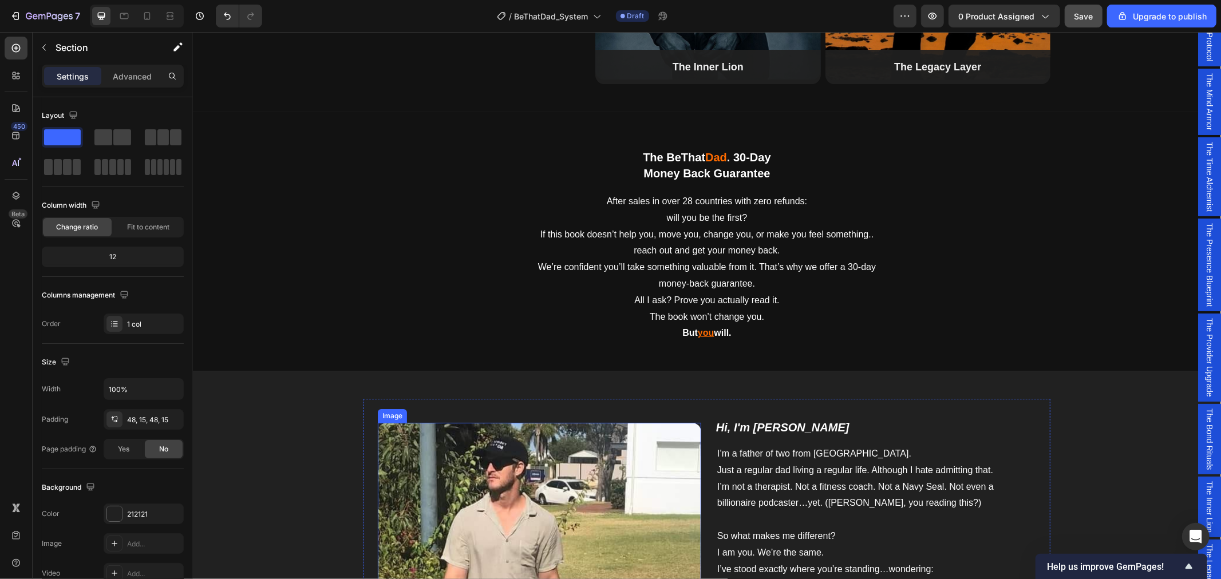
scroll to position [3308, 0]
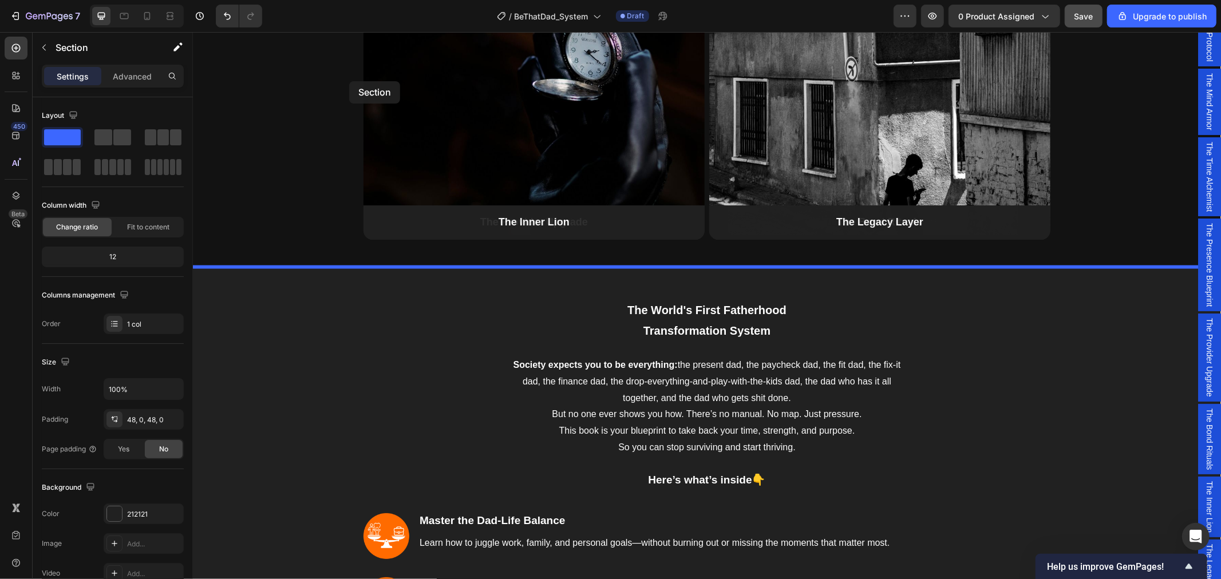
scroll to position [1352, 0]
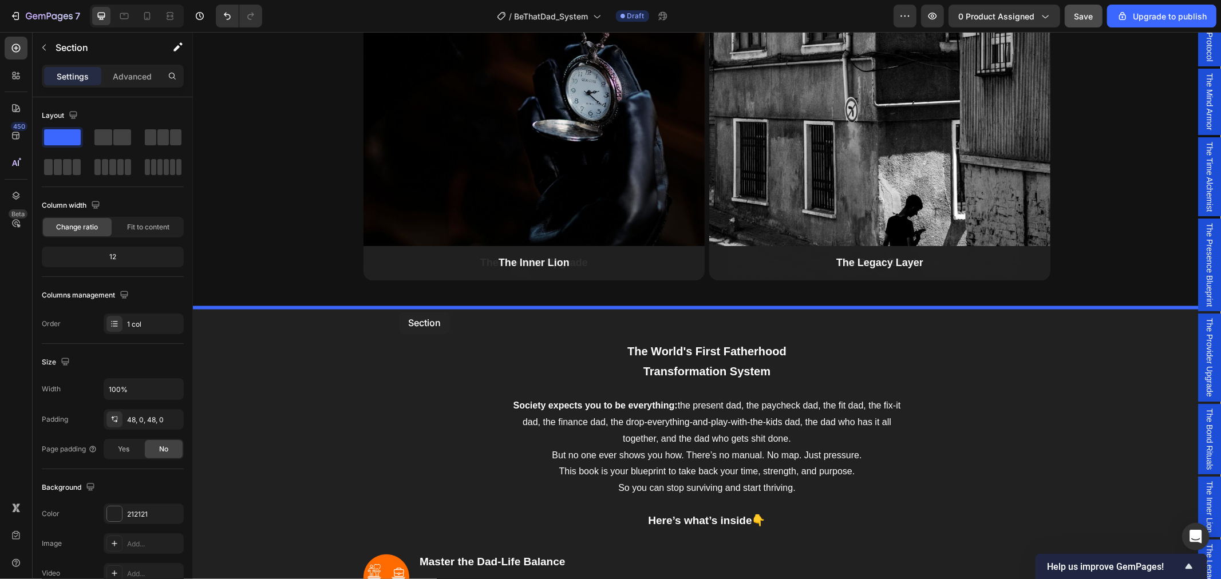
drag, startPoint x: 313, startPoint y: 408, endPoint x: 398, endPoint y: 311, distance: 128.5
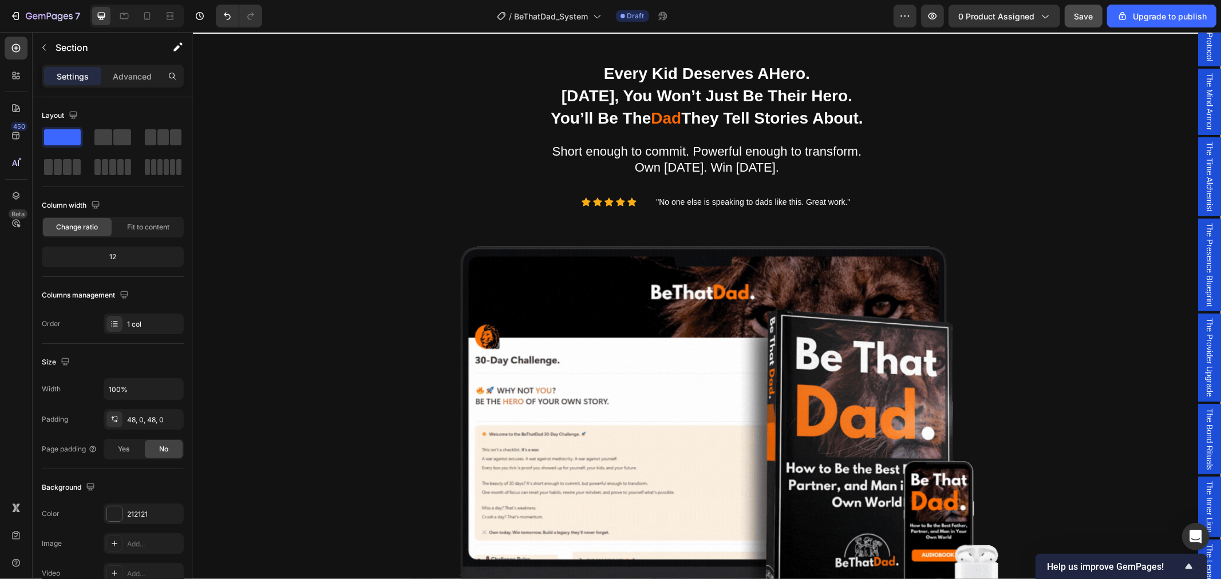
scroll to position [16, 0]
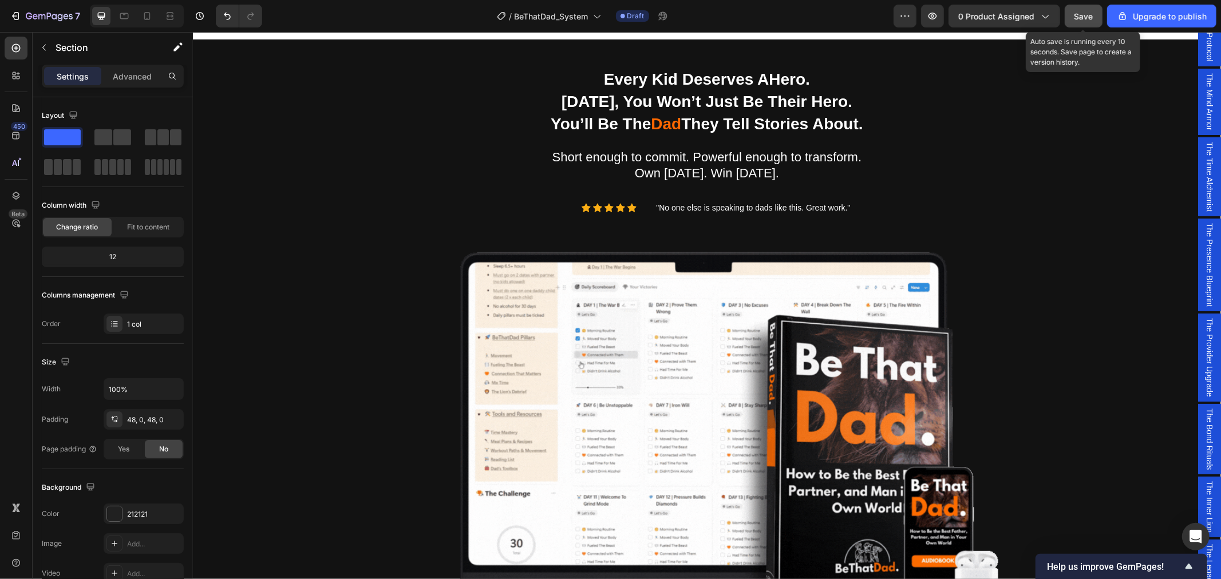
click at [1082, 13] on span "Save" at bounding box center [1083, 16] width 19 height 10
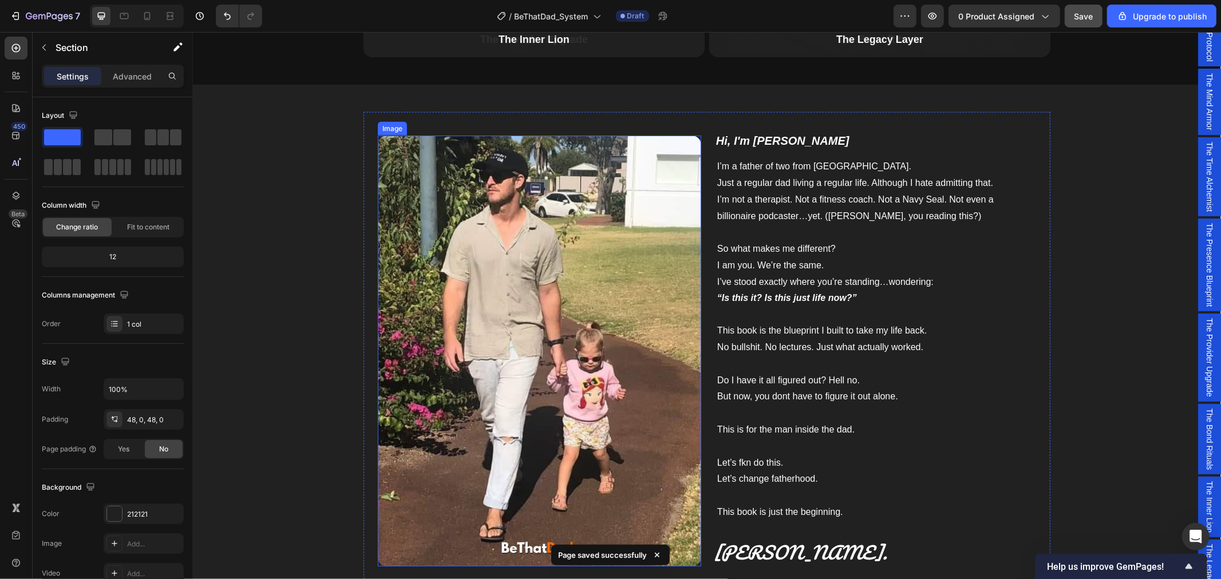
scroll to position [1606, 0]
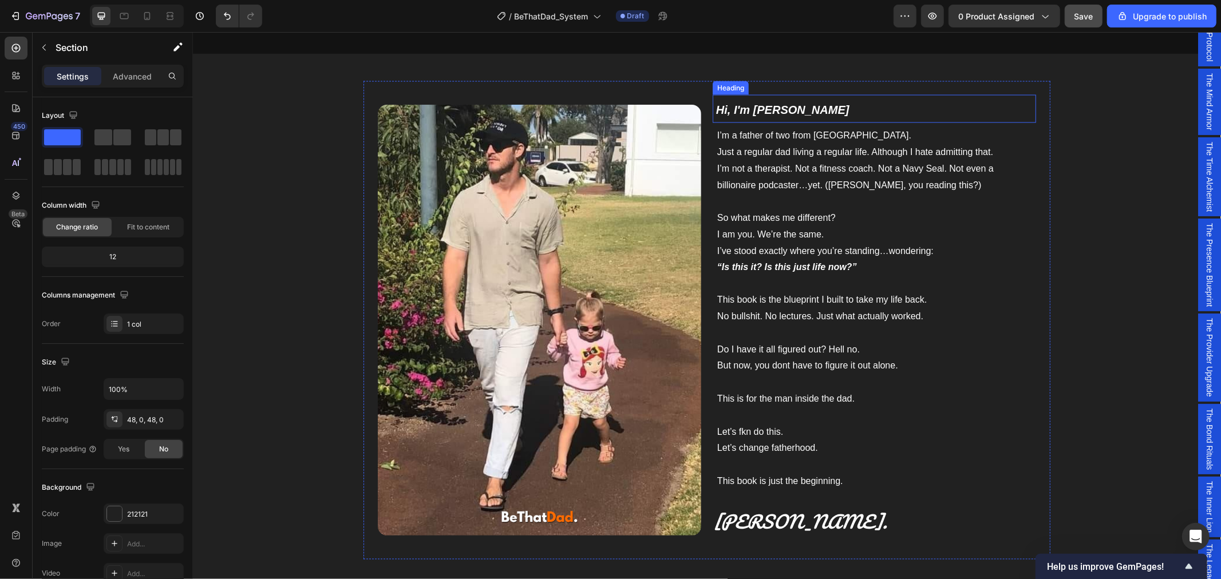
click at [762, 109] on icon "Hi, I'm [PERSON_NAME]" at bounding box center [781, 109] width 133 height 13
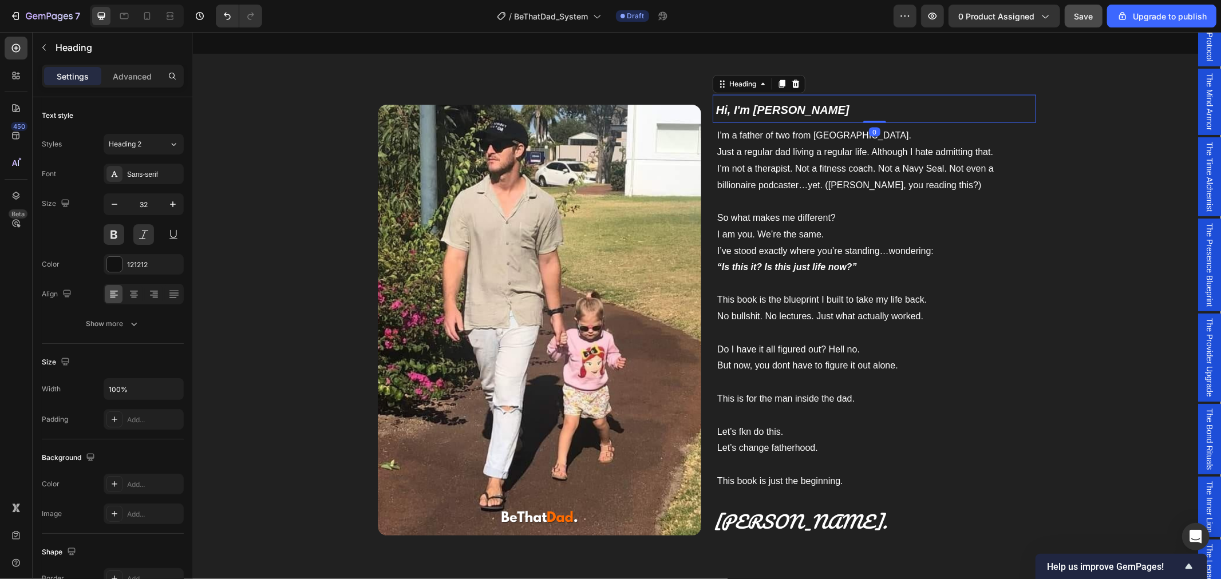
click at [776, 112] on h2 "Hi, I'm [PERSON_NAME]" at bounding box center [874, 108] width 321 height 29
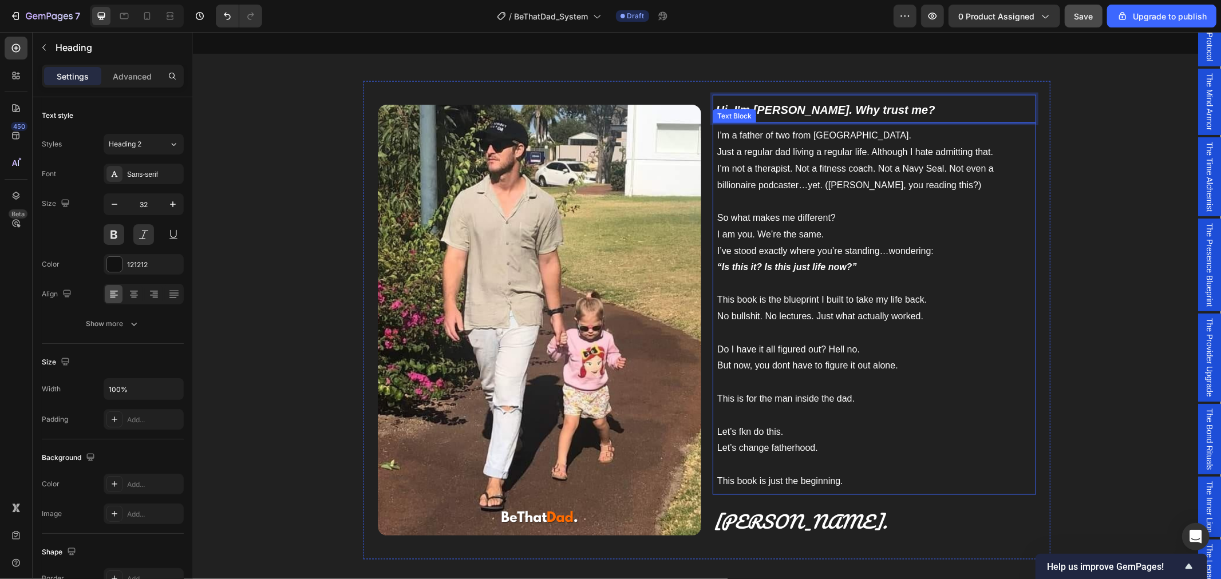
click at [797, 154] on span "Just a regular dad living a regular life. Although I hate admitting that." at bounding box center [855, 152] width 276 height 10
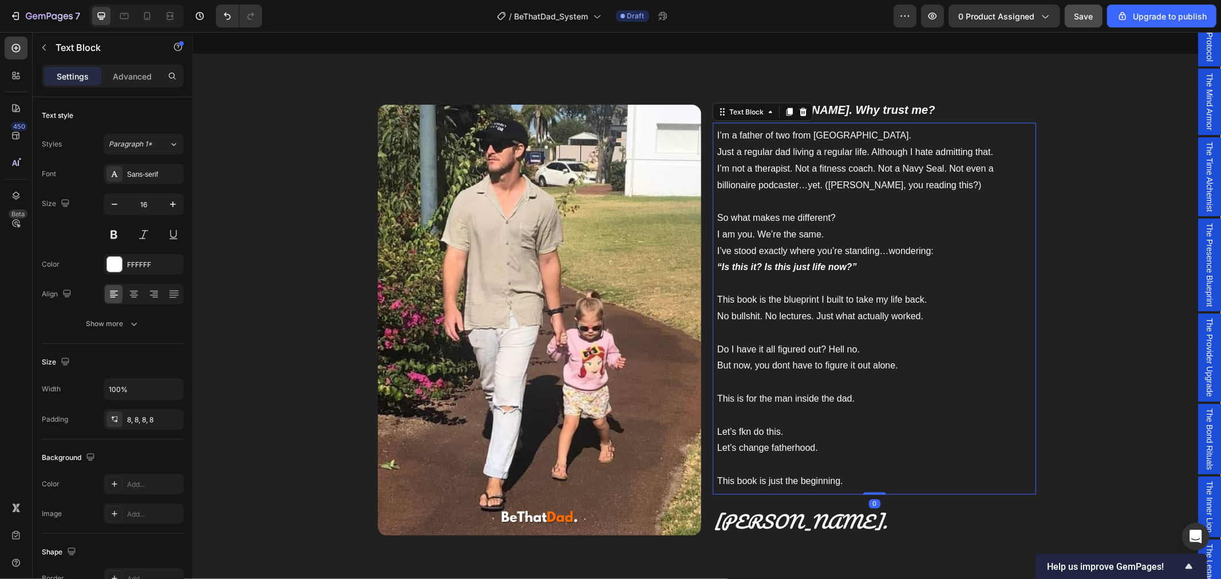
click at [798, 192] on div "I’m a father of two from [GEOGRAPHIC_DATA]. Just a regular dad living a regular…" at bounding box center [873, 308] width 323 height 372
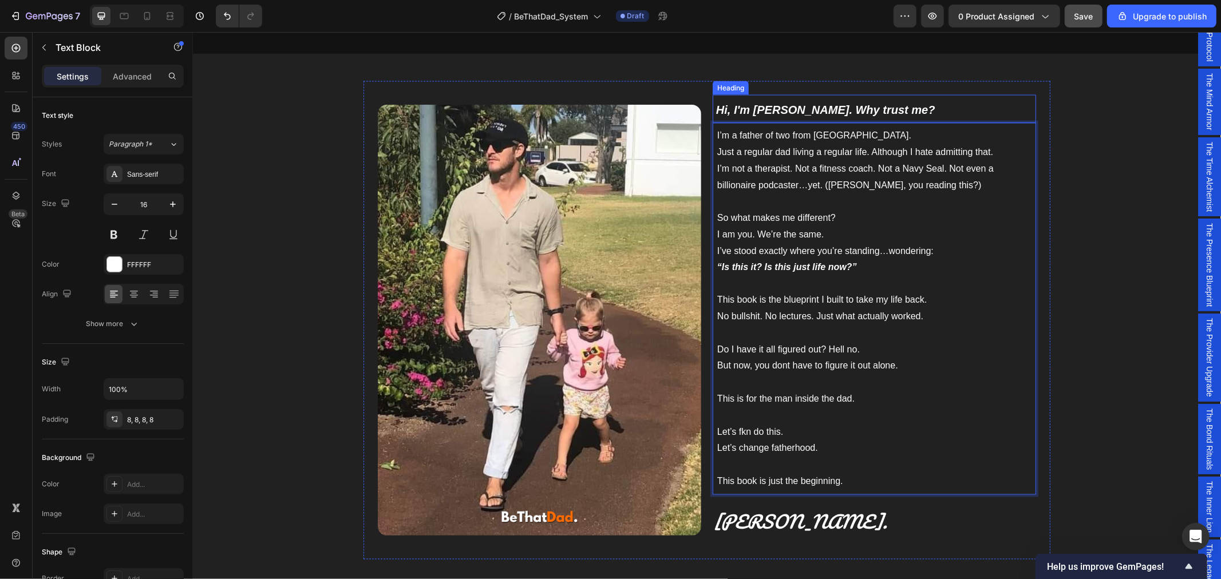
click at [776, 110] on icon "Hi, I'm [PERSON_NAME]. Why trust me?" at bounding box center [824, 109] width 219 height 13
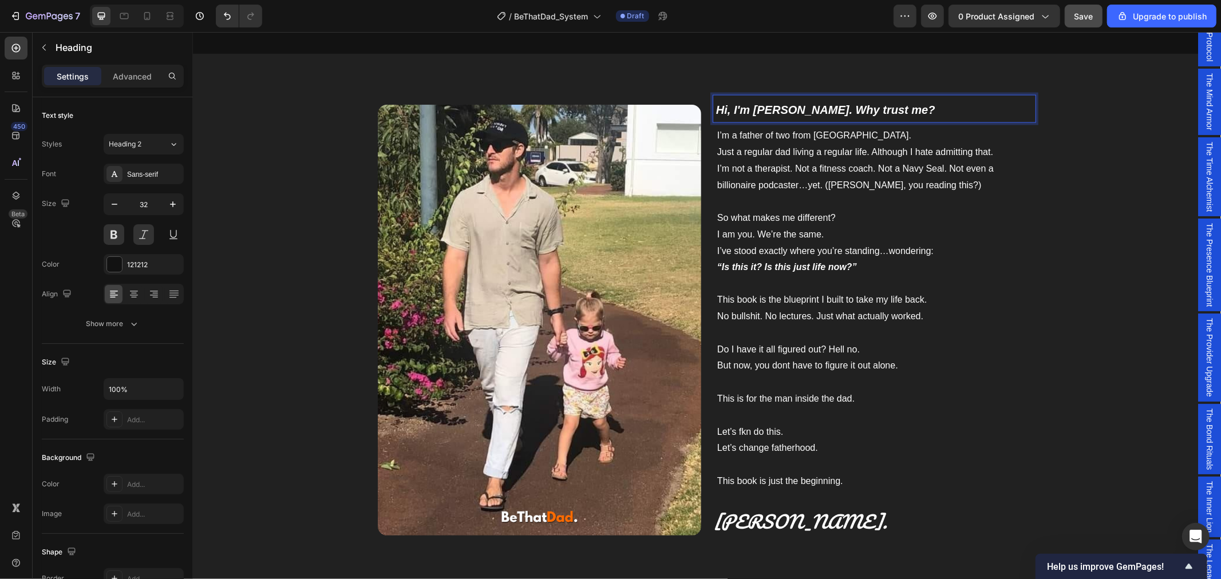
click at [777, 107] on icon "Hi, I'm [PERSON_NAME]. Why trust me?" at bounding box center [824, 109] width 219 height 13
drag, startPoint x: 776, startPoint y: 107, endPoint x: 713, endPoint y: 105, distance: 62.4
click at [715, 105] on icon "Hi, I'm [PERSON_NAME]. Why trust me?" at bounding box center [824, 109] width 219 height 13
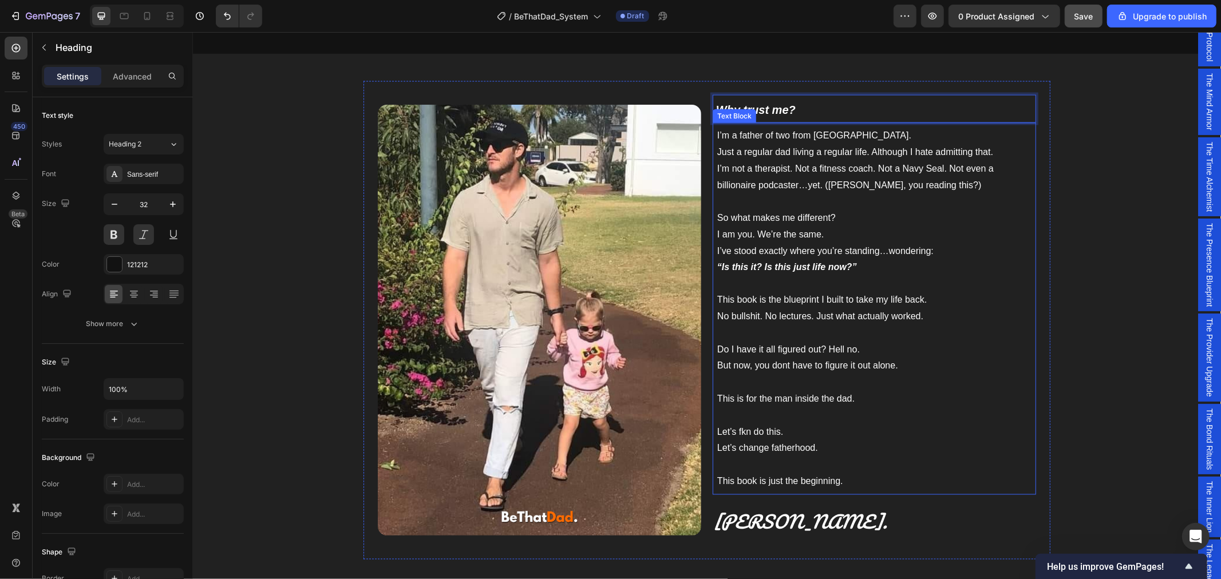
click at [731, 133] on span "I’m a father of two from [GEOGRAPHIC_DATA]." at bounding box center [814, 135] width 194 height 10
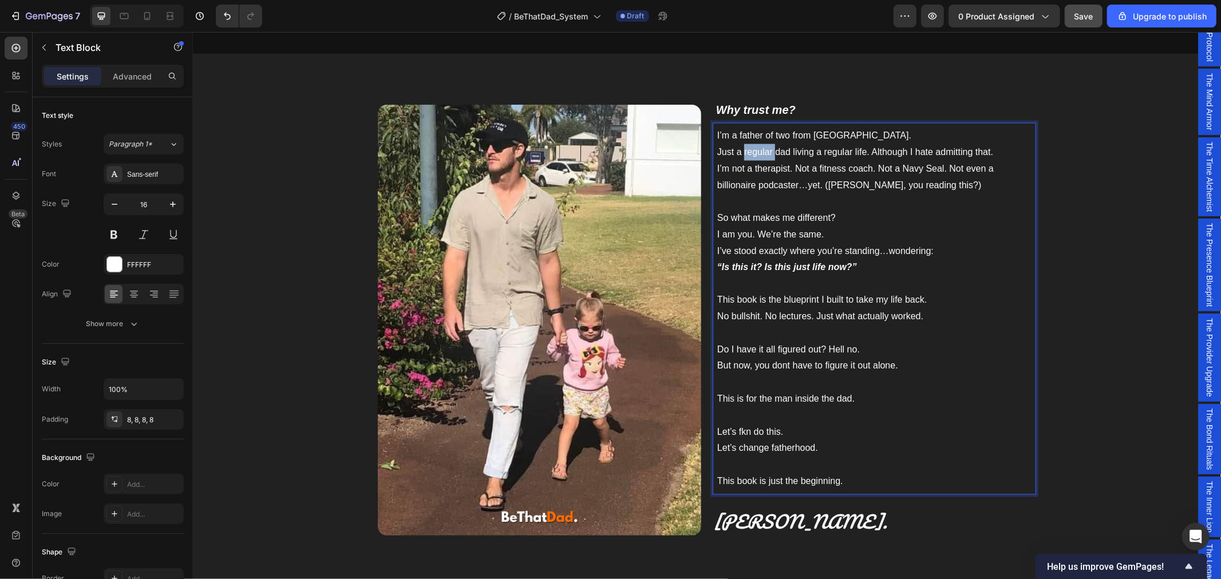
click at [752, 144] on p "Just a regular dad living a regular life. Although I hate admitting that." at bounding box center [874, 152] width 314 height 17
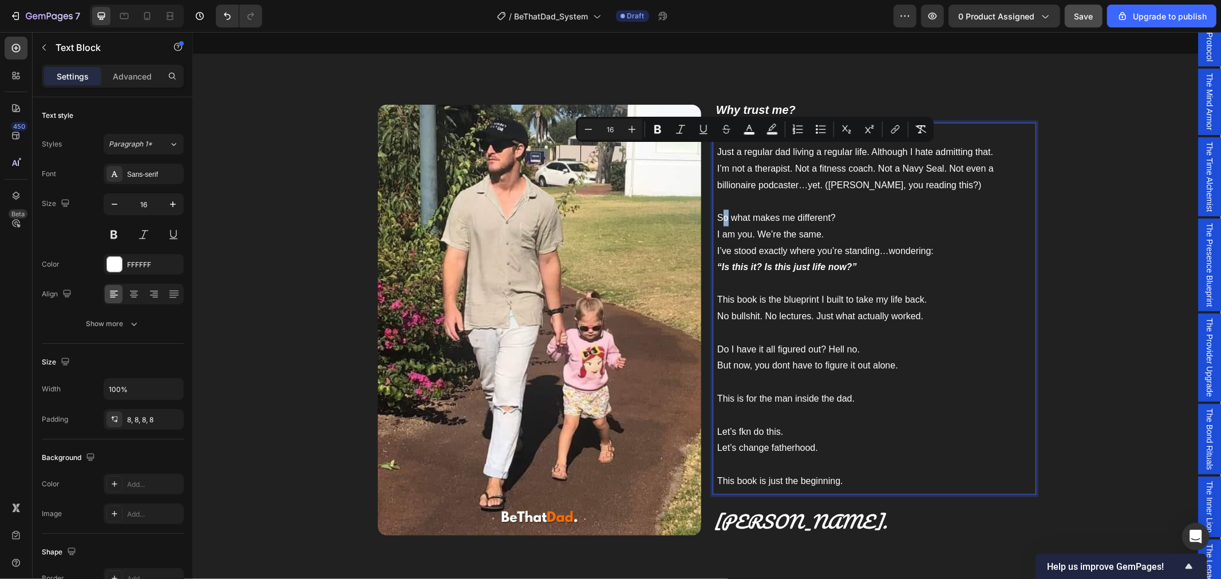
click at [719, 218] on span "So what makes me different?" at bounding box center [776, 217] width 118 height 10
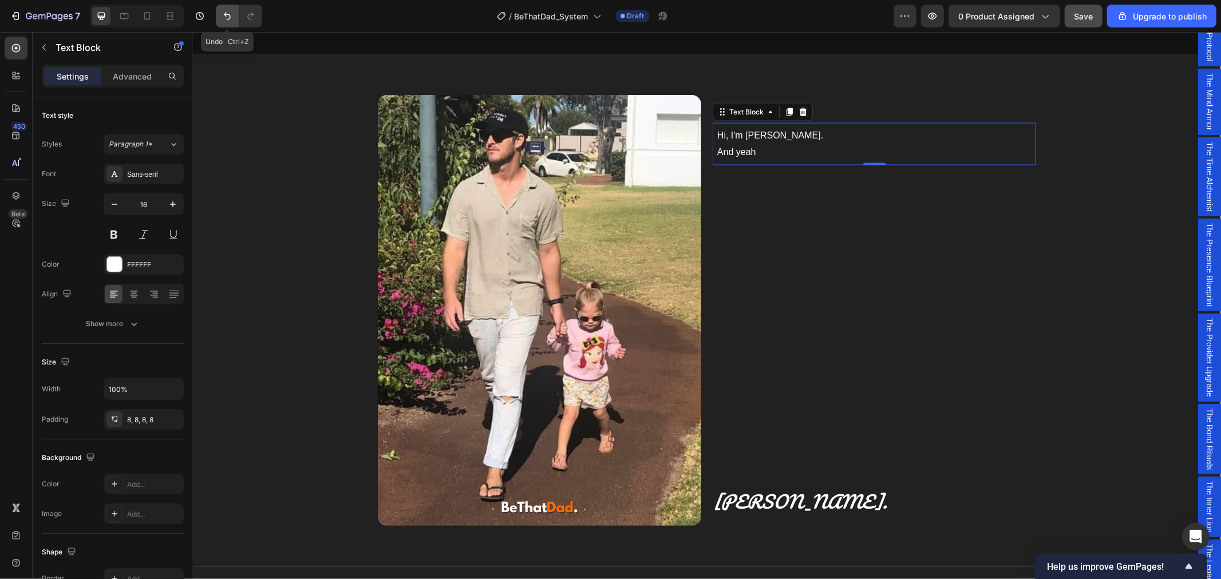
click at [222, 16] on icon "Undo/Redo" at bounding box center [227, 15] width 11 height 11
click at [223, 18] on icon "Undo/Redo" at bounding box center [227, 15] width 11 height 11
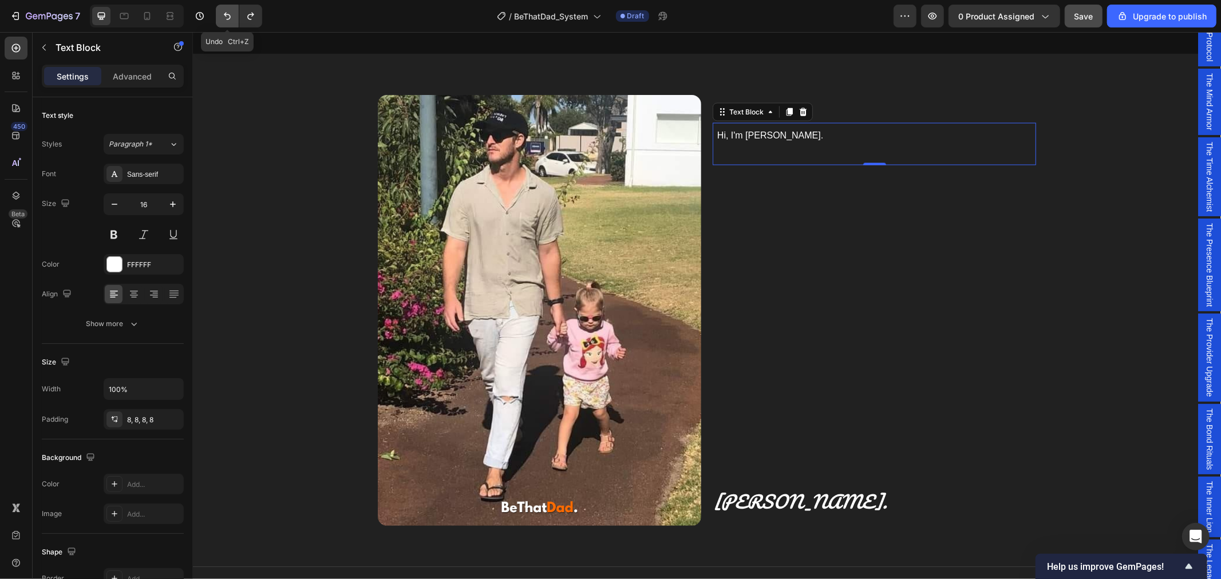
click at [223, 18] on icon "Undo/Redo" at bounding box center [227, 15] width 11 height 11
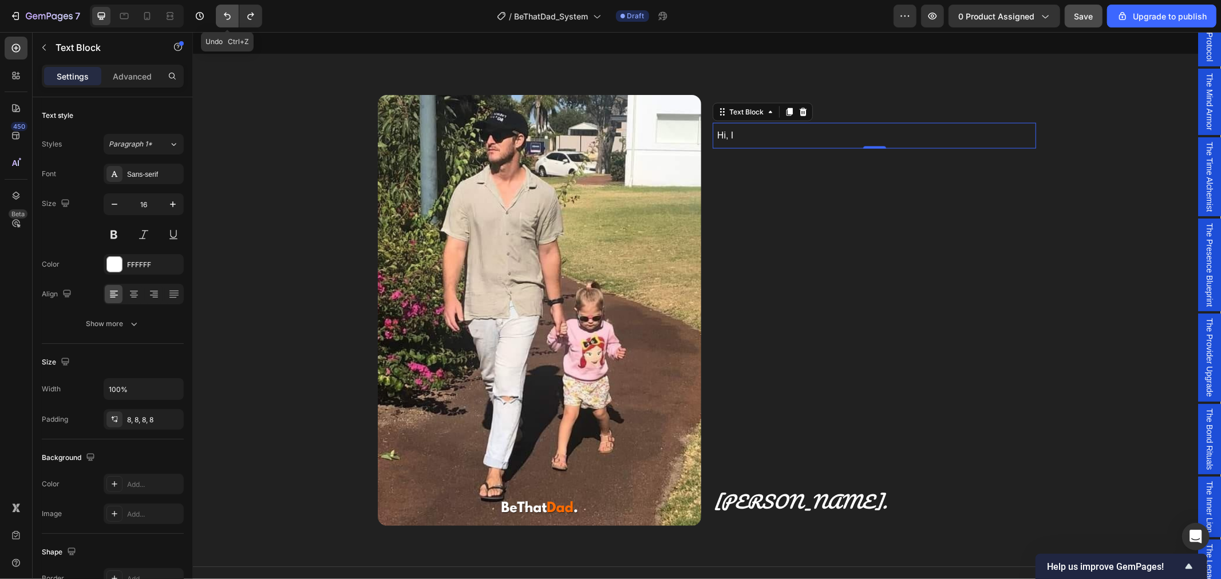
click at [223, 18] on icon "Undo/Redo" at bounding box center [227, 15] width 11 height 11
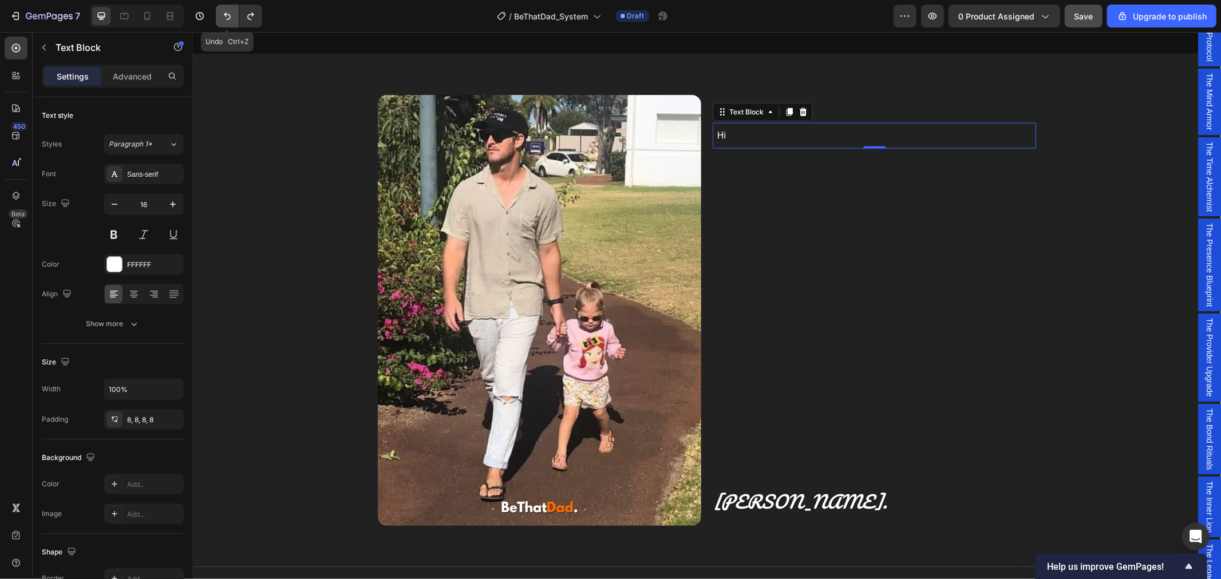
click at [223, 18] on icon "Undo/Redo" at bounding box center [227, 15] width 11 height 11
